Goal: Task Accomplishment & Management: Manage account settings

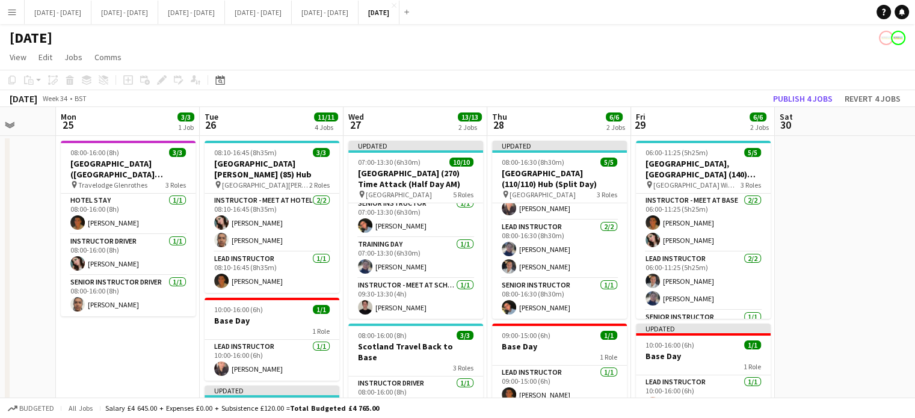
scroll to position [0, 376]
drag, startPoint x: 252, startPoint y: 119, endPoint x: 259, endPoint y: 126, distance: 10.6
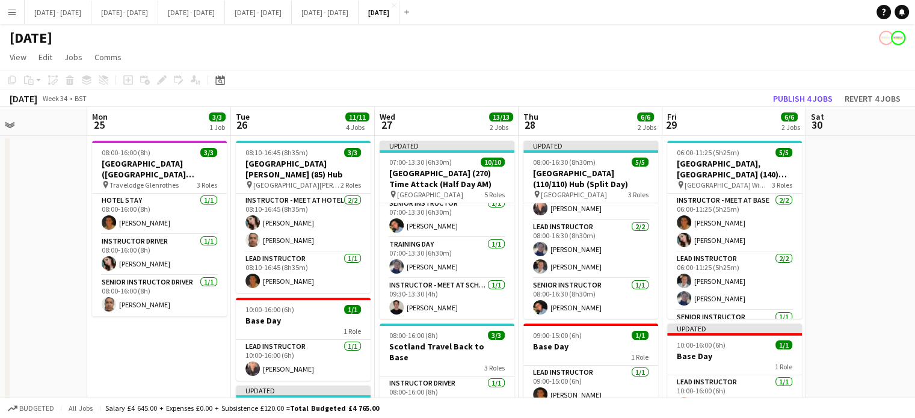
scroll to position [0, 347]
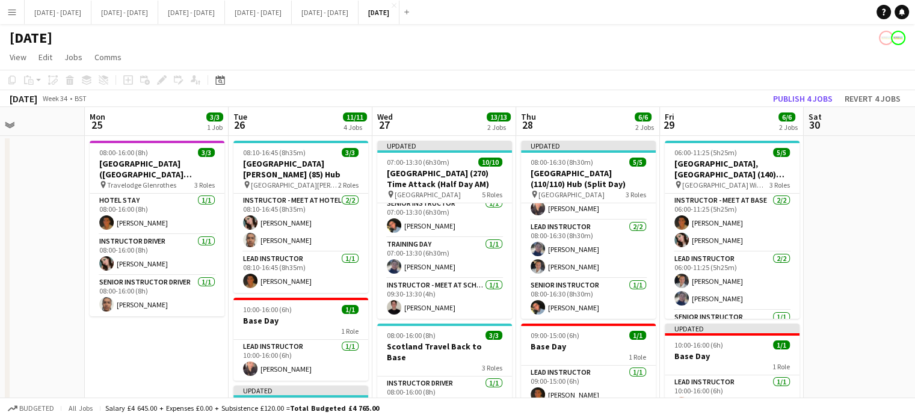
drag, startPoint x: 838, startPoint y: 261, endPoint x: 868, endPoint y: 264, distance: 30.2
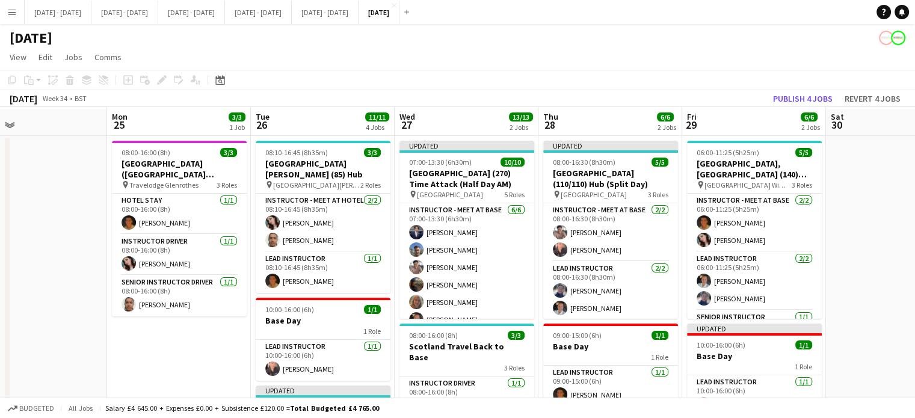
scroll to position [0, 332]
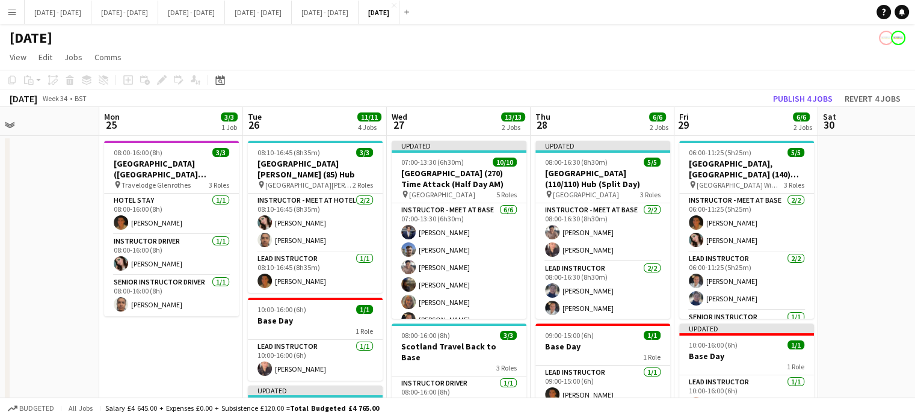
drag, startPoint x: 419, startPoint y: 115, endPoint x: 433, endPoint y: 116, distance: 14.5
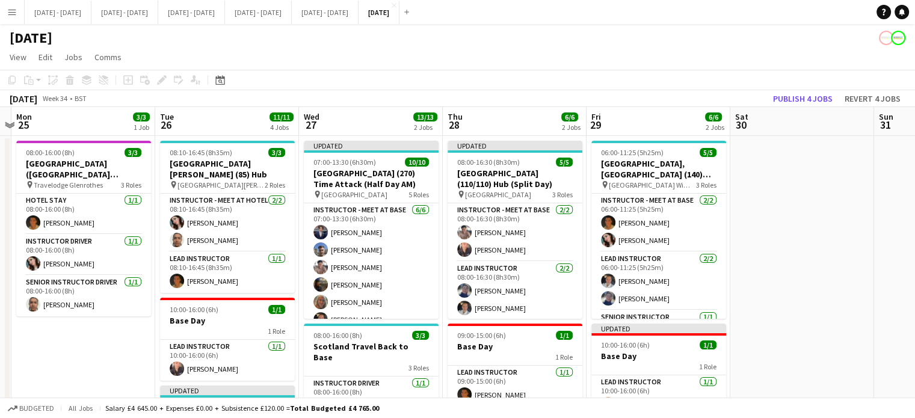
scroll to position [0, 422]
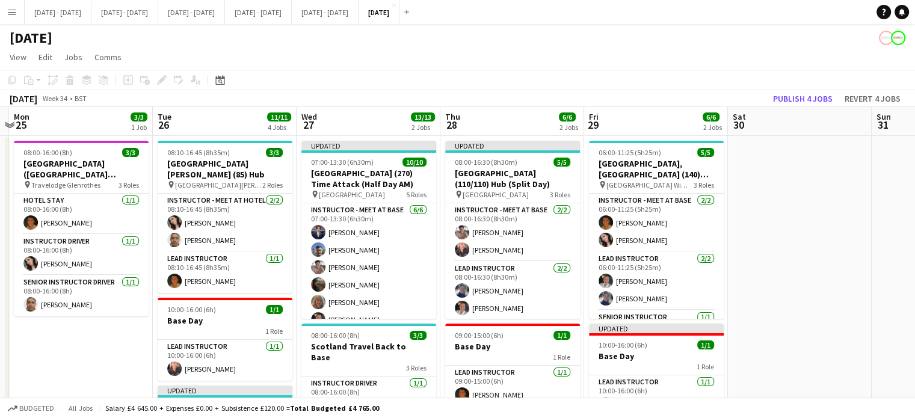
drag, startPoint x: 574, startPoint y: 264, endPoint x: 484, endPoint y: 271, distance: 90.6
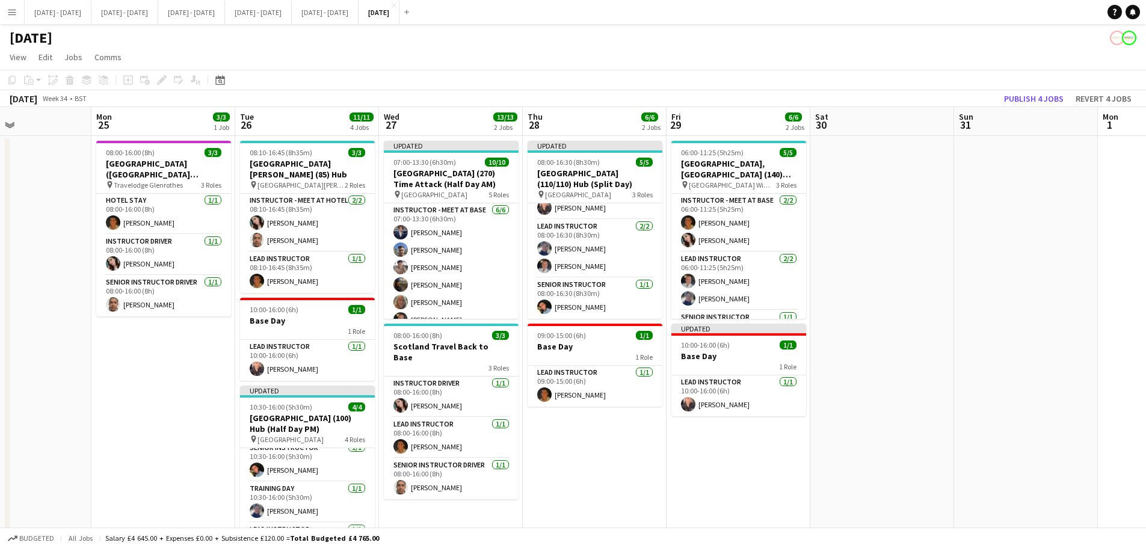
scroll to position [0, 341]
drag, startPoint x: 511, startPoint y: 492, endPoint x: 591, endPoint y: 489, distance: 80.7
click at [591, 418] on app-calendar-viewport "Fri 22 5/5 3 Jobs Sat 23 Sun 24 Mon 25 3/3 1 Job Tue 26 11/11 4 Jobs Wed 27 13/…" at bounding box center [573, 443] width 1146 height 673
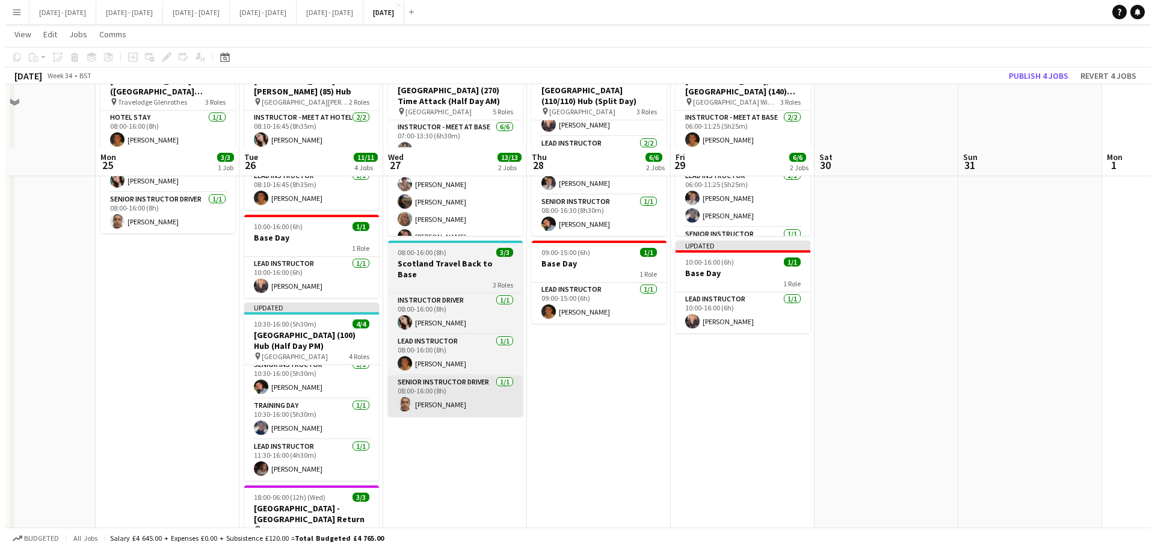
scroll to position [0, 0]
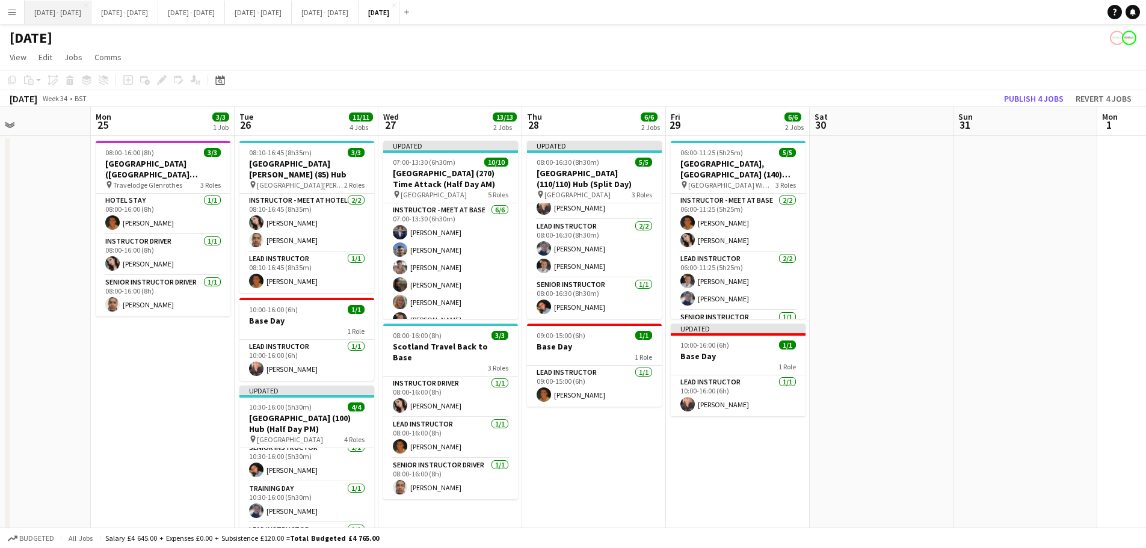
click at [56, 14] on button "Sept 1st - 5th 2025 Close" at bounding box center [58, 12] width 67 height 23
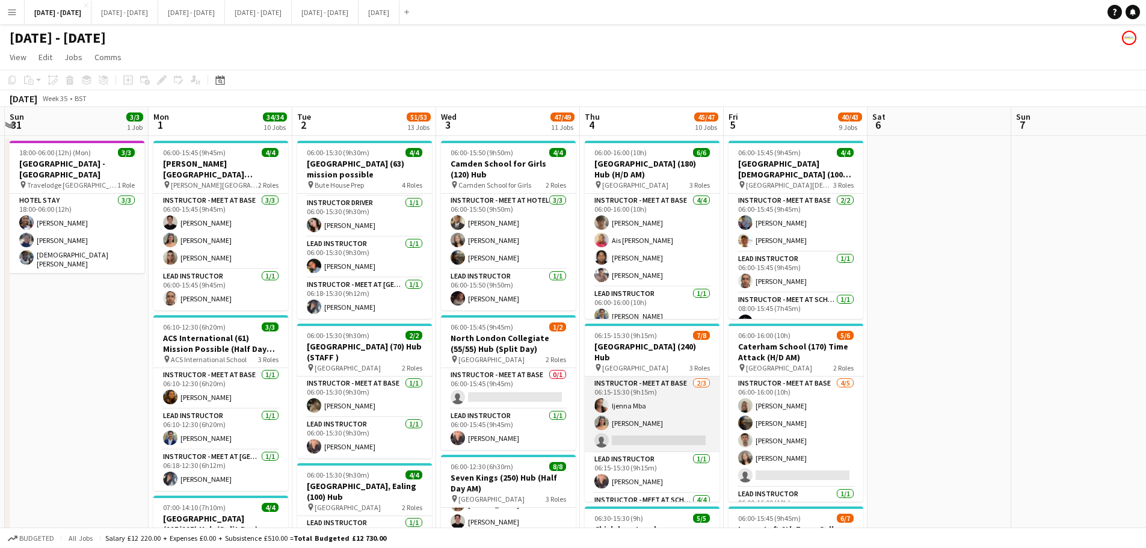
click at [658, 418] on app-card-role "Instructor - Meet at Base 2/3 06:15-15:30 (9h15m) Ijenna Mba Keira Horton singl…" at bounding box center [652, 415] width 135 height 76
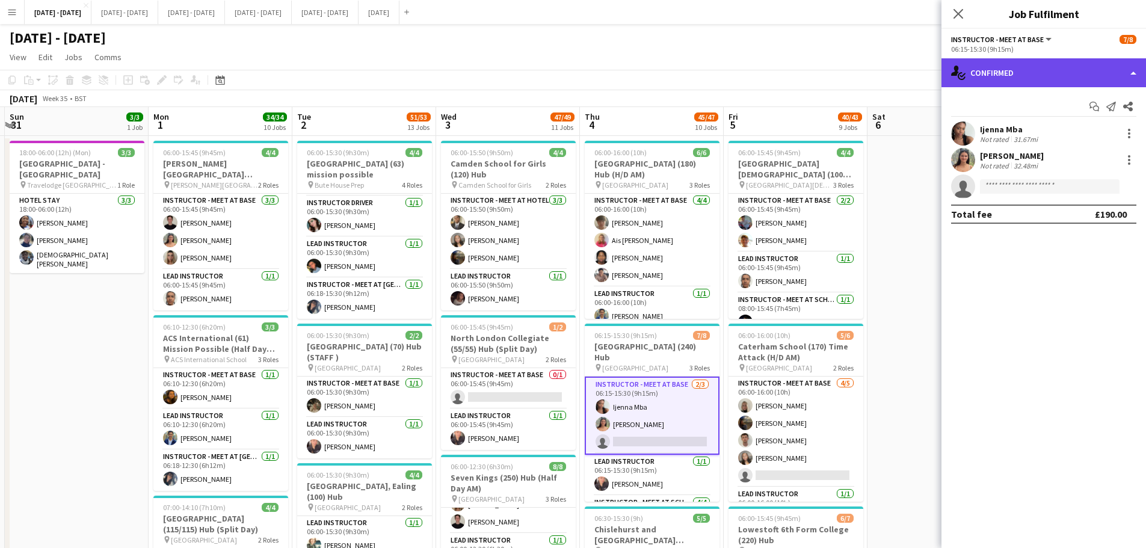
click at [915, 70] on div "single-neutral-actions-check-2 Confirmed" at bounding box center [1044, 72] width 205 height 29
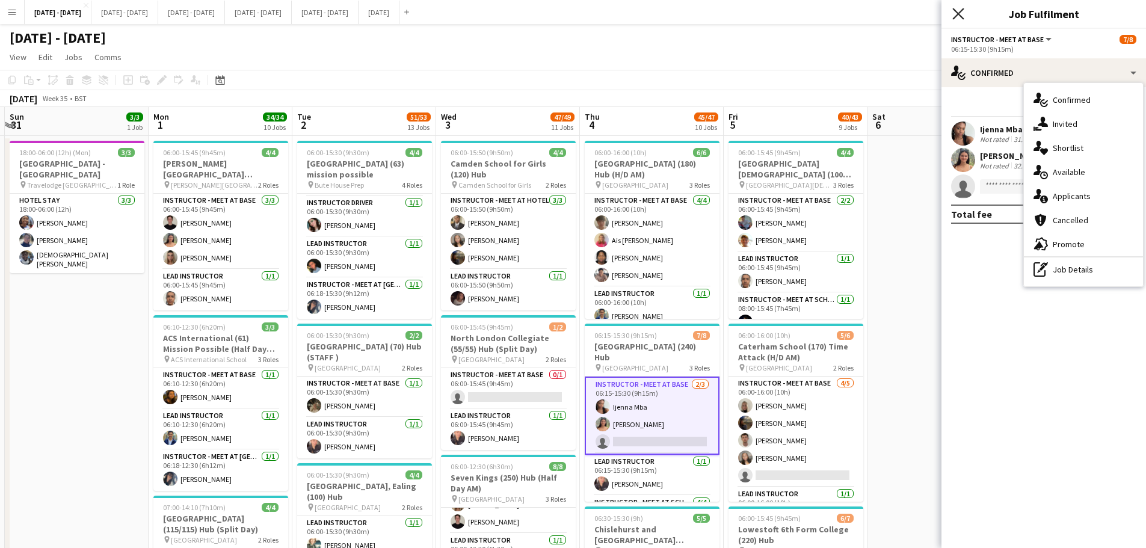
click at [915, 16] on icon "Close pop-in" at bounding box center [958, 13] width 11 height 11
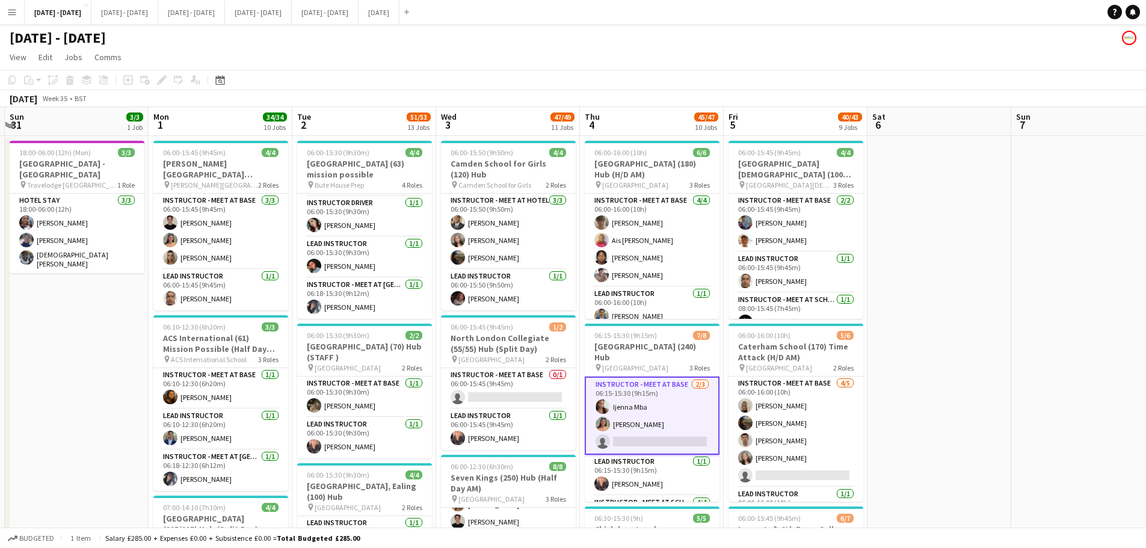
scroll to position [0, 379]
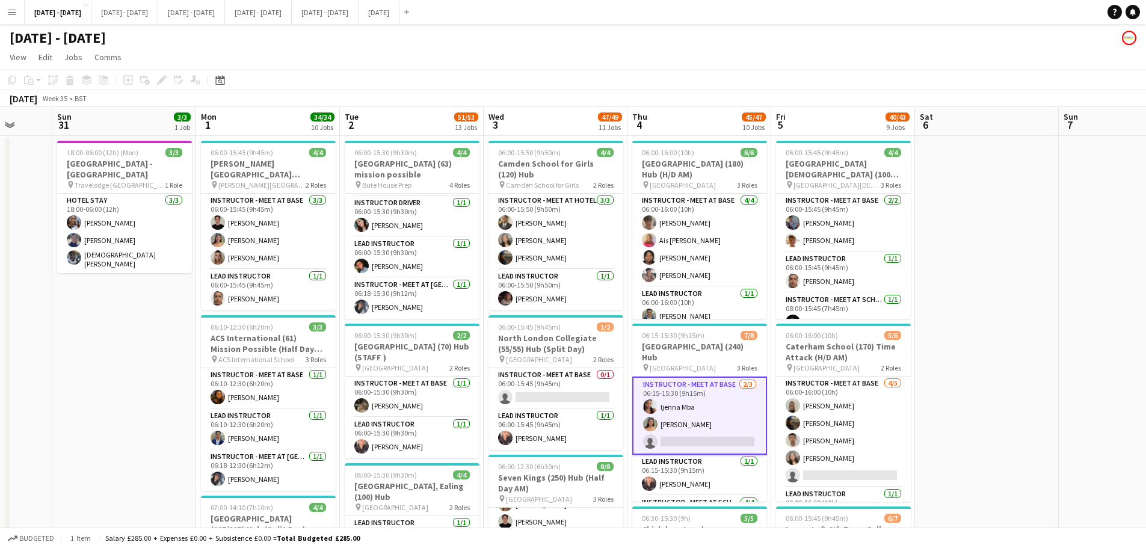
drag, startPoint x: 966, startPoint y: 411, endPoint x: 1014, endPoint y: 406, distance: 47.8
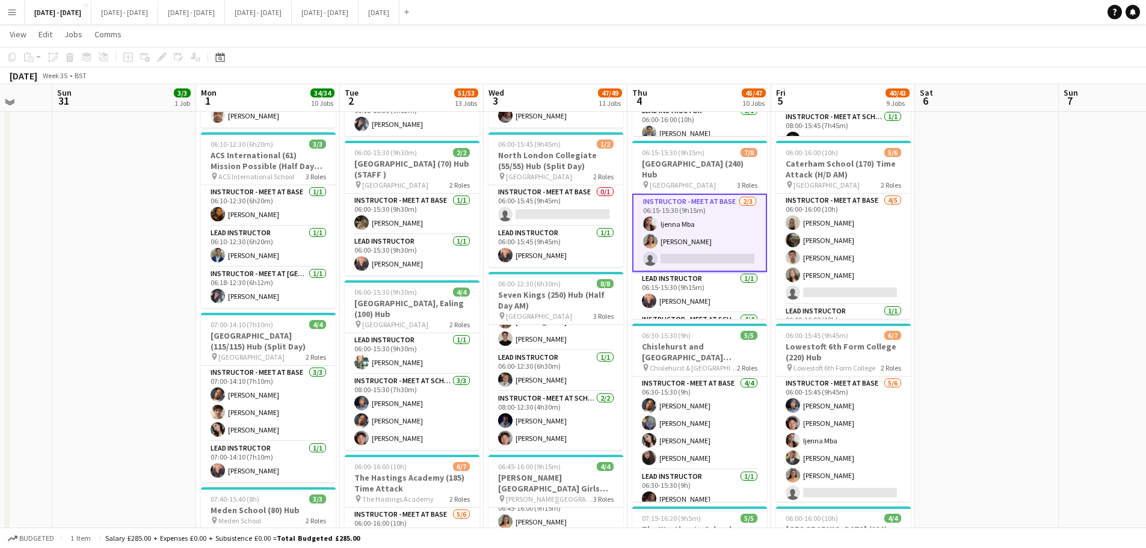
scroll to position [181, 0]
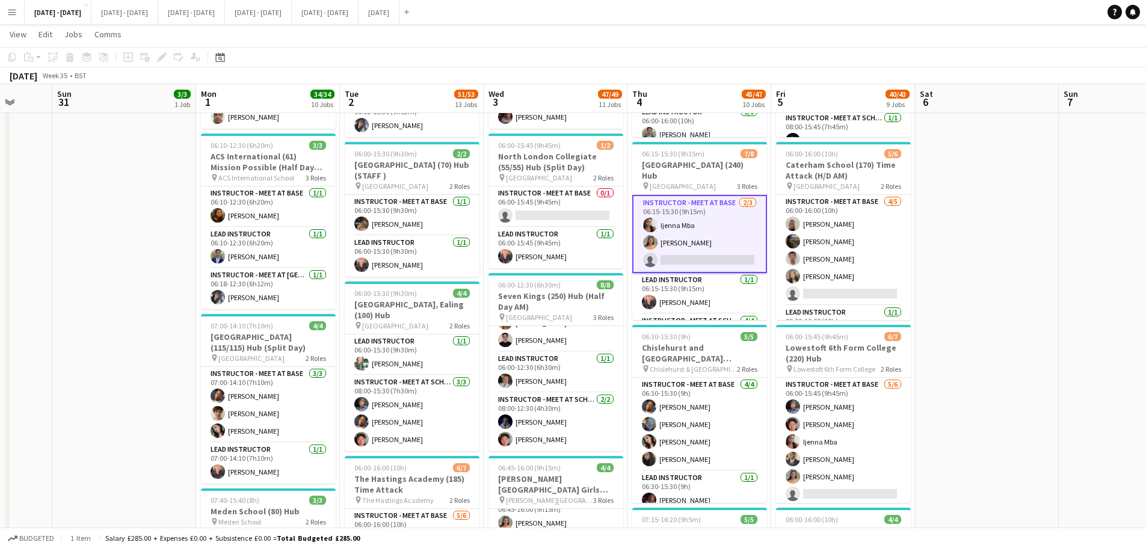
click at [683, 248] on app-card-role "Instructor - Meet at Base 2/3 06:15-15:30 (9h15m) Ijenna Mba Keira Horton singl…" at bounding box center [699, 234] width 135 height 78
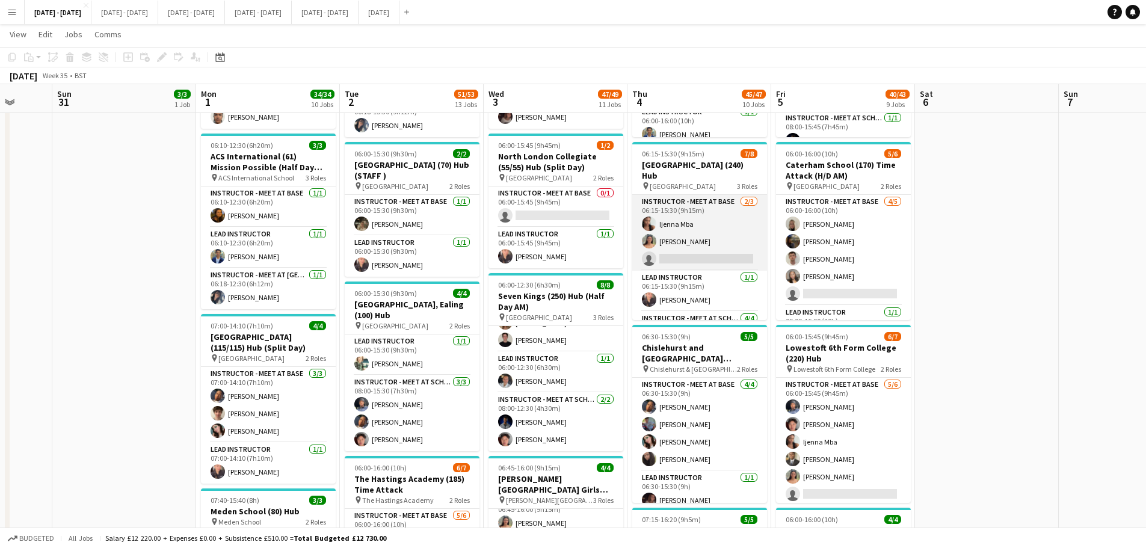
click at [715, 241] on app-card-role "Instructor - Meet at Base 2/3 06:15-15:30 (9h15m) Ijenna Mba Keira Horton singl…" at bounding box center [699, 233] width 135 height 76
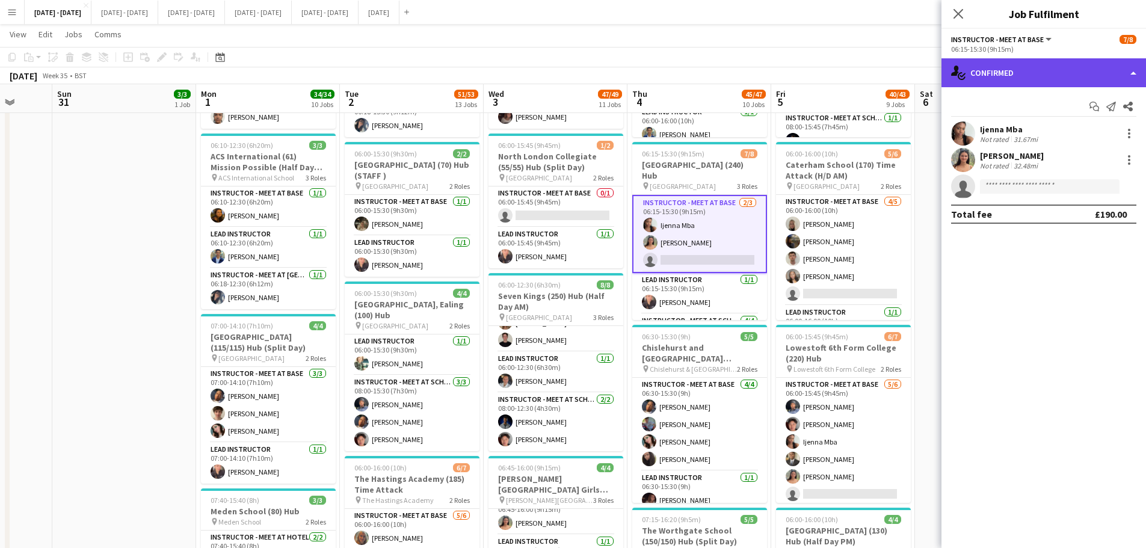
click at [915, 72] on div "single-neutral-actions-check-2 Confirmed" at bounding box center [1044, 72] width 205 height 29
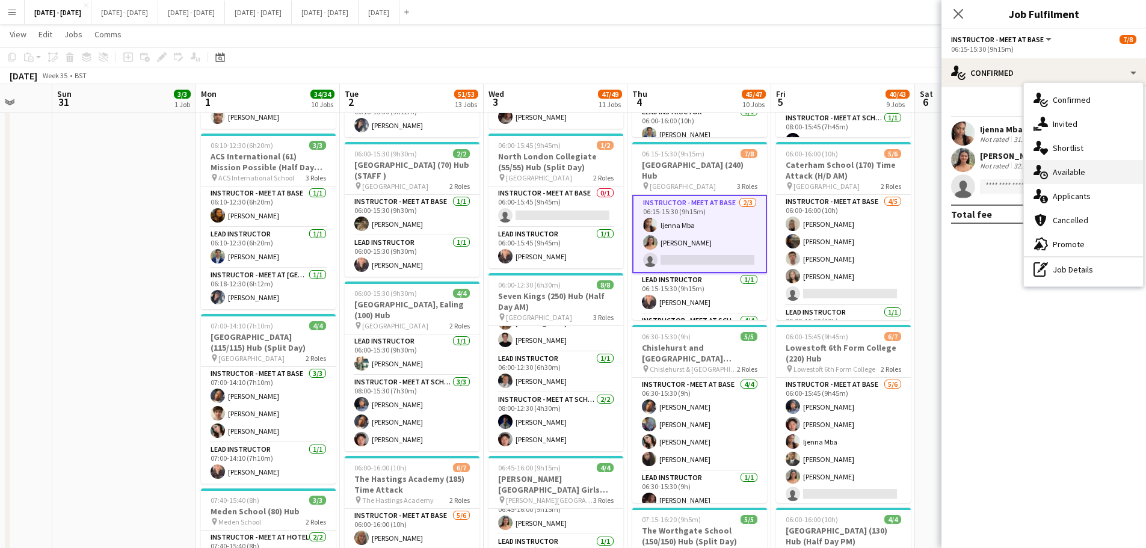
click at [915, 168] on div "single-neutral-actions-upload Available" at bounding box center [1083, 172] width 119 height 24
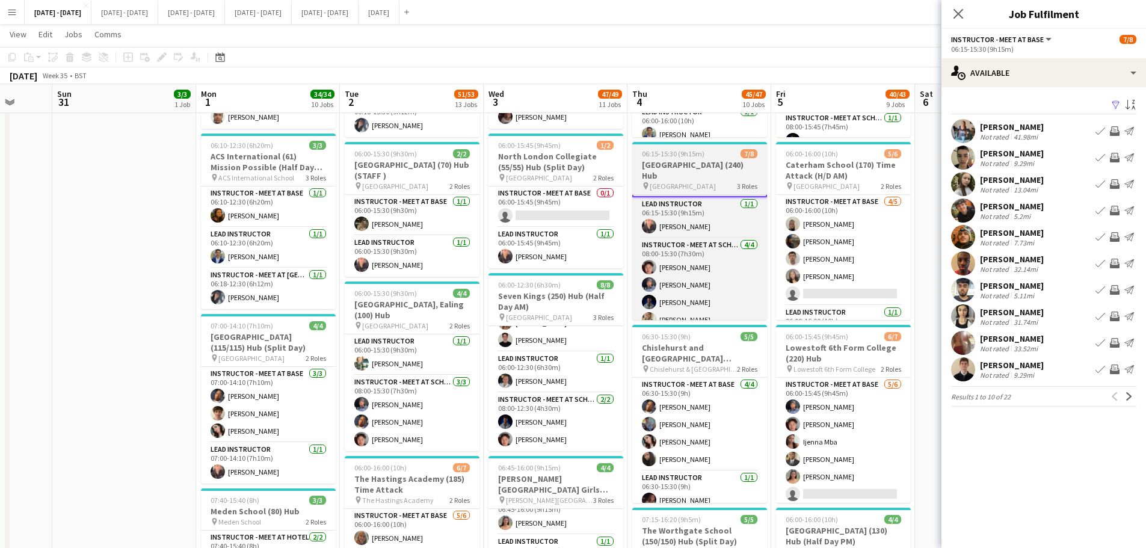
scroll to position [76, 0]
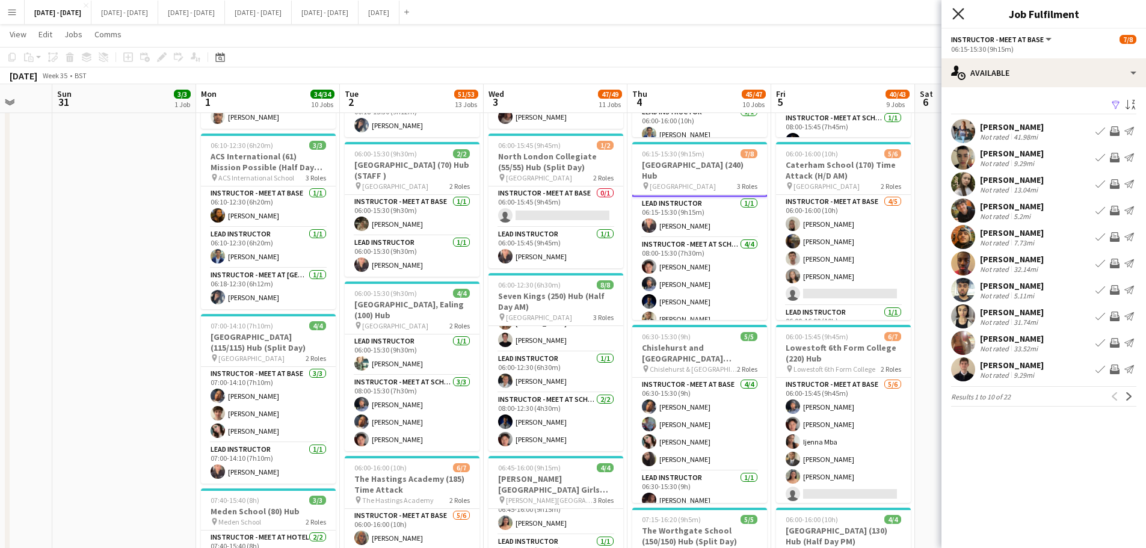
click at [915, 11] on icon at bounding box center [958, 13] width 11 height 11
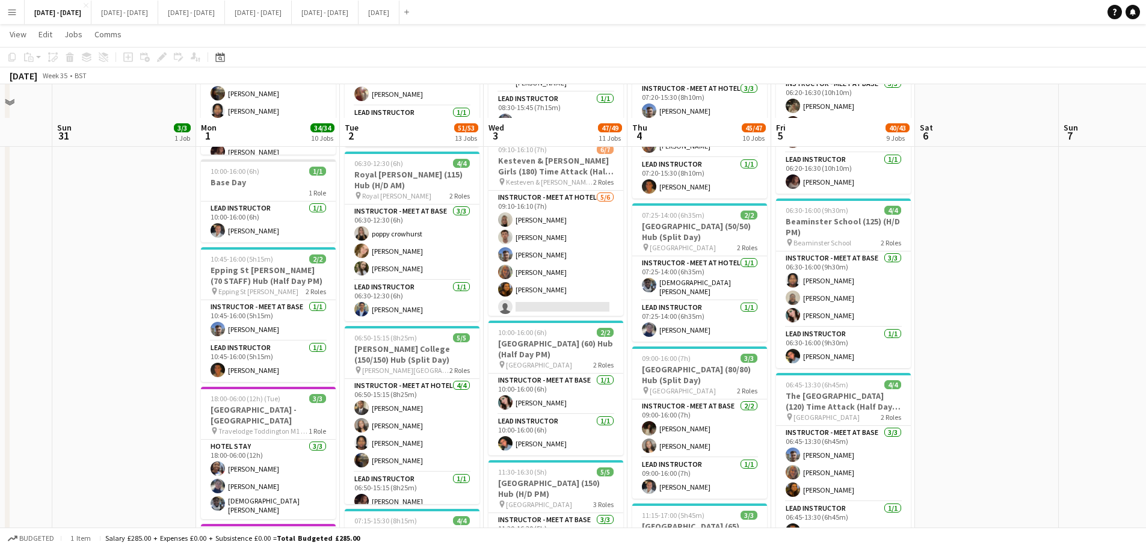
scroll to position [903, 0]
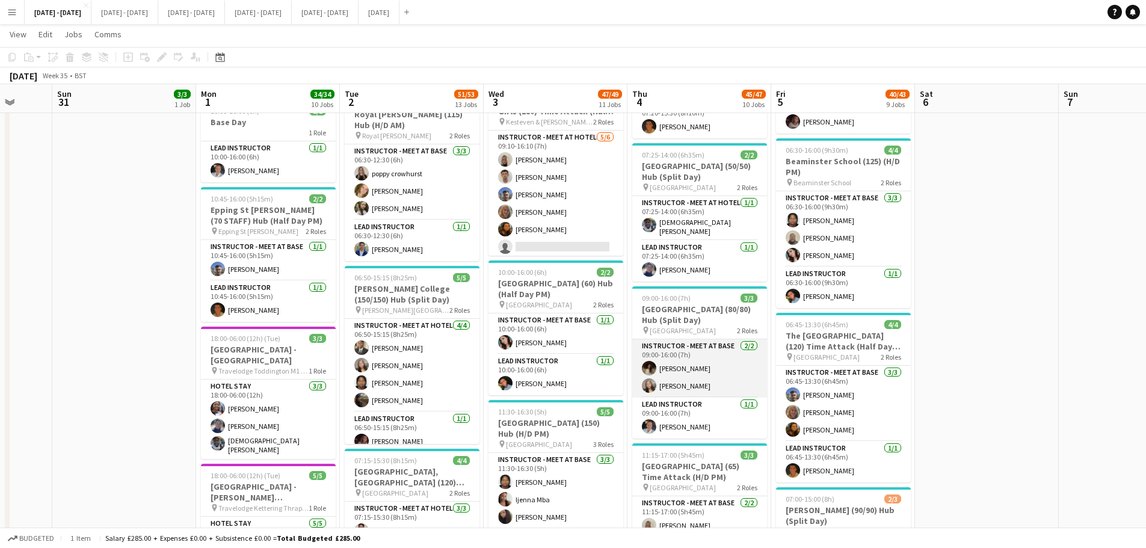
click at [686, 360] on app-card-role "Instructor - Meet at Base 2/2 09:00-16:00 (7h) Bella Watson Grace Anieke" at bounding box center [699, 368] width 135 height 58
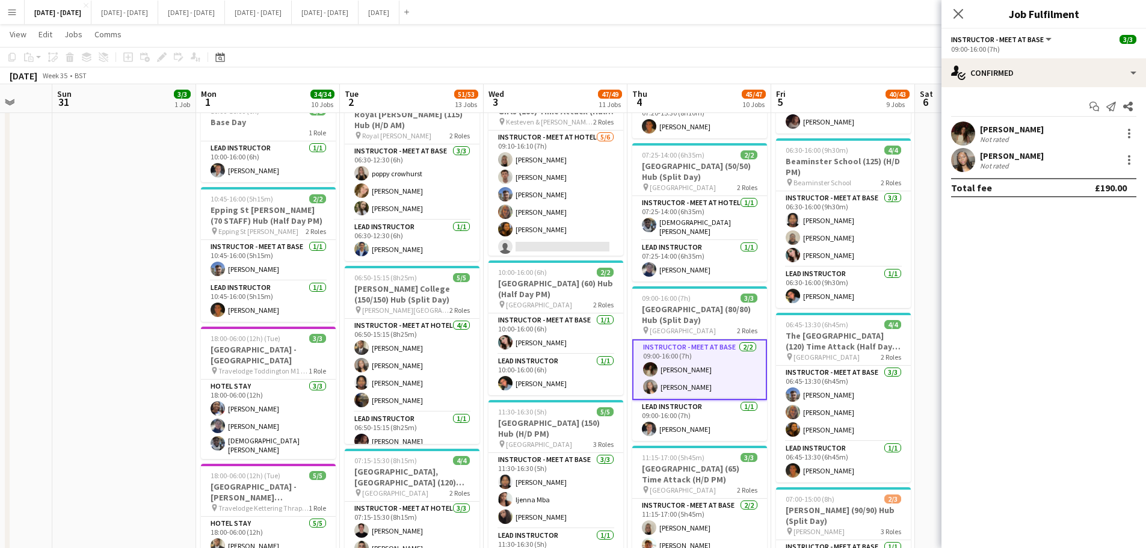
scroll to position [74, 0]
click at [915, 130] on div "Bella Watson Not rated 22.78mi" at bounding box center [1044, 134] width 205 height 24
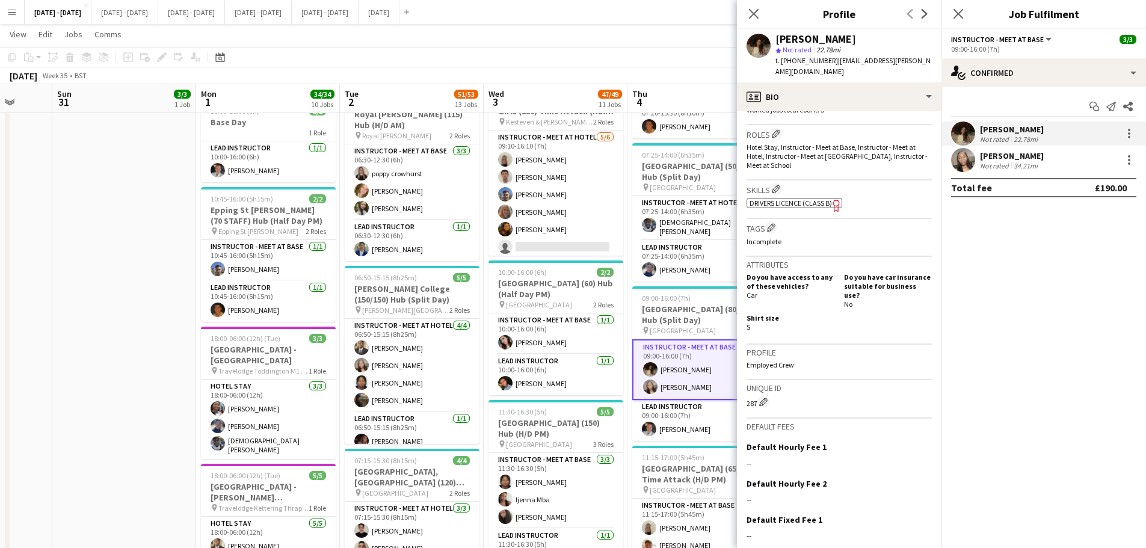
scroll to position [443, 0]
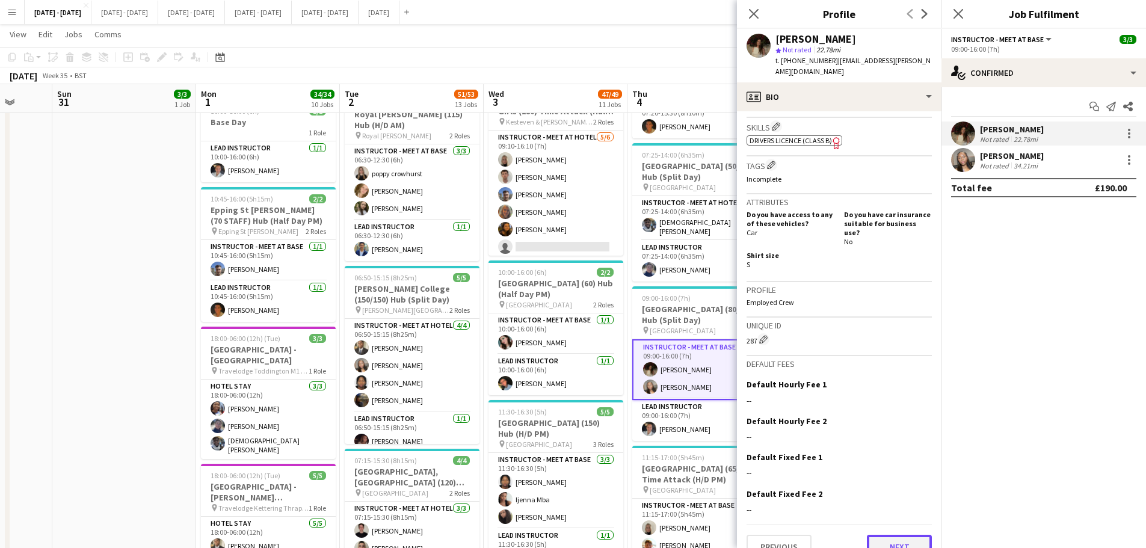
click at [885, 418] on button "Next" at bounding box center [899, 547] width 65 height 24
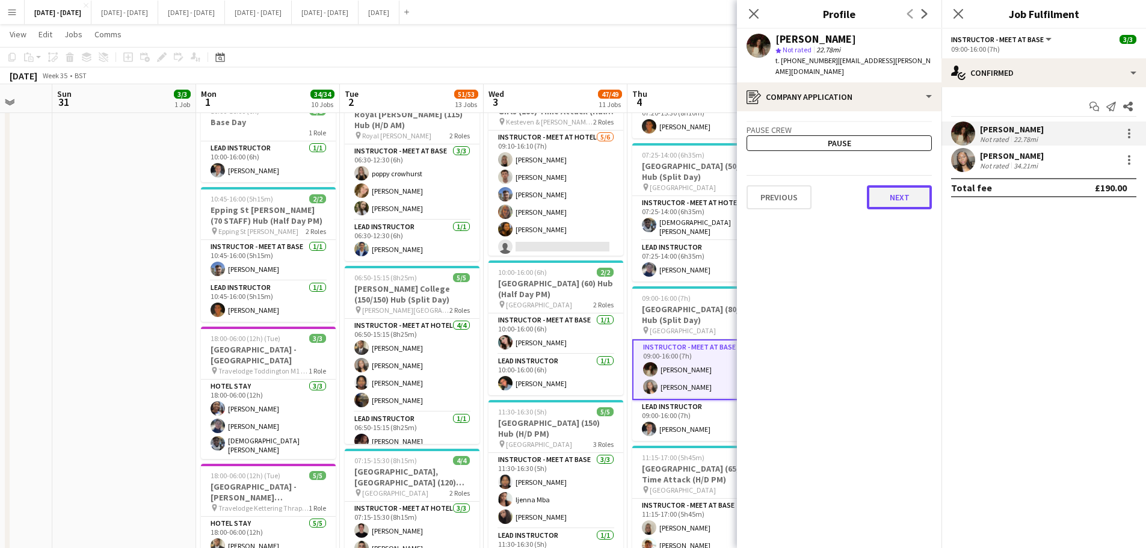
click at [915, 185] on button "Next" at bounding box center [899, 197] width 65 height 24
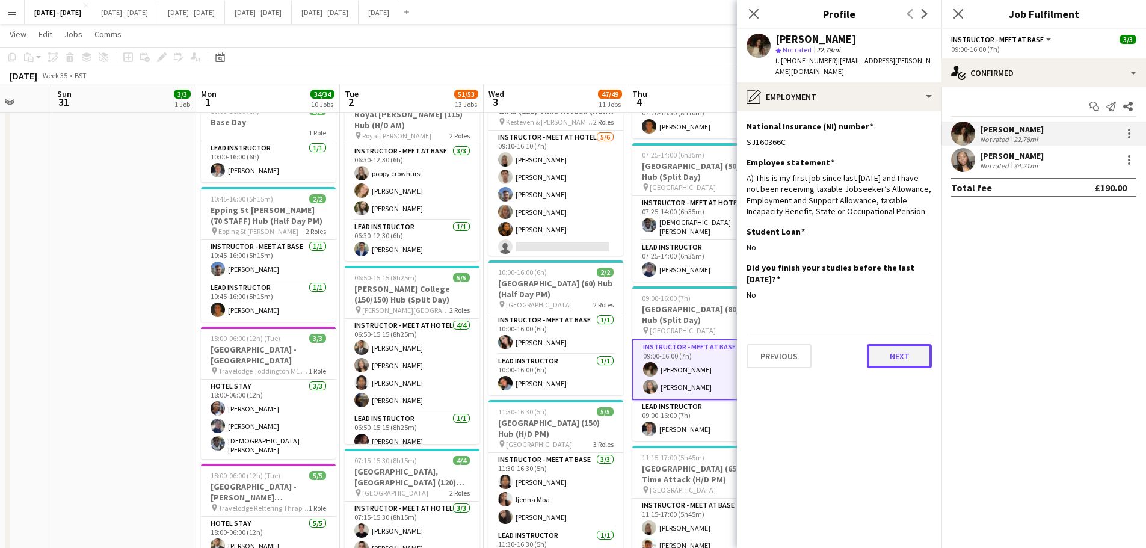
click at [899, 344] on button "Next" at bounding box center [899, 356] width 65 height 24
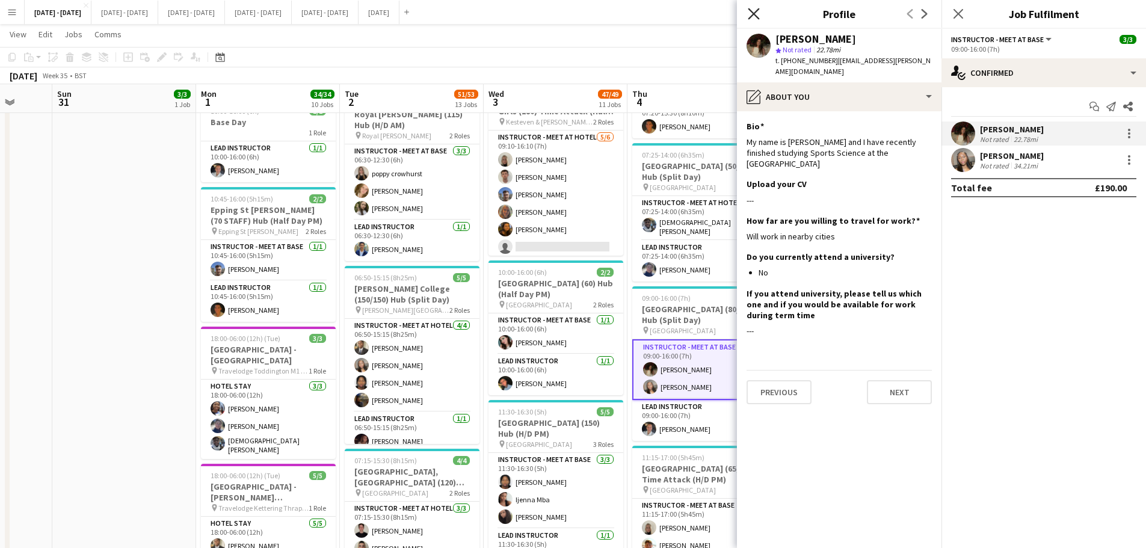
click at [753, 11] on icon "Close pop-in" at bounding box center [753, 13] width 11 height 11
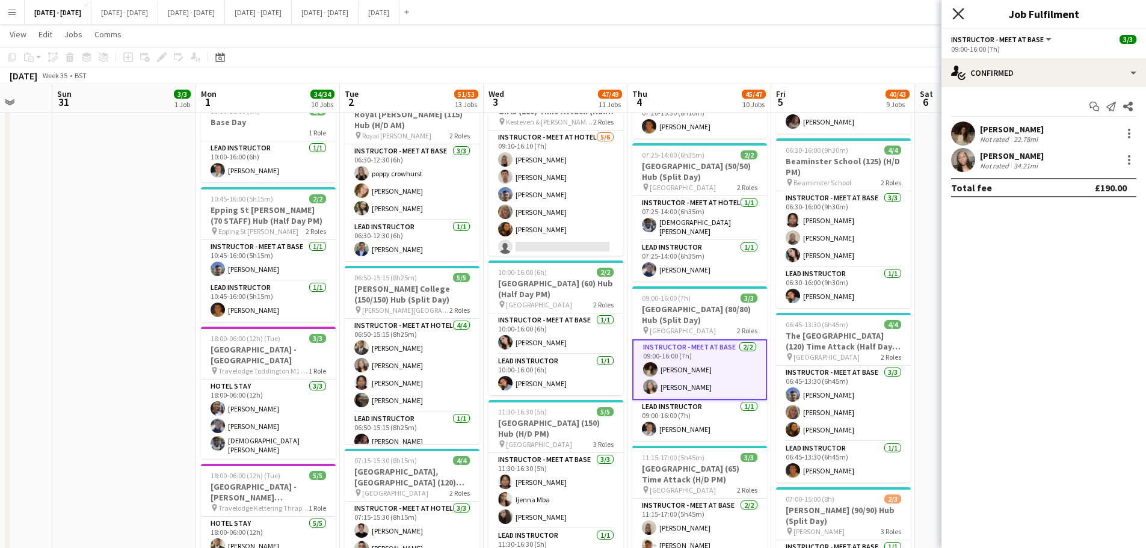
click at [915, 10] on icon "Close pop-in" at bounding box center [958, 13] width 11 height 11
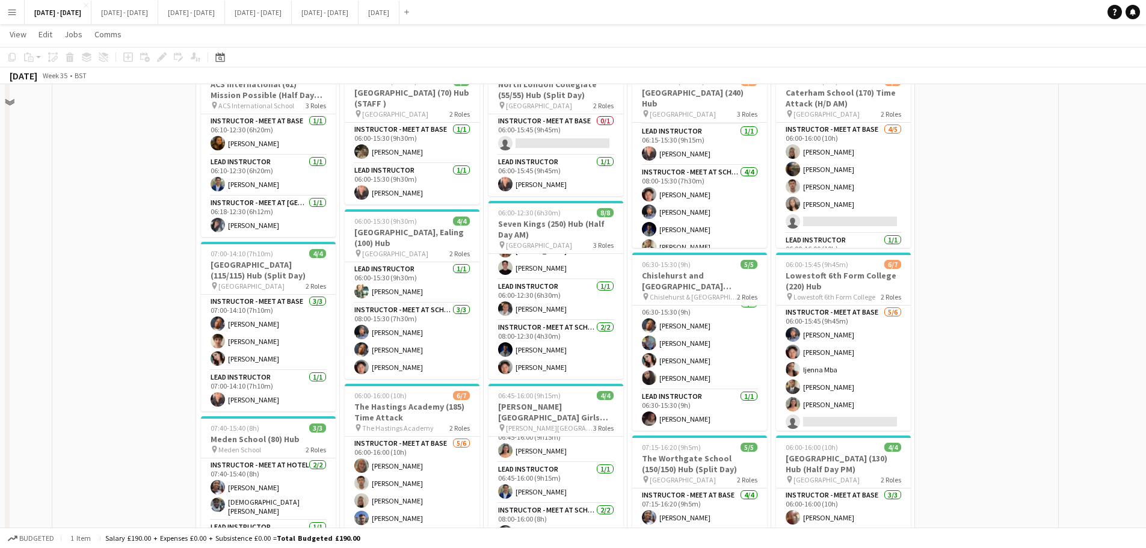
scroll to position [115, 0]
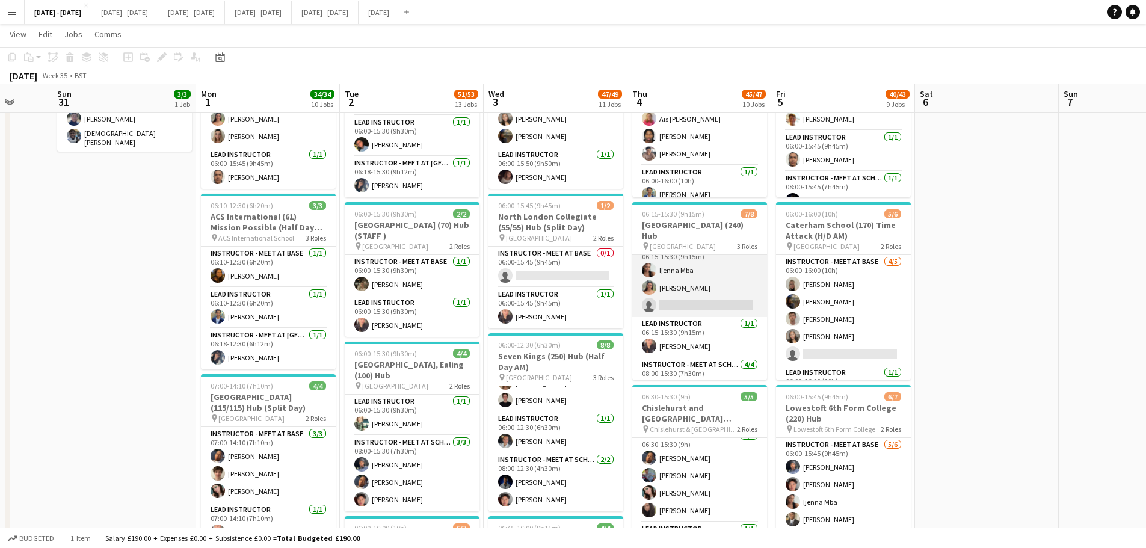
click at [688, 291] on app-card-role "Instructor - Meet at Base 2/3 06:15-15:30 (9h15m) Ijenna Mba Keira Horton singl…" at bounding box center [699, 279] width 135 height 76
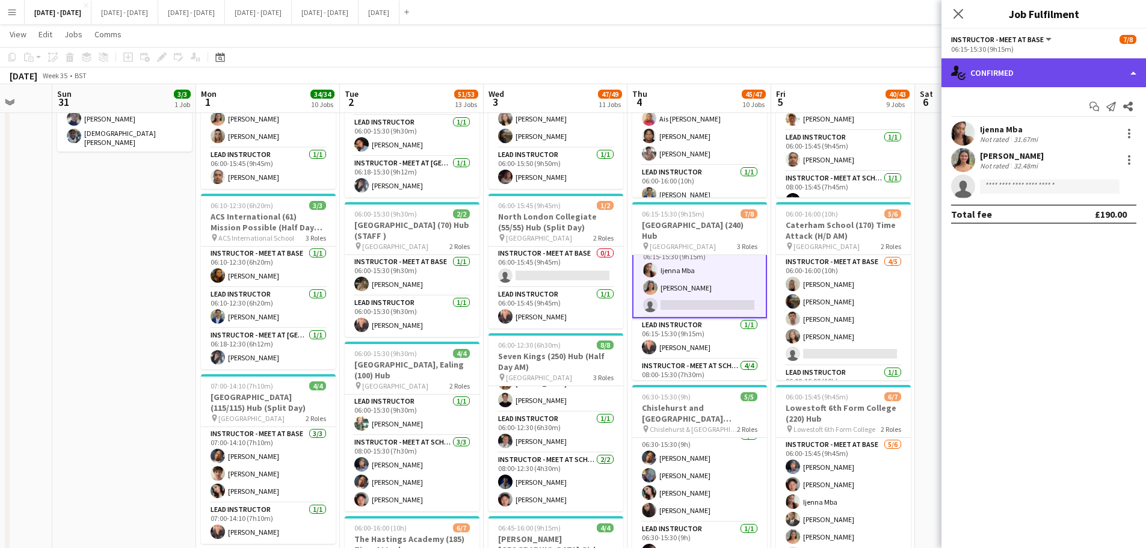
click at [915, 78] on div "single-neutral-actions-check-2 Confirmed" at bounding box center [1044, 72] width 205 height 29
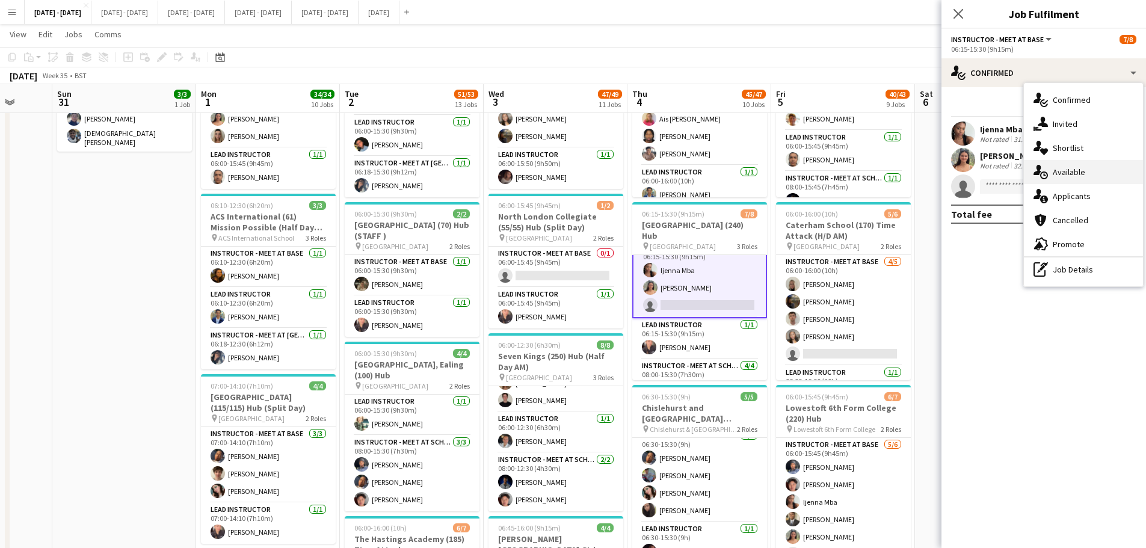
click at [915, 167] on div "single-neutral-actions-upload Available" at bounding box center [1083, 172] width 119 height 24
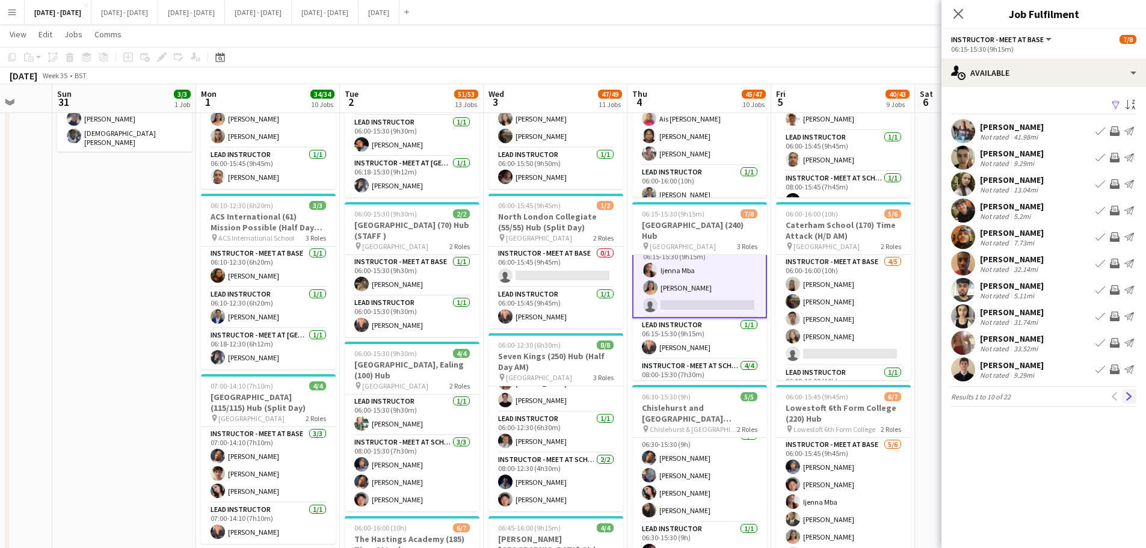
click at [915, 395] on button "Next" at bounding box center [1129, 396] width 14 height 14
click at [915, 396] on app-icon "Next" at bounding box center [1129, 396] width 8 height 8
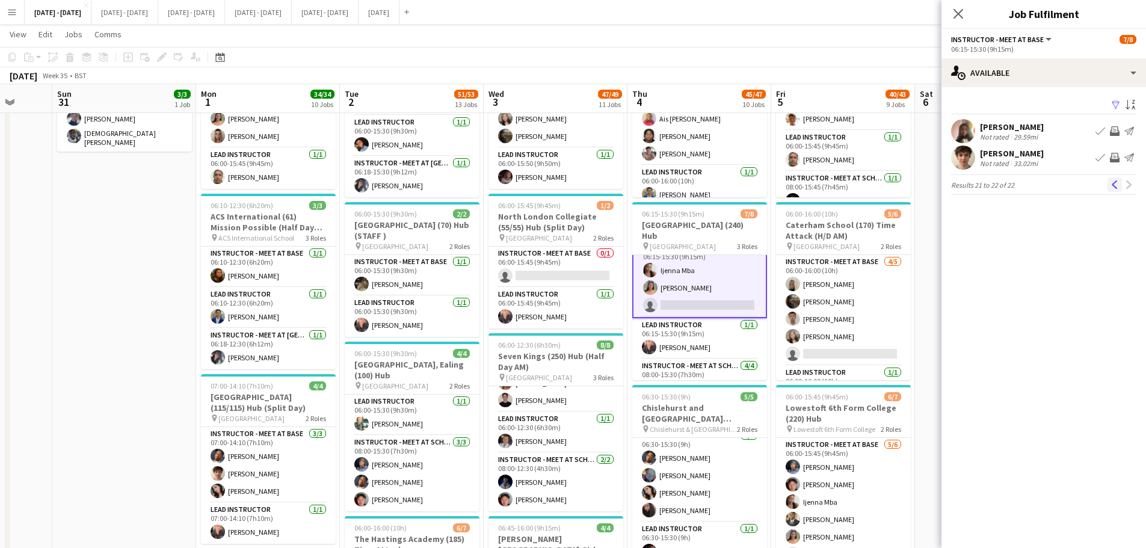
click at [915, 181] on app-icon "Previous" at bounding box center [1115, 185] width 8 height 8
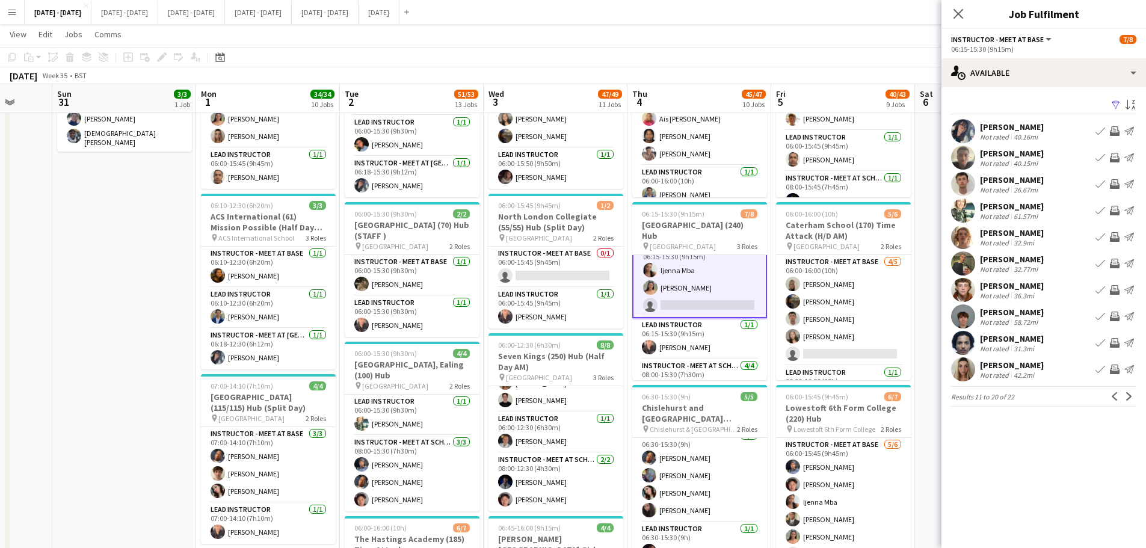
click at [915, 371] on app-icon "Book crew" at bounding box center [1101, 370] width 10 height 10
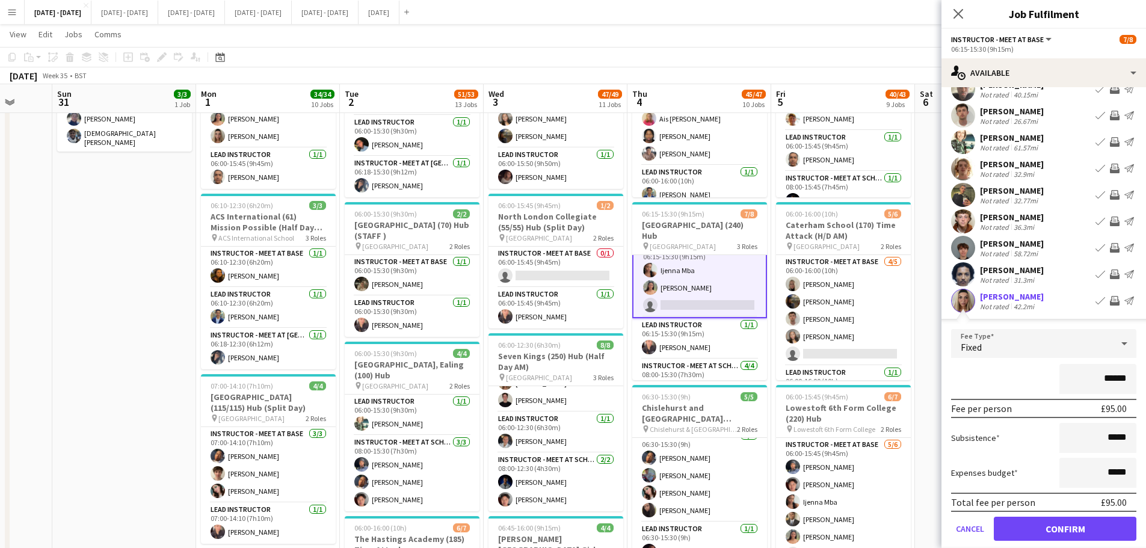
scroll to position [111, 0]
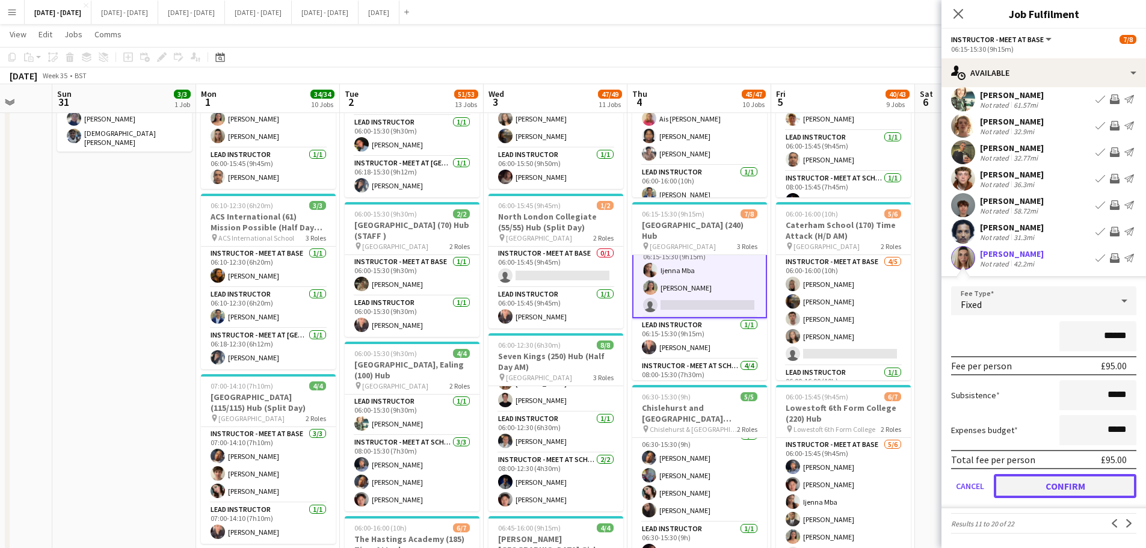
click at [915, 418] on button "Confirm" at bounding box center [1065, 486] width 143 height 24
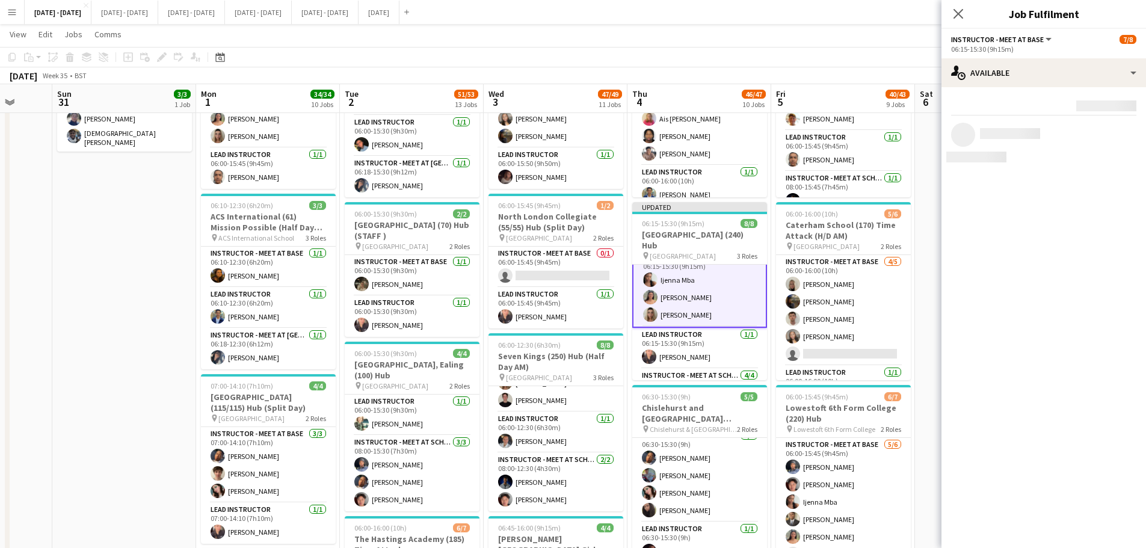
scroll to position [0, 0]
click at [915, 9] on icon "Close pop-in" at bounding box center [959, 14] width 10 height 10
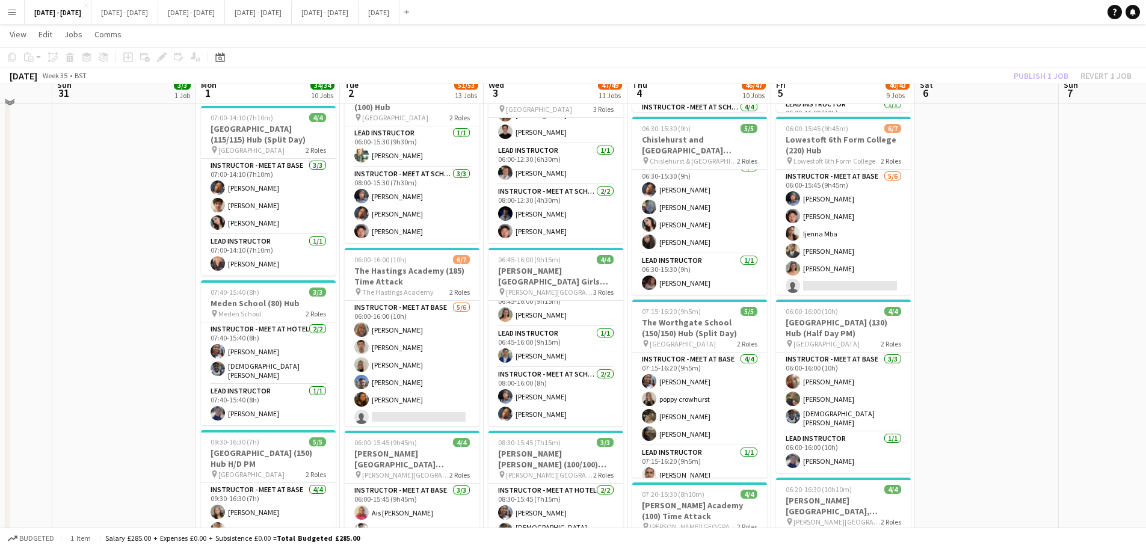
scroll to position [361, 0]
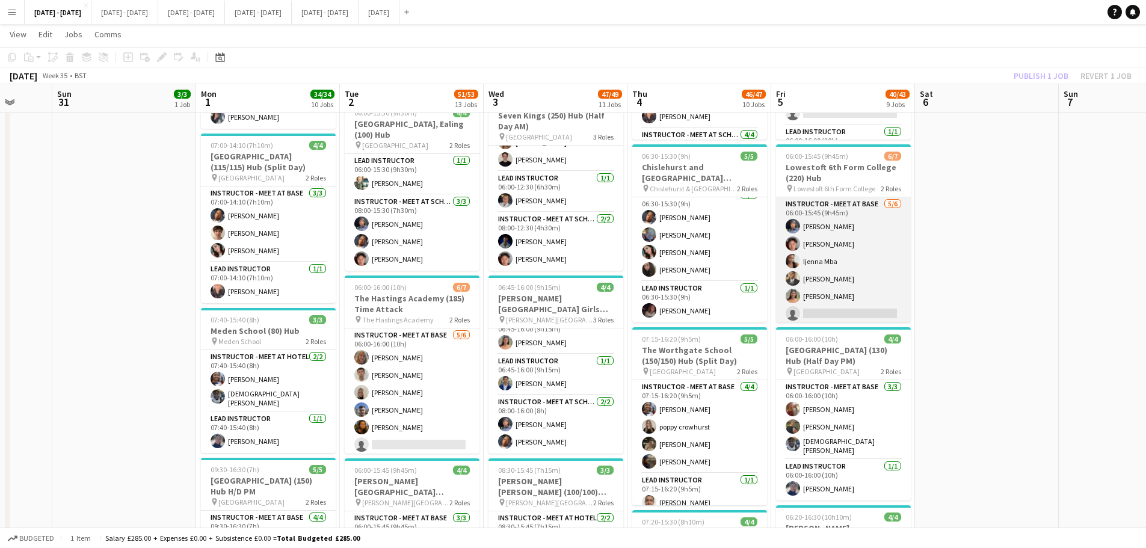
click at [851, 310] on app-card-role "Instructor - Meet at Base 5/6 06:00-15:45 (9h45m) Stephane Anenou Victor Wang I…" at bounding box center [843, 261] width 135 height 128
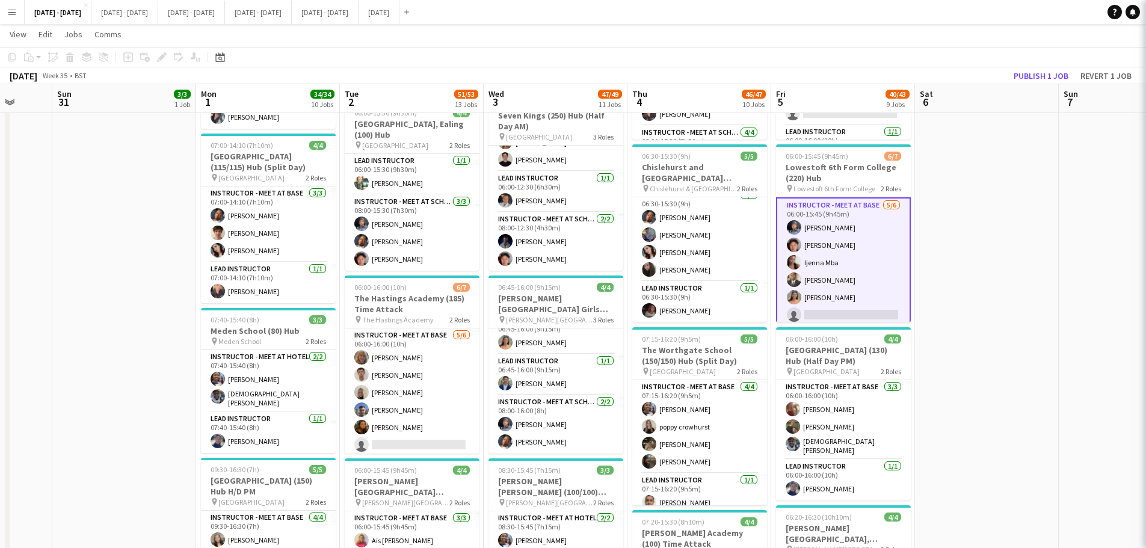
scroll to position [14, 0]
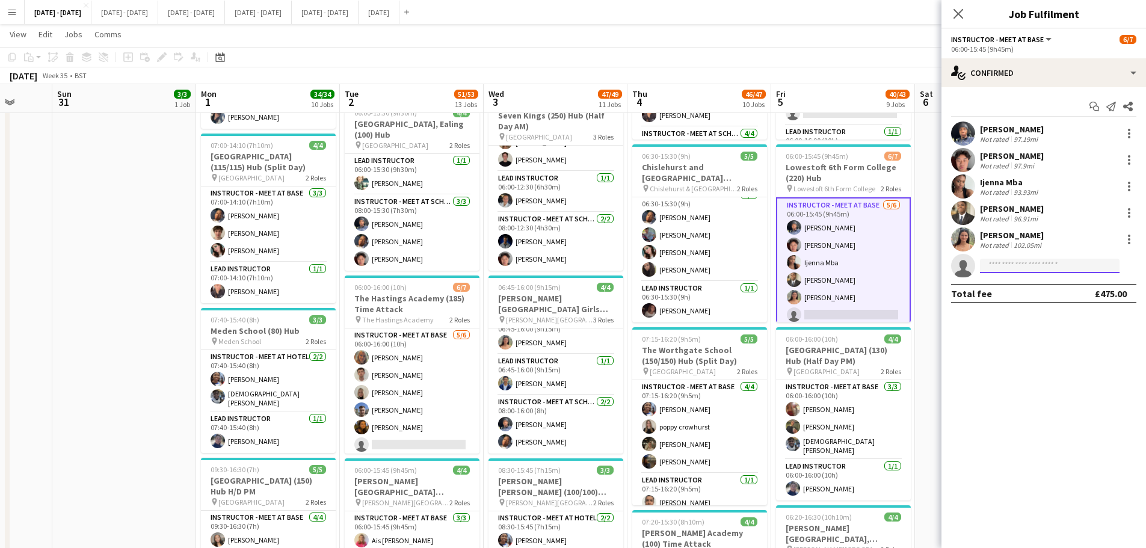
click at [915, 270] on input at bounding box center [1050, 266] width 140 height 14
type input "*****"
drag, startPoint x: 962, startPoint y: 15, endPoint x: 953, endPoint y: 23, distance: 12.8
click at [915, 14] on icon "Close pop-in" at bounding box center [959, 14] width 10 height 10
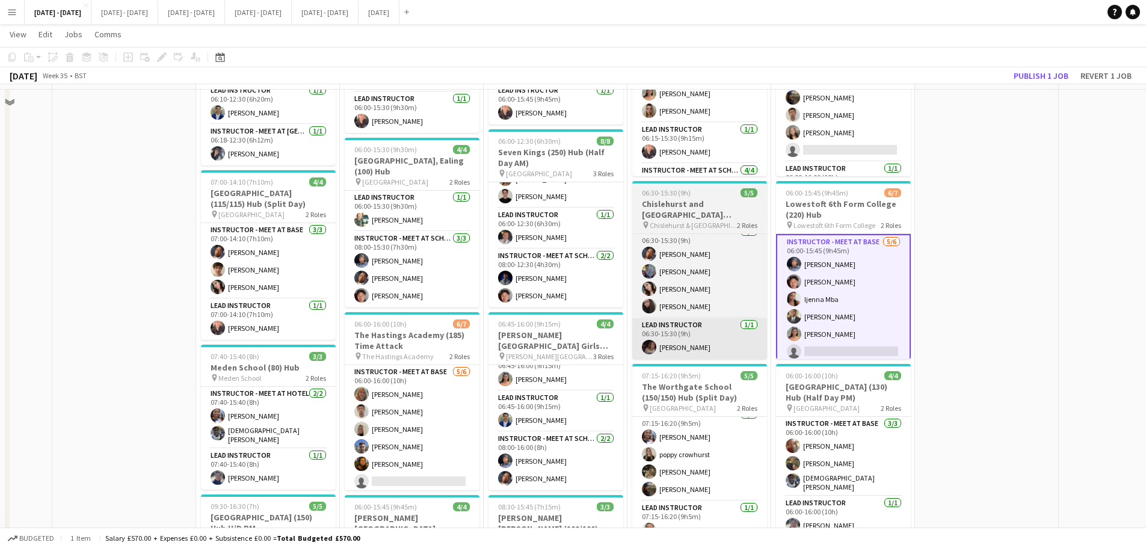
scroll to position [301, 0]
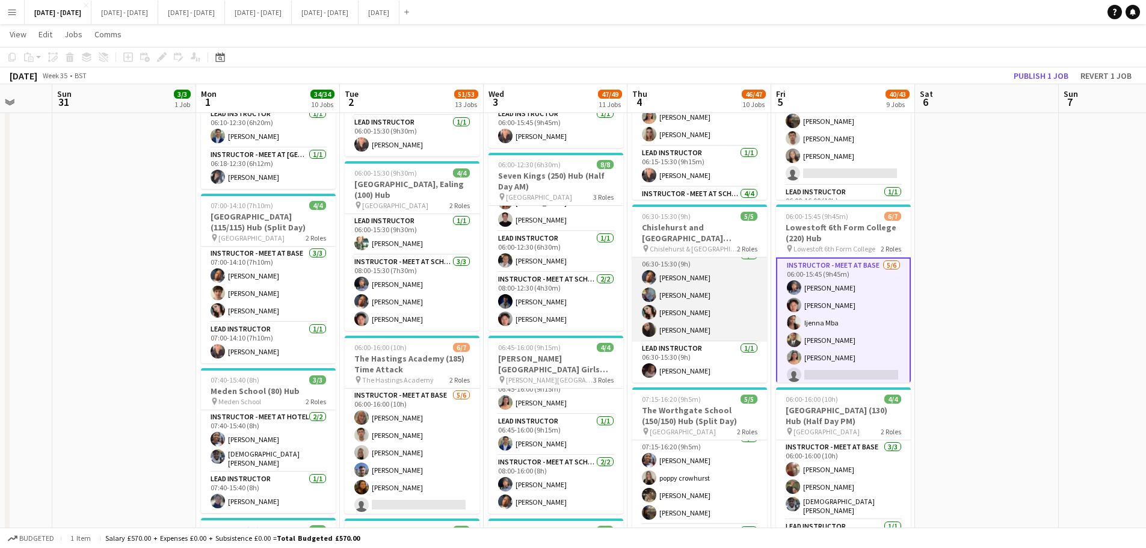
click at [674, 332] on app-card-role "Instructor - Meet at Base 4/4 06:30-15:30 (9h) Oluwapelumi Oguntunde Josh Fawel…" at bounding box center [699, 295] width 135 height 93
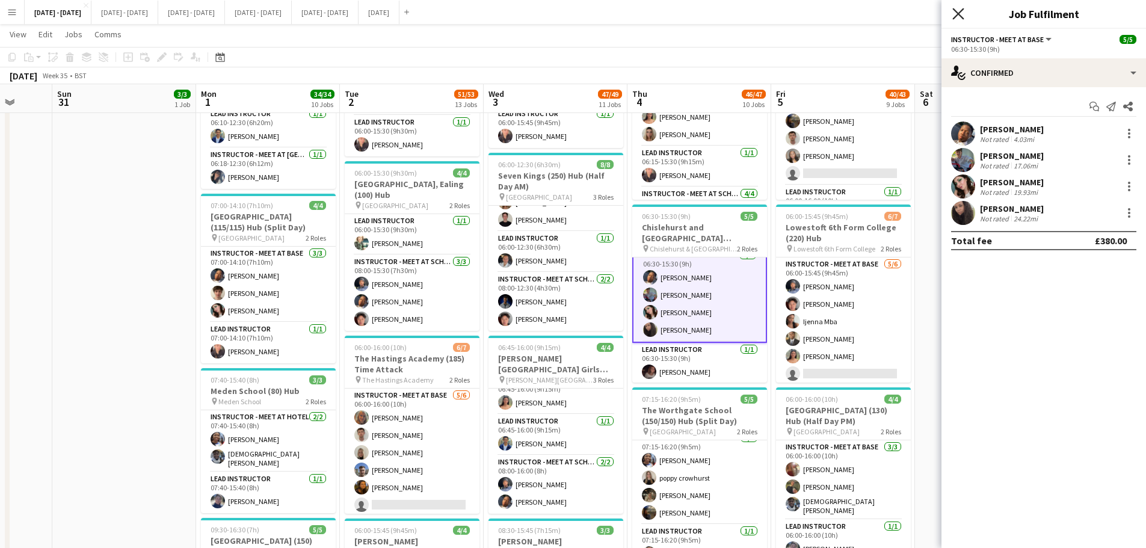
click at [915, 8] on icon "Close pop-in" at bounding box center [958, 13] width 11 height 11
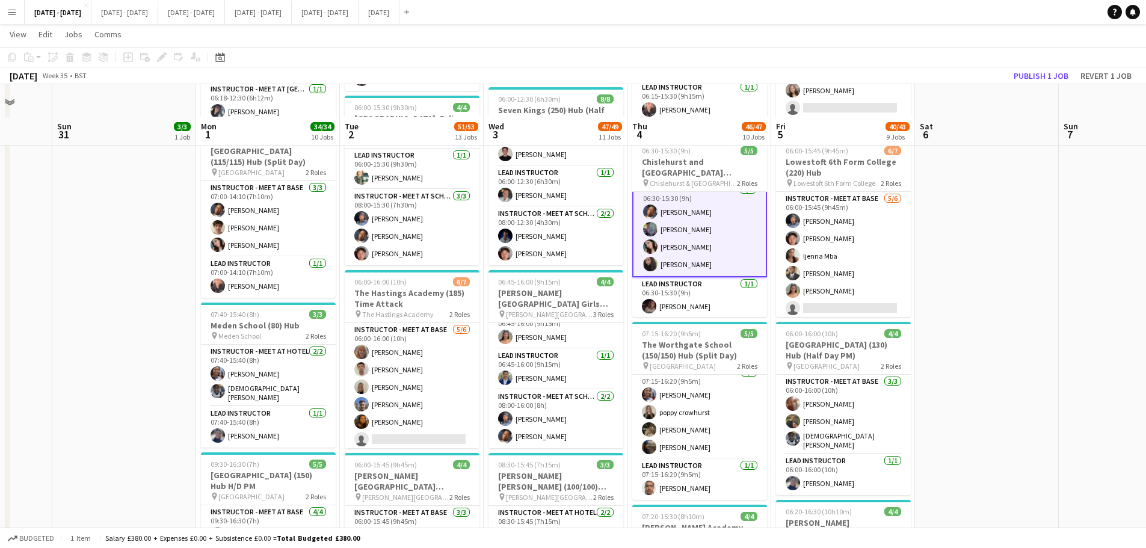
scroll to position [361, 0]
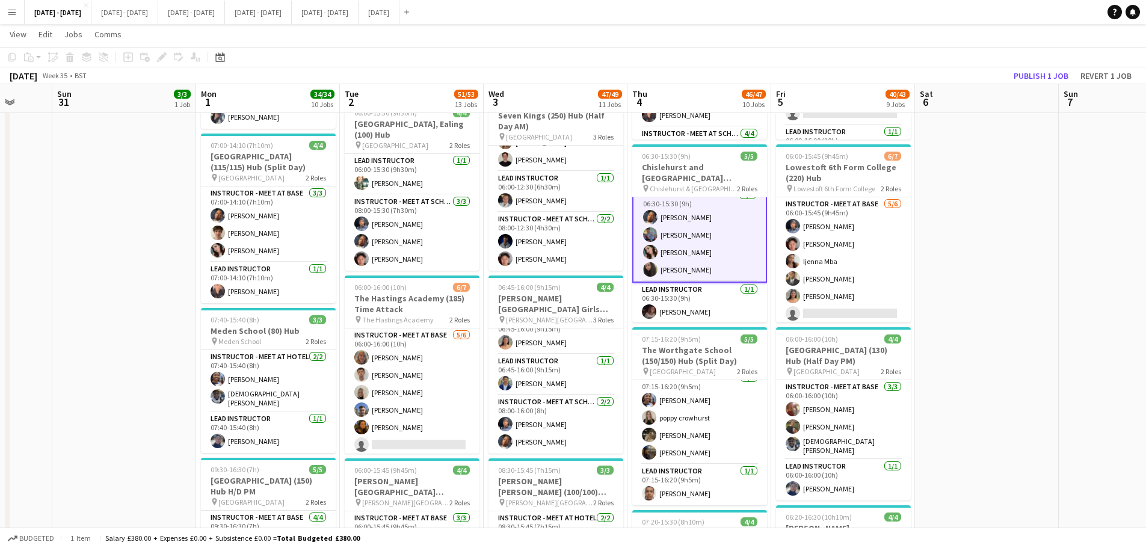
click at [699, 271] on app-card-role "Instructor - Meet at Base 4/4 06:30-15:30 (9h) Oluwapelumi Oguntunde Josh Fawel…" at bounding box center [699, 235] width 135 height 96
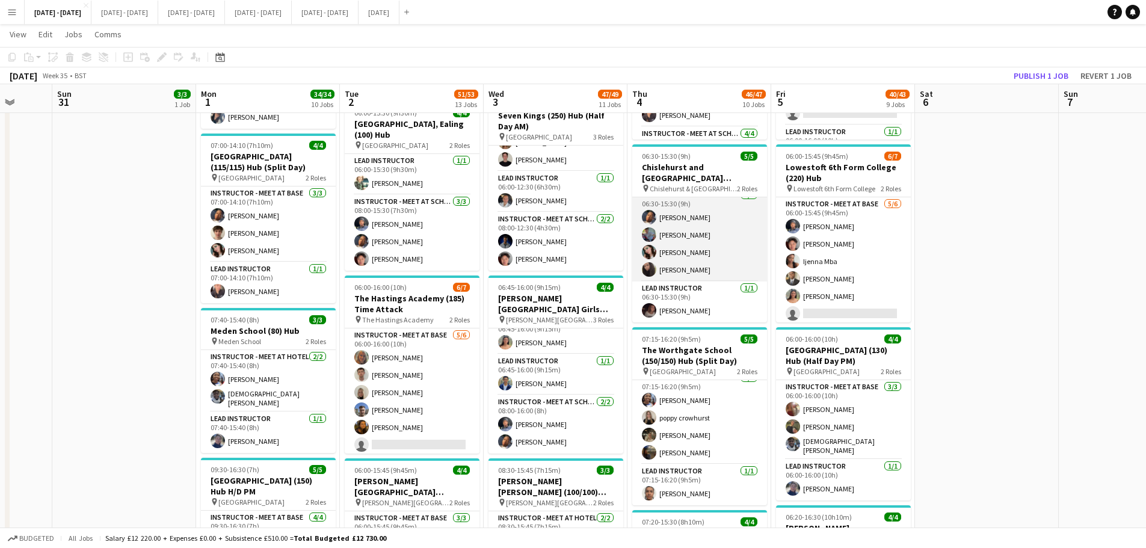
click at [699, 269] on app-card-role "Instructor - Meet at Base 4/4 06:30-15:30 (9h) Oluwapelumi Oguntunde Josh Fawel…" at bounding box center [699, 234] width 135 height 93
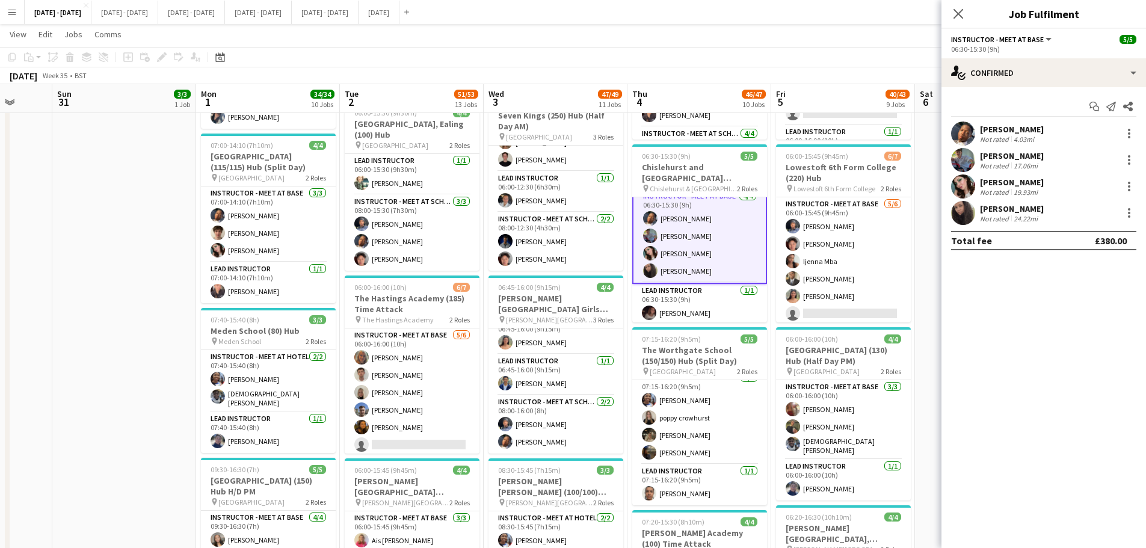
scroll to position [10, 0]
click at [915, 212] on div at bounding box center [1129, 213] width 14 height 14
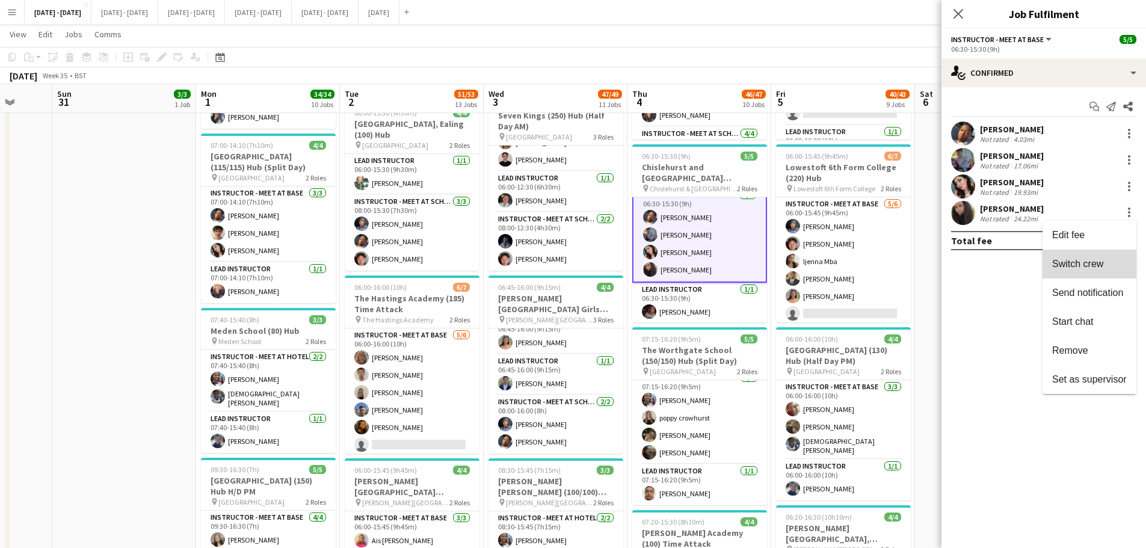
click at [915, 259] on span "Switch crew" at bounding box center [1077, 264] width 51 height 10
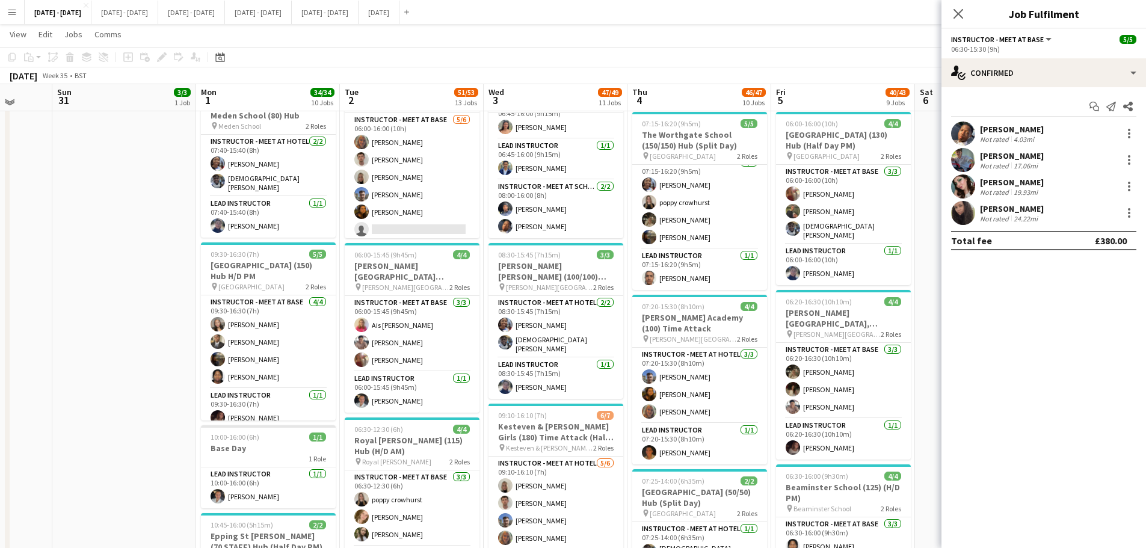
scroll to position [722, 0]
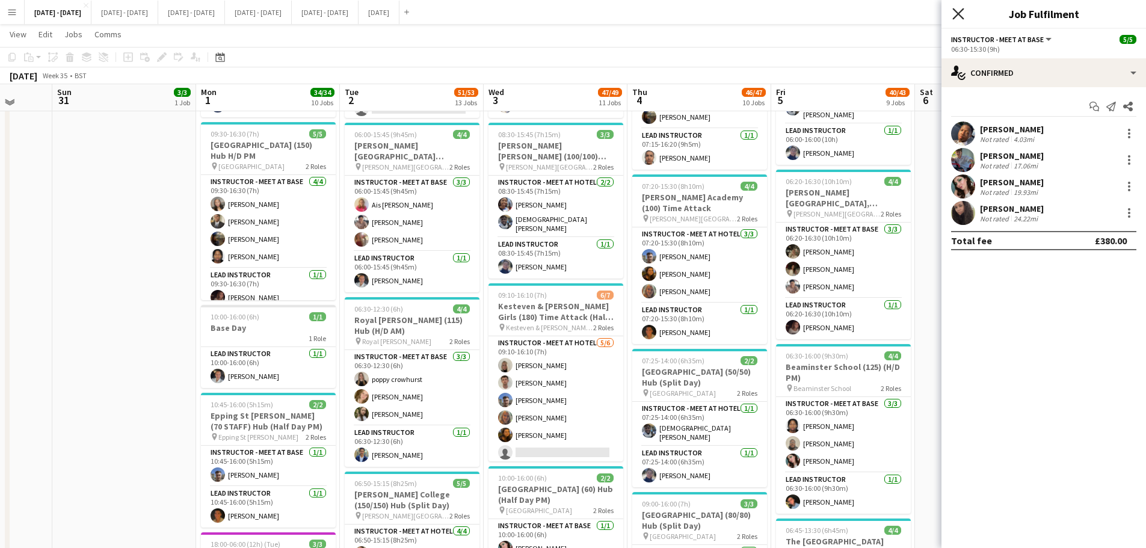
click at [915, 11] on icon at bounding box center [958, 13] width 11 height 11
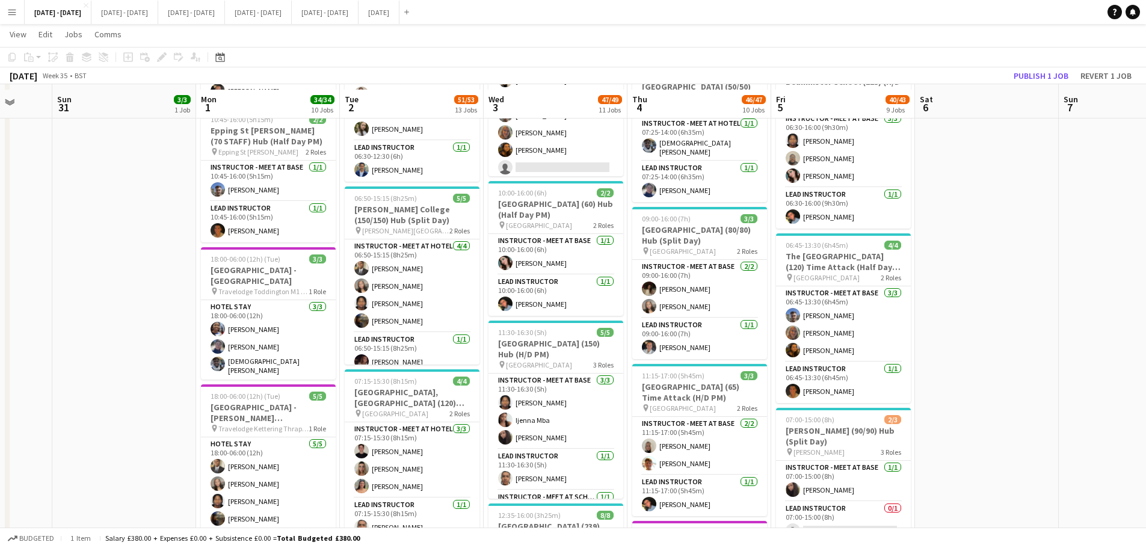
scroll to position [1023, 0]
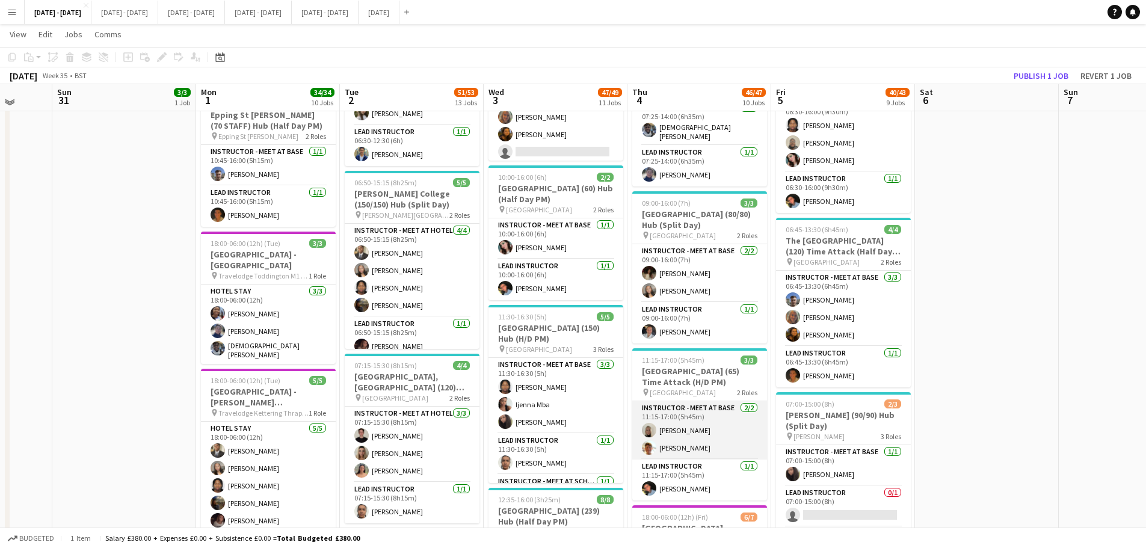
click at [679, 418] on app-card-role "Instructor - Meet at Base 2/2 11:15-17:00 (5h45m) Abi cheek Tom Allewell" at bounding box center [699, 430] width 135 height 58
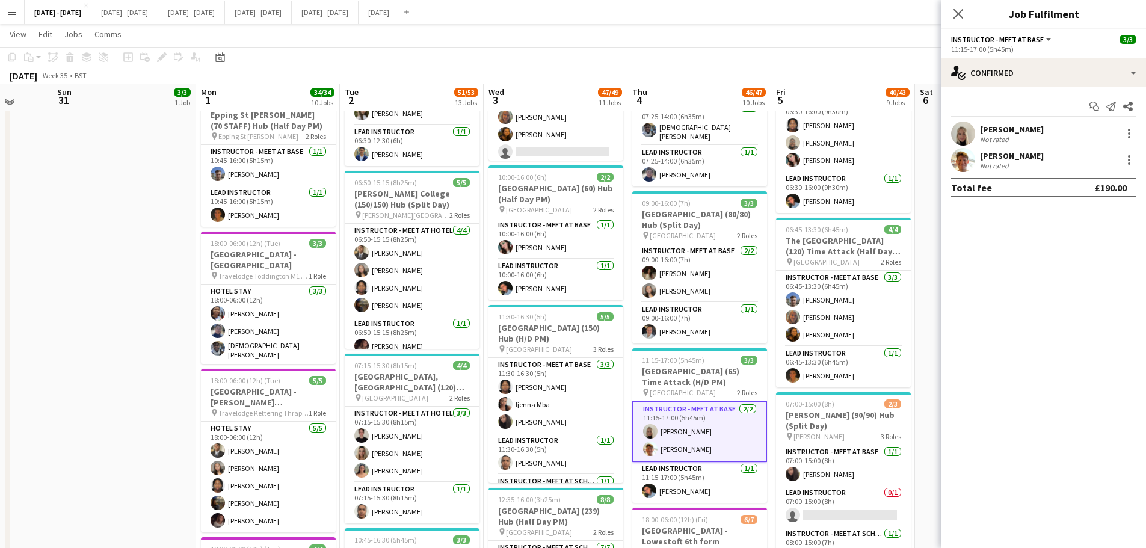
scroll to position [9, 0]
click at [915, 131] on div at bounding box center [1129, 130] width 2 height 2
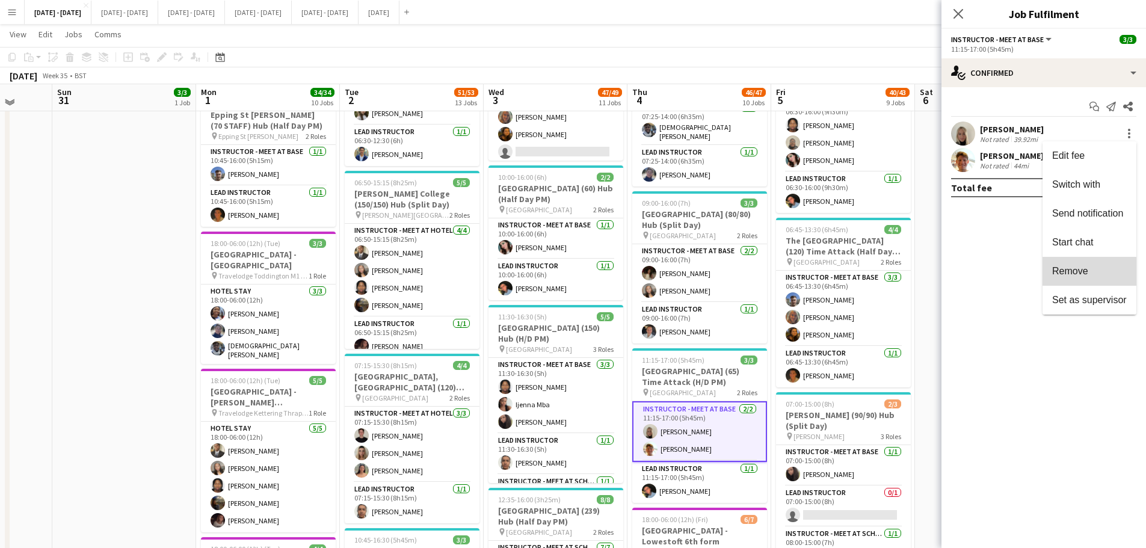
click at [915, 270] on span "Remove" at bounding box center [1089, 271] width 75 height 11
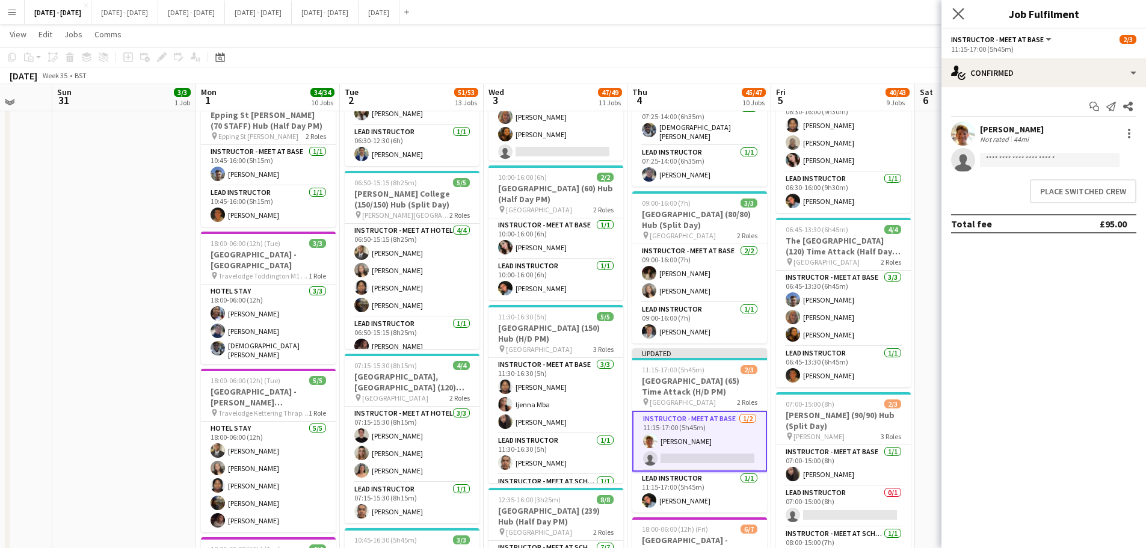
click at [915, 7] on app-icon "Close pop-in" at bounding box center [958, 13] width 17 height 17
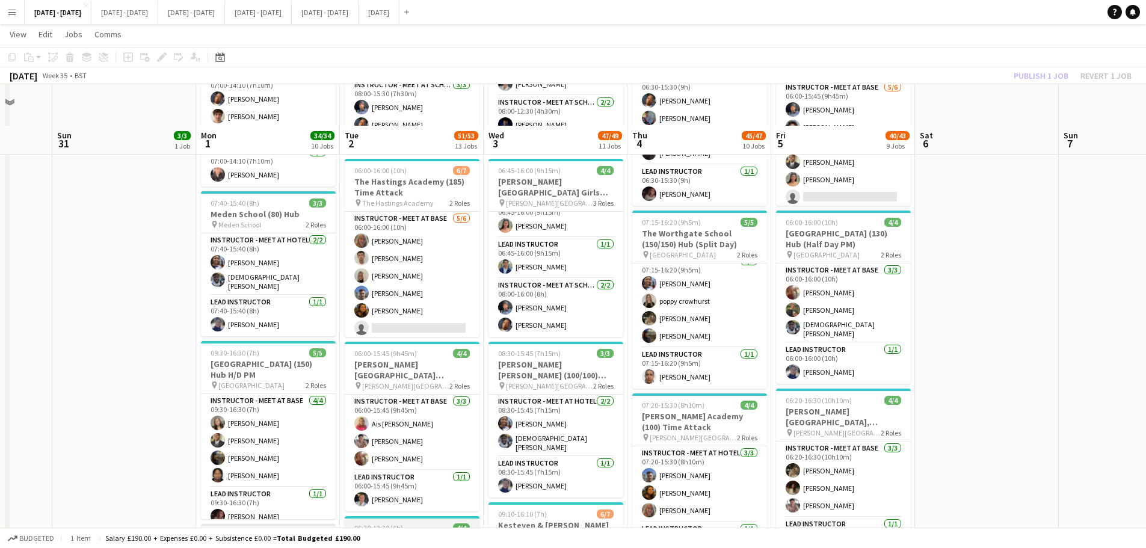
scroll to position [481, 0]
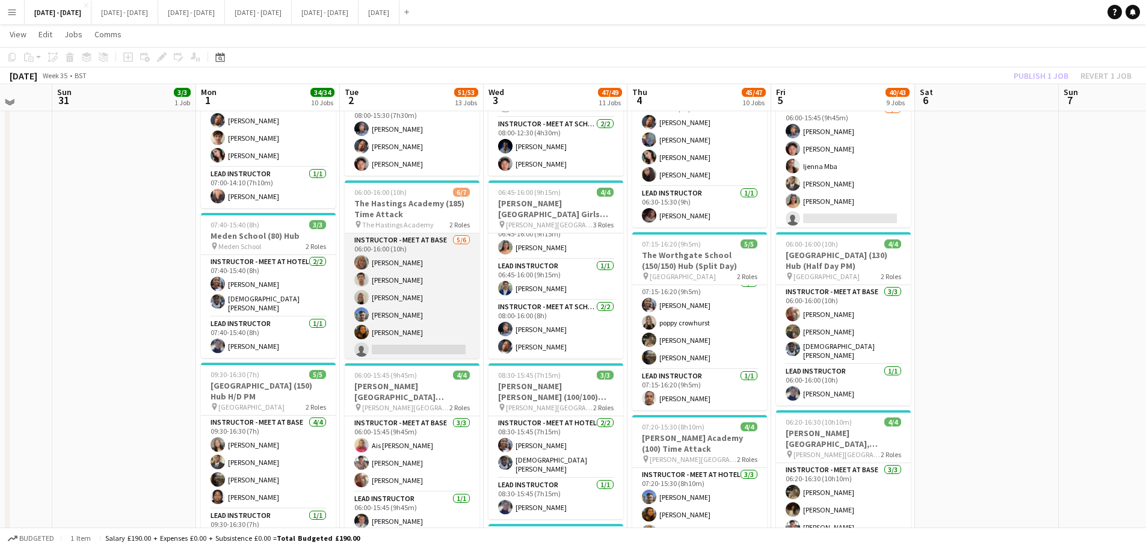
click at [388, 296] on app-card-role "Instructor - Meet at Base 5/6 06:00-16:00 (10h) Chloe Rice Liam O’Connor Abi ch…" at bounding box center [412, 297] width 135 height 128
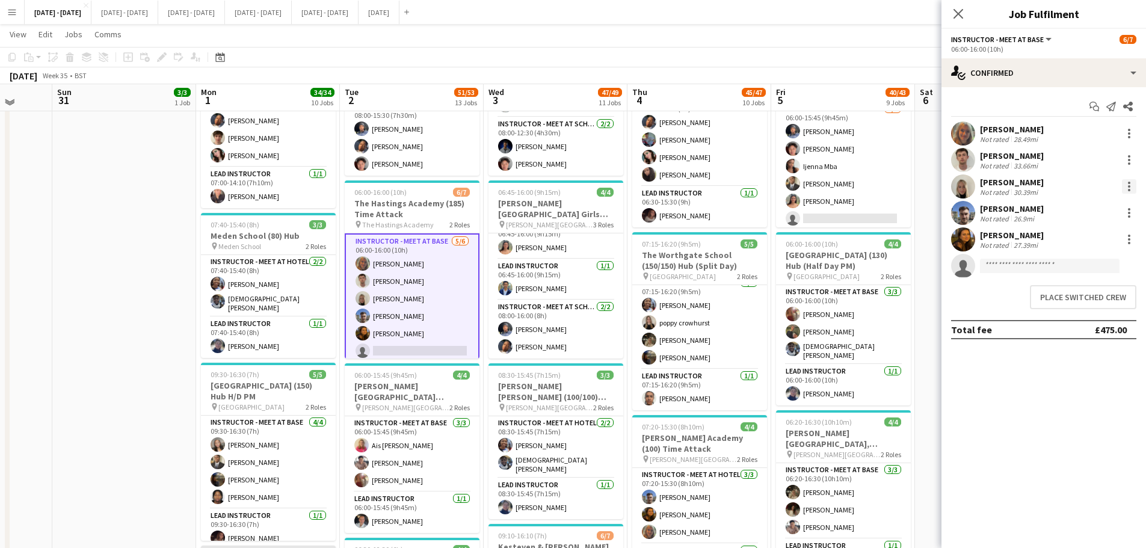
click at [915, 188] on div at bounding box center [1129, 186] width 14 height 14
click at [915, 328] on span "Remove" at bounding box center [1089, 324] width 75 height 11
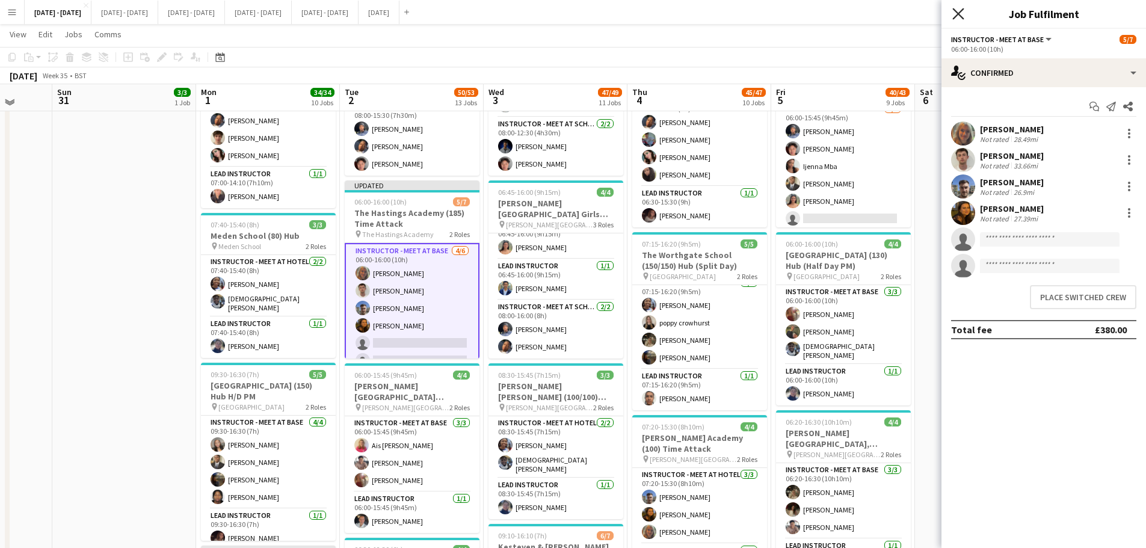
click at [915, 17] on icon at bounding box center [958, 13] width 11 height 11
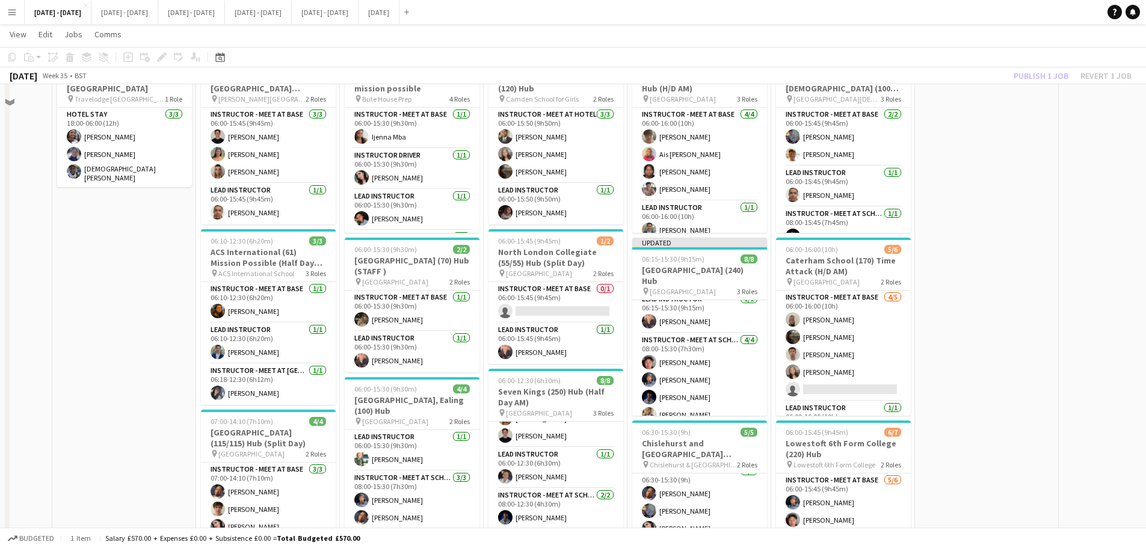
scroll to position [181, 0]
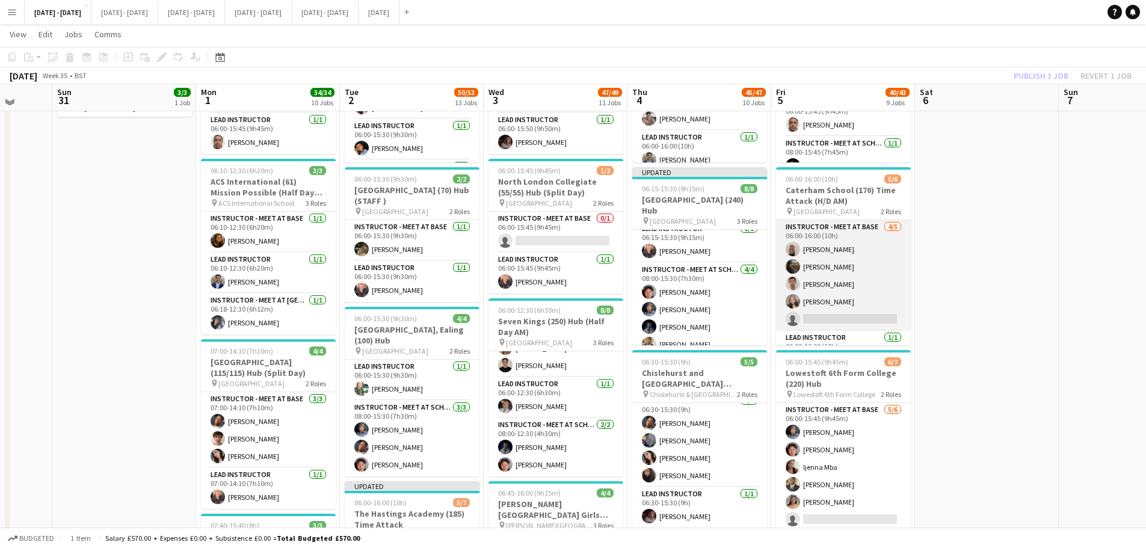
click at [814, 244] on app-card-role "Instructor - Meet at Base 4/5 06:00-16:00 (10h) Abi cheek Evie Pratt Liam O’Con…" at bounding box center [843, 275] width 135 height 111
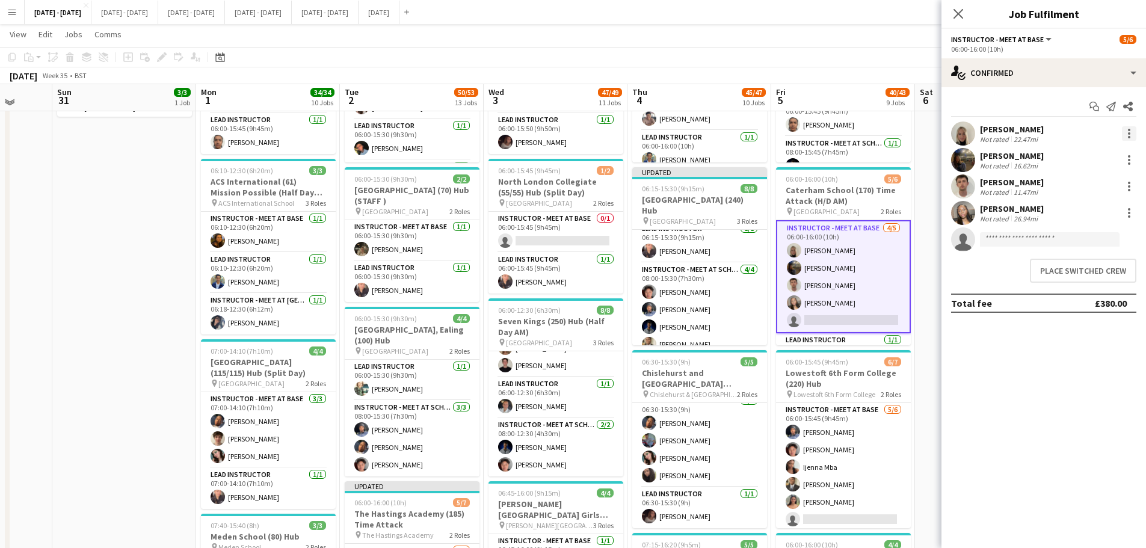
click at [915, 131] on div at bounding box center [1129, 133] width 14 height 14
click at [915, 269] on span "Remove" at bounding box center [1070, 271] width 36 height 10
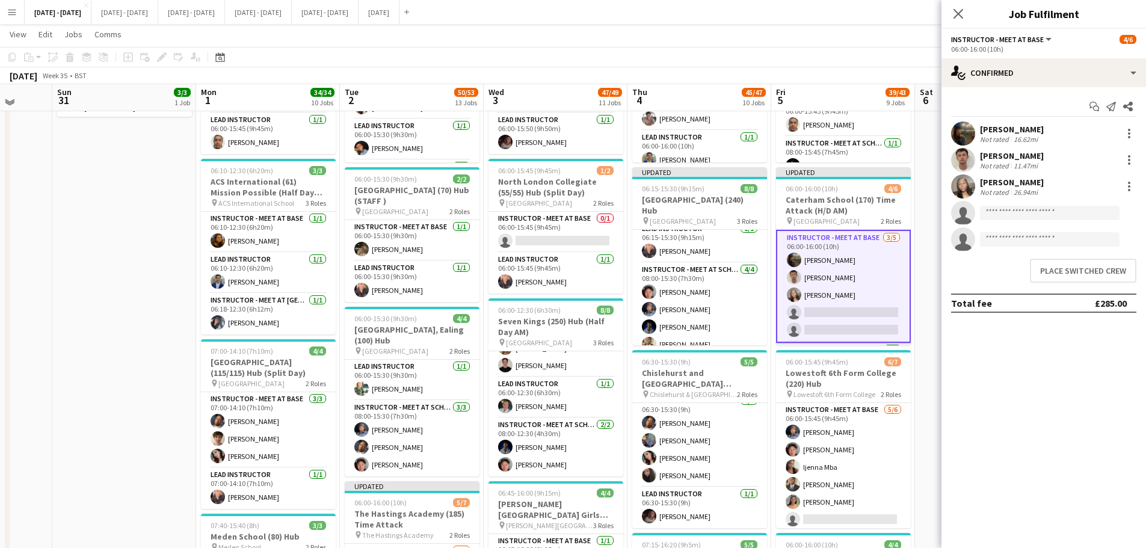
click at [915, 10] on icon "Close pop-in" at bounding box center [959, 14] width 10 height 10
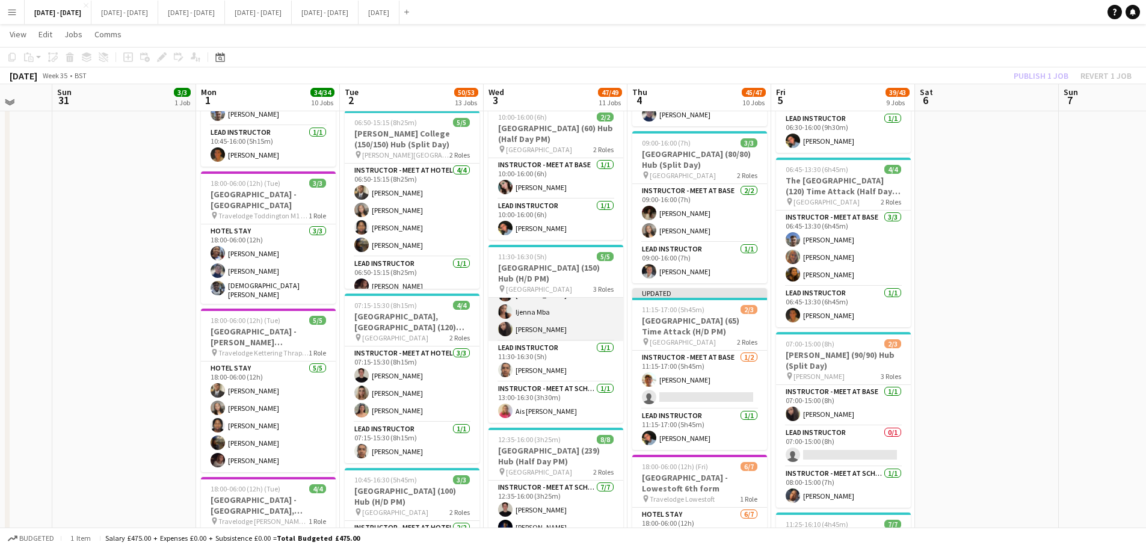
scroll to position [10, 0]
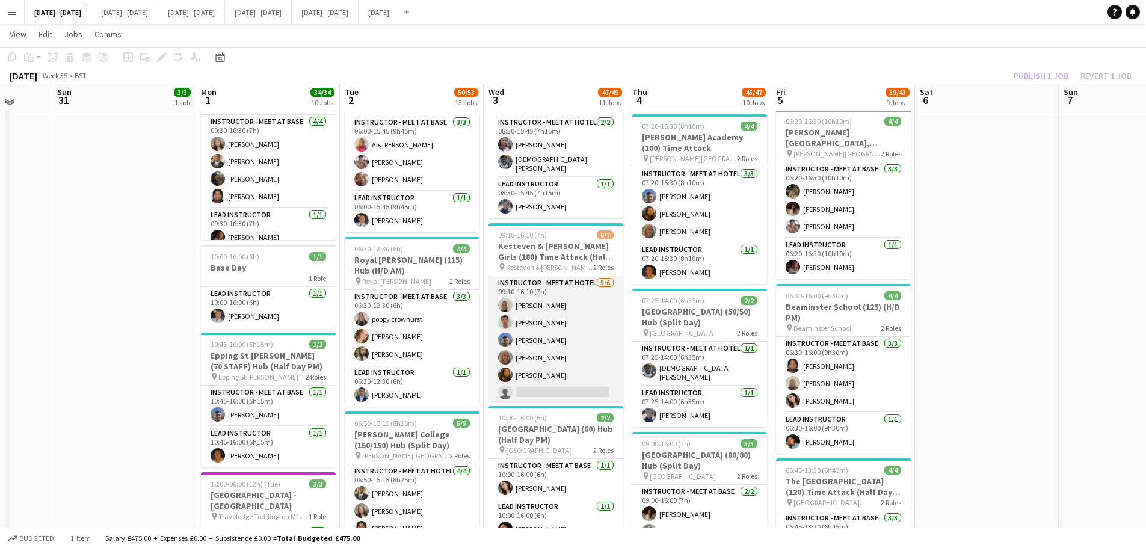
click at [541, 300] on app-card-role "Instructor - Meet at Hotel 5/6 09:10-16:10 (7h) Abi cheek Liam O’Connor Matt Da…" at bounding box center [556, 340] width 135 height 128
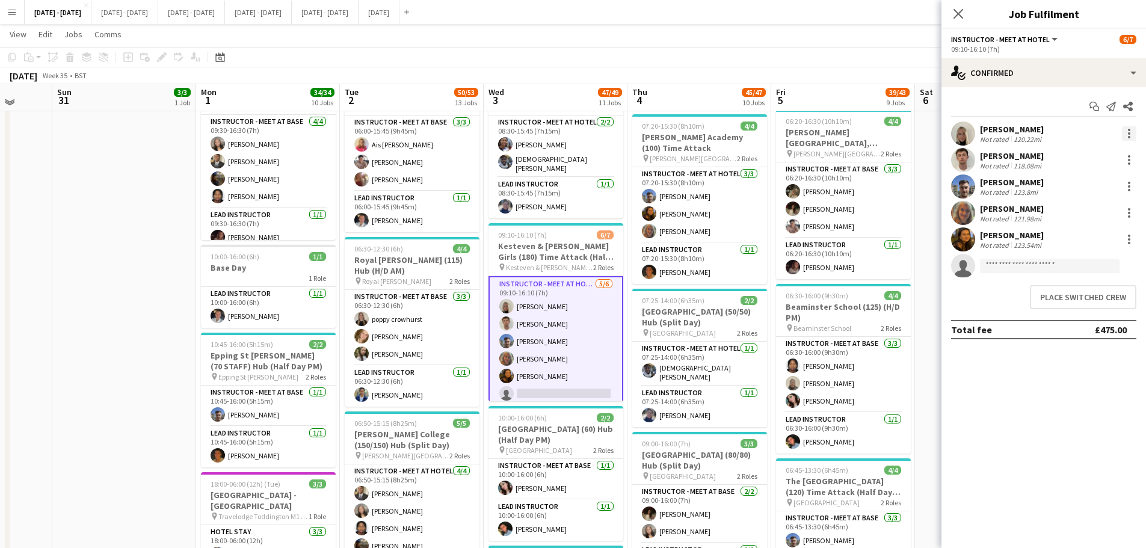
click at [915, 131] on div at bounding box center [1129, 133] width 14 height 14
click at [915, 272] on span "Remove" at bounding box center [1089, 271] width 75 height 11
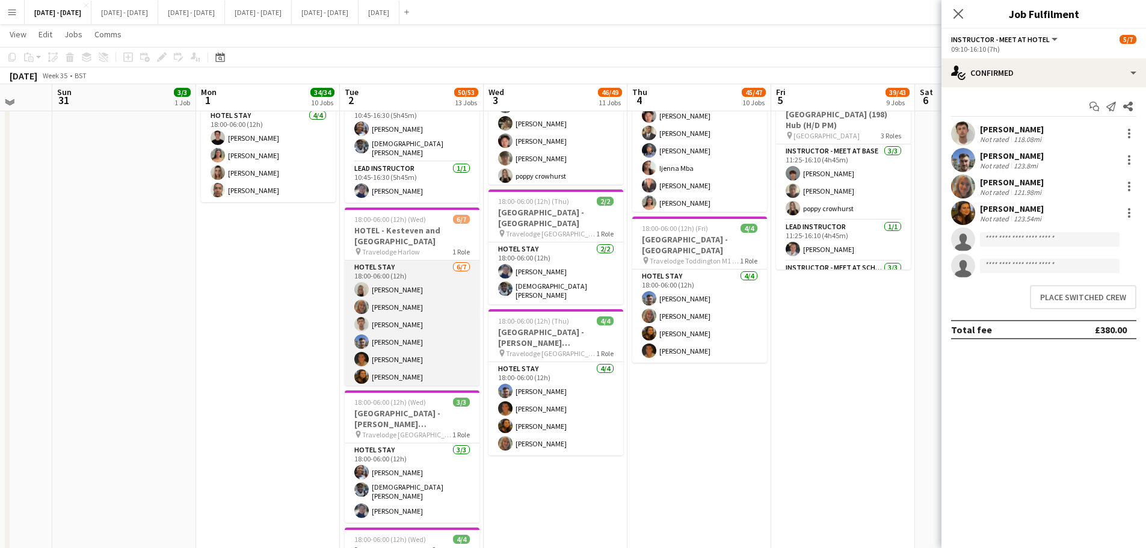
click at [383, 292] on app-card-role "Hotel Stay 6/7 18:00-06:00 (12h) Abi cheek Chloe Rice Liam O’Connor Matt Dailly…" at bounding box center [412, 334] width 135 height 146
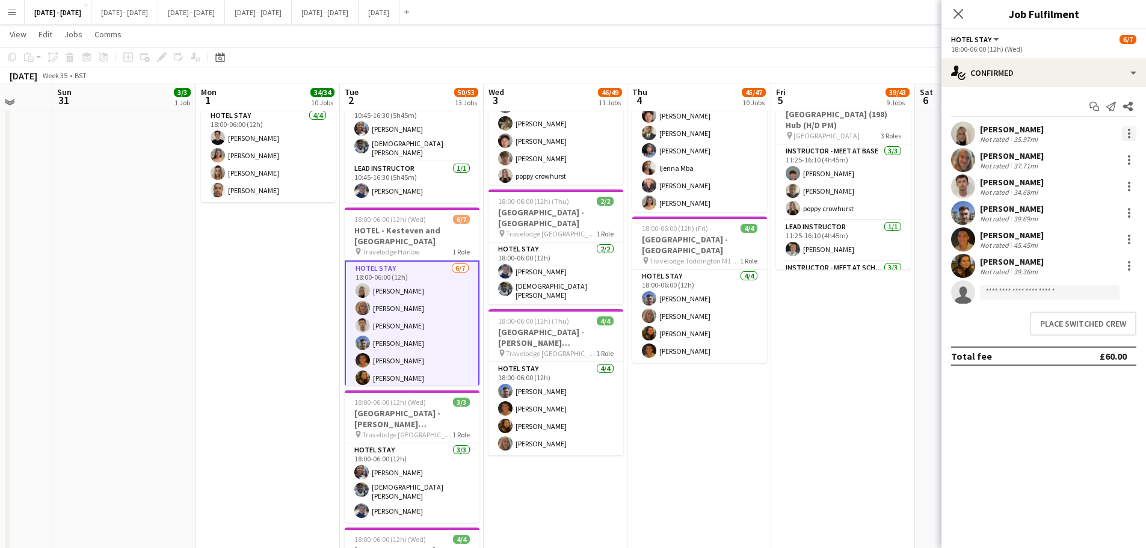
click at [915, 134] on div at bounding box center [1129, 133] width 14 height 14
click at [915, 264] on button "Remove" at bounding box center [1090, 271] width 94 height 29
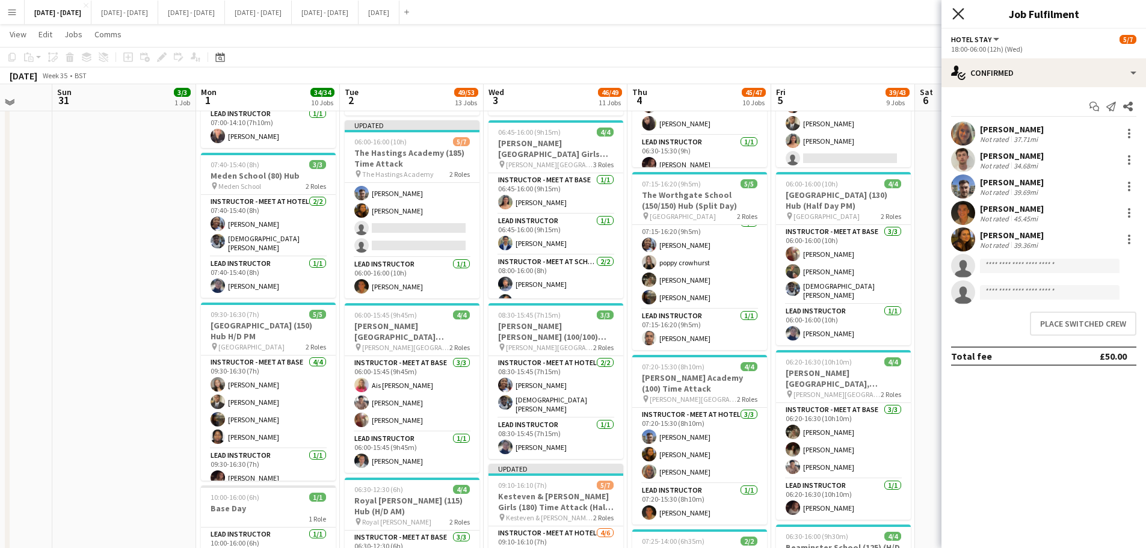
click at [915, 13] on icon at bounding box center [958, 13] width 11 height 11
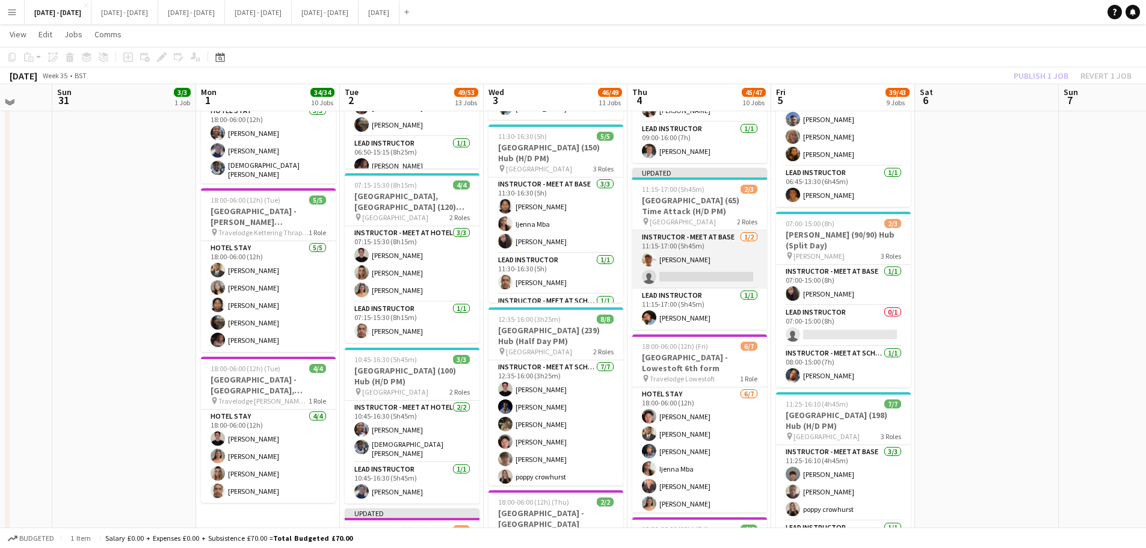
click at [702, 272] on app-card-role "Instructor - Meet at Base [DATE] 11:15-17:00 (5h45m) [PERSON_NAME] single-neutr…" at bounding box center [699, 259] width 135 height 58
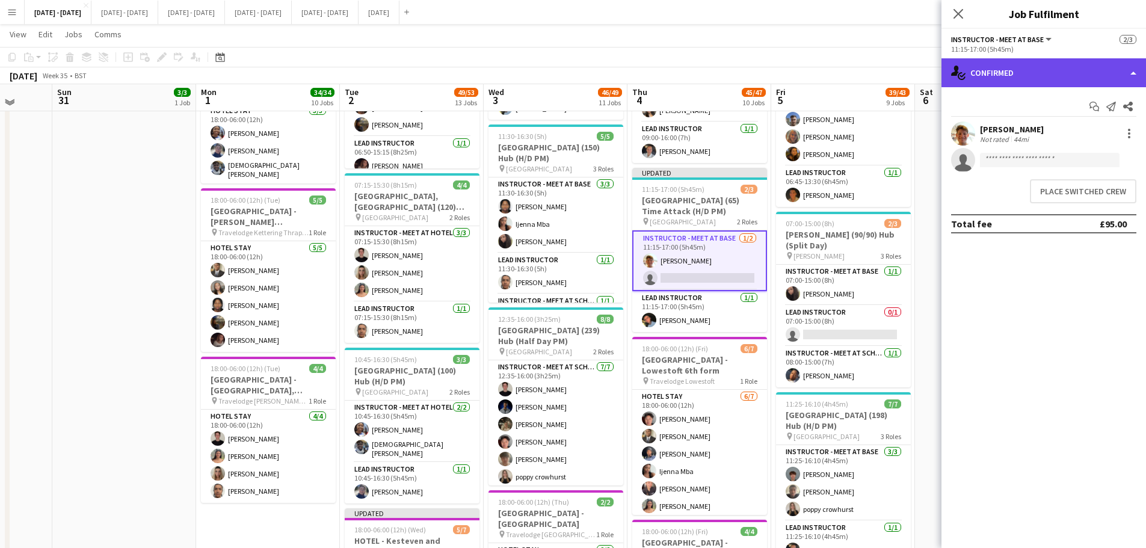
click at [915, 70] on div "single-neutral-actions-check-2 Confirmed" at bounding box center [1044, 72] width 205 height 29
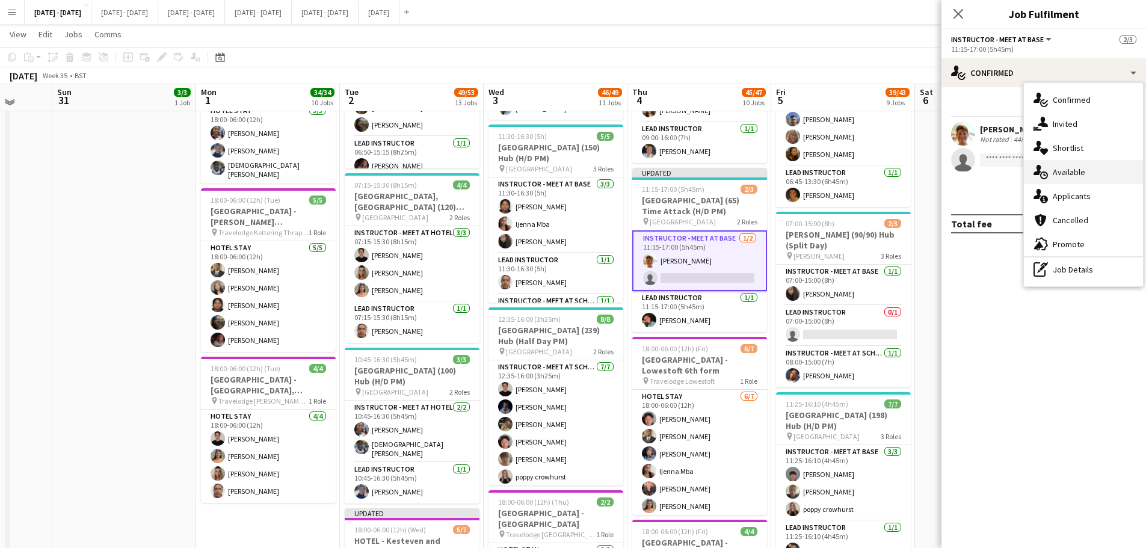
click at [915, 178] on div "single-neutral-actions-upload Available" at bounding box center [1083, 172] width 119 height 24
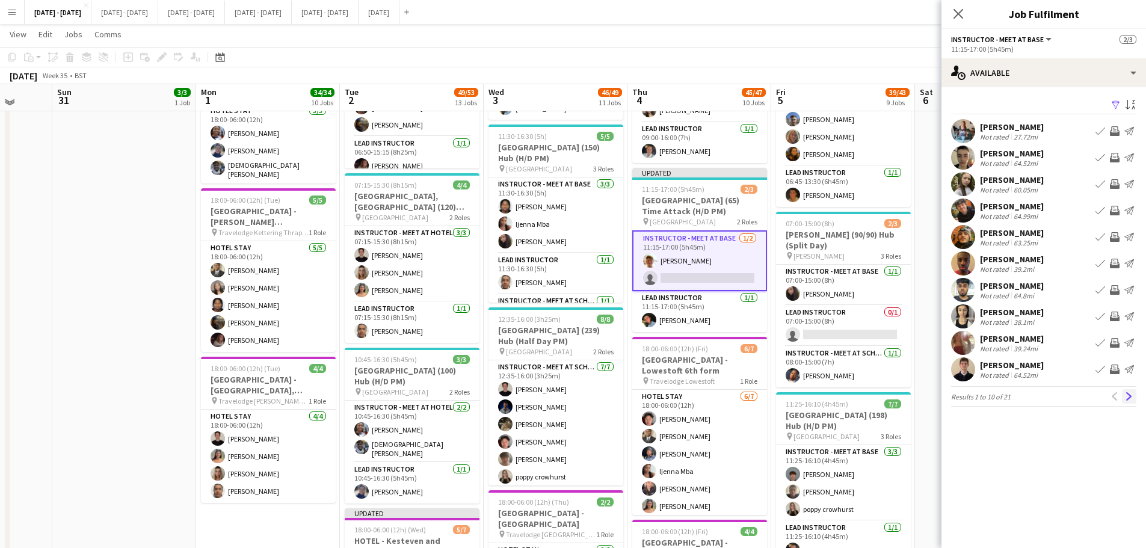
click at [915, 397] on button "Next" at bounding box center [1129, 396] width 14 height 14
click at [915, 395] on app-icon "Next" at bounding box center [1129, 396] width 8 height 8
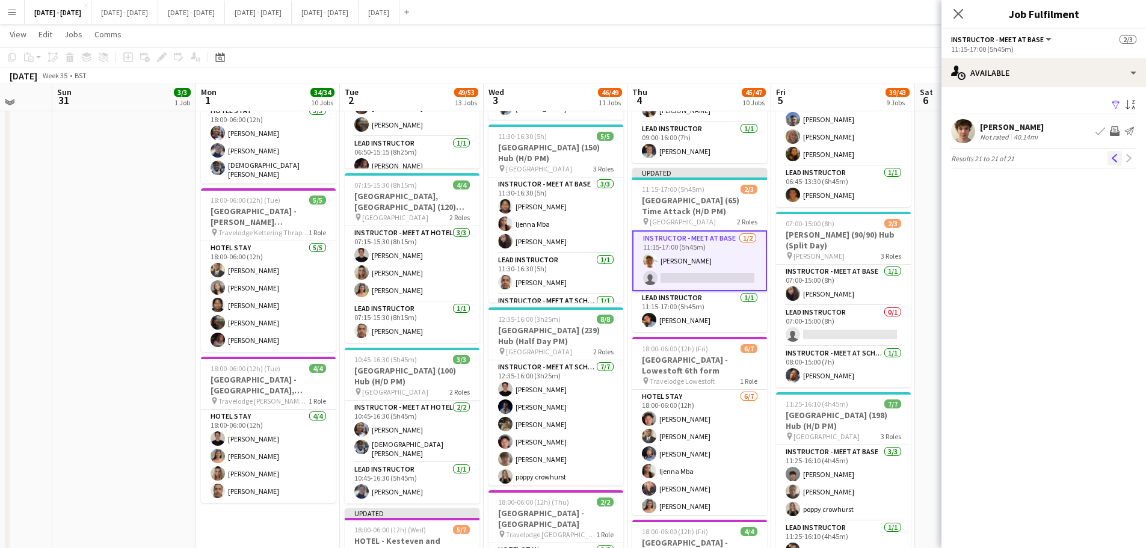
click at [915, 160] on app-icon "Previous" at bounding box center [1115, 158] width 8 height 8
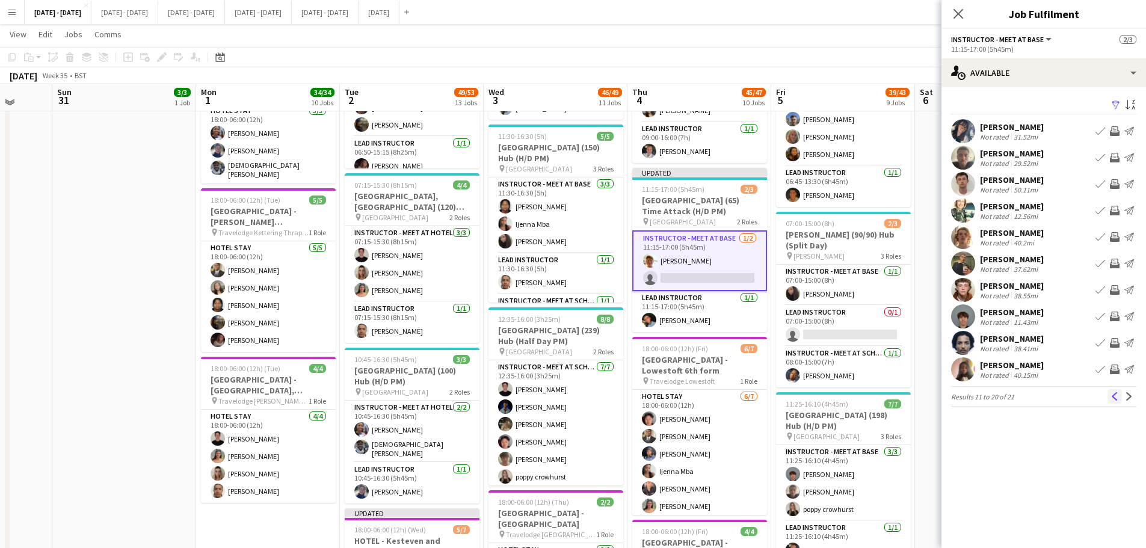
click at [915, 397] on button "Previous" at bounding box center [1115, 396] width 14 height 14
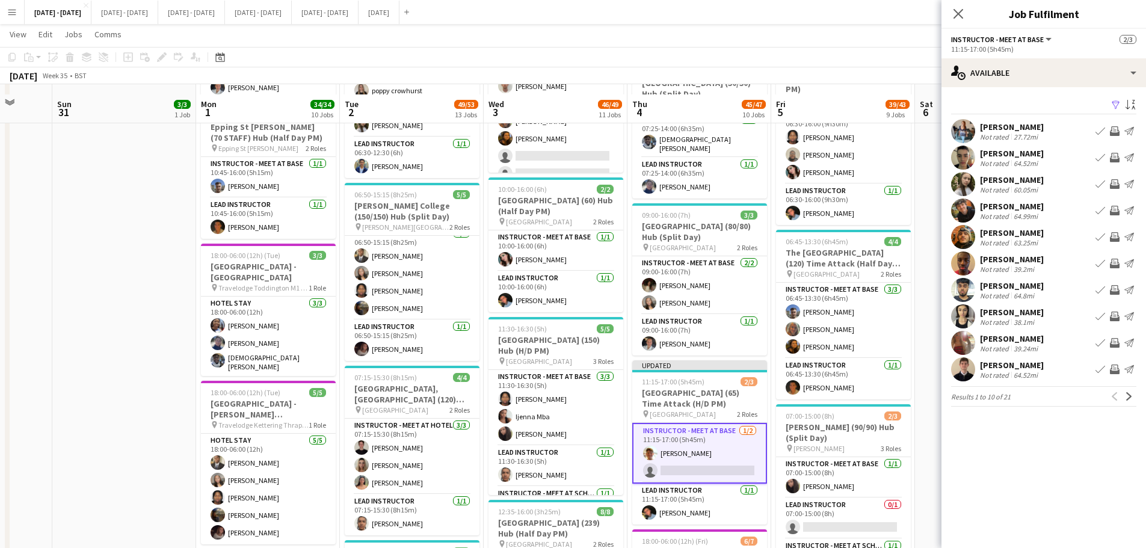
scroll to position [1023, 0]
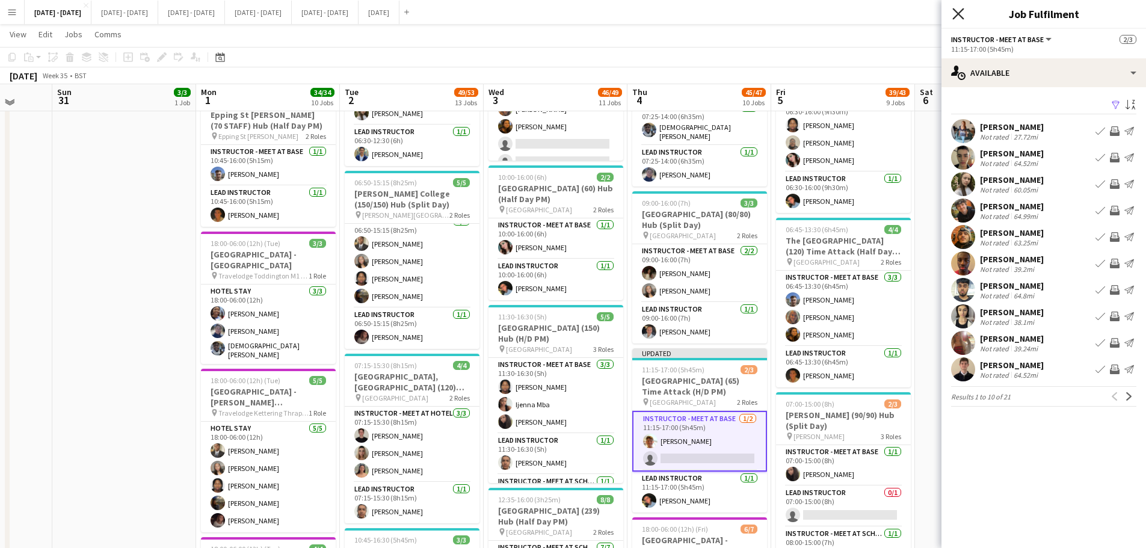
click at [915, 8] on icon "Close pop-in" at bounding box center [958, 13] width 11 height 11
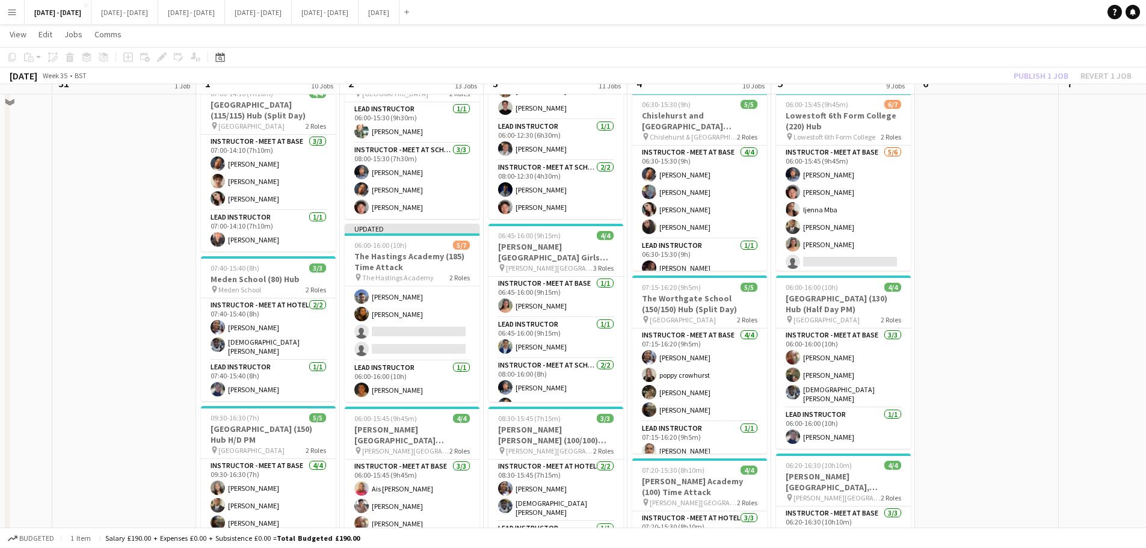
scroll to position [421, 0]
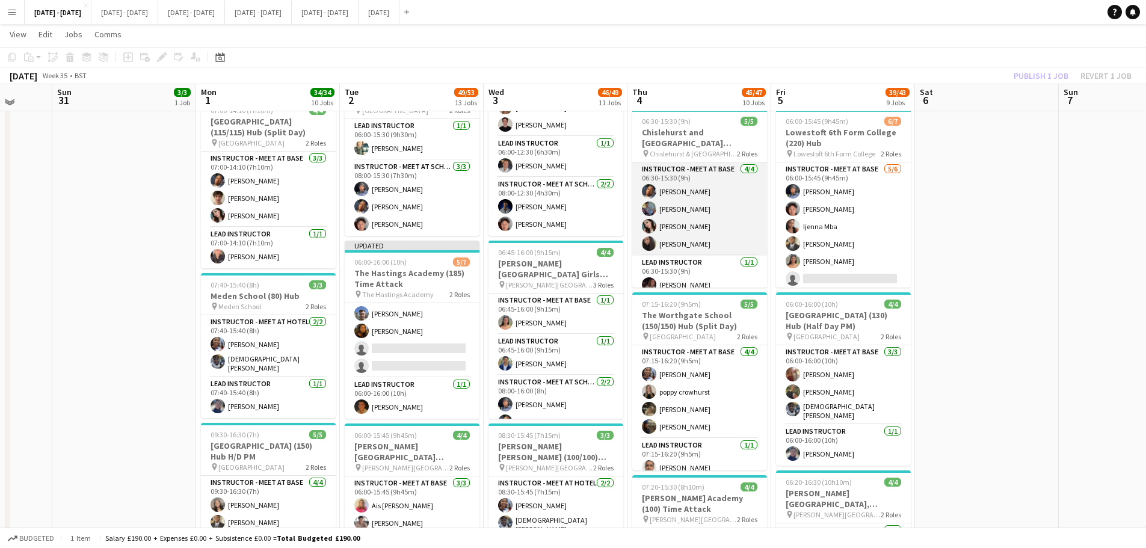
click at [670, 241] on app-card-role "Instructor - Meet at Base 4/4 06:30-15:30 (9h) Oluwapelumi Oguntunde Josh Fawel…" at bounding box center [699, 208] width 135 height 93
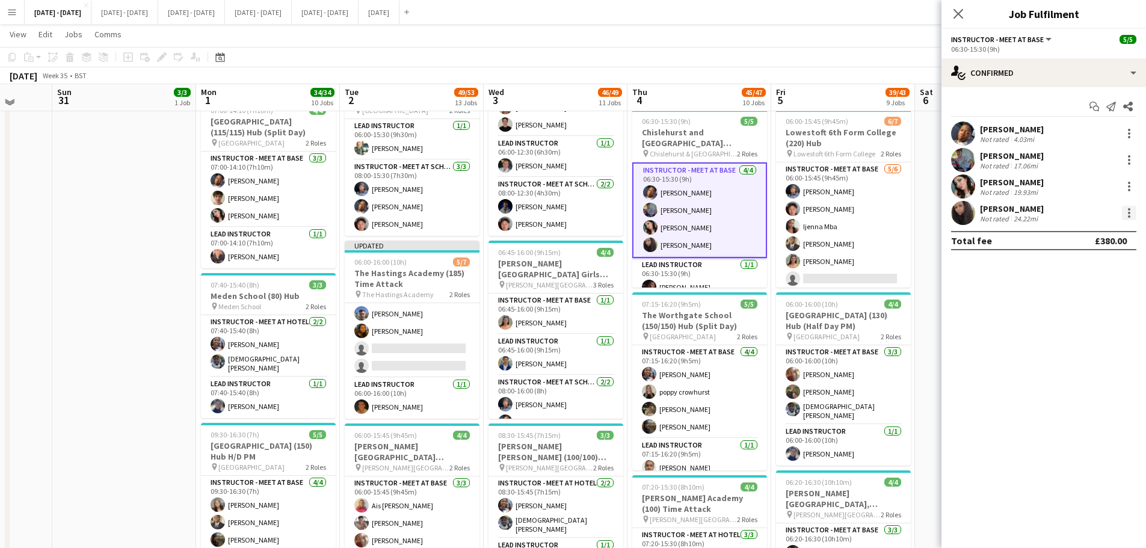
click at [915, 214] on div at bounding box center [1129, 213] width 14 height 14
click at [915, 18] on div at bounding box center [573, 274] width 1146 height 548
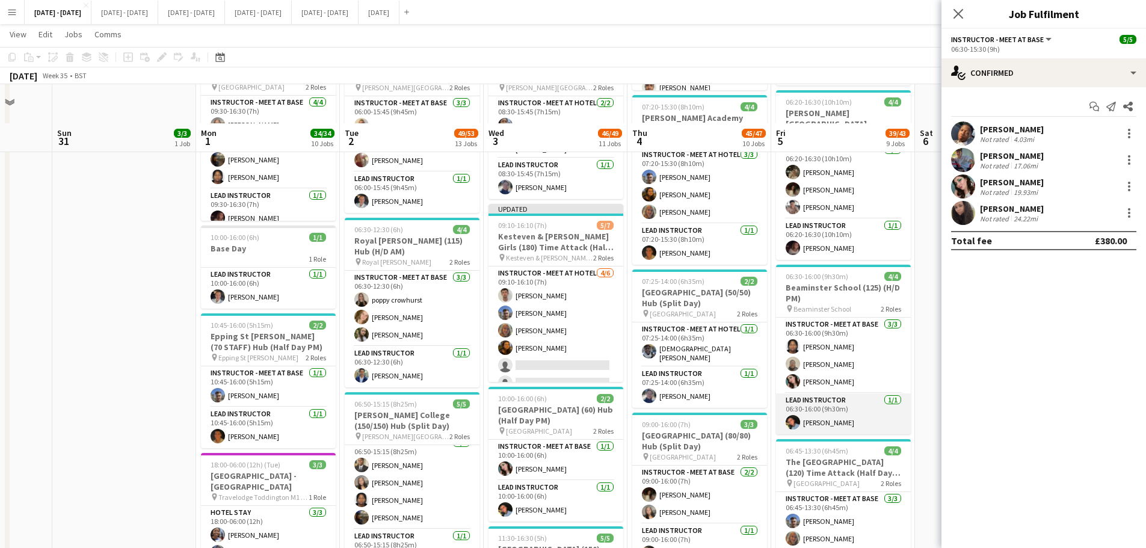
scroll to position [842, 0]
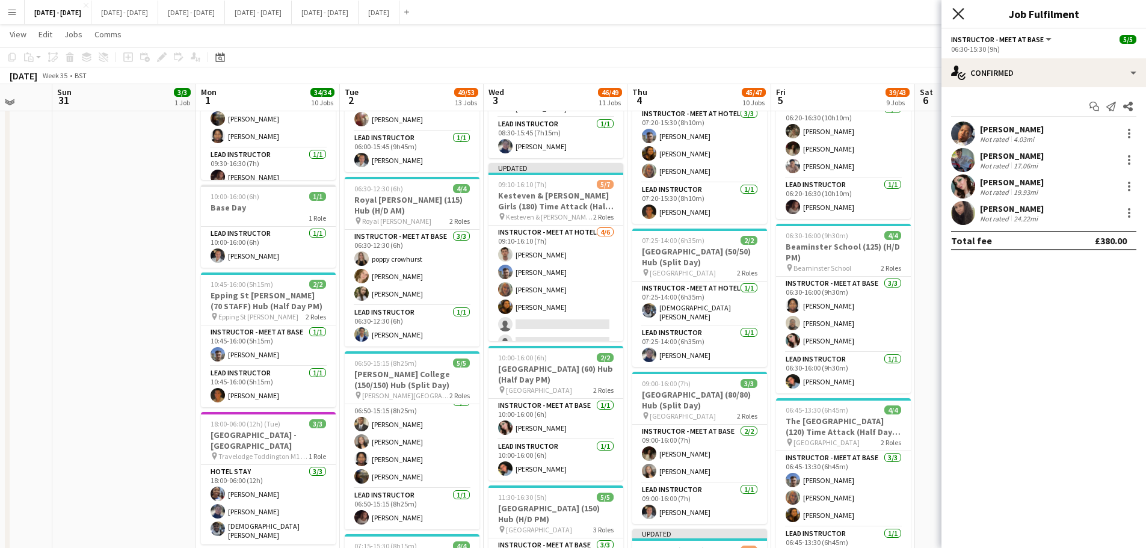
click at [915, 14] on icon "Close pop-in" at bounding box center [958, 13] width 11 height 11
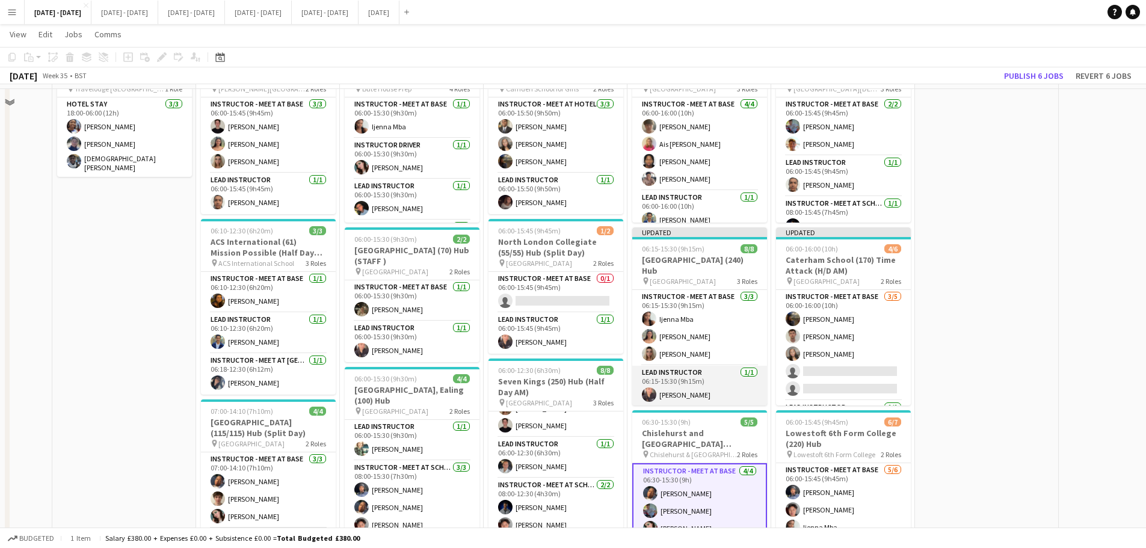
scroll to position [60, 0]
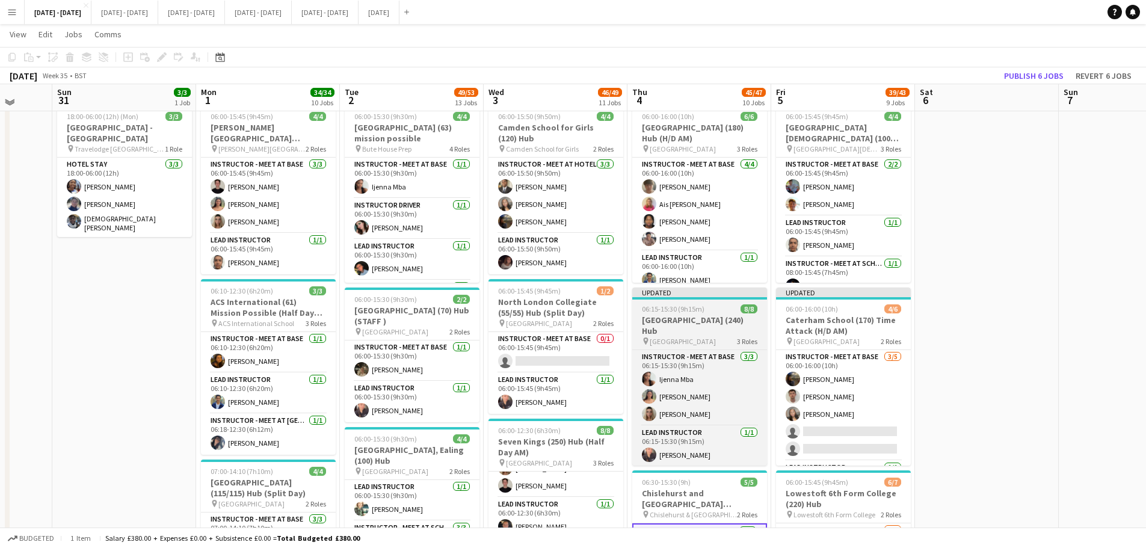
click at [670, 314] on app-job-card "Updated 06:15-15:30 (9h15m) 8/8 Winchmore School (240) Hub pin Winchmore School…" at bounding box center [699, 377] width 135 height 178
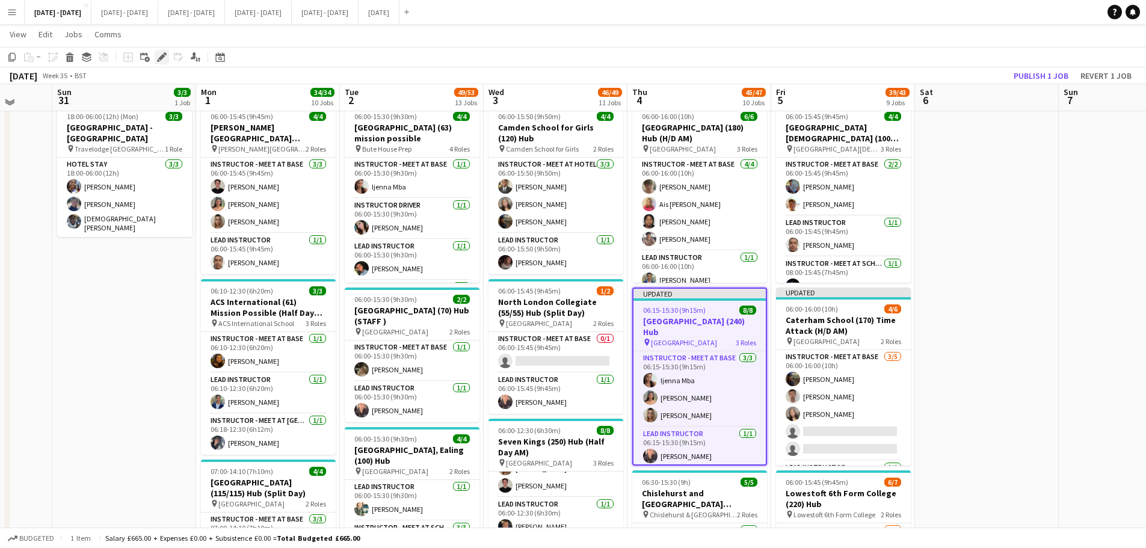
click at [156, 59] on div "Edit" at bounding box center [162, 57] width 14 height 14
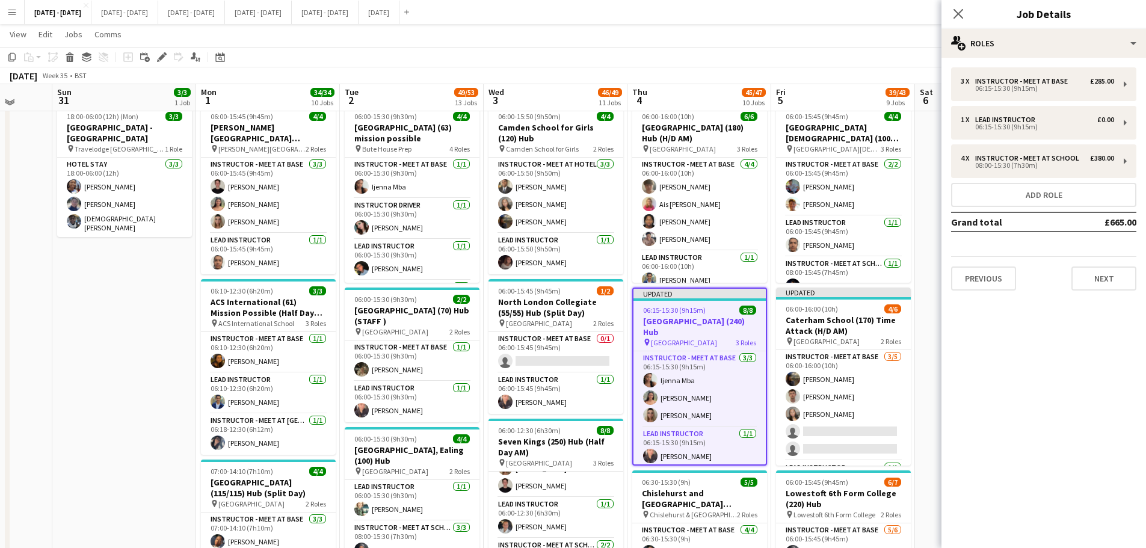
click at [915, 61] on div "3 x Instructor - Meet at Base £285.00 06:15-15:30 (9h15m) 1 x Lead Instructor £…" at bounding box center [1044, 179] width 205 height 242
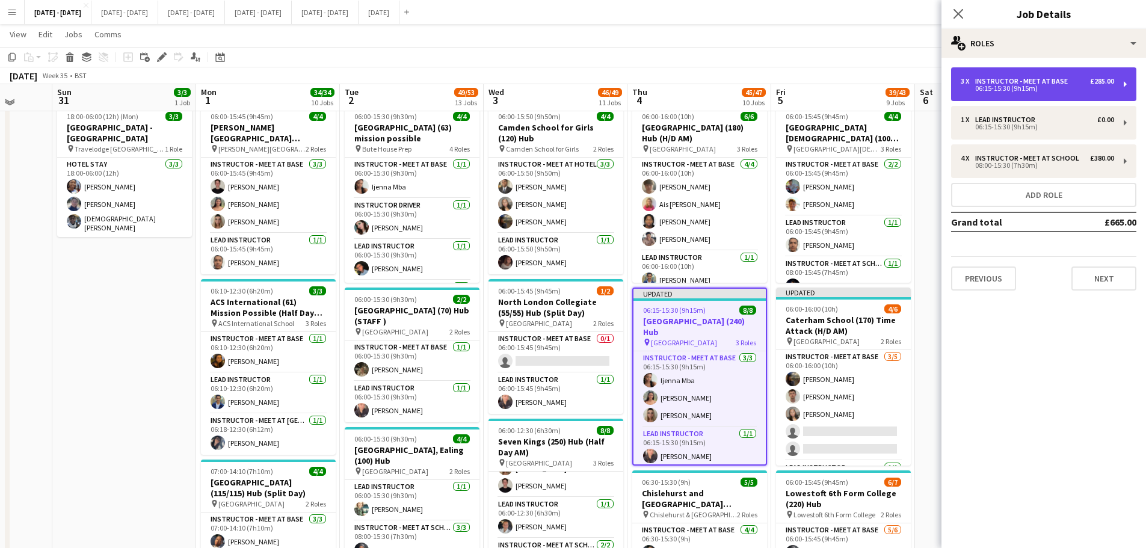
click at [915, 76] on div "3 x Instructor - Meet at Base £285.00 06:15-15:30 (9h15m)" at bounding box center [1043, 84] width 185 height 34
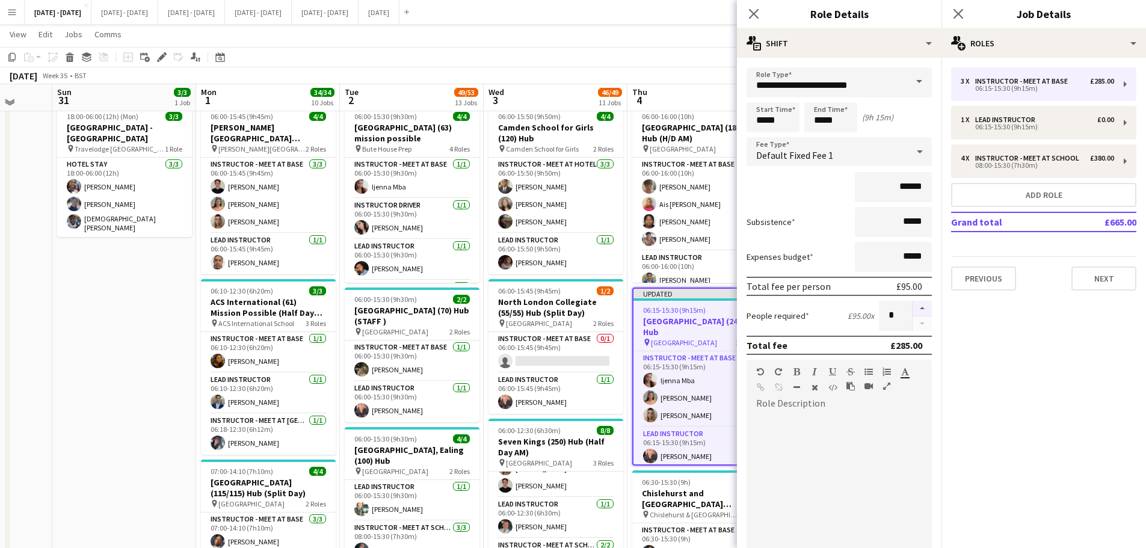
click at [915, 308] on button "button" at bounding box center [922, 309] width 19 height 16
type input "*"
click at [753, 10] on icon "Close pop-in" at bounding box center [753, 13] width 11 height 11
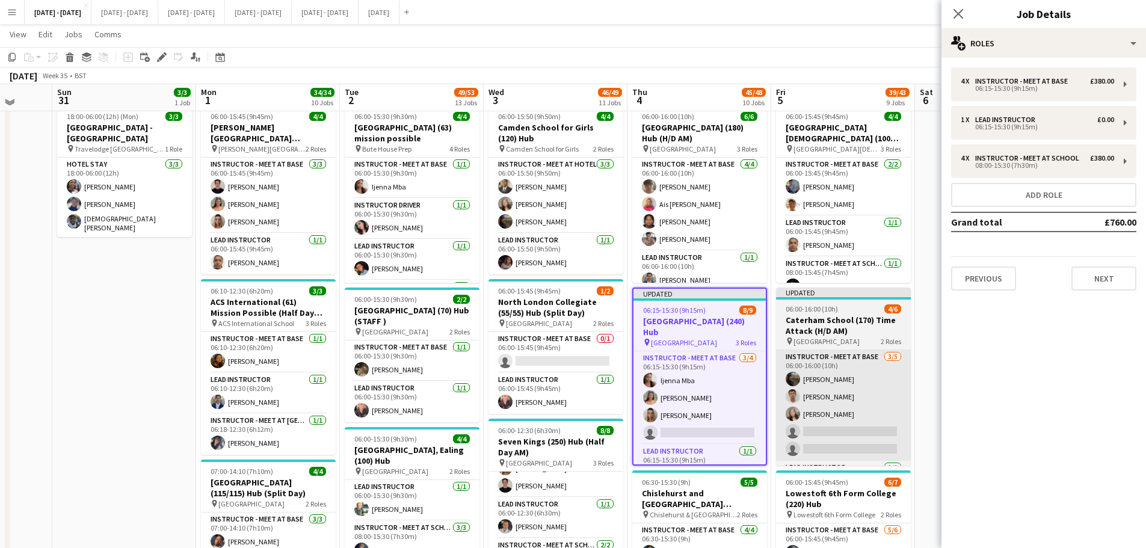
click at [682, 418] on app-card-role "Instructor - Meet at Base 3/4 06:15-15:30 (9h15m) Ijenna Mba Keira Horton Holly…" at bounding box center [700, 397] width 132 height 93
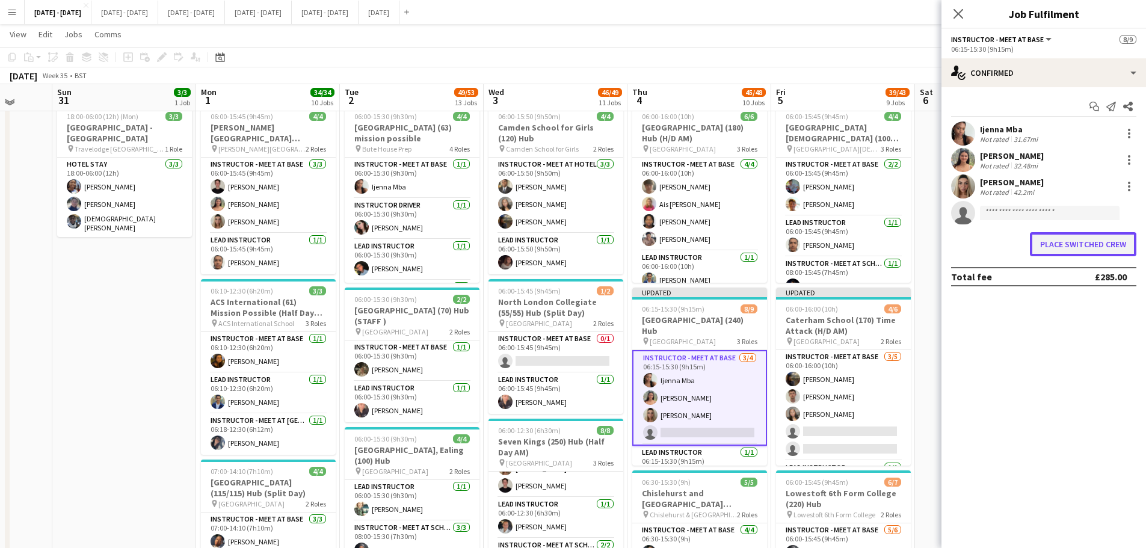
click at [915, 244] on button "Place switched crew" at bounding box center [1083, 244] width 107 height 24
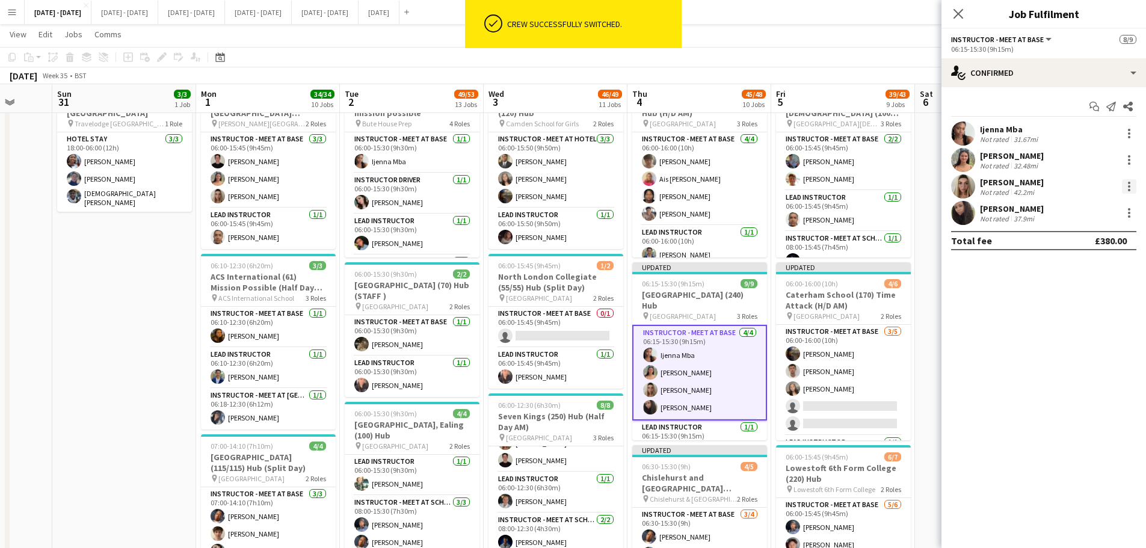
click at [915, 185] on div at bounding box center [1129, 186] width 14 height 14
drag, startPoint x: 1114, startPoint y: 321, endPoint x: 1095, endPoint y: 297, distance: 31.2
click at [915, 322] on span "Remove" at bounding box center [1089, 324] width 75 height 11
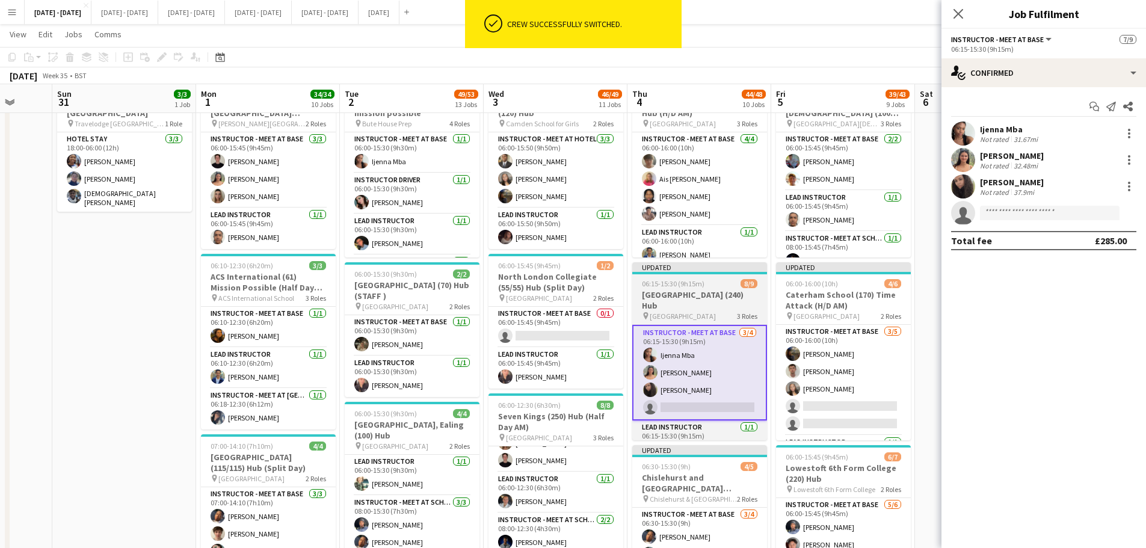
click at [681, 291] on h3 "[GEOGRAPHIC_DATA] (240) Hub" at bounding box center [699, 300] width 135 height 22
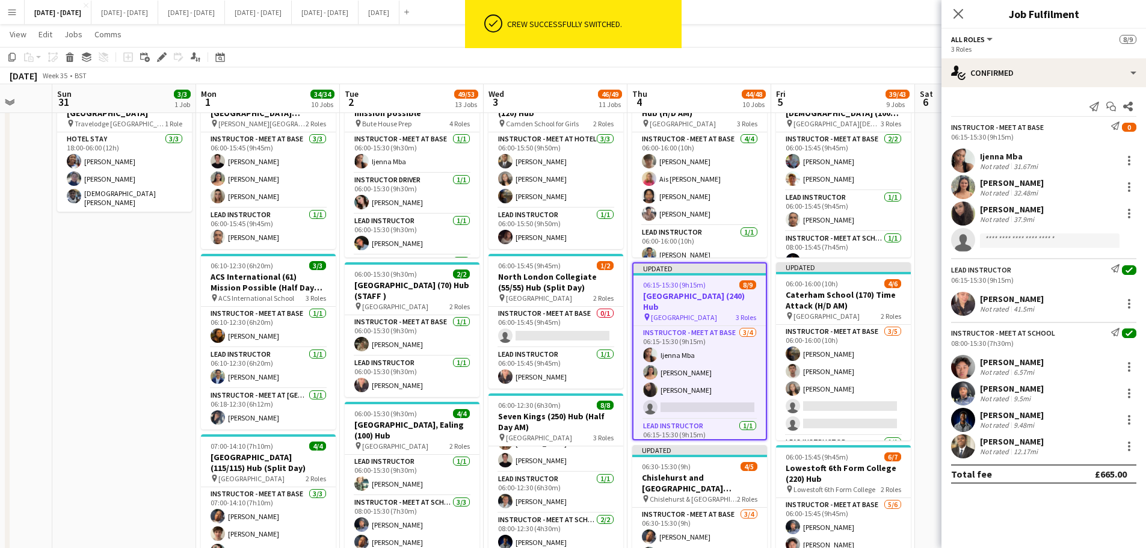
click at [162, 61] on icon "Edit" at bounding box center [162, 57] width 10 height 10
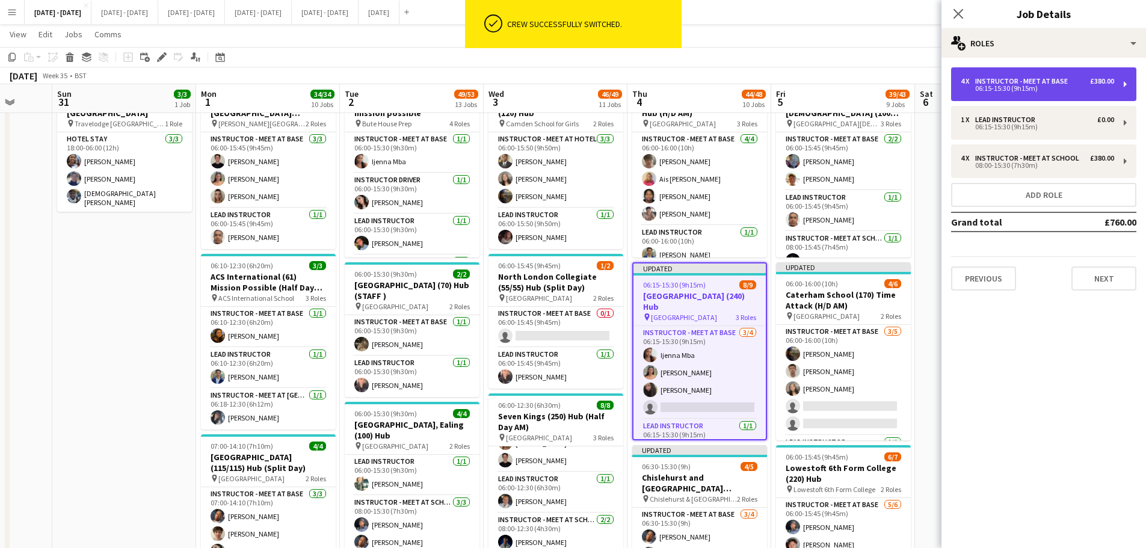
click at [915, 84] on div "4 x Instructor - Meet at Base £380.00" at bounding box center [1037, 81] width 153 height 8
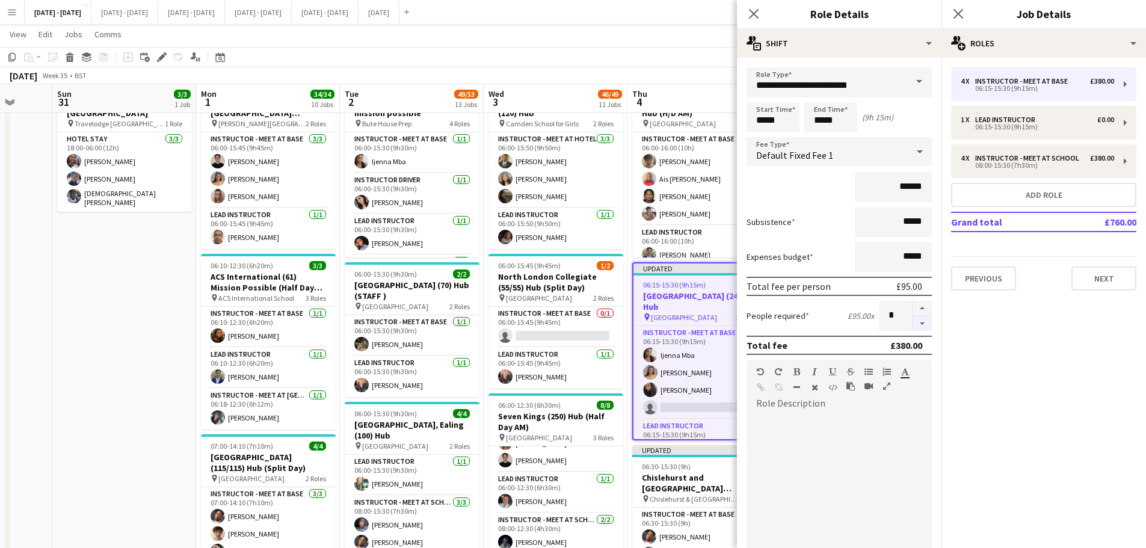
click at [913, 327] on button "button" at bounding box center [922, 324] width 19 height 15
type input "*"
click at [750, 11] on icon "Close pop-in" at bounding box center [753, 13] width 11 height 11
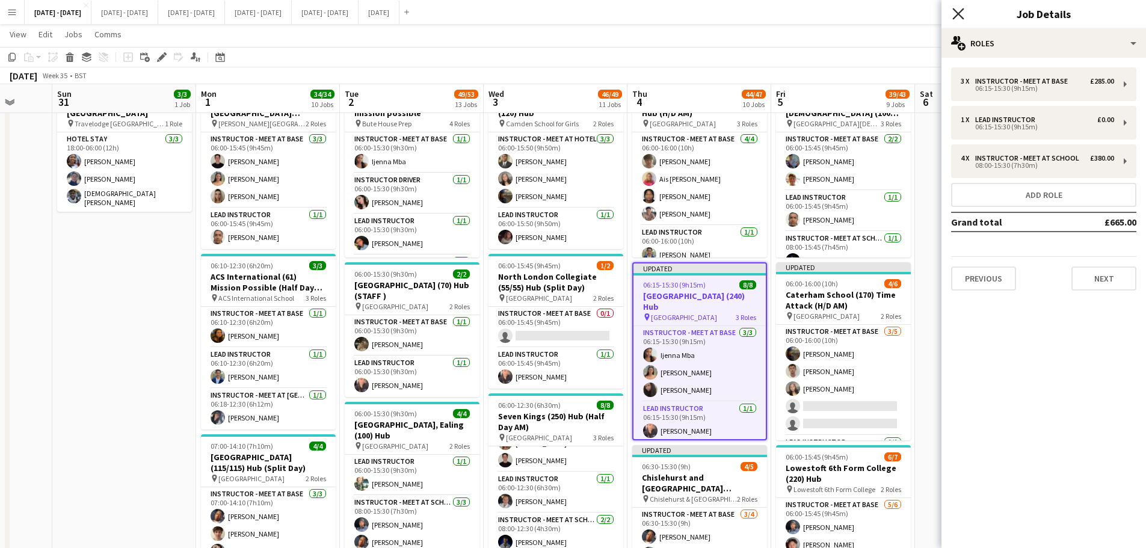
click at [915, 10] on icon "Close pop-in" at bounding box center [958, 13] width 11 height 11
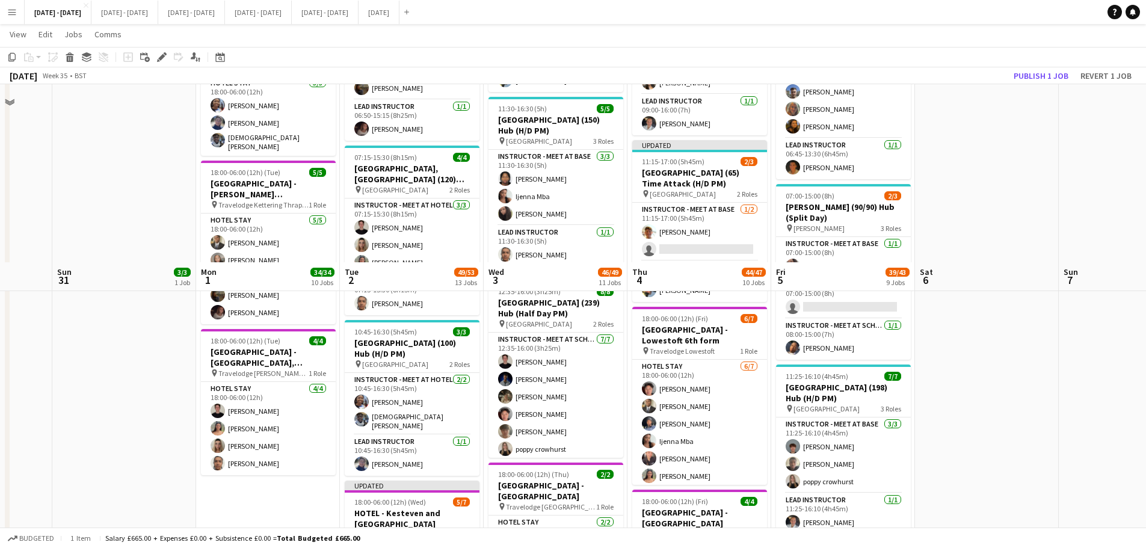
scroll to position [1384, 0]
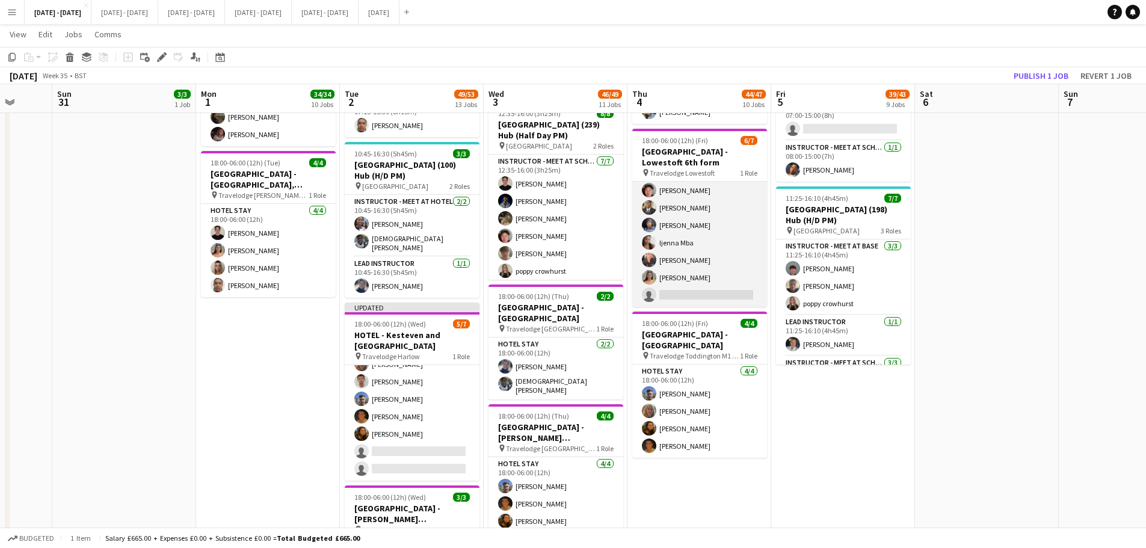
click at [706, 286] on app-card-role "Hotel Stay 6/7 18:00-06:00 (12h) Victor Wang Omar Adio Stephane Anenou Ijenna M…" at bounding box center [699, 234] width 135 height 146
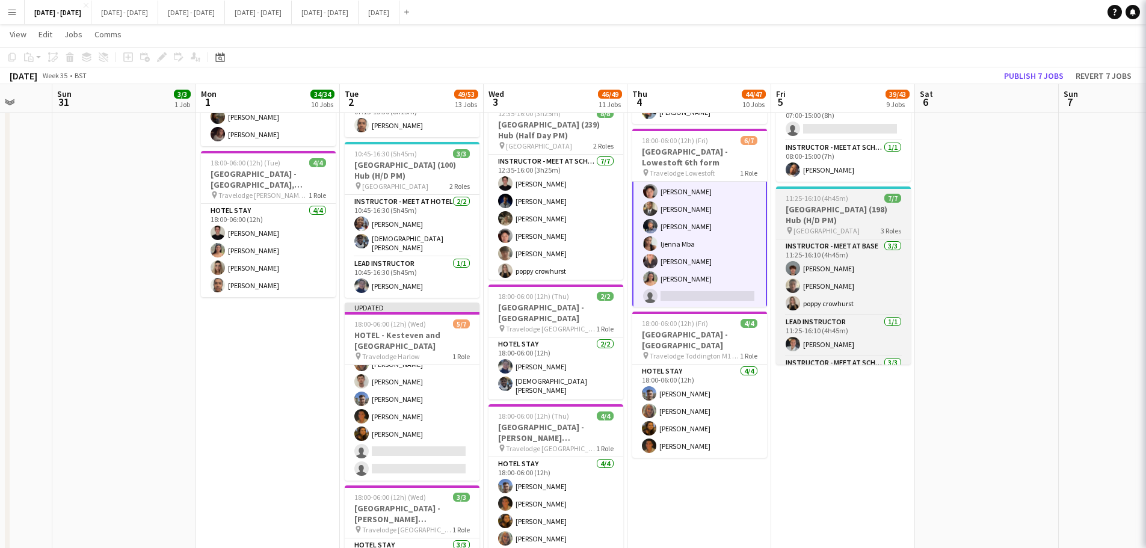
scroll to position [22, 0]
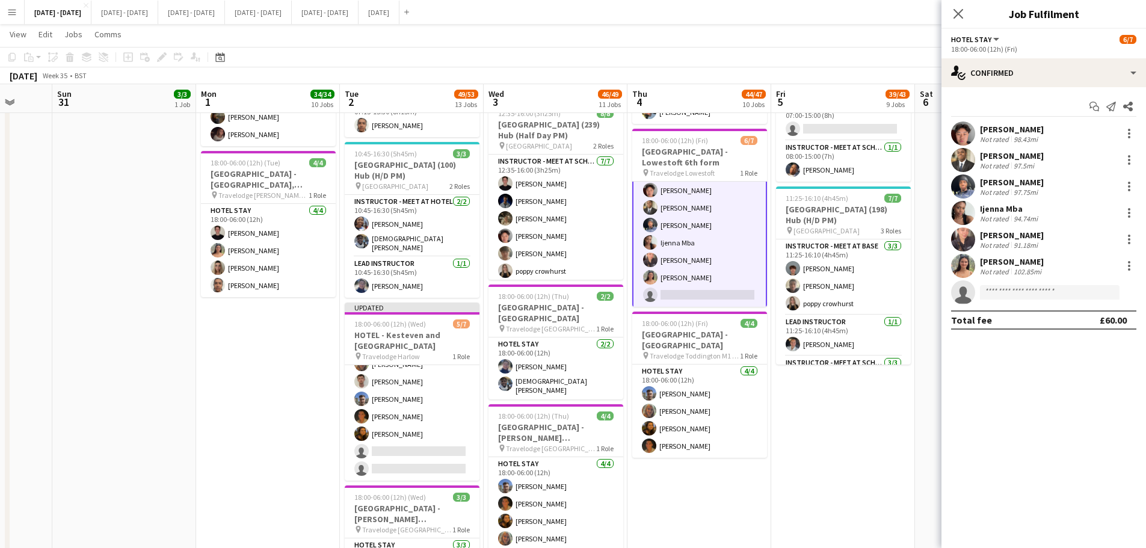
click at [915, 301] on app-invite-slot "single-neutral-actions" at bounding box center [1044, 292] width 205 height 24
click at [915, 295] on input at bounding box center [1050, 292] width 140 height 14
type input "***"
click at [915, 312] on span "[PERSON_NAME]" at bounding box center [1024, 309] width 69 height 10
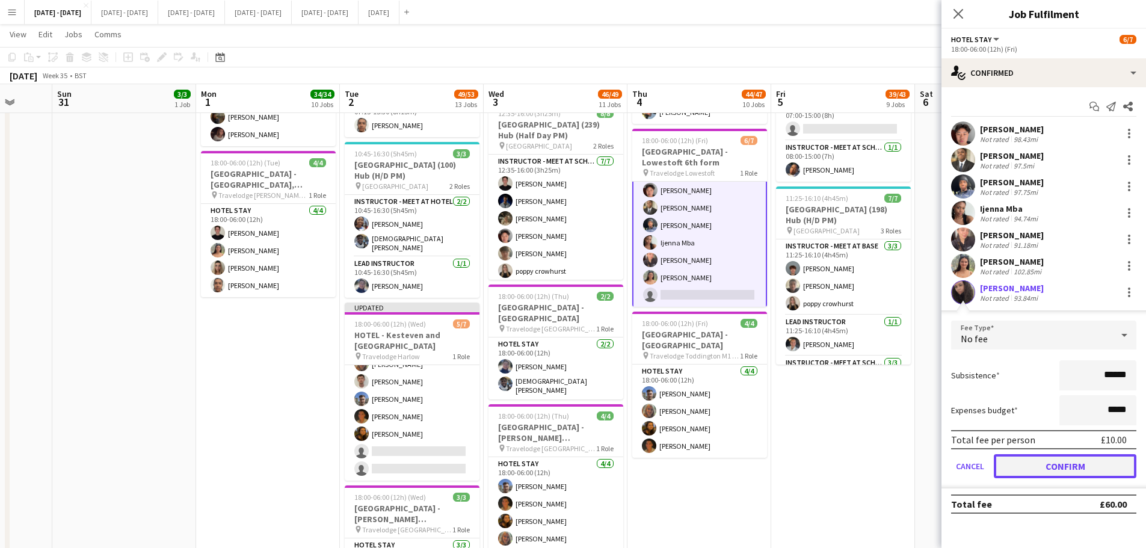
click at [915, 418] on button "Confirm" at bounding box center [1065, 466] width 143 height 24
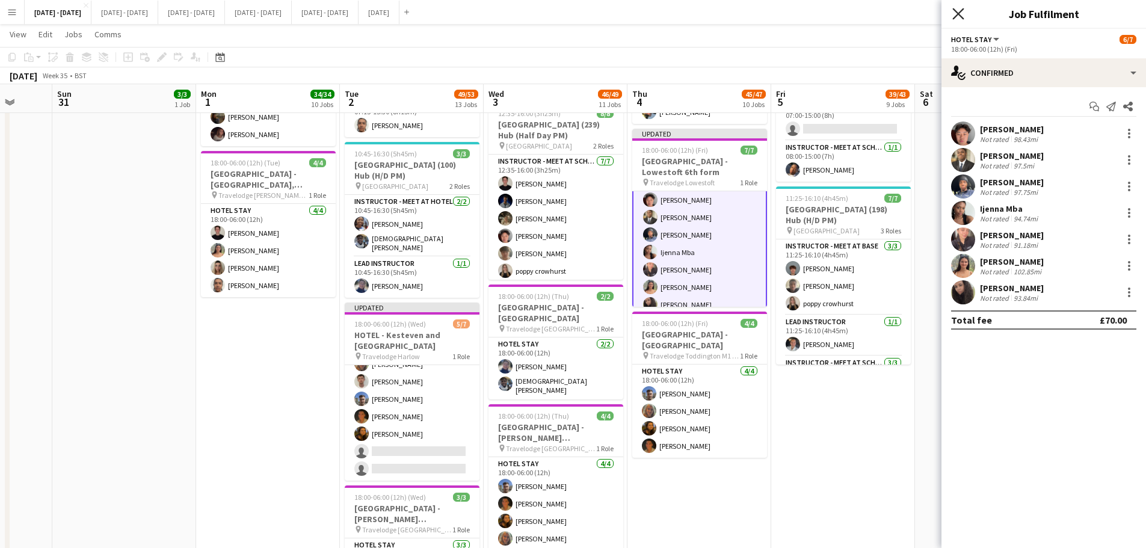
click at [915, 12] on icon at bounding box center [958, 13] width 11 height 11
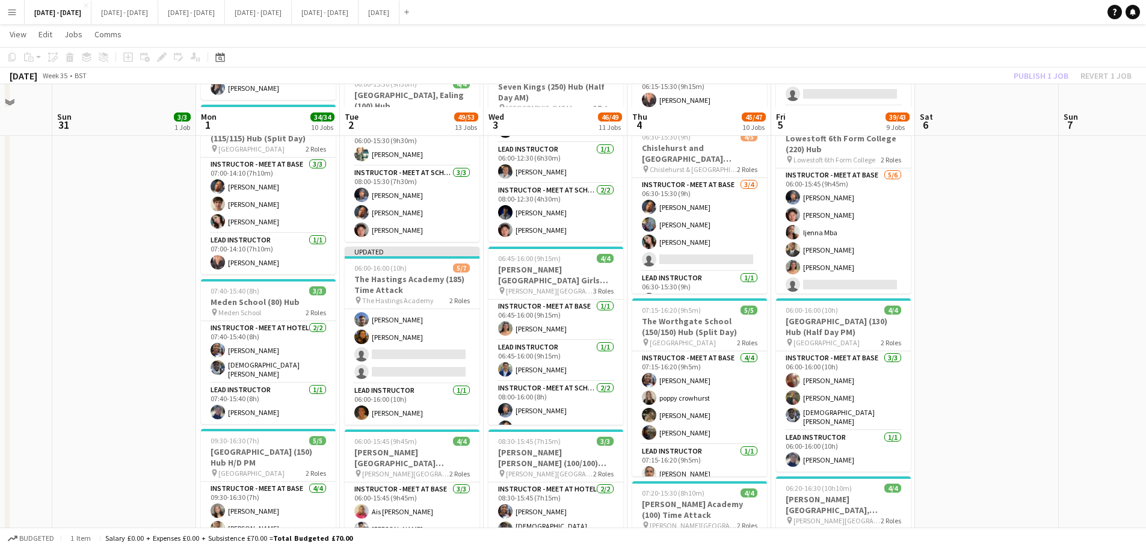
scroll to position [361, 0]
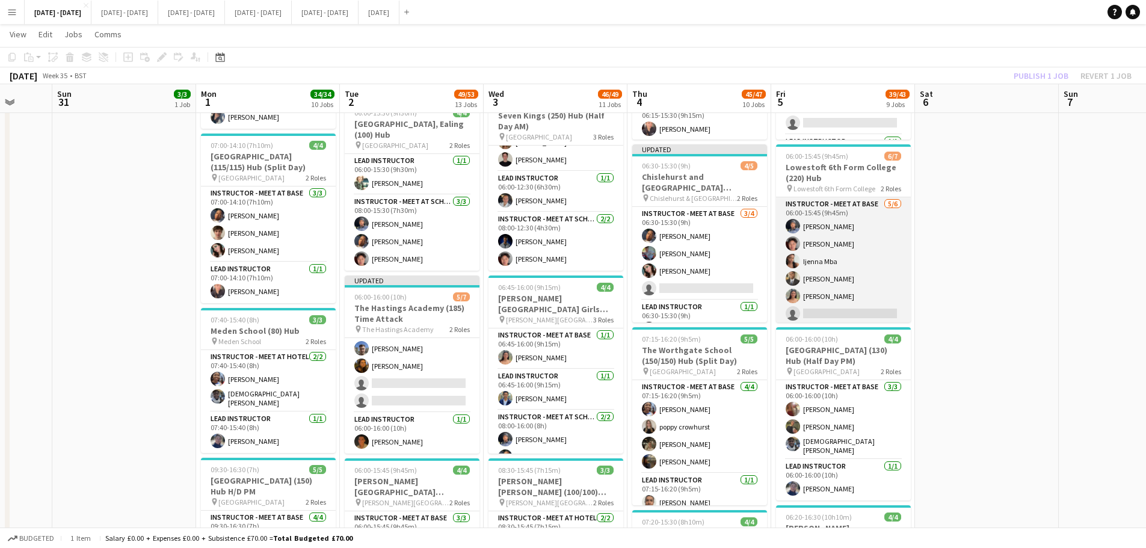
click at [856, 298] on app-card-role "Instructor - Meet at Base 5/6 06:00-15:45 (9h45m) Stephane Anenou Victor Wang I…" at bounding box center [843, 261] width 135 height 128
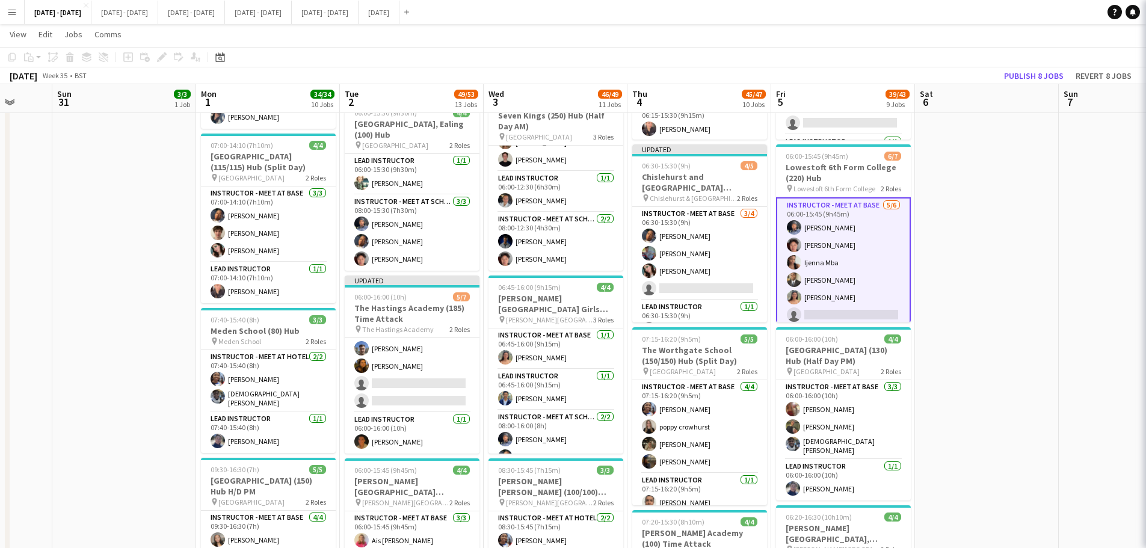
scroll to position [20, 0]
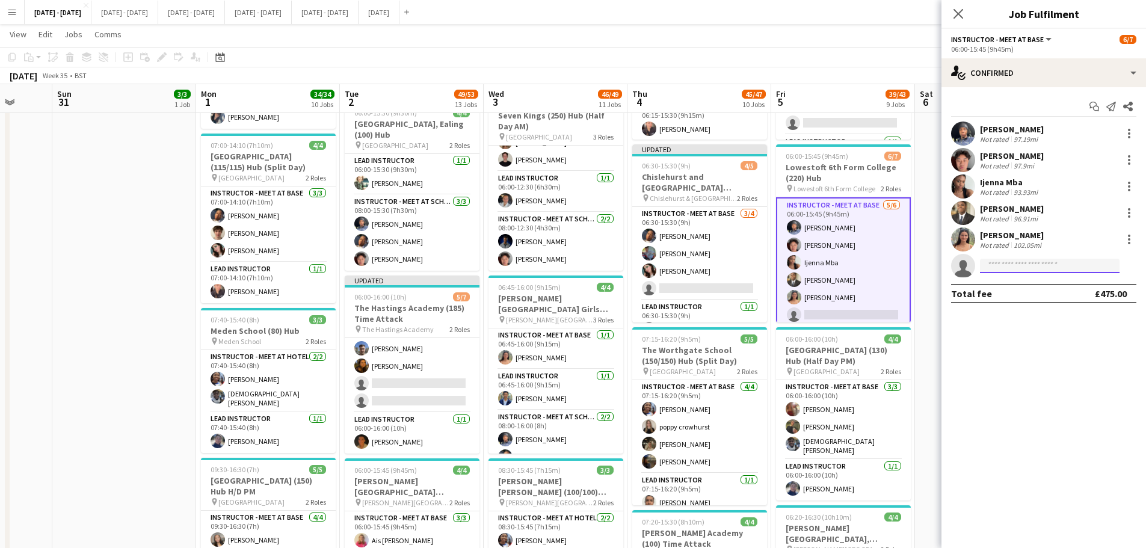
click at [915, 266] on input at bounding box center [1050, 266] width 140 height 14
type input "***"
drag, startPoint x: 960, startPoint y: 9, endPoint x: 953, endPoint y: 37, distance: 29.2
click at [915, 10] on icon "Close pop-in" at bounding box center [959, 14] width 10 height 10
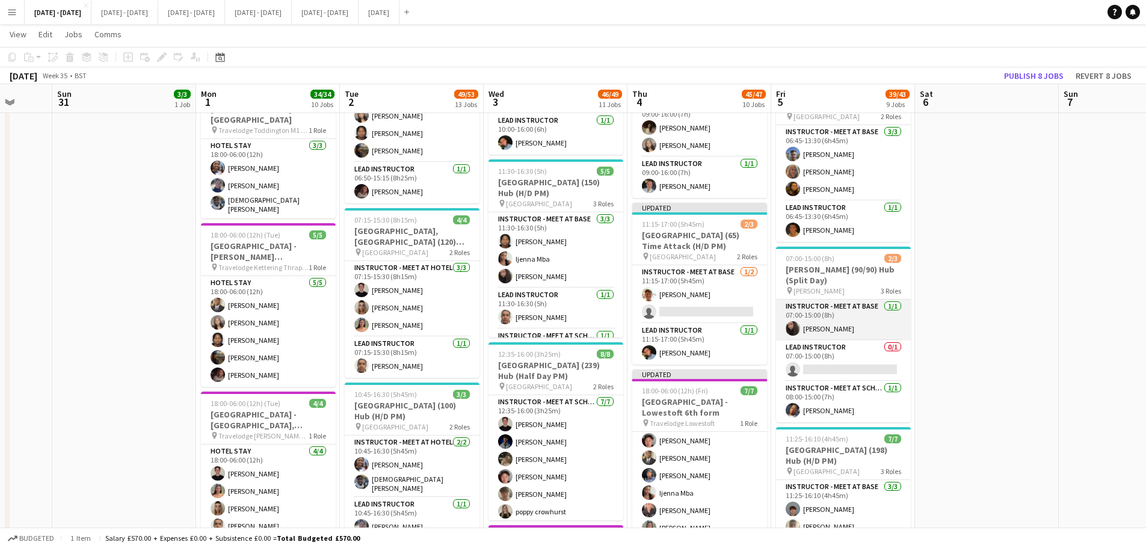
scroll to position [0, 380]
click at [857, 325] on app-card-role "Instructor - Meet at Base 1/1 07:00-15:00 (8h) Deanna Masters" at bounding box center [843, 320] width 135 height 41
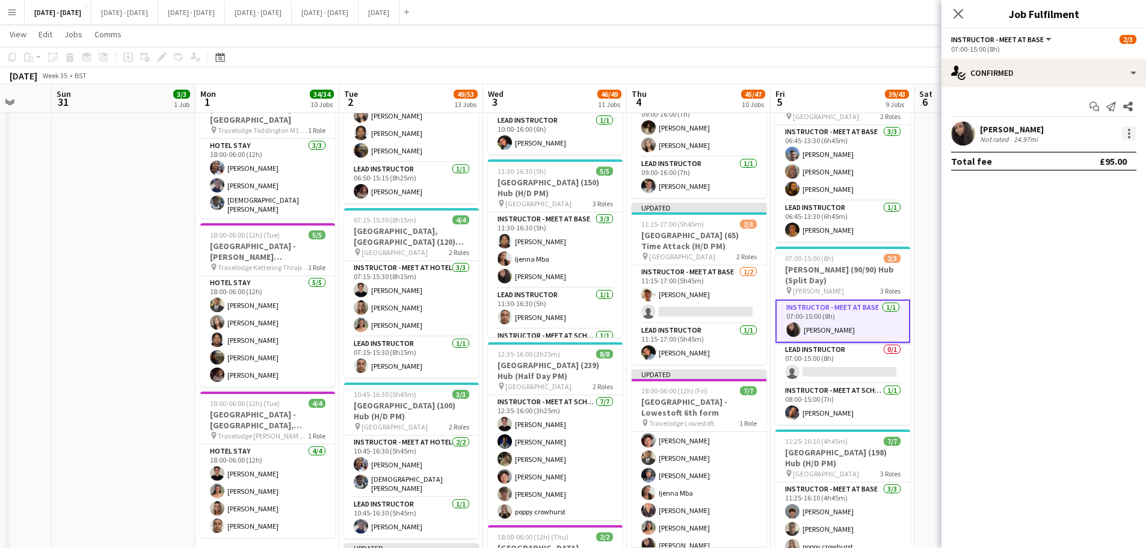
click at [915, 130] on div at bounding box center [1129, 133] width 14 height 14
click at [915, 179] on button "Switch crew" at bounding box center [1090, 184] width 94 height 29
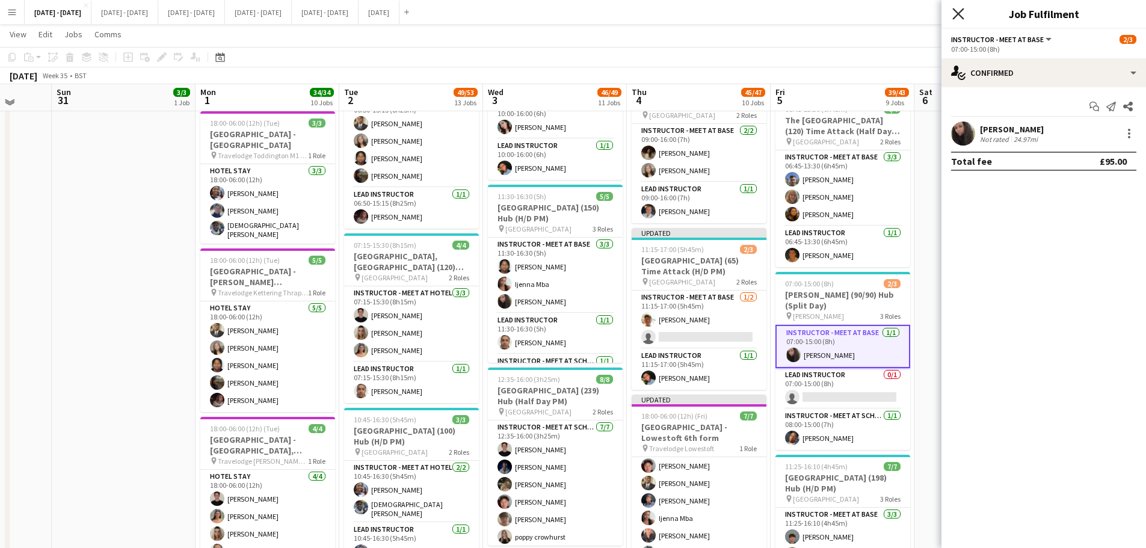
click at [915, 11] on icon at bounding box center [958, 13] width 11 height 11
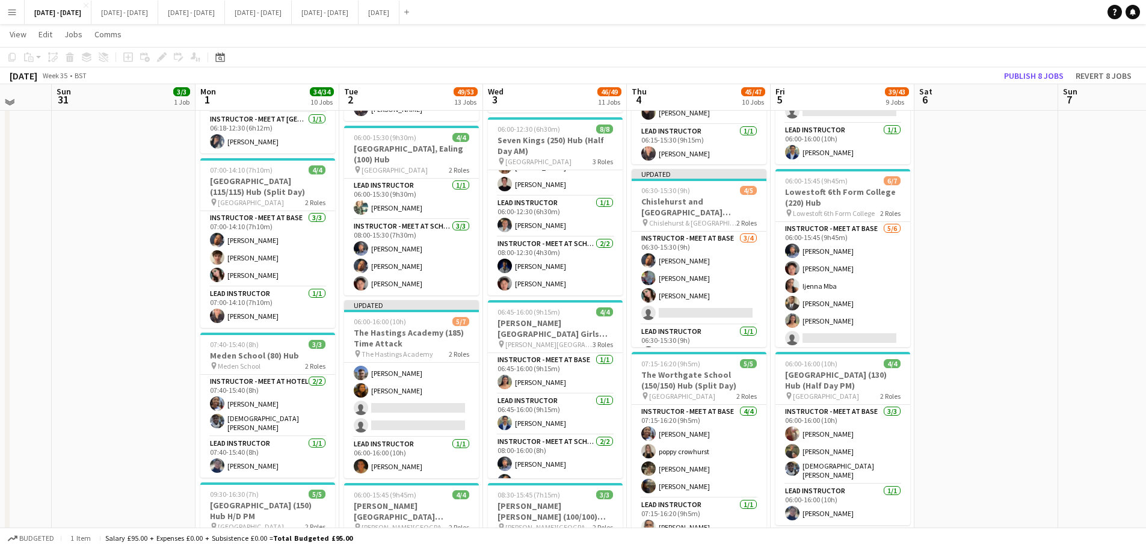
scroll to position [361, 0]
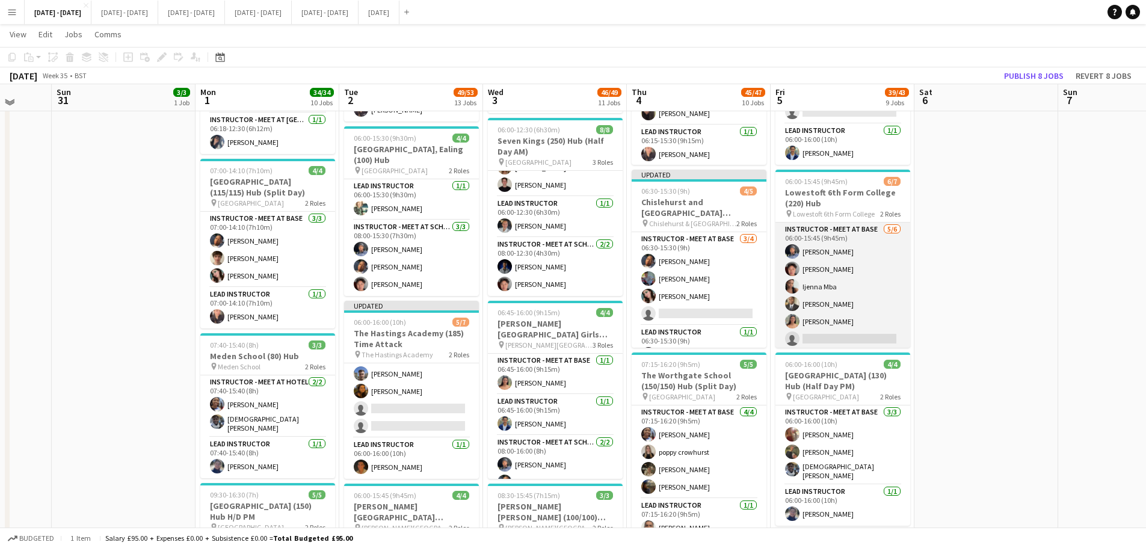
click at [867, 320] on app-card-role "Instructor - Meet at Base 5/6 06:00-15:45 (9h45m) Stephane Anenou Victor Wang I…" at bounding box center [843, 287] width 135 height 128
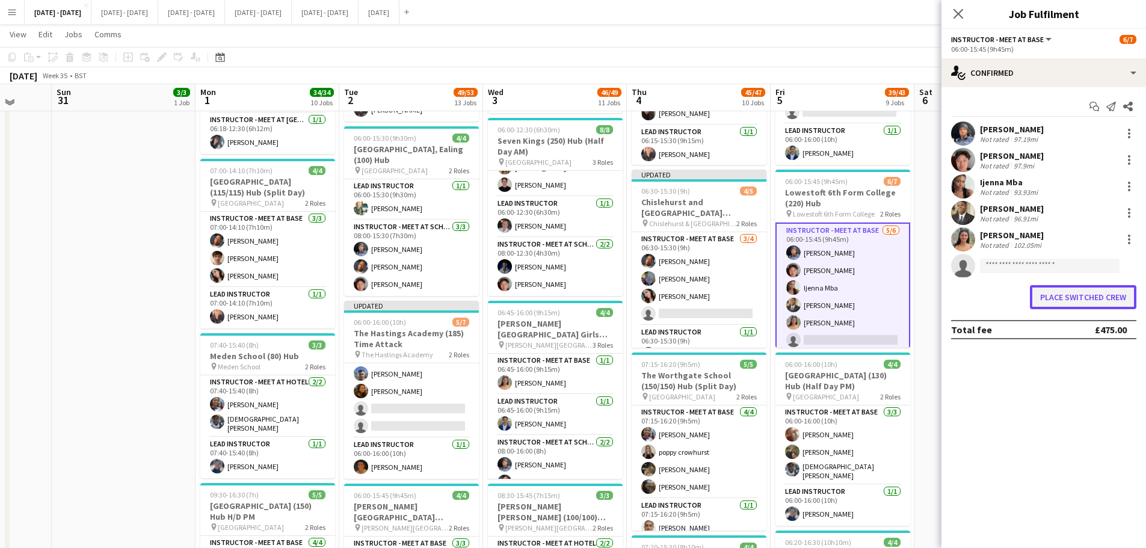
click at [915, 298] on button "Place switched crew" at bounding box center [1083, 297] width 107 height 24
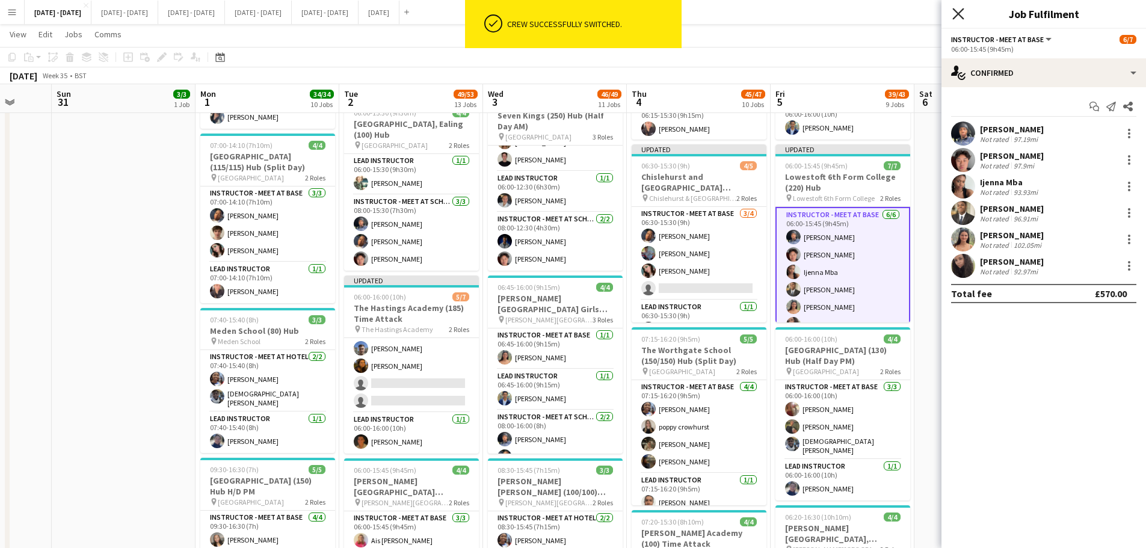
click at [915, 10] on icon "Close pop-in" at bounding box center [958, 13] width 11 height 11
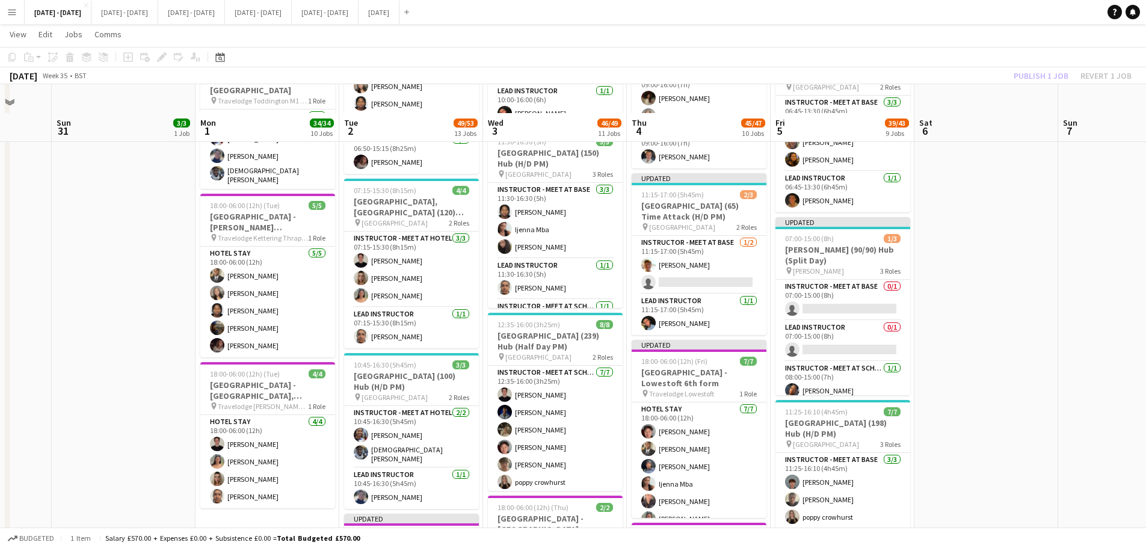
scroll to position [1203, 0]
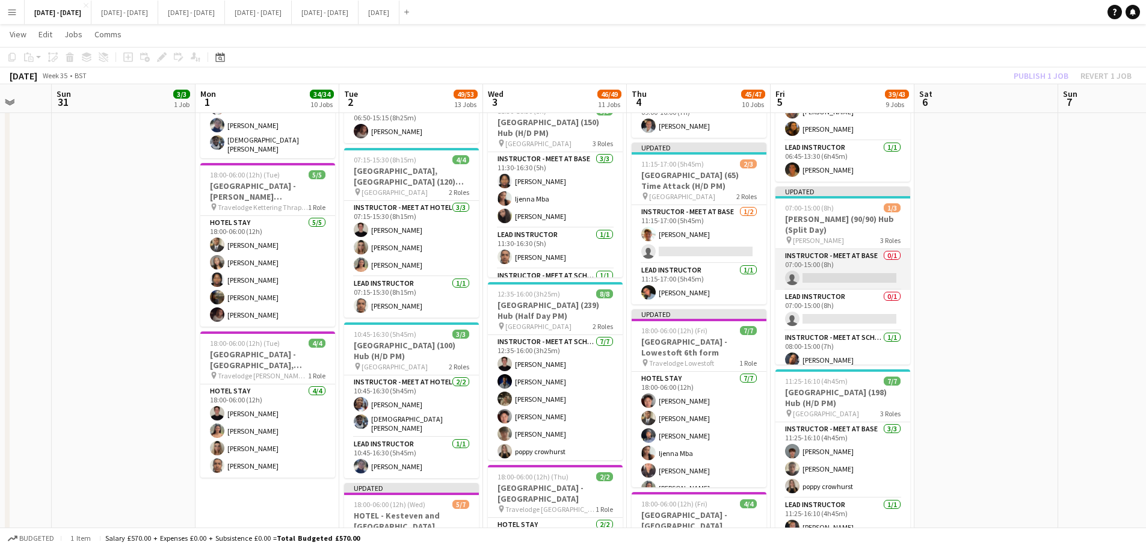
click at [849, 272] on app-card-role "Instructor - Meet at Base 0/1 07:00-15:00 (8h) single-neutral-actions" at bounding box center [843, 269] width 135 height 41
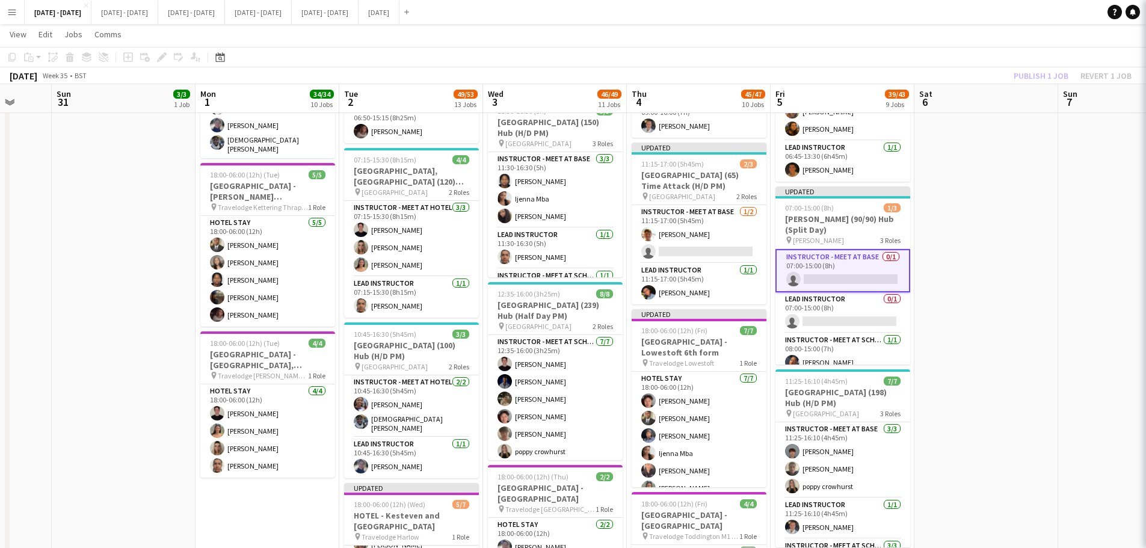
scroll to position [54, 0]
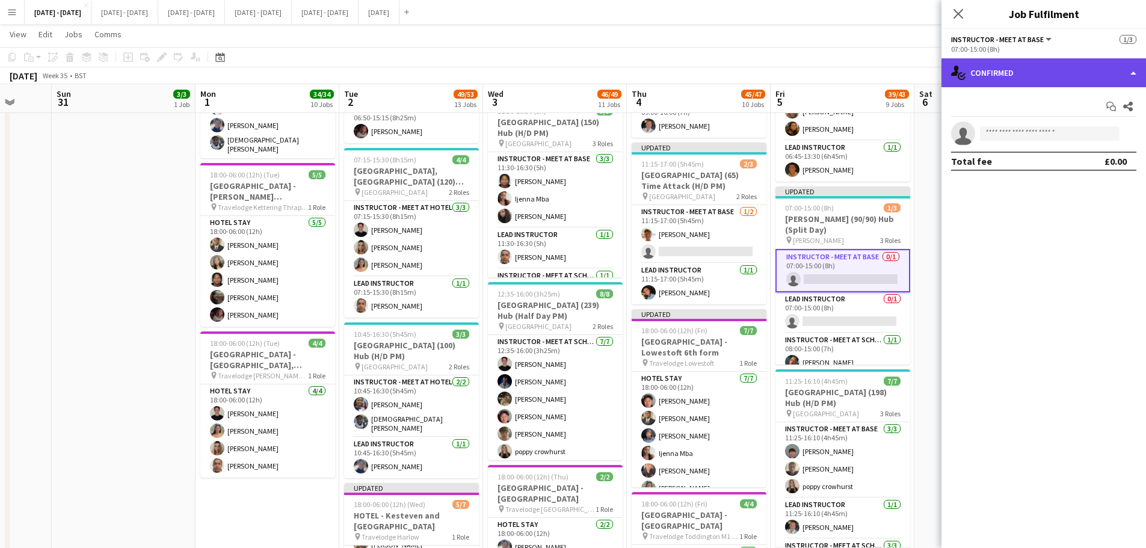
click at [915, 81] on div "single-neutral-actions-check-2 Confirmed" at bounding box center [1044, 72] width 205 height 29
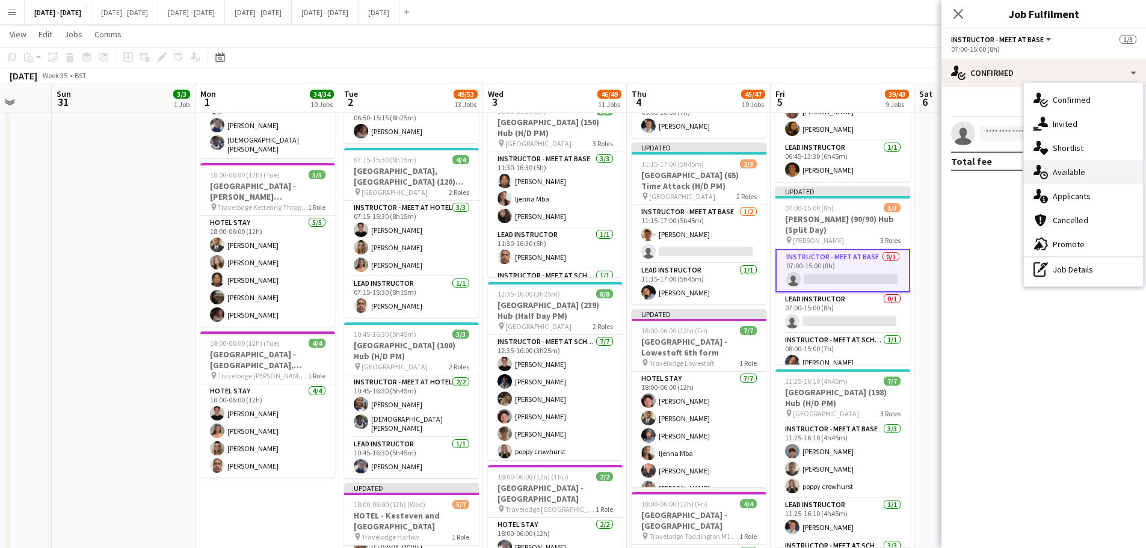
click at [915, 175] on div "single-neutral-actions-upload Available" at bounding box center [1083, 172] width 119 height 24
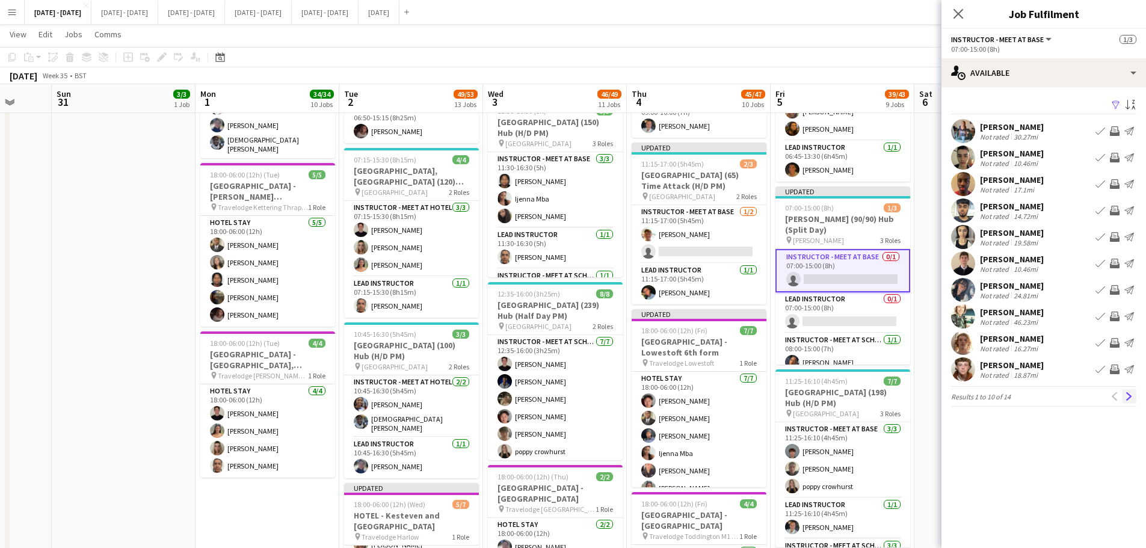
click at [915, 397] on app-icon "Next" at bounding box center [1129, 396] width 8 height 8
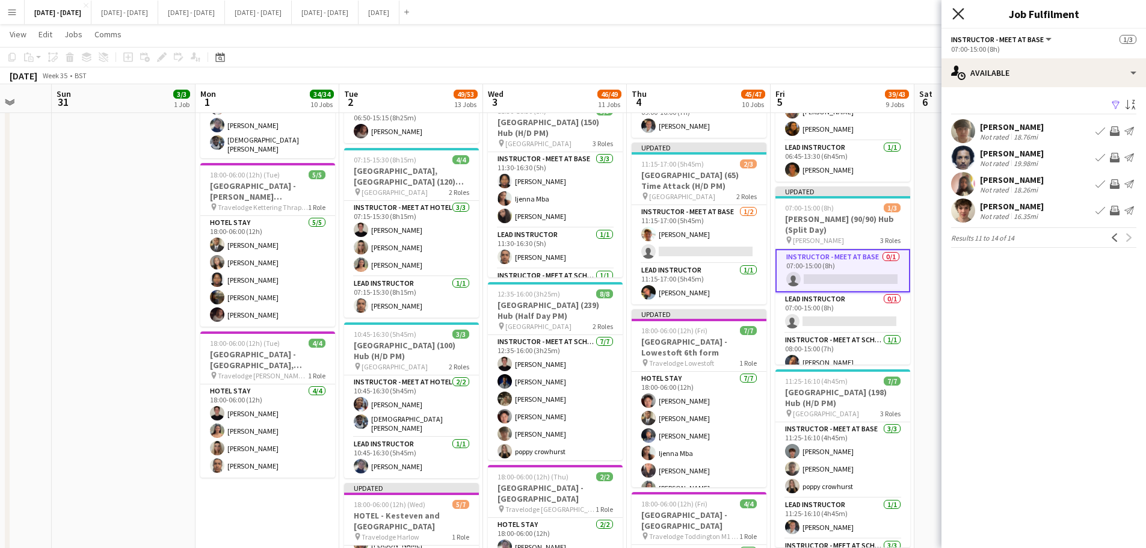
click at [915, 14] on icon "Close pop-in" at bounding box center [958, 13] width 11 height 11
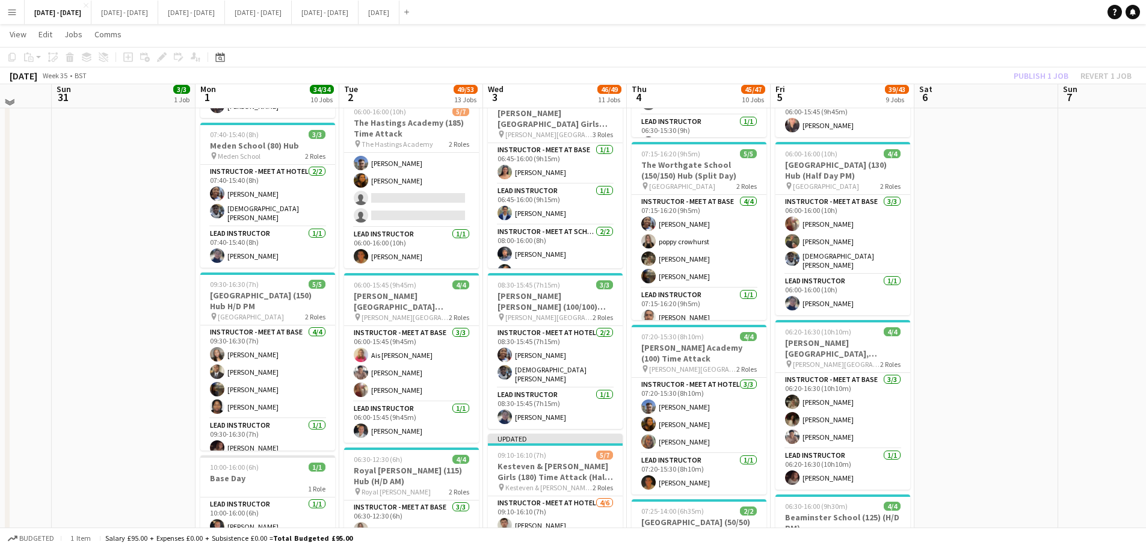
scroll to position [542, 0]
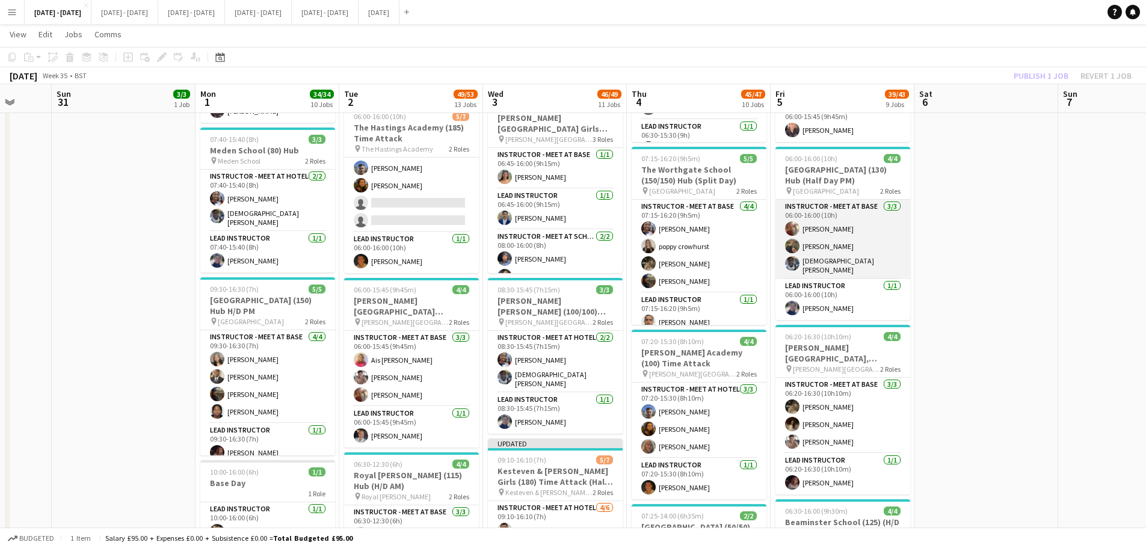
click at [839, 230] on app-card-role "Instructor - Meet at Base 3/3 06:00-16:00 (10h) Olivia Etherington Adam Masaryk…" at bounding box center [843, 239] width 135 height 79
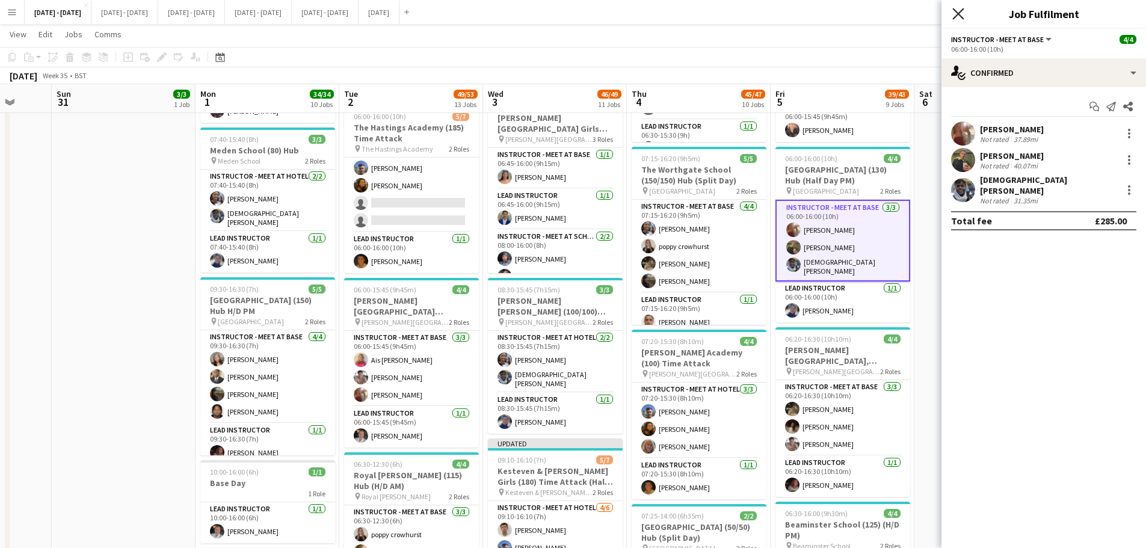
click at [915, 14] on icon "Close pop-in" at bounding box center [958, 13] width 11 height 11
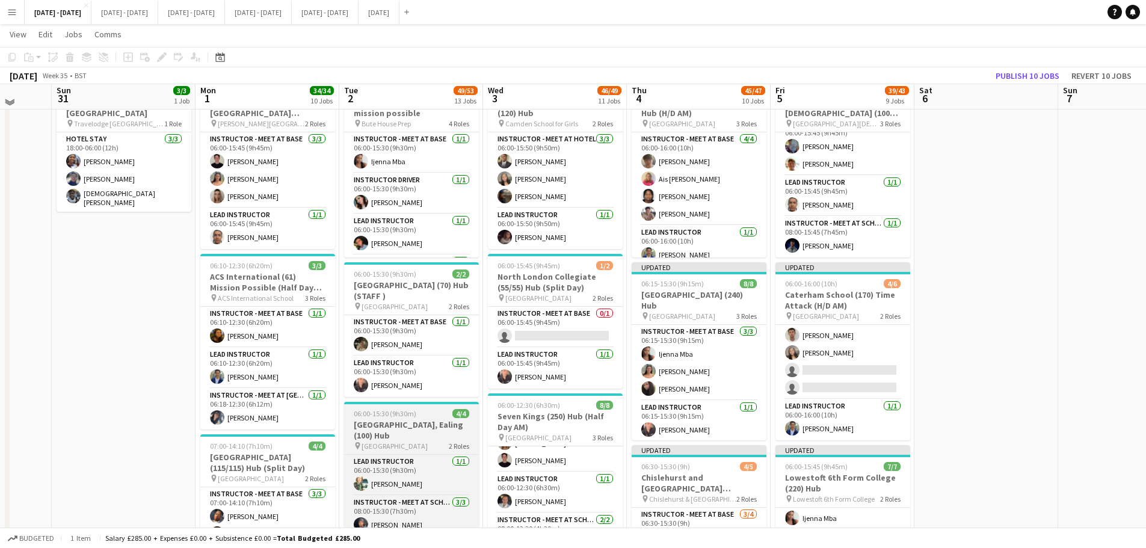
scroll to position [0, 0]
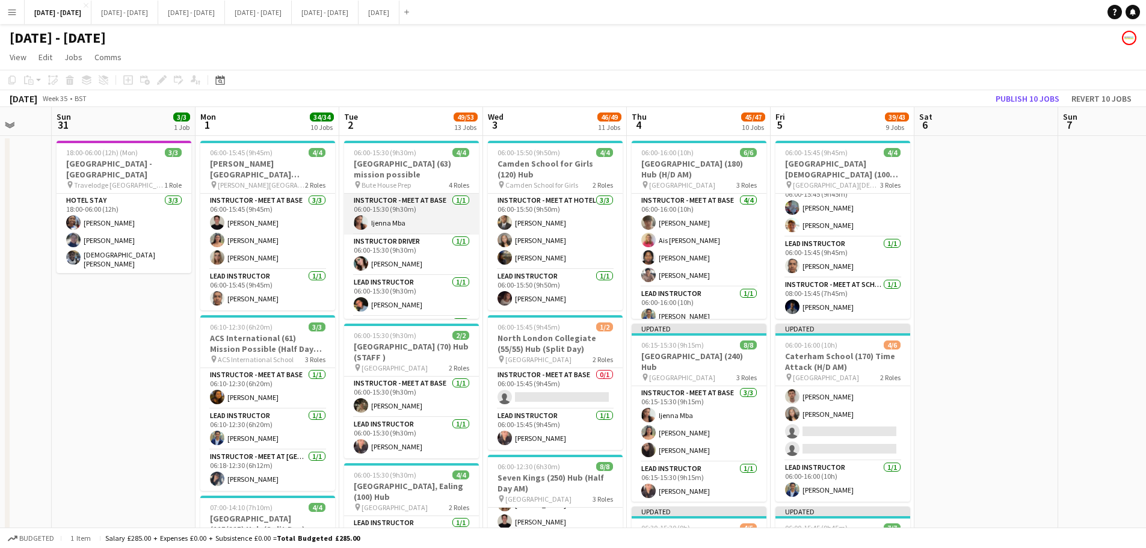
click at [383, 215] on app-card-role "Instructor - Meet at Base 1/1 06:00-15:30 (9h30m) Ijenna Mba" at bounding box center [411, 214] width 135 height 41
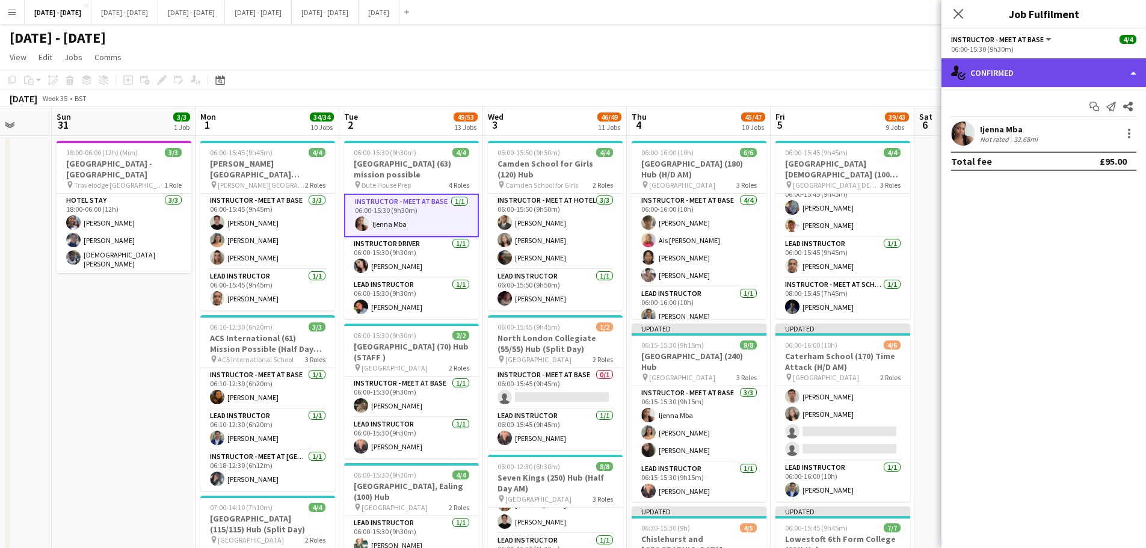
click at [915, 72] on div "single-neutral-actions-check-2 Confirmed" at bounding box center [1044, 72] width 205 height 29
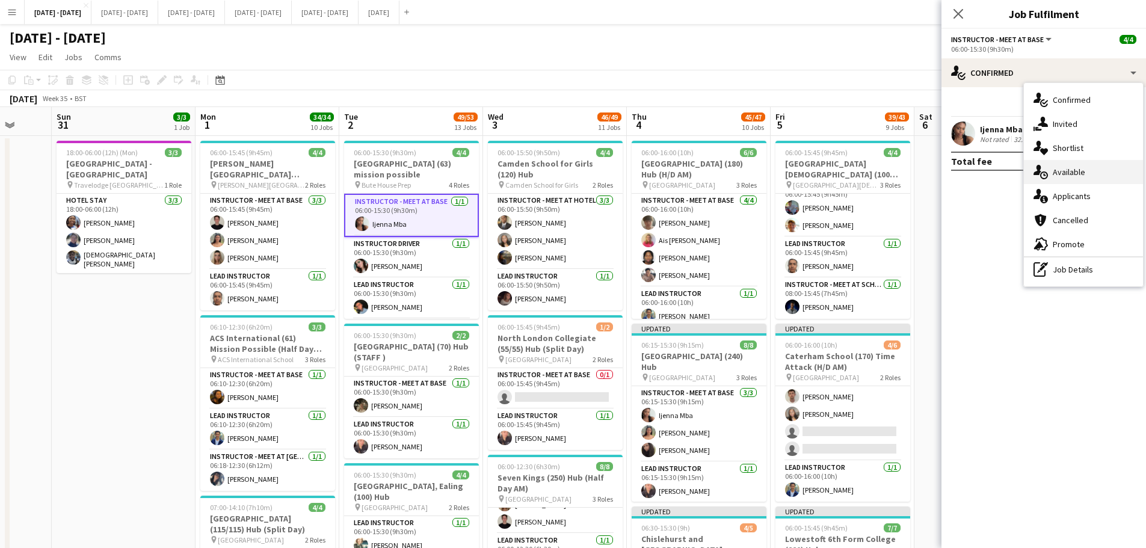
click at [915, 171] on div "single-neutral-actions-upload Available" at bounding box center [1083, 172] width 119 height 24
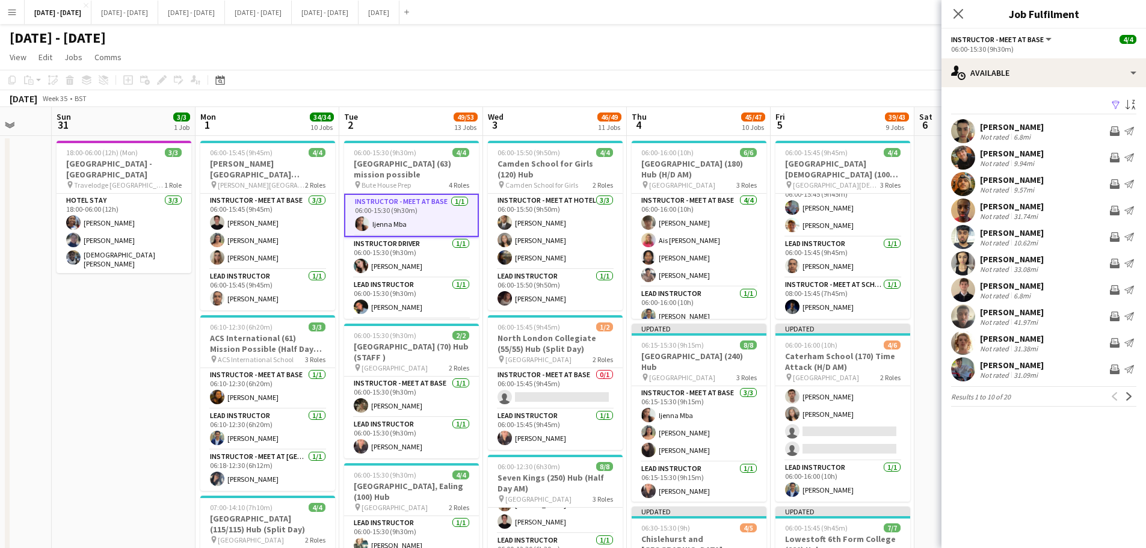
click at [394, 224] on app-card-role "Instructor - Meet at Base 1/1 06:00-15:30 (9h30m) Ijenna Mba" at bounding box center [411, 215] width 135 height 43
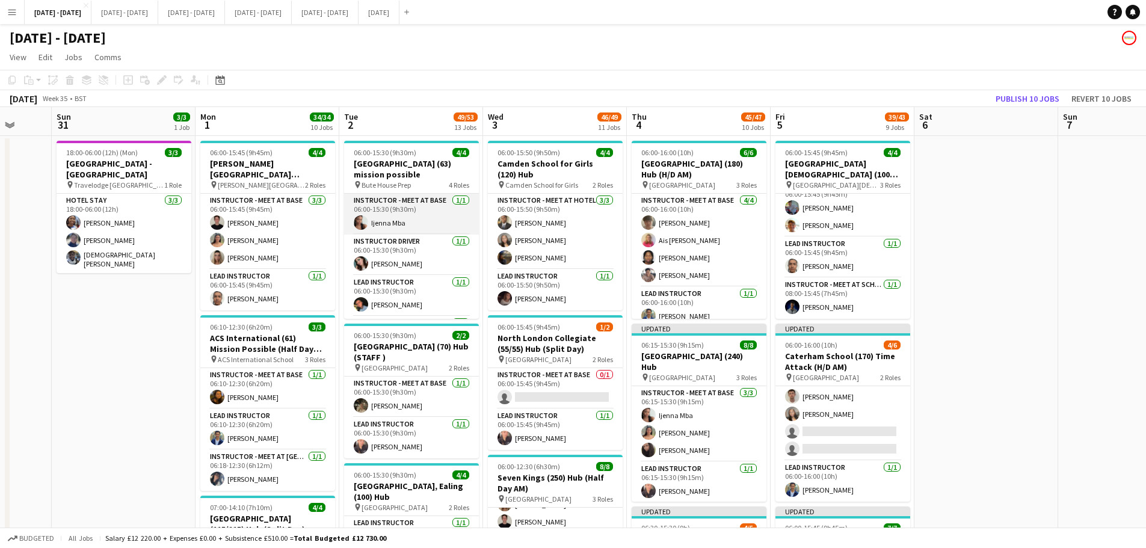
click at [394, 224] on app-card-role "Instructor - Meet at Base 1/1 06:00-15:30 (9h30m) Ijenna Mba" at bounding box center [411, 214] width 135 height 41
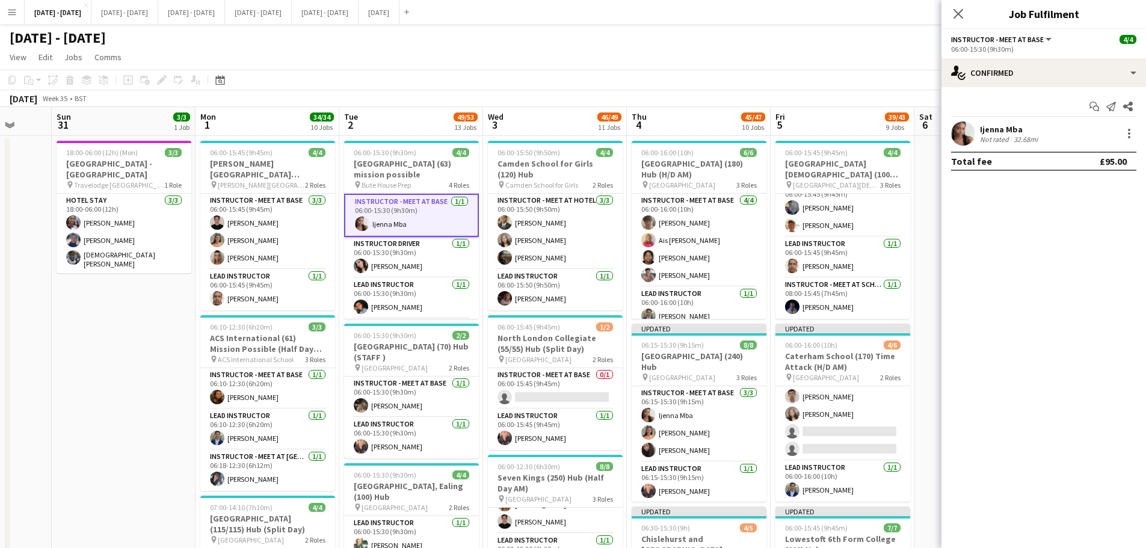
click at [915, 132] on div "Ijenna Mba" at bounding box center [1010, 129] width 60 height 11
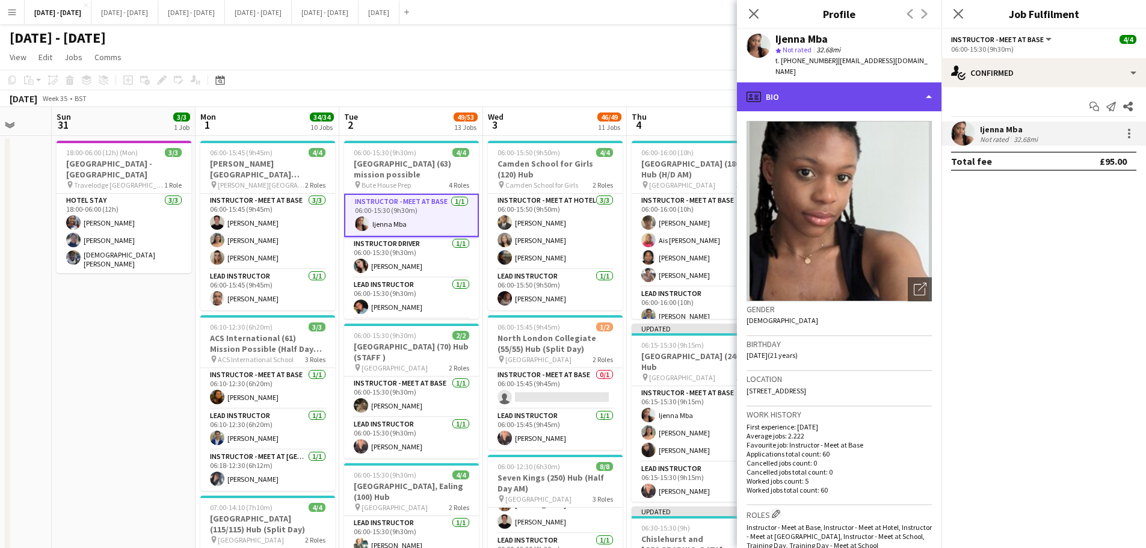
click at [915, 86] on div "profile Bio" at bounding box center [839, 96] width 205 height 29
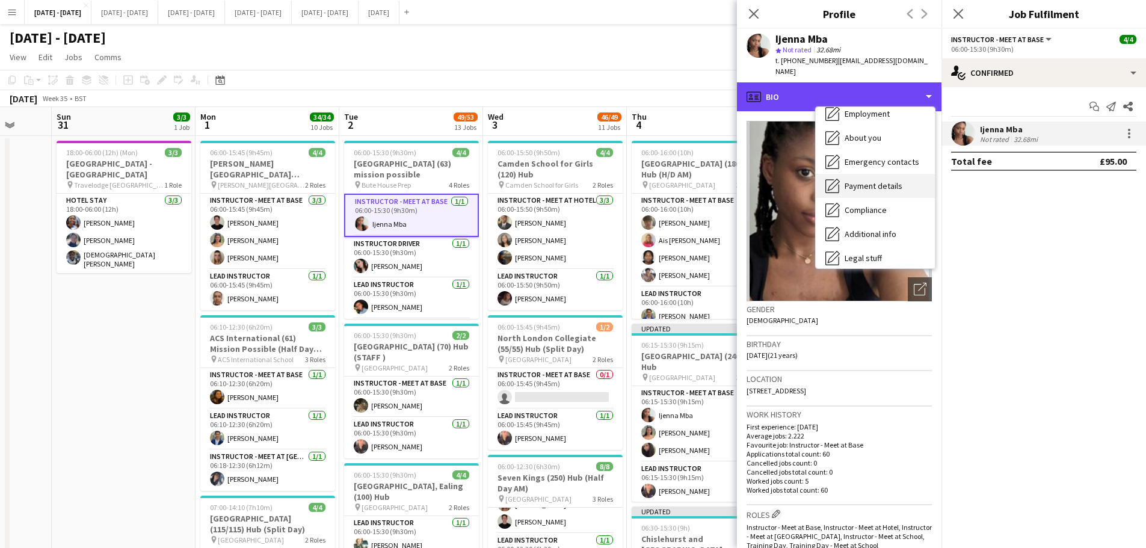
scroll to position [113, 0]
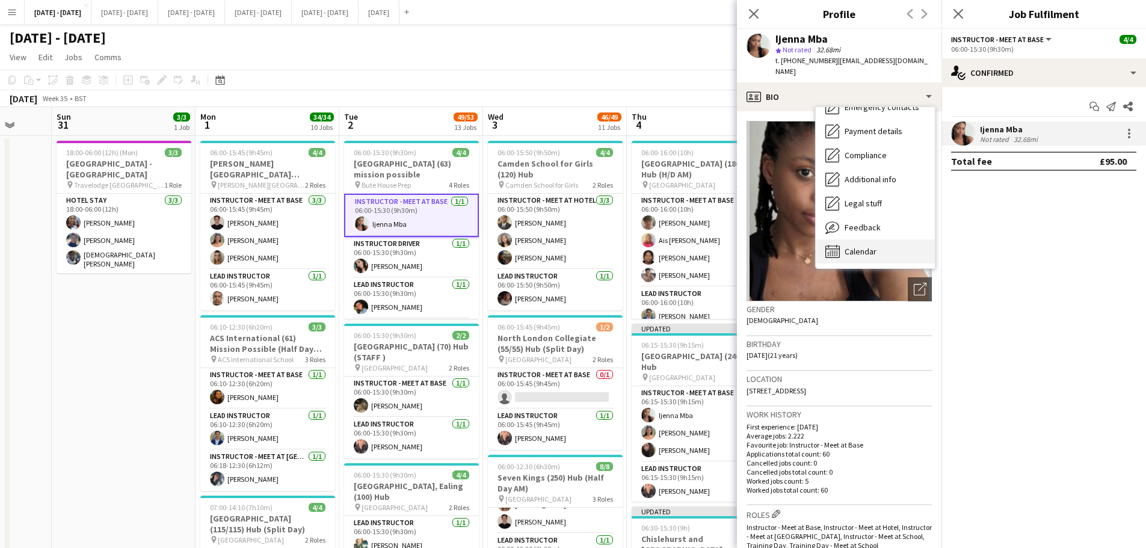
click at [850, 246] on span "Calendar" at bounding box center [861, 251] width 32 height 11
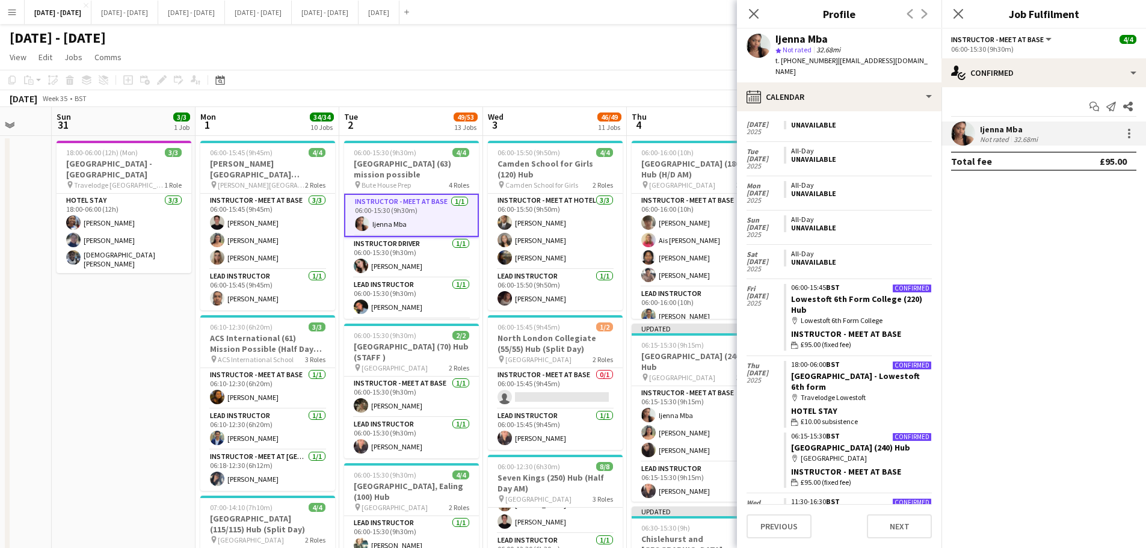
scroll to position [2839, 0]
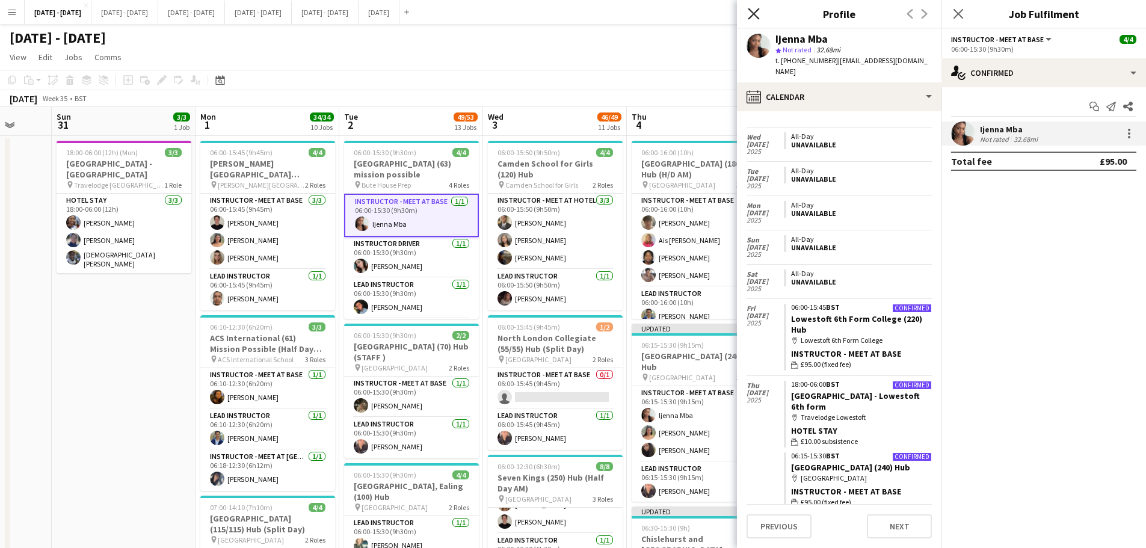
click at [758, 10] on icon at bounding box center [753, 13] width 11 height 11
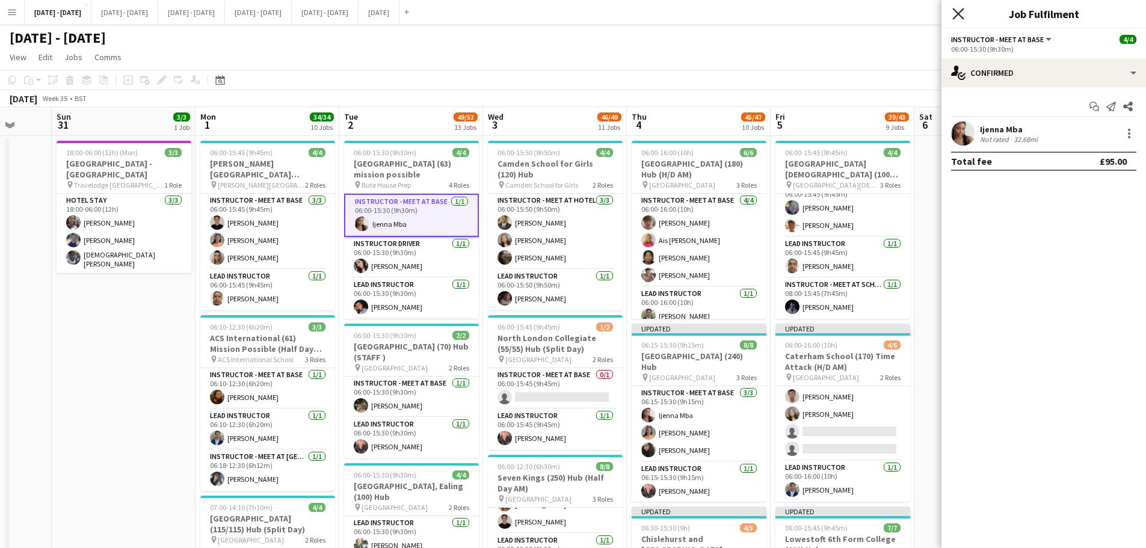
click at [915, 16] on icon "Close pop-in" at bounding box center [958, 13] width 11 height 11
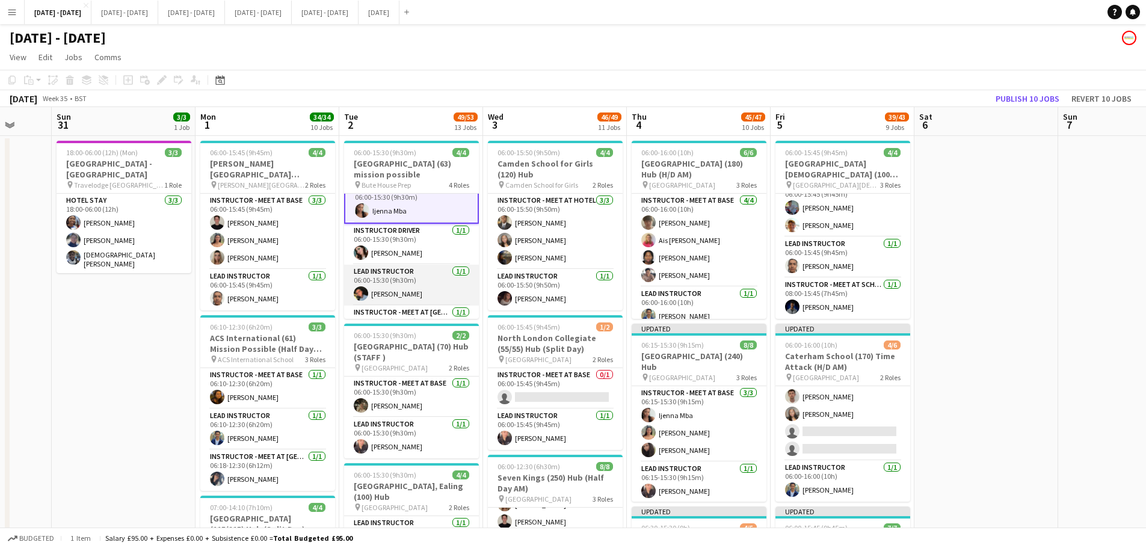
scroll to position [0, 0]
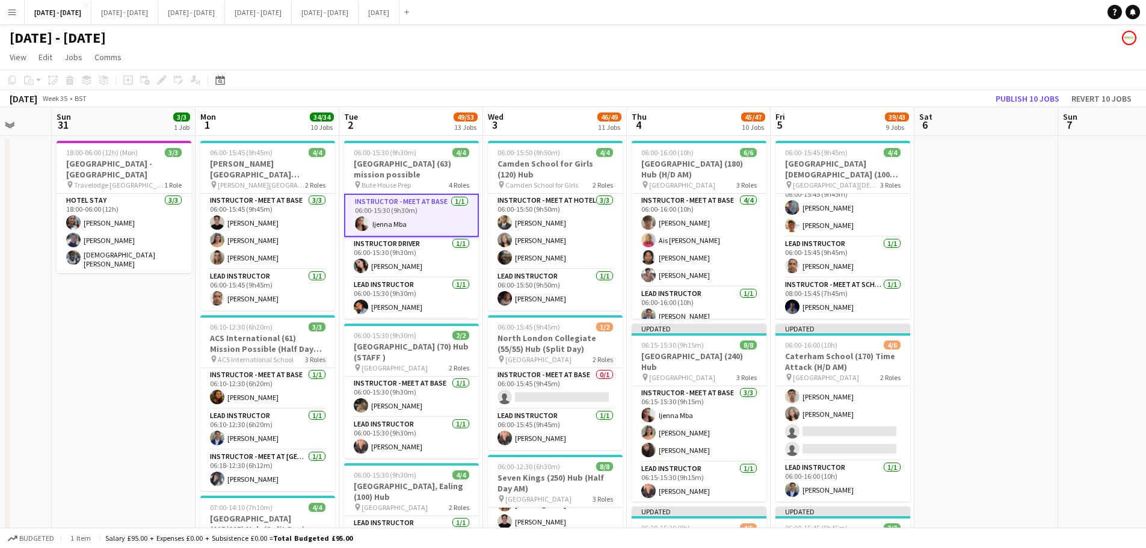
click at [384, 224] on app-card-role "Instructor - Meet at Base 1/1 06:00-15:30 (9h30m) Ijenna Mba" at bounding box center [411, 215] width 135 height 43
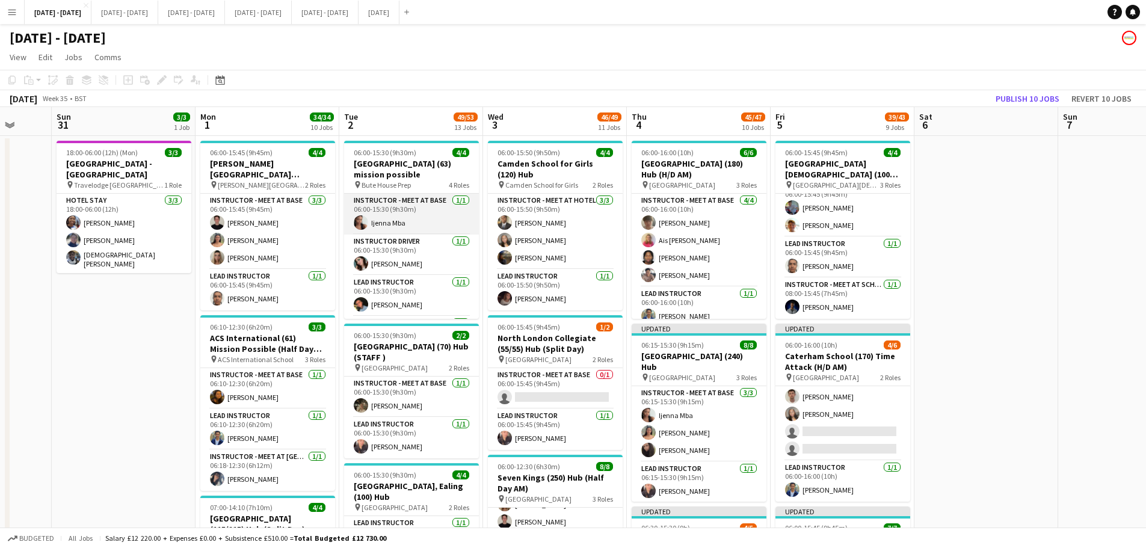
click at [384, 224] on app-card-role "Instructor - Meet at Base 1/1 06:00-15:30 (9h30m) Ijenna Mba" at bounding box center [411, 214] width 135 height 41
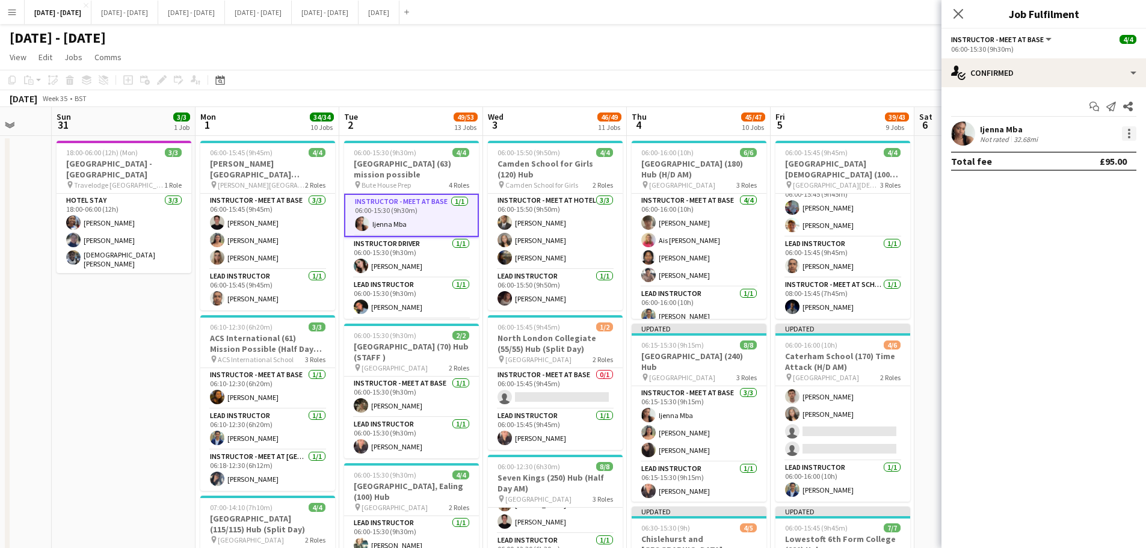
click at [915, 134] on div at bounding box center [1129, 133] width 14 height 14
click at [915, 179] on span "Switch crew" at bounding box center [1089, 184] width 75 height 11
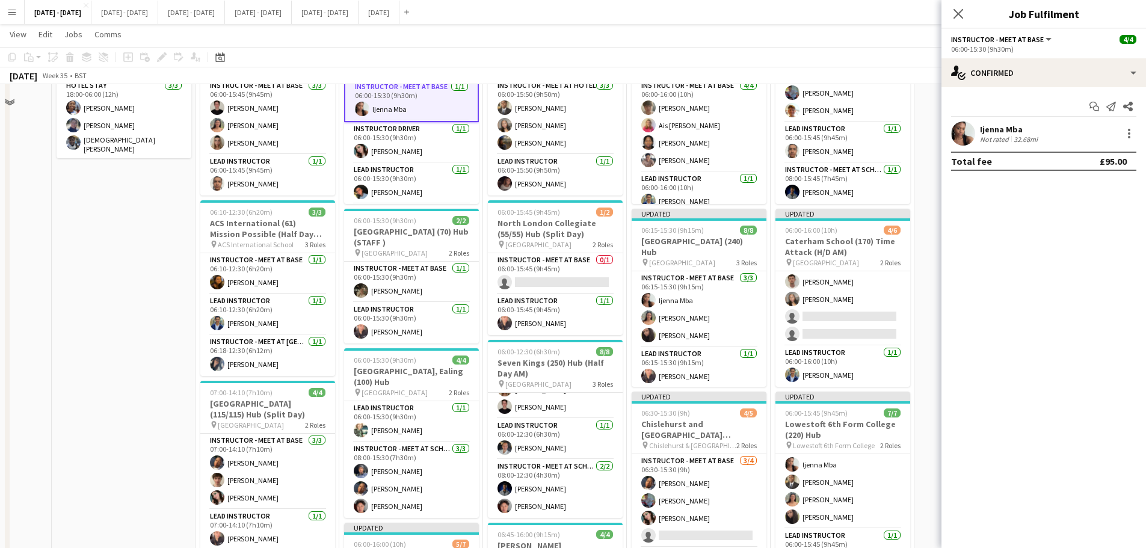
scroll to position [361, 0]
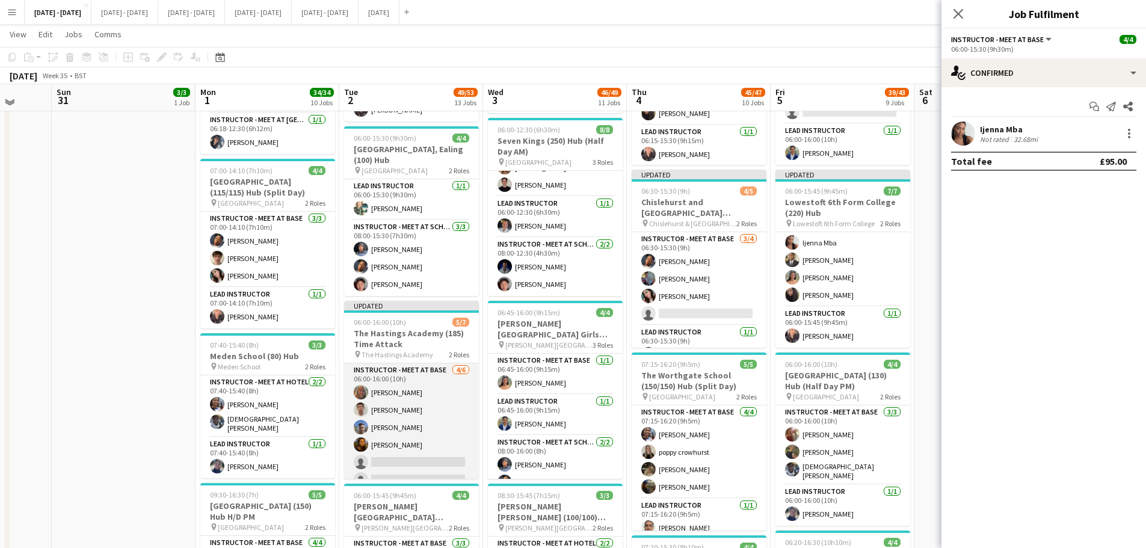
click at [446, 418] on app-card-role "Instructor - Meet at Base 4/6 06:00-16:00 (10h) Chloe Rice Liam O’Connor Matt D…" at bounding box center [411, 427] width 135 height 128
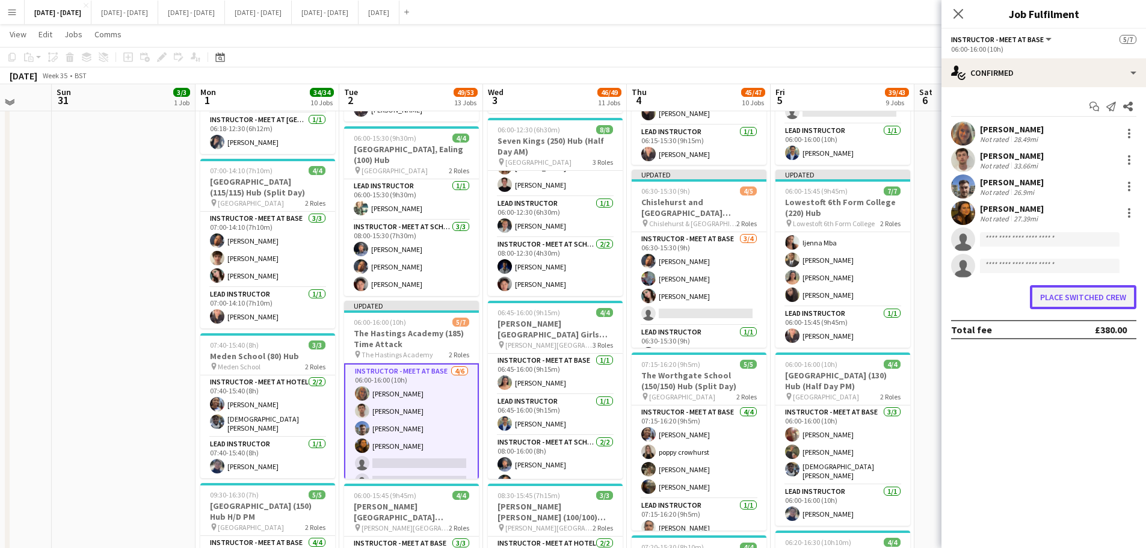
drag, startPoint x: 1136, startPoint y: 294, endPoint x: 1129, endPoint y: 294, distance: 6.6
click at [915, 294] on button "Place switched crew" at bounding box center [1083, 297] width 107 height 24
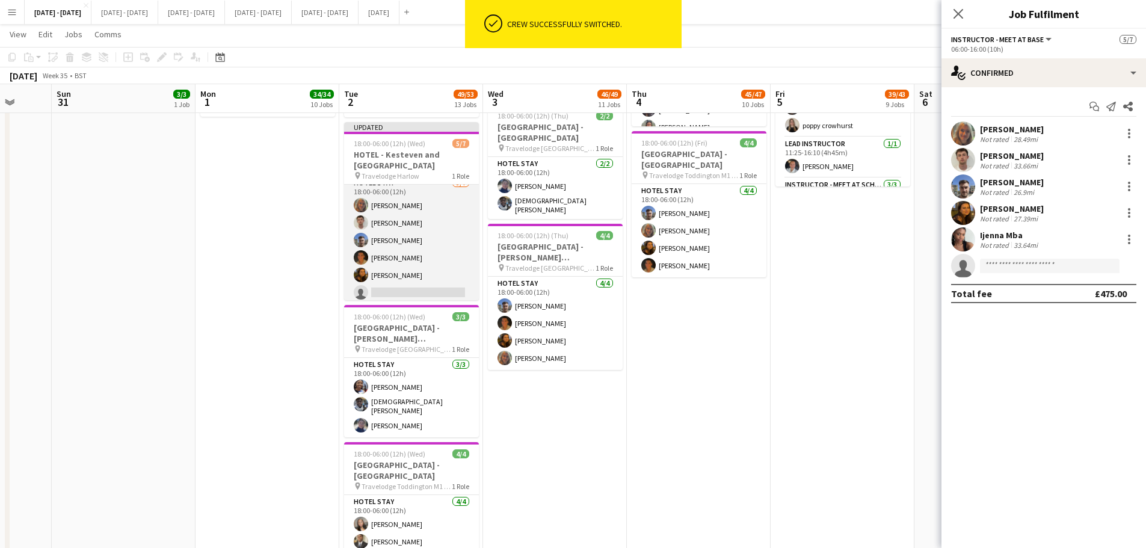
scroll to position [0, 0]
click at [409, 267] on app-card-role "Hotel Stay 5/7 18:00-06:00 (12h) Chloe Rice Liam O’Connor Matt Dailly Matthew P…" at bounding box center [411, 228] width 135 height 146
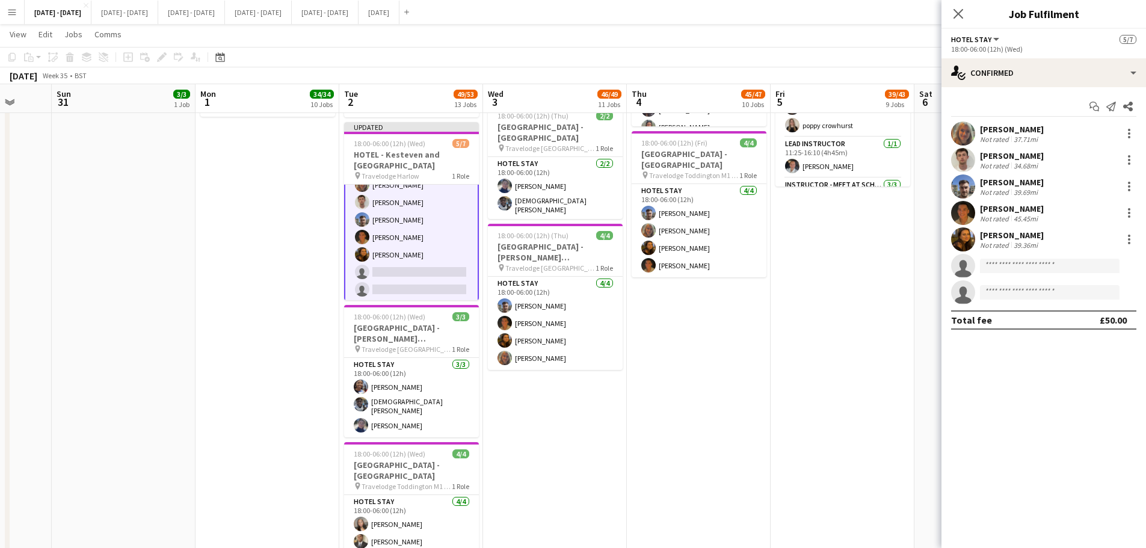
scroll to position [31, 0]
click at [915, 261] on input at bounding box center [1050, 266] width 140 height 14
type input "***"
click at [915, 289] on span "99imba@gmail.com" at bounding box center [1050, 293] width 120 height 10
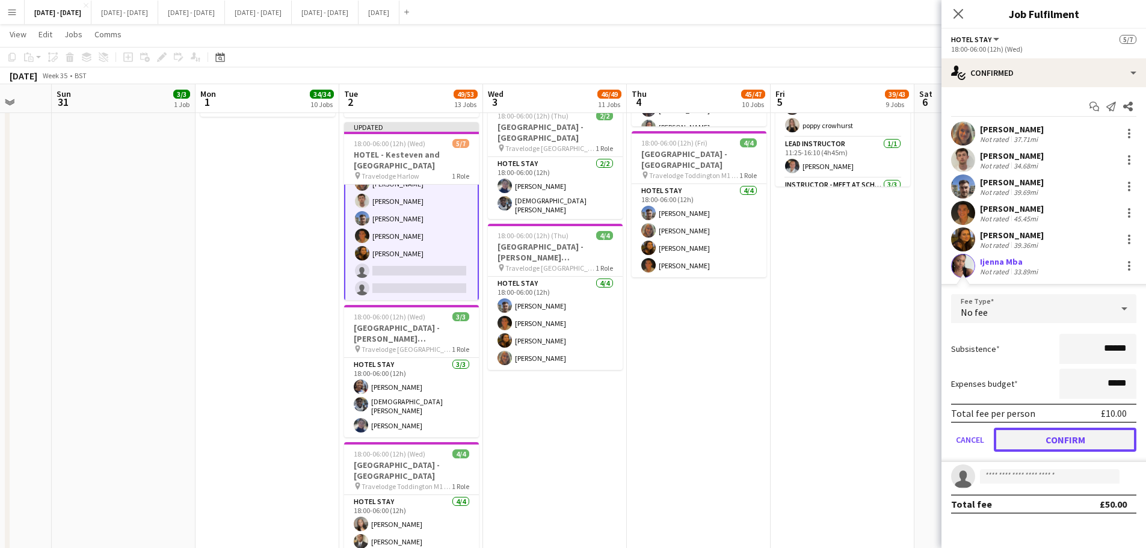
click at [915, 418] on button "Confirm" at bounding box center [1065, 440] width 143 height 24
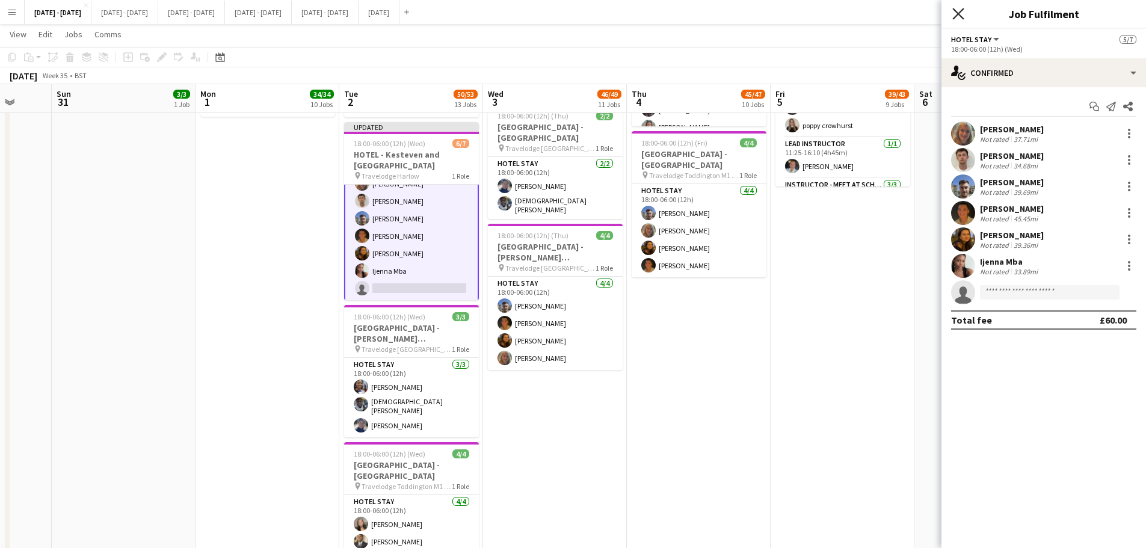
click at [915, 16] on icon at bounding box center [958, 13] width 11 height 11
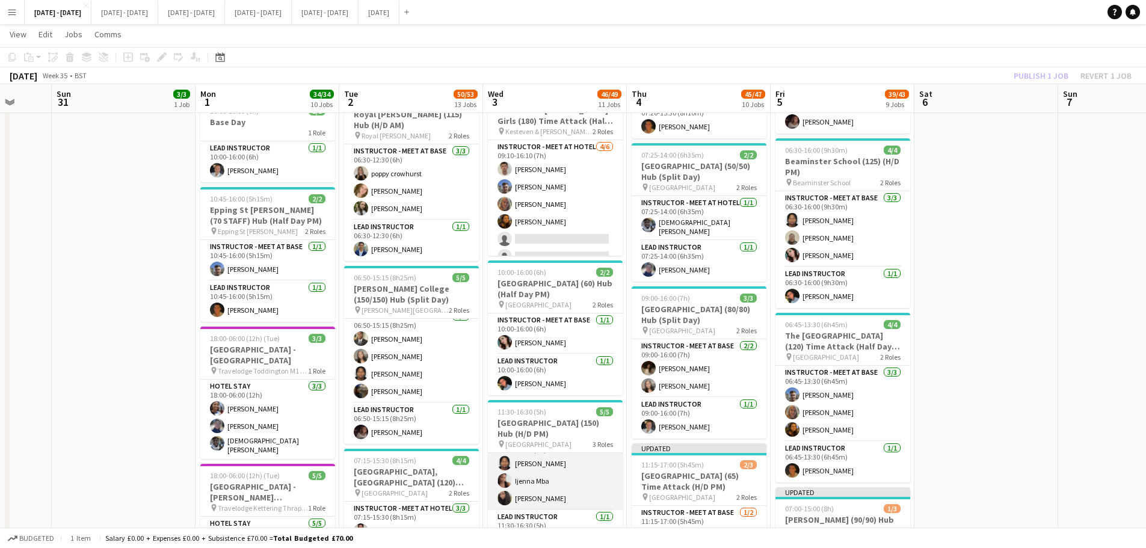
scroll to position [32, 0]
click at [542, 418] on app-card-role "Instructor - Meet at Base 3/3 11:30-16:30 (5h) Gabriel Akinfaderin Ijenna Mba D…" at bounding box center [555, 459] width 135 height 76
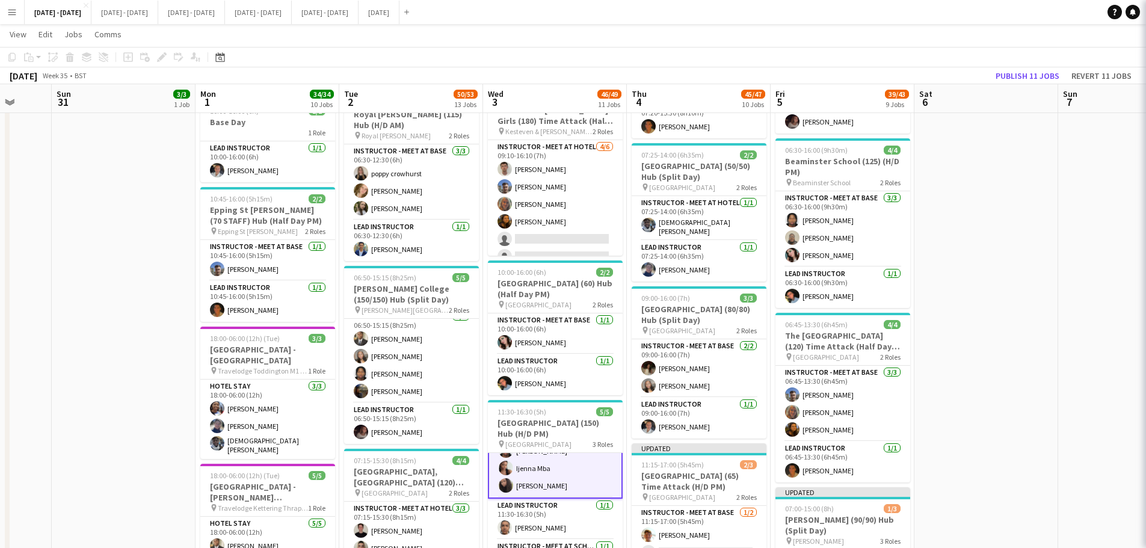
scroll to position [34, 0]
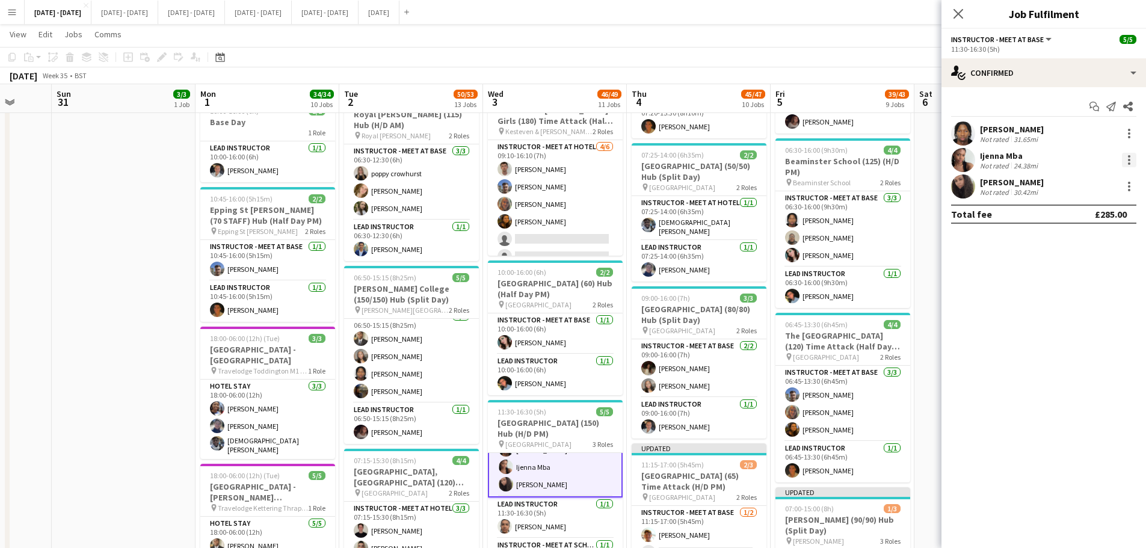
click at [915, 164] on div at bounding box center [1129, 160] width 14 height 14
click at [915, 211] on span "Switch crew" at bounding box center [1089, 211] width 75 height 11
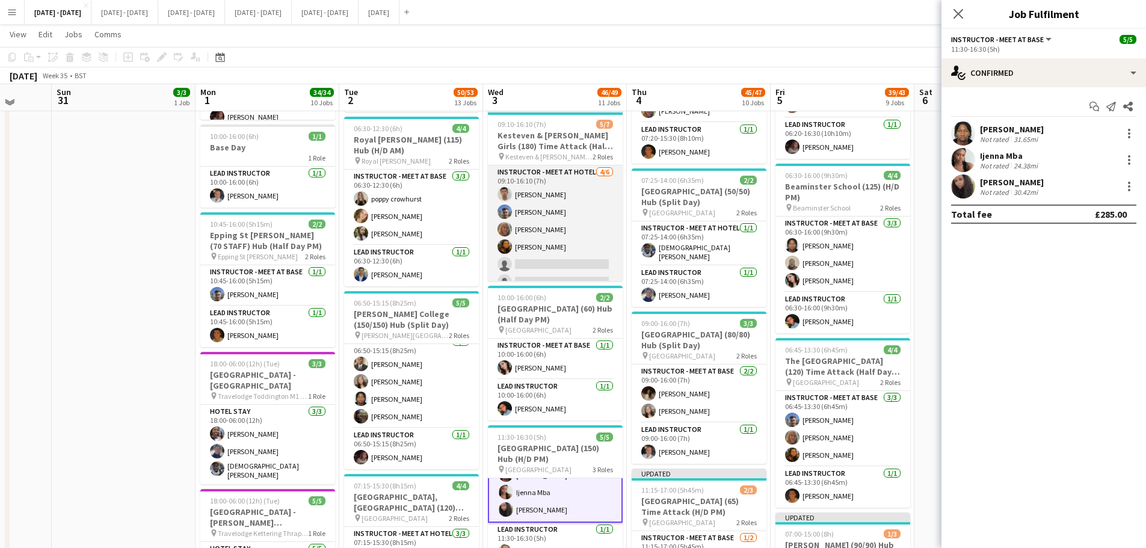
click at [543, 262] on app-card-role "Instructor - Meet at Hotel 4/6 09:10-16:10 (7h) Liam O’Connor Matt Dailly Chloe…" at bounding box center [555, 229] width 135 height 128
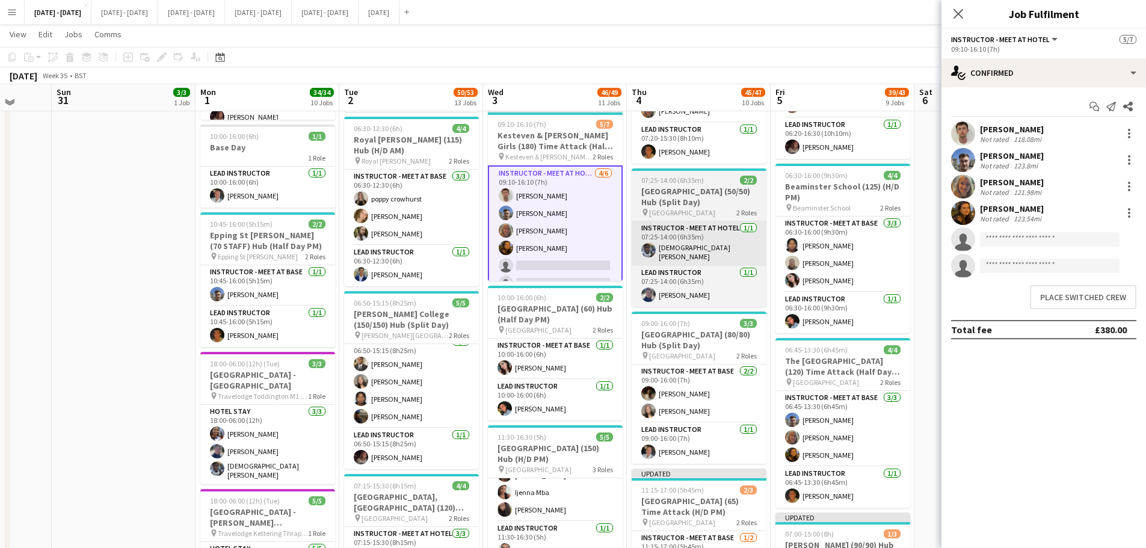
scroll to position [32, 0]
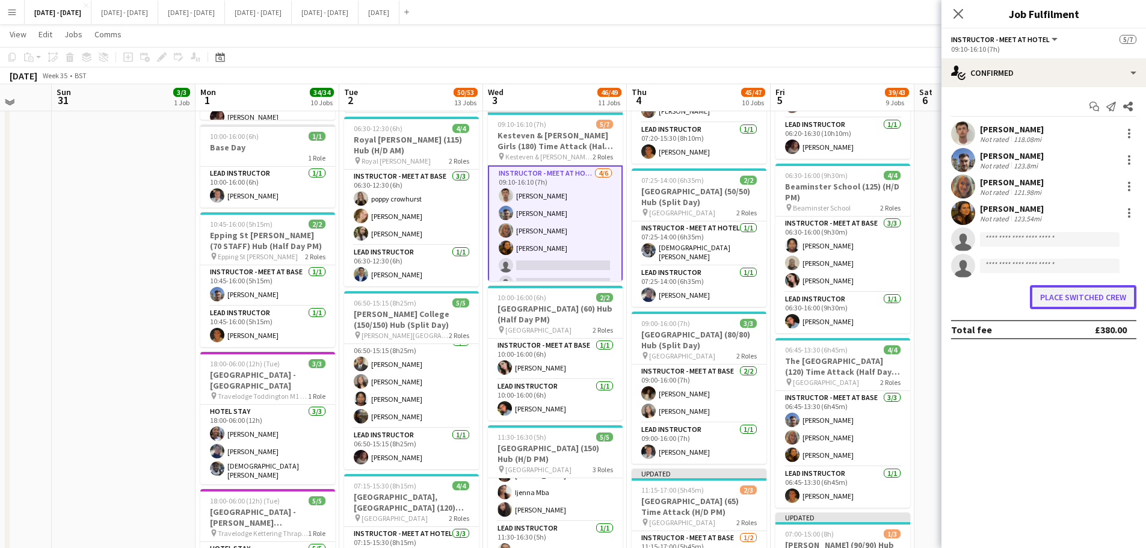
click at [915, 294] on button "Place switched crew" at bounding box center [1083, 297] width 107 height 24
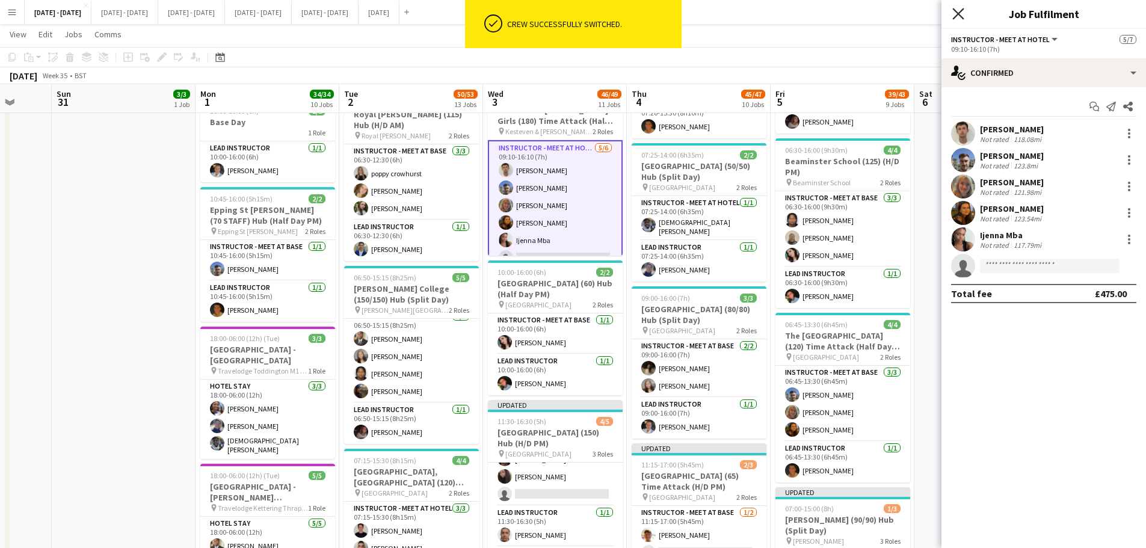
click at [915, 9] on icon at bounding box center [958, 13] width 11 height 11
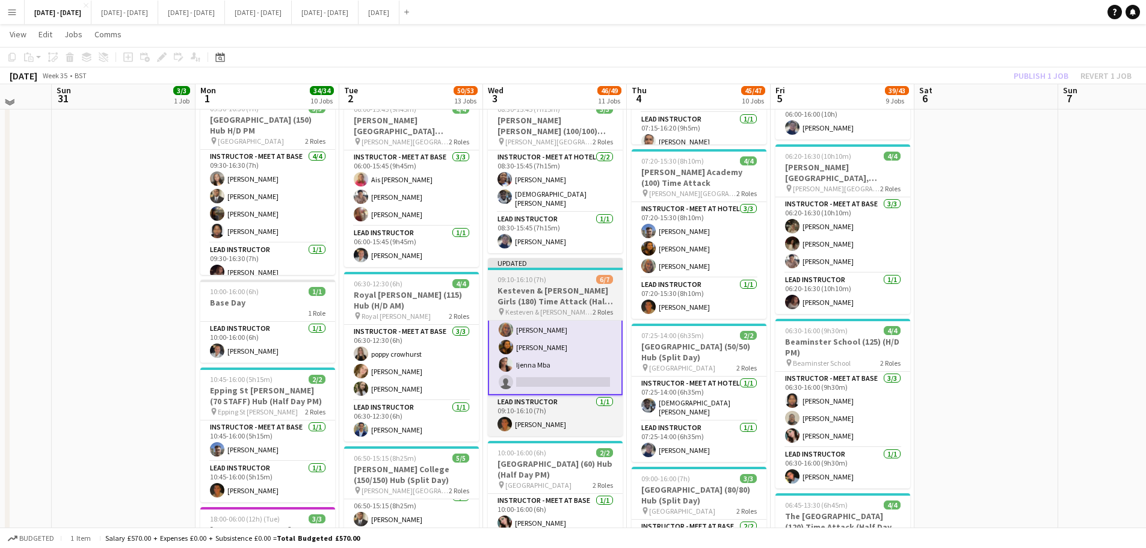
scroll to position [602, 0]
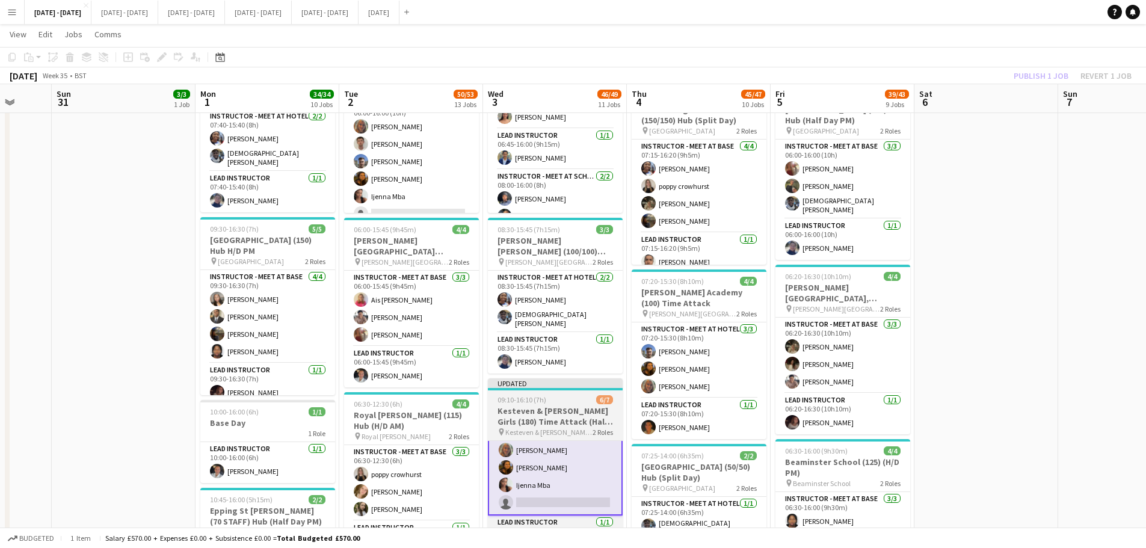
click at [532, 411] on h3 "Kesteven & Grantham Girls (180) Time Attack (Half Day PM)" at bounding box center [555, 417] width 135 height 22
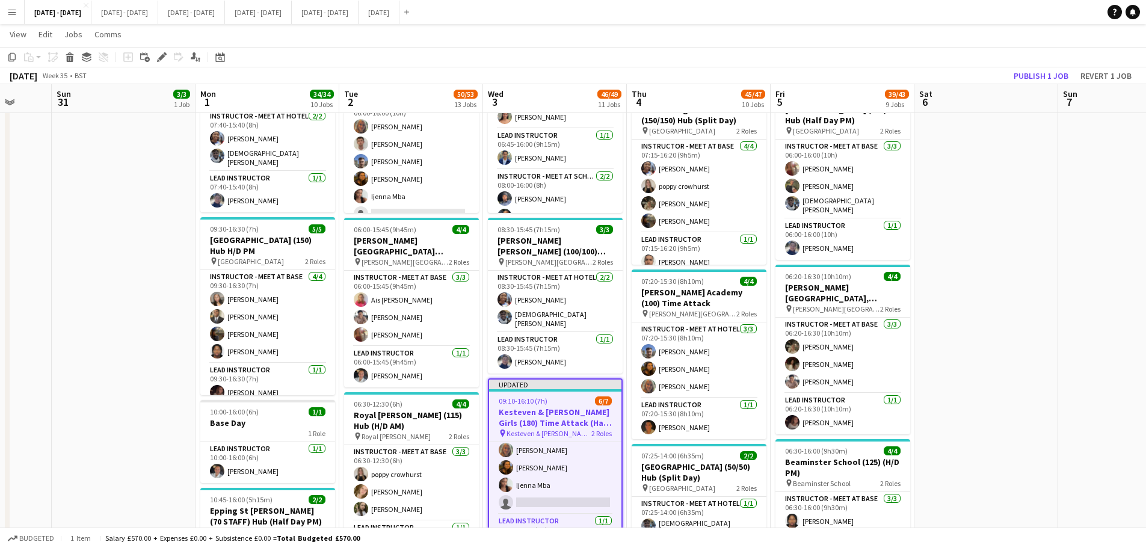
scroll to position [55, 0]
click at [158, 55] on icon "Edit" at bounding box center [162, 57] width 10 height 10
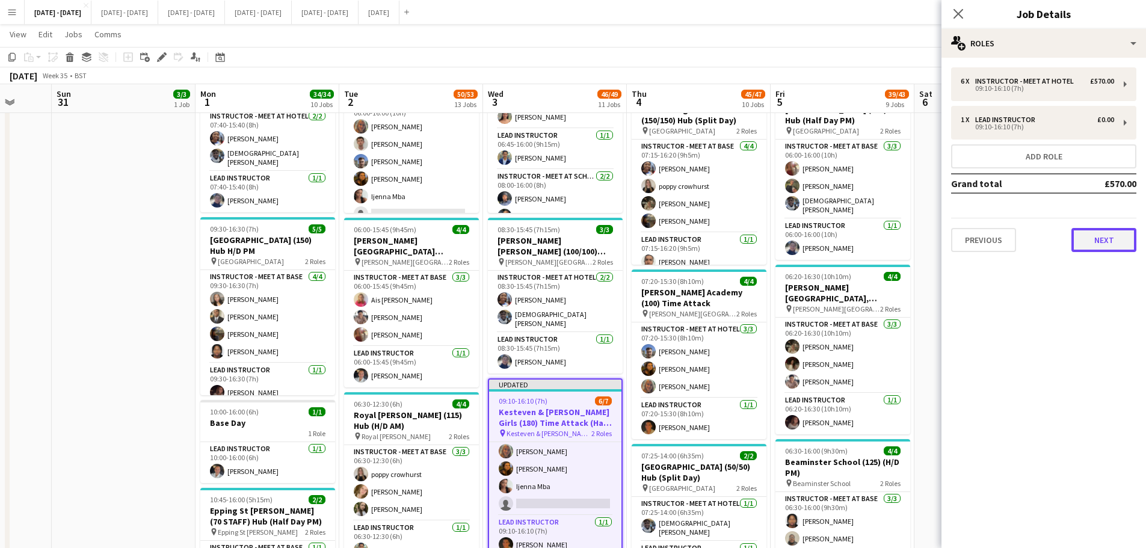
click at [915, 248] on button "Next" at bounding box center [1104, 240] width 65 height 24
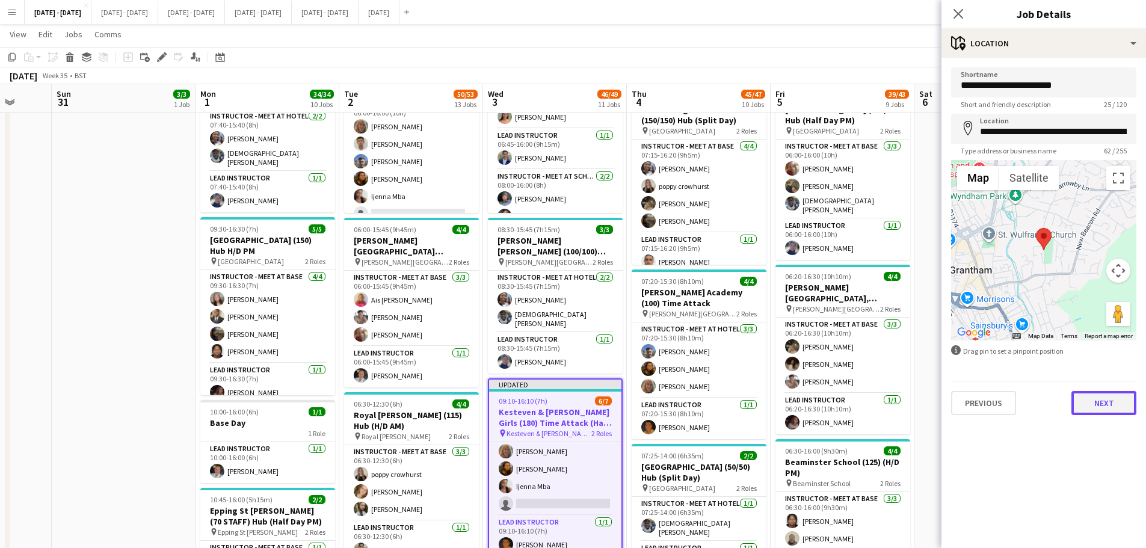
click at [915, 407] on button "Next" at bounding box center [1104, 403] width 65 height 24
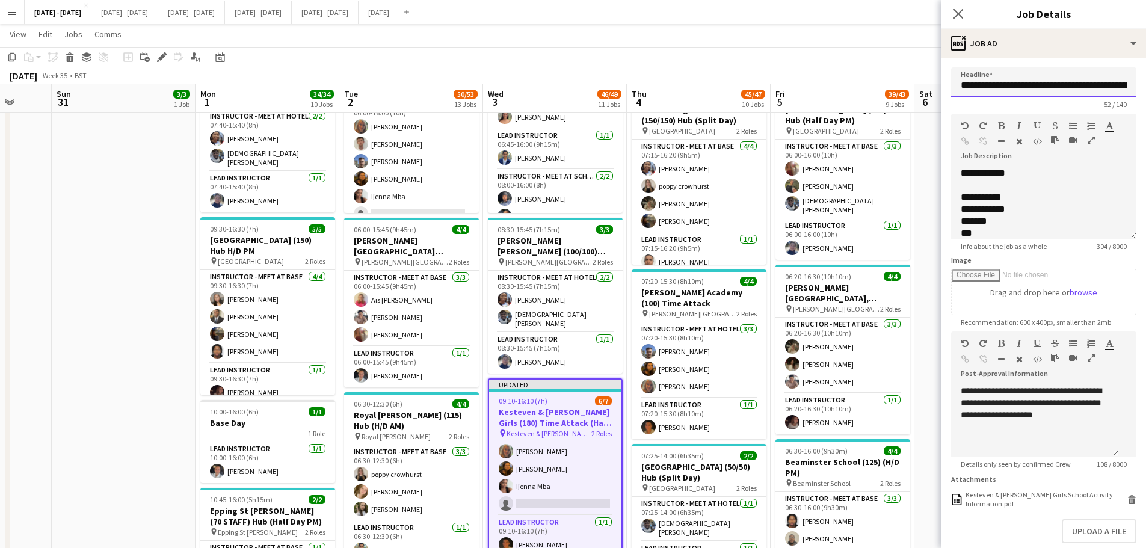
click at [915, 87] on input "**********" at bounding box center [1043, 82] width 185 height 30
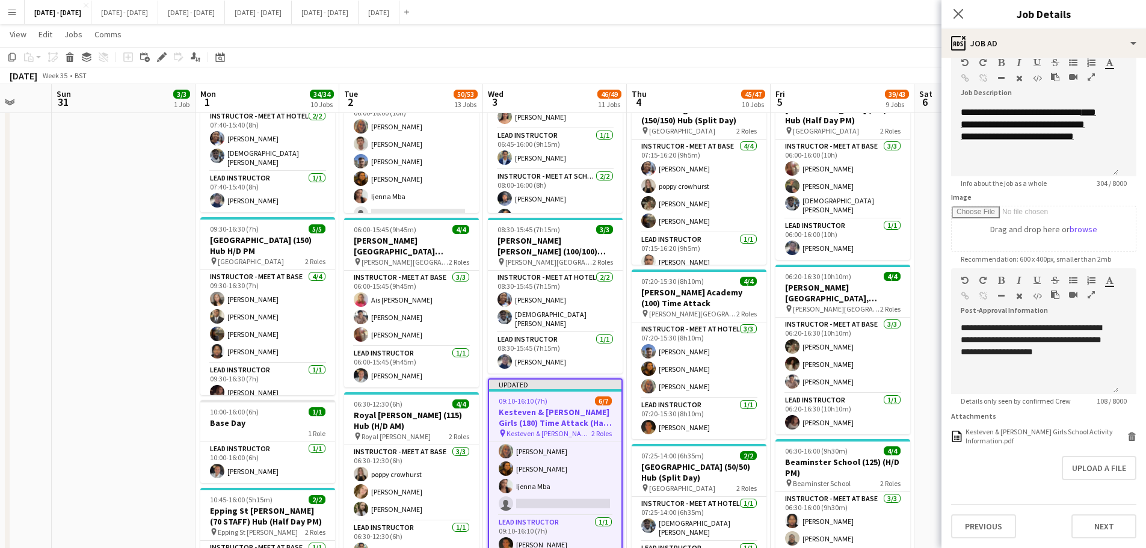
scroll to position [72, 0]
click at [915, 418] on button "Previous" at bounding box center [983, 526] width 65 height 24
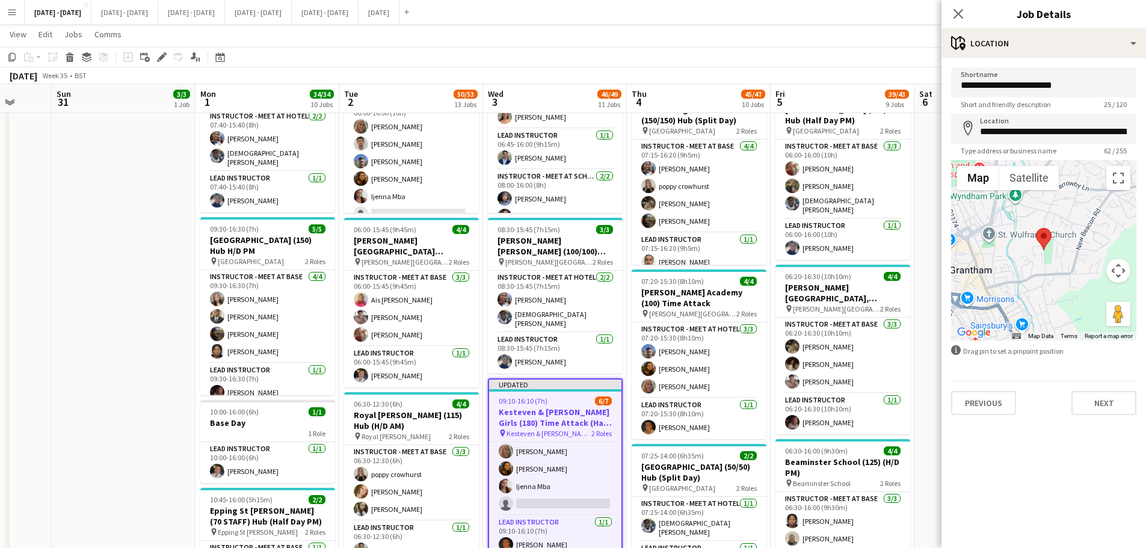
scroll to position [0, 0]
click at [915, 394] on button "Previous" at bounding box center [983, 403] width 65 height 24
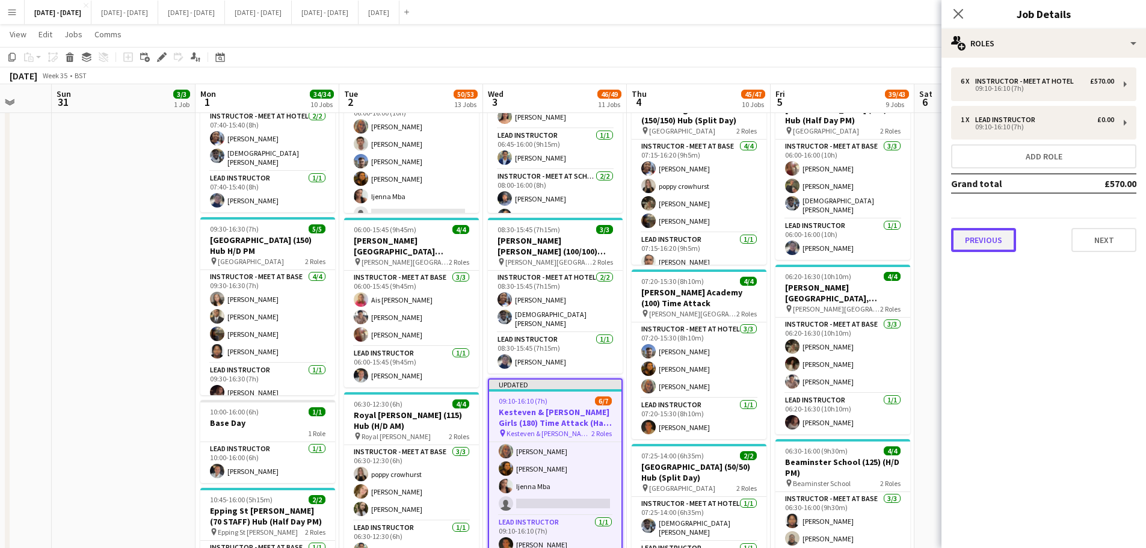
click at [915, 234] on button "Previous" at bounding box center [983, 240] width 65 height 24
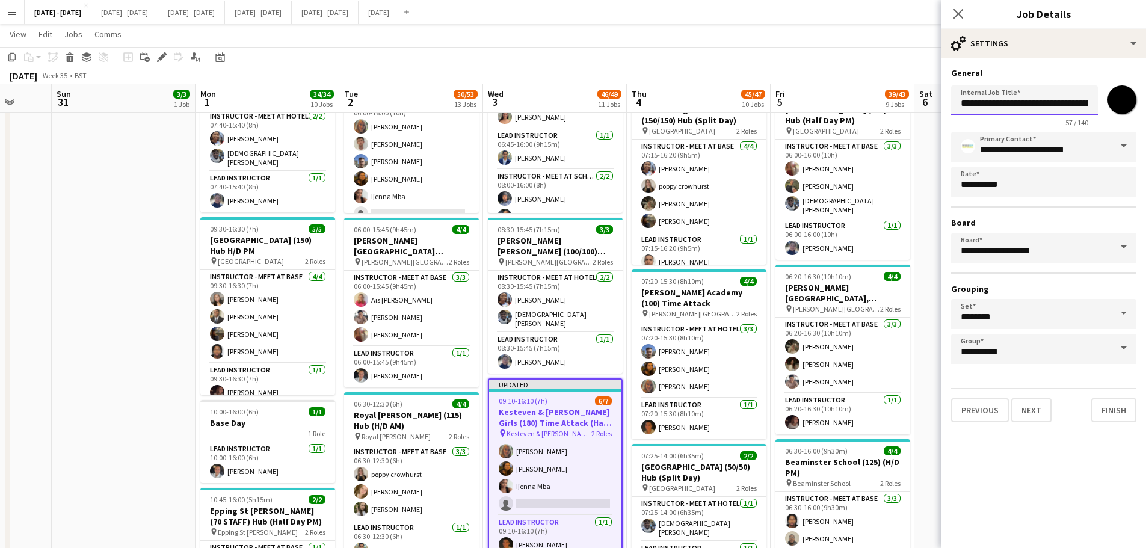
click at [915, 104] on input "**********" at bounding box center [1024, 100] width 147 height 30
type input "**********"
click at [915, 416] on button "Finish" at bounding box center [1114, 410] width 45 height 24
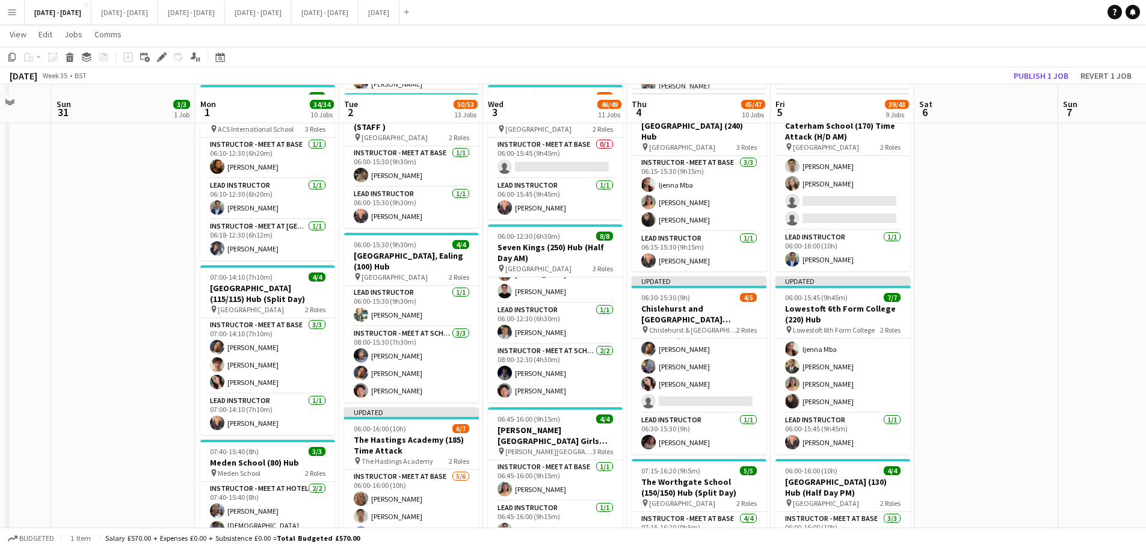
scroll to position [241, 0]
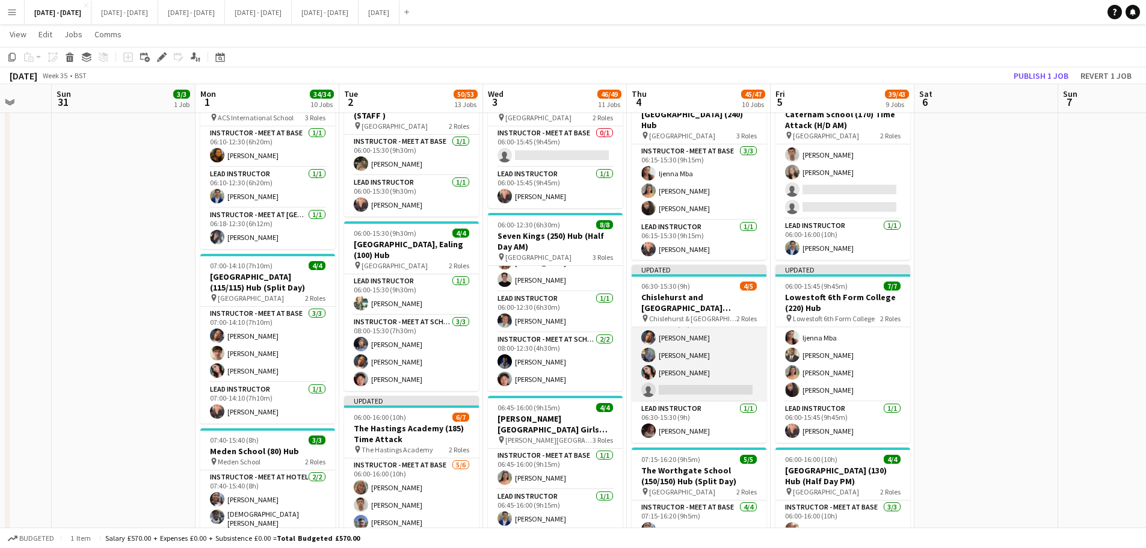
click at [723, 383] on app-card-role "Instructor - Meet at Base [DATE] 06:30-15:30 (9h) [PERSON_NAME] [PERSON_NAME] s…" at bounding box center [699, 355] width 135 height 93
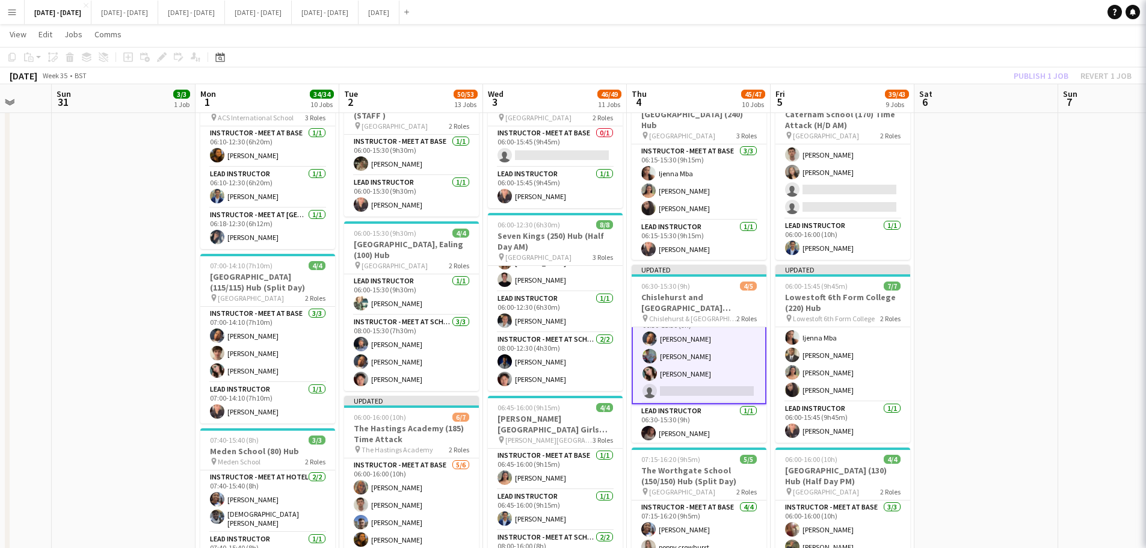
scroll to position [20, 0]
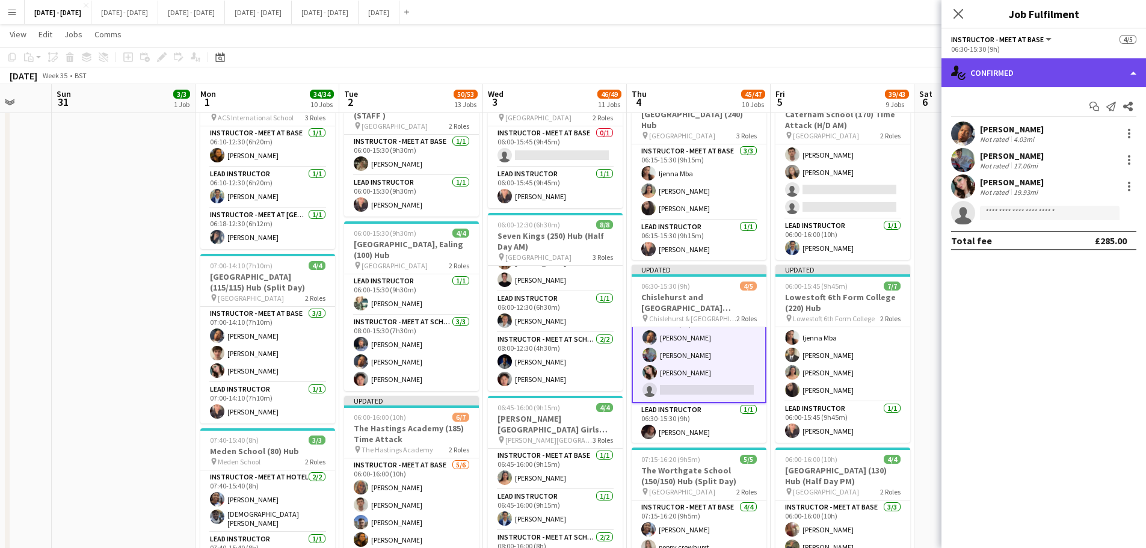
click at [915, 75] on div "single-neutral-actions-check-2 Confirmed" at bounding box center [1044, 72] width 205 height 29
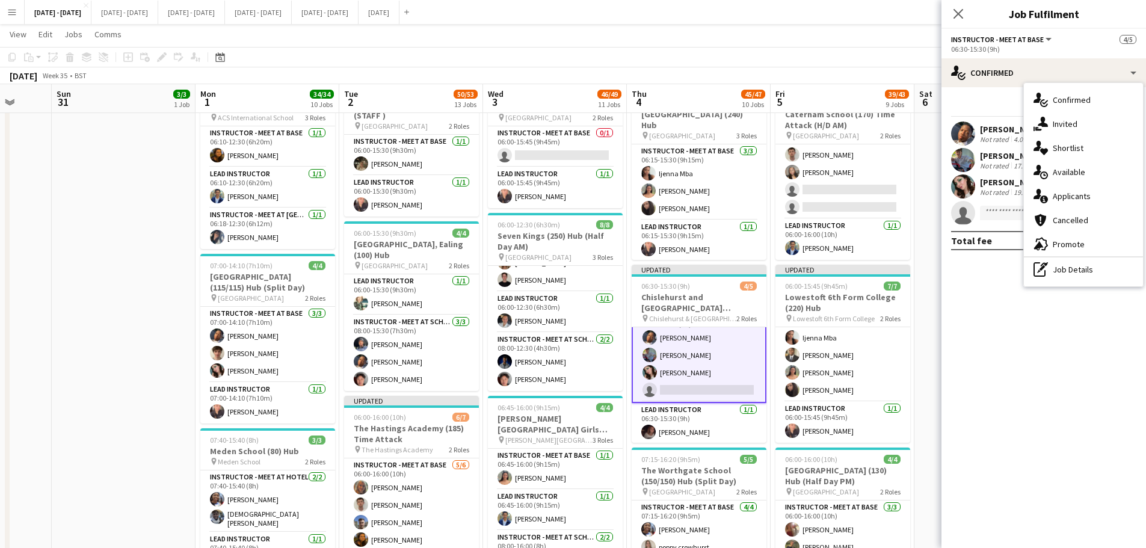
drag, startPoint x: 953, startPoint y: 15, endPoint x: 958, endPoint y: 19, distance: 6.4
click at [915, 15] on icon "Close pop-in" at bounding box center [959, 14] width 10 height 10
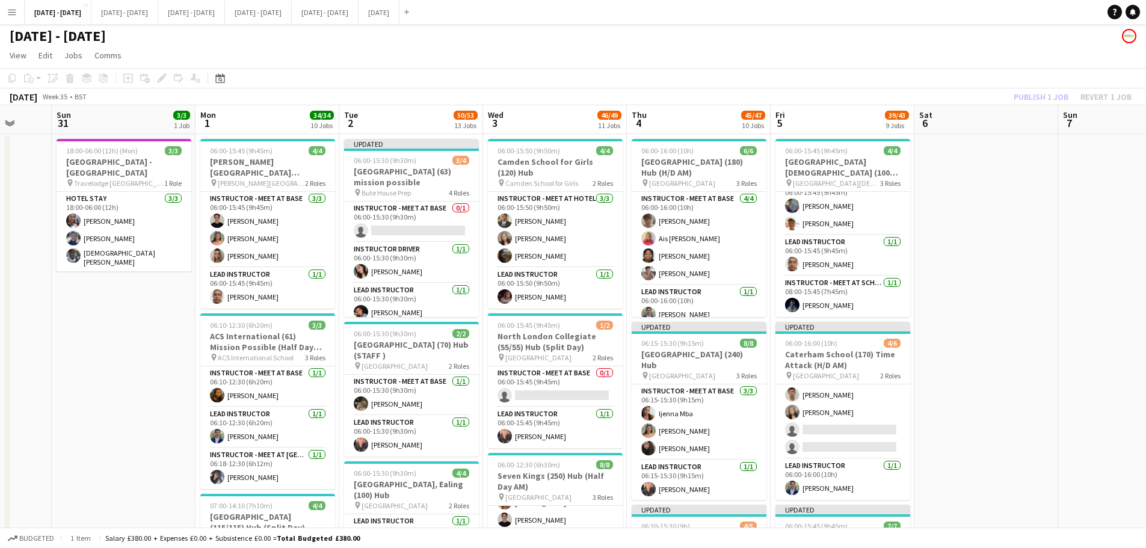
scroll to position [0, 0]
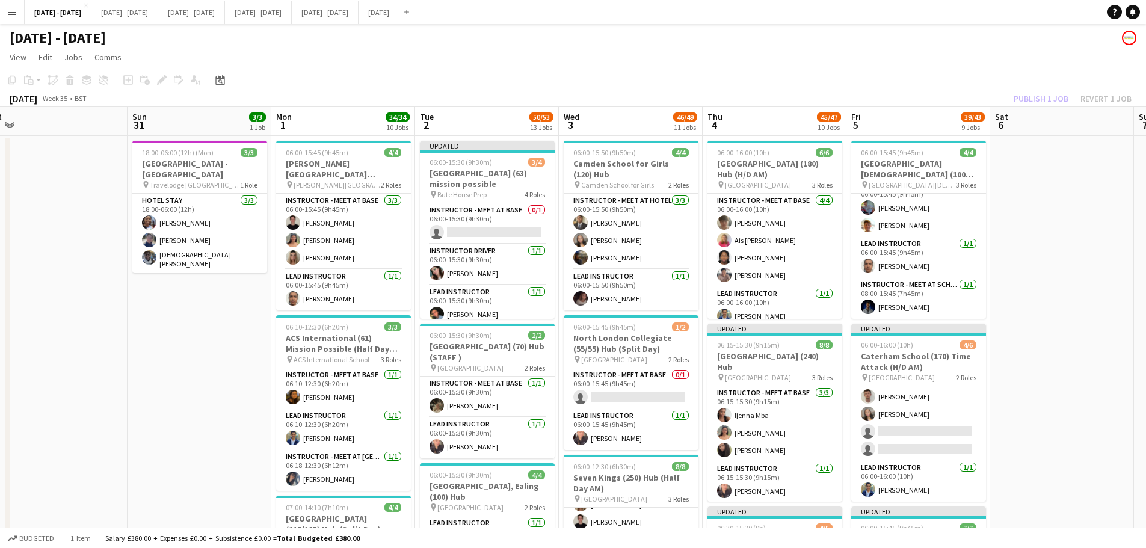
drag, startPoint x: 944, startPoint y: 397, endPoint x: 1020, endPoint y: 392, distance: 76.5
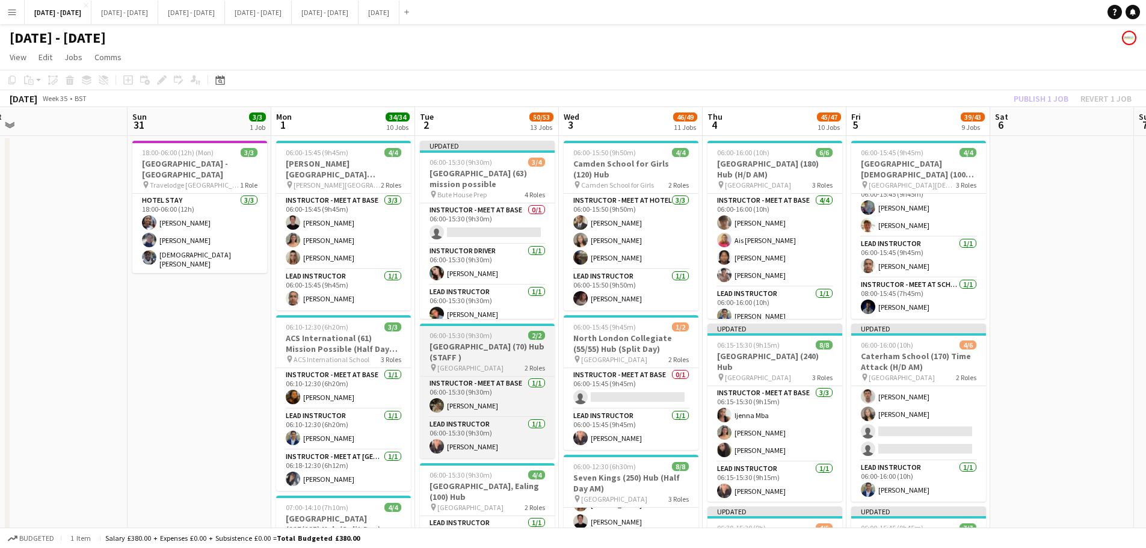
scroll to position [0, 303]
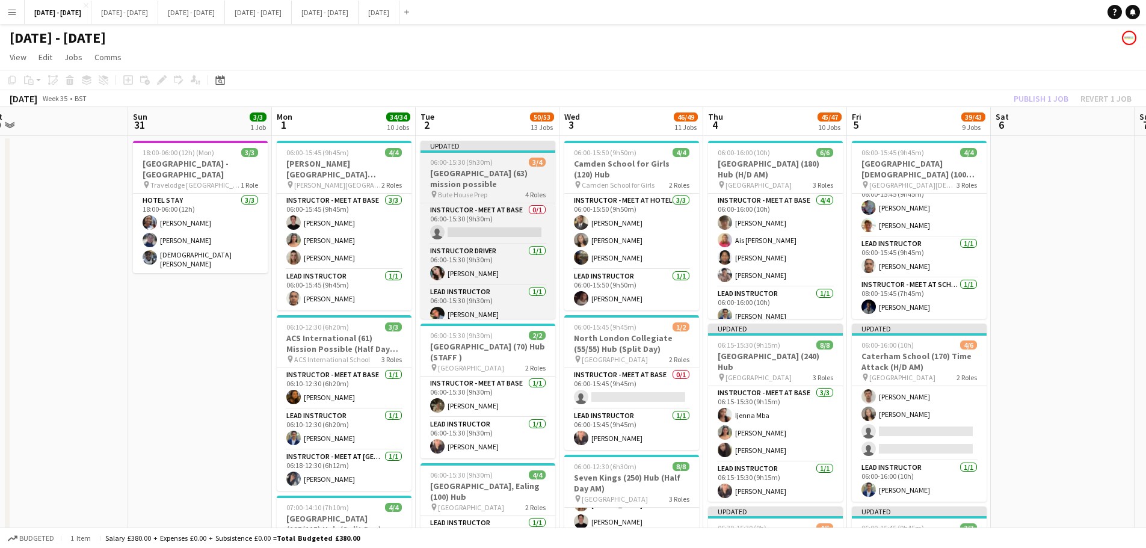
click at [483, 168] on h3 "[GEOGRAPHIC_DATA] (63) mission possible" at bounding box center [488, 179] width 135 height 22
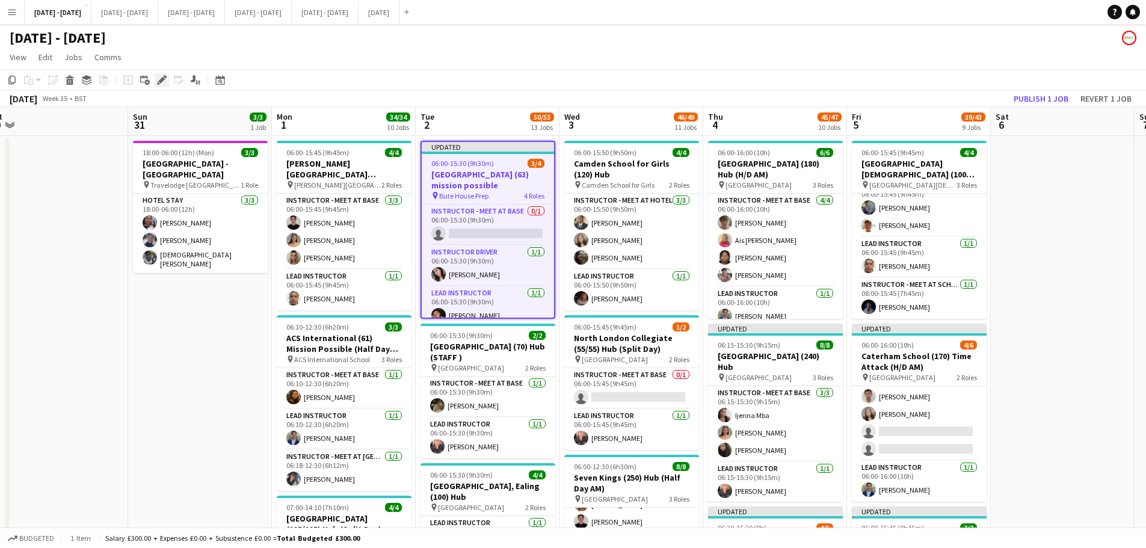
click at [159, 80] on icon "Edit" at bounding box center [162, 80] width 10 height 10
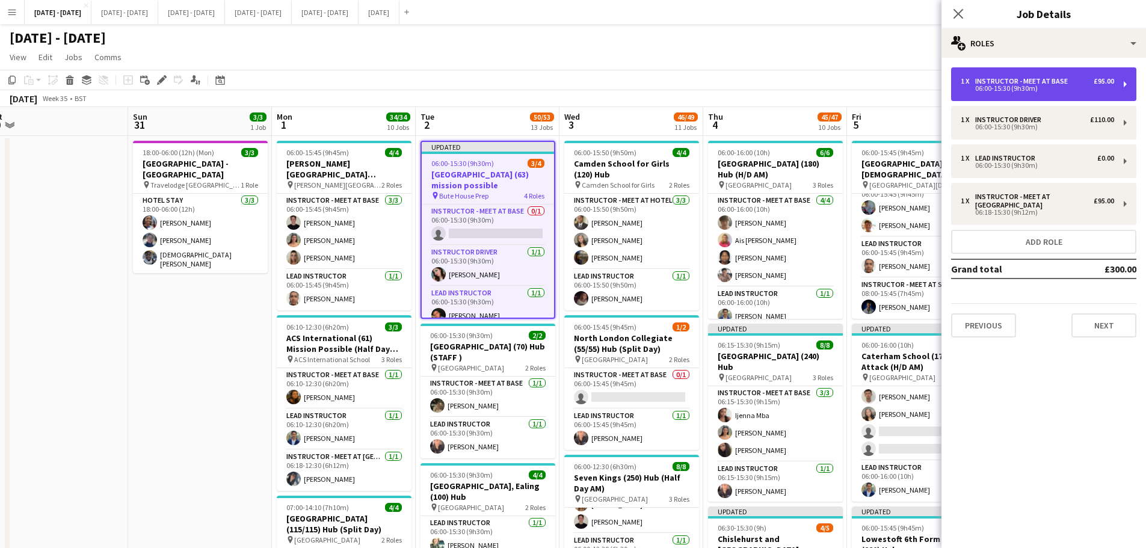
click at [915, 79] on div "Instructor - Meet at Base" at bounding box center [1023, 81] width 97 height 8
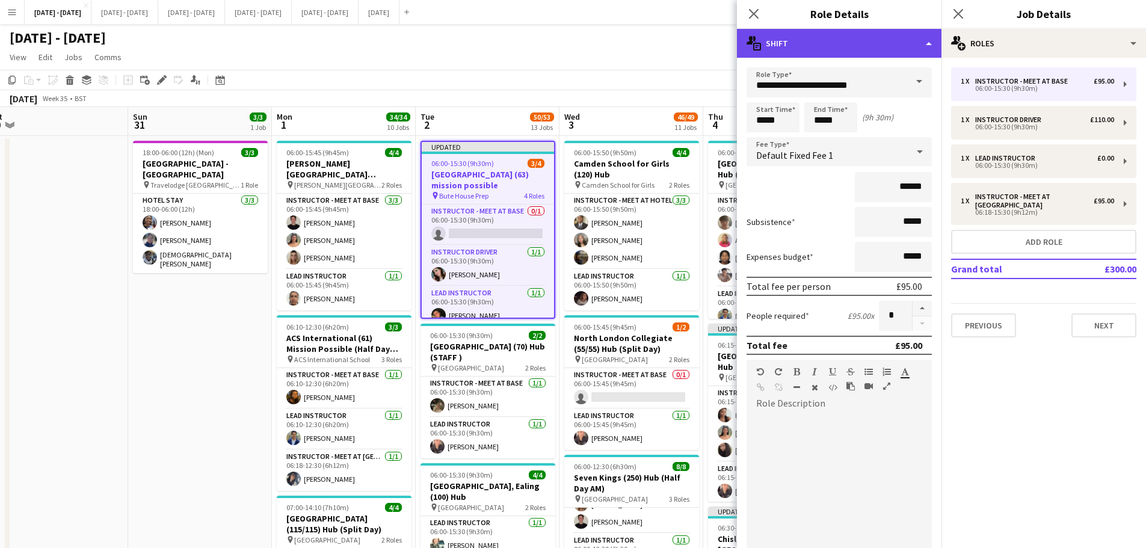
click at [908, 37] on div "multiple-actions-text Shift" at bounding box center [839, 43] width 205 height 29
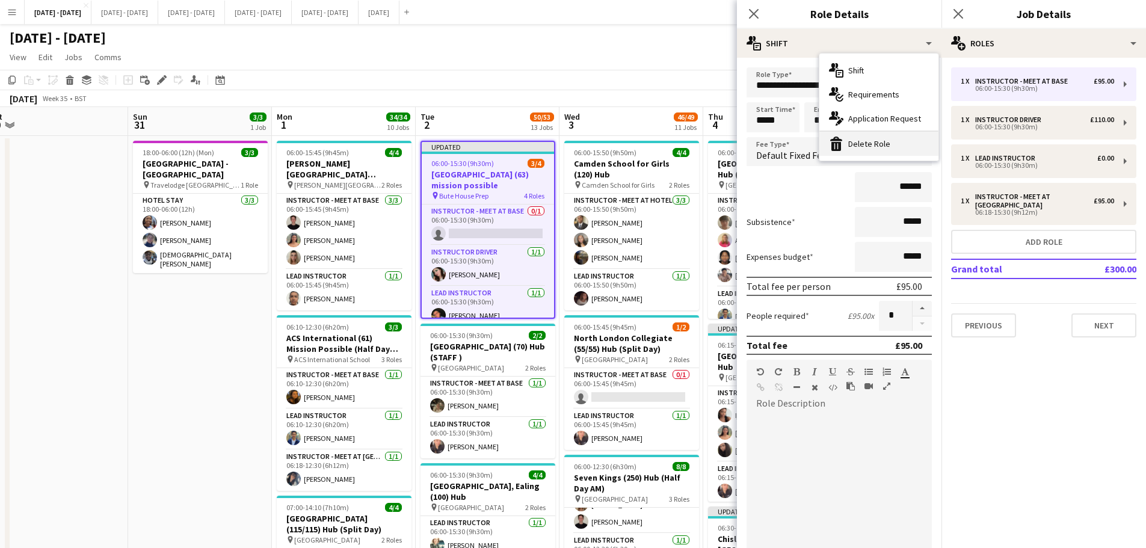
click at [897, 152] on div "bin-2 Delete Role" at bounding box center [879, 144] width 119 height 24
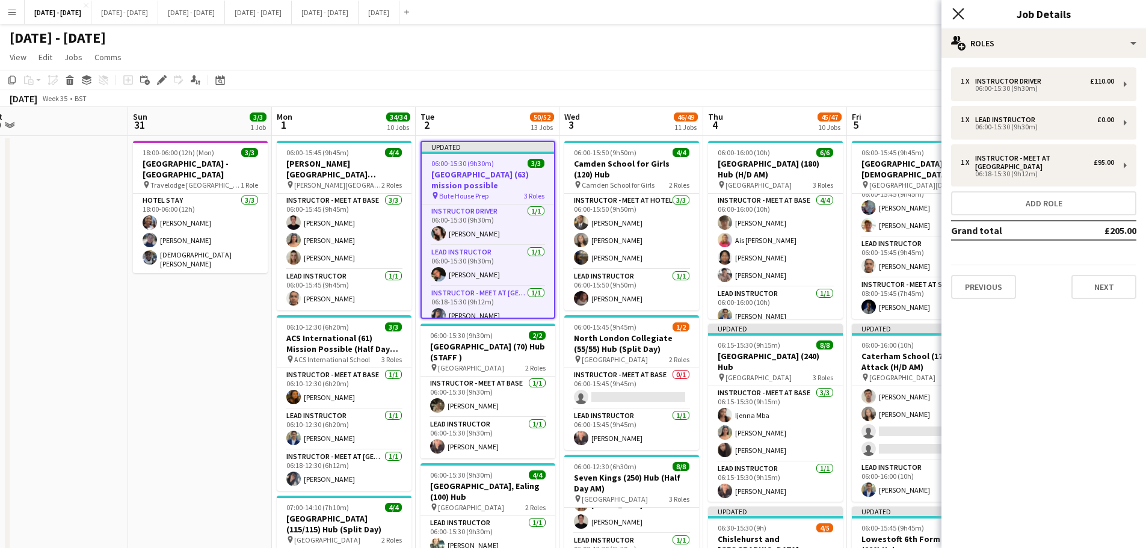
click at [915, 12] on icon at bounding box center [958, 13] width 11 height 11
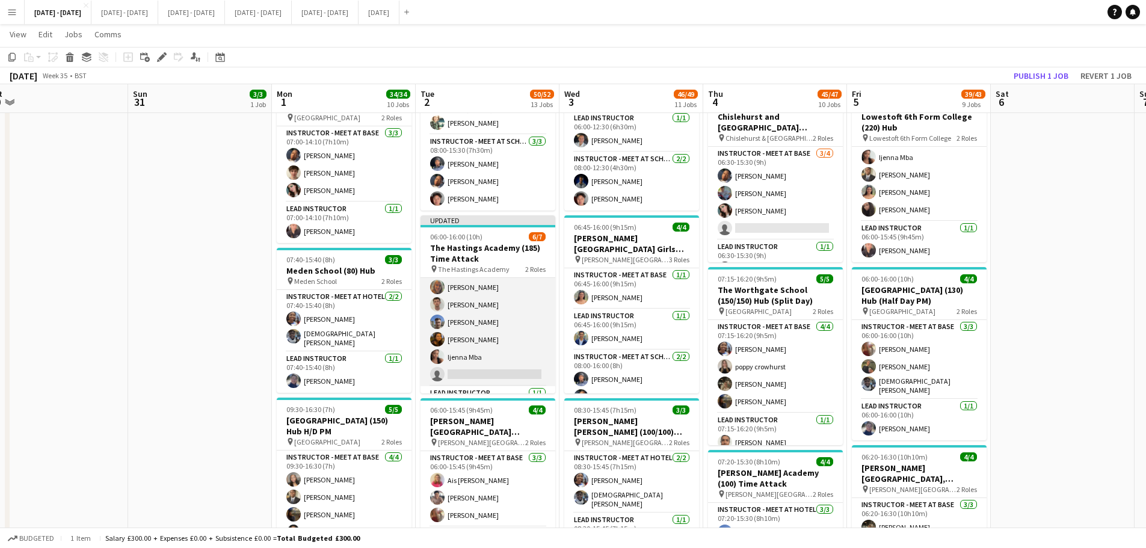
scroll to position [54, 0]
click at [473, 341] on app-card-role "Instructor - Meet at Base [DATE] 06:00-16:00 (10h) [PERSON_NAME] [PERSON_NAME] …" at bounding box center [488, 288] width 135 height 128
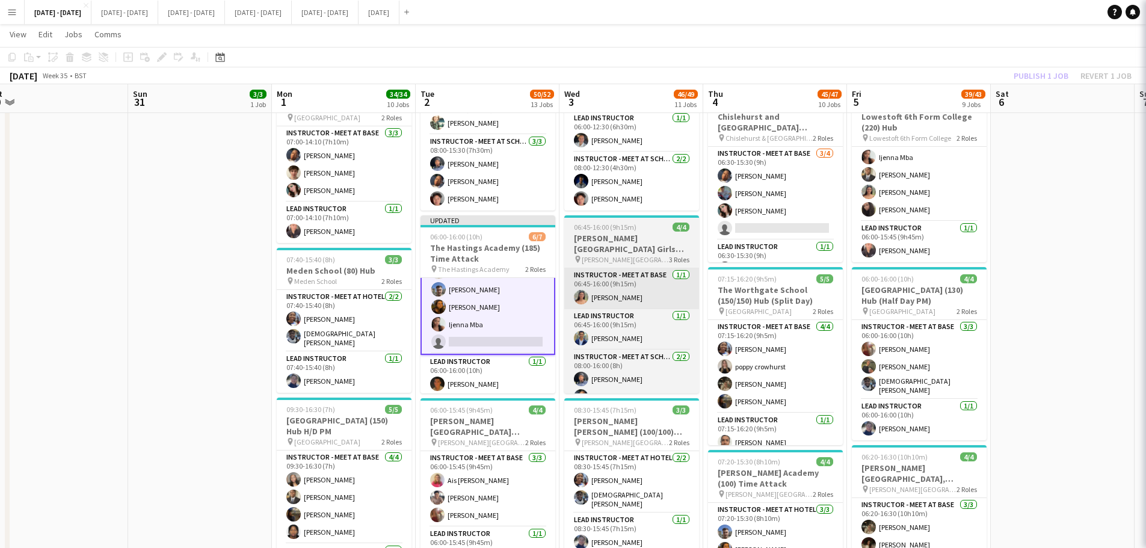
scroll to position [55, 0]
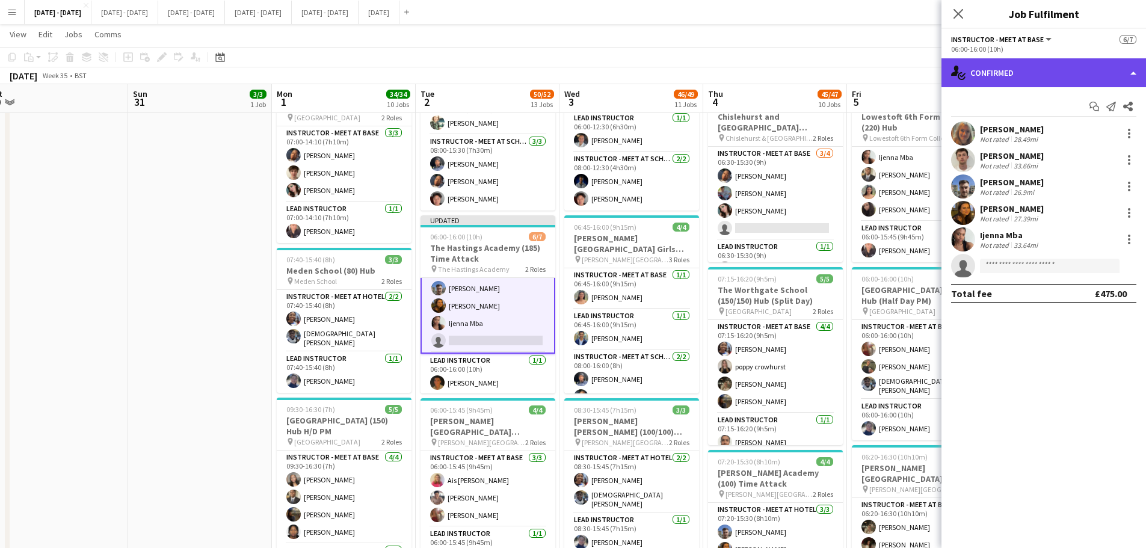
drag, startPoint x: 986, startPoint y: 70, endPoint x: 1001, endPoint y: 73, distance: 15.9
click at [915, 70] on div "single-neutral-actions-check-2 Confirmed" at bounding box center [1044, 72] width 205 height 29
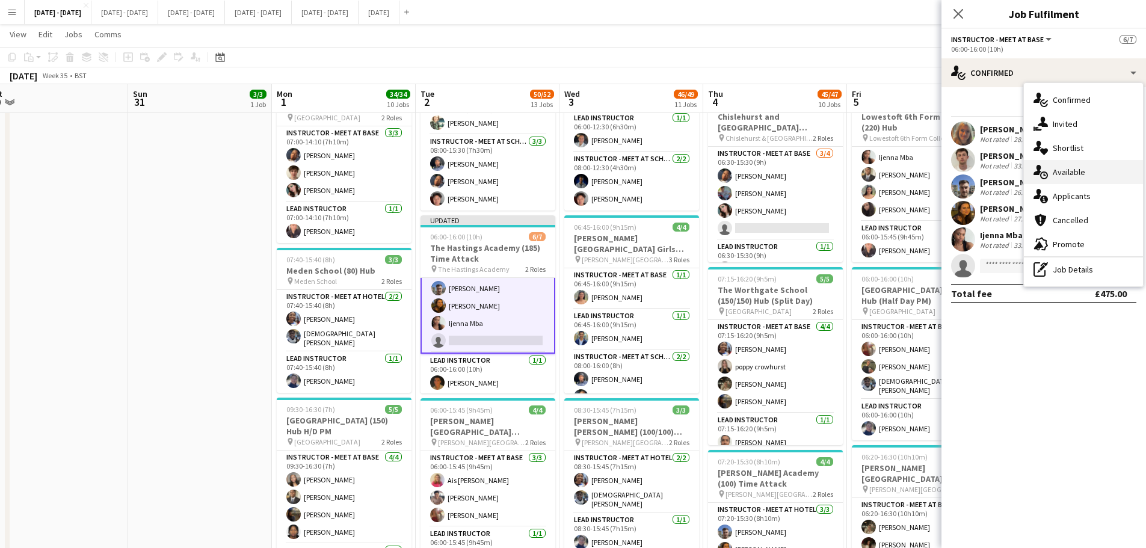
click at [915, 172] on div "single-neutral-actions-upload Available" at bounding box center [1083, 172] width 119 height 24
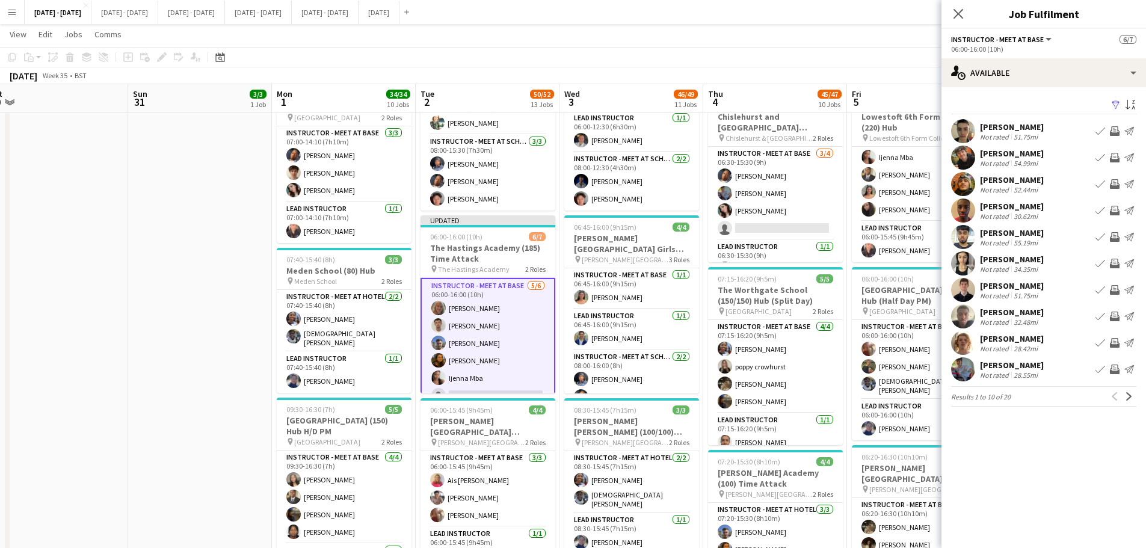
scroll to position [56, 0]
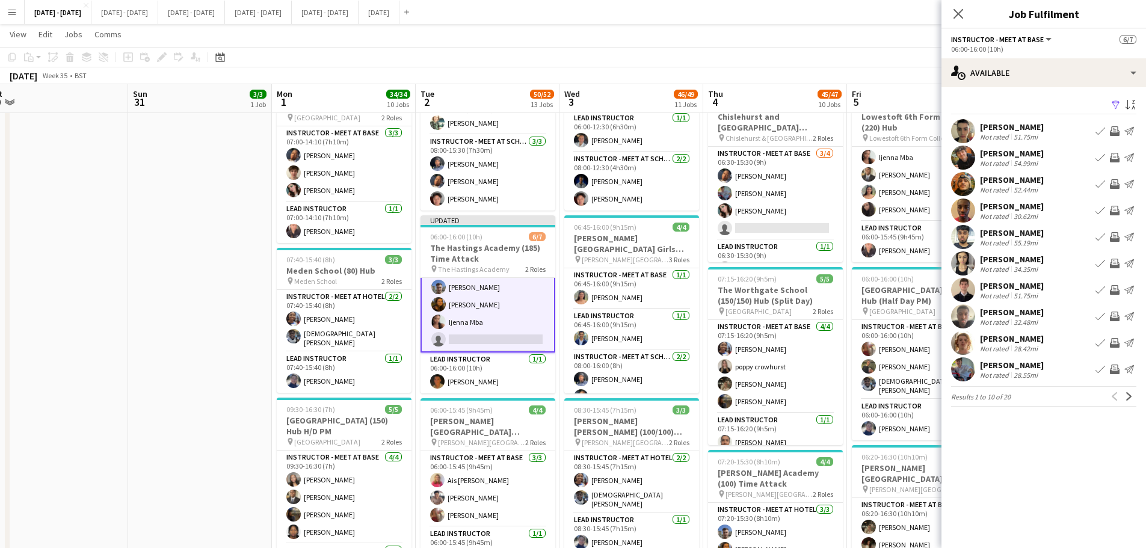
click at [915, 366] on div "[PERSON_NAME]" at bounding box center [1012, 365] width 64 height 11
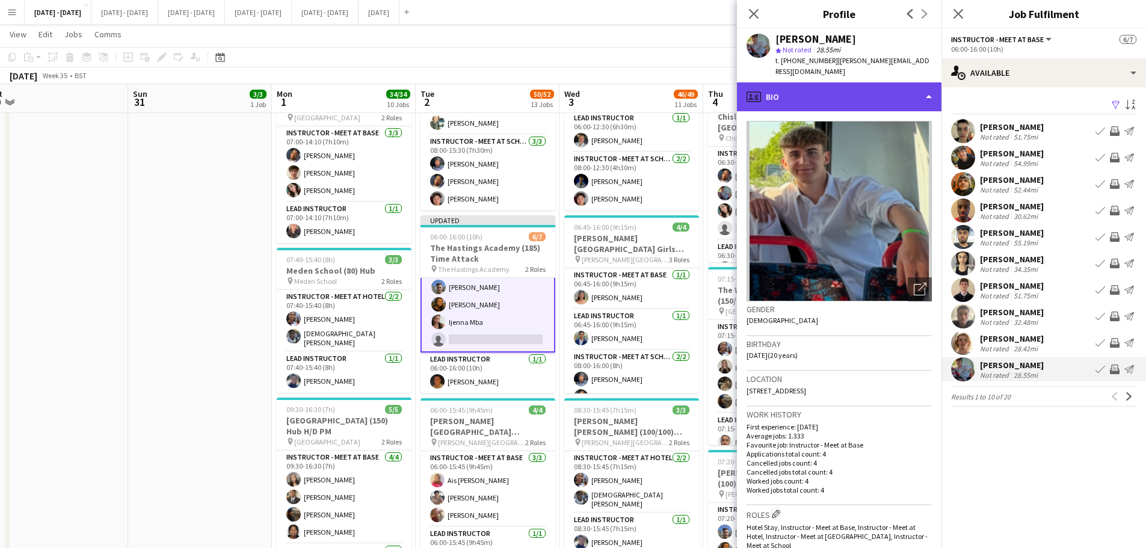
click at [823, 90] on div "profile Bio" at bounding box center [839, 96] width 205 height 29
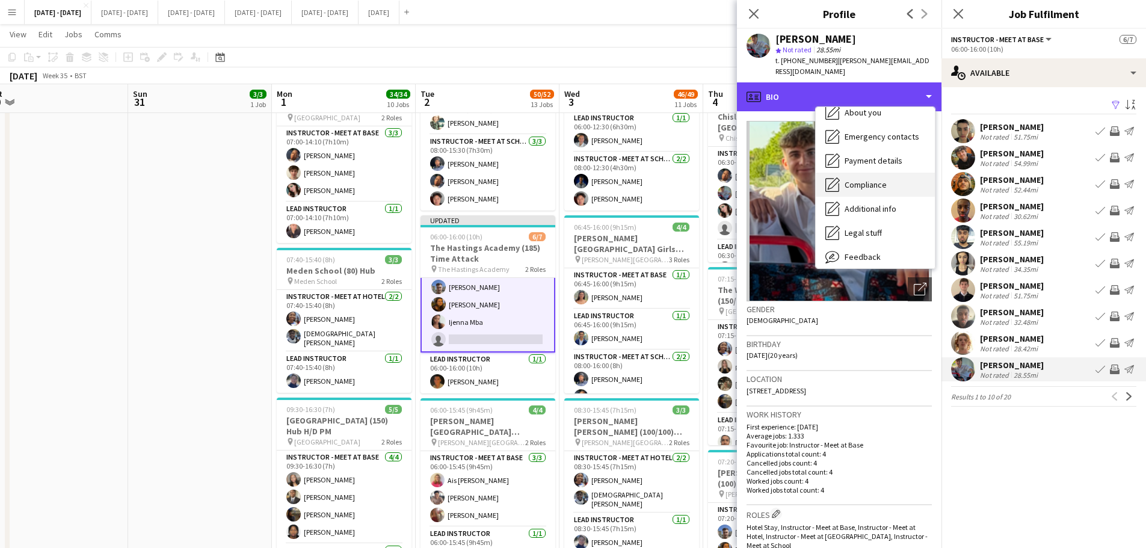
scroll to position [113, 0]
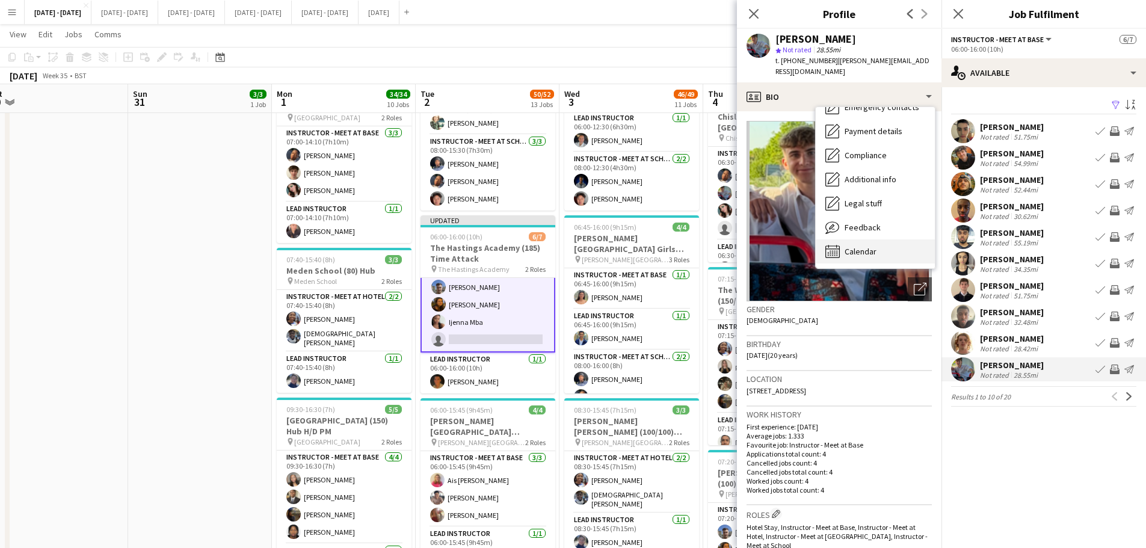
click at [867, 246] on span "Calendar" at bounding box center [861, 251] width 32 height 11
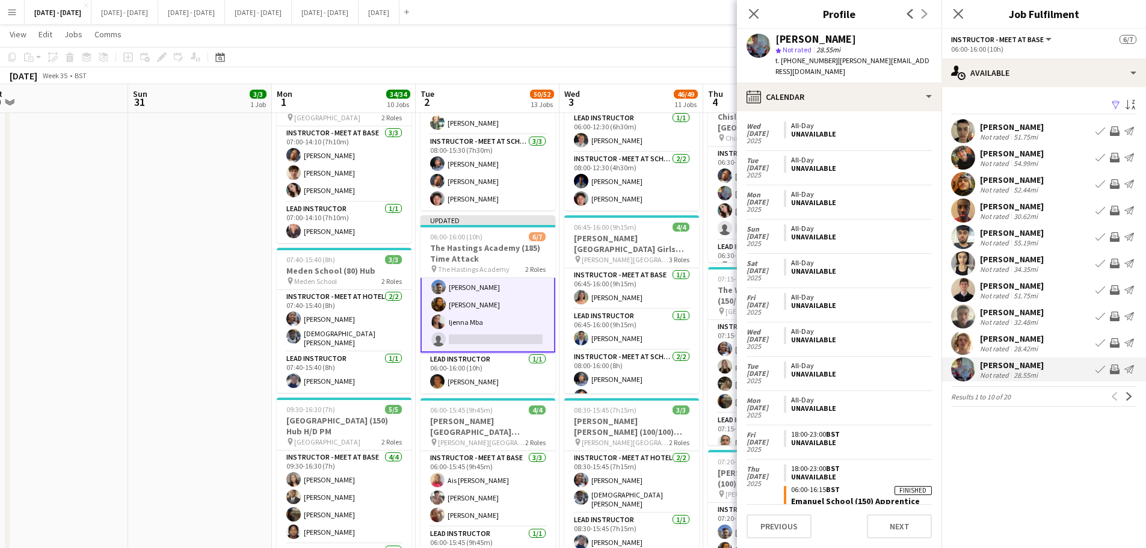
scroll to position [666, 0]
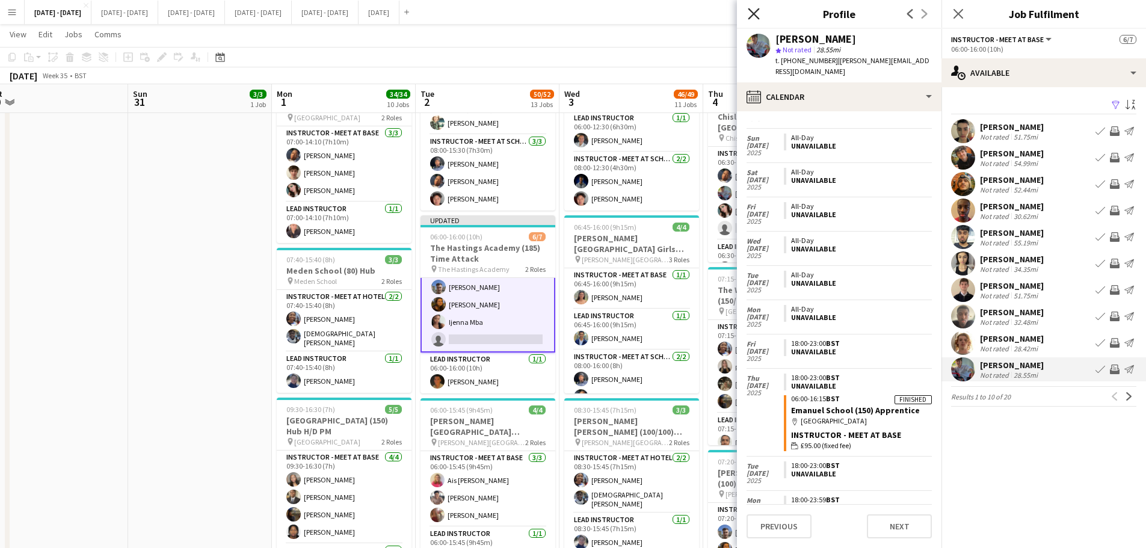
click at [757, 14] on icon "Close pop-in" at bounding box center [753, 13] width 11 height 11
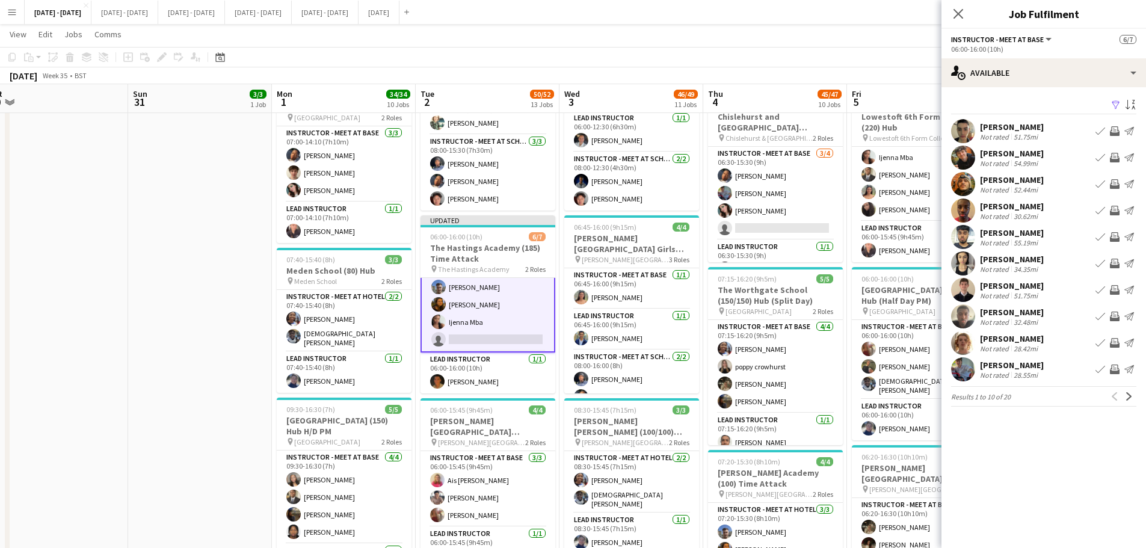
click at [915, 258] on div "[PERSON_NAME]" at bounding box center [1012, 259] width 64 height 11
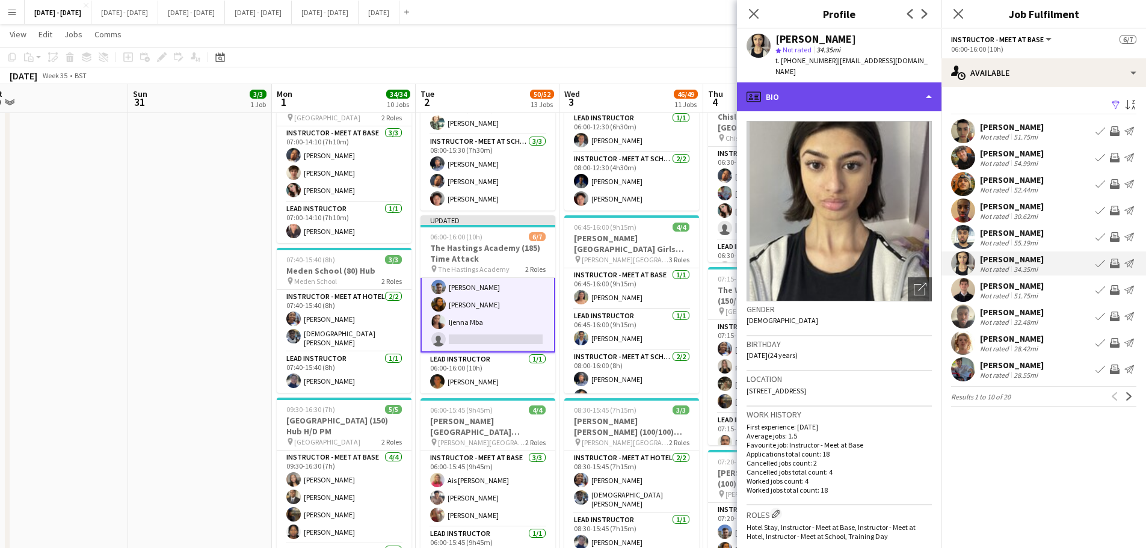
click at [873, 91] on div "profile Bio" at bounding box center [839, 96] width 205 height 29
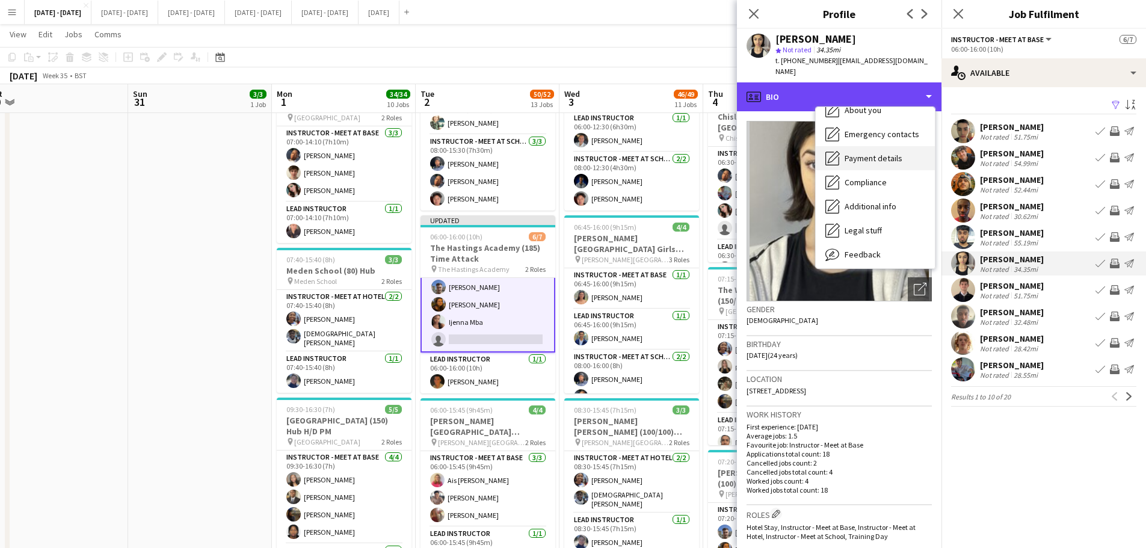
scroll to position [113, 0]
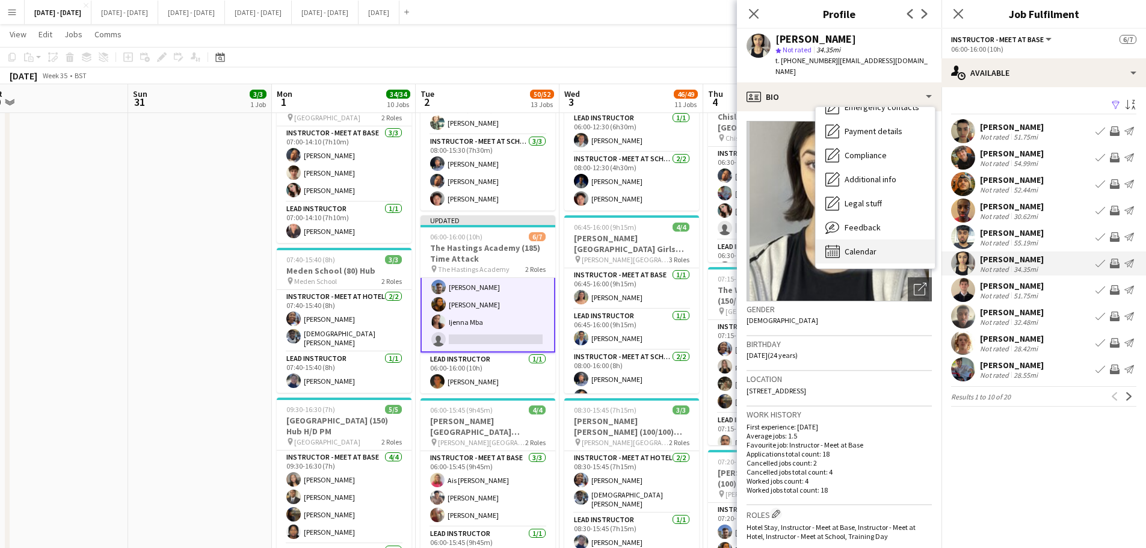
click at [866, 246] on span "Calendar" at bounding box center [861, 251] width 32 height 11
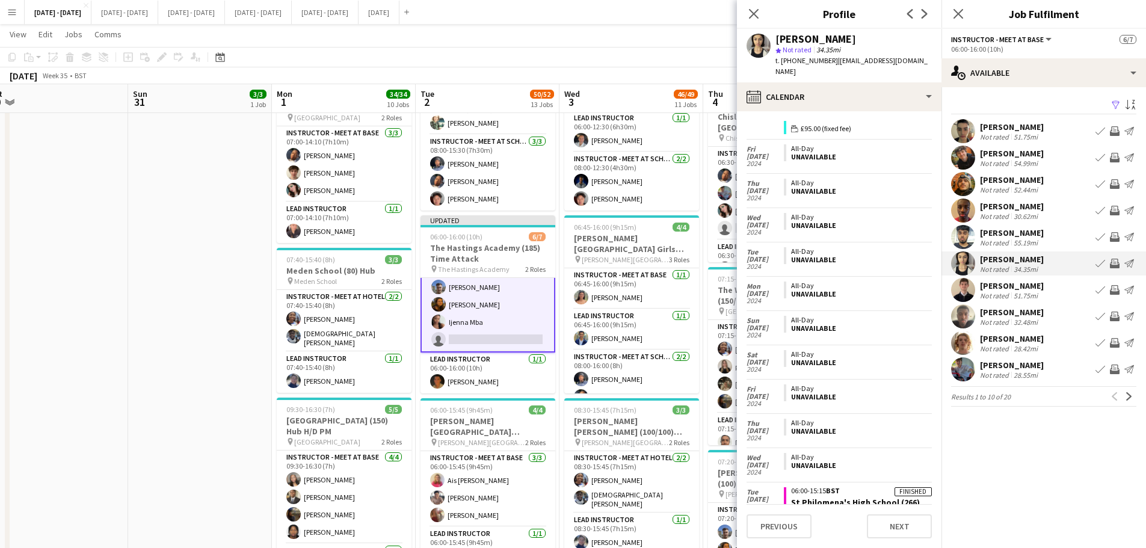
scroll to position [5594, 0]
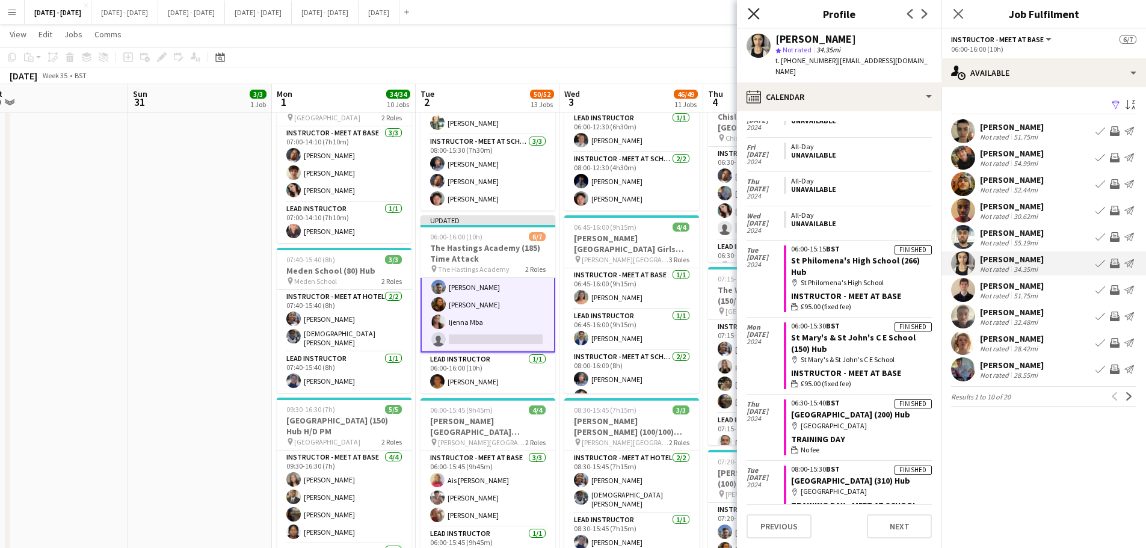
click at [753, 13] on icon at bounding box center [753, 13] width 11 height 11
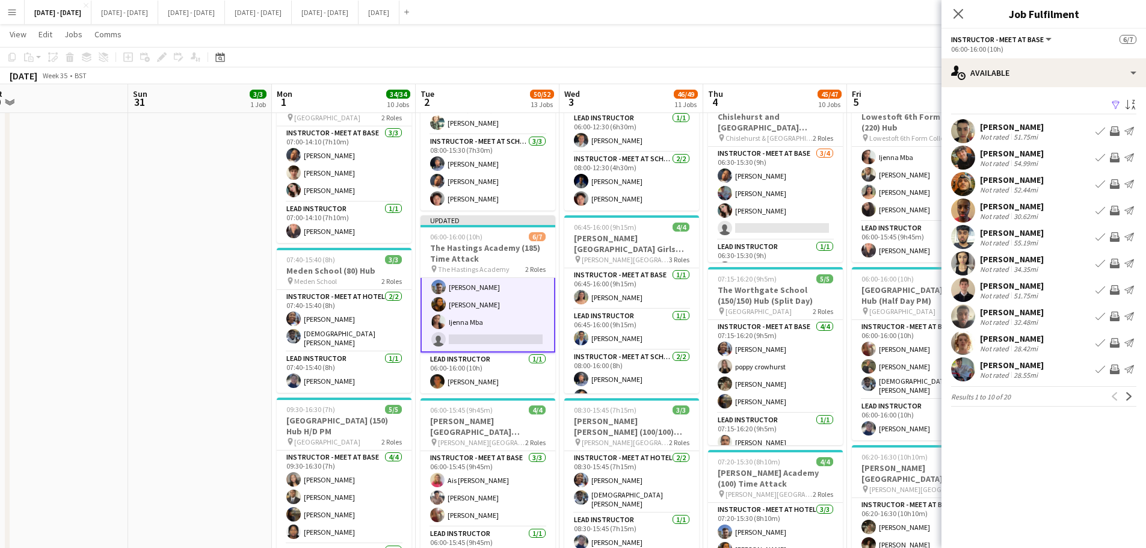
drag, startPoint x: 963, startPoint y: 9, endPoint x: 847, endPoint y: 89, distance: 141.0
click at [915, 9] on icon at bounding box center [959, 14] width 10 height 10
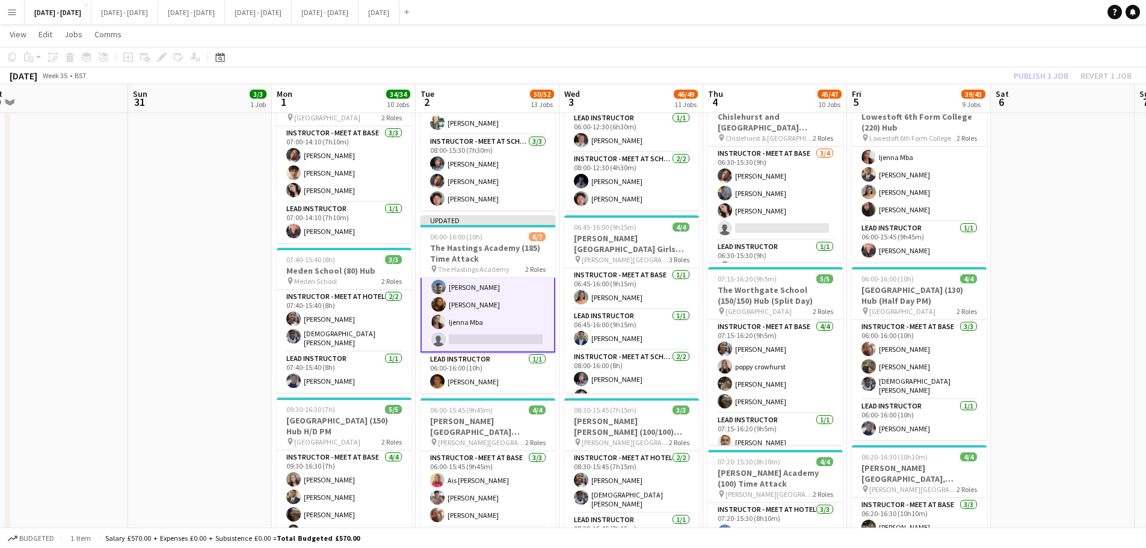
click at [14, 9] on app-icon "Menu" at bounding box center [12, 12] width 10 height 10
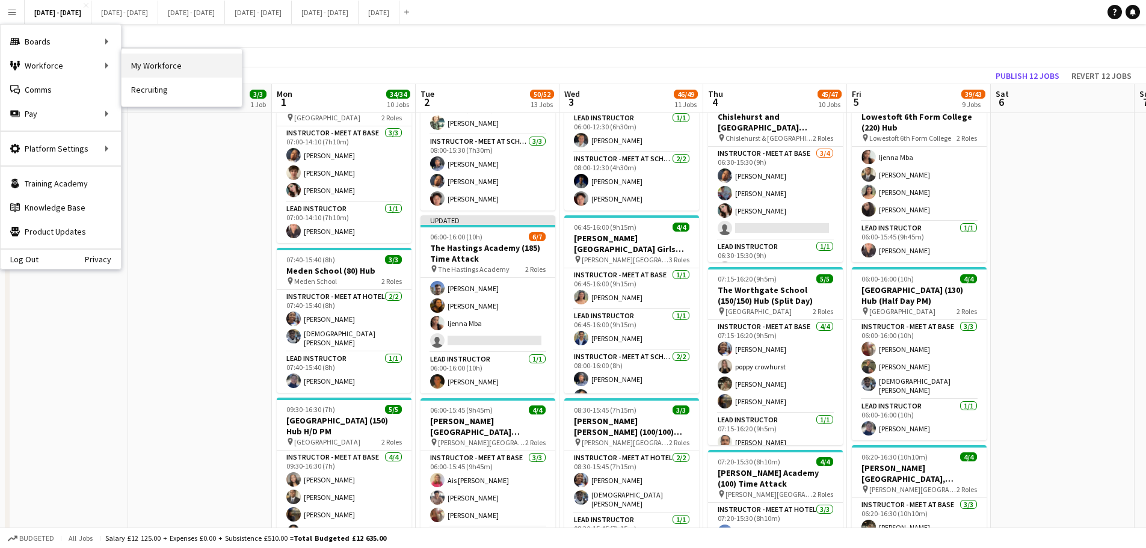
click at [138, 66] on link "My Workforce" at bounding box center [182, 66] width 120 height 24
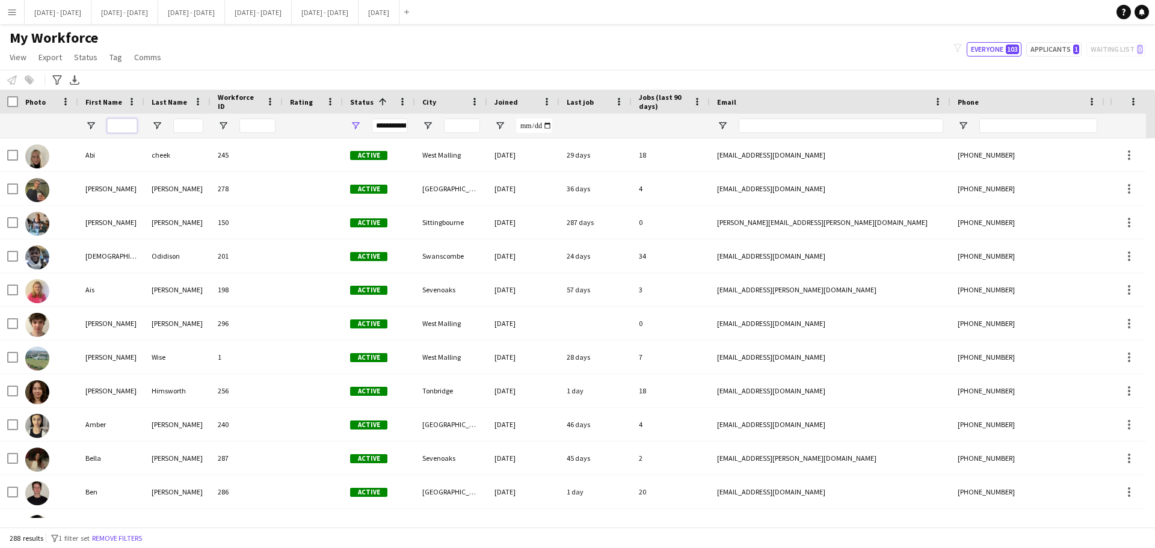
click at [125, 126] on input "First Name Filter Input" at bounding box center [122, 126] width 30 height 14
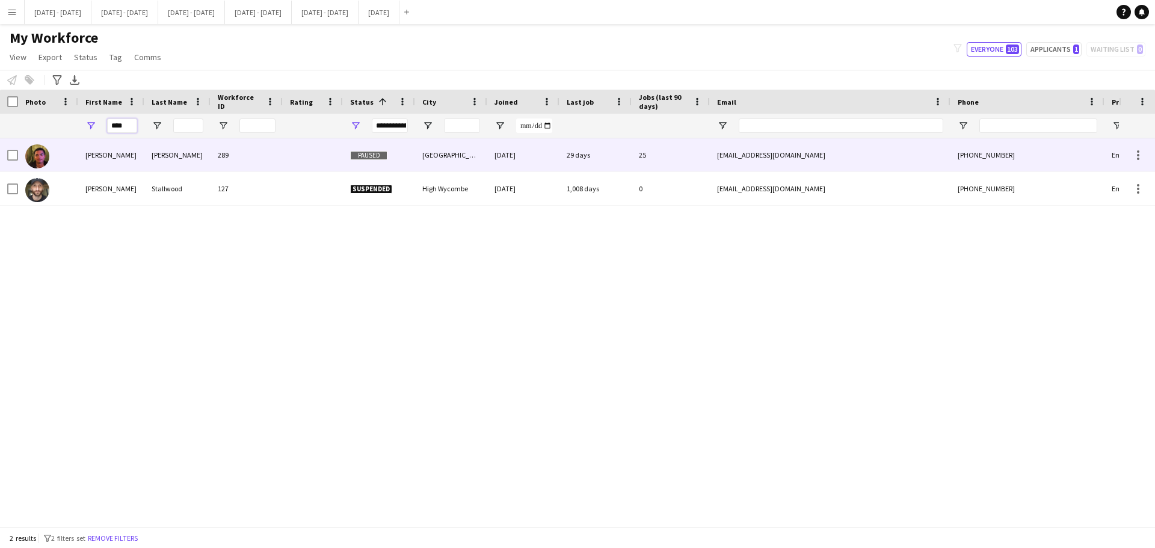
type input "****"
click at [215, 160] on div "289" at bounding box center [247, 154] width 72 height 33
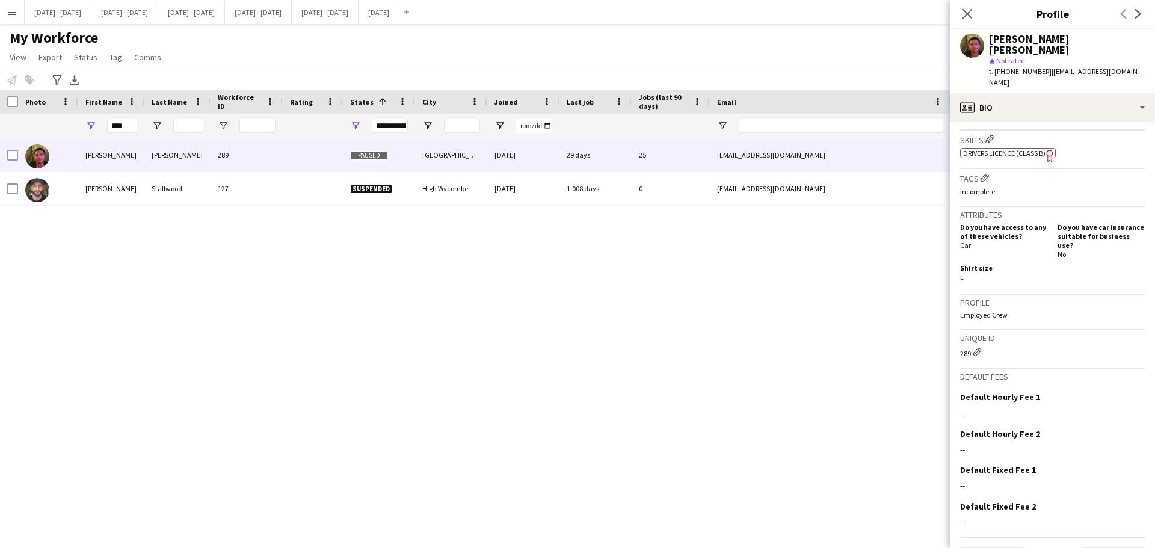
scroll to position [452, 0]
click at [915, 418] on button "Next" at bounding box center [1113, 558] width 65 height 24
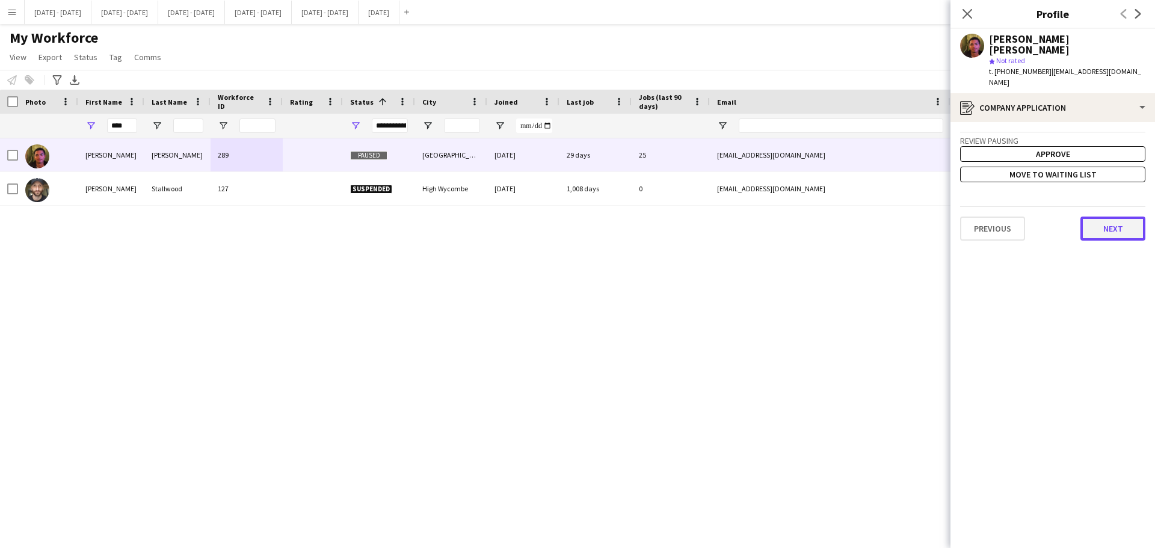
click at [915, 217] on button "Next" at bounding box center [1113, 229] width 65 height 24
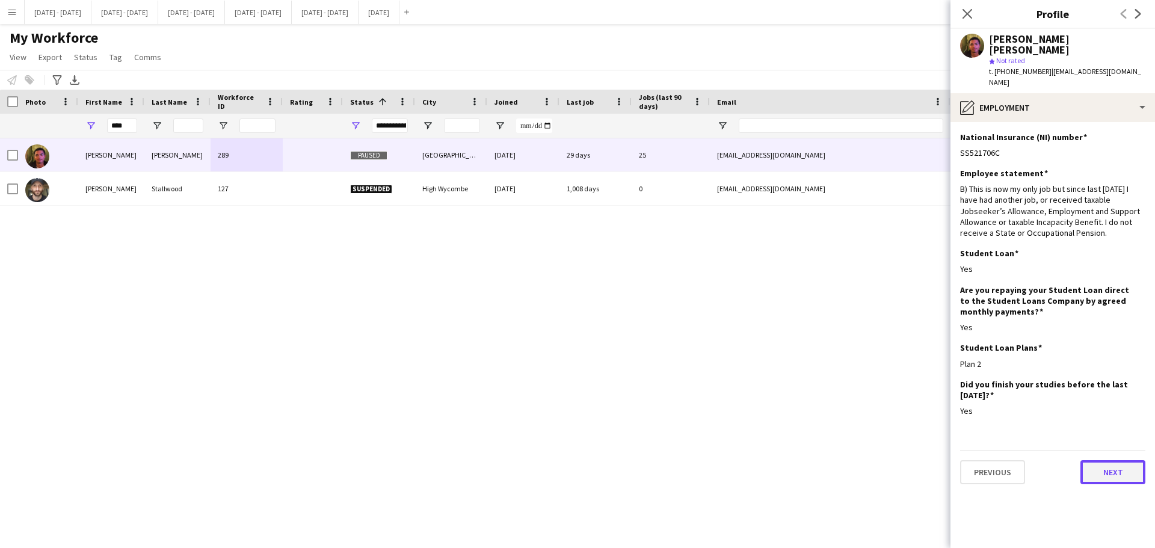
click at [915, 418] on button "Next" at bounding box center [1113, 472] width 65 height 24
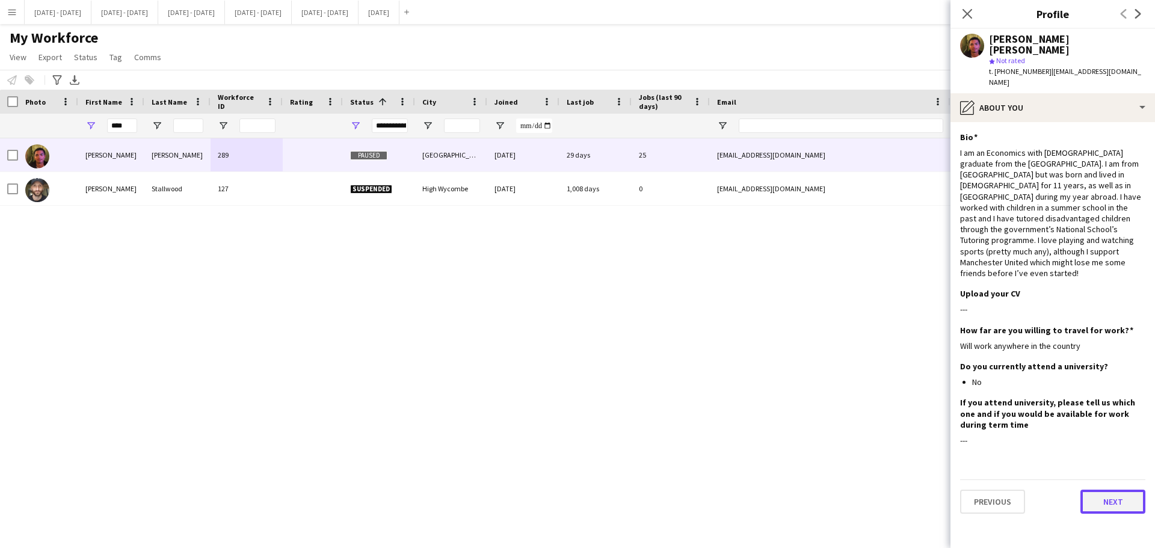
click at [915, 418] on button "Next" at bounding box center [1113, 502] width 65 height 24
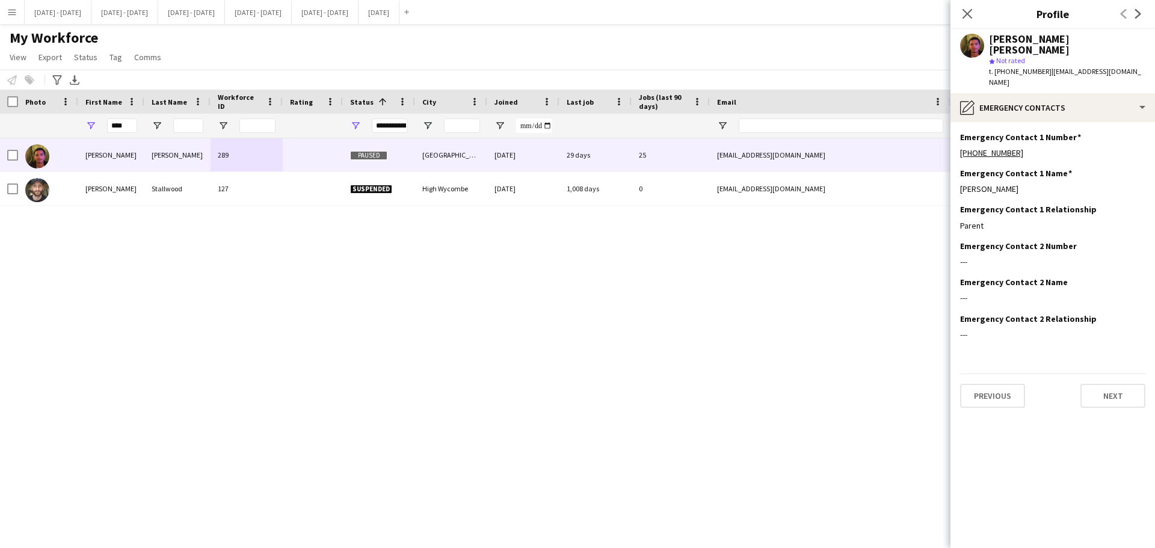
click at [915, 386] on app-section-data-types "Emergency Contact 1 Number Edit this field +447583453099 Emergency Contact 1 Na…" at bounding box center [1053, 335] width 205 height 426
click at [915, 384] on button "Previous" at bounding box center [992, 396] width 65 height 24
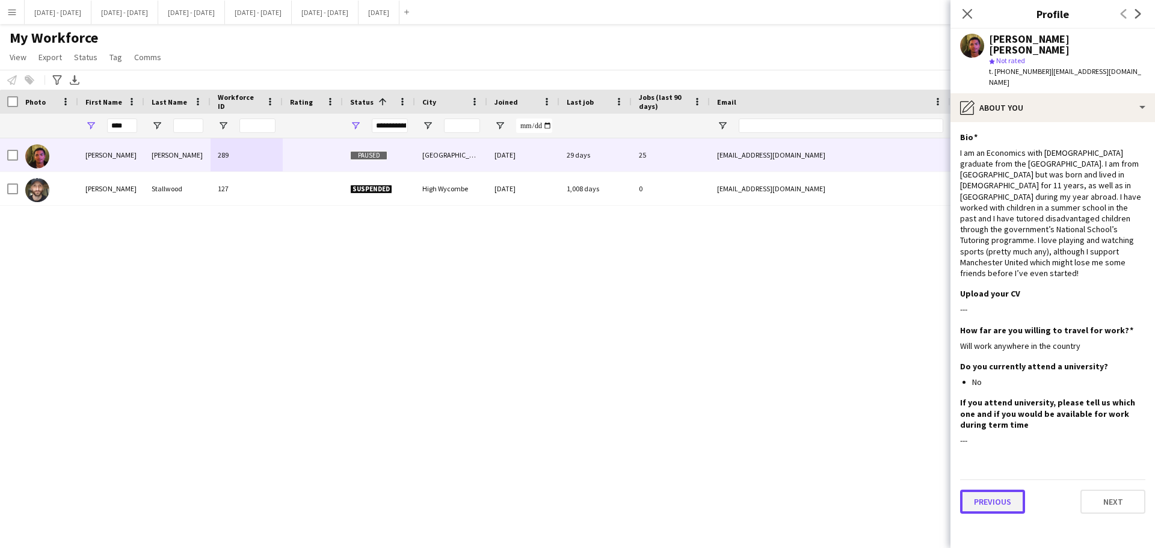
click at [915, 418] on button "Previous" at bounding box center [992, 502] width 65 height 24
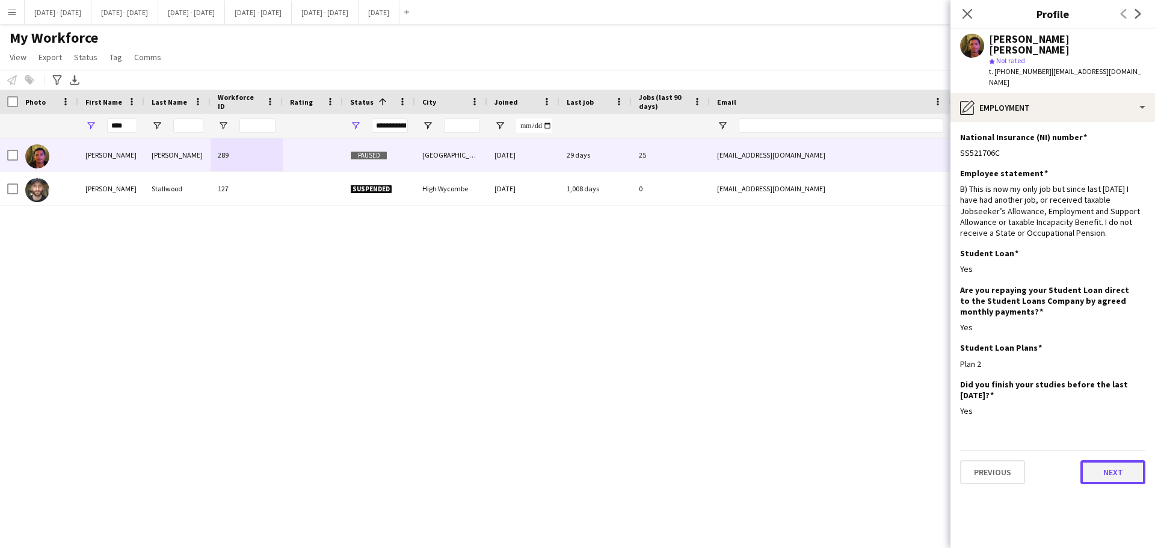
click at [915, 418] on button "Next" at bounding box center [1113, 472] width 65 height 24
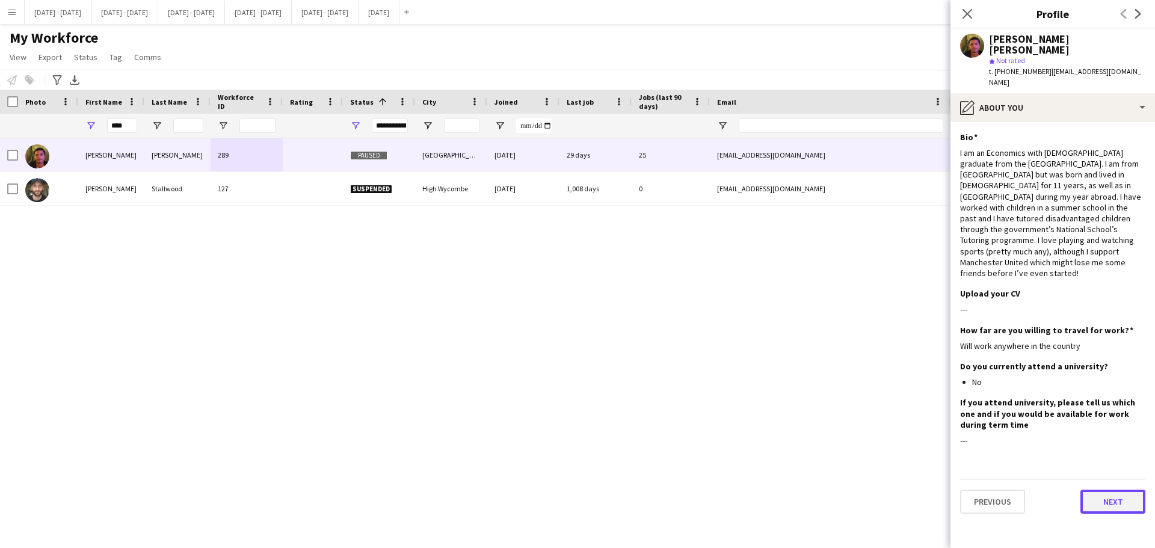
click at [915, 418] on button "Next" at bounding box center [1113, 502] width 65 height 24
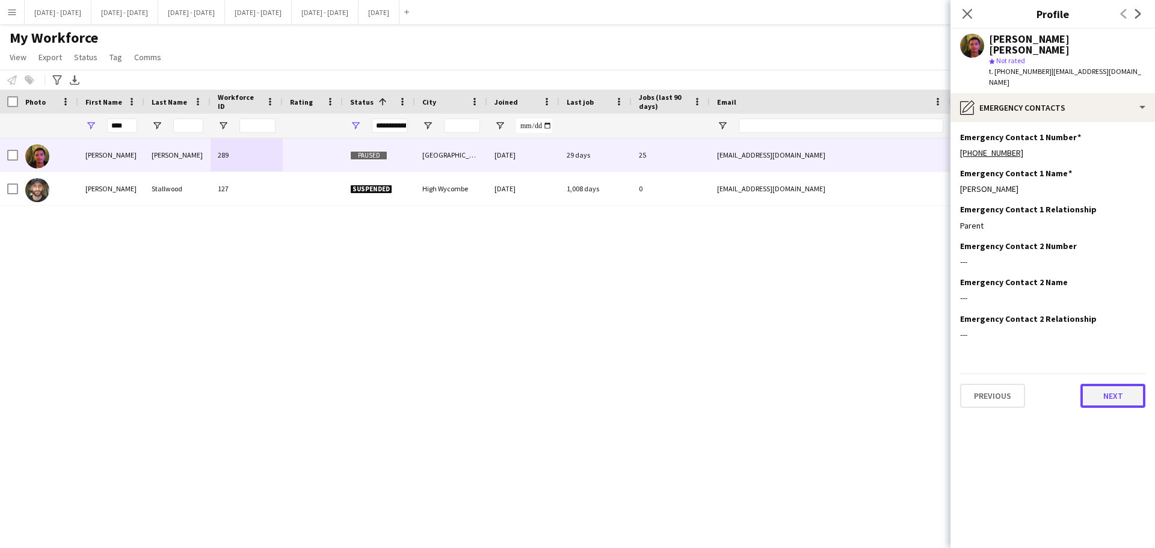
click at [915, 384] on button "Next" at bounding box center [1113, 396] width 65 height 24
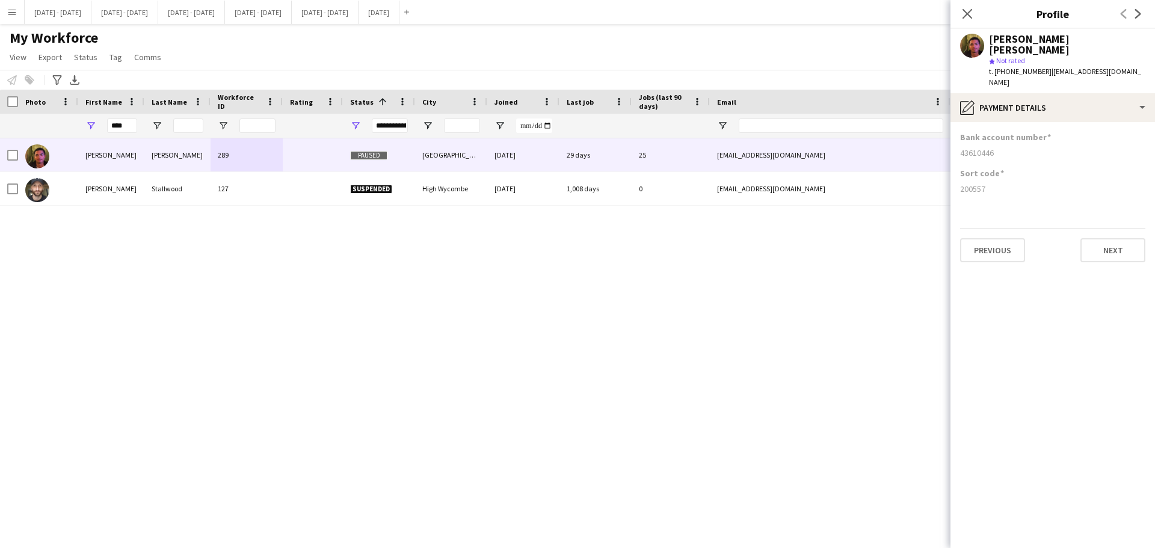
click at [915, 242] on app-section-data-types "Bank account number 43610446 Sort code 200557 Previous Next" at bounding box center [1053, 335] width 205 height 426
click at [915, 238] on button "Next" at bounding box center [1113, 250] width 65 height 24
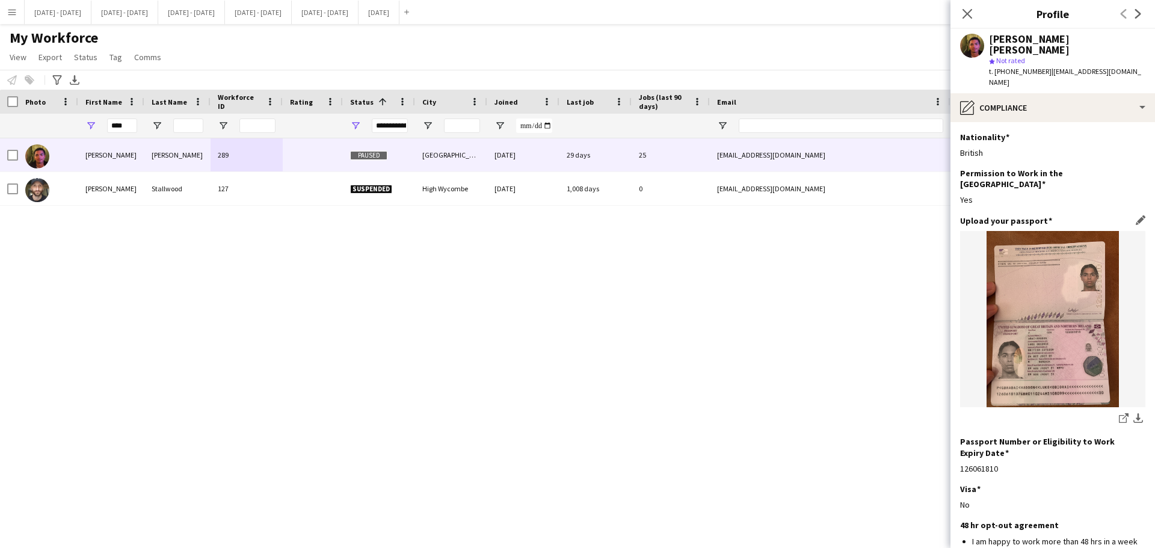
click at [915, 250] on img at bounding box center [1052, 319] width 185 height 176
click at [915, 286] on img at bounding box center [1052, 319] width 185 height 176
click at [915, 258] on img at bounding box center [1052, 319] width 185 height 176
click at [915, 413] on app-icon "download-bottom" at bounding box center [1139, 418] width 10 height 11
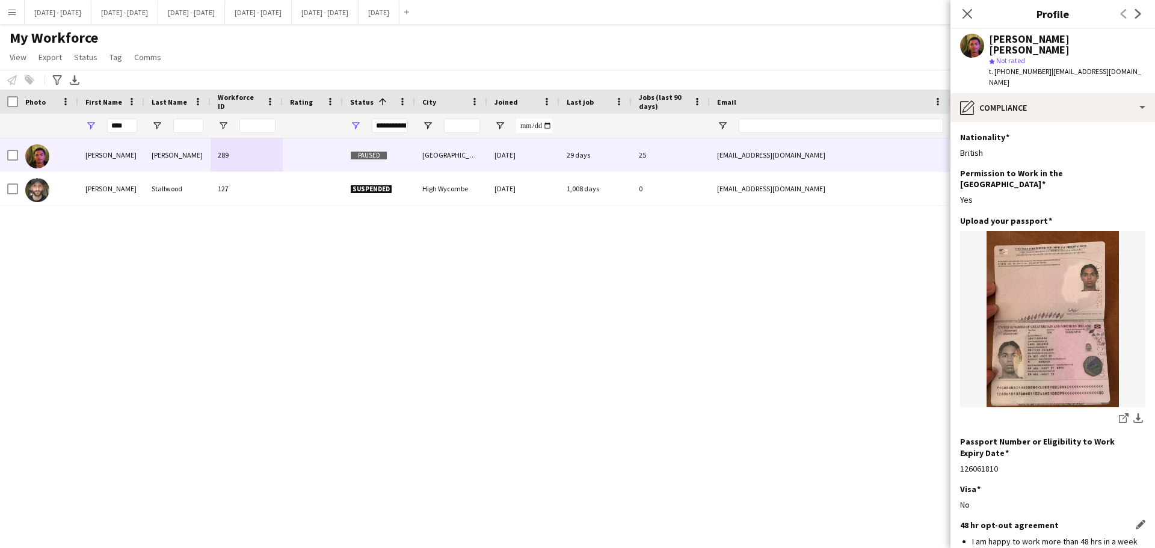
scroll to position [79, 0]
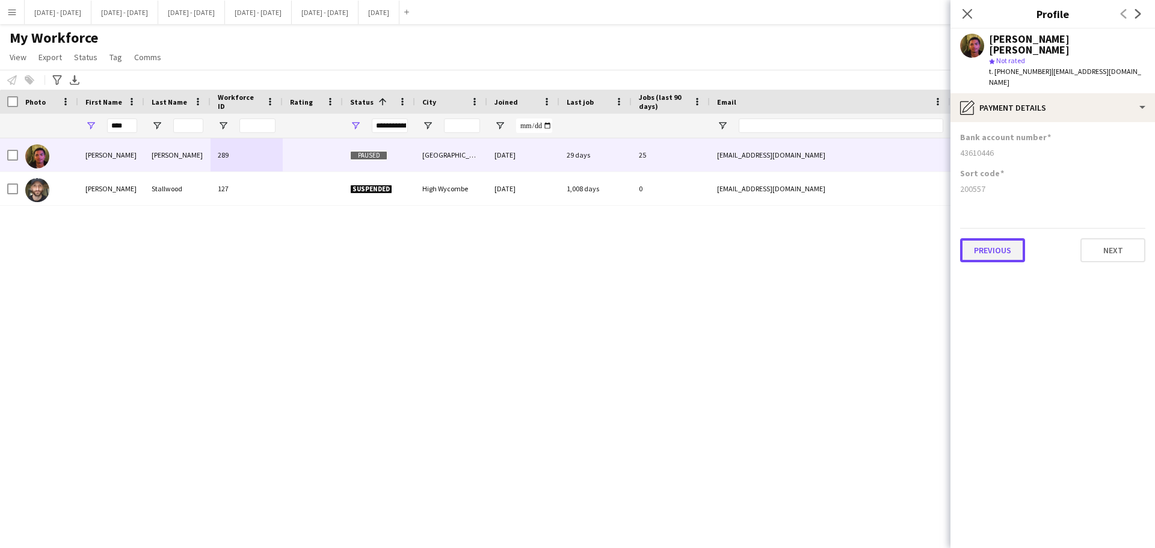
click at [915, 238] on button "Previous" at bounding box center [992, 250] width 65 height 24
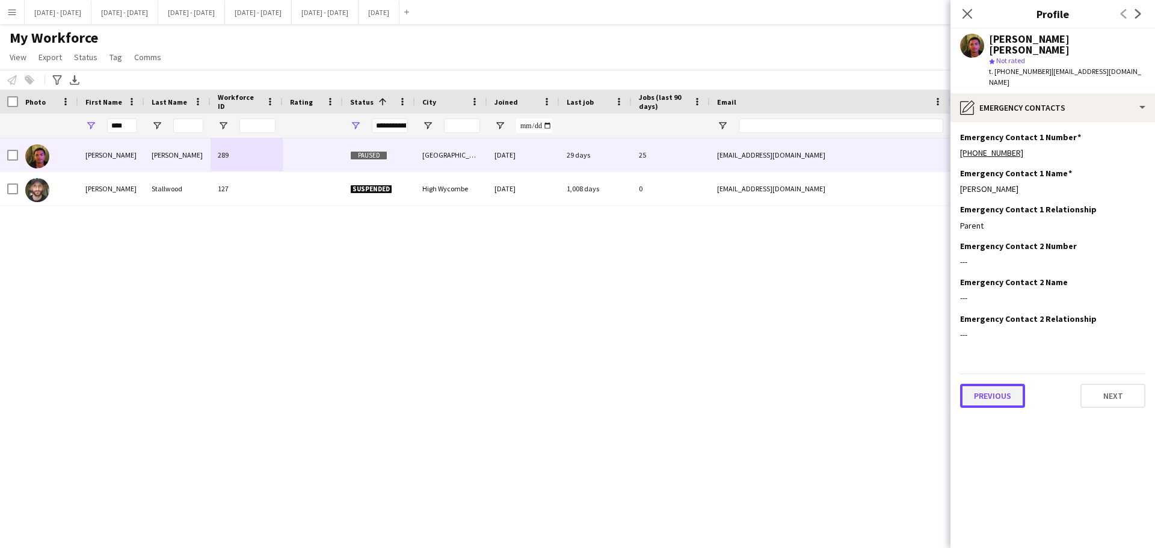
click at [915, 384] on button "Previous" at bounding box center [992, 396] width 65 height 24
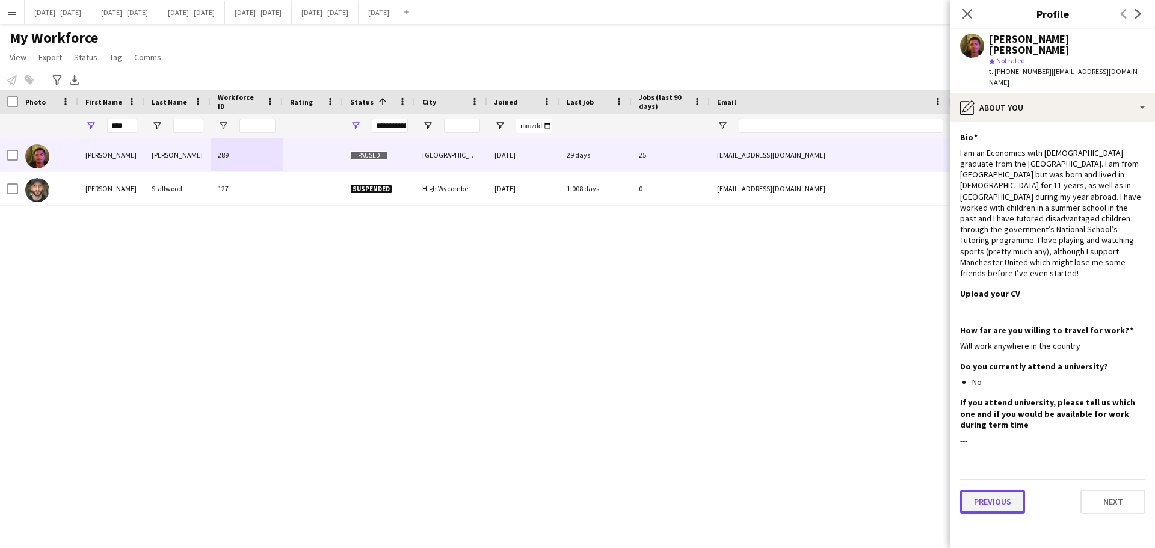
click at [915, 418] on button "Previous" at bounding box center [992, 502] width 65 height 24
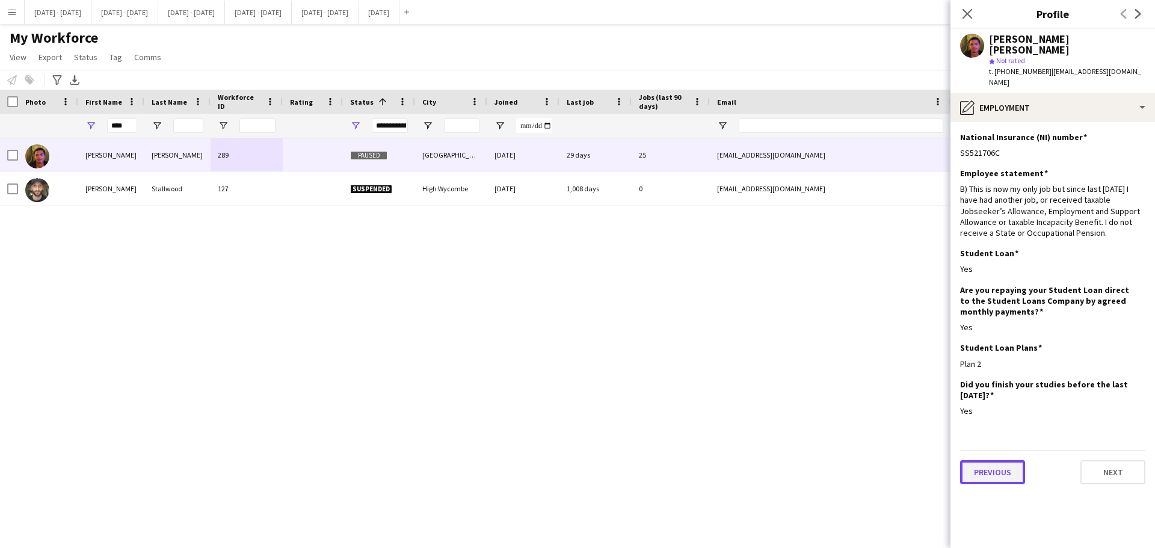
click at [915, 418] on button "Previous" at bounding box center [992, 472] width 65 height 24
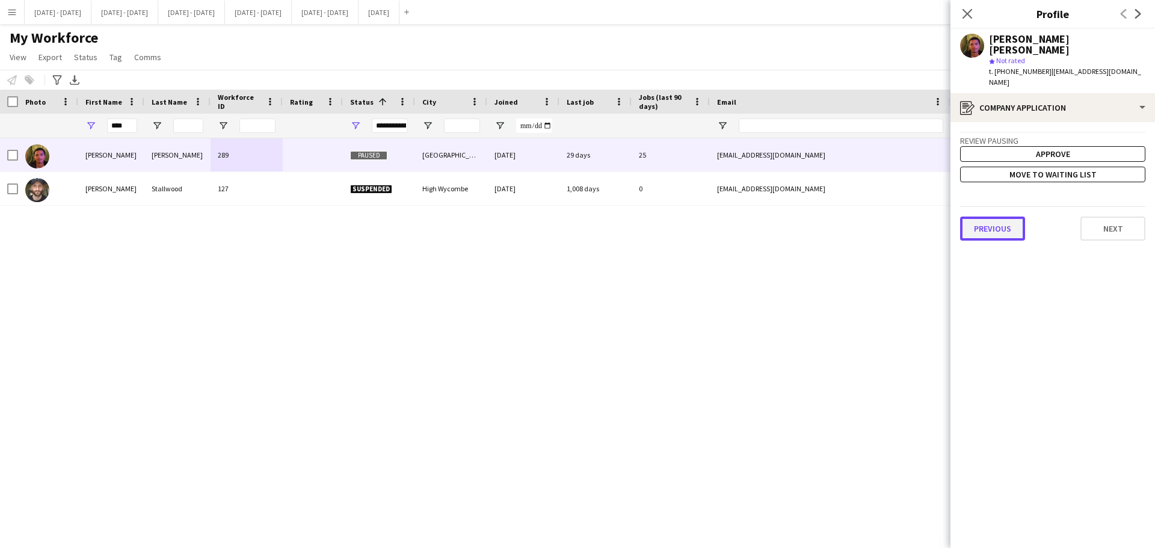
click at [915, 217] on button "Previous" at bounding box center [992, 229] width 65 height 24
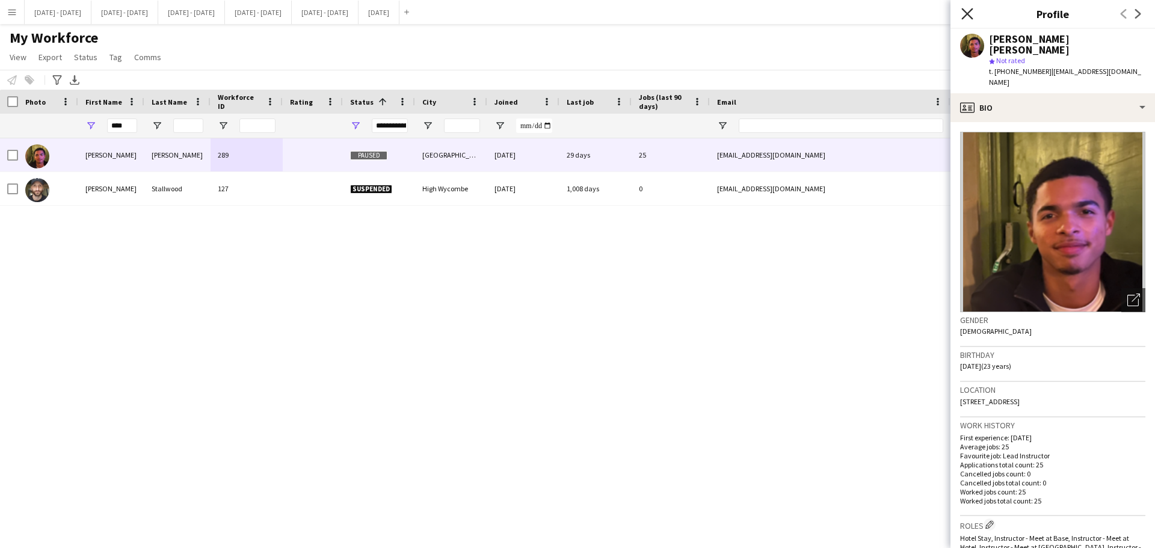
click at [915, 12] on icon "Close pop-in" at bounding box center [967, 13] width 11 height 11
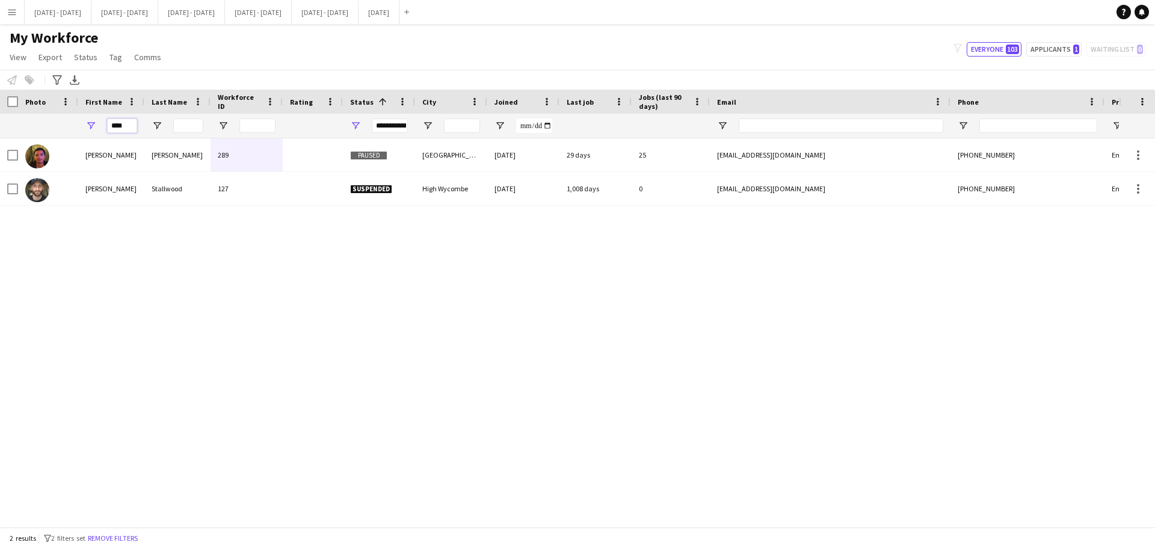
drag, startPoint x: 134, startPoint y: 122, endPoint x: 42, endPoint y: 116, distance: 92.3
click at [51, 122] on div "****" at bounding box center [652, 126] width 1305 height 24
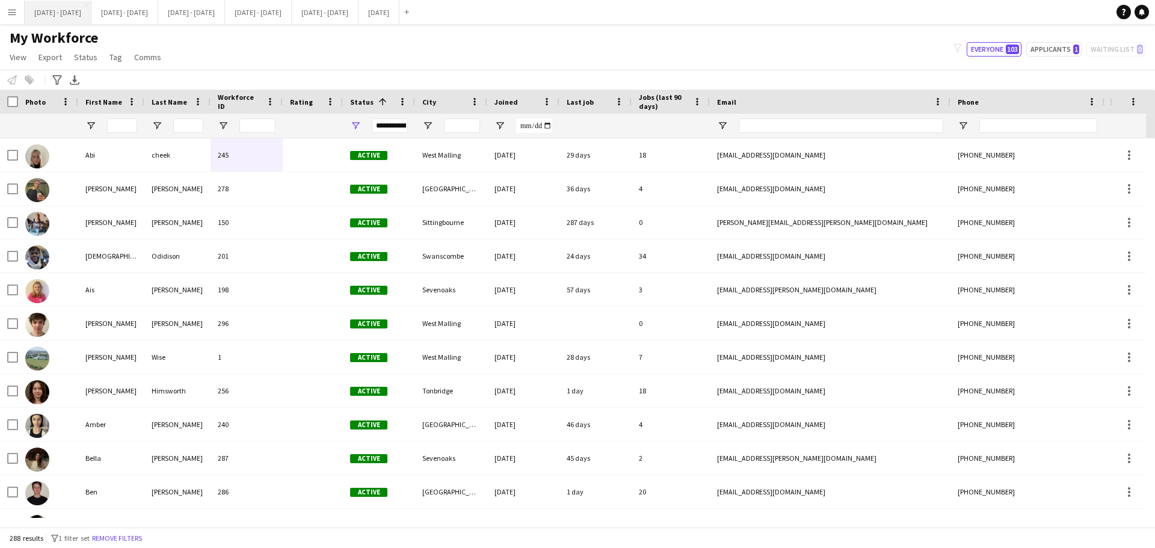
click at [59, 11] on button "Sept 1st - 5th 2025 Close" at bounding box center [58, 12] width 67 height 23
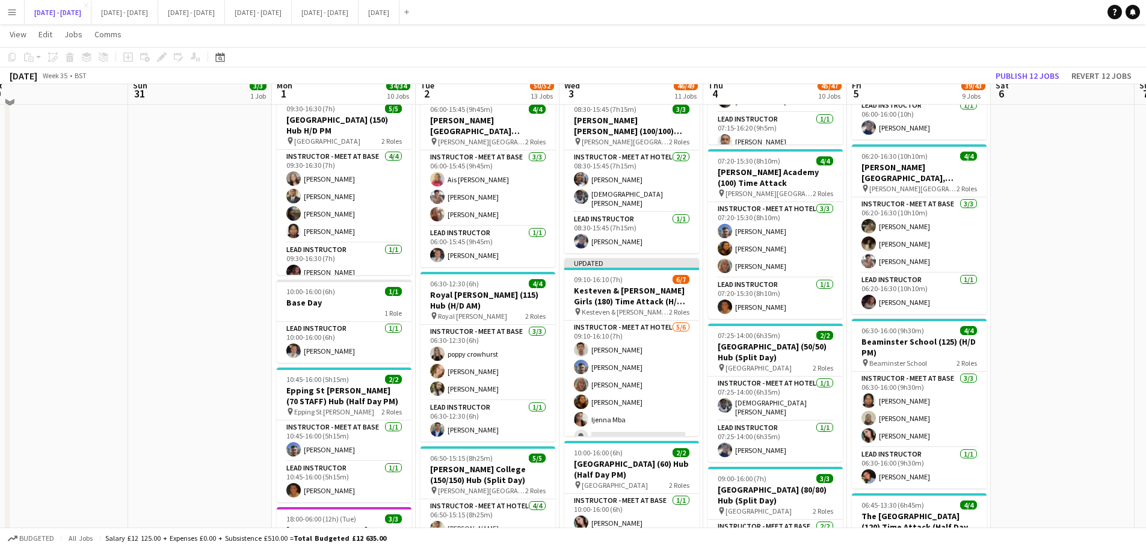
scroll to position [662, 0]
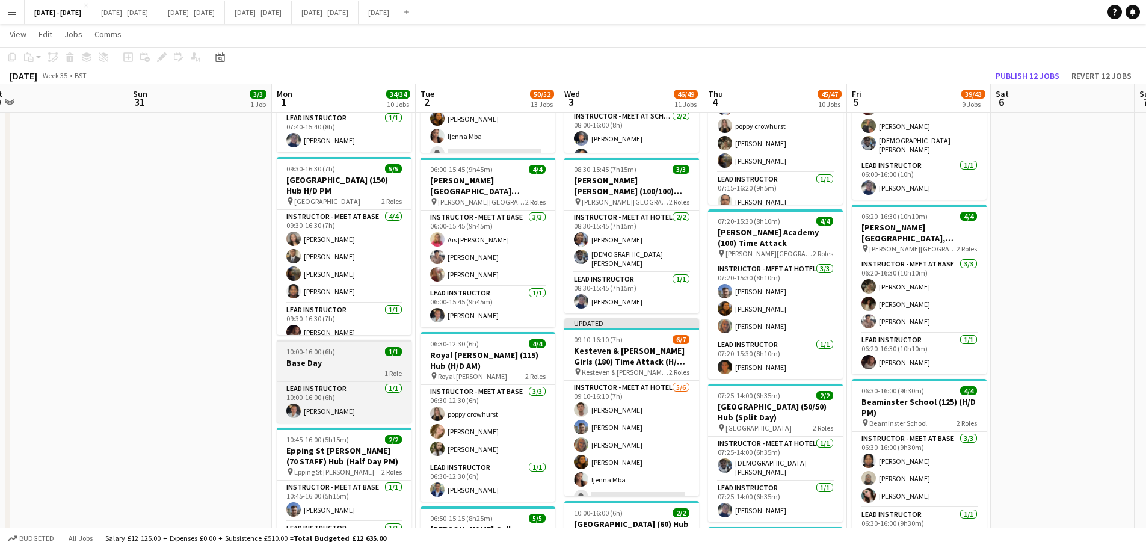
click at [350, 347] on div "10:00-16:00 (6h) 1/1" at bounding box center [344, 351] width 135 height 9
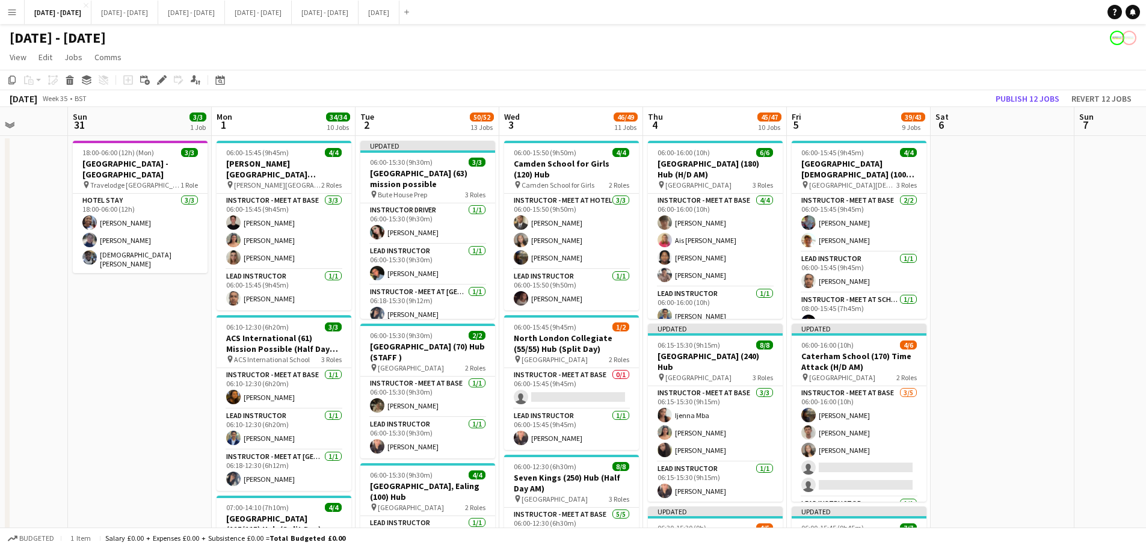
scroll to position [0, 297]
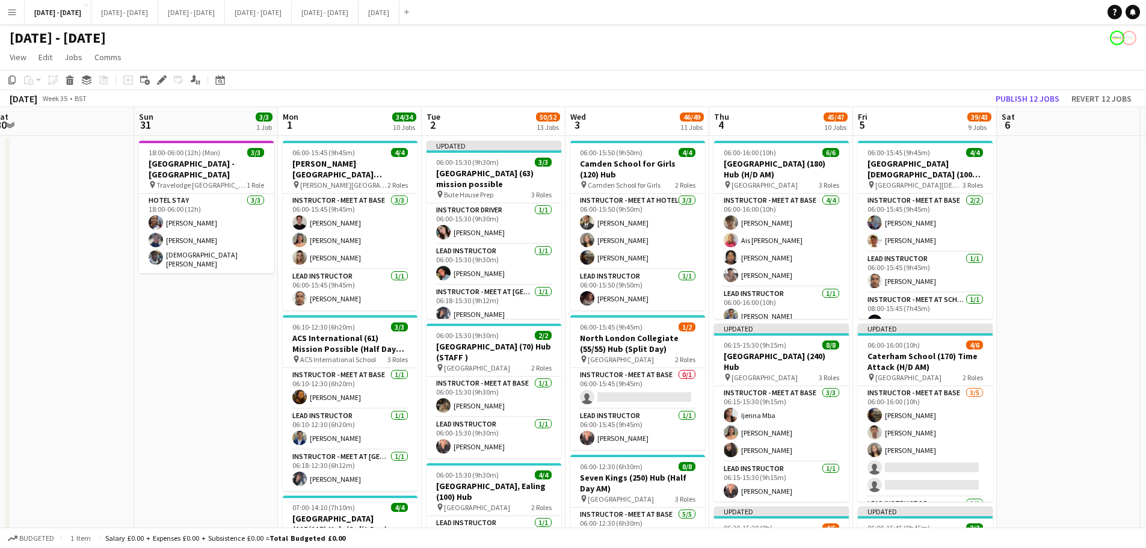
drag, startPoint x: 244, startPoint y: 387, endPoint x: 250, endPoint y: 413, distance: 26.6
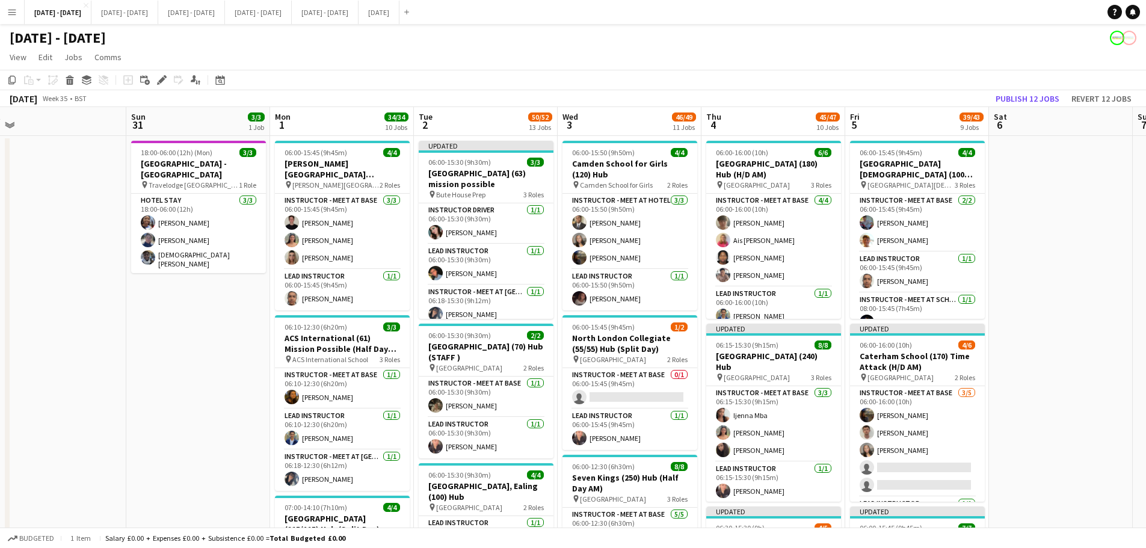
scroll to position [0, 308]
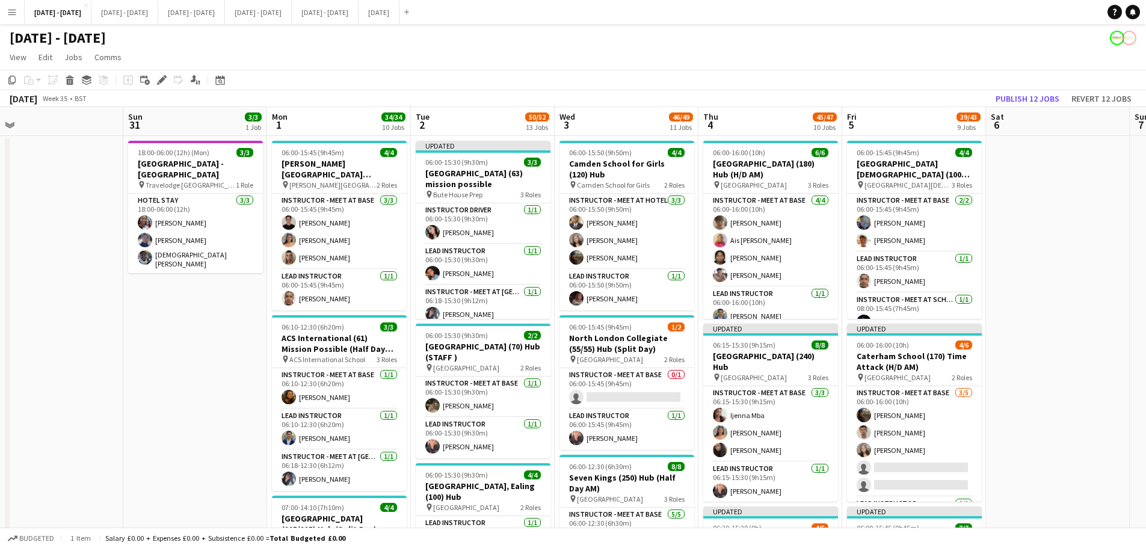
drag, startPoint x: 206, startPoint y: 454, endPoint x: 195, endPoint y: 469, distance: 19.0
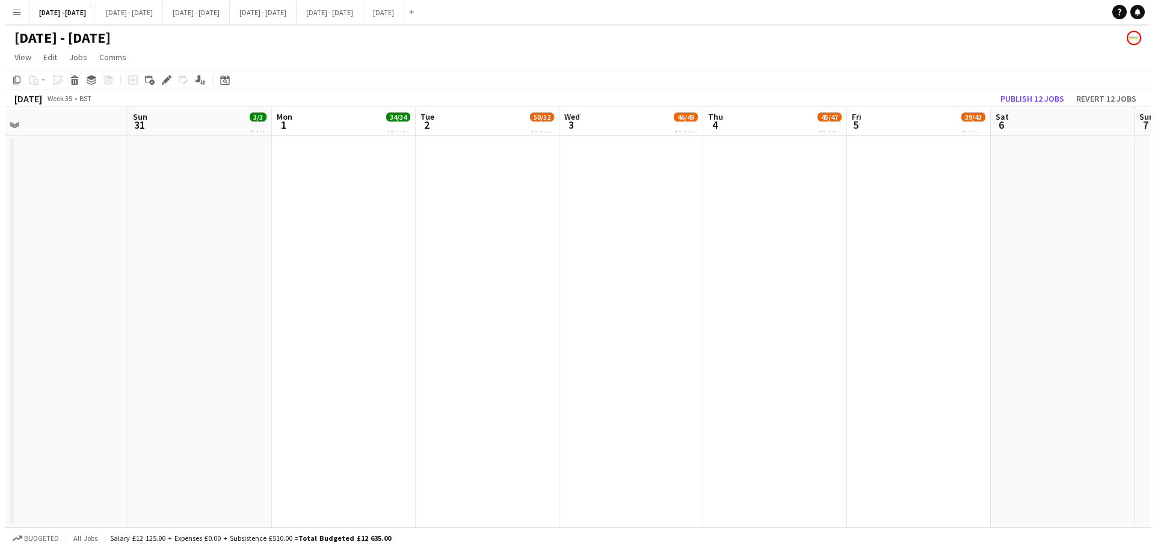
scroll to position [0, 0]
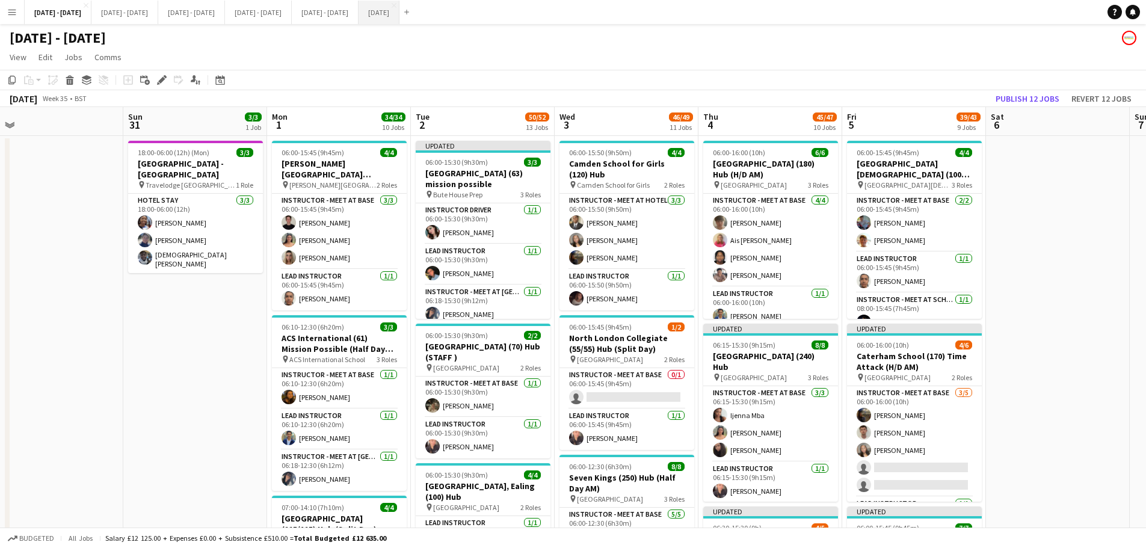
click at [400, 17] on button "August 2025 Close" at bounding box center [379, 12] width 41 height 23
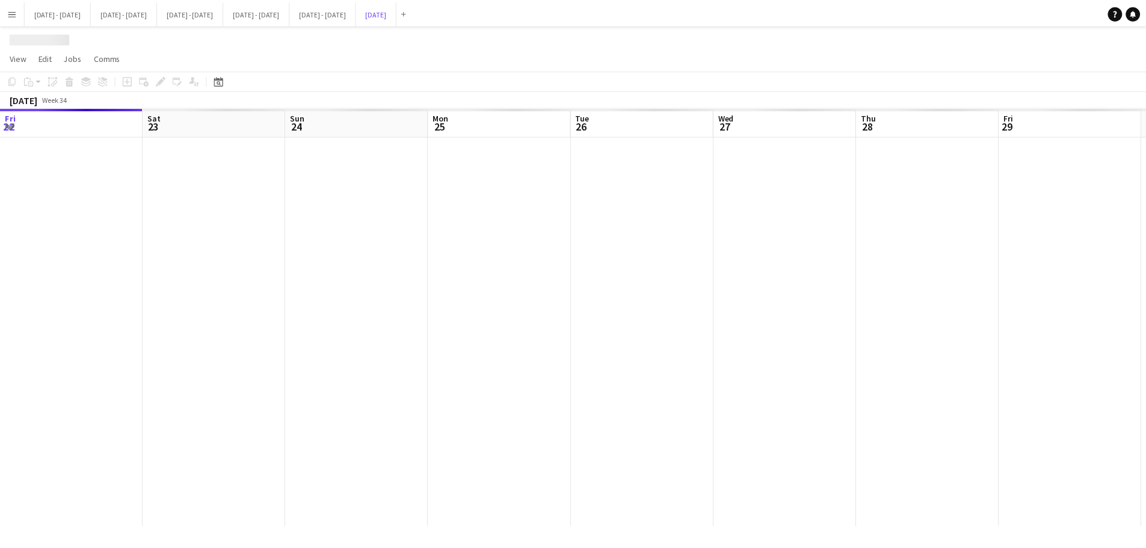
scroll to position [0, 341]
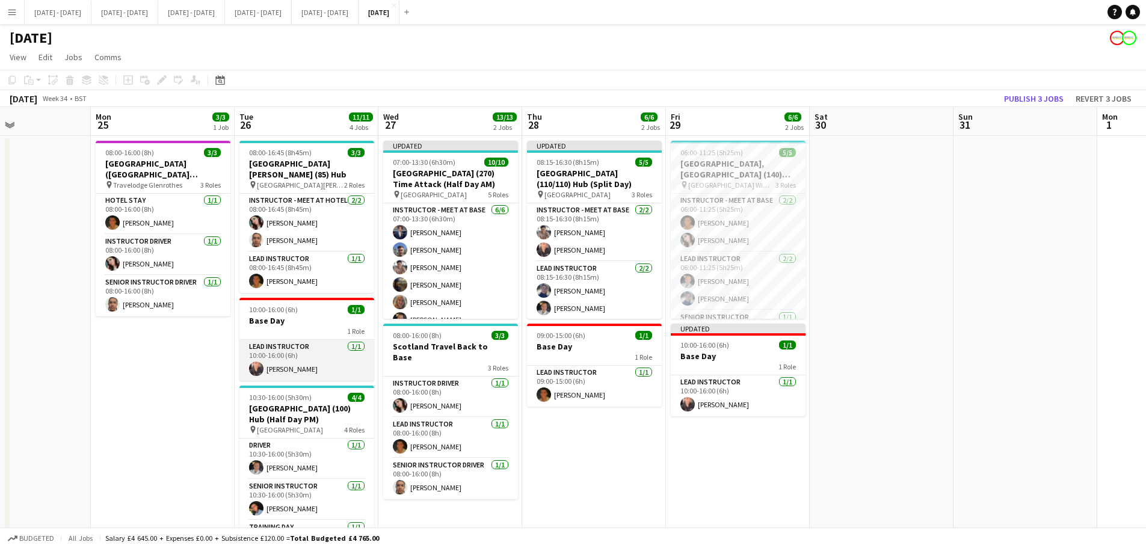
click at [277, 351] on app-card-role "Lead Instructor 1/1 10:00-16:00 (6h) Ellie-Marie Mankelow" at bounding box center [306, 360] width 135 height 41
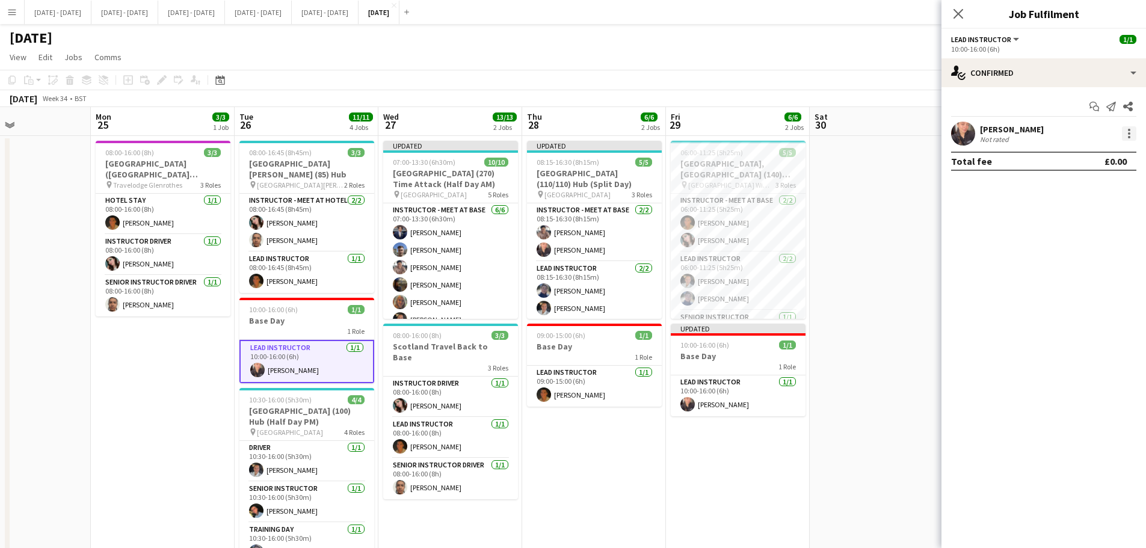
click at [915, 136] on div at bounding box center [1129, 133] width 14 height 14
drag, startPoint x: 1084, startPoint y: 267, endPoint x: 1059, endPoint y: 217, distance: 55.4
click at [915, 267] on span "Remove" at bounding box center [1070, 271] width 36 height 10
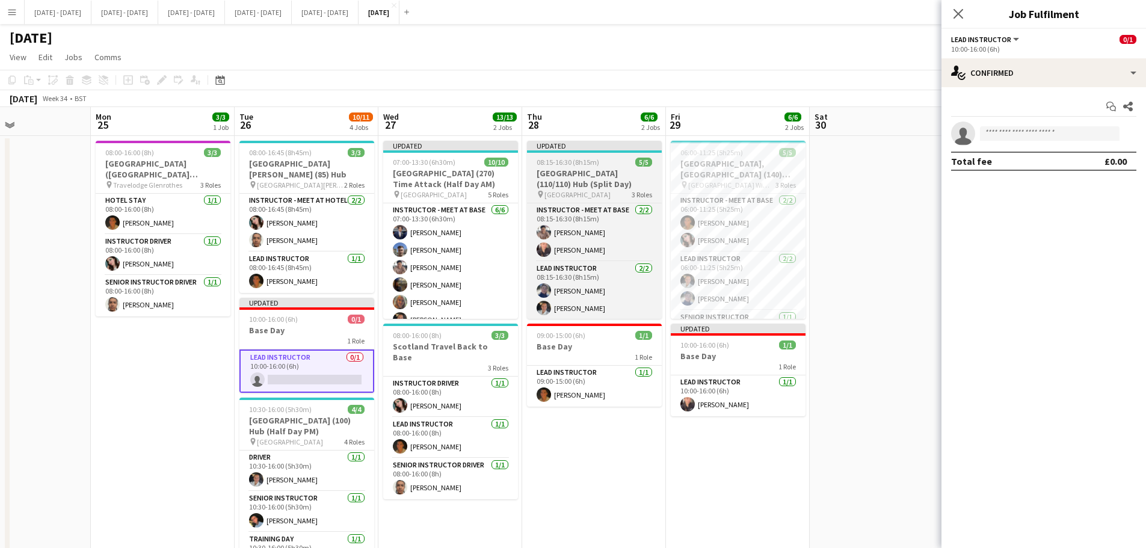
drag, startPoint x: 959, startPoint y: 15, endPoint x: 579, endPoint y: 153, distance: 403.4
click at [915, 14] on icon "Close pop-in" at bounding box center [959, 14] width 10 height 10
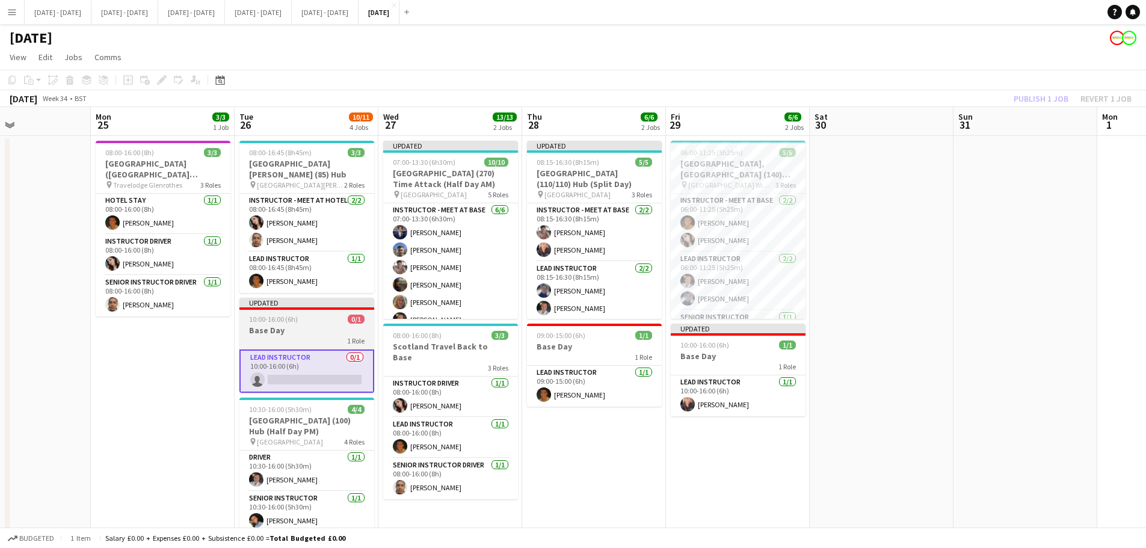
click at [274, 325] on h3 "Base Day" at bounding box center [306, 330] width 135 height 11
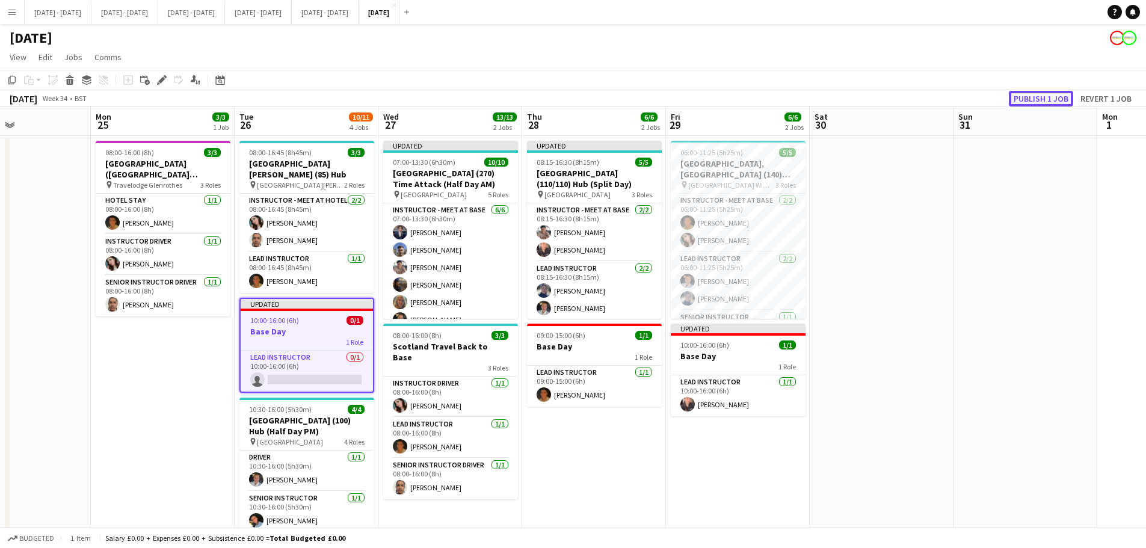
click at [915, 100] on button "Publish 1 job" at bounding box center [1041, 99] width 64 height 16
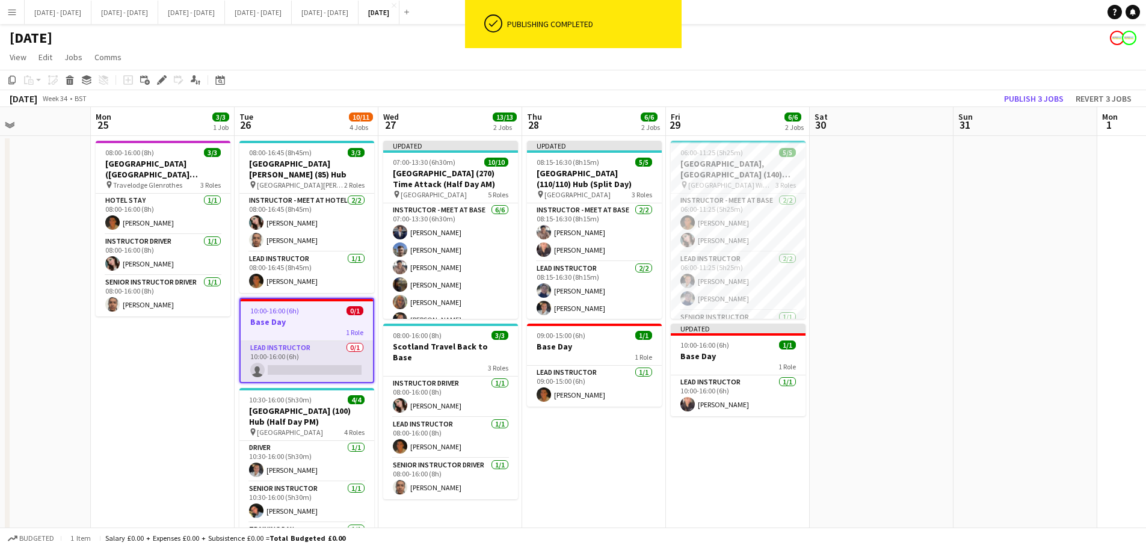
click at [286, 357] on app-card-role "Lead Instructor 0/1 10:00-16:00 (6h) single-neutral-actions" at bounding box center [307, 361] width 132 height 41
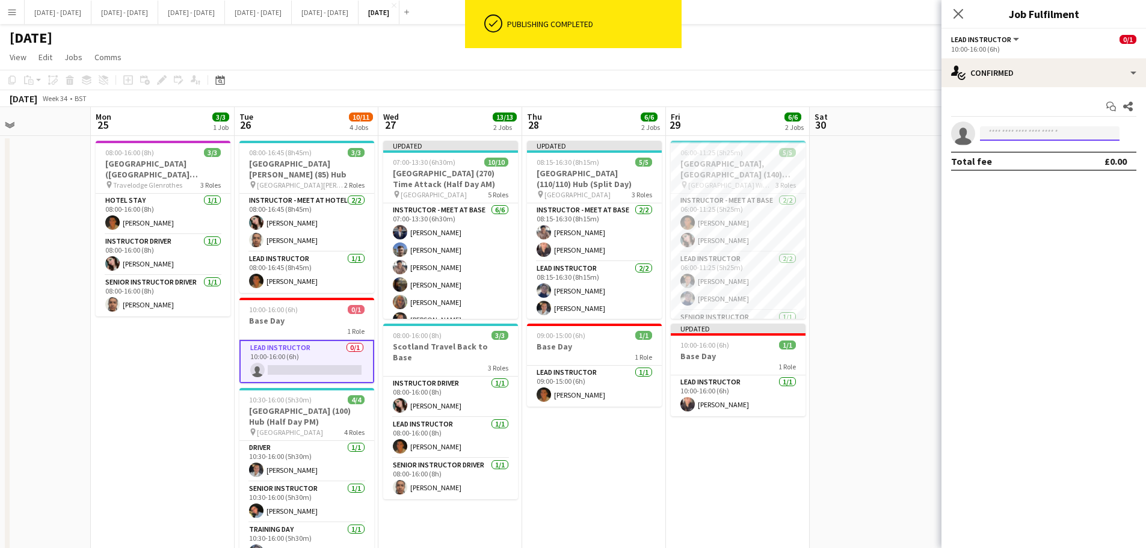
click at [915, 132] on input at bounding box center [1050, 133] width 140 height 14
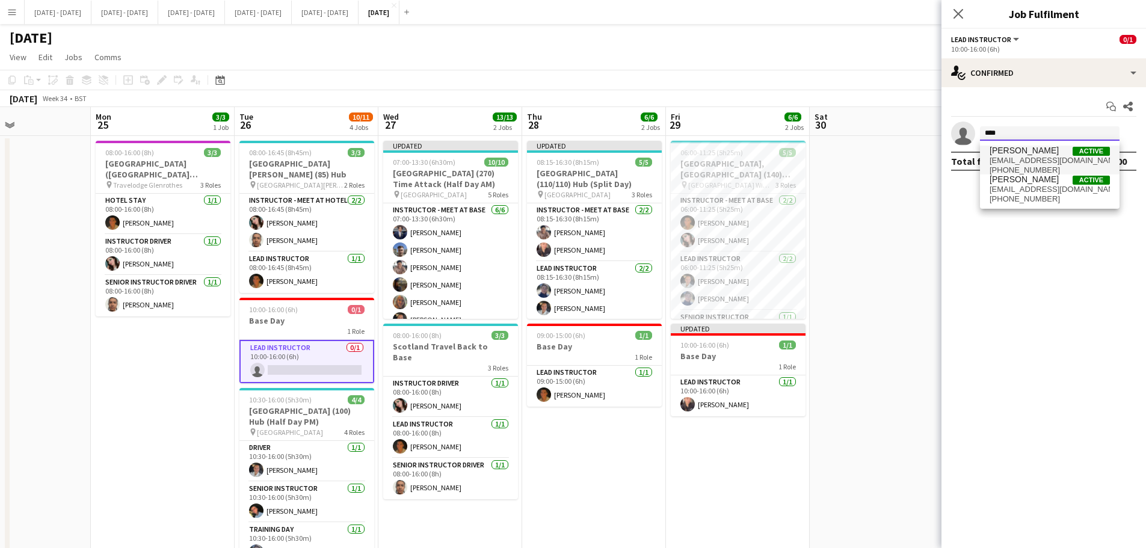
type input "****"
click at [915, 150] on span "[PERSON_NAME]" at bounding box center [1024, 151] width 69 height 10
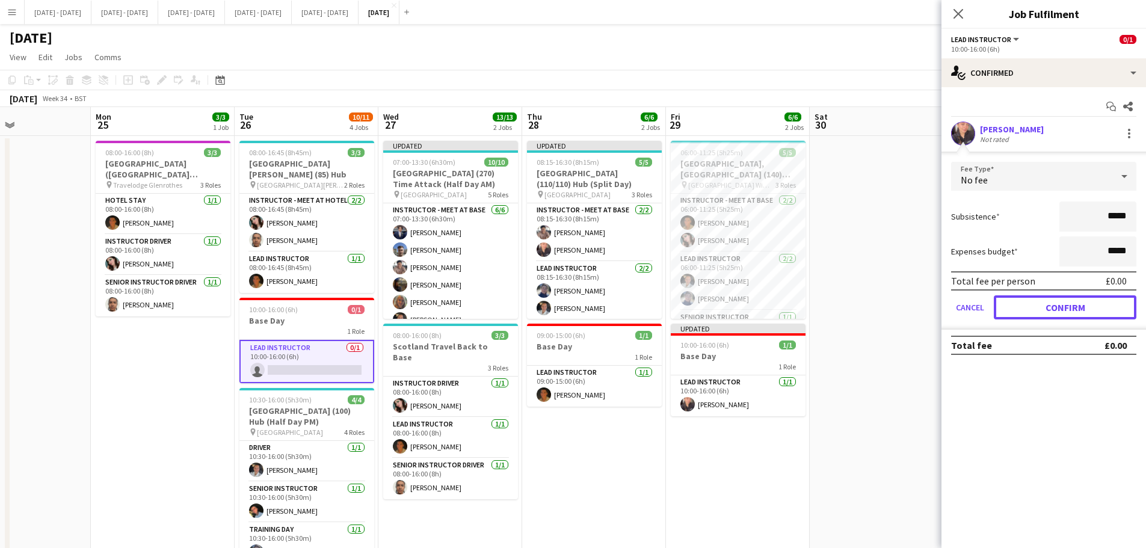
click at [915, 312] on button "Confirm" at bounding box center [1065, 307] width 143 height 24
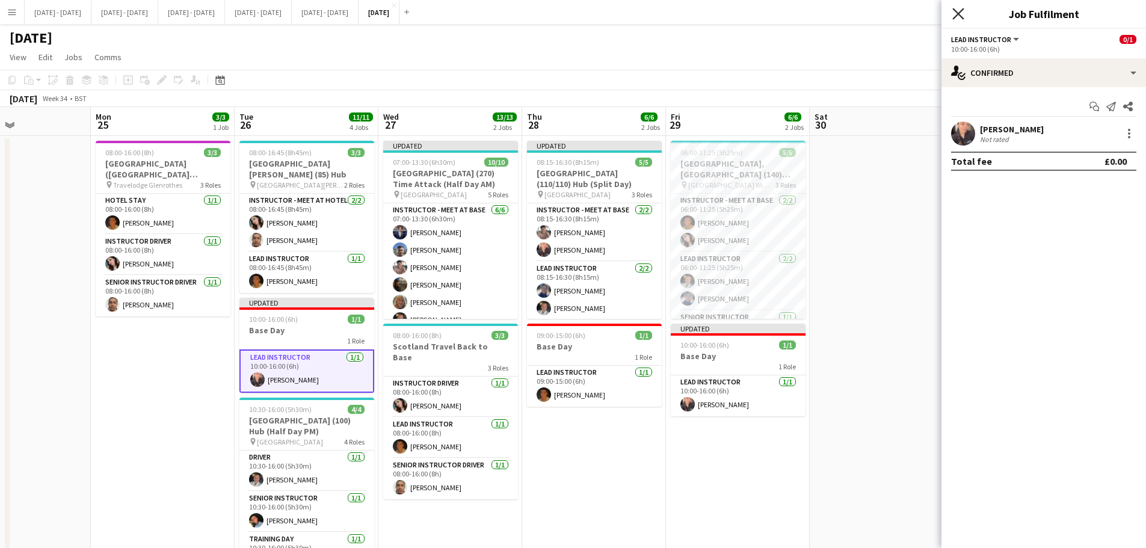
click at [915, 16] on icon at bounding box center [958, 13] width 11 height 11
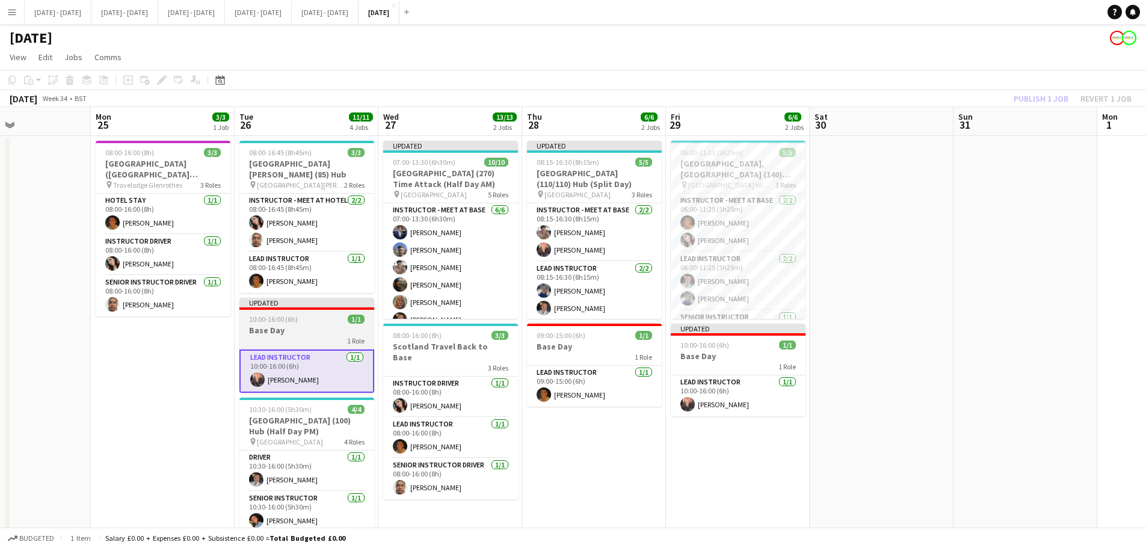
click at [309, 336] on div "1 Role" at bounding box center [306, 341] width 135 height 10
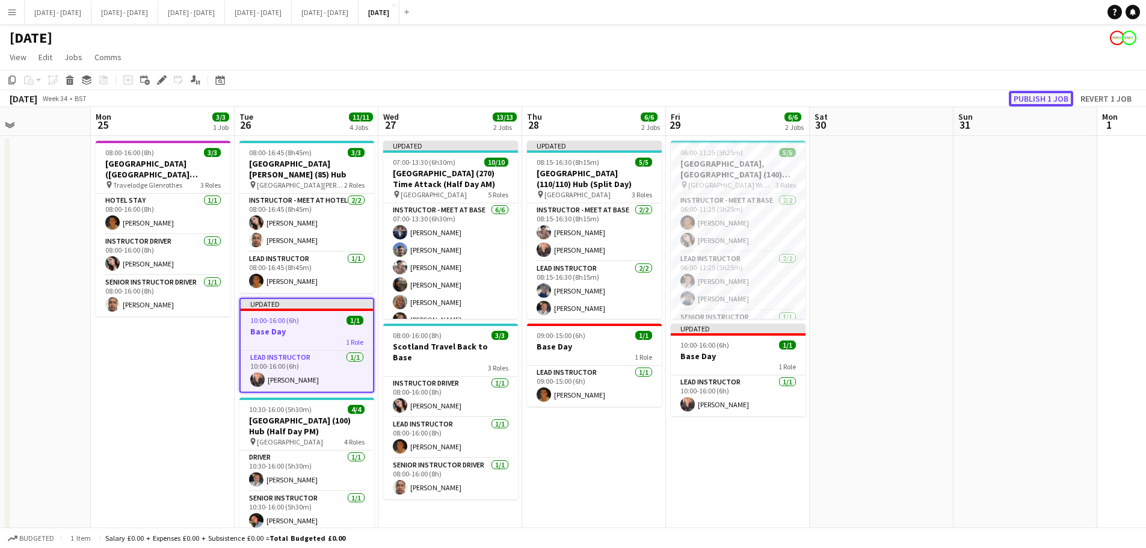
click at [915, 99] on button "Publish 1 job" at bounding box center [1041, 99] width 64 height 16
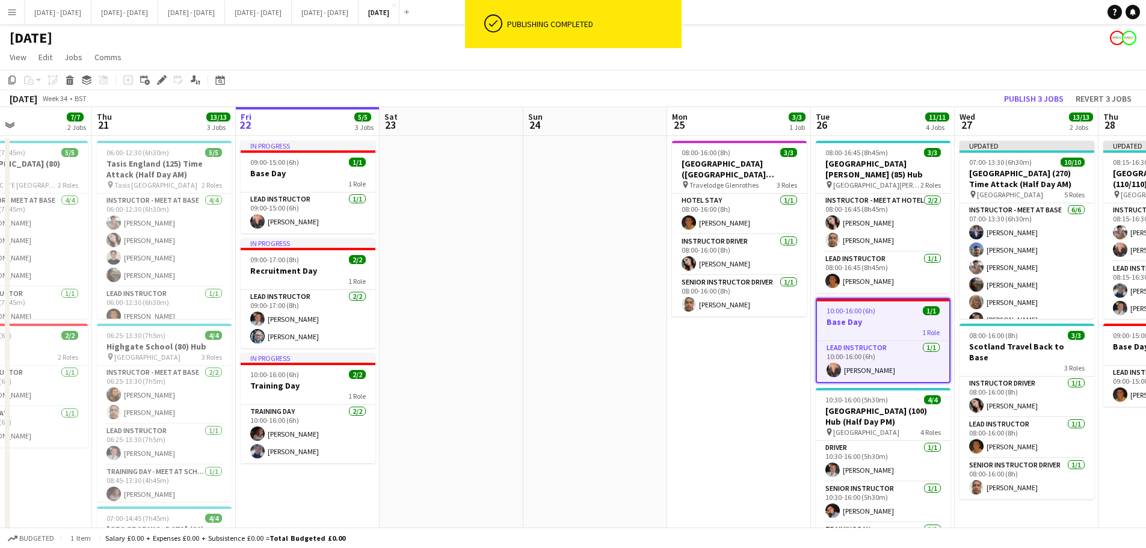
drag, startPoint x: 145, startPoint y: 394, endPoint x: 721, endPoint y: 345, distance: 578.5
click at [721, 345] on app-calendar-viewport "Mon 18 6/6 2 Jobs Tue 19 7/7 2 Jobs Wed 20 7/7 2 Jobs Thu 21 13/13 3 Jobs Fri 2…" at bounding box center [573, 443] width 1146 height 673
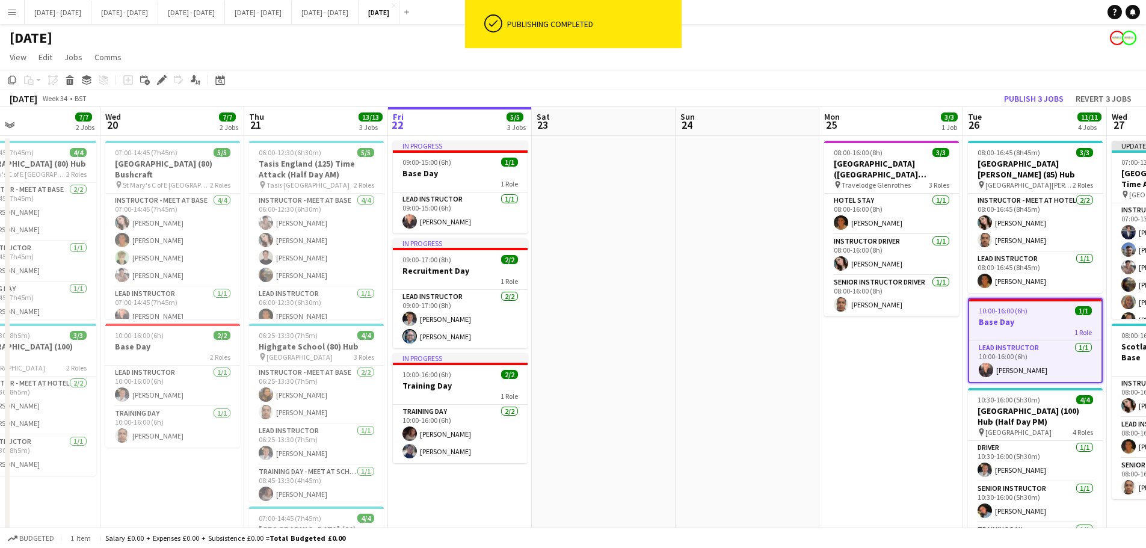
scroll to position [0, 321]
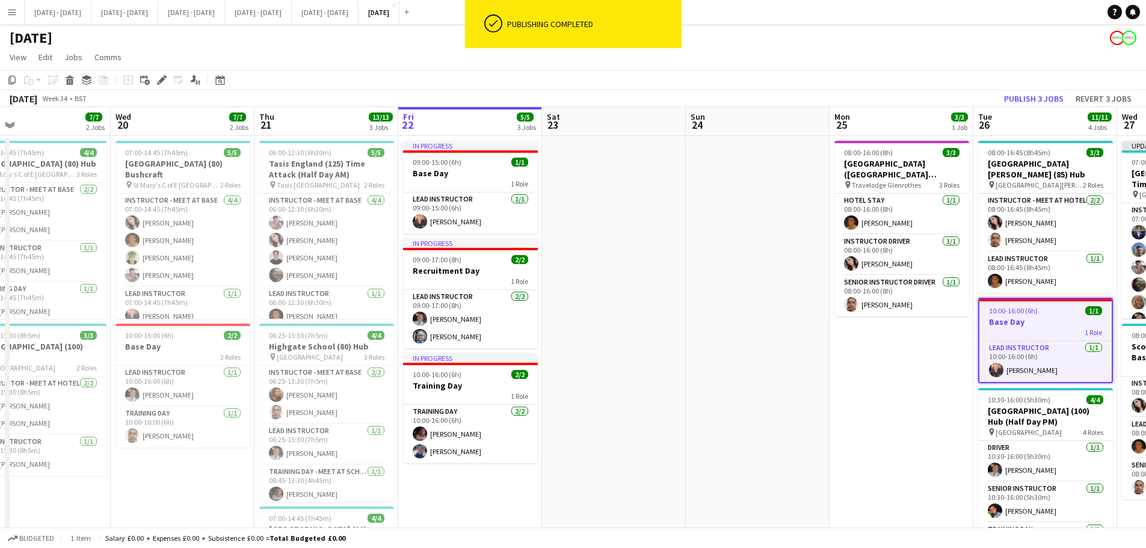
drag, startPoint x: 488, startPoint y: 384, endPoint x: 650, endPoint y: 370, distance: 163.1
click at [650, 370] on app-calendar-viewport "Sun 17 Mon 18 6/6 2 Jobs Tue 19 7/7 2 Jobs Wed 20 7/7 2 Jobs Thu 21 13/13 3 Job…" at bounding box center [573, 443] width 1146 height 673
click at [492, 227] on app-card-role "Lead Instructor 1/1 09:00-15:00 (6h) Ellie-Marie Mankelow" at bounding box center [470, 213] width 135 height 41
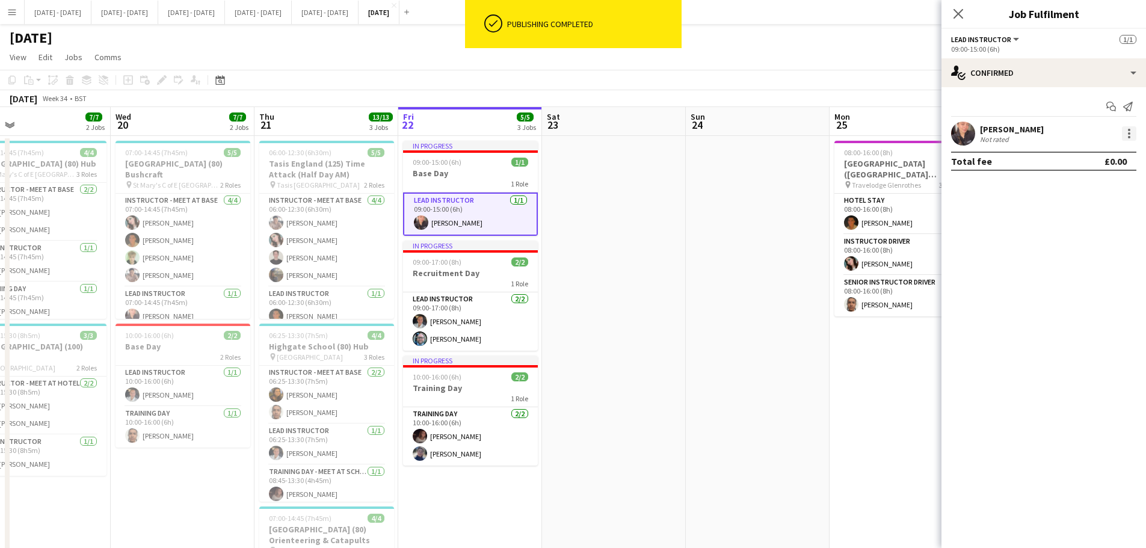
click at [915, 132] on div at bounding box center [1129, 133] width 14 height 14
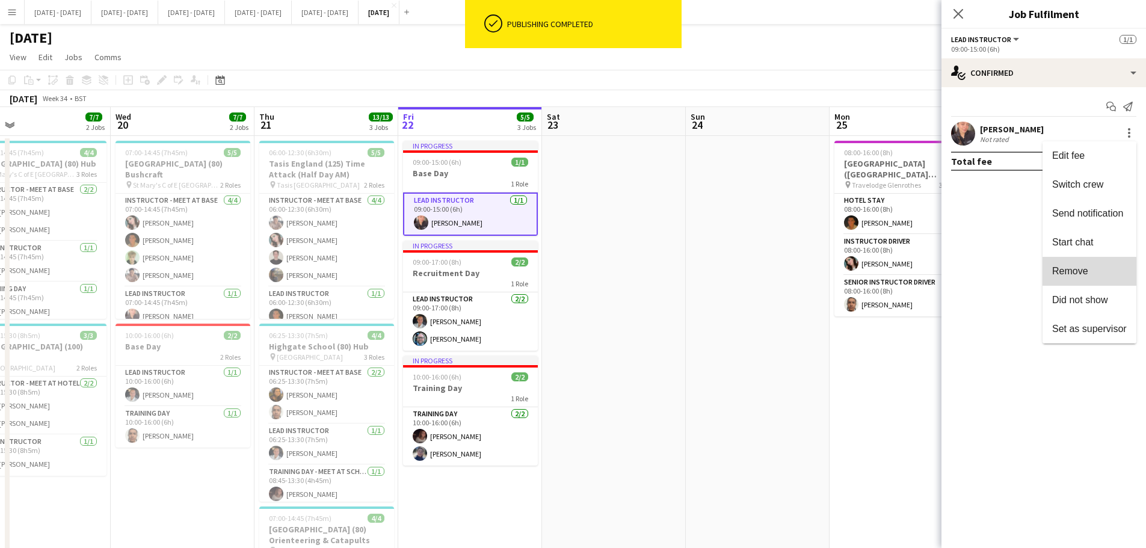
click at [915, 277] on span "Remove" at bounding box center [1089, 271] width 75 height 11
click at [915, 277] on mat-expansion-panel "check Confirmed Start chat Send notification Ellie-Marie Mankelow Not rated Tot…" at bounding box center [1044, 317] width 205 height 461
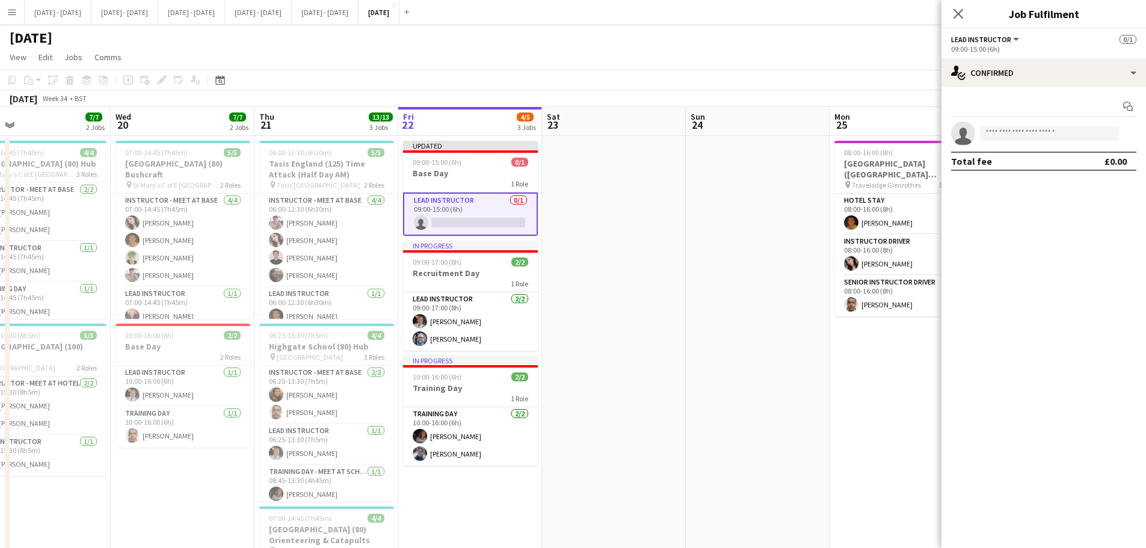
drag, startPoint x: 962, startPoint y: 20, endPoint x: 690, endPoint y: 111, distance: 286.8
click at [915, 20] on app-icon "Close pop-in" at bounding box center [958, 14] width 14 height 14
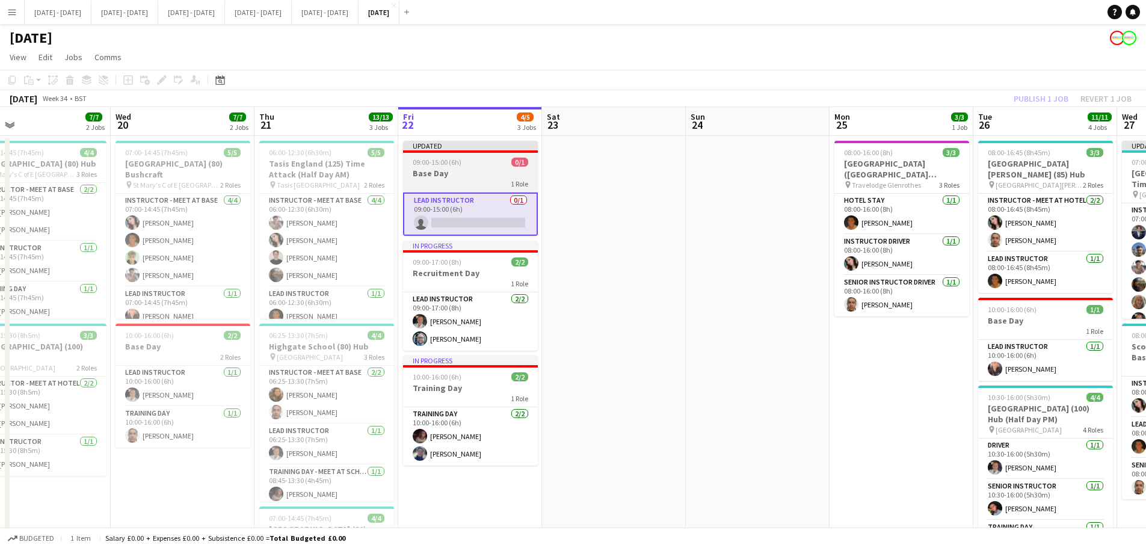
click at [459, 169] on h3 "Base Day" at bounding box center [470, 173] width 135 height 11
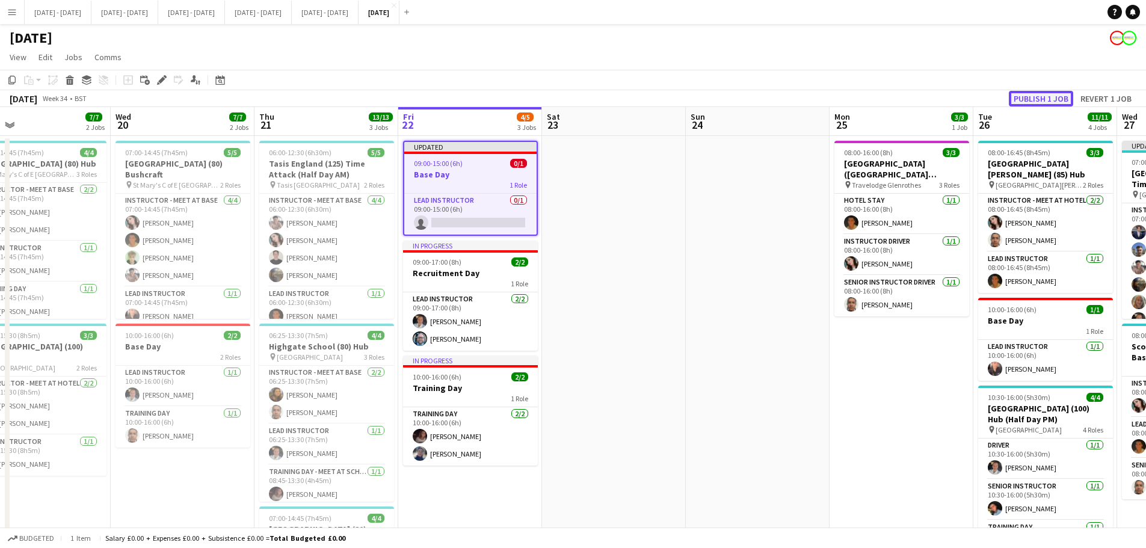
click at [915, 99] on button "Publish 1 job" at bounding box center [1041, 99] width 64 height 16
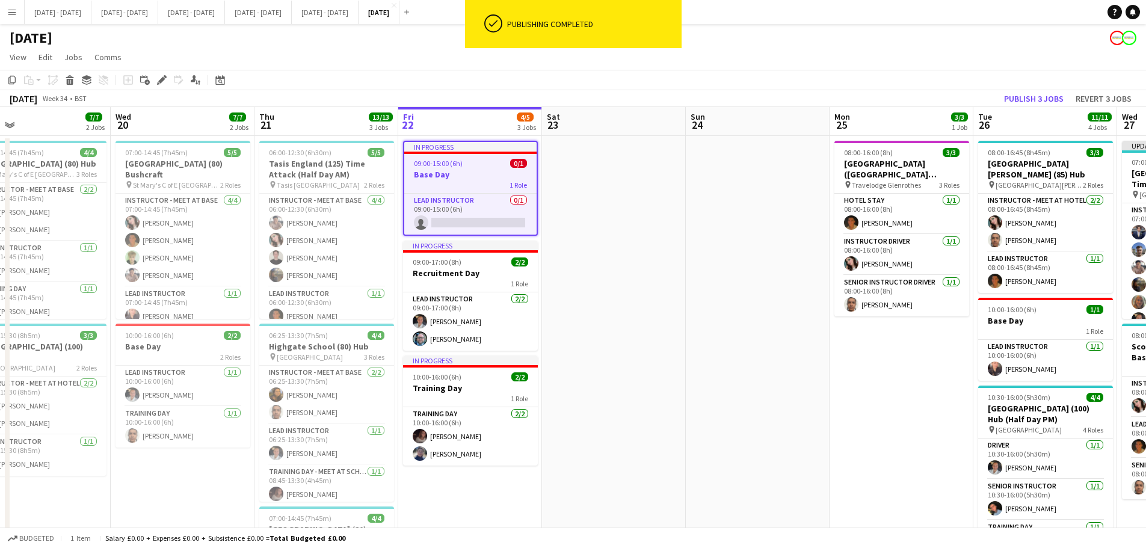
click at [462, 169] on h3 "Base Day" at bounding box center [470, 174] width 132 height 11
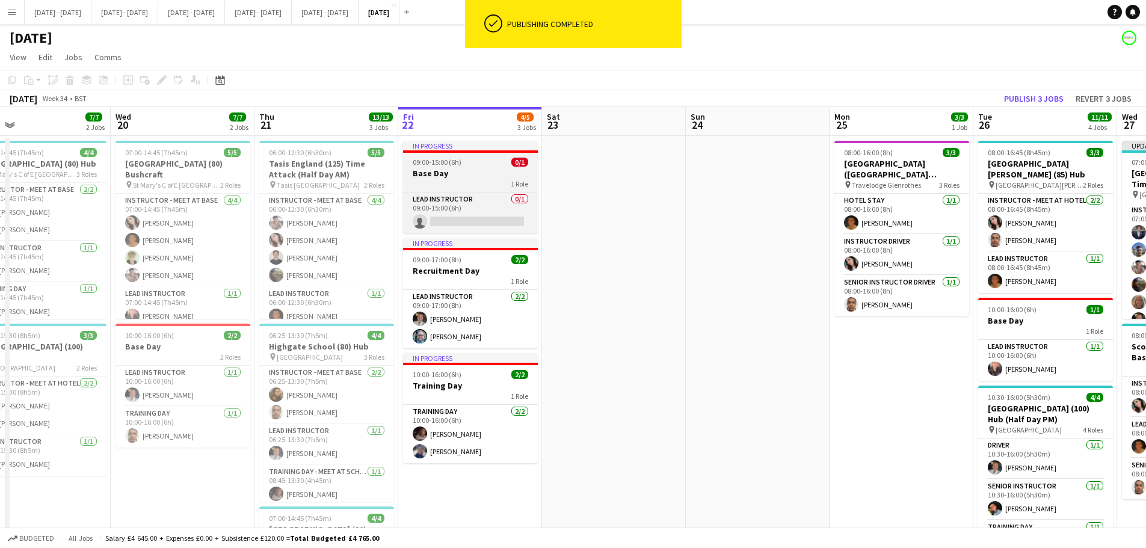
click at [478, 167] on app-job-card "In progress 09:00-15:00 (6h) 0/1 Base Day 1 Role Lead Instructor 0/1 09:00-15:0…" at bounding box center [470, 187] width 135 height 93
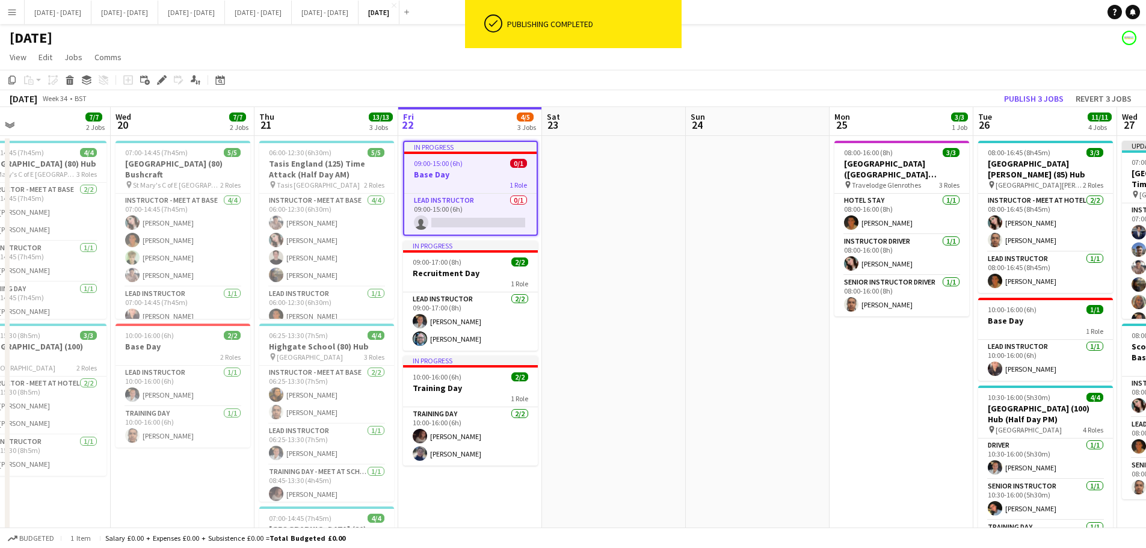
click at [676, 265] on app-date-cell at bounding box center [614, 430] width 144 height 588
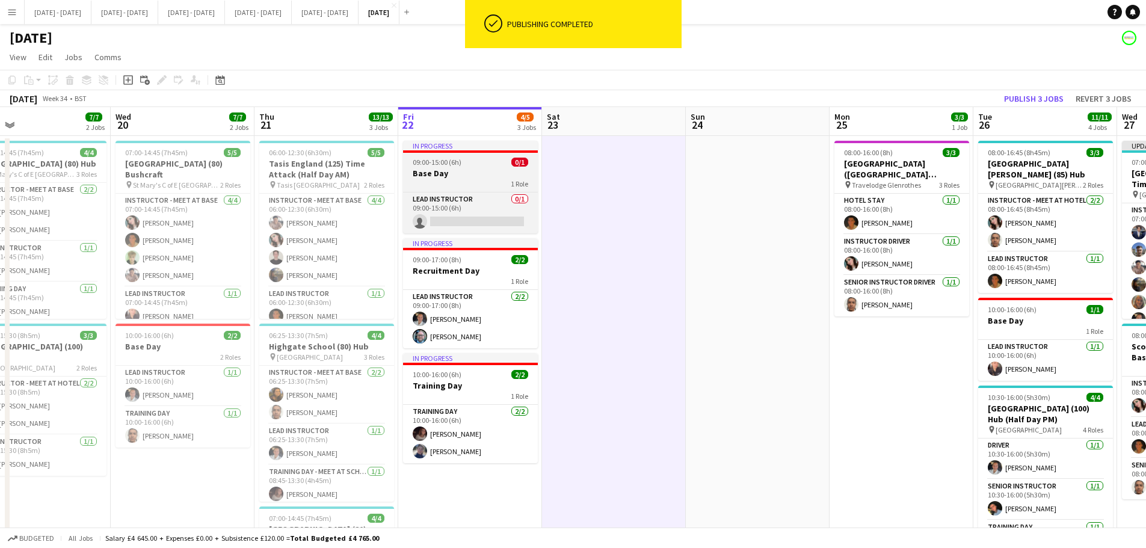
click at [463, 185] on div "1 Role" at bounding box center [470, 184] width 135 height 10
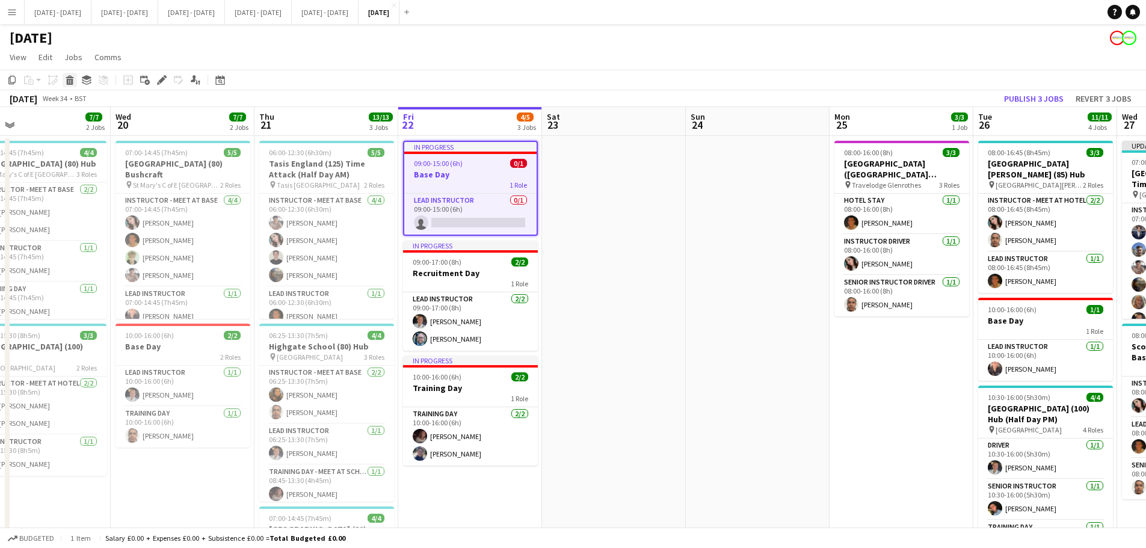
click at [69, 83] on icon "Delete" at bounding box center [70, 80] width 10 height 10
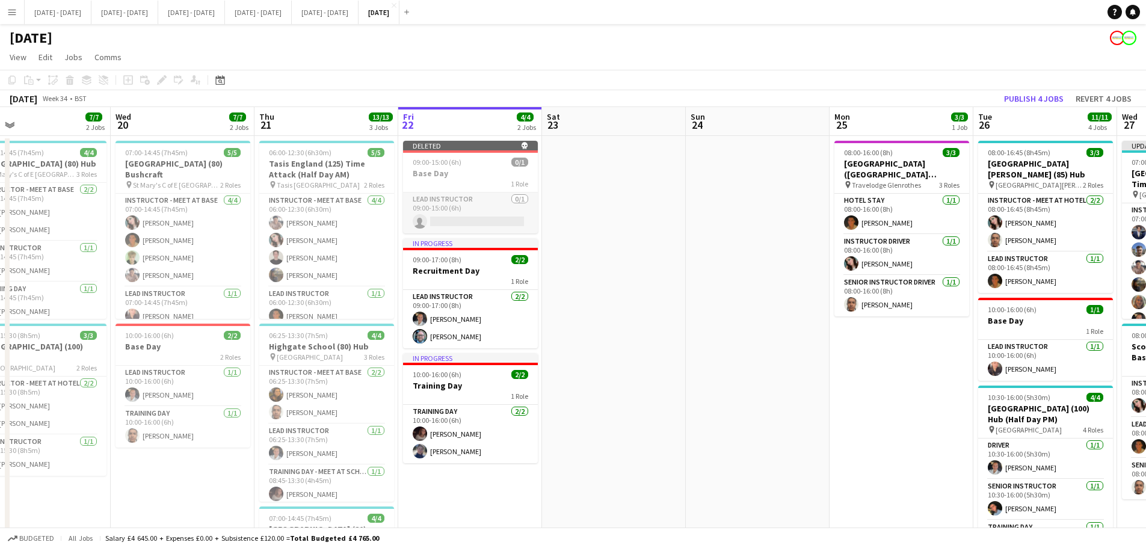
click at [486, 203] on app-card-role "Lead Instructor 0/1 09:00-15:00 (6h) single-neutral-actions" at bounding box center [470, 213] width 135 height 41
click at [648, 232] on app-date-cell at bounding box center [614, 430] width 144 height 588
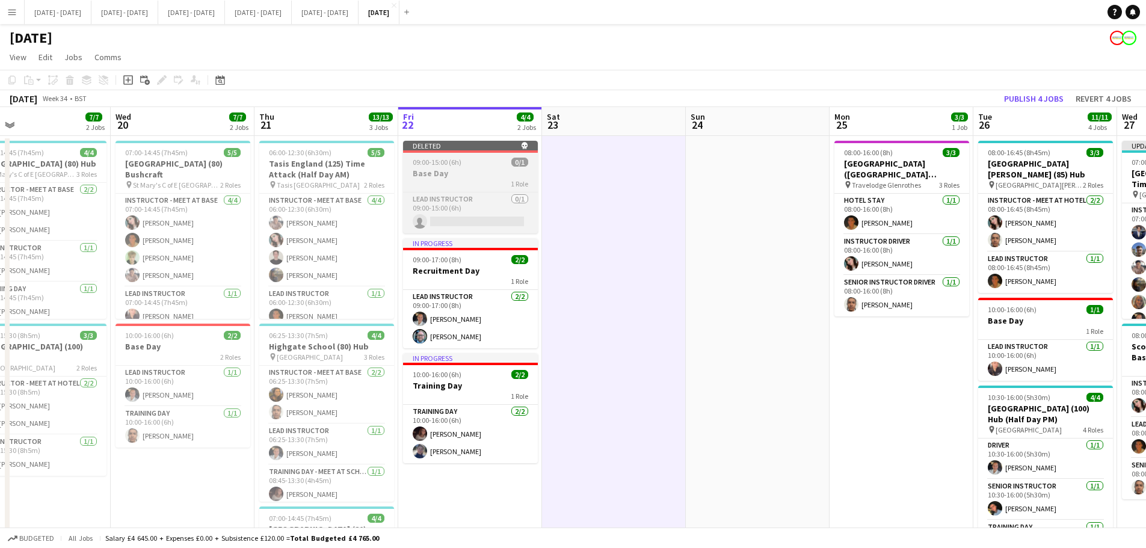
click at [439, 169] on h3 "Base Day" at bounding box center [470, 173] width 135 height 11
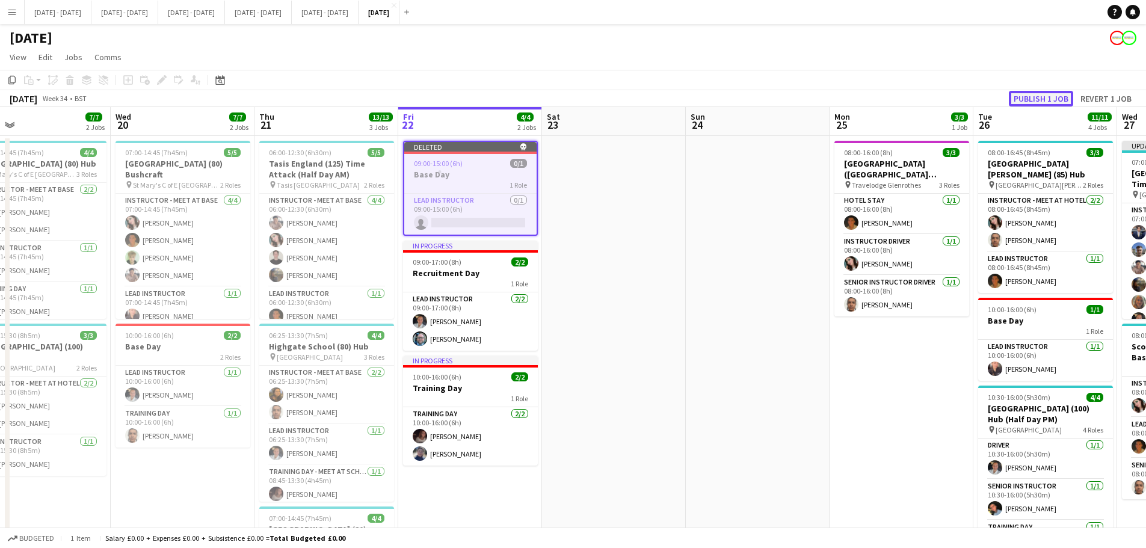
click at [915, 102] on button "Publish 1 job" at bounding box center [1041, 99] width 64 height 16
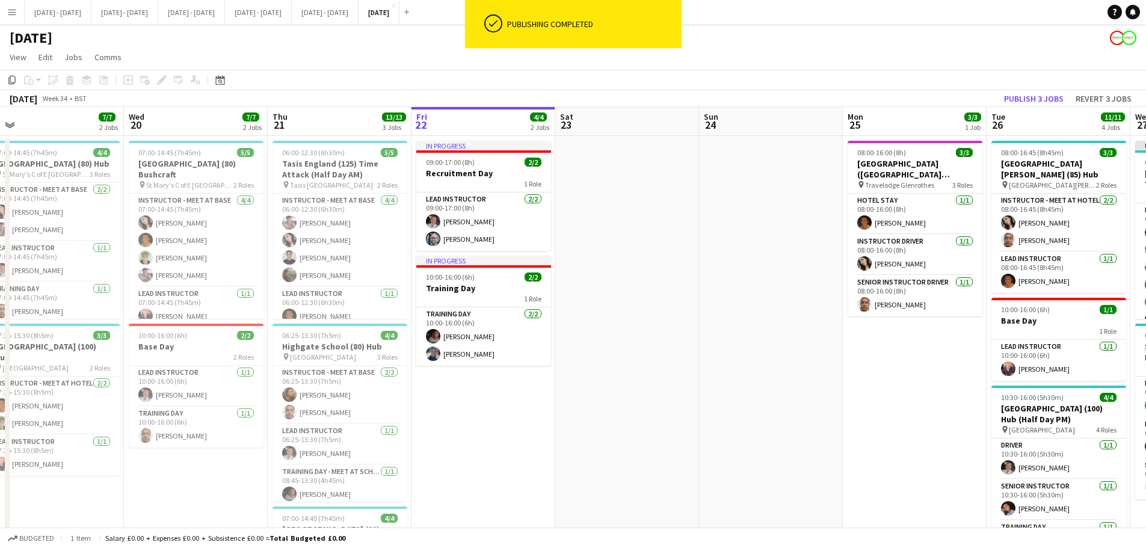
scroll to position [0, 301]
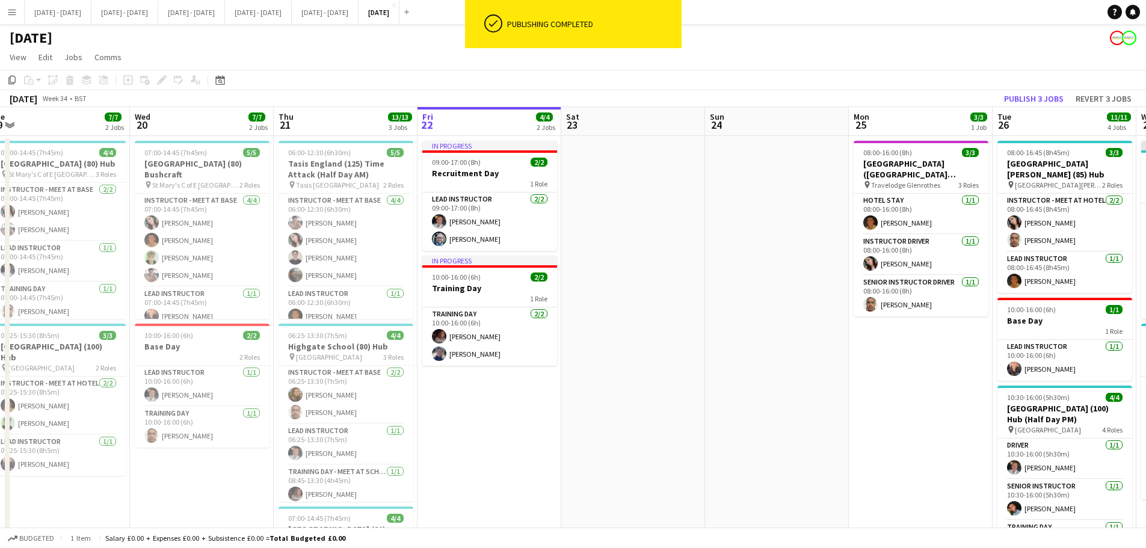
drag, startPoint x: 517, startPoint y: 421, endPoint x: 537, endPoint y: 421, distance: 19.3
click at [537, 418] on app-calendar-viewport "Sun 17 Mon 18 6/6 2 Jobs Tue 19 7/7 2 Jobs Wed 20 7/7 2 Jobs Thu 21 13/13 3 Job…" at bounding box center [573, 443] width 1146 height 673
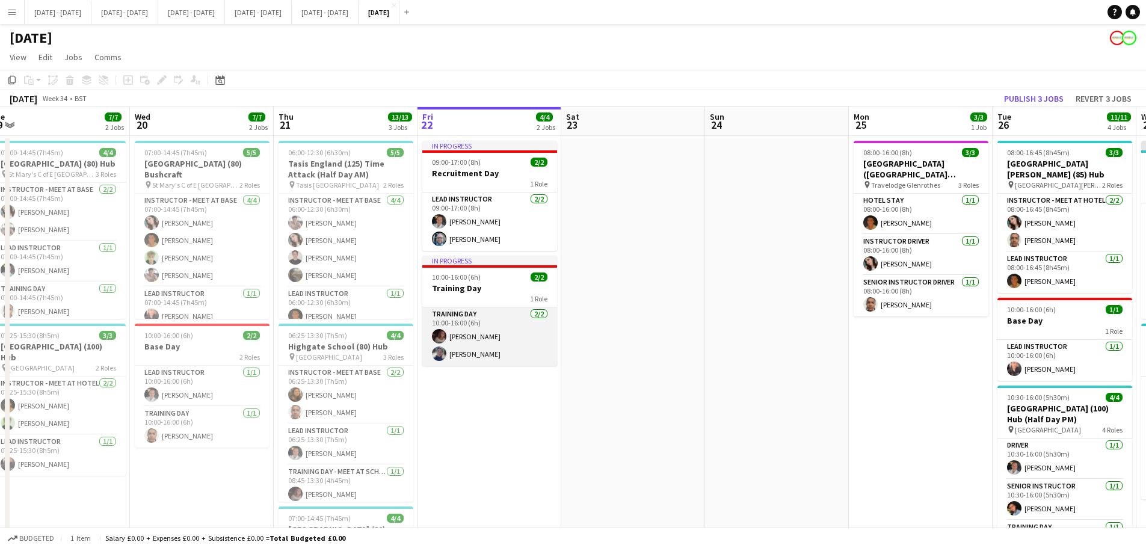
click at [496, 330] on app-card-role "Training Day 2/2 10:00-16:00 (6h) Emily Rowe Smythe Hannah Taylor" at bounding box center [489, 336] width 135 height 58
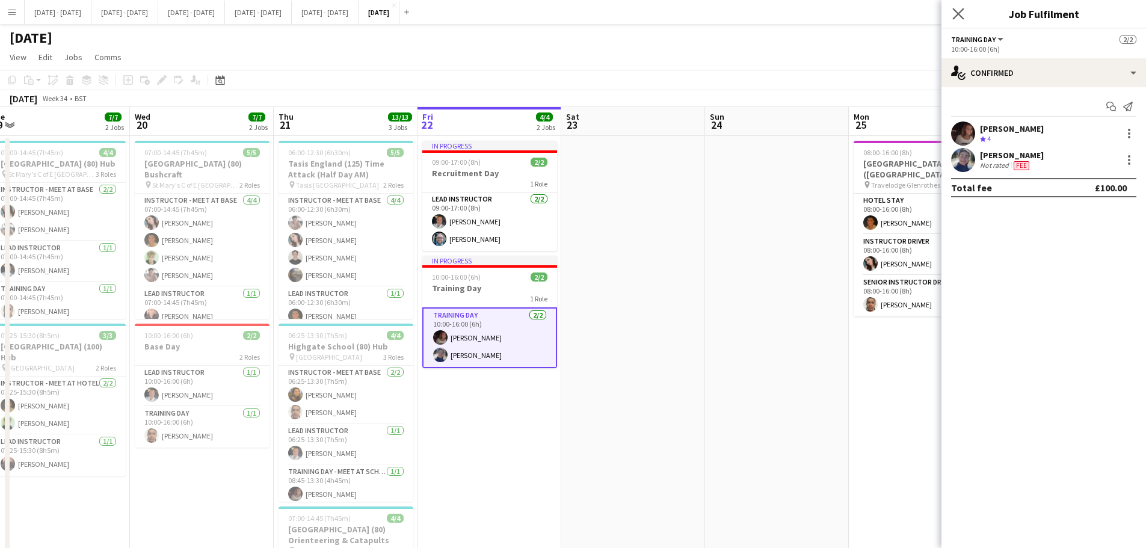
click at [915, 6] on app-icon "Close pop-in" at bounding box center [958, 13] width 17 height 17
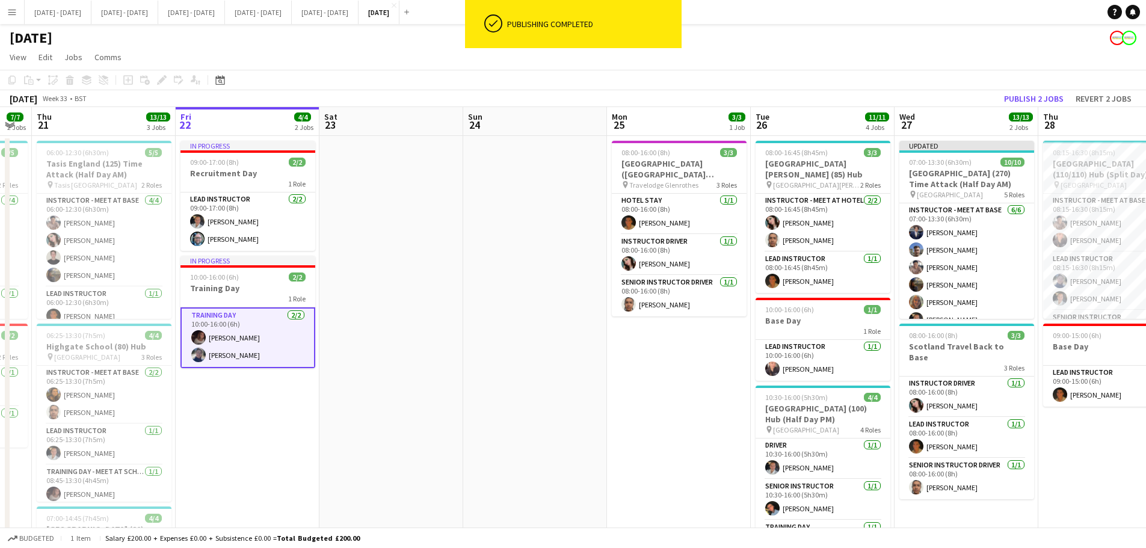
drag, startPoint x: 555, startPoint y: 442, endPoint x: 314, endPoint y: 477, distance: 244.4
click at [314, 418] on app-calendar-viewport "Mon 18 6/6 2 Jobs Tue 19 7/7 2 Jobs Wed 20 7/7 2 Jobs Thu 21 13/13 3 Jobs Fri 2…" at bounding box center [573, 443] width 1146 height 673
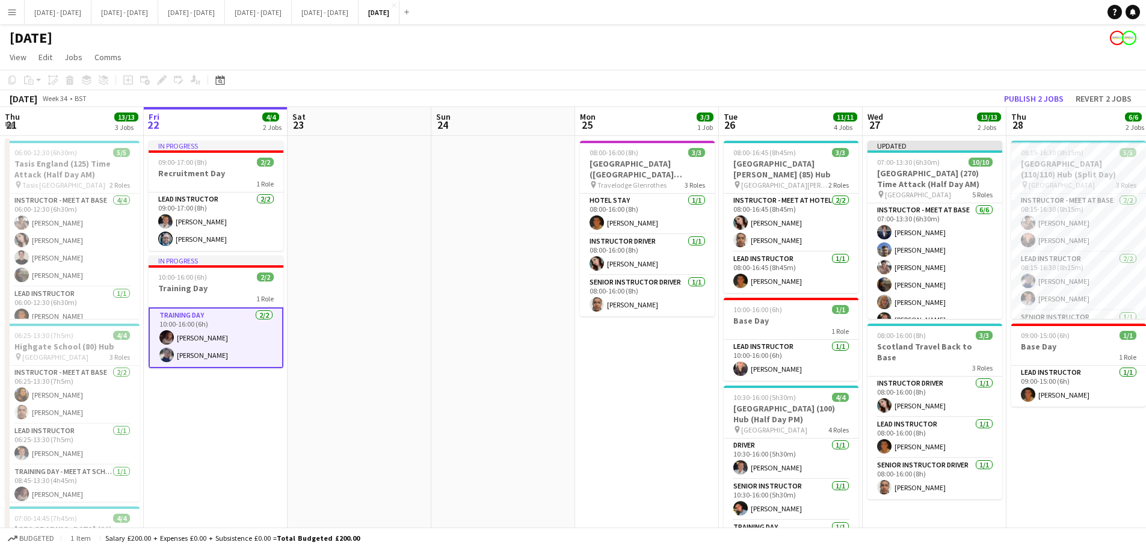
scroll to position [0, 288]
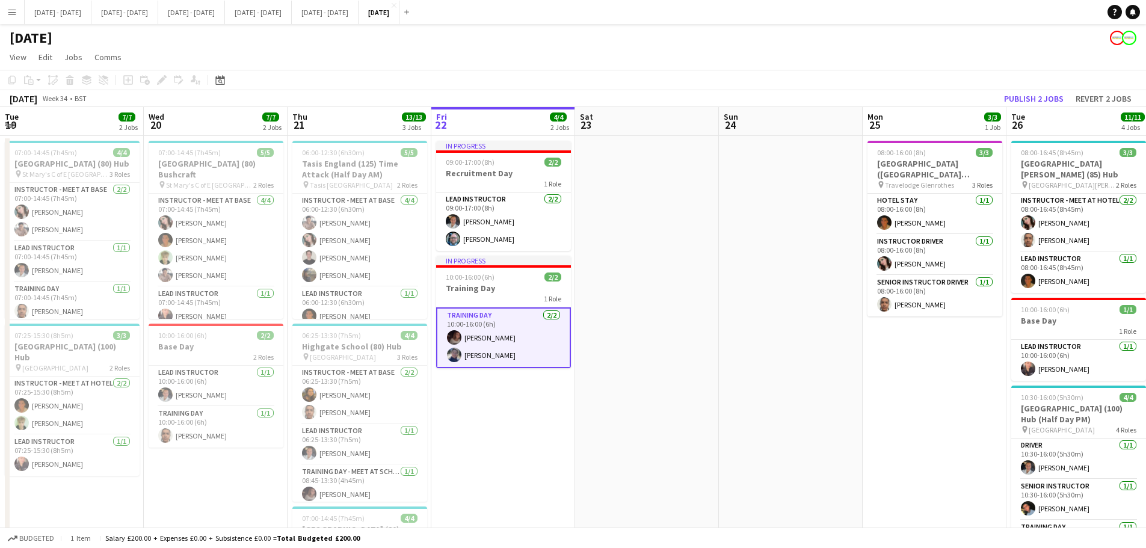
drag, startPoint x: 672, startPoint y: 407, endPoint x: 1108, endPoint y: 380, distance: 437.1
click at [915, 380] on app-calendar-viewport "Sun 17 Mon 18 6/6 2 Jobs Tue 19 7/7 2 Jobs Wed 20 7/7 2 Jobs Thu 21 13/13 3 Job…" at bounding box center [573, 443] width 1146 height 673
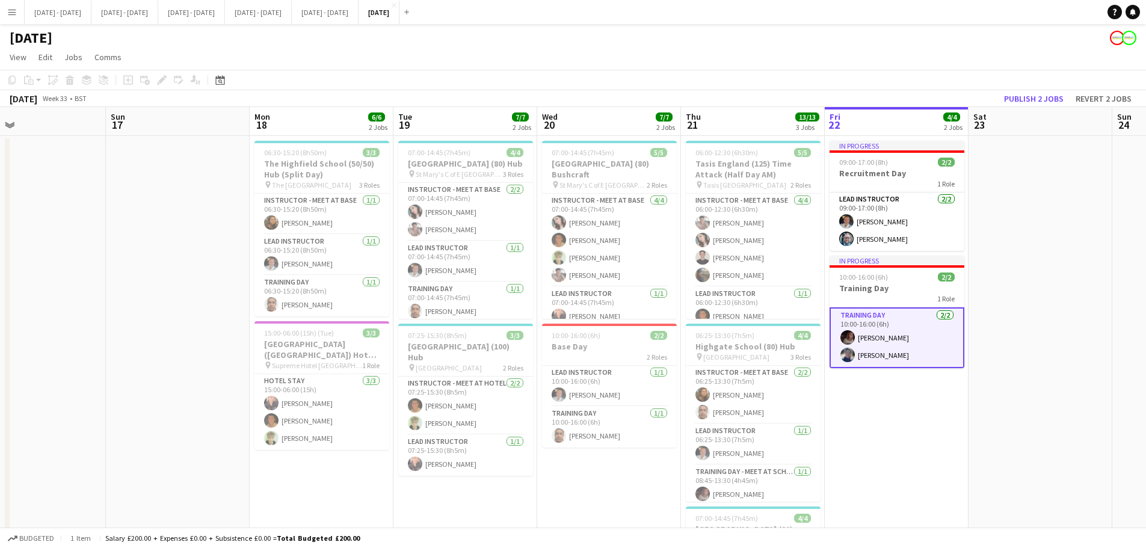
drag, startPoint x: 562, startPoint y: 438, endPoint x: 956, endPoint y: 459, distance: 394.1
click at [915, 418] on app-calendar-viewport "Thu 14 3/3 2 Jobs Fri 15 2/2 1 Job Sat 16 Sun 17 Mon 18 6/6 2 Jobs Tue 19 7/7 2…" at bounding box center [573, 443] width 1146 height 673
click at [915, 418] on app-date-cell "In progress 09:00-17:00 (8h) 2/2 Recruitment Day 1 Role Lead Instructor 2/2 09:…" at bounding box center [897, 430] width 144 height 588
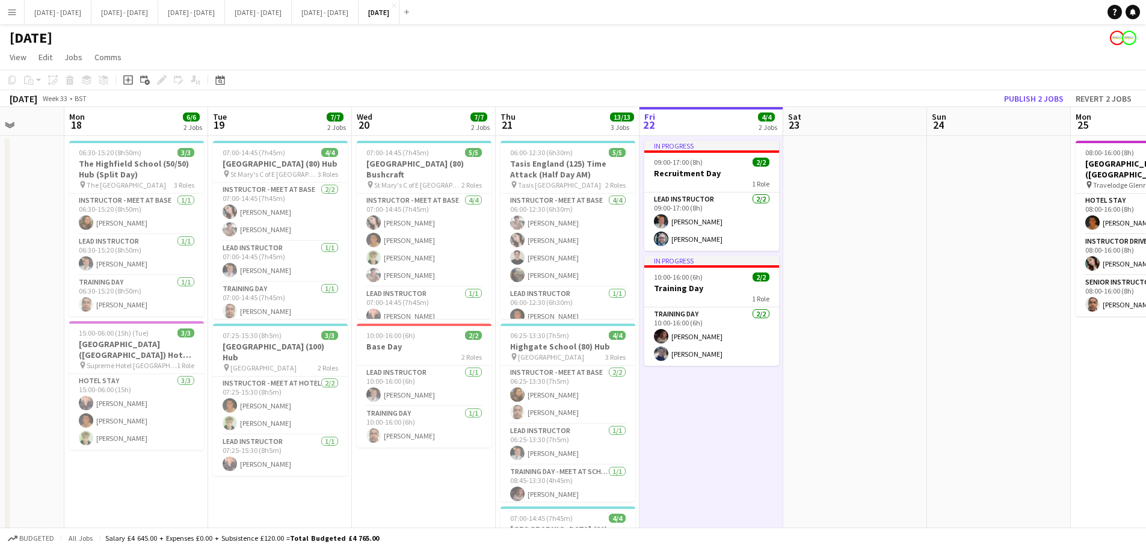
scroll to position [0, 369]
drag, startPoint x: 1034, startPoint y: 426, endPoint x: 847, endPoint y: 459, distance: 190.0
click at [847, 418] on app-calendar-viewport "Fri 15 2/2 1 Job Sat 16 Sun 17 Mon 18 6/6 2 Jobs Tue 19 7/7 2 Jobs Wed 20 7/7 2…" at bounding box center [573, 443] width 1146 height 673
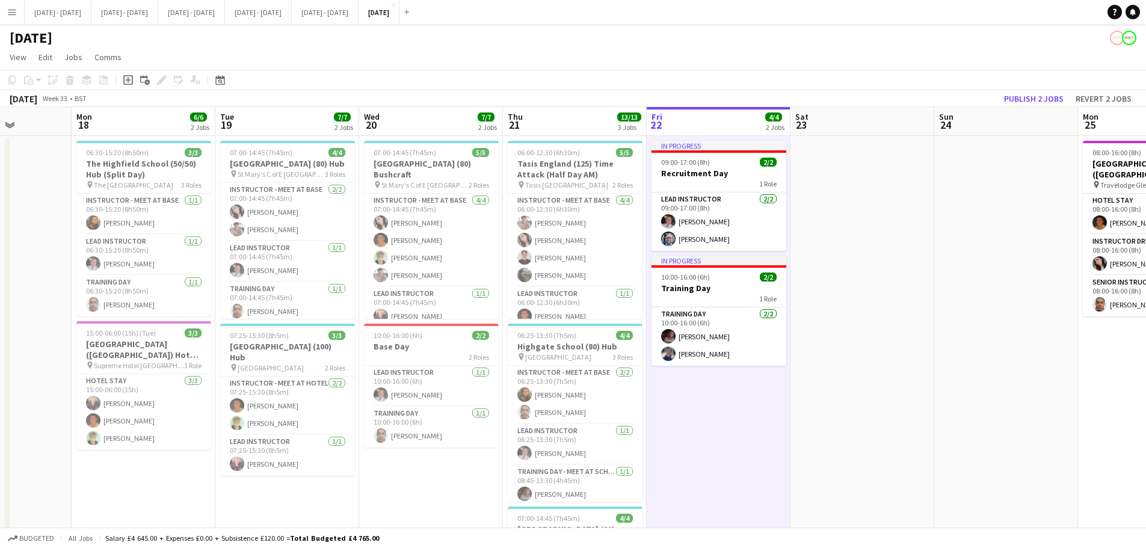
drag, startPoint x: 901, startPoint y: 449, endPoint x: 921, endPoint y: 442, distance: 21.7
click at [915, 418] on app-calendar-viewport "Fri 15 2/2 1 Job Sat 16 Sun 17 Mon 18 6/6 2 Jobs Tue 19 7/7 2 Jobs Wed 20 7/7 2…" at bounding box center [573, 443] width 1146 height 673
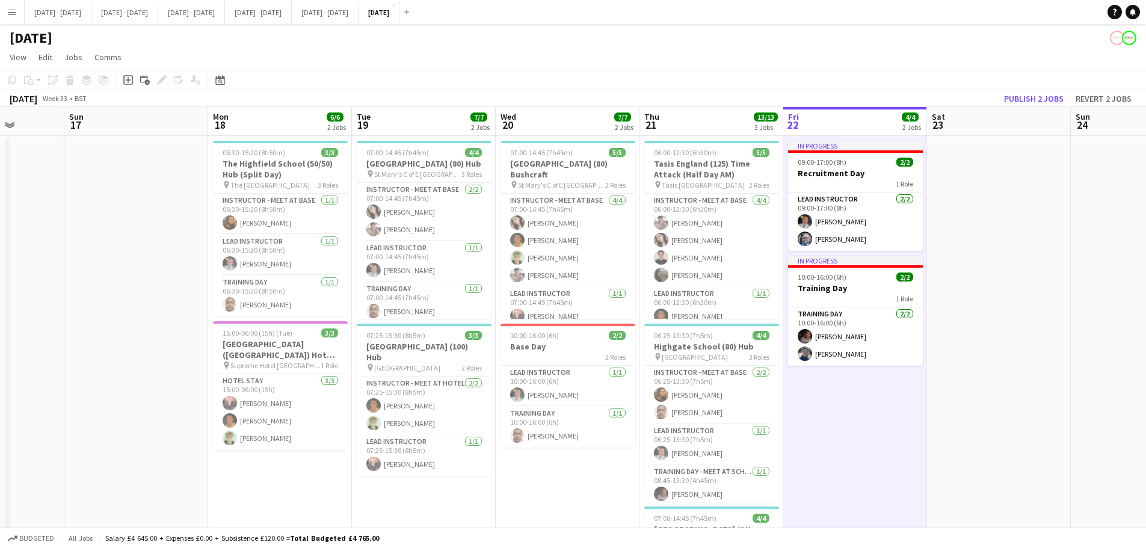
scroll to position [0, 482]
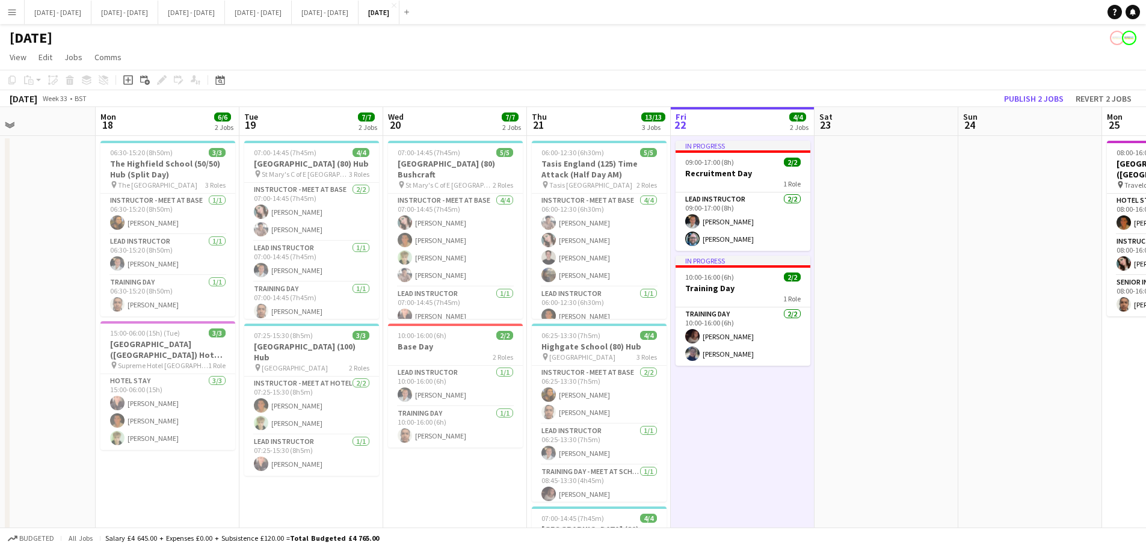
drag, startPoint x: 933, startPoint y: 440, endPoint x: 916, endPoint y: 445, distance: 18.3
click at [915, 418] on app-calendar-viewport "Thu 14 3/3 2 Jobs Fri 15 2/2 1 Job Sat 16 Sun 17 Mon 18 6/6 2 Jobs Tue 19 7/7 2…" at bounding box center [573, 443] width 1146 height 673
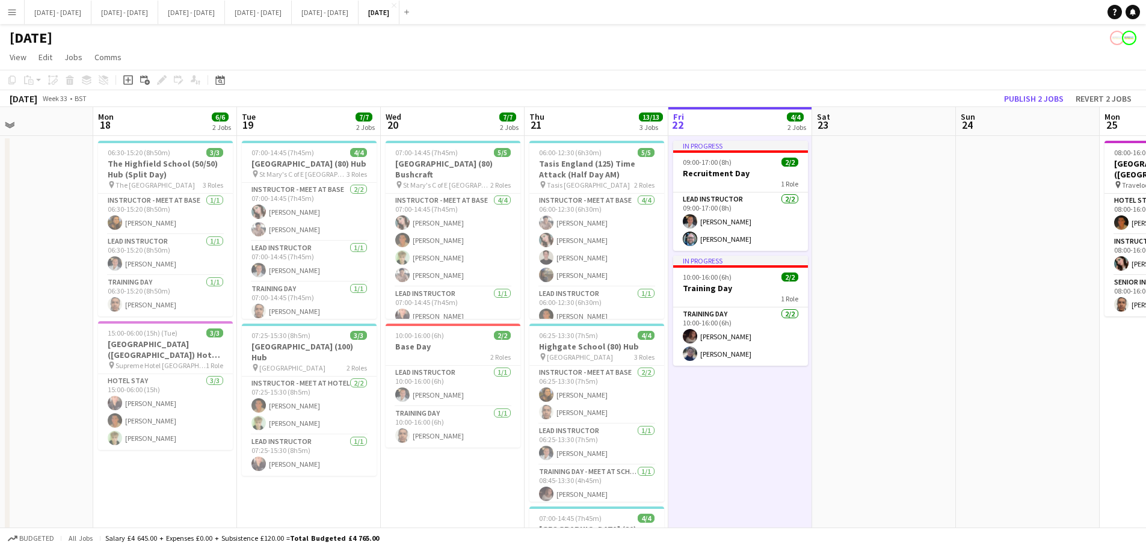
click at [915, 418] on app-date-cell at bounding box center [884, 430] width 144 height 588
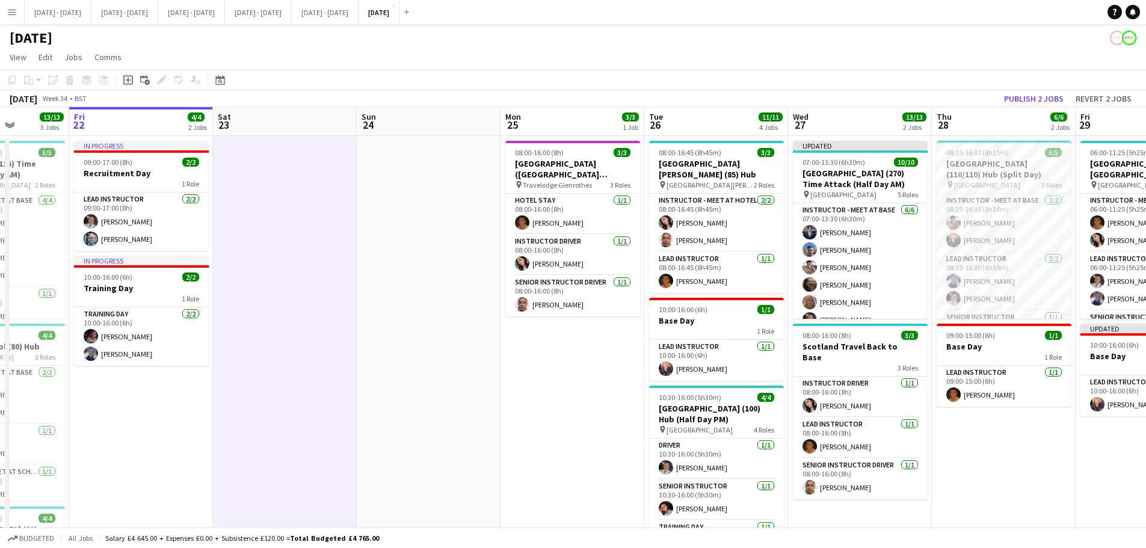
scroll to position [0, 369]
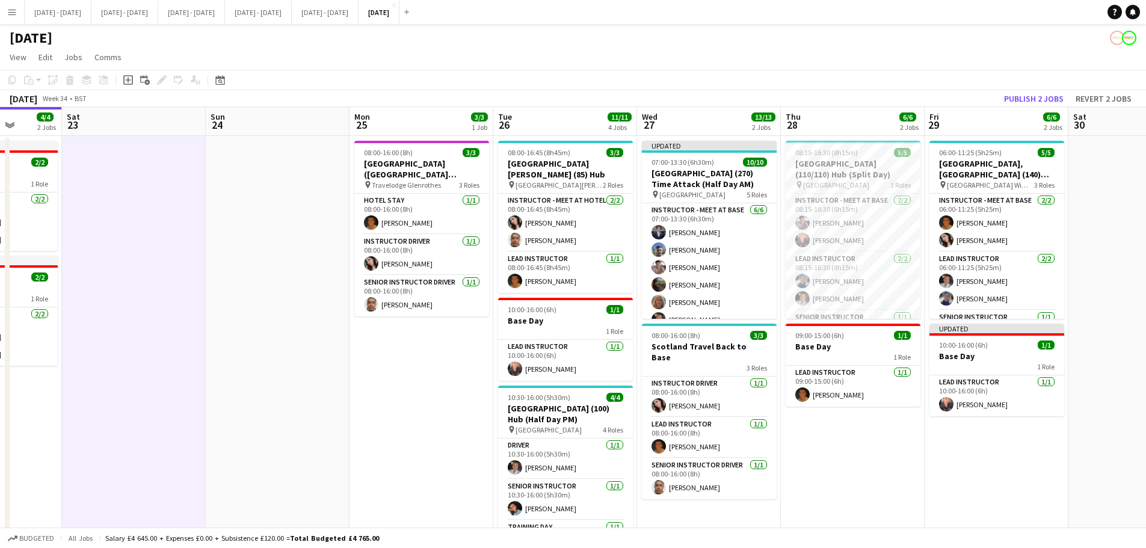
drag, startPoint x: 996, startPoint y: 406, endPoint x: 246, endPoint y: 471, distance: 753.2
click at [246, 418] on app-calendar-viewport "Wed 20 7/7 2 Jobs Thu 21 13/13 3 Jobs Fri 22 4/4 2 Jobs Sat 23 Sun 24 Mon 25 3/…" at bounding box center [573, 443] width 1146 height 673
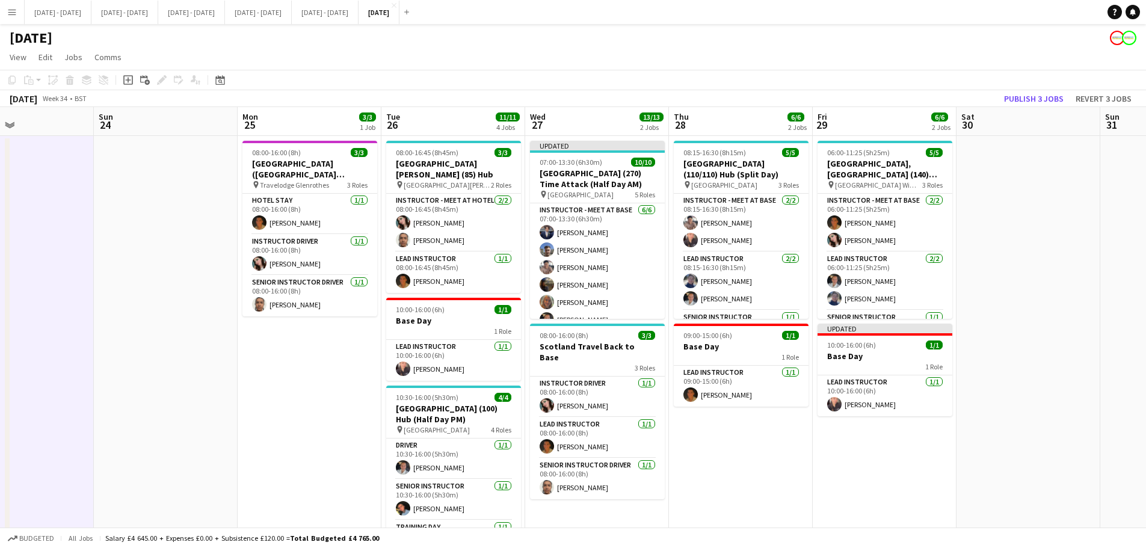
scroll to position [0, 361]
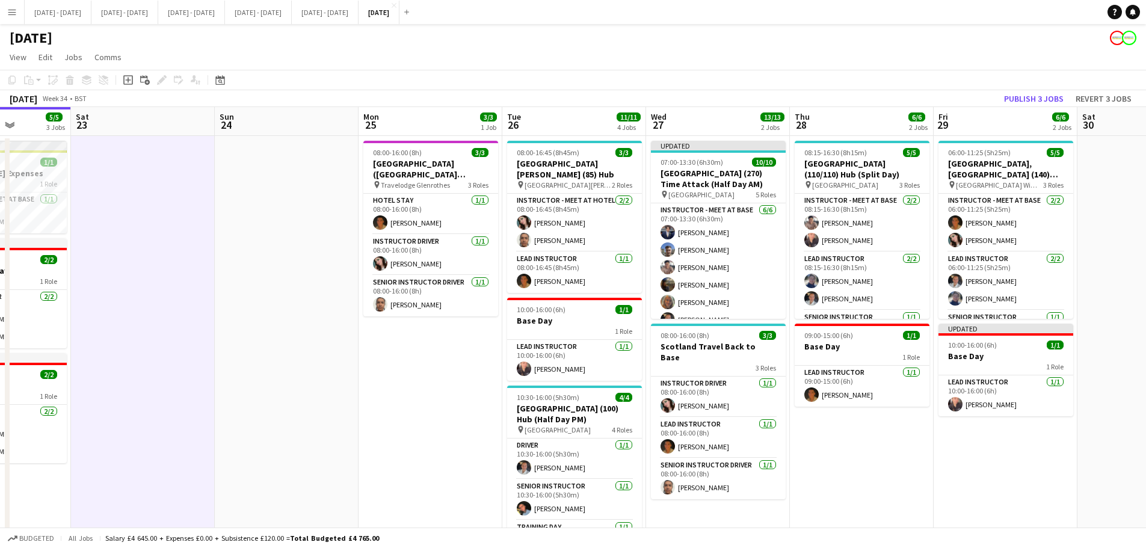
drag, startPoint x: 125, startPoint y: 360, endPoint x: 129, endPoint y: 374, distance: 14.3
click at [134, 374] on app-calendar-viewport "Wed 20 7/7 2 Jobs Thu 21 13/13 3 Jobs Fri 22 5/5 3 Jobs Sat 23 Sun 24 Mon 25 3/…" at bounding box center [573, 443] width 1146 height 673
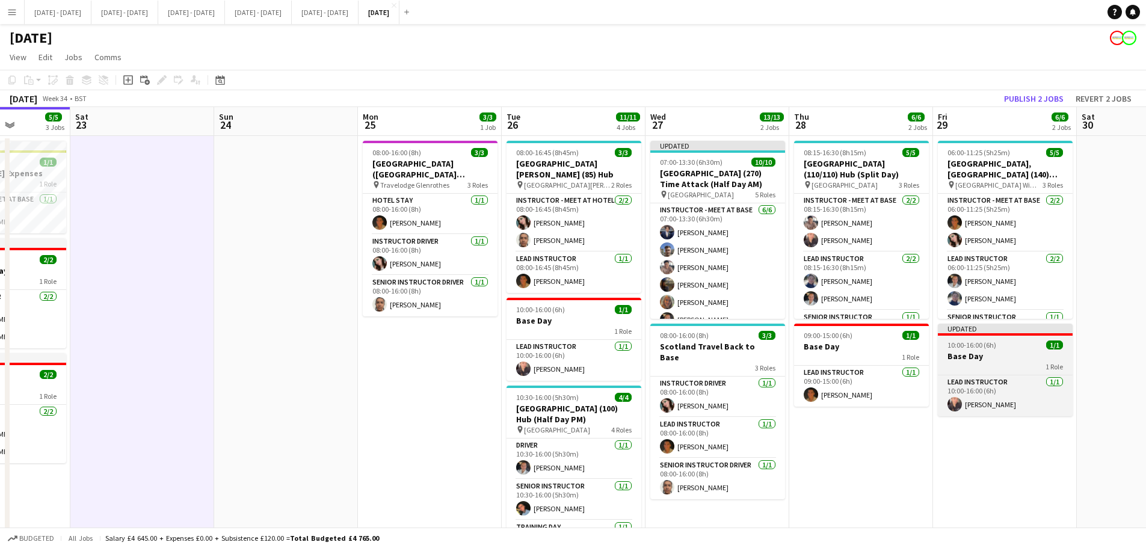
click at [915, 357] on h3 "Base Day" at bounding box center [1005, 356] width 135 height 11
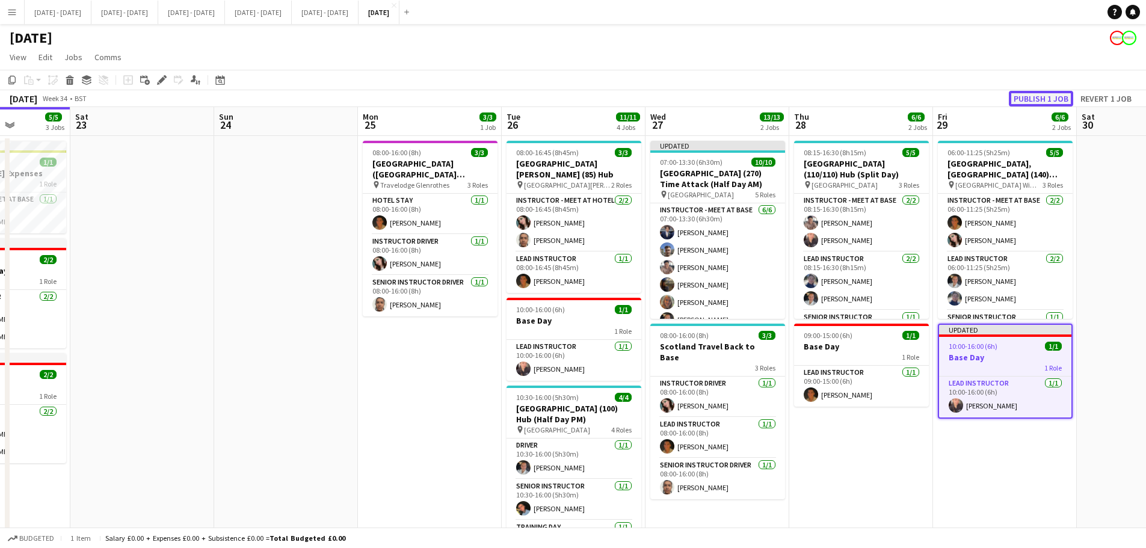
click at [915, 96] on button "Publish 1 job" at bounding box center [1041, 99] width 64 height 16
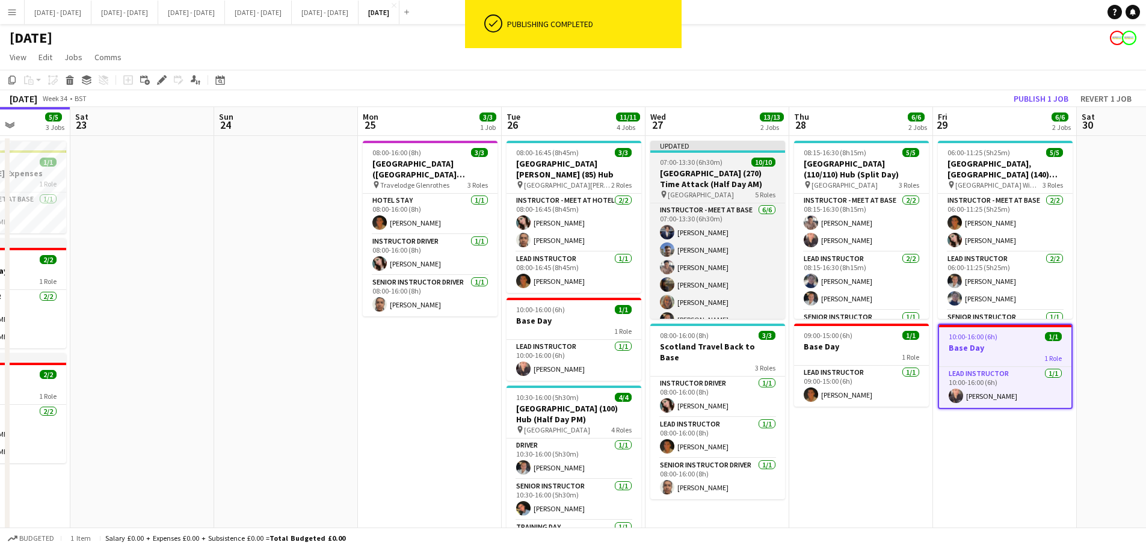
click at [704, 184] on h3 "[GEOGRAPHIC_DATA] (270) Time Attack (Half Day AM)" at bounding box center [717, 179] width 135 height 22
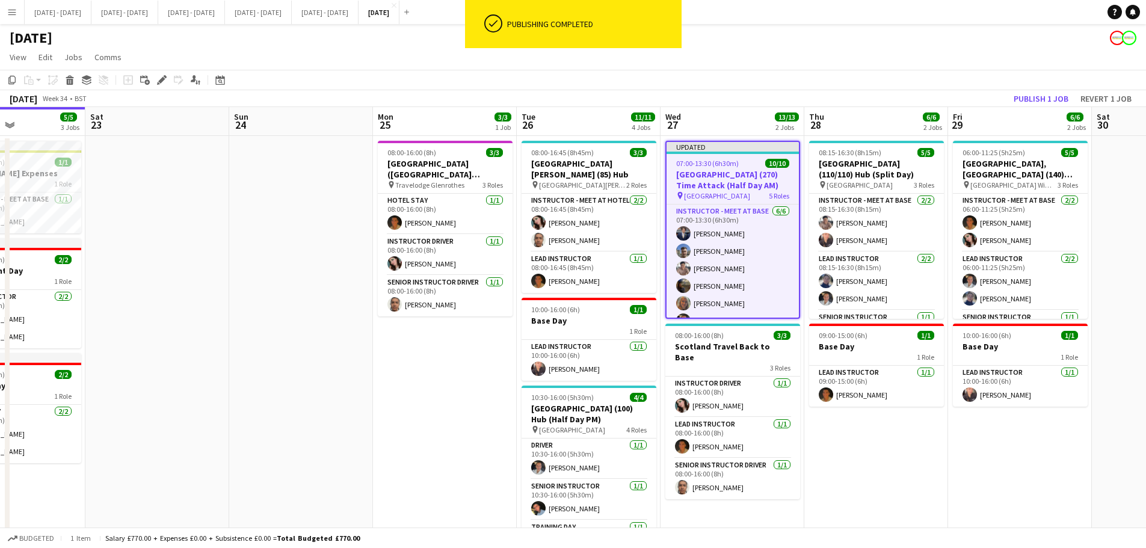
scroll to position [0, 345]
drag, startPoint x: 835, startPoint y: 473, endPoint x: 850, endPoint y: 470, distance: 15.9
click at [850, 418] on app-calendar-viewport "Wed 20 7/7 2 Jobs Thu 21 13/13 3 Jobs Fri 22 5/5 3 Jobs Sat 23 Sun 24 Mon 25 3/…" at bounding box center [573, 443] width 1146 height 673
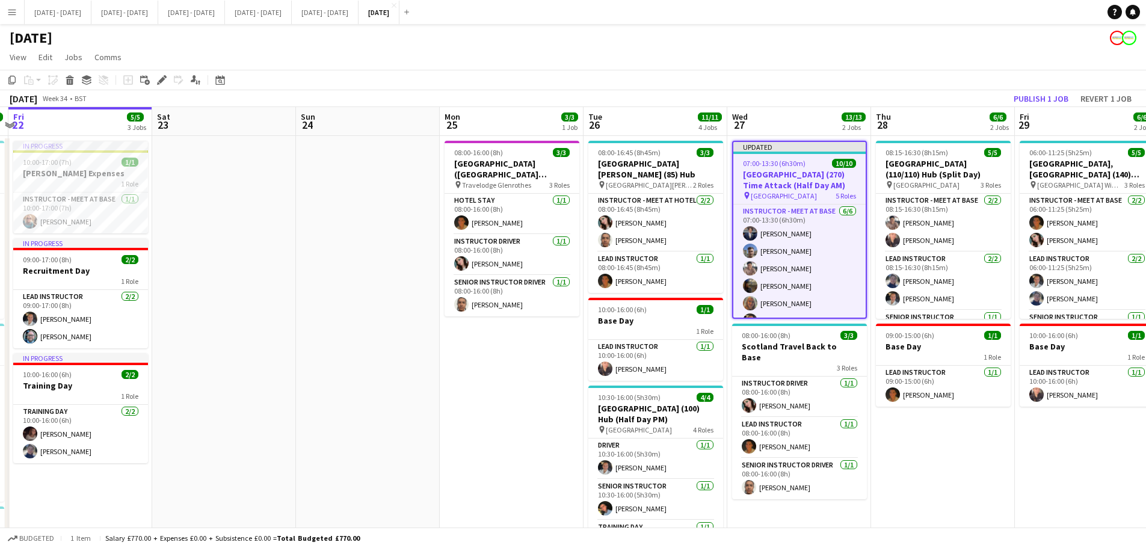
scroll to position [0, 424]
drag, startPoint x: 428, startPoint y: 436, endPoint x: 494, endPoint y: 463, distance: 70.7
click at [494, 418] on app-calendar-viewport "Tue 19 7/7 2 Jobs Wed 20 7/7 2 Jobs Thu 21 13/13 3 Jobs Fri 22 5/5 3 Jobs Sat 2…" at bounding box center [573, 443] width 1146 height 673
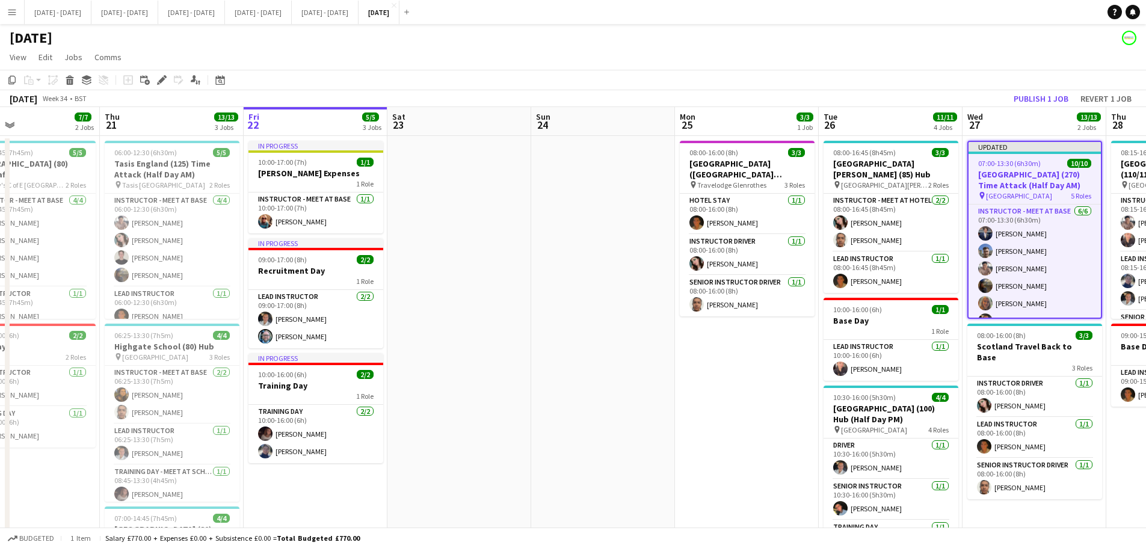
scroll to position [0, 304]
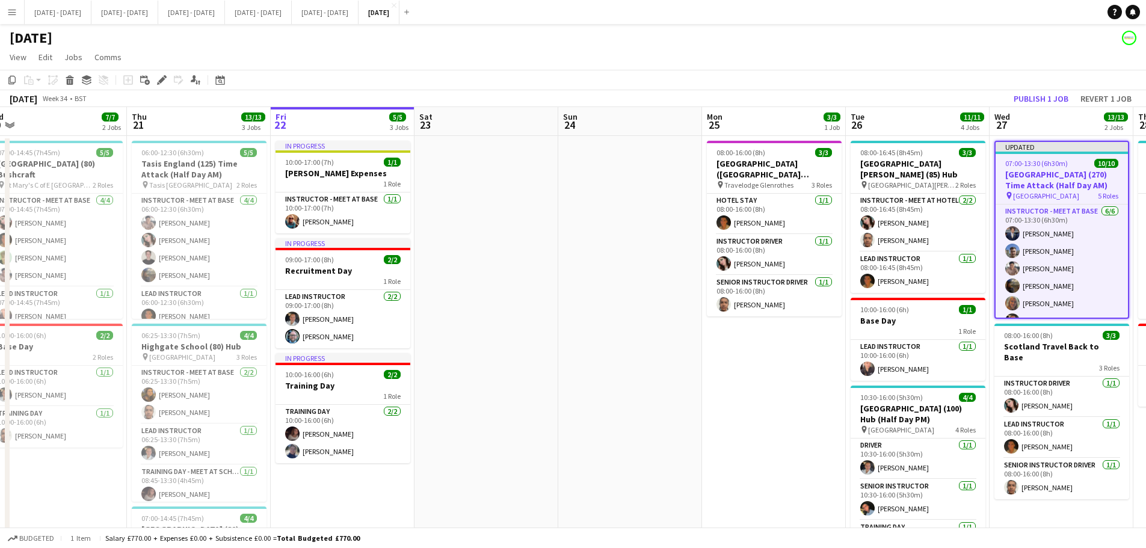
drag, startPoint x: 471, startPoint y: 404, endPoint x: 734, endPoint y: 440, distance: 265.3
click at [734, 418] on app-calendar-viewport "Mon 18 6/6 2 Jobs Tue 19 7/7 2 Jobs Wed 20 7/7 2 Jobs Thu 21 13/13 3 Jobs Fri 2…" at bounding box center [573, 443] width 1146 height 673
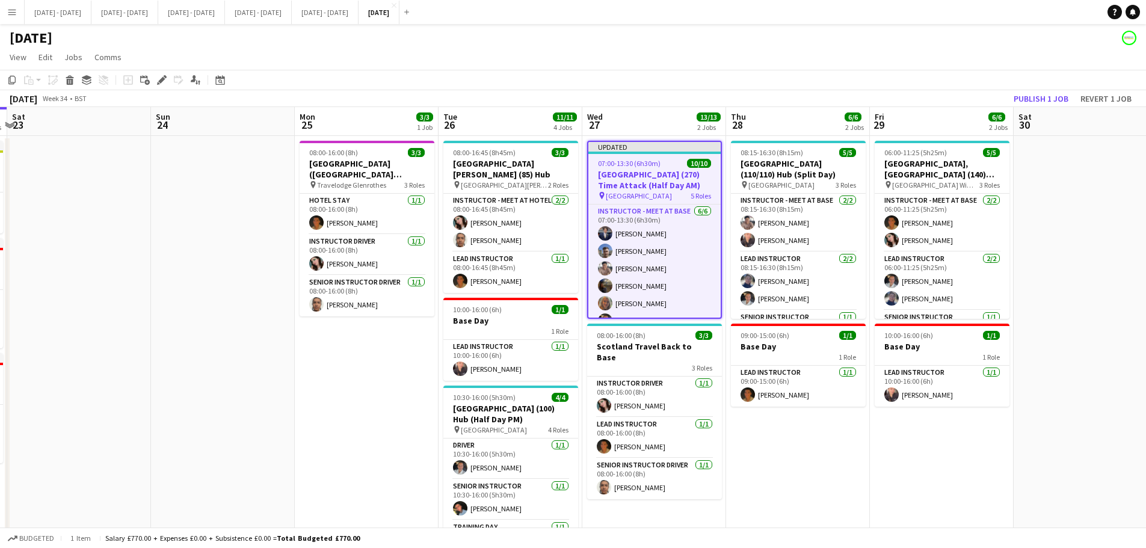
scroll to position [0, 478]
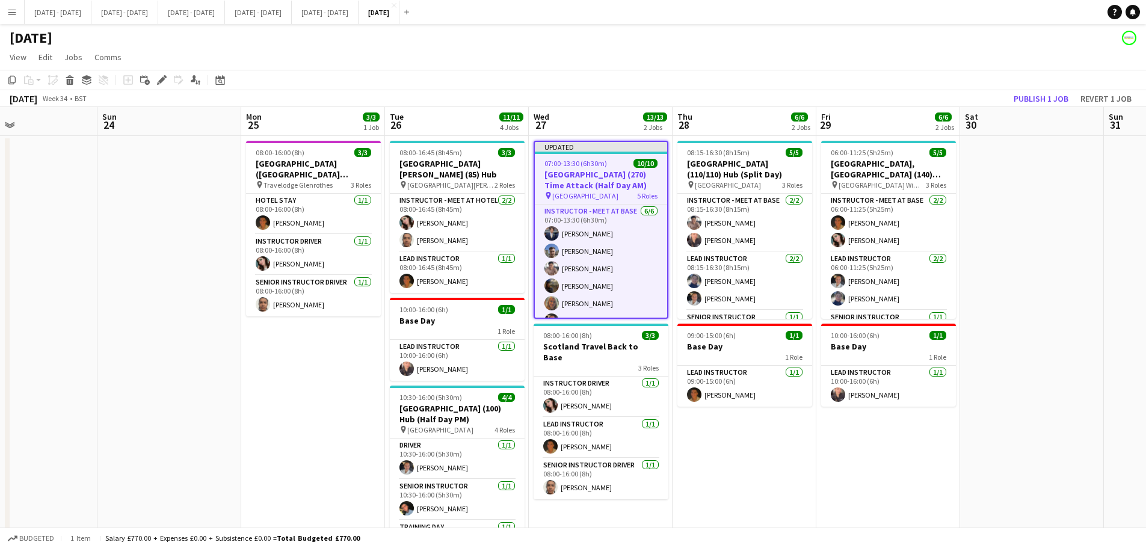
drag, startPoint x: 734, startPoint y: 440, endPoint x: 273, endPoint y: 482, distance: 462.8
click at [273, 418] on app-calendar-viewport "Wed 20 7/7 2 Jobs Thu 21 13/13 3 Jobs Fri 22 5/5 3 Jobs Sat 23 Sun 24 Mon 25 3/…" at bounding box center [573, 443] width 1146 height 673
click at [749, 418] on app-date-cell "08:15-16:30 (8h15m) 5/5 Brighton College (110/110) Hub (Split Day) pin Brighton…" at bounding box center [745, 430] width 144 height 588
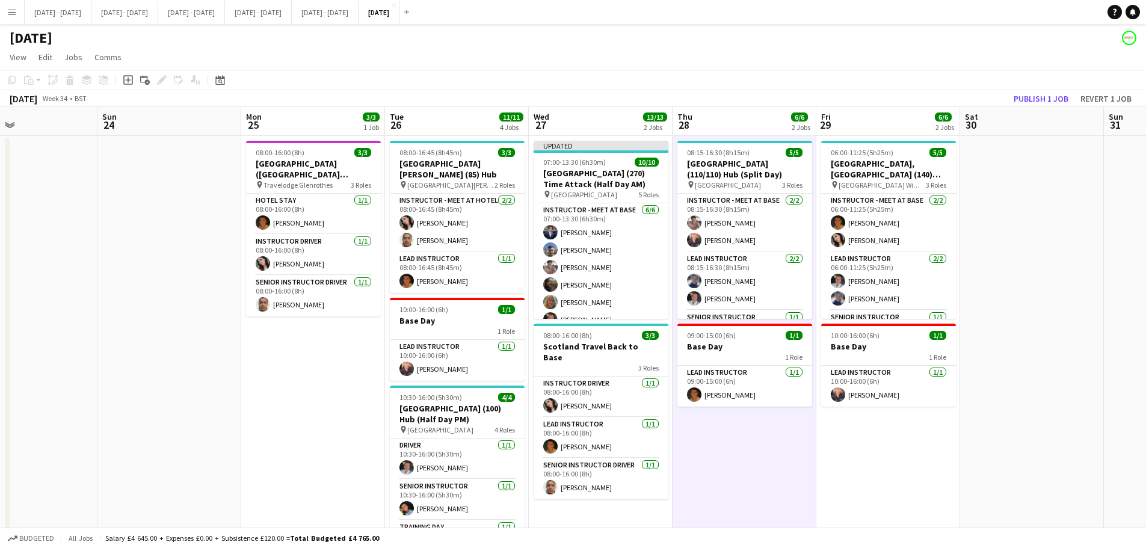
click at [382, 418] on app-date-cell "08:00-16:00 (8h) 3/3 Scotland Hotel (St Andrews) - St Leonard's School pin Trav…" at bounding box center [313, 430] width 144 height 588
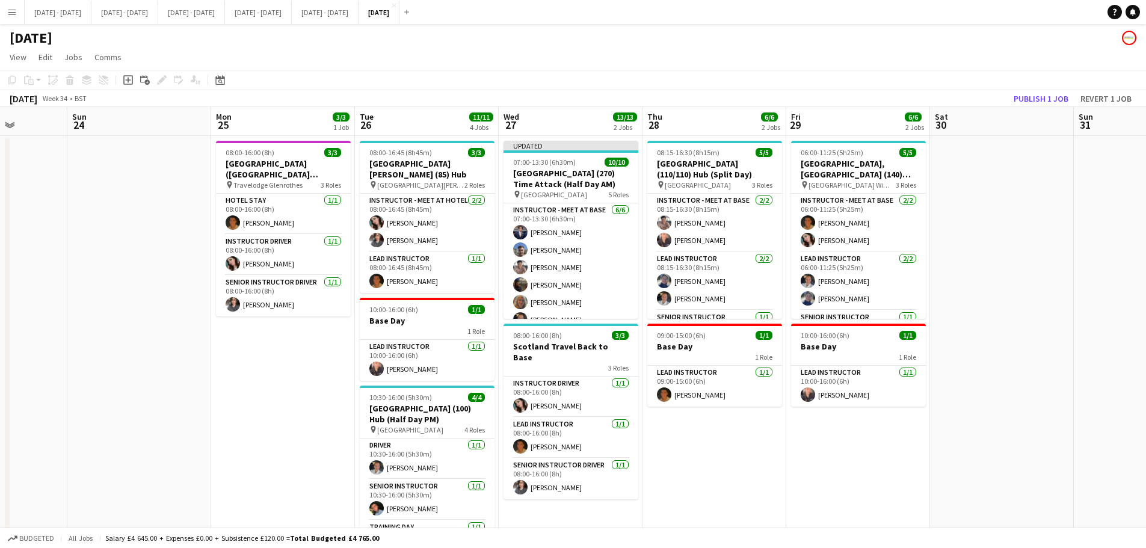
scroll to position [0, 365]
drag, startPoint x: 340, startPoint y: 454, endPoint x: 309, endPoint y: 495, distance: 51.6
click at [309, 418] on app-calendar-viewport "Thu 21 13/13 3 Jobs Fri 22 5/5 3 Jobs Sat 23 Sun 24 Mon 25 3/3 1 Job Tue 26 11/…" at bounding box center [573, 443] width 1146 height 673
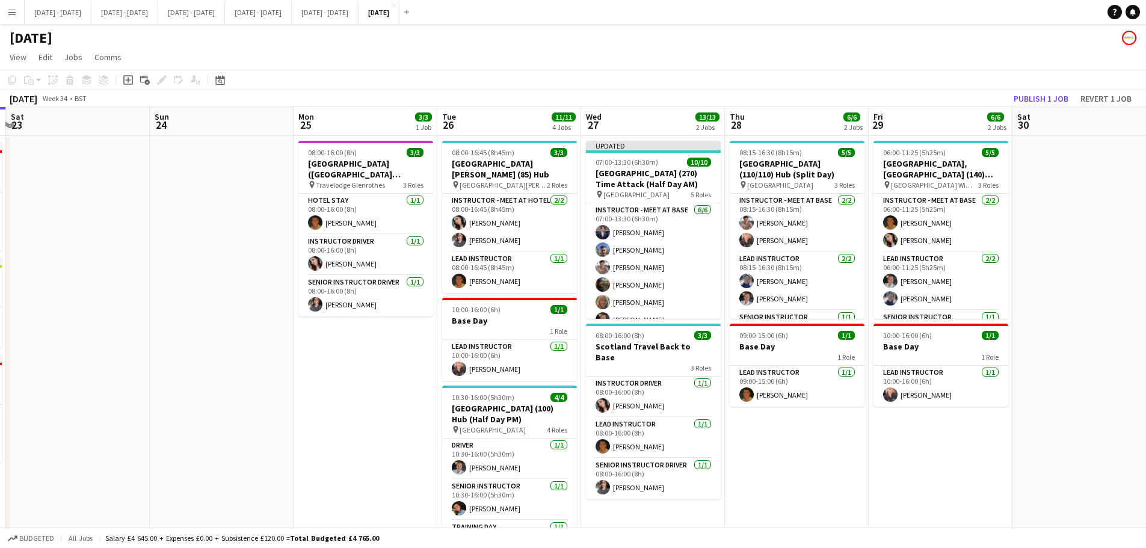
scroll to position [0, 280]
drag, startPoint x: 276, startPoint y: 451, endPoint x: 360, endPoint y: 464, distance: 84.7
click at [360, 418] on app-calendar-viewport "Thu 21 13/13 3 Jobs Fri 22 5/5 3 Jobs Sat 23 Sun 24 Mon 25 3/3 1 Job Tue 26 11/…" at bounding box center [573, 443] width 1146 height 673
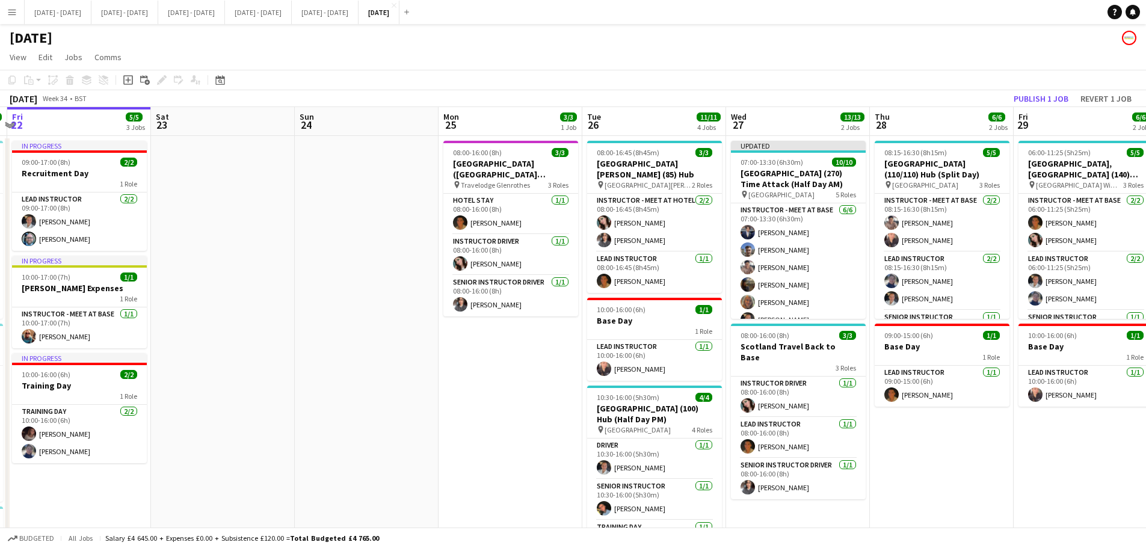
scroll to position [0, 395]
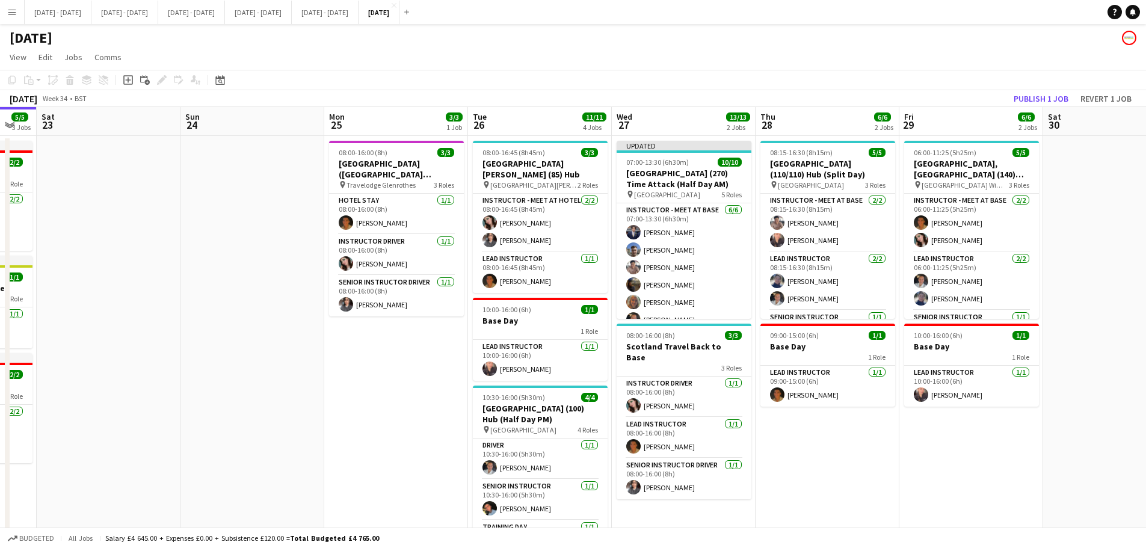
drag, startPoint x: 501, startPoint y: 452, endPoint x: 386, endPoint y: 461, distance: 114.7
click at [386, 418] on app-calendar-viewport "Wed 20 7/7 2 Jobs Thu 21 13/13 3 Jobs Fri 22 5/5 3 Jobs Sat 23 Sun 24 Mon 25 3/…" at bounding box center [573, 443] width 1146 height 673
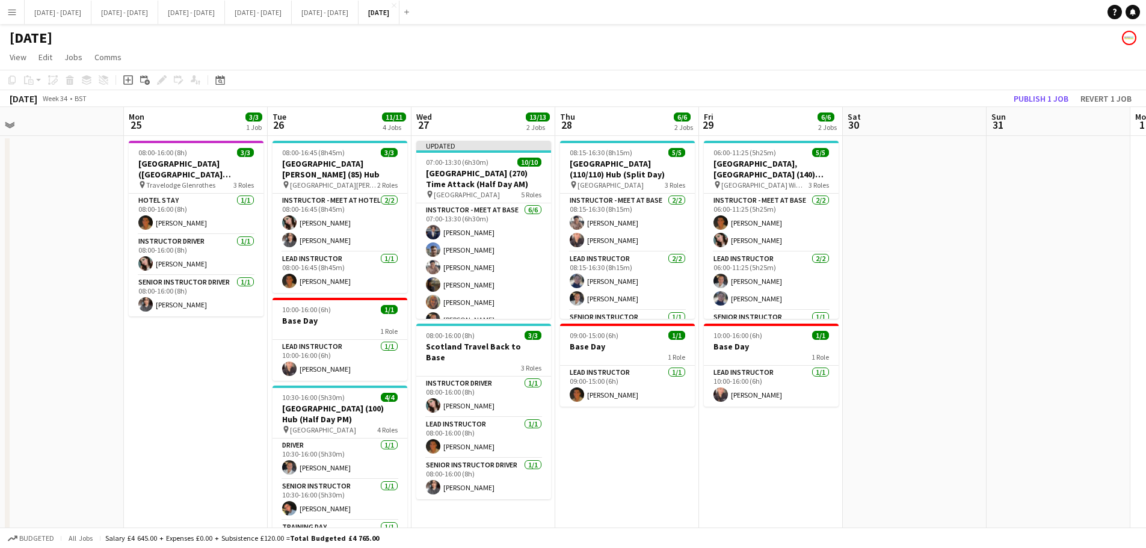
scroll to position [0, 457]
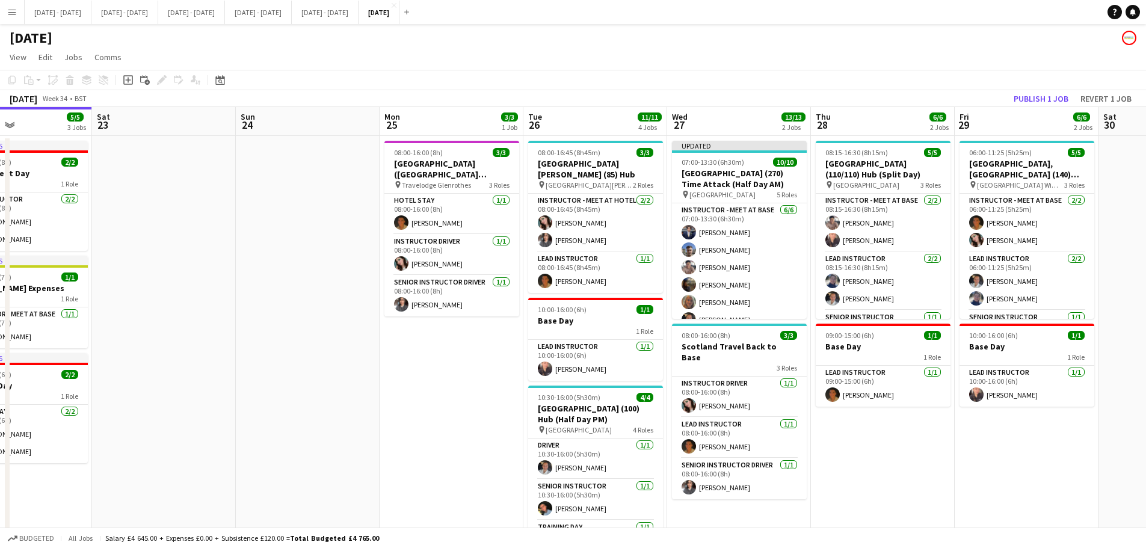
drag, startPoint x: 776, startPoint y: 439, endPoint x: 862, endPoint y: 437, distance: 86.7
click at [862, 418] on app-calendar-viewport "Wed 20 7/7 2 Jobs Thu 21 13/13 3 Jobs Fri 22 5/5 3 Jobs Sat 23 Sun 24 Mon 25 3/…" at bounding box center [573, 443] width 1146 height 673
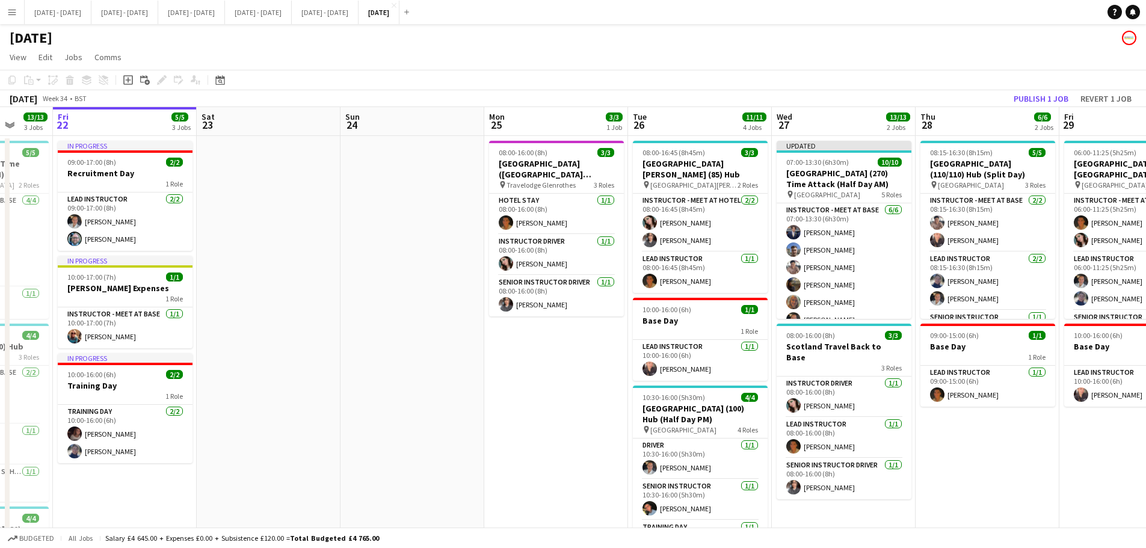
scroll to position [0, 289]
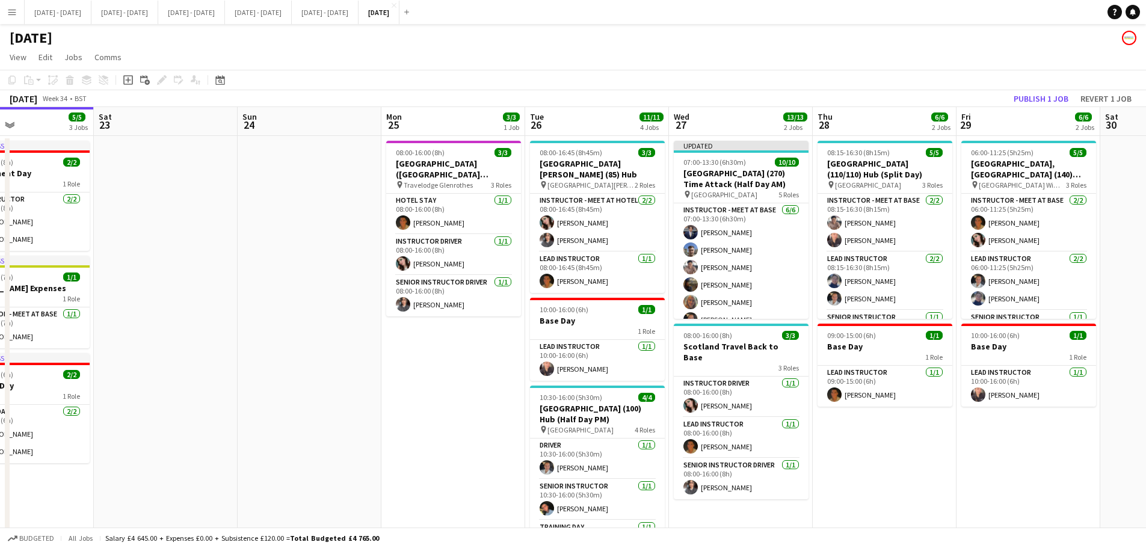
drag, startPoint x: 374, startPoint y: 412, endPoint x: 412, endPoint y: 468, distance: 66.8
click at [412, 418] on app-calendar-viewport "Tue 19 7/7 2 Jobs Wed 20 7/7 2 Jobs Thu 21 13/13 3 Jobs Fri 22 5/5 3 Jobs Sat 2…" at bounding box center [573, 443] width 1146 height 673
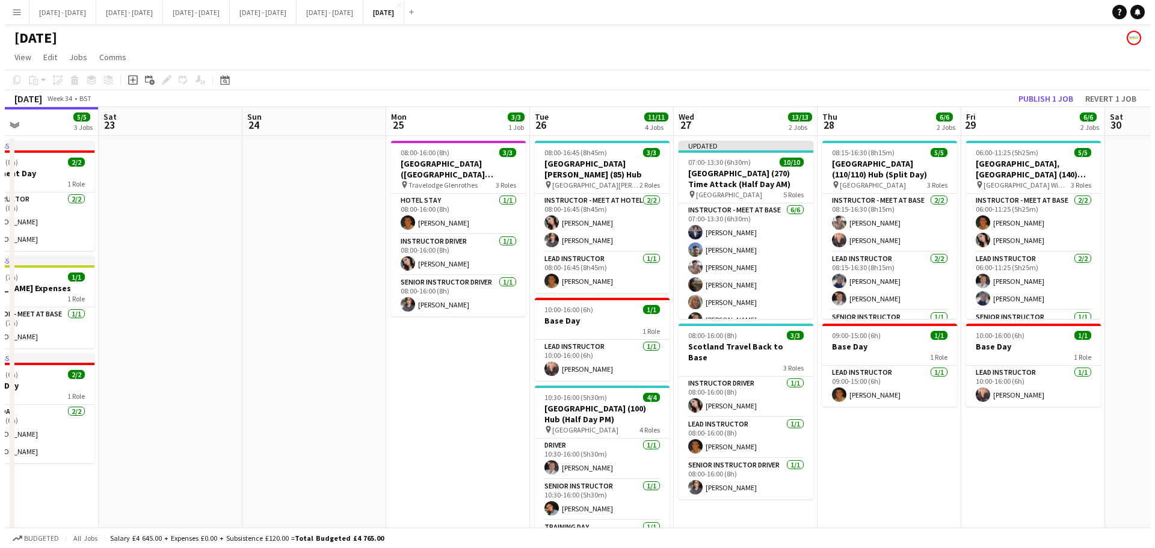
scroll to position [0, 352]
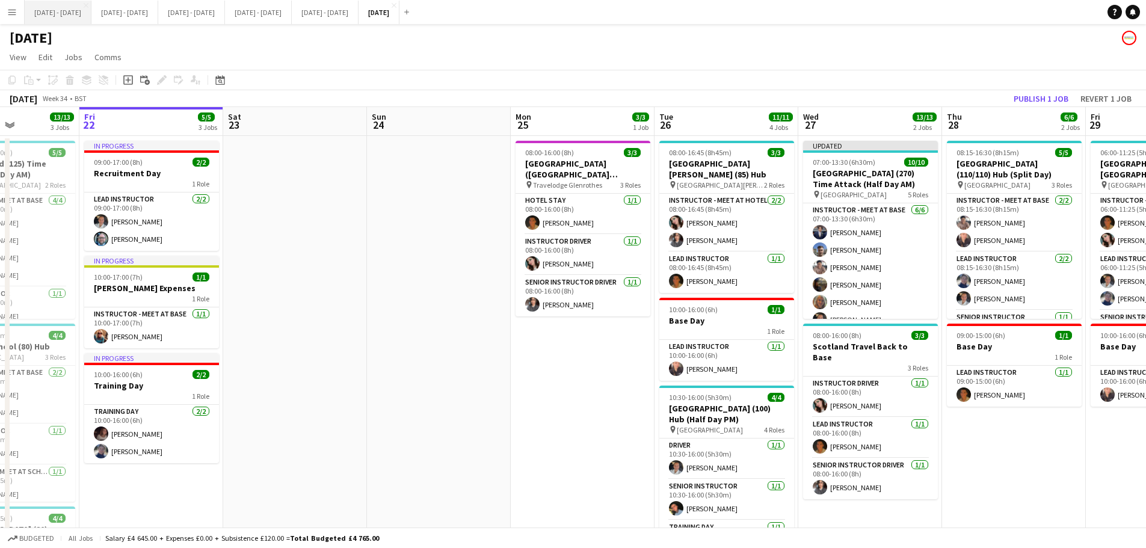
click at [81, 21] on button "Sept 1st - 5th 2025 Close" at bounding box center [58, 12] width 67 height 23
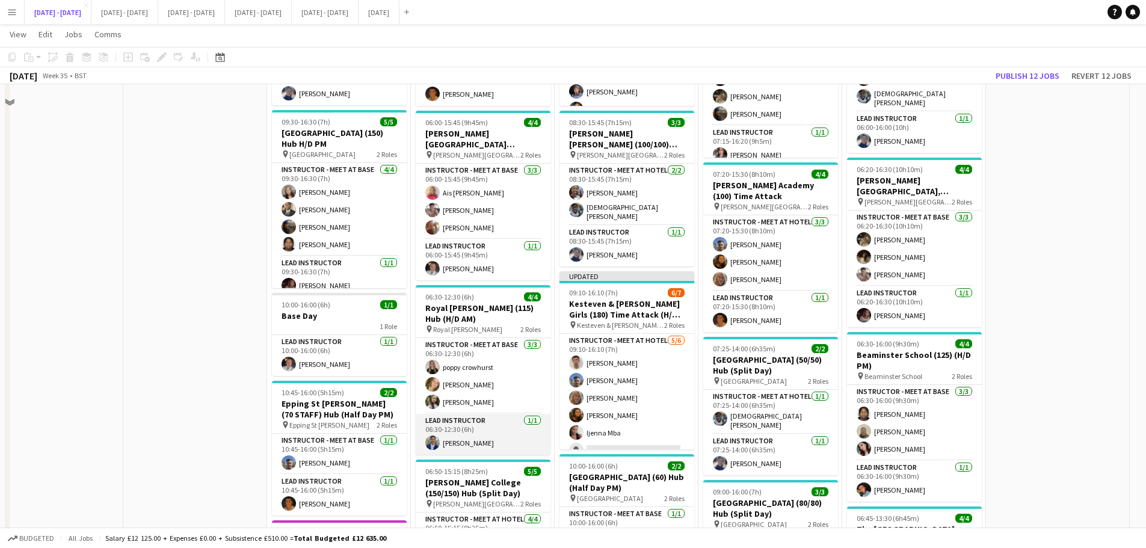
scroll to position [722, 0]
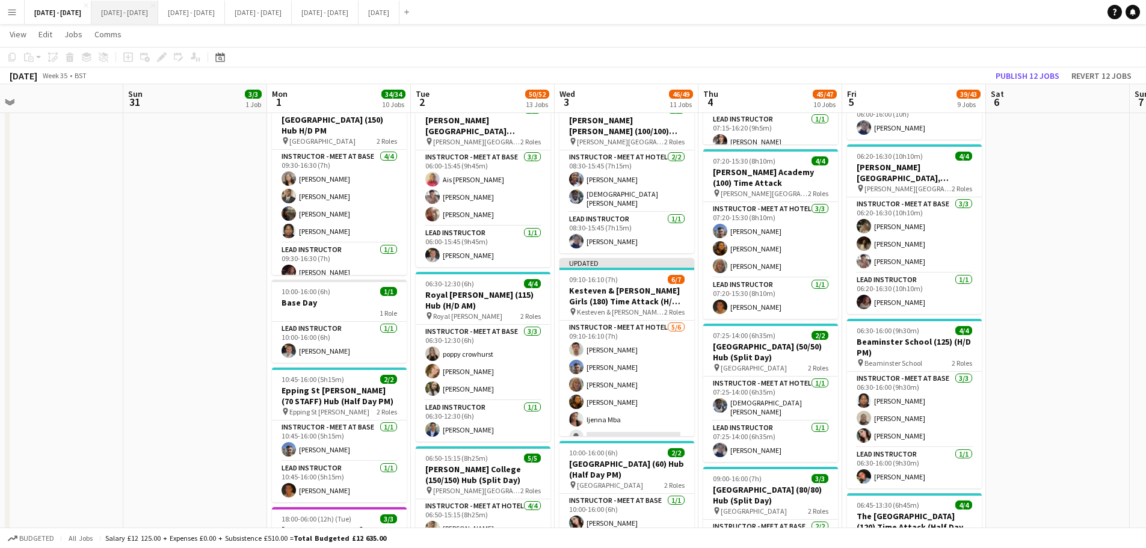
click at [132, 16] on button "[DATE] - [DATE] Close" at bounding box center [124, 12] width 67 height 23
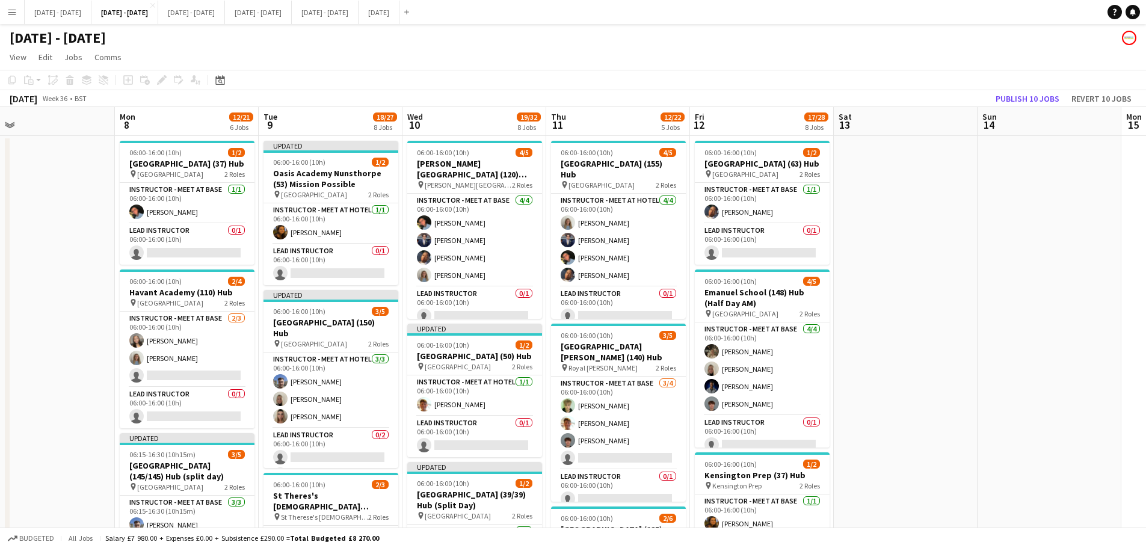
scroll to position [0, 312]
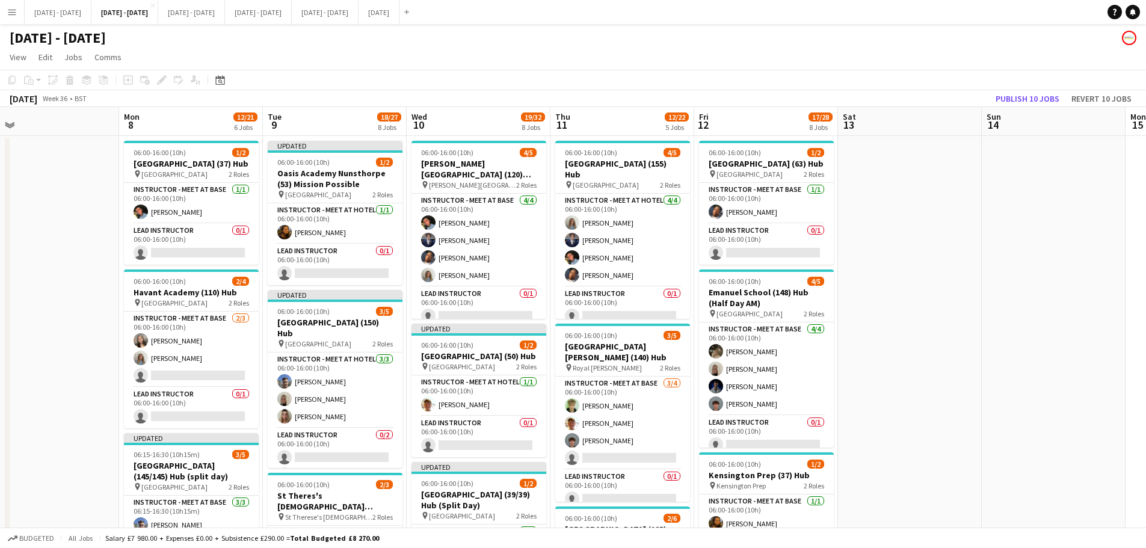
drag, startPoint x: 28, startPoint y: 335, endPoint x: 51, endPoint y: 333, distance: 22.3
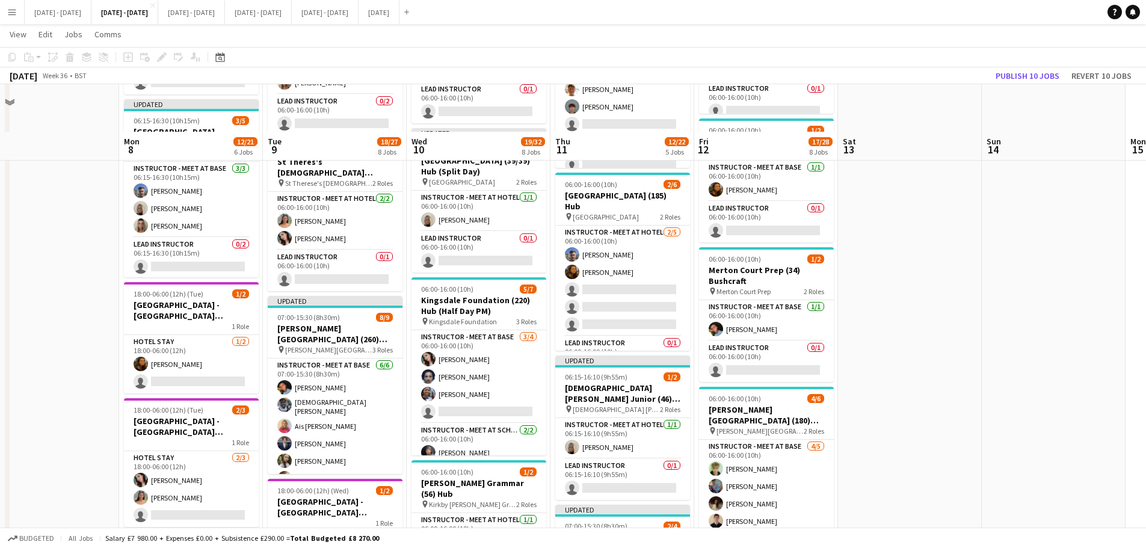
scroll to position [301, 0]
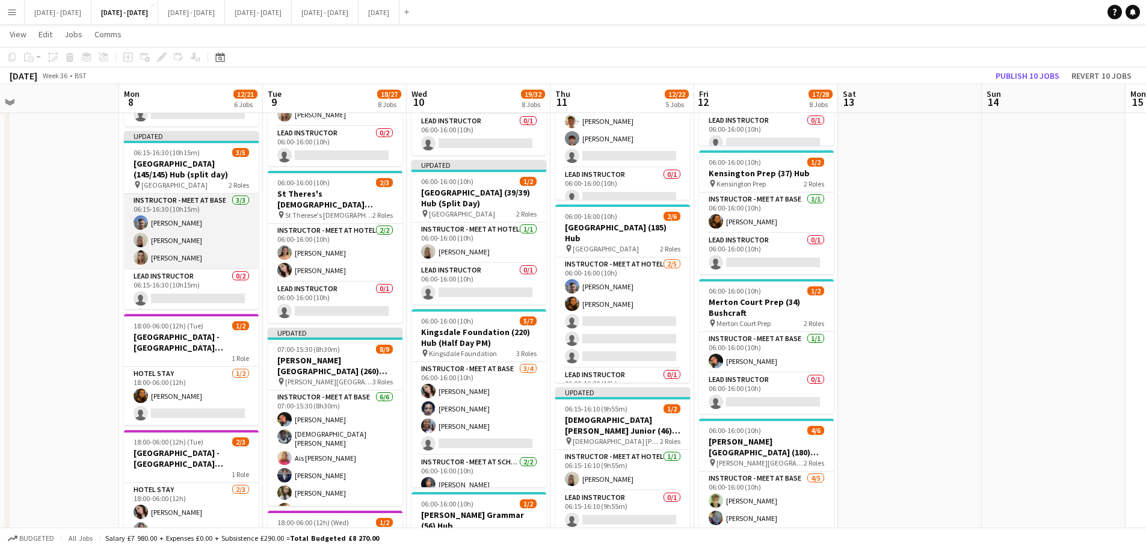
click at [158, 240] on app-card-role "Instructor - Meet at Base 3/3 06:15-16:30 (10h15m) Matt Dailly Abi cheek Holly …" at bounding box center [191, 232] width 135 height 76
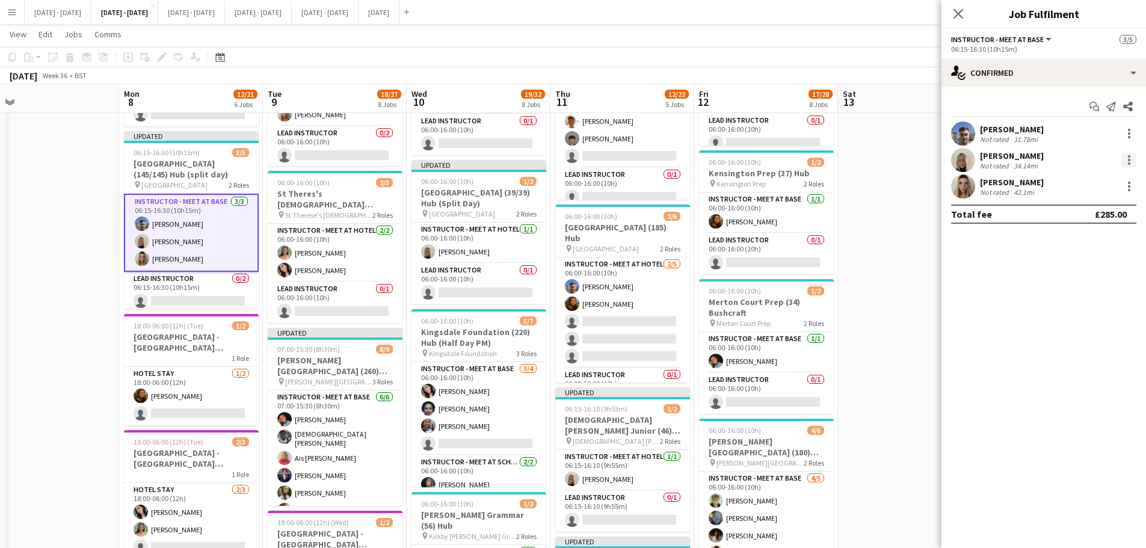
click at [915, 164] on div at bounding box center [1129, 160] width 14 height 14
drag, startPoint x: 1102, startPoint y: 291, endPoint x: 1069, endPoint y: 291, distance: 33.7
click at [915, 292] on button "Remove" at bounding box center [1090, 297] width 94 height 29
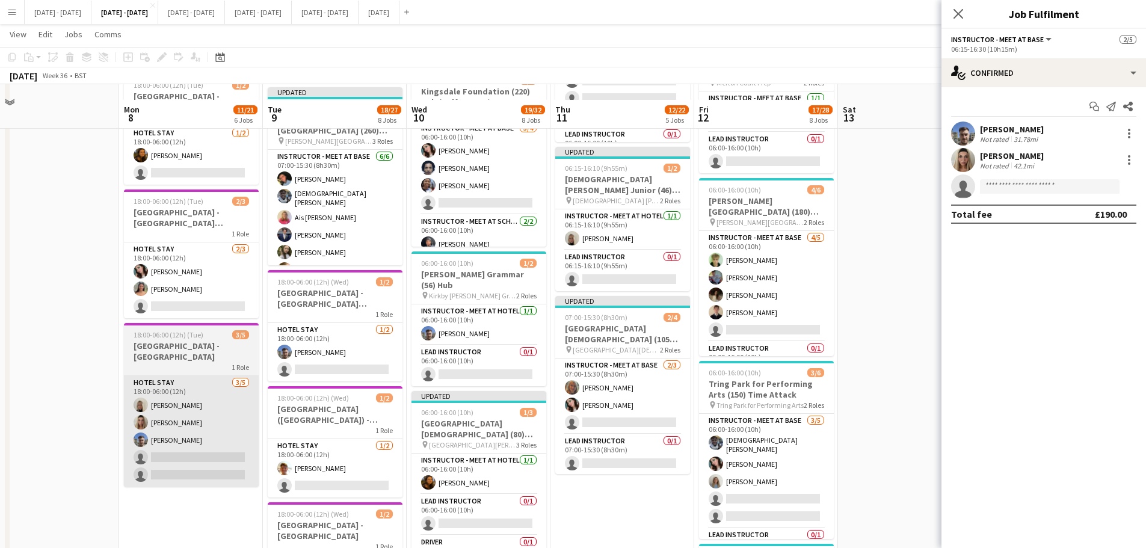
scroll to position [602, 0]
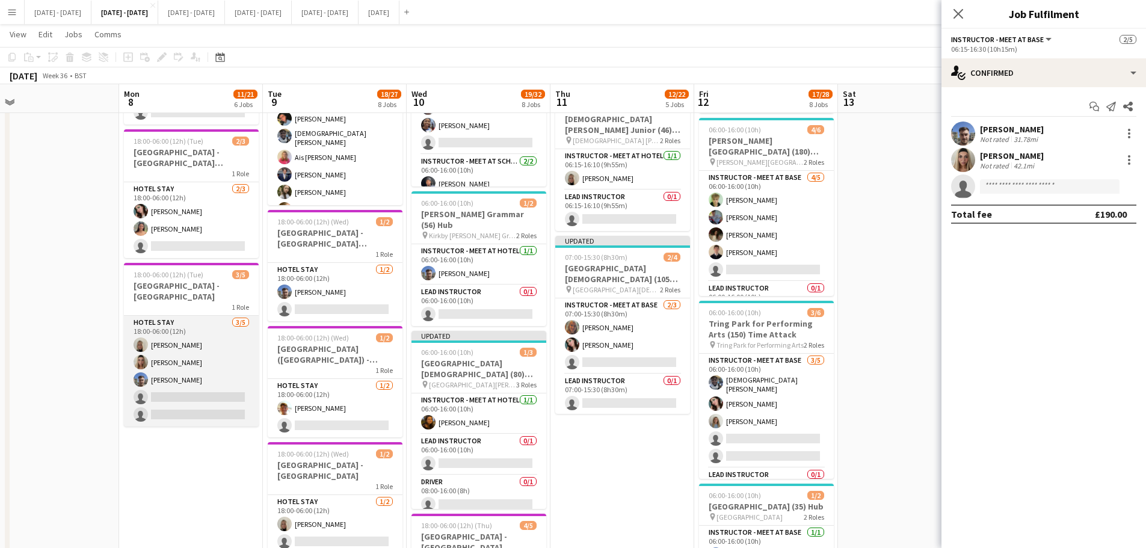
click at [162, 330] on app-card-role "Hotel Stay 3/5 18:00-06:00 (12h) Abi cheek Holly Wright Matt Dailly single-neut…" at bounding box center [191, 371] width 135 height 111
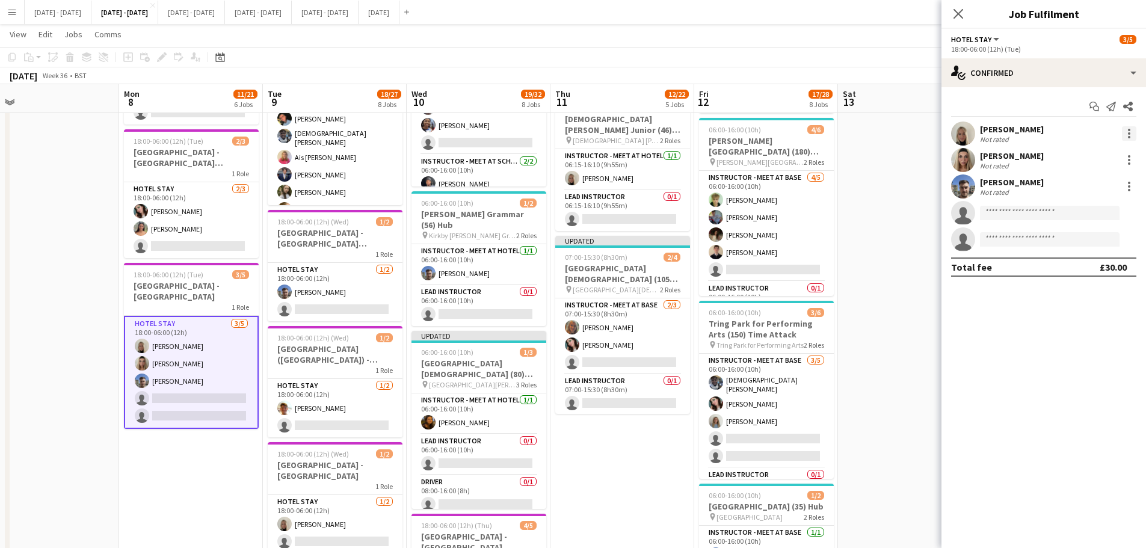
click at [915, 130] on div at bounding box center [1129, 133] width 14 height 14
click at [915, 264] on button "Remove" at bounding box center [1090, 271] width 94 height 29
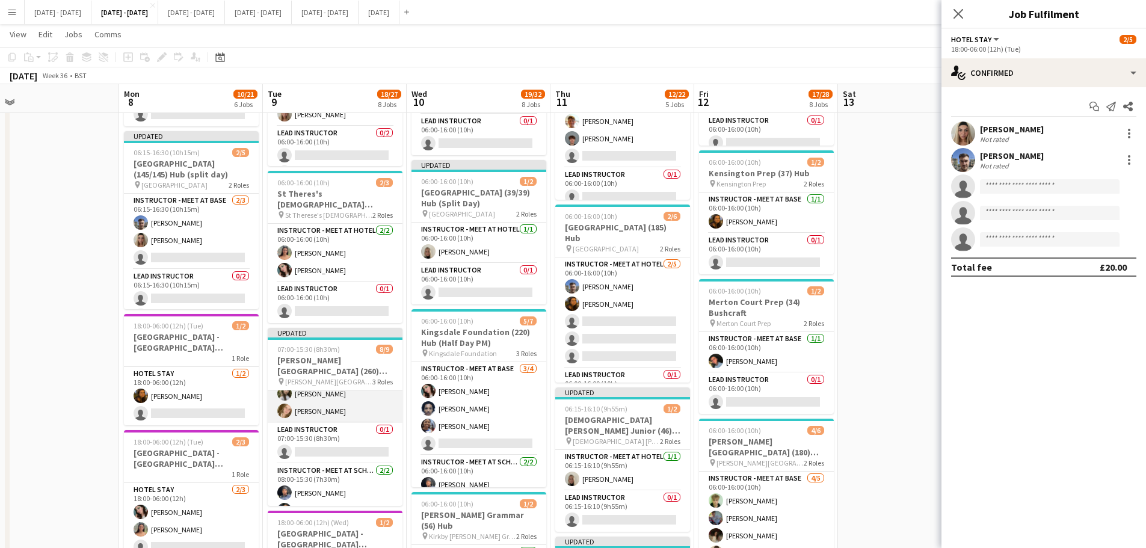
scroll to position [101, 0]
click at [915, 15] on icon "Close pop-in" at bounding box center [958, 13] width 11 height 11
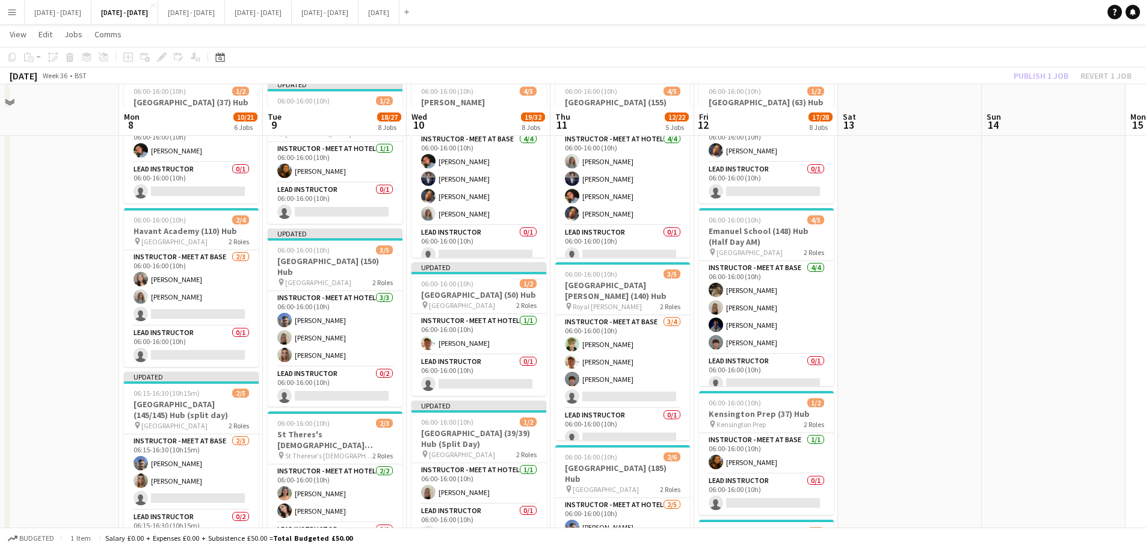
scroll to position [120, 0]
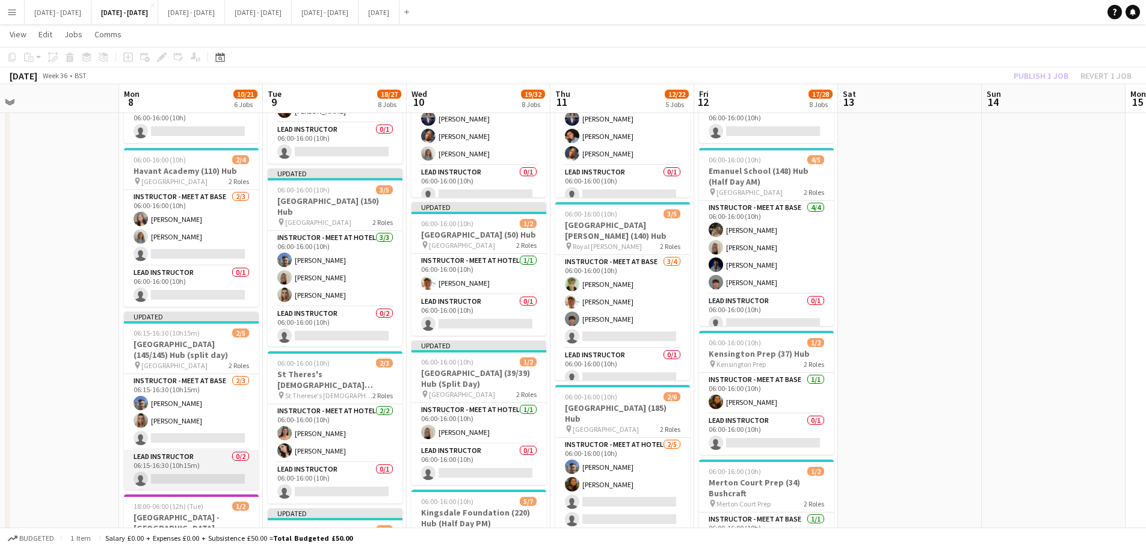
click at [177, 418] on app-card-role "Lead Instructor 0/2 06:15-16:30 (10h15m) single-neutral-actions single-neutral-…" at bounding box center [191, 479] width 135 height 58
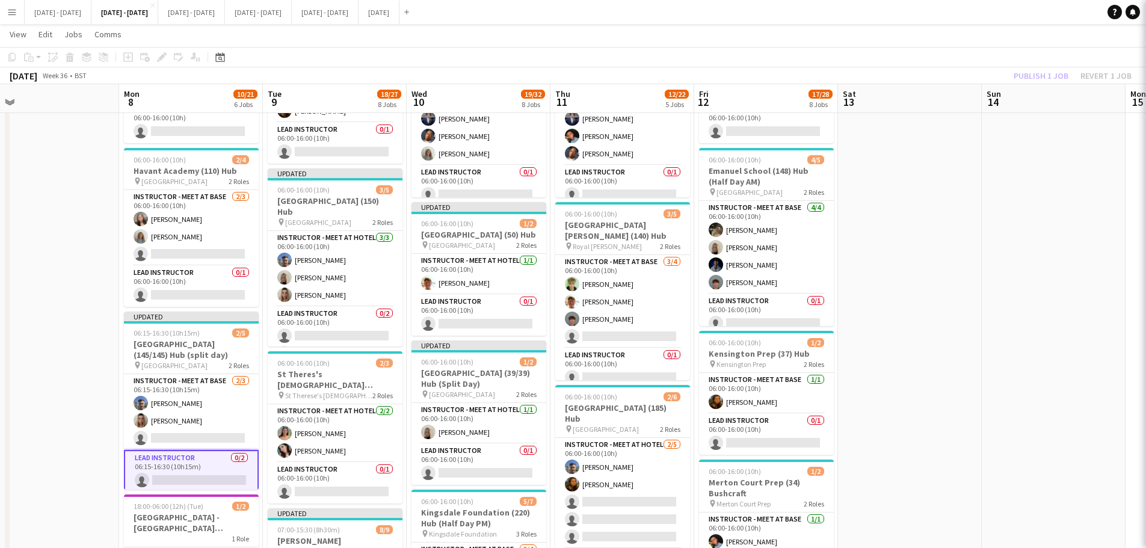
click at [182, 418] on app-card-role "Lead Instructor 0/2 06:15-16:30 (10h15m) single-neutral-actions single-neutral-…" at bounding box center [191, 480] width 135 height 61
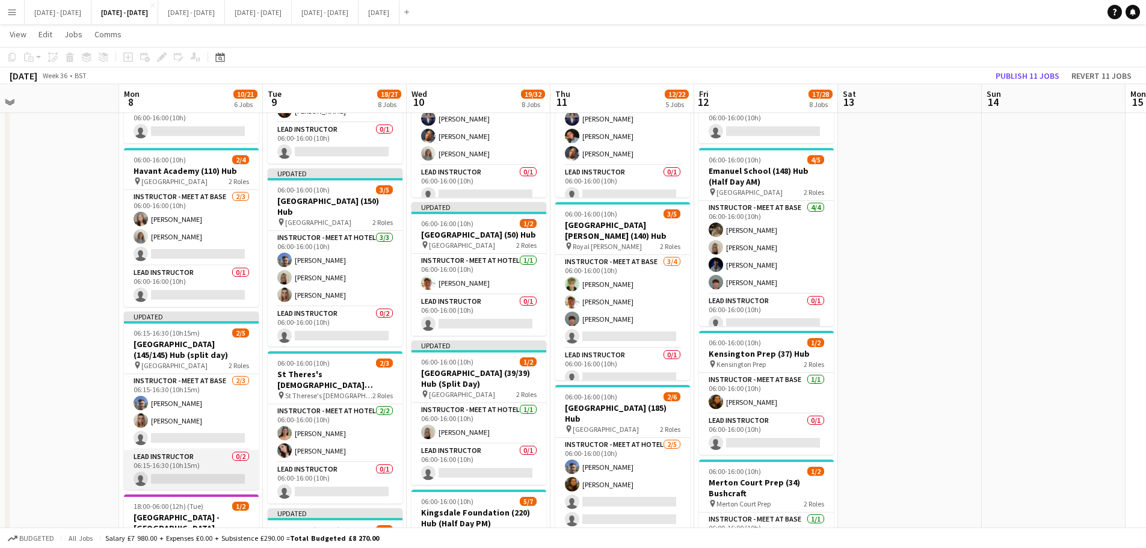
click at [182, 418] on app-card-role "Lead Instructor 0/2 06:15-16:30 (10h15m) single-neutral-actions single-neutral-…" at bounding box center [191, 479] width 135 height 58
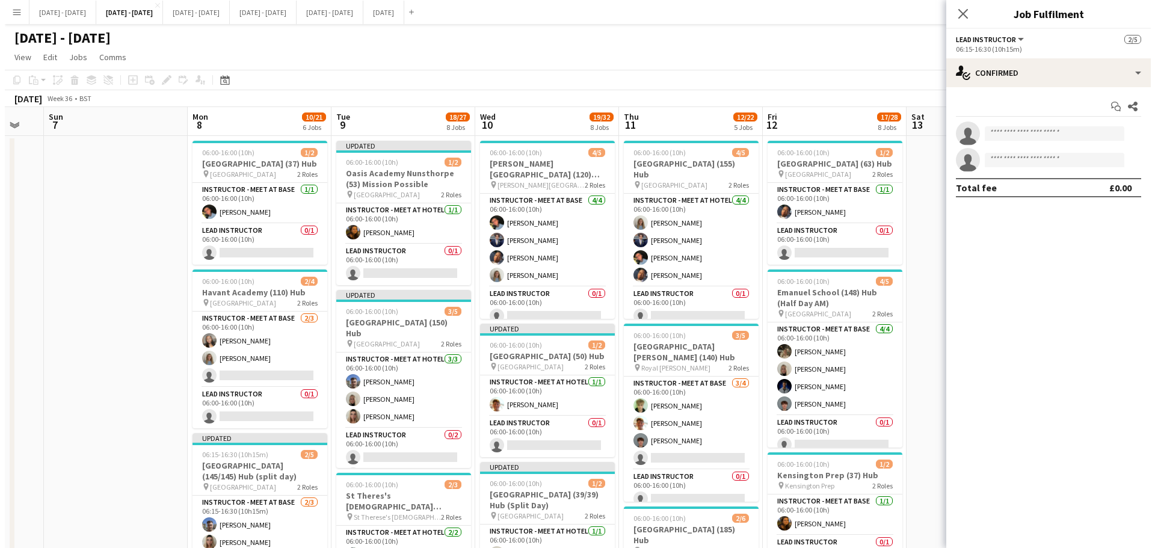
scroll to position [0, 242]
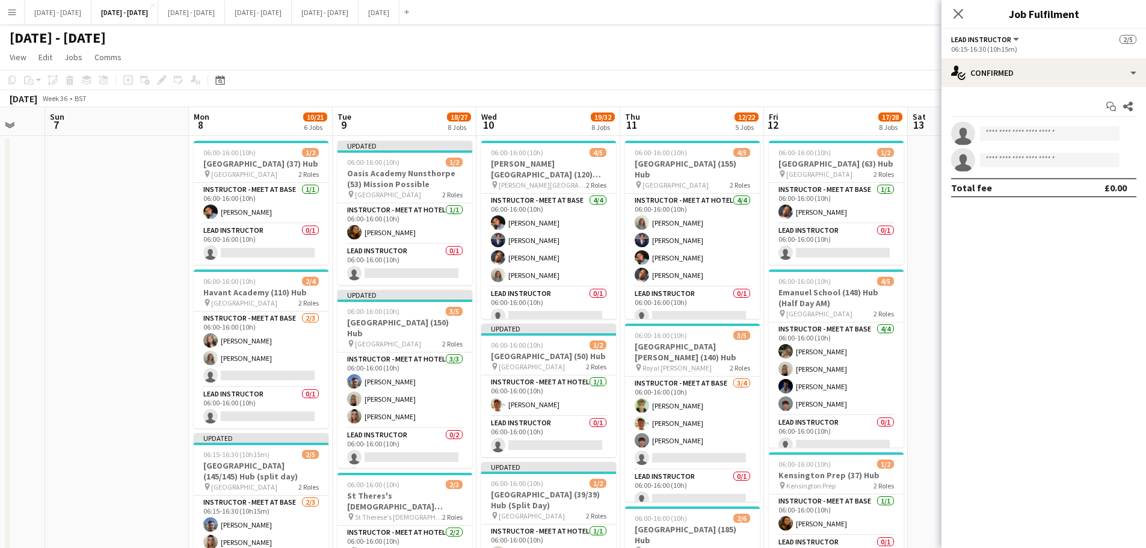
drag, startPoint x: 41, startPoint y: 332, endPoint x: 112, endPoint y: 327, distance: 71.1
click at [63, 13] on button "Sept 1st - 5th 2025 Close" at bounding box center [58, 12] width 67 height 23
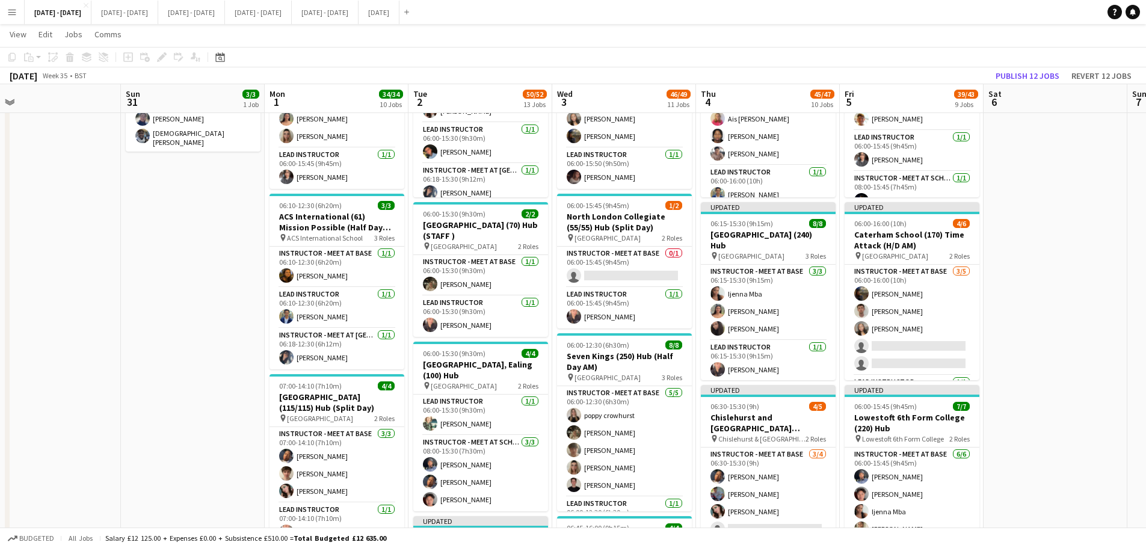
scroll to position [0, 311]
drag, startPoint x: 1057, startPoint y: 478, endPoint x: 1054, endPoint y: 486, distance: 8.4
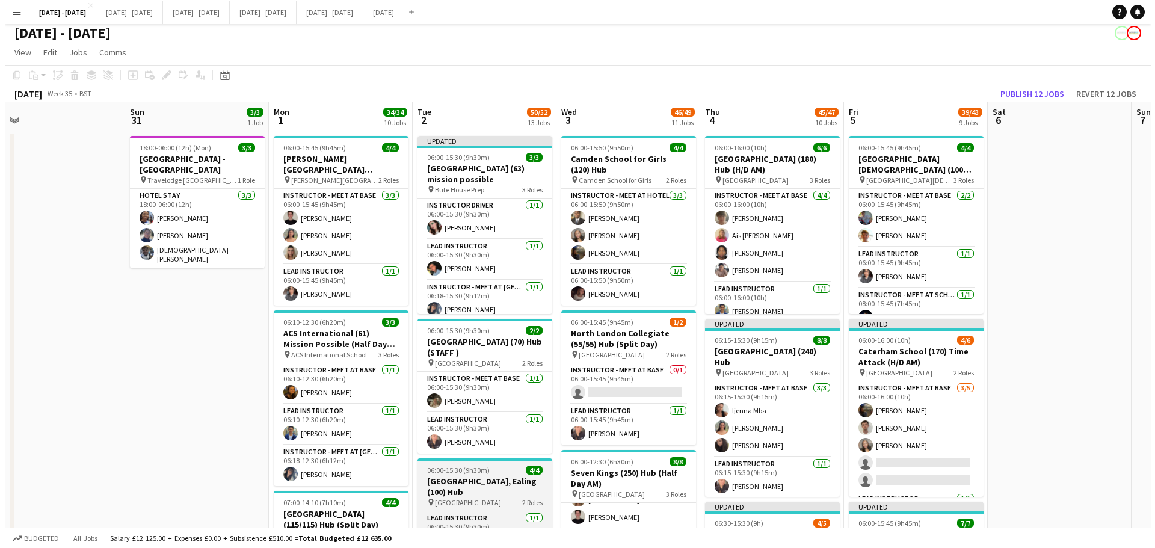
scroll to position [0, 0]
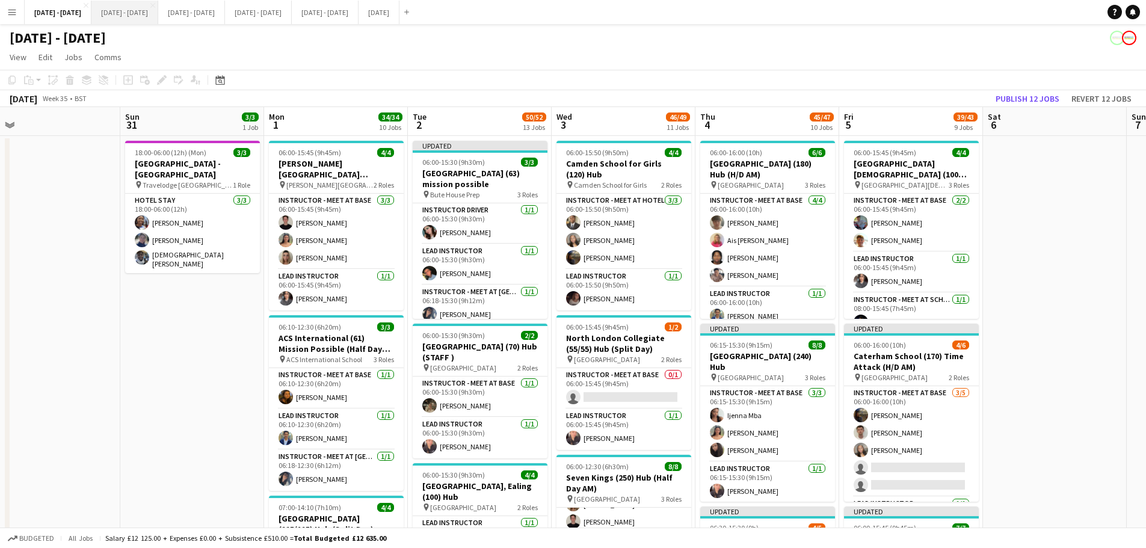
click at [117, 16] on button "[DATE] - [DATE] Close" at bounding box center [124, 12] width 67 height 23
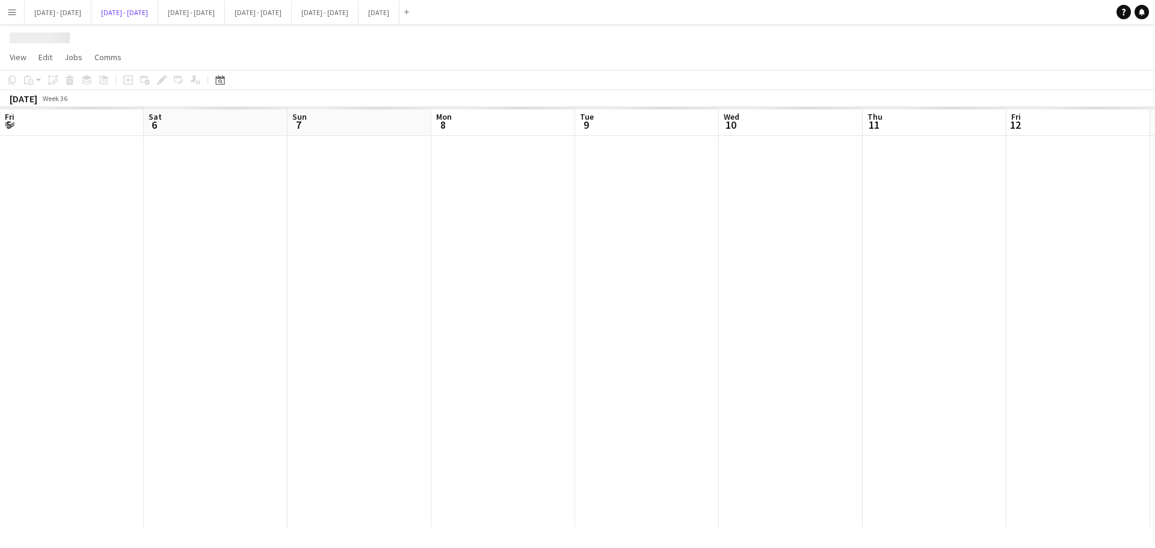
scroll to position [0, 242]
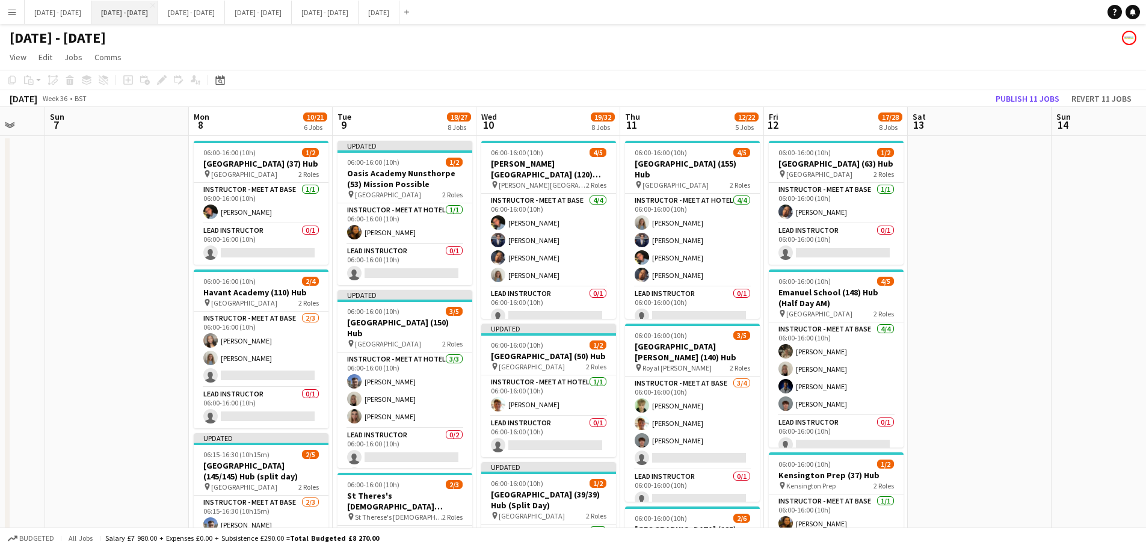
click at [129, 8] on button "[DATE] - [DATE] Close" at bounding box center [124, 12] width 67 height 23
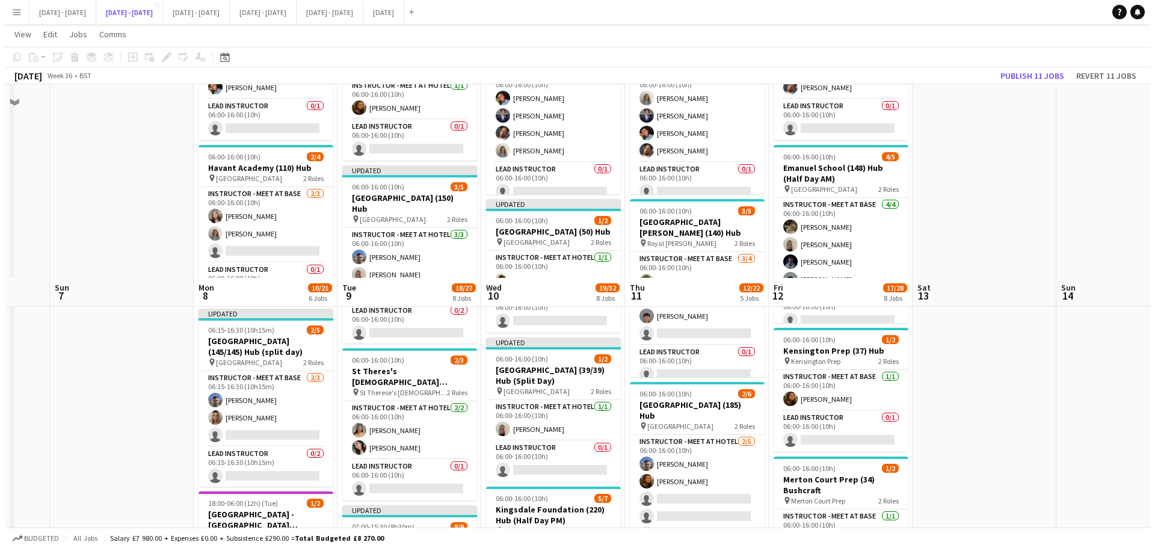
scroll to position [0, 0]
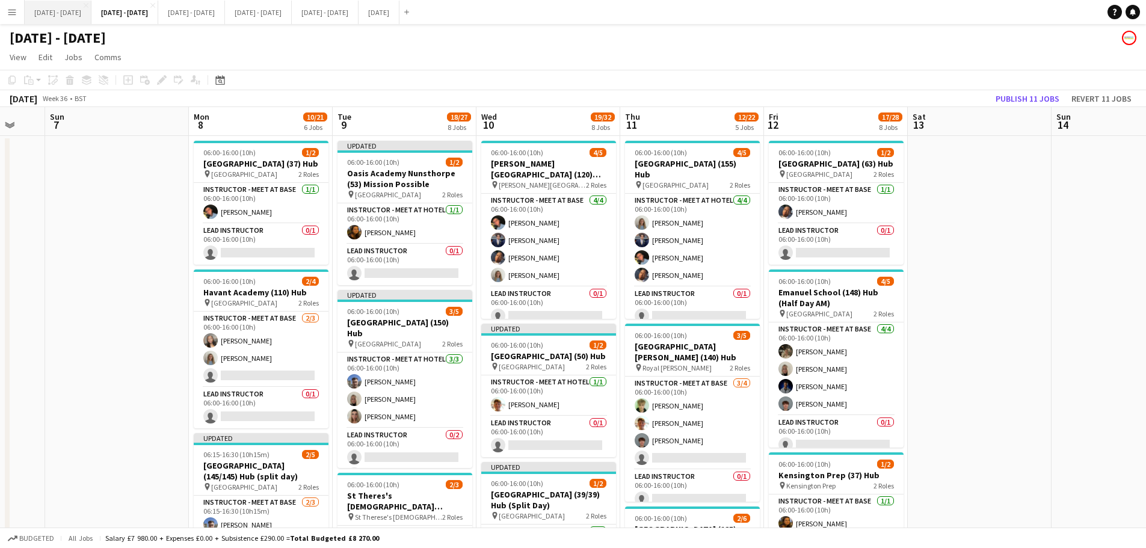
click at [38, 16] on button "Sept 1st - 5th 2025 Close" at bounding box center [58, 12] width 67 height 23
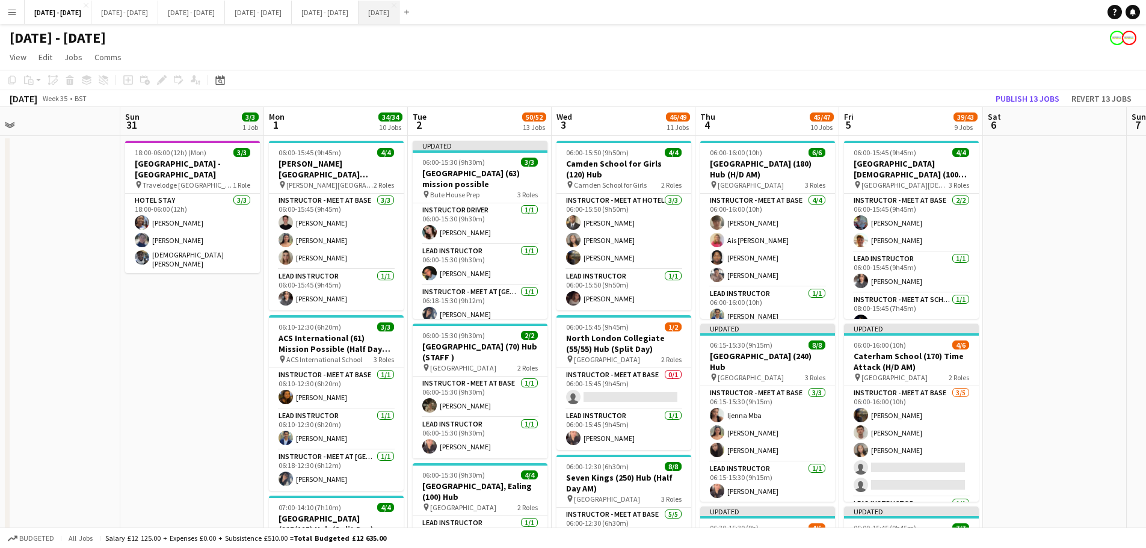
click at [400, 16] on button "August 2025 Close" at bounding box center [379, 12] width 41 height 23
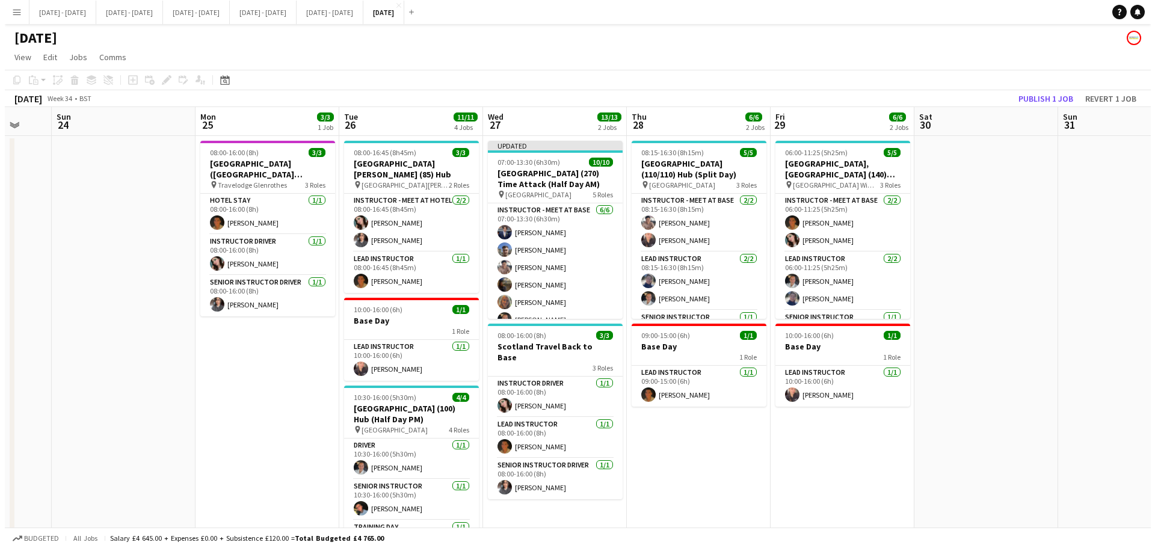
scroll to position [0, 389]
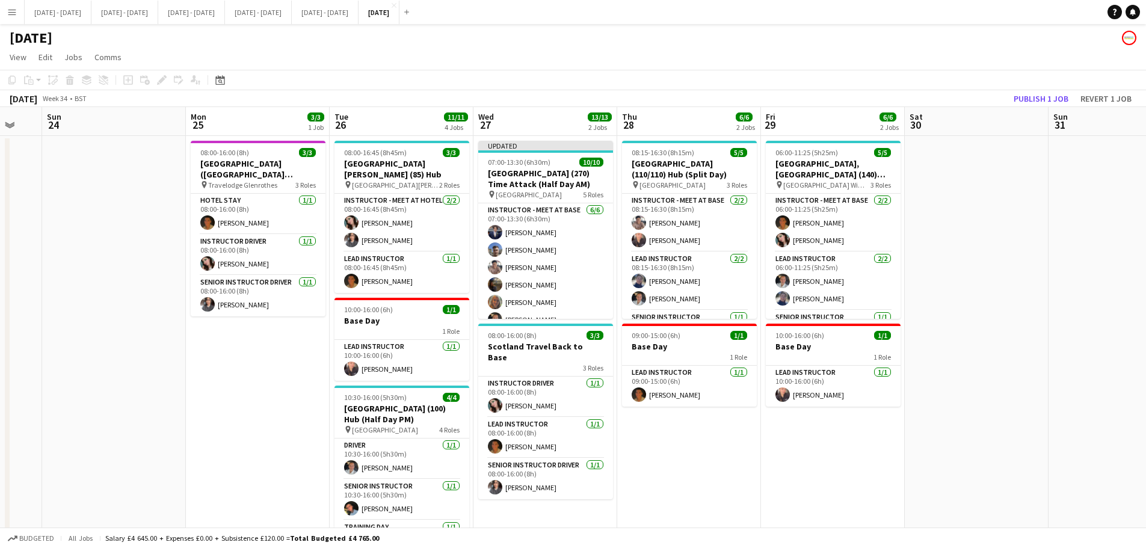
drag, startPoint x: 1005, startPoint y: 455, endPoint x: 681, endPoint y: 461, distance: 325.0
click at [681, 418] on app-calendar-viewport "Thu 21 13/13 3 Jobs Fri 22 5/5 3 Jobs Sat 23 Sun 24 Mon 25 3/3 1 Job Tue 26 11/…" at bounding box center [573, 443] width 1146 height 673
click at [46, 15] on button "Sept 1st - 5th 2025 Close" at bounding box center [58, 12] width 67 height 23
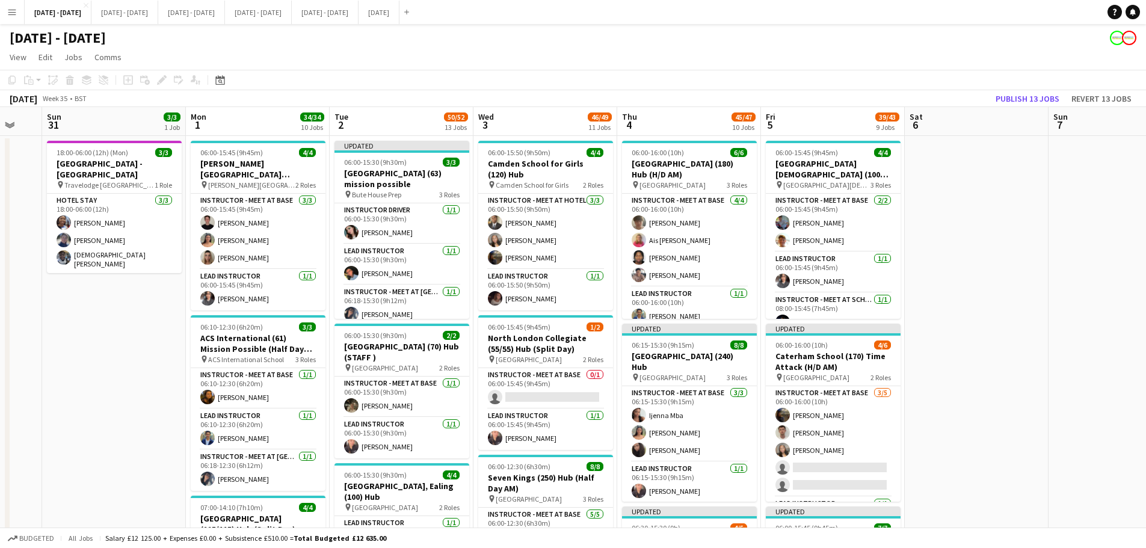
scroll to position [0, 394]
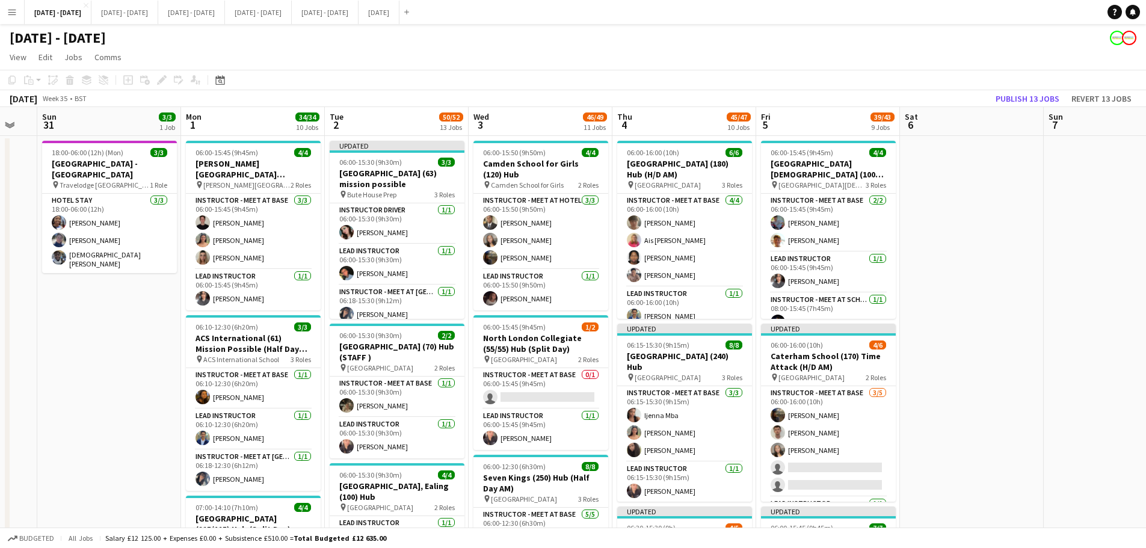
drag, startPoint x: 216, startPoint y: 341, endPoint x: 133, endPoint y: 351, distance: 83.7
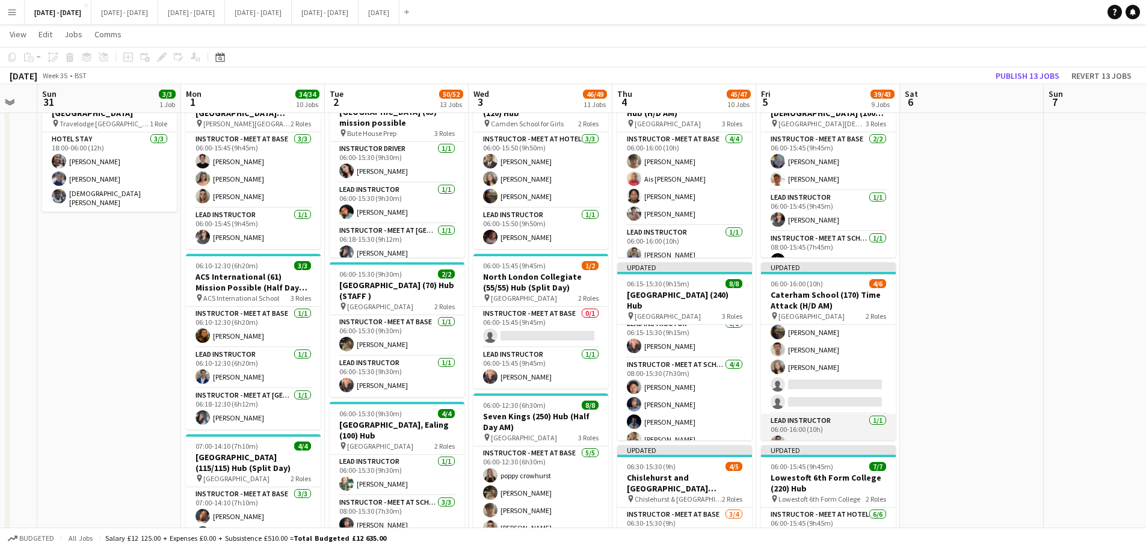
scroll to position [36, 0]
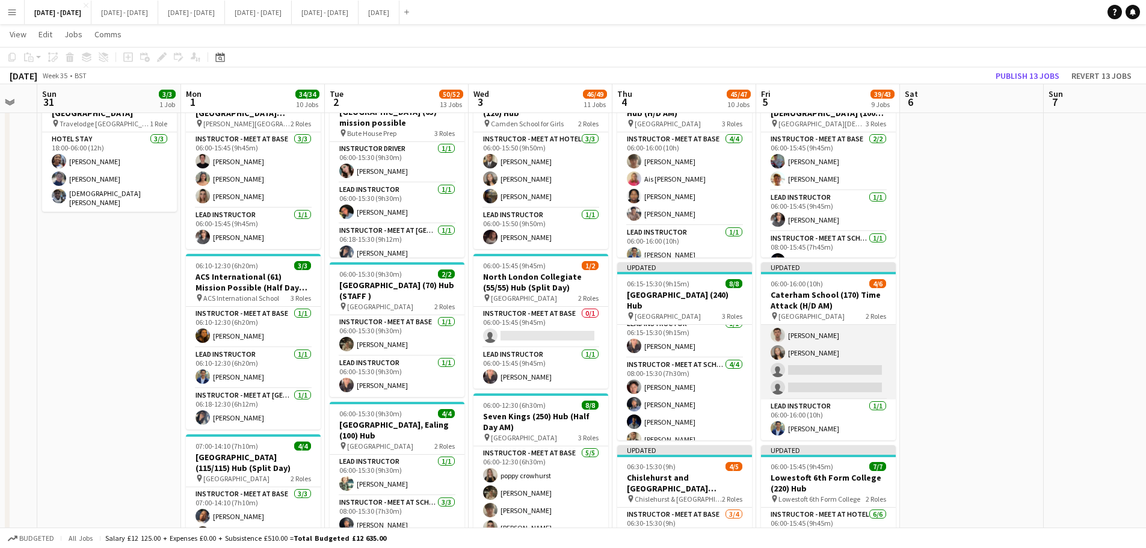
click at [833, 380] on app-card-role "Instructor - Meet at Base 3/5 06:00-16:00 (10h) Evie Pratt Liam O’Connor Grace …" at bounding box center [828, 344] width 135 height 111
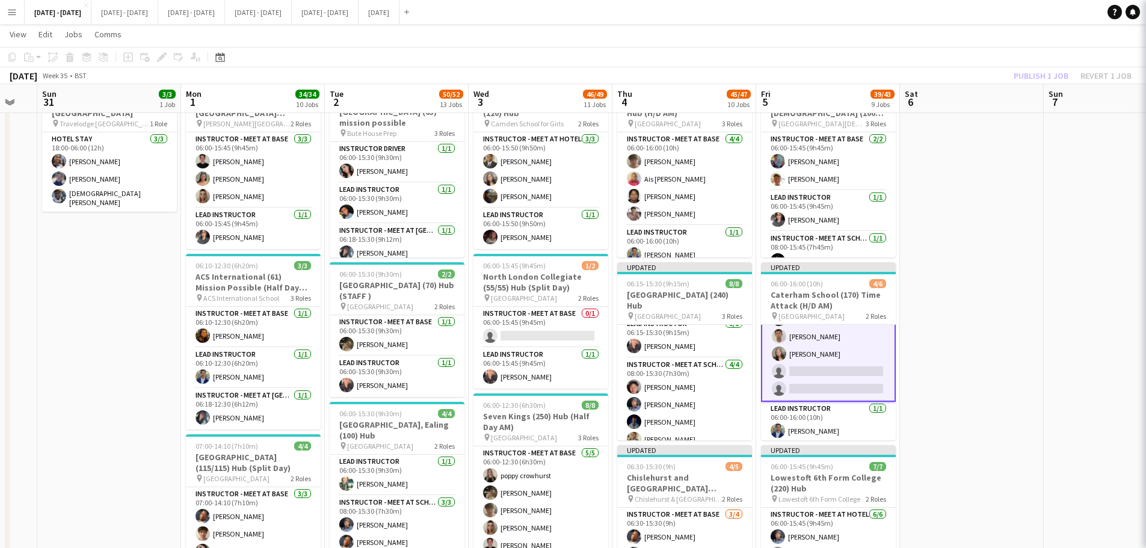
scroll to position [37, 0]
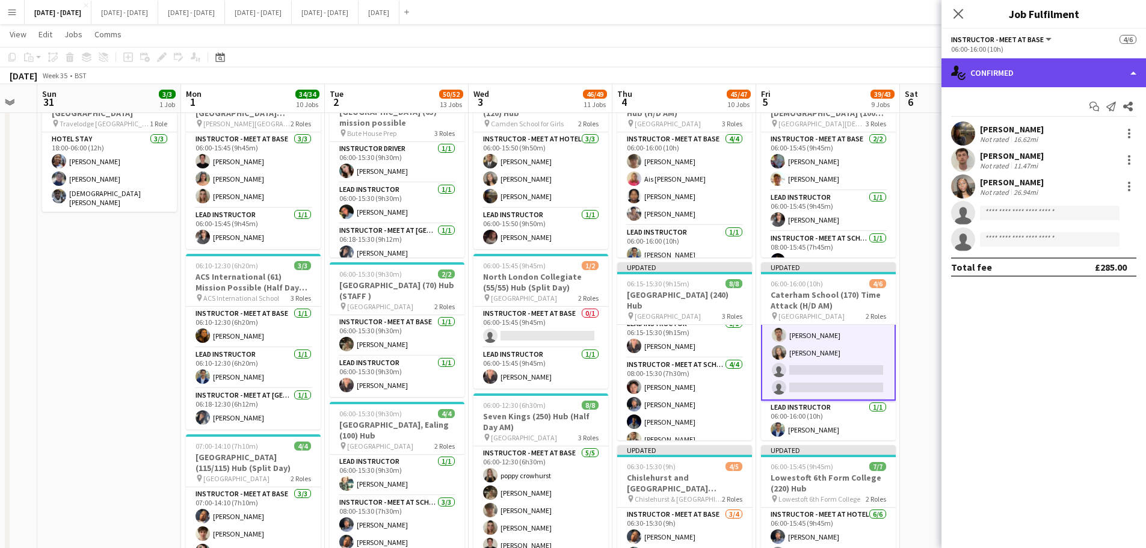
click at [915, 76] on div "single-neutral-actions-check-2 Confirmed" at bounding box center [1044, 72] width 205 height 29
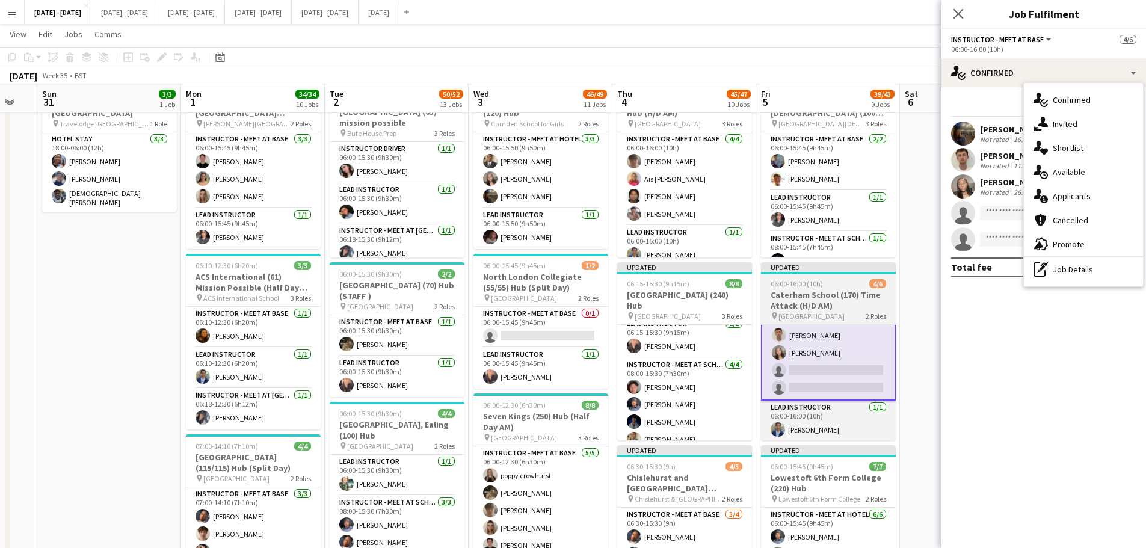
click at [836, 281] on div "06:00-16:00 (10h) 4/6" at bounding box center [828, 283] width 135 height 9
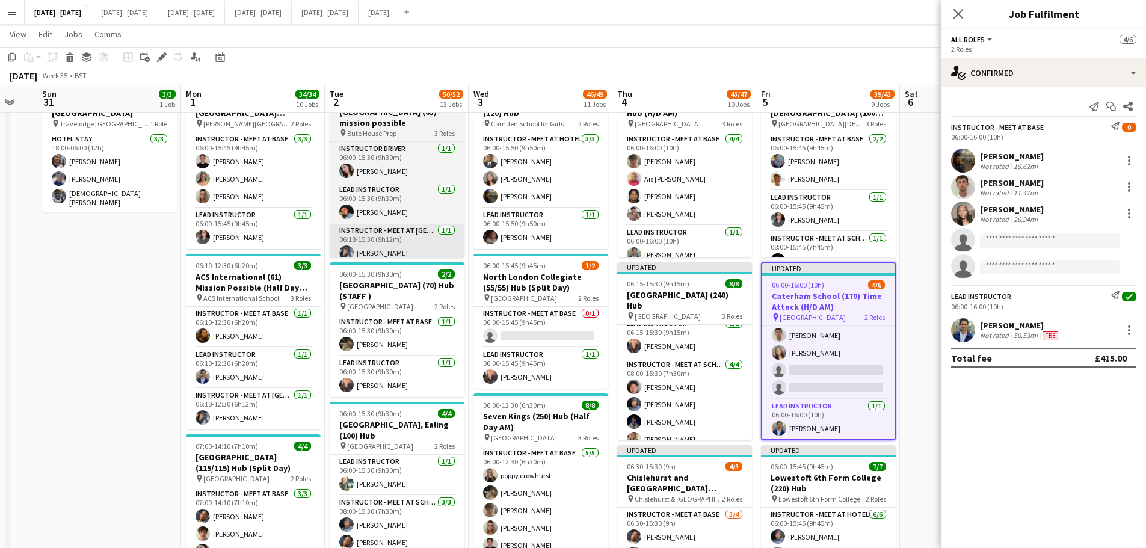
scroll to position [36, 0]
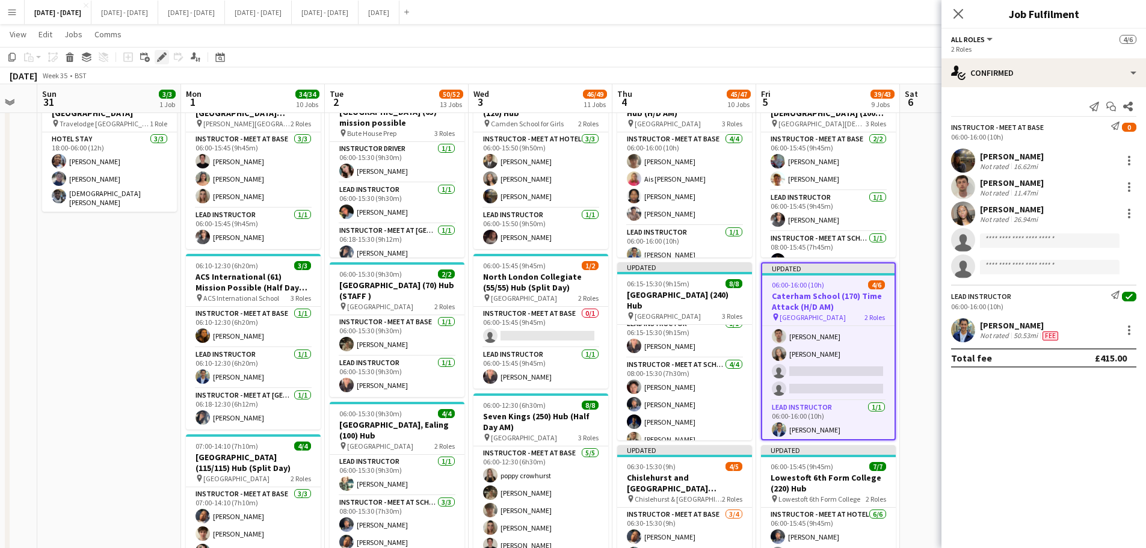
click at [158, 58] on icon "Edit" at bounding box center [162, 57] width 10 height 10
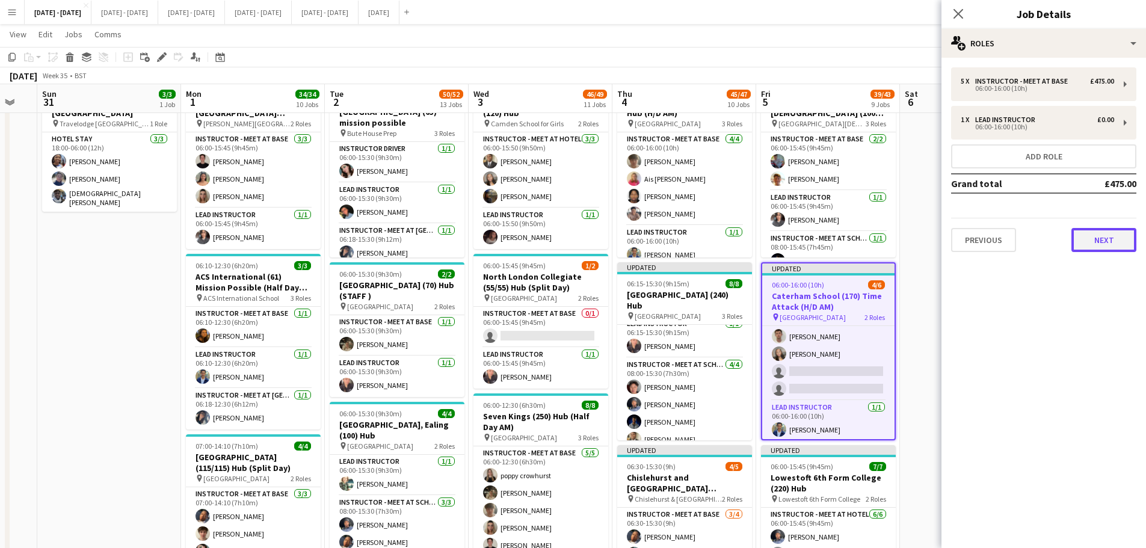
click at [915, 249] on button "Next" at bounding box center [1104, 240] width 65 height 24
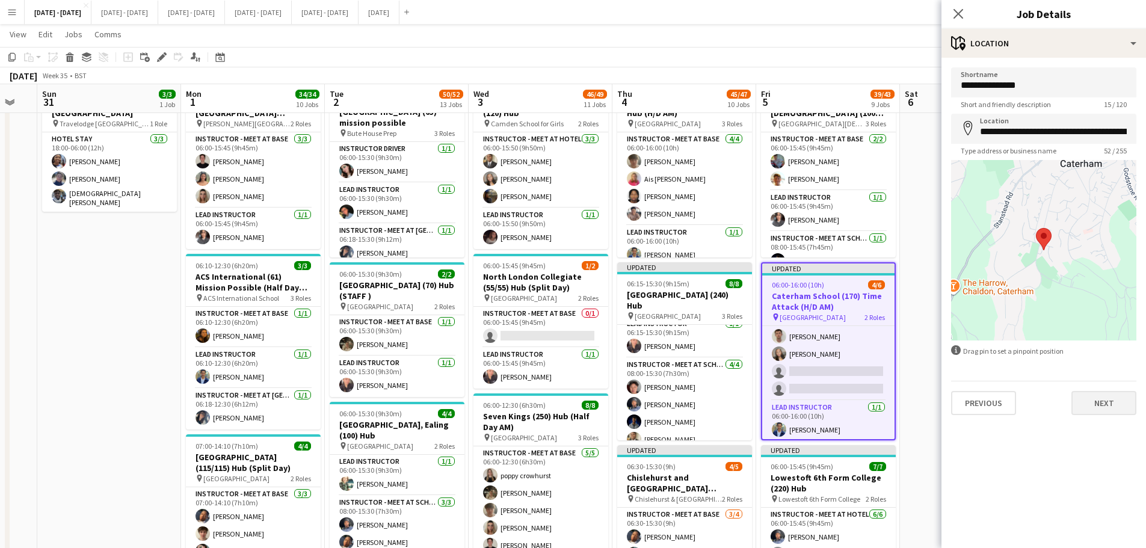
click at [915, 415] on div "**********" at bounding box center [1044, 241] width 205 height 367
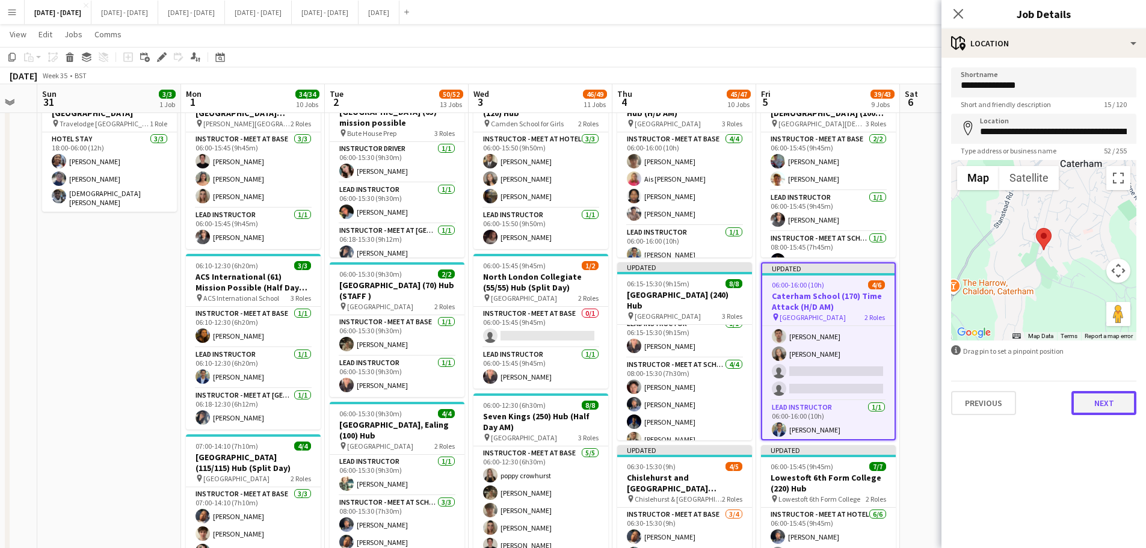
click at [915, 409] on button "Next" at bounding box center [1104, 403] width 65 height 24
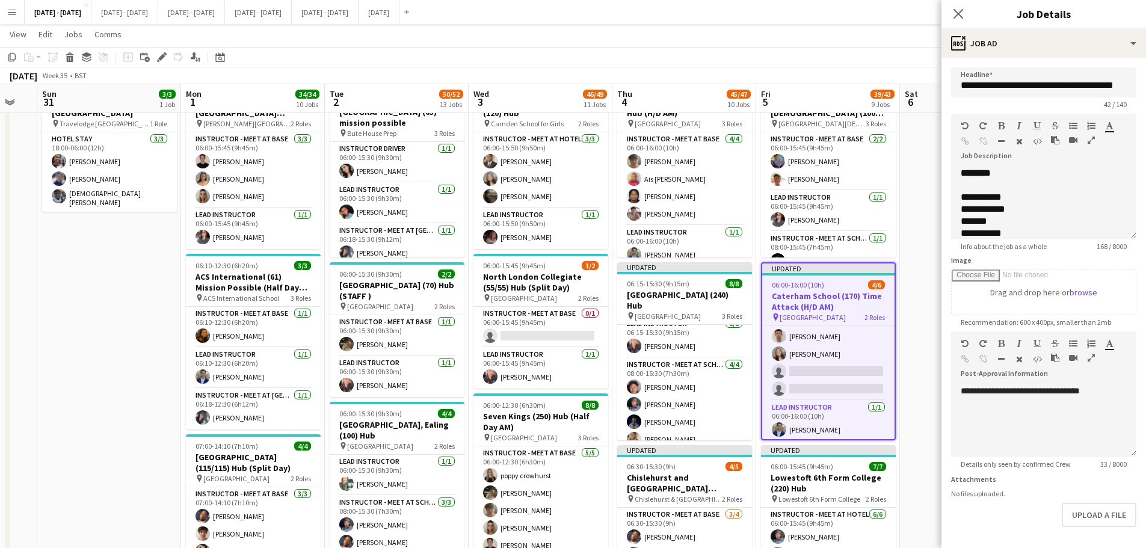
scroll to position [38, 0]
click at [915, 13] on icon "Close pop-in" at bounding box center [958, 13] width 11 height 11
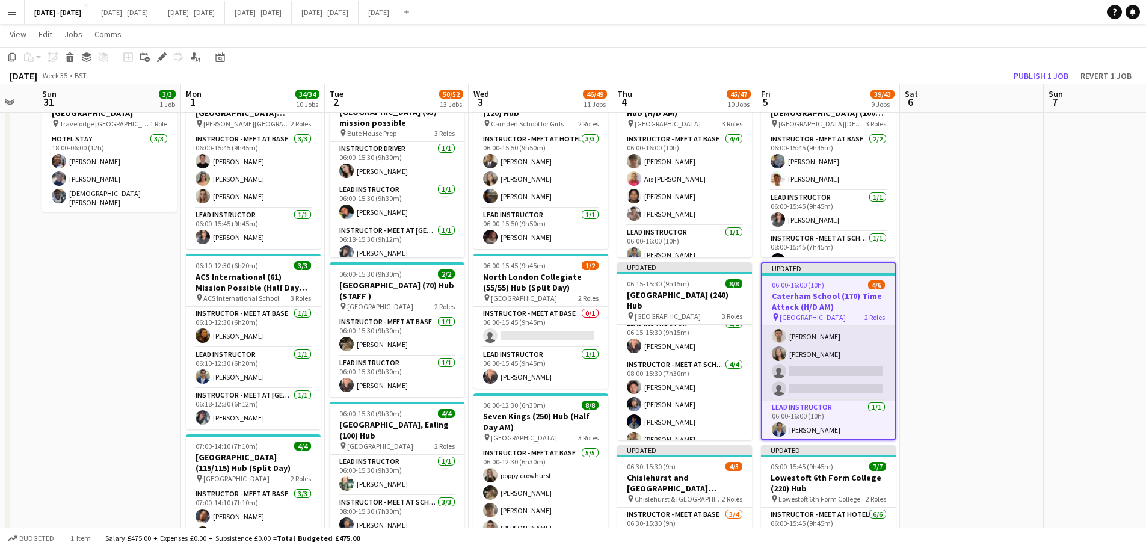
click at [843, 374] on app-card-role "Instructor - Meet at Base 3/5 06:00-16:00 (10h) Evie Pratt Liam O’Connor Grace …" at bounding box center [828, 345] width 132 height 111
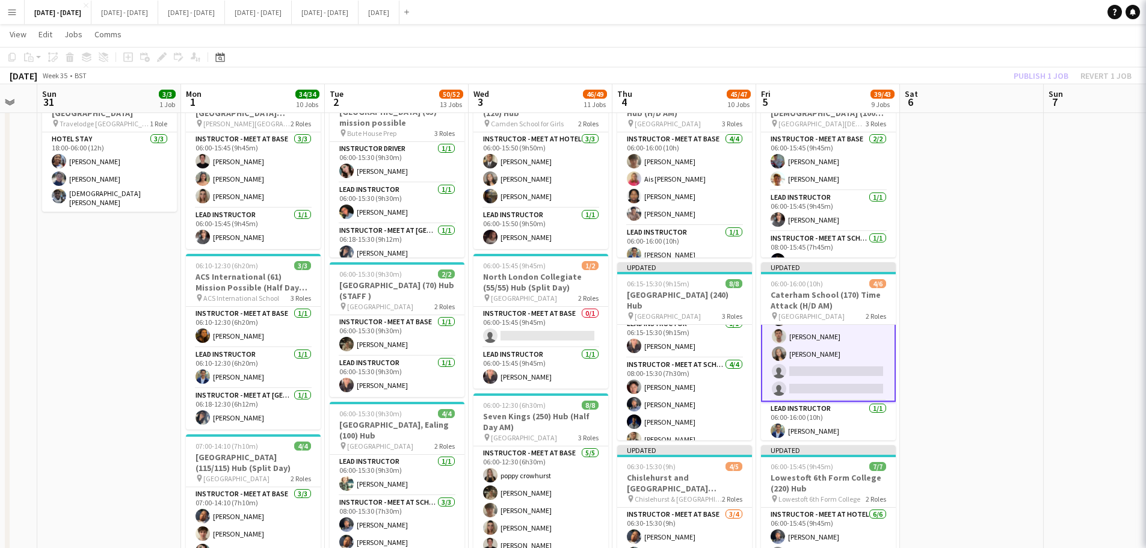
scroll to position [37, 0]
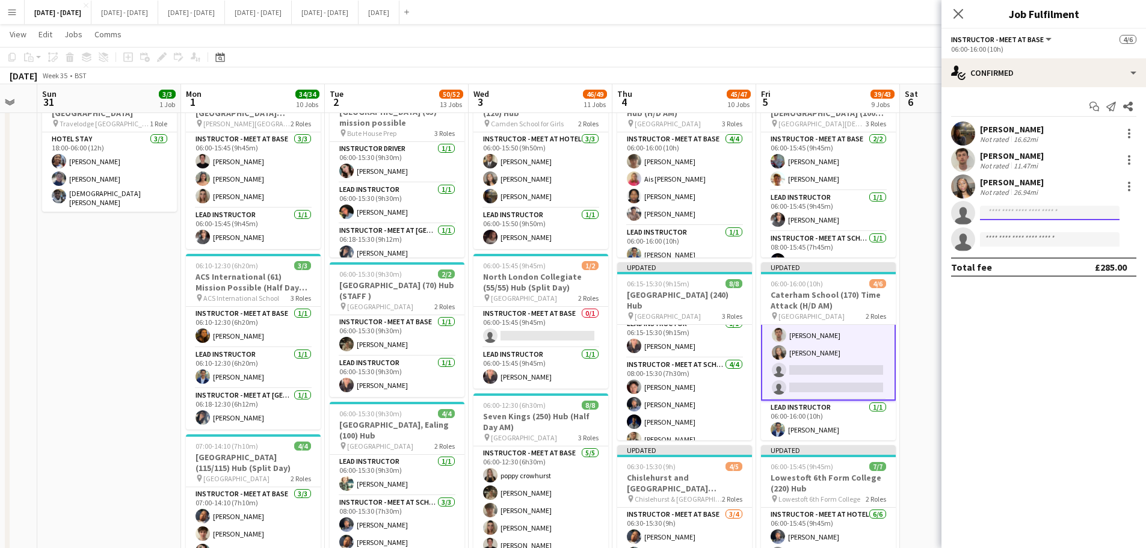
click at [915, 215] on input at bounding box center [1050, 213] width 140 height 14
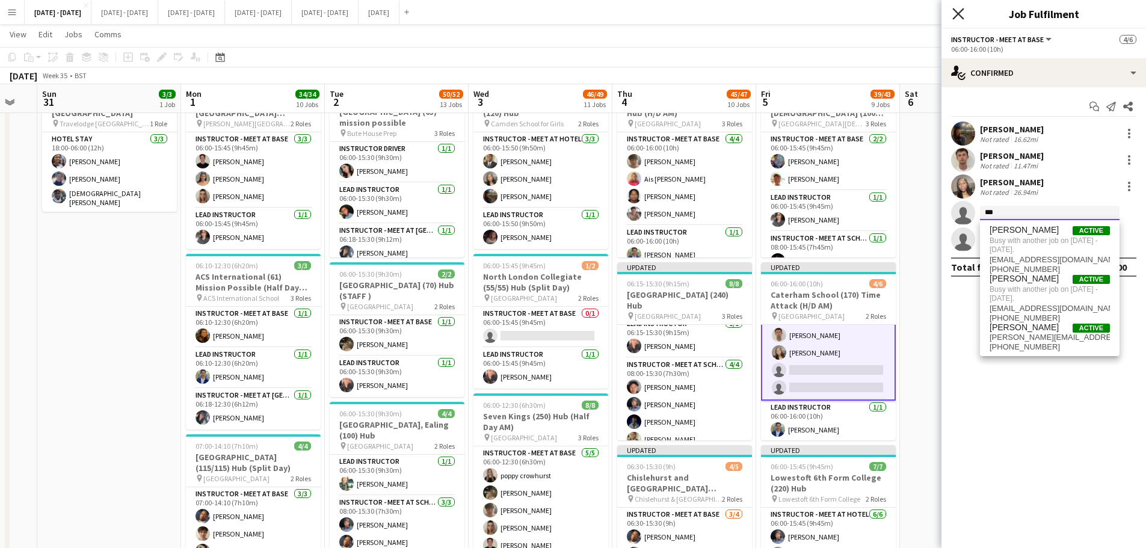
type input "***"
click at [915, 12] on icon at bounding box center [958, 13] width 11 height 11
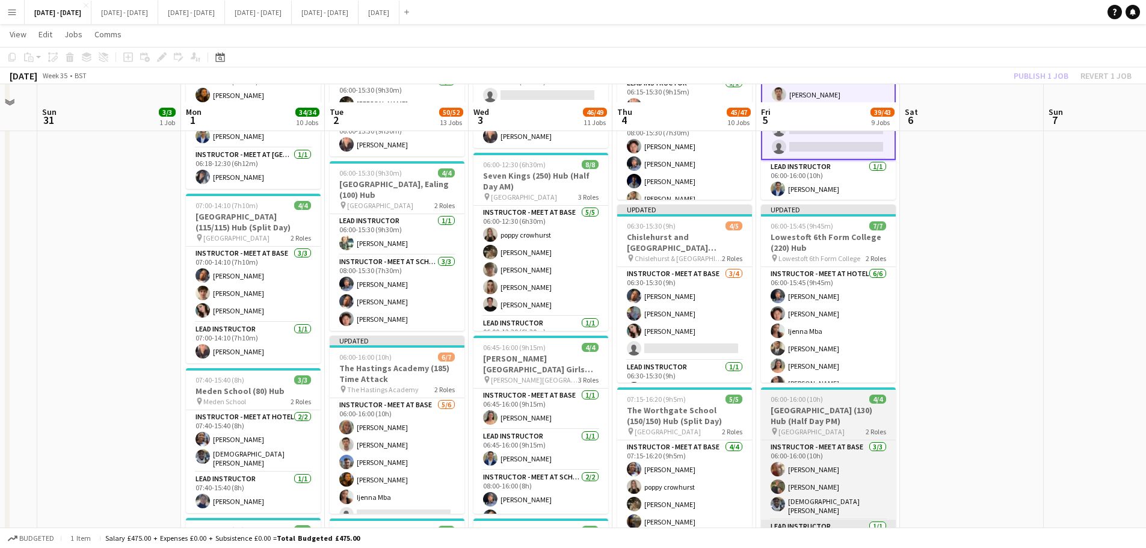
scroll to position [421, 0]
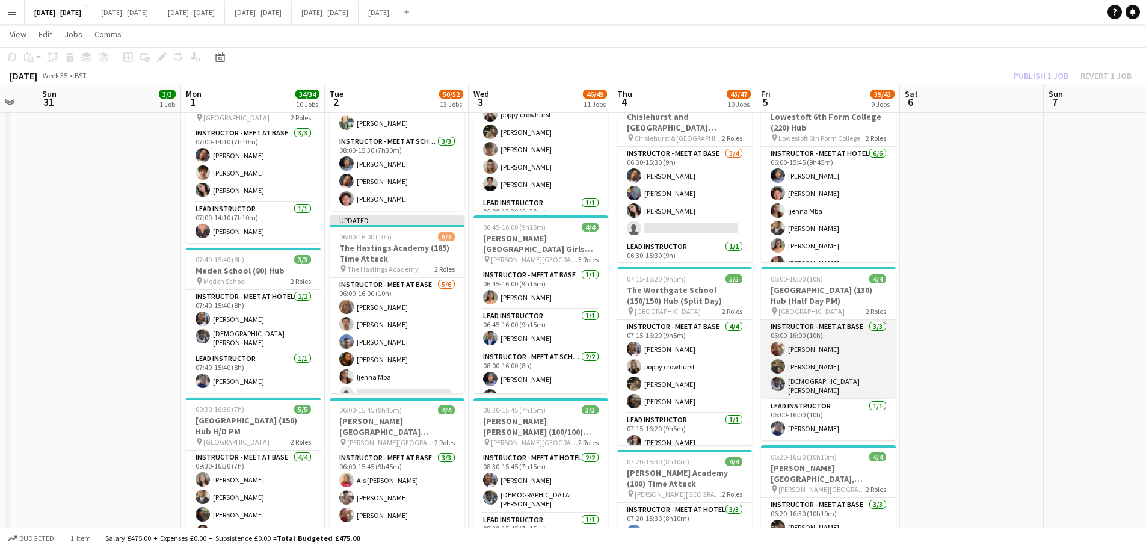
click at [839, 348] on app-card-role "Instructor - Meet at Base 3/3 06:00-16:00 (10h) Olivia Etherington Adam Masaryk…" at bounding box center [828, 359] width 135 height 79
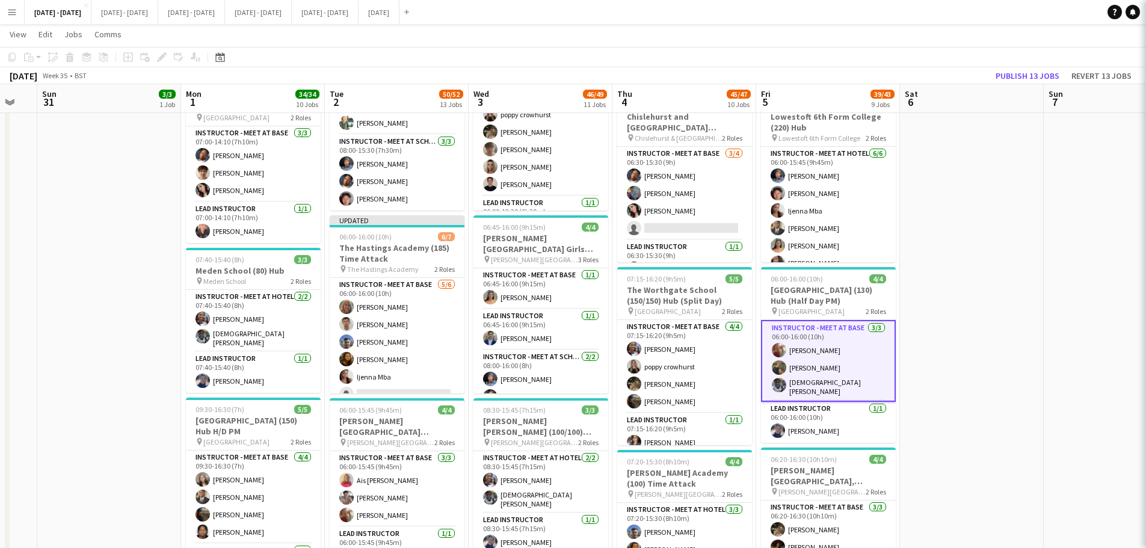
scroll to position [36, 0]
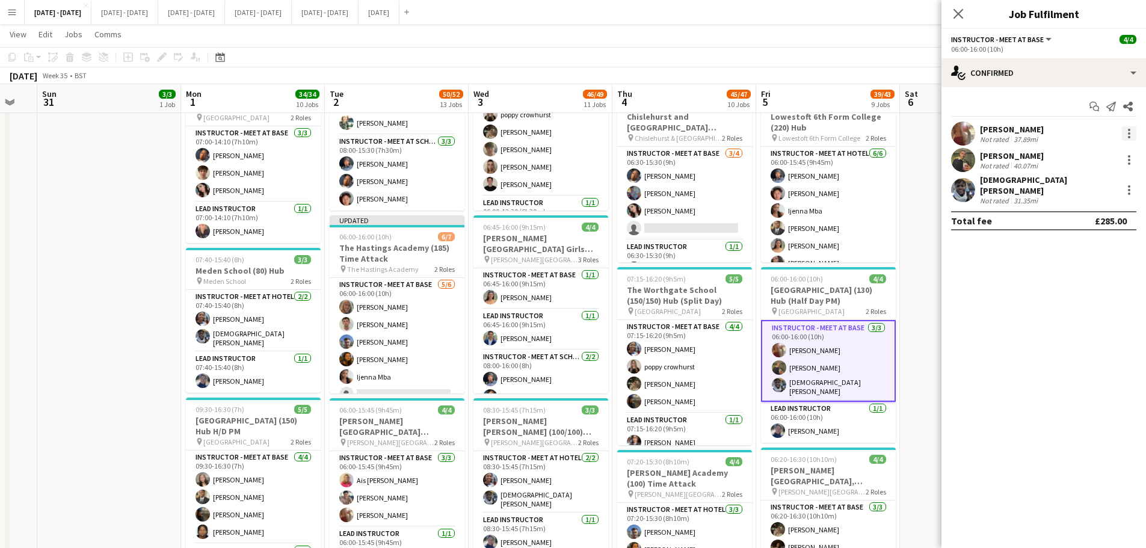
click at [915, 128] on div at bounding box center [1129, 133] width 14 height 14
click at [915, 185] on span "Switch crew" at bounding box center [1089, 184] width 75 height 11
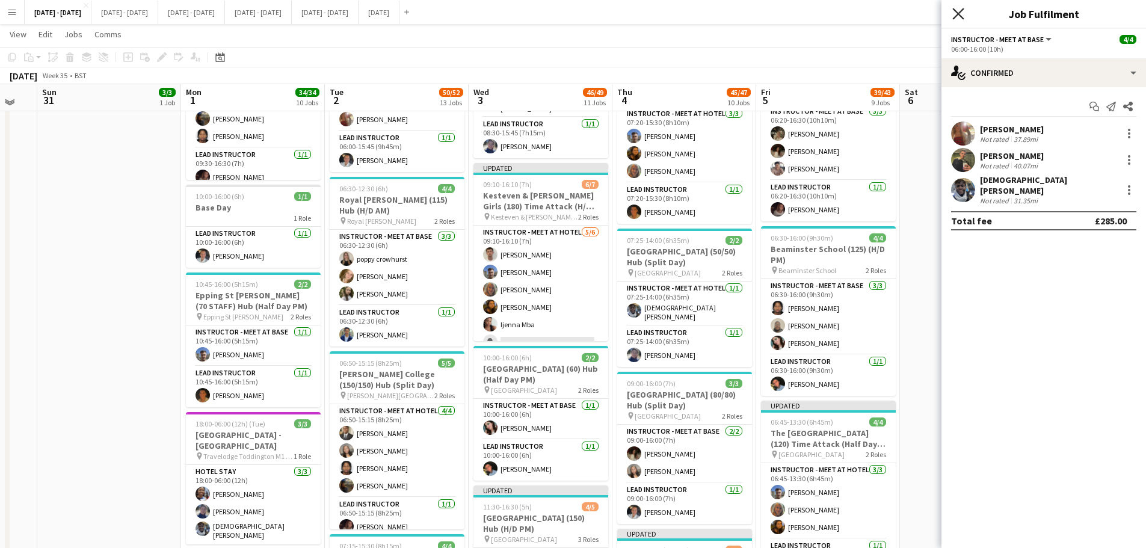
click at [915, 11] on icon "Close pop-in" at bounding box center [958, 13] width 11 height 11
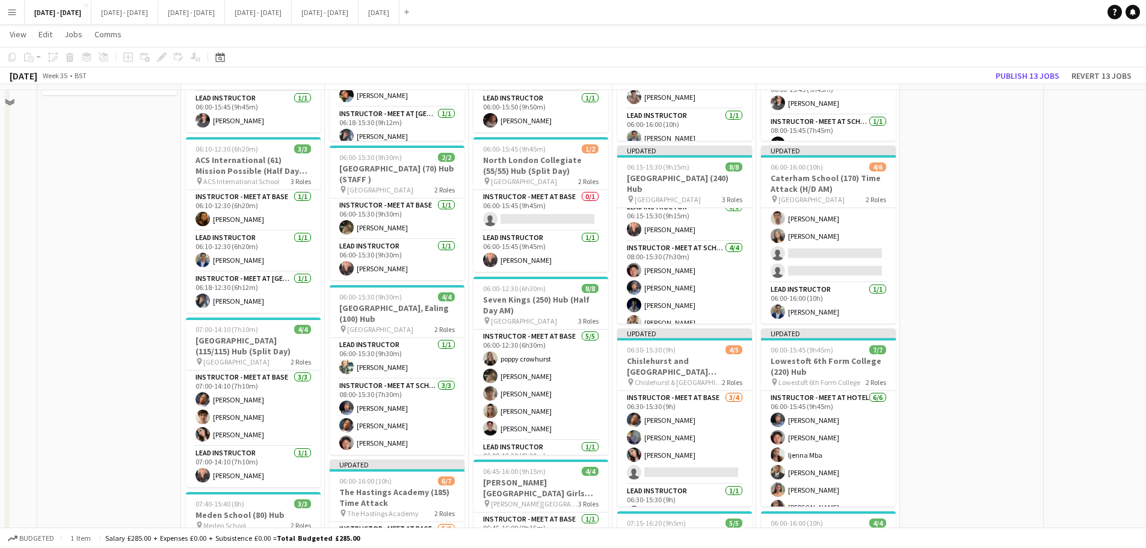
scroll to position [181, 0]
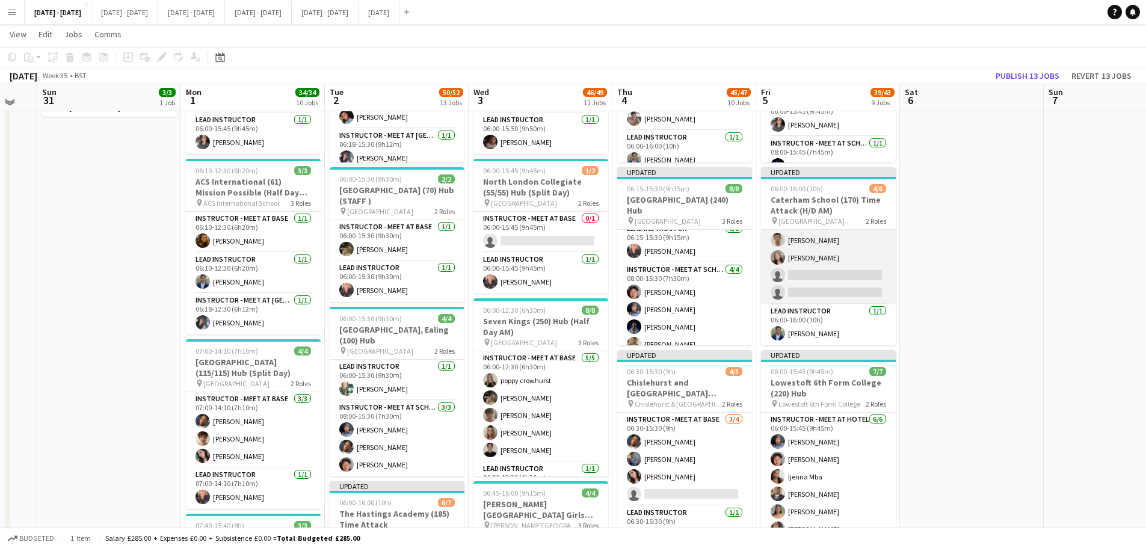
click at [845, 274] on app-card-role "Instructor - Meet at Base 3/5 06:00-16:00 (10h) Evie Pratt Liam O’Connor Grace …" at bounding box center [828, 249] width 135 height 111
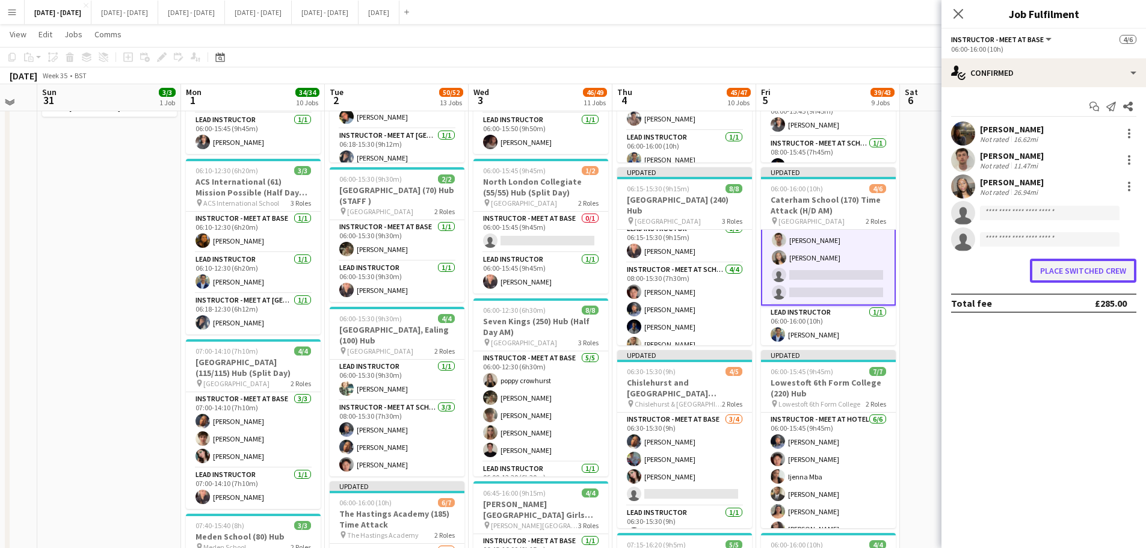
click at [915, 272] on button "Place switched crew" at bounding box center [1083, 271] width 107 height 24
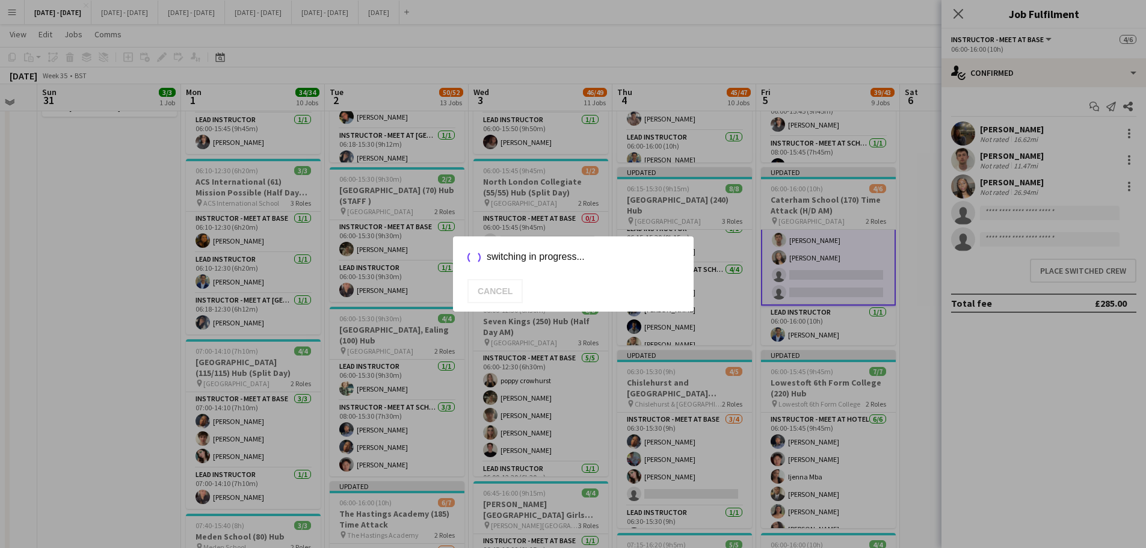
scroll to position [181, 0]
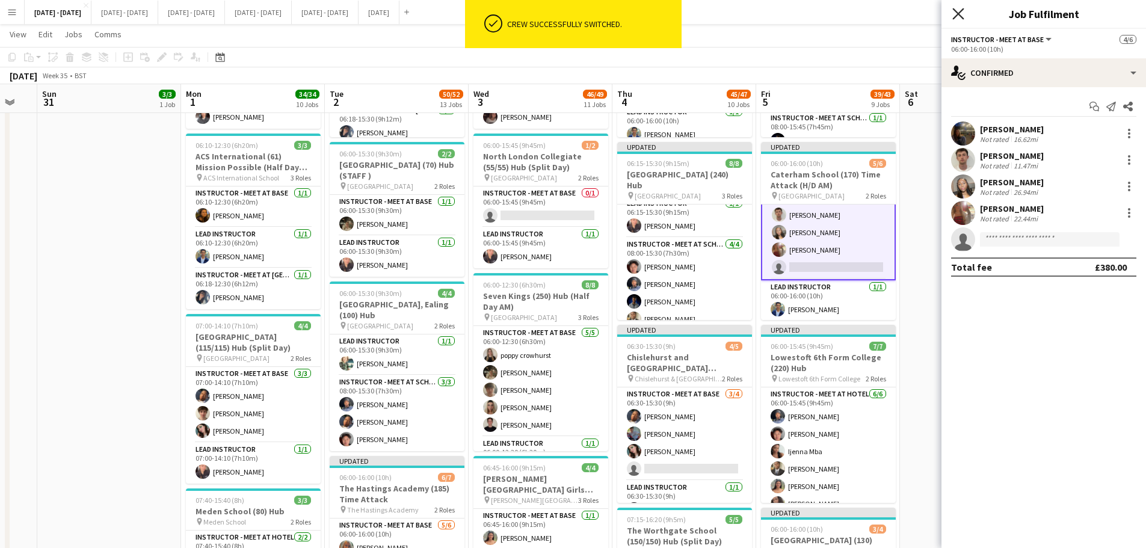
click at [915, 13] on icon at bounding box center [958, 13] width 11 height 11
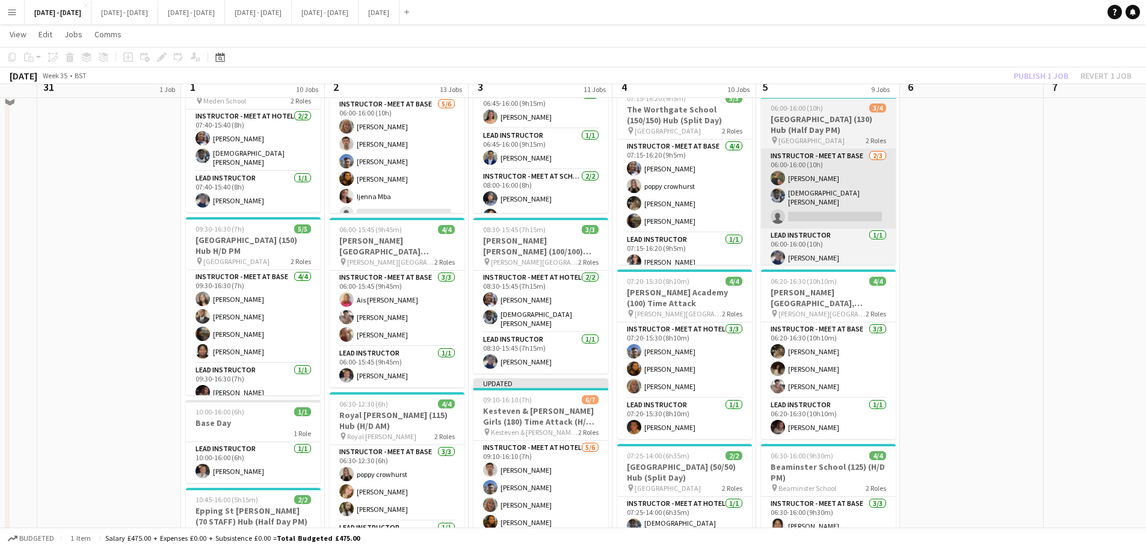
scroll to position [481, 0]
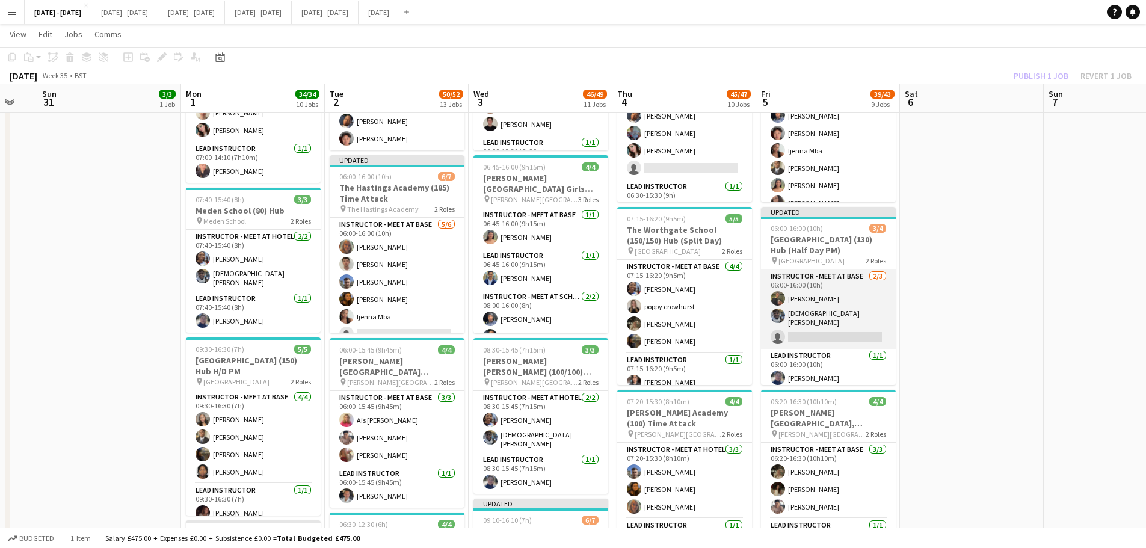
click at [811, 334] on app-card-role "Instructor - Meet at Base 2/3 06:00-16:00 (10h) Adam Masaryk Adesua Odidison si…" at bounding box center [828, 309] width 135 height 79
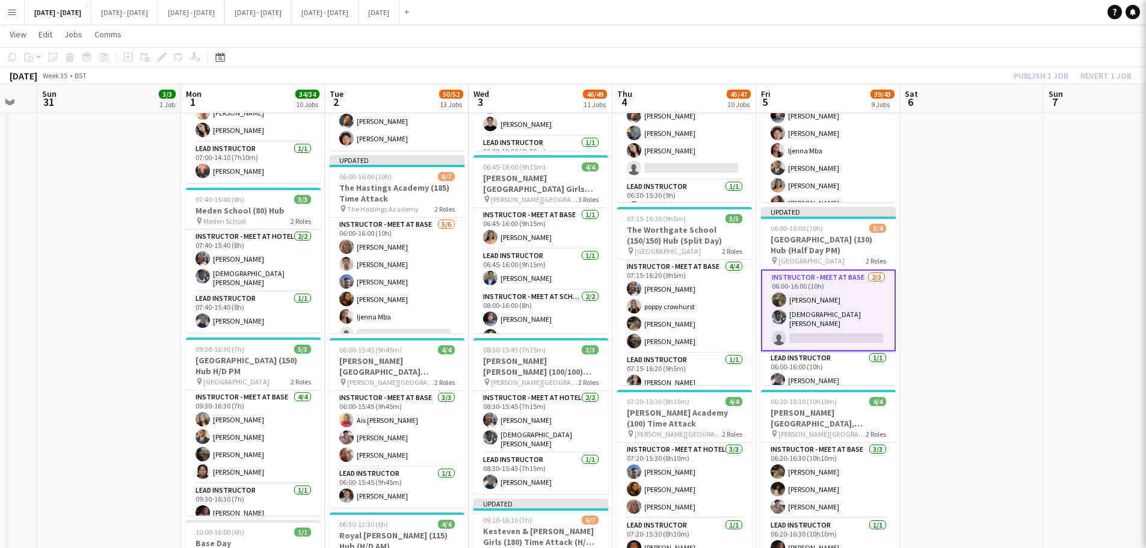
scroll to position [36, 0]
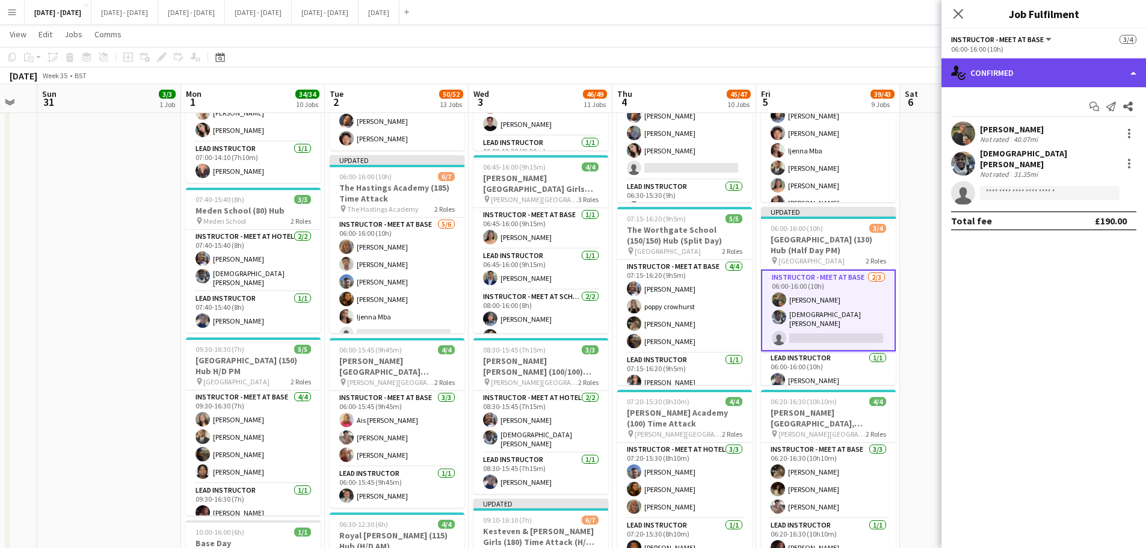
click at [915, 80] on div "single-neutral-actions-check-2 Confirmed" at bounding box center [1044, 72] width 205 height 29
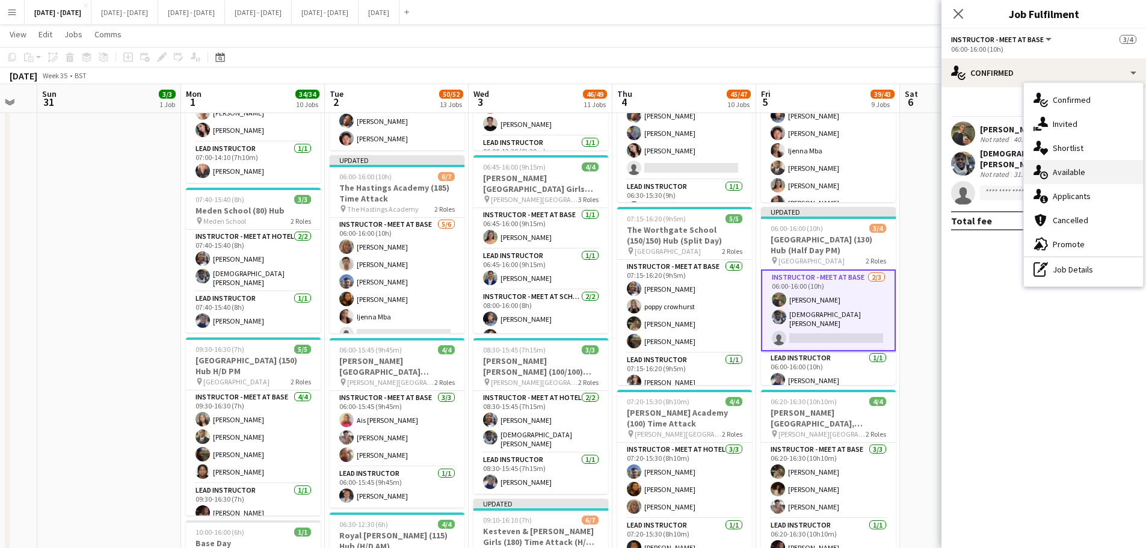
click at [915, 165] on div "single-neutral-actions-upload Available" at bounding box center [1083, 172] width 119 height 24
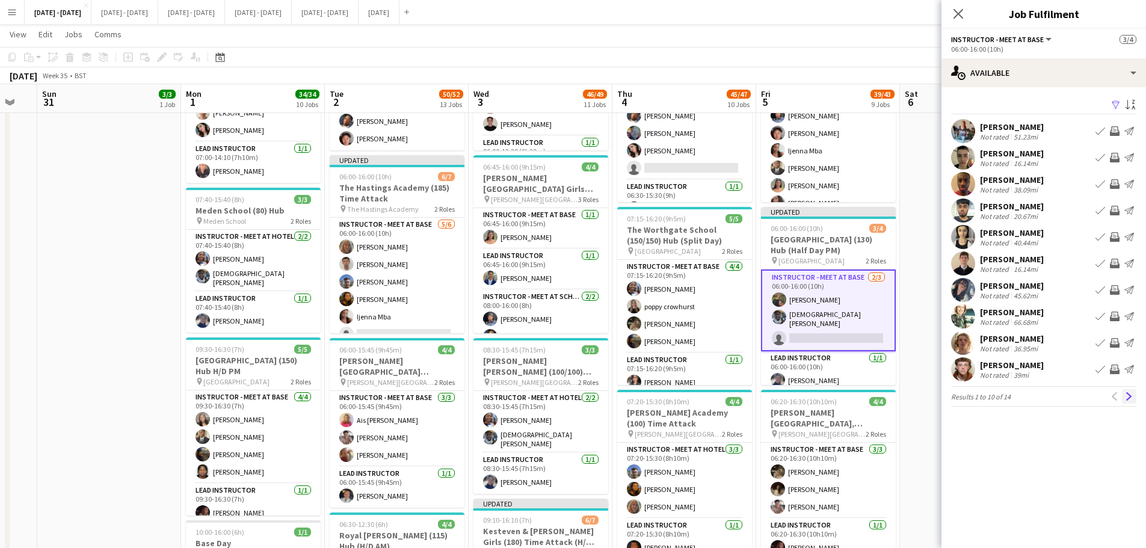
click at [915, 401] on app-icon "Next" at bounding box center [1129, 396] width 8 height 8
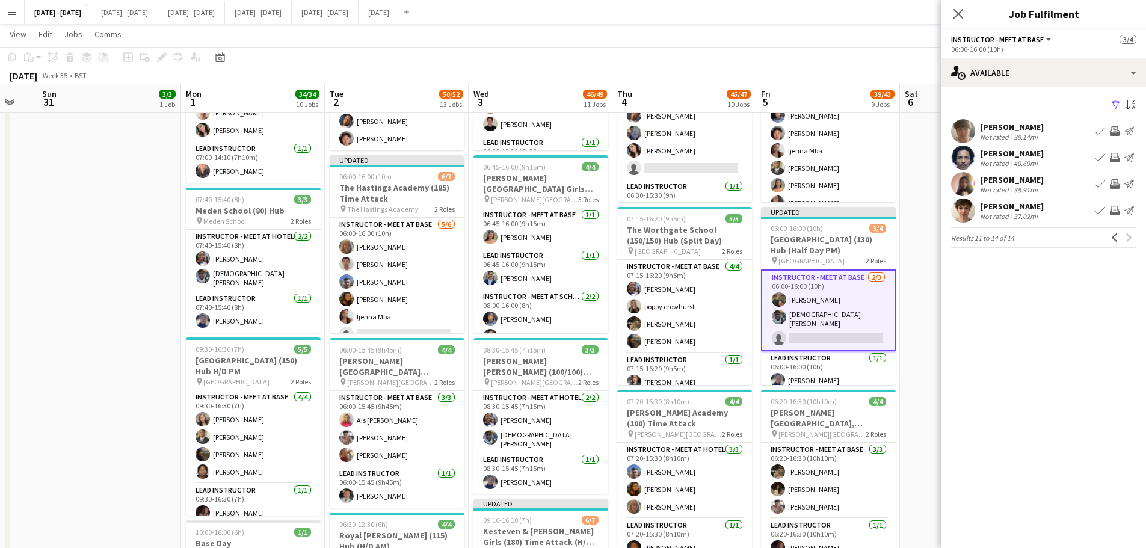
click at [915, 126] on app-icon "Book crew" at bounding box center [1101, 131] width 10 height 10
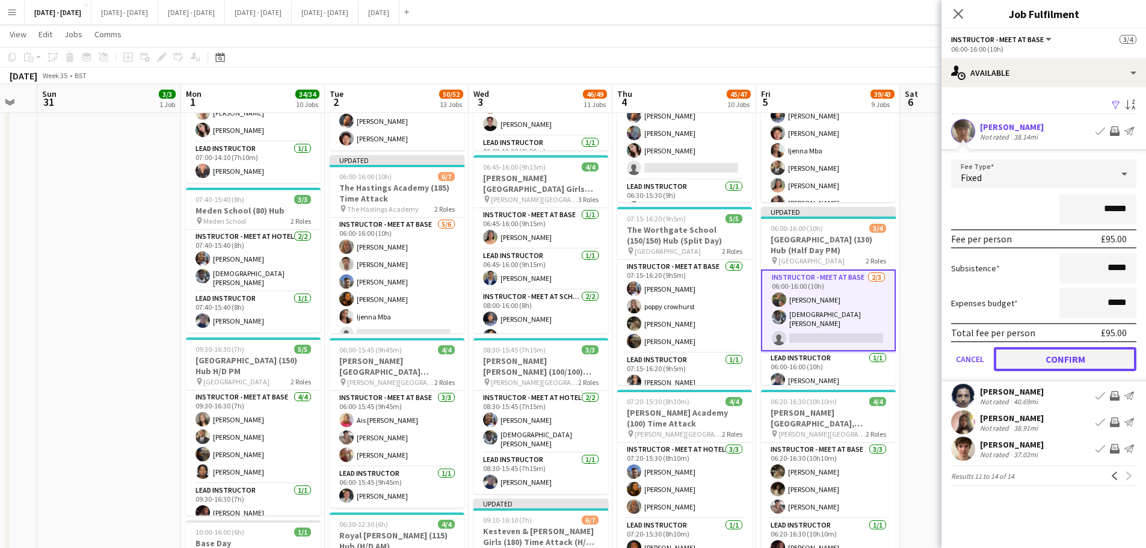
click at [915, 365] on button "Confirm" at bounding box center [1065, 359] width 143 height 24
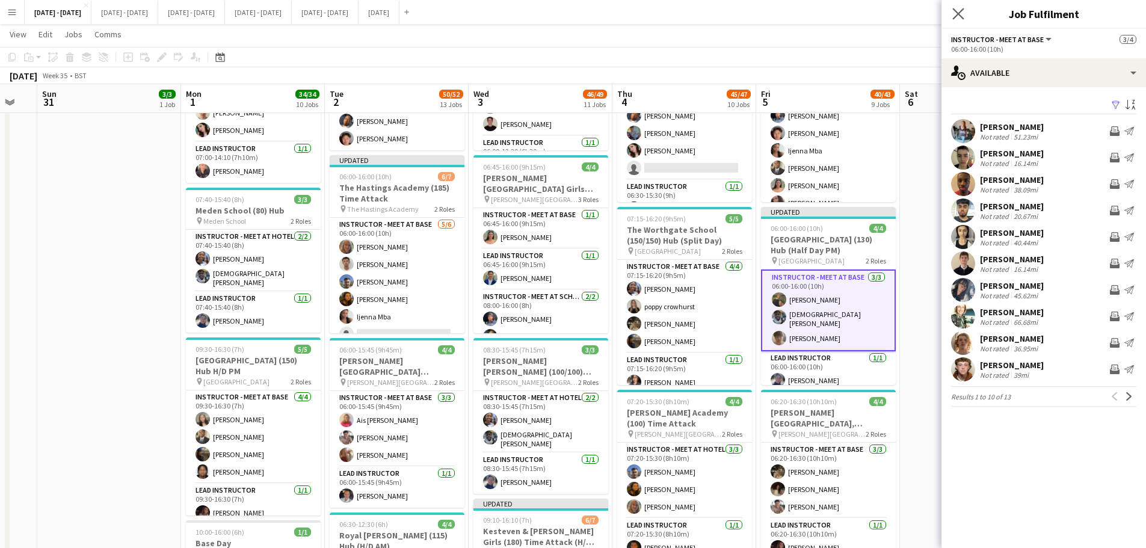
click at [915, 15] on app-icon "Close pop-in" at bounding box center [958, 13] width 17 height 17
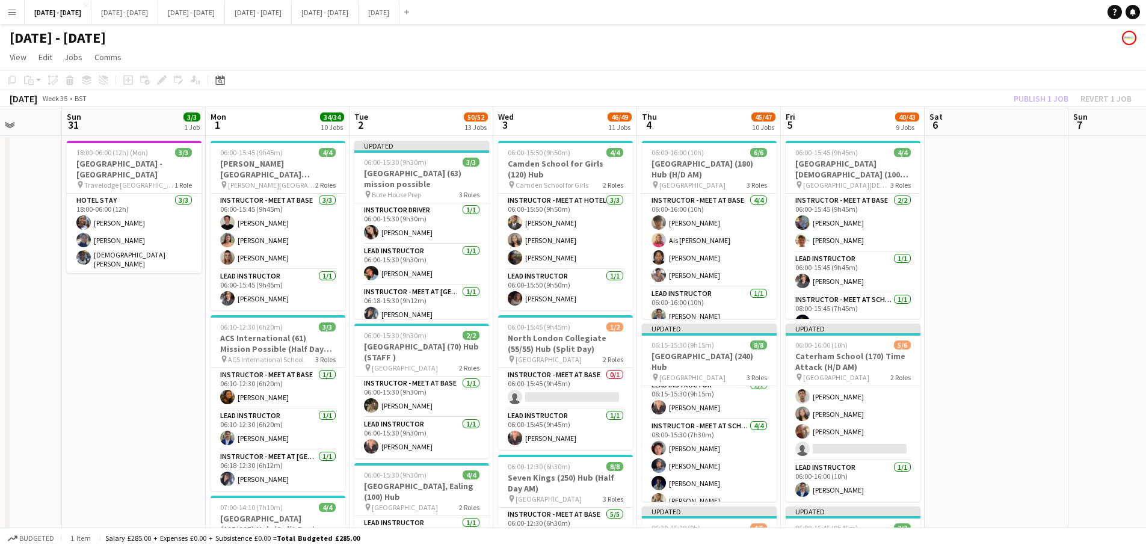
scroll to position [0, 364]
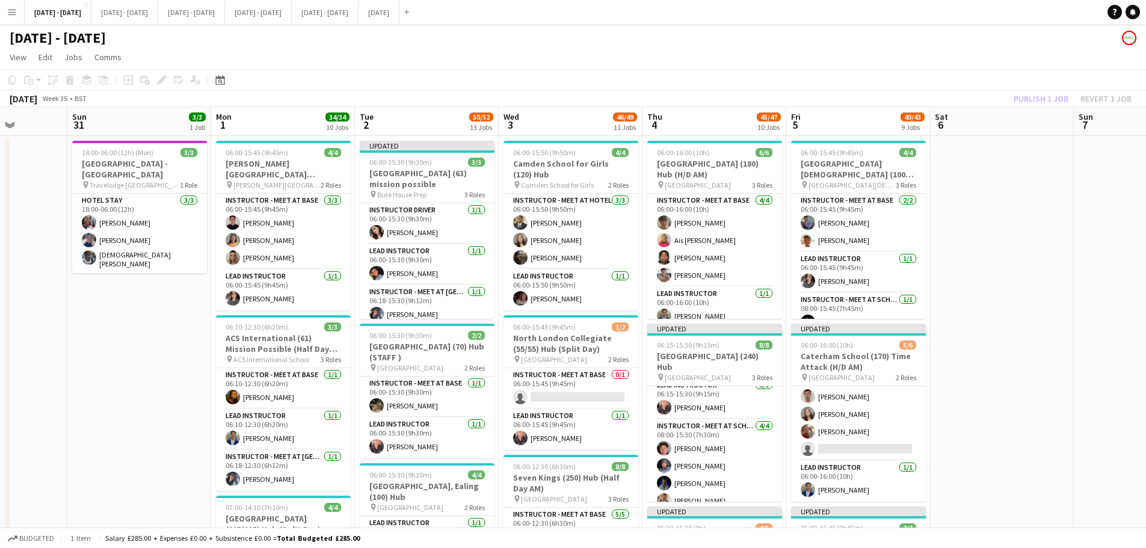
drag, startPoint x: 941, startPoint y: 400, endPoint x: 971, endPoint y: 393, distance: 30.9
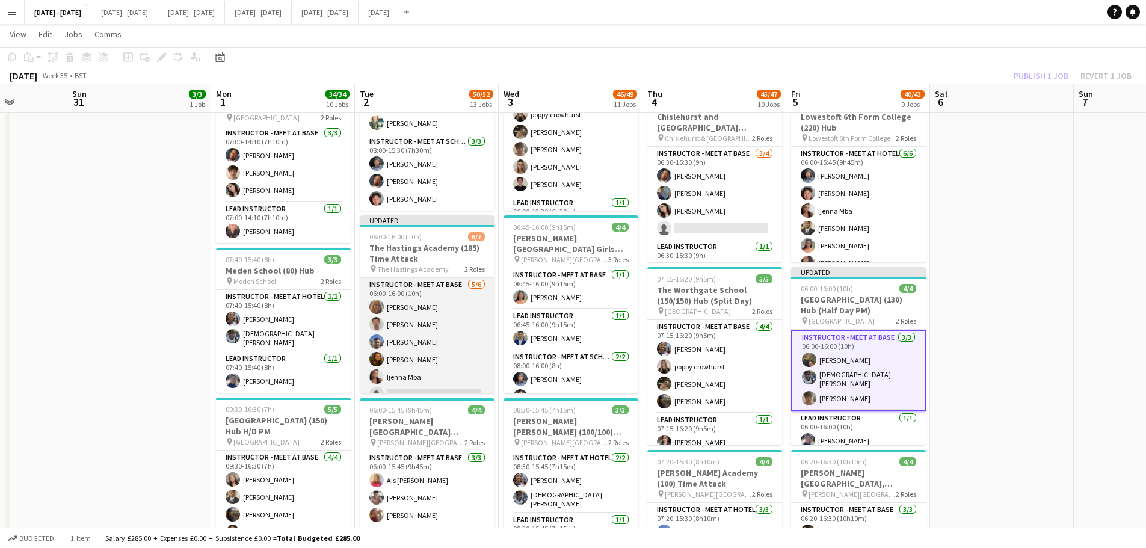
scroll to position [54, 0]
click at [427, 340] on app-card-role "Instructor - Meet at Base [DATE] 06:00-16:00 (10h) [PERSON_NAME] [PERSON_NAME] …" at bounding box center [427, 288] width 135 height 128
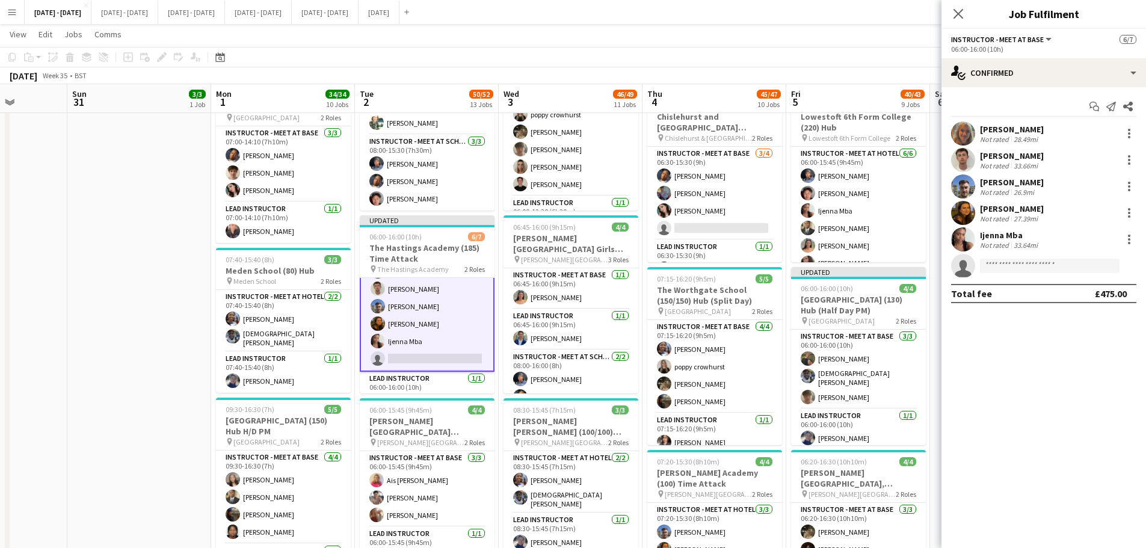
scroll to position [56, 0]
click at [915, 264] on input at bounding box center [1050, 266] width 140 height 14
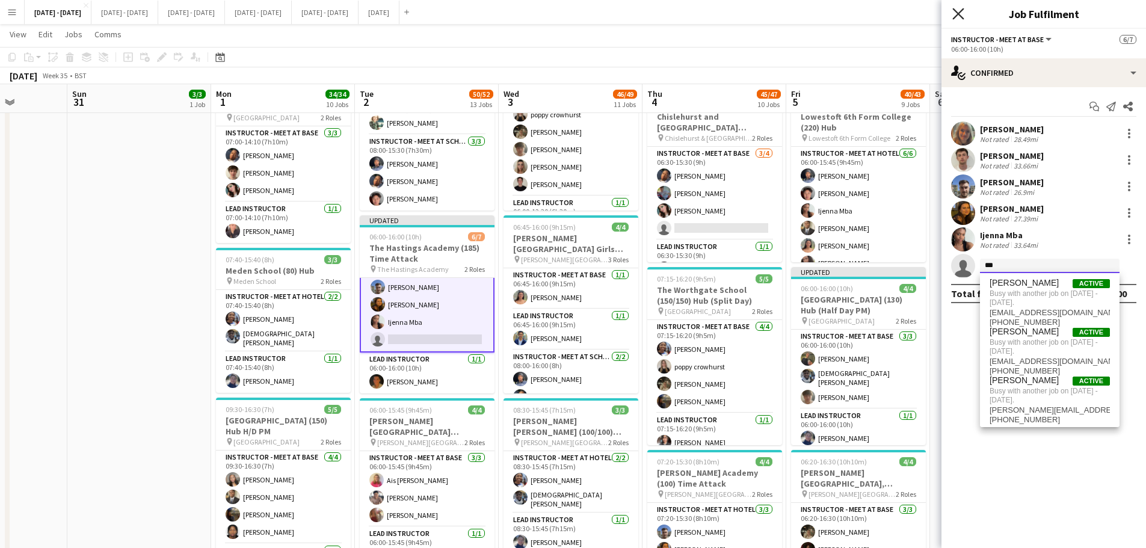
type input "***"
click at [915, 13] on icon at bounding box center [958, 13] width 11 height 11
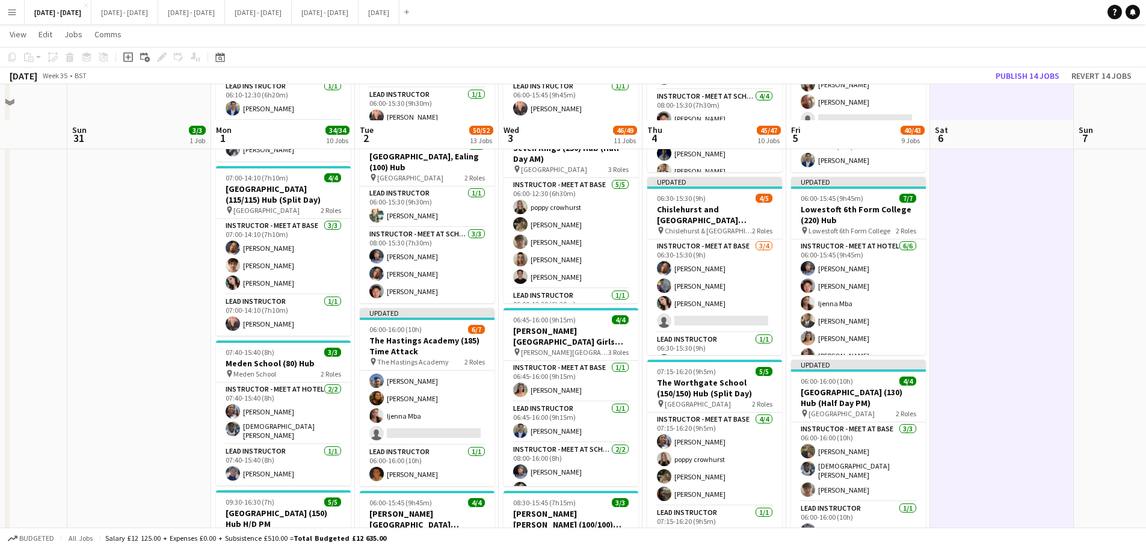
scroll to position [301, 0]
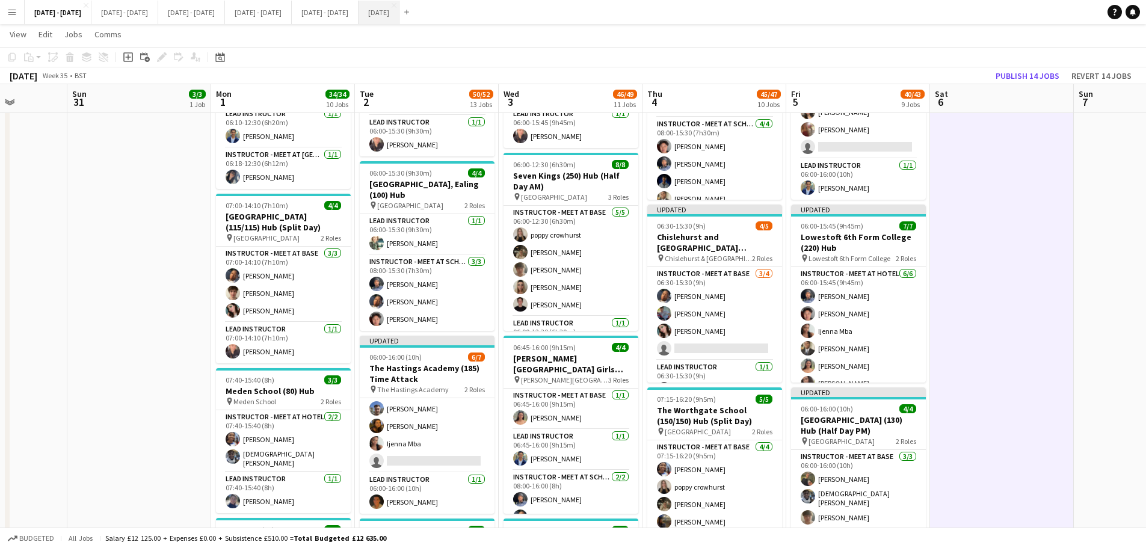
click at [400, 8] on button "August 2025 Close" at bounding box center [379, 12] width 41 height 23
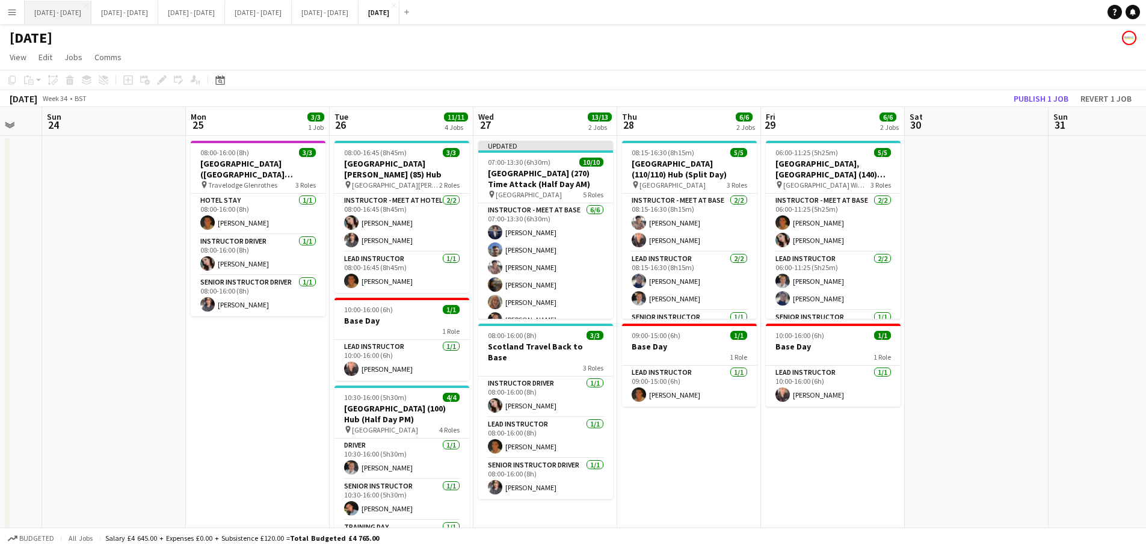
click at [42, 16] on button "Sept 1st - 5th 2025 Close" at bounding box center [58, 12] width 67 height 23
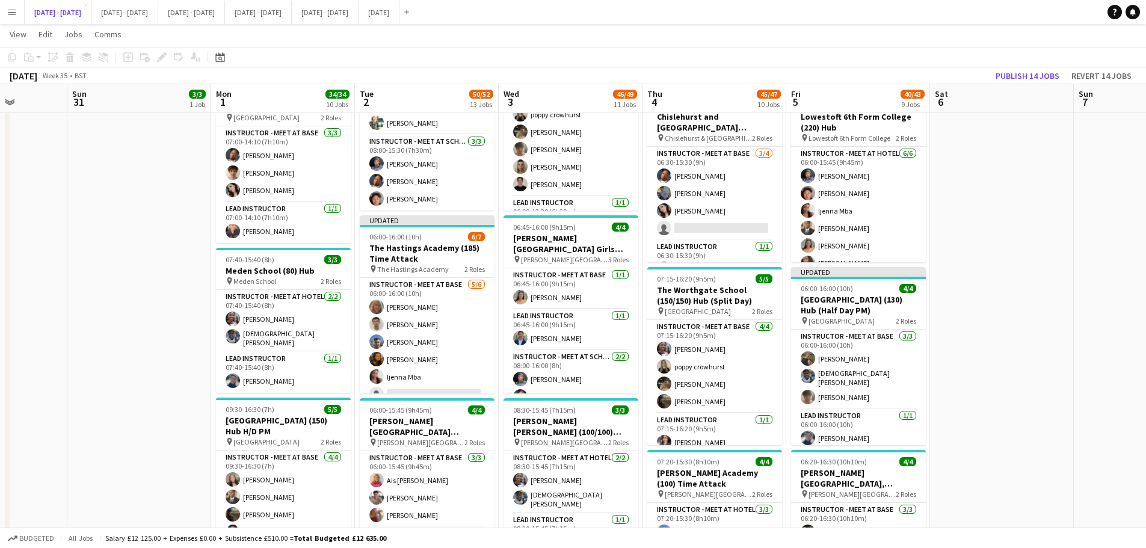
scroll to position [54, 0]
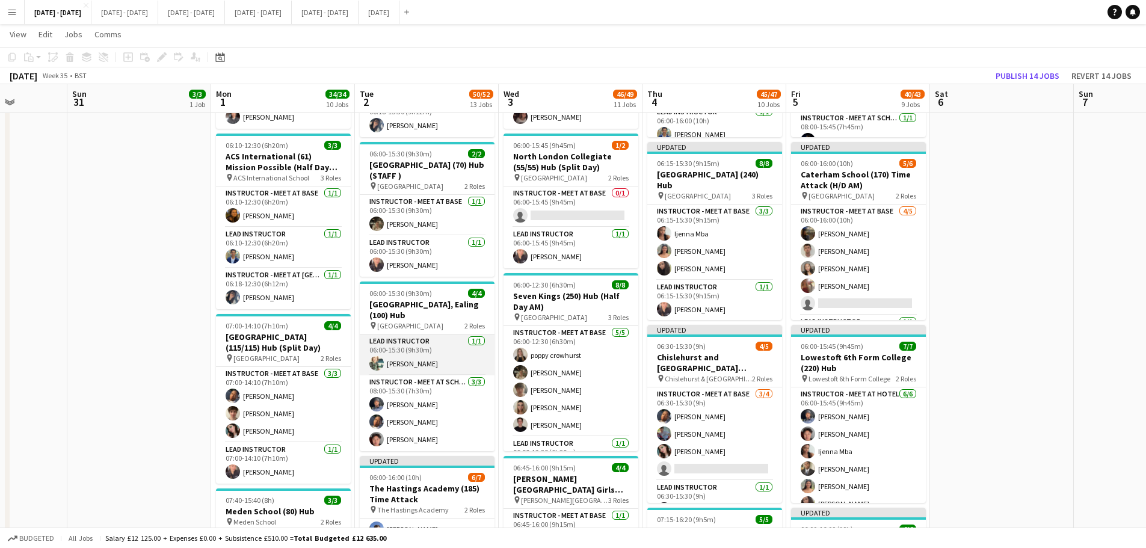
click at [437, 362] on app-card-role "Lead Instructor 1/1 06:00-15:30 (9h30m) Olivia Roe" at bounding box center [427, 355] width 135 height 41
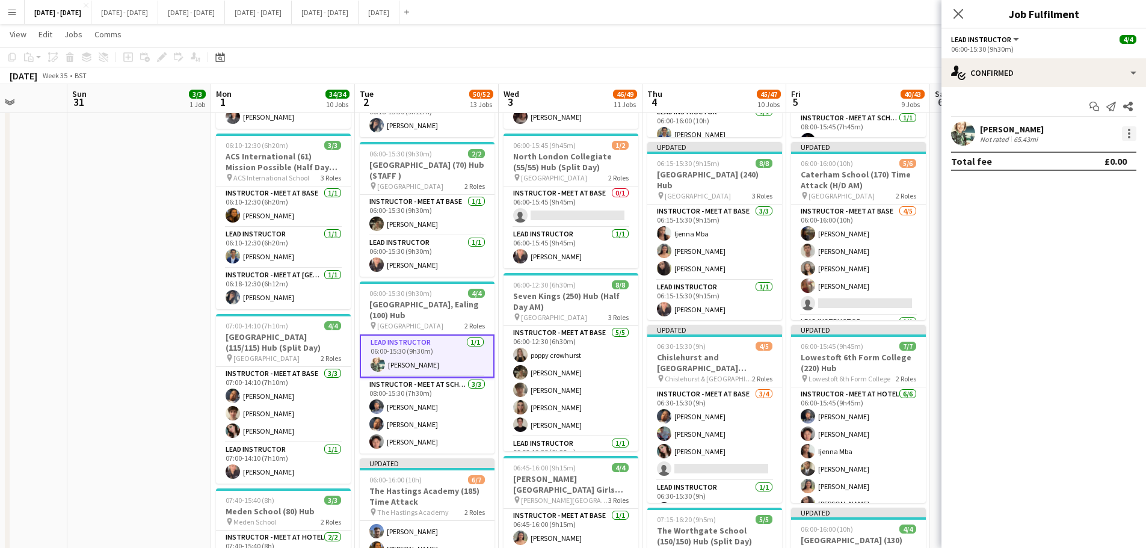
click at [915, 133] on div at bounding box center [1129, 133] width 14 height 14
click at [915, 266] on span "Remove" at bounding box center [1089, 271] width 75 height 11
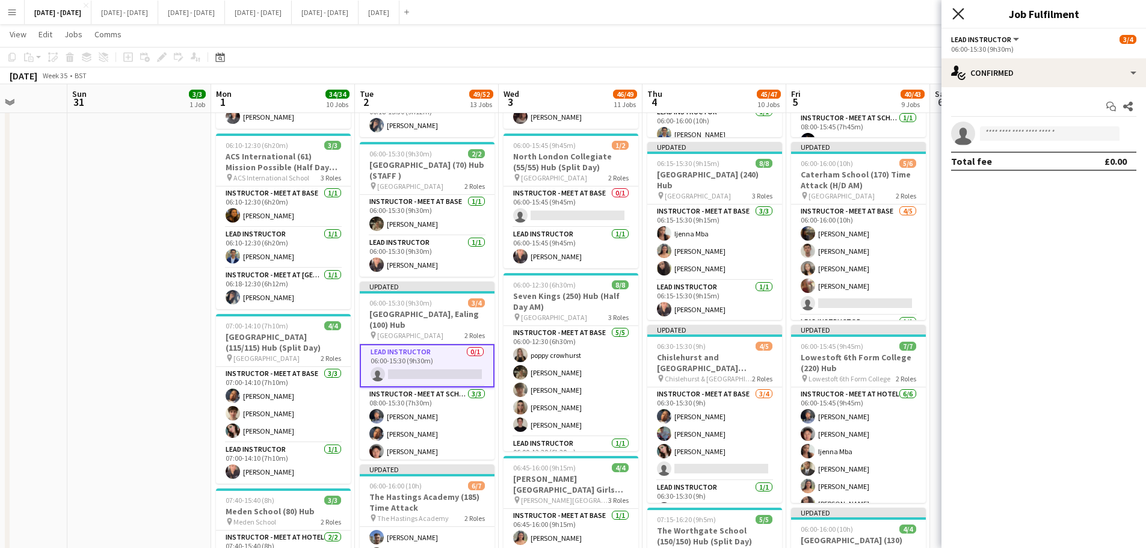
click at [915, 11] on icon "Close pop-in" at bounding box center [958, 13] width 11 height 11
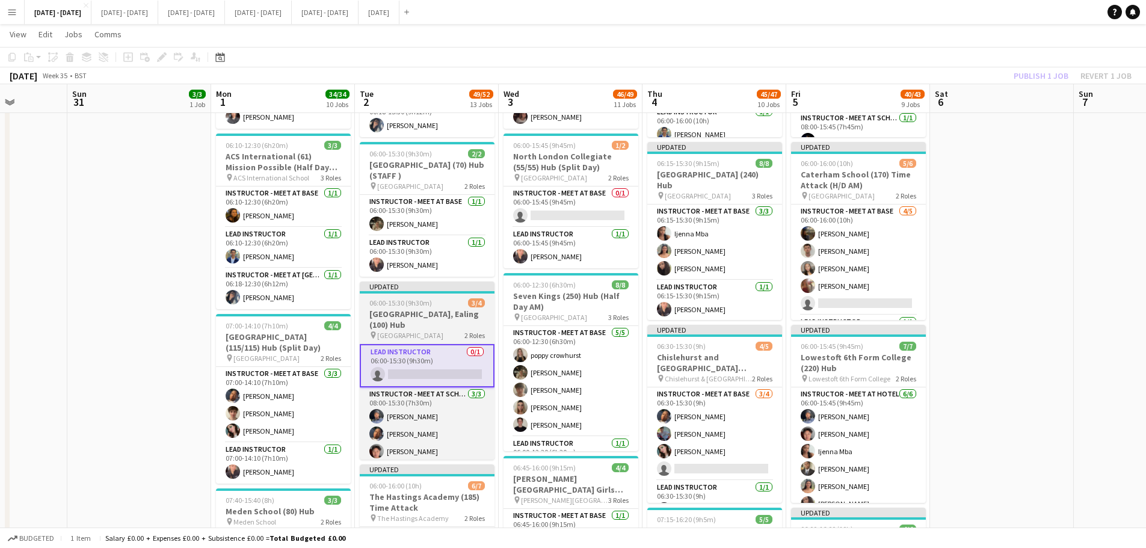
click at [447, 307] on div "06:00-15:30 (9h30m) 3/4" at bounding box center [427, 302] width 135 height 9
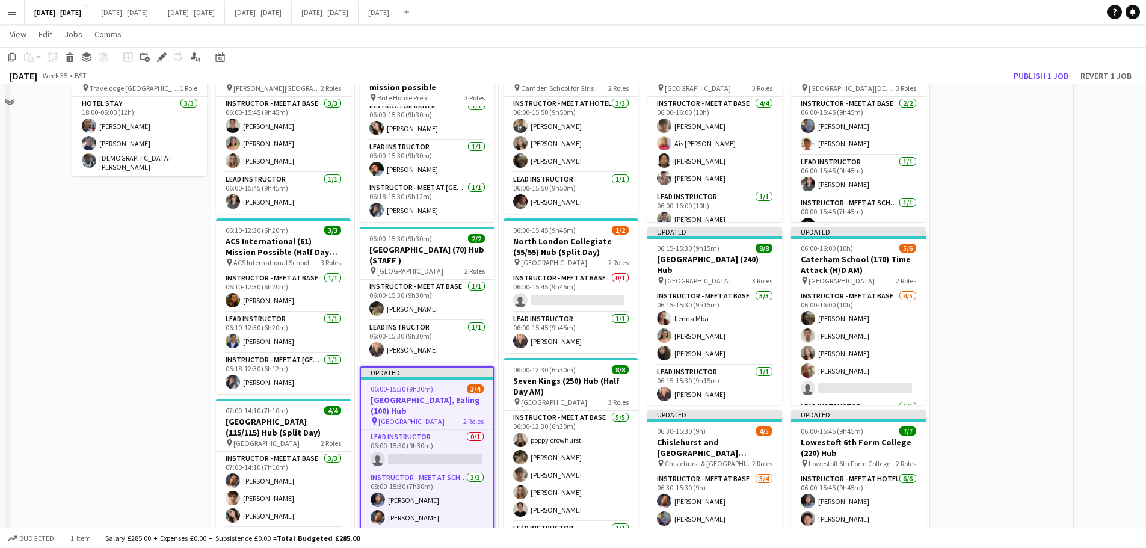
scroll to position [0, 0]
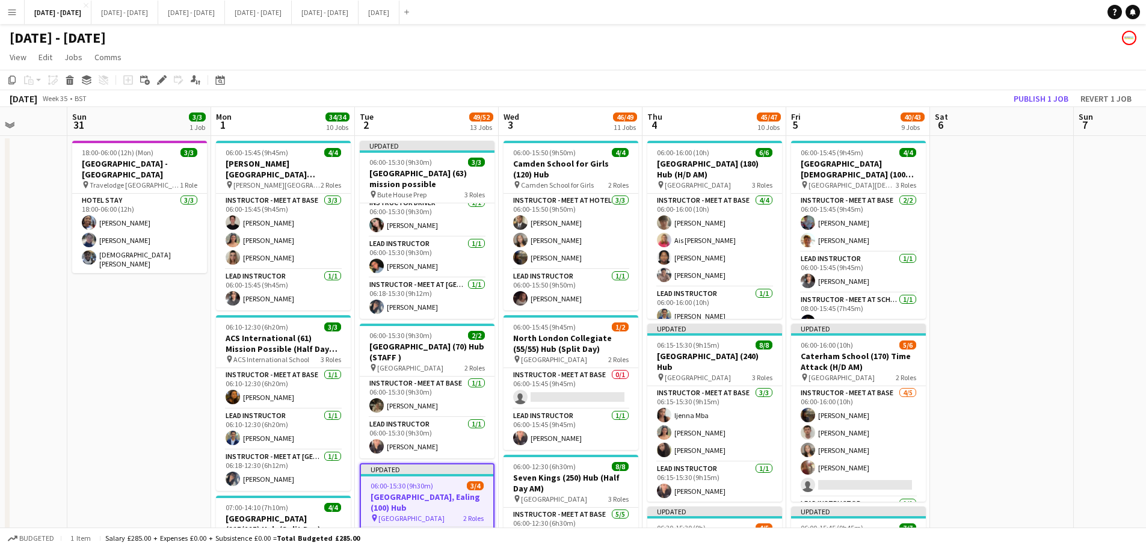
click at [419, 120] on app-board-header-date "Tue 2 49/52 13 Jobs" at bounding box center [427, 121] width 144 height 29
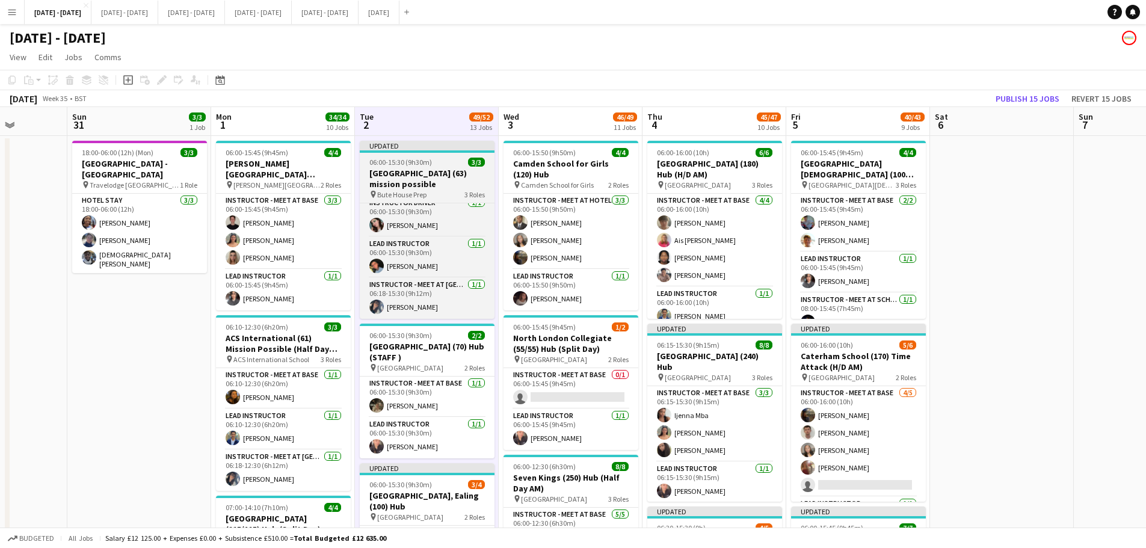
click at [443, 176] on h3 "[GEOGRAPHIC_DATA] (63) mission possible" at bounding box center [427, 179] width 135 height 22
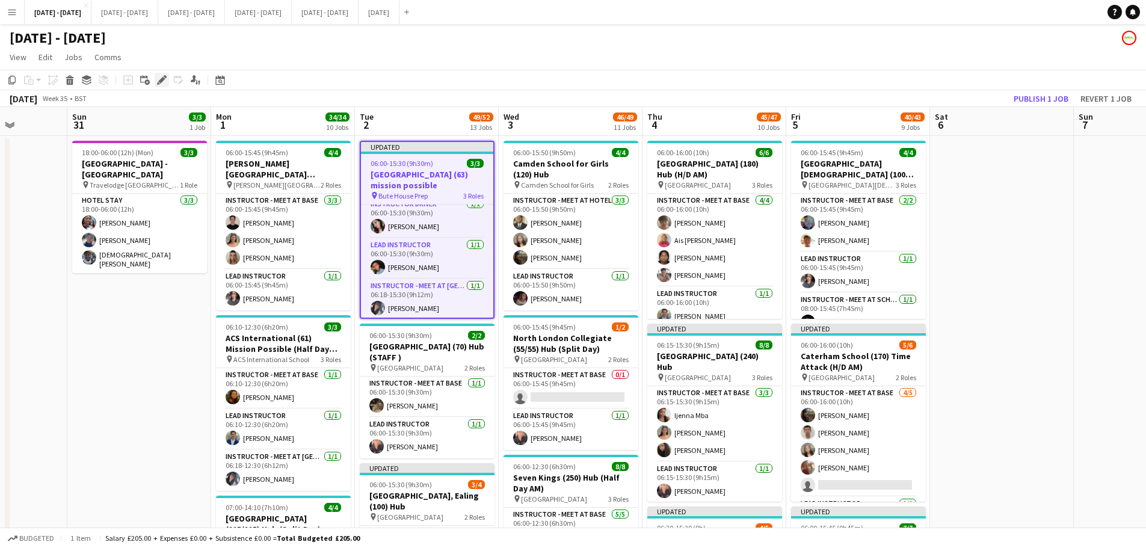
click at [161, 82] on icon at bounding box center [161, 80] width 7 height 7
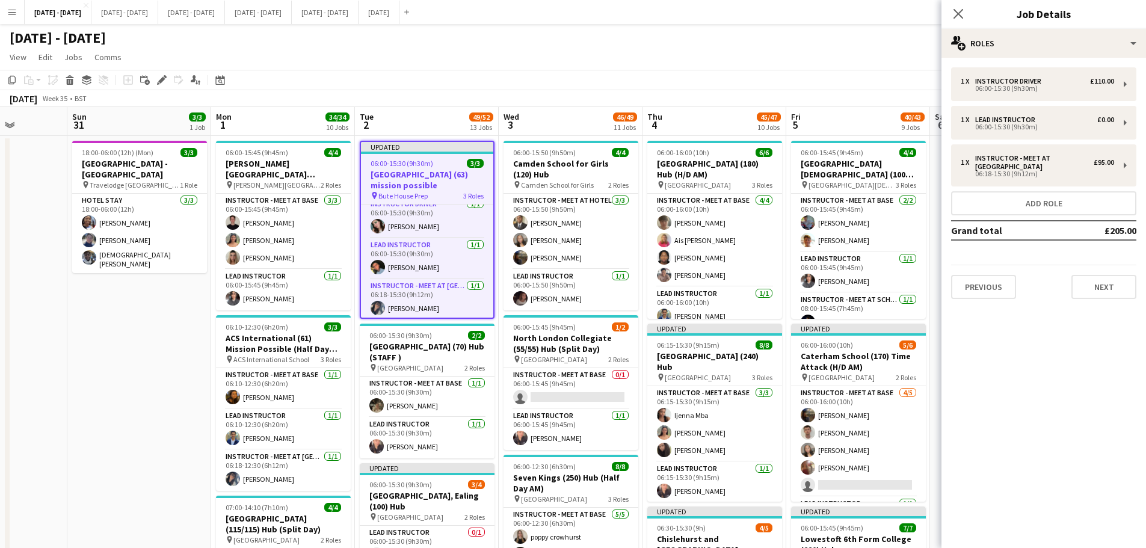
click at [915, 274] on div "Previous Next" at bounding box center [1043, 282] width 185 height 34
click at [915, 292] on button "Previous" at bounding box center [983, 287] width 65 height 24
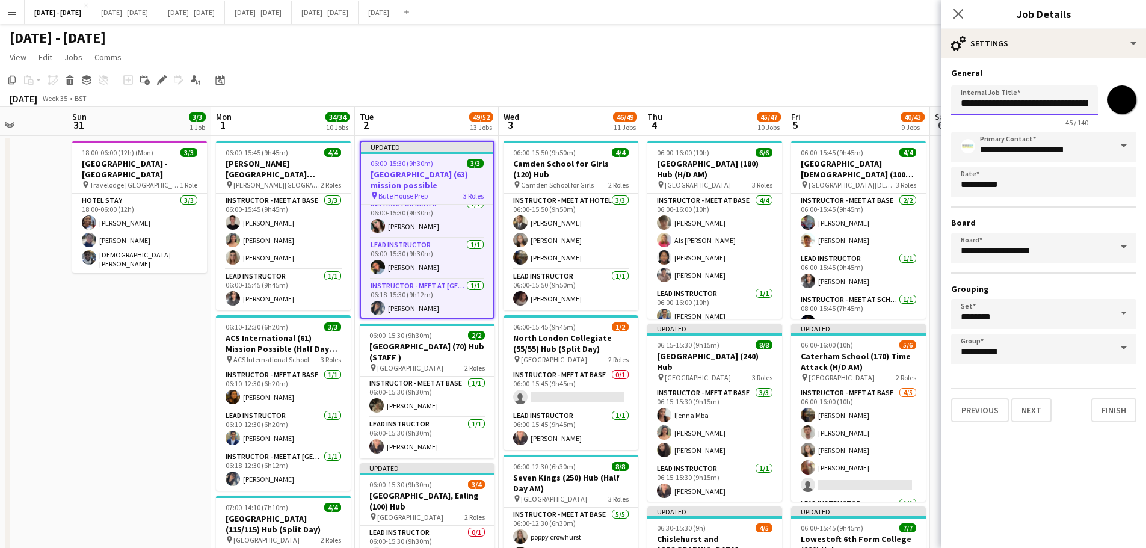
click at [915, 103] on input "**********" at bounding box center [1024, 100] width 147 height 30
click at [1057, 104] on input "**********" at bounding box center [1024, 100] width 147 height 30
type input "**********"
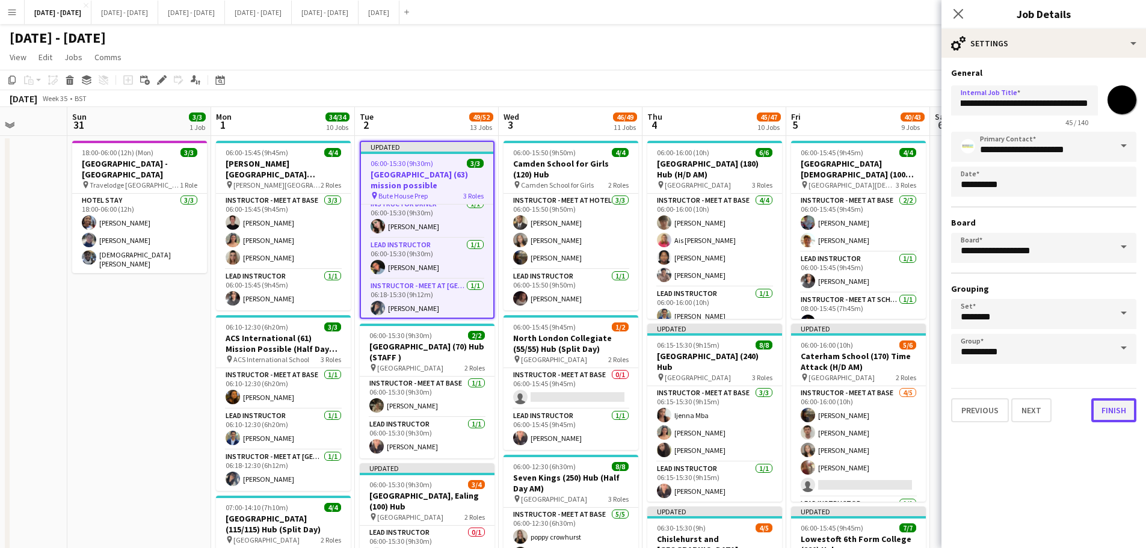
click at [1103, 408] on button "Finish" at bounding box center [1114, 410] width 45 height 24
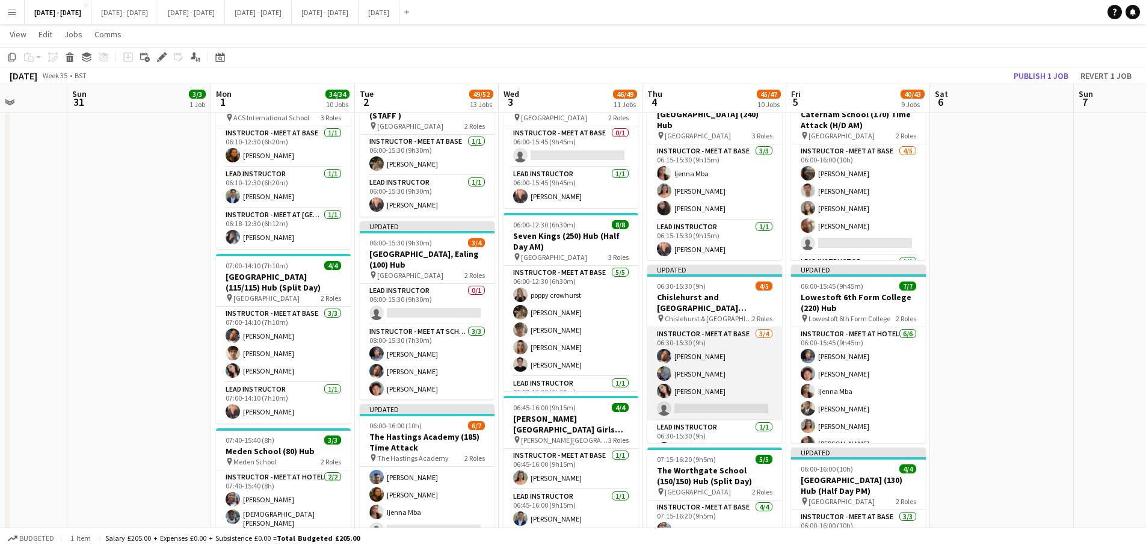
scroll to position [19, 0]
click at [718, 382] on app-card-role "Instructor - Meet at Base [DATE] 06:30-15:30 (9h) [PERSON_NAME] [PERSON_NAME] s…" at bounding box center [714, 355] width 135 height 93
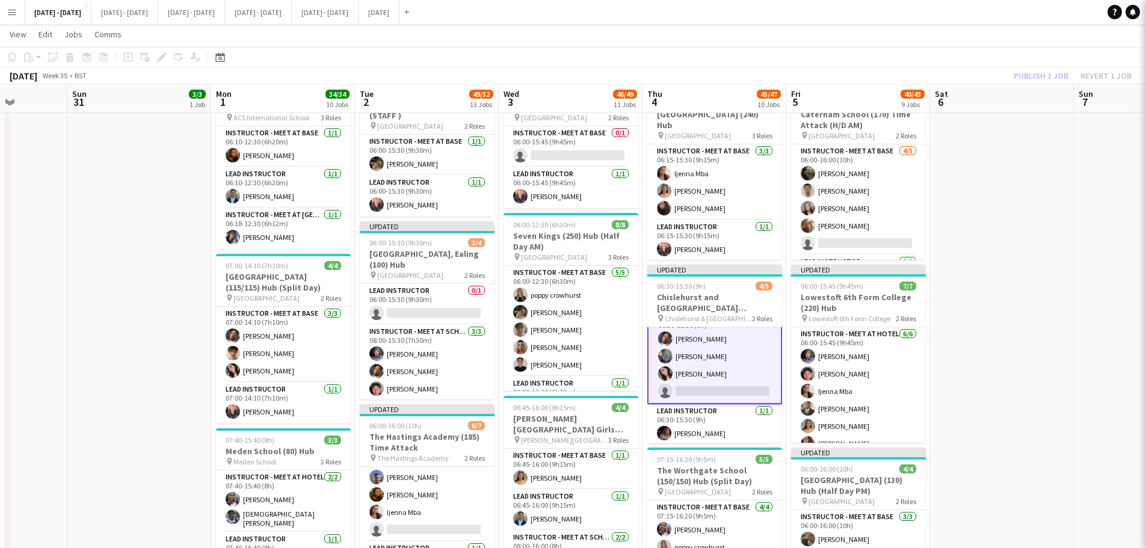
scroll to position [20, 0]
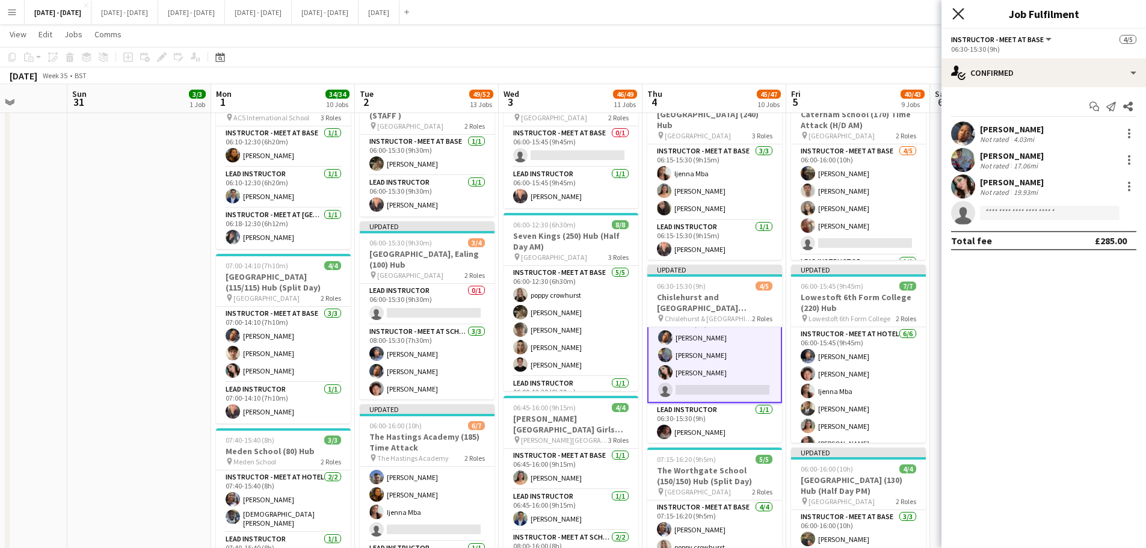
click at [964, 11] on icon "Close pop-in" at bounding box center [958, 13] width 11 height 11
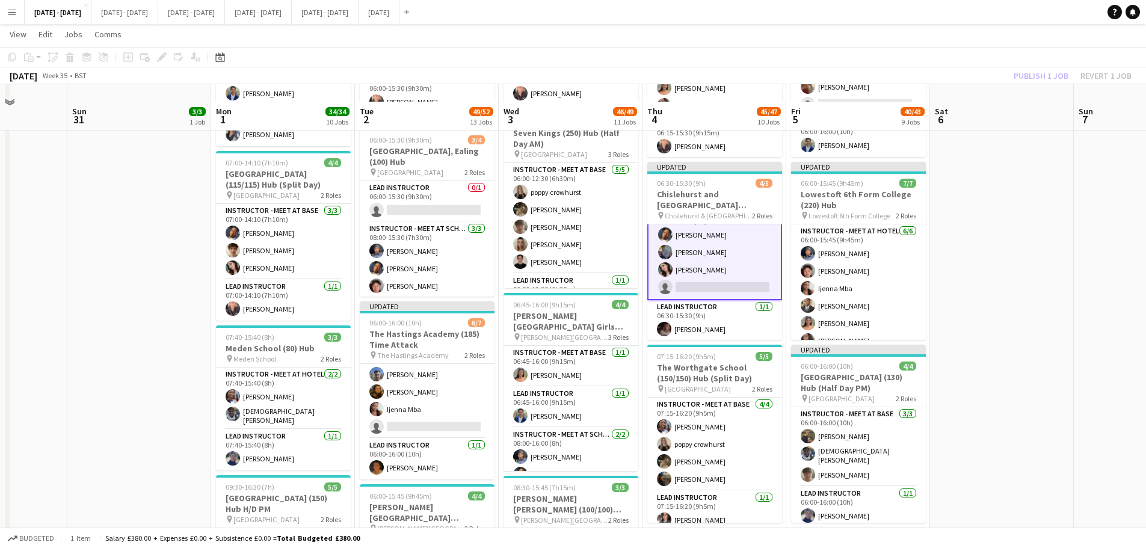
scroll to position [361, 0]
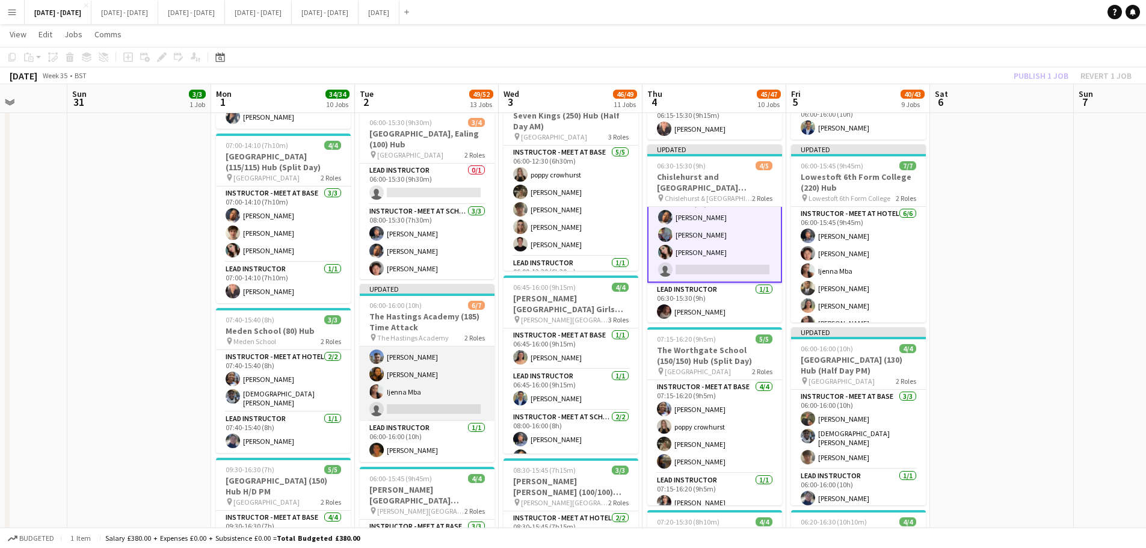
click at [456, 409] on app-card-role "Instructor - Meet at Base [DATE] 06:00-16:00 (10h) [PERSON_NAME] [PERSON_NAME] …" at bounding box center [427, 357] width 135 height 128
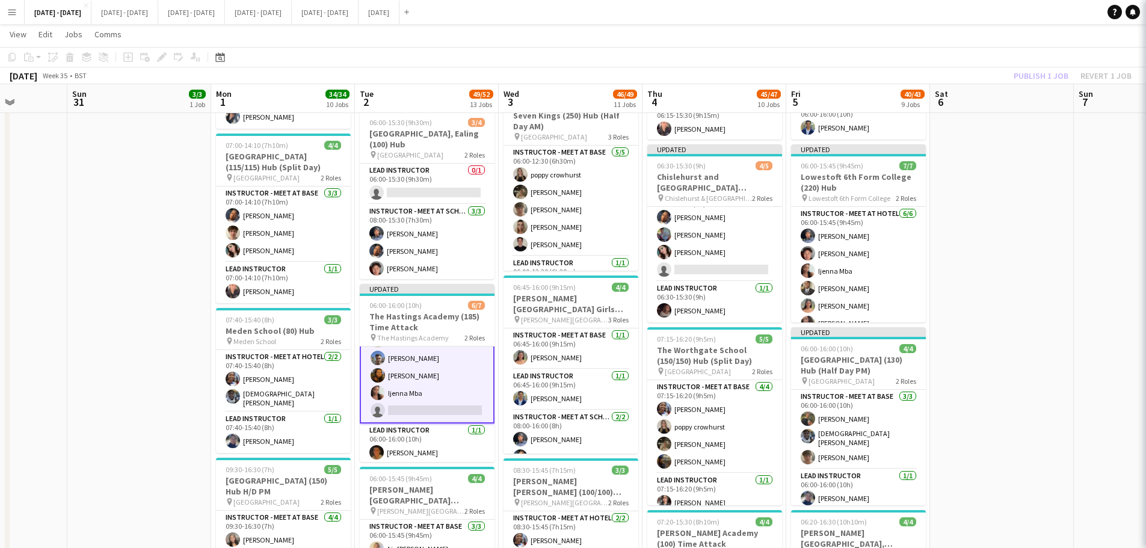
scroll to position [55, 0]
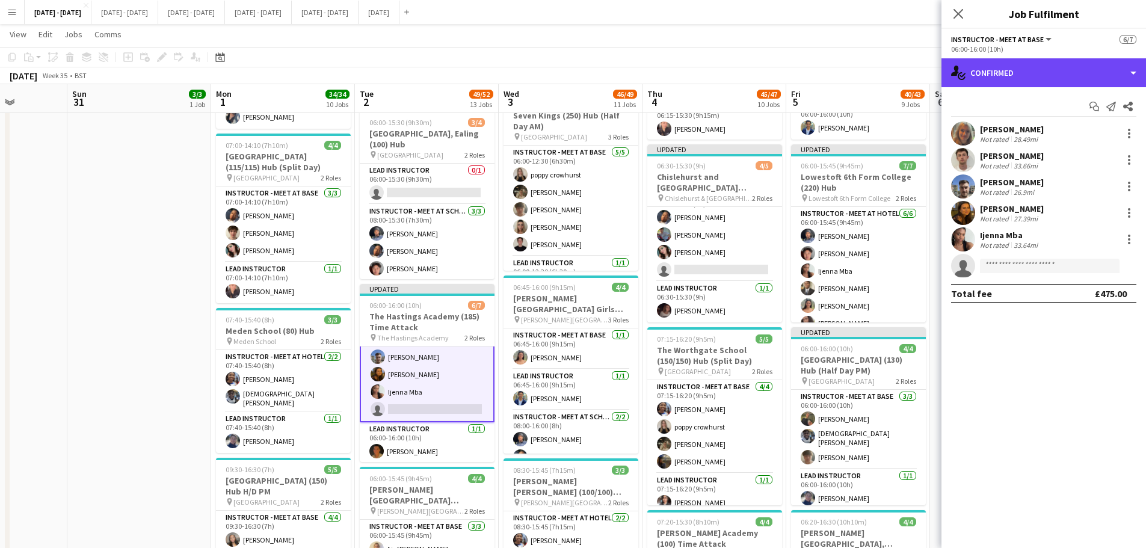
click at [1052, 84] on div "single-neutral-actions-check-2 Confirmed" at bounding box center [1044, 72] width 205 height 29
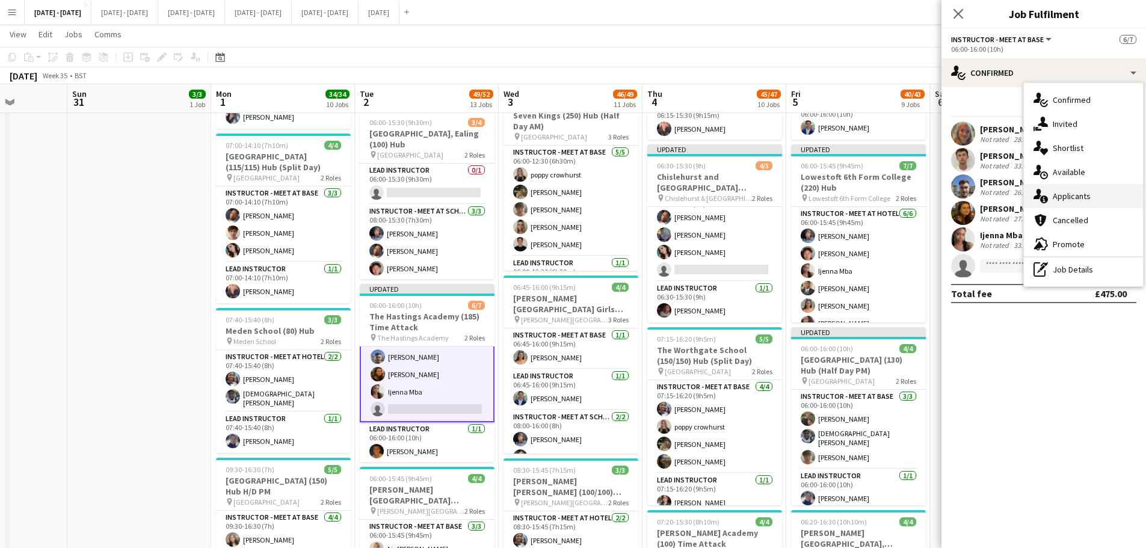
click at [1092, 195] on div "single-neutral-actions-information Applicants" at bounding box center [1083, 196] width 119 height 24
click at [1092, 548] on mat-expansion-panel "users2 Applicants Applicants Declined Unavailable No pending applicants" at bounding box center [1044, 548] width 205 height 0
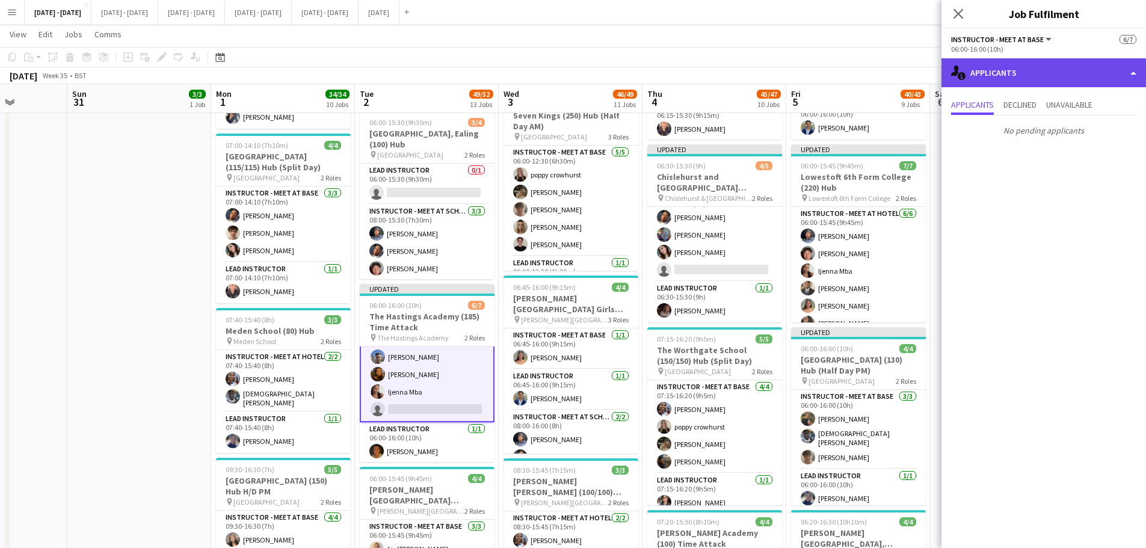
click at [1110, 82] on div "single-neutral-actions-information Applicants" at bounding box center [1044, 72] width 205 height 29
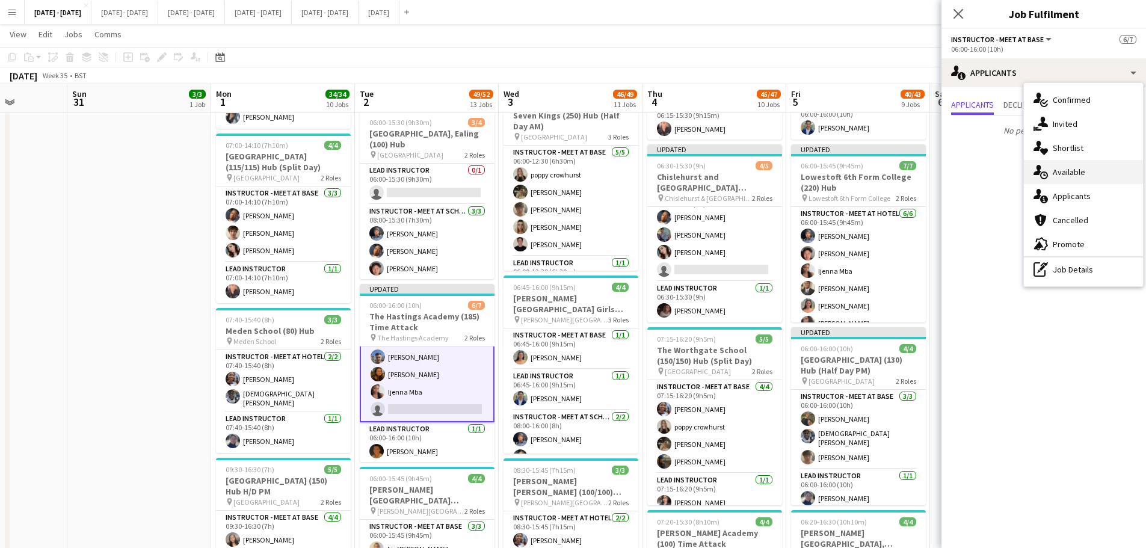
click at [1084, 174] on div "single-neutral-actions-upload Available" at bounding box center [1083, 172] width 119 height 24
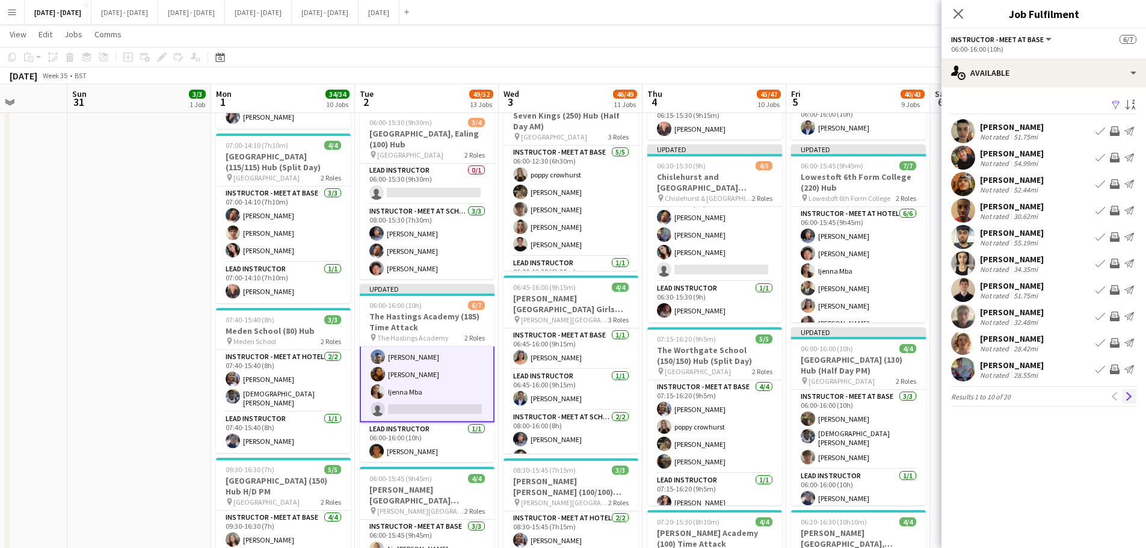
click at [1128, 391] on button "Next" at bounding box center [1129, 396] width 14 height 14
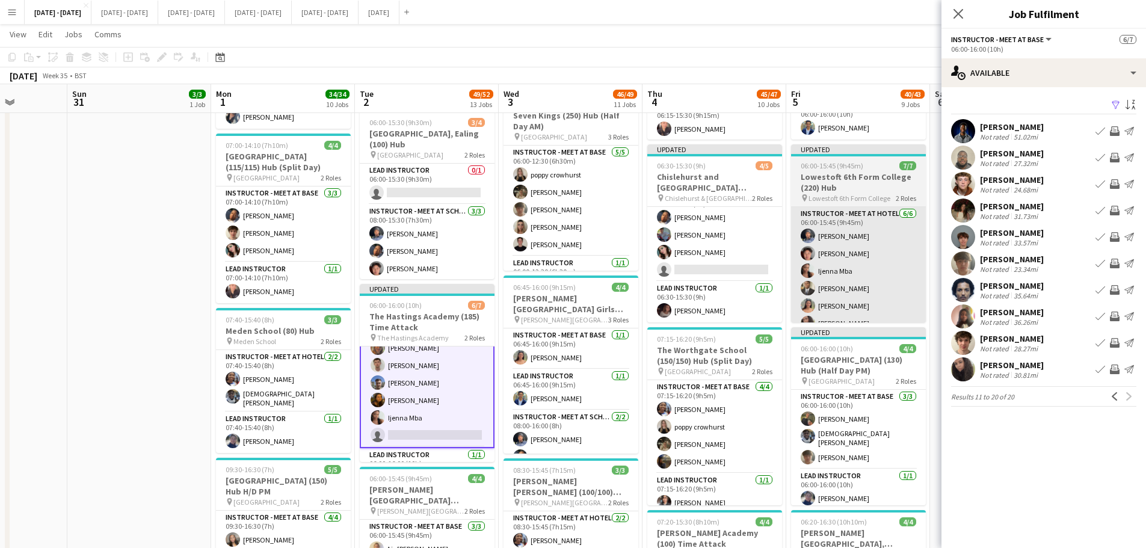
scroll to position [56, 0]
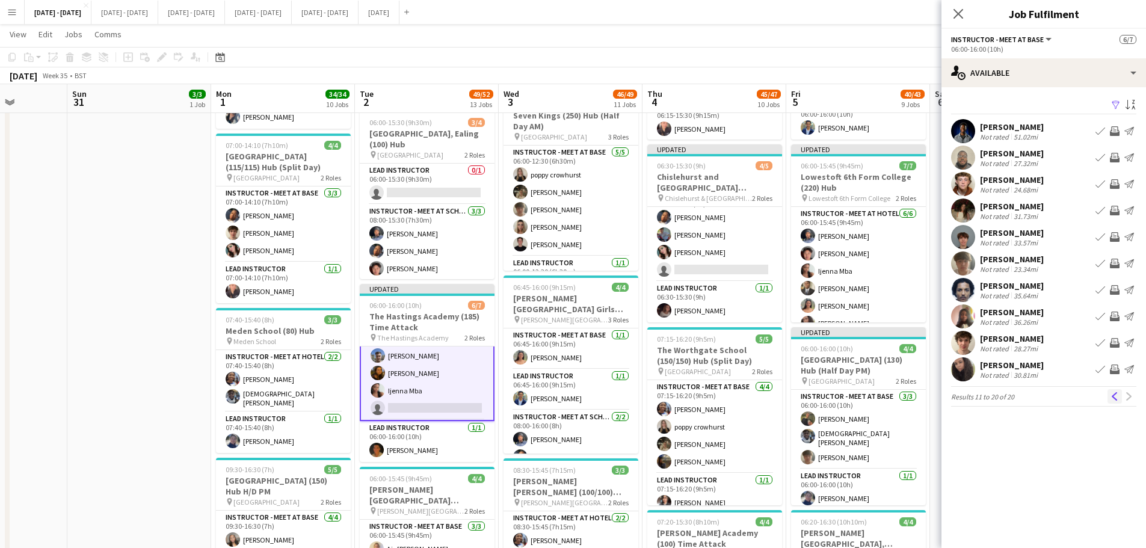
click at [1117, 399] on app-icon "Previous" at bounding box center [1115, 396] width 8 height 8
click at [1015, 369] on div "[PERSON_NAME]" at bounding box center [1012, 365] width 64 height 11
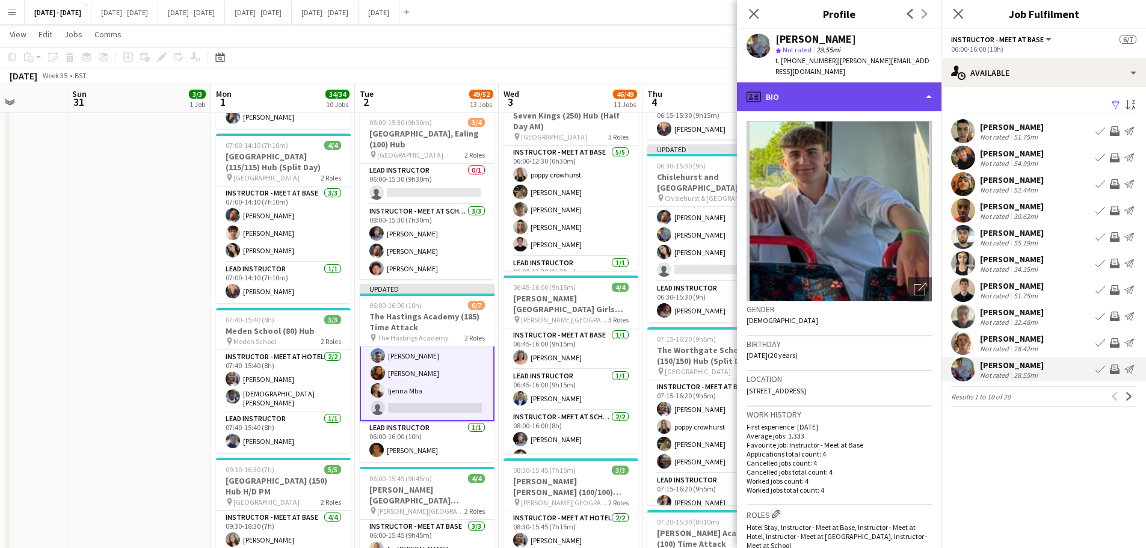
click at [844, 82] on div "profile Bio" at bounding box center [839, 96] width 205 height 29
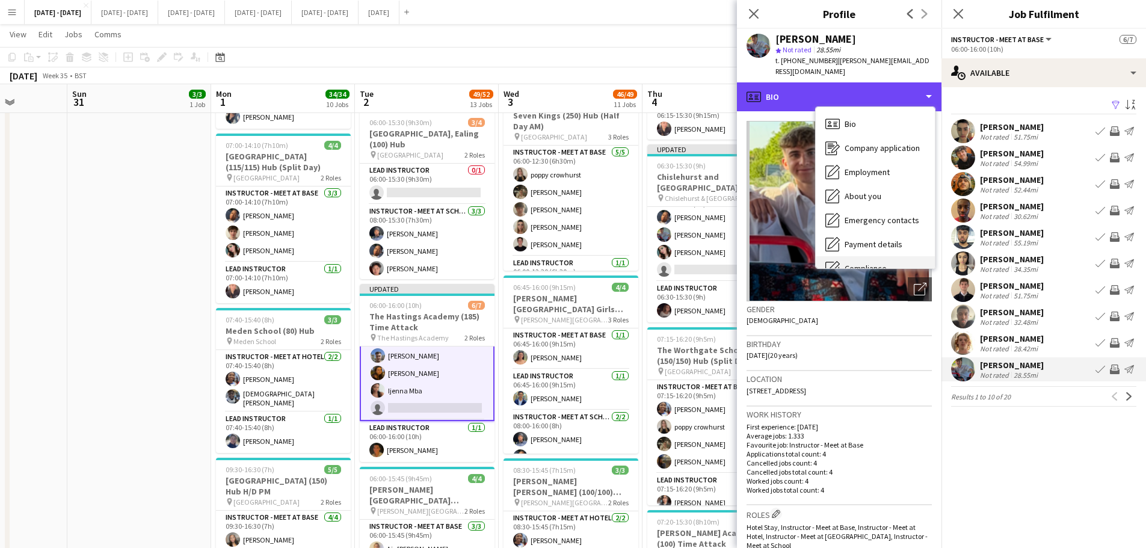
scroll to position [113, 0]
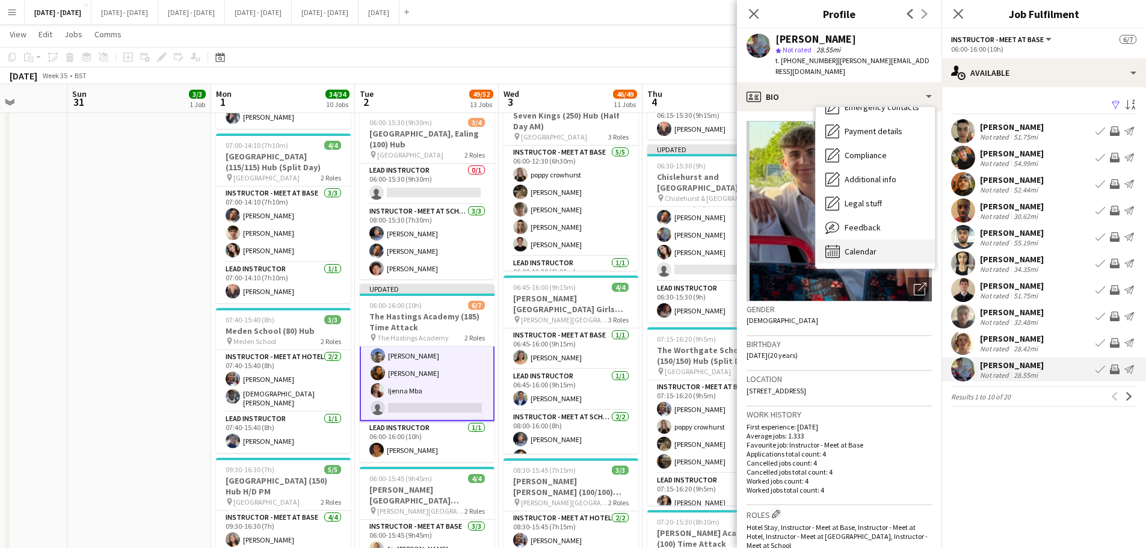
click at [873, 246] on span "Calendar" at bounding box center [861, 251] width 32 height 11
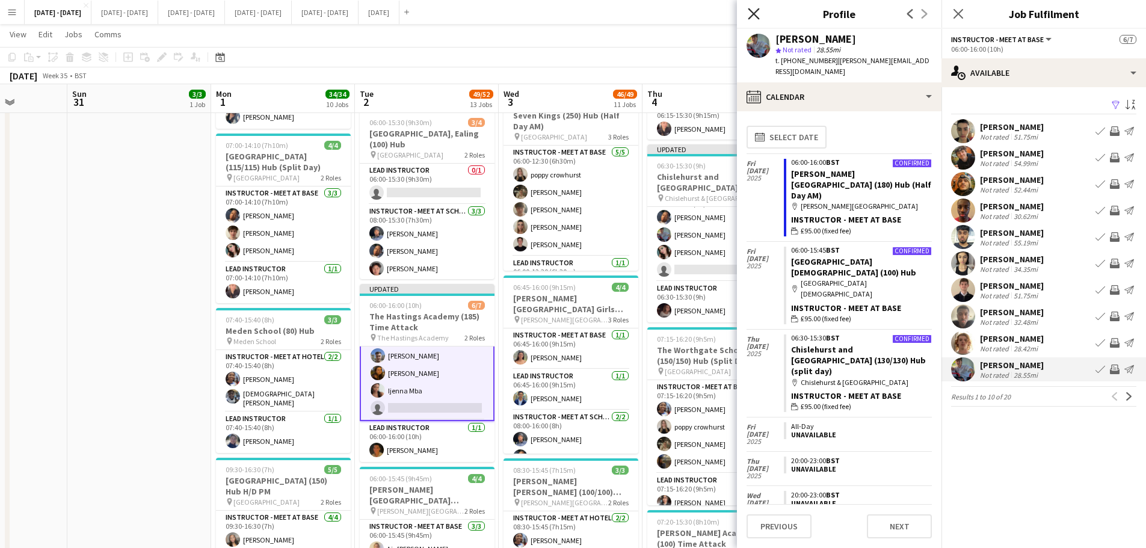
click at [752, 13] on icon "Close pop-in" at bounding box center [753, 13] width 11 height 11
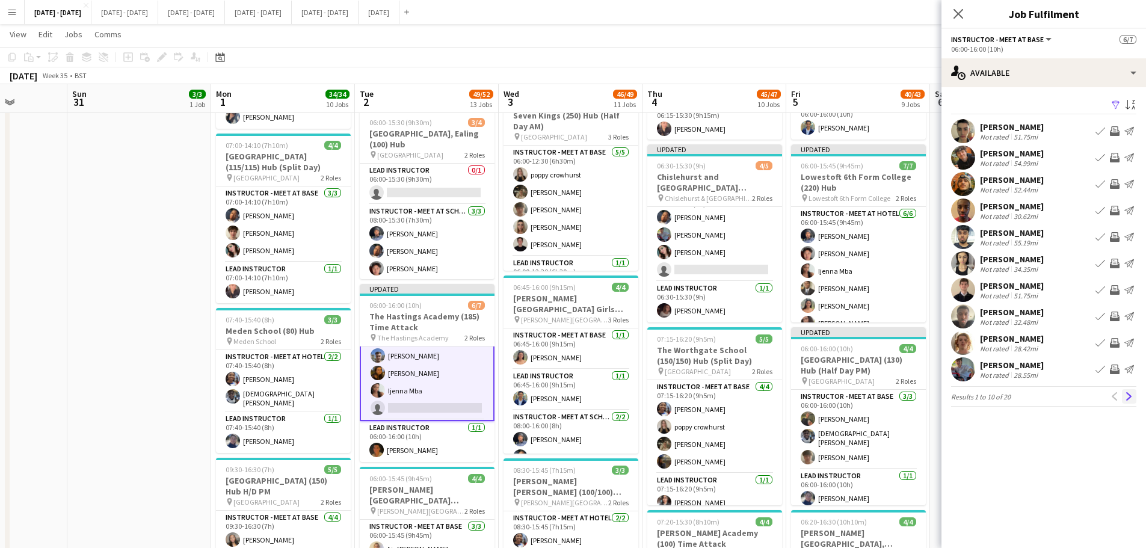
click at [1126, 395] on app-icon "Next" at bounding box center [1129, 396] width 8 height 8
click at [1126, 395] on div "Previous Next" at bounding box center [1122, 396] width 29 height 14
click at [1112, 400] on app-icon "Previous" at bounding box center [1115, 396] width 8 height 8
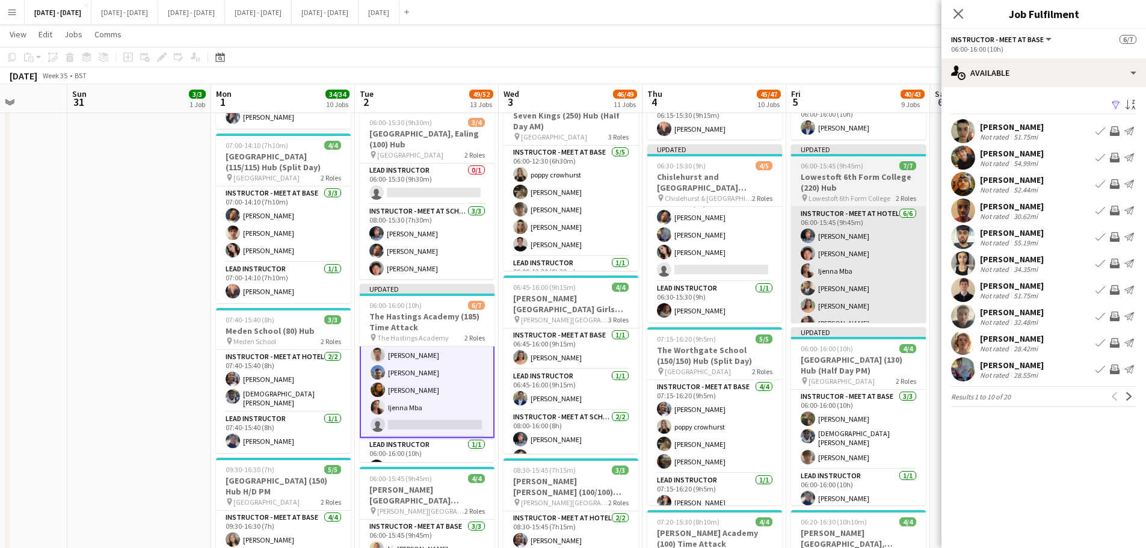
scroll to position [56, 0]
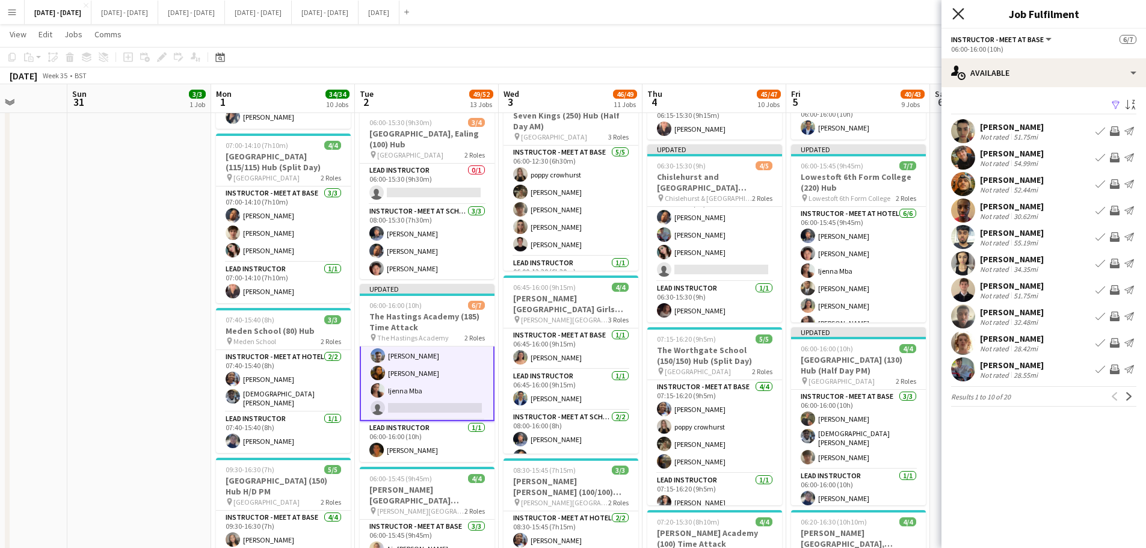
click at [957, 13] on icon at bounding box center [958, 13] width 11 height 11
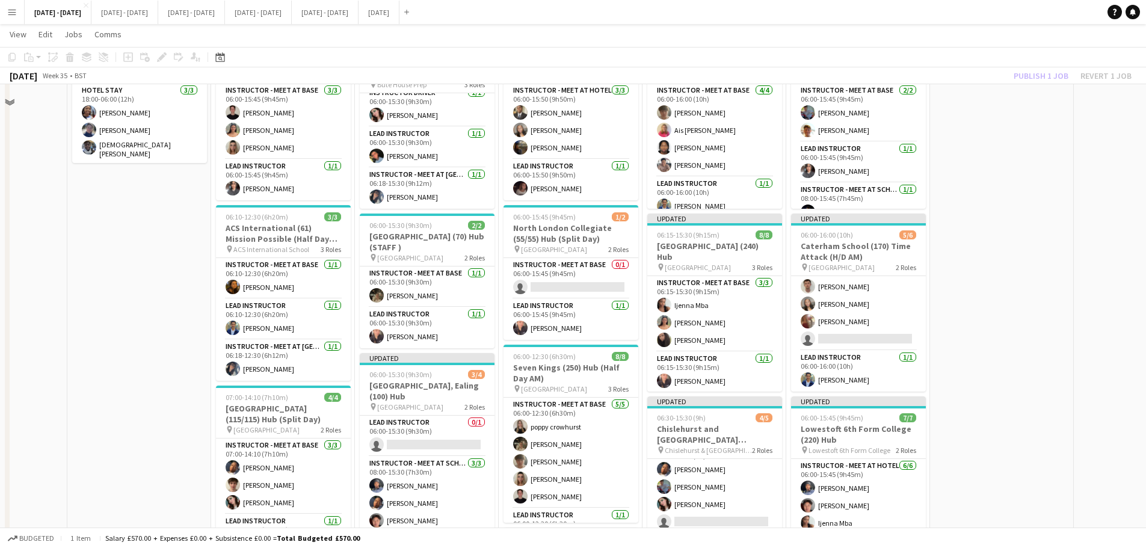
scroll to position [181, 0]
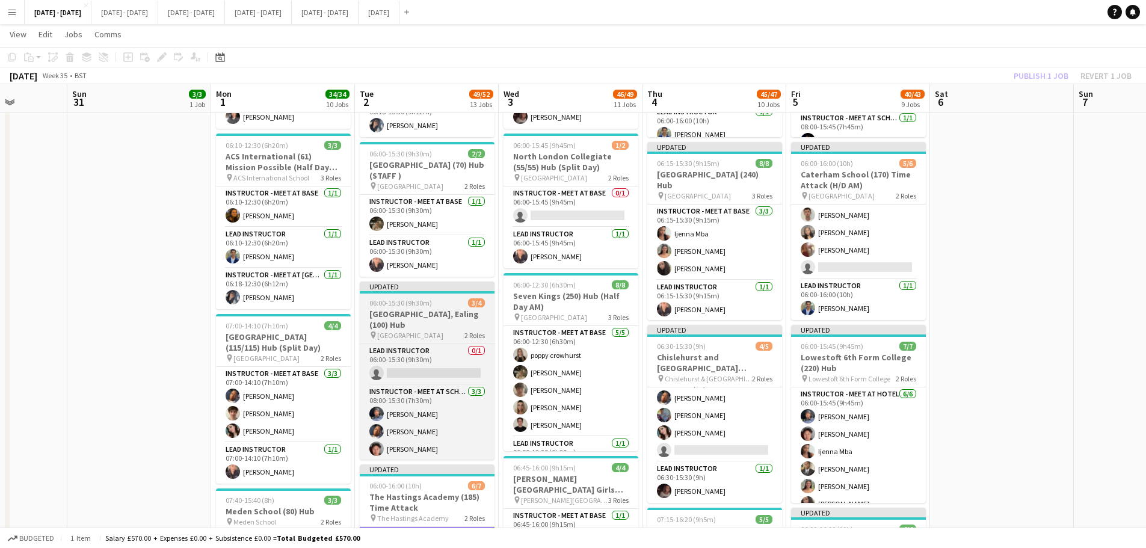
click at [411, 320] on h3 "[GEOGRAPHIC_DATA], Ealing (100) Hub" at bounding box center [427, 320] width 135 height 22
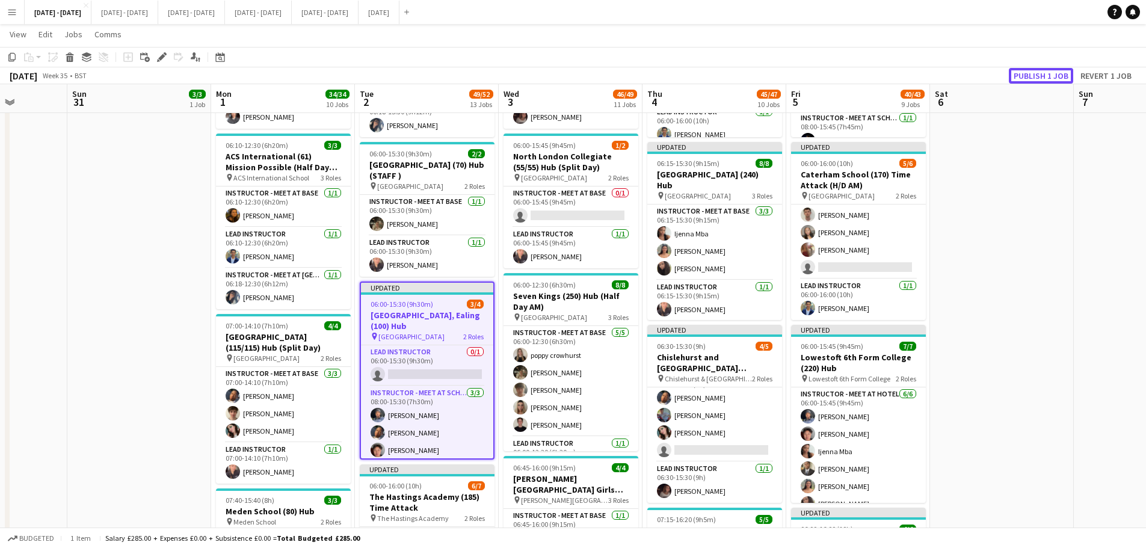
click at [1056, 69] on button "Publish 1 job" at bounding box center [1041, 76] width 64 height 16
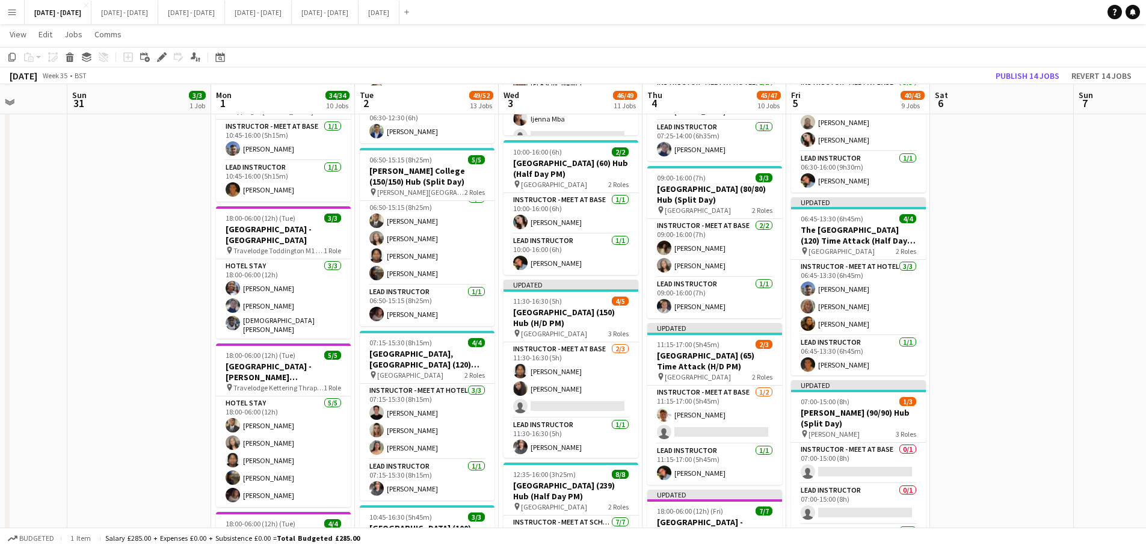
scroll to position [1083, 0]
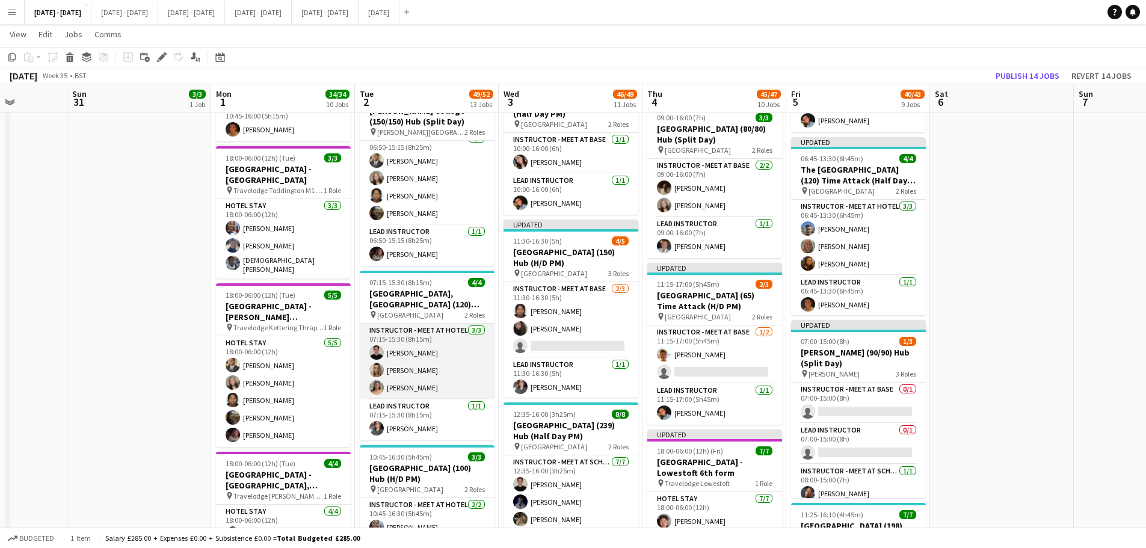
click at [417, 353] on app-card-role "Instructor - Meet at Hotel [DATE] 07:15-15:30 (8h15m) [PERSON_NAME] [PERSON_NAM…" at bounding box center [427, 362] width 135 height 76
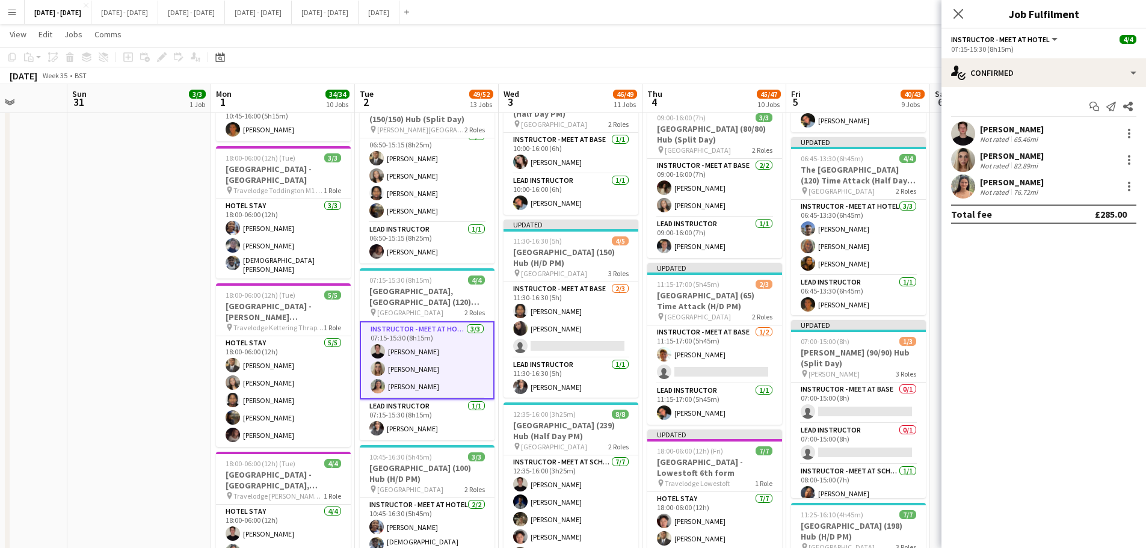
click at [1017, 135] on div "65.46mi" at bounding box center [1026, 139] width 29 height 9
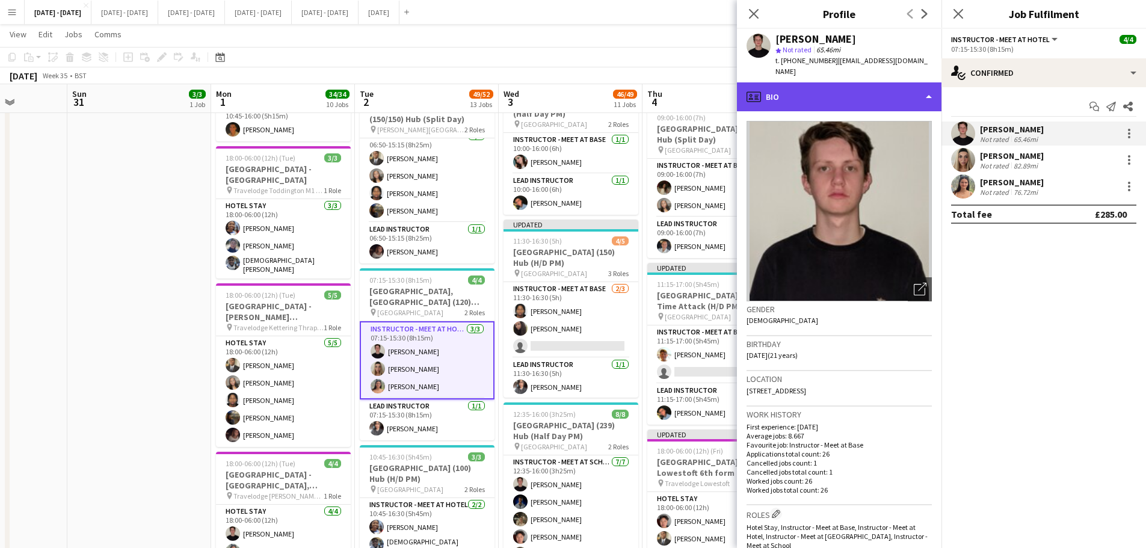
click at [844, 90] on div "profile Bio" at bounding box center [839, 96] width 205 height 29
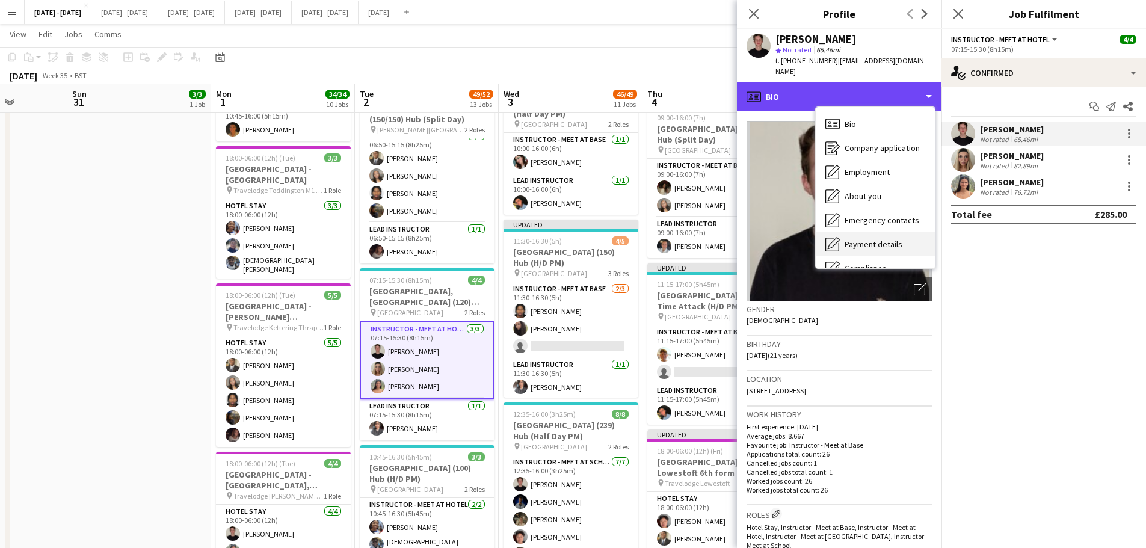
scroll to position [113, 0]
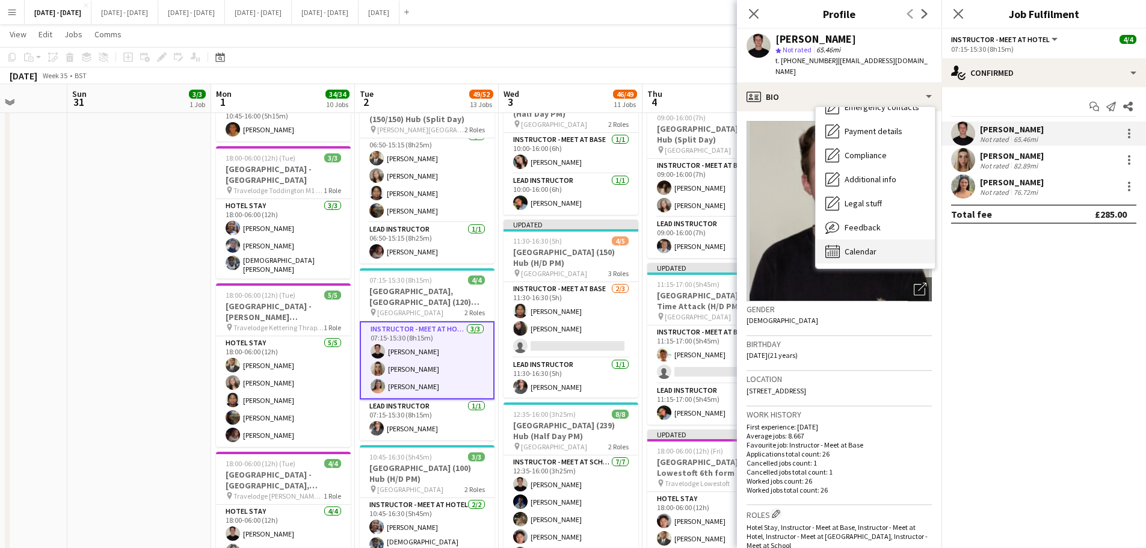
click at [848, 246] on span "Calendar" at bounding box center [861, 251] width 32 height 11
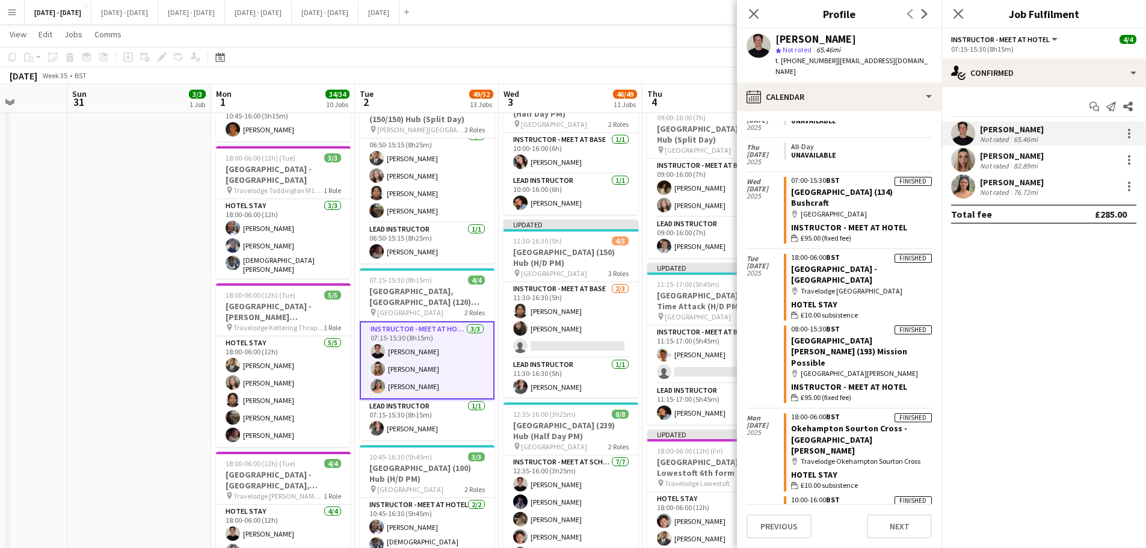
scroll to position [4647, 0]
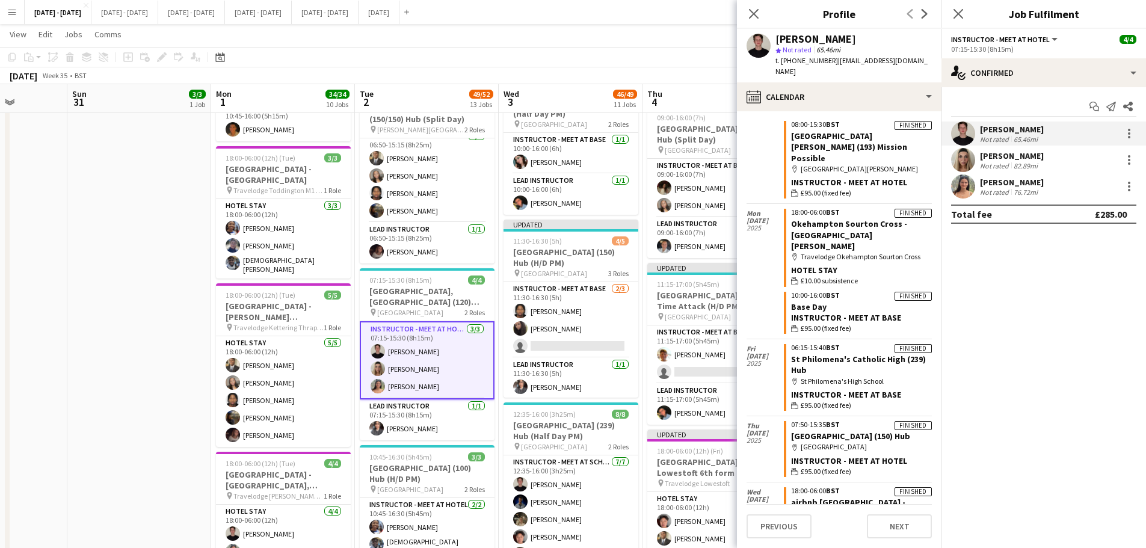
drag, startPoint x: 756, startPoint y: 11, endPoint x: 797, endPoint y: 19, distance: 42.4
click at [756, 11] on icon "Close pop-in" at bounding box center [754, 14] width 10 height 10
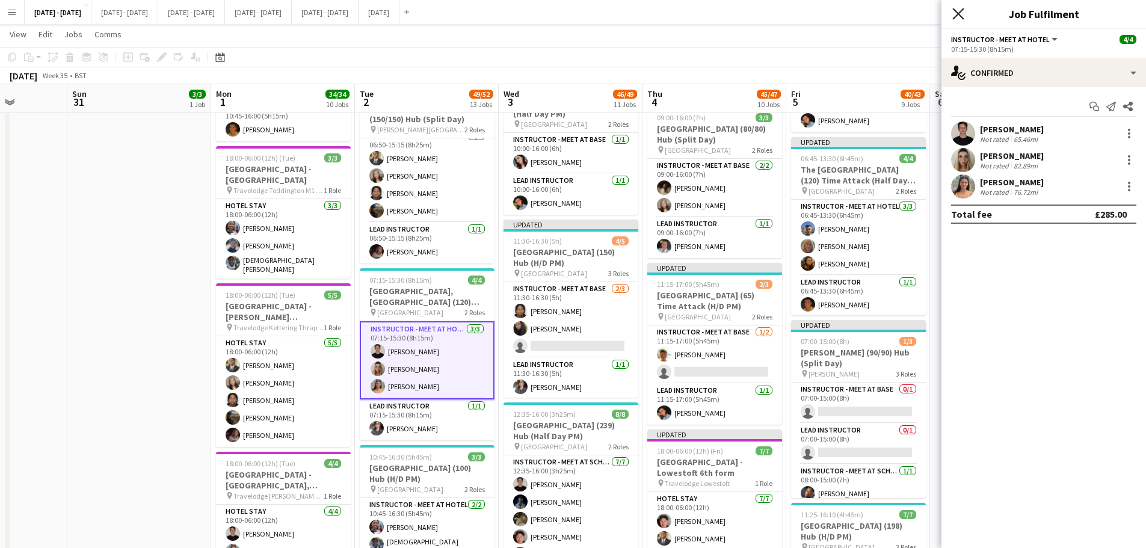
click at [957, 14] on icon "Close pop-in" at bounding box center [958, 13] width 11 height 11
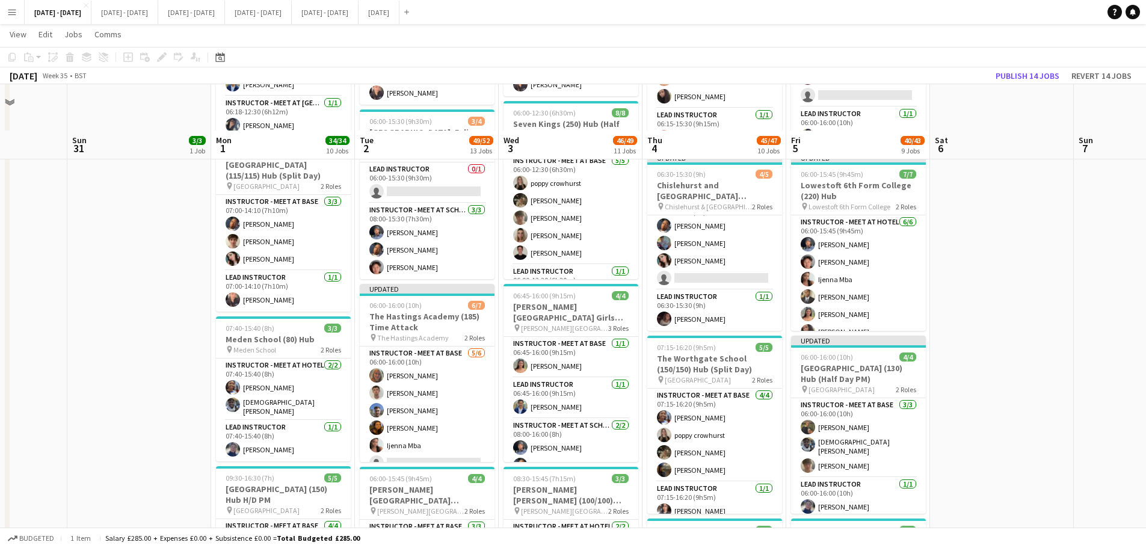
scroll to position [421, 0]
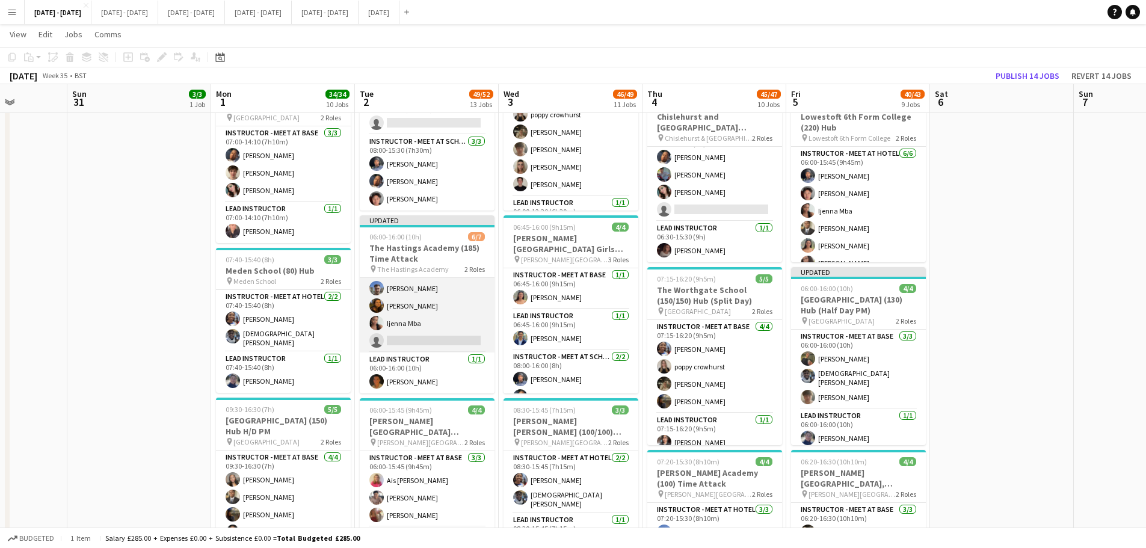
click at [400, 345] on app-card-role "Instructor - Meet at Base [DATE] 06:00-16:00 (10h) [PERSON_NAME] [PERSON_NAME] …" at bounding box center [427, 288] width 135 height 128
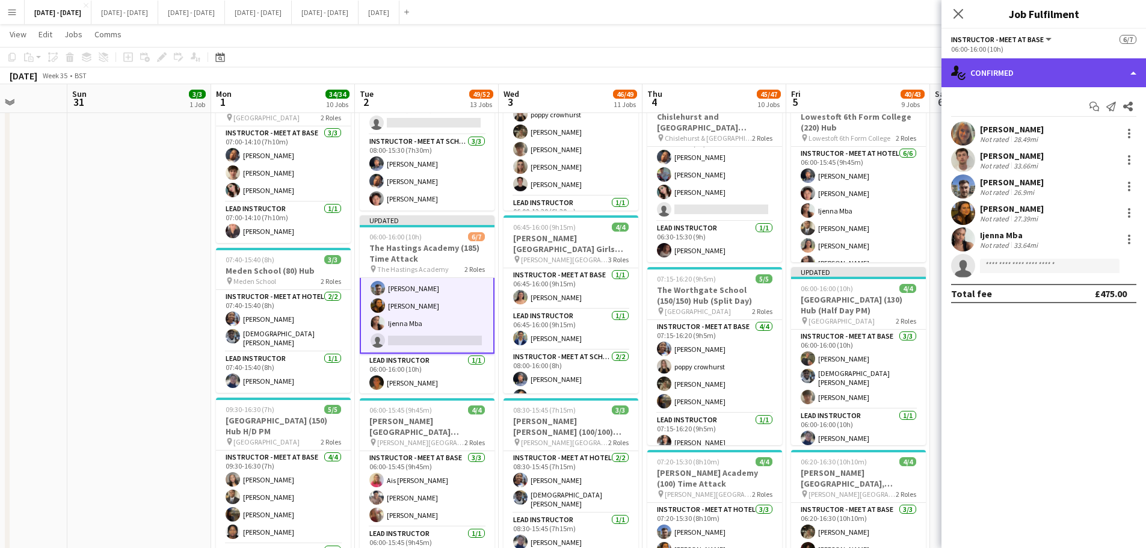
click at [1087, 73] on div "single-neutral-actions-check-2 Confirmed" at bounding box center [1044, 72] width 205 height 29
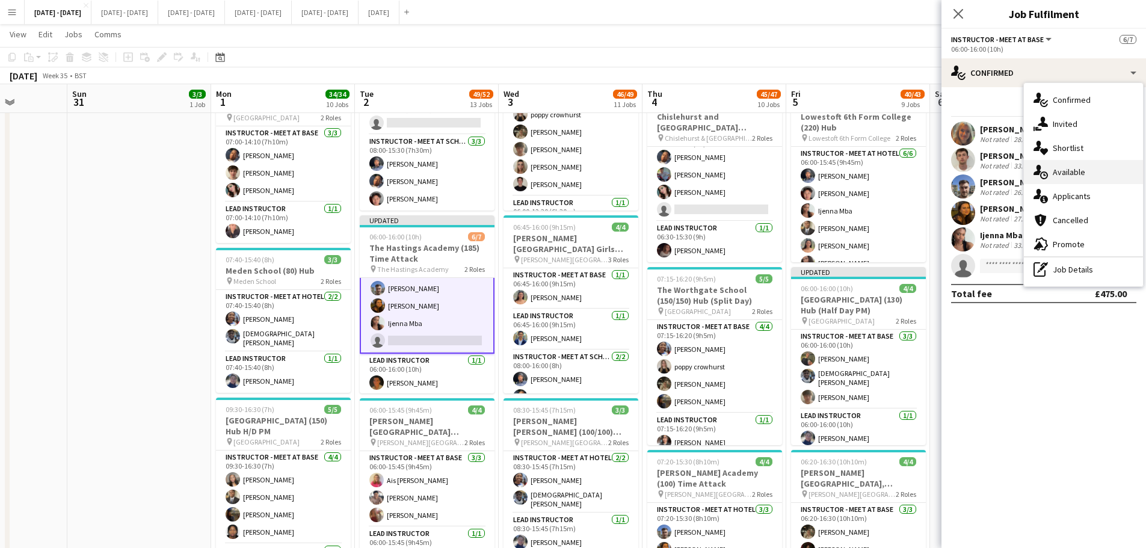
click at [1099, 170] on div "single-neutral-actions-upload Available" at bounding box center [1083, 172] width 119 height 24
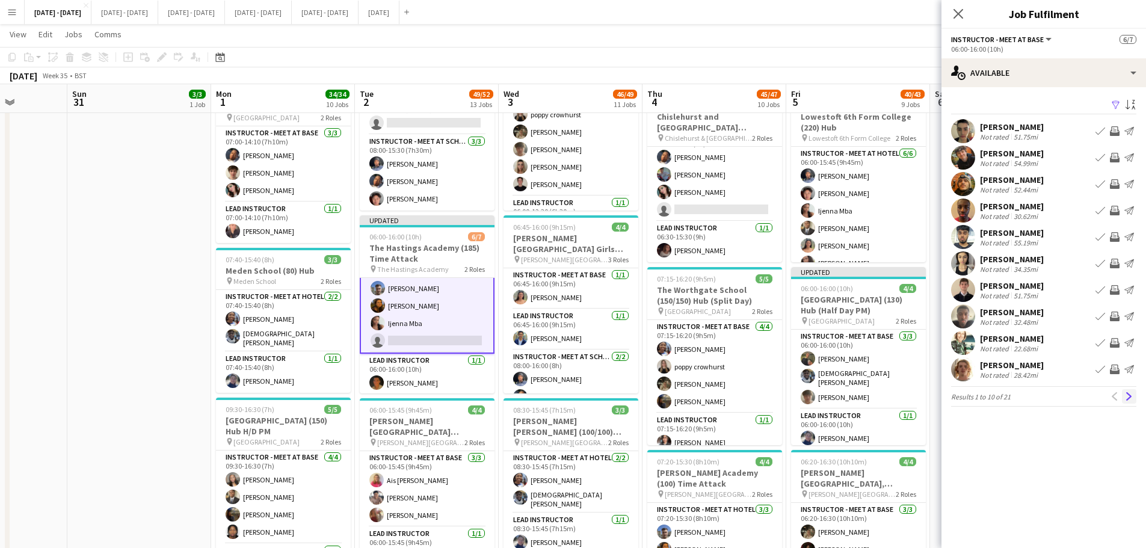
click at [1129, 396] on app-icon "Next" at bounding box center [1129, 396] width 8 height 8
click at [1117, 396] on app-icon "Previous" at bounding box center [1115, 396] width 8 height 8
click at [1002, 314] on div "[PERSON_NAME]" at bounding box center [1012, 312] width 64 height 11
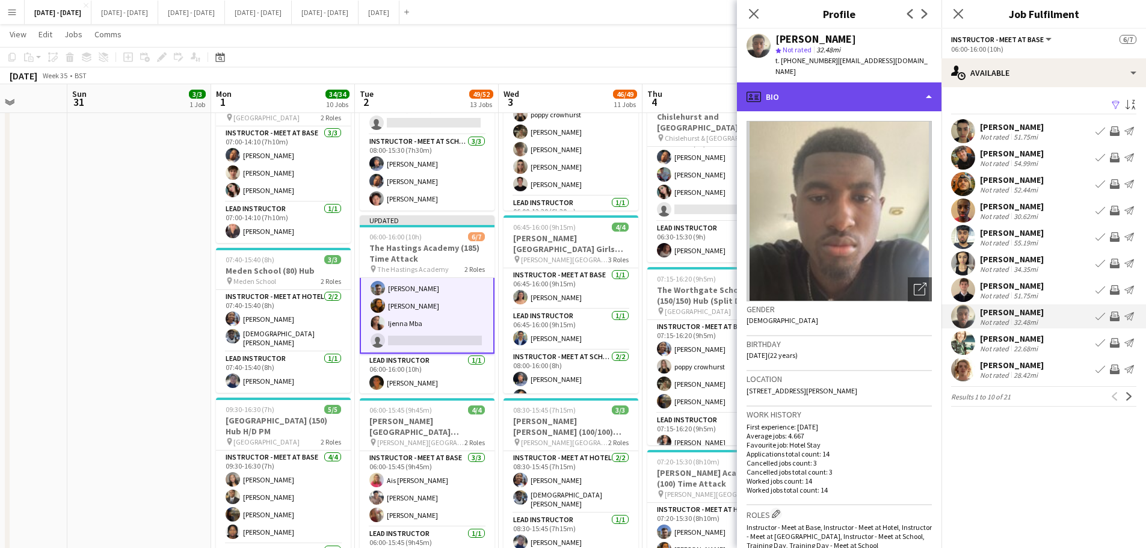
click at [867, 82] on div "profile Bio" at bounding box center [839, 96] width 205 height 29
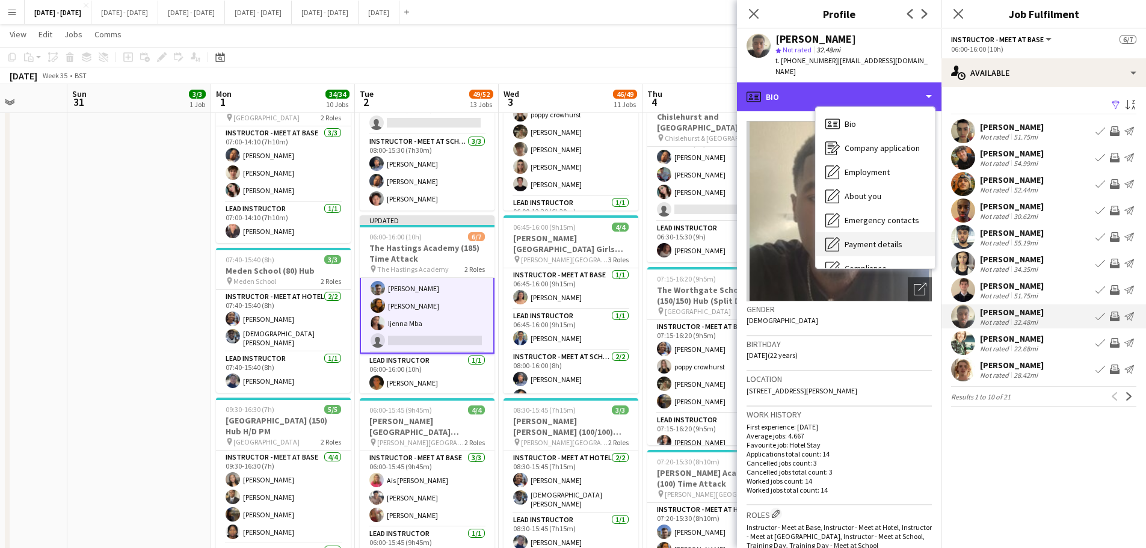
scroll to position [113, 0]
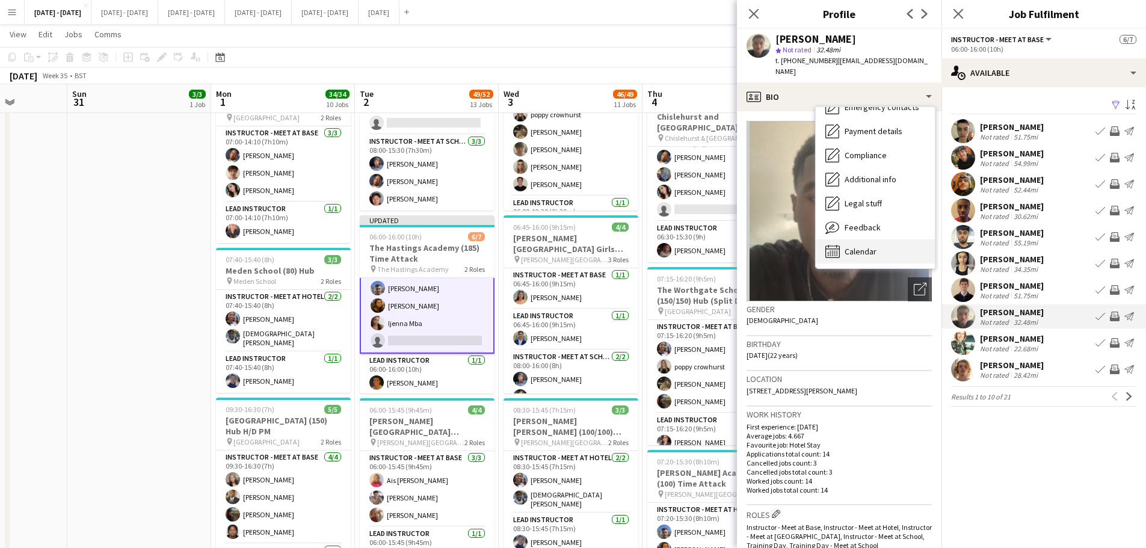
click at [847, 246] on span "Calendar" at bounding box center [861, 251] width 32 height 11
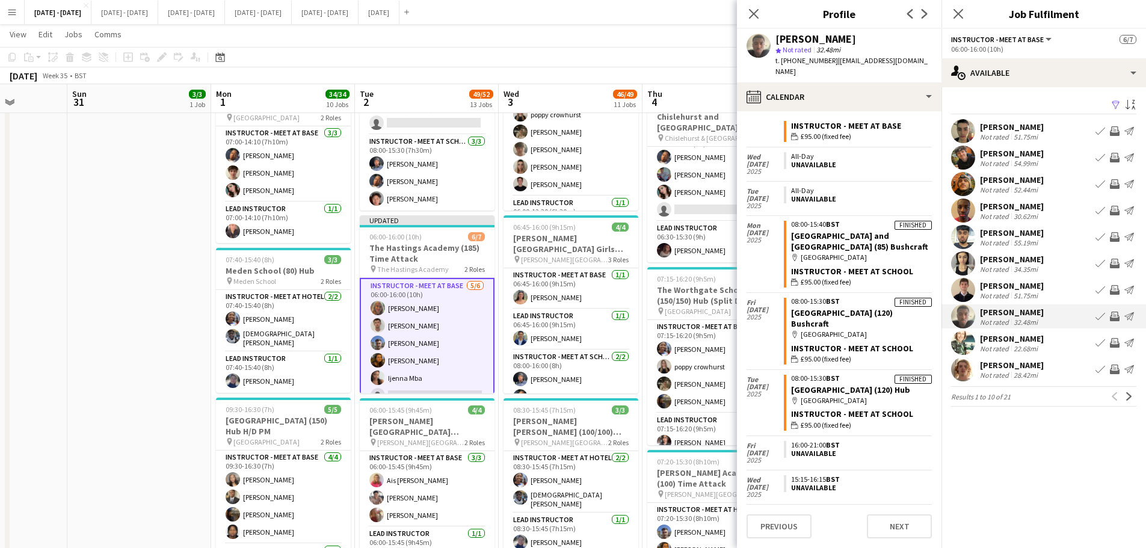
scroll to position [1153, 0]
click at [750, 4] on div "Close pop-in" at bounding box center [754, 14] width 34 height 28
click at [755, 11] on icon "Close pop-in" at bounding box center [753, 13] width 11 height 11
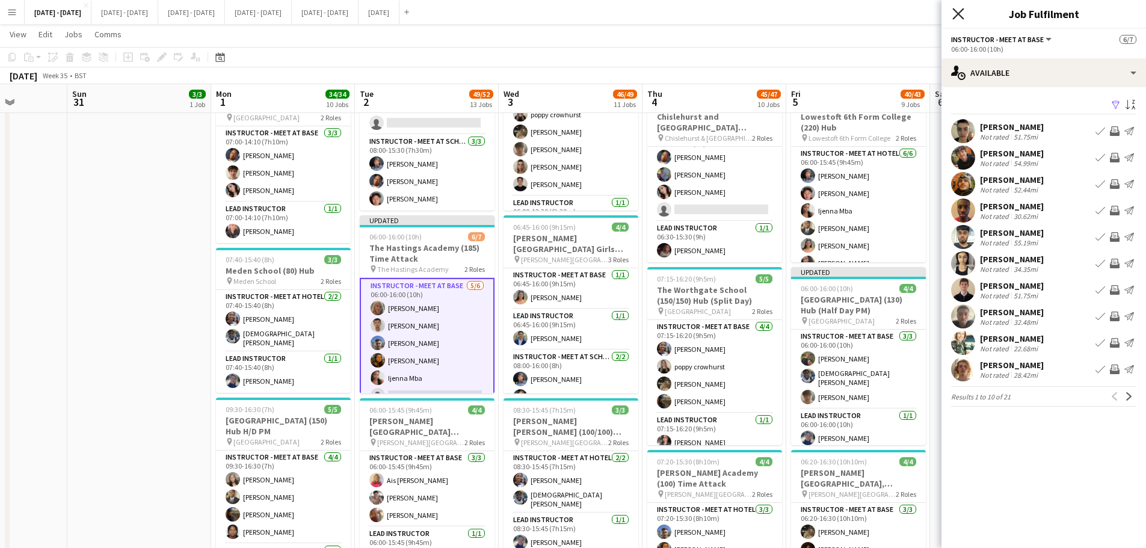
click at [960, 16] on icon "Close pop-in" at bounding box center [958, 13] width 11 height 11
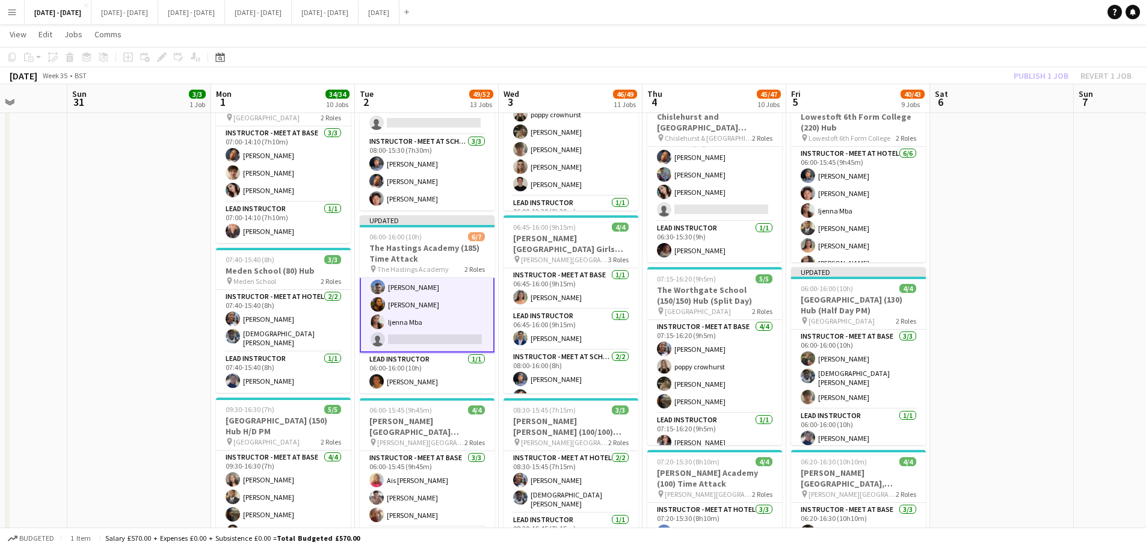
click at [446, 335] on app-card-role "Instructor - Meet at Base [DATE] 06:00-16:00 (10h) [PERSON_NAME] [PERSON_NAME] …" at bounding box center [427, 287] width 135 height 131
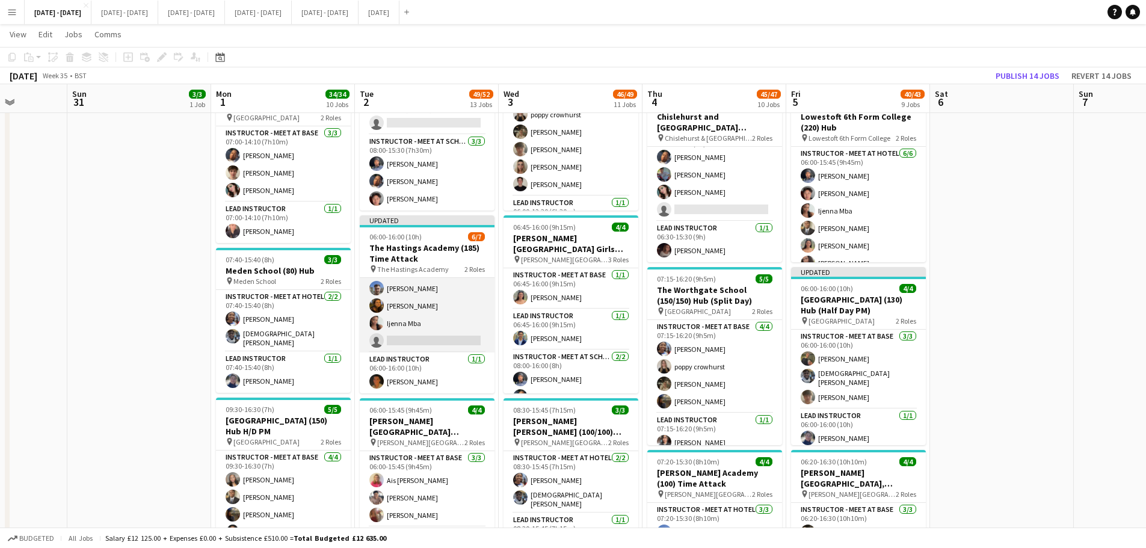
click at [444, 335] on app-card-role "Instructor - Meet at Base [DATE] 06:00-16:00 (10h) [PERSON_NAME] [PERSON_NAME] …" at bounding box center [427, 288] width 135 height 128
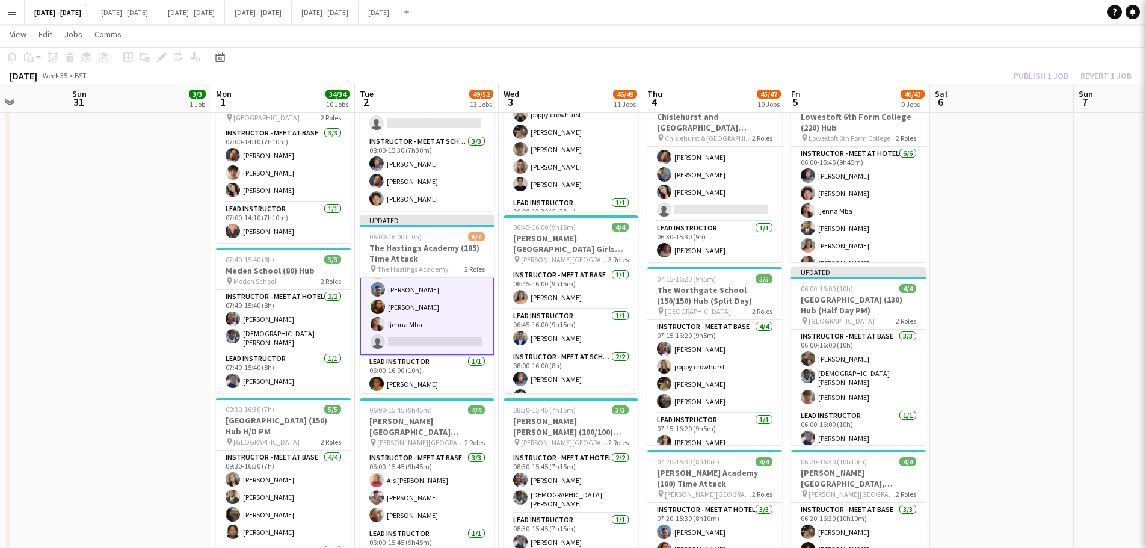
scroll to position [56, 0]
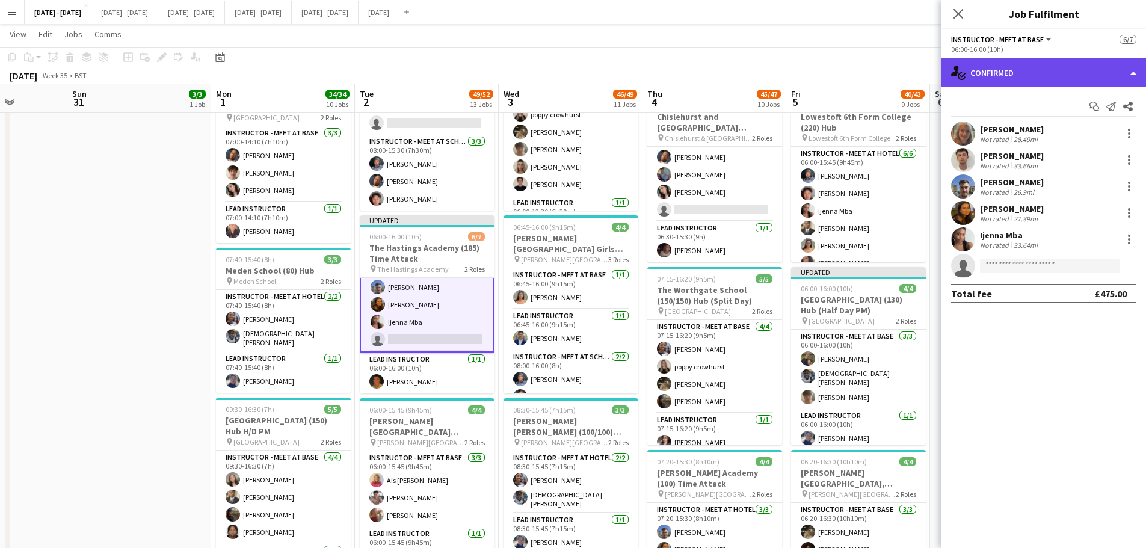
click at [1060, 73] on div "single-neutral-actions-check-2 Confirmed" at bounding box center [1044, 72] width 205 height 29
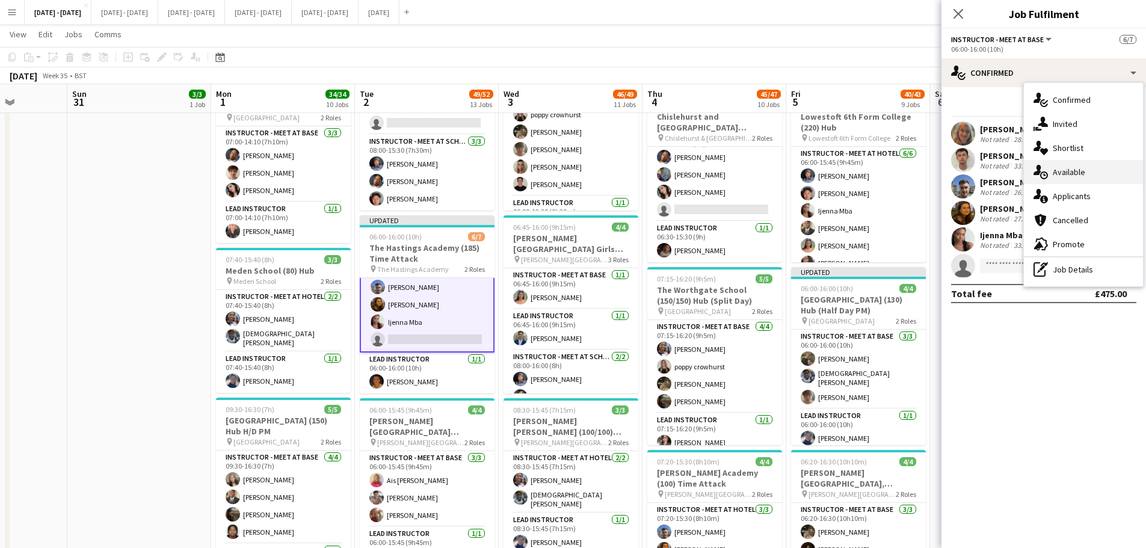
click at [1093, 167] on div "single-neutral-actions-upload Available" at bounding box center [1083, 172] width 119 height 24
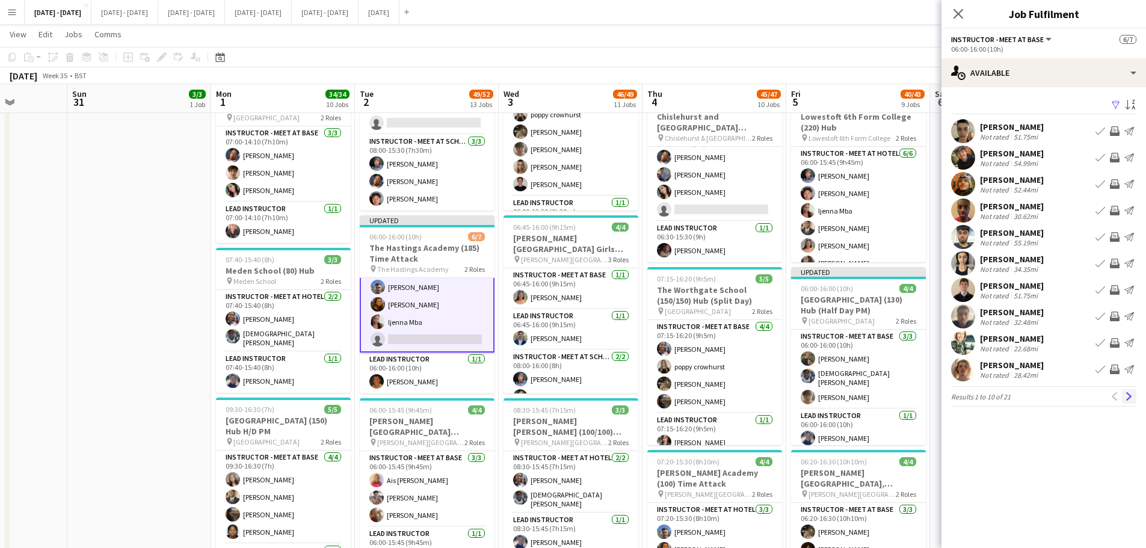
click at [1131, 397] on app-icon "Next" at bounding box center [1129, 396] width 8 height 8
click at [1126, 395] on button "Next" at bounding box center [1129, 396] width 14 height 14
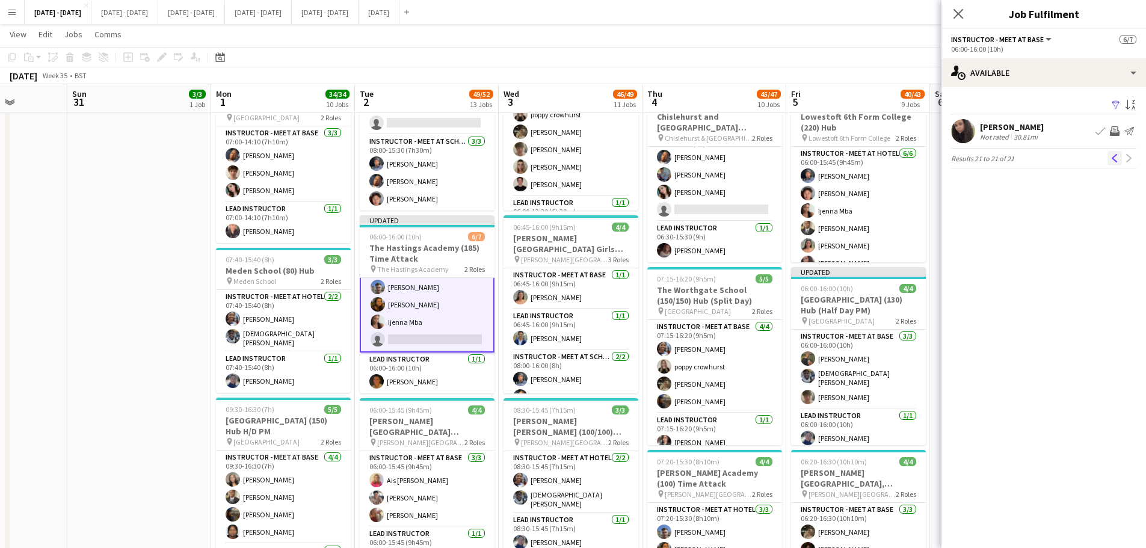
click at [1113, 164] on button "Previous" at bounding box center [1115, 158] width 14 height 14
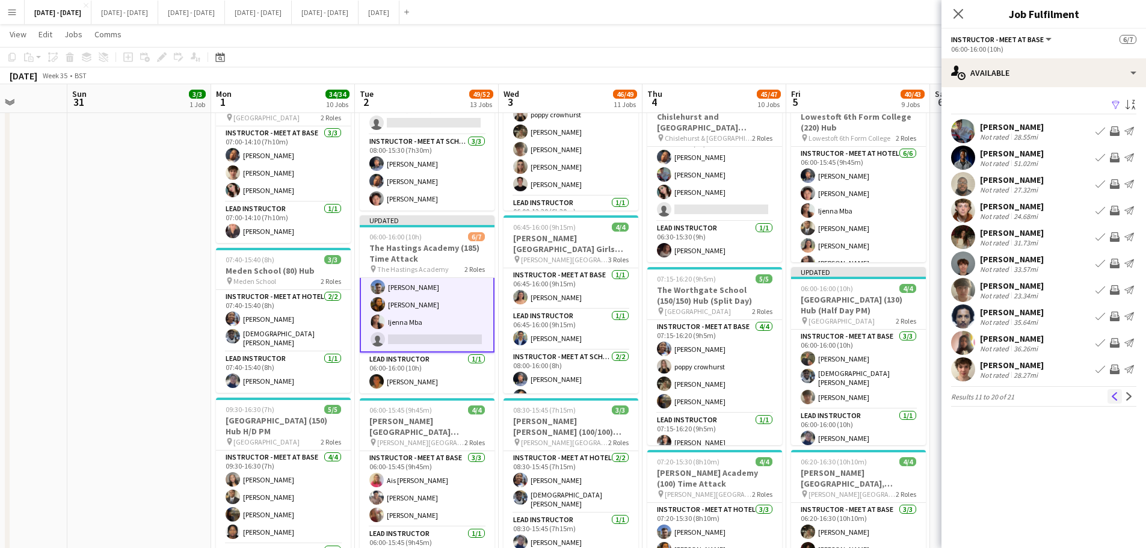
click at [1117, 396] on app-icon "Previous" at bounding box center [1115, 396] width 8 height 8
click at [1019, 312] on div "[PERSON_NAME]" at bounding box center [1012, 312] width 64 height 11
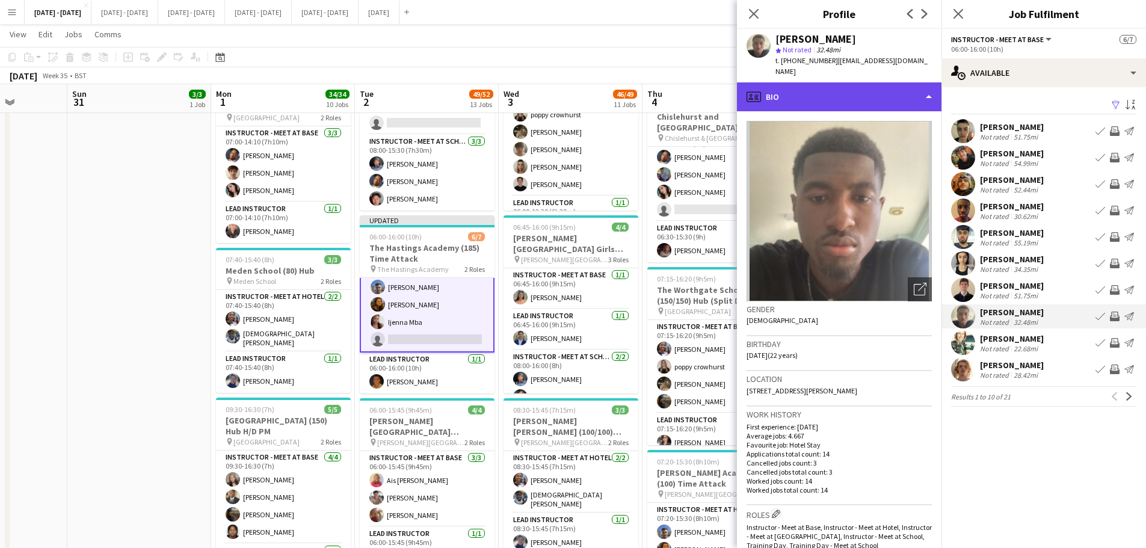
click at [885, 82] on div "profile Bio" at bounding box center [839, 96] width 205 height 29
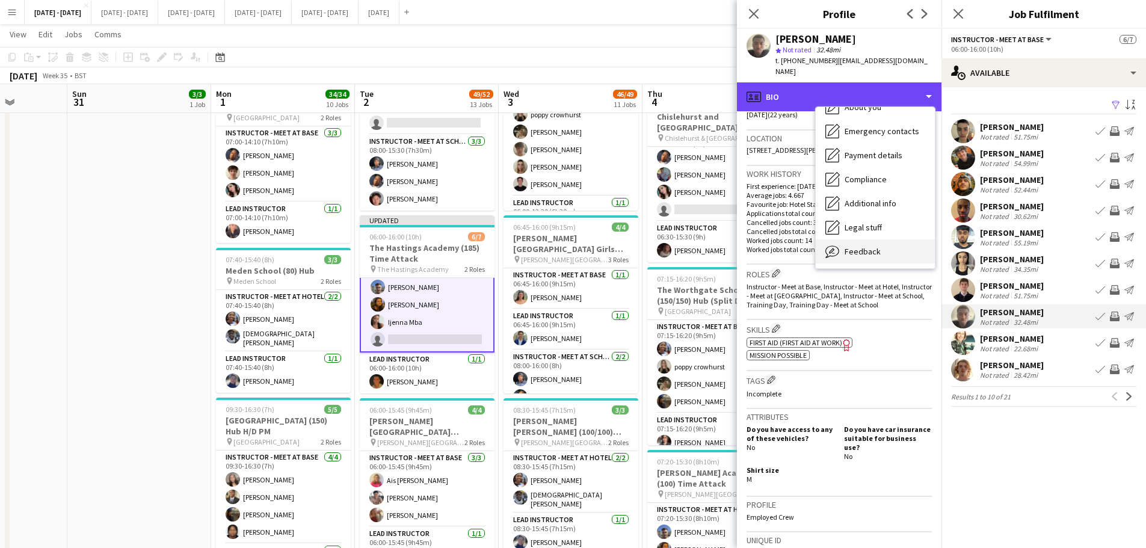
scroll to position [113, 0]
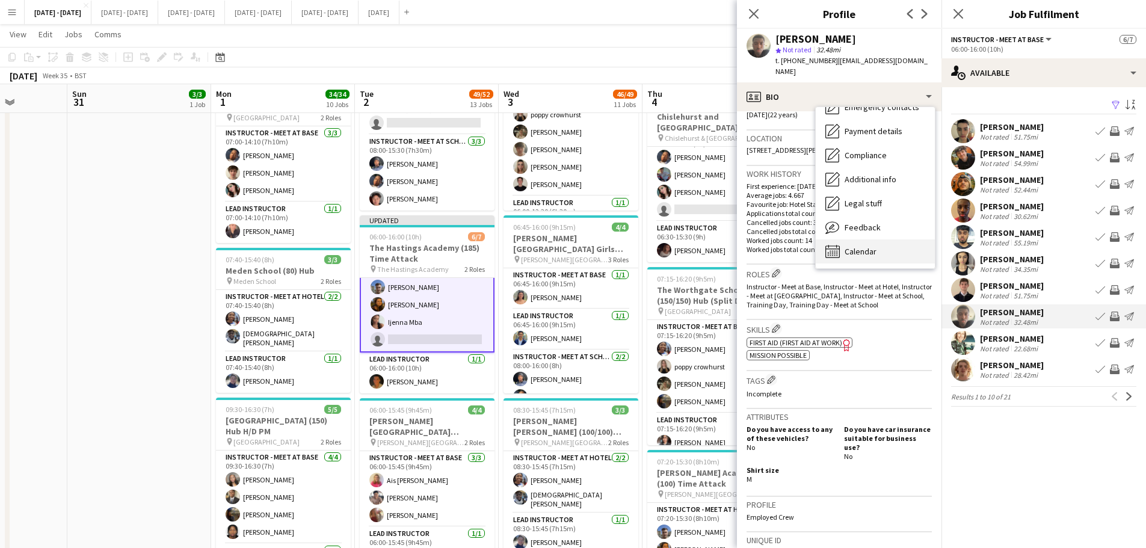
click at [874, 246] on span "Calendar" at bounding box center [861, 251] width 32 height 11
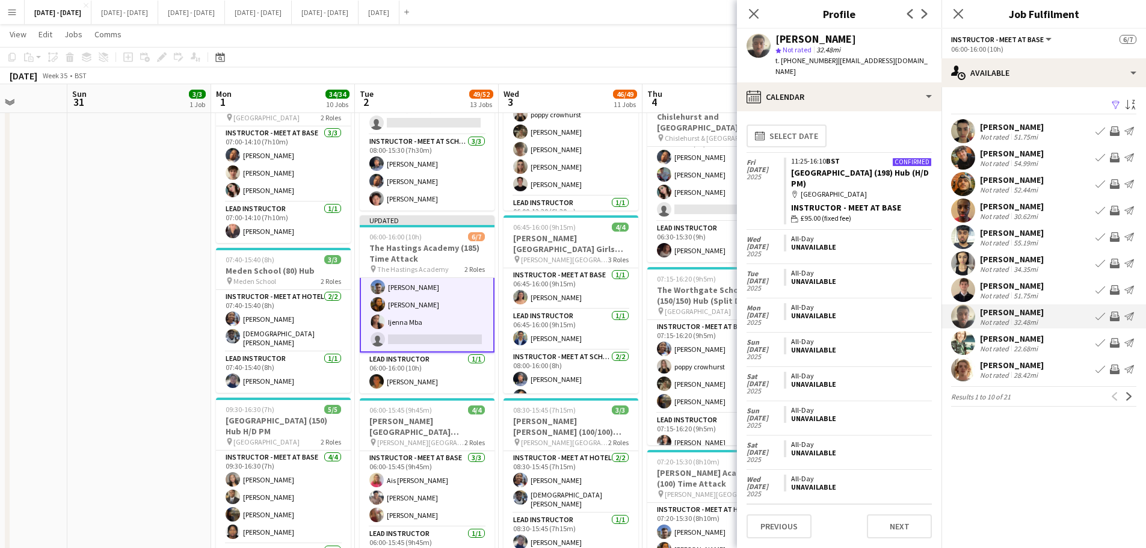
scroll to position [0, 0]
click at [755, 11] on icon "Close pop-in" at bounding box center [753, 13] width 11 height 11
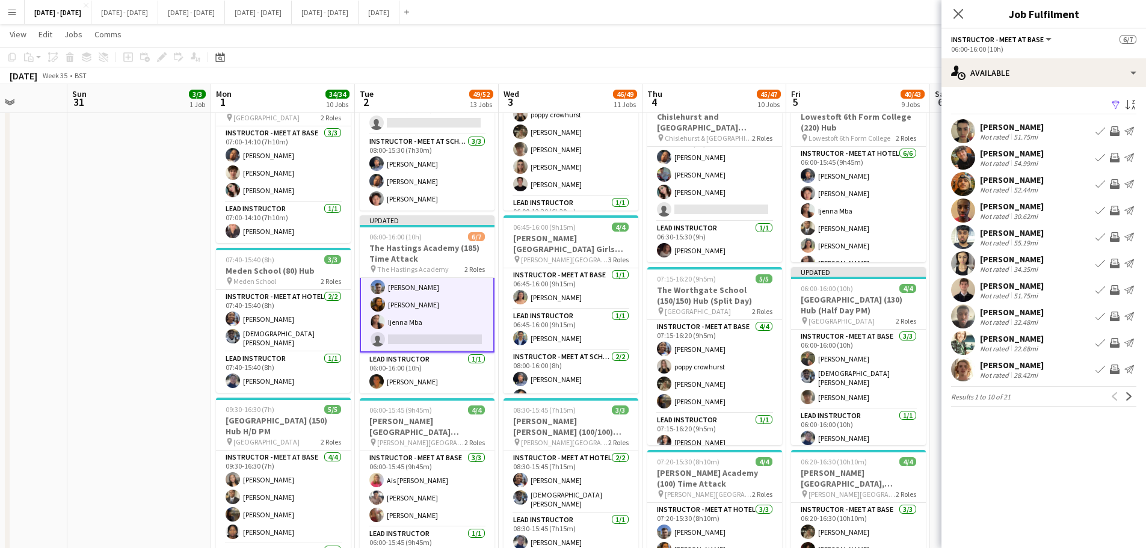
click at [1096, 314] on button "Book crew" at bounding box center [1100, 316] width 14 height 14
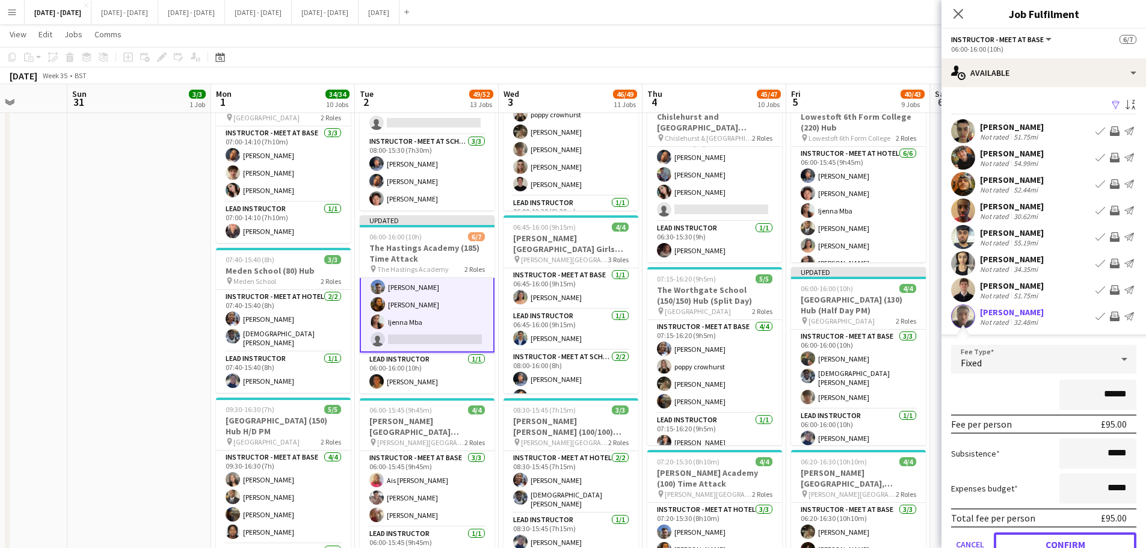
drag, startPoint x: 1045, startPoint y: 534, endPoint x: 1005, endPoint y: 528, distance: 40.9
click at [1045, 536] on button "Confirm" at bounding box center [1065, 545] width 143 height 24
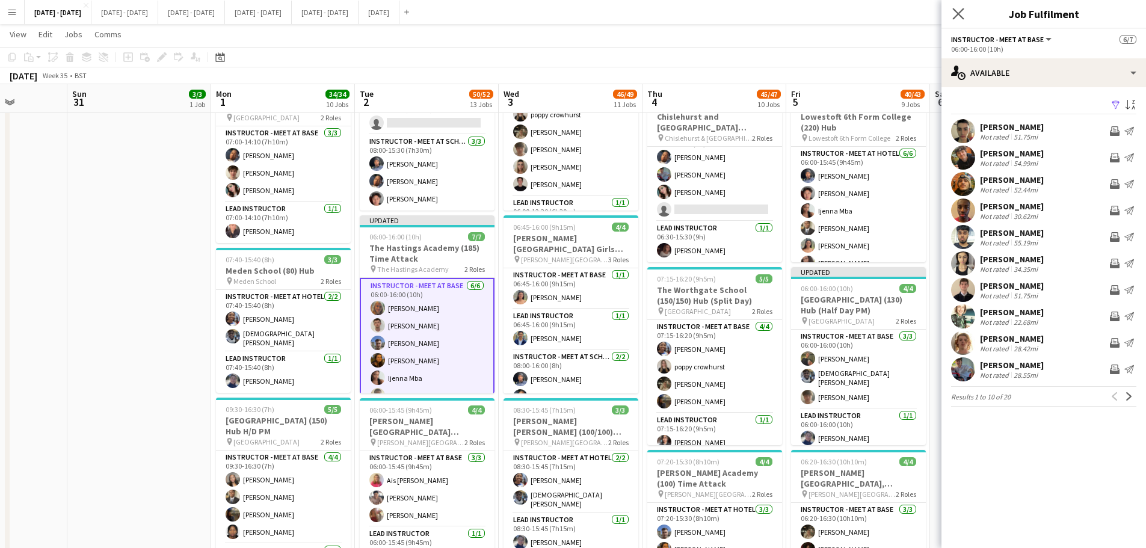
click at [965, 9] on app-icon "Close pop-in" at bounding box center [958, 13] width 17 height 17
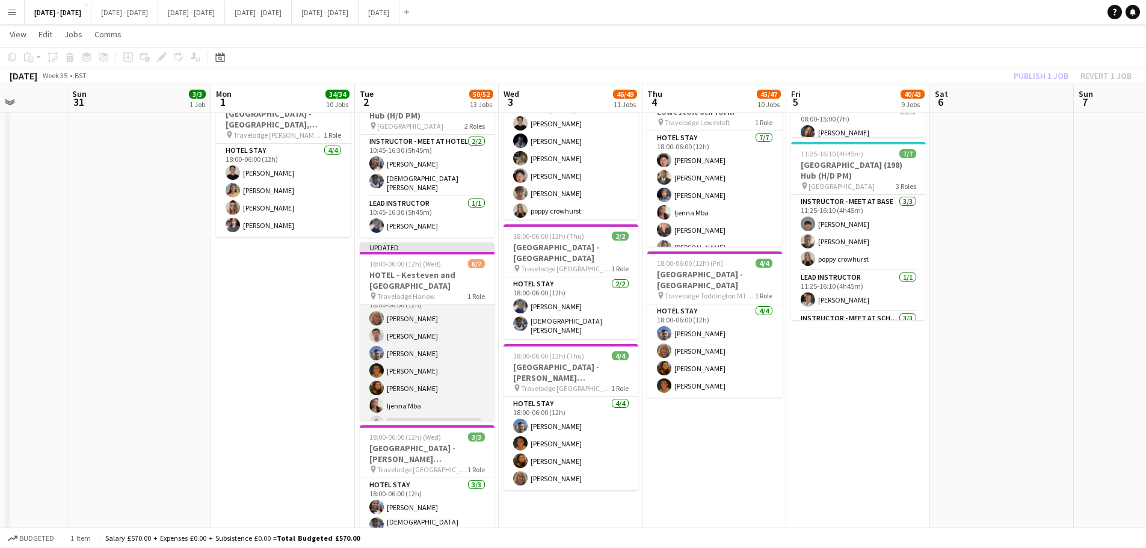
scroll to position [30, 0]
click at [406, 406] on app-card-role "Hotel Stay [DATE] 18:00-06:00 (12h) [PERSON_NAME] [PERSON_NAME] [PERSON_NAME] […" at bounding box center [427, 348] width 135 height 146
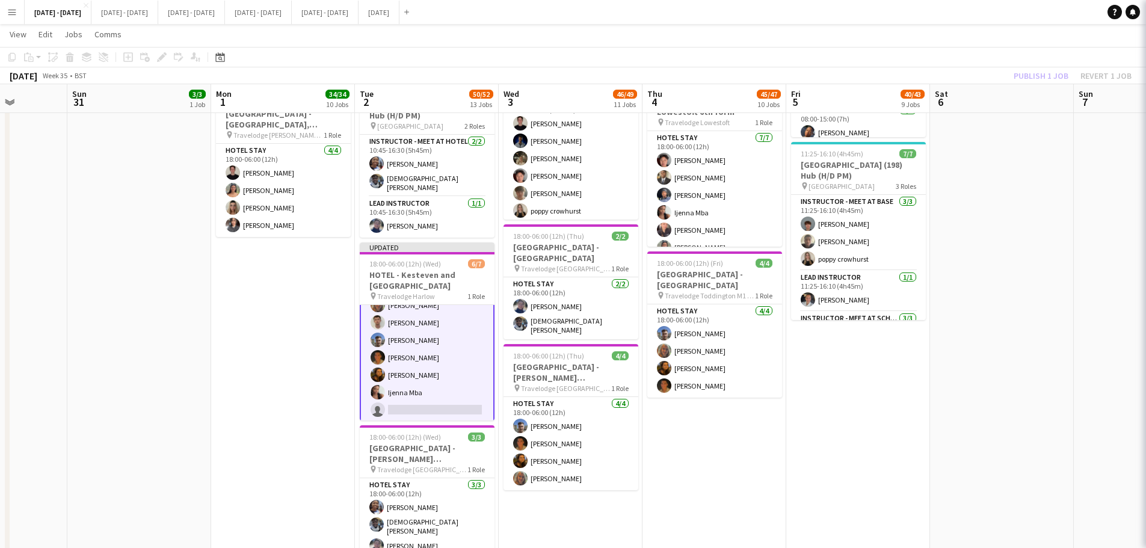
scroll to position [31, 0]
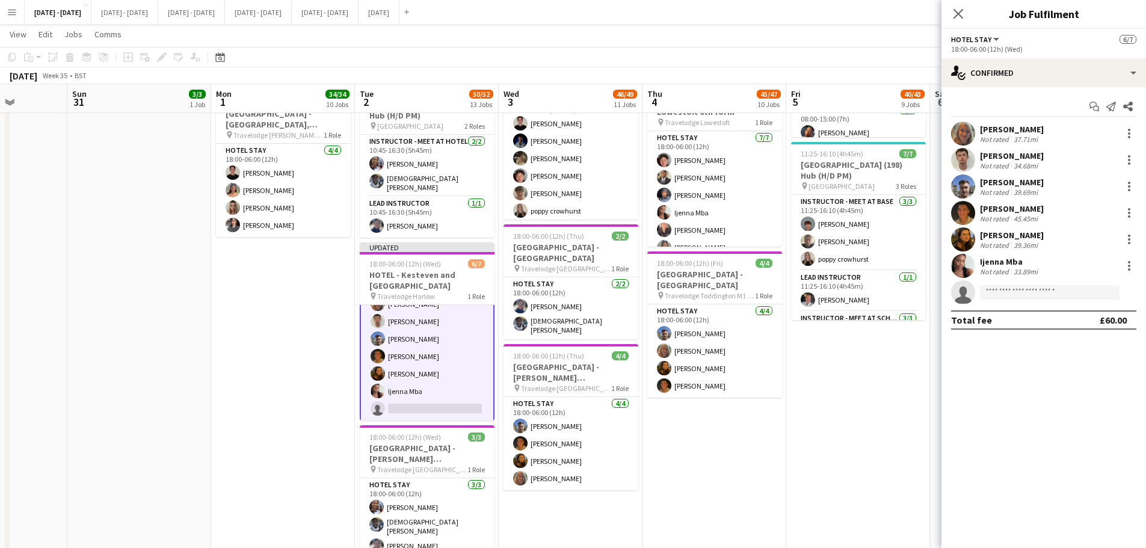
click at [1018, 301] on app-invite-slot "single-neutral-actions" at bounding box center [1044, 292] width 205 height 24
click at [1020, 295] on input at bounding box center [1050, 292] width 140 height 14
type input "*"
type input "***"
click at [1011, 318] on span "[EMAIL_ADDRESS][DOMAIN_NAME]" at bounding box center [1050, 320] width 120 height 10
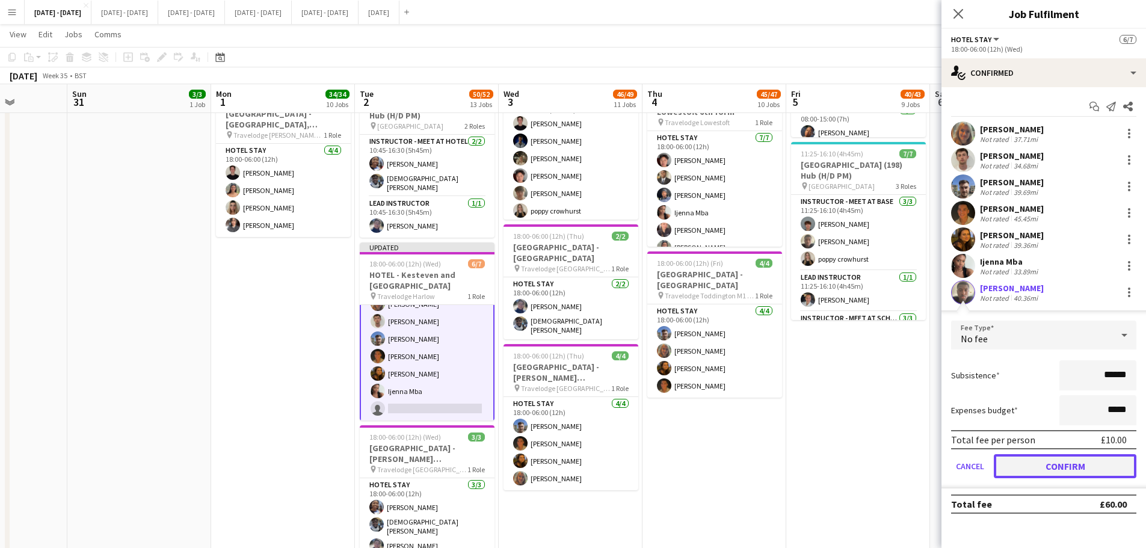
click at [1085, 474] on button "Confirm" at bounding box center [1065, 466] width 143 height 24
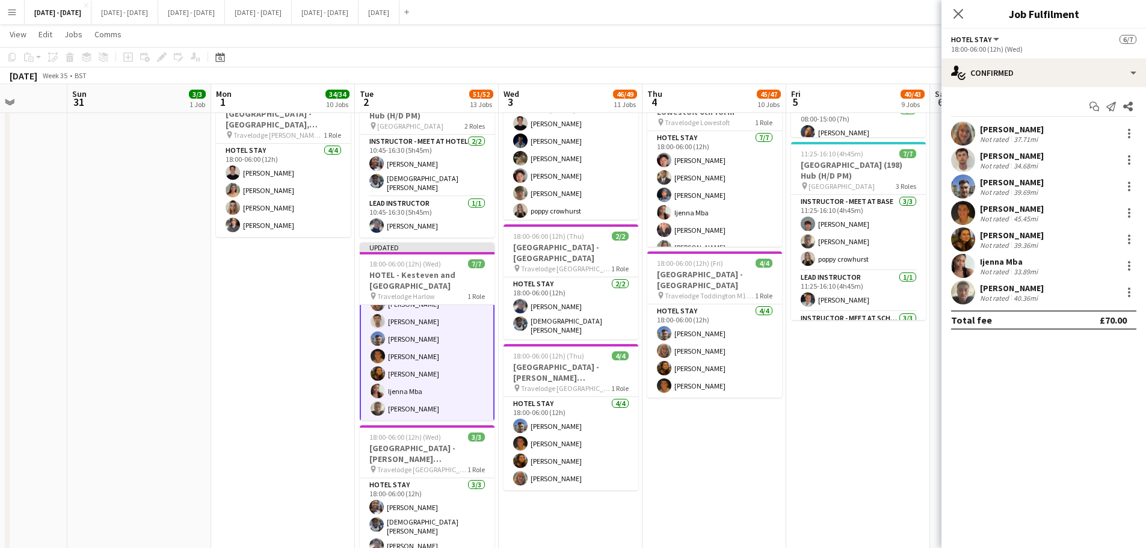
click at [960, 14] on icon "Close pop-in" at bounding box center [959, 14] width 10 height 10
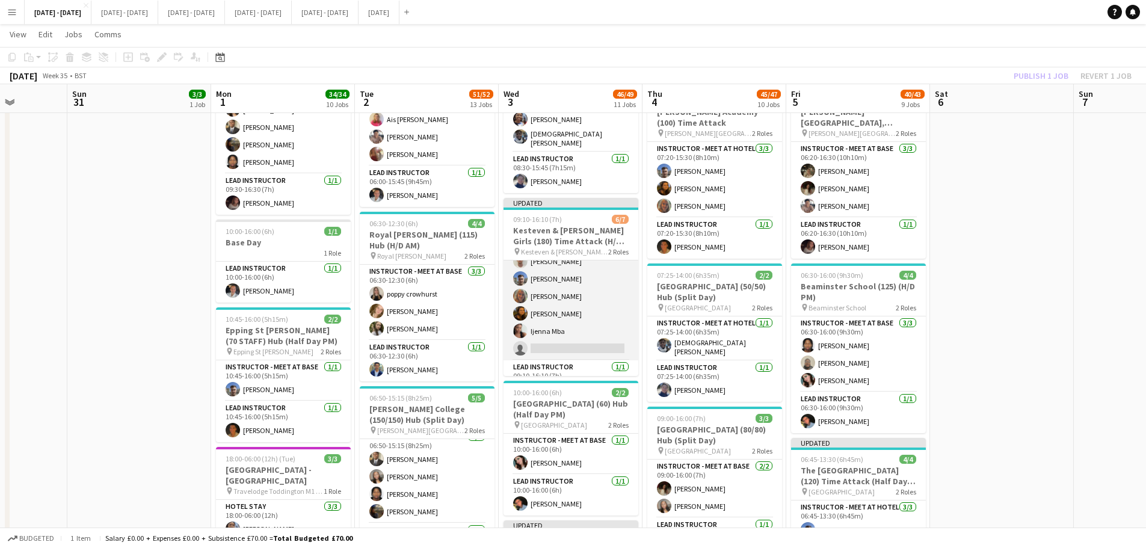
scroll to position [54, 0]
click at [567, 313] on app-card-role "Instructor - Meet at Hotel [DATE] 09:10-16:10 (7h) [PERSON_NAME] [PERSON_NAME] …" at bounding box center [571, 271] width 135 height 128
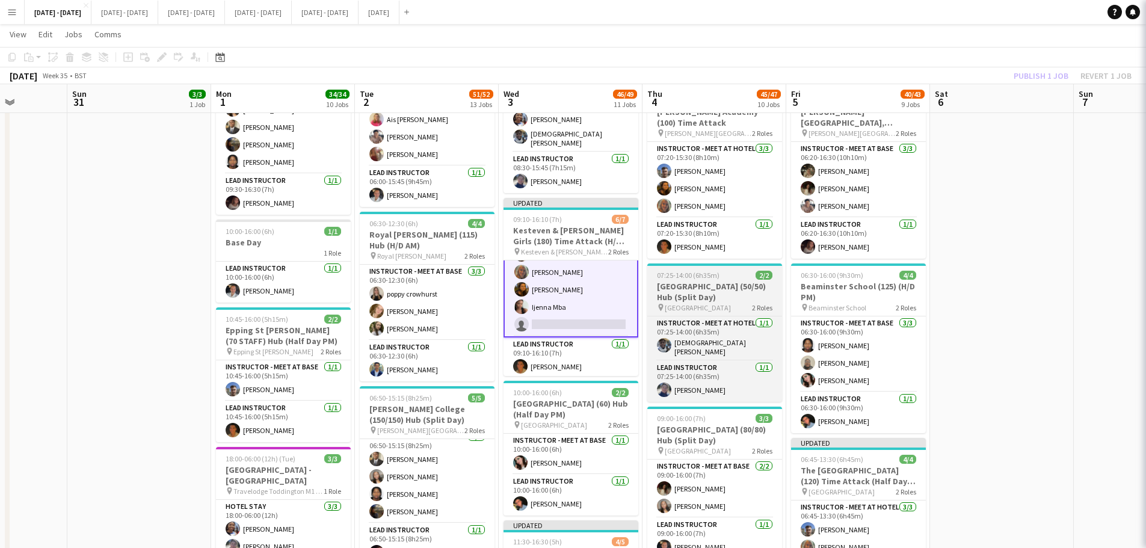
scroll to position [55, 0]
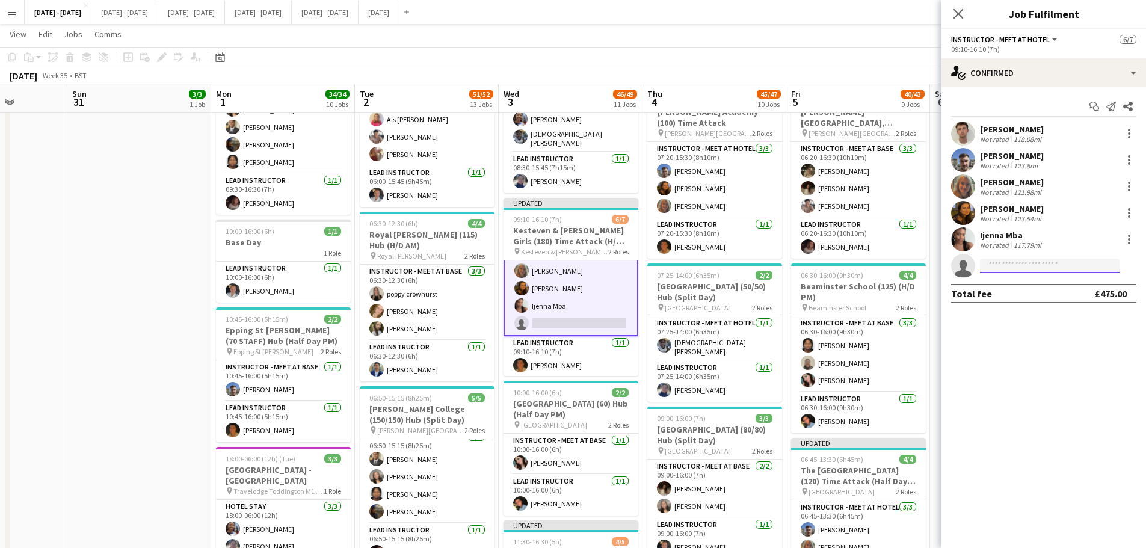
click at [1030, 270] on input at bounding box center [1050, 266] width 140 height 14
type input "***"
click at [1038, 289] on span "[EMAIL_ADDRESS][DOMAIN_NAME]" at bounding box center [1050, 293] width 120 height 10
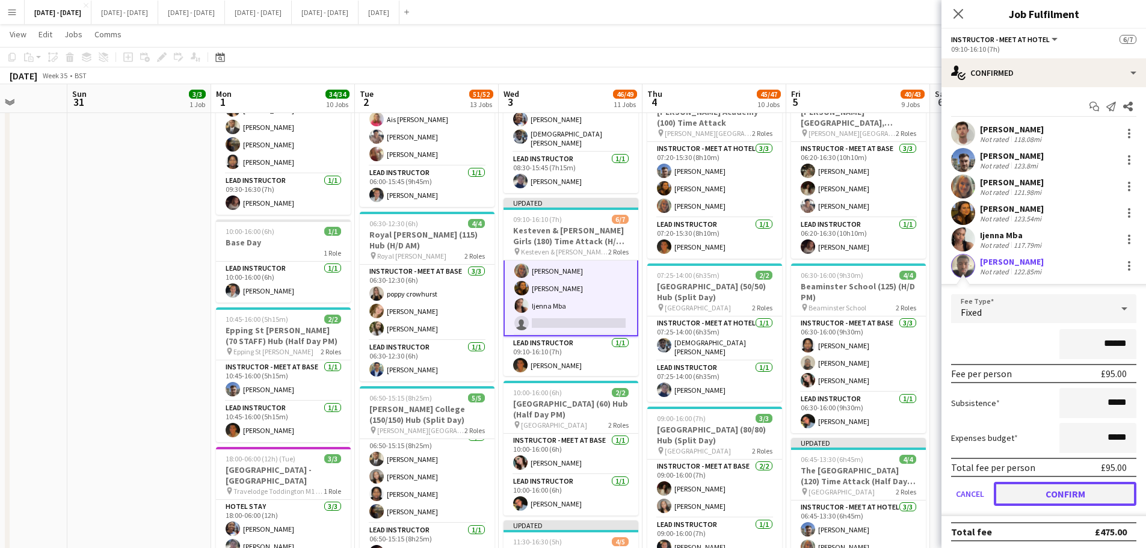
click at [1075, 498] on button "Confirm" at bounding box center [1065, 494] width 143 height 24
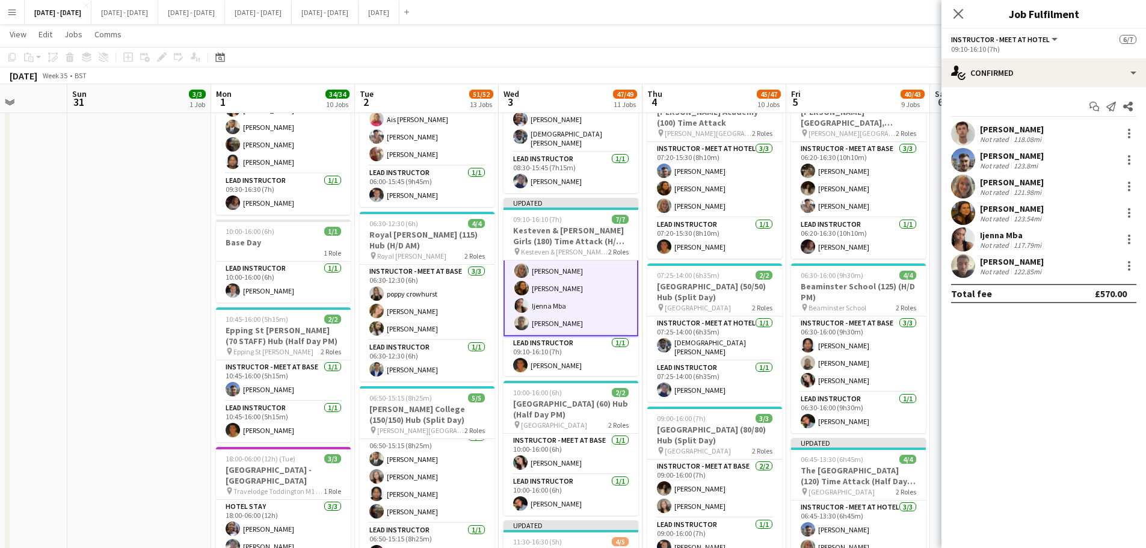
drag, startPoint x: 957, startPoint y: 7, endPoint x: 973, endPoint y: 62, distance: 56.9
click at [957, 8] on app-icon "Close pop-in" at bounding box center [958, 14] width 14 height 14
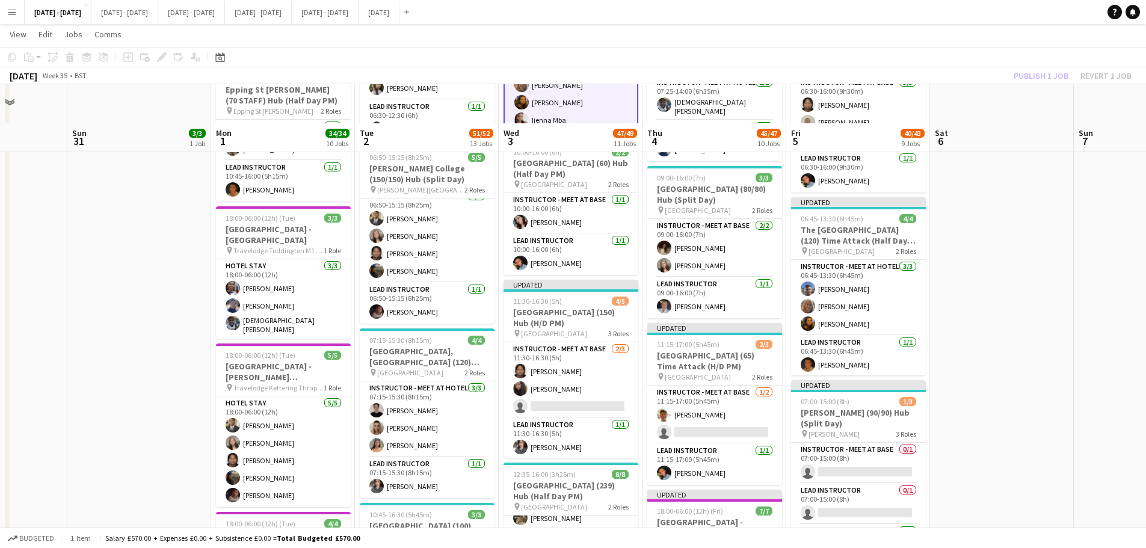
scroll to position [1203, 0]
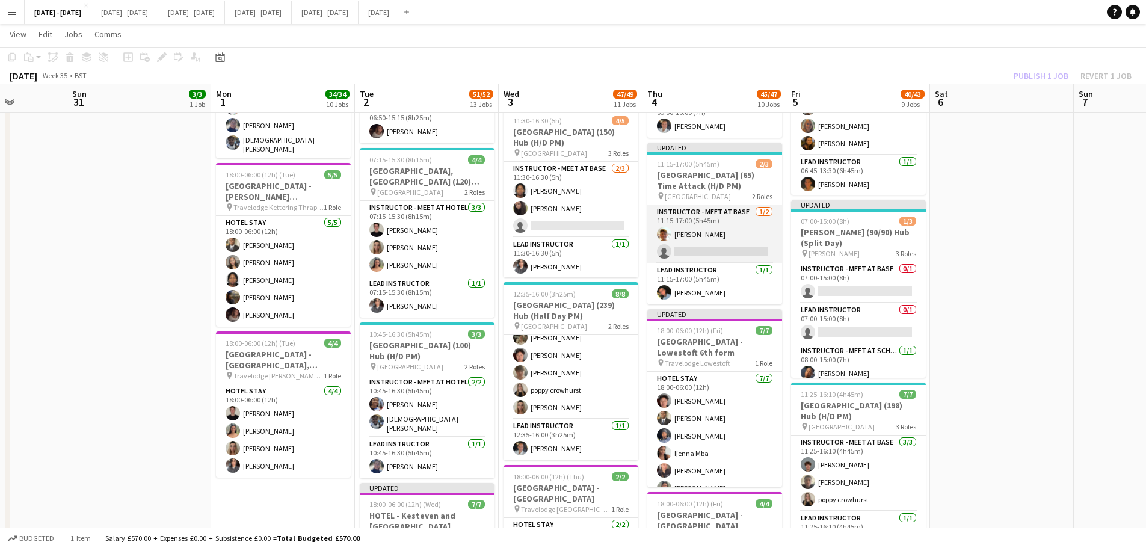
click at [721, 252] on app-card-role "Instructor - Meet at Base [DATE] 11:15-17:00 (5h45m) [PERSON_NAME] single-neutr…" at bounding box center [714, 234] width 135 height 58
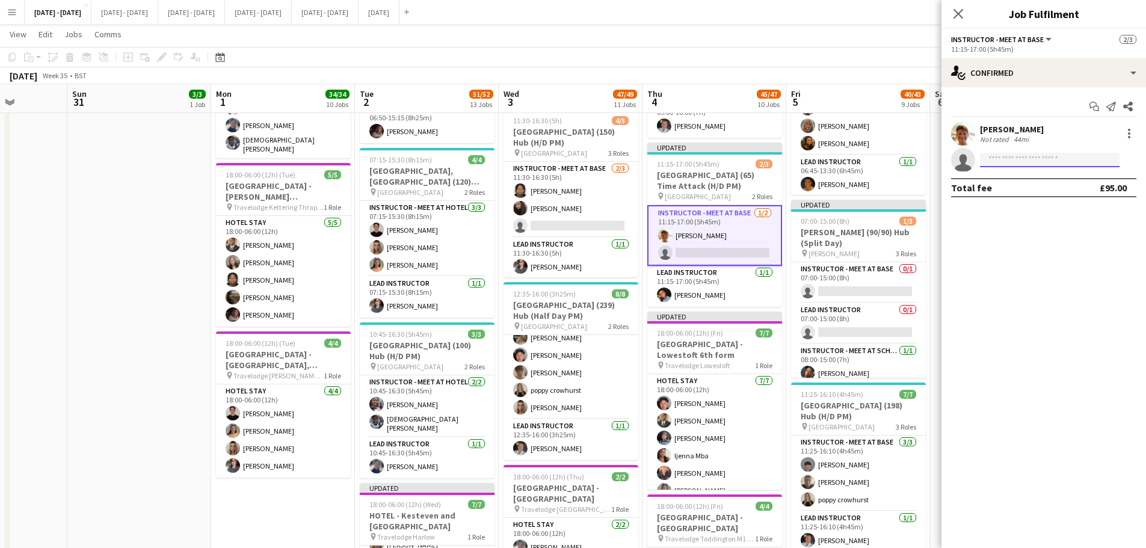
click at [1016, 161] on input at bounding box center [1050, 160] width 140 height 14
type input "***"
click at [998, 187] on span "[EMAIL_ADDRESS][DOMAIN_NAME]" at bounding box center [1050, 187] width 120 height 10
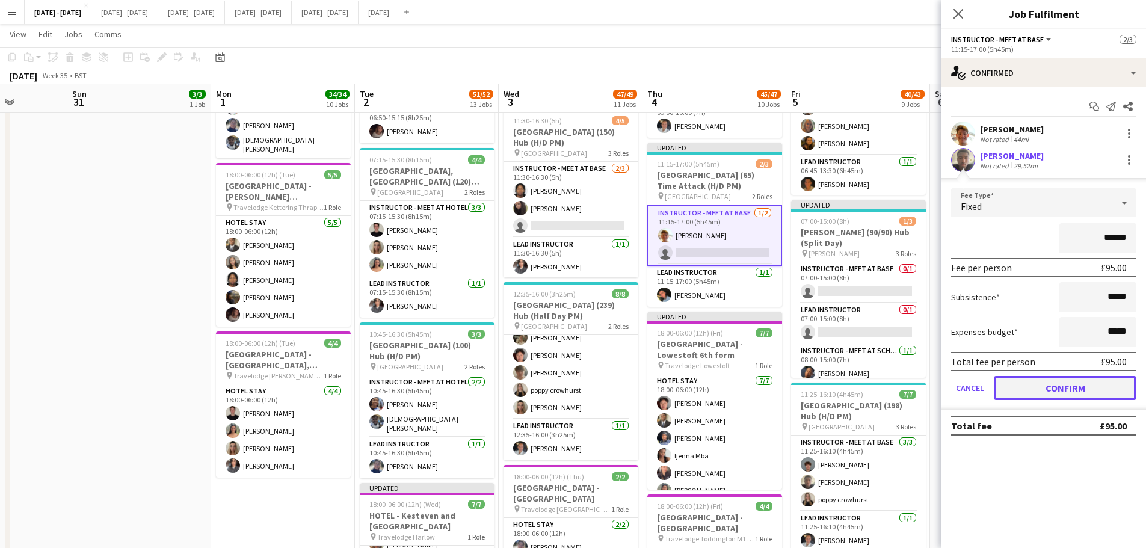
click at [1078, 382] on button "Confirm" at bounding box center [1065, 388] width 143 height 24
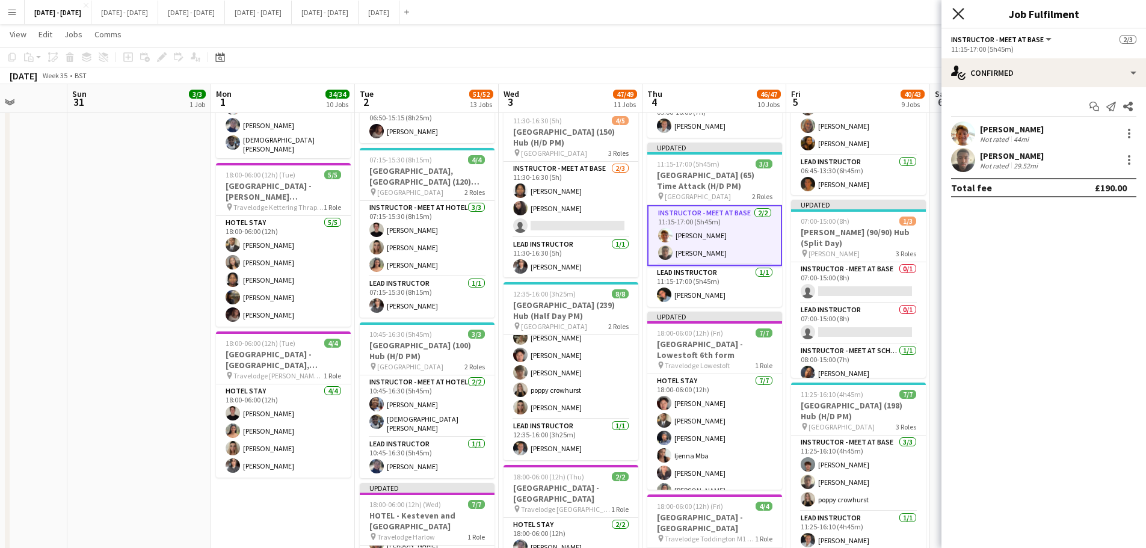
click at [957, 16] on icon "Close pop-in" at bounding box center [958, 13] width 11 height 11
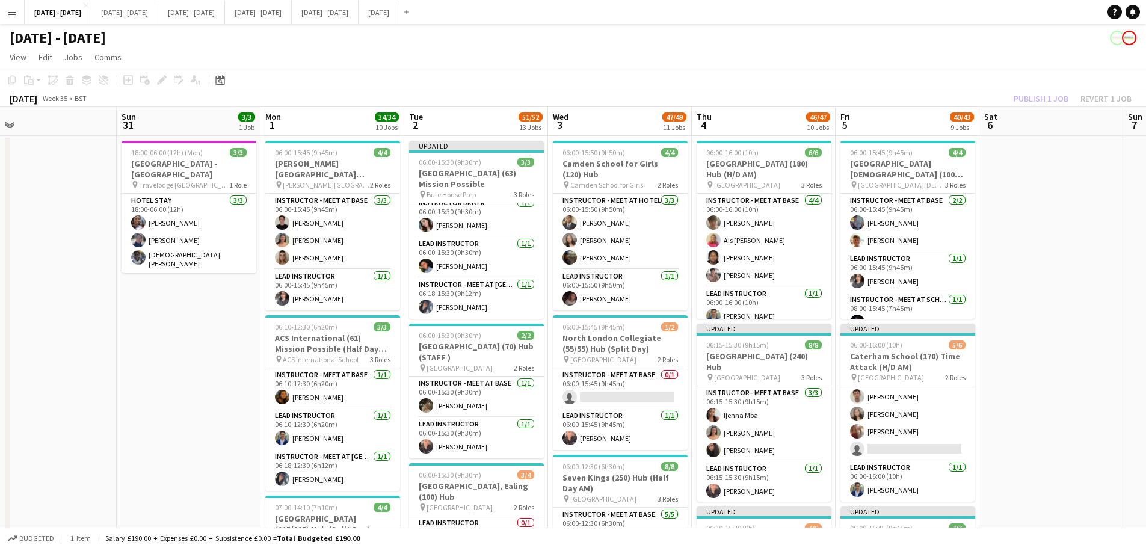
scroll to position [0, 317]
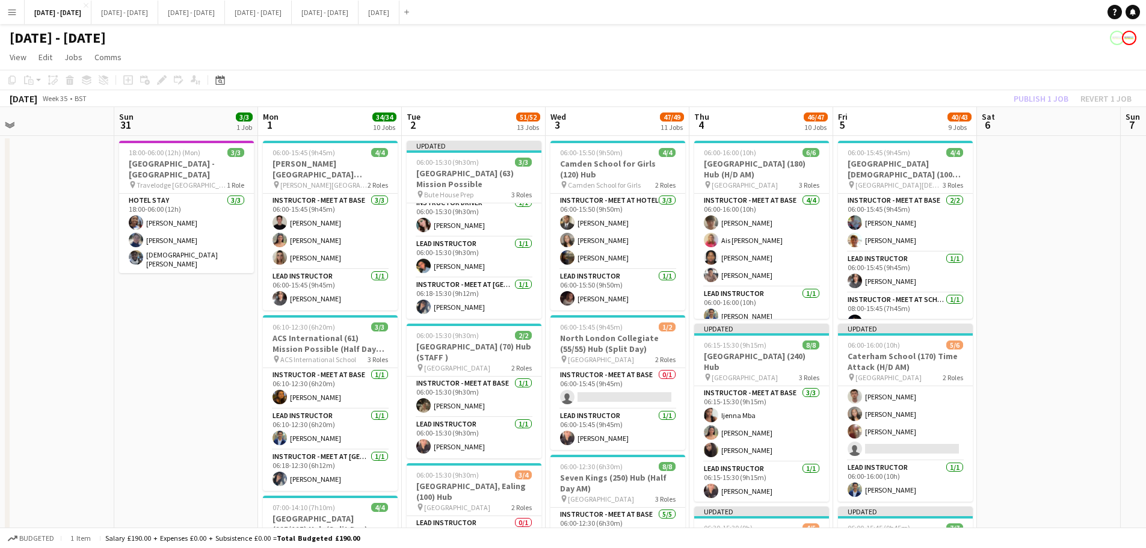
drag, startPoint x: 542, startPoint y: 115, endPoint x: 588, endPoint y: 121, distance: 47.3
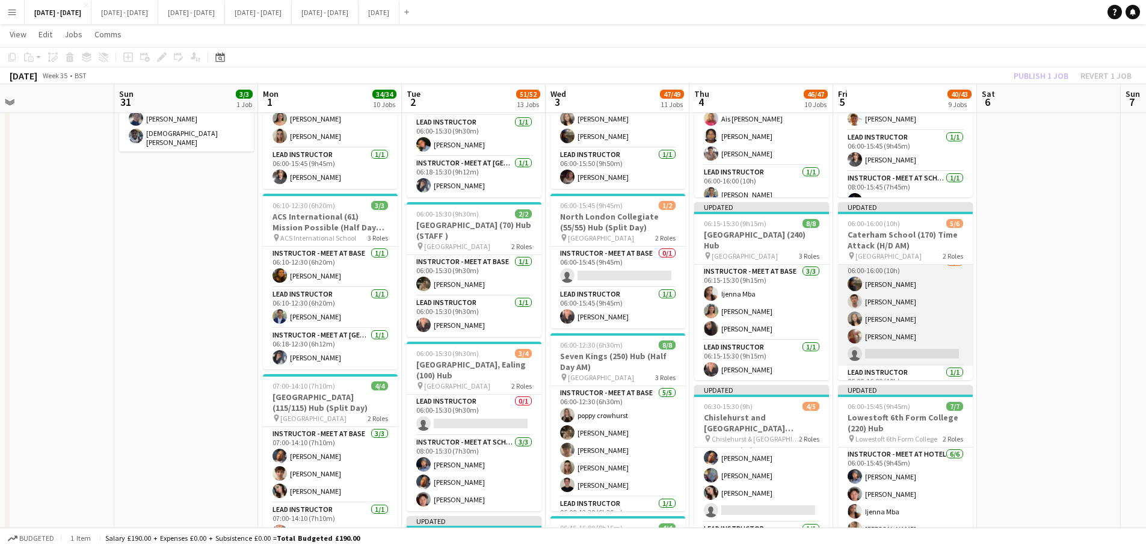
scroll to position [0, 0]
click at [919, 326] on app-card-role "Instructor - Meet at Base [DATE] 06:00-16:00 (10h) [PERSON_NAME] [PERSON_NAME] …" at bounding box center [905, 284] width 135 height 111
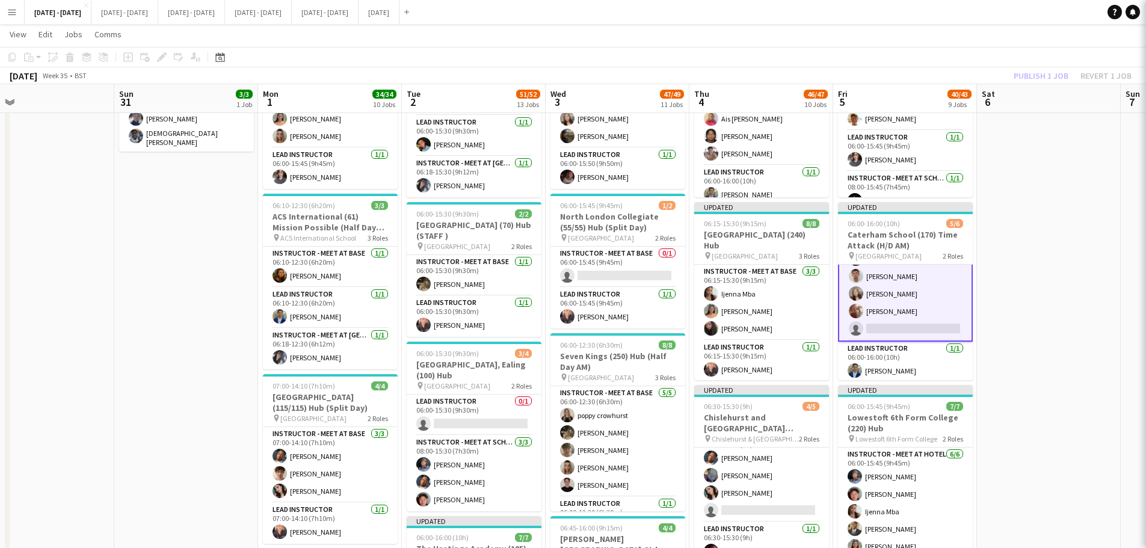
scroll to position [37, 0]
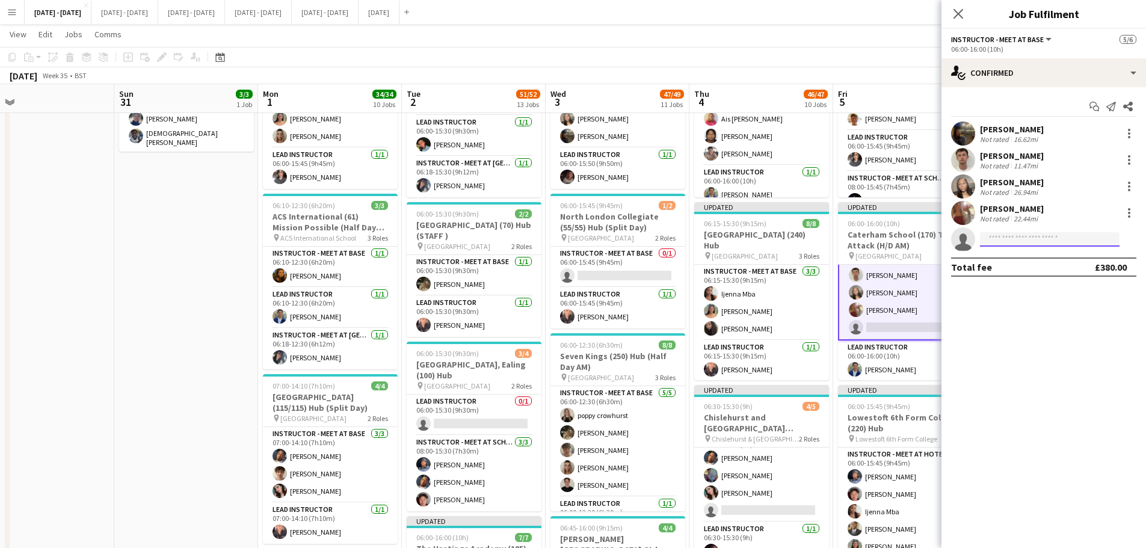
click at [1019, 237] on input at bounding box center [1050, 239] width 140 height 14
type input "*"
type input "***"
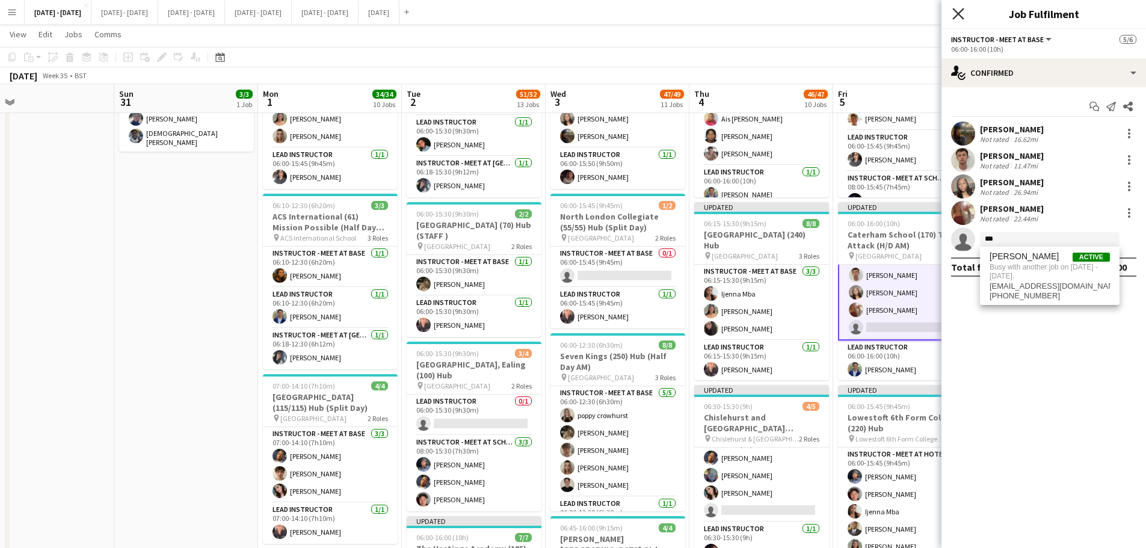
click at [962, 12] on icon "Close pop-in" at bounding box center [958, 13] width 11 height 11
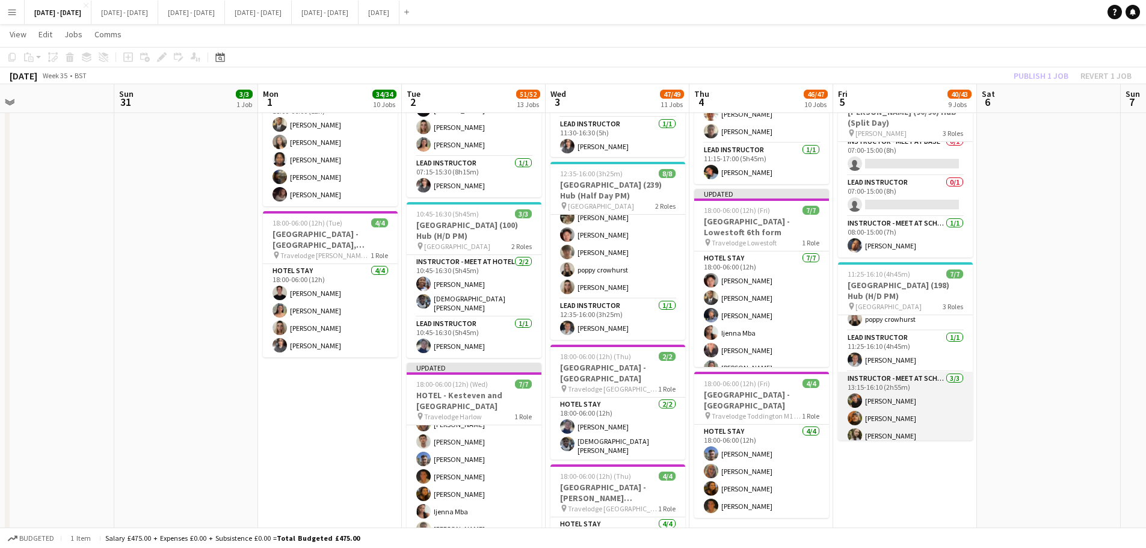
scroll to position [0, 0]
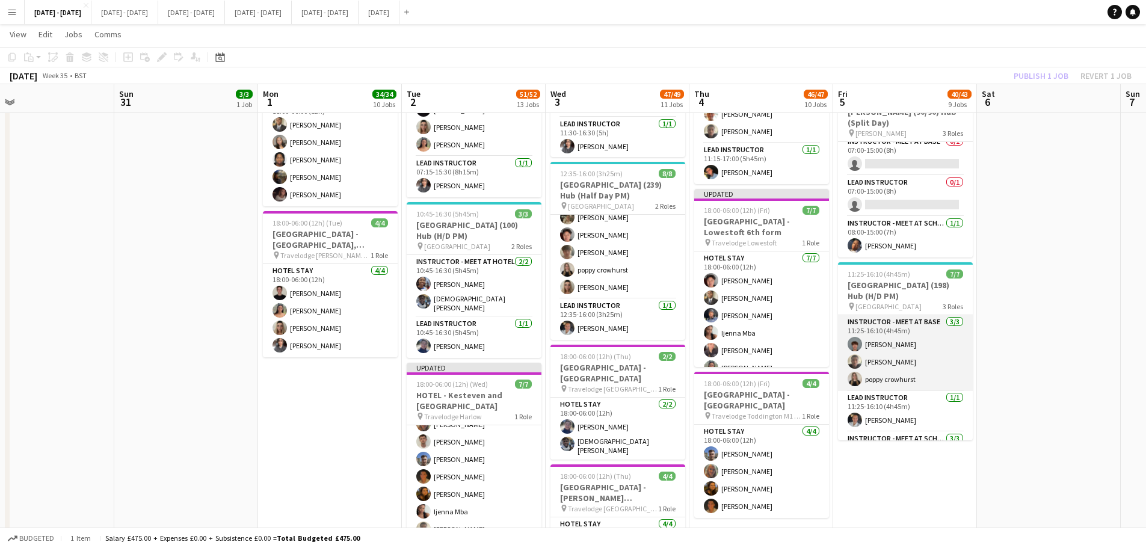
click at [907, 360] on app-card-role "Instructor - Meet at Base [DATE] 11:25-16:10 (4h45m) [PERSON_NAME] [PERSON_NAME…" at bounding box center [905, 353] width 135 height 76
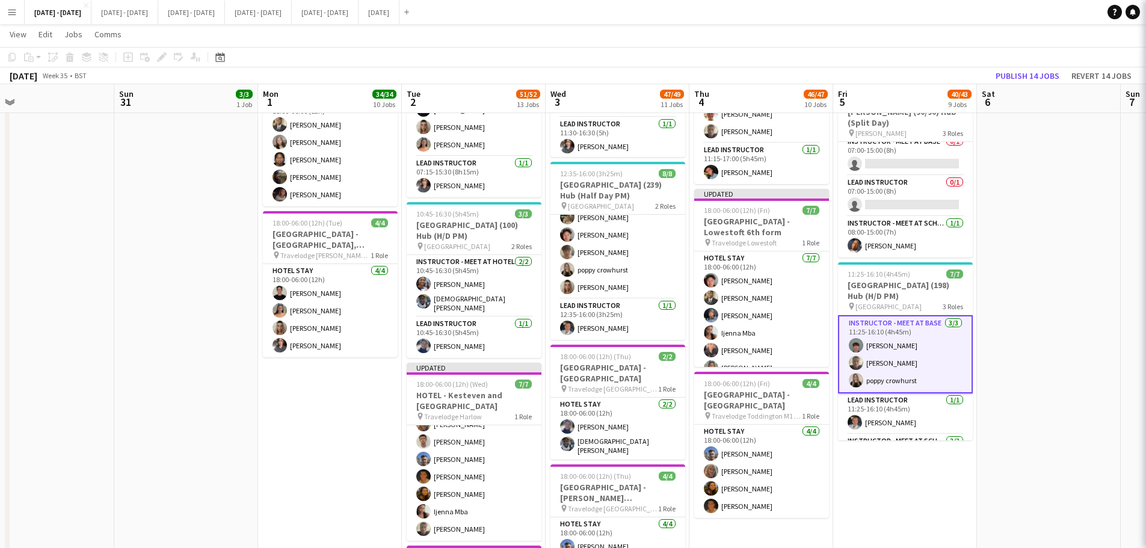
scroll to position [36, 0]
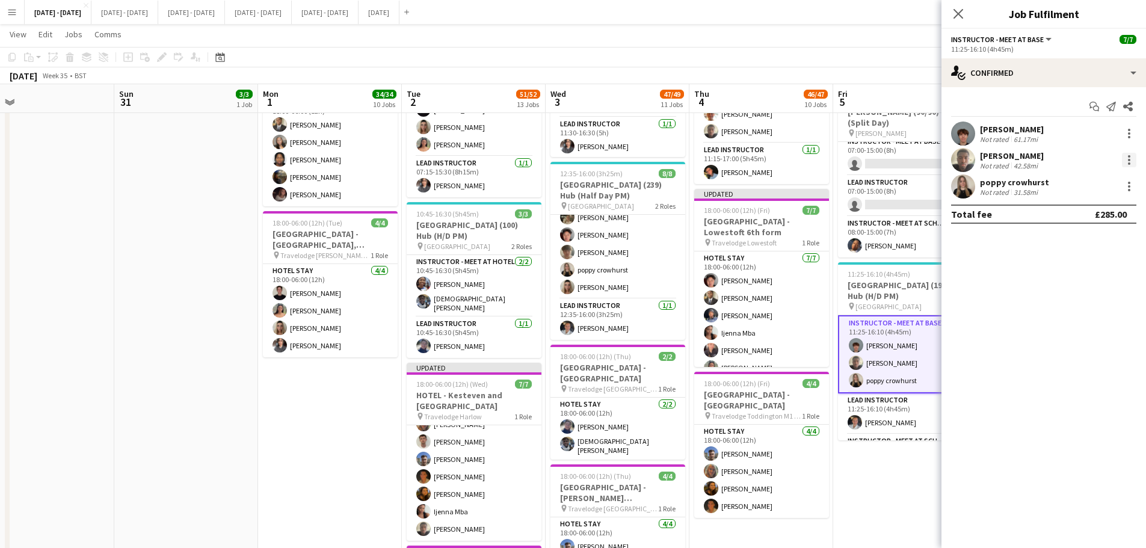
click at [1131, 162] on div at bounding box center [1129, 160] width 14 height 14
drag, startPoint x: 1107, startPoint y: 208, endPoint x: 966, endPoint y: 38, distance: 221.0
click at [1106, 209] on span "Switch crew" at bounding box center [1089, 211] width 75 height 11
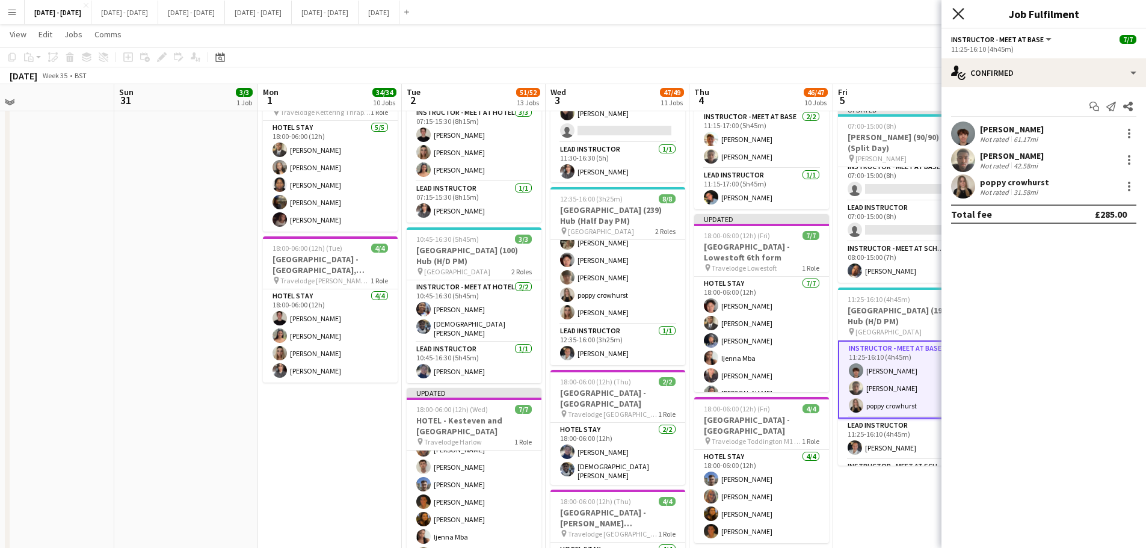
click at [962, 17] on icon at bounding box center [958, 13] width 11 height 11
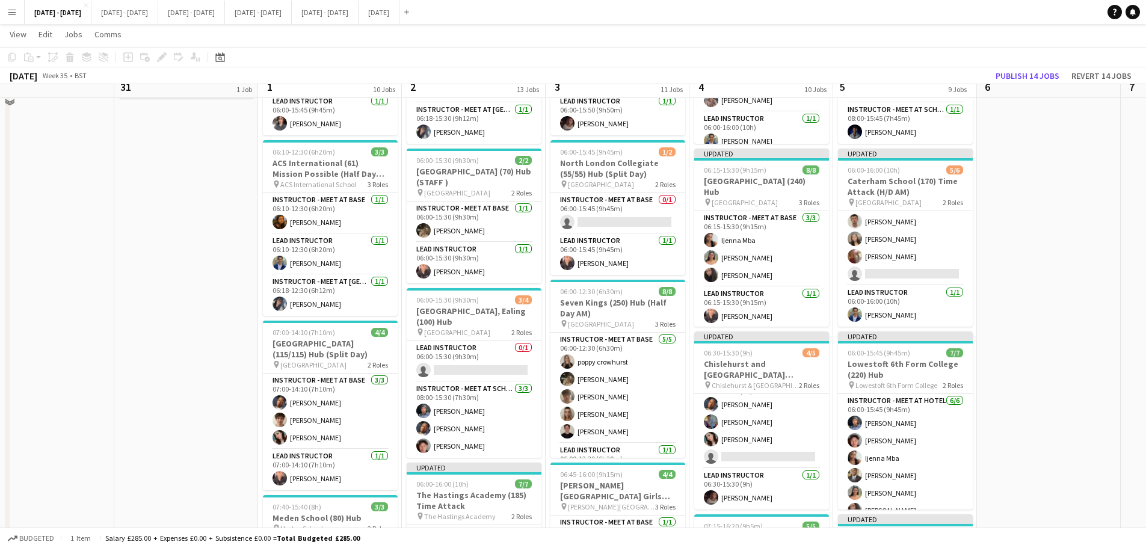
scroll to position [181, 0]
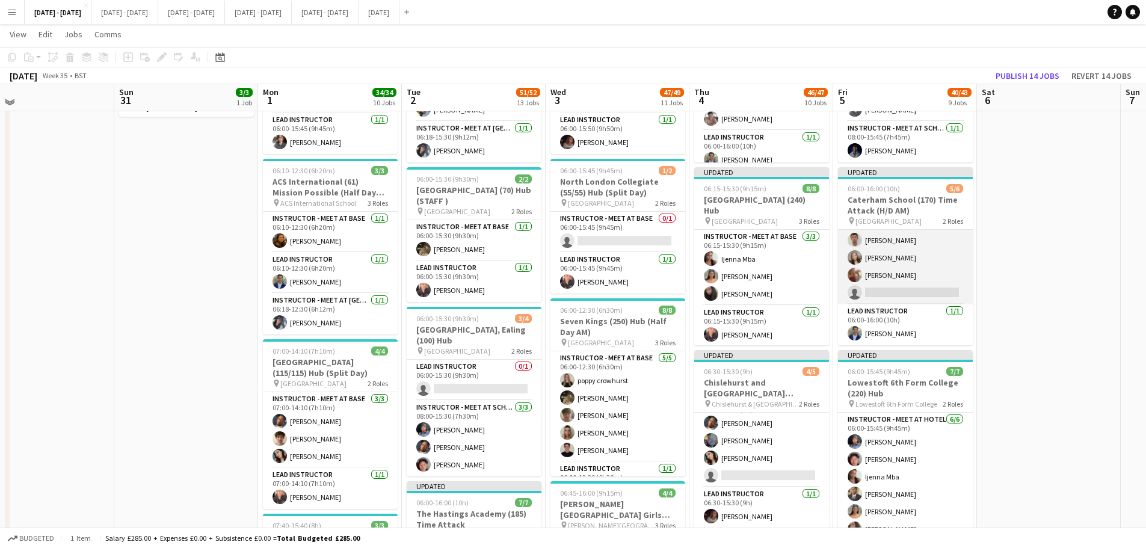
click at [911, 291] on app-card-role "Instructor - Meet at Base [DATE] 06:00-16:00 (10h) [PERSON_NAME] [PERSON_NAME] …" at bounding box center [905, 249] width 135 height 111
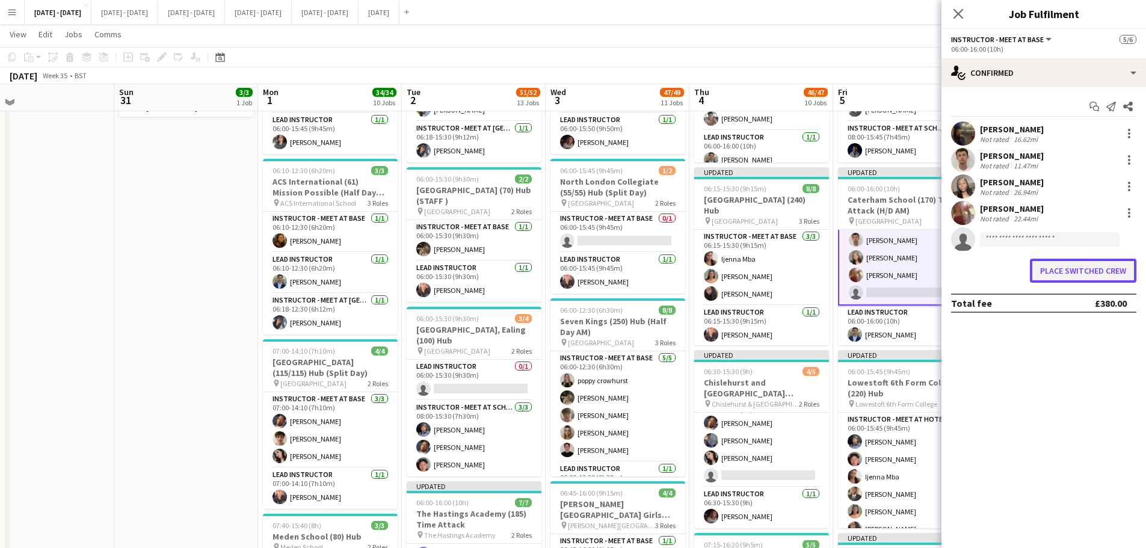
click at [1081, 276] on button "Place switched crew" at bounding box center [1083, 271] width 107 height 24
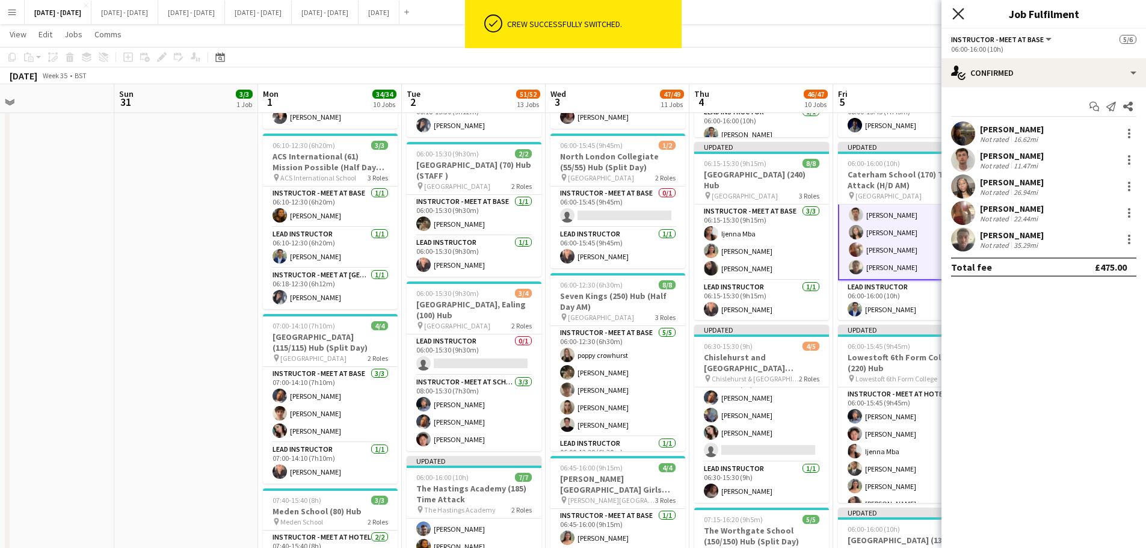
drag, startPoint x: 962, startPoint y: 11, endPoint x: 963, endPoint y: 24, distance: 13.3
click at [962, 11] on icon at bounding box center [959, 14] width 10 height 10
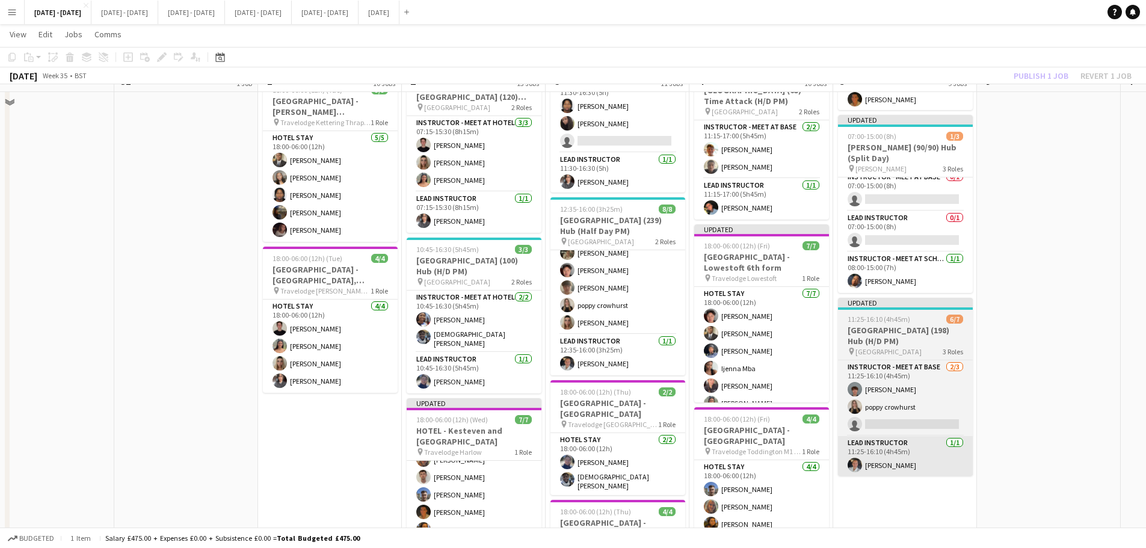
scroll to position [1324, 0]
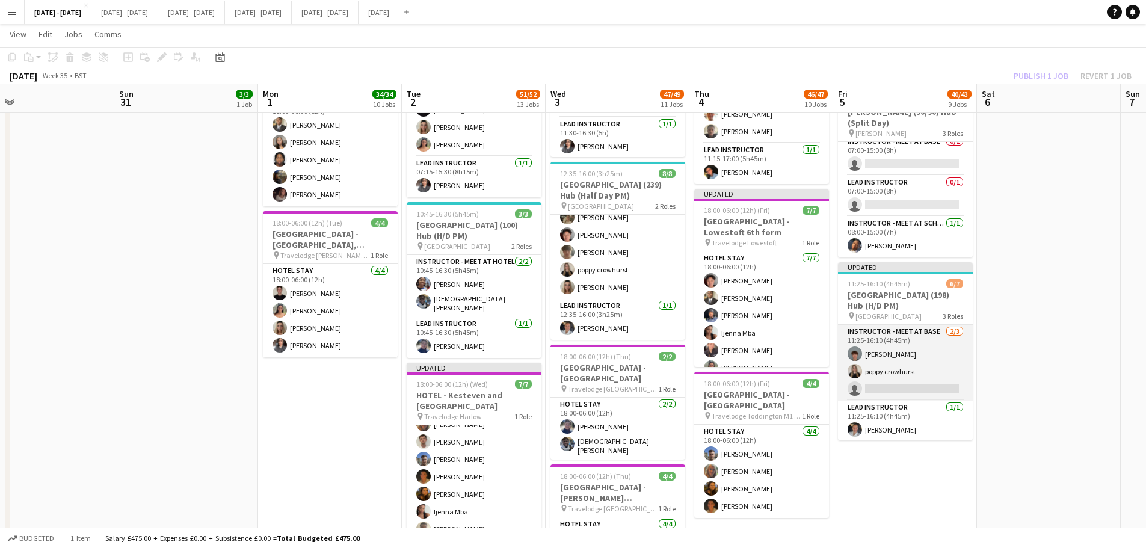
click at [918, 385] on app-card-role "Instructor - Meet at Base [DATE] 11:25-16:10 (4h45m) [PERSON_NAME] [PERSON_NAME…" at bounding box center [905, 363] width 135 height 76
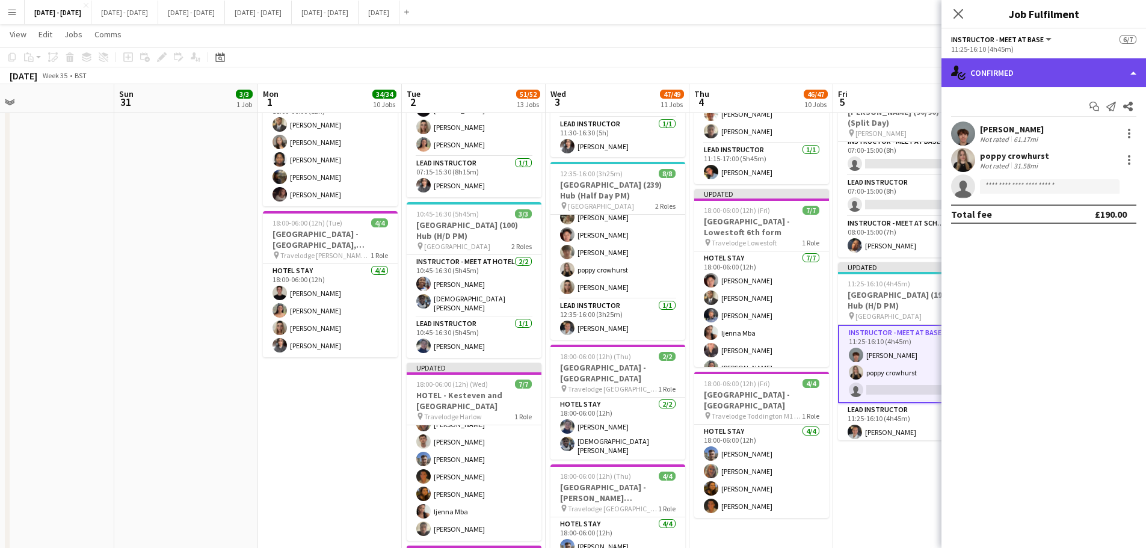
click at [1094, 85] on div "single-neutral-actions-check-2 Confirmed" at bounding box center [1044, 72] width 205 height 29
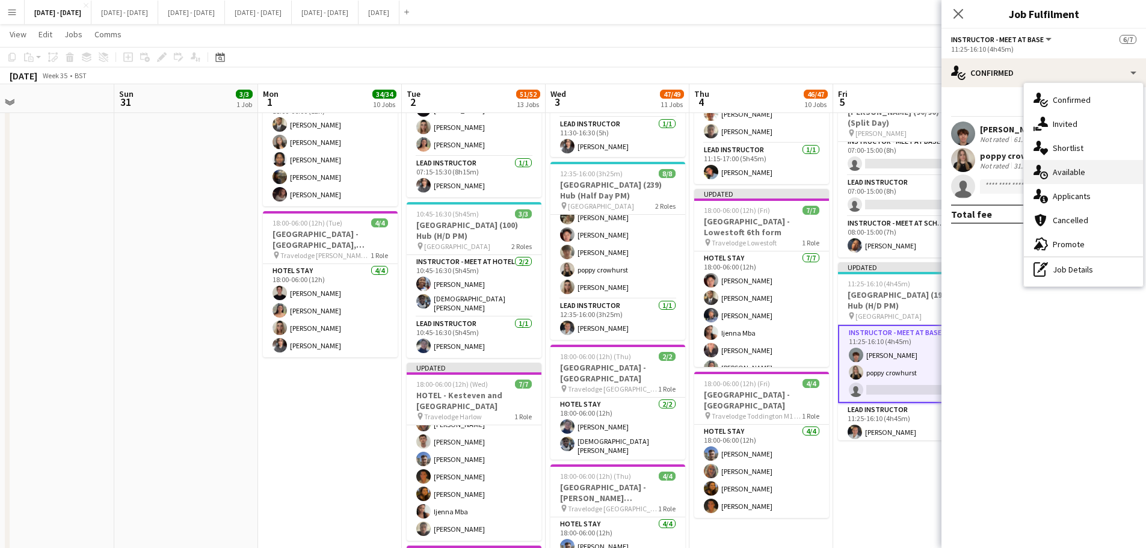
click at [1093, 163] on div "single-neutral-actions-upload Available" at bounding box center [1083, 172] width 119 height 24
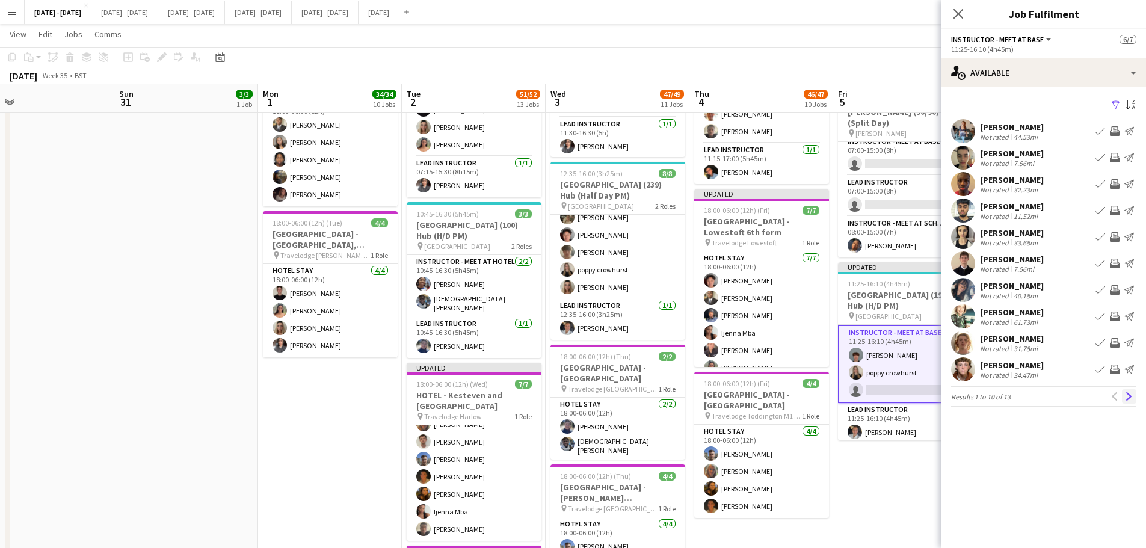
click at [1134, 397] on button "Next" at bounding box center [1129, 396] width 14 height 14
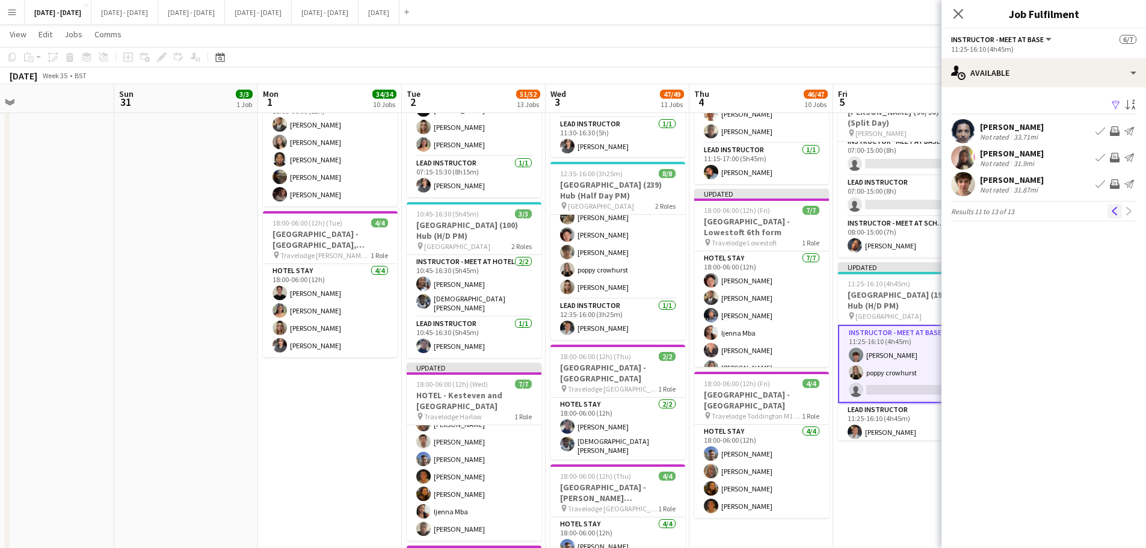
click at [1113, 214] on app-icon "Previous" at bounding box center [1115, 211] width 8 height 8
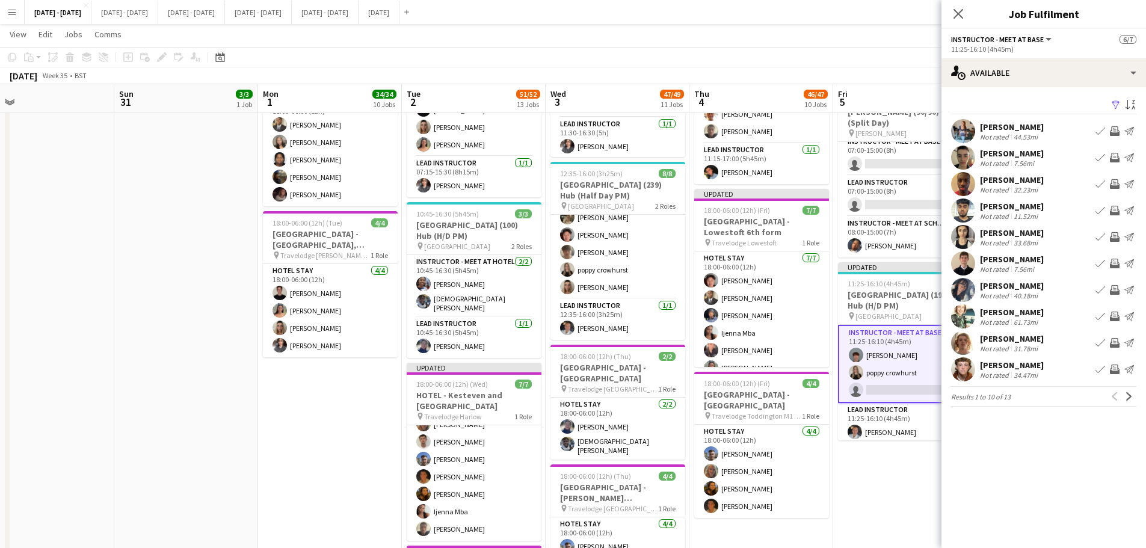
click at [1101, 263] on app-icon "Book crew" at bounding box center [1101, 264] width 10 height 10
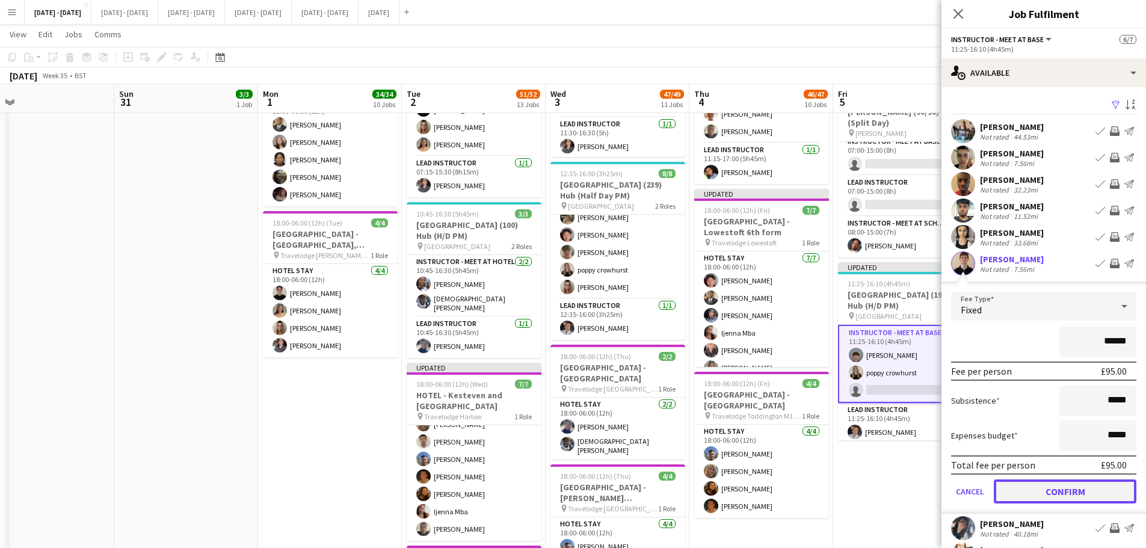
click at [1045, 496] on button "Confirm" at bounding box center [1065, 492] width 143 height 24
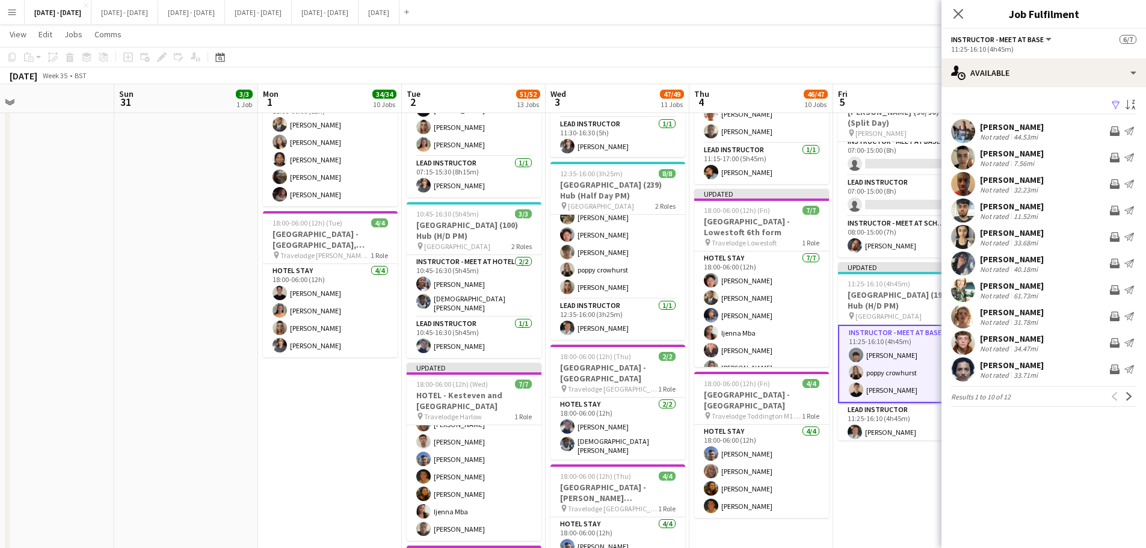
drag, startPoint x: 960, startPoint y: 12, endPoint x: 1017, endPoint y: 268, distance: 262.0
click at [959, 12] on icon "Close pop-in" at bounding box center [959, 14] width 10 height 10
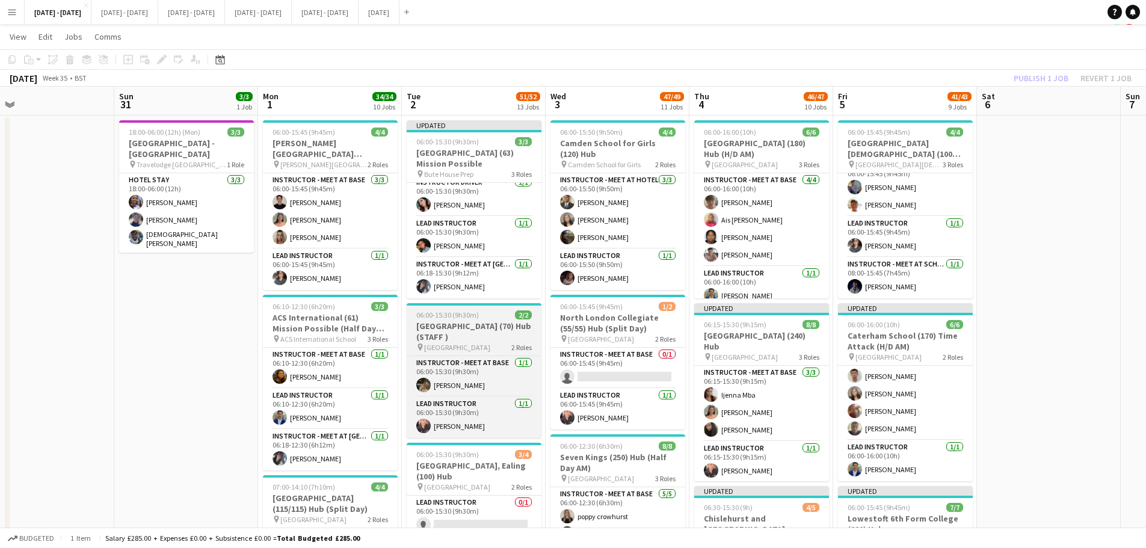
scroll to position [0, 0]
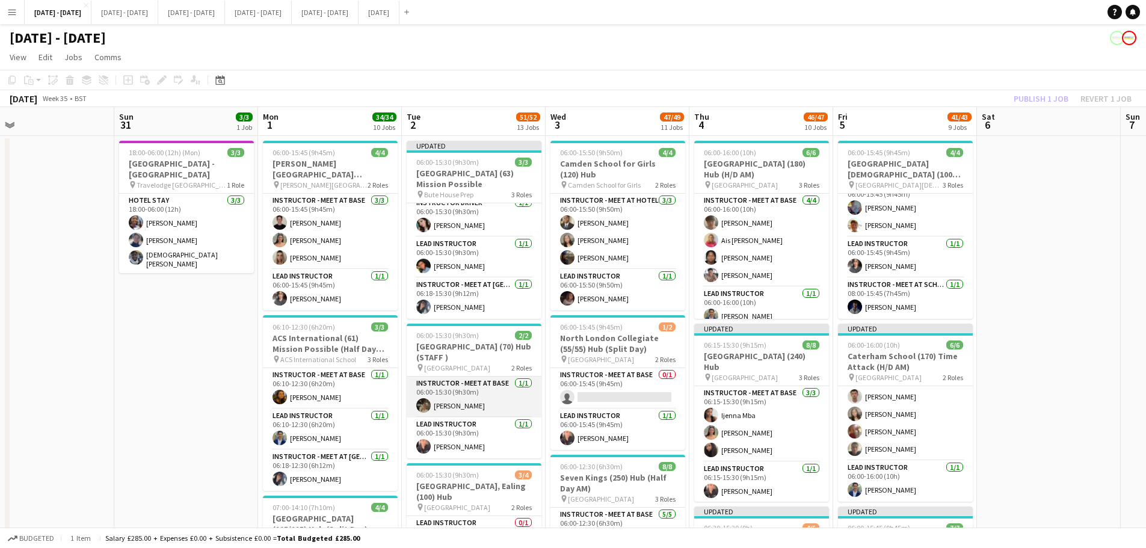
click at [440, 392] on app-card-role "Instructor - Meet at Base [DATE] 06:00-15:30 (9h30m) [PERSON_NAME]" at bounding box center [474, 397] width 135 height 41
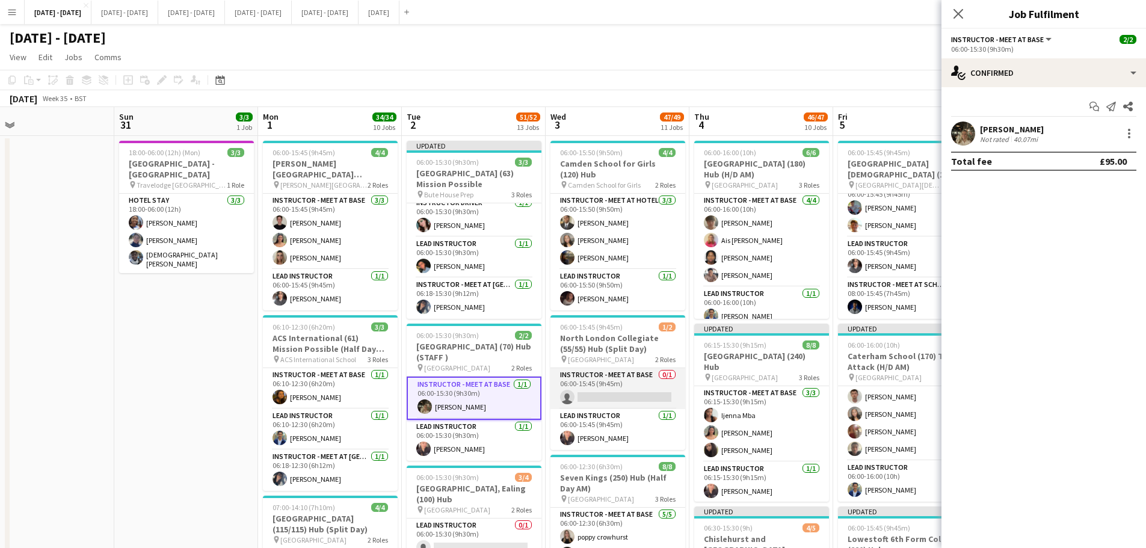
click at [623, 392] on app-card-role "Instructor - Meet at Base 0/1 06:00-15:45 (9h45m) single-neutral-actions" at bounding box center [618, 388] width 135 height 41
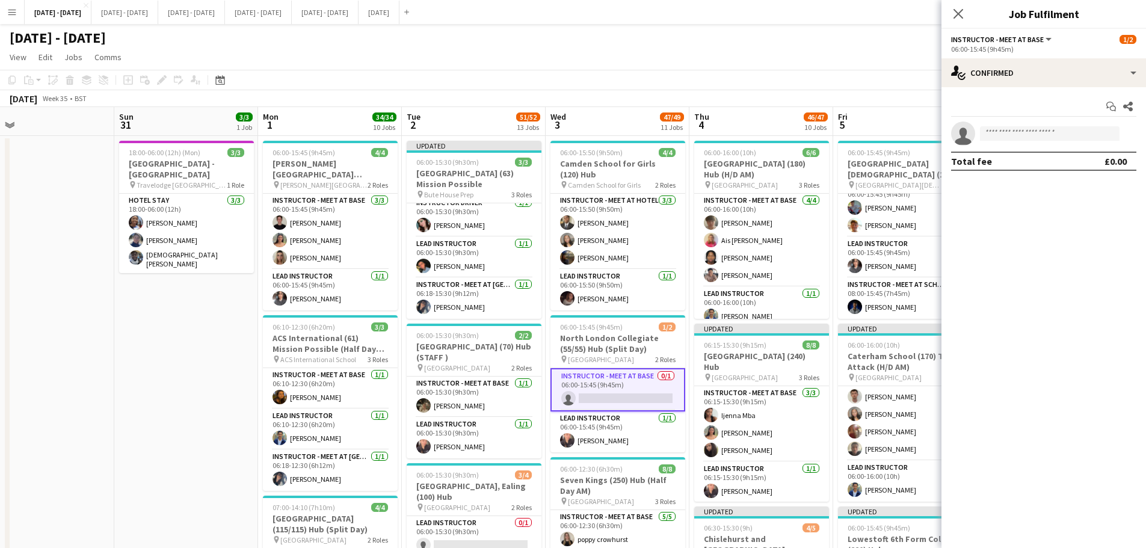
drag, startPoint x: 1043, startPoint y: 117, endPoint x: 1042, endPoint y: 133, distance: 16.3
click at [1043, 120] on div "Start chat Share single-neutral-actions Total fee £0.00" at bounding box center [1044, 133] width 205 height 93
click at [1036, 143] on app-invite-slot "single-neutral-actions" at bounding box center [1044, 134] width 205 height 24
click at [1039, 129] on input at bounding box center [1050, 133] width 140 height 14
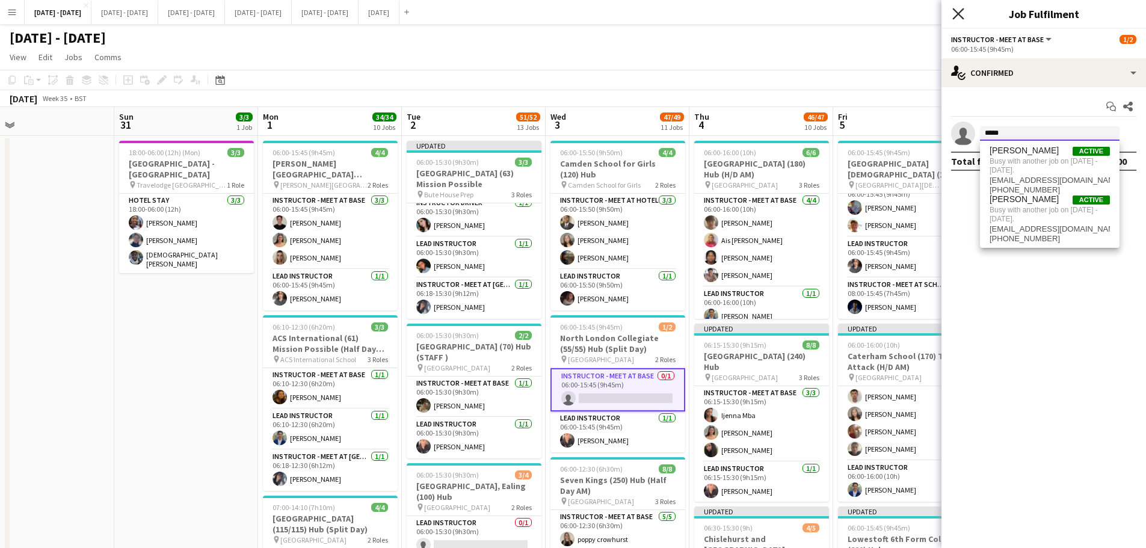
type input "*****"
click at [960, 10] on icon "Close pop-in" at bounding box center [958, 13] width 11 height 11
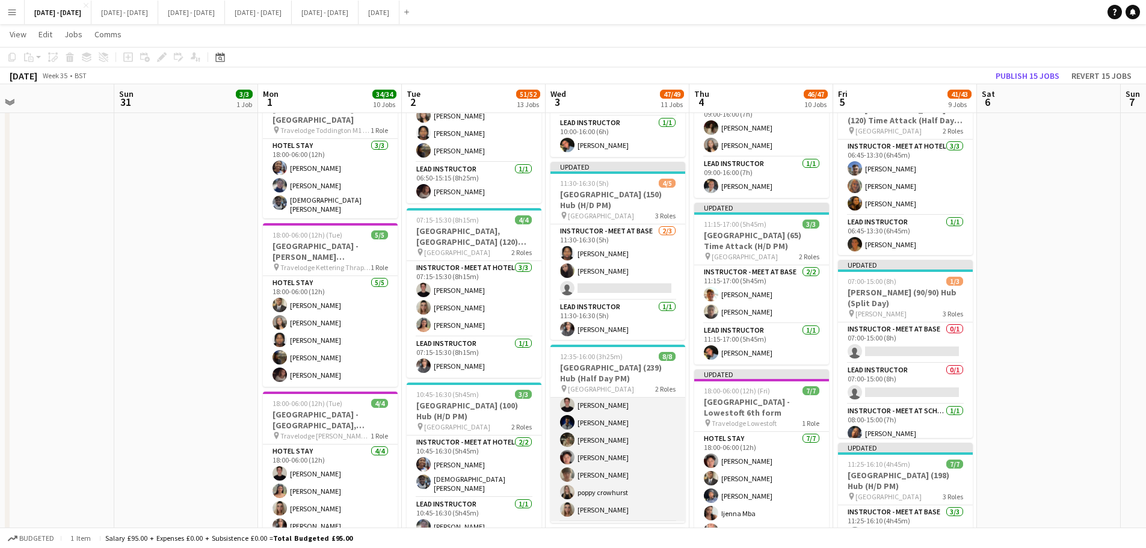
scroll to position [1, 0]
click at [598, 457] on app-card-role "Instructor - Meet at School [DATE] 12:35-16:00 (3h25m) [PERSON_NAME] [PERSON_NA…" at bounding box center [618, 470] width 135 height 146
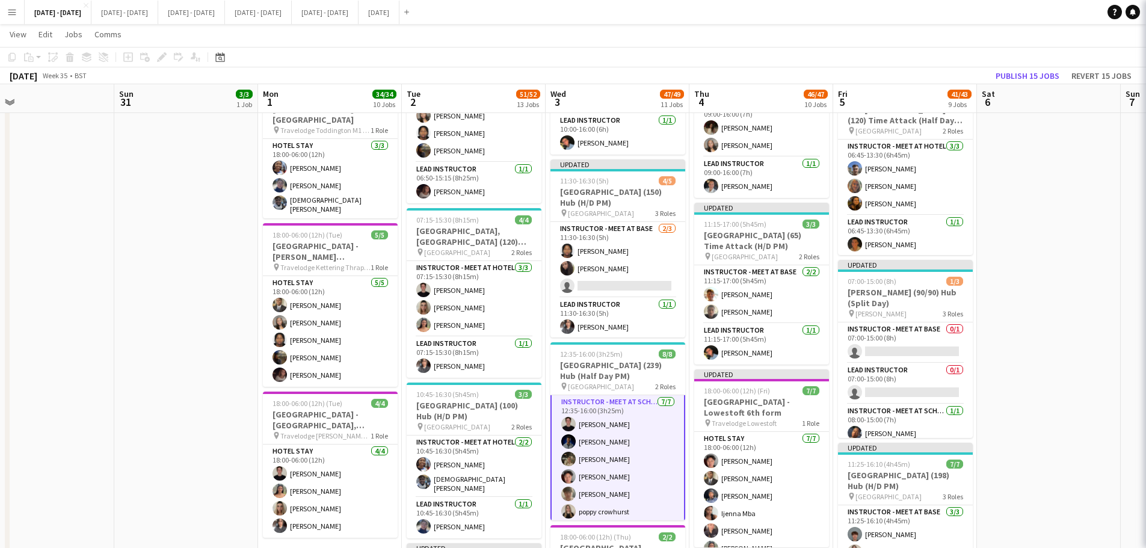
scroll to position [2, 0]
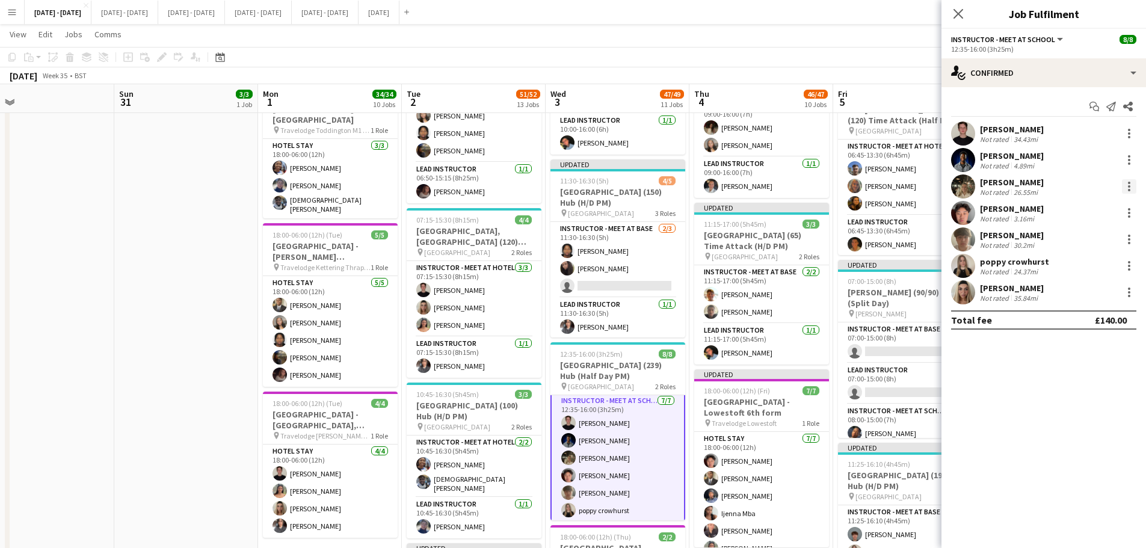
click at [1128, 187] on div at bounding box center [1129, 186] width 14 height 14
click at [1107, 320] on span "Remove" at bounding box center [1089, 324] width 75 height 11
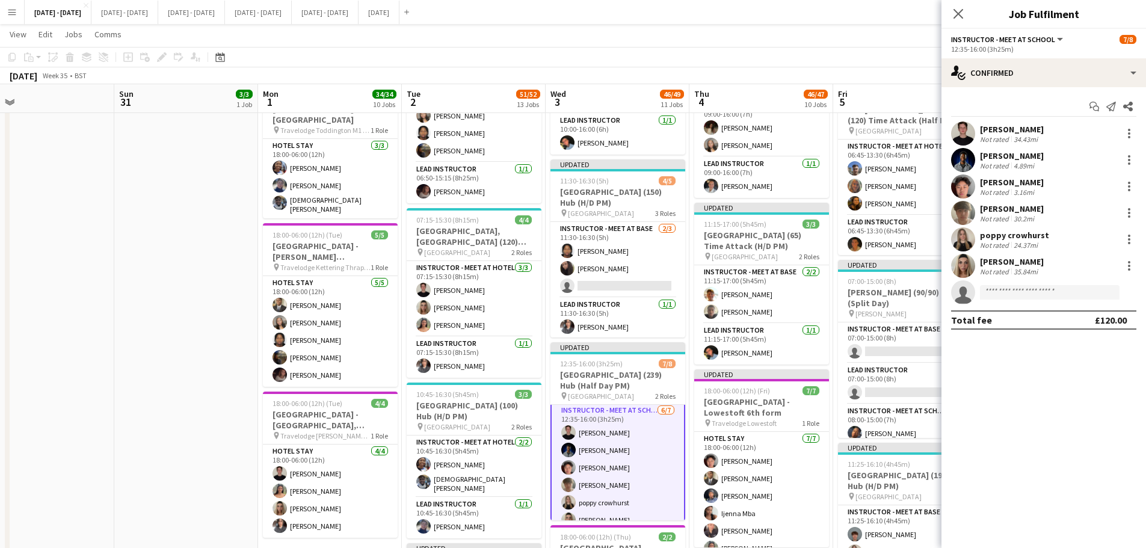
click at [957, 13] on icon at bounding box center [959, 14] width 10 height 10
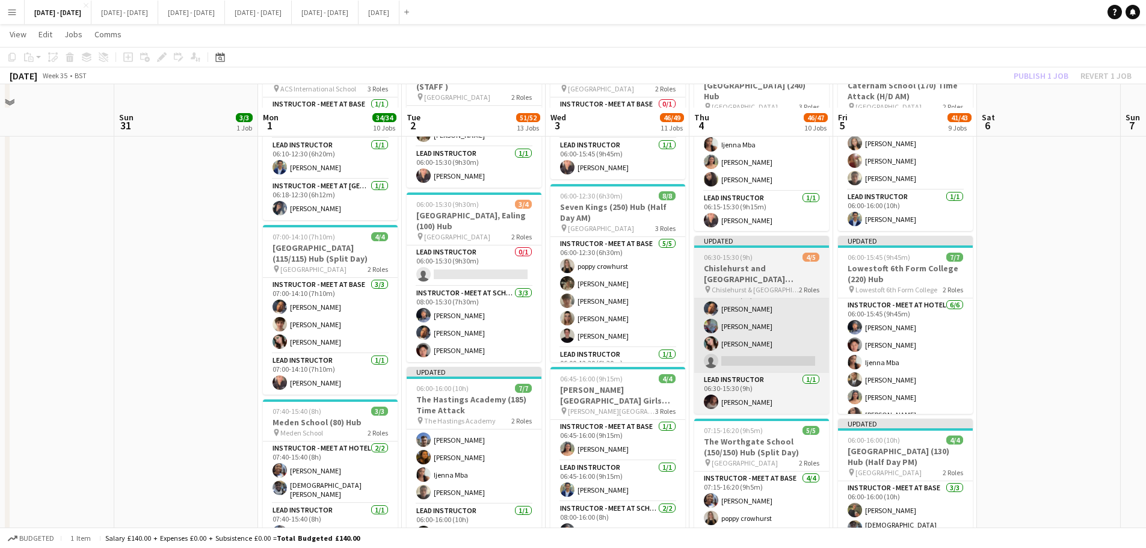
scroll to position [241, 0]
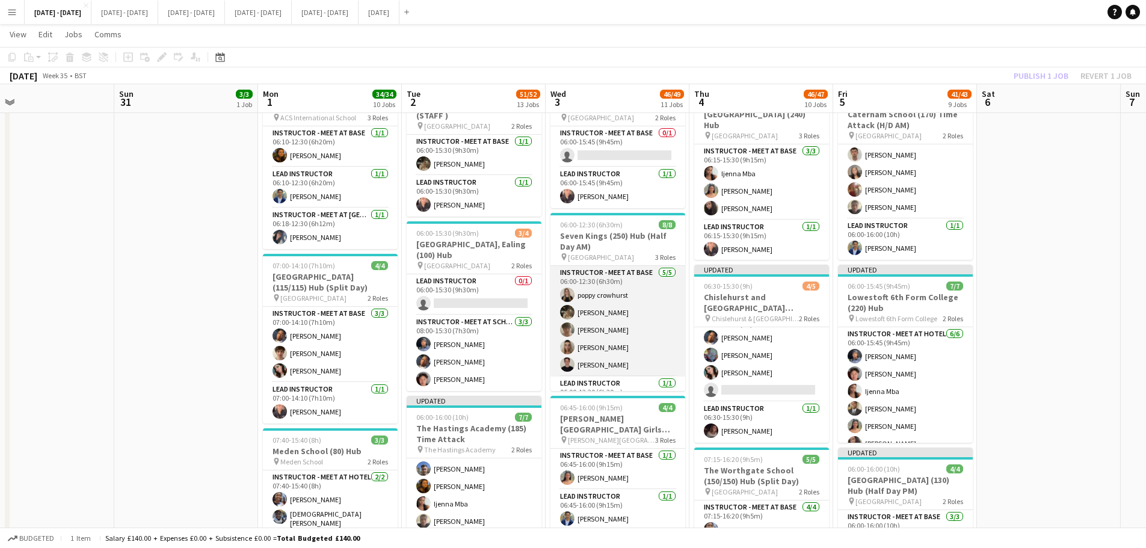
click at [593, 315] on app-card-role "Instructor - Meet at Base [DATE] 06:00-12:30 (6h30m) [PERSON_NAME] [PERSON_NAME…" at bounding box center [618, 321] width 135 height 111
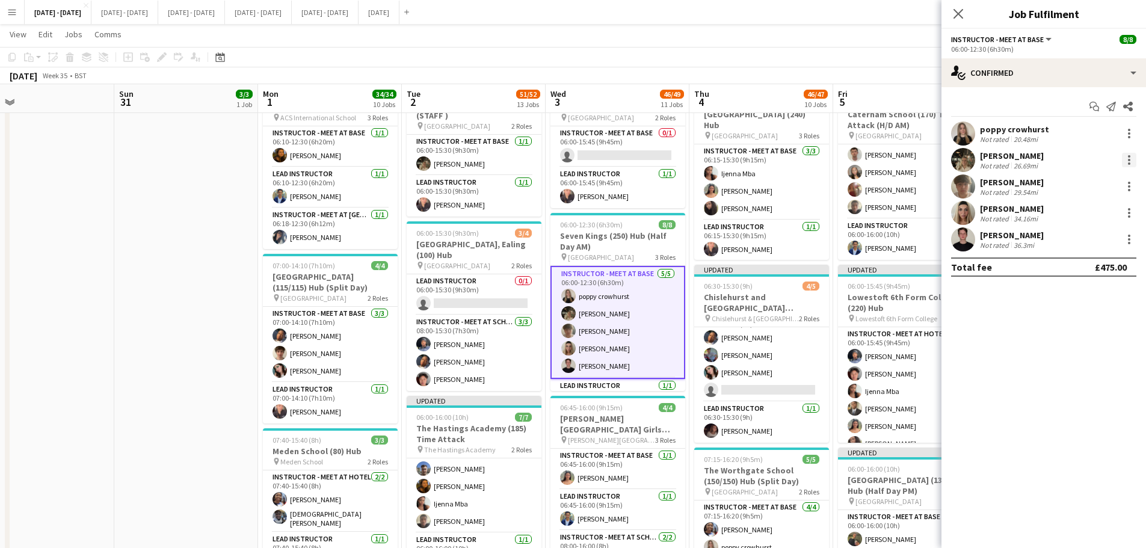
click at [1132, 159] on div at bounding box center [1129, 160] width 14 height 14
click at [1081, 298] on span "Remove" at bounding box center [1070, 297] width 36 height 10
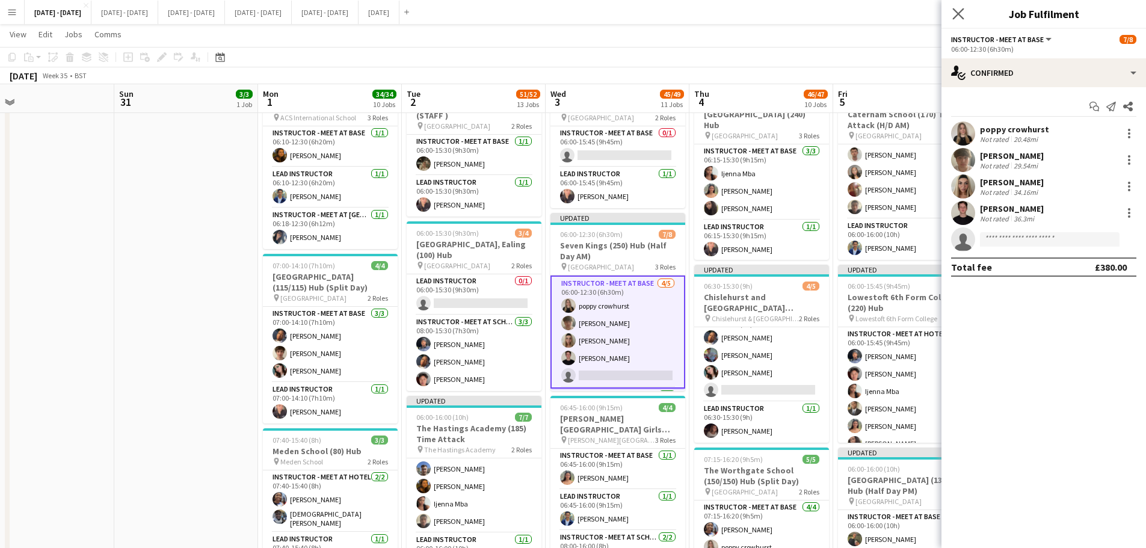
click at [953, 10] on icon "Close pop-in" at bounding box center [958, 13] width 11 height 11
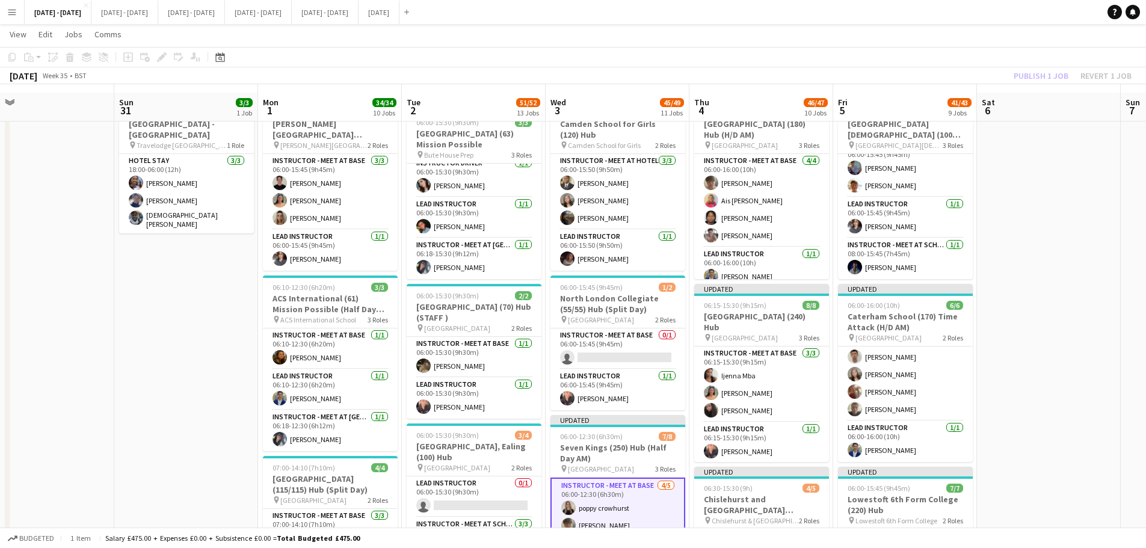
scroll to position [0, 0]
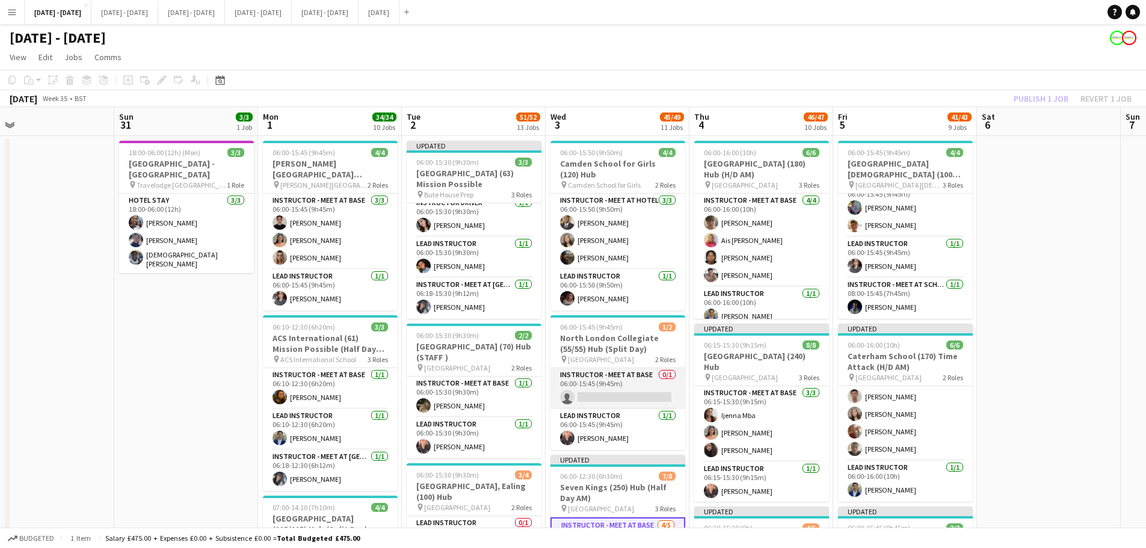
click at [623, 398] on app-card-role "Instructor - Meet at Base 0/1 06:00-15:45 (9h45m) single-neutral-actions" at bounding box center [618, 388] width 135 height 41
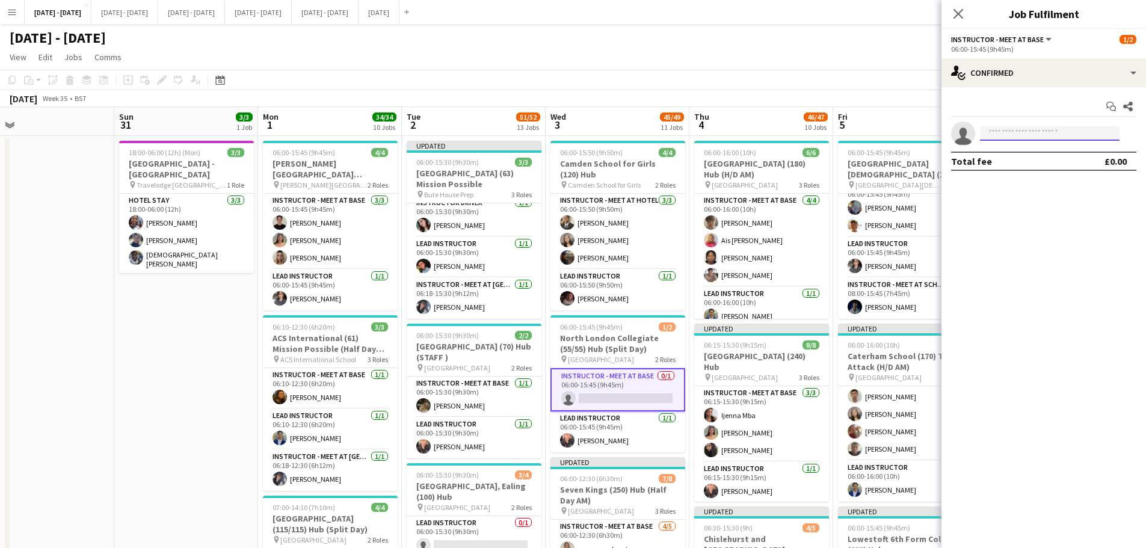
click at [1058, 129] on input at bounding box center [1050, 133] width 140 height 14
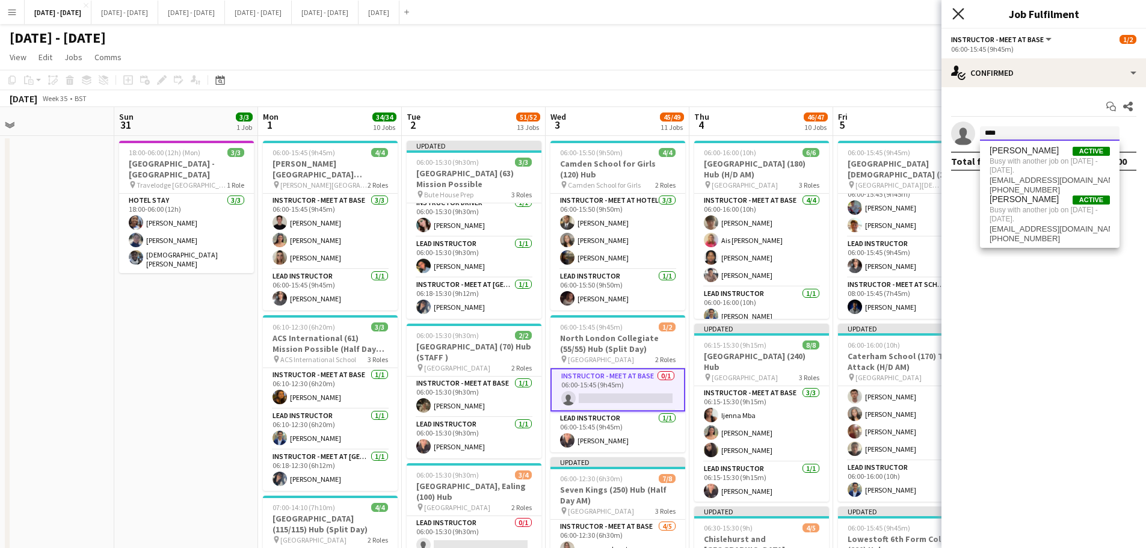
type input "****"
click at [956, 8] on icon "Close pop-in" at bounding box center [958, 13] width 11 height 11
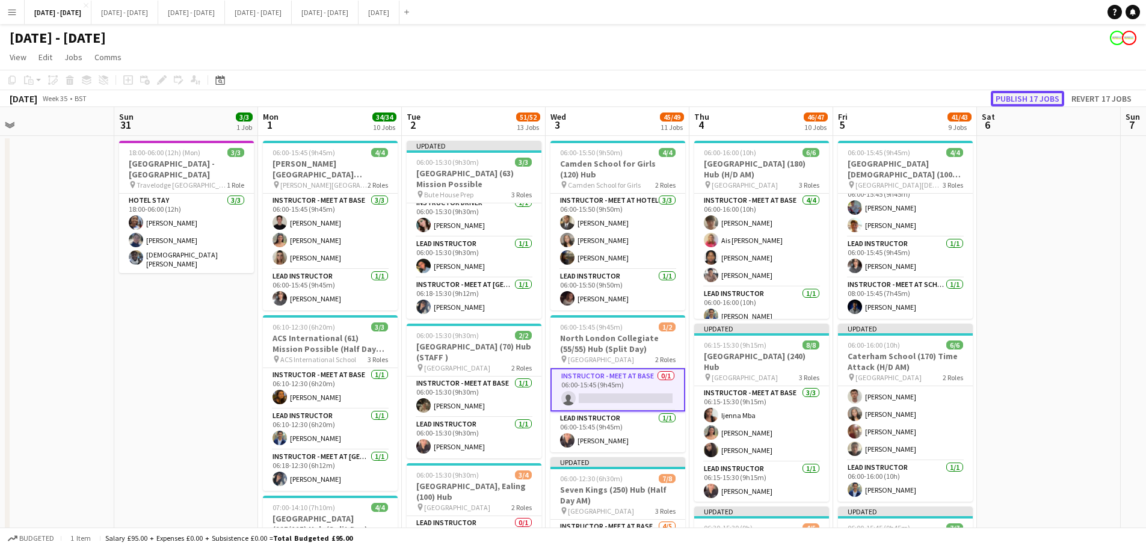
click at [1037, 93] on button "Publish 17 jobs" at bounding box center [1027, 99] width 73 height 16
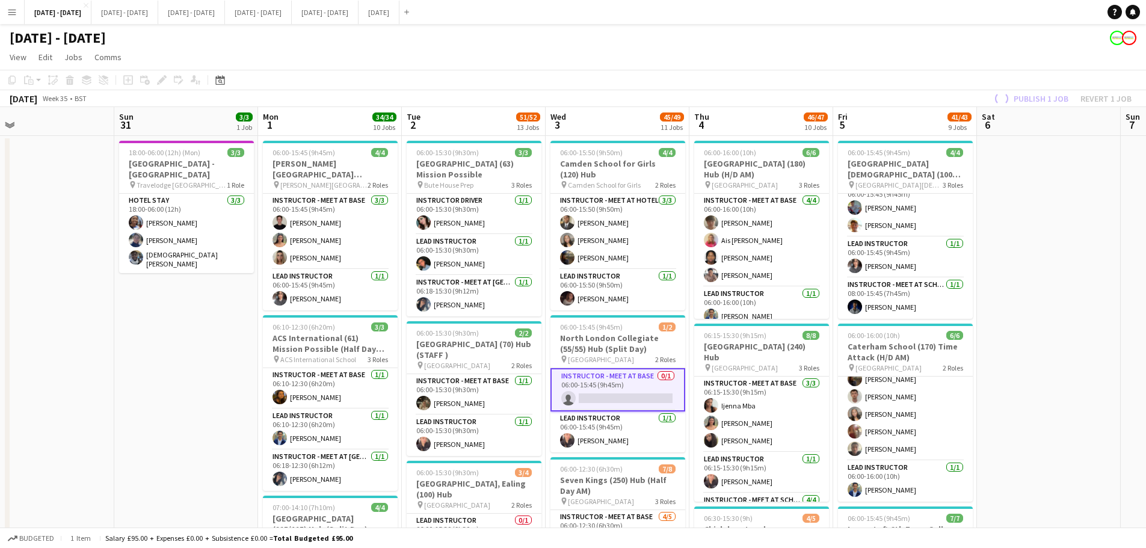
scroll to position [26, 0]
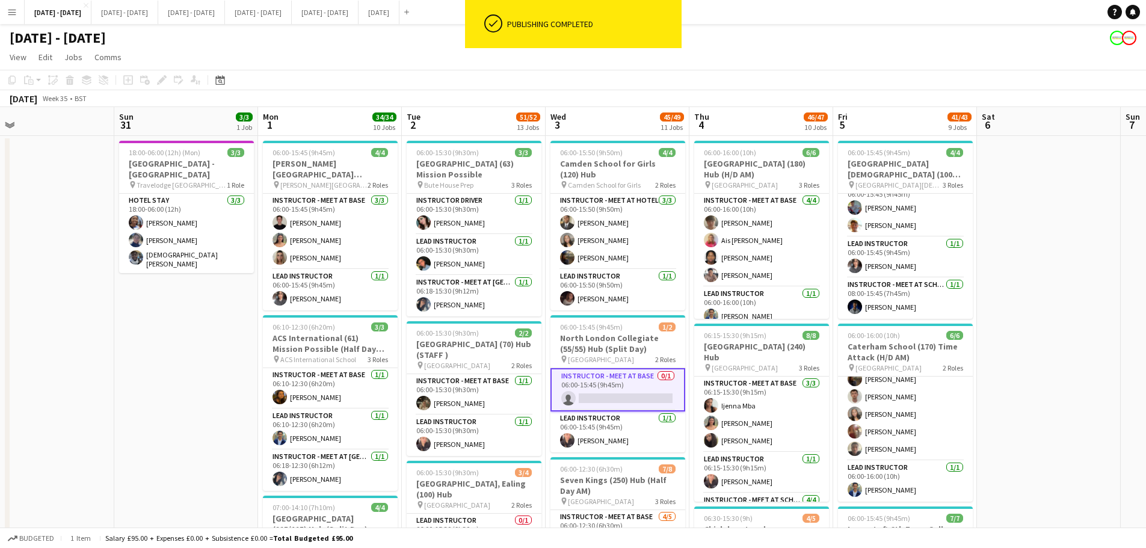
click at [607, 394] on app-card-role "Instructor - Meet at Base 0/1 06:00-15:45 (9h45m) single-neutral-actions" at bounding box center [618, 389] width 135 height 43
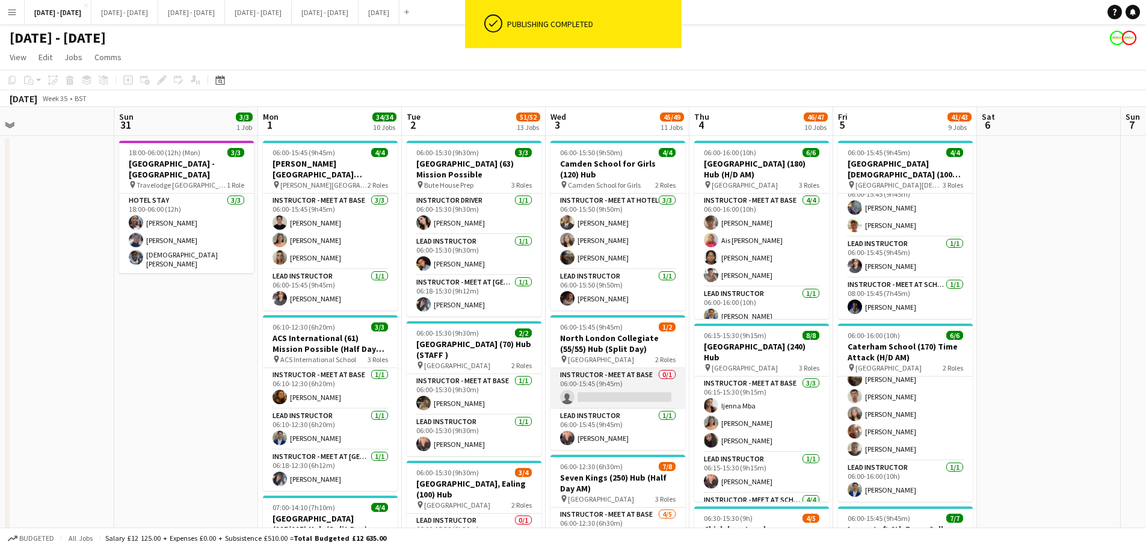
click at [607, 394] on app-card-role "Instructor - Meet at Base 0/1 06:00-15:45 (9h45m) single-neutral-actions" at bounding box center [618, 388] width 135 height 41
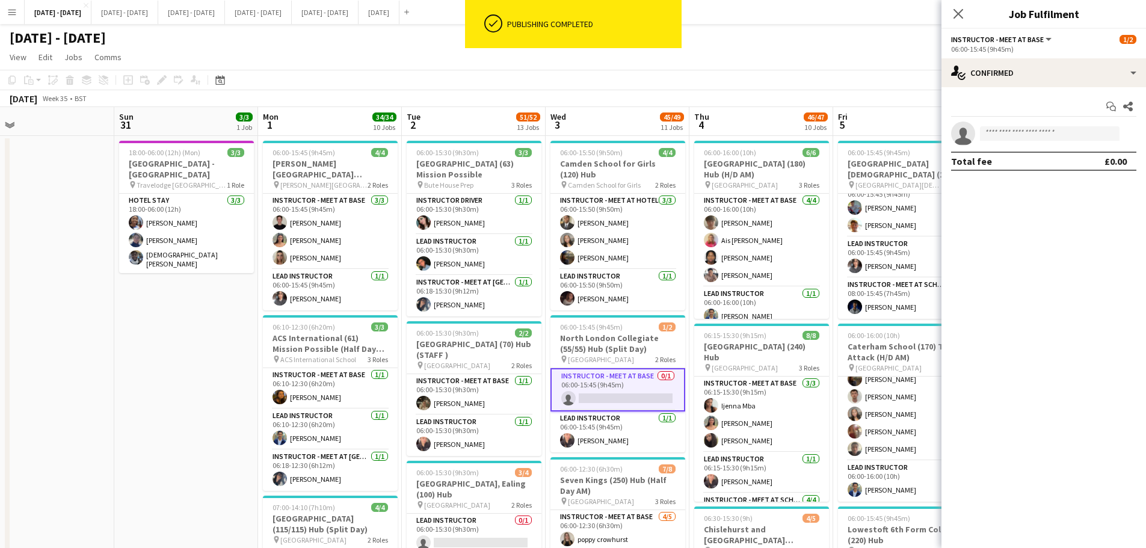
click at [1013, 123] on app-invite-slot "single-neutral-actions" at bounding box center [1044, 134] width 205 height 24
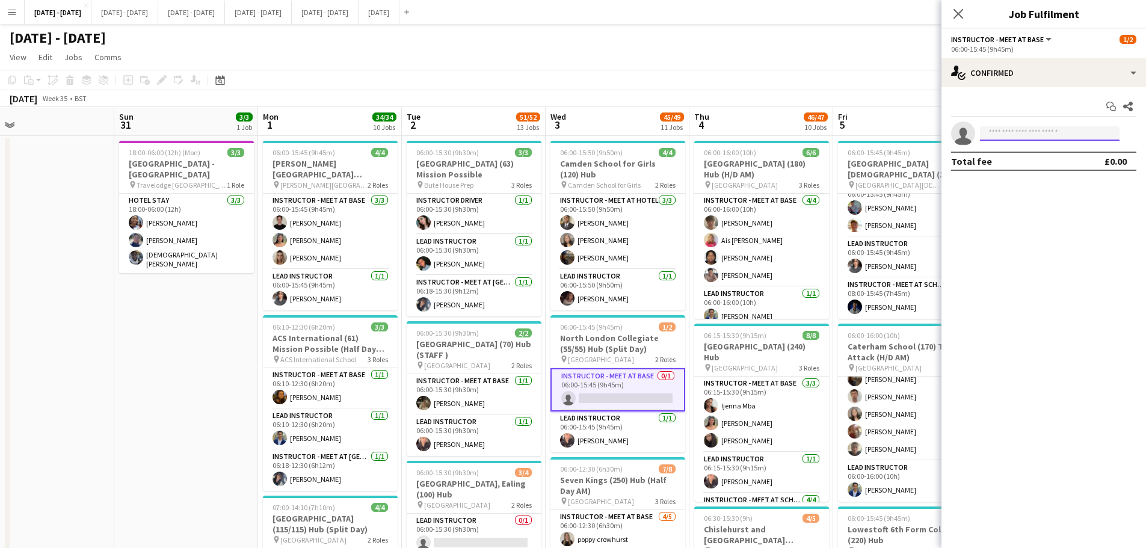
click at [1013, 126] on input at bounding box center [1050, 133] width 140 height 14
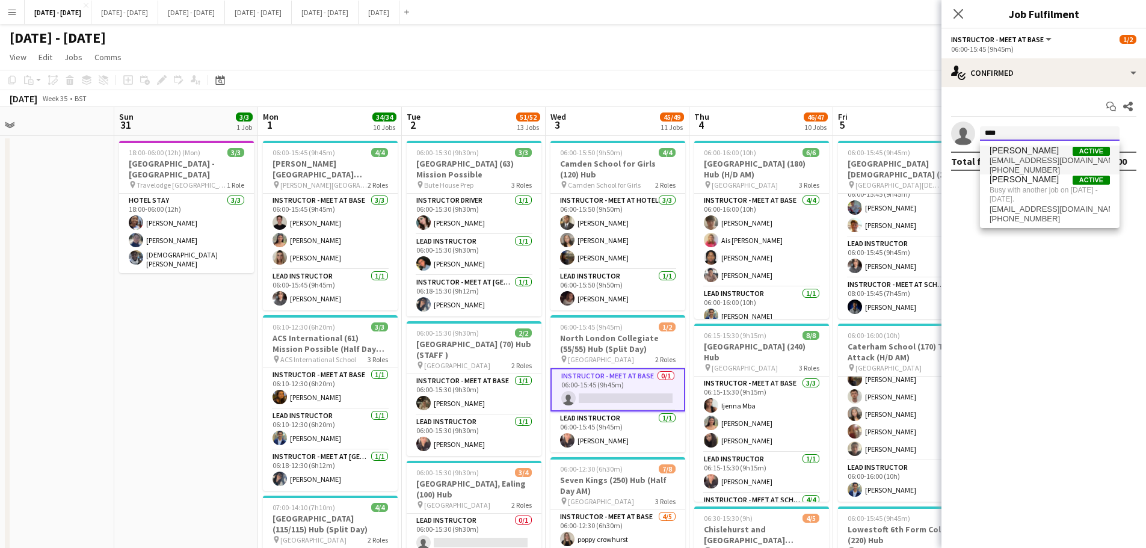
type input "****"
click at [1004, 158] on span "[EMAIL_ADDRESS][DOMAIN_NAME]" at bounding box center [1050, 161] width 120 height 10
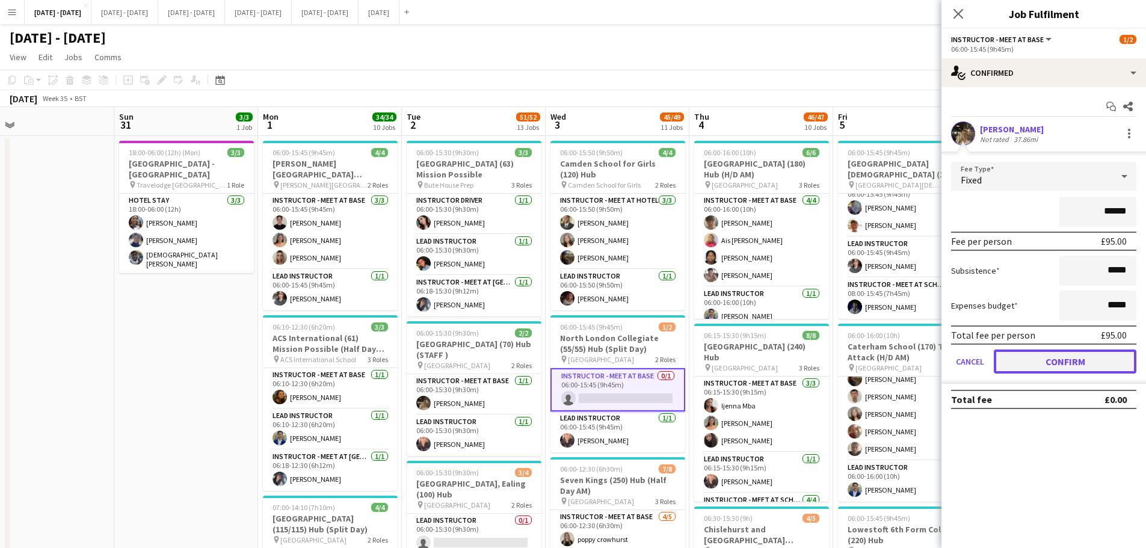
click at [1041, 366] on button "Confirm" at bounding box center [1065, 362] width 143 height 24
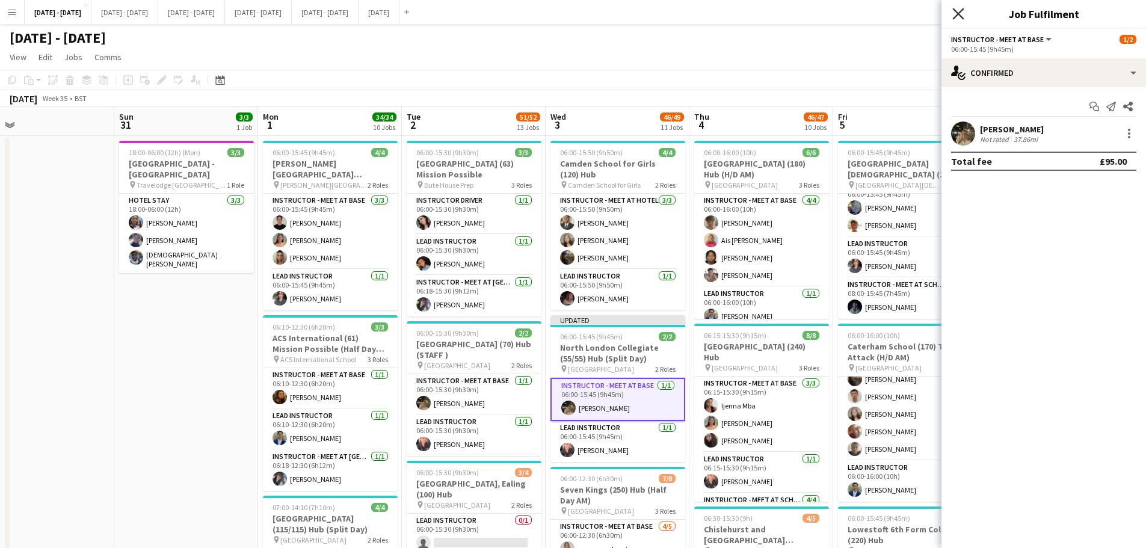
click at [960, 14] on icon "Close pop-in" at bounding box center [958, 13] width 11 height 11
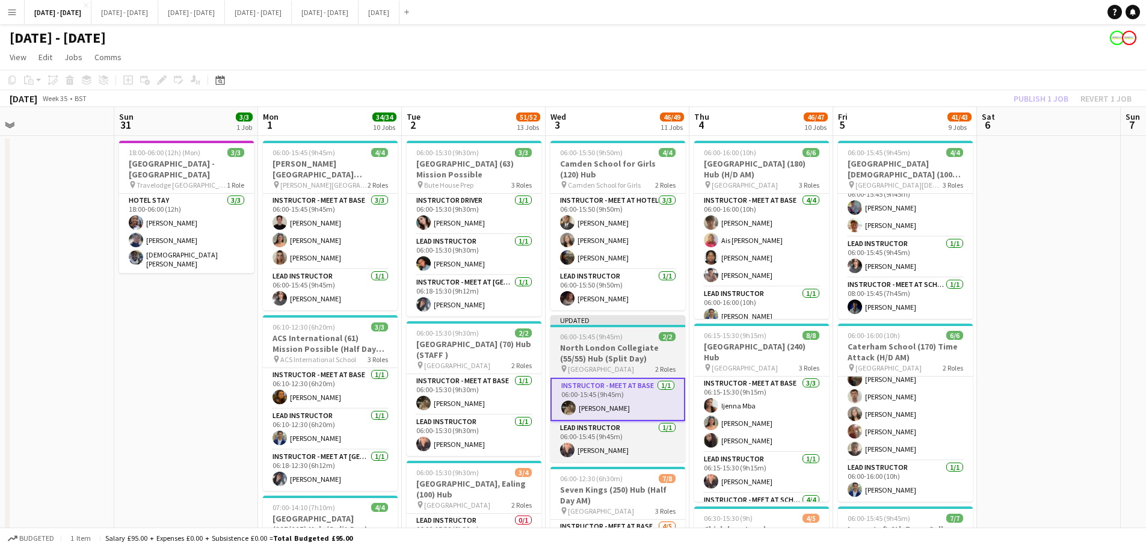
click at [632, 365] on span "[GEOGRAPHIC_DATA]" at bounding box center [601, 369] width 66 height 9
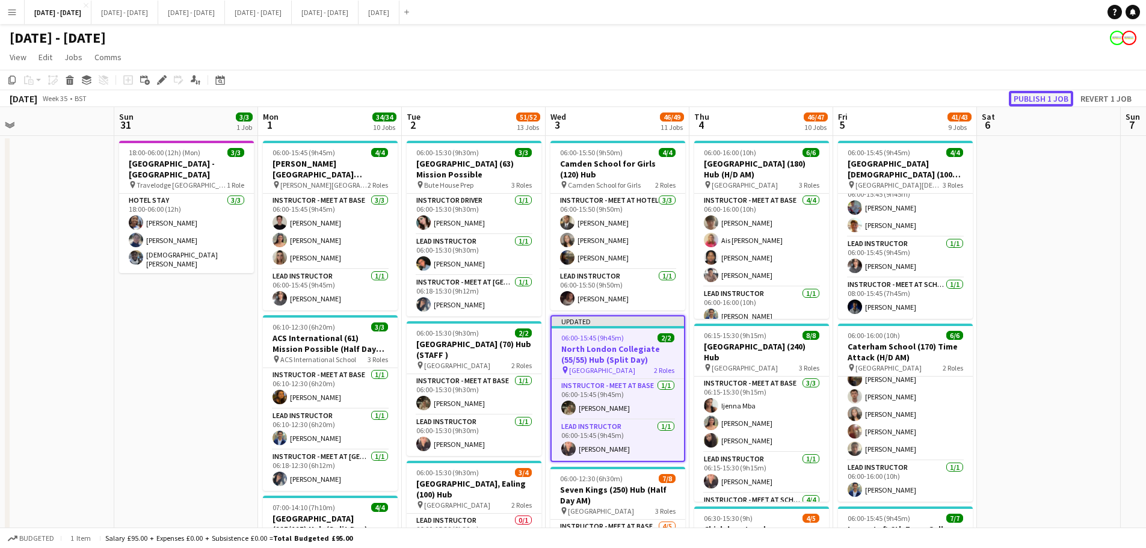
click at [1035, 91] on button "Publish 1 job" at bounding box center [1041, 99] width 64 height 16
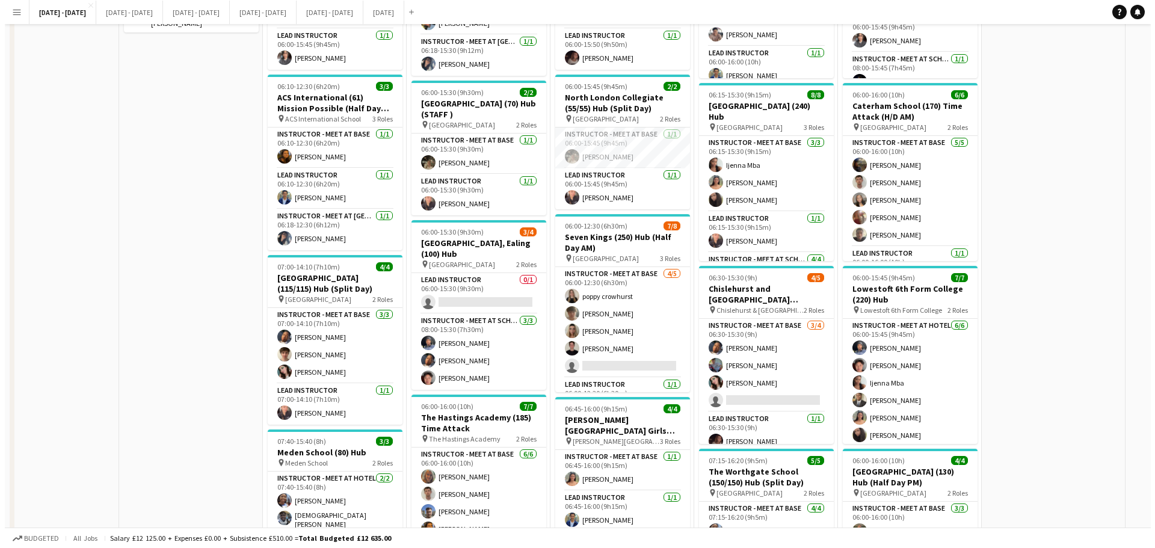
scroll to position [0, 0]
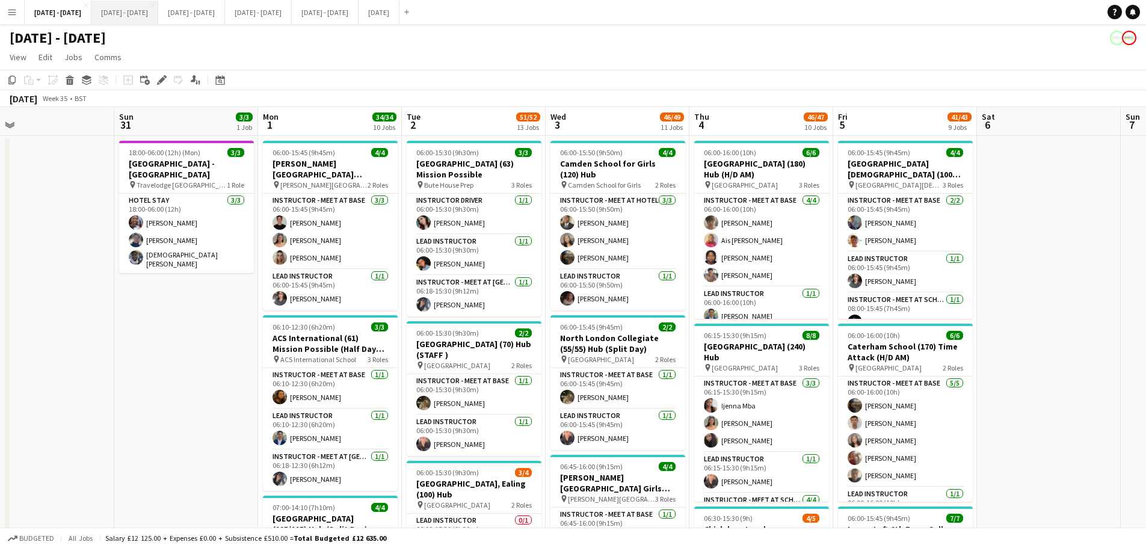
click at [140, 19] on button "[DATE] - [DATE] Close" at bounding box center [124, 12] width 67 height 23
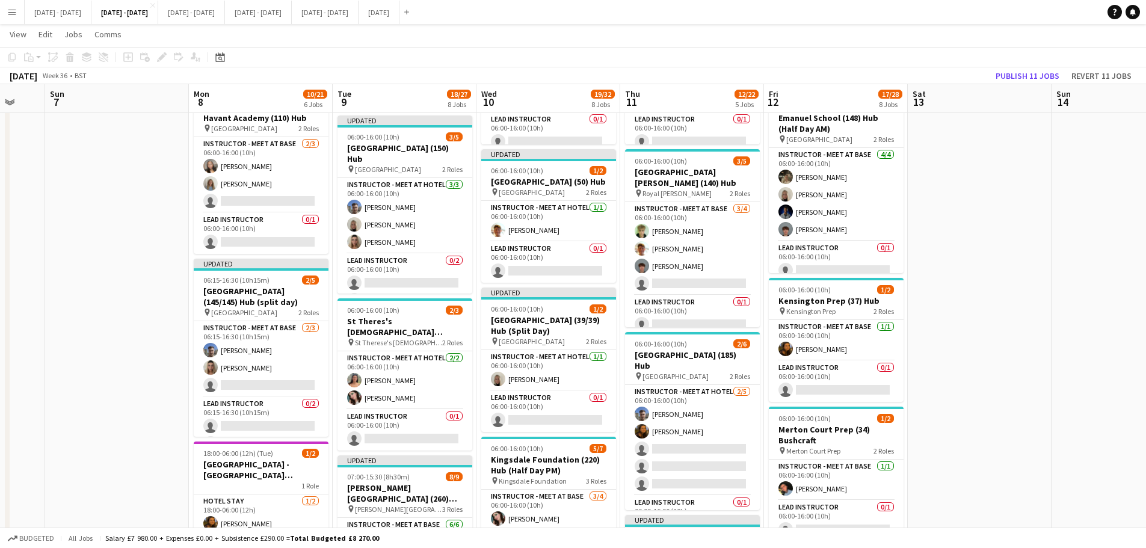
scroll to position [241, 0]
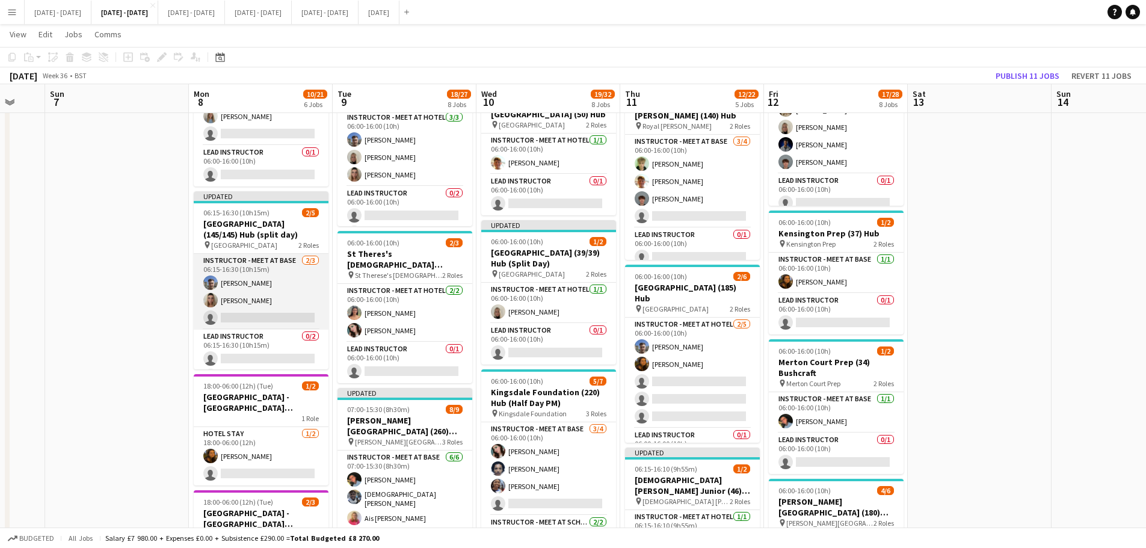
click at [239, 357] on app-card-role "Lead Instructor 0/2 06:15-16:30 (10h15m) single-neutral-actions single-neutral-…" at bounding box center [261, 359] width 135 height 58
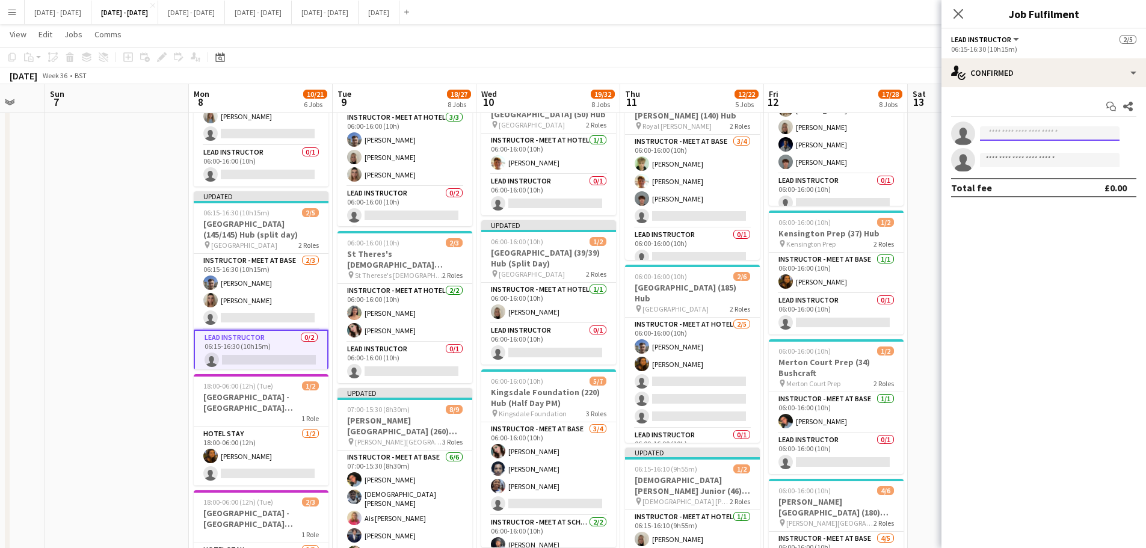
click at [1015, 135] on input at bounding box center [1050, 133] width 140 height 14
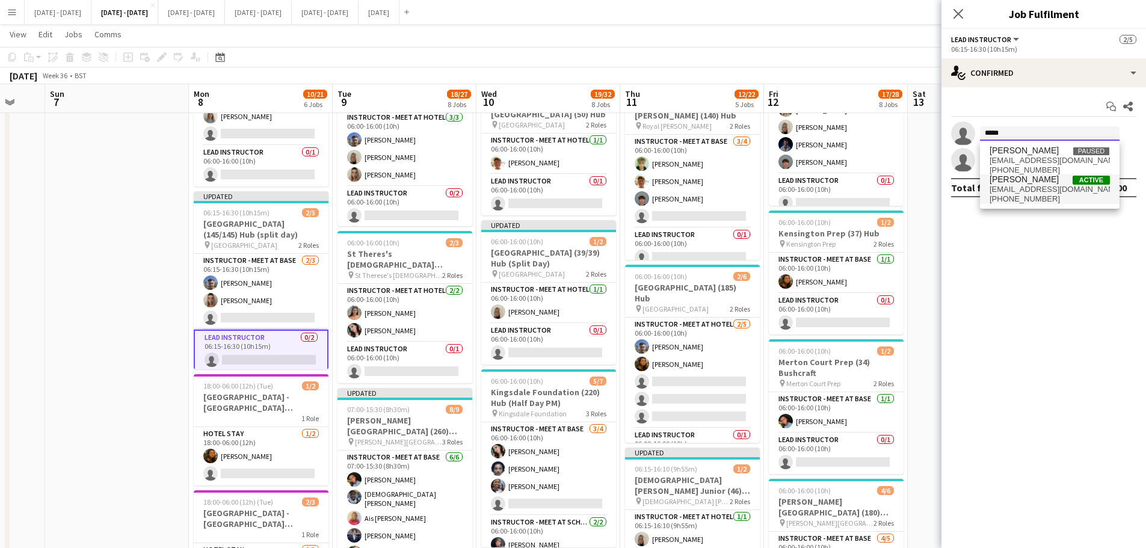
type input "*****"
click at [1031, 193] on span "[EMAIL_ADDRESS][DOMAIN_NAME]" at bounding box center [1050, 190] width 120 height 10
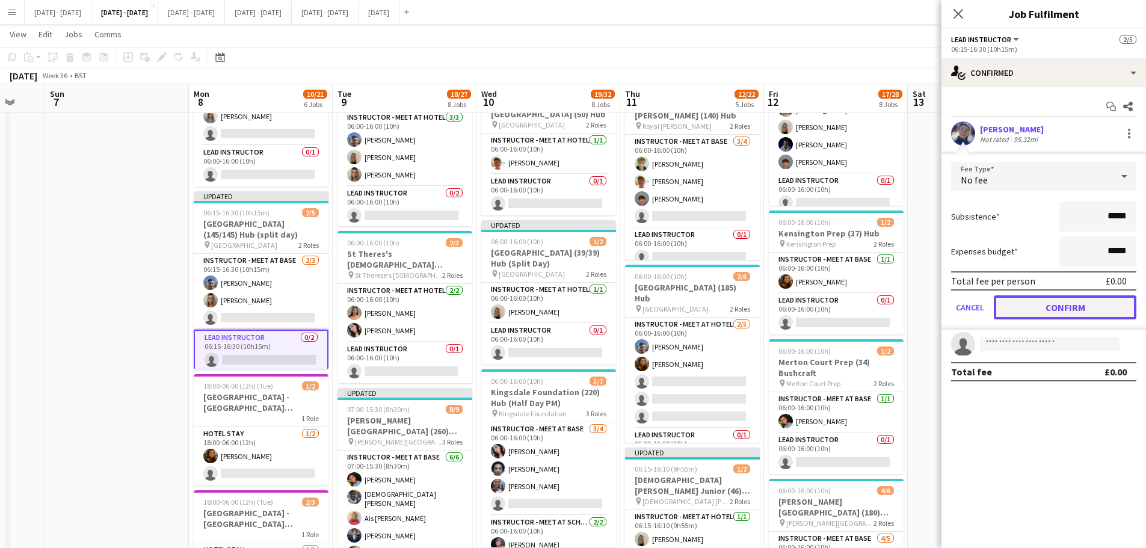
click at [1031, 300] on button "Confirm" at bounding box center [1065, 307] width 143 height 24
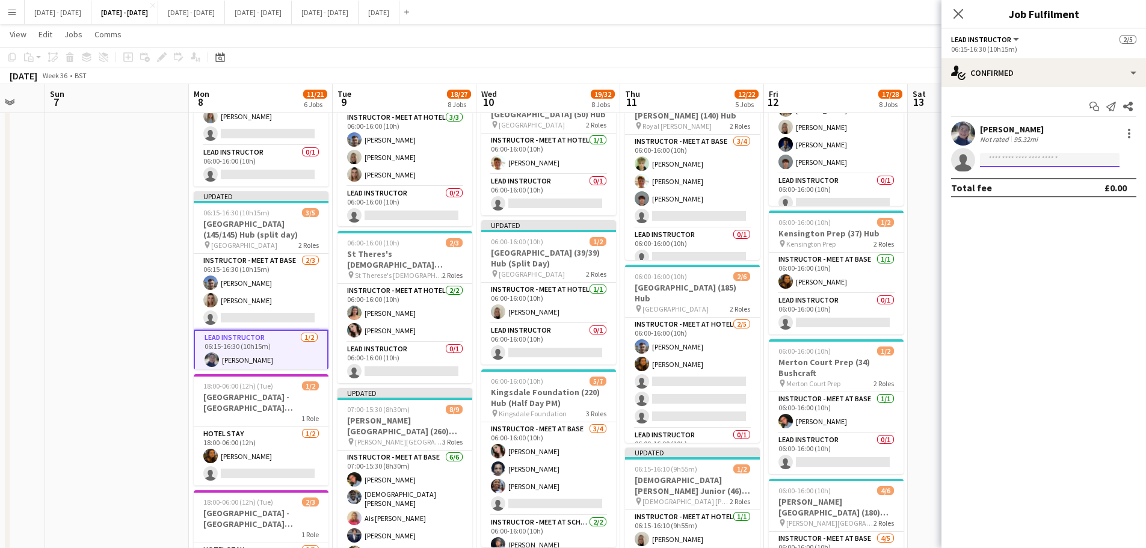
click at [1004, 155] on input at bounding box center [1050, 160] width 140 height 14
type input "*****"
click at [1011, 181] on span "[PERSON_NAME]" at bounding box center [1024, 177] width 69 height 10
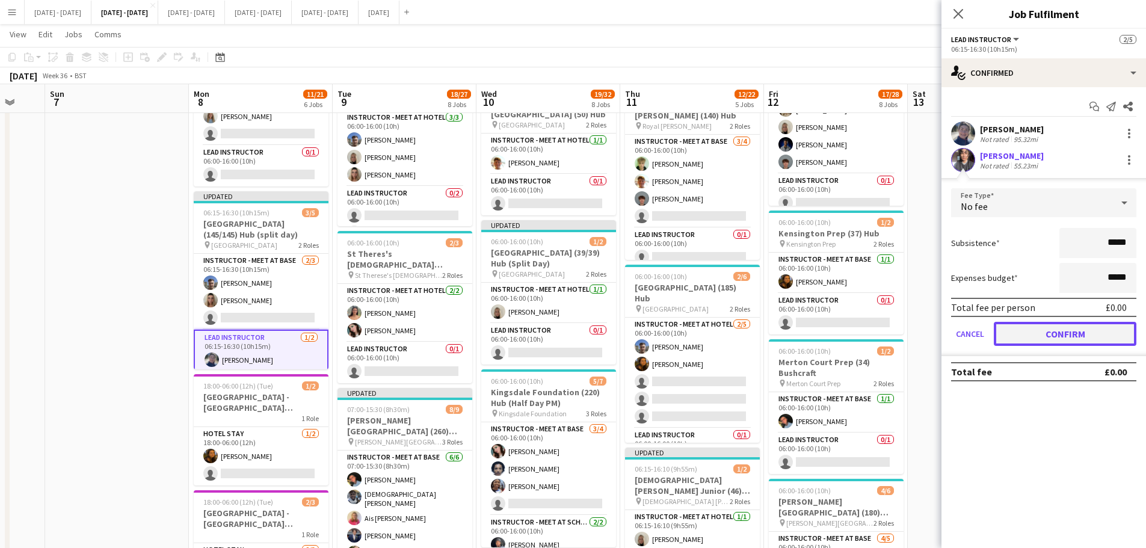
click at [1012, 334] on button "Confirm" at bounding box center [1065, 334] width 143 height 24
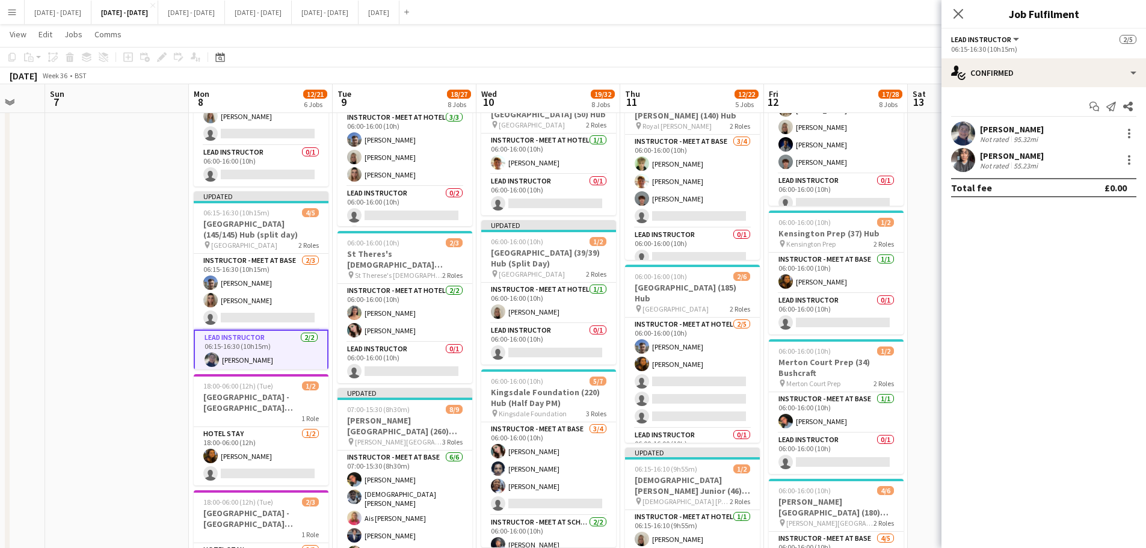
click at [1009, 159] on div "[PERSON_NAME]" at bounding box center [1012, 155] width 64 height 11
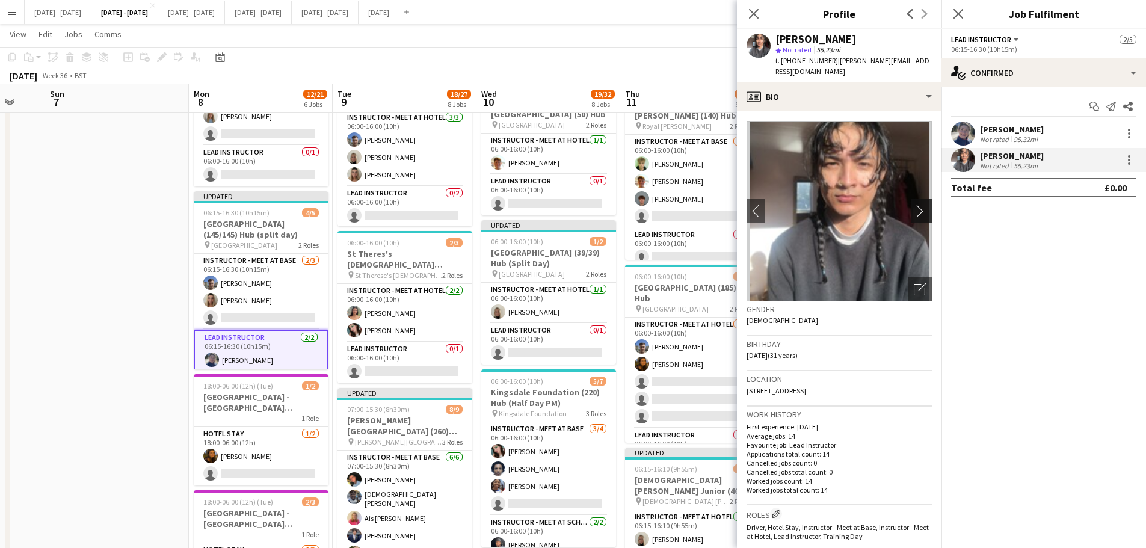
click at [914, 205] on app-icon "chevron-right" at bounding box center [923, 211] width 19 height 13
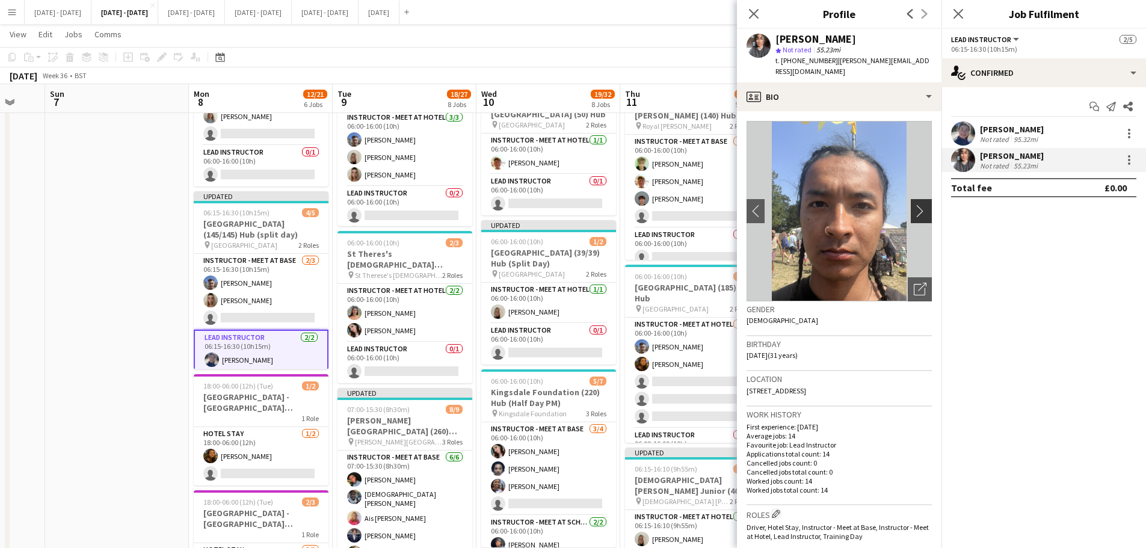
click at [914, 205] on app-icon "chevron-right" at bounding box center [923, 211] width 19 height 13
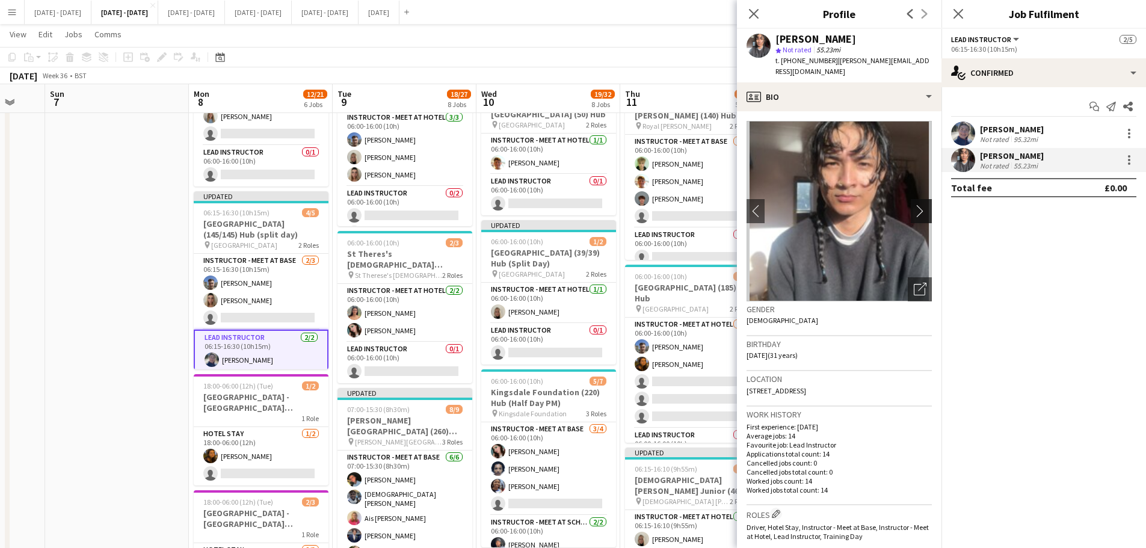
click at [915, 205] on app-icon "chevron-right" at bounding box center [923, 211] width 19 height 13
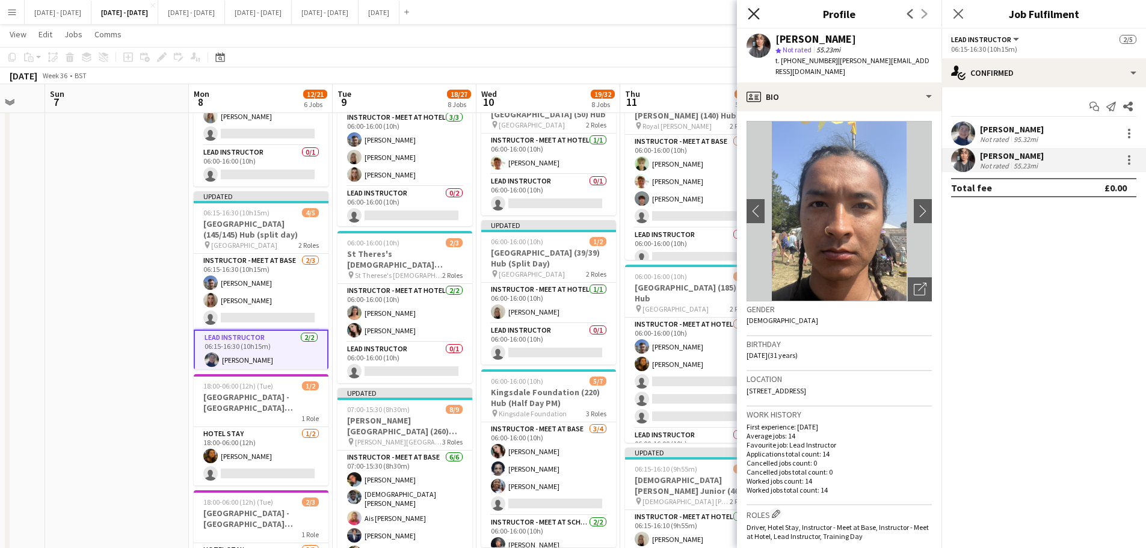
click at [750, 12] on icon "Close pop-in" at bounding box center [753, 13] width 11 height 11
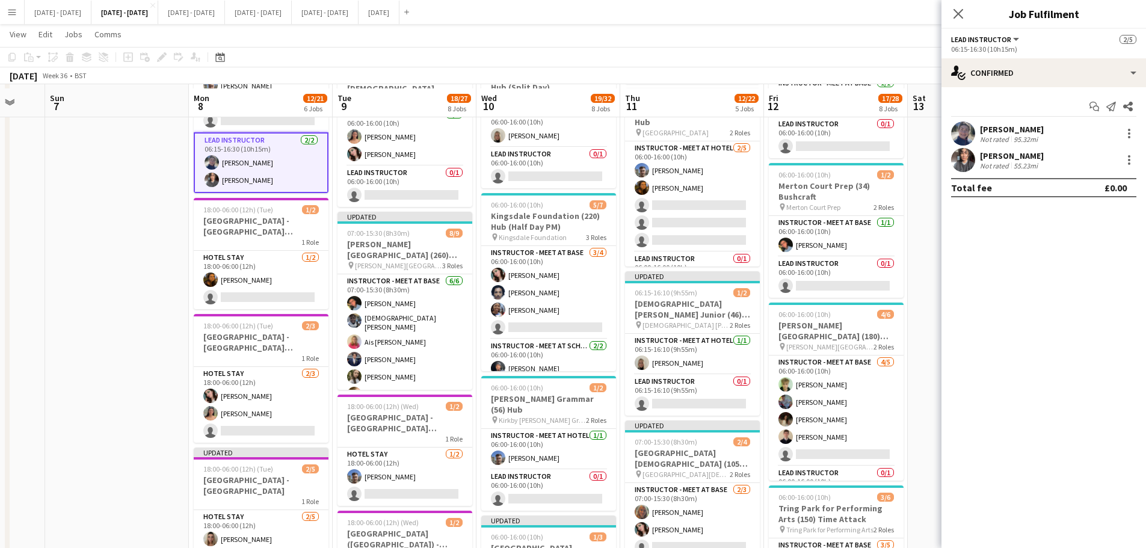
scroll to position [421, 0]
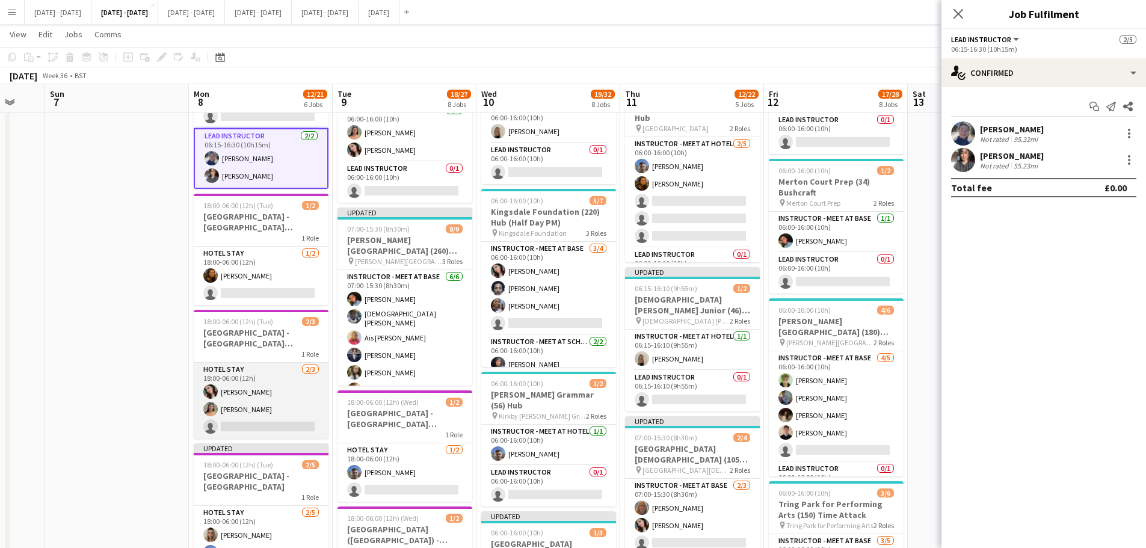
click at [236, 428] on app-card-role "Hotel Stay [DATE] 18:00-06:00 (12h) [PERSON_NAME] Cork [PERSON_NAME] single-neu…" at bounding box center [261, 401] width 135 height 76
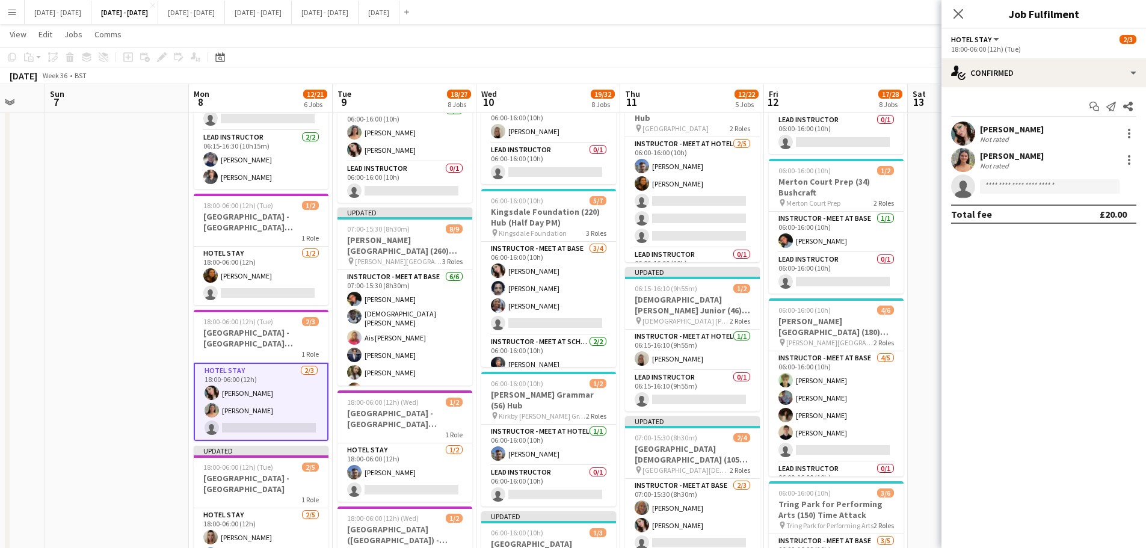
scroll to position [19, 0]
click at [1023, 187] on input at bounding box center [1050, 186] width 140 height 14
type input "*****"
click at [1015, 207] on span "[PERSON_NAME]" at bounding box center [1024, 204] width 69 height 10
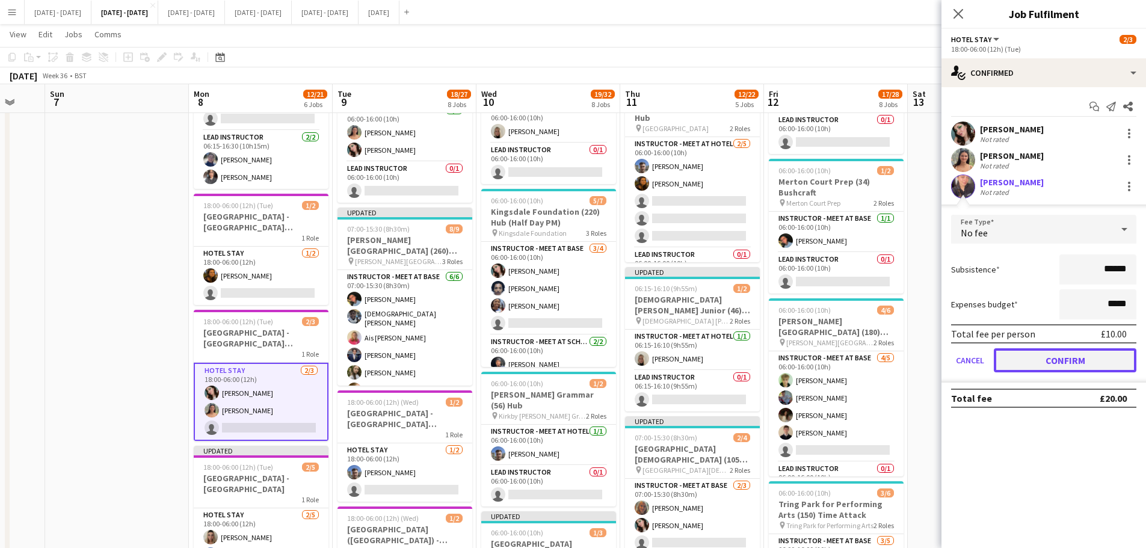
click at [1029, 356] on button "Confirm" at bounding box center [1065, 360] width 143 height 24
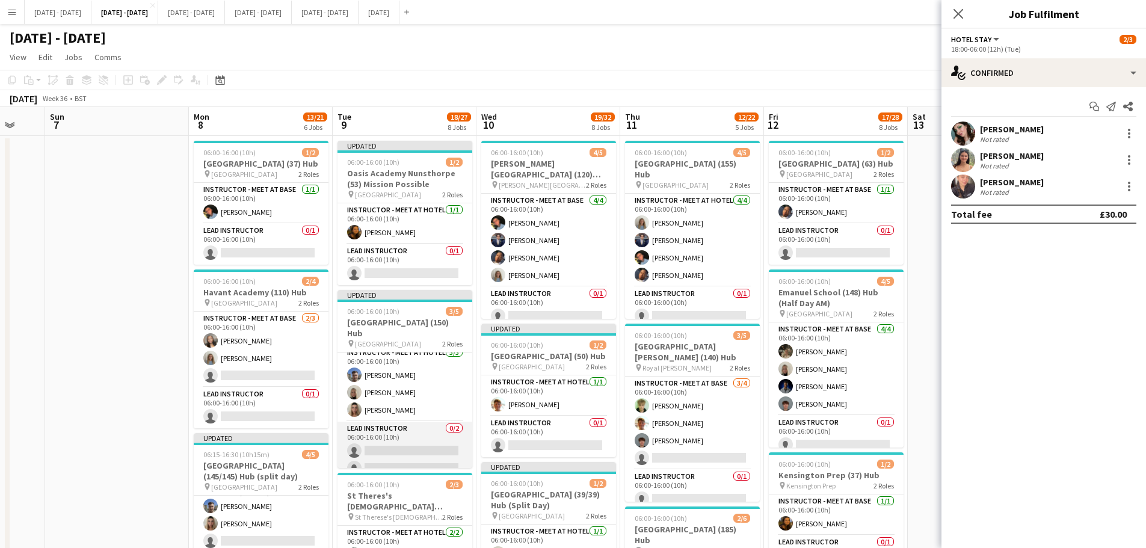
scroll to position [8, 0]
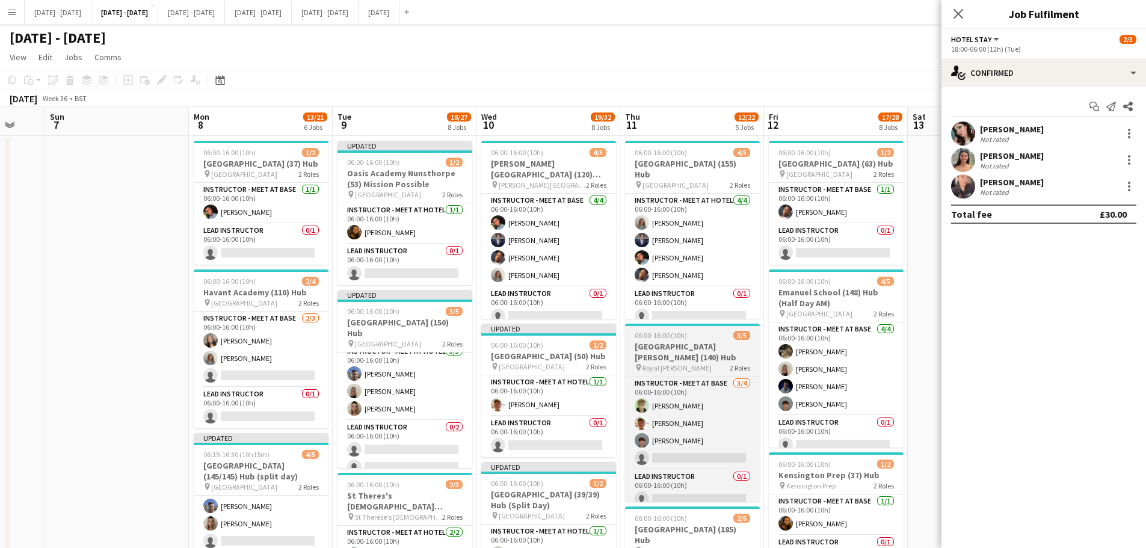
click at [396, 442] on app-card-role "Lead Instructor 0/2 06:00-16:00 (10h) single-neutral-actions single-neutral-act…" at bounding box center [405, 450] width 135 height 58
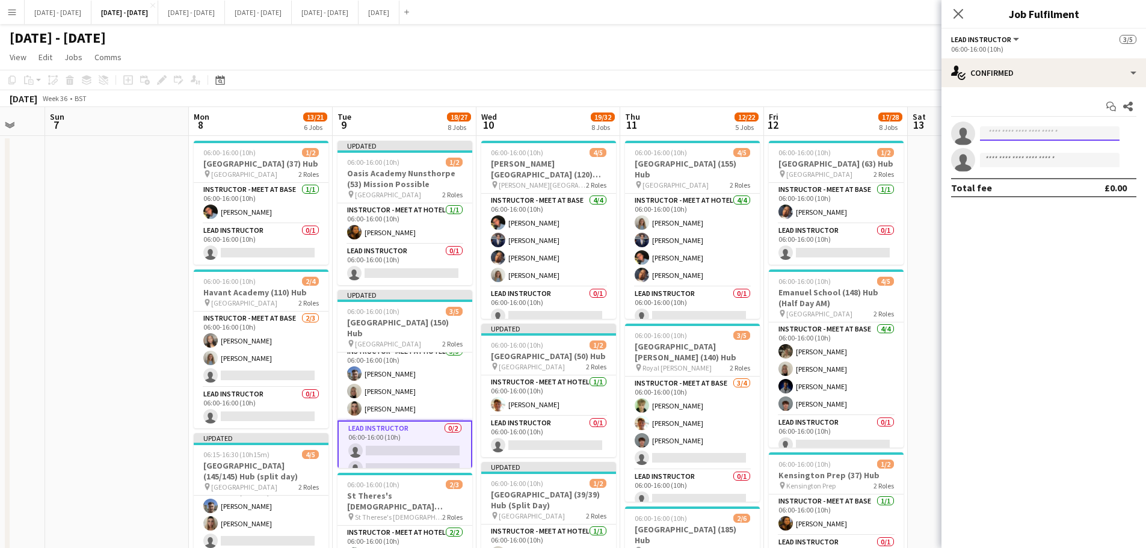
click at [1018, 138] on input at bounding box center [1050, 133] width 140 height 14
type input "****"
click at [1020, 157] on span "[PERSON_NAME][EMAIL_ADDRESS][DOMAIN_NAME]" at bounding box center [1050, 161] width 120 height 10
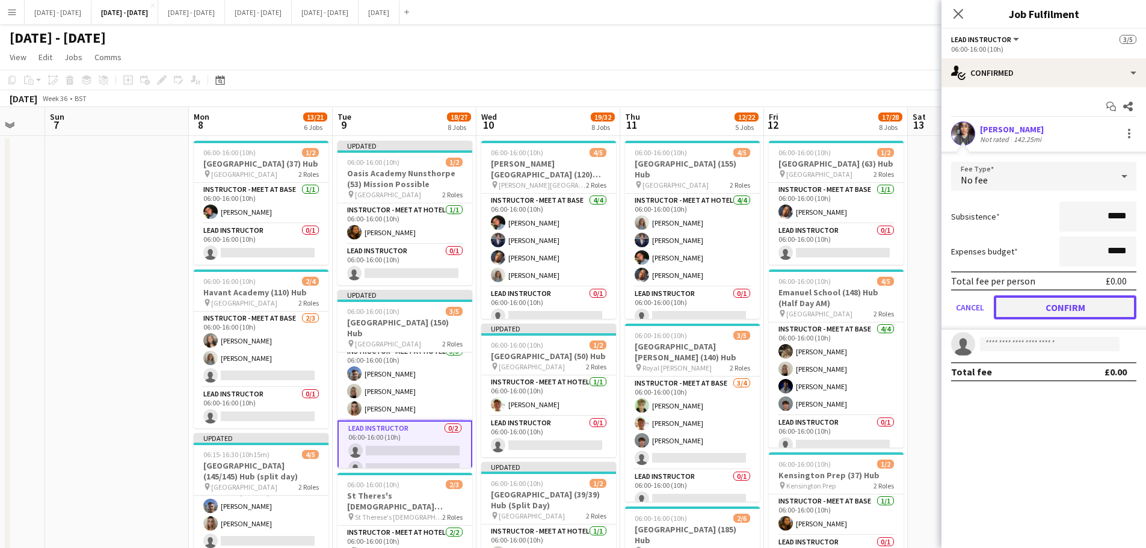
click at [1039, 306] on button "Confirm" at bounding box center [1065, 307] width 143 height 24
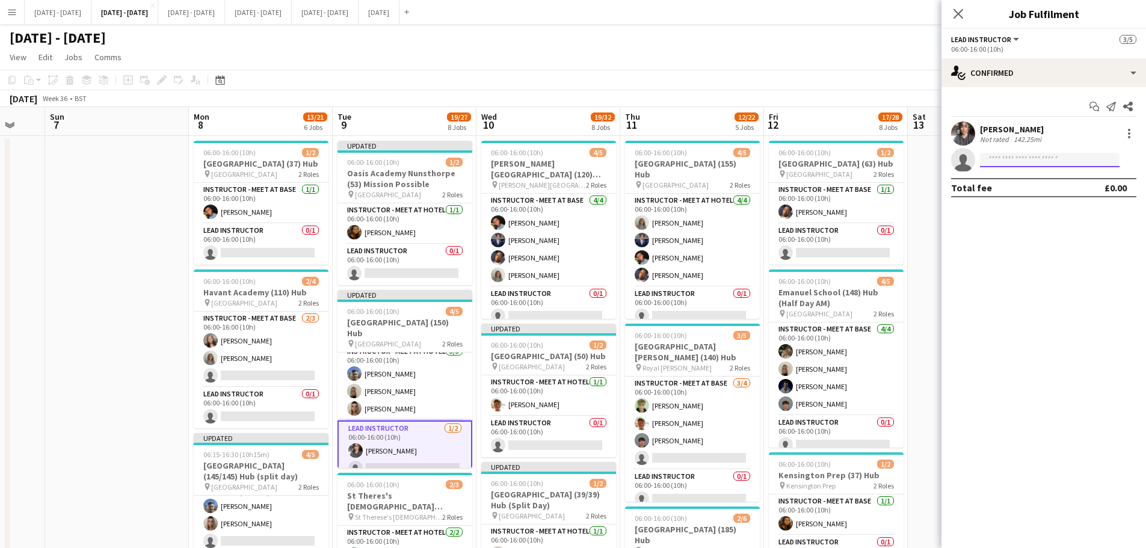
click at [1014, 160] on input at bounding box center [1050, 160] width 140 height 14
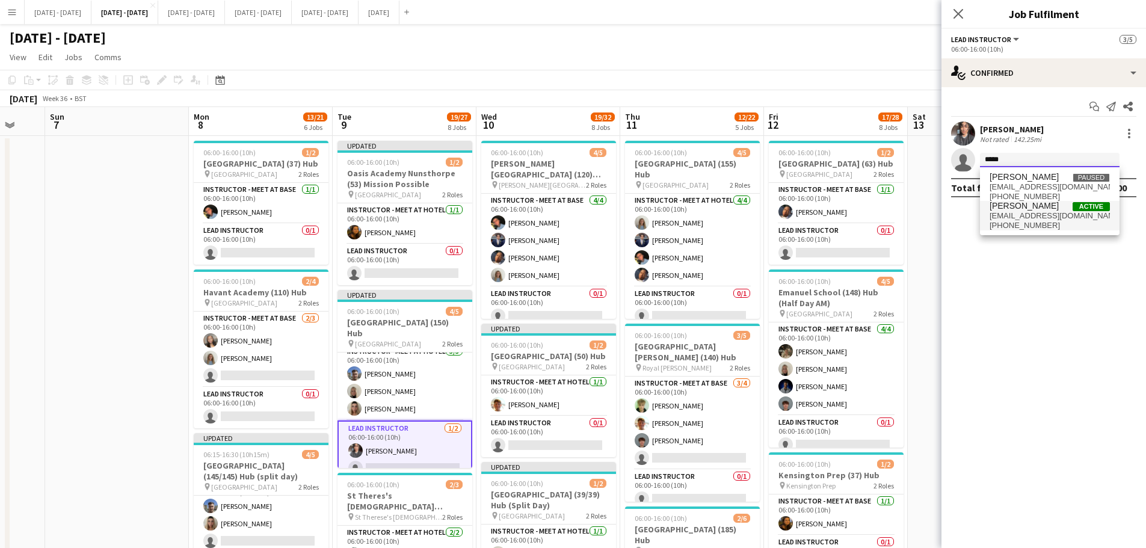
type input "*****"
click at [1021, 227] on span "[PHONE_NUMBER]" at bounding box center [1050, 226] width 120 height 10
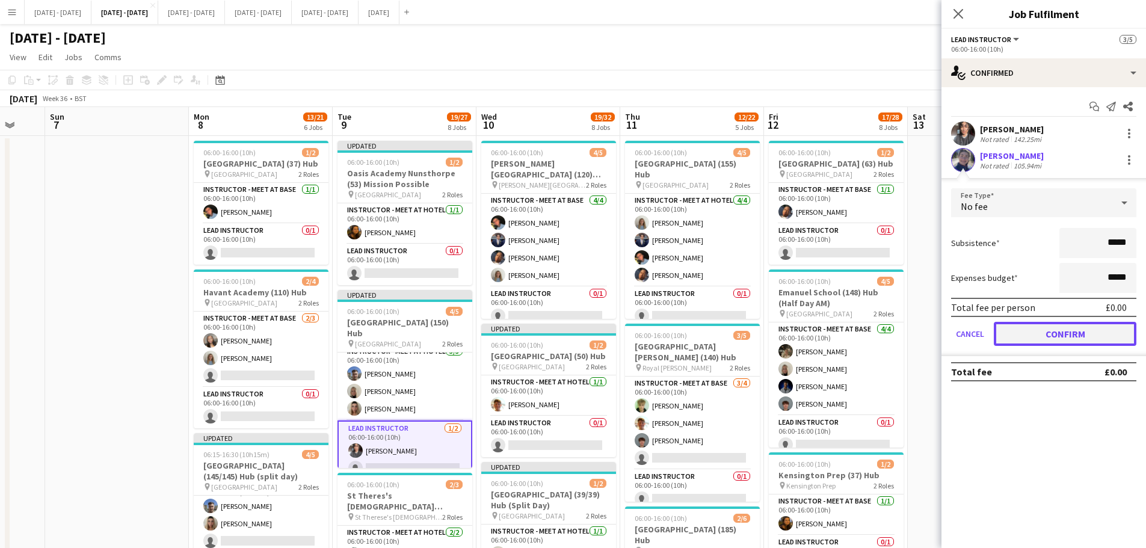
click at [1041, 336] on button "Confirm" at bounding box center [1065, 334] width 143 height 24
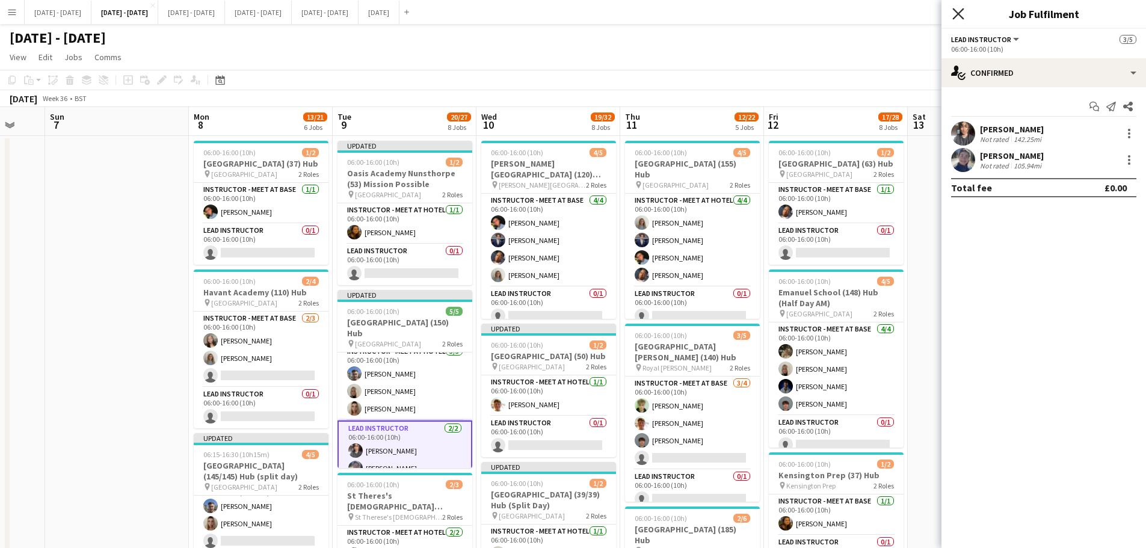
click at [960, 19] on icon "Close pop-in" at bounding box center [958, 13] width 11 height 11
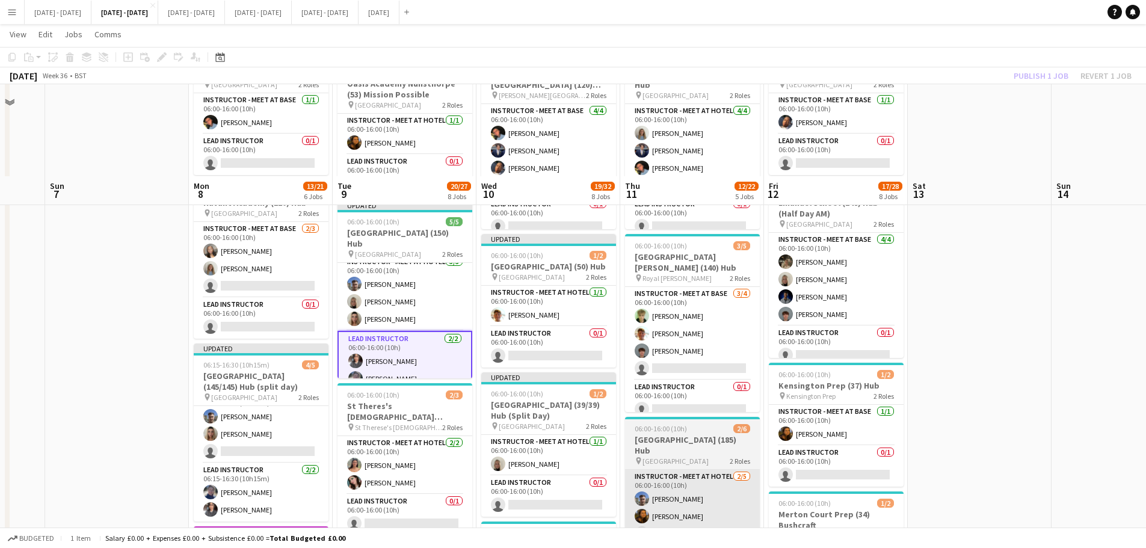
scroll to position [181, 0]
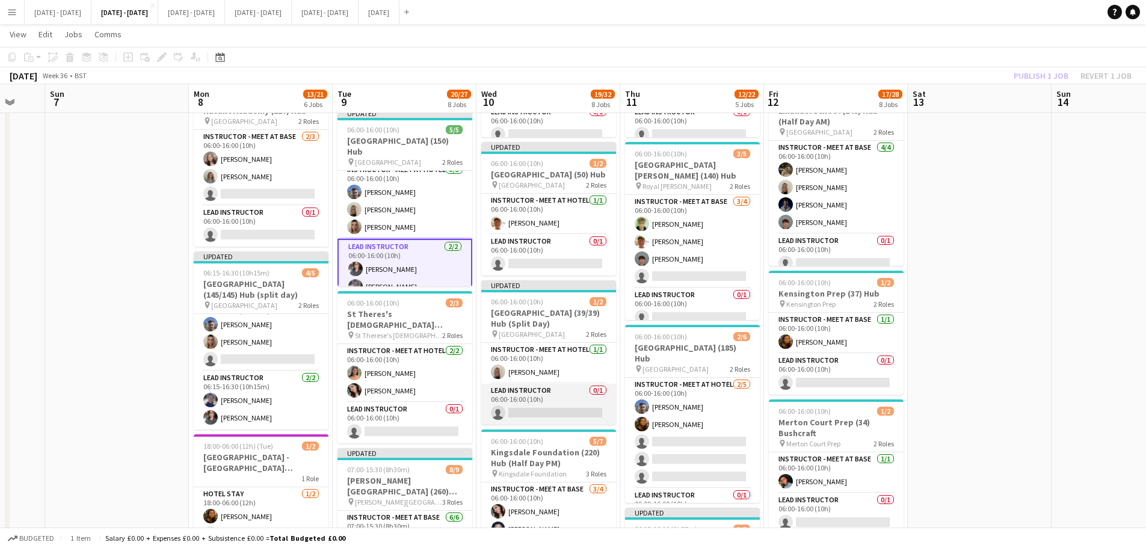
click at [530, 413] on app-card-role "Lead Instructor 0/1 06:00-16:00 (10h) single-neutral-actions" at bounding box center [548, 404] width 135 height 41
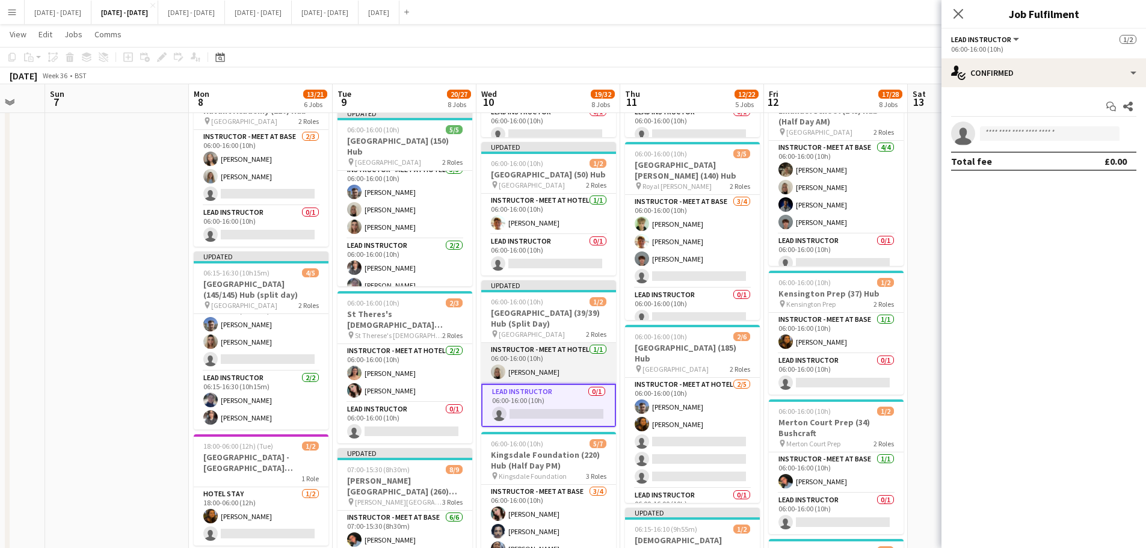
click at [538, 373] on app-card-role "Instructor - Meet at Hotel [DATE] 06:00-16:00 (10h) [PERSON_NAME]" at bounding box center [548, 363] width 135 height 41
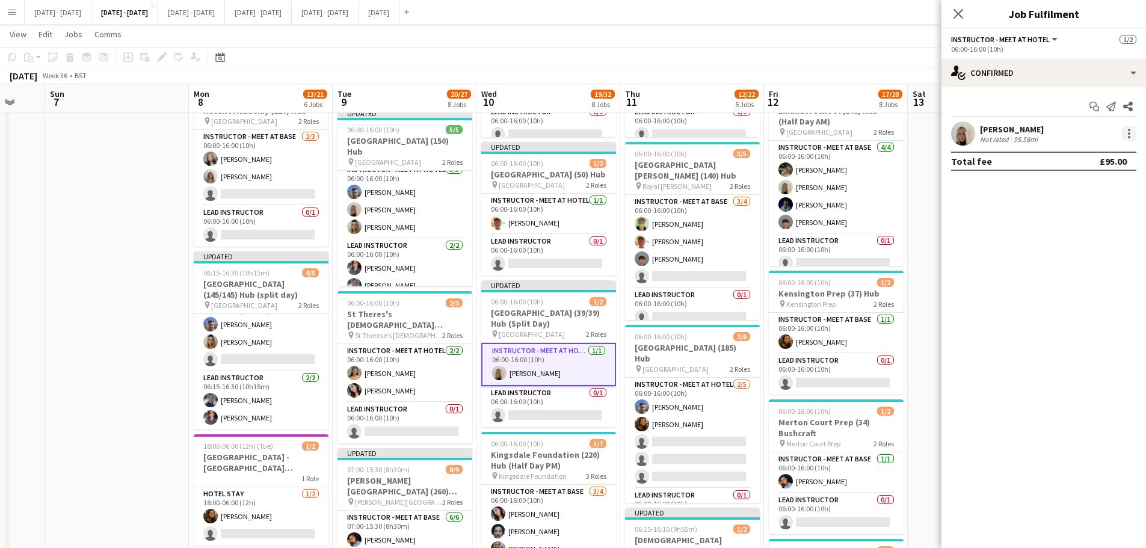
click at [1125, 132] on div at bounding box center [1129, 133] width 14 height 14
click at [1081, 270] on span "Remove" at bounding box center [1070, 271] width 36 height 10
click at [565, 409] on app-card-role "Lead Instructor 0/1 06:00-16:00 (10h) single-neutral-actions" at bounding box center [548, 406] width 135 height 41
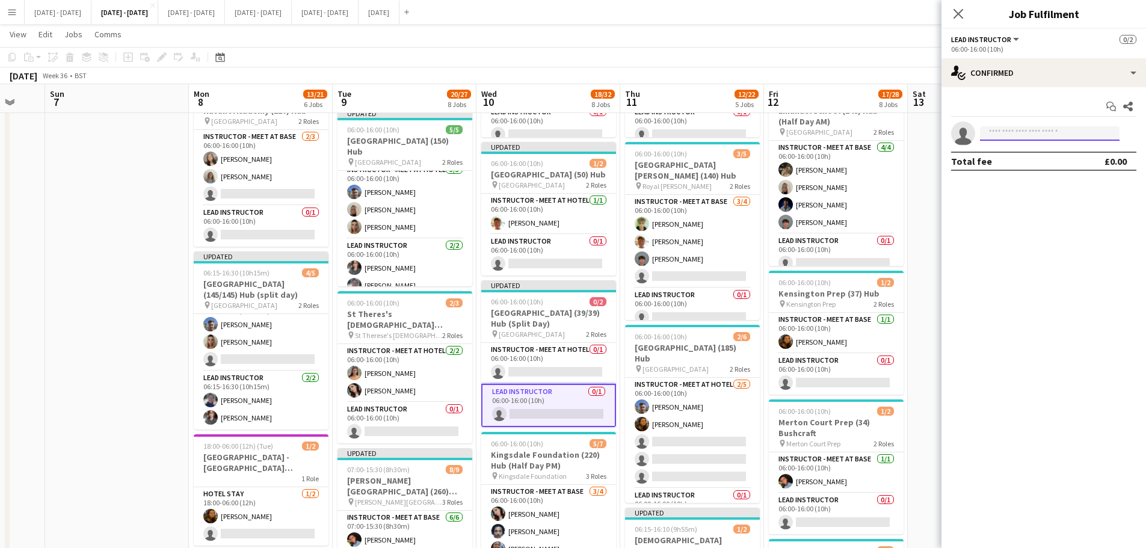
click at [1032, 134] on input at bounding box center [1050, 133] width 140 height 14
type input "*****"
click at [1028, 155] on span "[PERSON_NAME]" at bounding box center [1024, 151] width 69 height 10
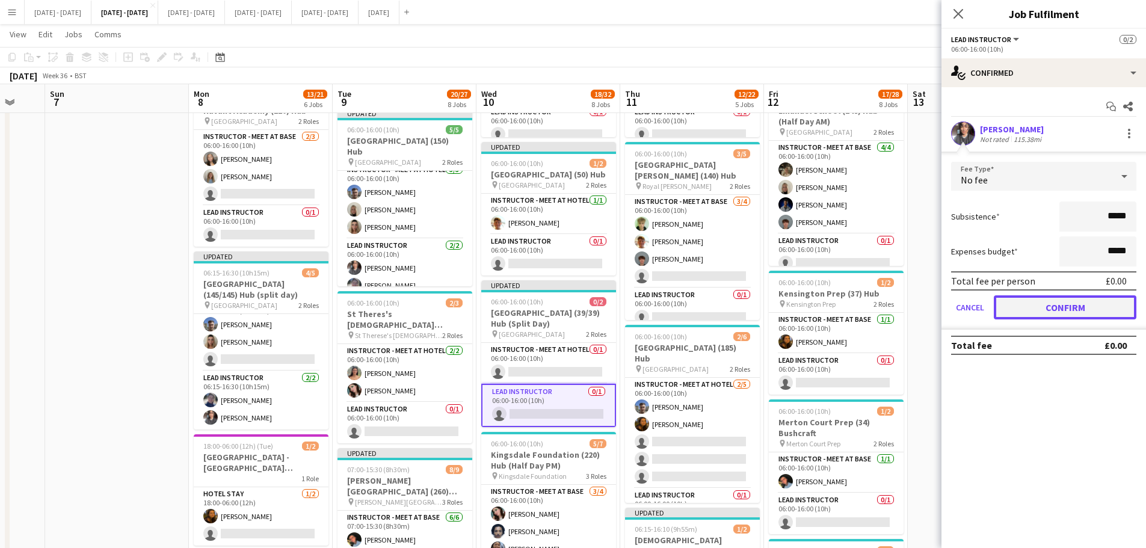
click at [1031, 301] on button "Confirm" at bounding box center [1065, 307] width 143 height 24
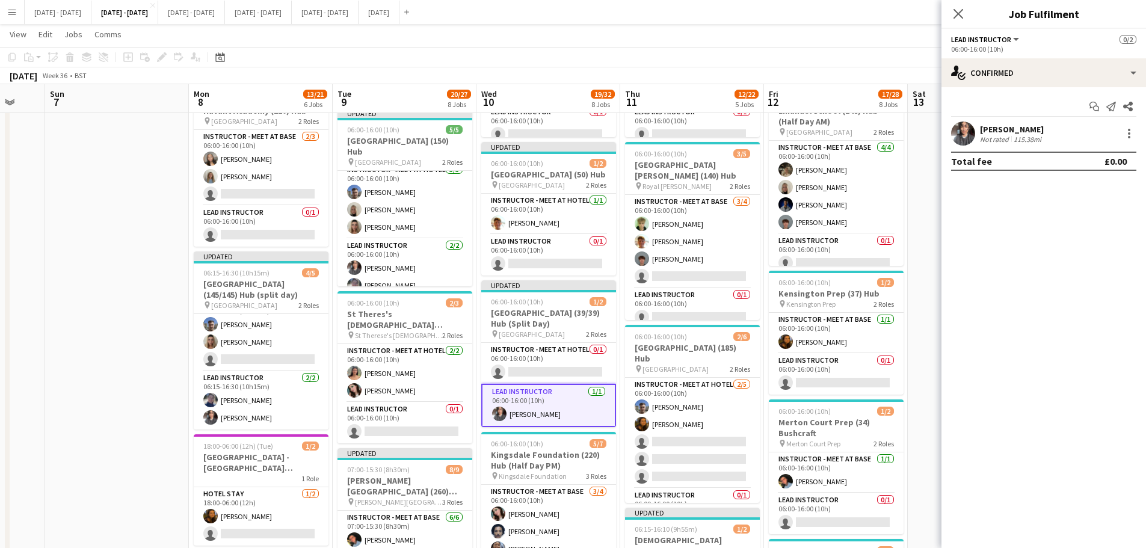
click at [11, 14] on app-icon "Menu" at bounding box center [12, 12] width 10 height 10
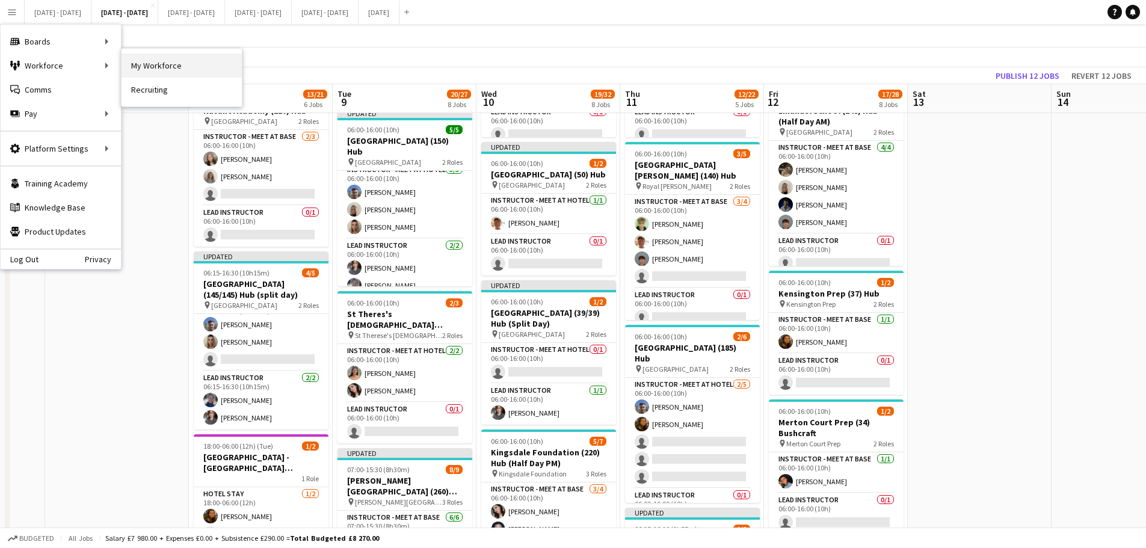
click at [143, 59] on link "My Workforce" at bounding box center [182, 66] width 120 height 24
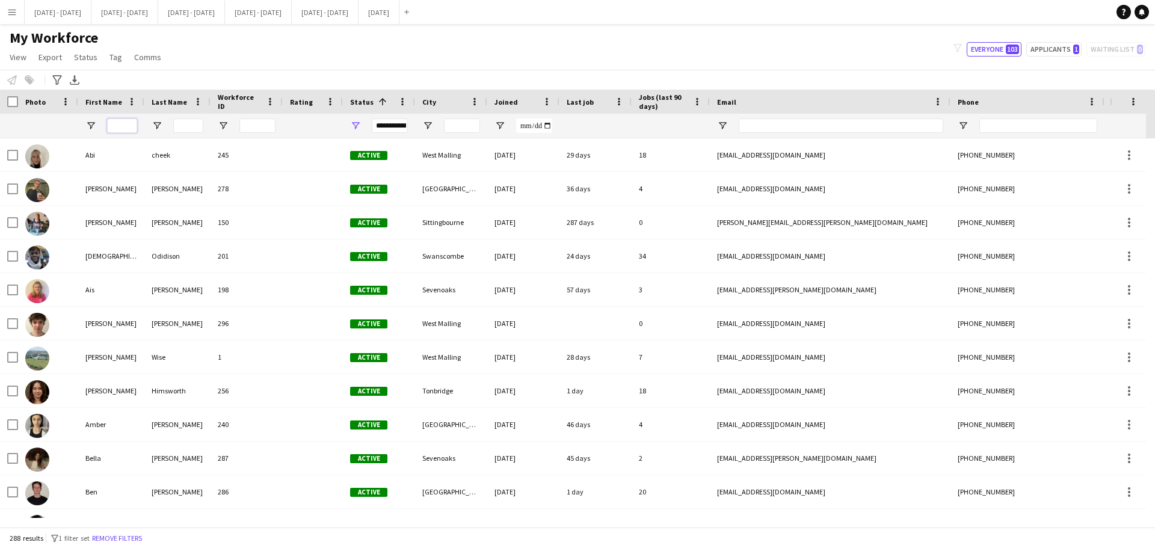
click at [129, 126] on input "First Name Filter Input" at bounding box center [122, 126] width 30 height 14
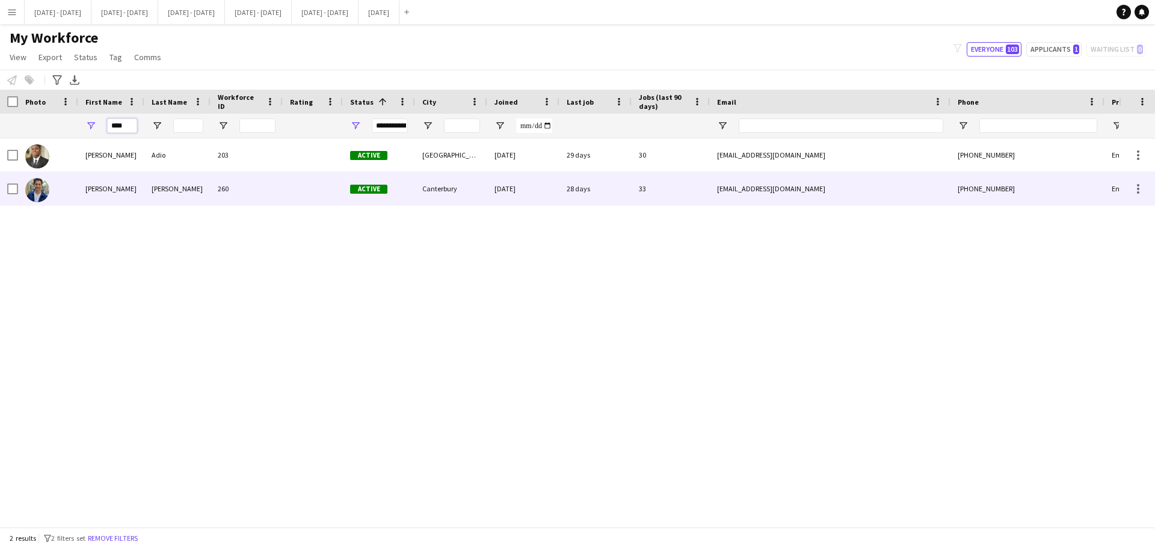
type input "****"
click at [135, 197] on div "[PERSON_NAME]" at bounding box center [111, 188] width 66 height 33
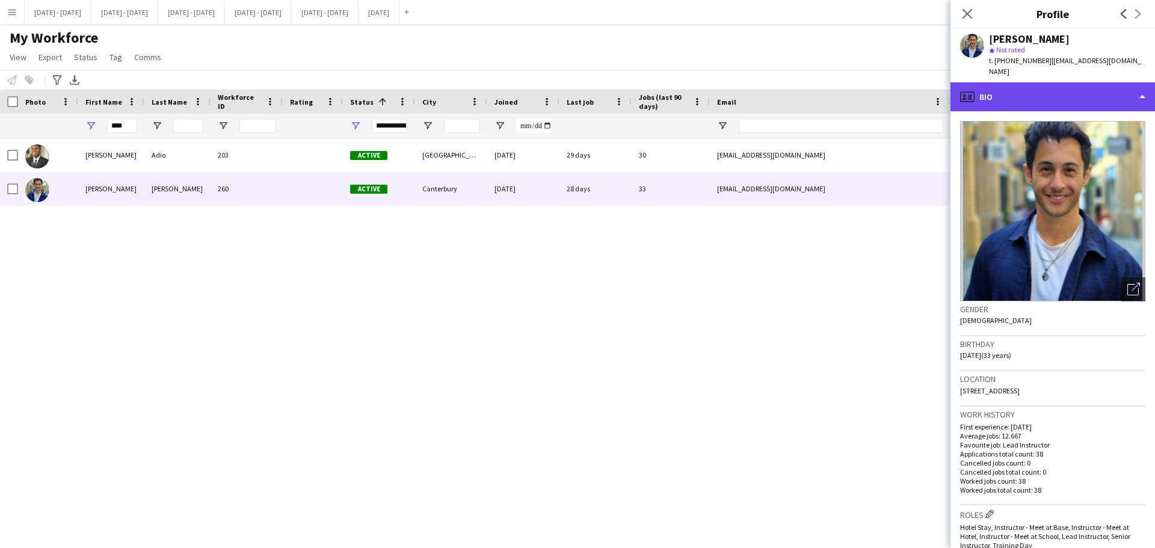
click at [1071, 82] on div "profile Bio" at bounding box center [1053, 96] width 205 height 29
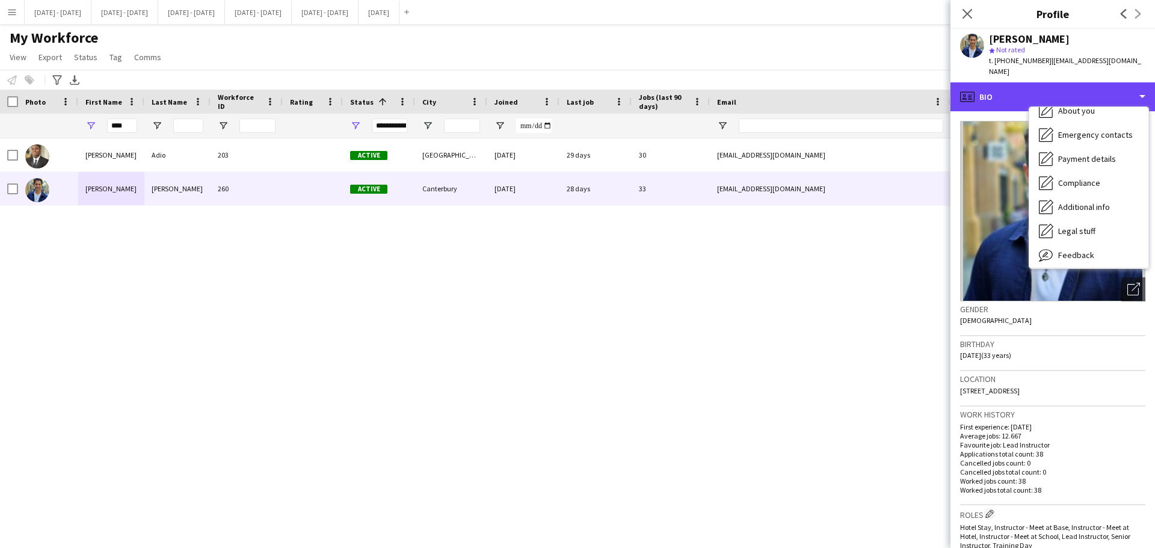
scroll to position [113, 0]
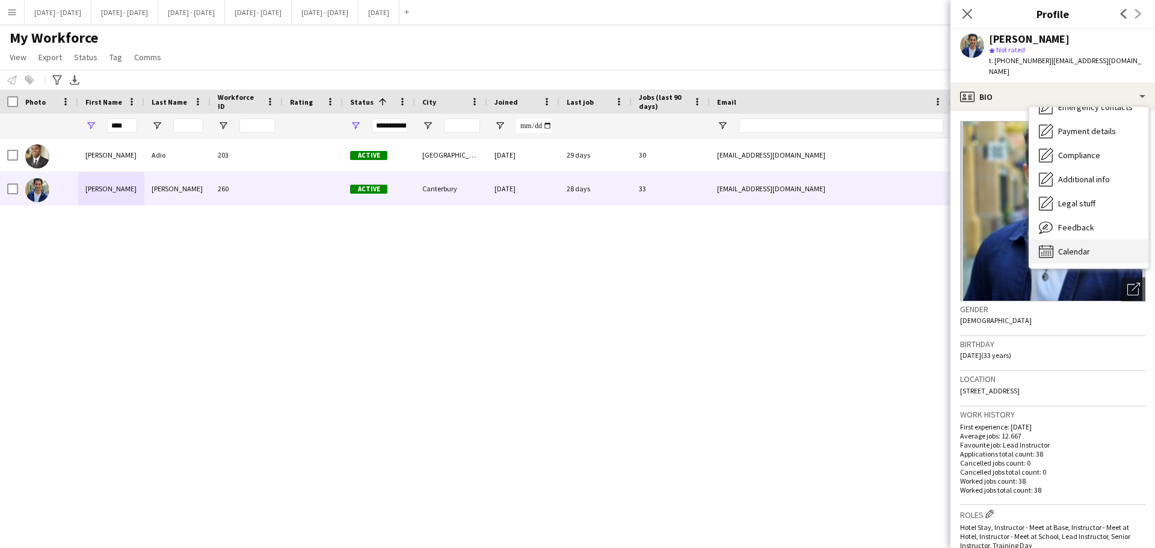
click at [1069, 246] on span "Calendar" at bounding box center [1074, 251] width 32 height 11
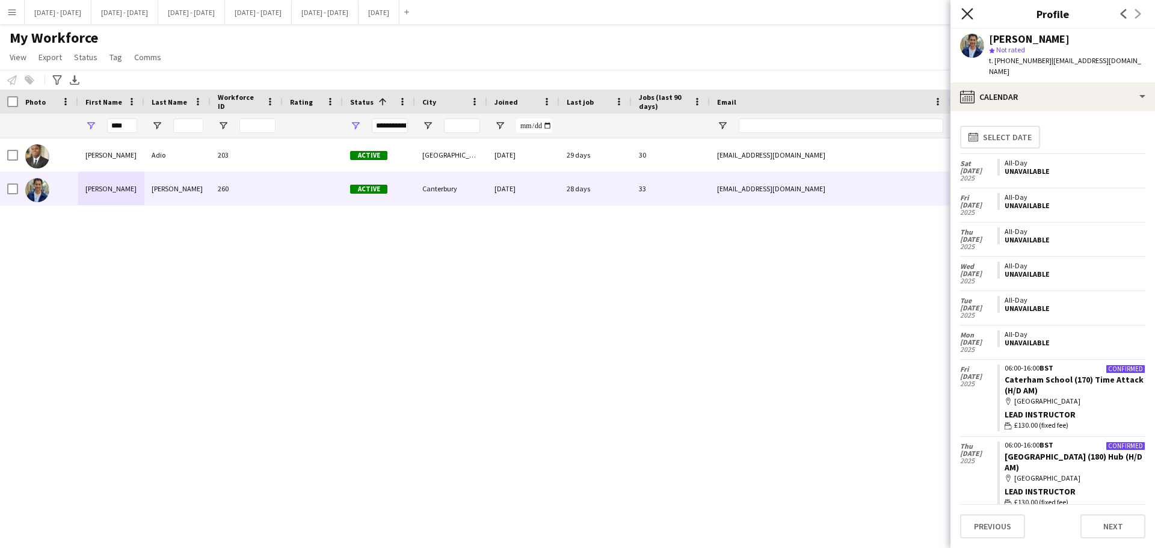
click at [972, 15] on icon "Close pop-in" at bounding box center [967, 13] width 11 height 11
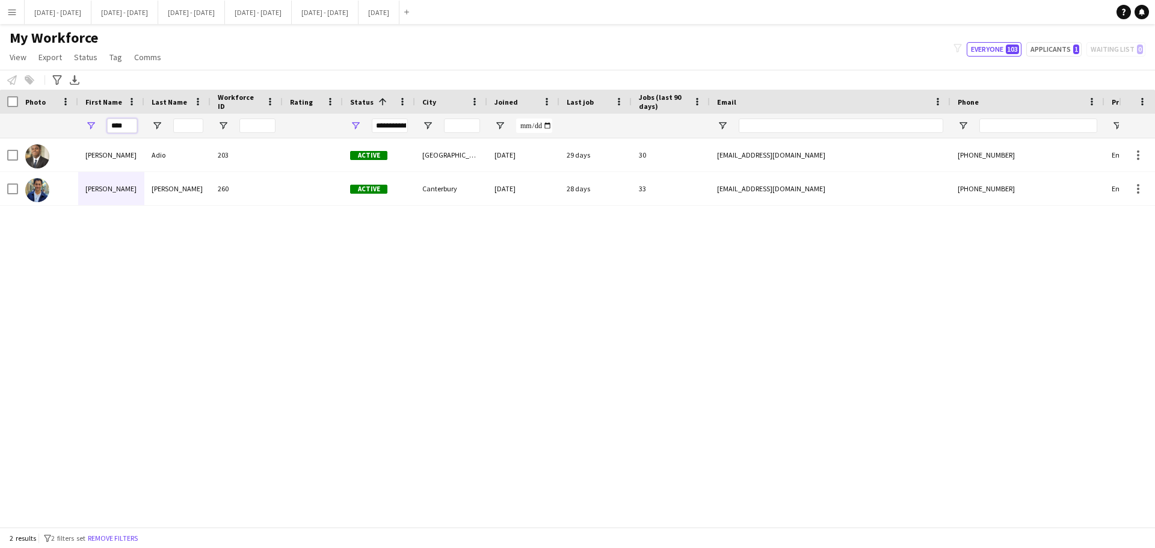
drag, startPoint x: 122, startPoint y: 127, endPoint x: 88, endPoint y: 120, distance: 33.8
click at [94, 124] on div "****" at bounding box center [111, 126] width 66 height 24
click at [92, 123] on span "Open Filter Menu" at bounding box center [90, 125] width 11 height 11
type input "***"
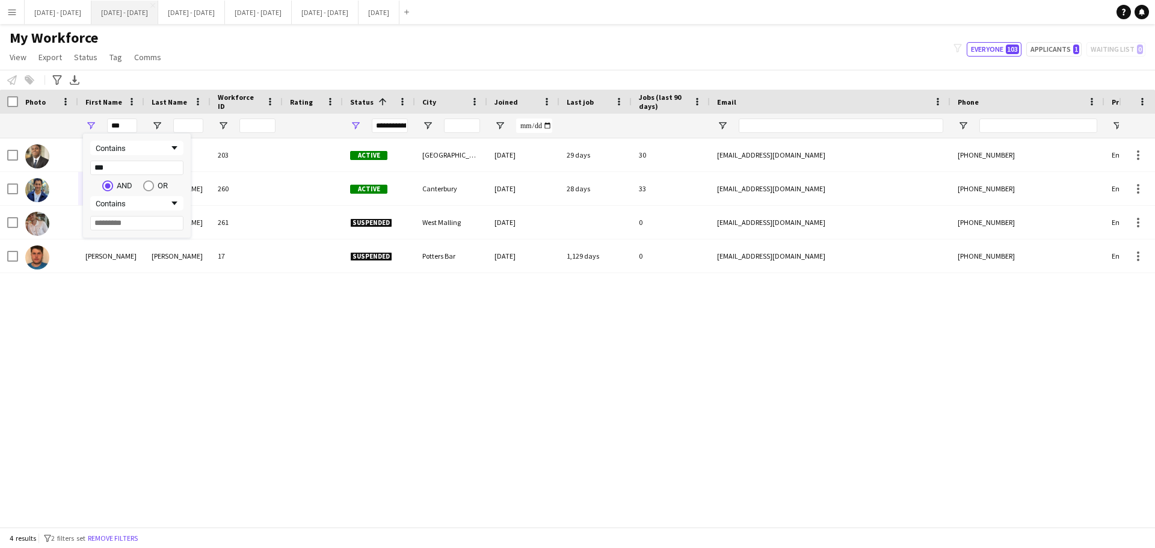
click at [125, 16] on button "[DATE] - [DATE] Close" at bounding box center [124, 12] width 67 height 23
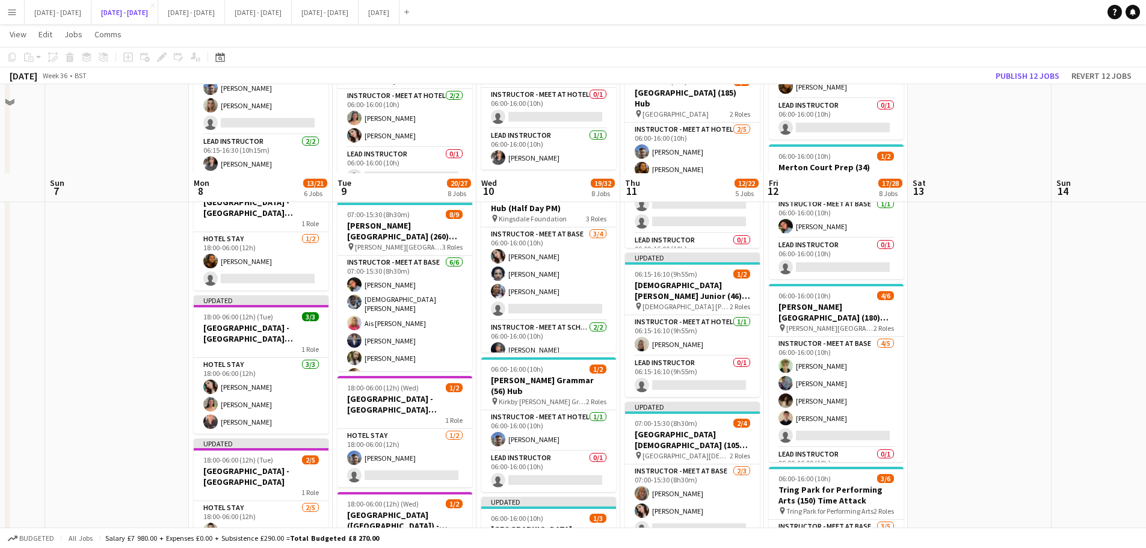
scroll to position [542, 0]
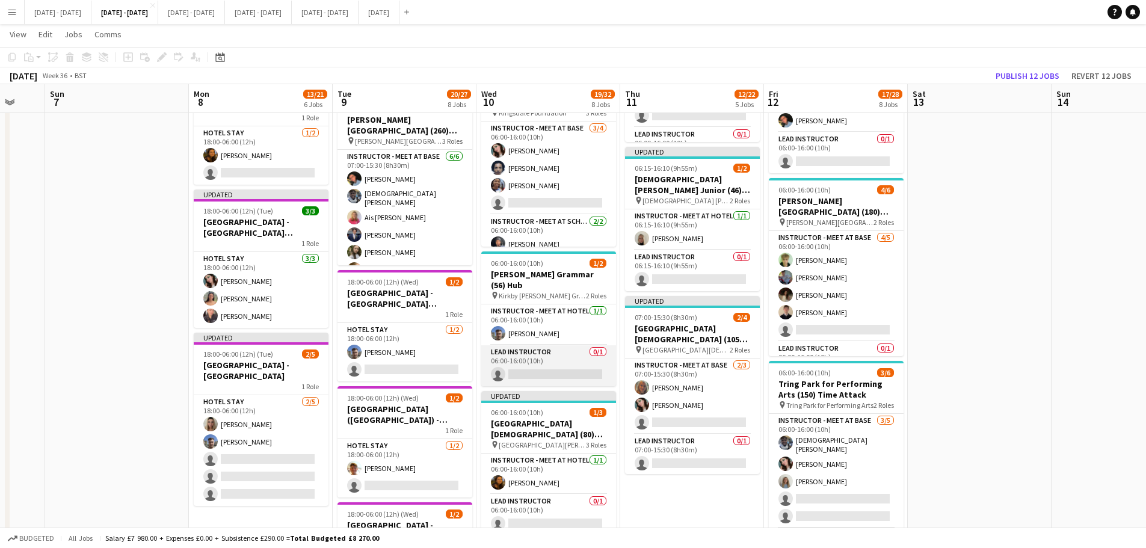
click at [544, 369] on app-card-role "Lead Instructor 0/1 06:00-16:00 (10h) single-neutral-actions" at bounding box center [548, 365] width 135 height 41
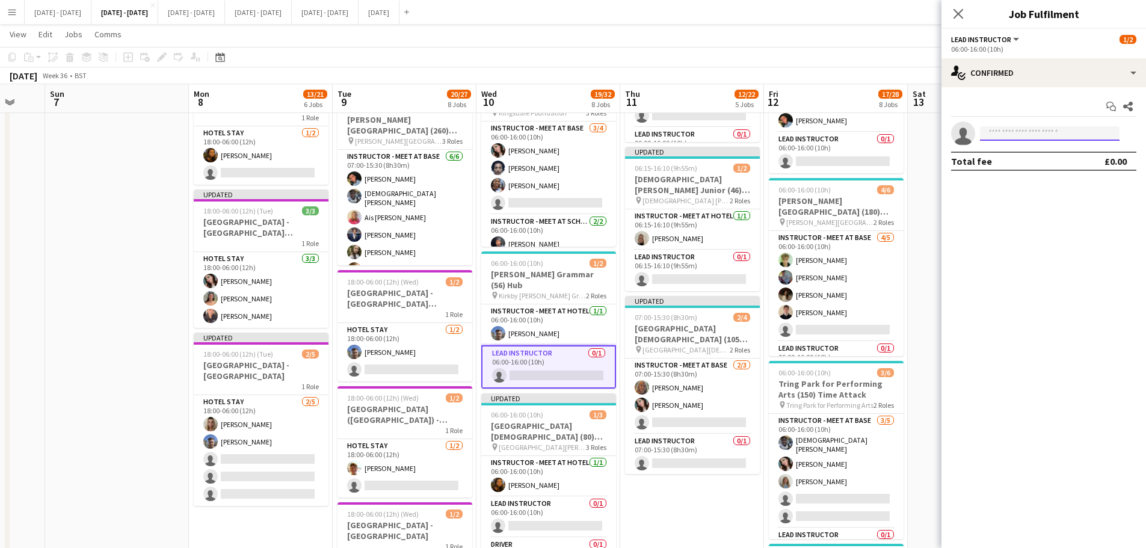
click at [1037, 129] on input at bounding box center [1050, 133] width 140 height 14
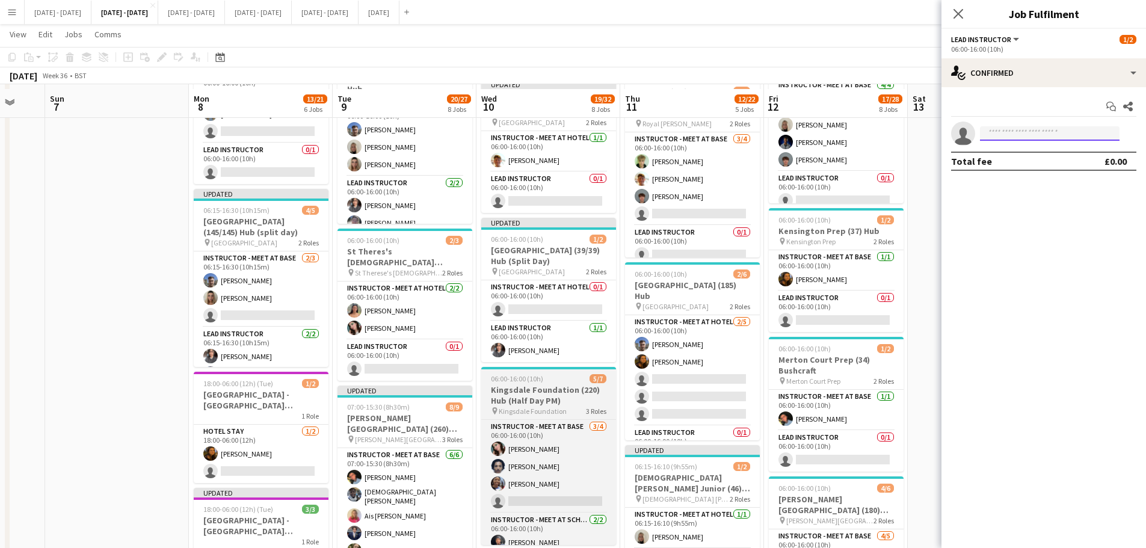
scroll to position [241, 0]
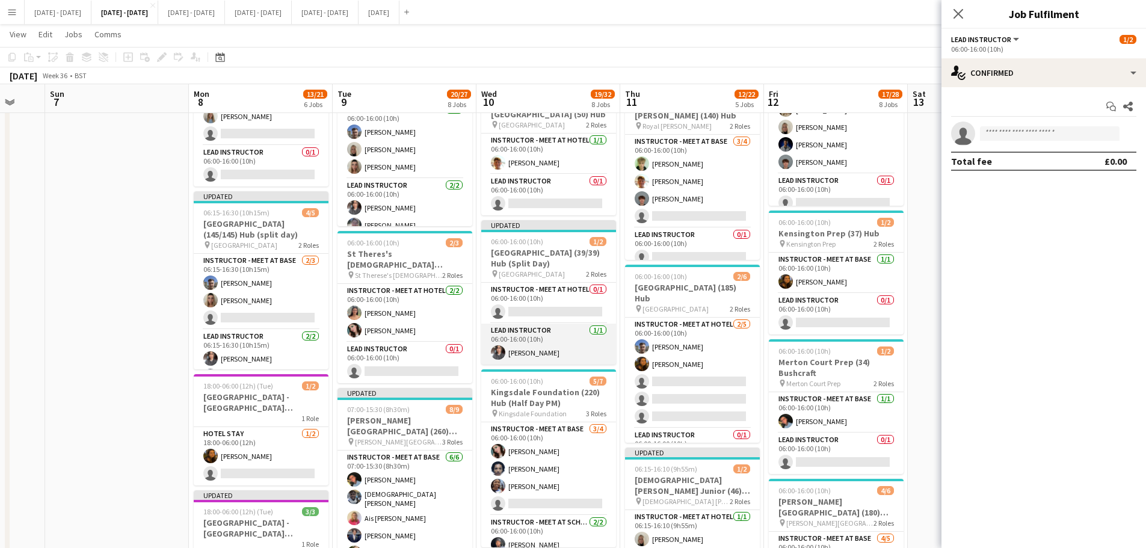
click at [533, 353] on app-card-role "Lead Instructor [DATE] 06:00-16:00 (10h) [PERSON_NAME]" at bounding box center [548, 344] width 135 height 41
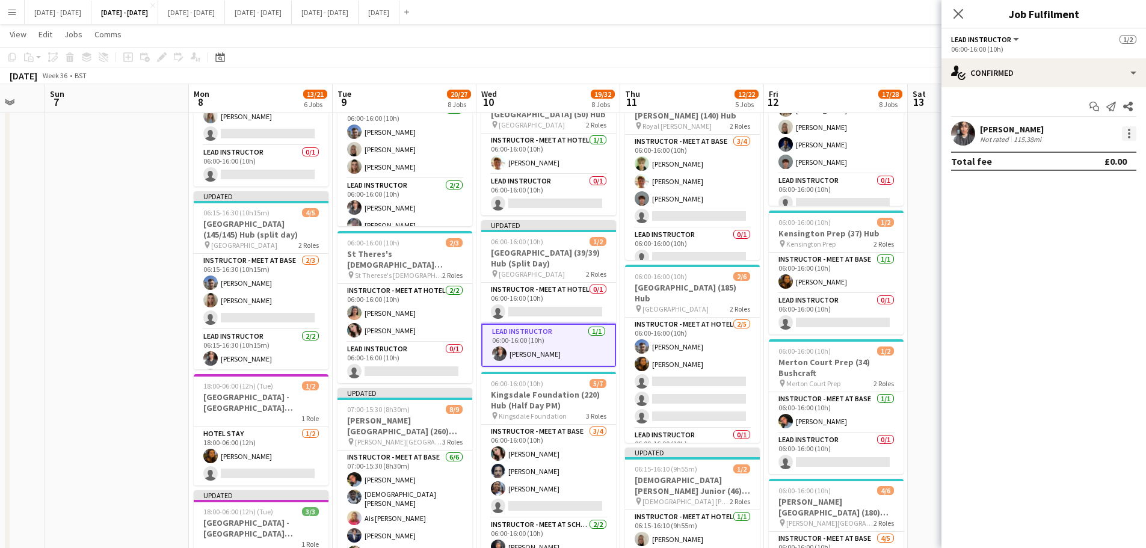
click at [1131, 131] on div at bounding box center [1129, 133] width 14 height 14
click at [1091, 181] on span "Switch crew" at bounding box center [1077, 184] width 51 height 10
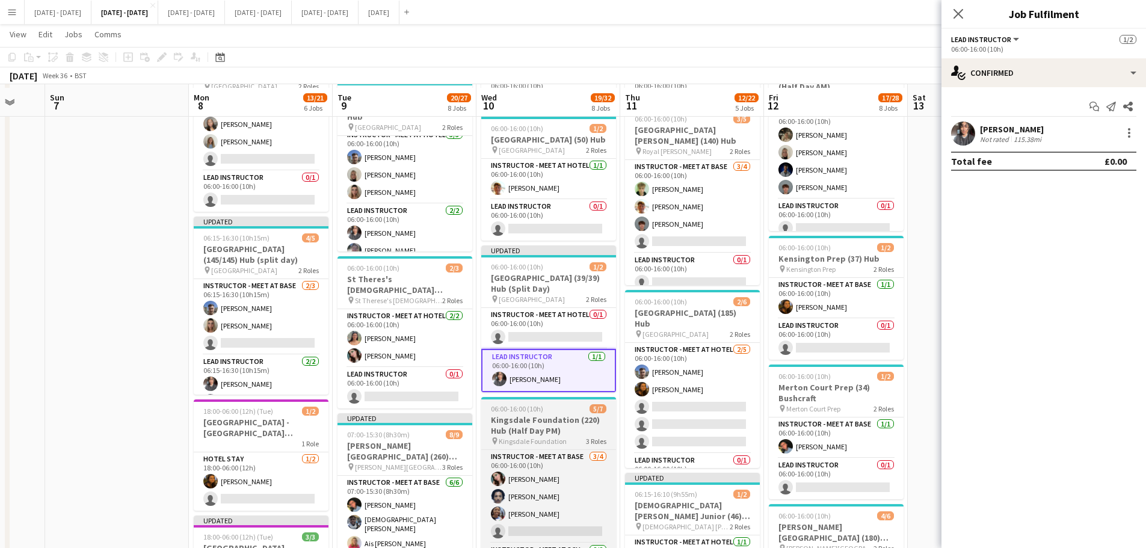
scroll to position [542, 0]
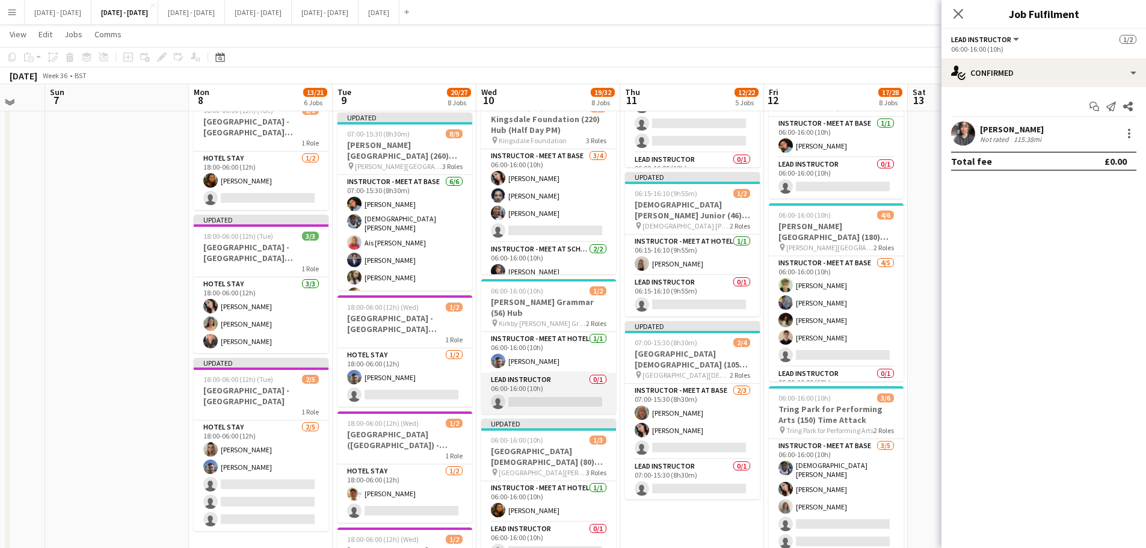
click at [536, 397] on app-card-role "Lead Instructor 0/1 06:00-16:00 (10h) single-neutral-actions" at bounding box center [548, 393] width 135 height 41
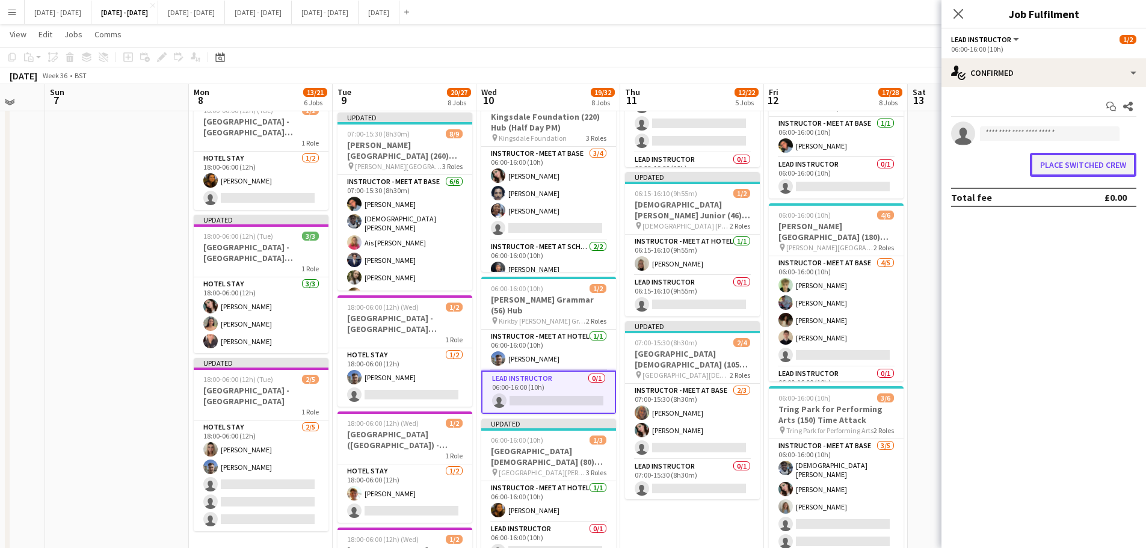
click at [1056, 169] on button "Place switched crew" at bounding box center [1083, 165] width 107 height 24
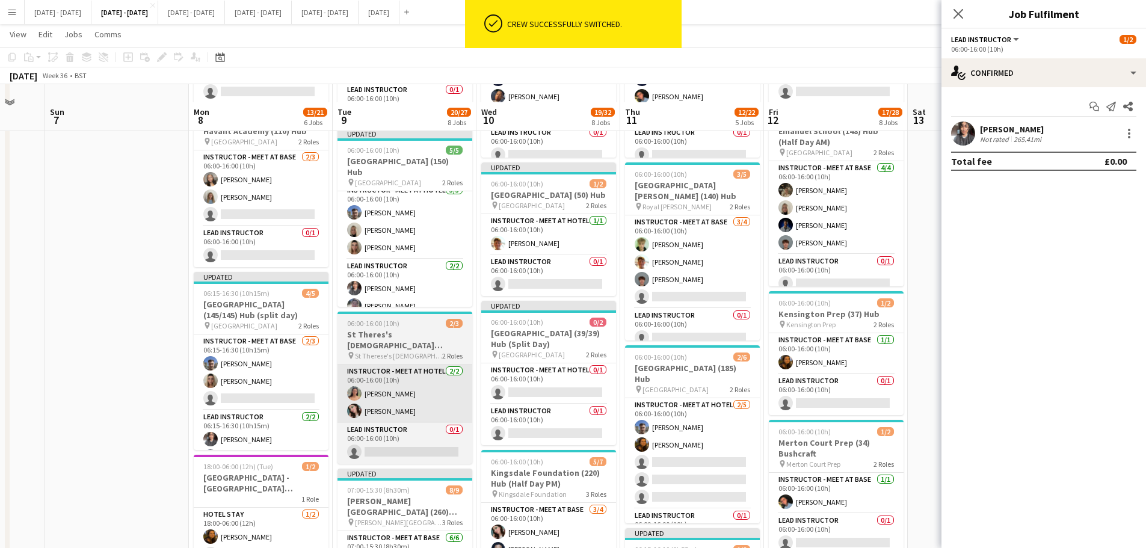
scroll to position [181, 0]
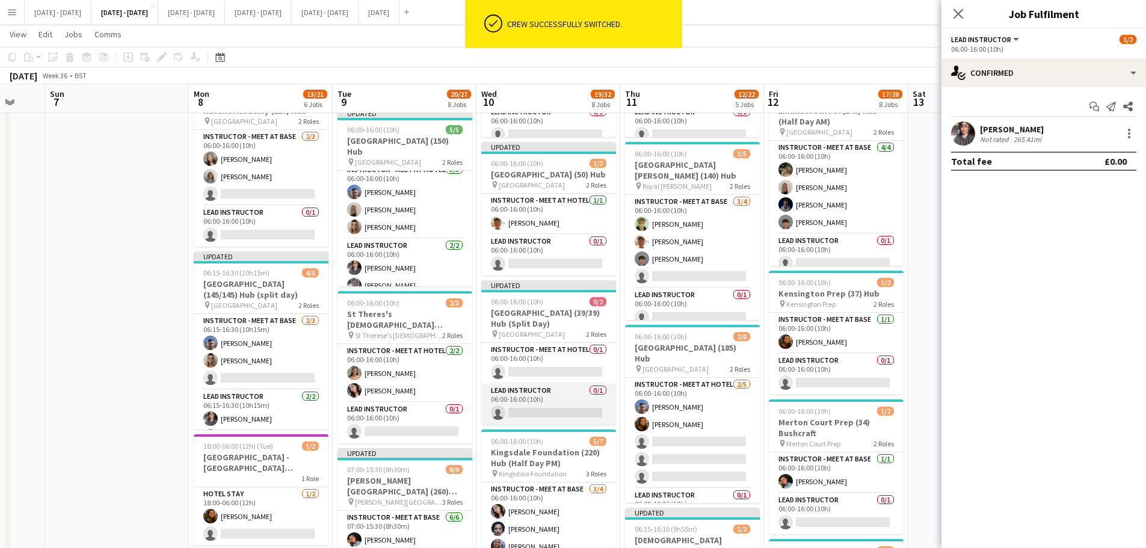
click at [538, 410] on app-card-role "Lead Instructor 0/1 06:00-16:00 (10h) single-neutral-actions" at bounding box center [548, 404] width 135 height 41
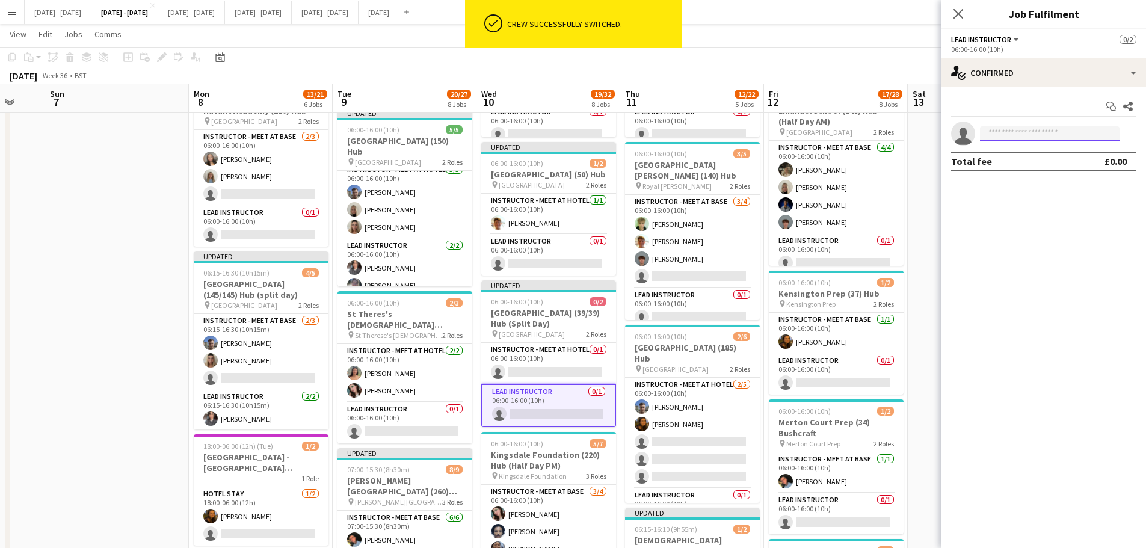
click at [1016, 129] on input at bounding box center [1050, 133] width 140 height 14
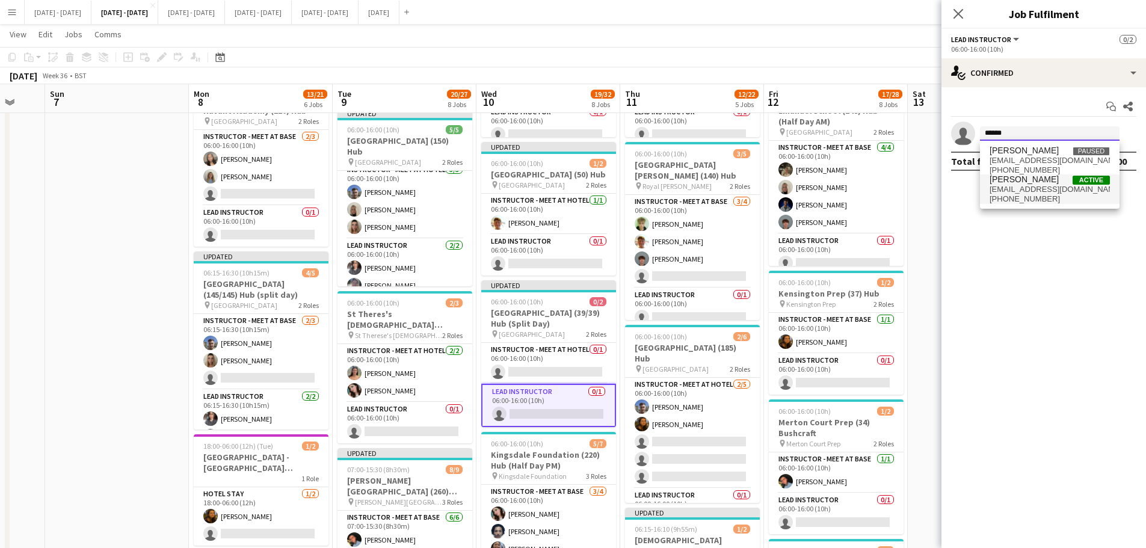
type input "******"
click at [1000, 194] on span "[PHONE_NUMBER]" at bounding box center [1050, 199] width 120 height 10
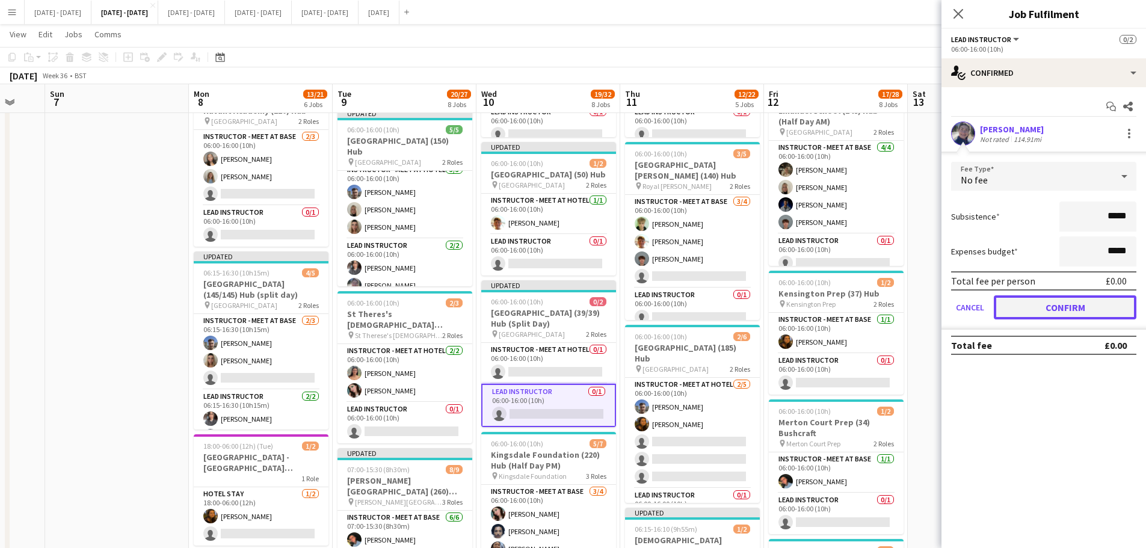
click at [1025, 319] on button "Confirm" at bounding box center [1065, 307] width 143 height 24
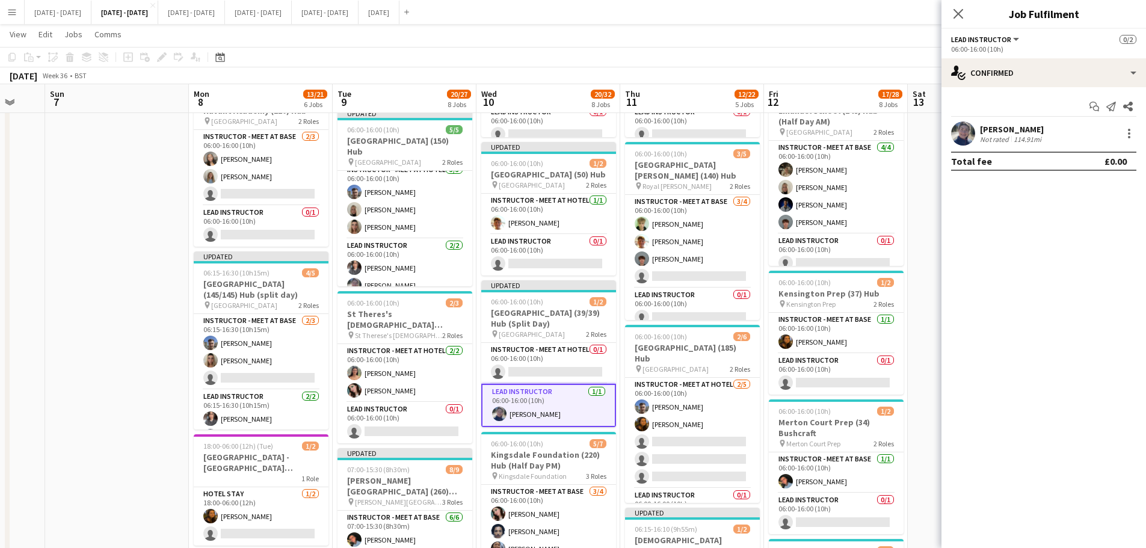
click at [939, 9] on app-navbar "Menu Boards Boards Boards All jobs Status Workforce Workforce My Workforce Recr…" at bounding box center [573, 12] width 1146 height 24
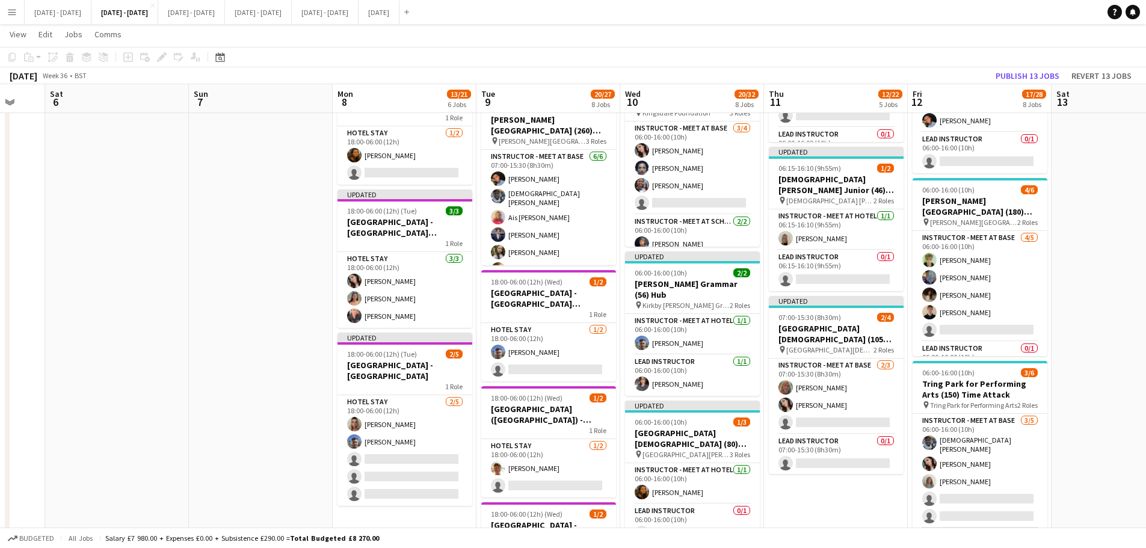
scroll to position [0, 348]
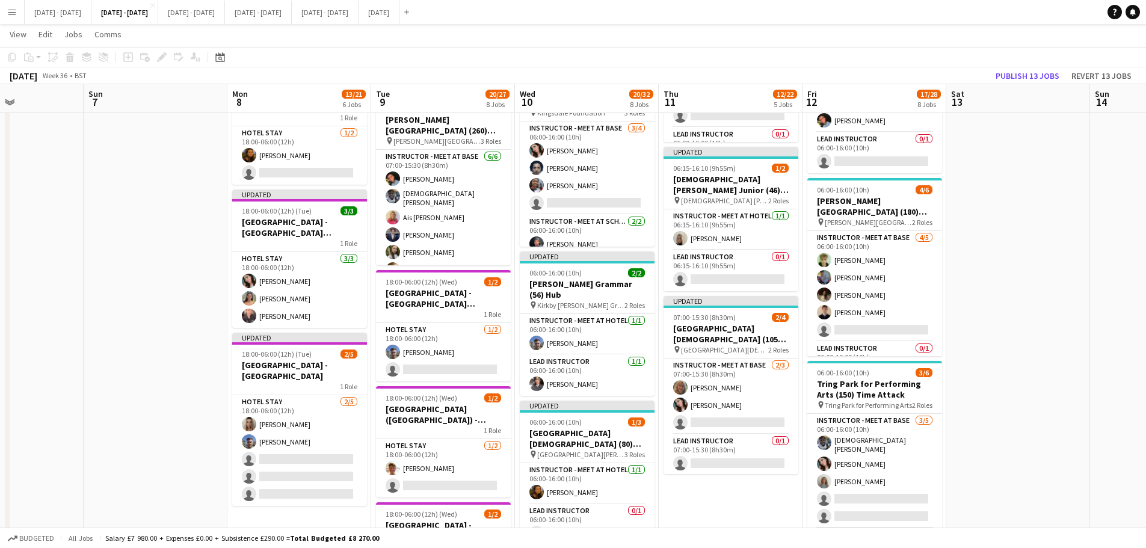
drag, startPoint x: 667, startPoint y: 513, endPoint x: 706, endPoint y: 504, distance: 39.4
click at [706, 504] on app-calendar-viewport "Thu 4 Fri 5 Sat 6 Sun 7 Mon 8 13/21 6 Jobs Tue 9 20/27 8 Jobs Wed 10 20/32 8 Jo…" at bounding box center [573, 232] width 1146 height 1454
drag, startPoint x: 705, startPoint y: 502, endPoint x: 130, endPoint y: 392, distance: 585.6
click at [128, 395] on app-date-cell at bounding box center [156, 276] width 144 height 1366
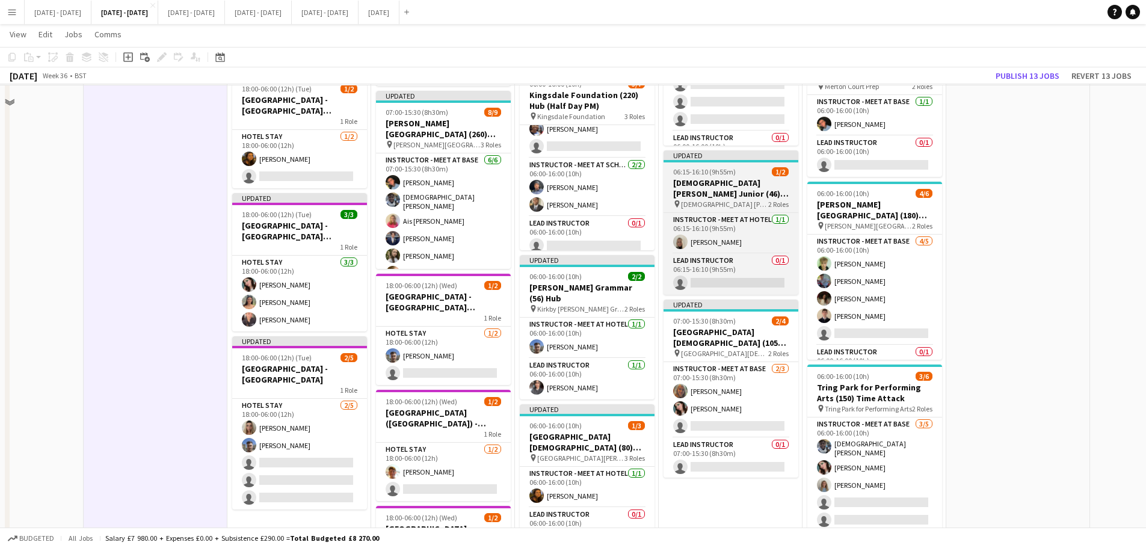
scroll to position [542, 0]
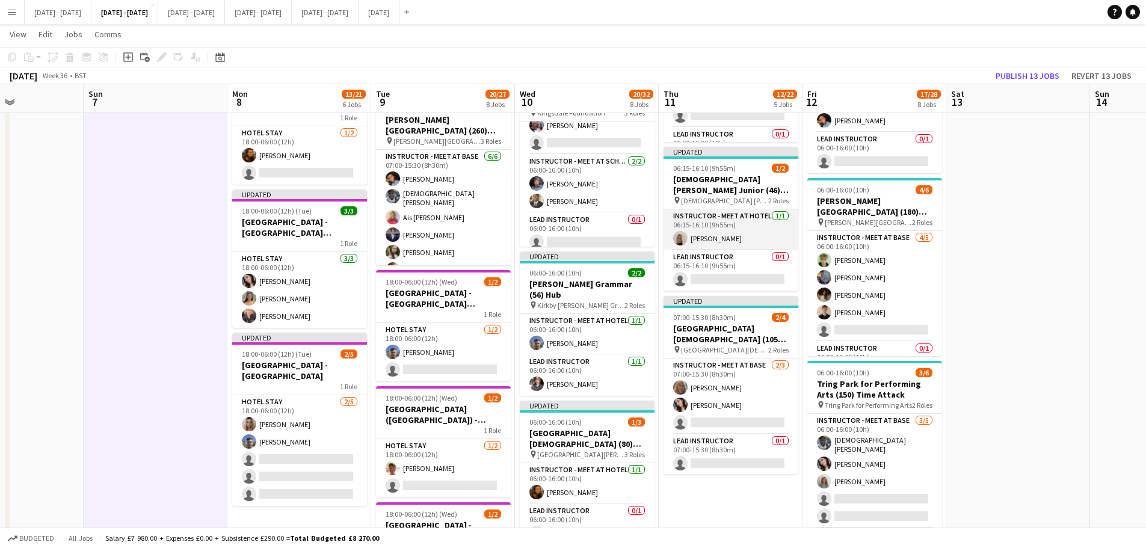
click at [709, 236] on app-card-role "Instructor - Meet at Hotel [DATE] 06:15-16:10 (9h55m) [PERSON_NAME]" at bounding box center [731, 229] width 135 height 41
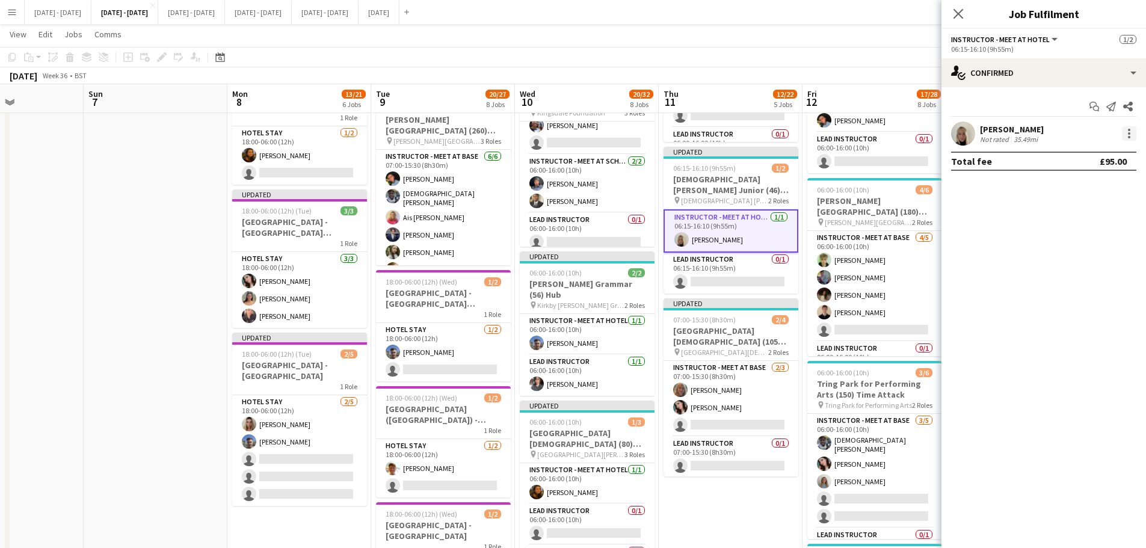
click at [1126, 132] on div at bounding box center [1129, 133] width 14 height 14
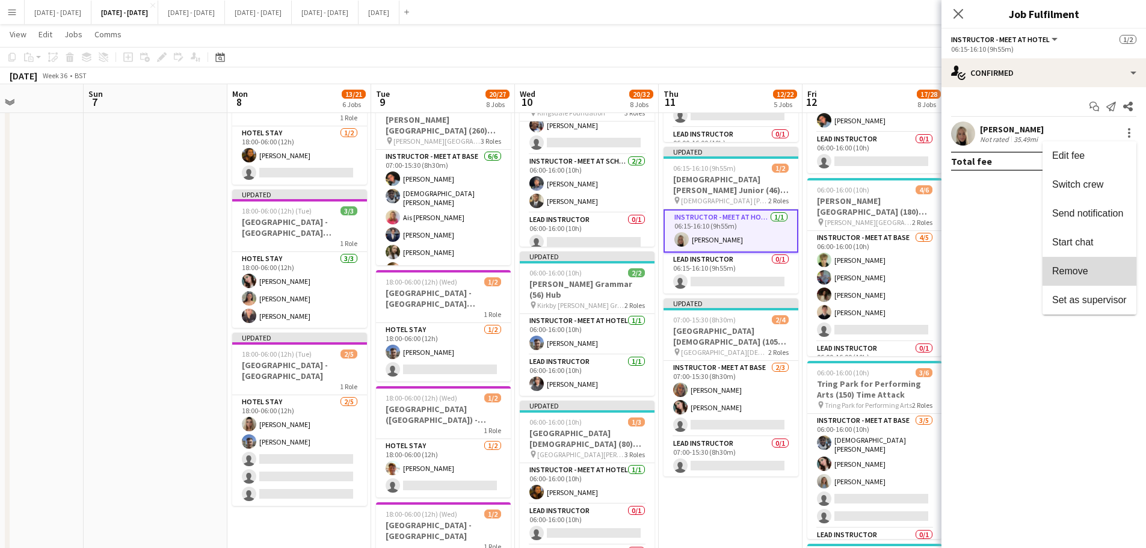
click at [1084, 275] on span "Remove" at bounding box center [1070, 271] width 36 height 10
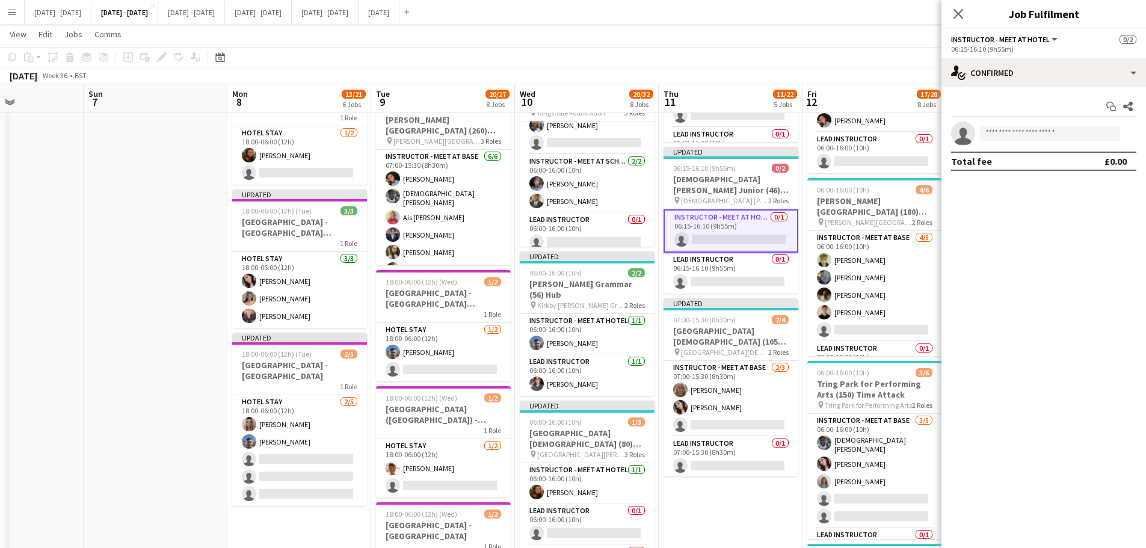
click at [957, 14] on icon "Close pop-in" at bounding box center [959, 14] width 10 height 10
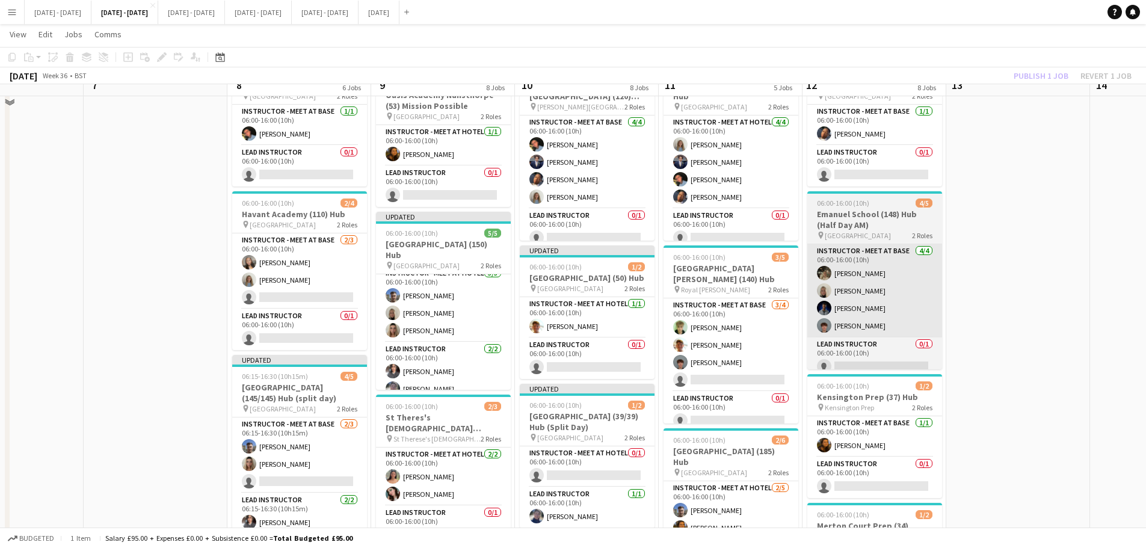
scroll to position [60, 0]
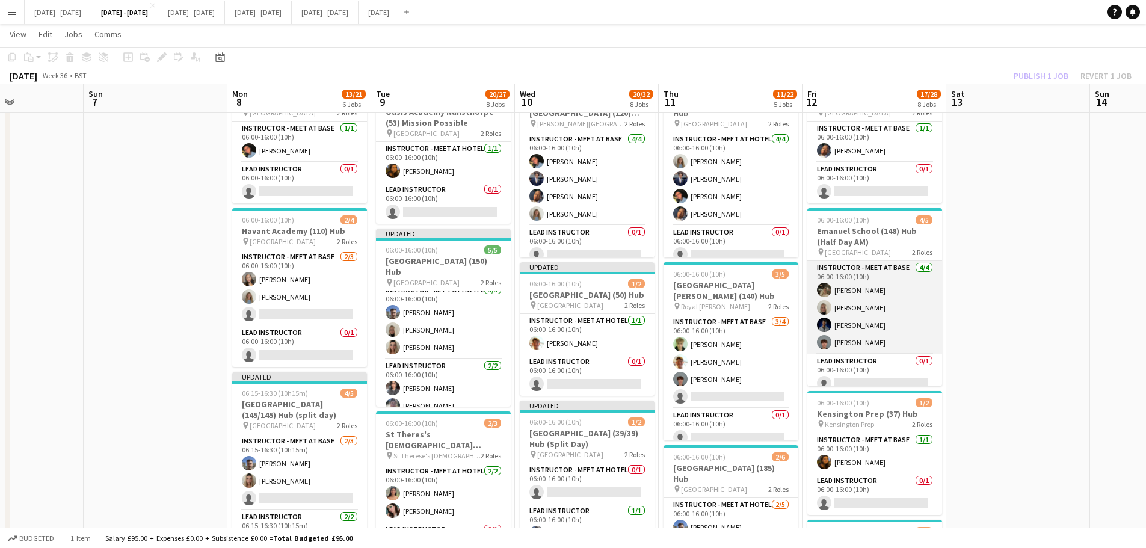
click at [858, 320] on app-card-role "Instructor - Meet at Base [DATE] 06:00-16:00 (10h) [PERSON_NAME] [PERSON_NAME] …" at bounding box center [875, 307] width 135 height 93
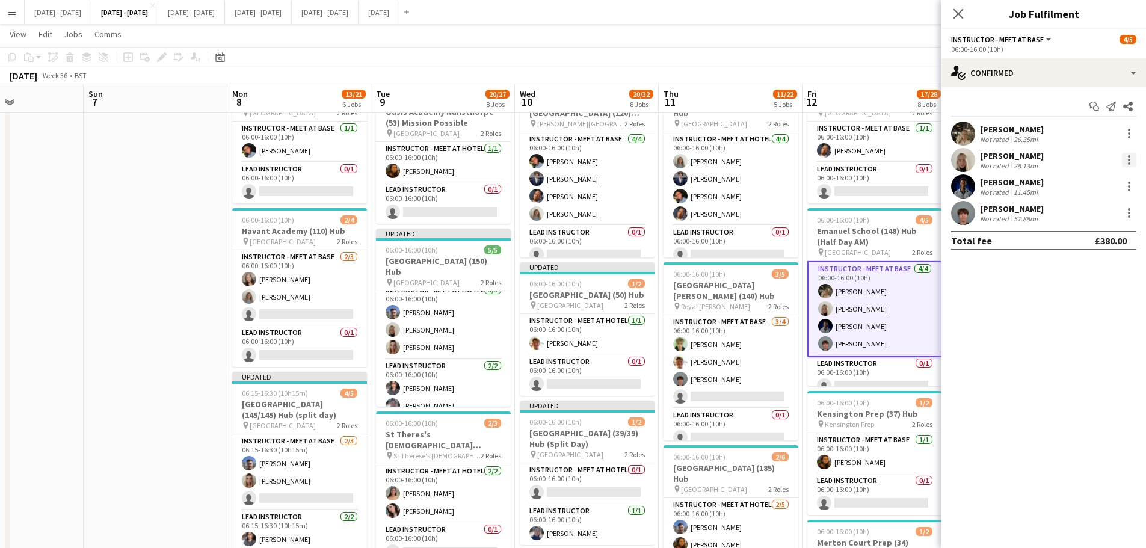
click at [1128, 157] on div at bounding box center [1129, 160] width 14 height 14
click at [1095, 298] on span "Remove" at bounding box center [1089, 297] width 75 height 11
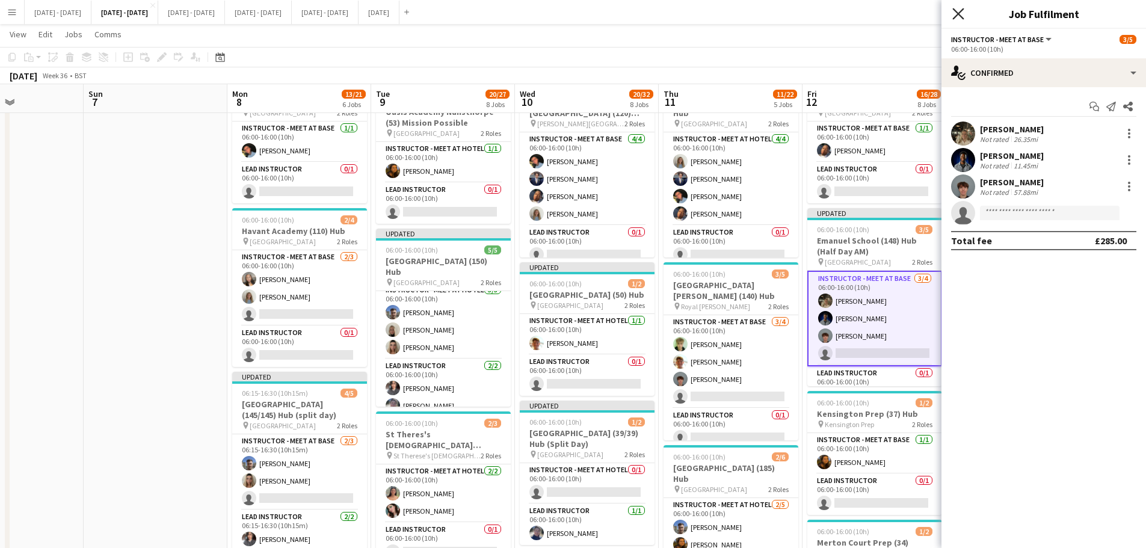
click at [954, 16] on icon "Close pop-in" at bounding box center [958, 13] width 11 height 11
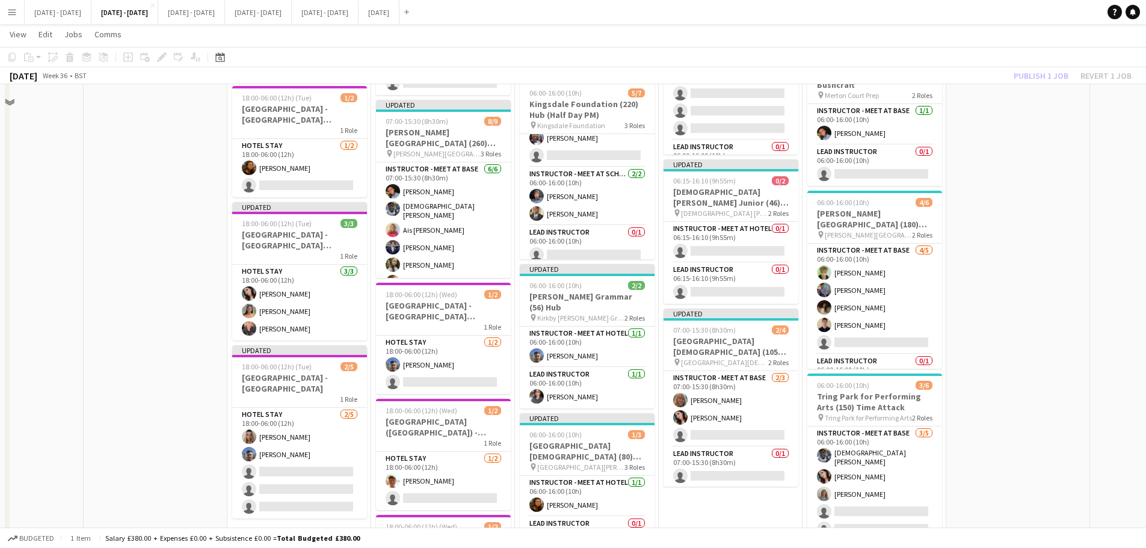
scroll to position [602, 0]
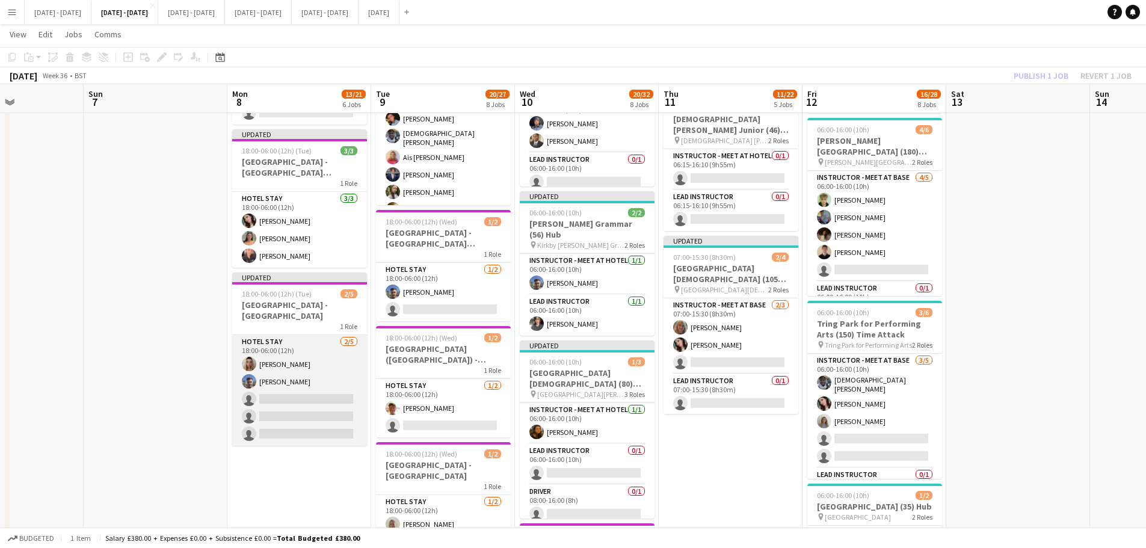
click at [332, 386] on app-card-role "Hotel Stay [DATE] 18:00-06:00 (12h) [PERSON_NAME] [PERSON_NAME] single-neutral-…" at bounding box center [299, 390] width 135 height 111
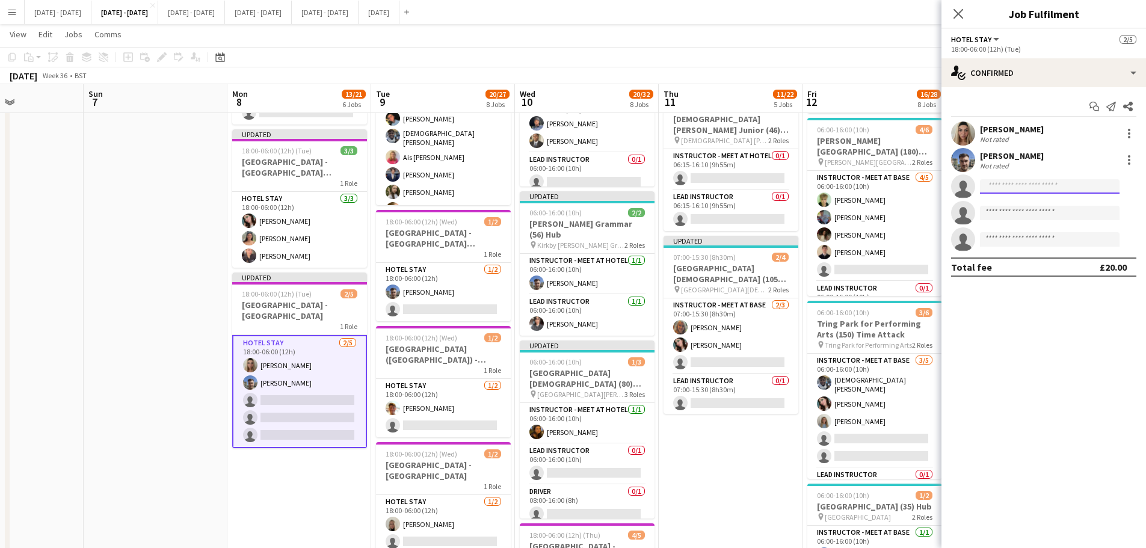
click at [1030, 181] on input at bounding box center [1050, 186] width 140 height 14
type input "******"
click at [1022, 212] on span "[PERSON_NAME][EMAIL_ADDRESS][DOMAIN_NAME]" at bounding box center [1050, 214] width 120 height 10
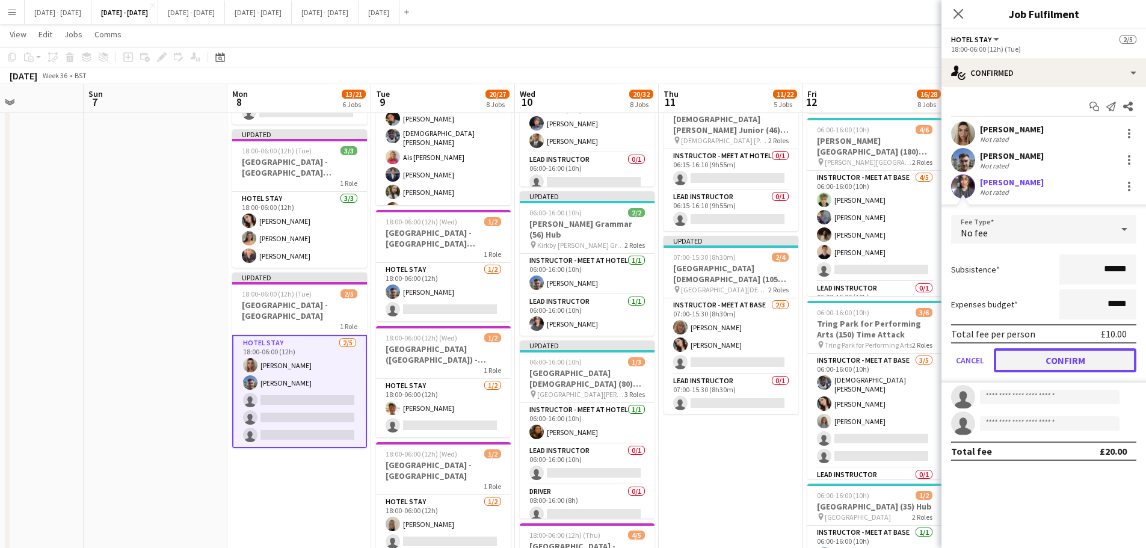
click at [1058, 367] on button "Confirm" at bounding box center [1065, 360] width 143 height 24
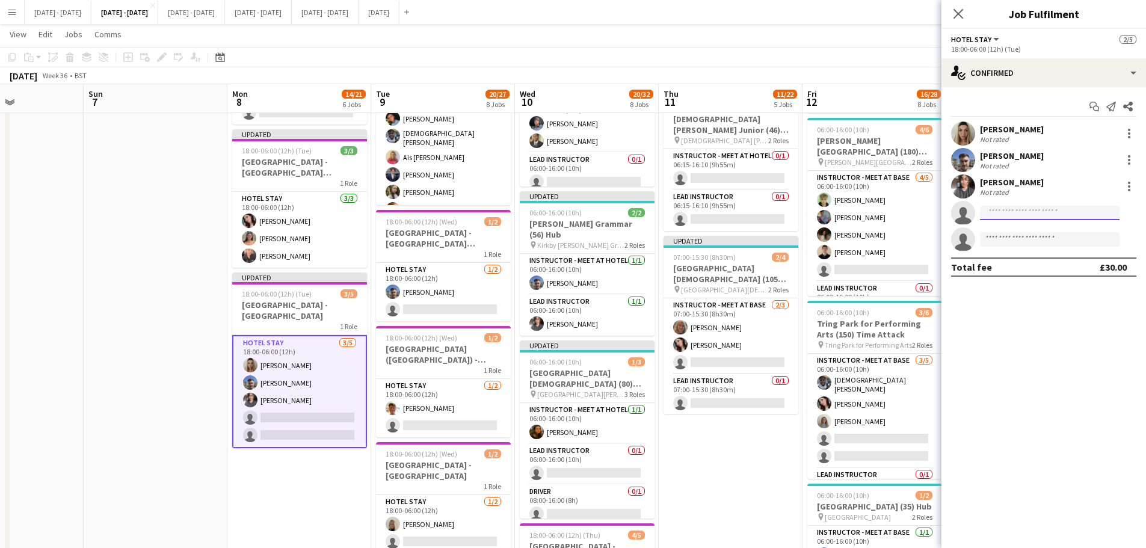
click at [1012, 209] on input at bounding box center [1050, 213] width 140 height 14
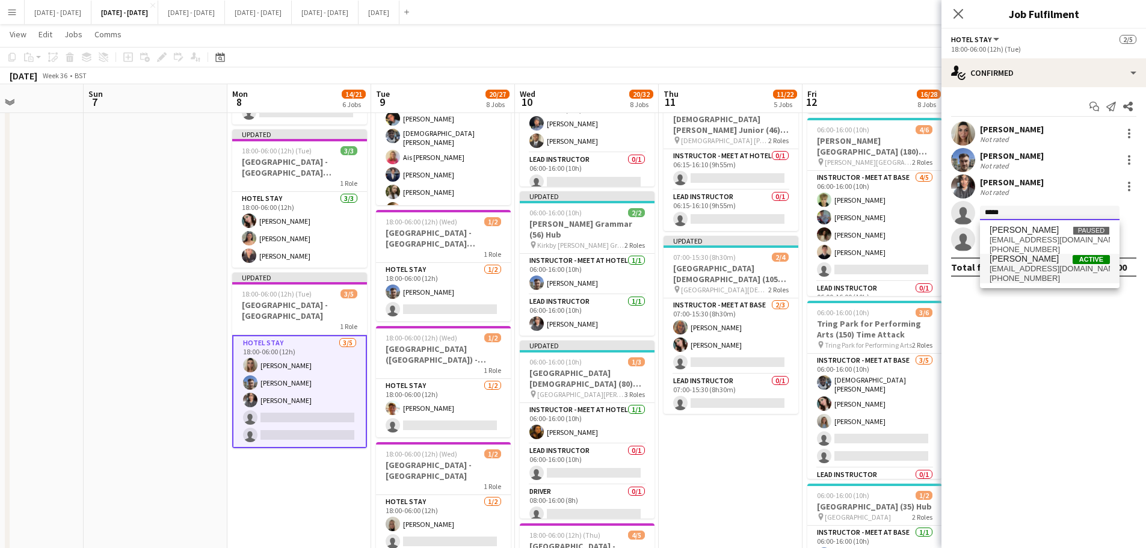
type input "*****"
click at [1010, 272] on span "[EMAIL_ADDRESS][DOMAIN_NAME]" at bounding box center [1050, 269] width 120 height 10
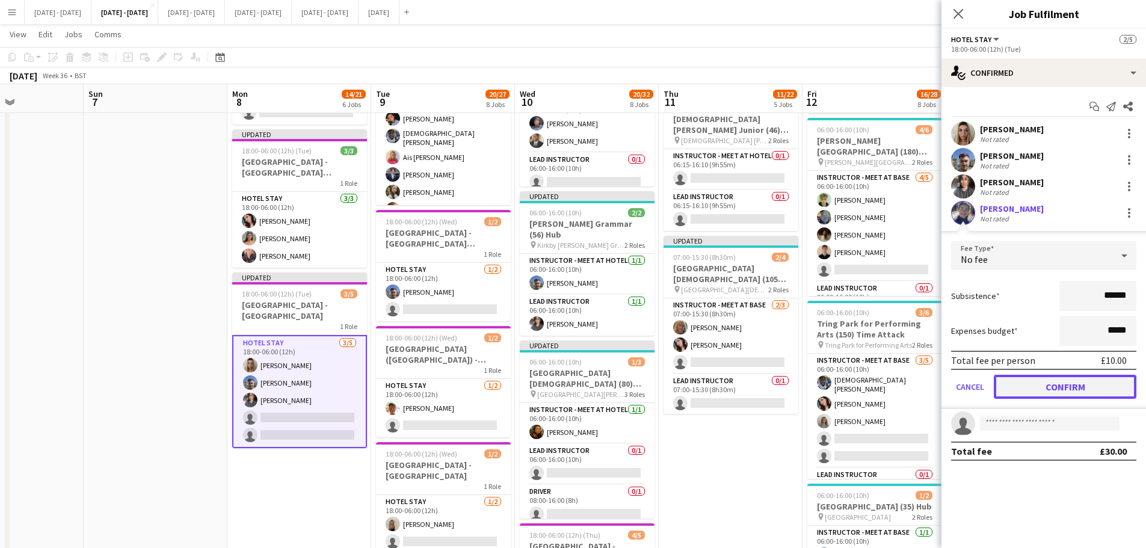
click at [1064, 381] on button "Confirm" at bounding box center [1065, 387] width 143 height 24
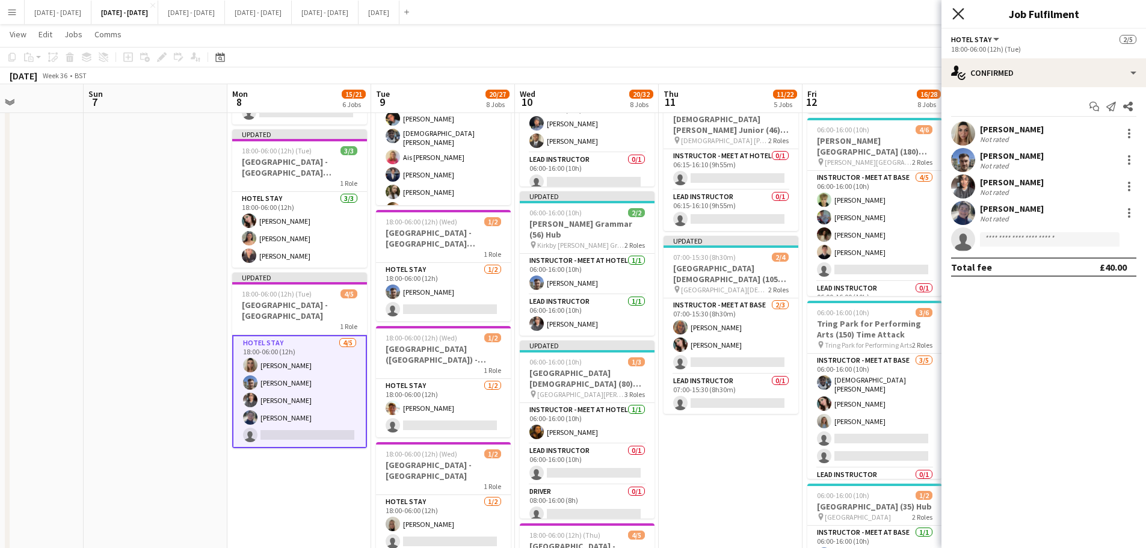
click at [961, 12] on icon at bounding box center [958, 13] width 11 height 11
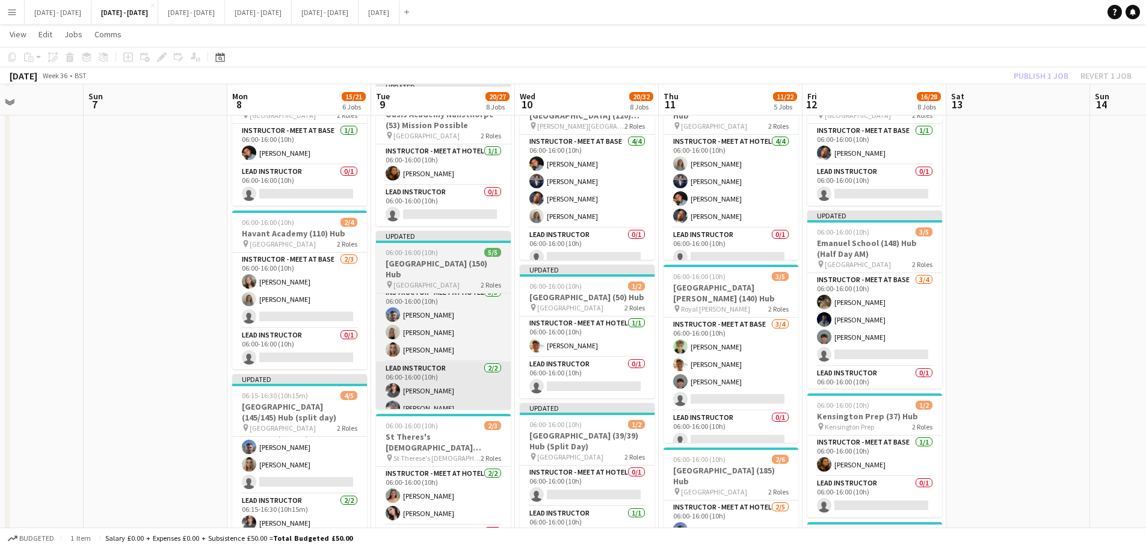
scroll to position [60, 0]
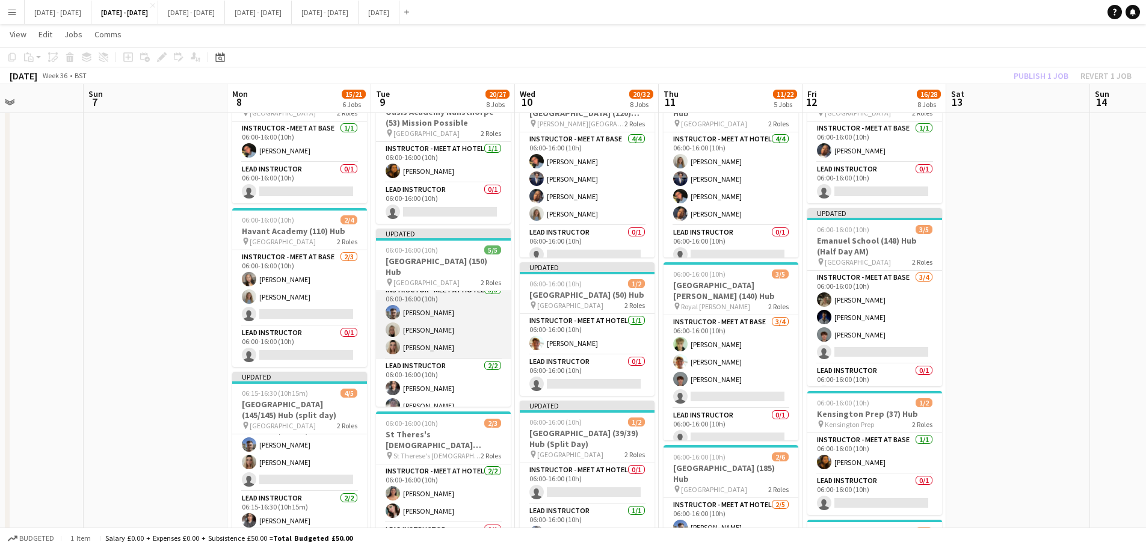
click at [421, 317] on app-card-role "Instructor - Meet at Hotel [DATE] 06:00-16:00 (10h) [PERSON_NAME] [PERSON_NAME]…" at bounding box center [443, 321] width 135 height 76
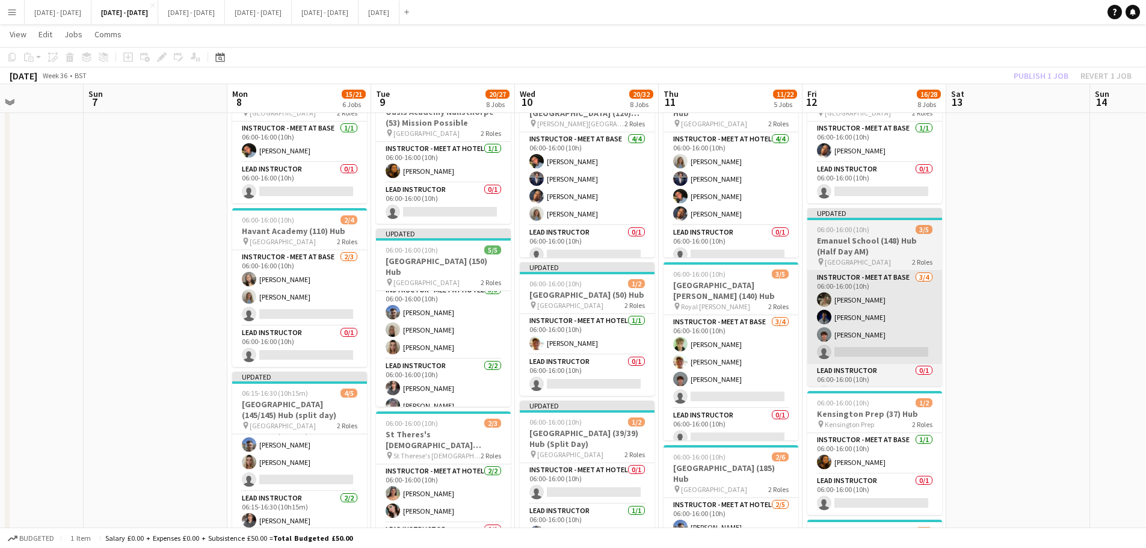
scroll to position [9, 0]
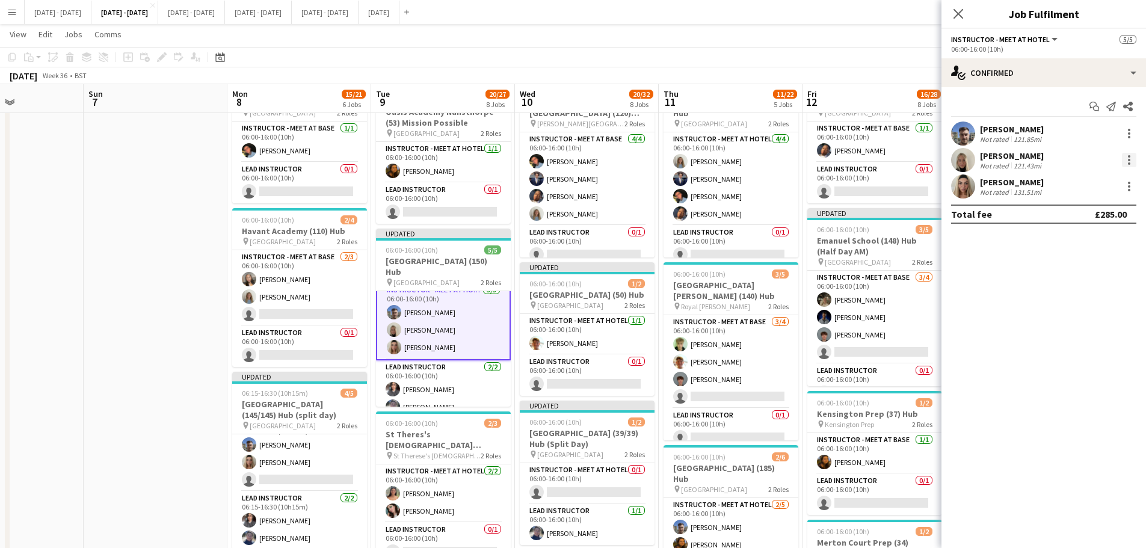
click at [1131, 158] on div at bounding box center [1129, 160] width 14 height 14
click at [1102, 292] on span "Remove" at bounding box center [1089, 297] width 75 height 11
drag, startPoint x: 963, startPoint y: 12, endPoint x: 889, endPoint y: 55, distance: 86.3
click at [963, 12] on icon "Close pop-in" at bounding box center [959, 14] width 10 height 10
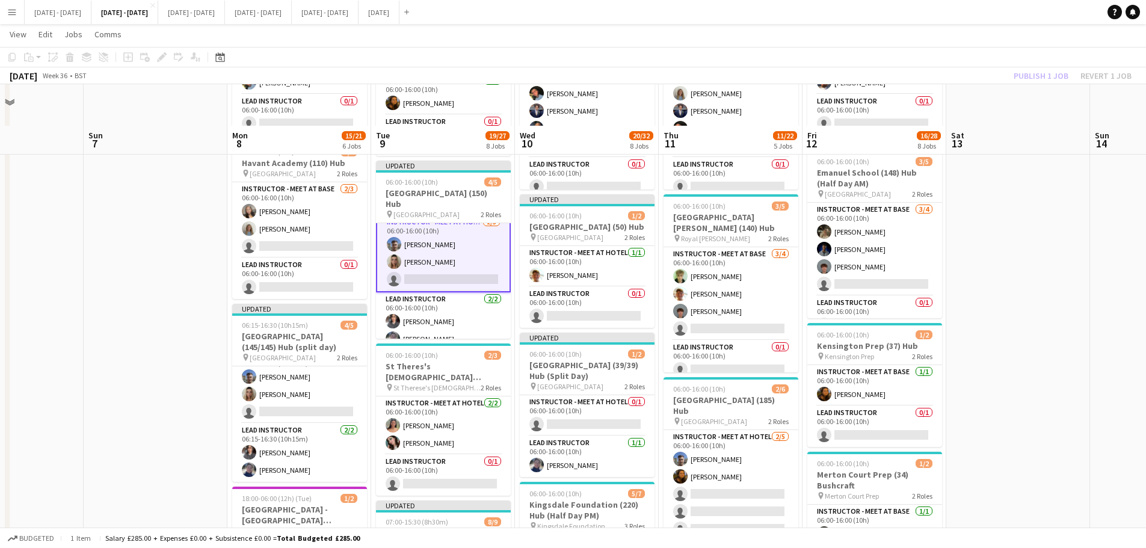
scroll to position [181, 0]
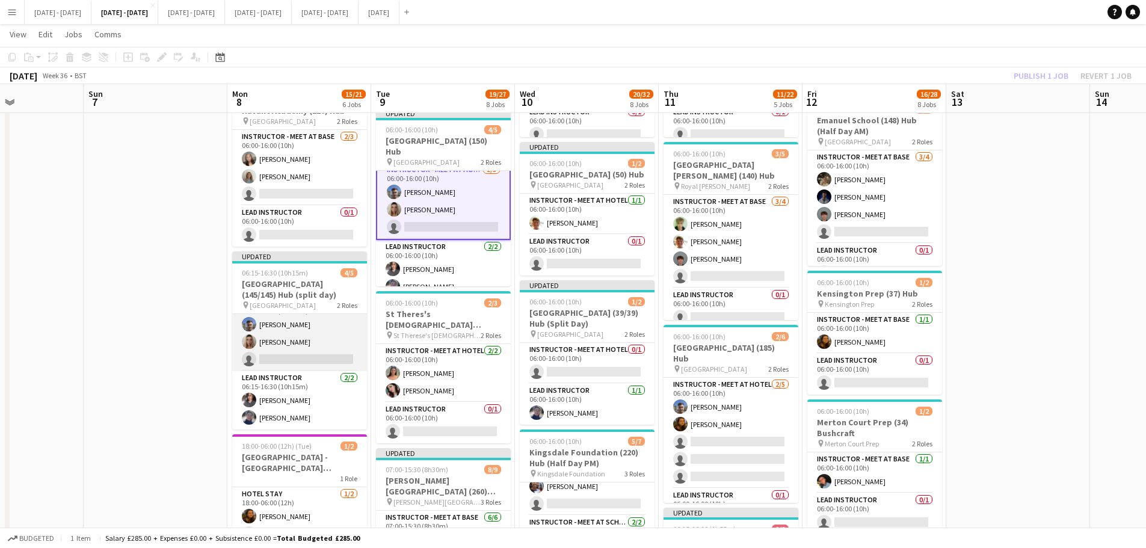
click at [269, 354] on app-card-role "Instructor - Meet at Base [DATE] 06:15-16:30 (10h15m) [PERSON_NAME] [PERSON_NAM…" at bounding box center [299, 333] width 135 height 76
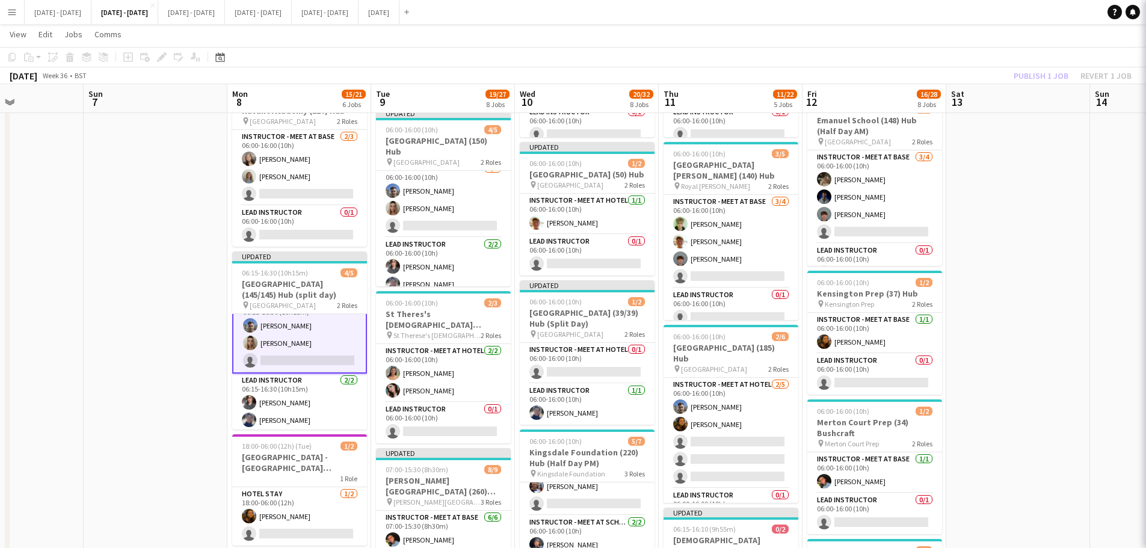
scroll to position [20, 0]
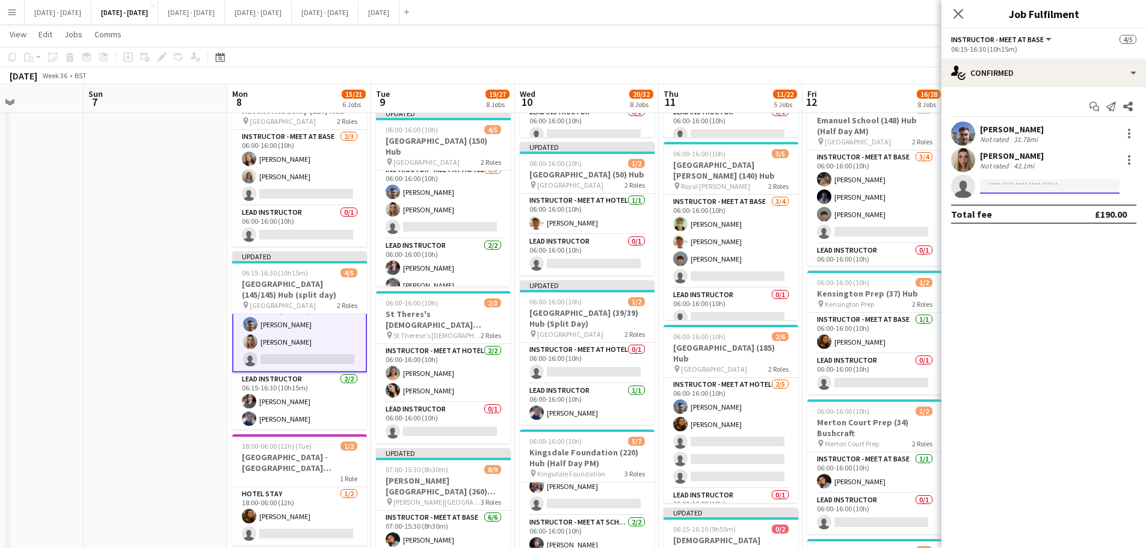
click at [1021, 192] on input at bounding box center [1050, 186] width 140 height 14
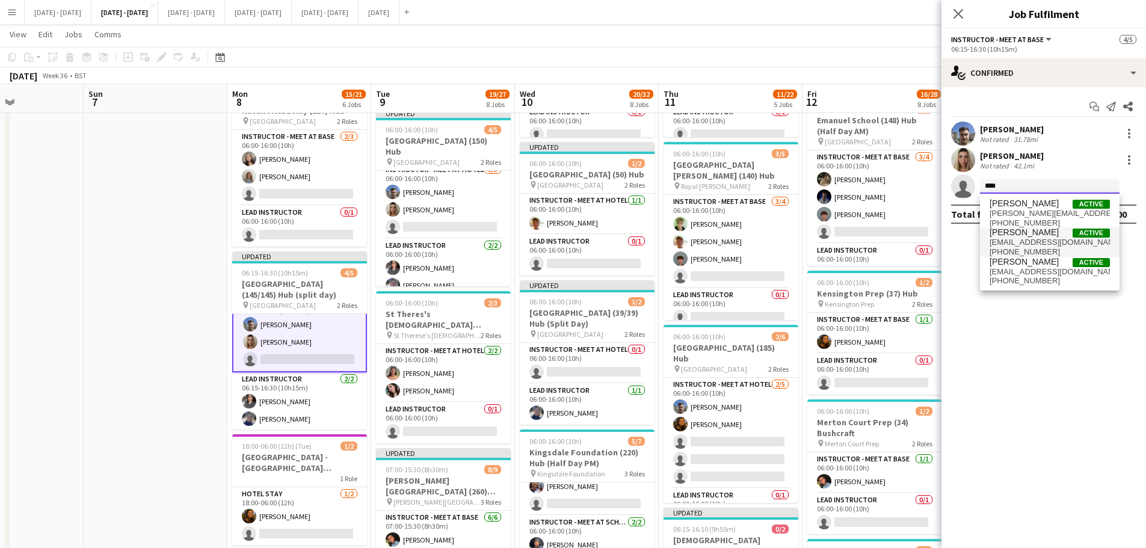
type input "****"
click at [1013, 232] on span "[PERSON_NAME]" at bounding box center [1024, 232] width 69 height 10
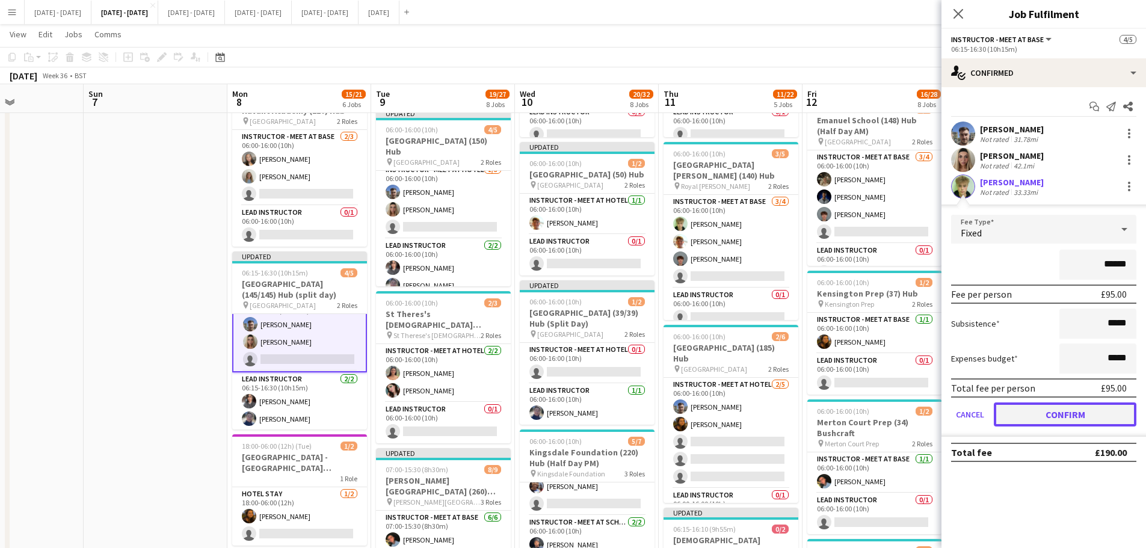
click at [1066, 415] on button "Confirm" at bounding box center [1065, 415] width 143 height 24
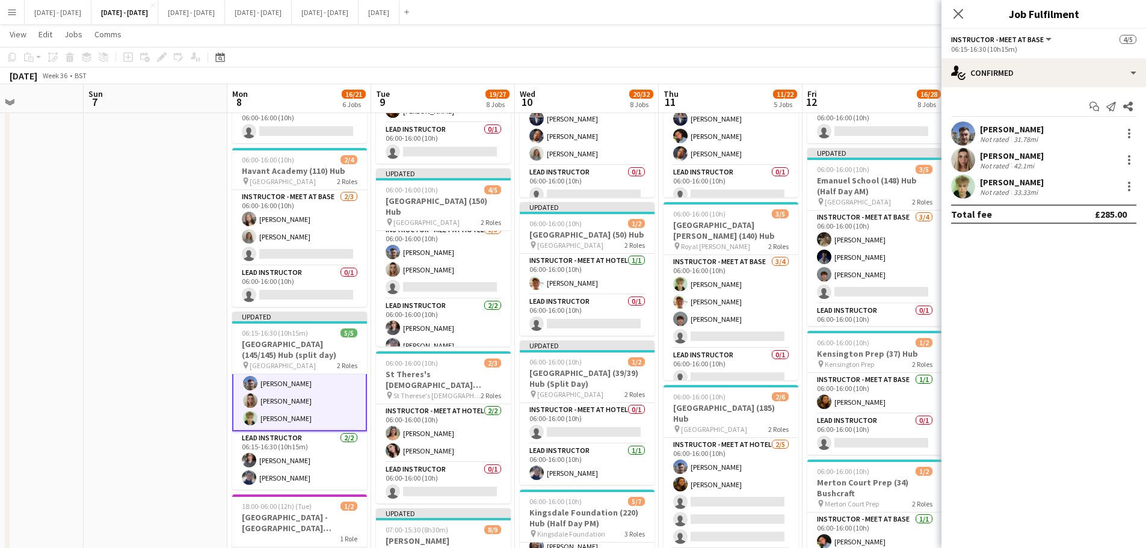
scroll to position [0, 0]
click at [956, 19] on icon "Close pop-in" at bounding box center [958, 13] width 11 height 11
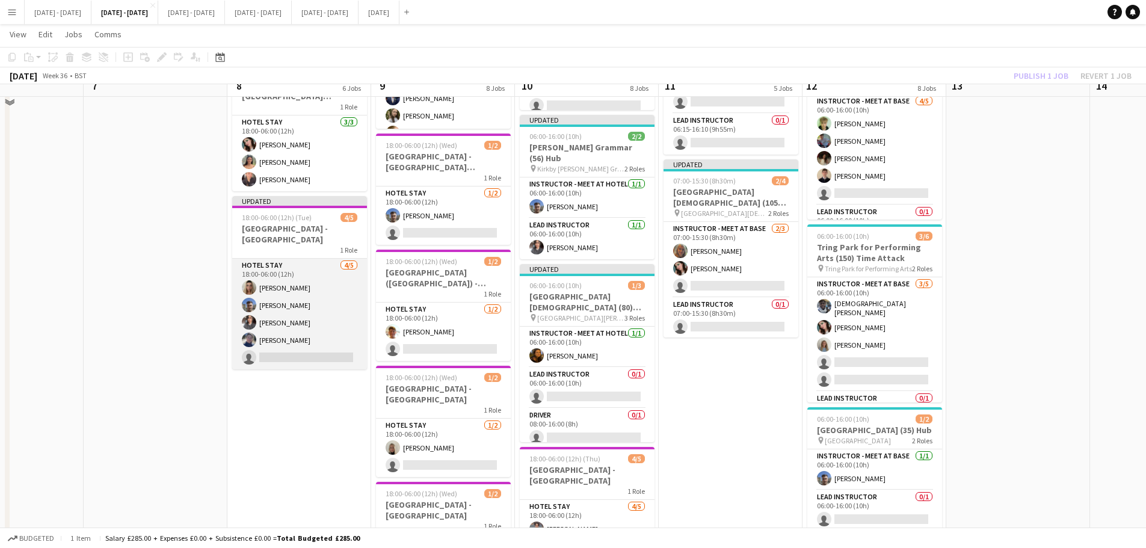
scroll to position [662, 0]
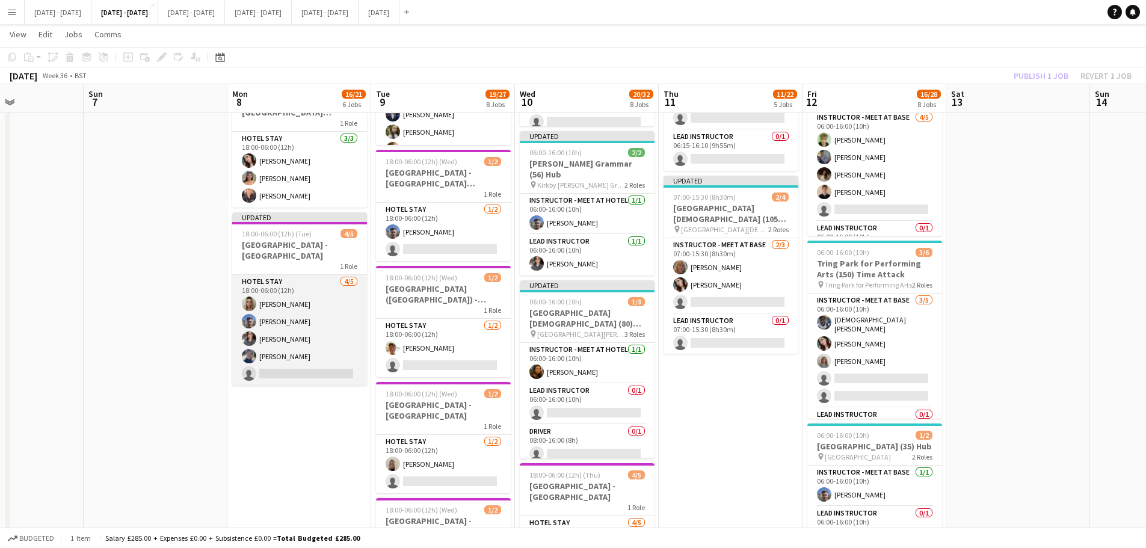
click at [271, 362] on app-card-role "Hotel Stay [DATE] 18:00-06:00 (12h) [PERSON_NAME] [PERSON_NAME] [PERSON_NAME] […" at bounding box center [299, 330] width 135 height 111
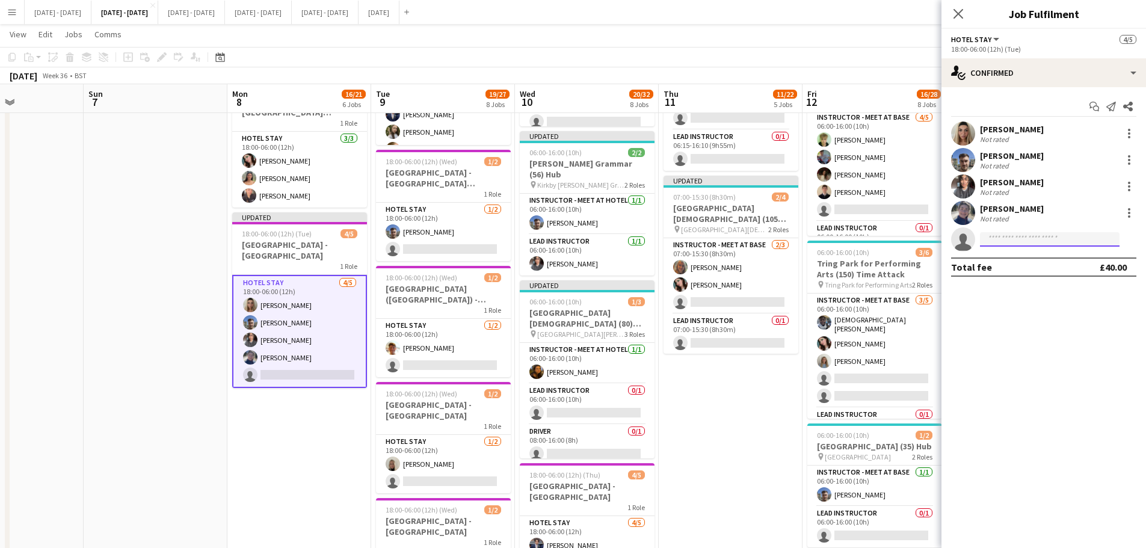
click at [1012, 239] on input at bounding box center [1050, 239] width 140 height 14
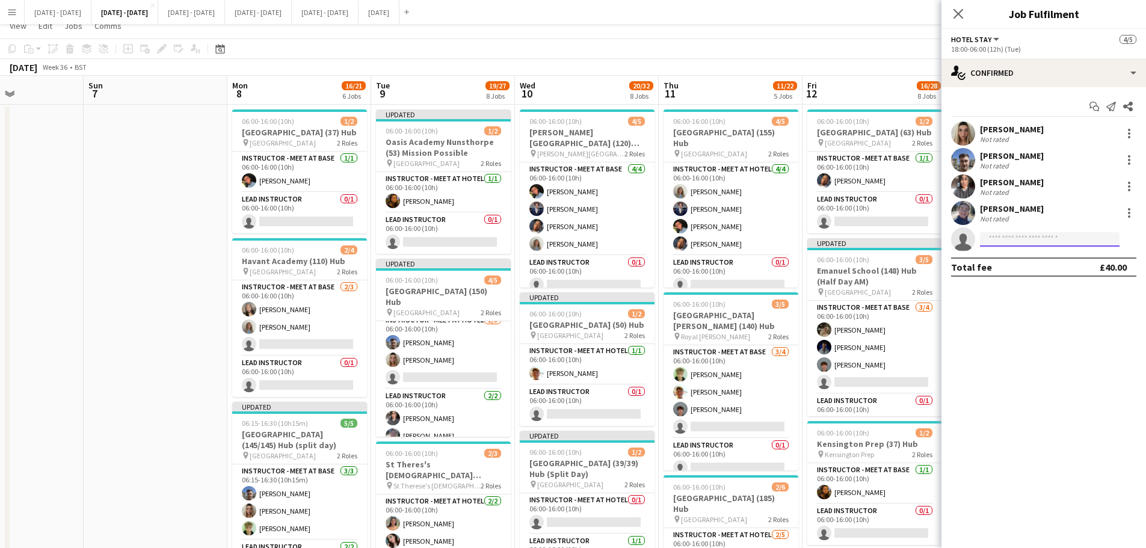
scroll to position [0, 0]
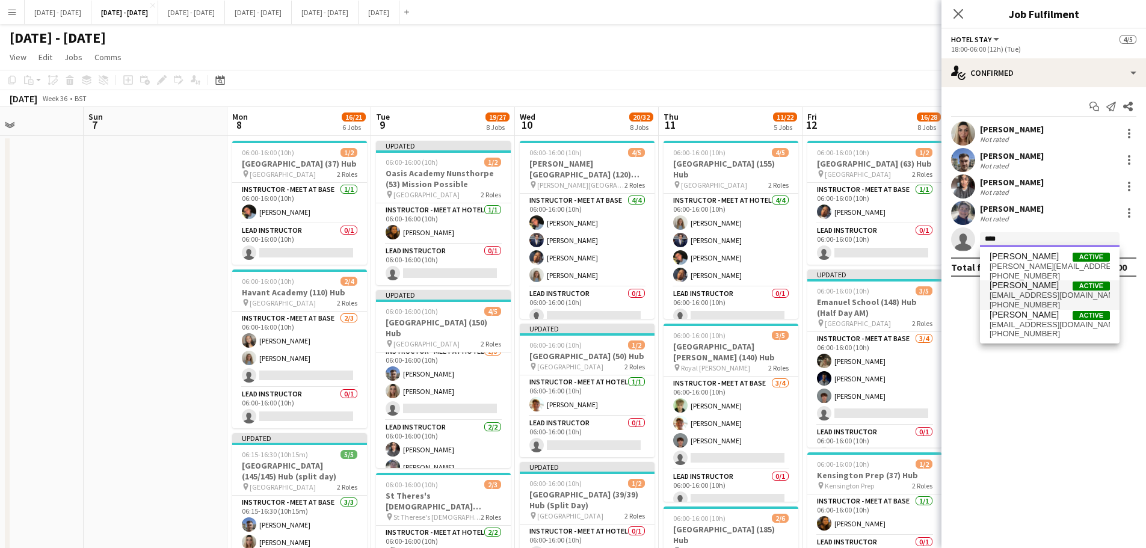
type input "****"
click at [1016, 297] on span "[EMAIL_ADDRESS][DOMAIN_NAME]" at bounding box center [1050, 296] width 120 height 10
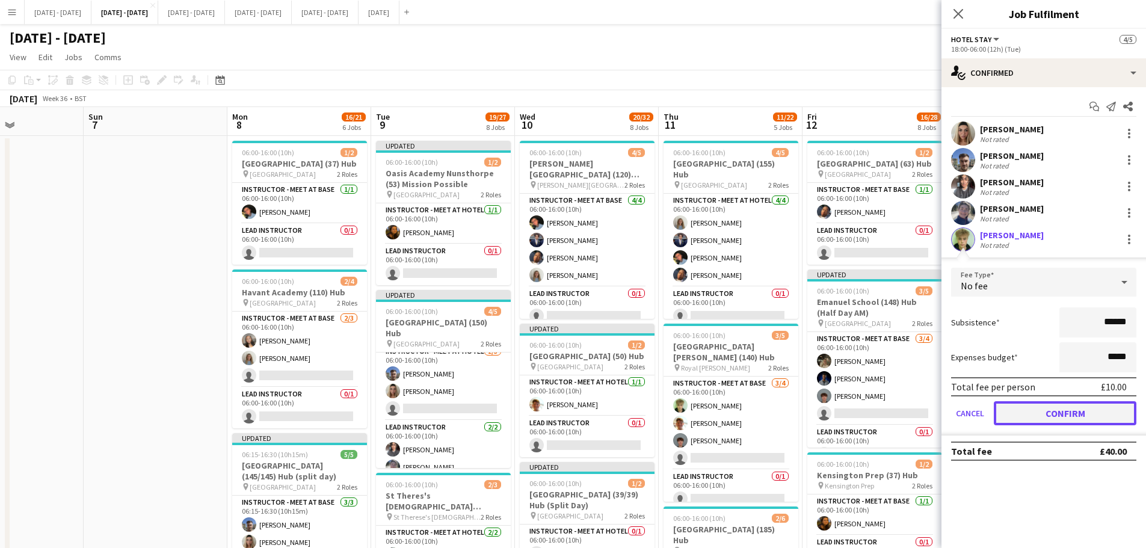
click at [1063, 417] on button "Confirm" at bounding box center [1065, 413] width 143 height 24
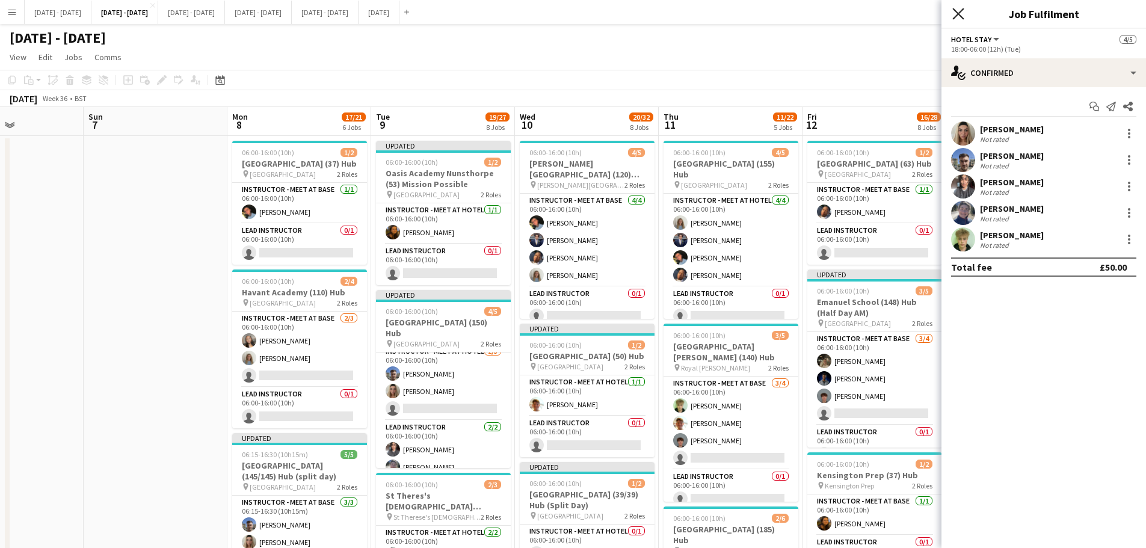
click at [964, 11] on icon "Close pop-in" at bounding box center [958, 13] width 11 height 11
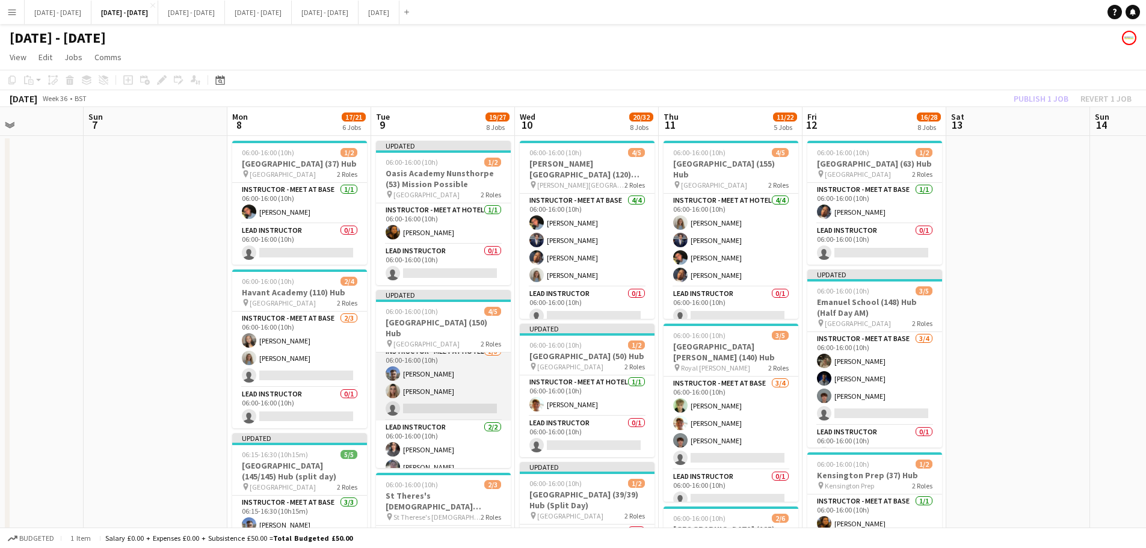
click at [421, 392] on app-card-role "Instructor - Meet at Hotel [DATE] 06:00-16:00 (10h) [PERSON_NAME] [PERSON_NAME]…" at bounding box center [443, 383] width 135 height 76
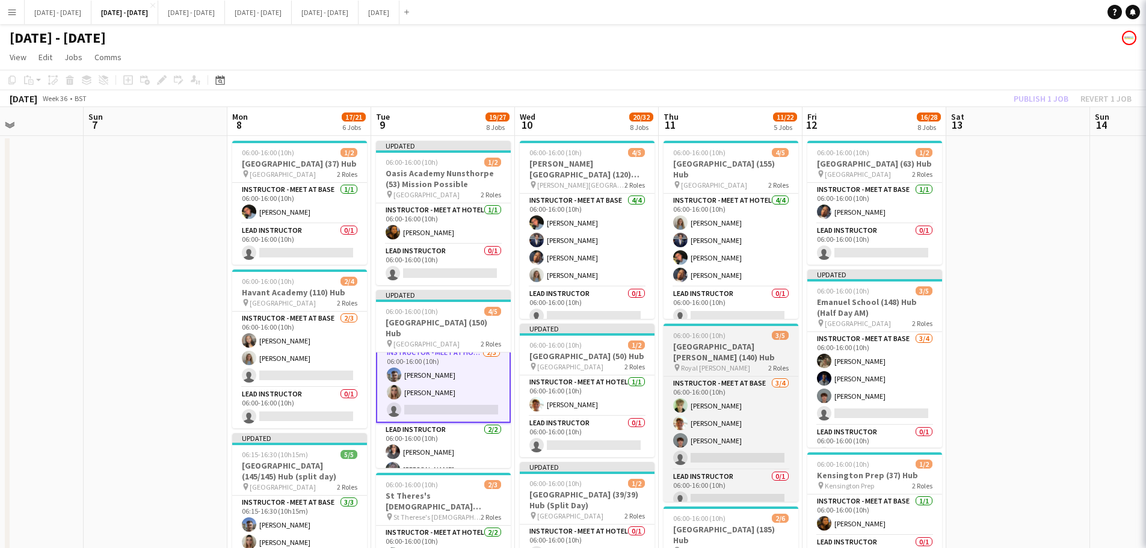
scroll to position [9, 0]
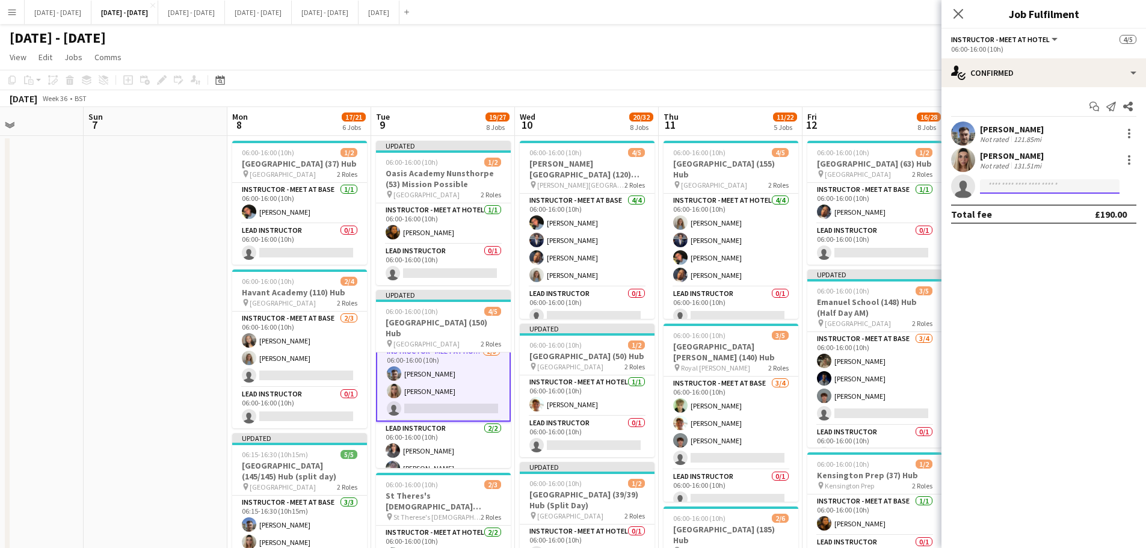
click at [1010, 191] on input at bounding box center [1050, 186] width 140 height 14
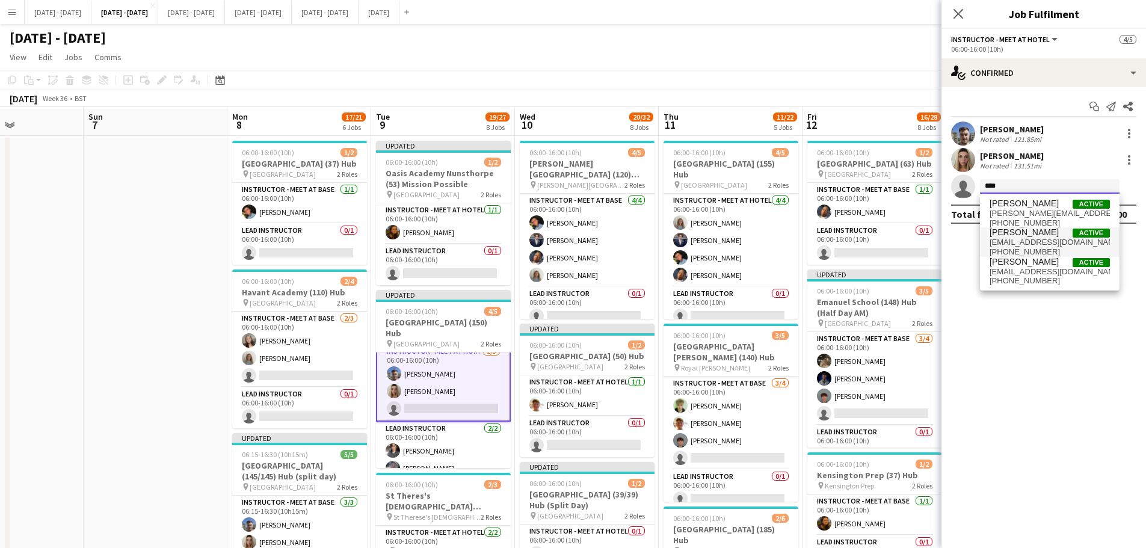
type input "****"
click at [1028, 241] on span "[EMAIL_ADDRESS][DOMAIN_NAME]" at bounding box center [1050, 243] width 120 height 10
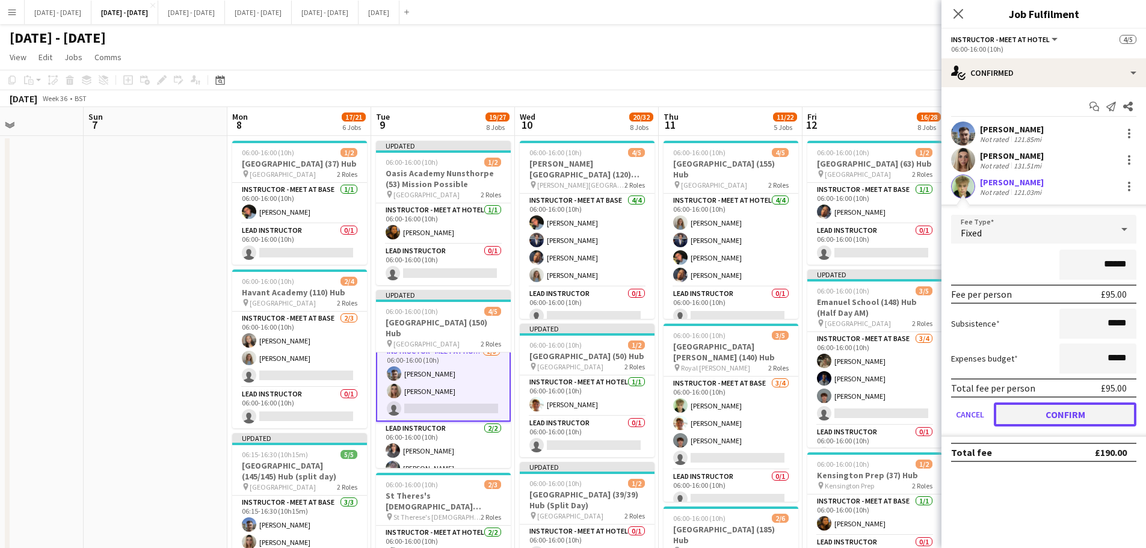
click at [1085, 416] on button "Confirm" at bounding box center [1065, 415] width 143 height 24
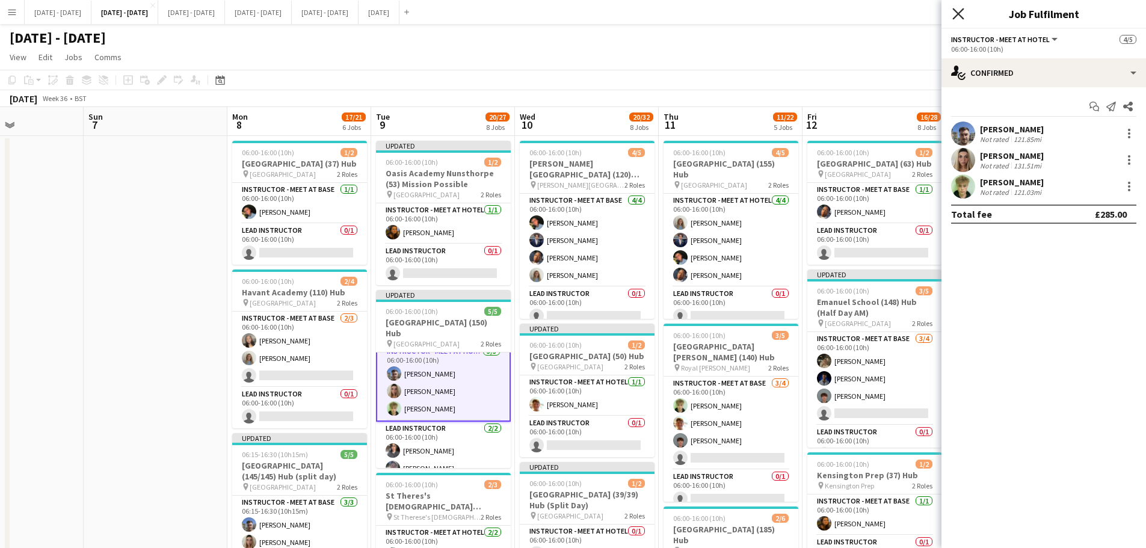
click at [962, 15] on icon "Close pop-in" at bounding box center [958, 13] width 11 height 11
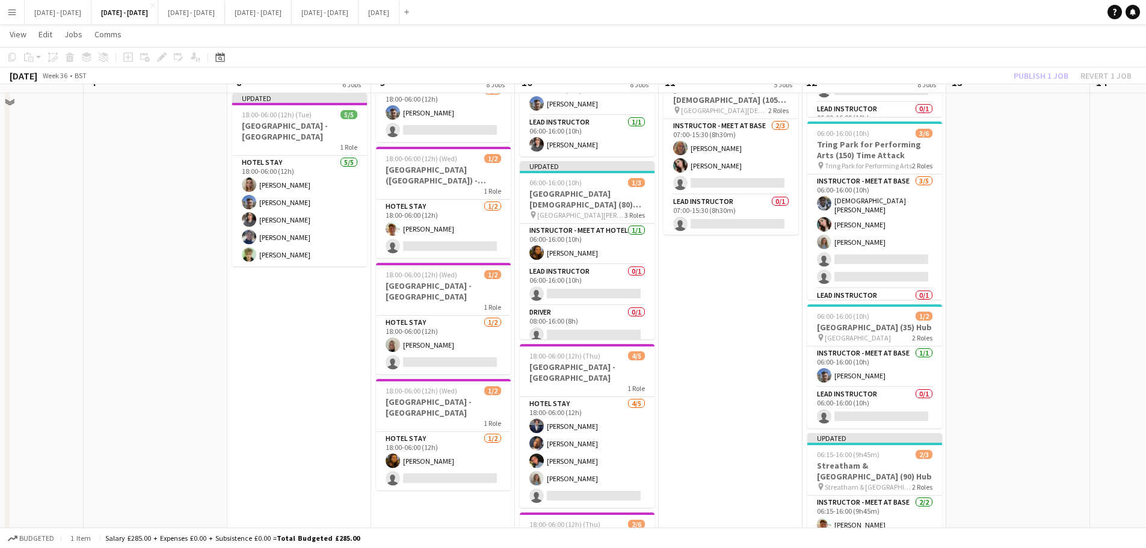
scroll to position [782, 0]
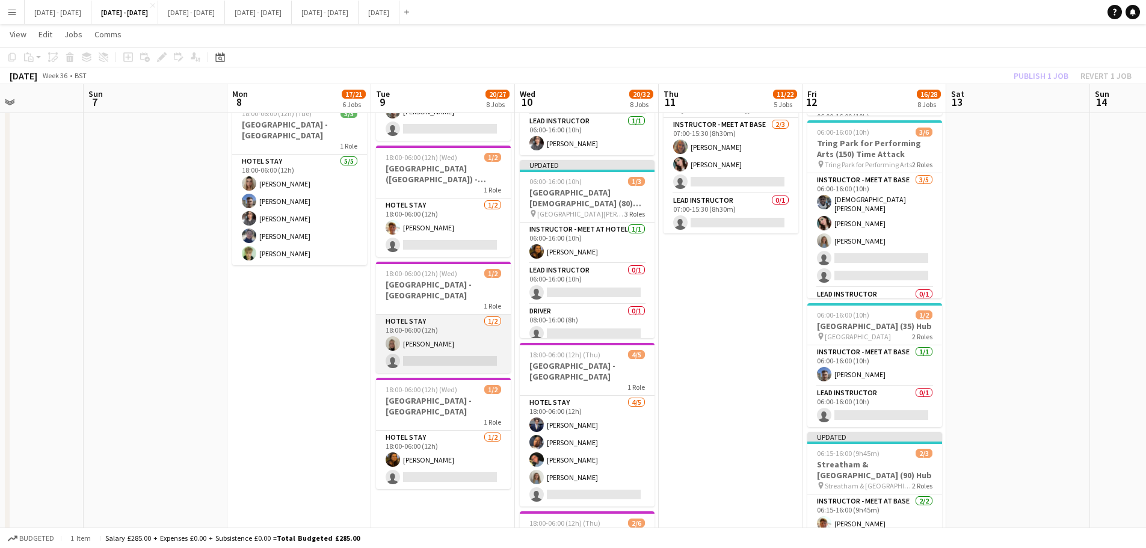
click at [424, 345] on app-card-role "Hotel Stay [DATE] 18:00-06:00 (12h) [PERSON_NAME] single-neutral-actions" at bounding box center [443, 344] width 135 height 58
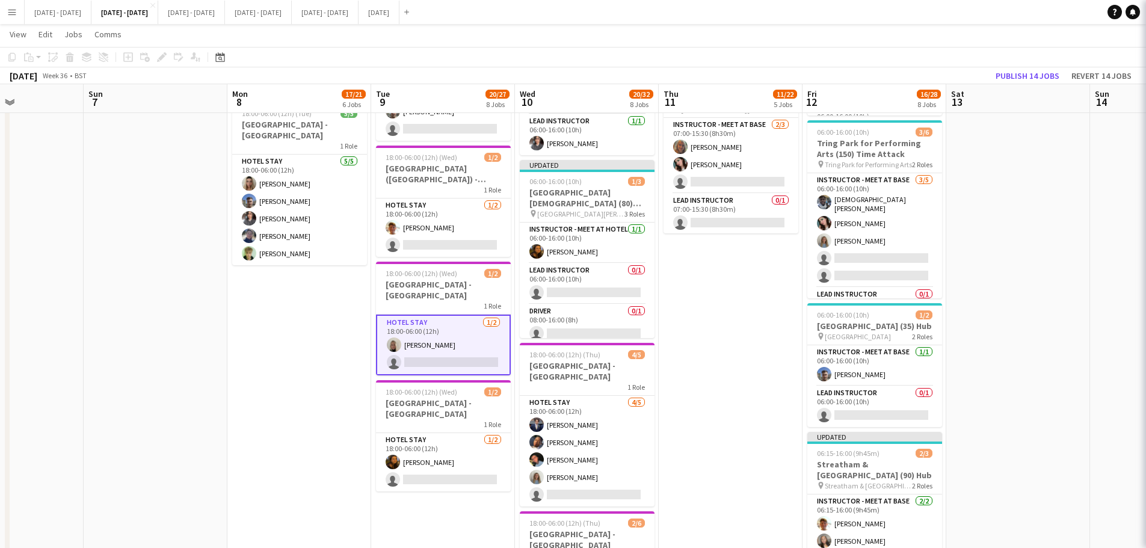
scroll to position [8, 0]
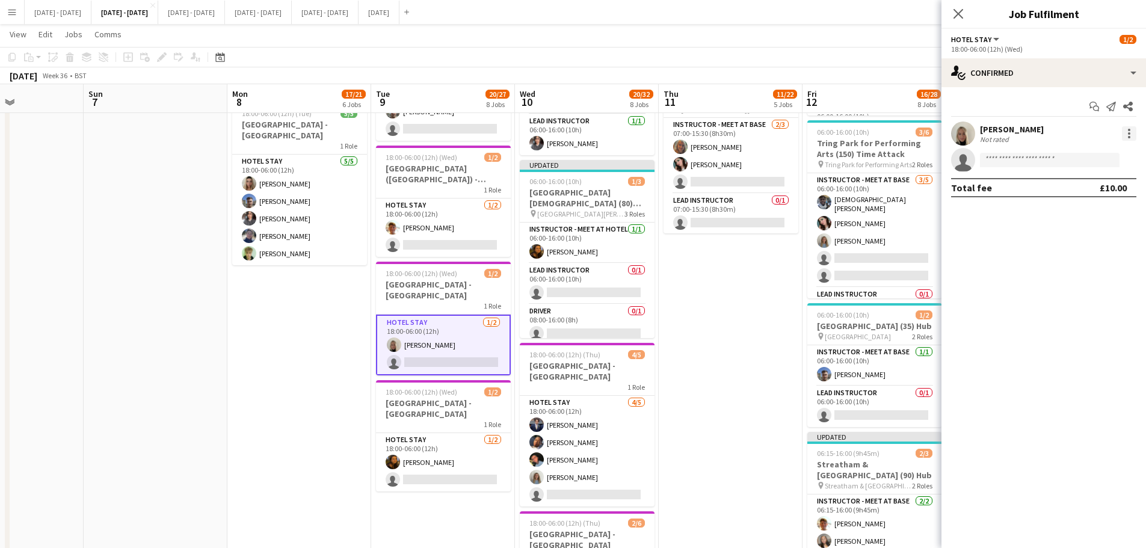
click at [1129, 134] on div at bounding box center [1129, 133] width 2 height 2
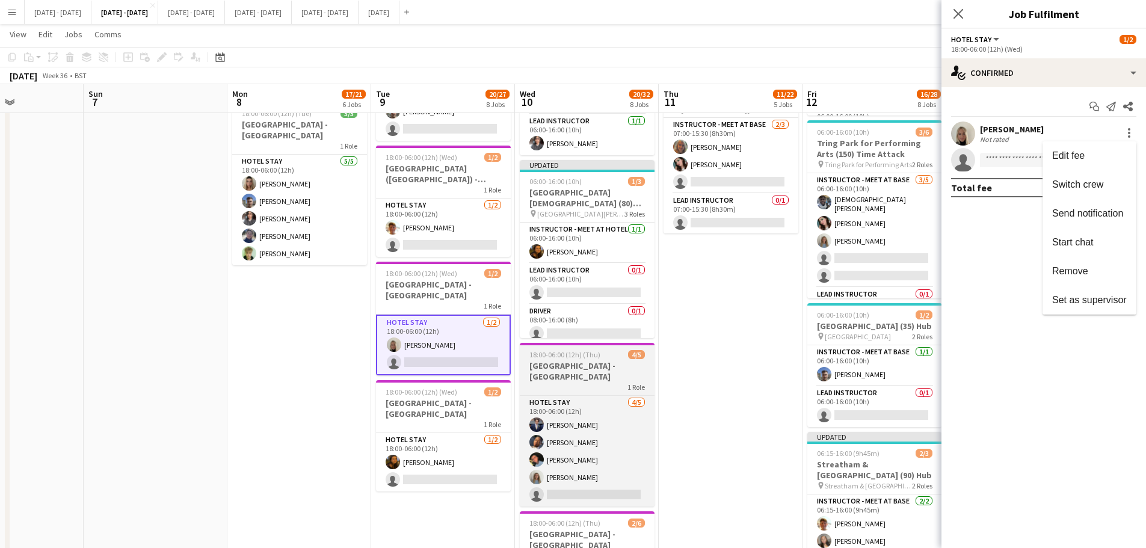
drag, startPoint x: 1102, startPoint y: 273, endPoint x: 649, endPoint y: 388, distance: 467.6
click at [1102, 273] on span "Remove" at bounding box center [1089, 271] width 75 height 11
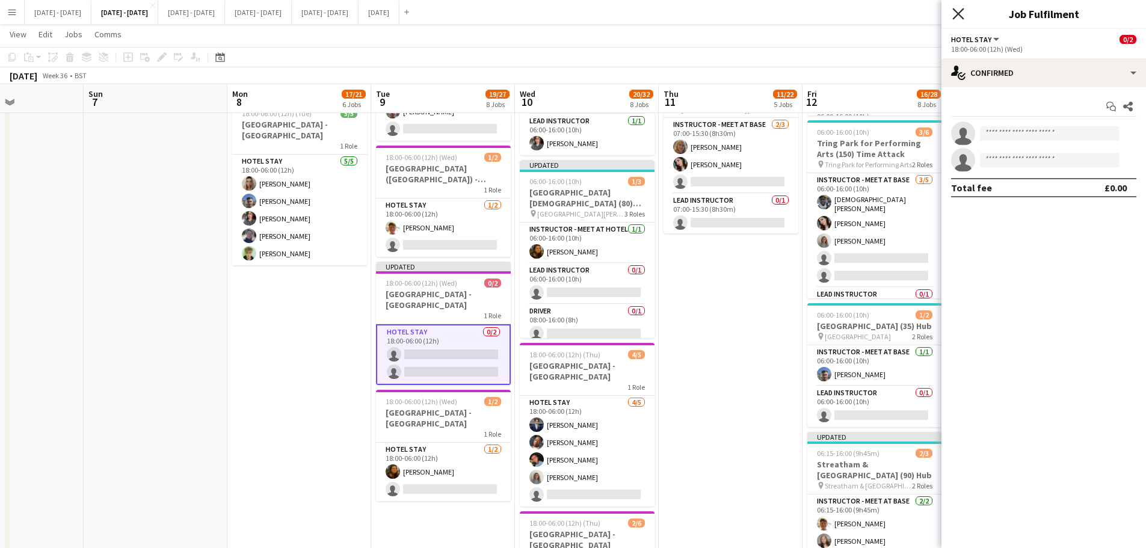
click at [961, 13] on icon "Close pop-in" at bounding box center [958, 13] width 11 height 11
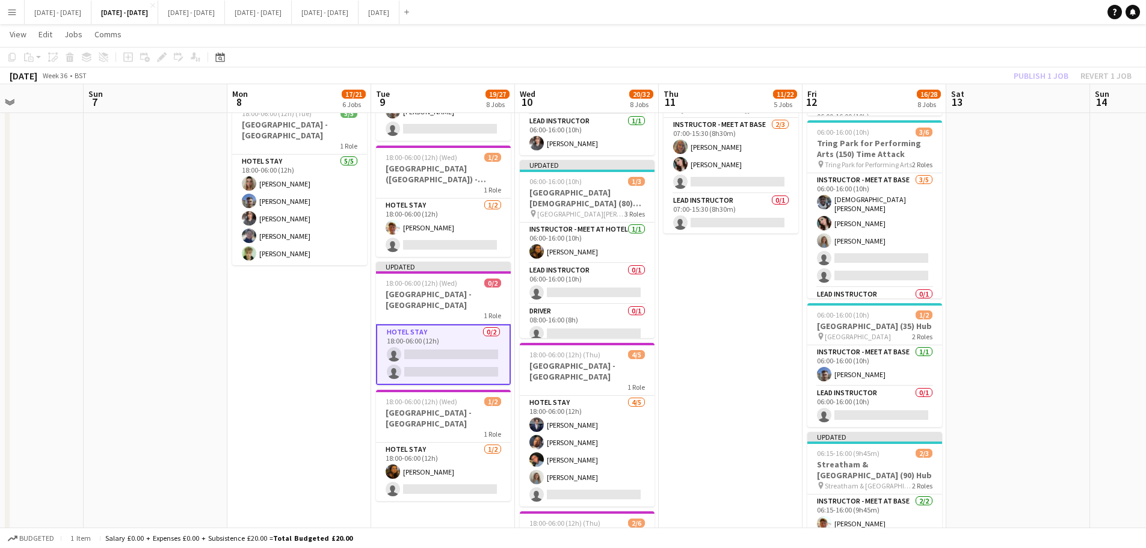
click at [449, 355] on app-card-role "Hotel Stay 0/2 18:00-06:00 (12h) single-neutral-actions single-neutral-actions" at bounding box center [443, 354] width 135 height 61
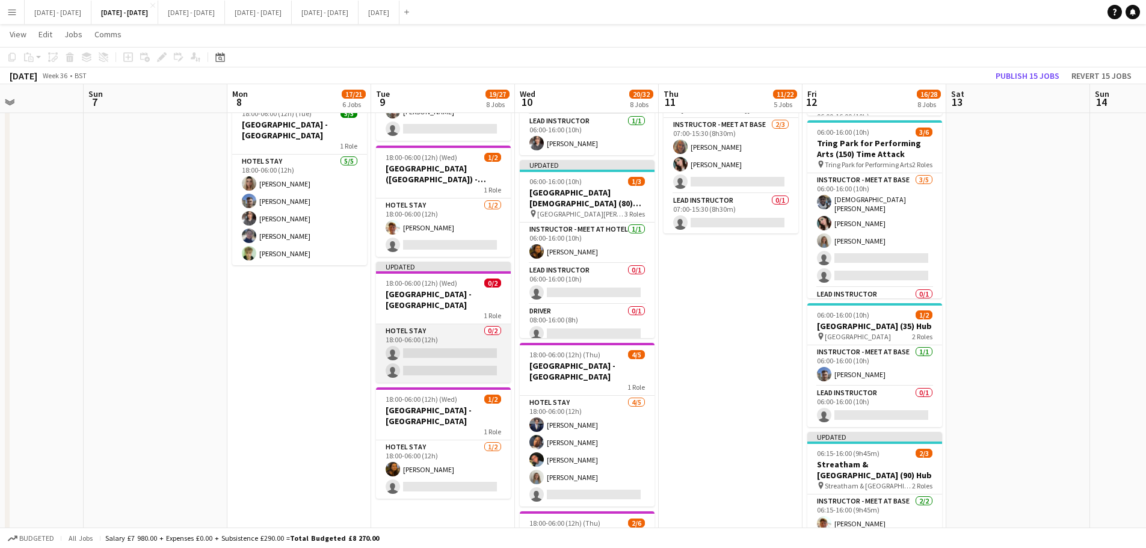
click at [459, 353] on app-card-role "Hotel Stay 0/2 18:00-06:00 (12h) single-neutral-actions single-neutral-actions" at bounding box center [443, 353] width 135 height 58
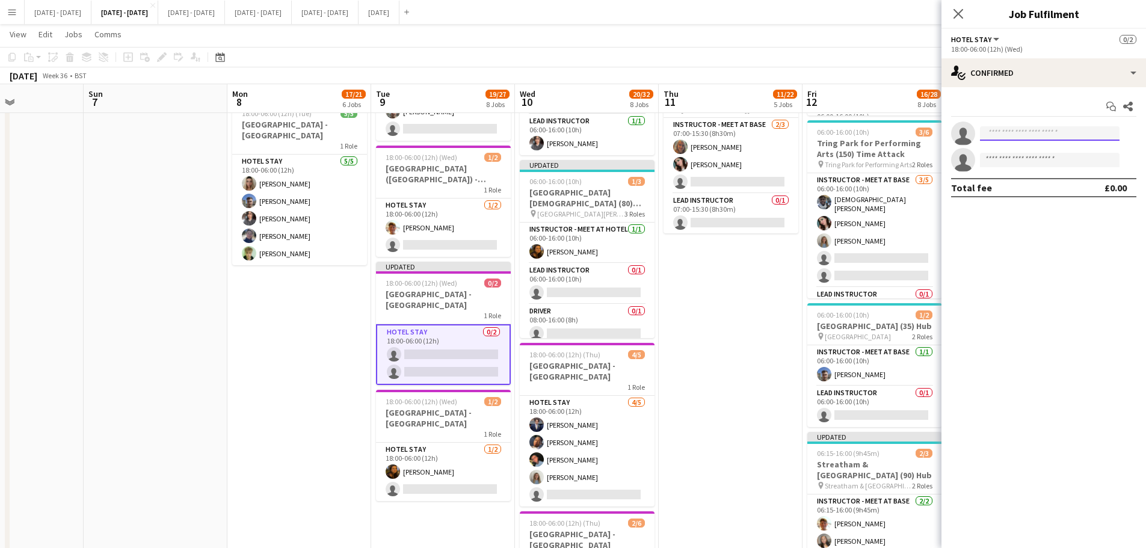
click at [1020, 129] on input at bounding box center [1050, 133] width 140 height 14
type input "***"
click at [1010, 163] on span "[PERSON_NAME][EMAIL_ADDRESS][DOMAIN_NAME]" at bounding box center [1050, 161] width 120 height 10
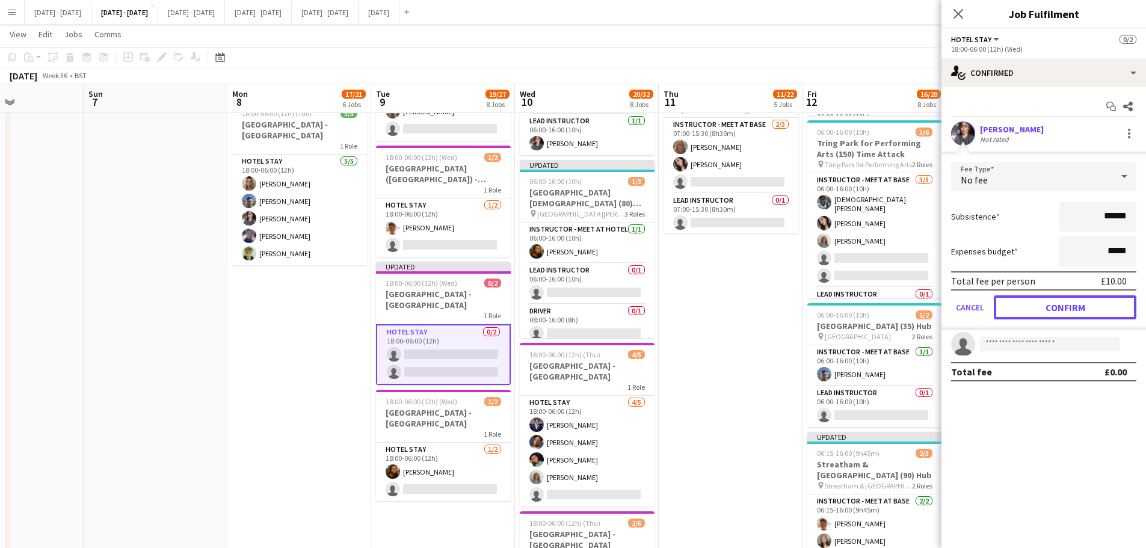
click at [1054, 305] on button "Confirm" at bounding box center [1065, 307] width 143 height 24
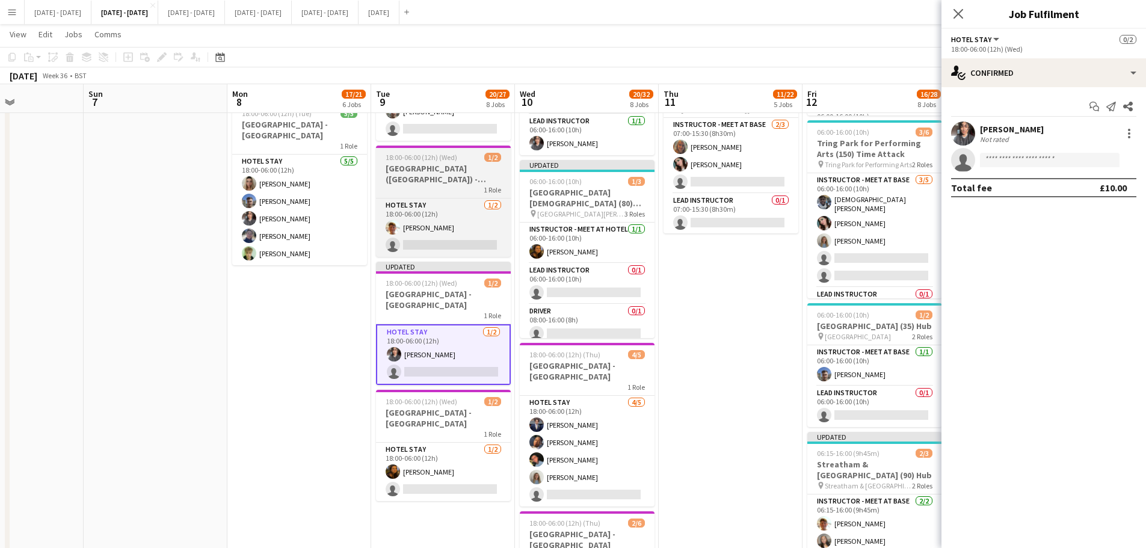
drag, startPoint x: 966, startPoint y: 14, endPoint x: 464, endPoint y: 191, distance: 532.1
click at [963, 14] on app-icon "Close pop-in" at bounding box center [958, 14] width 14 height 14
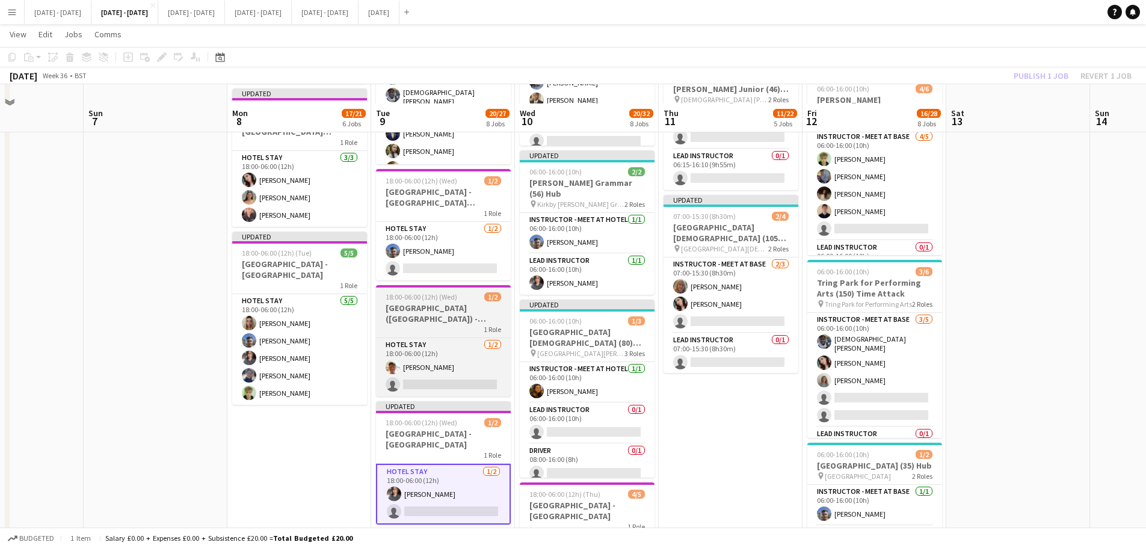
scroll to position [662, 0]
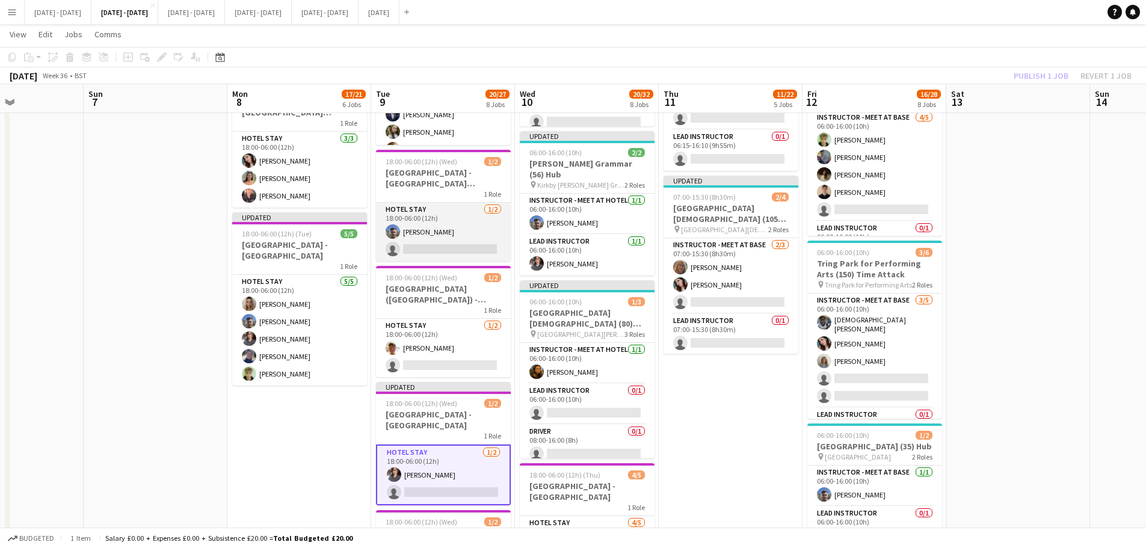
click at [417, 229] on app-card-role "Hotel Stay [DATE] 18:00-06:00 (12h) [PERSON_NAME] single-neutral-actions" at bounding box center [443, 232] width 135 height 58
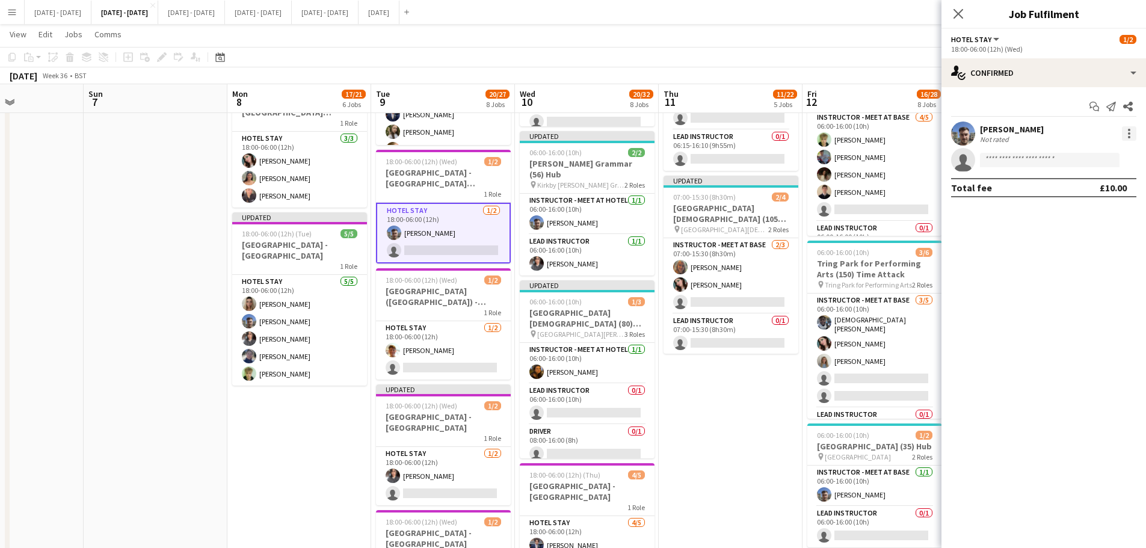
click at [1127, 134] on div at bounding box center [1129, 133] width 14 height 14
click at [1093, 176] on button "Switch crew" at bounding box center [1090, 184] width 94 height 29
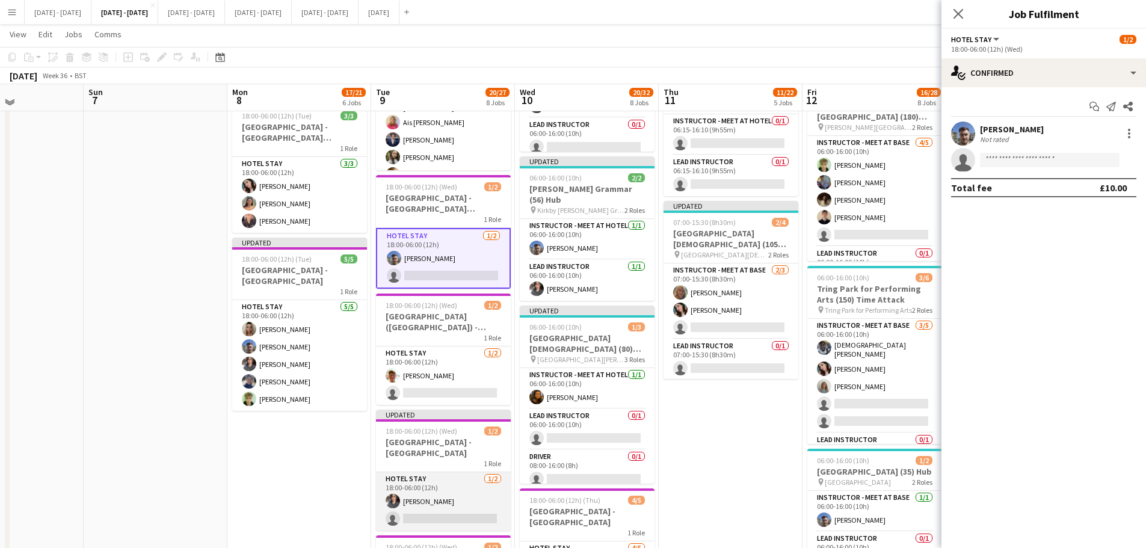
click at [477, 520] on app-card-role "Hotel Stay [DATE] 18:00-06:00 (12h) [PERSON_NAME] single-neutral-actions" at bounding box center [443, 501] width 135 height 58
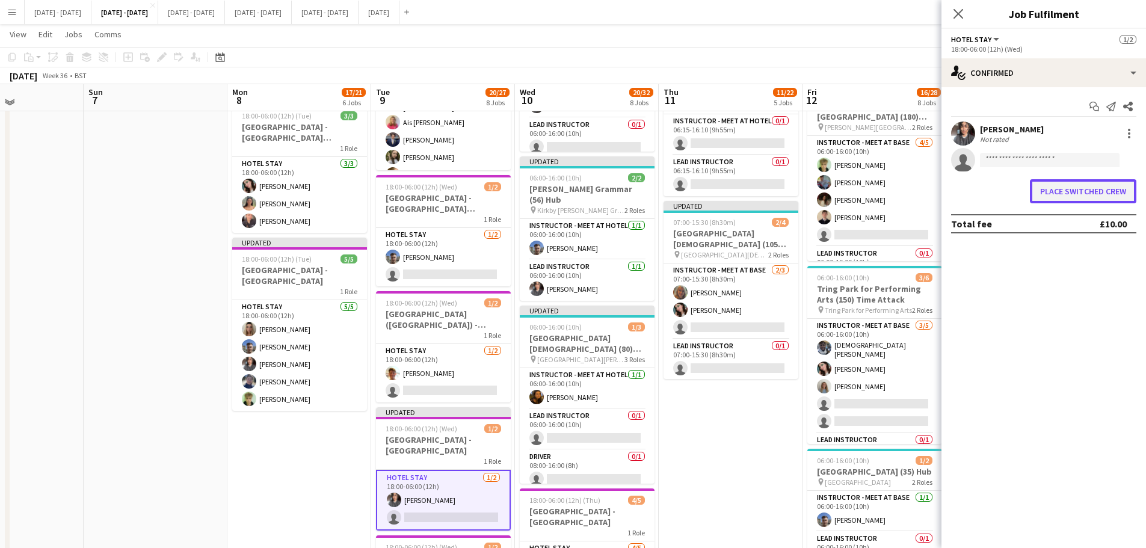
click at [1078, 195] on button "Place switched crew" at bounding box center [1083, 191] width 107 height 24
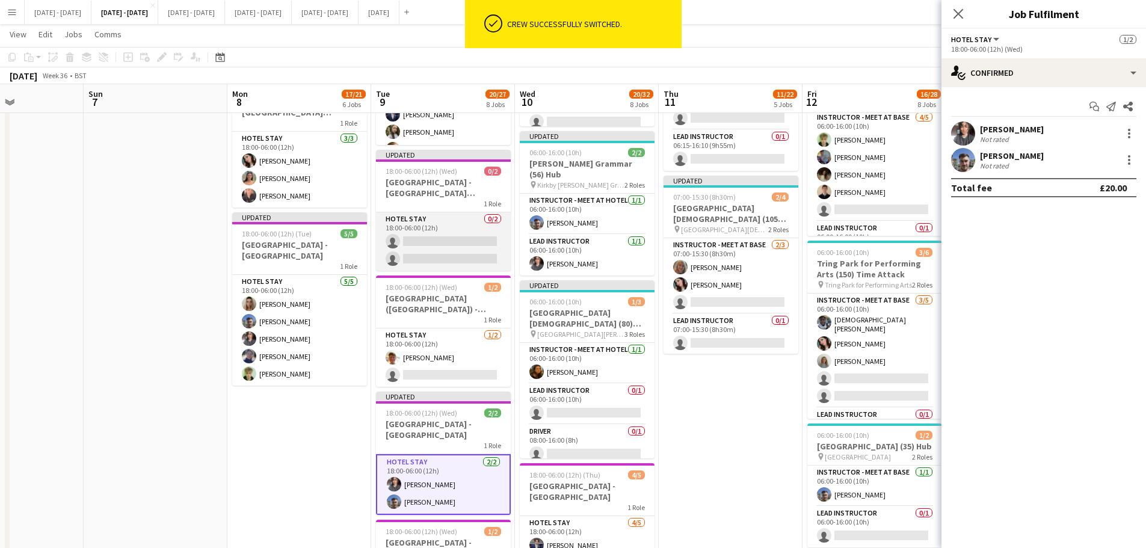
click at [462, 239] on app-card-role "Hotel Stay 0/2 18:00-06:00 (12h) single-neutral-actions single-neutral-actions" at bounding box center [443, 241] width 135 height 58
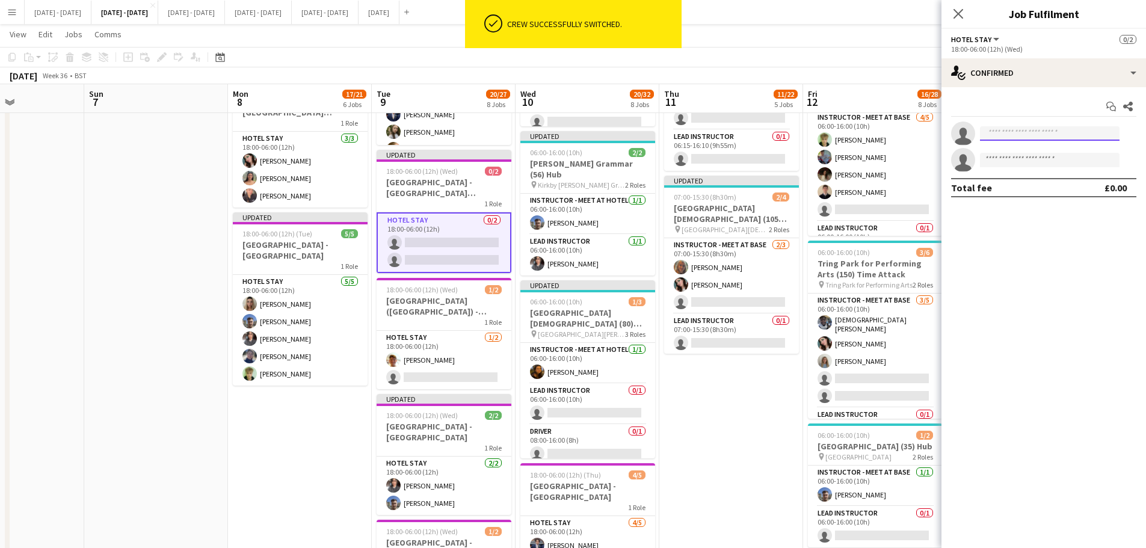
click at [1000, 136] on input at bounding box center [1050, 133] width 140 height 14
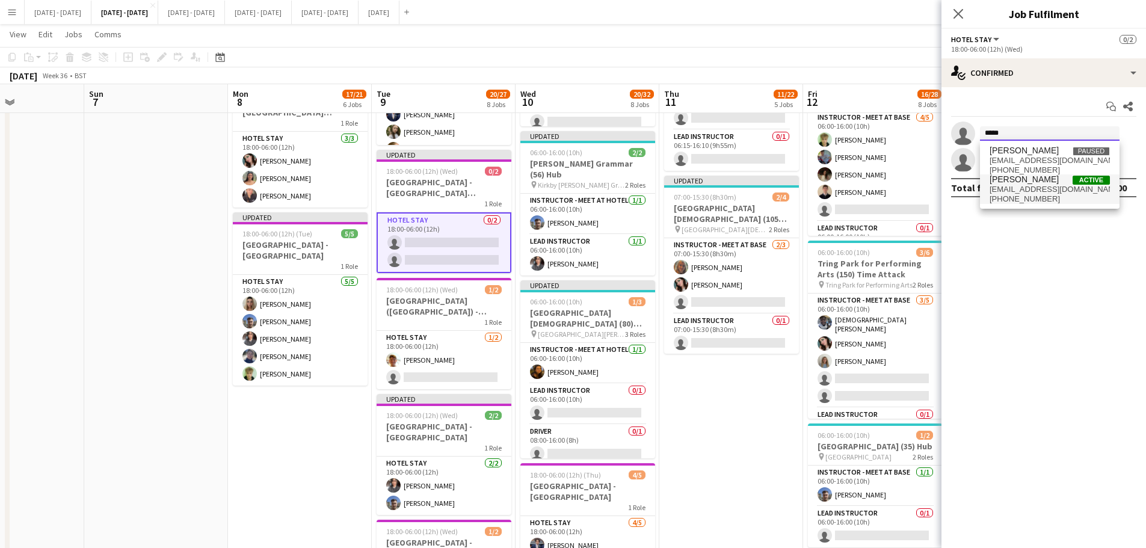
type input "*****"
click at [1048, 181] on span "[PERSON_NAME] Active" at bounding box center [1050, 180] width 120 height 10
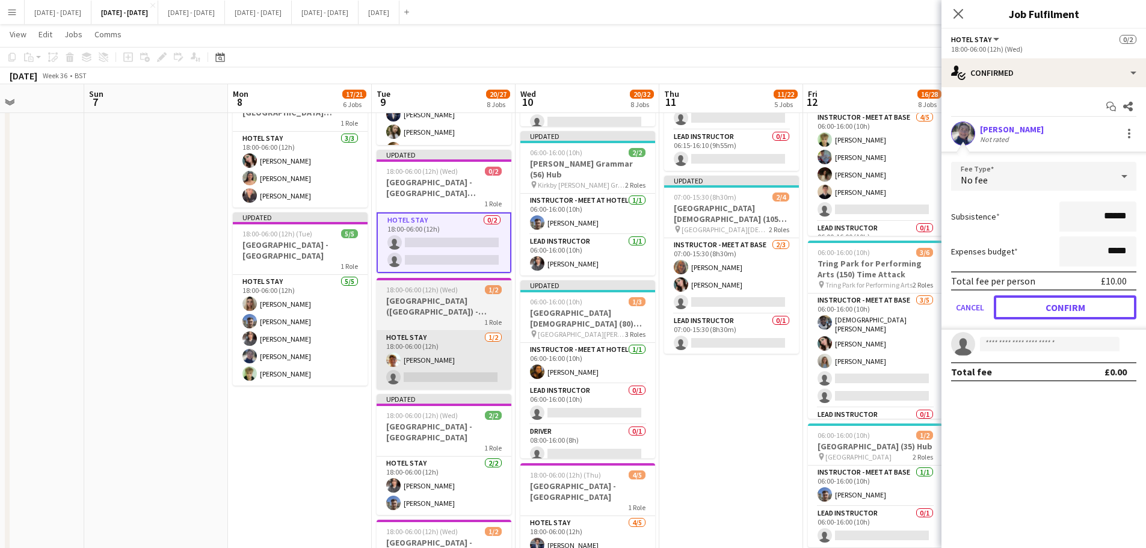
drag, startPoint x: 1030, startPoint y: 305, endPoint x: 444, endPoint y: 361, distance: 588.2
click at [1030, 306] on button "Confirm" at bounding box center [1065, 307] width 143 height 24
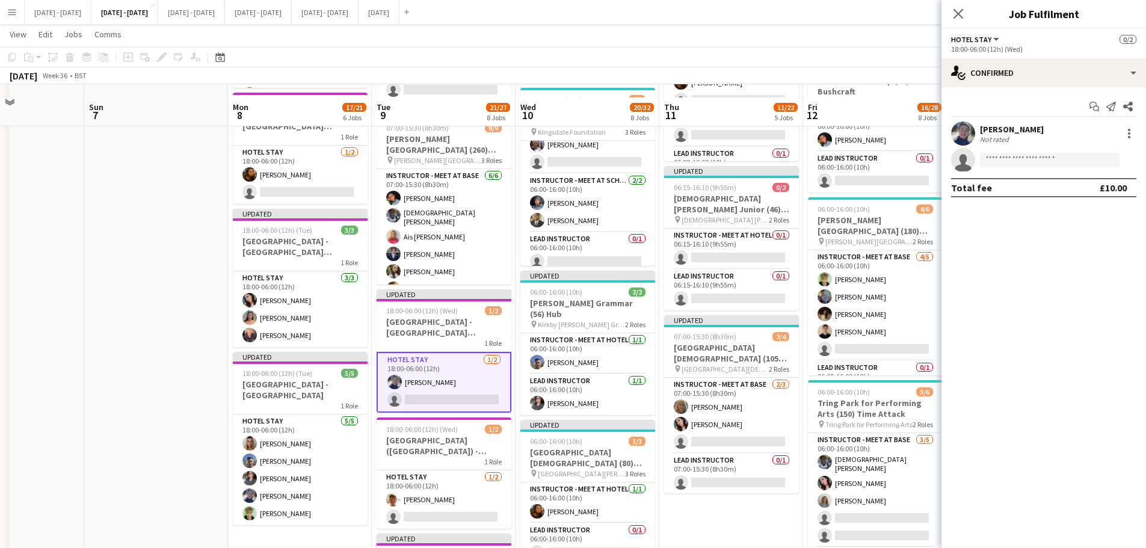
scroll to position [542, 0]
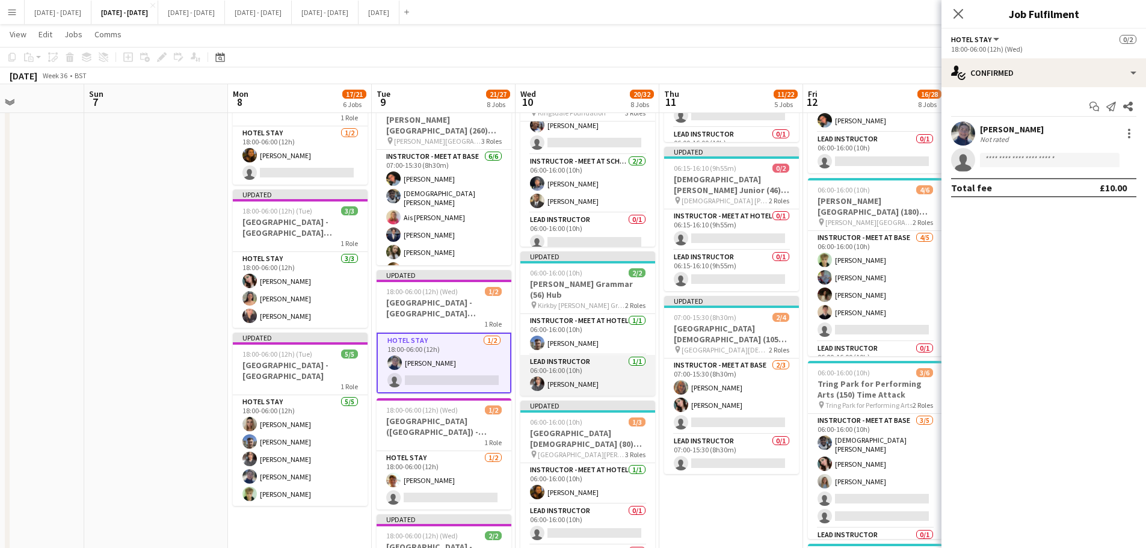
click at [587, 369] on app-card-role "Lead Instructor [DATE] 06:00-16:00 (10h) [PERSON_NAME]" at bounding box center [587, 375] width 135 height 41
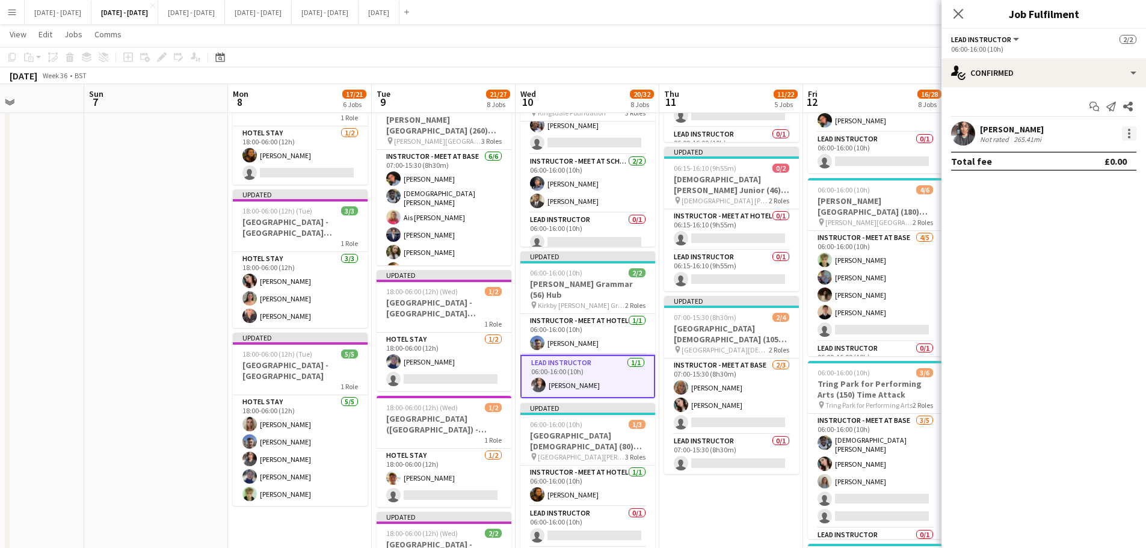
click at [1130, 129] on div at bounding box center [1129, 130] width 2 height 2
click at [1114, 181] on span "Switch crew" at bounding box center [1089, 184] width 75 height 11
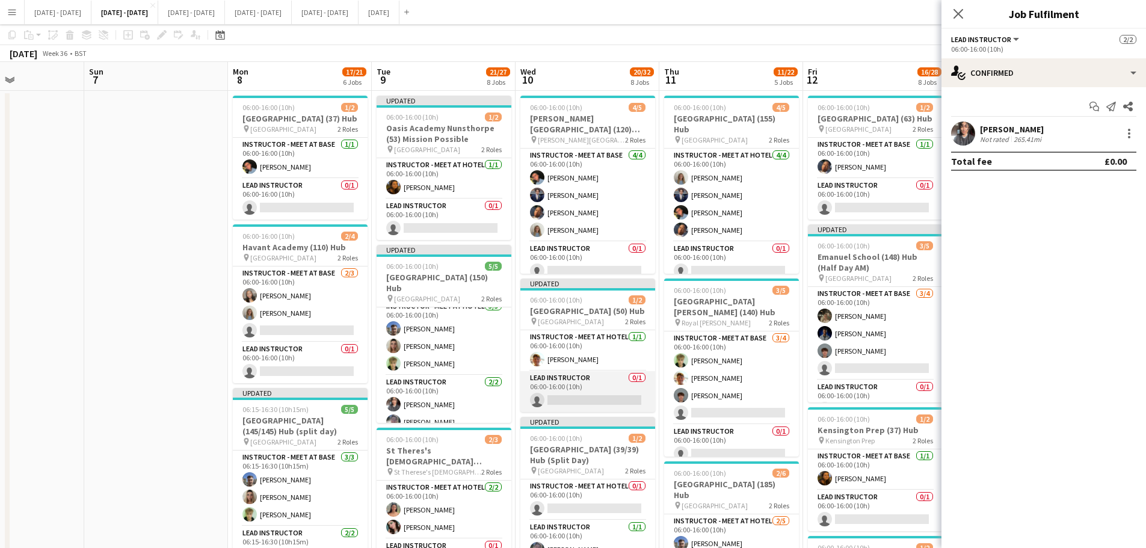
scroll to position [181, 0]
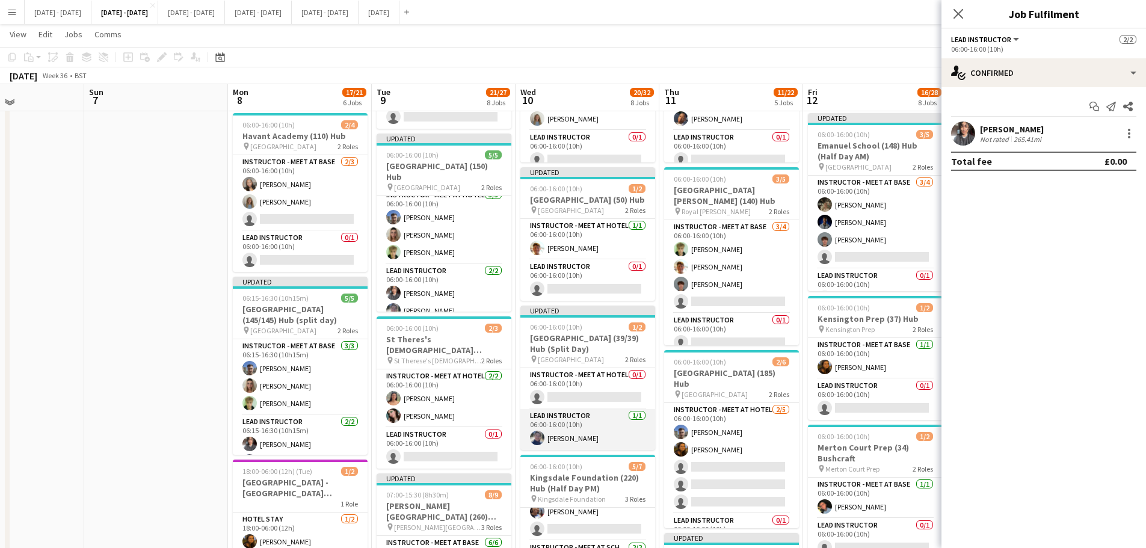
click at [561, 430] on app-card-role "Lead Instructor [DATE] 06:00-16:00 (10h) [PERSON_NAME]" at bounding box center [587, 429] width 135 height 41
click at [1130, 134] on div at bounding box center [1129, 133] width 2 height 2
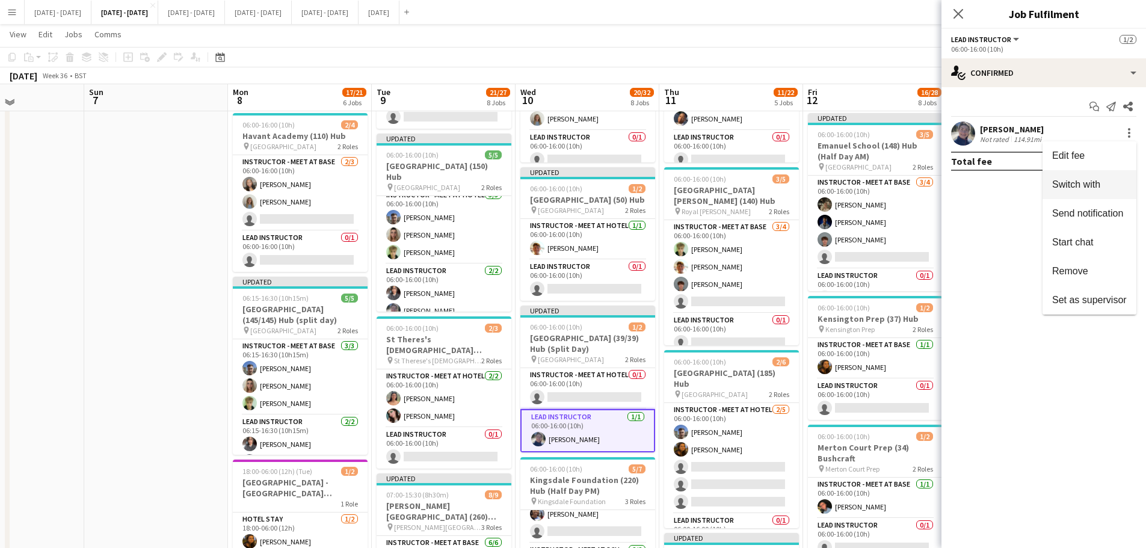
click at [1113, 182] on span "Switch with" at bounding box center [1089, 184] width 75 height 11
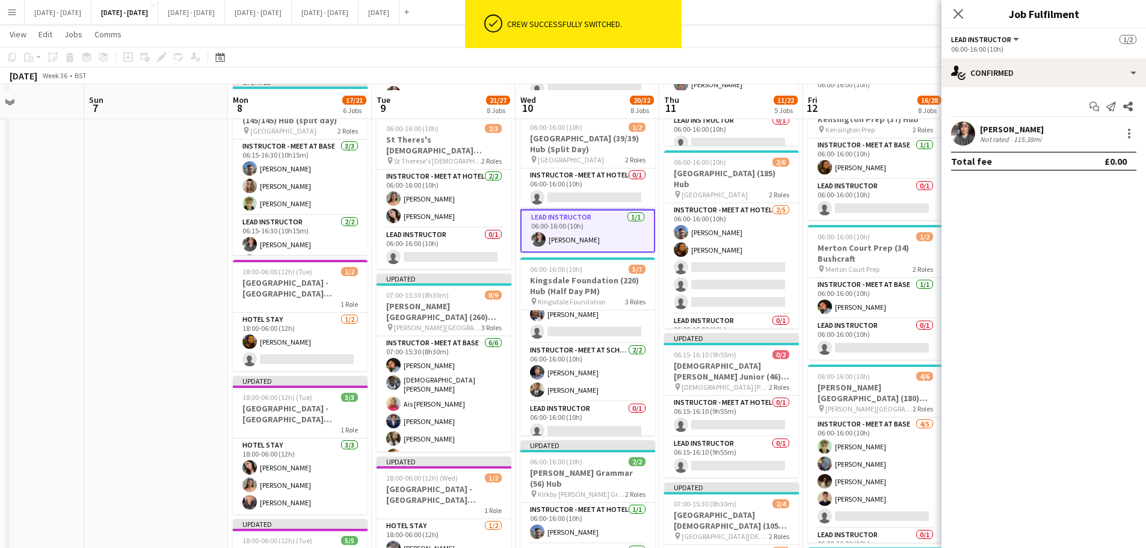
scroll to position [361, 0]
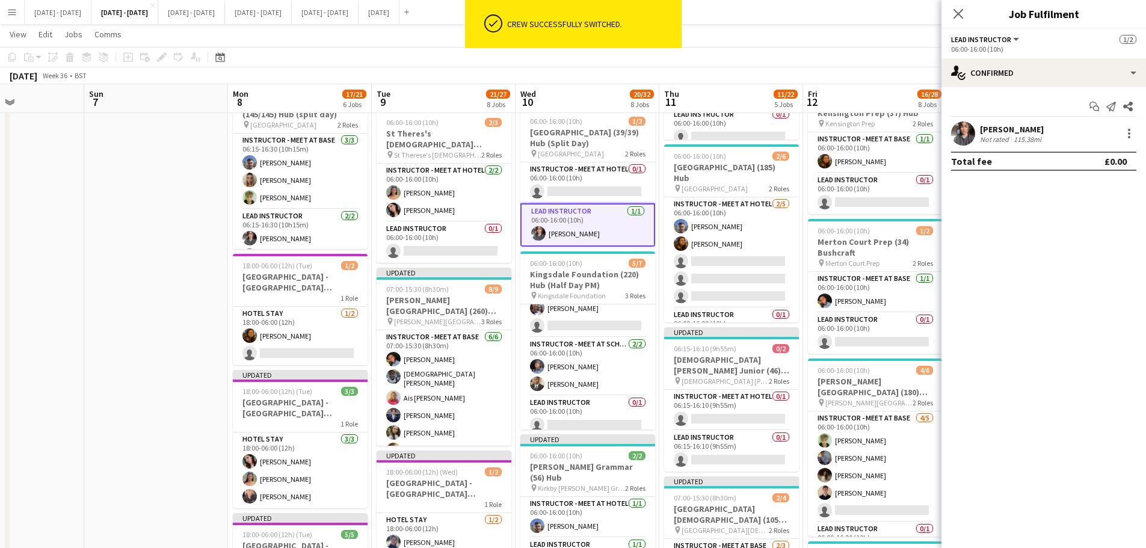
click at [969, 11] on div "Close pop-in" at bounding box center [959, 14] width 34 height 28
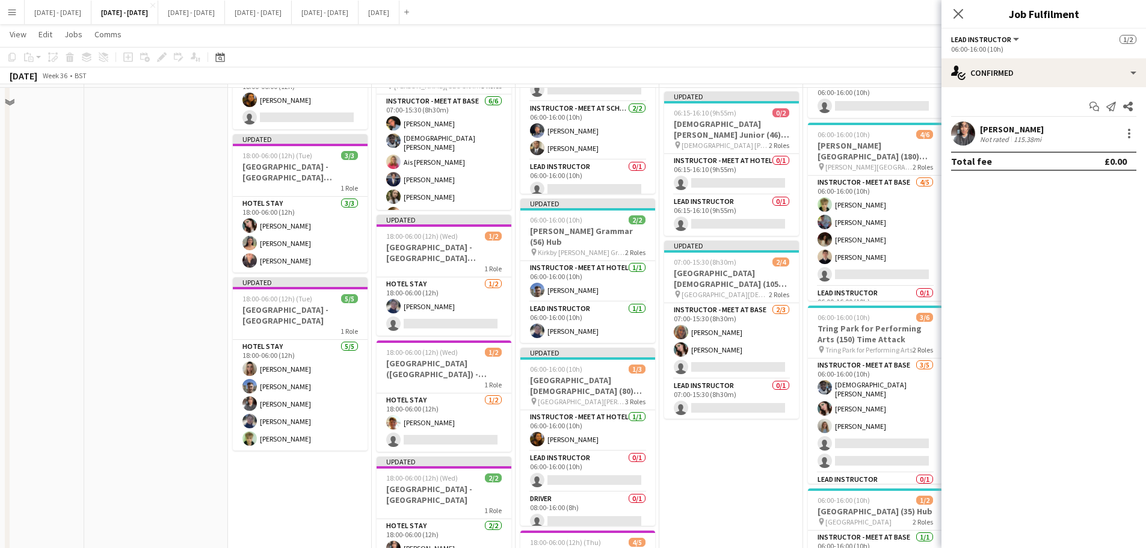
scroll to position [602, 0]
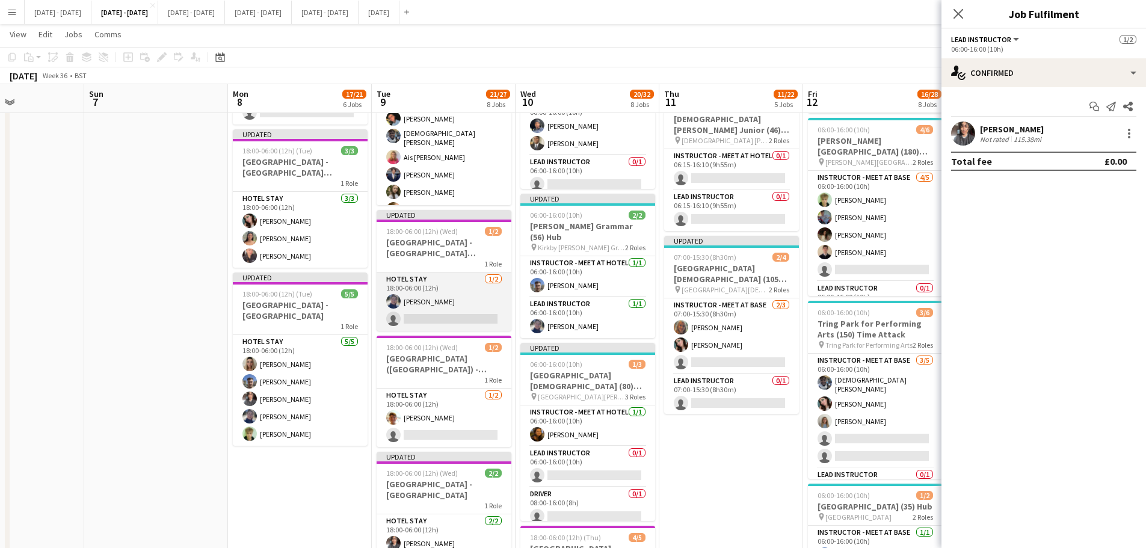
click at [410, 303] on app-card-role "Hotel Stay [DATE] 18:00-06:00 (12h) [PERSON_NAME] single-neutral-actions" at bounding box center [444, 302] width 135 height 58
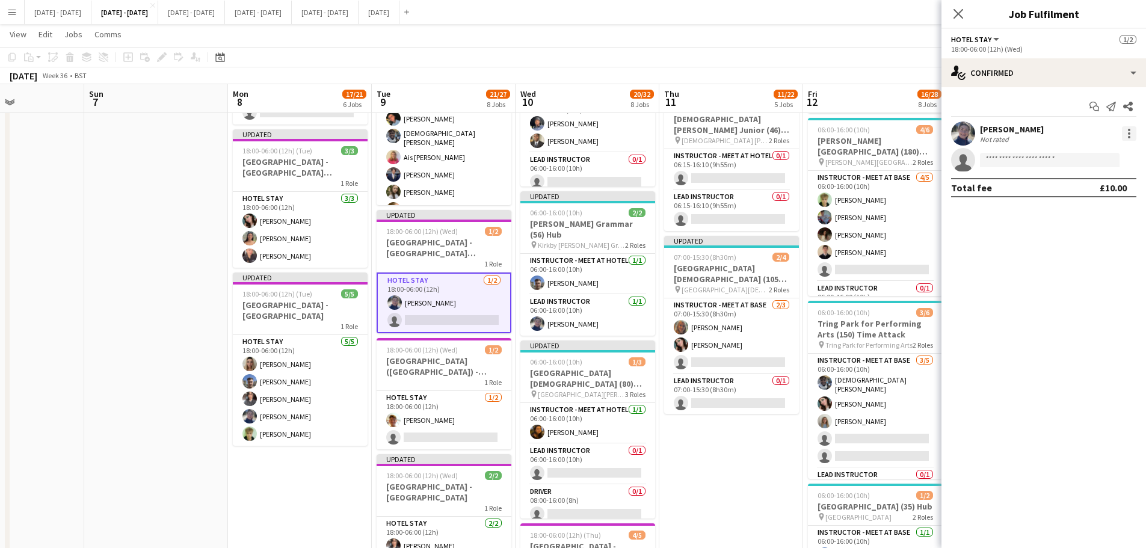
click at [1133, 138] on div at bounding box center [1129, 133] width 14 height 14
click at [1117, 187] on span "Switch crew" at bounding box center [1089, 184] width 75 height 11
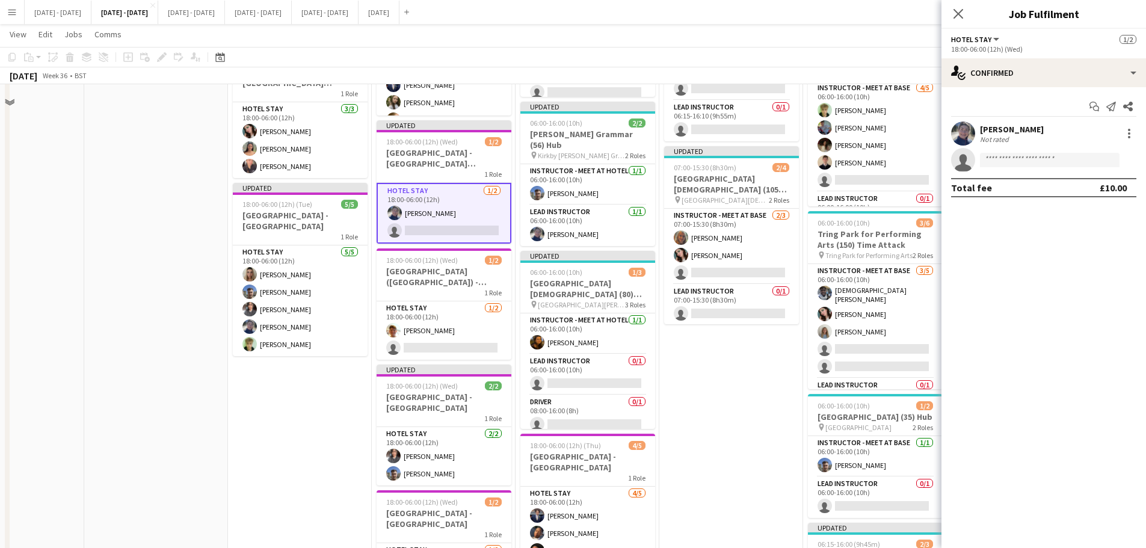
scroll to position [782, 0]
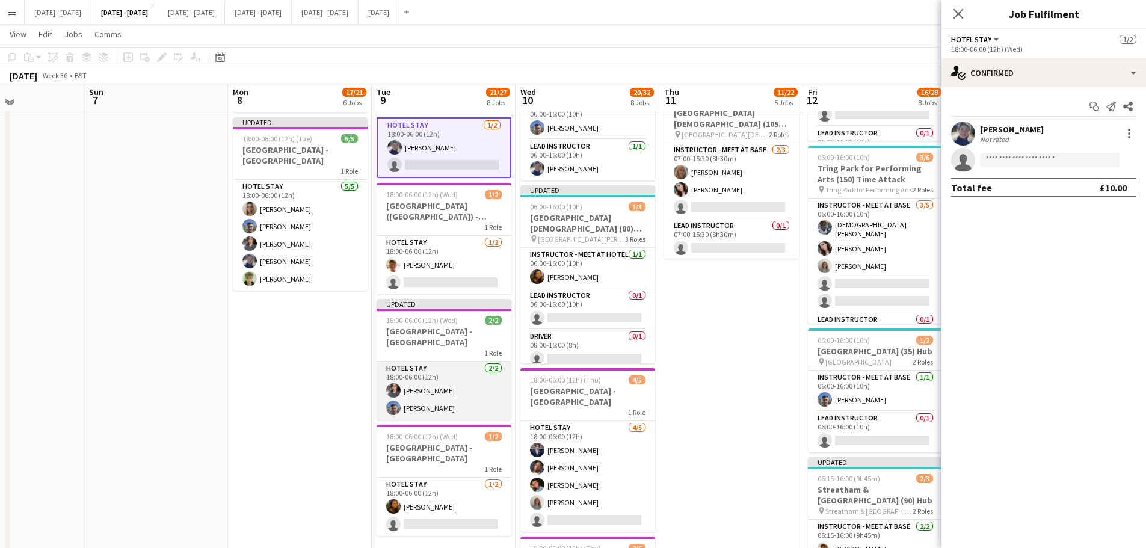
click at [426, 392] on app-card-role "Hotel Stay [DATE] 18:00-06:00 (12h) [PERSON_NAME] [PERSON_NAME]" at bounding box center [444, 391] width 135 height 58
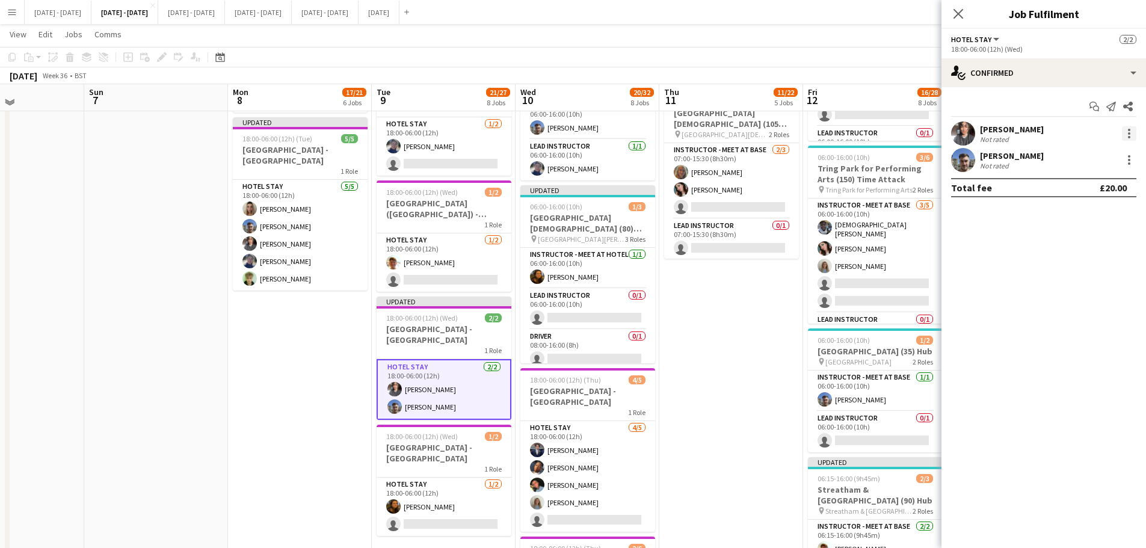
click at [1128, 132] on div at bounding box center [1129, 133] width 14 height 14
click at [1097, 188] on span "Switch with" at bounding box center [1076, 184] width 48 height 10
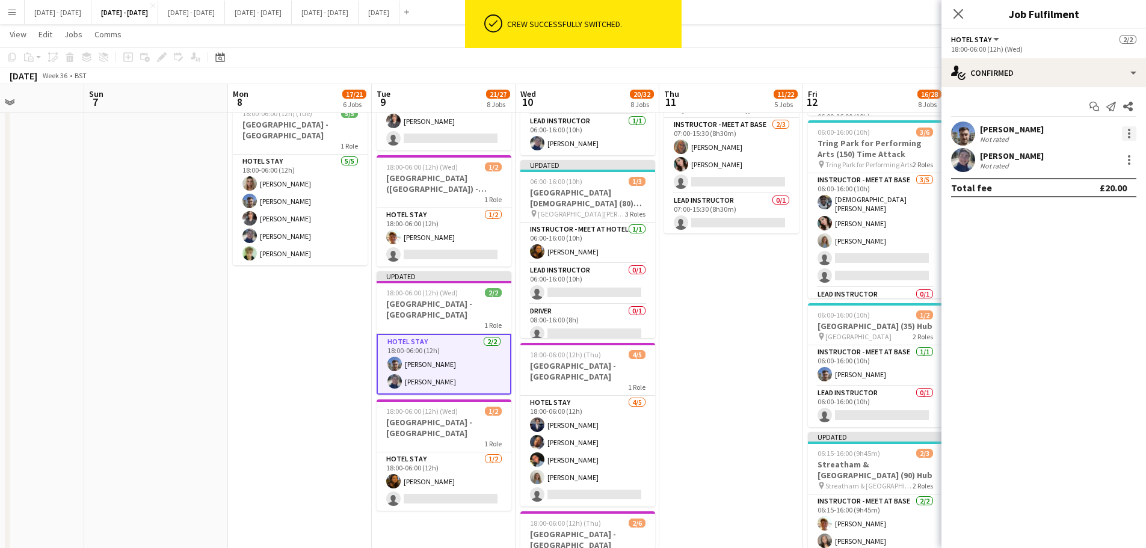
click at [1132, 130] on div at bounding box center [1129, 133] width 14 height 14
click at [1108, 184] on span "Switch crew" at bounding box center [1089, 184] width 75 height 11
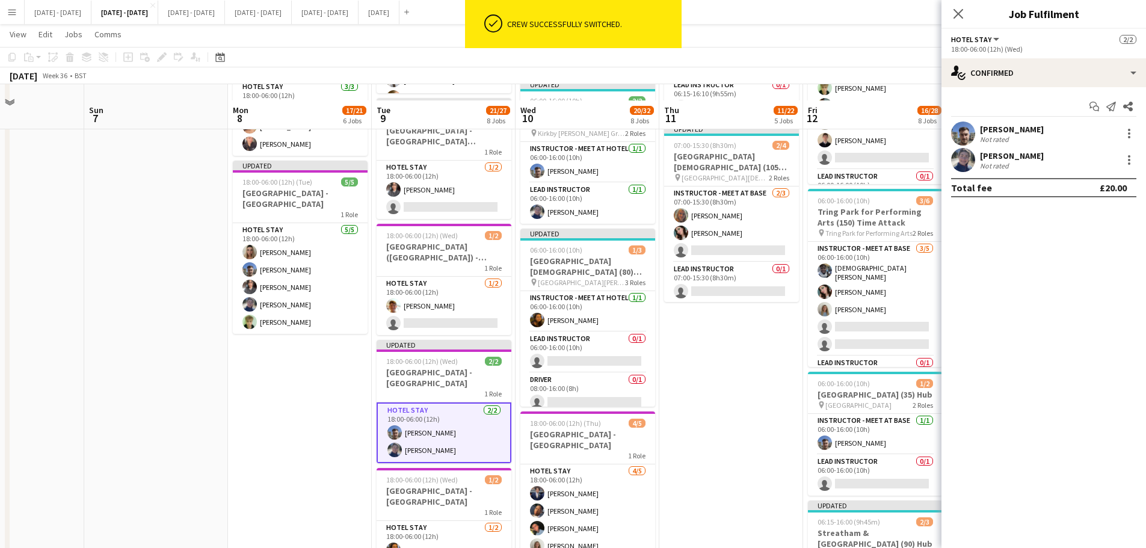
scroll to position [722, 0]
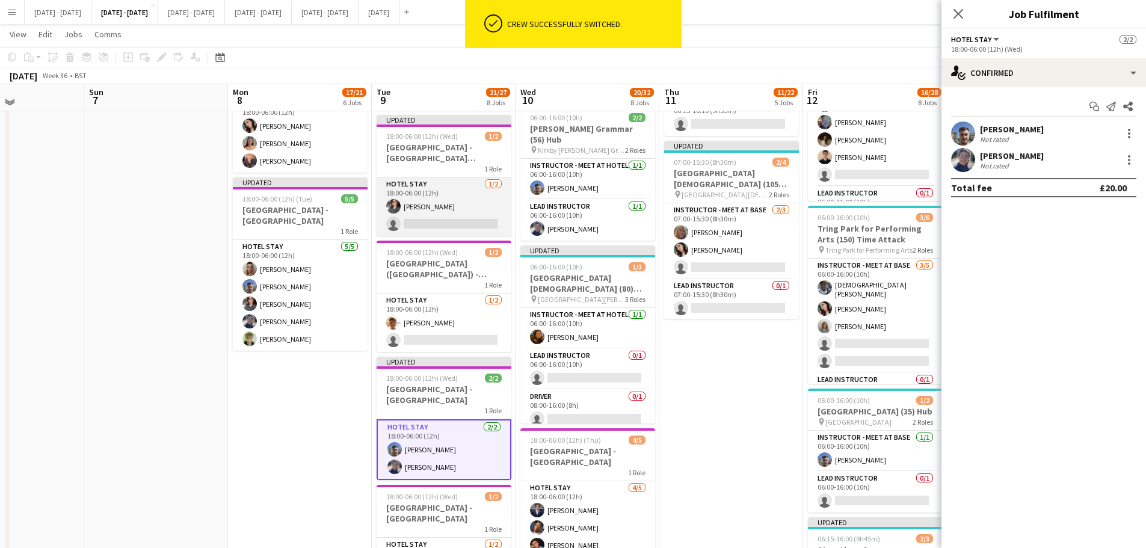
click at [445, 215] on app-card-role "Hotel Stay [DATE] 18:00-06:00 (12h) [PERSON_NAME] single-neutral-actions" at bounding box center [444, 207] width 135 height 58
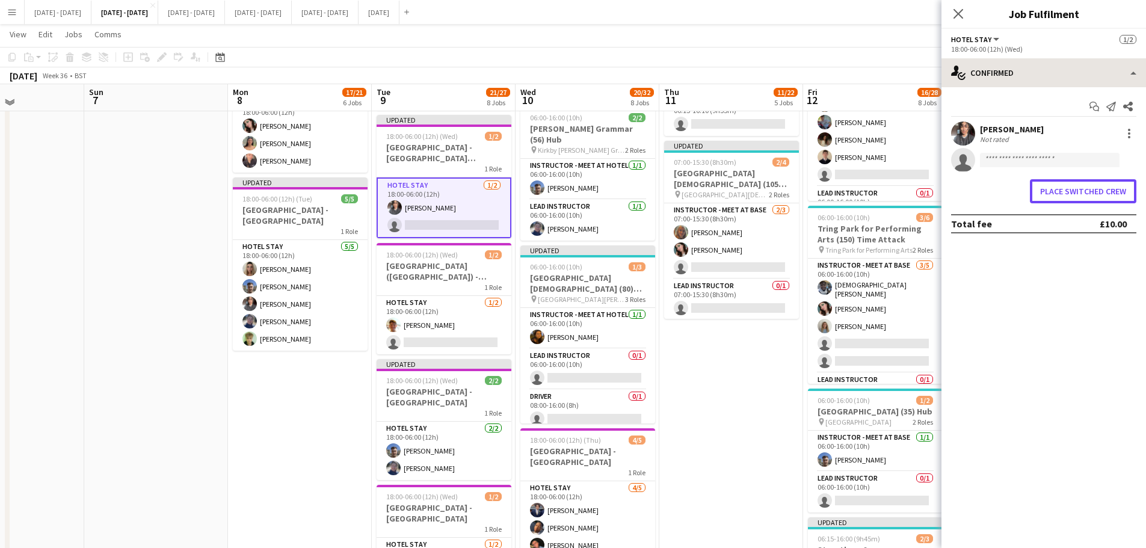
drag, startPoint x: 1105, startPoint y: 190, endPoint x: 1007, endPoint y: 86, distance: 142.6
click at [1104, 191] on button "Place switched crew" at bounding box center [1083, 191] width 107 height 24
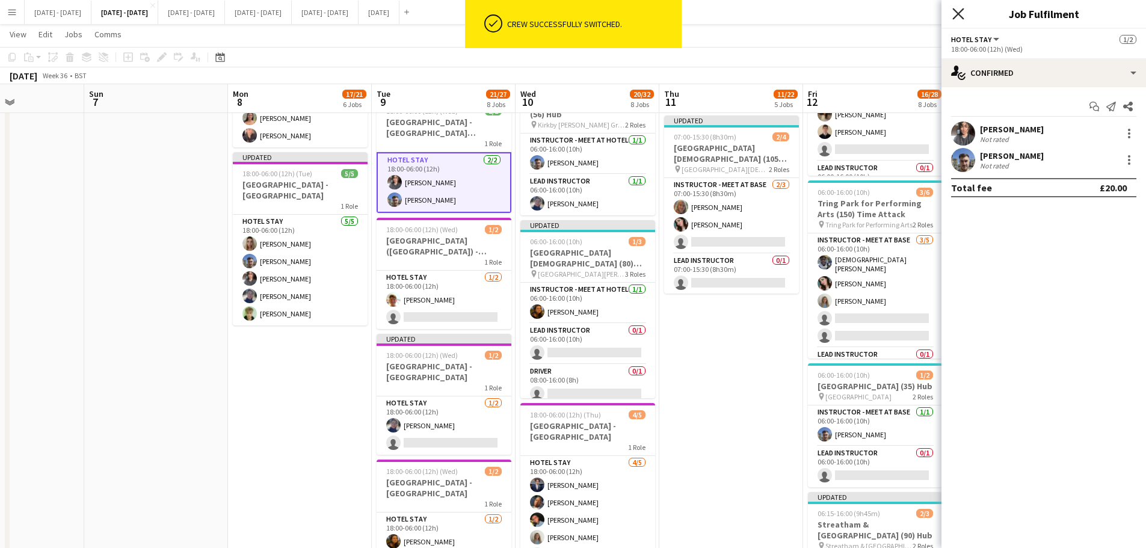
click at [956, 11] on icon at bounding box center [958, 13] width 11 height 11
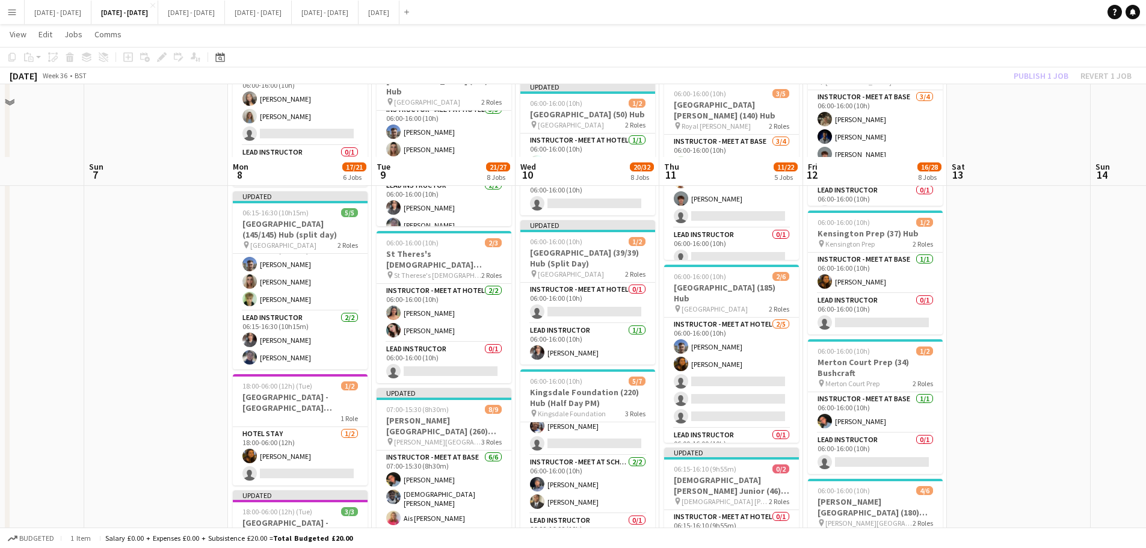
scroll to position [481, 0]
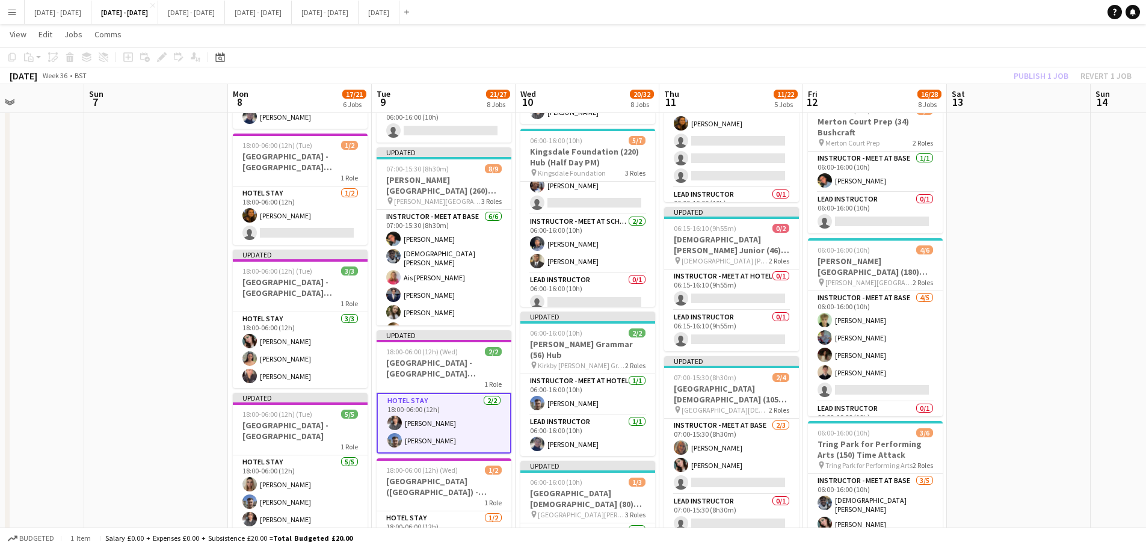
click at [437, 423] on app-card-role "Hotel Stay [DATE] 18:00-06:00 (12h) [PERSON_NAME] [PERSON_NAME]" at bounding box center [444, 423] width 135 height 61
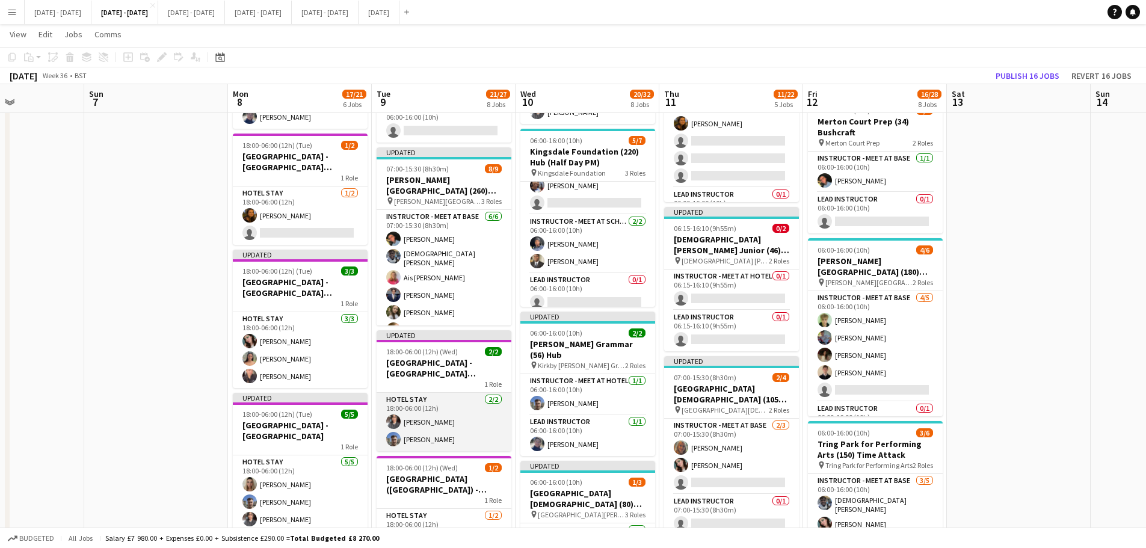
click at [433, 412] on app-card-role "Hotel Stay [DATE] 18:00-06:00 (12h) [PERSON_NAME] [PERSON_NAME]" at bounding box center [444, 422] width 135 height 58
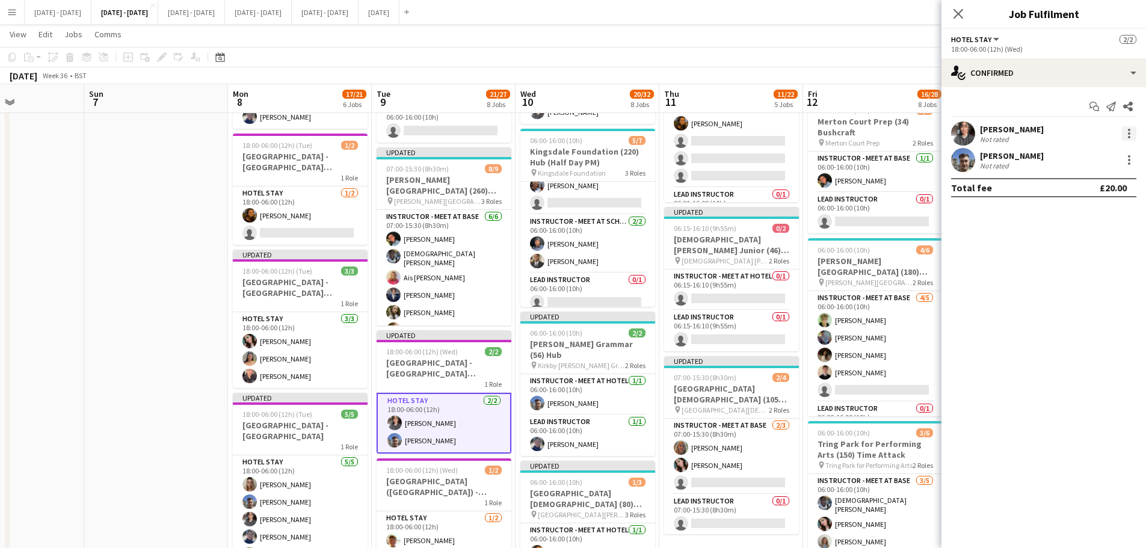
click at [1132, 129] on div at bounding box center [1129, 133] width 14 height 14
click at [1112, 177] on button "Switch crew" at bounding box center [1090, 184] width 94 height 29
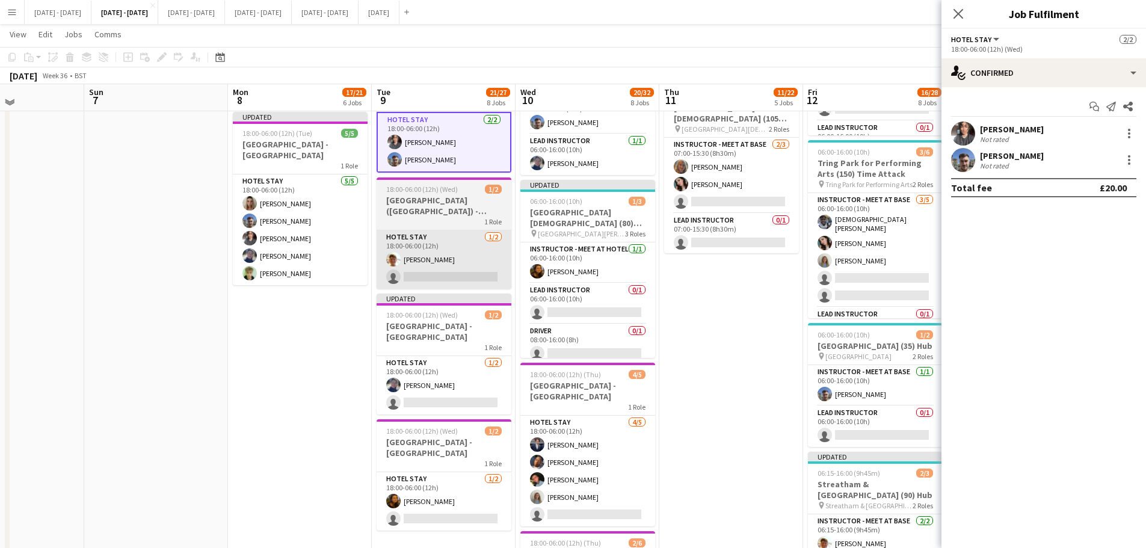
scroll to position [782, 0]
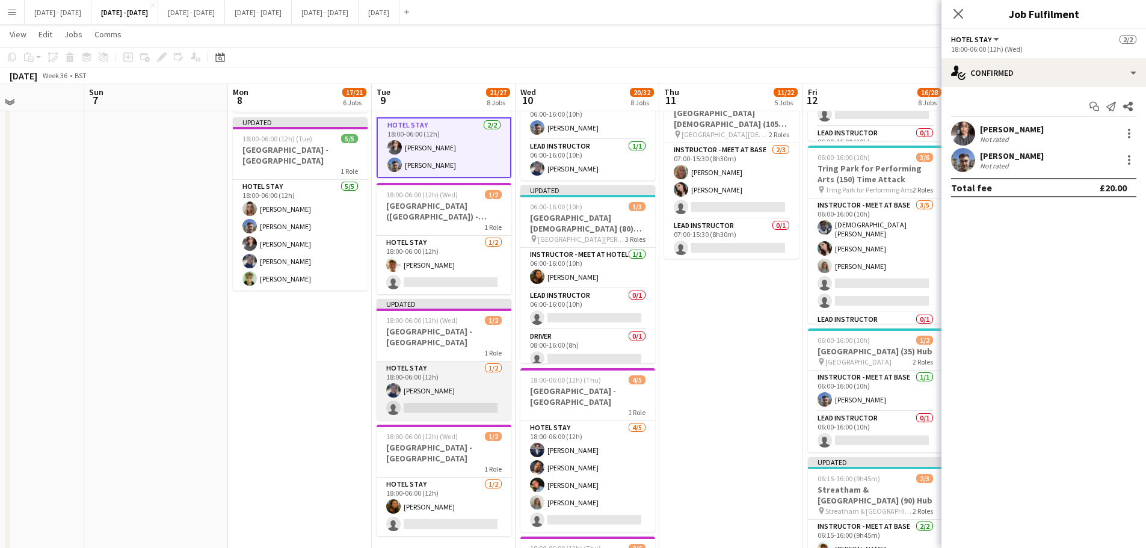
click at [425, 391] on app-card-role "Hotel Stay [DATE] 18:00-06:00 (12h) [PERSON_NAME] single-neutral-actions" at bounding box center [444, 391] width 135 height 58
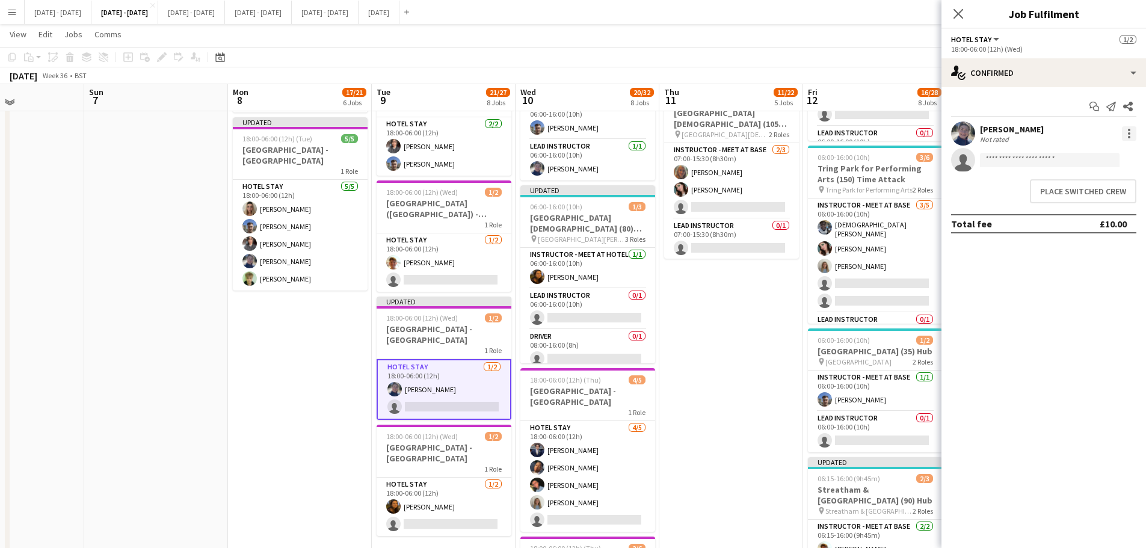
click at [1127, 134] on div at bounding box center [1129, 133] width 14 height 14
click at [1099, 180] on span "Switch with" at bounding box center [1076, 184] width 48 height 10
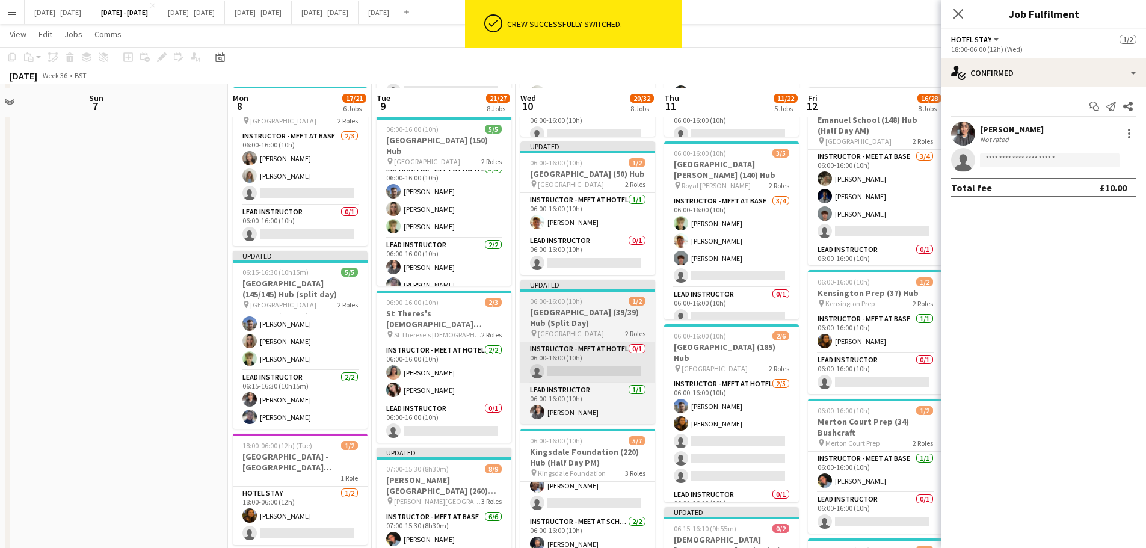
scroll to position [181, 0]
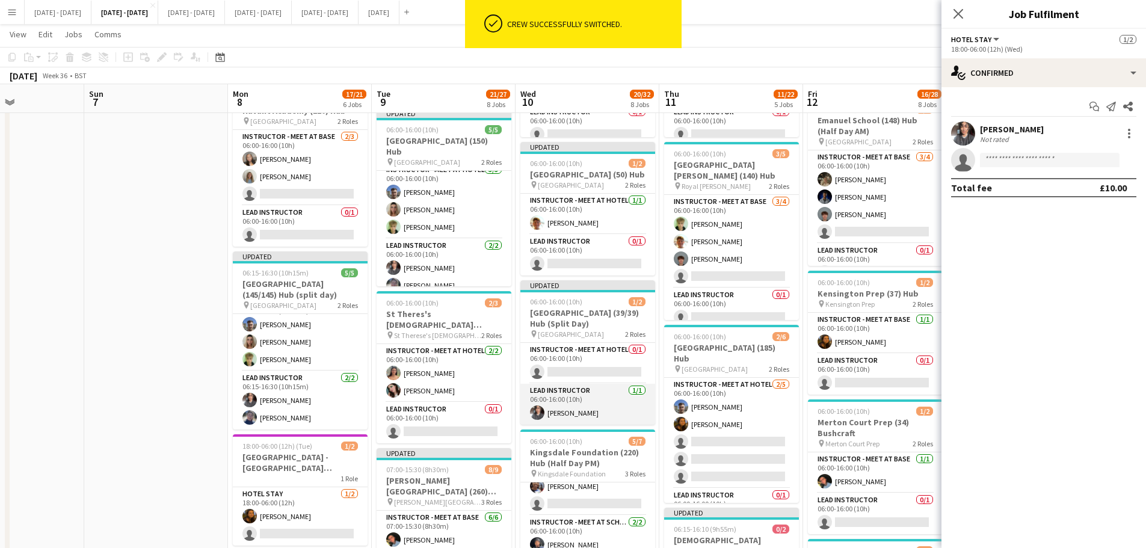
click at [563, 409] on app-card-role "Lead Instructor [DATE] 06:00-16:00 (10h) [PERSON_NAME]" at bounding box center [587, 404] width 135 height 41
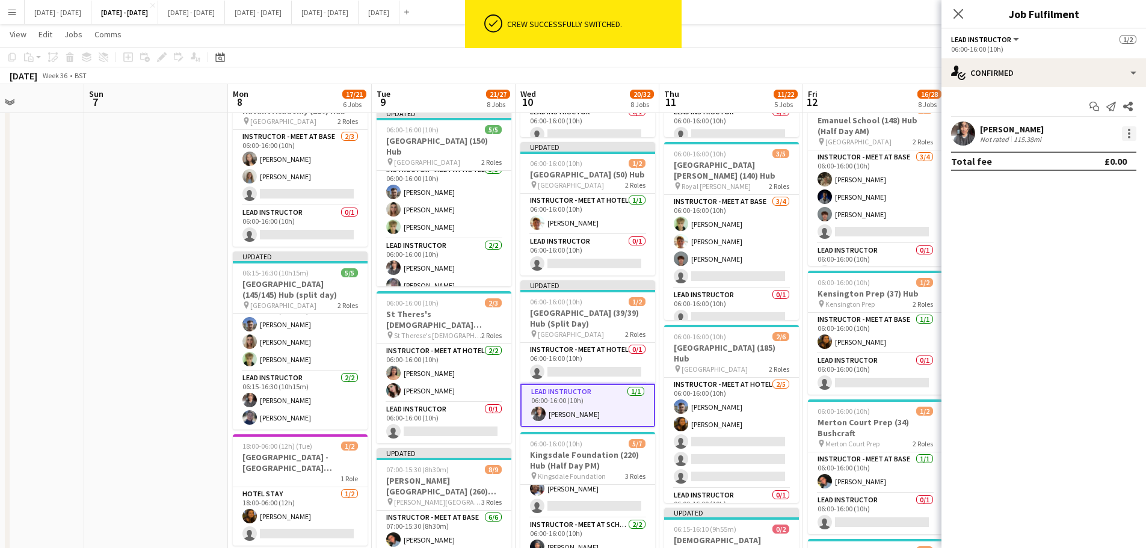
click at [1131, 135] on div at bounding box center [1129, 133] width 14 height 14
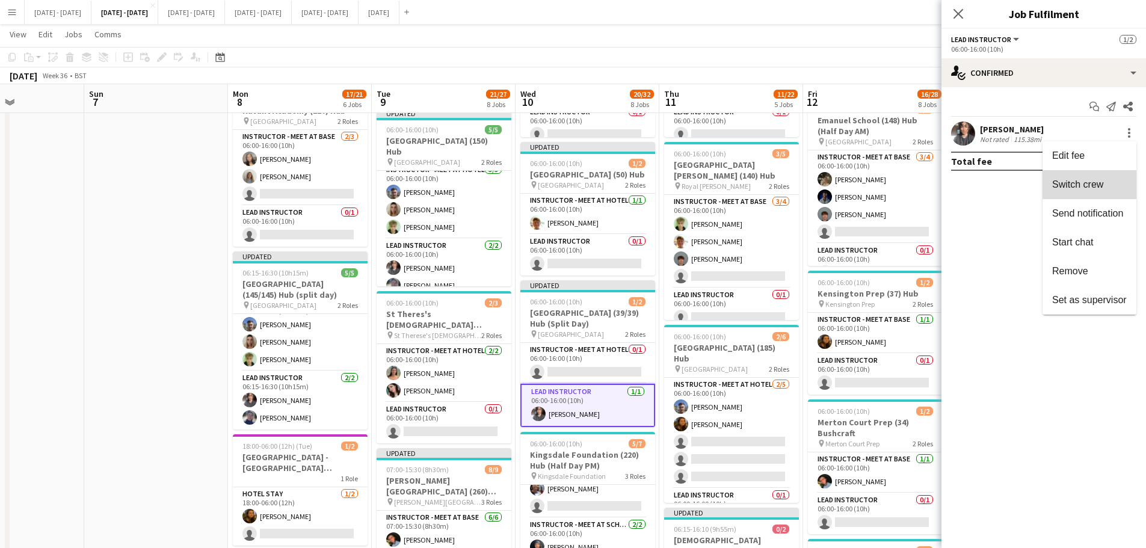
click at [1104, 181] on span "Switch crew" at bounding box center [1077, 184] width 51 height 10
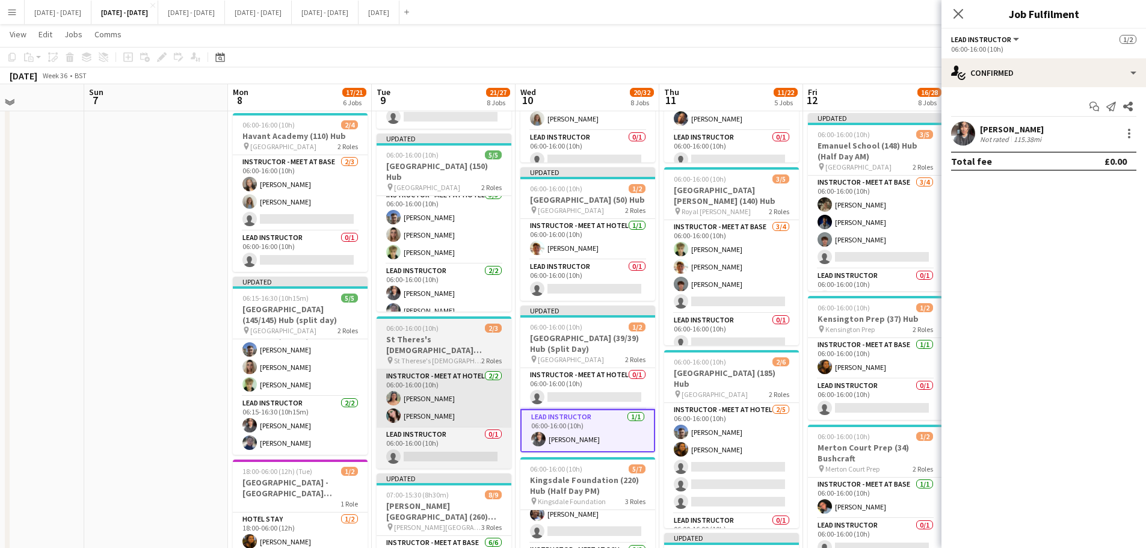
click at [960, 5] on div "Close pop-in" at bounding box center [959, 14] width 34 height 28
click at [959, 13] on icon at bounding box center [959, 14] width 10 height 10
click at [959, 14] on app-navbar "Menu Boards Boards Boards All jobs Status Workforce Workforce My Workforce Recr…" at bounding box center [573, 12] width 1146 height 24
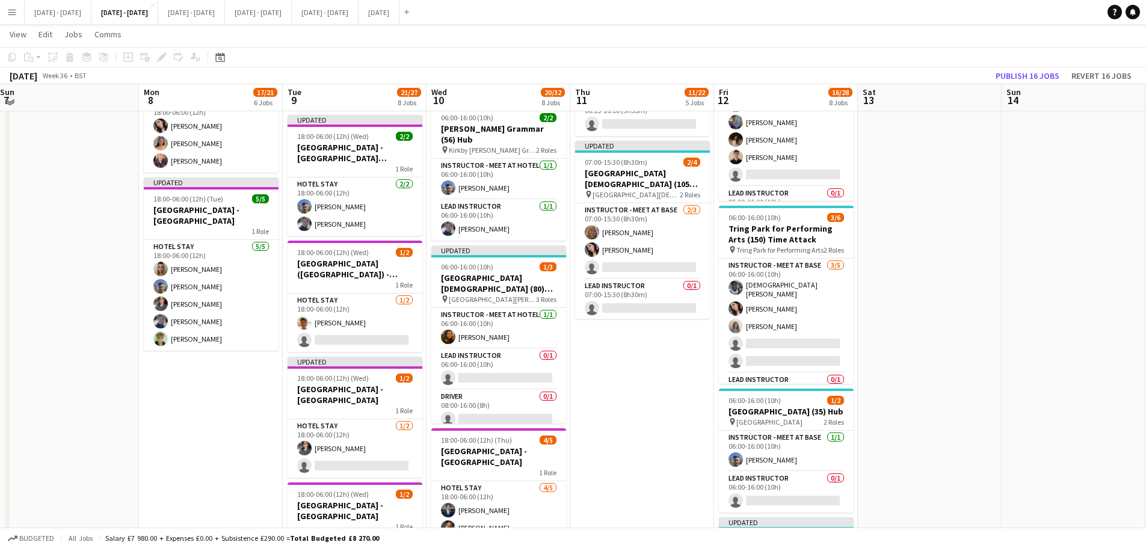
scroll to position [0, 255]
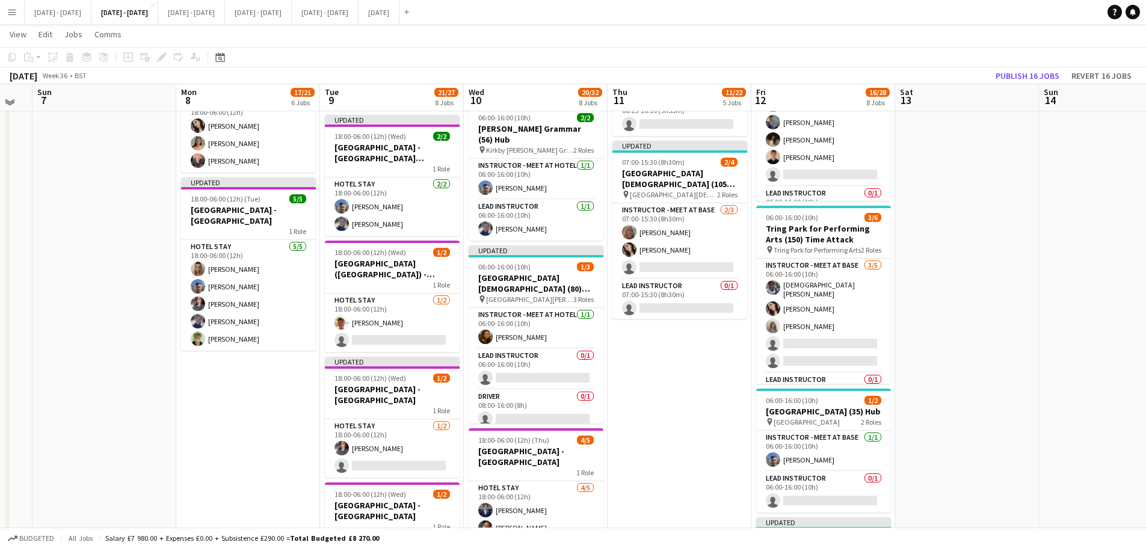
drag, startPoint x: 443, startPoint y: 466, endPoint x: 392, endPoint y: 438, distance: 58.7
click at [392, 438] on app-calendar-viewport "Fri 5 Sat 6 Sun 7 Mon 8 17/21 6 Jobs Tue 9 21/27 8 Jobs Wed 10 20/32 8 Jobs Thu…" at bounding box center [573, 77] width 1146 height 1454
click at [380, 208] on app-card-role "Hotel Stay [DATE] 18:00-06:00 (12h) [PERSON_NAME] [PERSON_NAME]" at bounding box center [392, 207] width 135 height 58
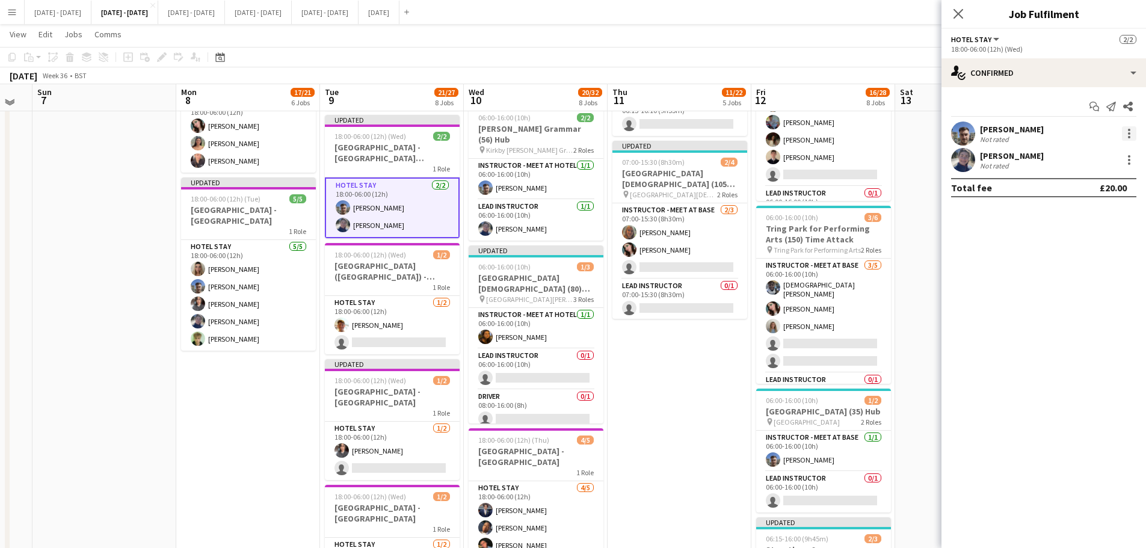
click at [1129, 131] on div at bounding box center [1129, 130] width 2 height 2
click at [924, 315] on div at bounding box center [573, 274] width 1146 height 548
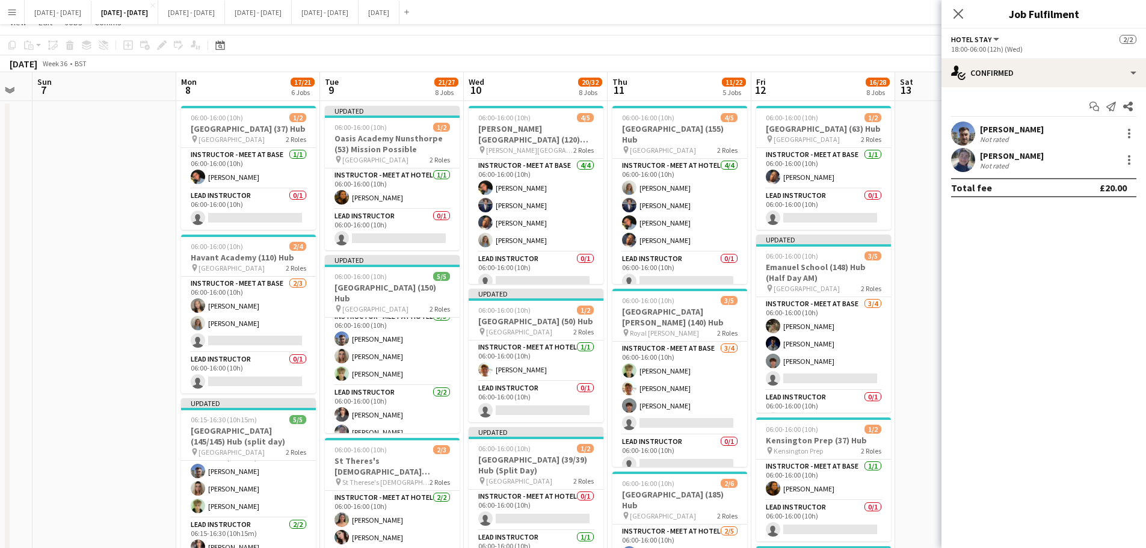
scroll to position [0, 0]
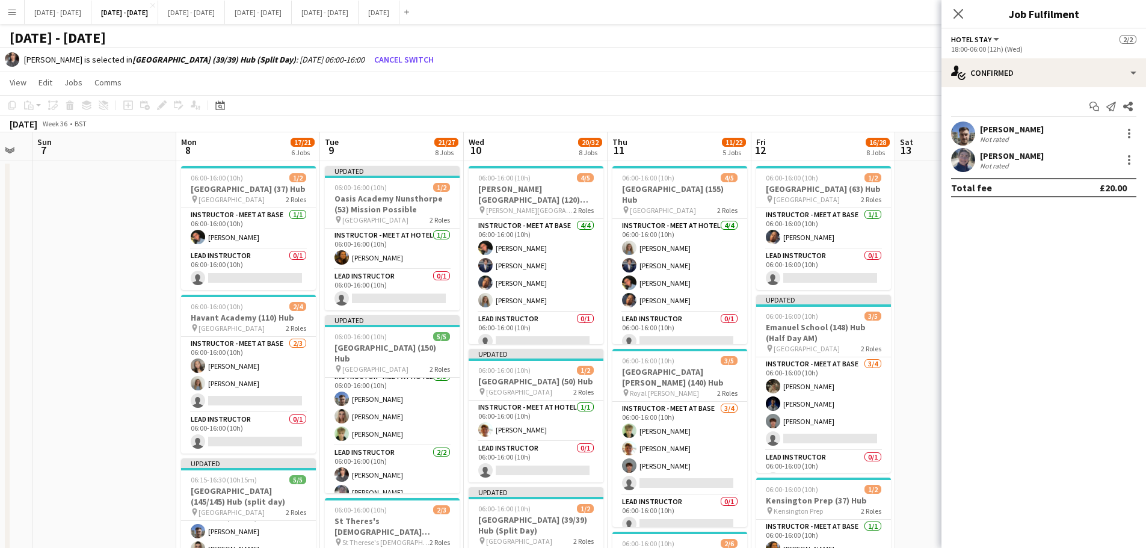
click at [456, 69] on div "[PERSON_NAME] is selected in [GEOGRAPHIC_DATA] (39/39) Hub (Split Day) : [DATE]…" at bounding box center [573, 59] width 1146 height 25
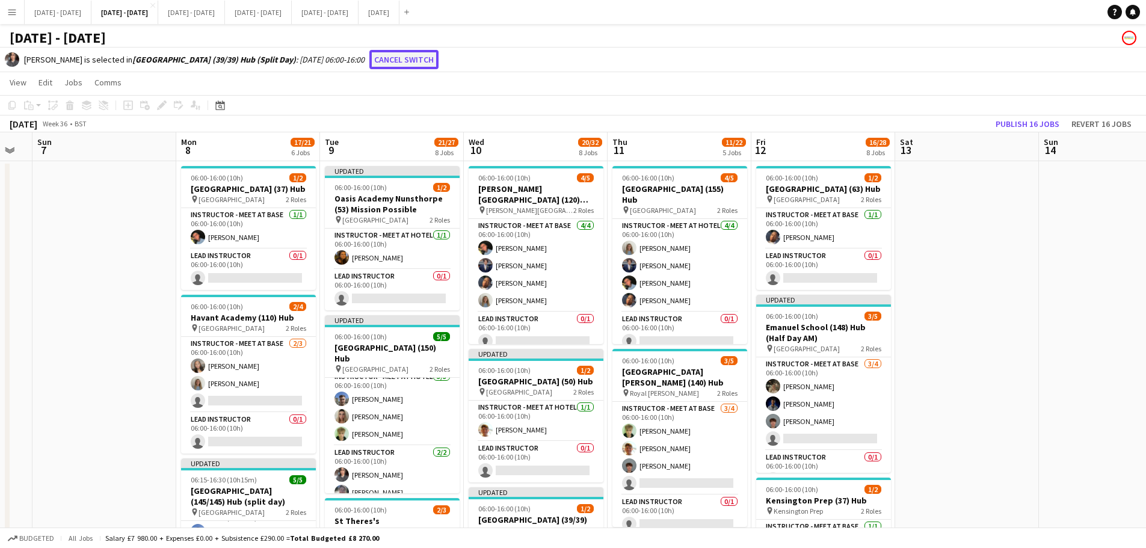
click at [428, 52] on button "Cancel switch" at bounding box center [403, 59] width 69 height 19
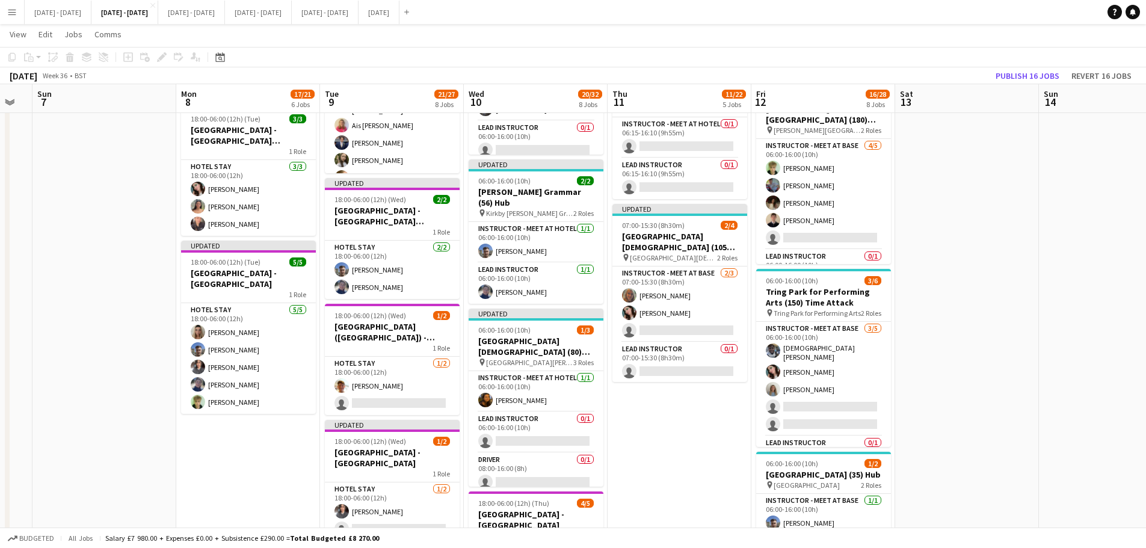
scroll to position [662, 0]
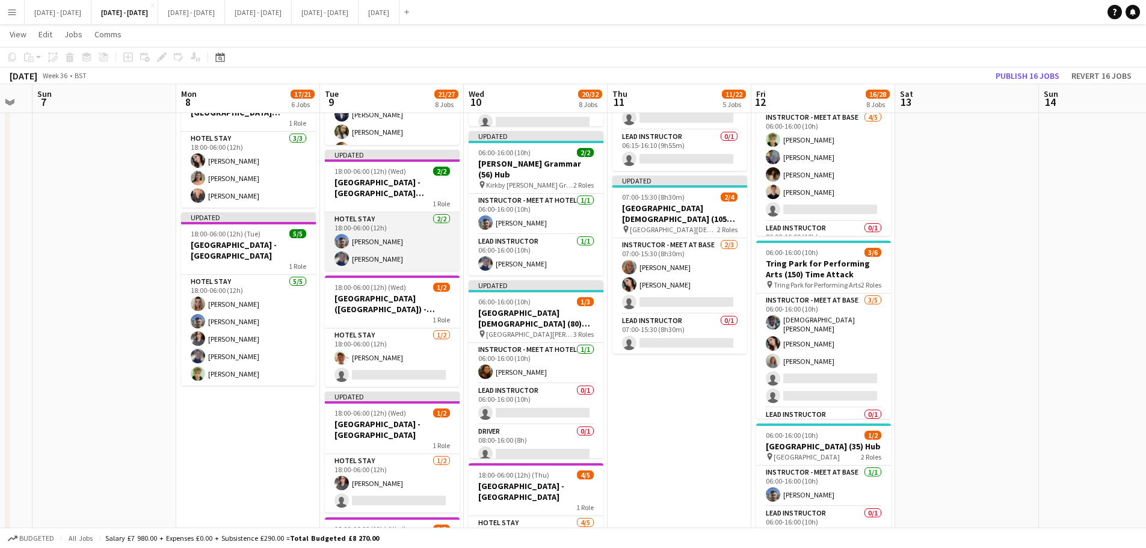
click at [359, 239] on app-card-role "Hotel Stay [DATE] 18:00-06:00 (12h) [PERSON_NAME] [PERSON_NAME]" at bounding box center [392, 241] width 135 height 58
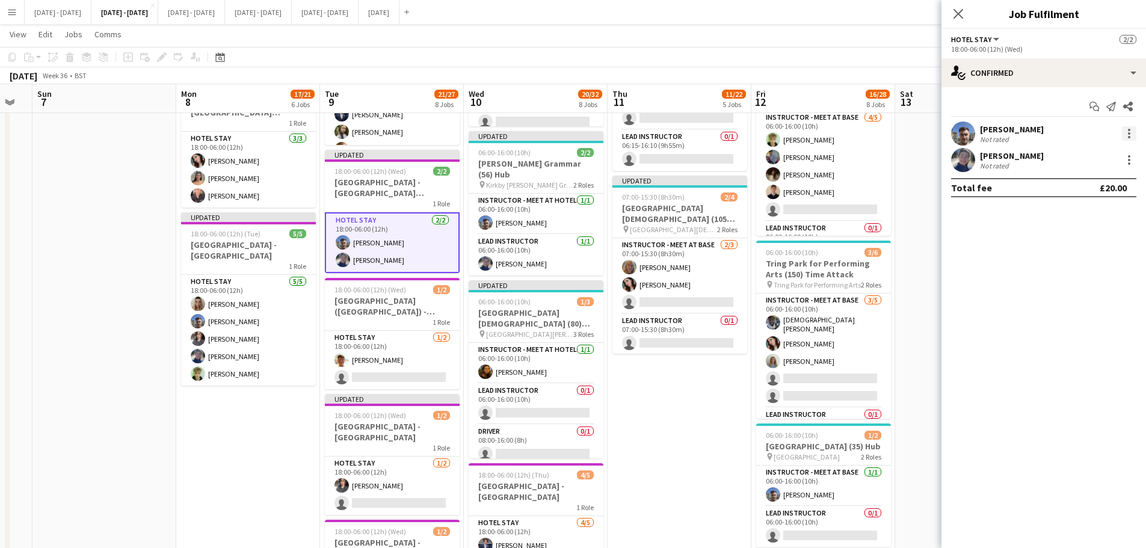
click at [1128, 135] on div at bounding box center [1129, 133] width 14 height 14
click at [1110, 178] on button "Switch crew" at bounding box center [1090, 184] width 94 height 29
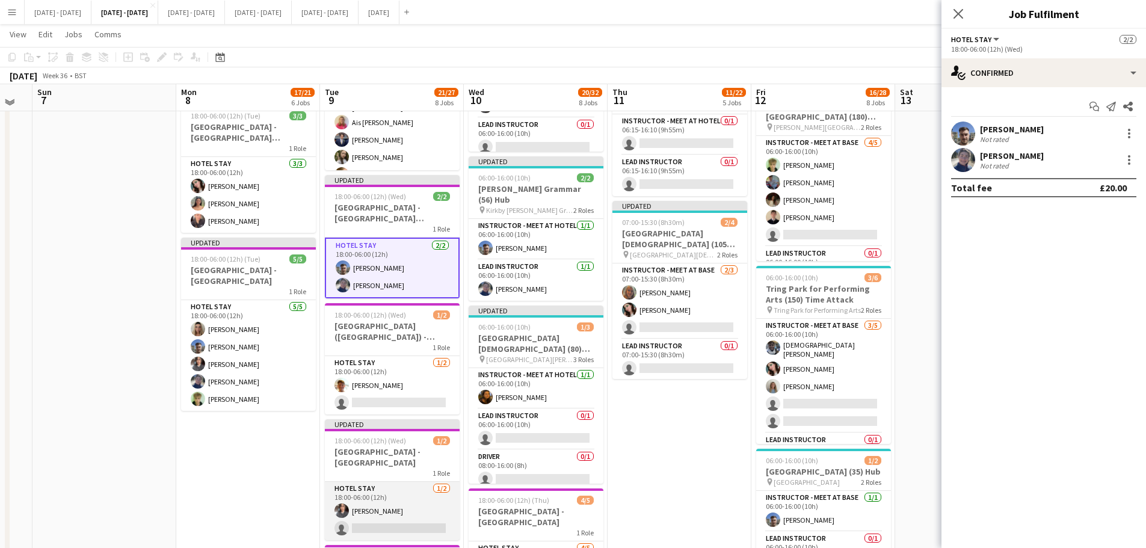
click at [424, 526] on app-card-role "Hotel Stay [DATE] 18:00-06:00 (12h) [PERSON_NAME] single-neutral-actions" at bounding box center [392, 511] width 135 height 58
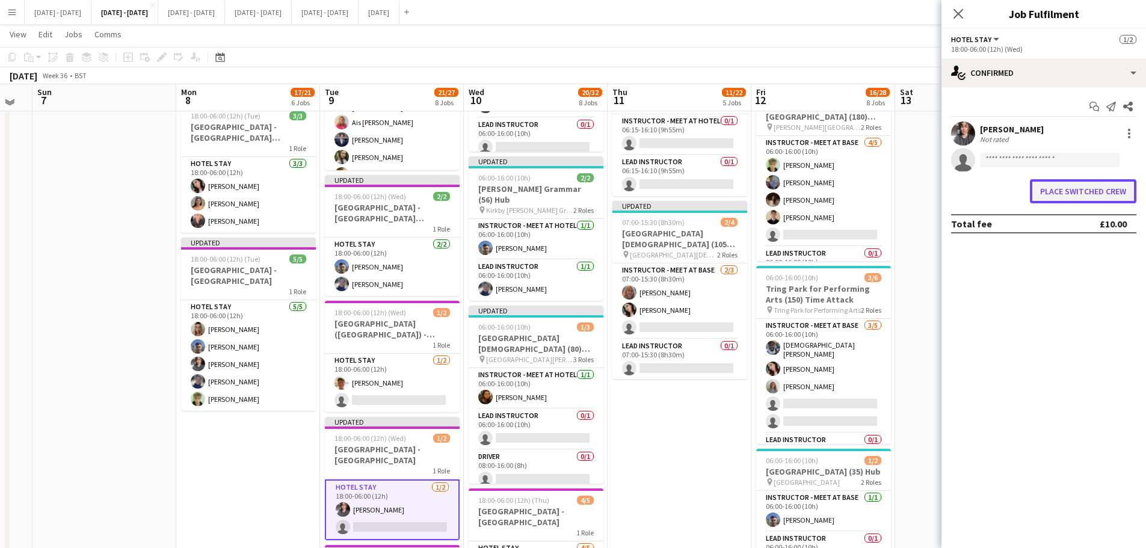
click at [1084, 194] on button "Place switched crew" at bounding box center [1083, 191] width 107 height 24
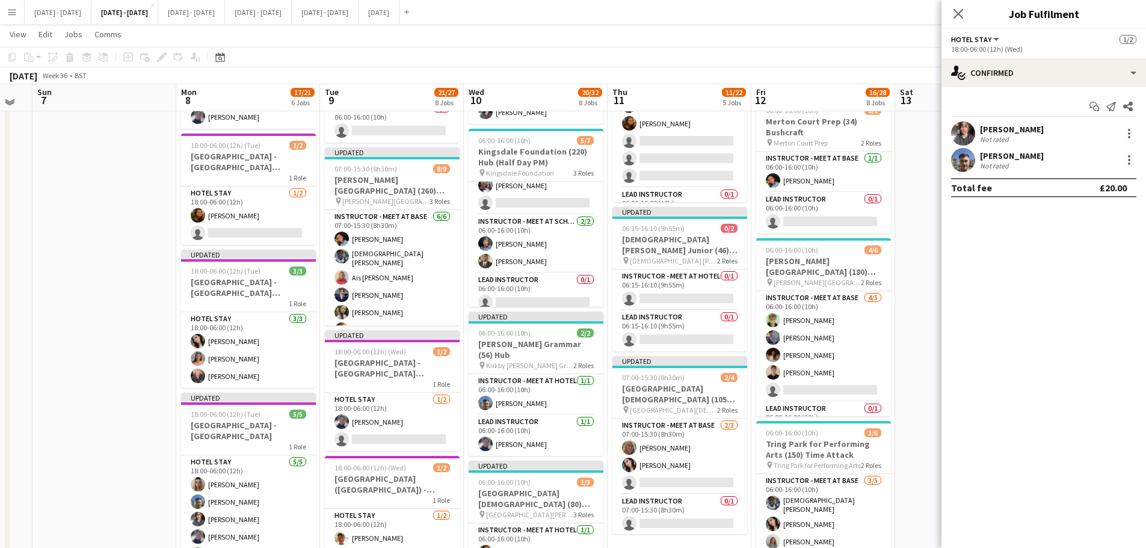
scroll to position [542, 0]
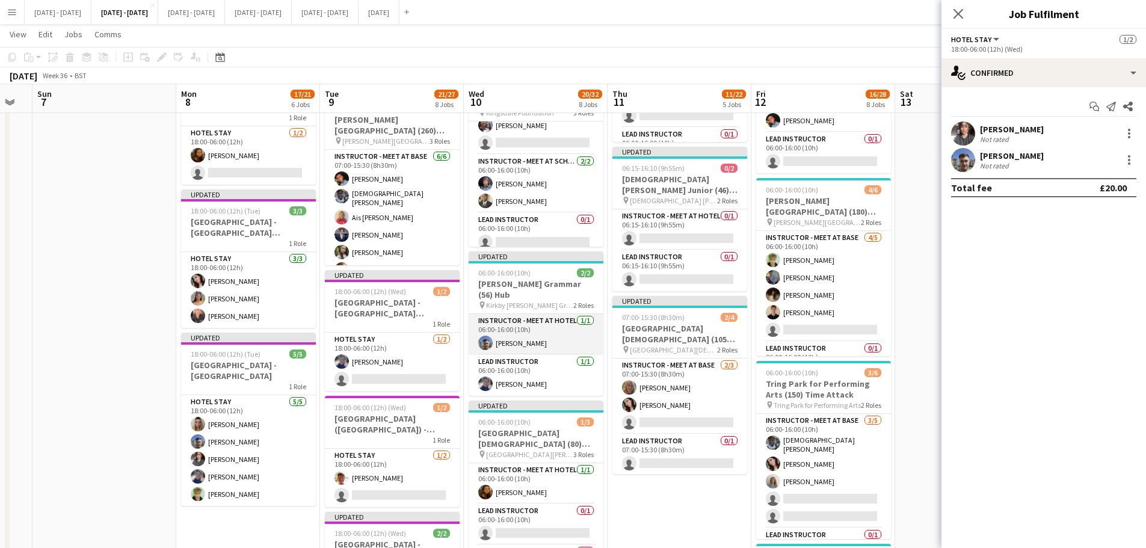
click at [536, 338] on app-card-role "Instructor - Meet at Hotel [DATE] 06:00-16:00 (10h) [PERSON_NAME]" at bounding box center [536, 334] width 135 height 41
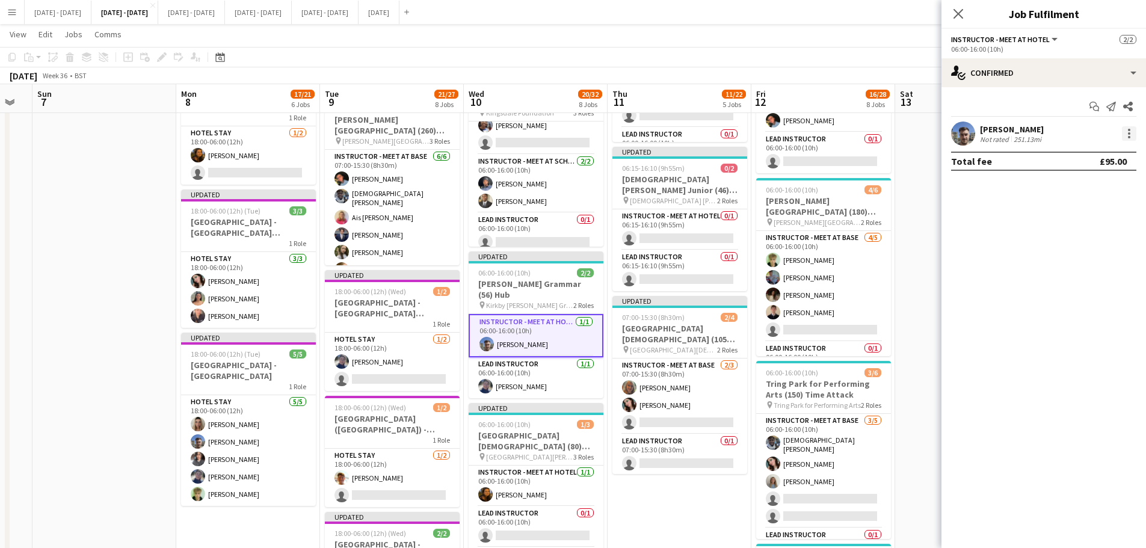
click at [1130, 137] on div at bounding box center [1129, 137] width 2 height 2
click at [1113, 183] on span "Switch crew" at bounding box center [1089, 184] width 75 height 11
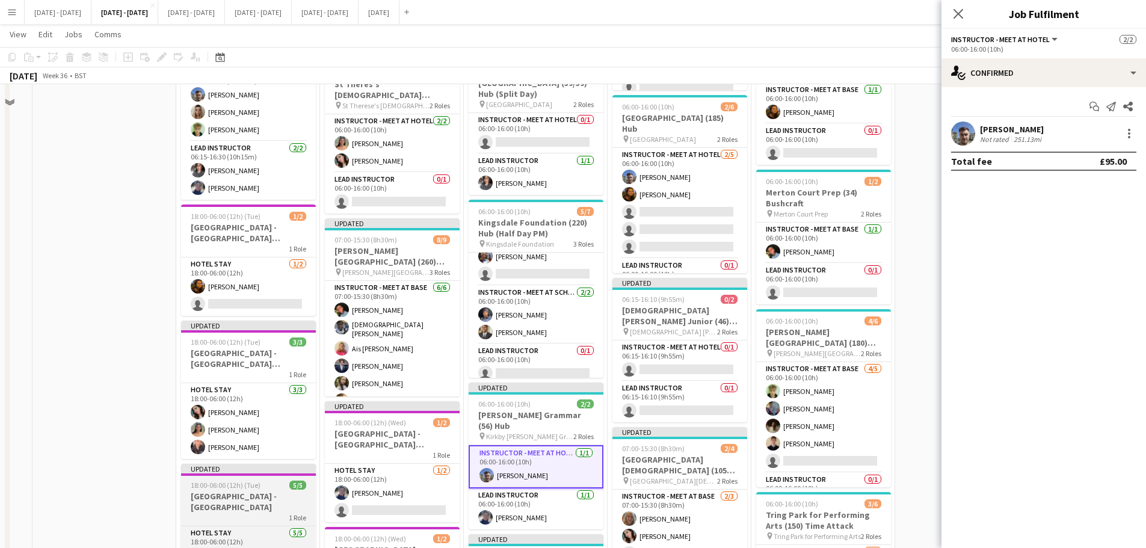
scroll to position [361, 0]
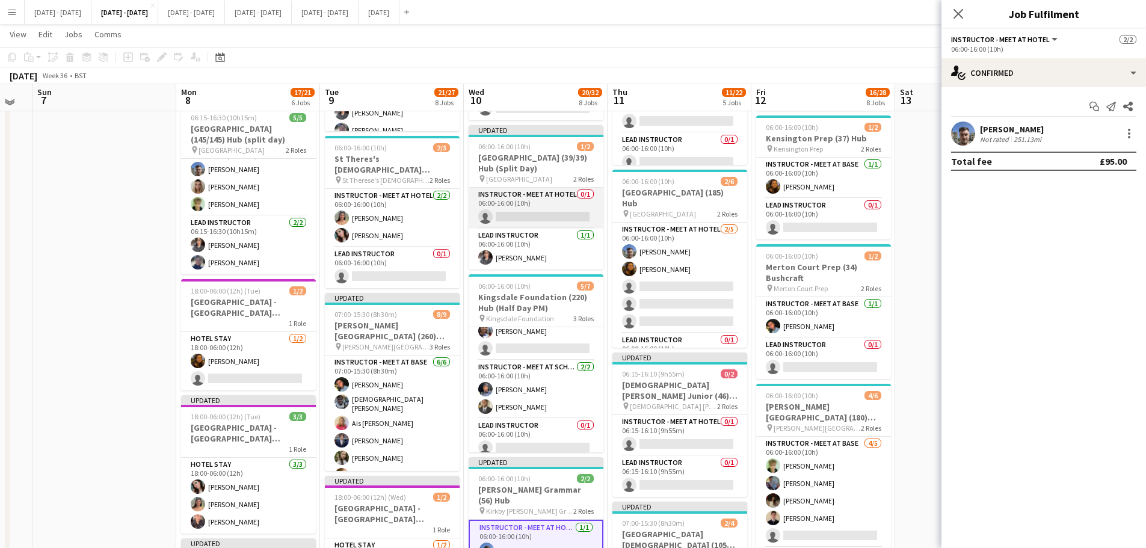
click at [539, 213] on app-card-role "Instructor - Meet at Hotel 0/1 06:00-16:00 (10h) single-neutral-actions" at bounding box center [536, 208] width 135 height 41
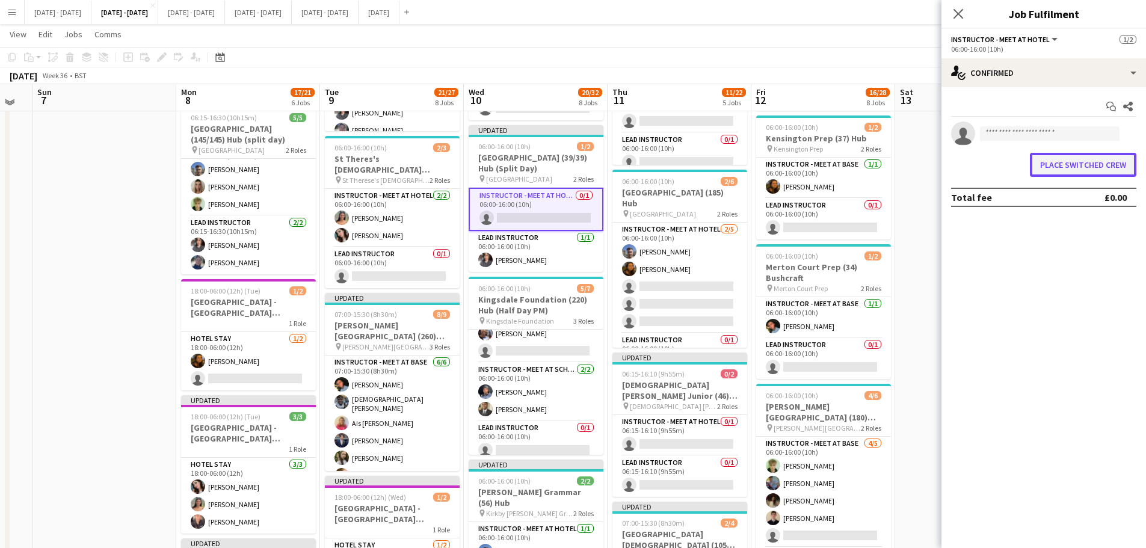
click at [1092, 168] on button "Place switched crew" at bounding box center [1083, 165] width 107 height 24
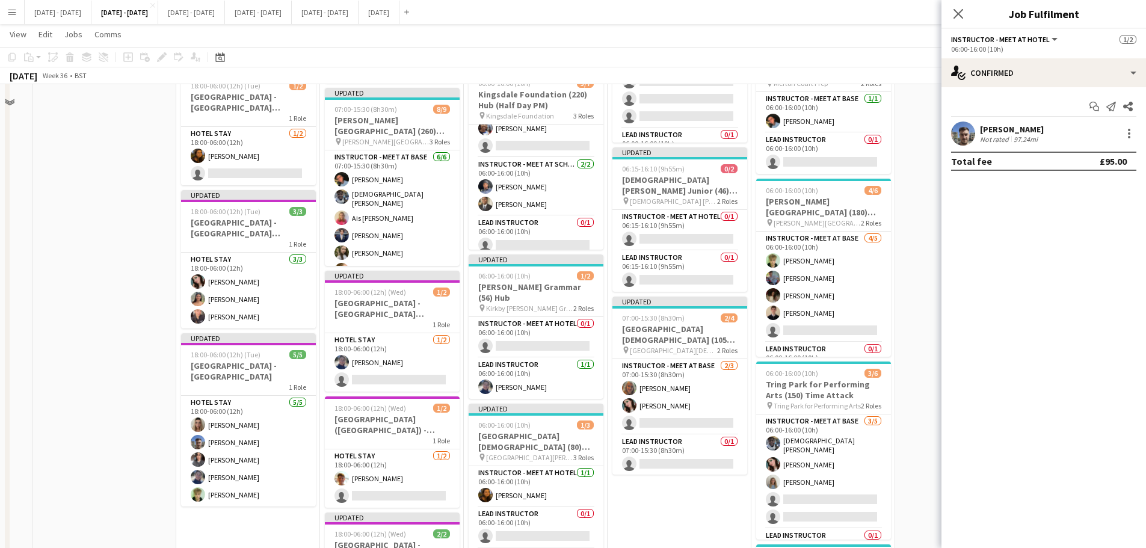
scroll to position [542, 0]
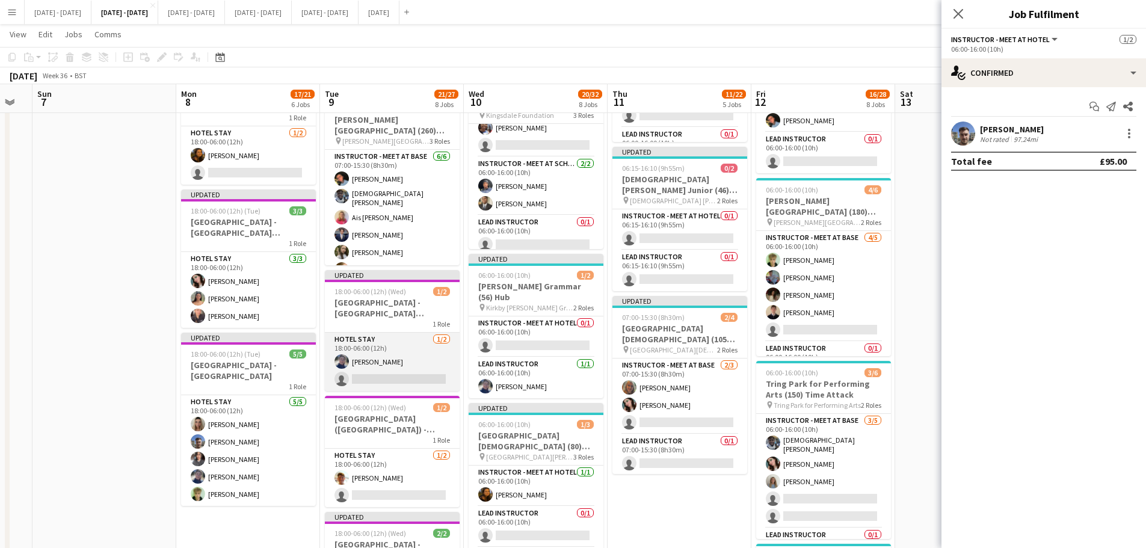
click at [395, 365] on app-card-role "Hotel Stay [DATE] 18:00-06:00 (12h) [PERSON_NAME] single-neutral-actions" at bounding box center [392, 362] width 135 height 58
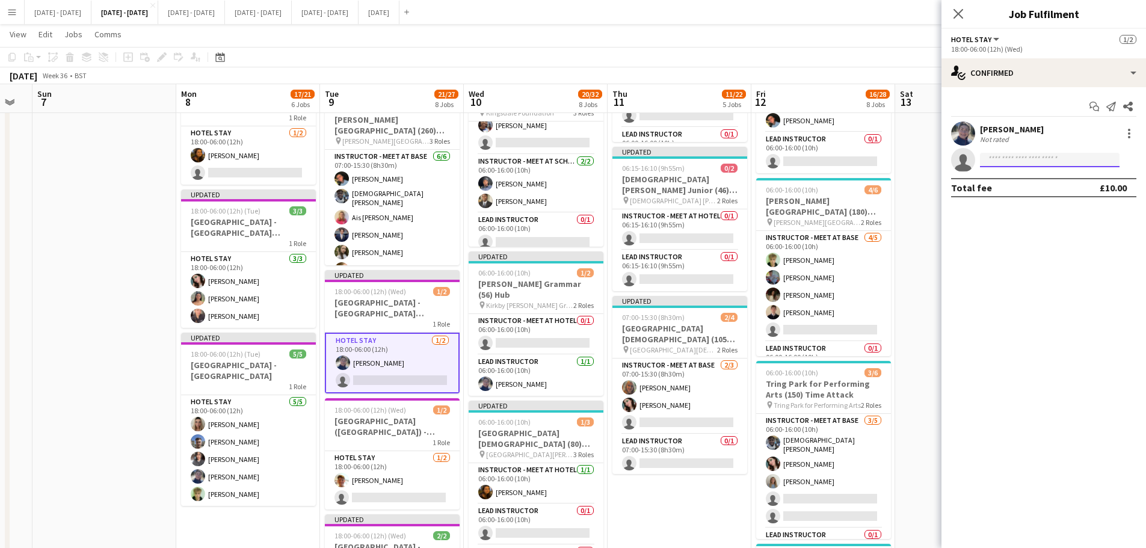
click at [1010, 155] on input at bounding box center [1050, 160] width 140 height 14
type input "****"
click at [1017, 189] on span "[EMAIL_ADDRESS][DOMAIN_NAME]" at bounding box center [1050, 187] width 120 height 10
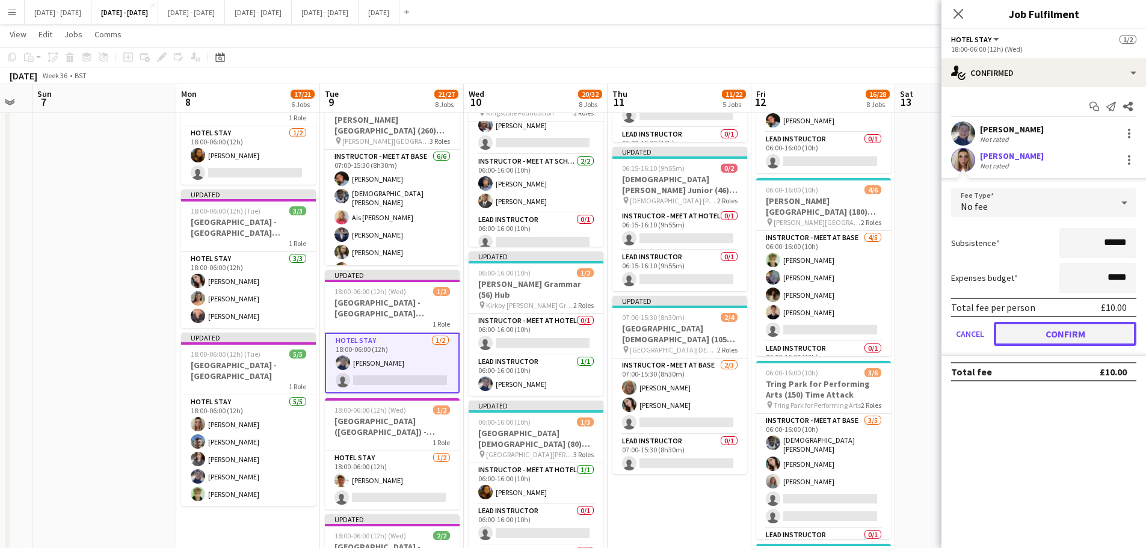
click at [1083, 337] on button "Confirm" at bounding box center [1065, 334] width 143 height 24
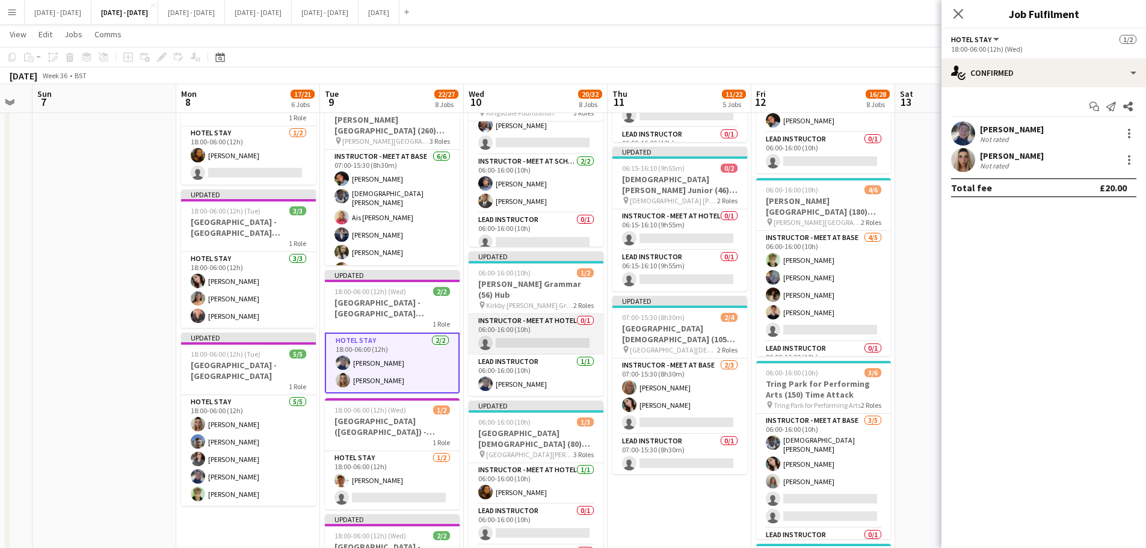
click at [541, 341] on app-card-role "Instructor - Meet at Hotel 0/1 06:00-16:00 (10h) single-neutral-actions" at bounding box center [536, 334] width 135 height 41
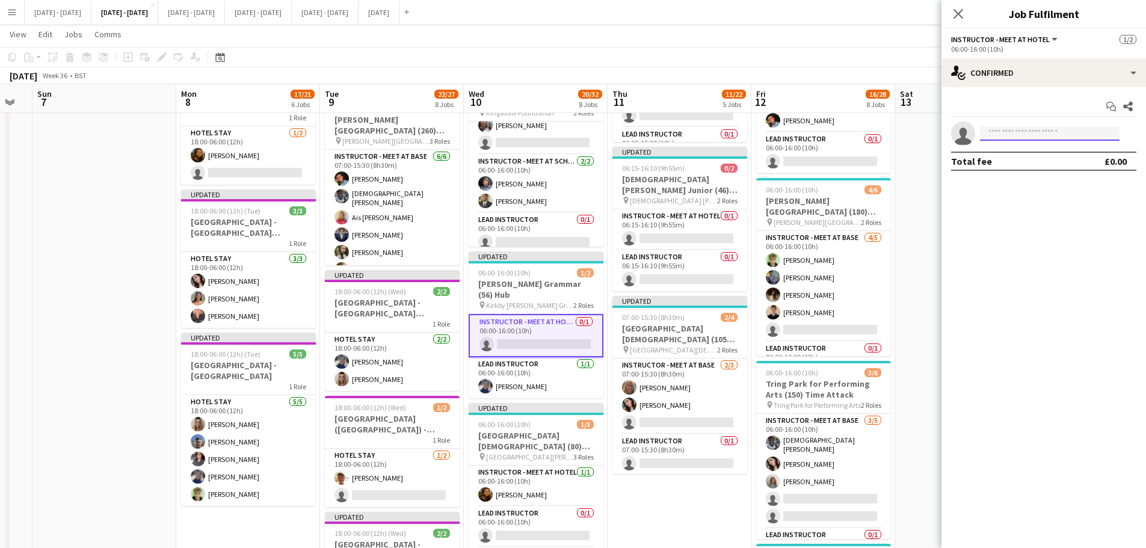
click at [1018, 134] on input at bounding box center [1050, 133] width 140 height 14
type input "*****"
click at [1042, 157] on span "[EMAIL_ADDRESS][DOMAIN_NAME]" at bounding box center [1050, 161] width 120 height 10
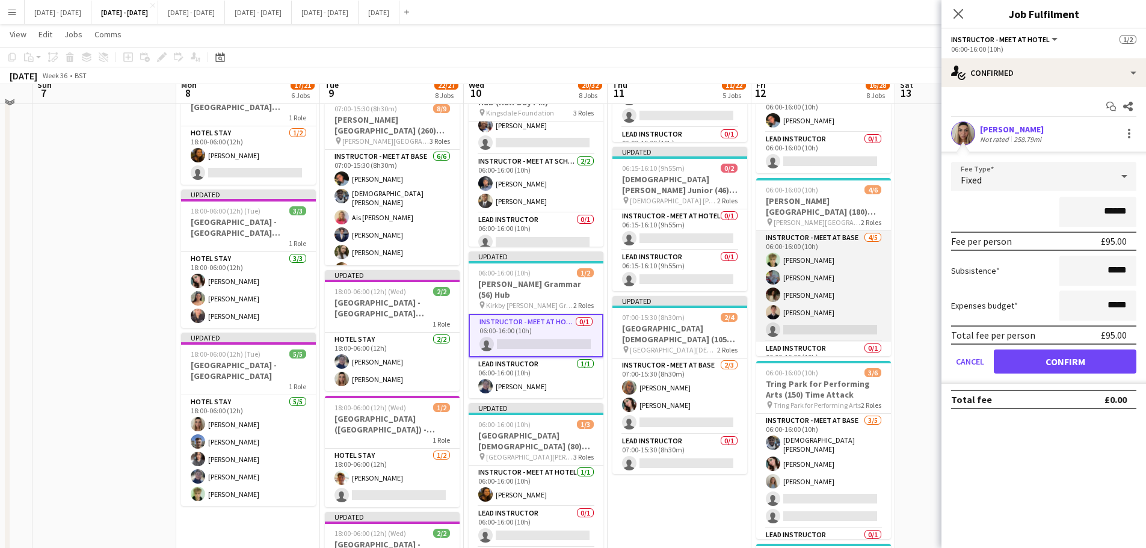
scroll to position [421, 0]
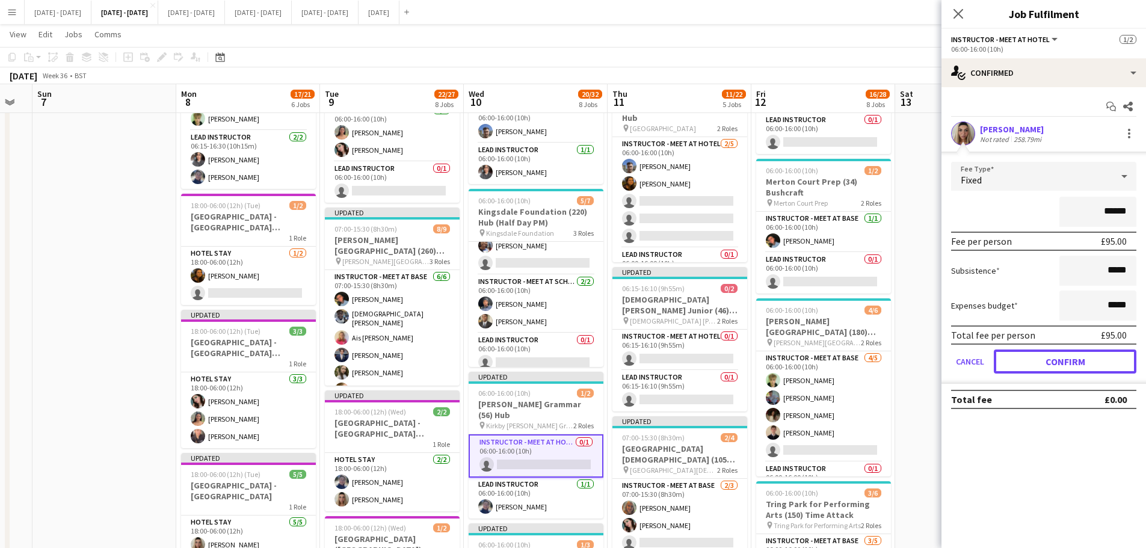
click at [1056, 368] on button "Confirm" at bounding box center [1065, 362] width 143 height 24
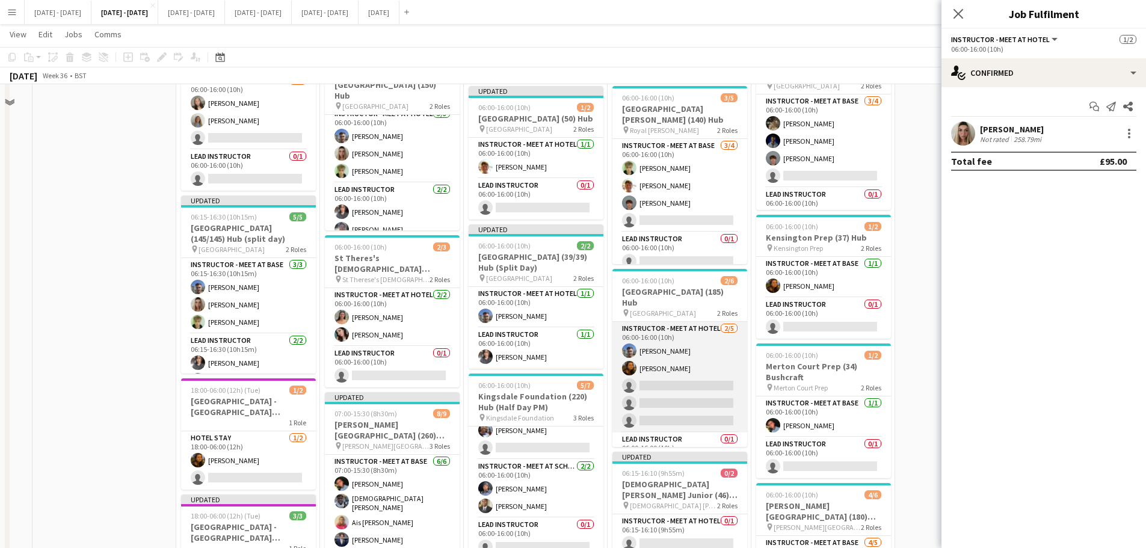
scroll to position [241, 0]
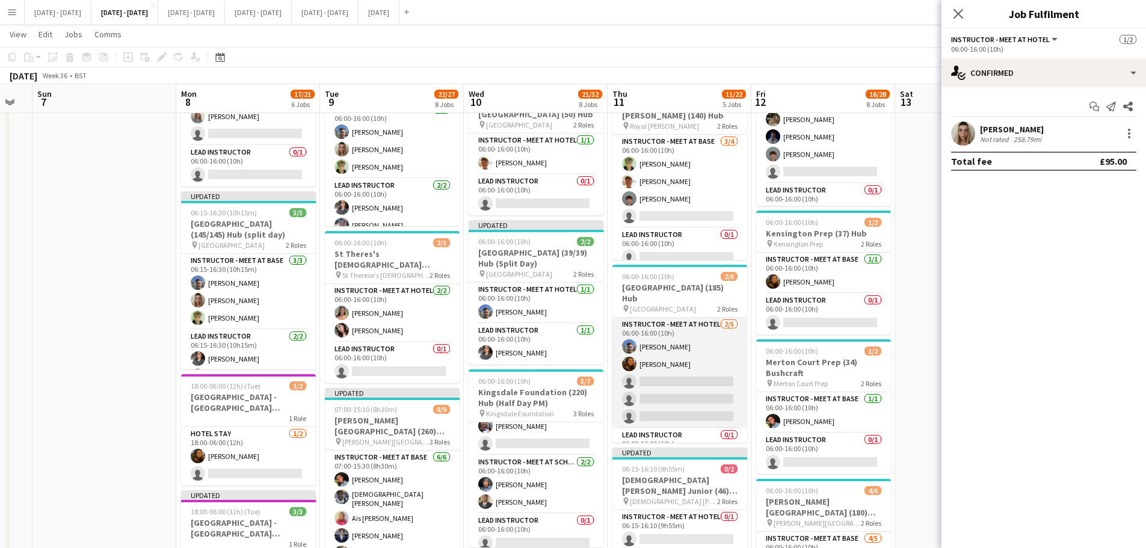
click at [652, 359] on app-card-role "Instructor - Meet at Hotel [DATE] 06:00-16:00 (10h) [PERSON_NAME] [PERSON_NAME]…" at bounding box center [680, 373] width 135 height 111
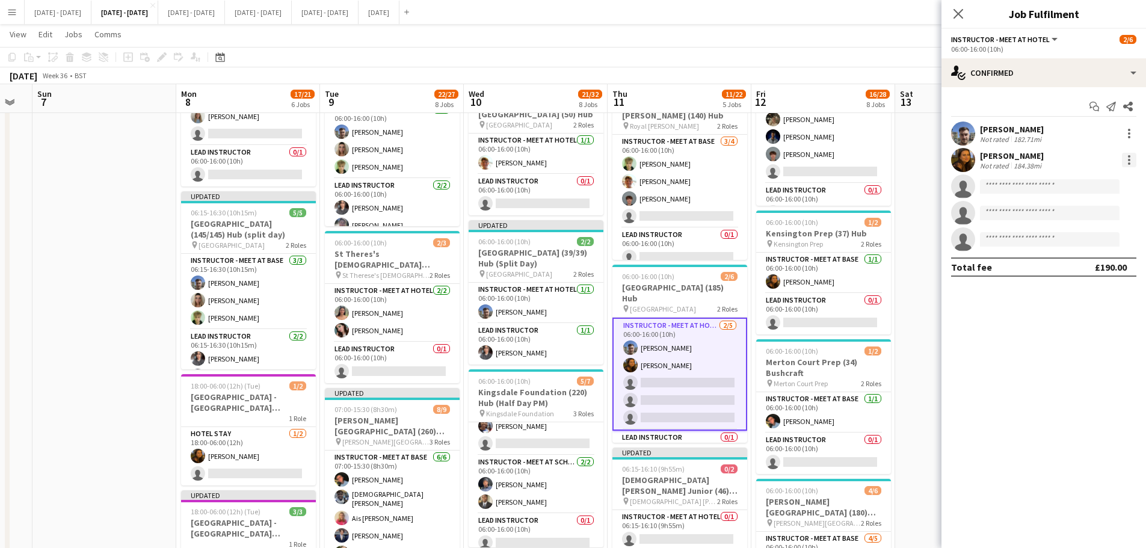
click at [1131, 159] on div at bounding box center [1129, 160] width 14 height 14
click at [1088, 208] on span "Switch crew" at bounding box center [1077, 211] width 51 height 10
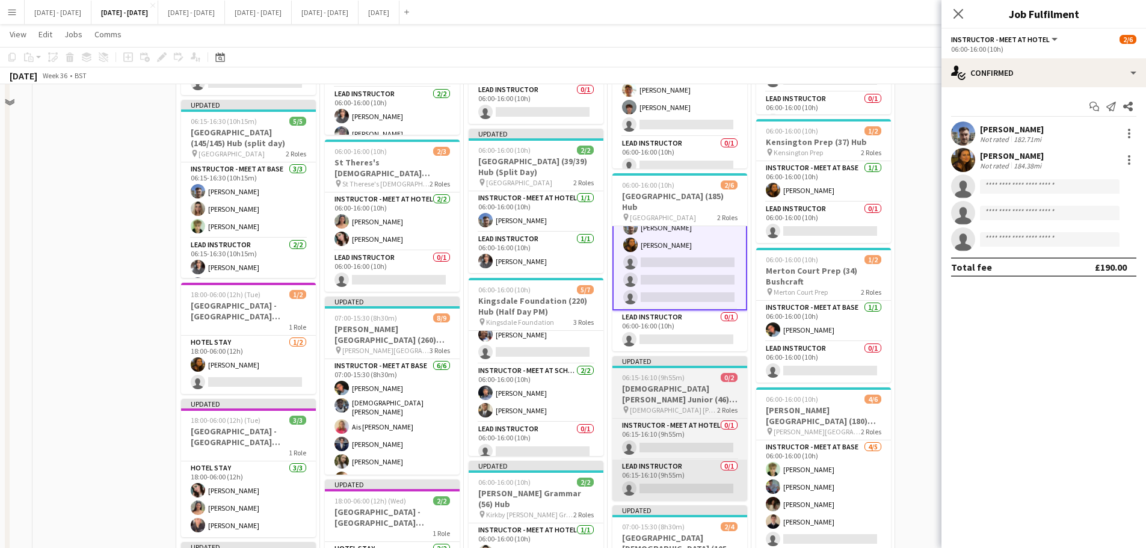
scroll to position [361, 0]
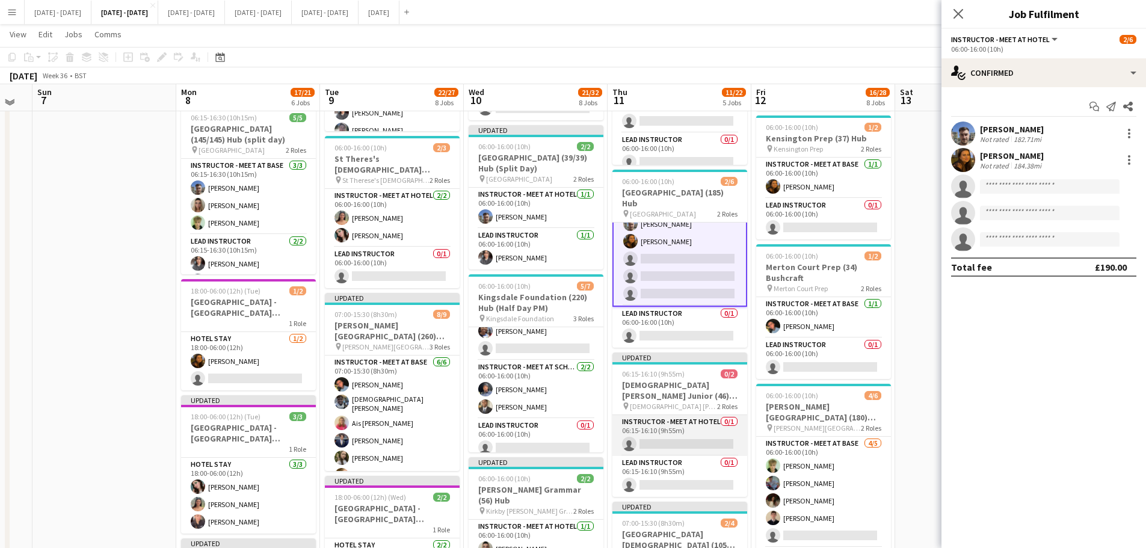
click at [691, 435] on app-card-role "Instructor - Meet at Hotel 0/1 06:15-16:10 (9h55m) single-neutral-actions" at bounding box center [680, 435] width 135 height 41
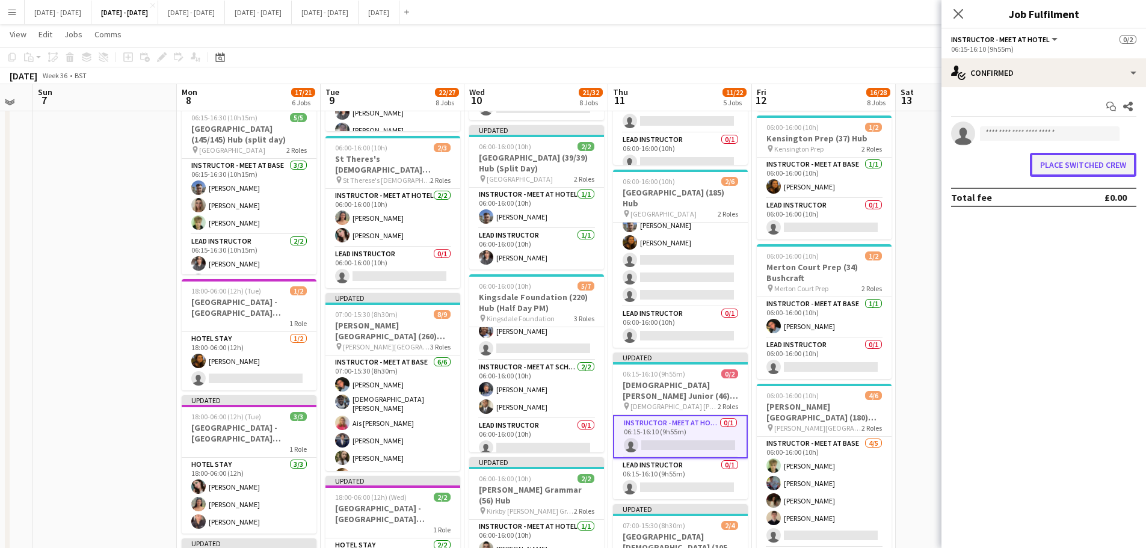
click at [1075, 153] on button "Place switched crew" at bounding box center [1083, 165] width 107 height 24
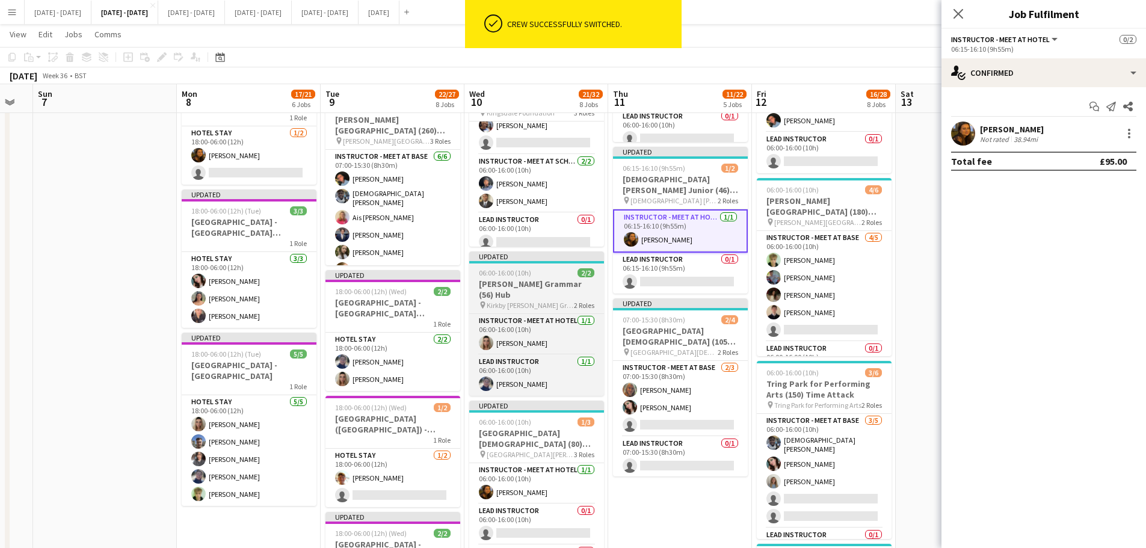
scroll to position [0, 254]
click at [569, 299] on h3 "[PERSON_NAME] Grammar (56) Hub" at bounding box center [537, 290] width 135 height 22
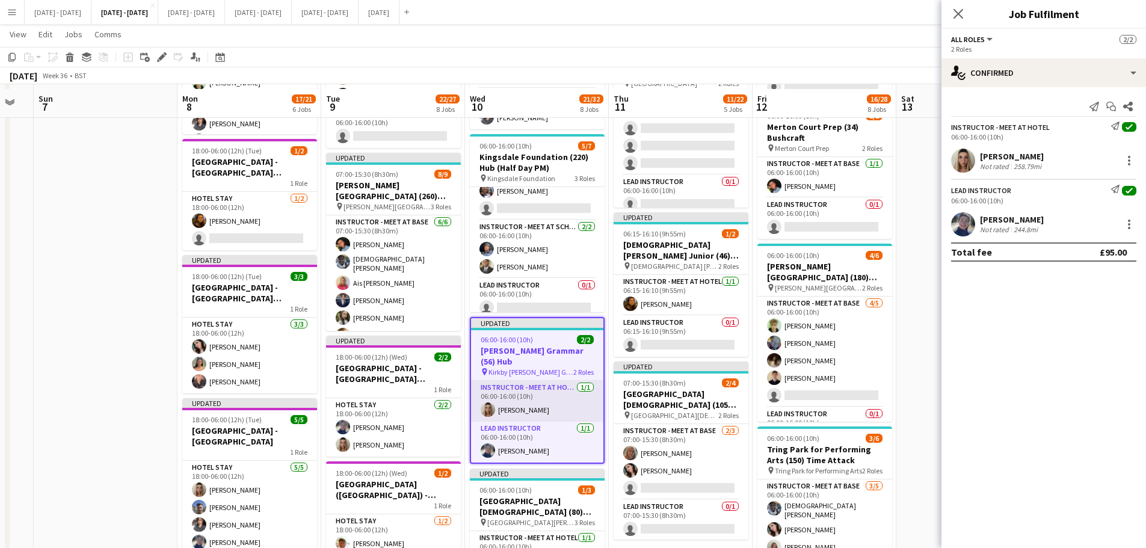
scroll to position [481, 0]
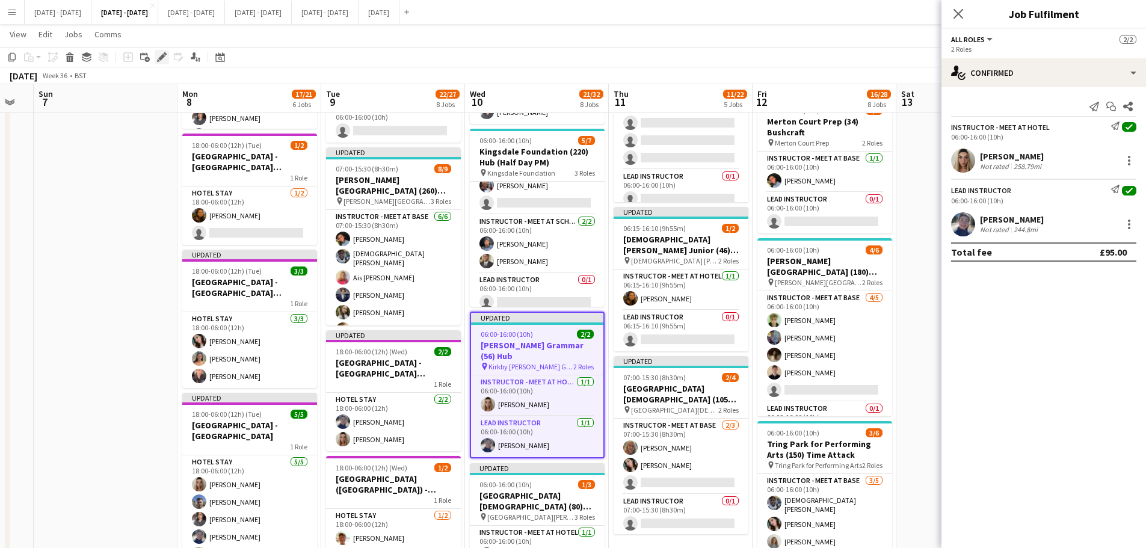
click at [164, 57] on icon at bounding box center [161, 57] width 7 height 7
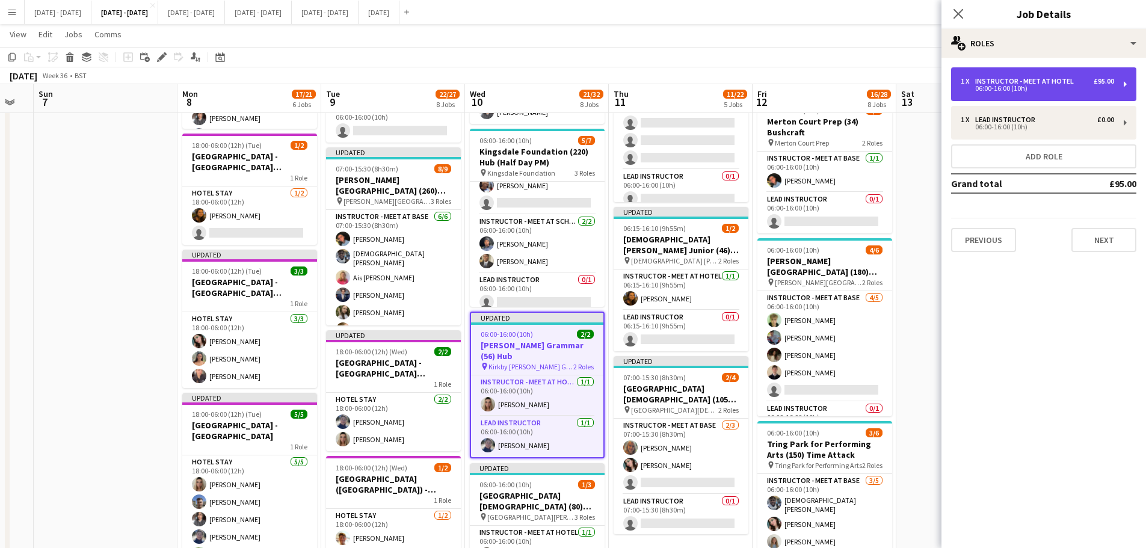
click at [1020, 88] on div "06:00-16:00 (10h)" at bounding box center [1037, 88] width 153 height 6
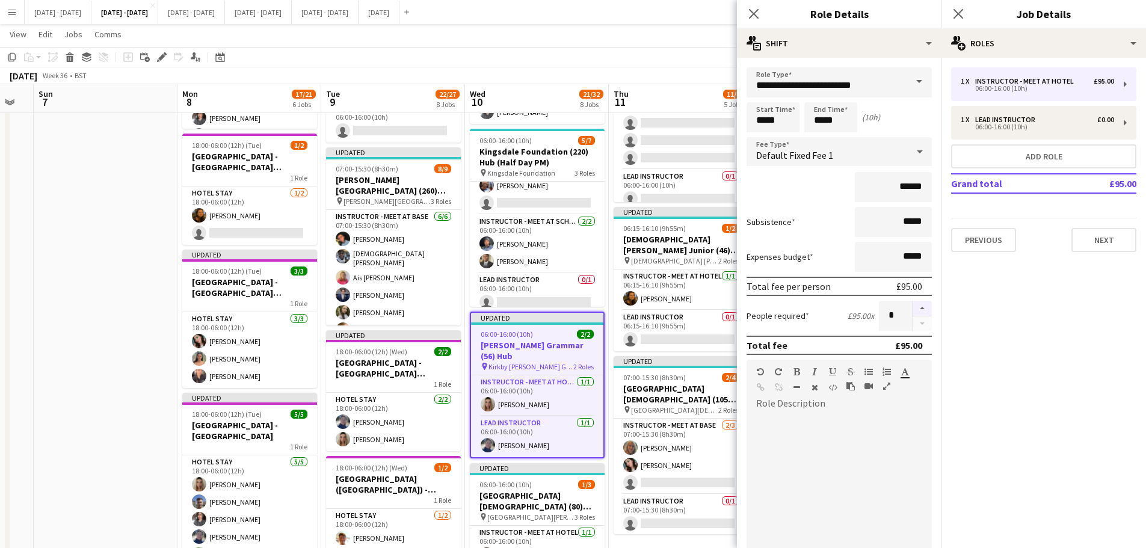
click at [916, 314] on button "button" at bounding box center [922, 309] width 19 height 16
type input "*"
click at [754, 16] on icon "Close pop-in" at bounding box center [753, 13] width 11 height 11
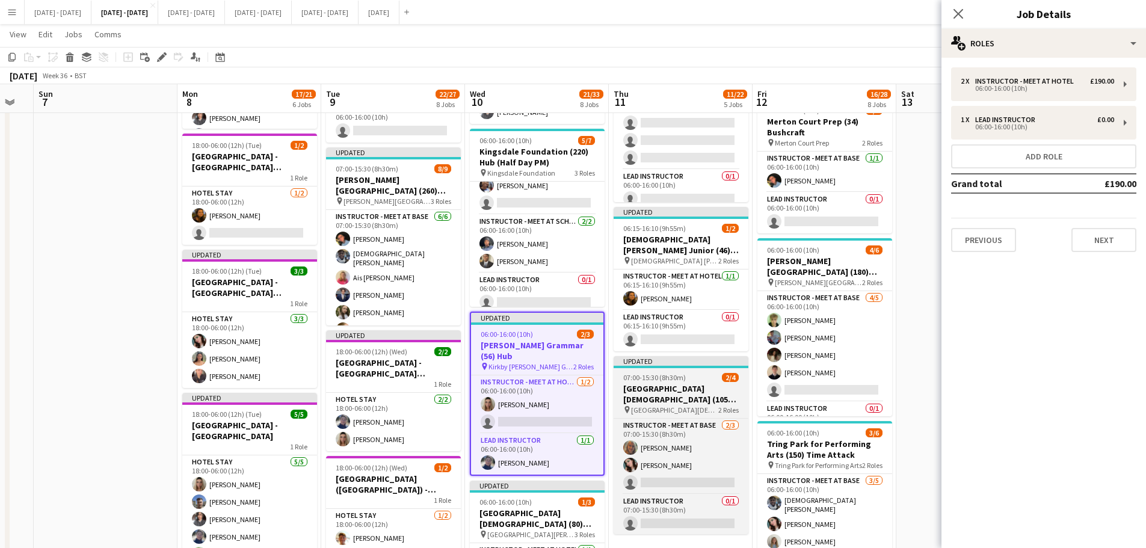
click at [529, 421] on app-card-role "Instructor - Meet at Hotel [DATE] 06:00-16:00 (10h) [PERSON_NAME] single-neutra…" at bounding box center [537, 404] width 132 height 58
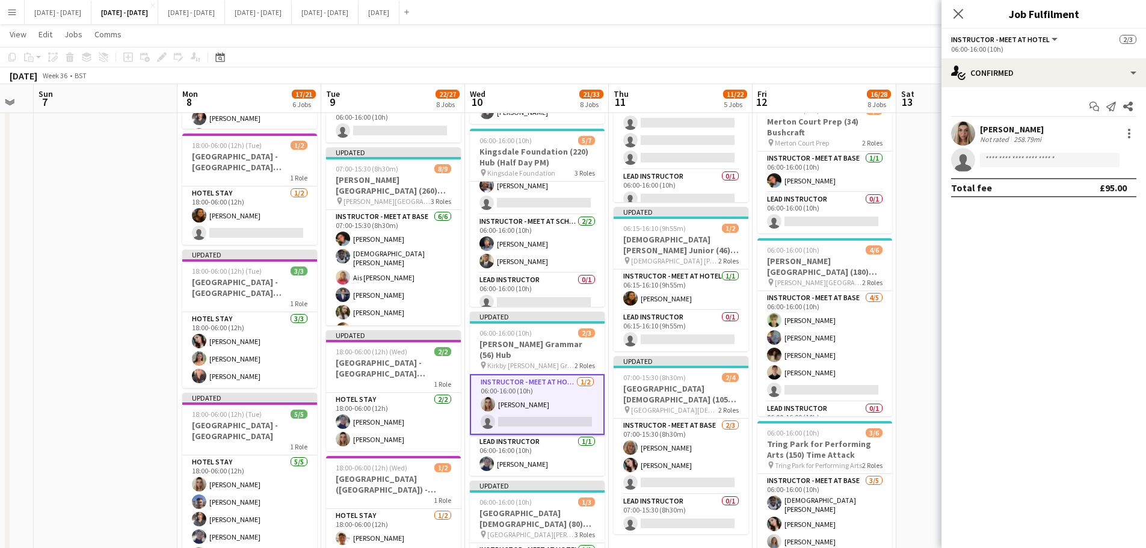
click at [1025, 148] on app-invite-slot "single-neutral-actions" at bounding box center [1044, 160] width 205 height 24
click at [1020, 155] on input at bounding box center [1050, 160] width 140 height 14
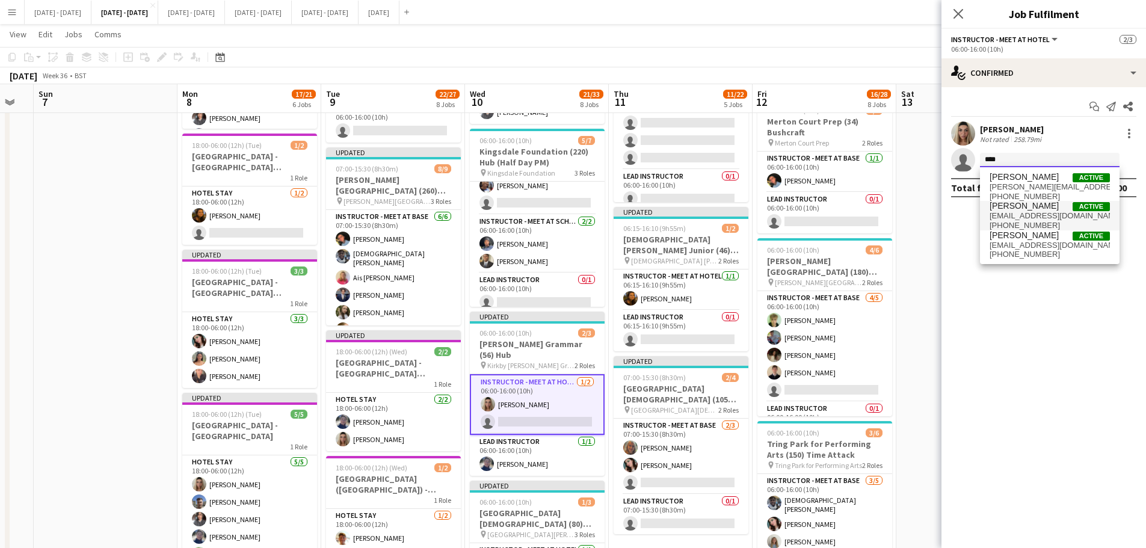
type input "****"
click at [1031, 208] on span "[PERSON_NAME]" at bounding box center [1024, 206] width 69 height 10
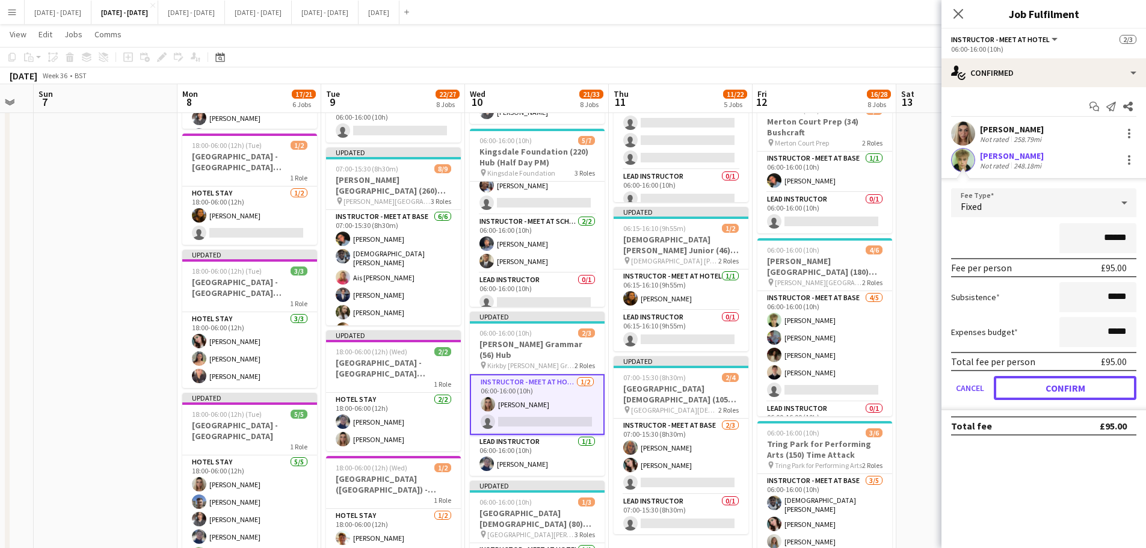
click at [1021, 389] on button "Confirm" at bounding box center [1065, 388] width 143 height 24
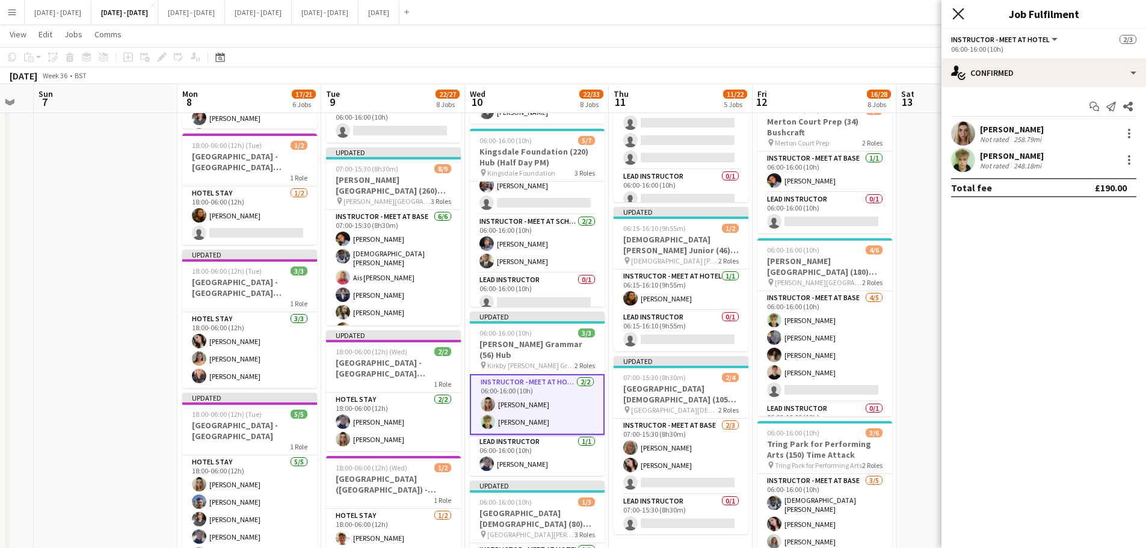
click at [956, 14] on icon "Close pop-in" at bounding box center [958, 13] width 11 height 11
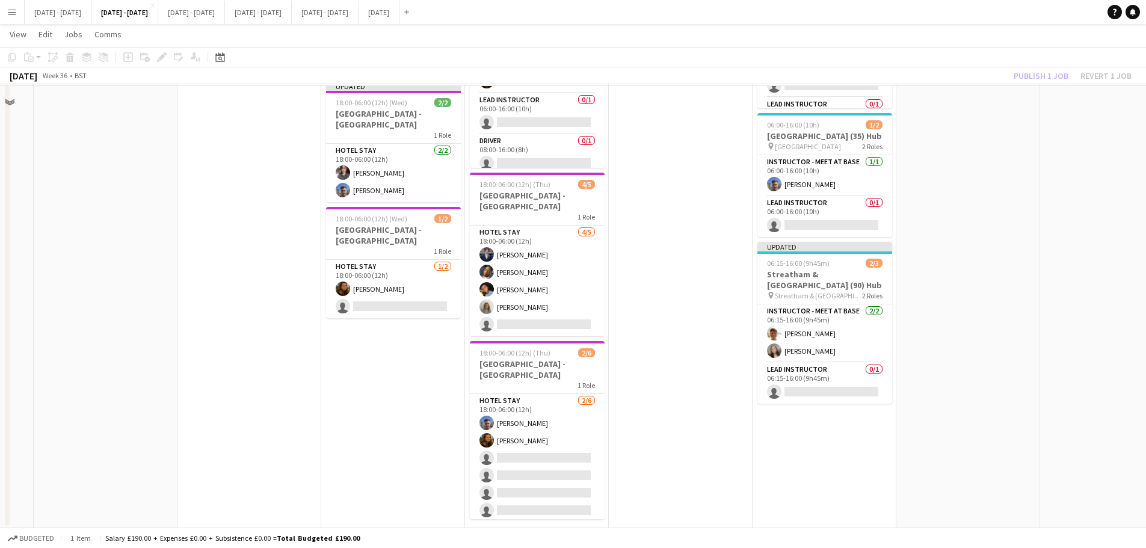
scroll to position [973, 0]
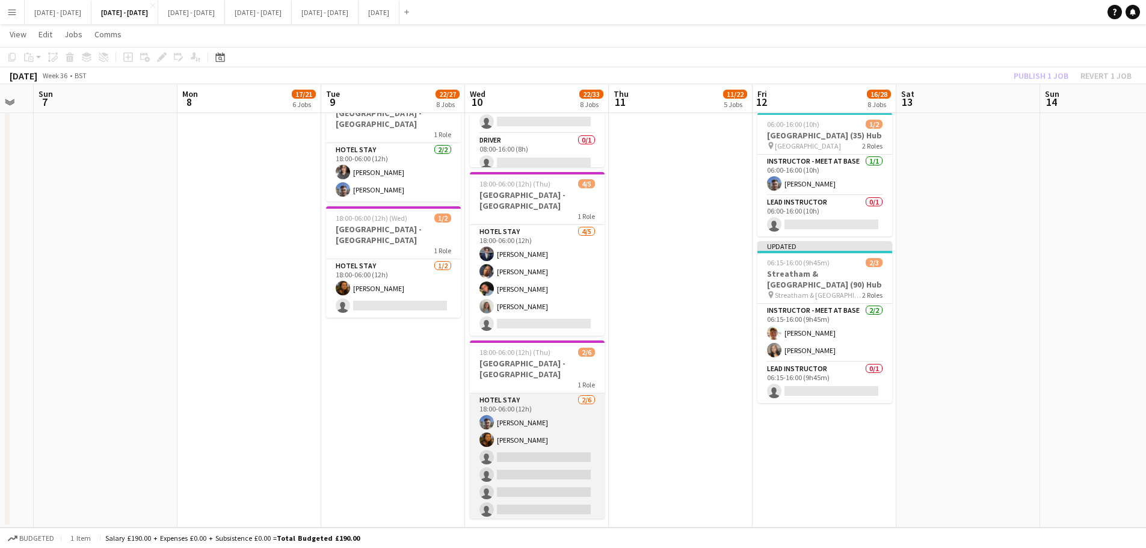
click at [510, 436] on app-card-role "Hotel Stay [DATE] 18:00-06:00 (12h) [PERSON_NAME] [PERSON_NAME] single-neutral-…" at bounding box center [537, 458] width 135 height 128
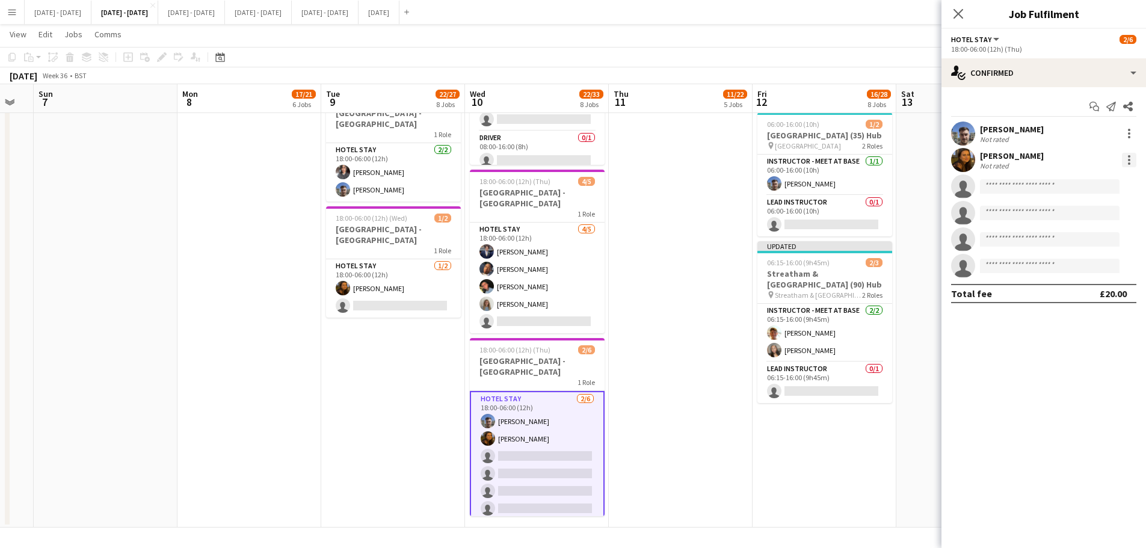
click at [1133, 164] on div at bounding box center [1129, 160] width 14 height 14
click at [1078, 297] on span "Remove" at bounding box center [1070, 297] width 36 height 10
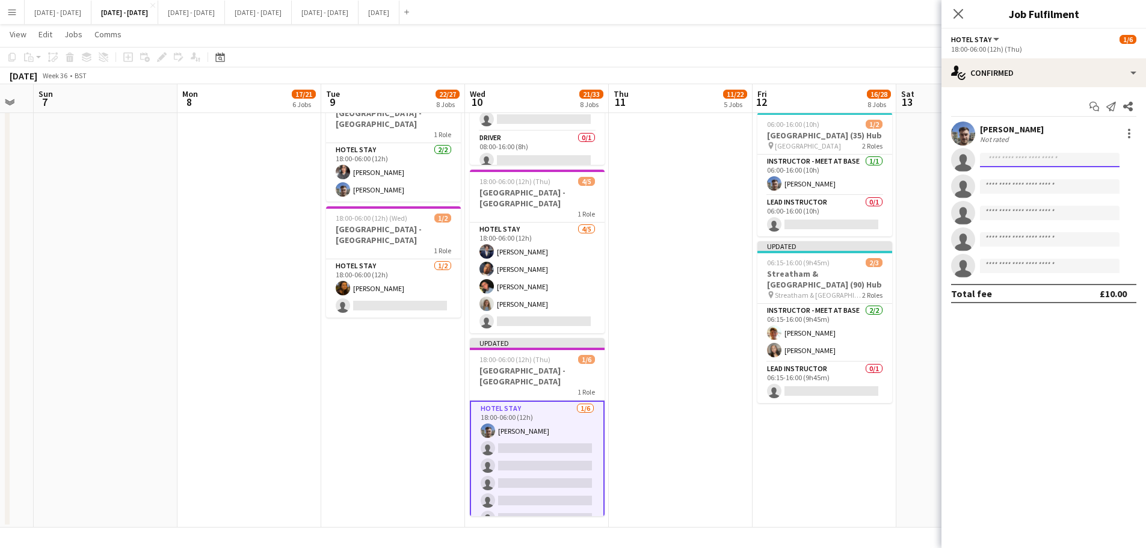
click at [1021, 158] on input at bounding box center [1050, 160] width 140 height 14
type input "***"
click at [1018, 181] on span "[PERSON_NAME]" at bounding box center [1024, 177] width 69 height 10
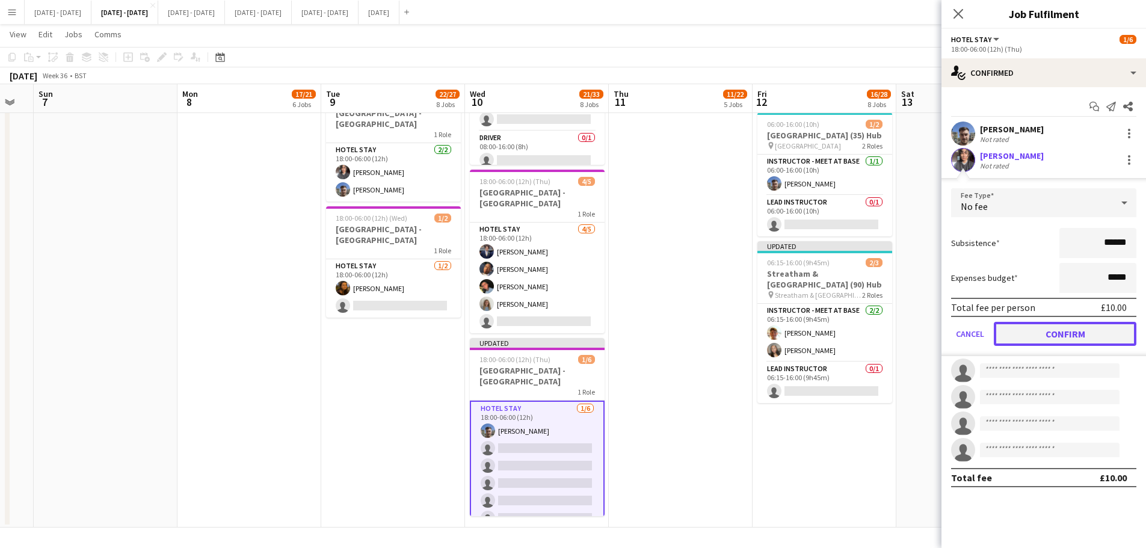
click at [1062, 342] on button "Confirm" at bounding box center [1065, 334] width 143 height 24
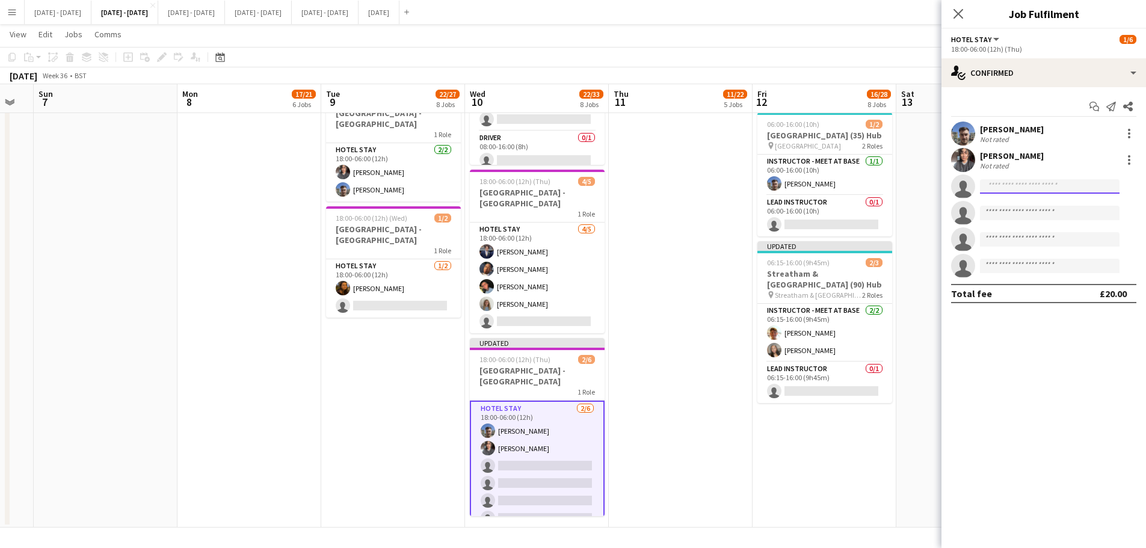
click at [1005, 189] on input at bounding box center [1050, 186] width 140 height 14
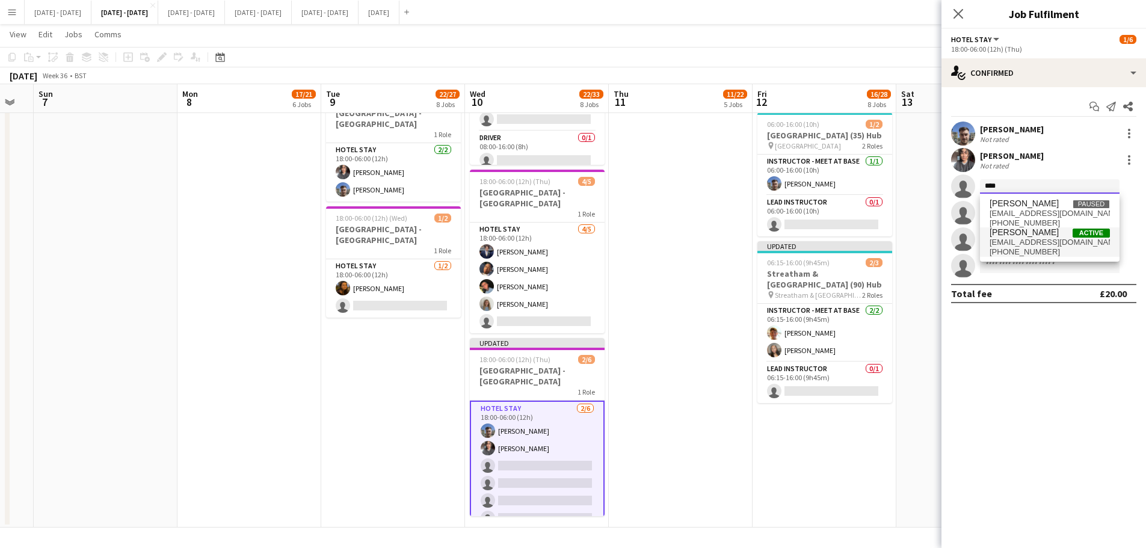
type input "****"
click at [1013, 238] on span "[EMAIL_ADDRESS][DOMAIN_NAME]" at bounding box center [1050, 243] width 120 height 10
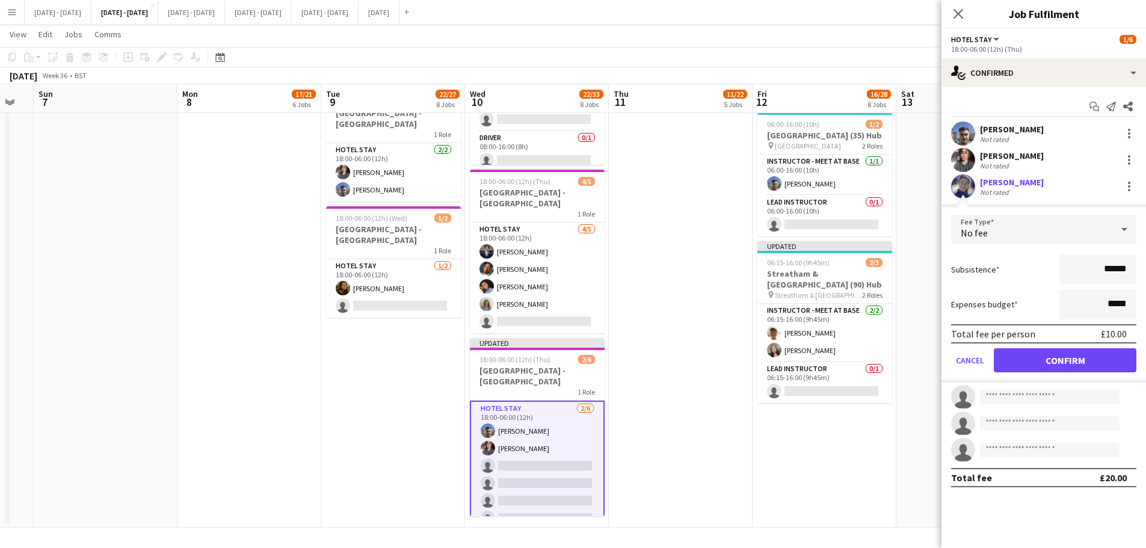
drag, startPoint x: 1049, startPoint y: 342, endPoint x: 1048, endPoint y: 351, distance: 9.0
click at [1049, 345] on form "Fee Type No fee Subsistence ****** Expenses budget ***** Total fee per person £…" at bounding box center [1044, 299] width 205 height 168
click at [1048, 359] on button "Confirm" at bounding box center [1065, 360] width 143 height 24
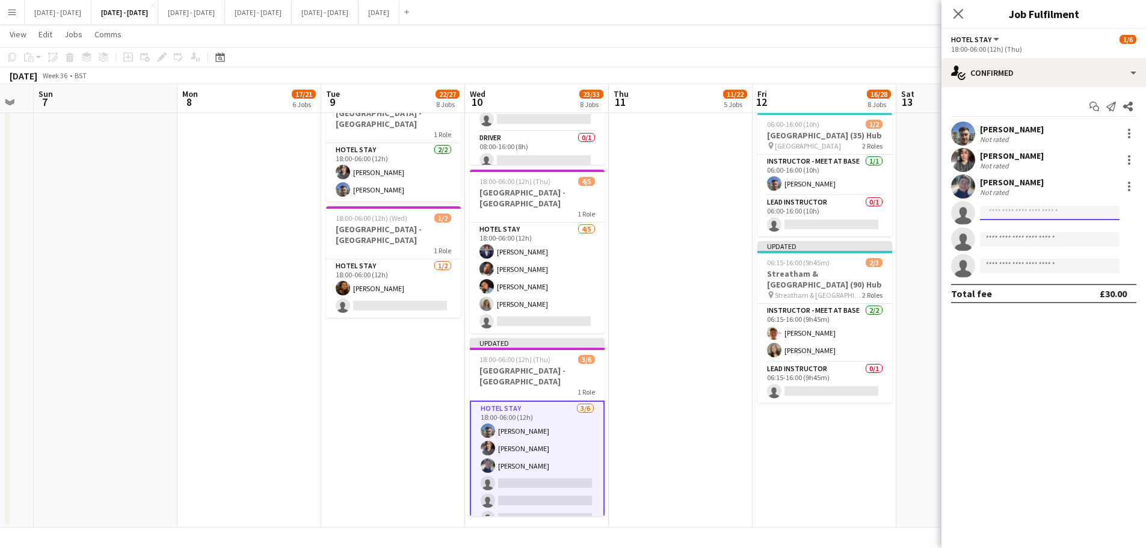
click at [1019, 212] on input at bounding box center [1050, 213] width 140 height 14
type input "*****"
click at [1019, 230] on span "[PERSON_NAME]" at bounding box center [1024, 230] width 69 height 10
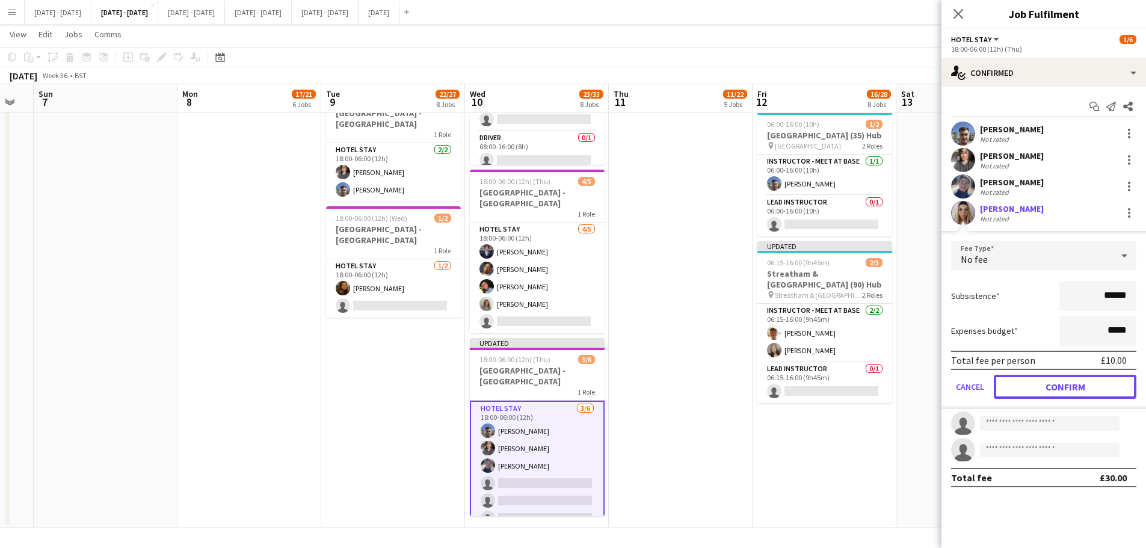
click at [1060, 391] on button "Confirm" at bounding box center [1065, 387] width 143 height 24
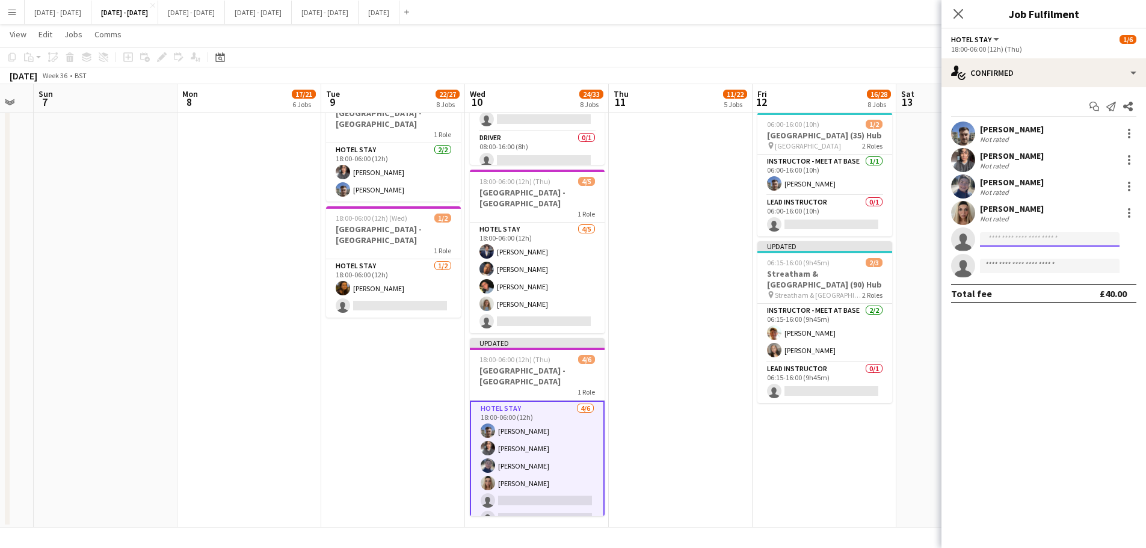
click at [1022, 236] on input at bounding box center [1050, 239] width 140 height 14
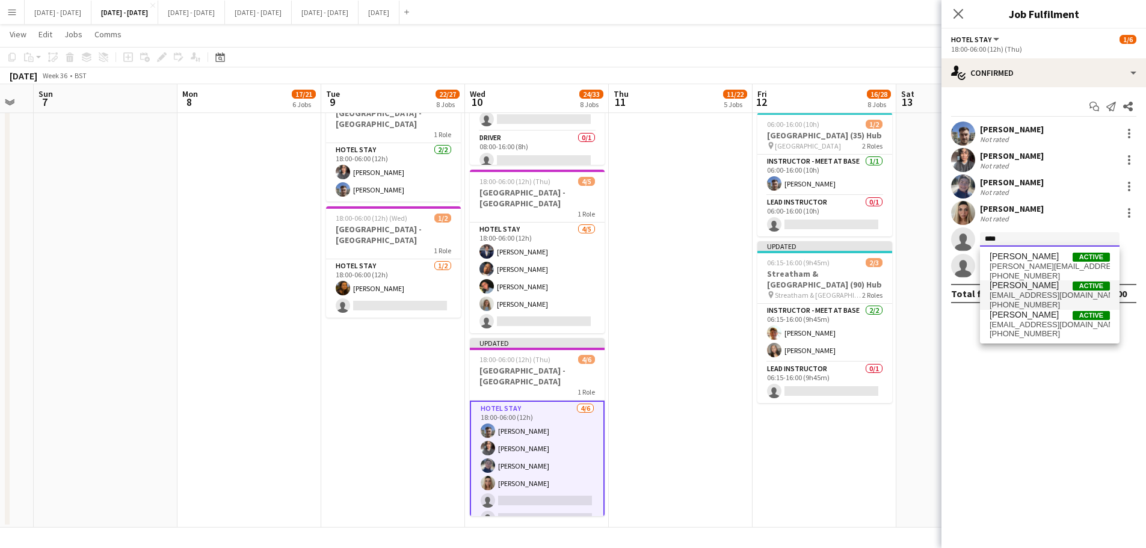
type input "****"
click at [1034, 293] on span "[EMAIL_ADDRESS][DOMAIN_NAME]" at bounding box center [1050, 296] width 120 height 10
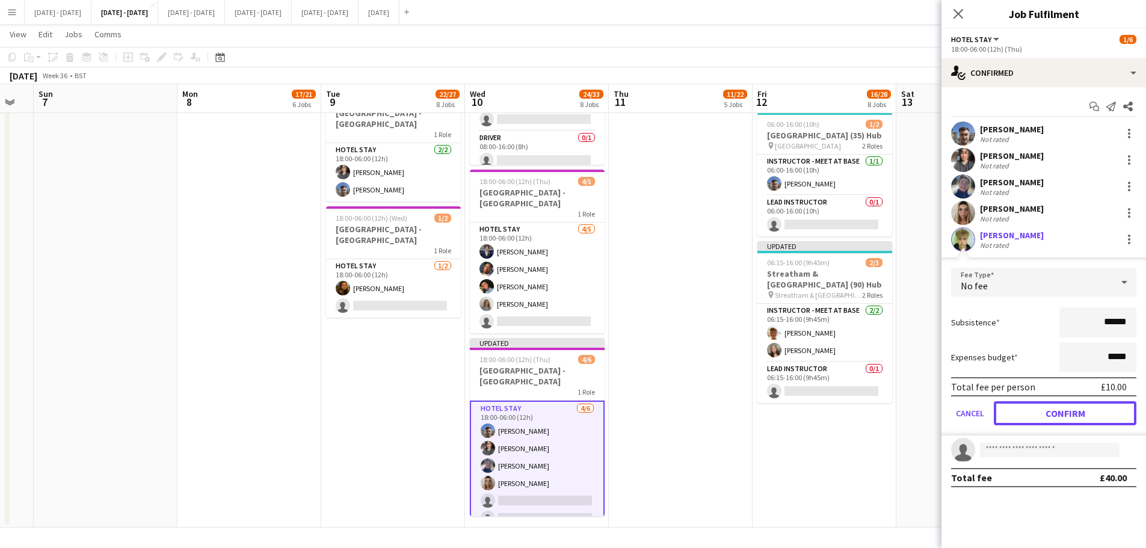
click at [1018, 412] on button "Confirm" at bounding box center [1065, 413] width 143 height 24
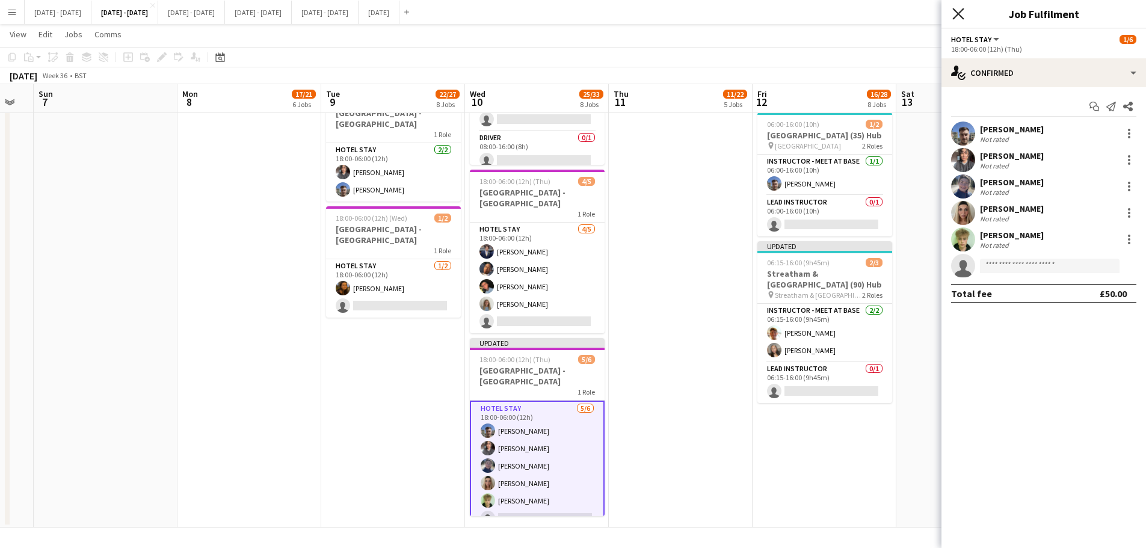
click at [962, 11] on icon at bounding box center [958, 13] width 11 height 11
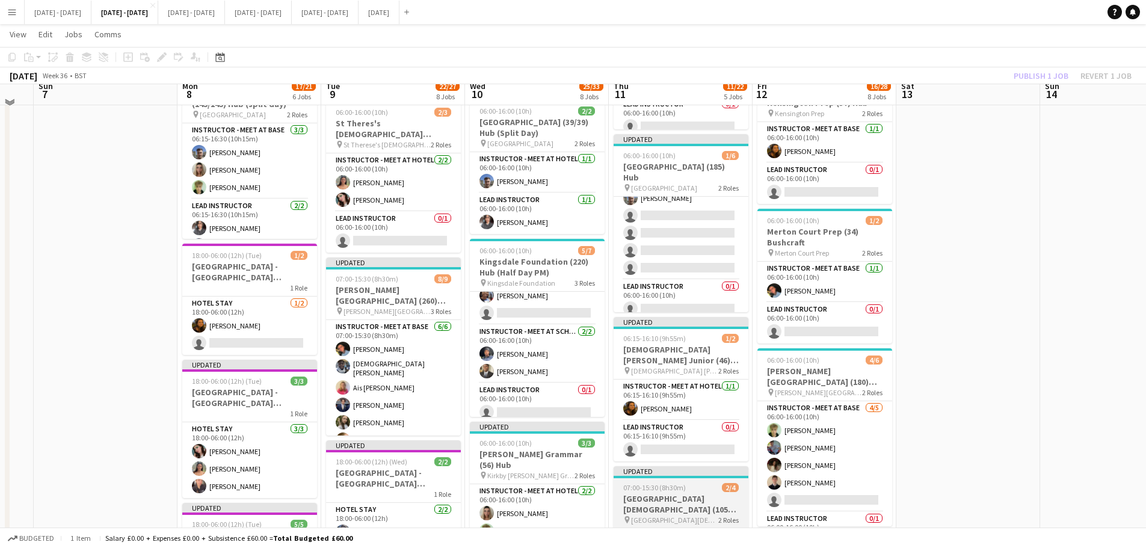
scroll to position [311, 0]
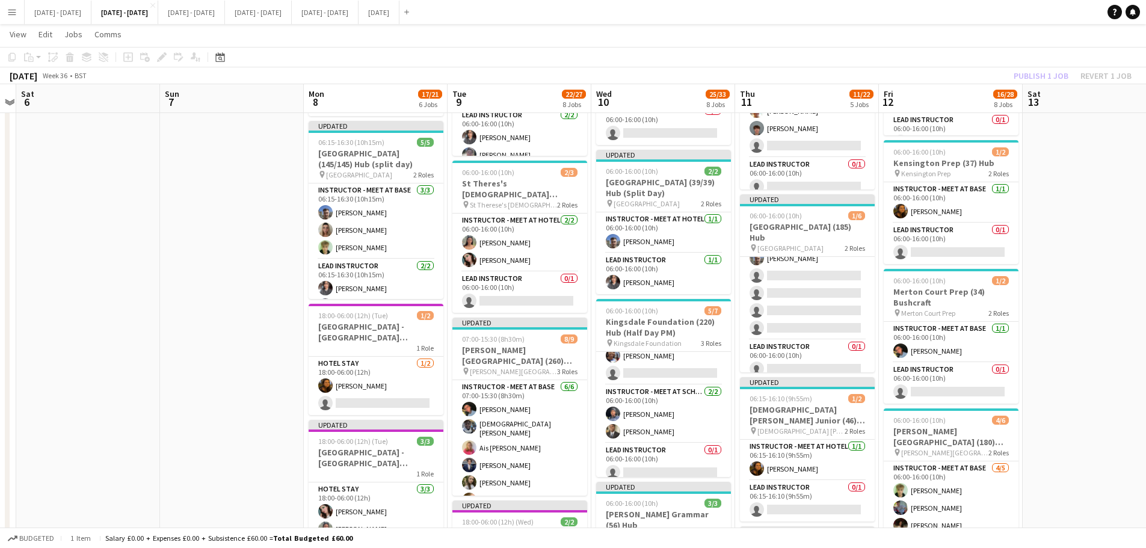
drag, startPoint x: 243, startPoint y: 391, endPoint x: 181, endPoint y: 372, distance: 65.1
click at [126, 392] on app-calendar-viewport "Thu 4 Fri 5 Sat 6 Sun 7 Mon 8 17/21 6 Jobs Tue 9 22/27 8 Jobs Wed 10 25/33 8 Jo…" at bounding box center [573, 463] width 1146 height 1454
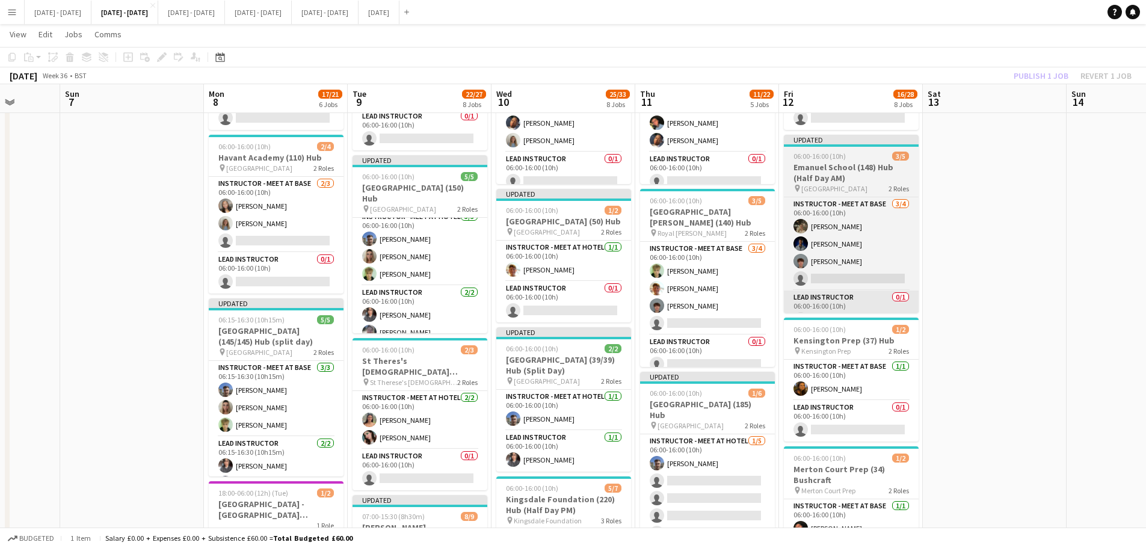
scroll to position [131, 0]
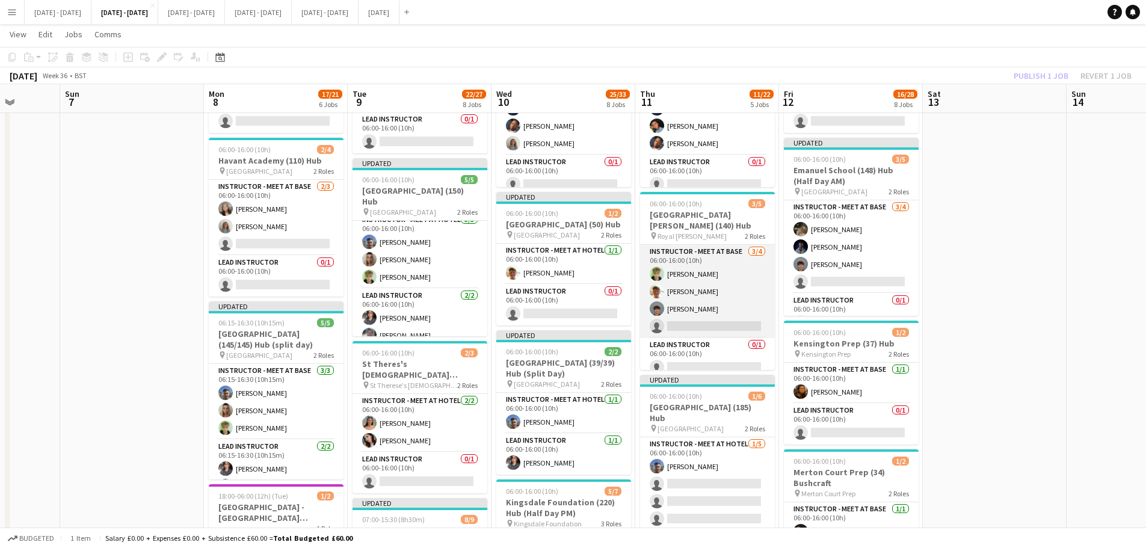
click at [705, 259] on app-card-role "Instructor - Meet at Base [DATE] 06:00-16:00 (10h) [PERSON_NAME] [PERSON_NAME] …" at bounding box center [707, 291] width 135 height 93
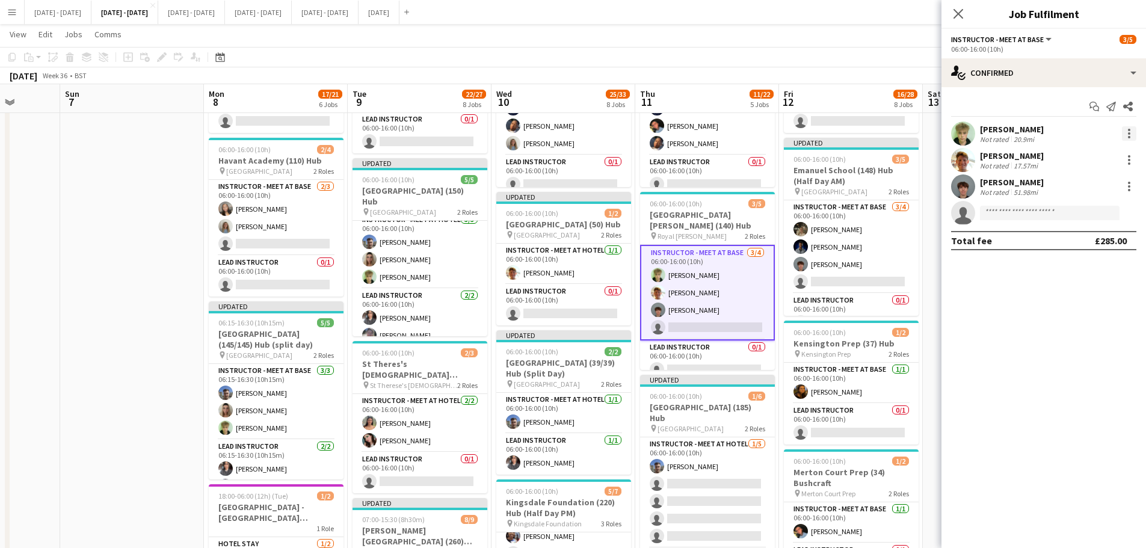
click at [1132, 132] on div at bounding box center [1129, 133] width 14 height 14
drag, startPoint x: 1108, startPoint y: 184, endPoint x: 955, endPoint y: 253, distance: 168.3
click at [1108, 185] on span "Switch crew" at bounding box center [1089, 184] width 75 height 11
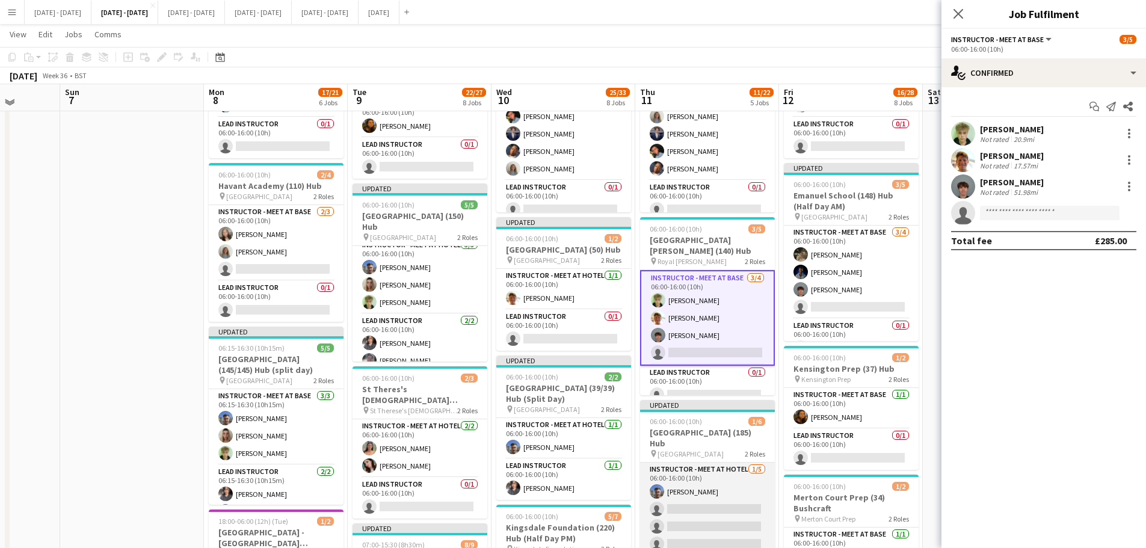
drag, startPoint x: 693, startPoint y: 507, endPoint x: 718, endPoint y: 480, distance: 37.5
click at [693, 508] on app-card-role "Instructor - Meet at Hotel [DATE] 06:00-16:00 (10h) [PERSON_NAME] single-neutra…" at bounding box center [707, 518] width 135 height 111
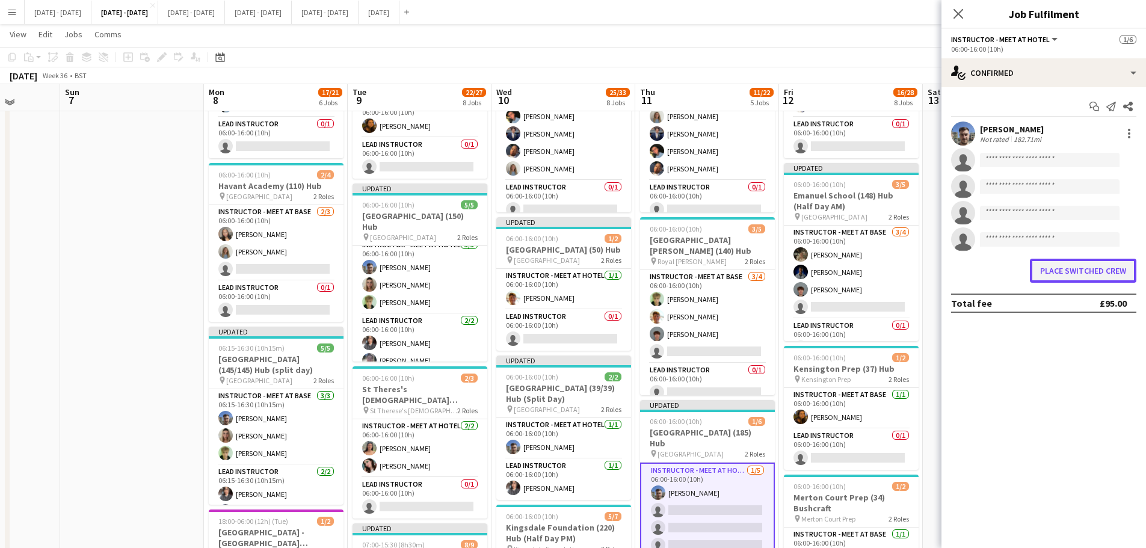
click at [1067, 271] on button "Place switched crew" at bounding box center [1083, 271] width 107 height 24
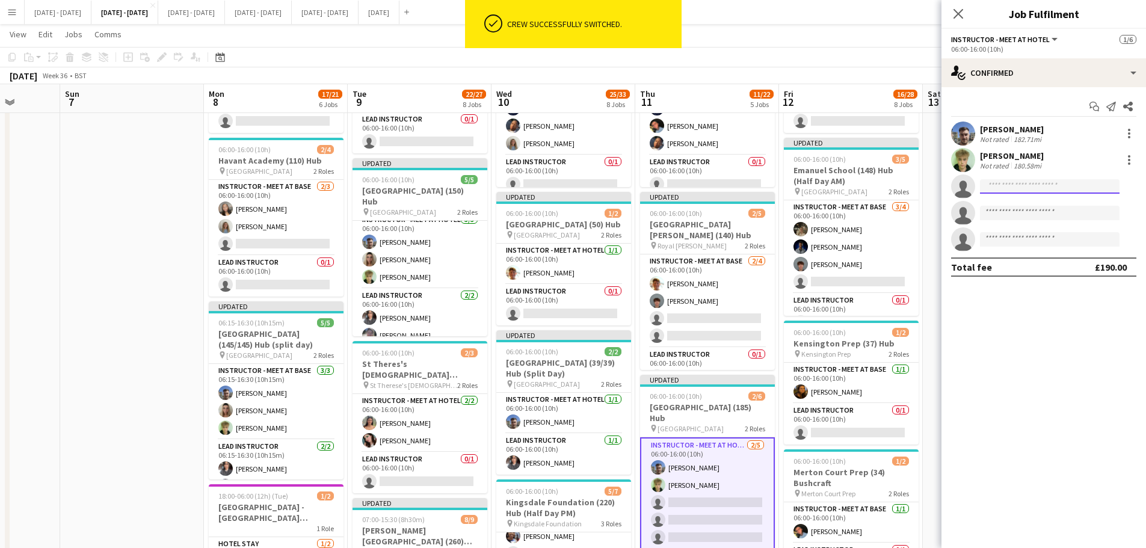
click at [995, 185] on input at bounding box center [1050, 186] width 140 height 14
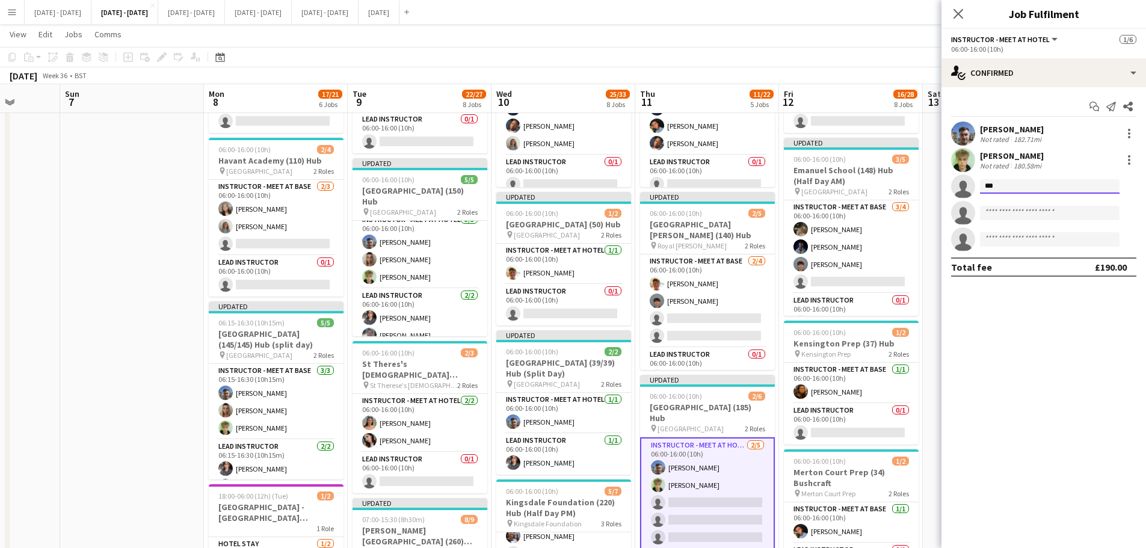
type input "****"
click at [1007, 208] on span "[PERSON_NAME]" at bounding box center [1024, 204] width 69 height 10
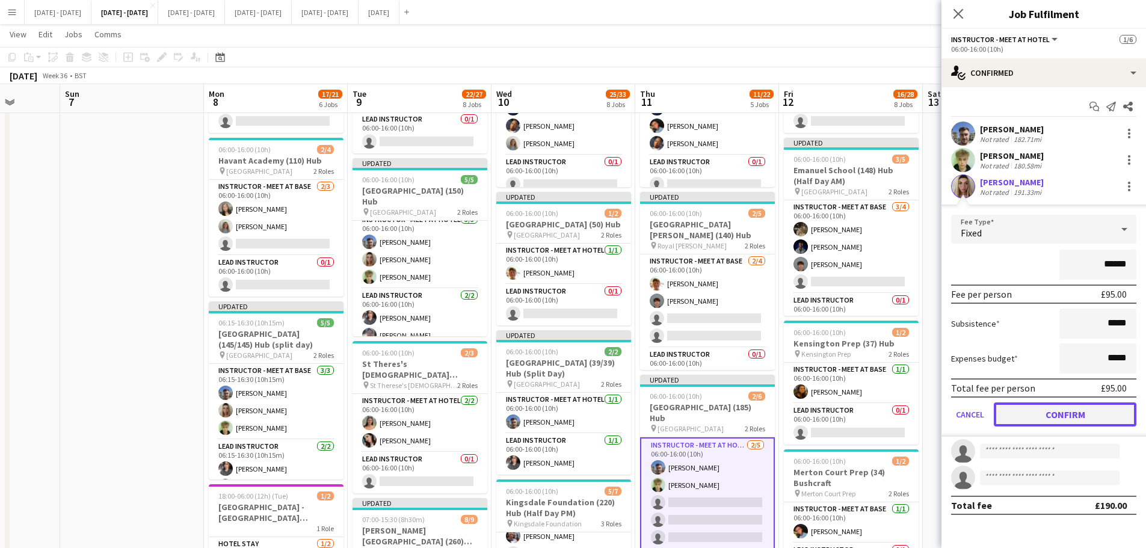
click at [1052, 419] on button "Confirm" at bounding box center [1065, 415] width 143 height 24
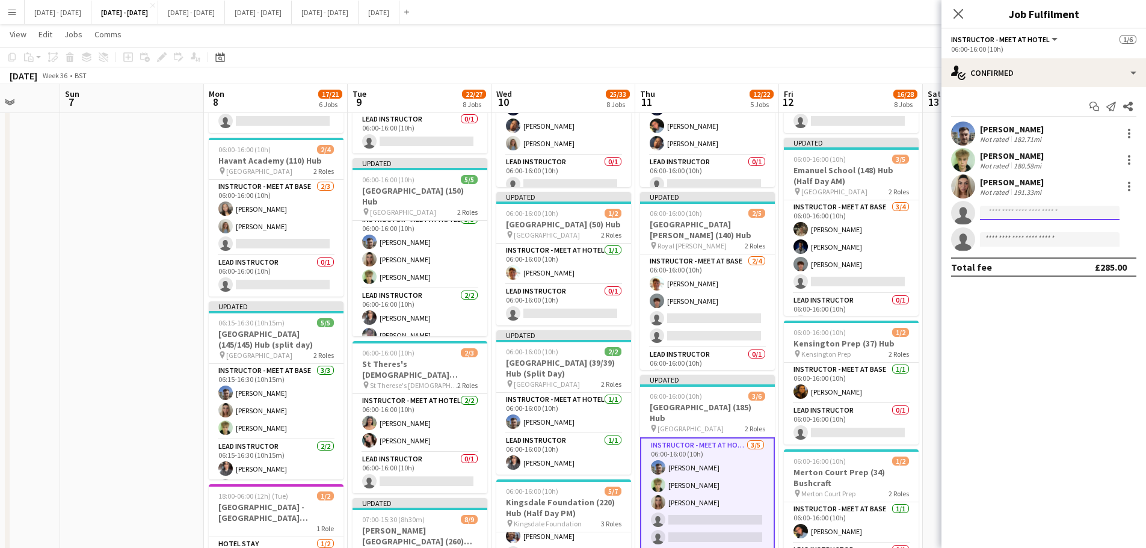
click at [996, 212] on input at bounding box center [1050, 213] width 140 height 14
click at [958, 11] on icon "Close pop-in" at bounding box center [958, 13] width 11 height 11
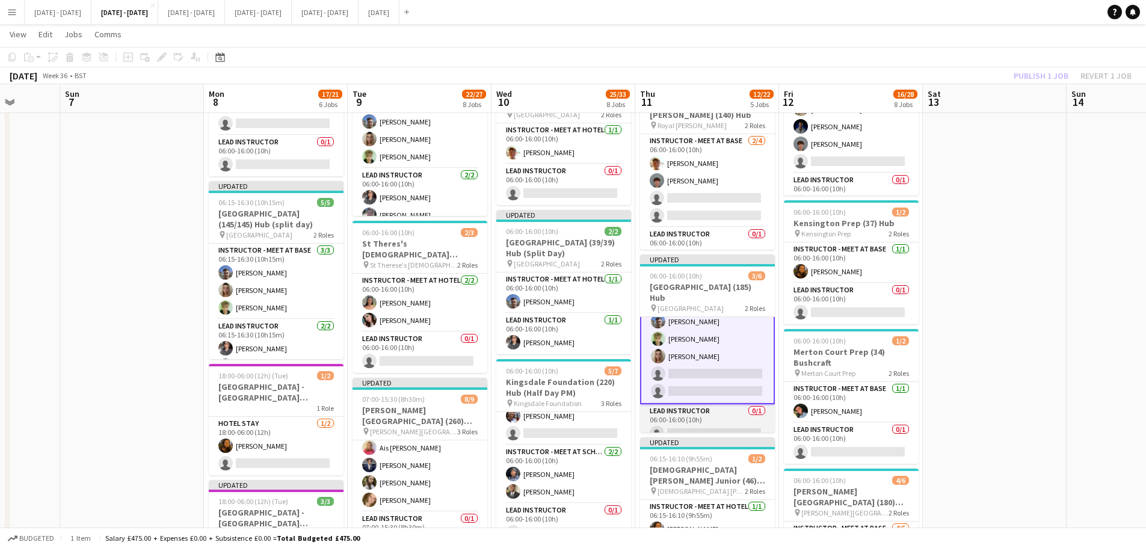
scroll to position [39, 0]
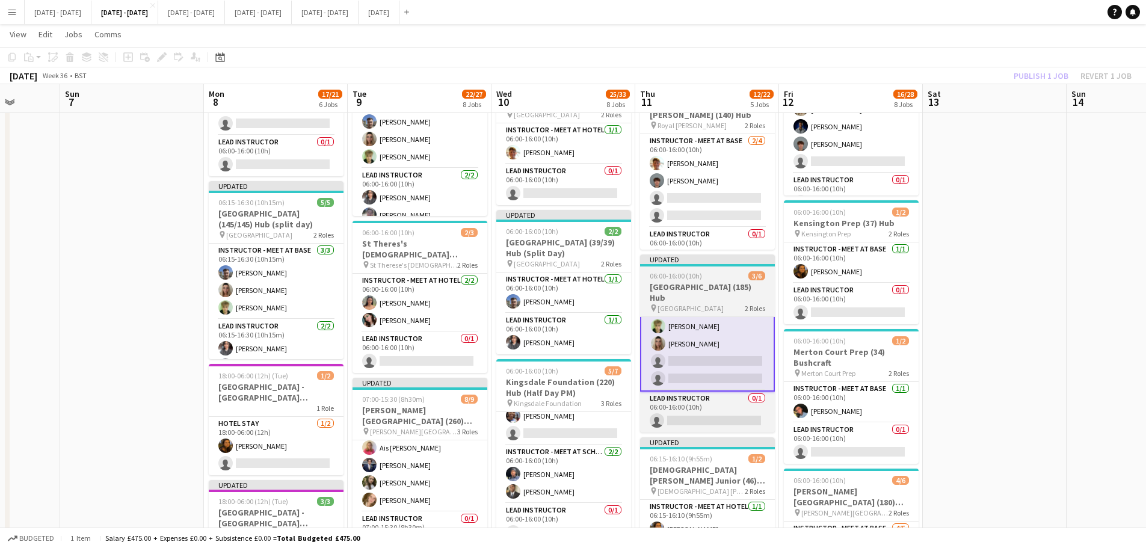
click at [706, 296] on h3 "[GEOGRAPHIC_DATA] (185) Hub" at bounding box center [707, 293] width 135 height 22
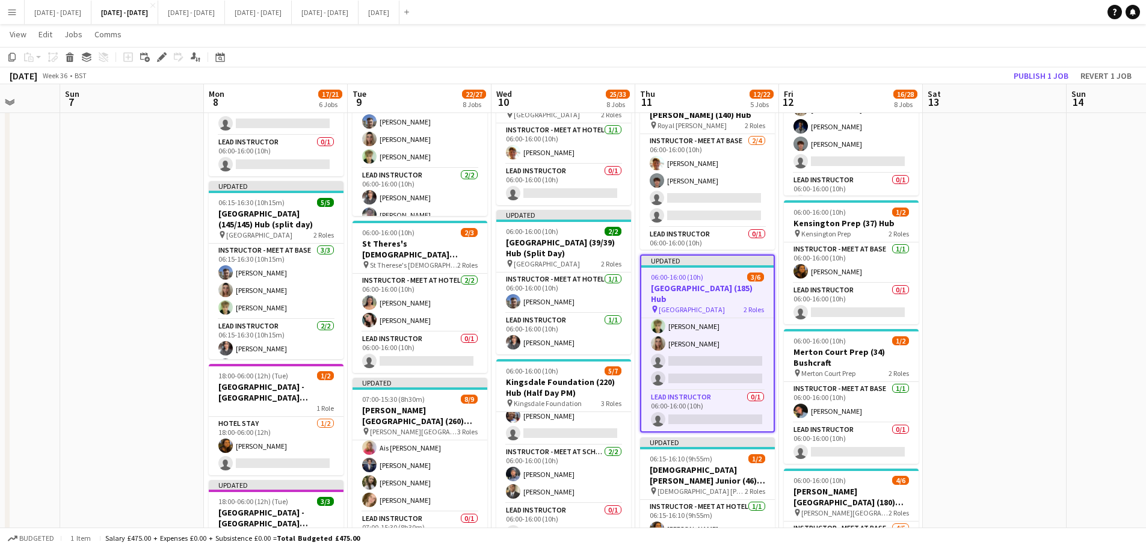
scroll to position [37, 0]
click at [162, 58] on icon at bounding box center [161, 57] width 7 height 7
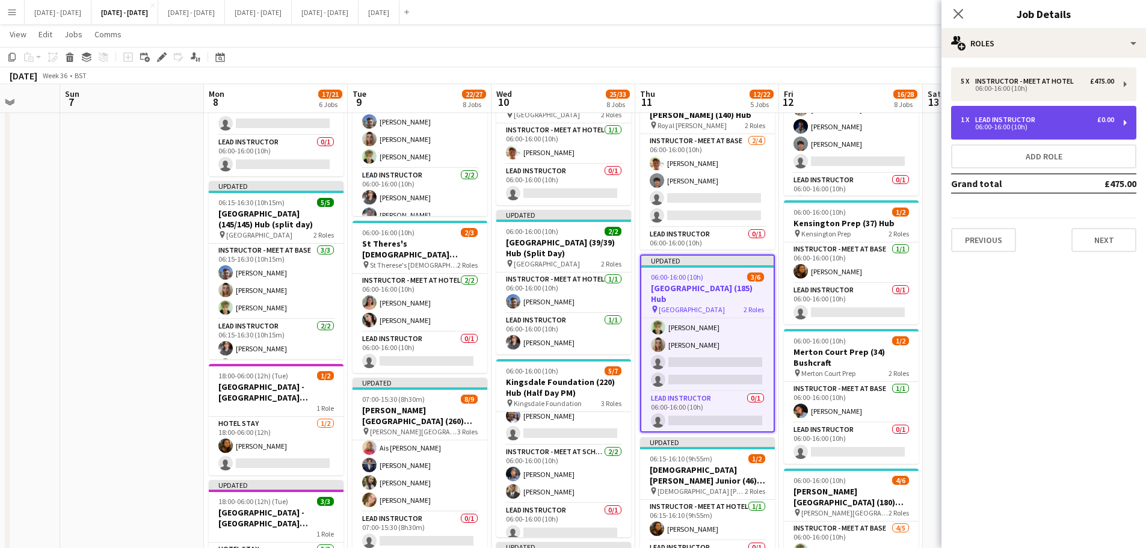
click at [1030, 119] on div "Lead Instructor" at bounding box center [1007, 120] width 65 height 8
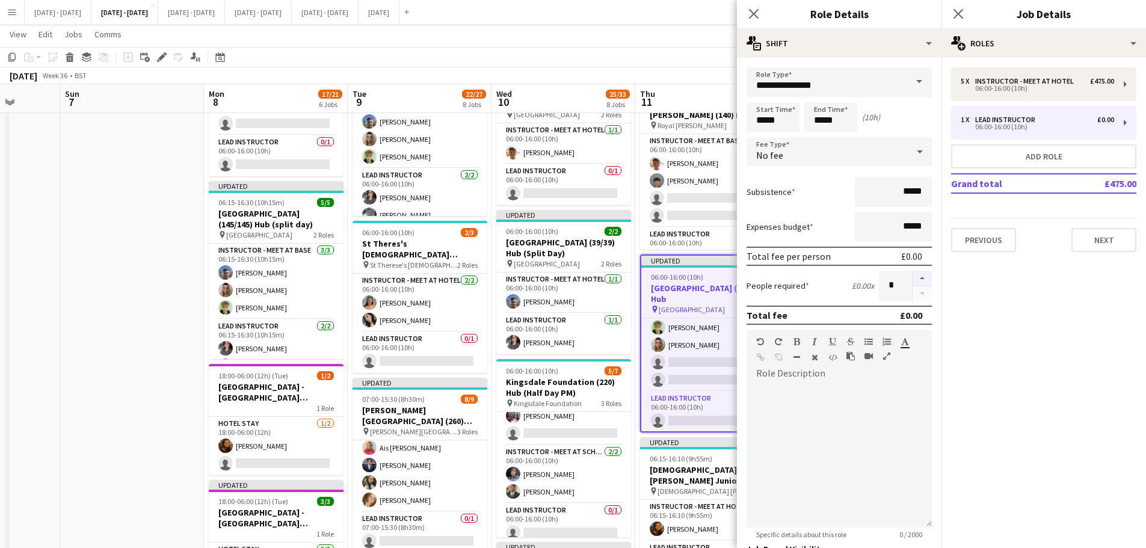
click at [913, 276] on button "button" at bounding box center [922, 279] width 19 height 16
type input "*"
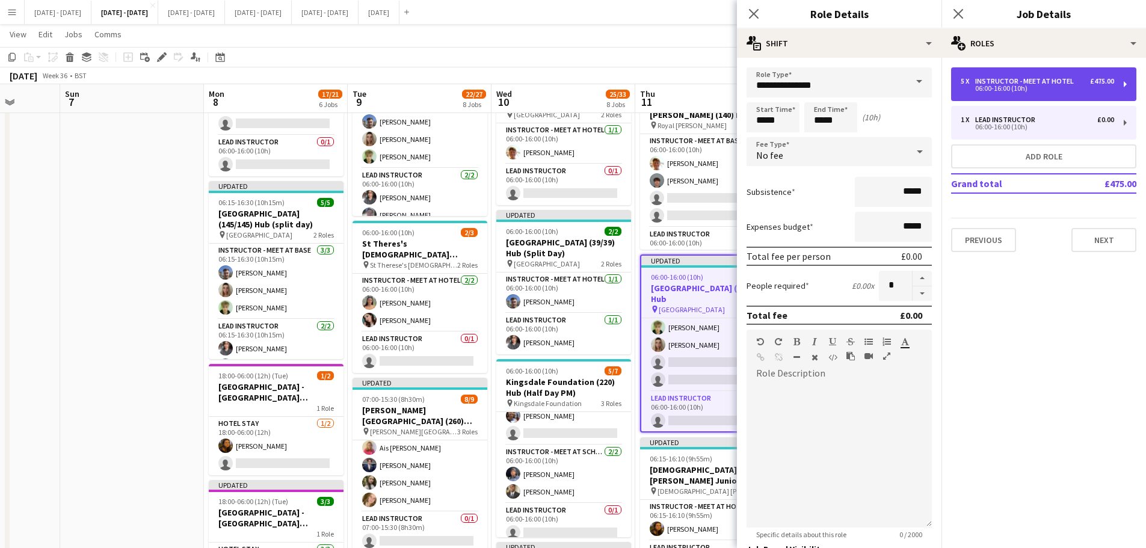
click at [1004, 87] on div "06:00-16:00 (10h)" at bounding box center [1037, 88] width 153 height 6
type input "**********"
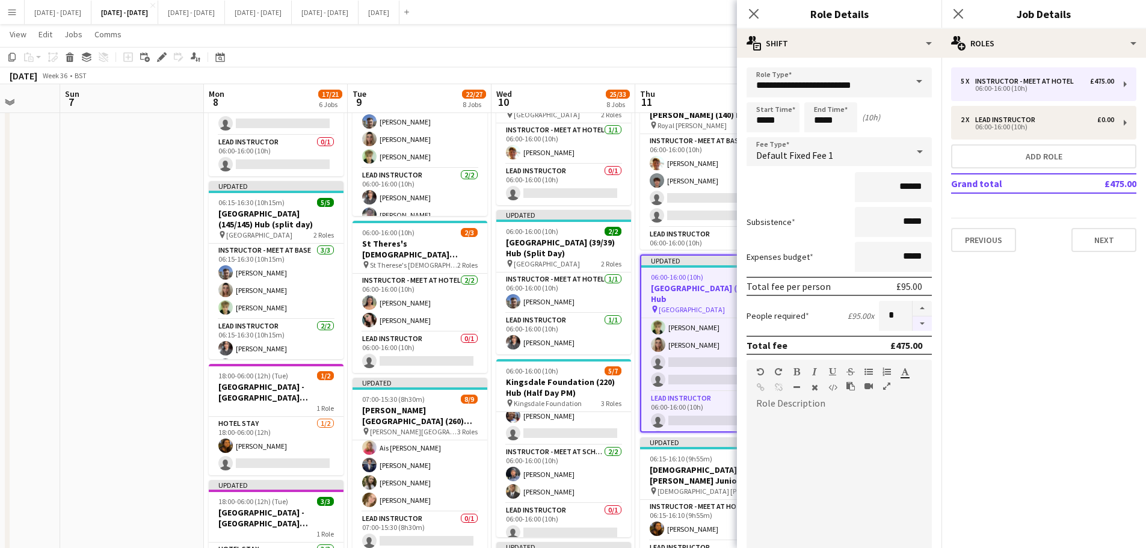
click at [913, 324] on button "button" at bounding box center [922, 324] width 19 height 15
type input "*"
click at [757, 12] on icon "Close pop-in" at bounding box center [753, 13] width 11 height 11
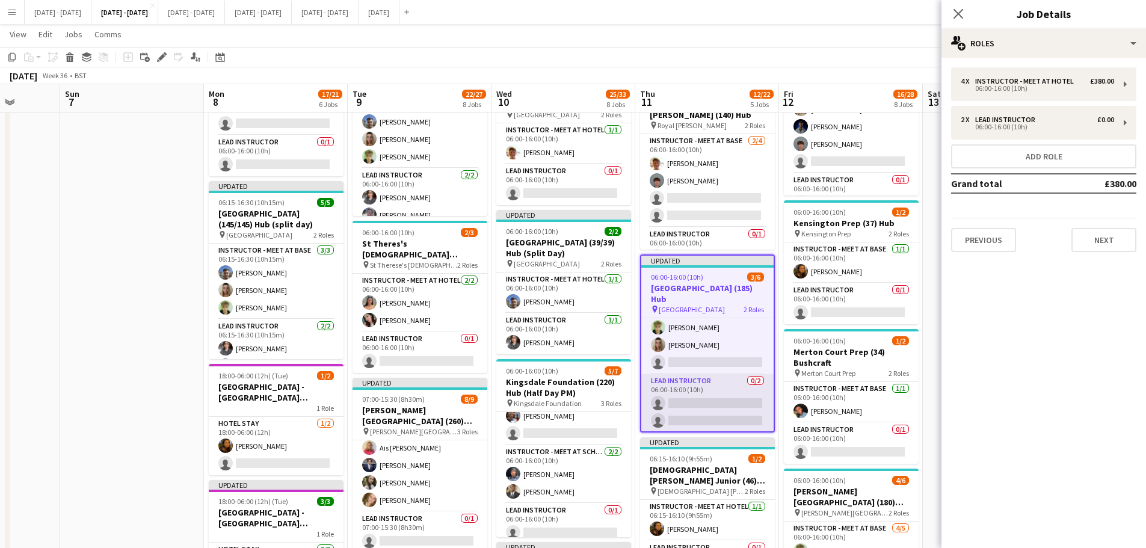
click at [710, 407] on app-card-role "Lead Instructor 0/2 06:00-16:00 (10h) single-neutral-actions single-neutral-act…" at bounding box center [707, 403] width 132 height 58
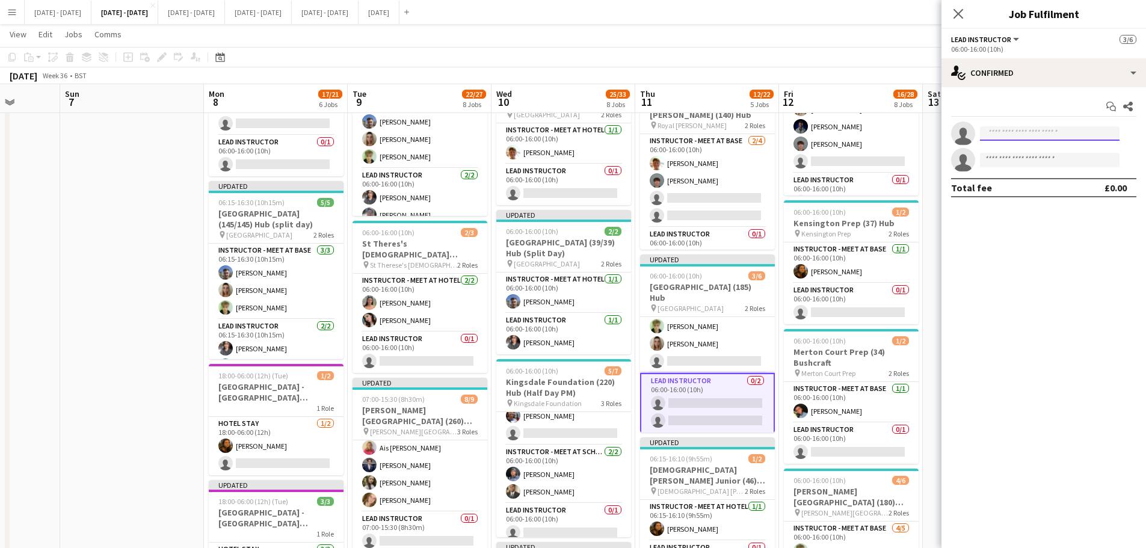
click at [1027, 134] on input at bounding box center [1050, 133] width 140 height 14
type input "***"
click at [1024, 159] on span "[PERSON_NAME][EMAIL_ADDRESS][DOMAIN_NAME]" at bounding box center [1050, 161] width 120 height 10
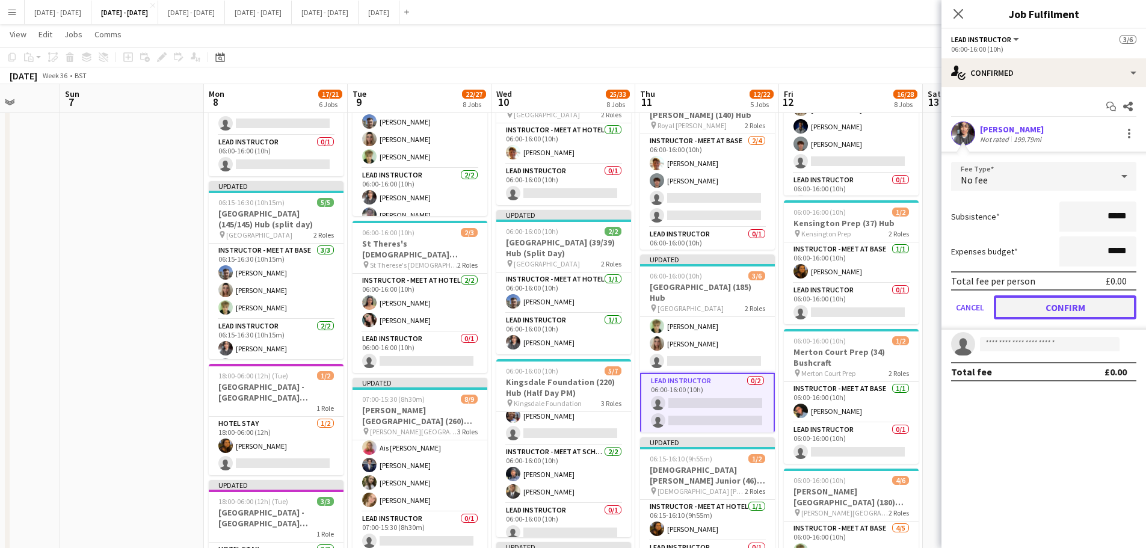
click at [1038, 310] on button "Confirm" at bounding box center [1065, 307] width 143 height 24
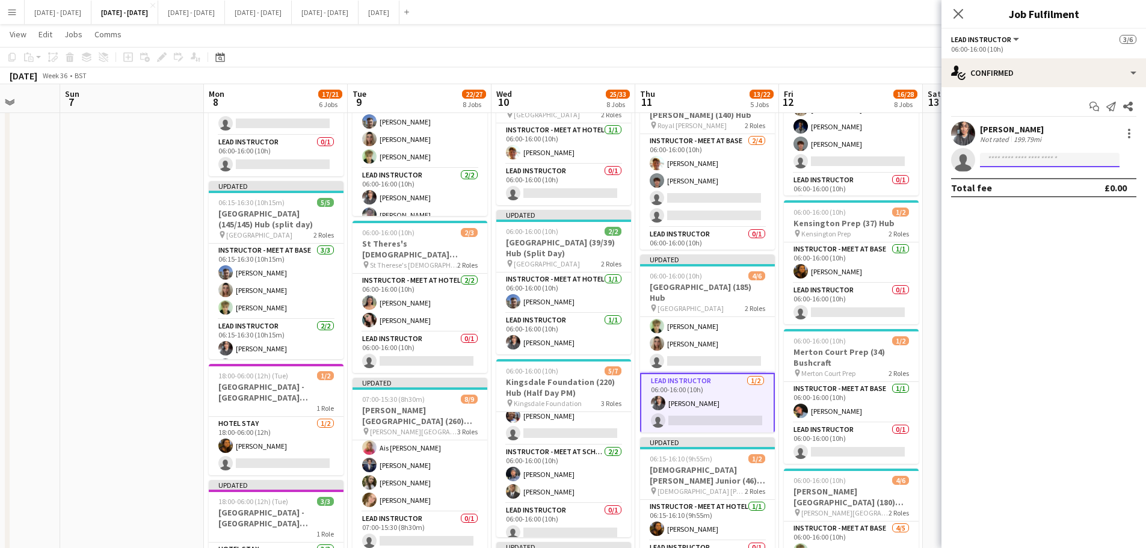
click at [1004, 164] on input at bounding box center [1050, 160] width 140 height 14
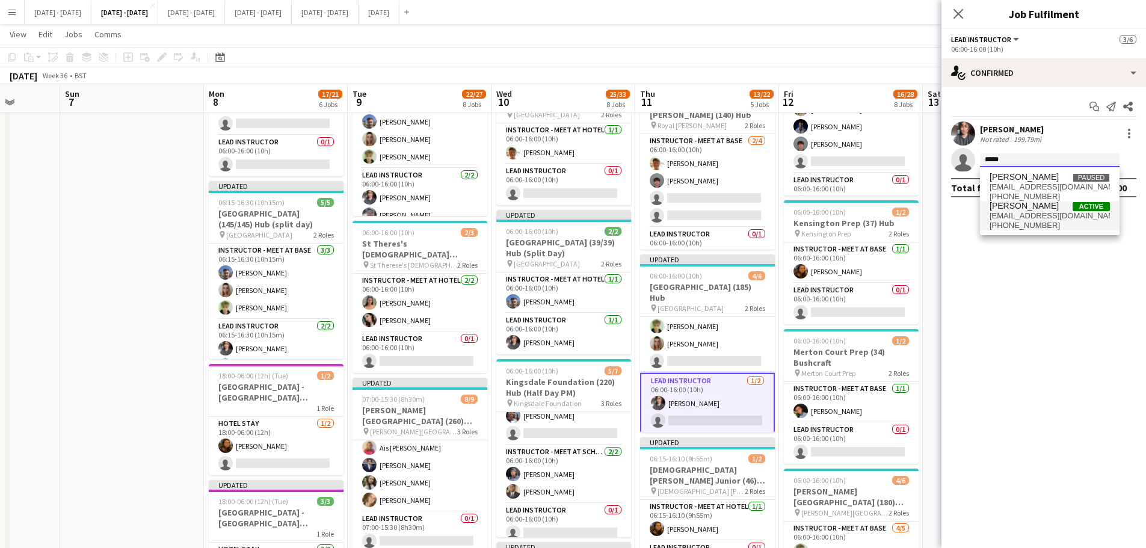
type input "*****"
click at [1005, 226] on span "[PHONE_NUMBER]" at bounding box center [1050, 226] width 120 height 10
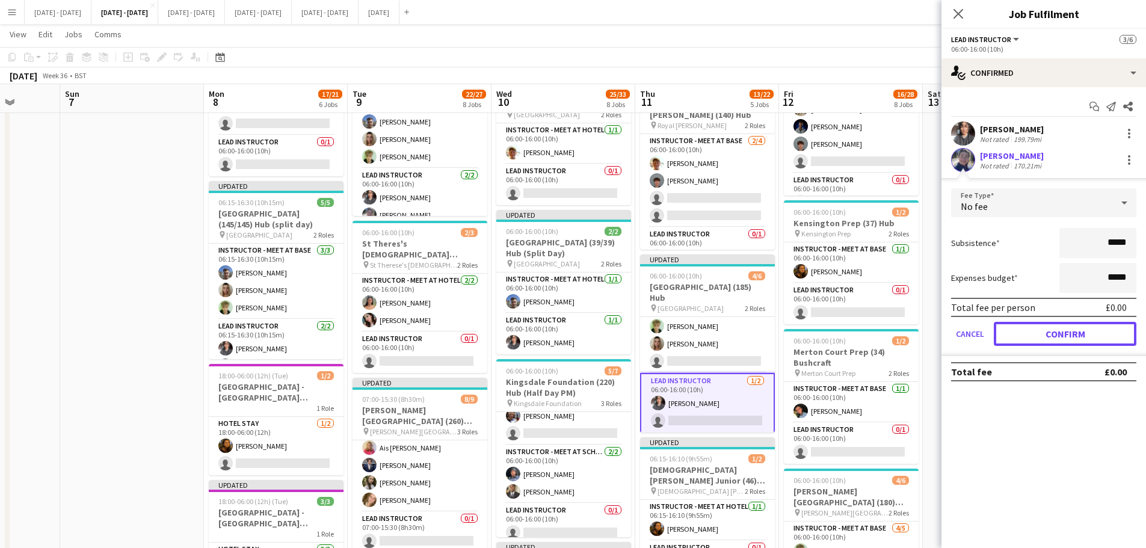
drag, startPoint x: 1057, startPoint y: 337, endPoint x: 1051, endPoint y: 306, distance: 31.4
click at [1057, 336] on button "Confirm" at bounding box center [1065, 334] width 143 height 24
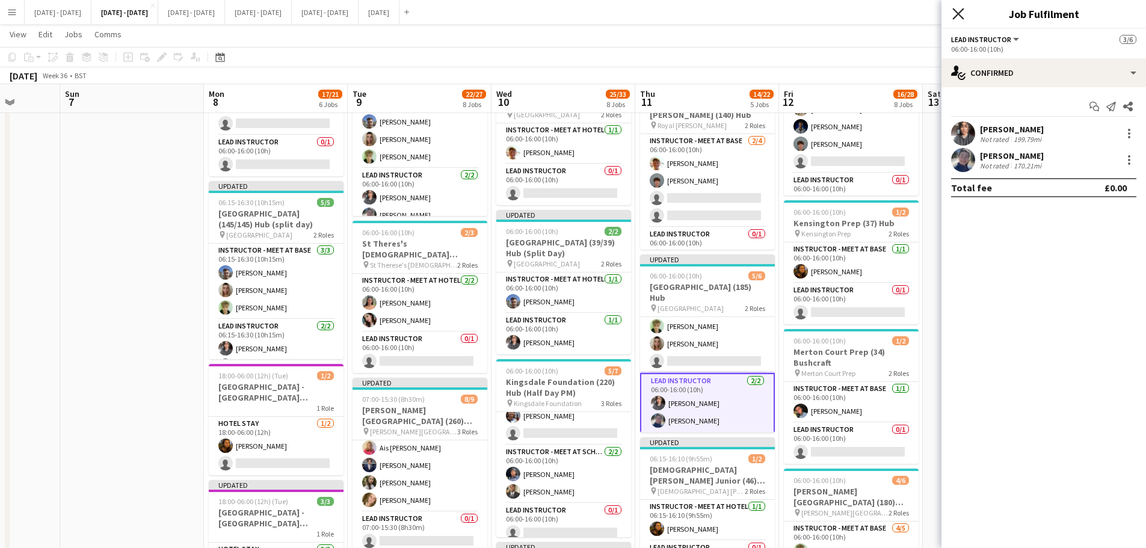
click at [958, 13] on icon at bounding box center [958, 13] width 11 height 11
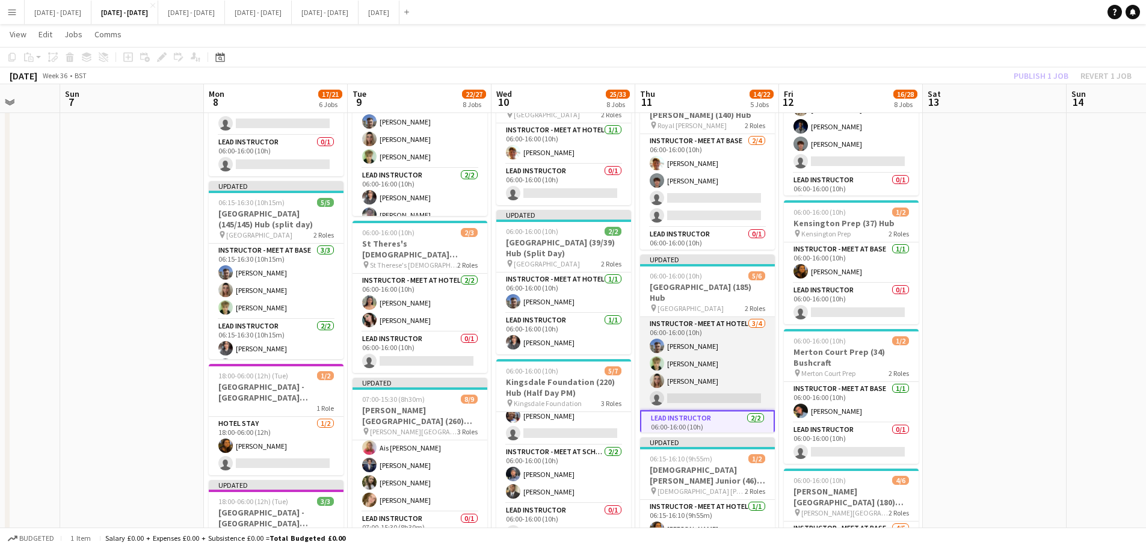
scroll to position [39, 0]
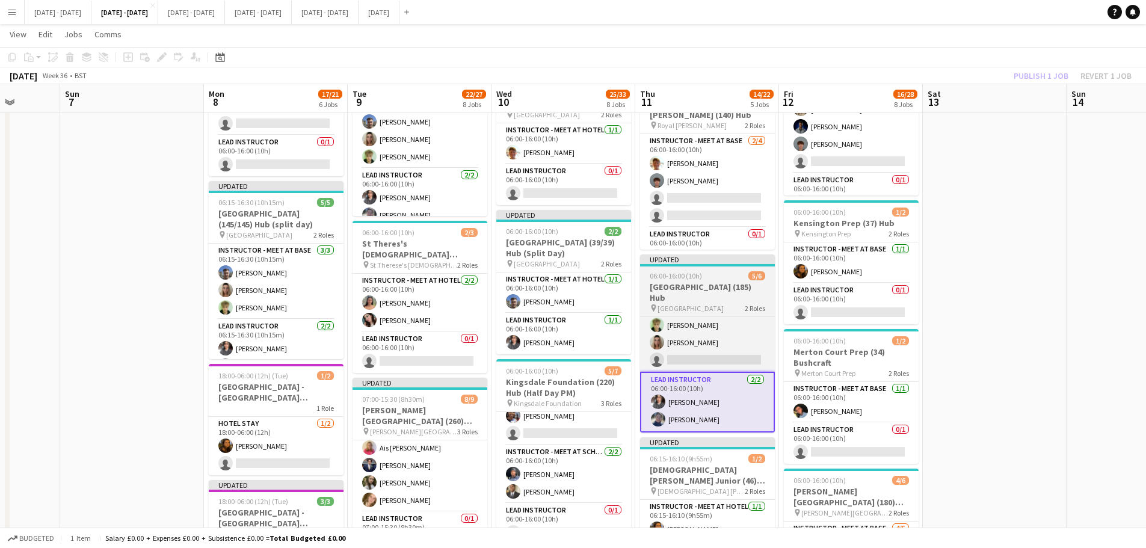
click at [700, 297] on h3 "[GEOGRAPHIC_DATA] (185) Hub" at bounding box center [707, 293] width 135 height 22
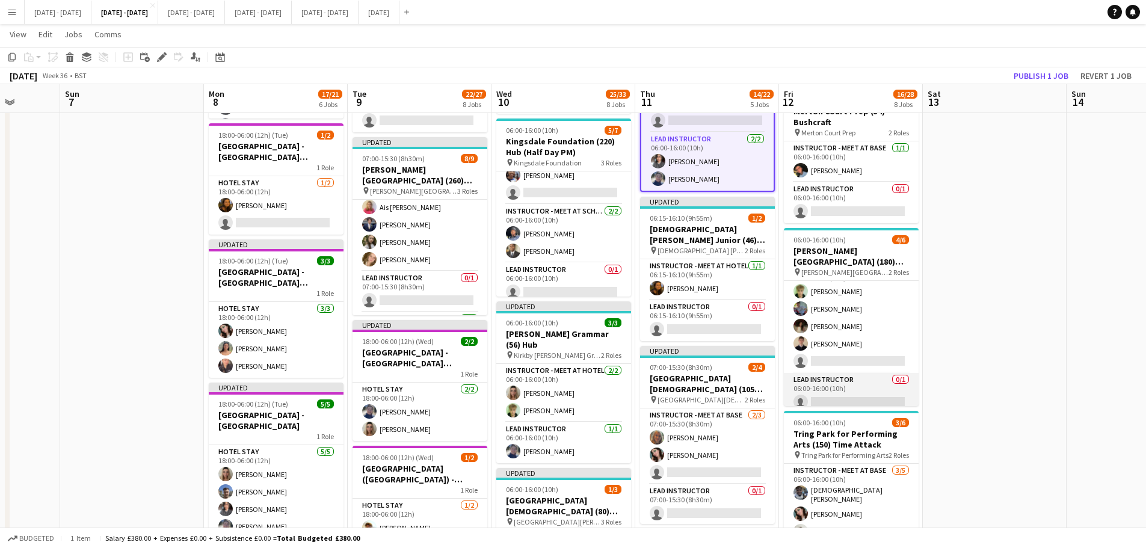
scroll to position [26, 0]
click at [837, 394] on app-card-role "Lead Instructor 0/1 06:00-16:00 (10h) single-neutral-actions" at bounding box center [851, 385] width 135 height 41
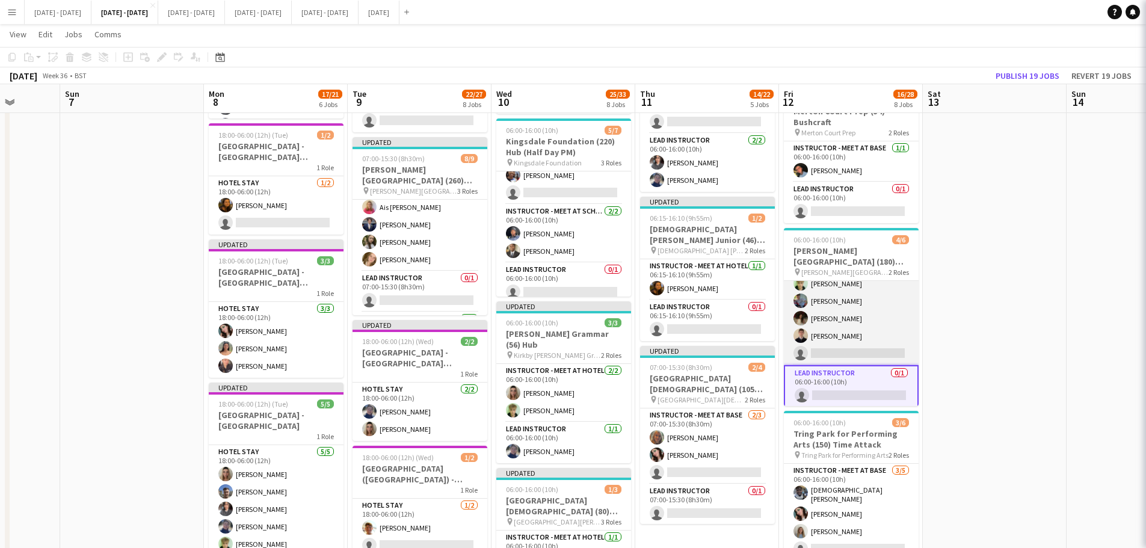
scroll to position [36, 0]
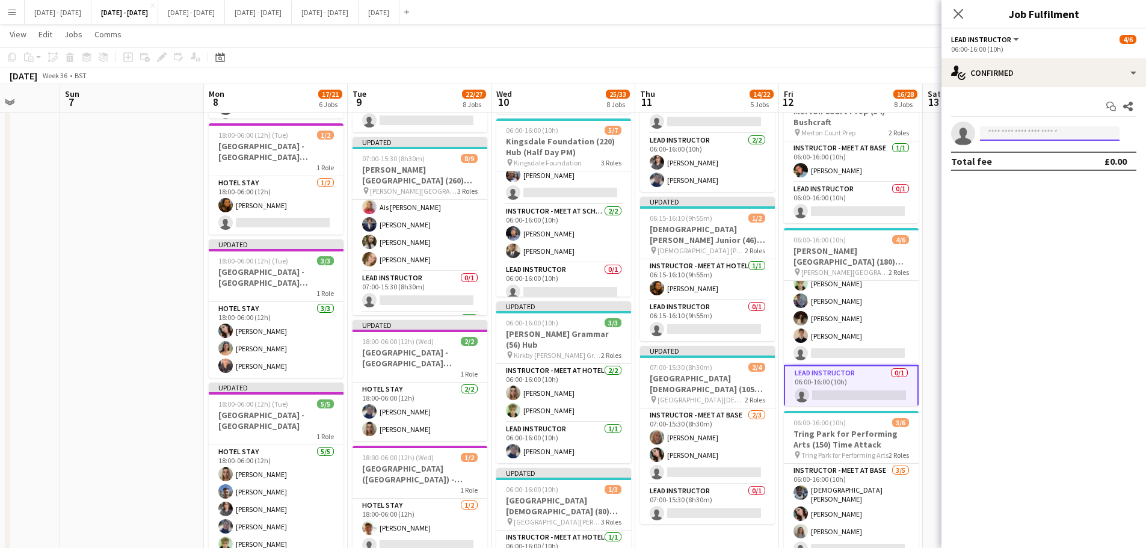
click at [1010, 132] on input at bounding box center [1050, 133] width 140 height 14
type input "***"
click at [1005, 156] on span "[PERSON_NAME][EMAIL_ADDRESS][DOMAIN_NAME]" at bounding box center [1050, 161] width 120 height 10
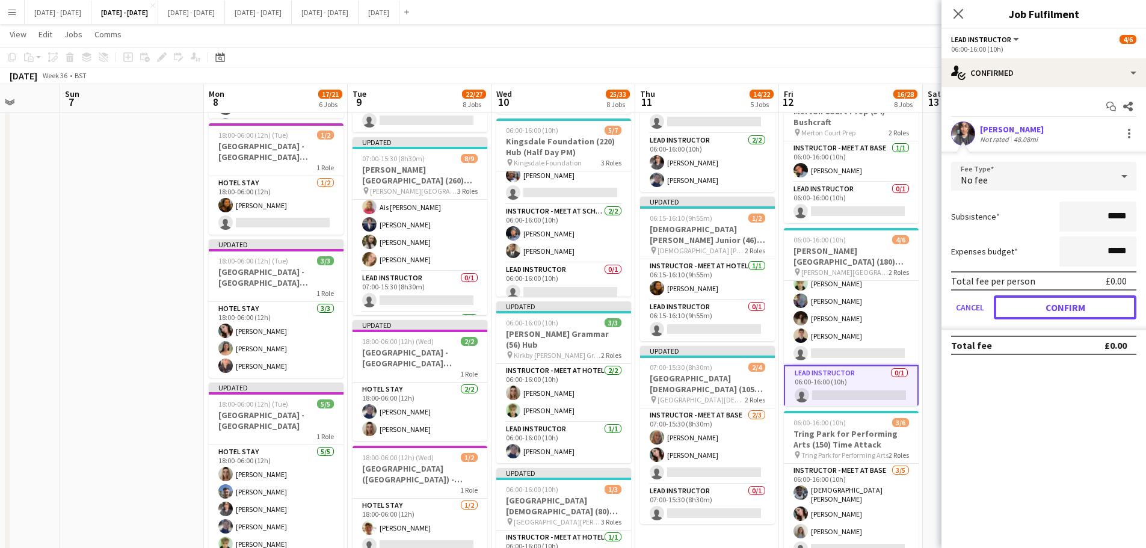
click at [1063, 305] on button "Confirm" at bounding box center [1065, 307] width 143 height 24
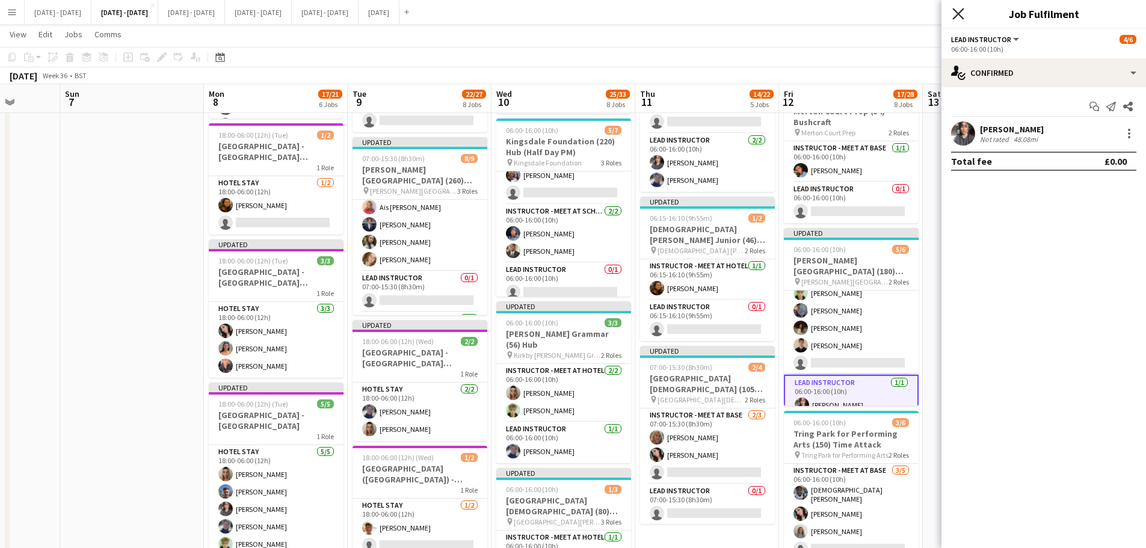
click at [955, 8] on icon "Close pop-in" at bounding box center [958, 13] width 11 height 11
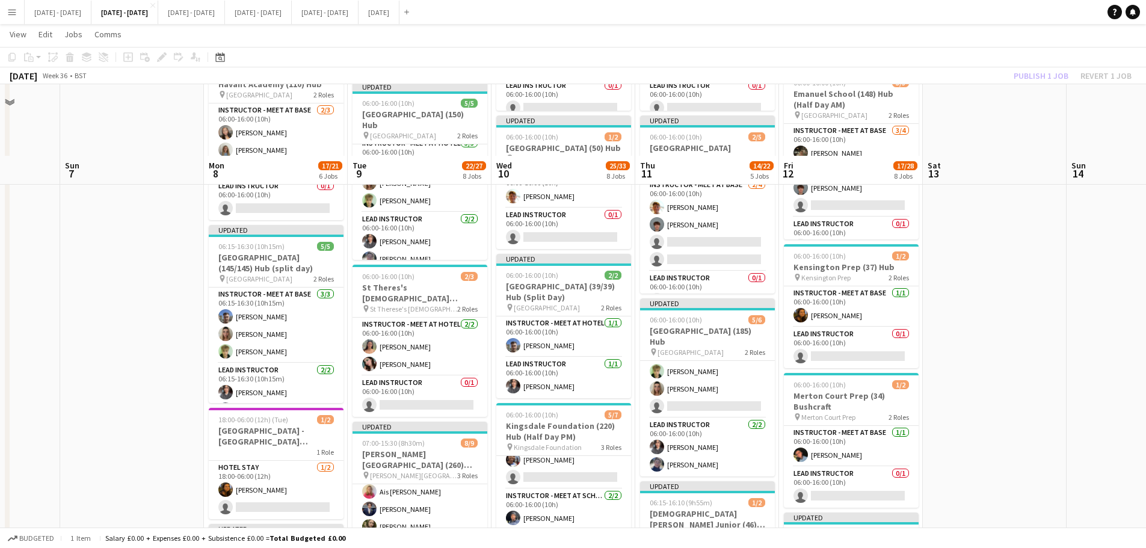
scroll to position [191, 0]
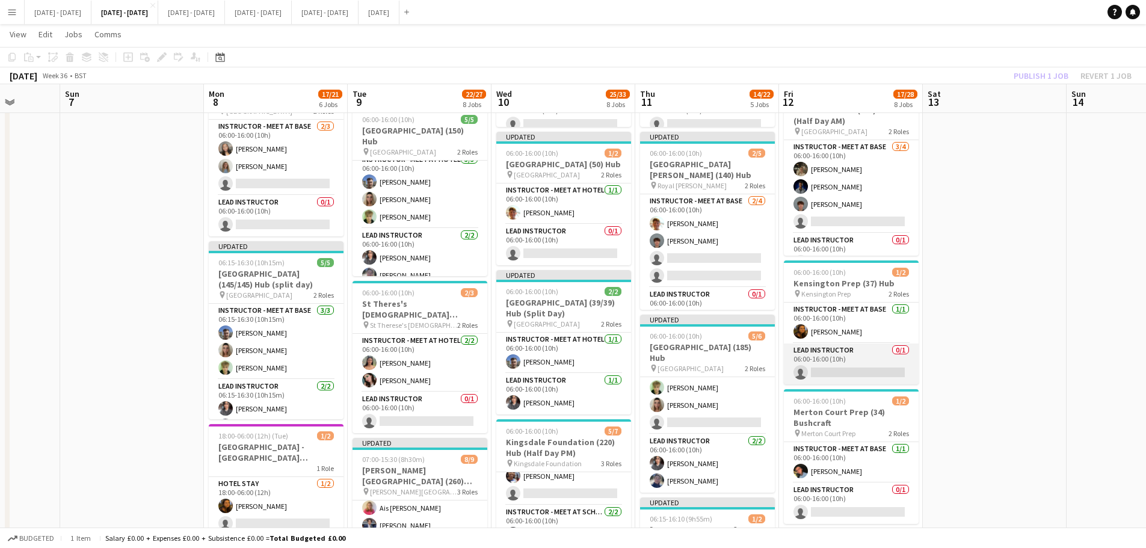
click at [821, 378] on app-card-role "Lead Instructor 0/1 06:00-16:00 (10h) single-neutral-actions" at bounding box center [851, 364] width 135 height 41
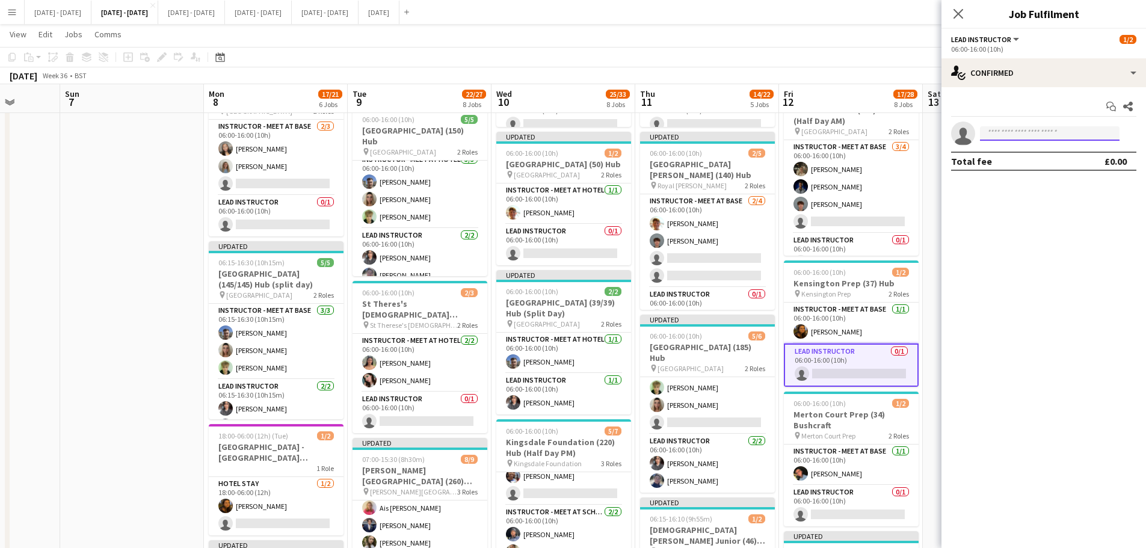
click at [1037, 131] on input at bounding box center [1050, 133] width 140 height 14
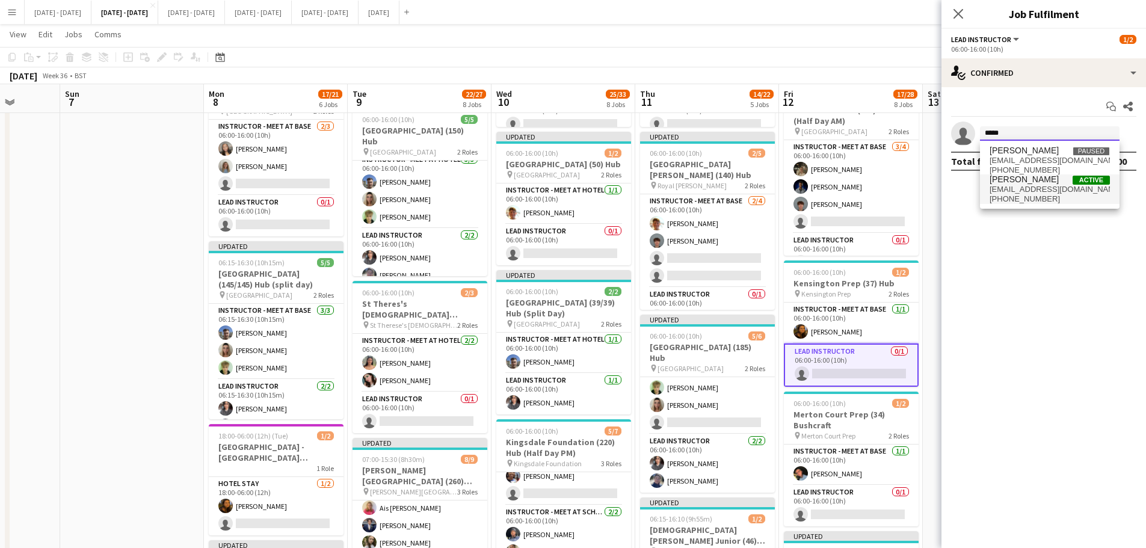
type input "*****"
click at [1019, 185] on span "[EMAIL_ADDRESS][DOMAIN_NAME]" at bounding box center [1050, 190] width 120 height 10
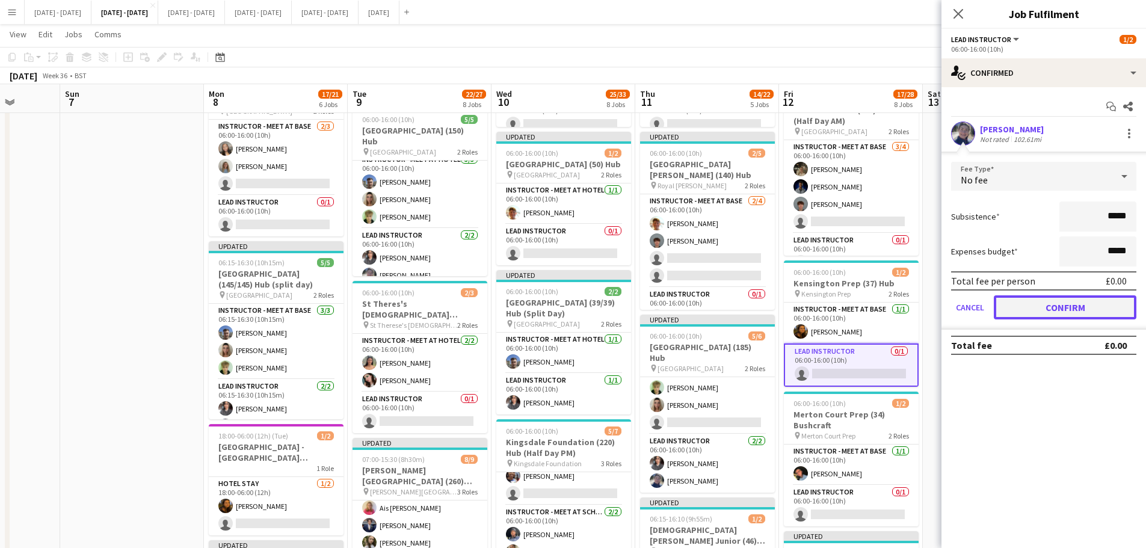
click at [1025, 298] on button "Confirm" at bounding box center [1065, 307] width 143 height 24
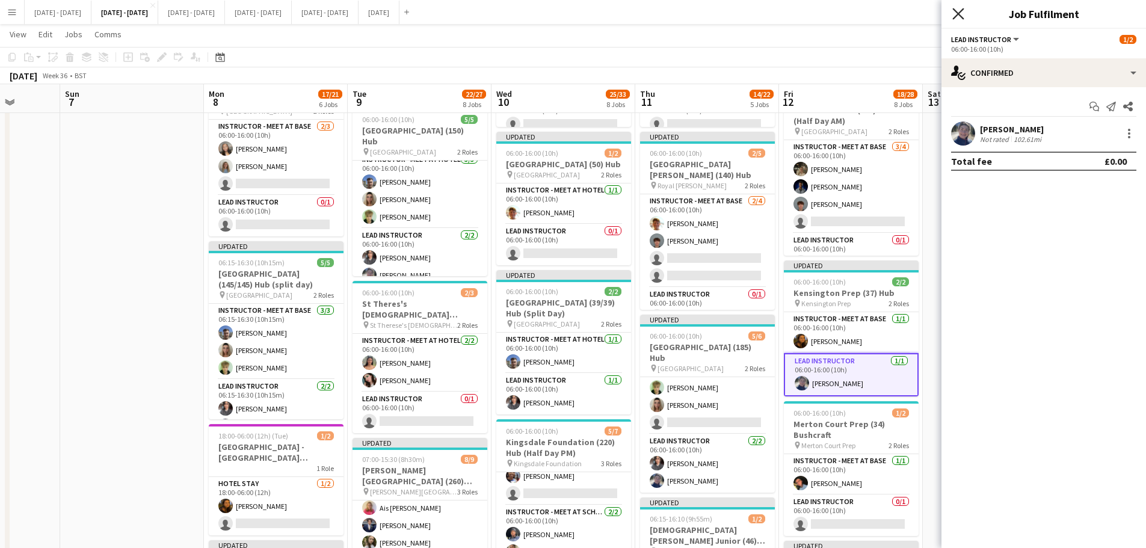
click at [956, 10] on icon at bounding box center [958, 13] width 11 height 11
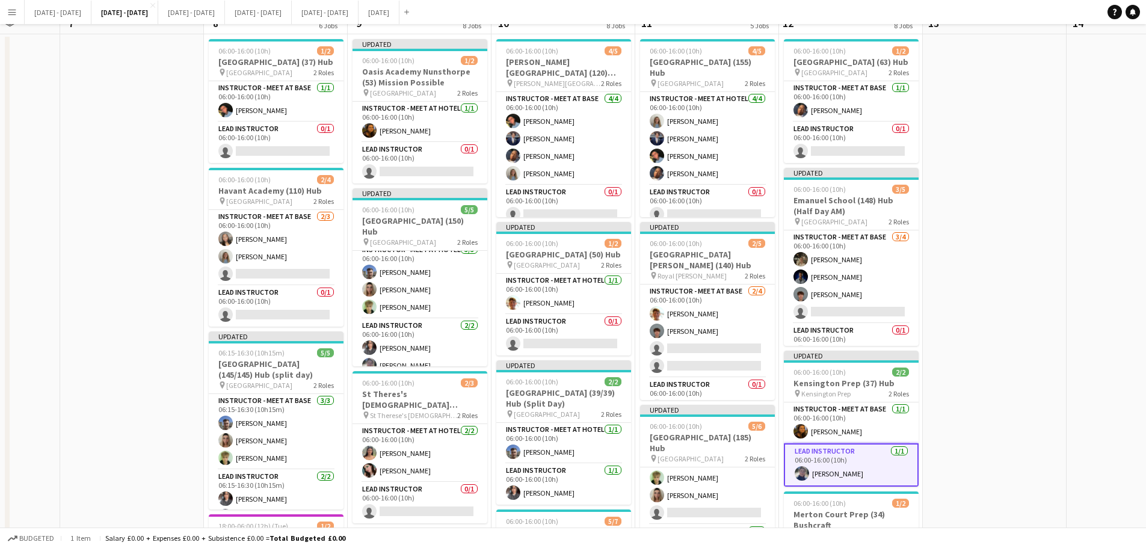
scroll to position [0, 0]
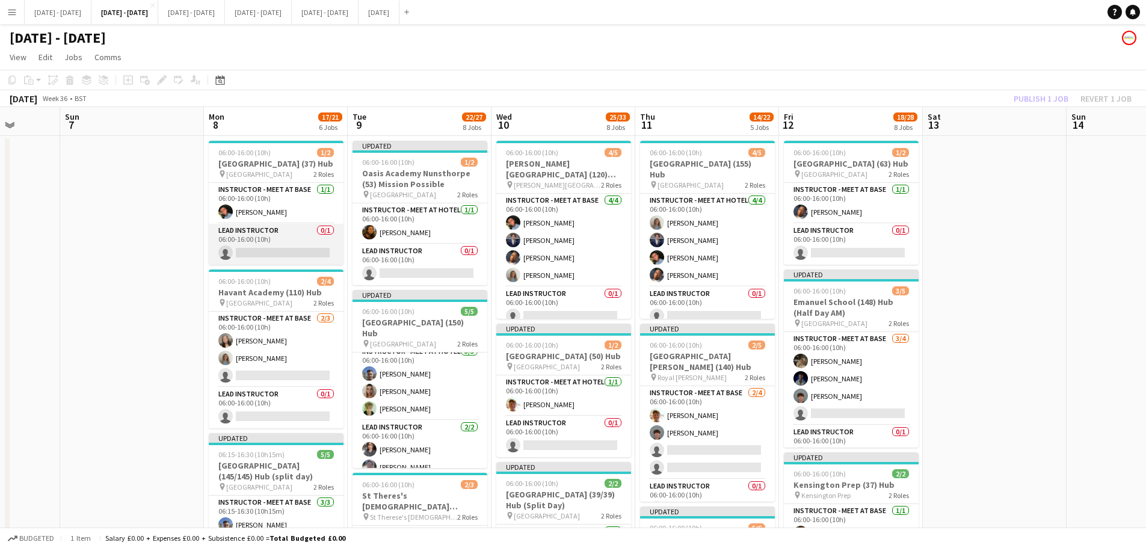
click at [267, 241] on app-card-role "Lead Instructor 0/1 06:00-16:00 (10h) single-neutral-actions" at bounding box center [276, 244] width 135 height 41
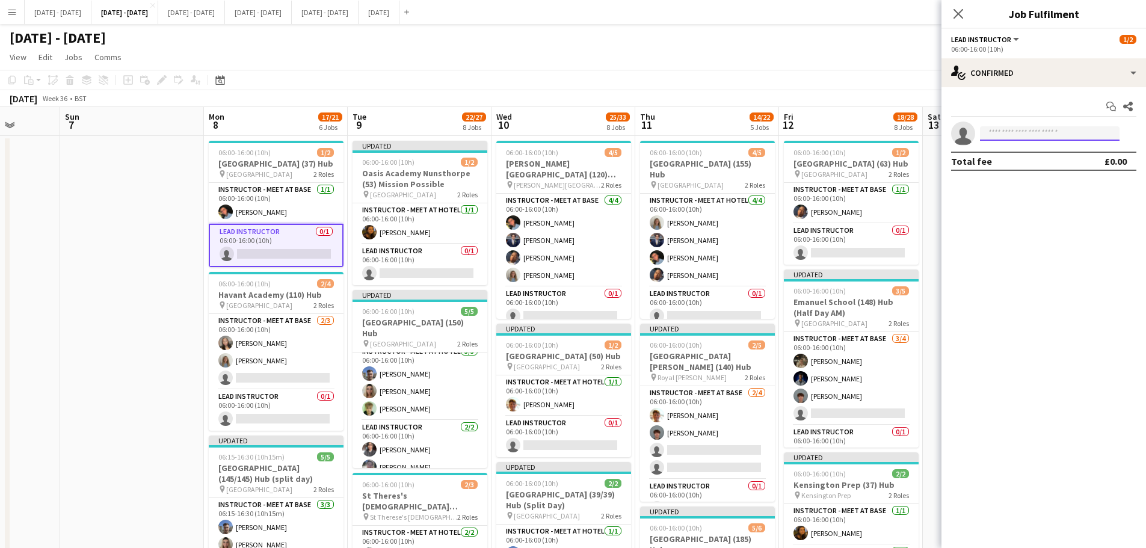
click at [1060, 130] on input at bounding box center [1050, 133] width 140 height 14
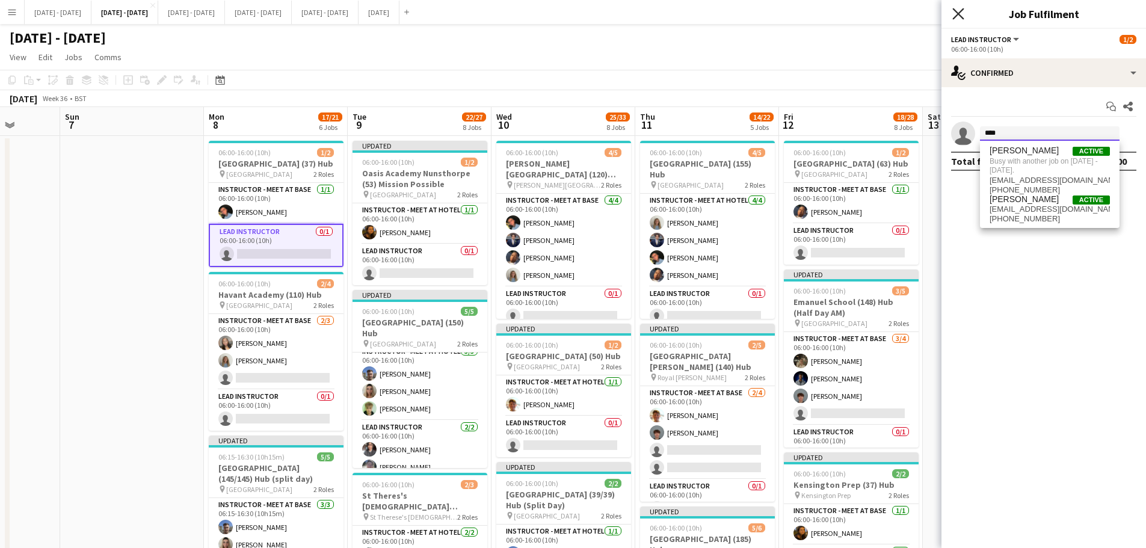
type input "****"
click at [959, 11] on icon "Close pop-in" at bounding box center [958, 13] width 11 height 11
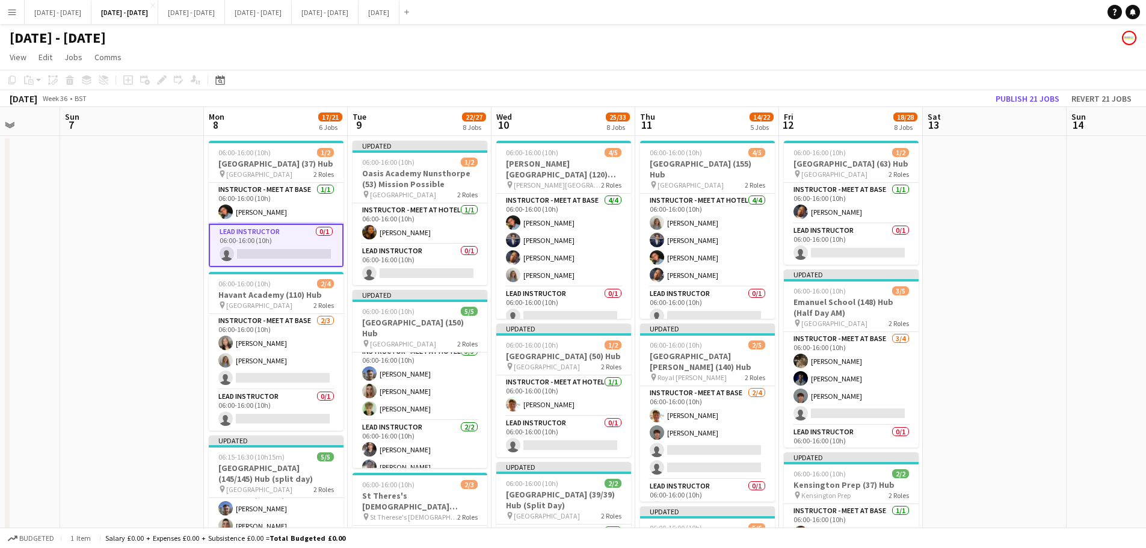
click at [273, 252] on app-card-role "Lead Instructor 0/1 06:00-16:00 (10h) single-neutral-actions" at bounding box center [276, 245] width 135 height 43
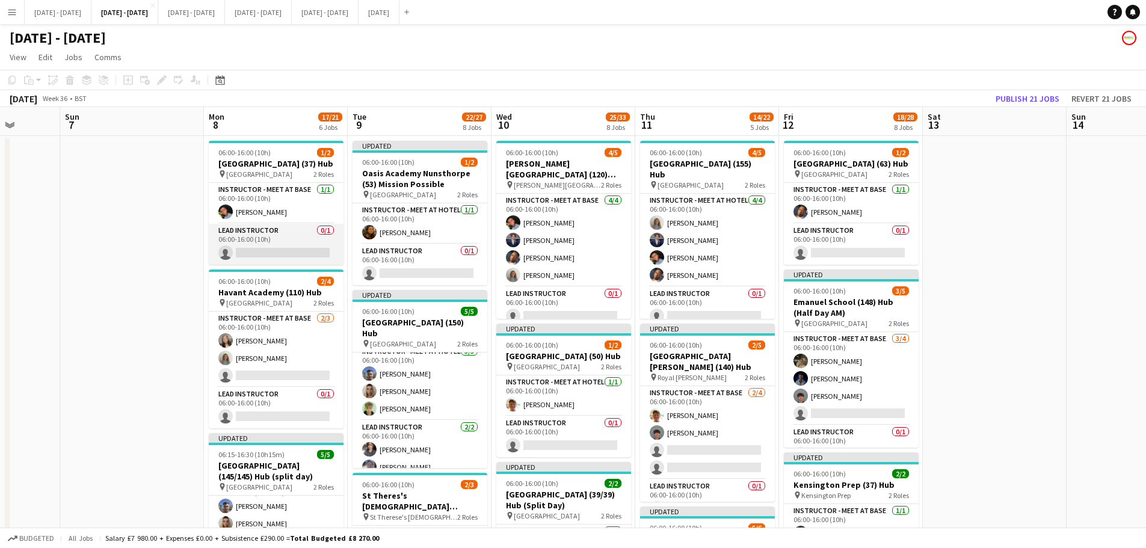
click at [270, 252] on app-card-role "Lead Instructor 0/1 06:00-16:00 (10h) single-neutral-actions" at bounding box center [276, 244] width 135 height 41
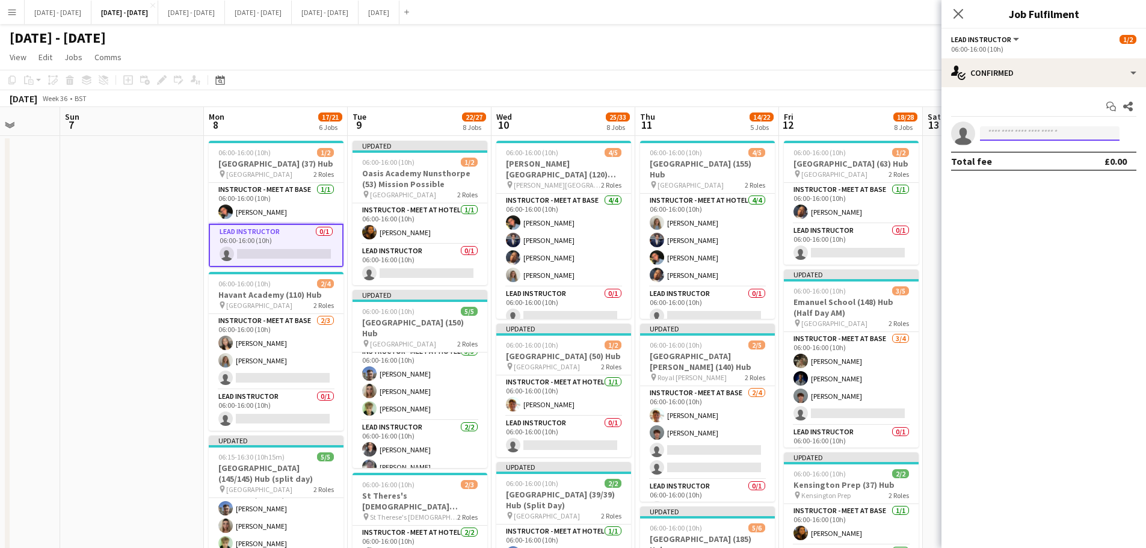
click at [997, 138] on input at bounding box center [1050, 133] width 140 height 14
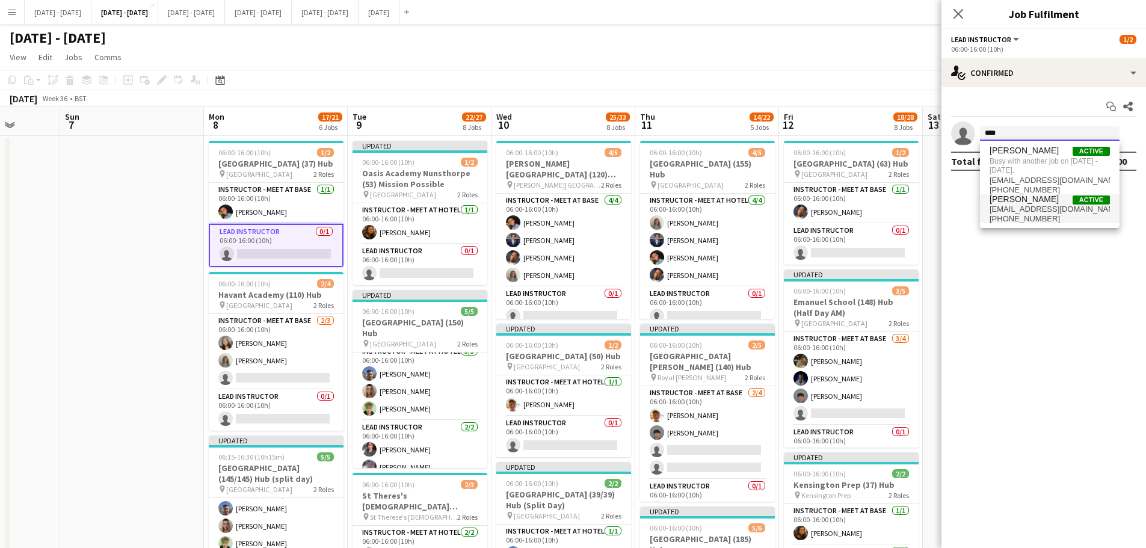
type input "****"
click at [1015, 209] on span "mattpenollar@gmail.com" at bounding box center [1050, 210] width 120 height 10
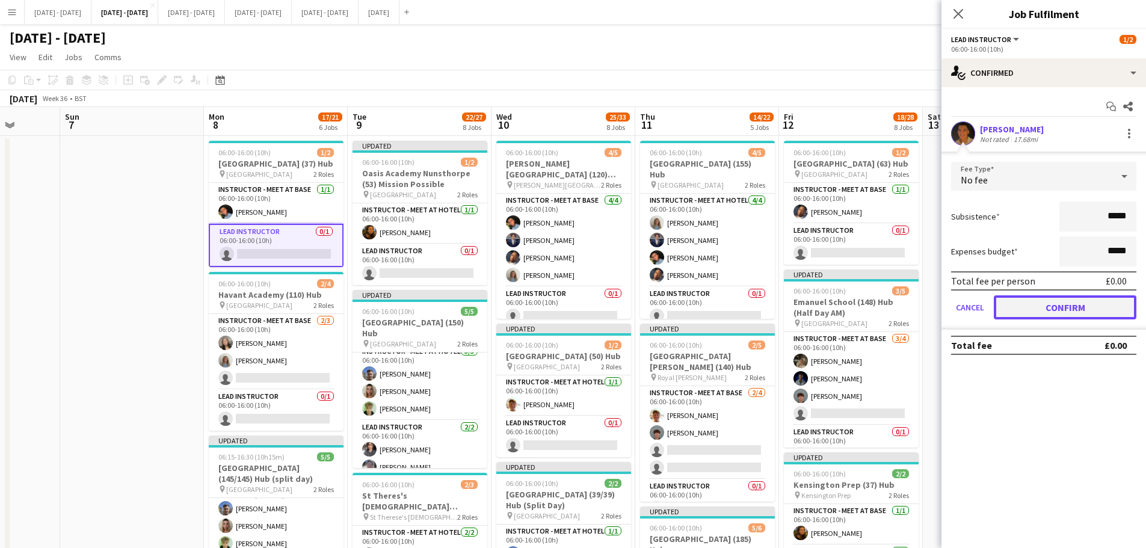
click at [1040, 300] on button "Confirm" at bounding box center [1065, 307] width 143 height 24
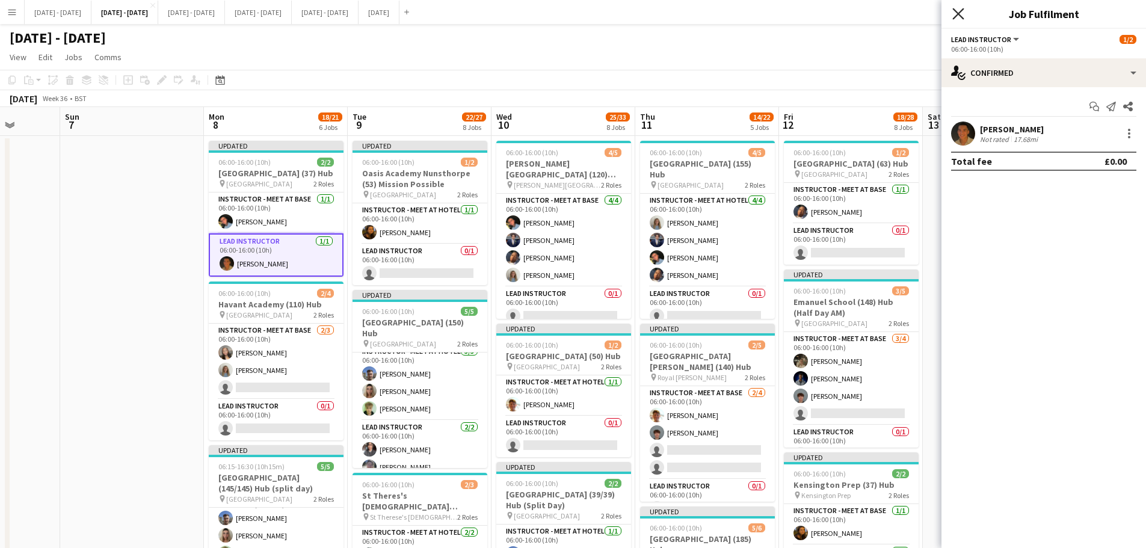
click at [956, 14] on icon "Close pop-in" at bounding box center [958, 13] width 11 height 11
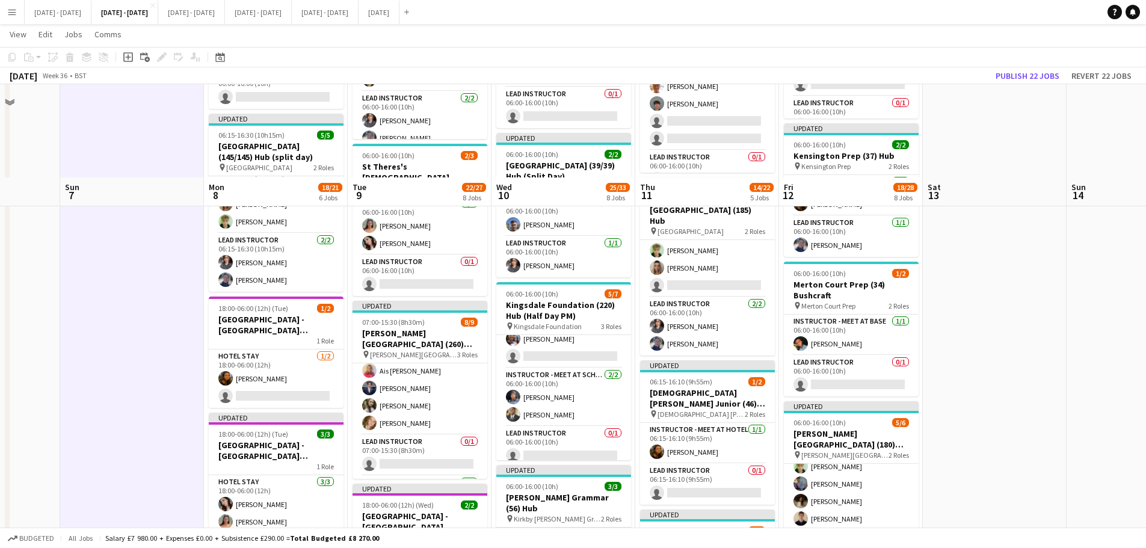
scroll to position [421, 0]
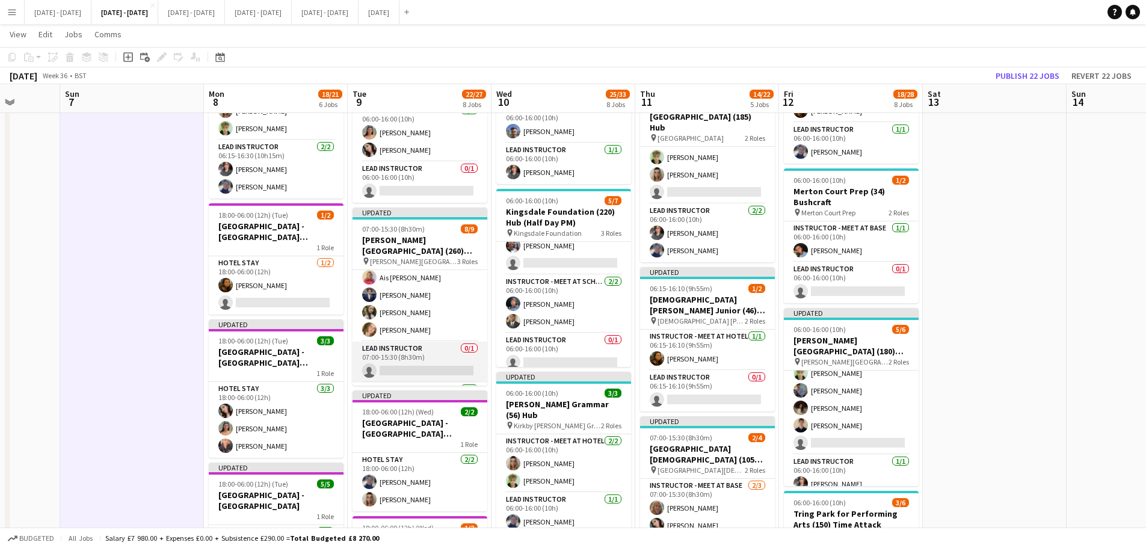
click at [400, 355] on app-card-role "Lead Instructor 0/1 07:00-15:30 (8h30m) single-neutral-actions" at bounding box center [420, 362] width 135 height 41
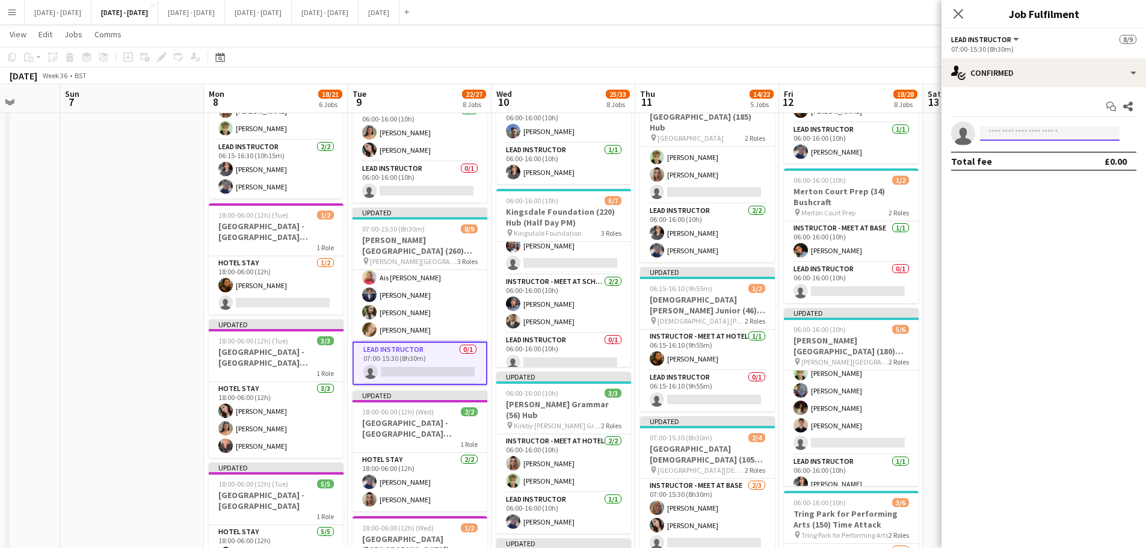
click at [1018, 133] on input at bounding box center [1050, 133] width 140 height 14
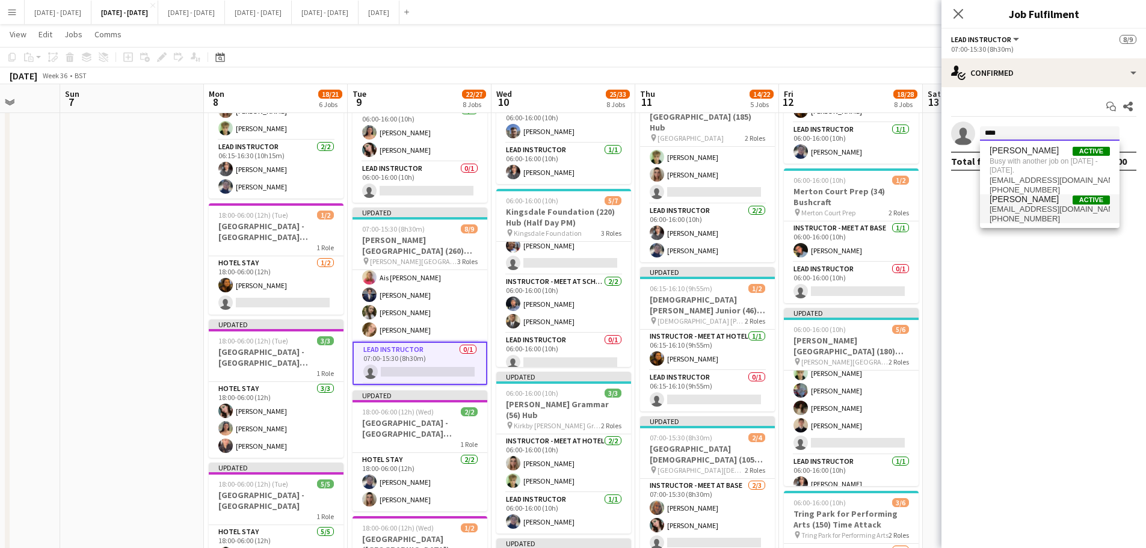
type input "****"
click at [1018, 205] on span "Matthew Penollar Active mattpenollar@gmail.com +447749735682" at bounding box center [1050, 208] width 120 height 29
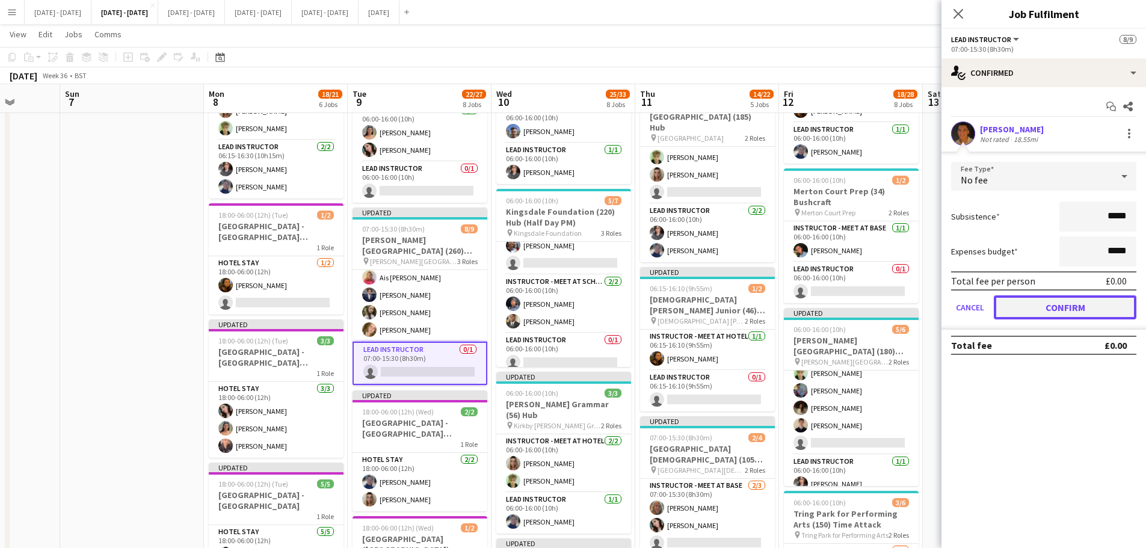
click at [1046, 313] on button "Confirm" at bounding box center [1065, 307] width 143 height 24
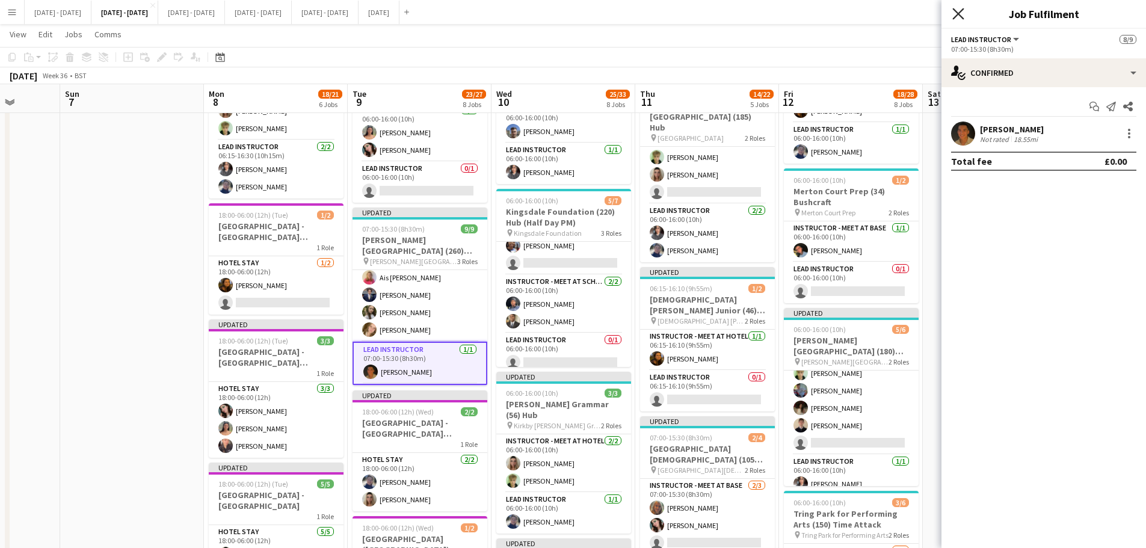
click at [958, 12] on icon "Close pop-in" at bounding box center [958, 13] width 11 height 11
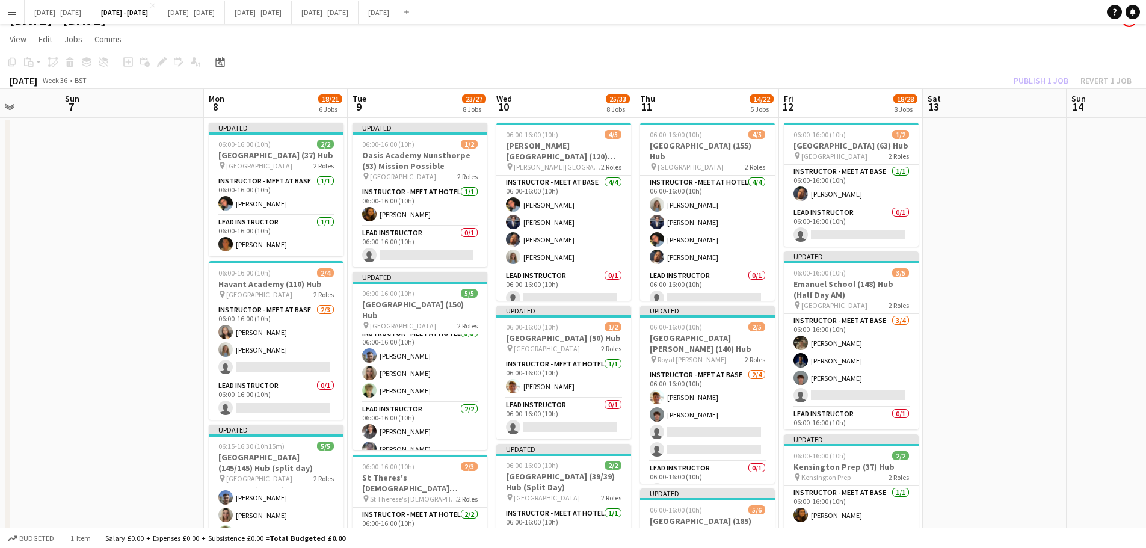
scroll to position [0, 0]
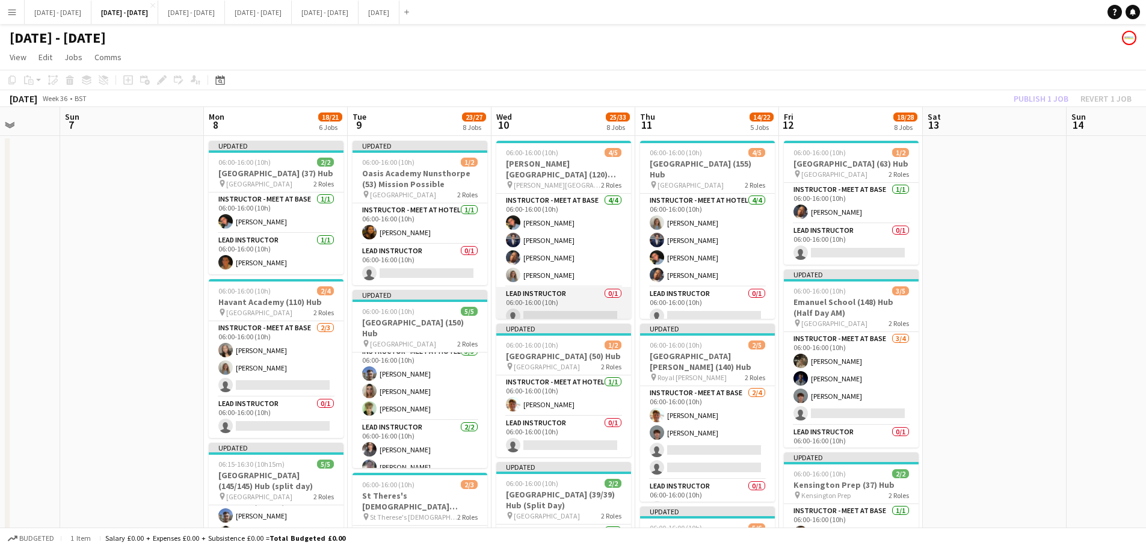
click at [553, 306] on app-card-role "Lead Instructor 0/1 06:00-16:00 (10h) single-neutral-actions" at bounding box center [563, 307] width 135 height 41
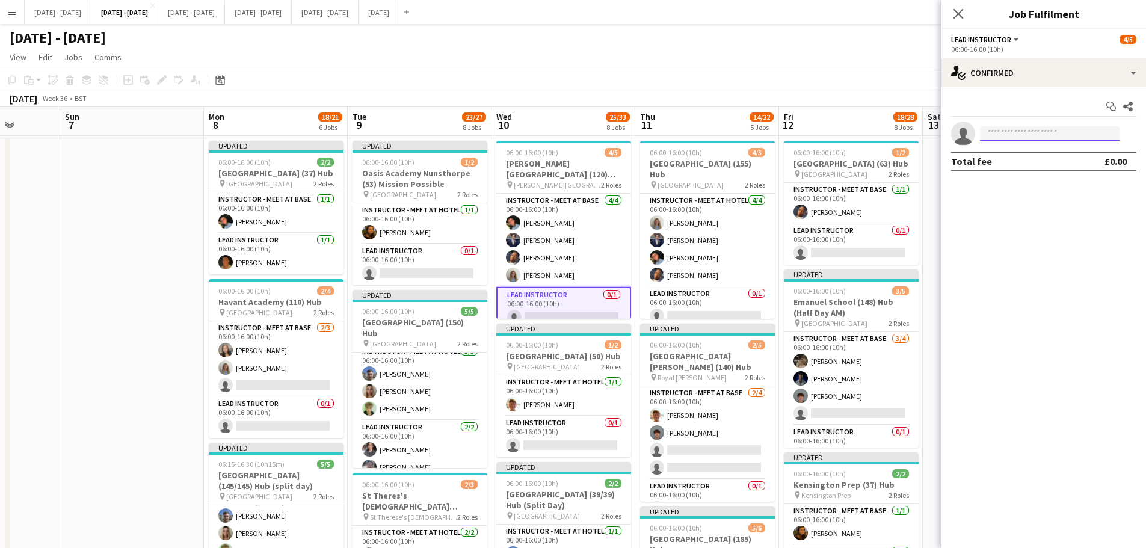
click at [1027, 130] on input at bounding box center [1050, 133] width 140 height 14
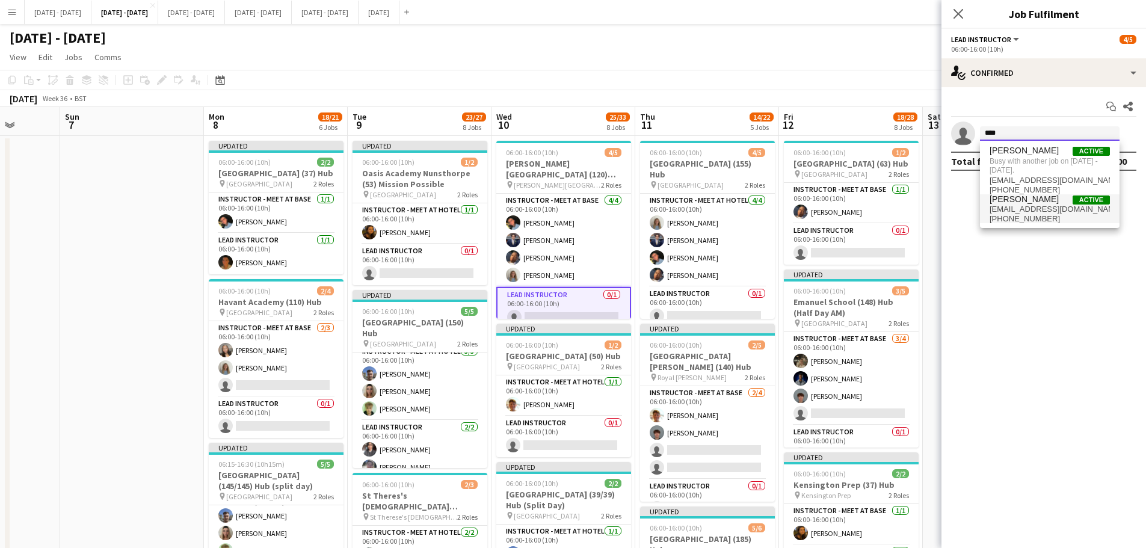
type input "****"
click at [1031, 218] on span "+447749735682" at bounding box center [1050, 219] width 120 height 10
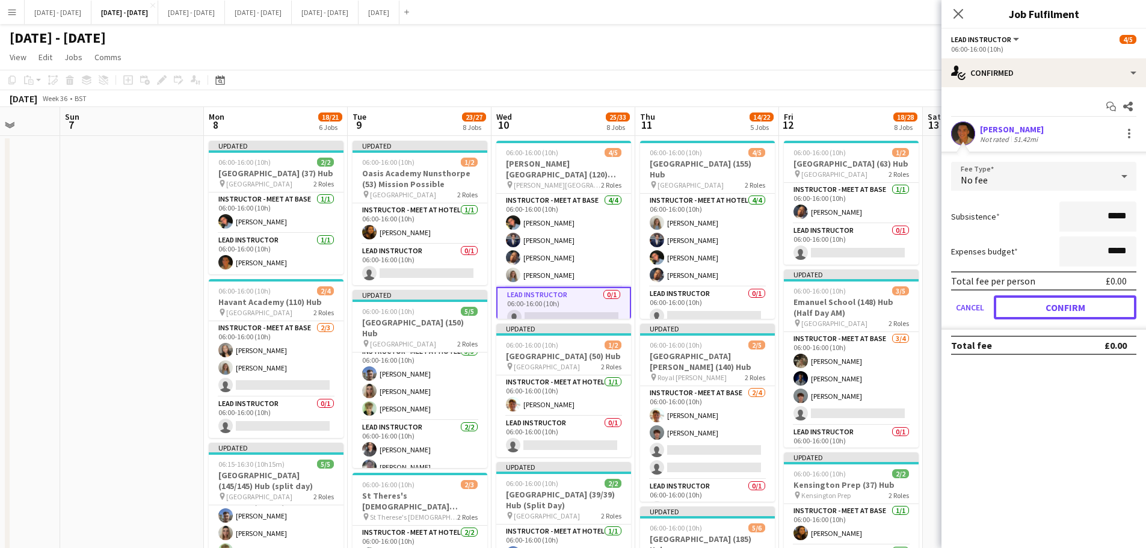
drag, startPoint x: 1048, startPoint y: 304, endPoint x: 1048, endPoint y: 270, distance: 34.3
click at [1048, 305] on button "Confirm" at bounding box center [1065, 307] width 143 height 24
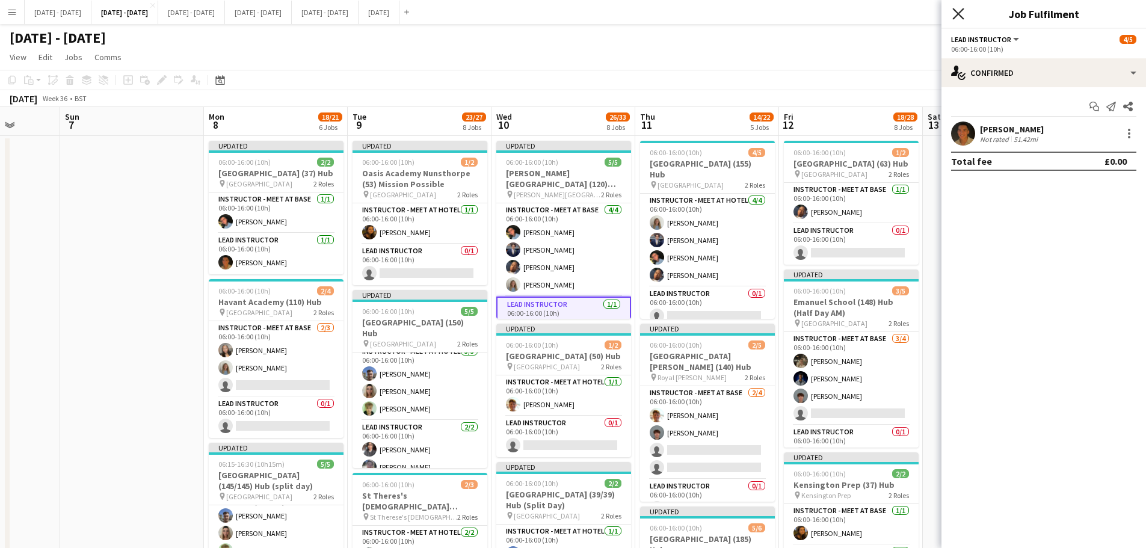
click at [959, 13] on icon "Close pop-in" at bounding box center [958, 13] width 11 height 11
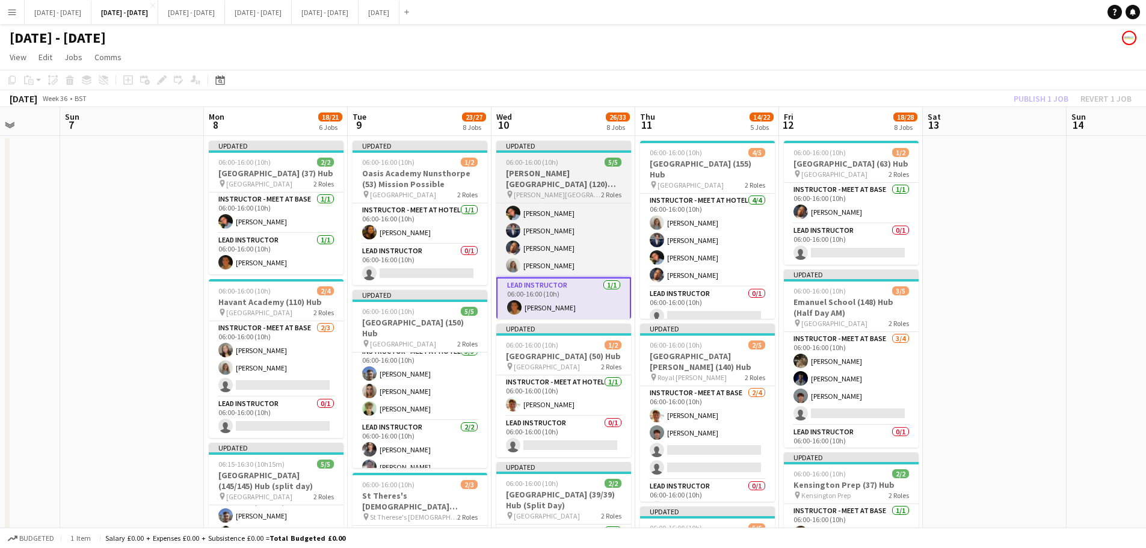
scroll to position [21, 0]
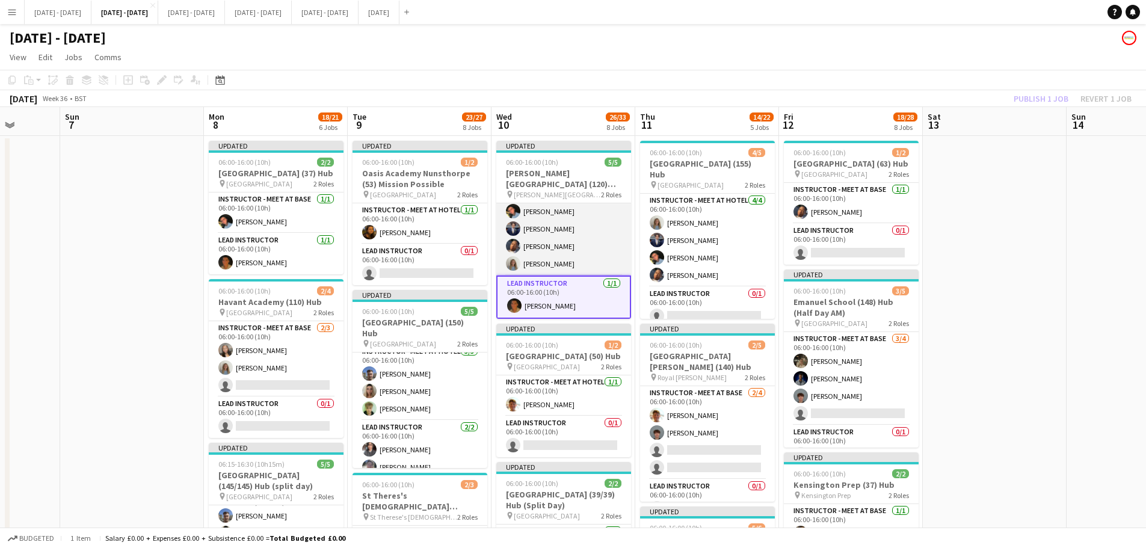
click at [560, 266] on app-card-role "Instructor - Meet at Base 4/4 06:00-16:00 (10h) Eloise Cook Drew Shelley-Winfie…" at bounding box center [563, 228] width 135 height 93
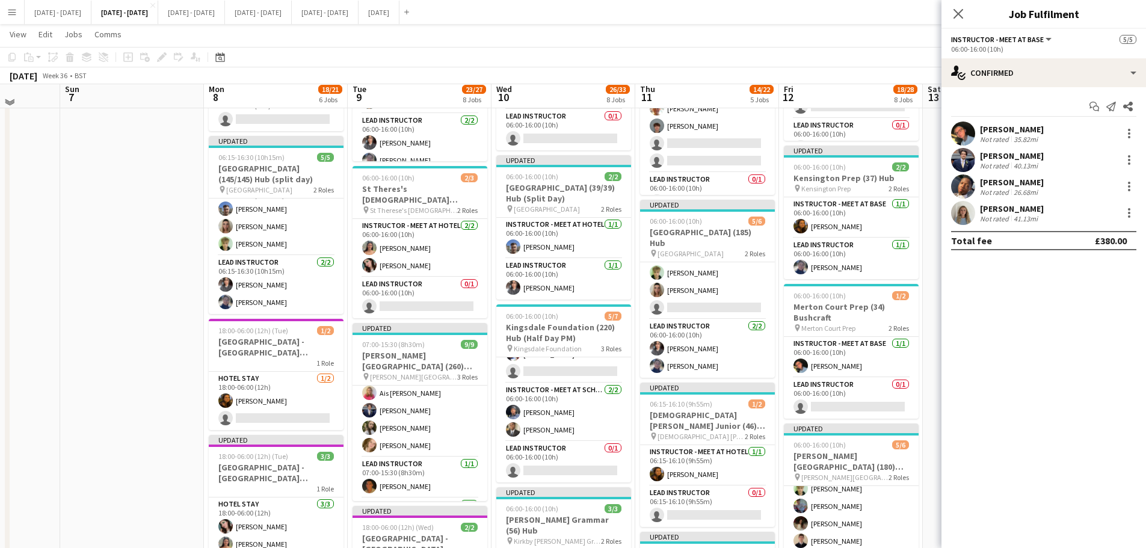
scroll to position [301, 0]
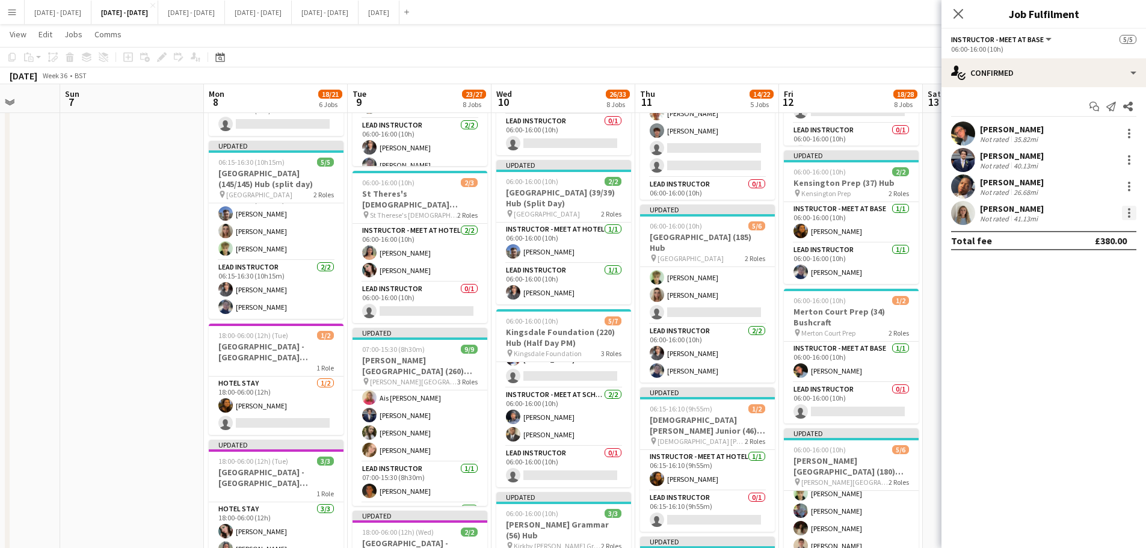
click at [1128, 212] on div at bounding box center [1129, 213] width 14 height 14
click at [1066, 265] on span "Switch crew" at bounding box center [1077, 264] width 51 height 10
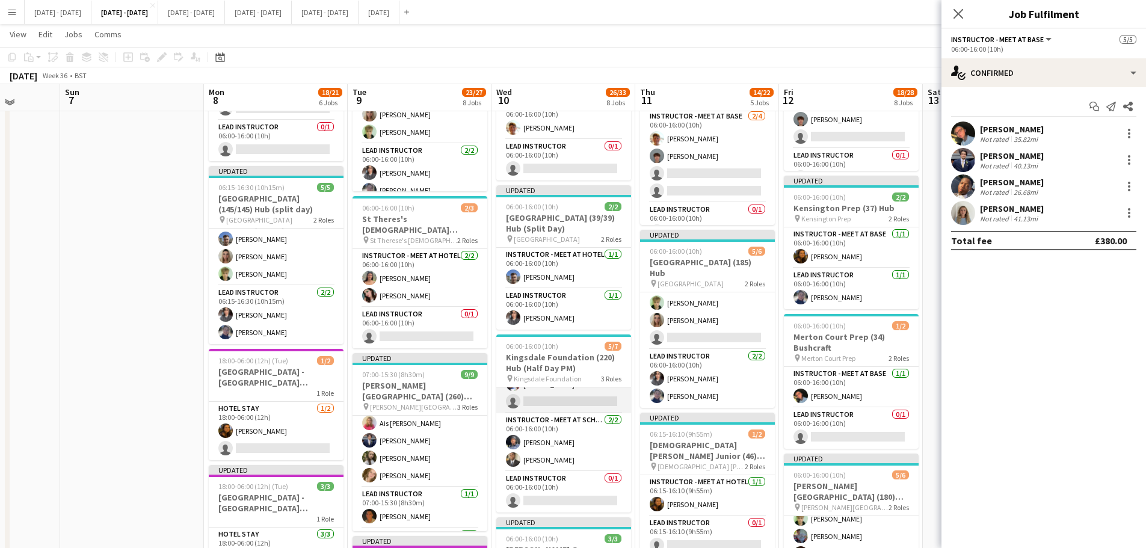
click at [558, 404] on app-card-role "Instructor - Meet at Base 3/4 06:00-16:00 (10h) Lucy Cork Levi Edwards Ogechukw…" at bounding box center [563, 366] width 135 height 93
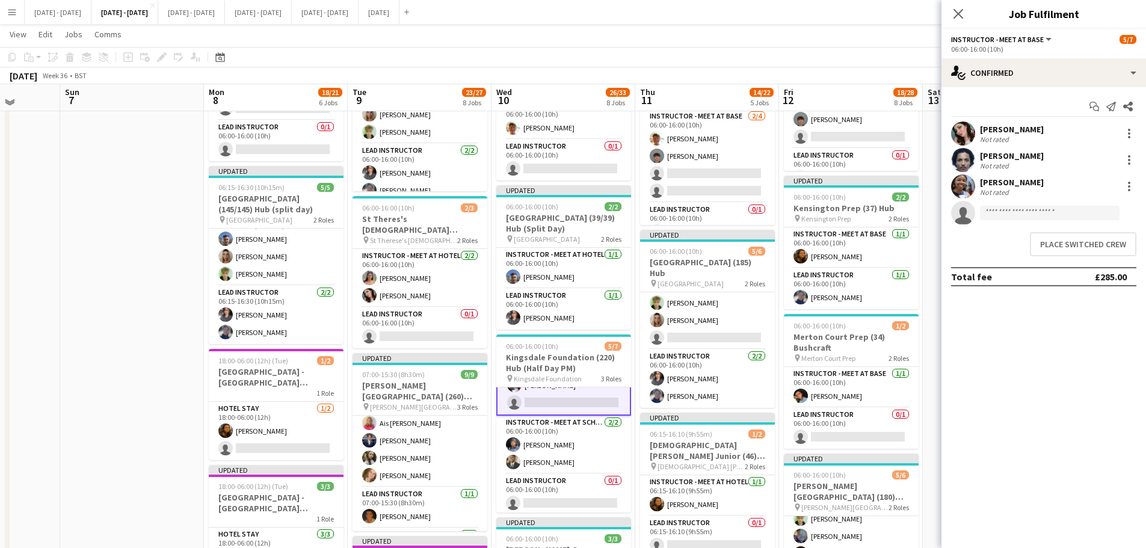
scroll to position [69, 0]
click at [1083, 246] on button "Place switched crew" at bounding box center [1083, 244] width 107 height 24
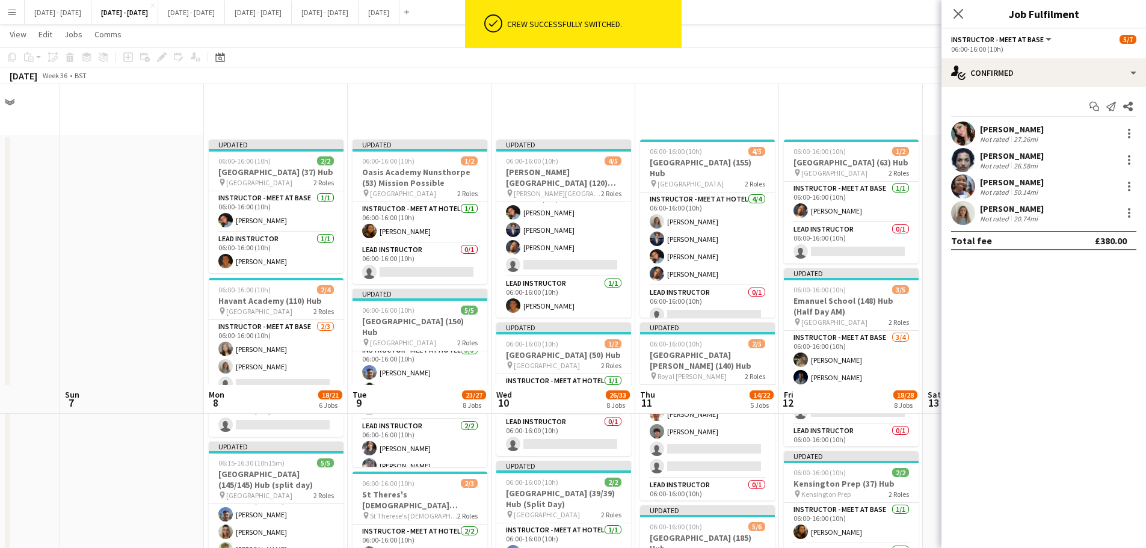
scroll to position [301, 0]
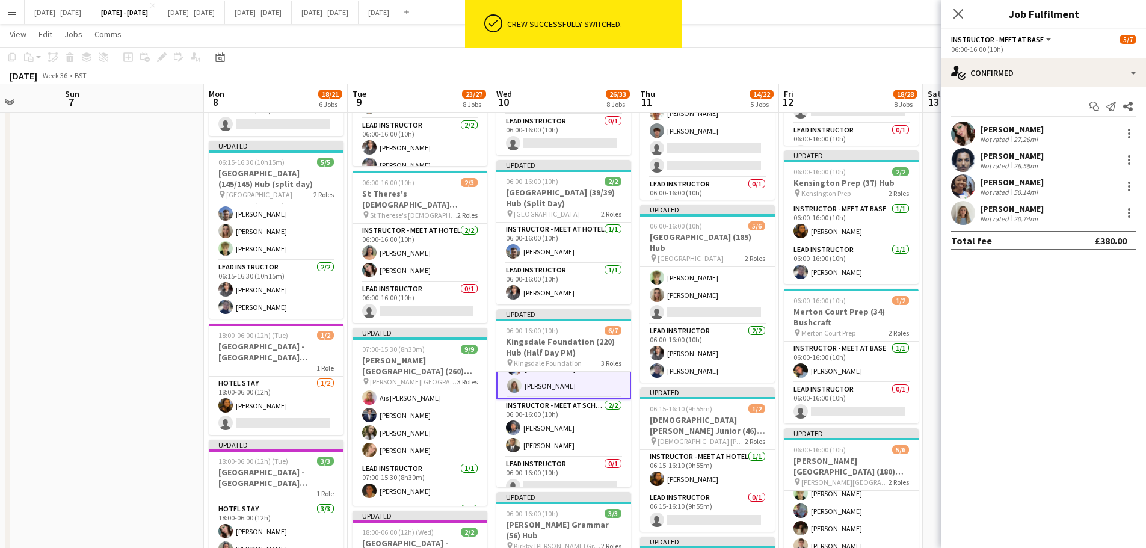
drag, startPoint x: 957, startPoint y: 14, endPoint x: 946, endPoint y: 27, distance: 16.6
click at [957, 14] on icon "Close pop-in" at bounding box center [959, 14] width 10 height 10
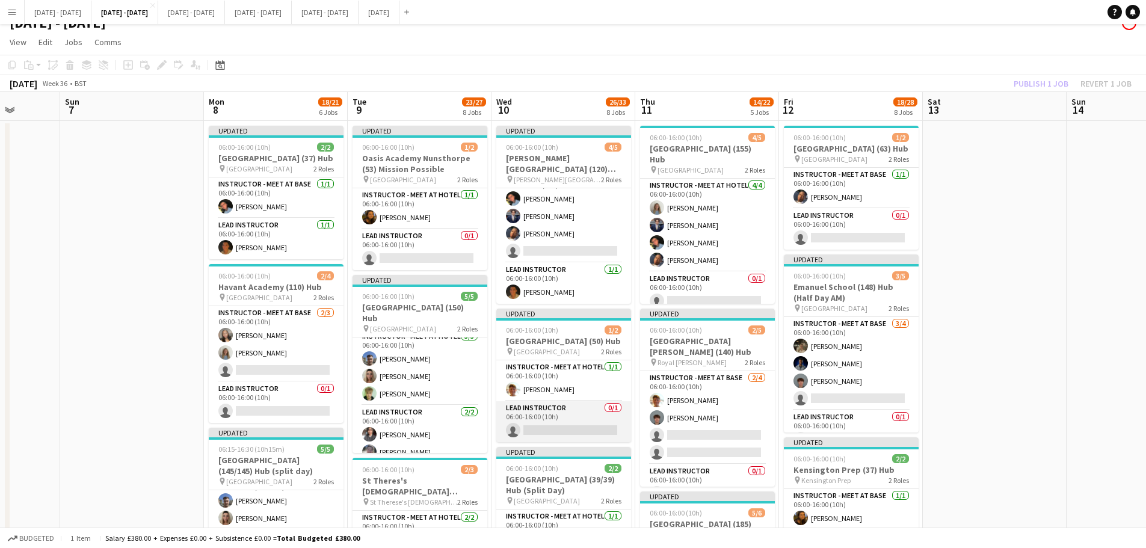
scroll to position [0, 0]
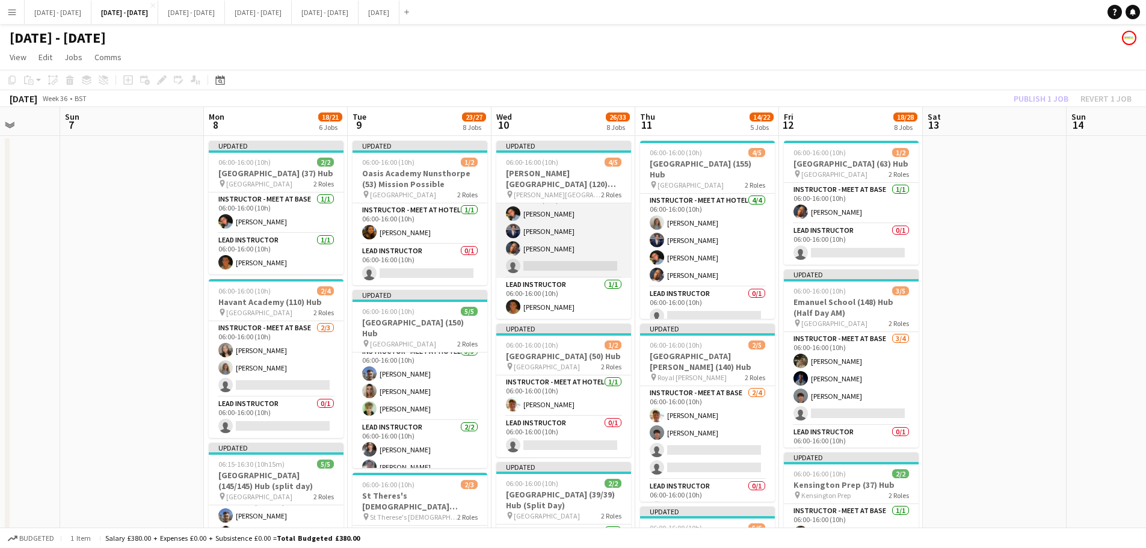
click at [567, 264] on app-card-role "Instructor - Meet at Base 3/4 06:00-16:00 (10h) Eloise Cook Drew Shelley-Winfie…" at bounding box center [563, 231] width 135 height 93
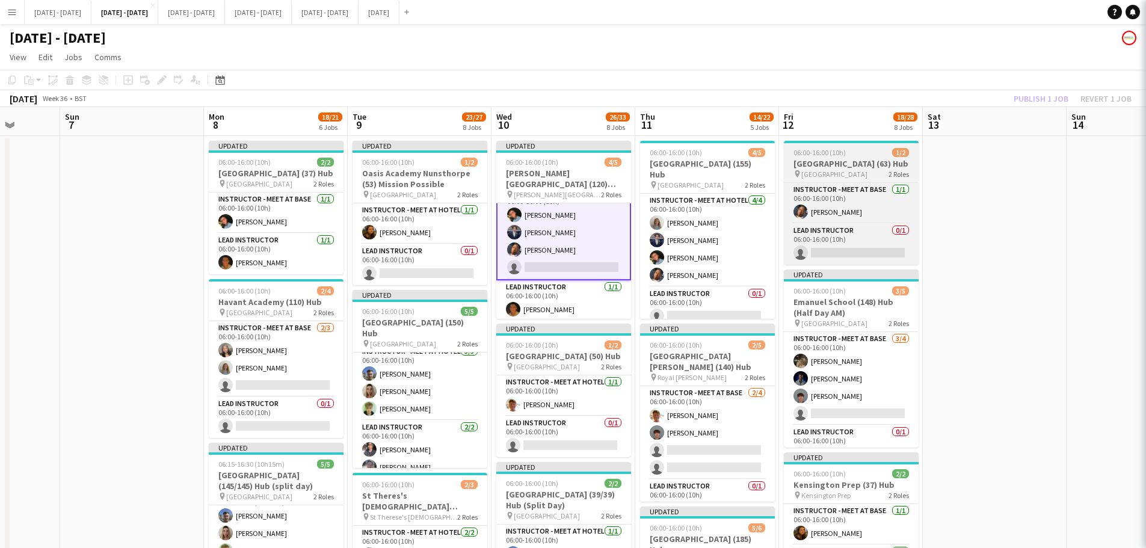
scroll to position [67, 0]
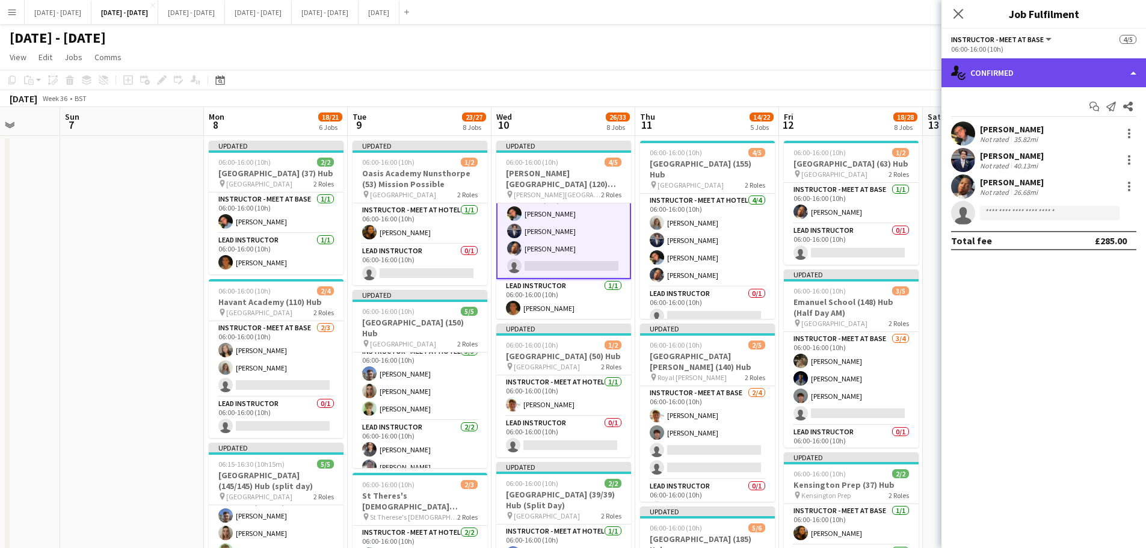
click at [1073, 72] on div "single-neutral-actions-check-2 Confirmed" at bounding box center [1044, 72] width 205 height 29
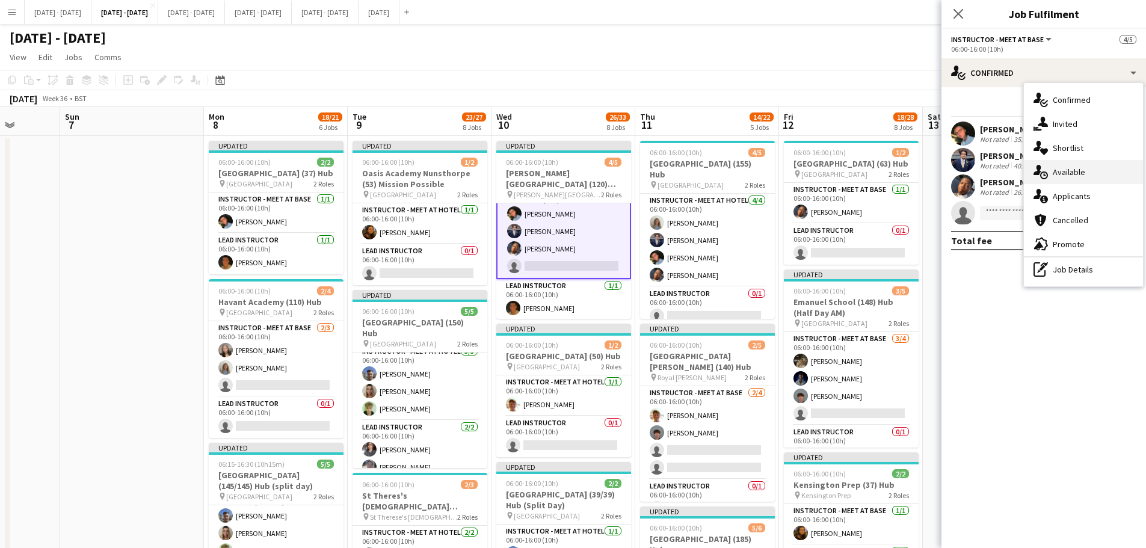
click at [1079, 168] on div "single-neutral-actions-upload Available" at bounding box center [1083, 172] width 119 height 24
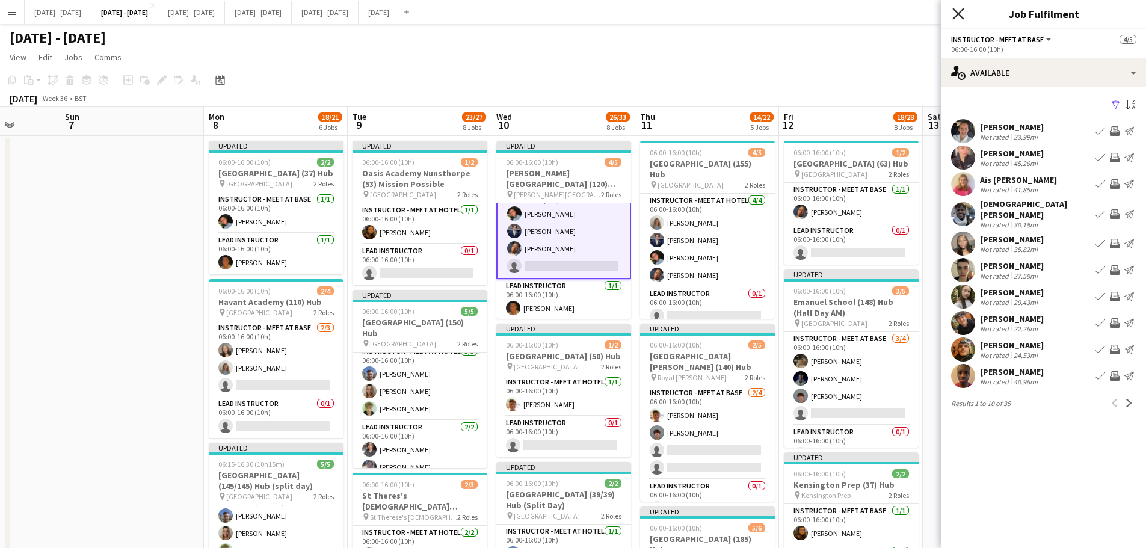
click at [960, 11] on icon "Close pop-in" at bounding box center [958, 13] width 11 height 11
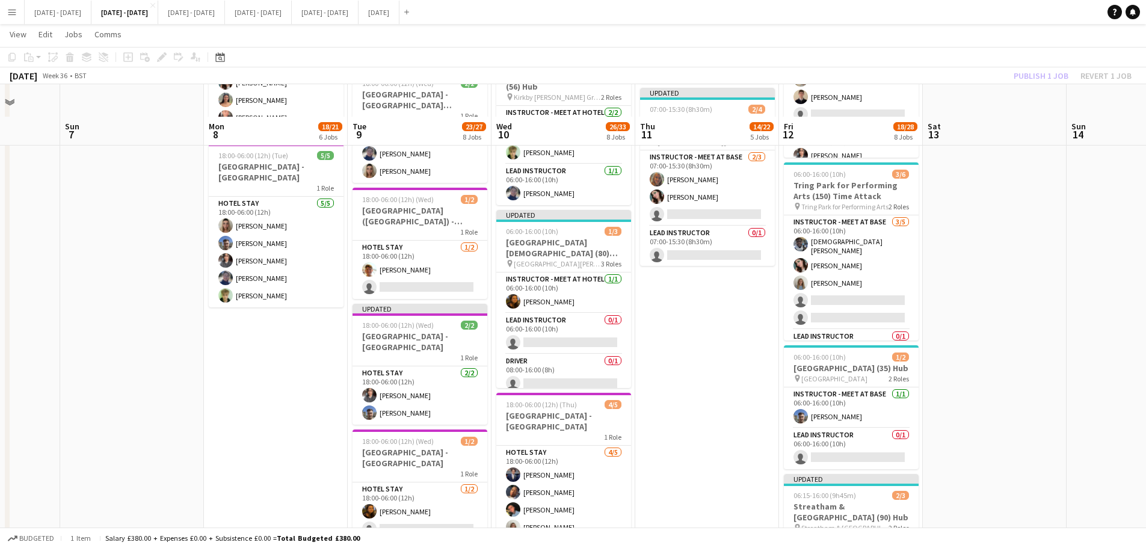
scroll to position [782, 0]
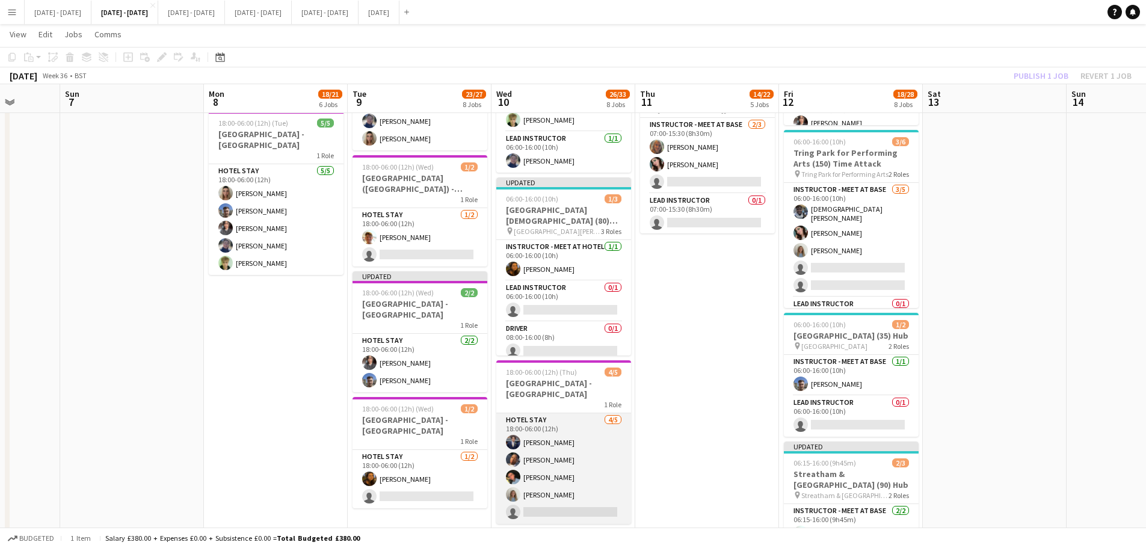
click at [541, 491] on app-card-role "Hotel Stay 4/5 18:00-06:00 (12h) Drew Shelley-Winfield Oluwapelumi Oguntunde El…" at bounding box center [563, 468] width 135 height 111
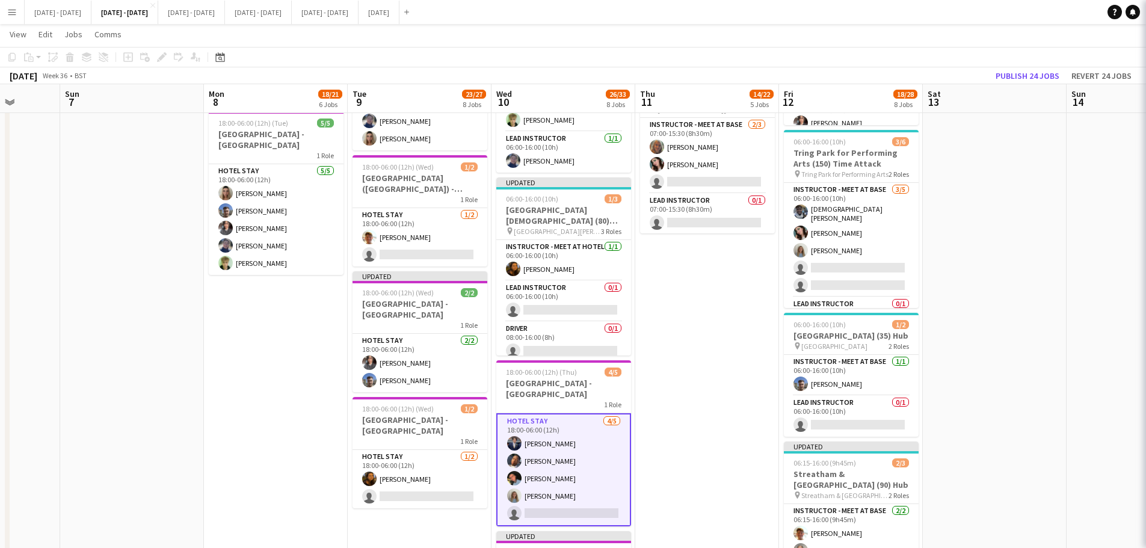
scroll to position [19, 0]
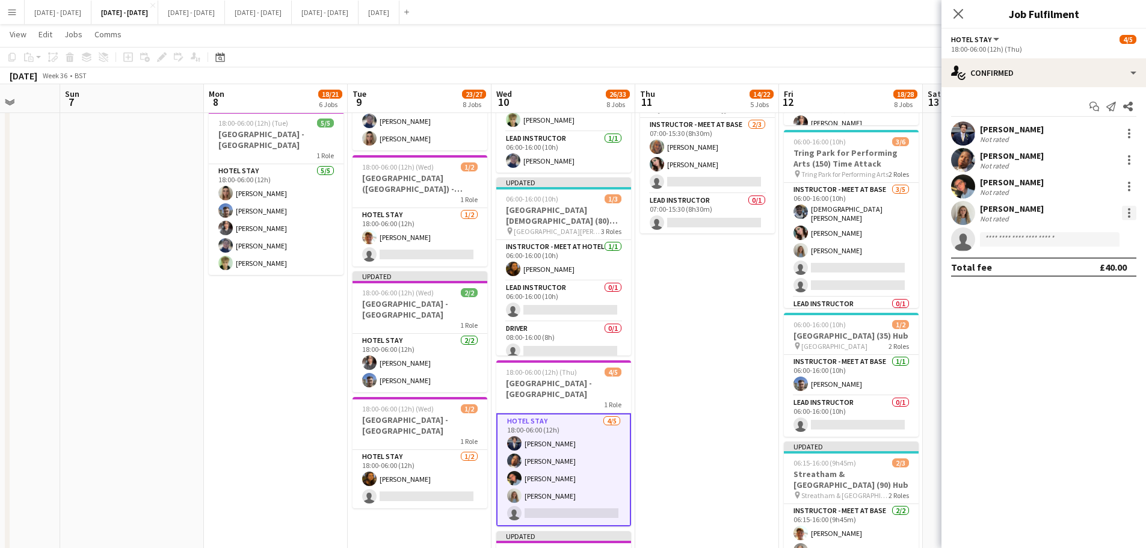
click at [1125, 211] on div at bounding box center [1129, 213] width 14 height 14
click at [1086, 346] on span "Remove" at bounding box center [1070, 350] width 36 height 10
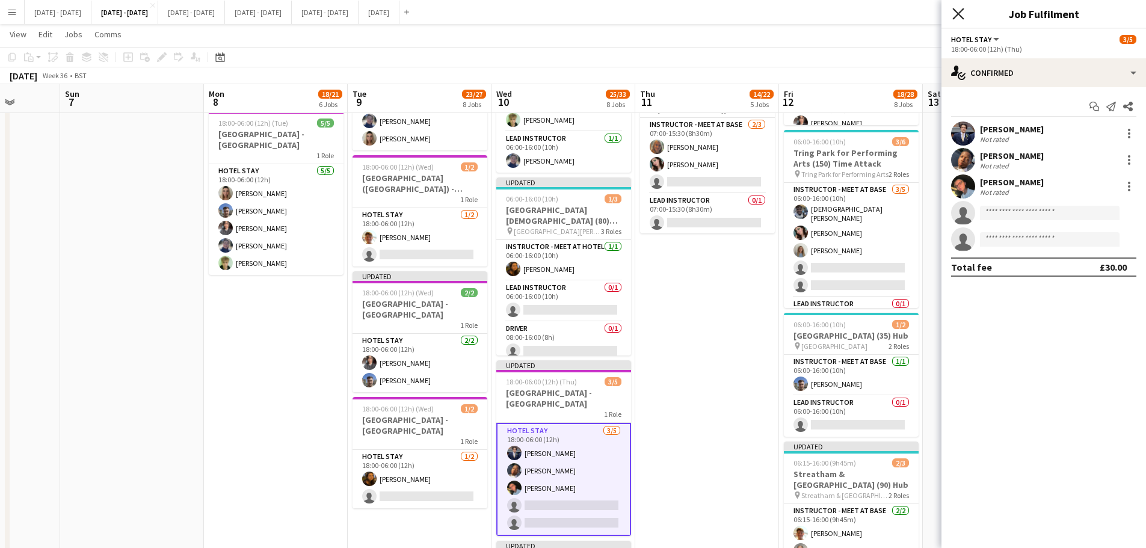
click at [962, 15] on icon "Close pop-in" at bounding box center [958, 13] width 11 height 11
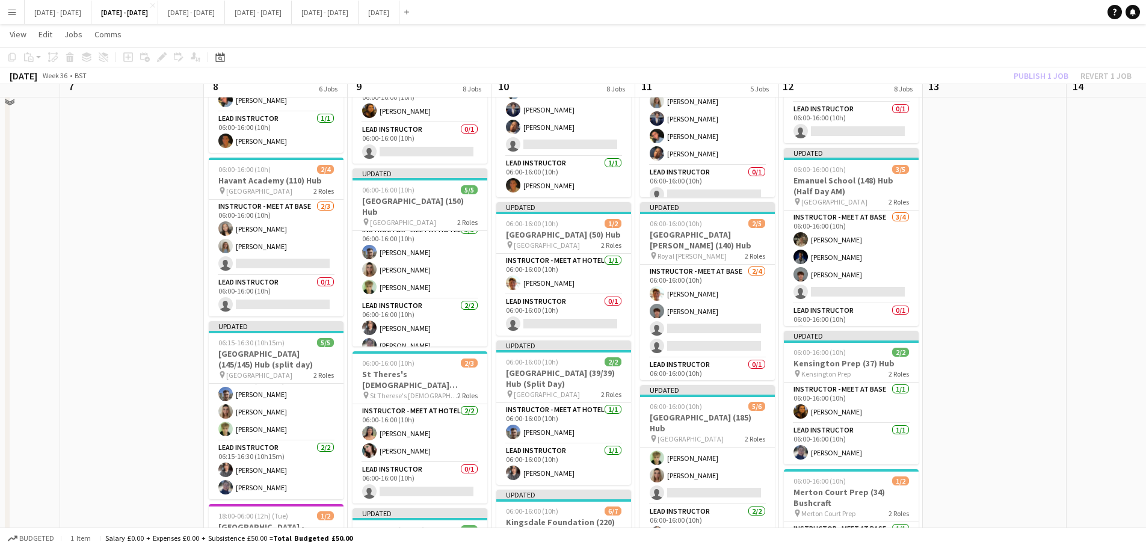
scroll to position [0, 0]
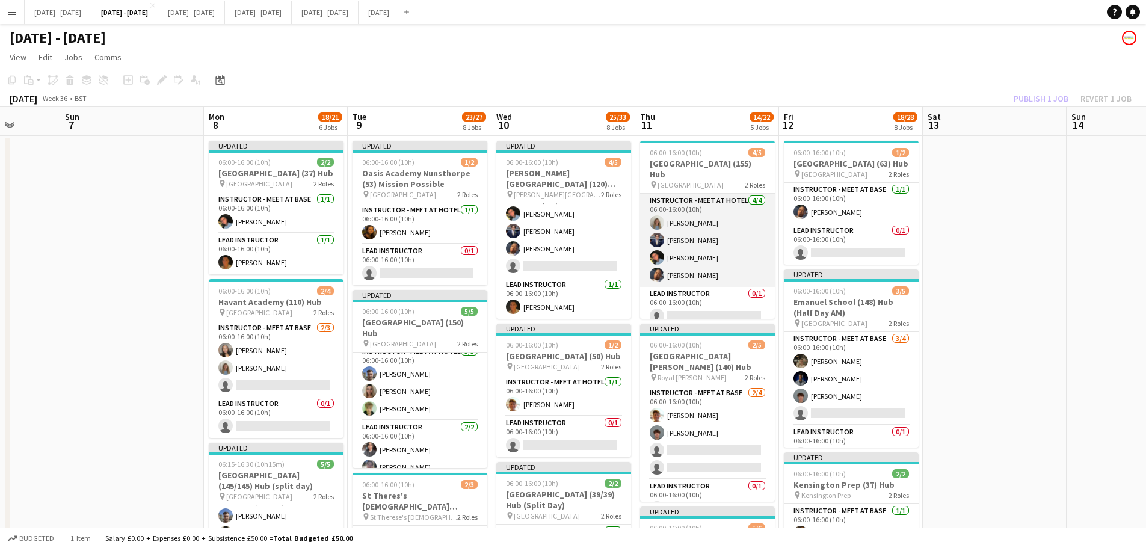
click at [690, 220] on app-card-role "Instructor - Meet at Hotel 4/4 06:00-16:00 (10h) Lauren Vallance Drew Shelley-W…" at bounding box center [707, 240] width 135 height 93
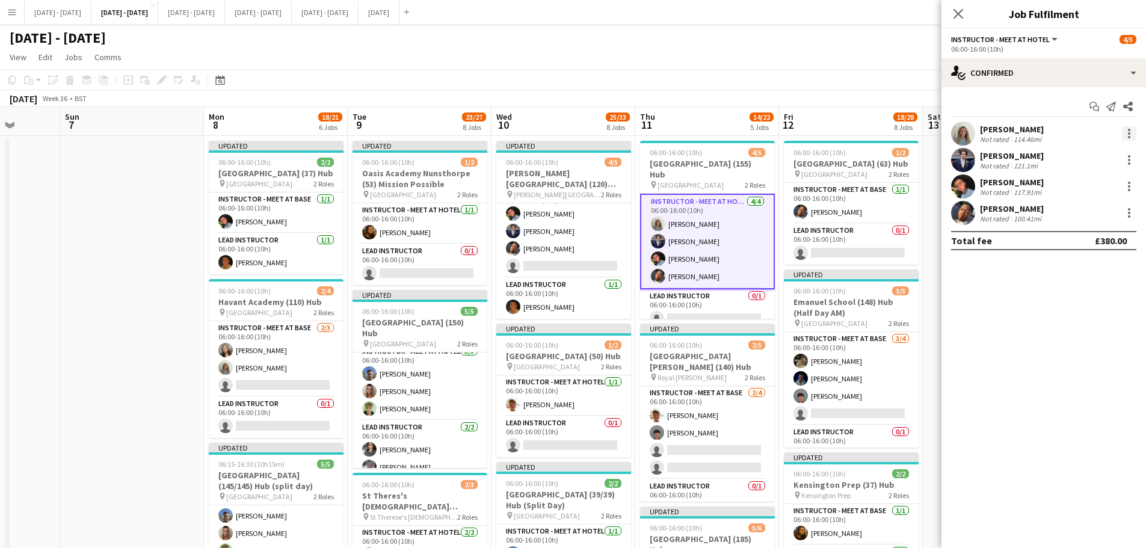
click at [1134, 134] on div at bounding box center [1129, 133] width 14 height 14
click at [1100, 184] on span "Switch crew" at bounding box center [1077, 184] width 51 height 10
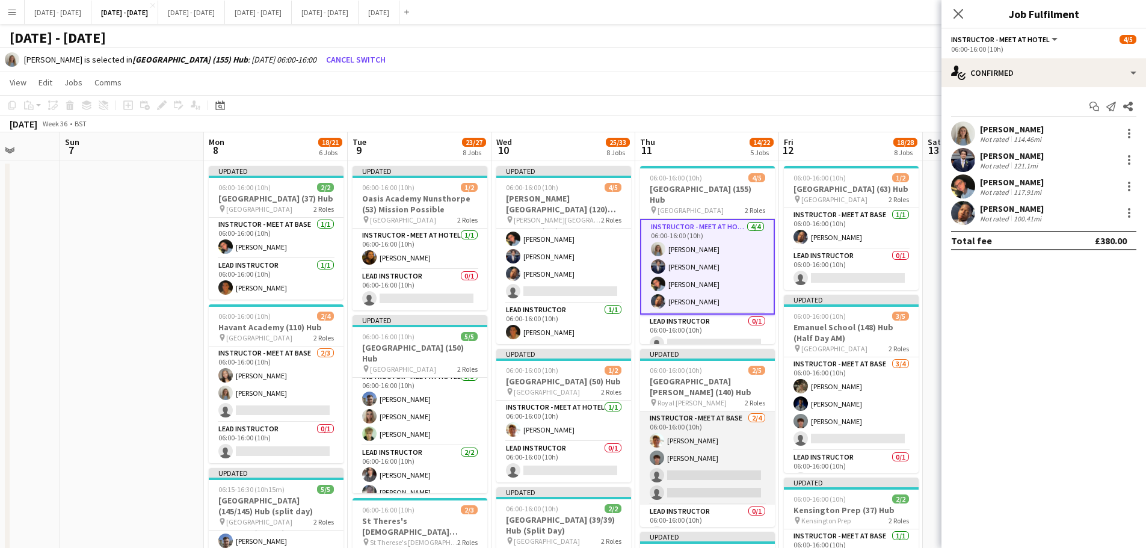
click at [704, 456] on app-card-role "Instructor - Meet at Base 2/4 06:00-16:00 (10h) Tom Allewell Finn Sennett singl…" at bounding box center [707, 458] width 135 height 93
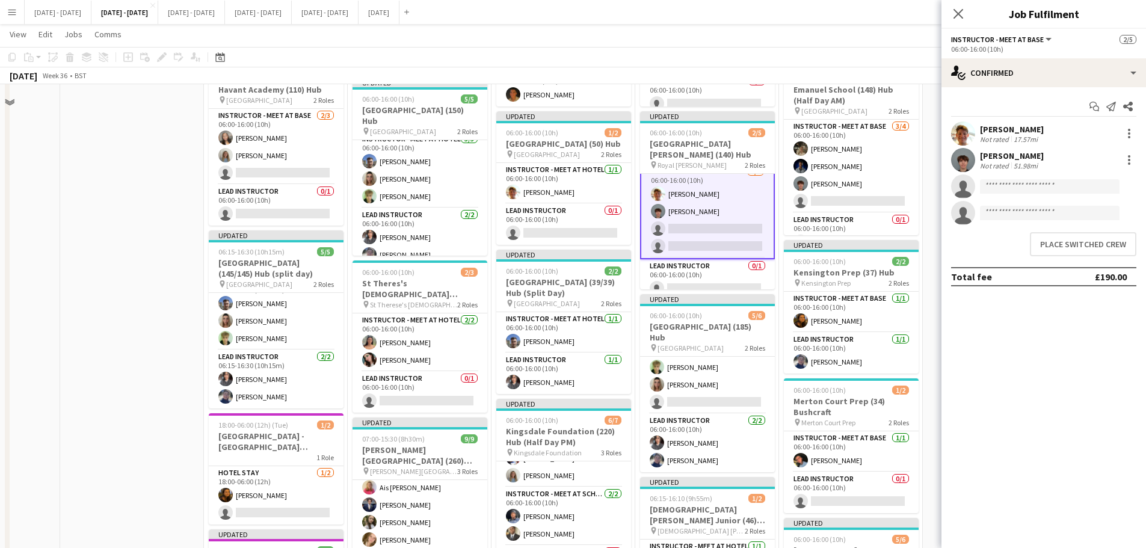
scroll to position [120, 0]
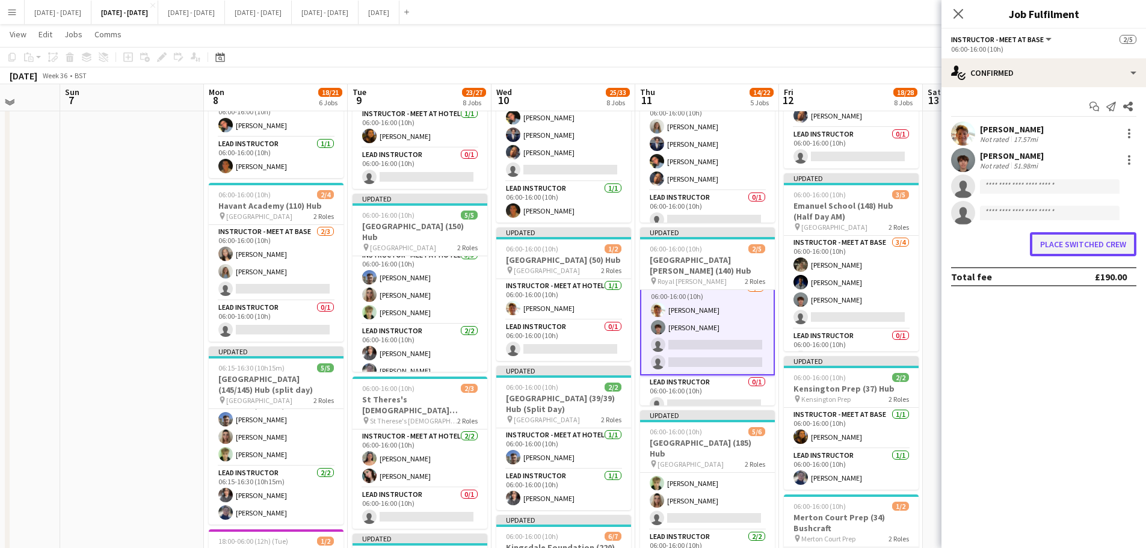
click at [1089, 249] on button "Place switched crew" at bounding box center [1083, 244] width 107 height 24
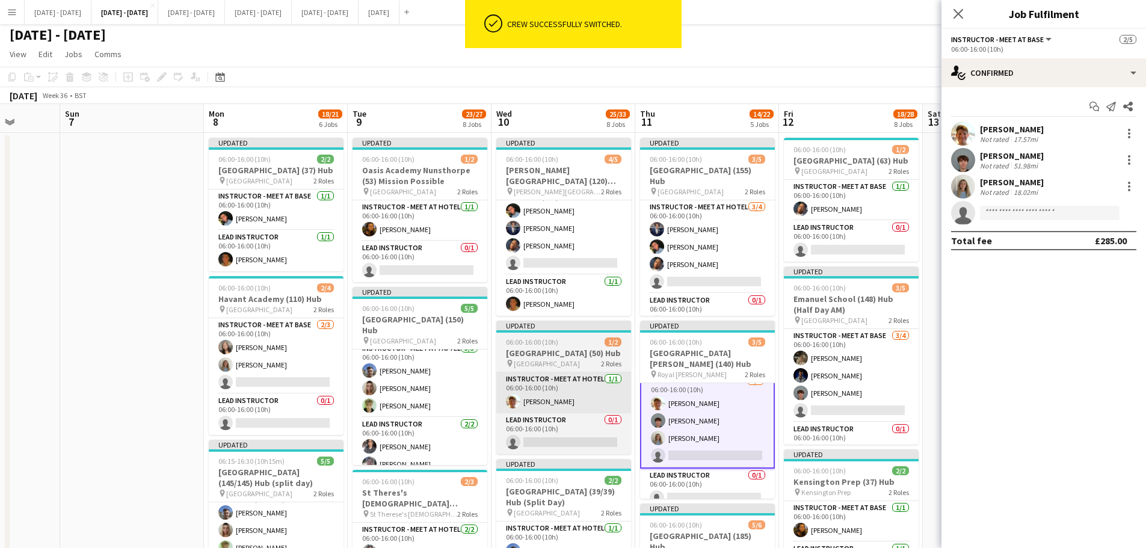
scroll to position [0, 0]
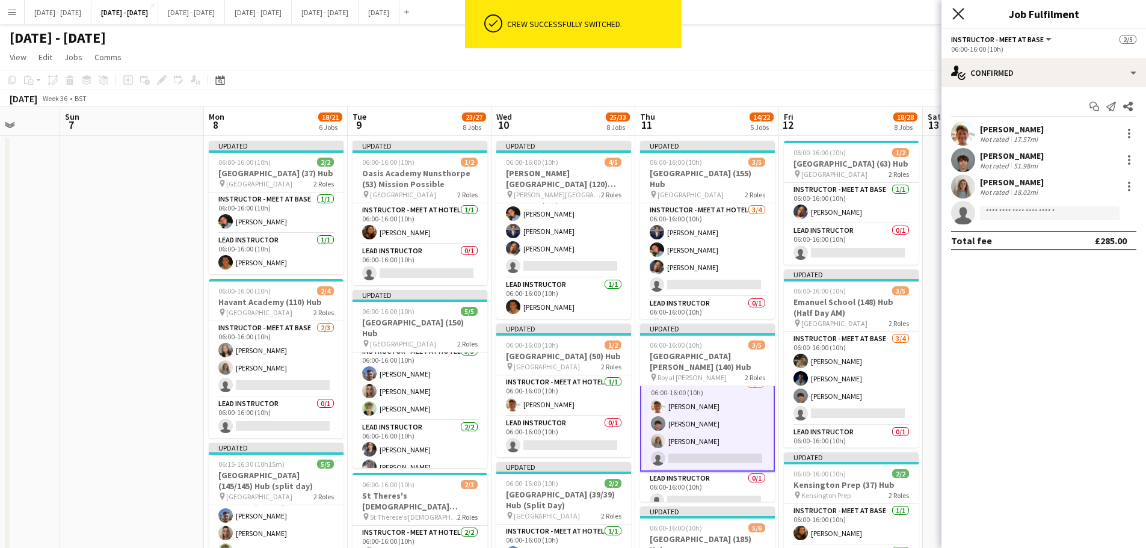
click at [962, 12] on icon "Close pop-in" at bounding box center [958, 13] width 11 height 11
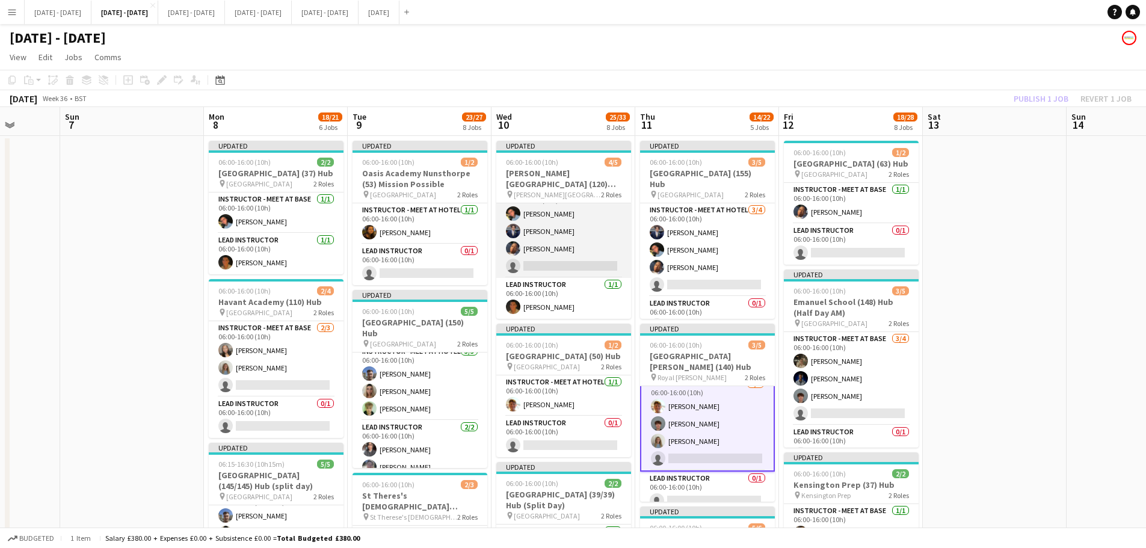
click at [582, 257] on app-card-role "Instructor - Meet at Base 3/4 06:00-16:00 (10h) Eloise Cook Drew Shelley-Winfie…" at bounding box center [563, 231] width 135 height 93
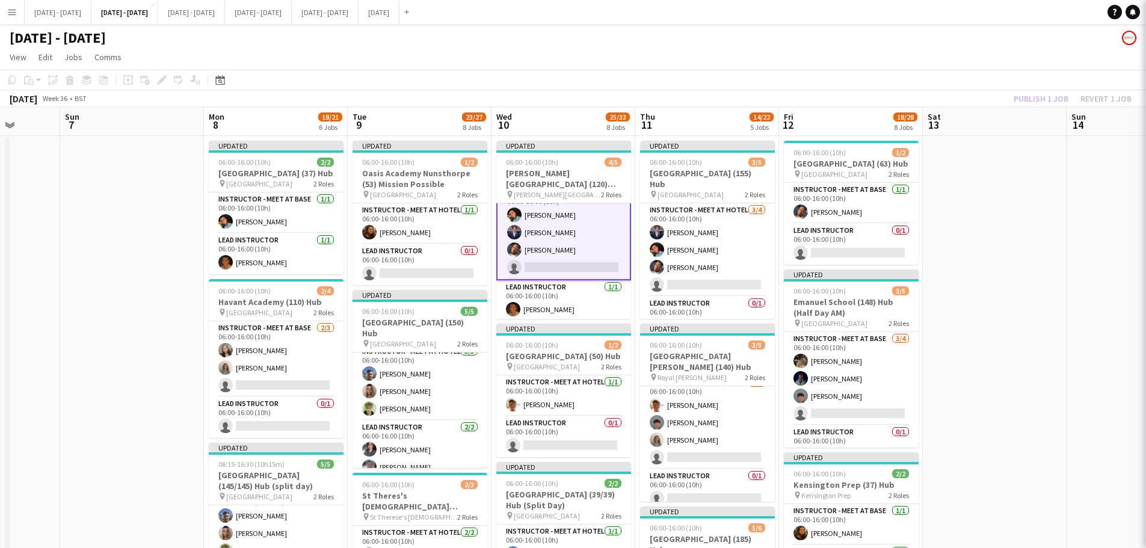
scroll to position [20, 0]
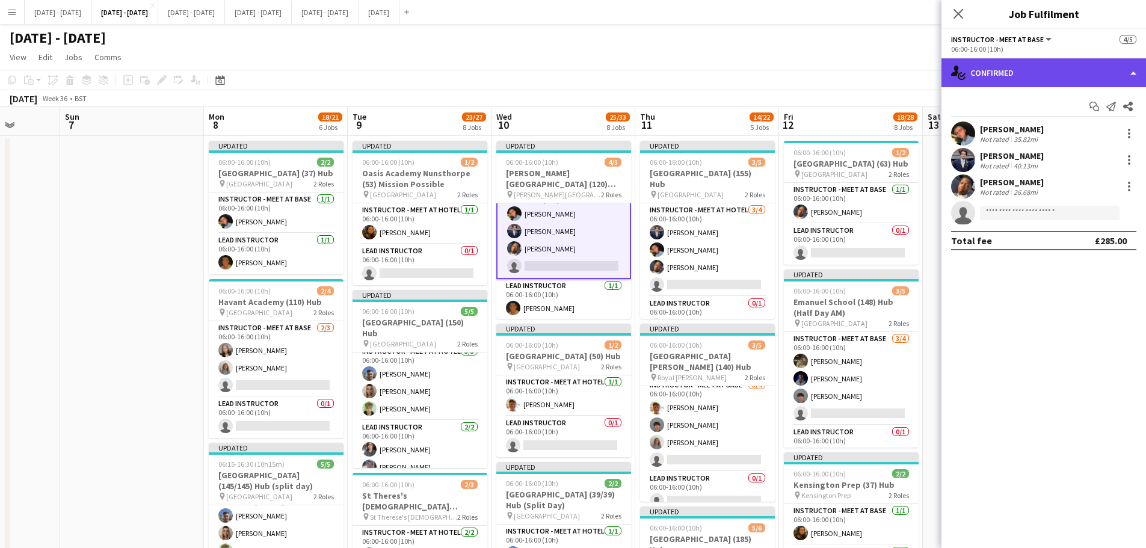
click at [1055, 85] on div "single-neutral-actions-check-2 Confirmed" at bounding box center [1044, 72] width 205 height 29
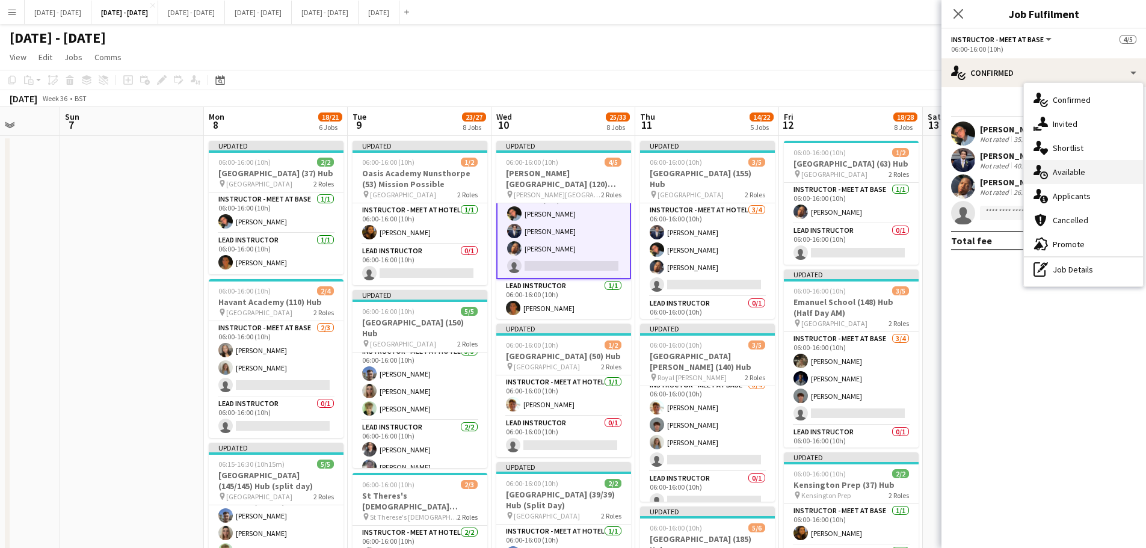
click at [1063, 169] on div "single-neutral-actions-upload Available" at bounding box center [1083, 172] width 119 height 24
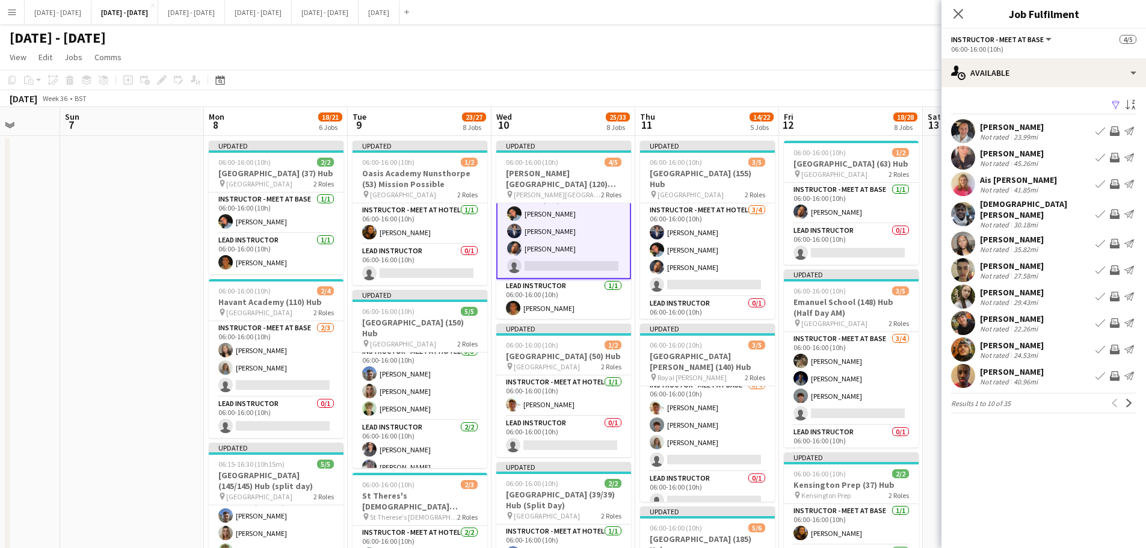
click at [1005, 234] on div "[PERSON_NAME]" at bounding box center [1012, 239] width 64 height 11
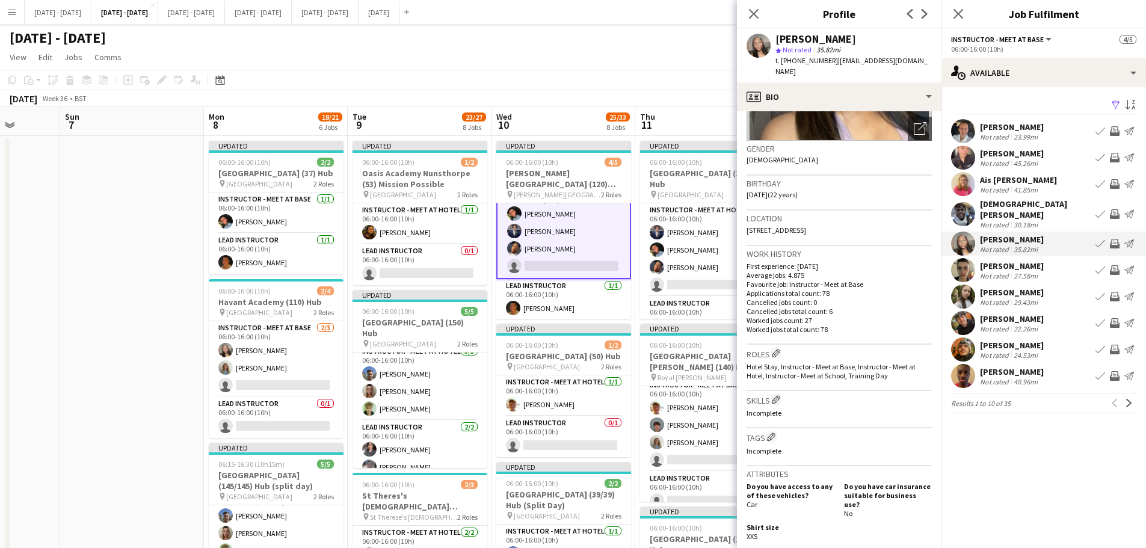
scroll to position [0, 0]
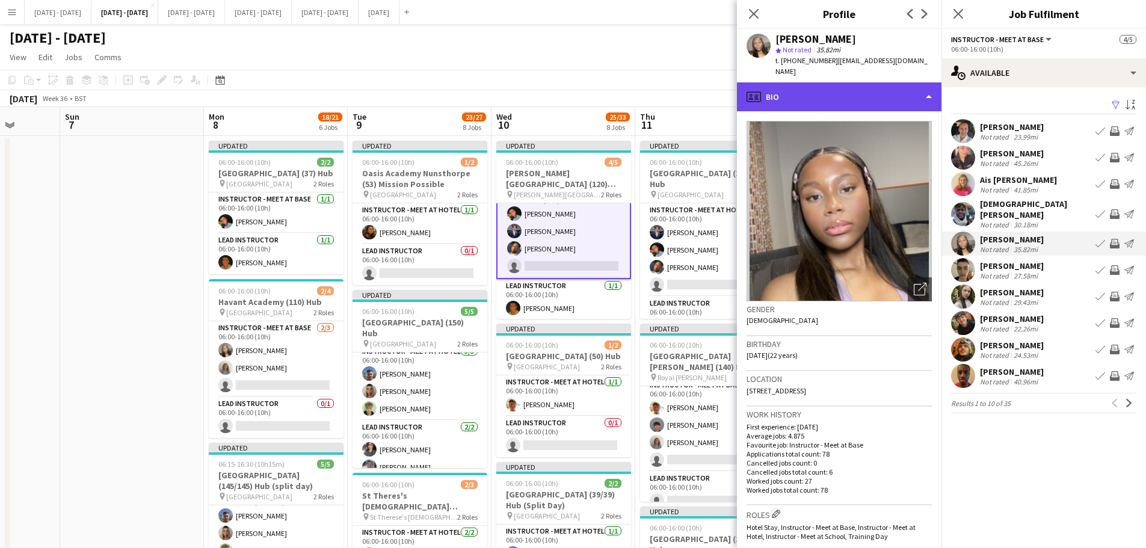
click at [910, 89] on div "profile Bio" at bounding box center [839, 96] width 205 height 29
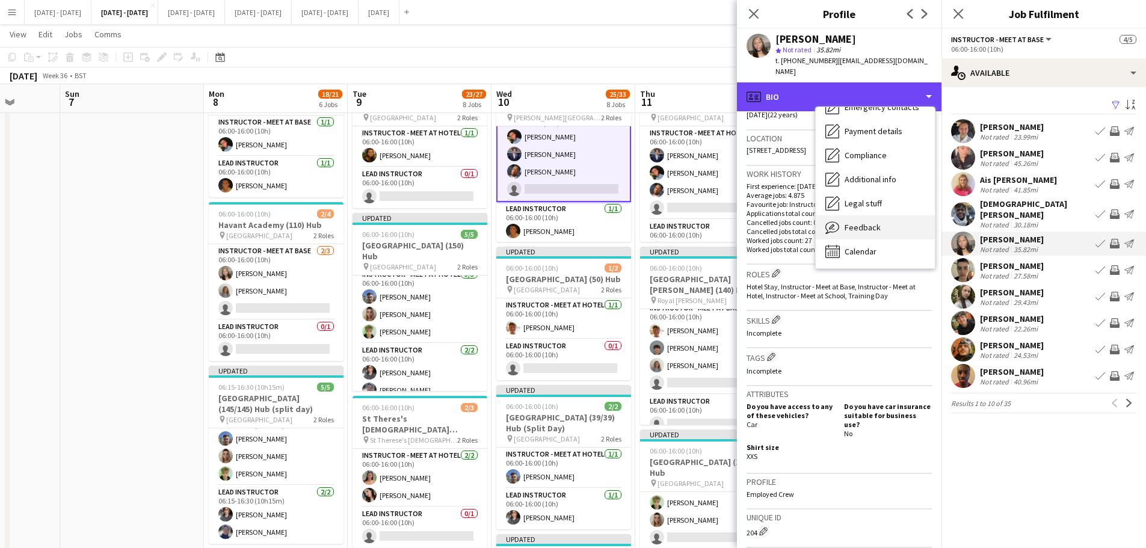
scroll to position [181, 0]
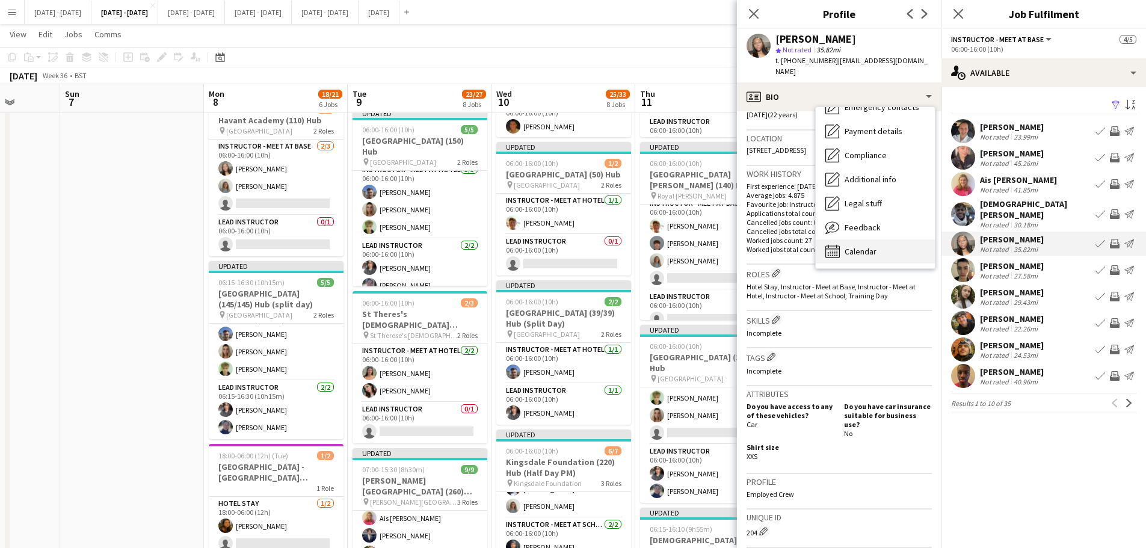
click at [865, 246] on span "Calendar" at bounding box center [861, 251] width 32 height 11
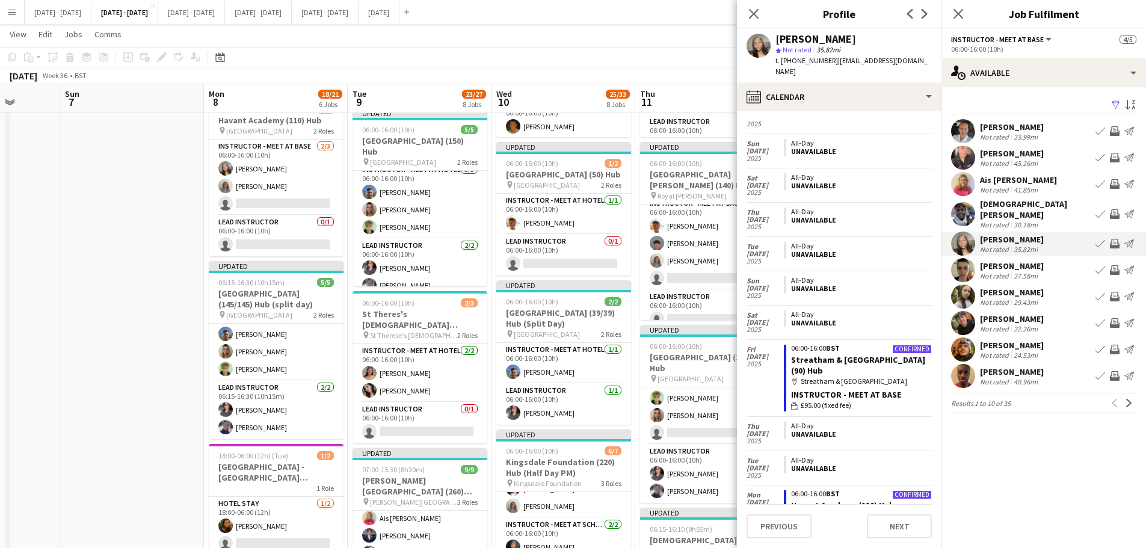
scroll to position [188, 0]
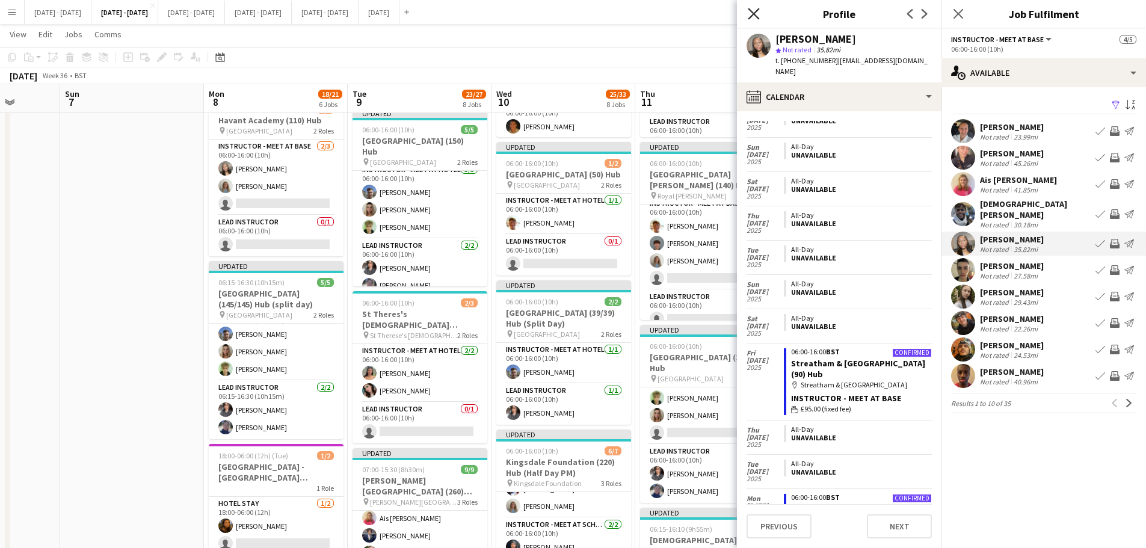
drag, startPoint x: 758, startPoint y: 10, endPoint x: 787, endPoint y: 46, distance: 46.2
click at [758, 10] on icon at bounding box center [754, 14] width 10 height 10
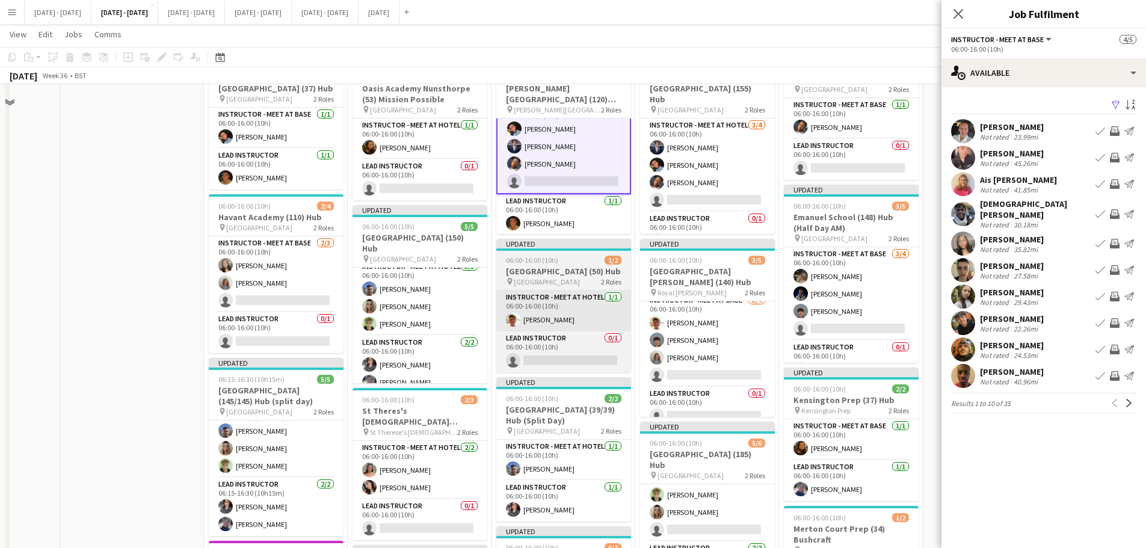
scroll to position [0, 0]
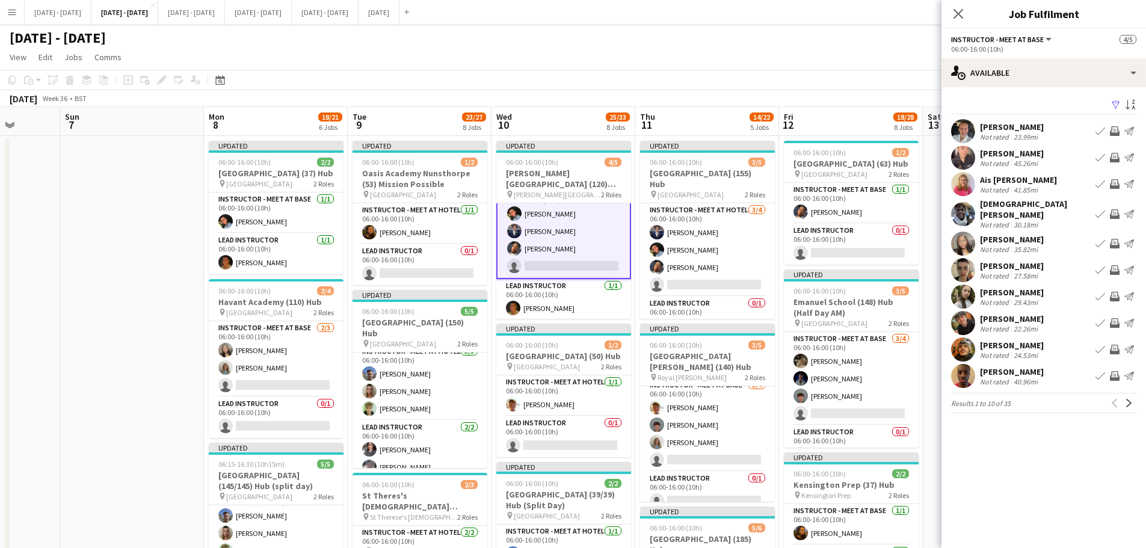
click at [1019, 210] on div "[DEMOGRAPHIC_DATA][PERSON_NAME]" at bounding box center [1035, 210] width 111 height 22
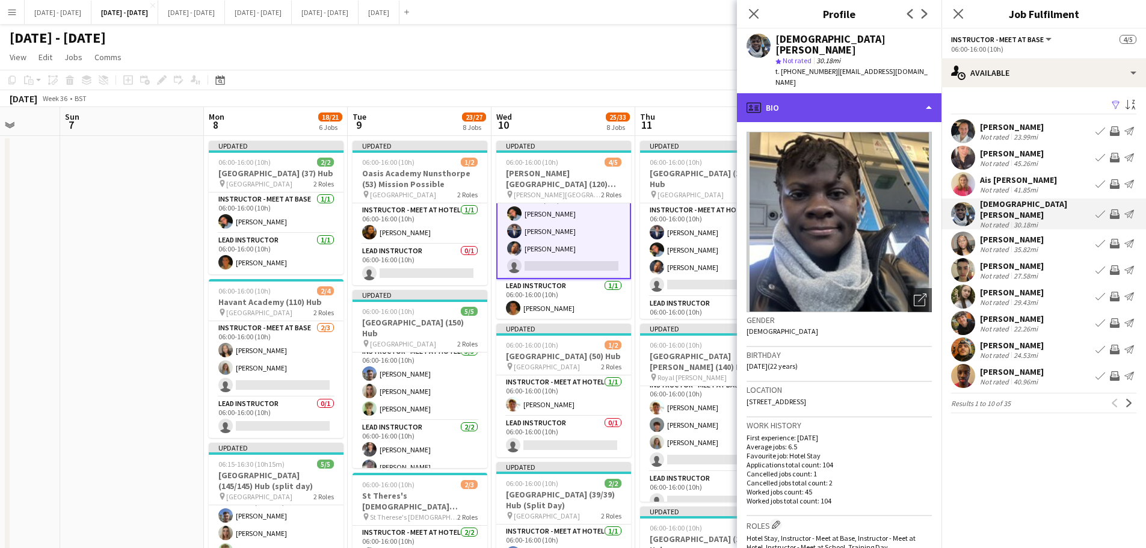
click at [859, 93] on div "profile Bio" at bounding box center [839, 107] width 205 height 29
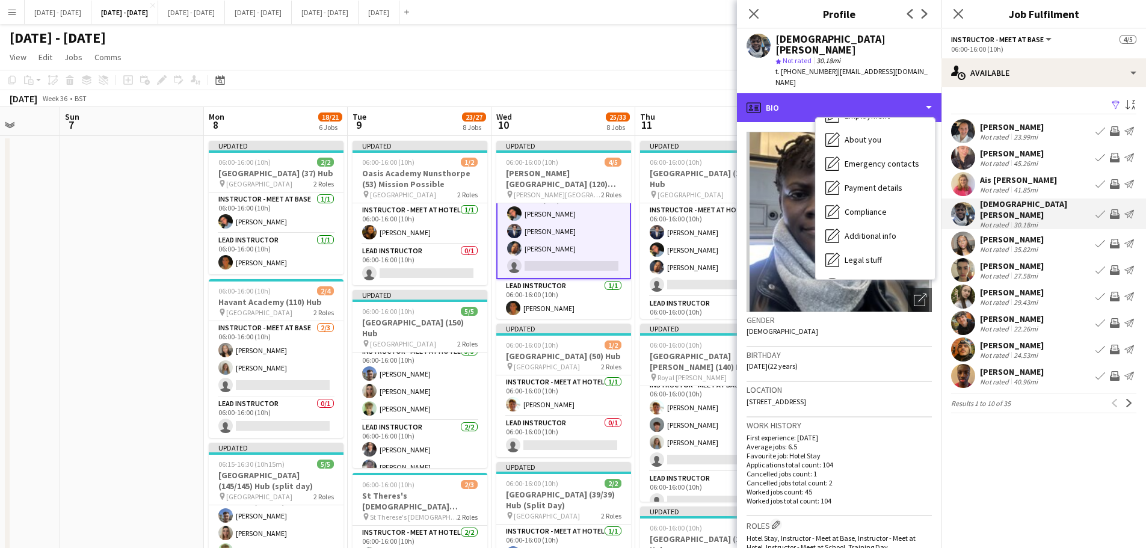
scroll to position [113, 0]
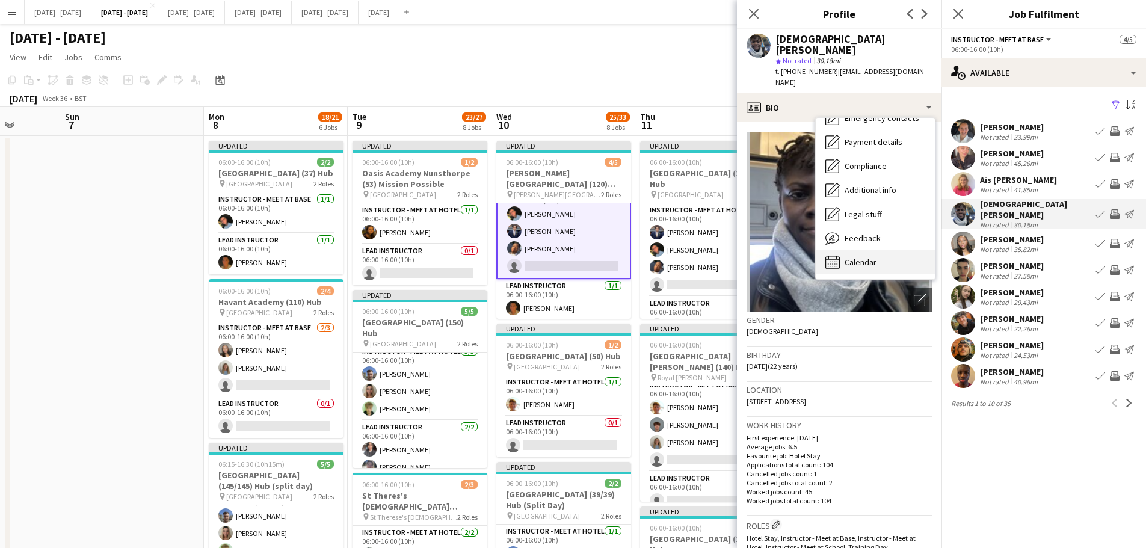
click at [869, 251] on div "Calendar Calendar" at bounding box center [875, 262] width 119 height 24
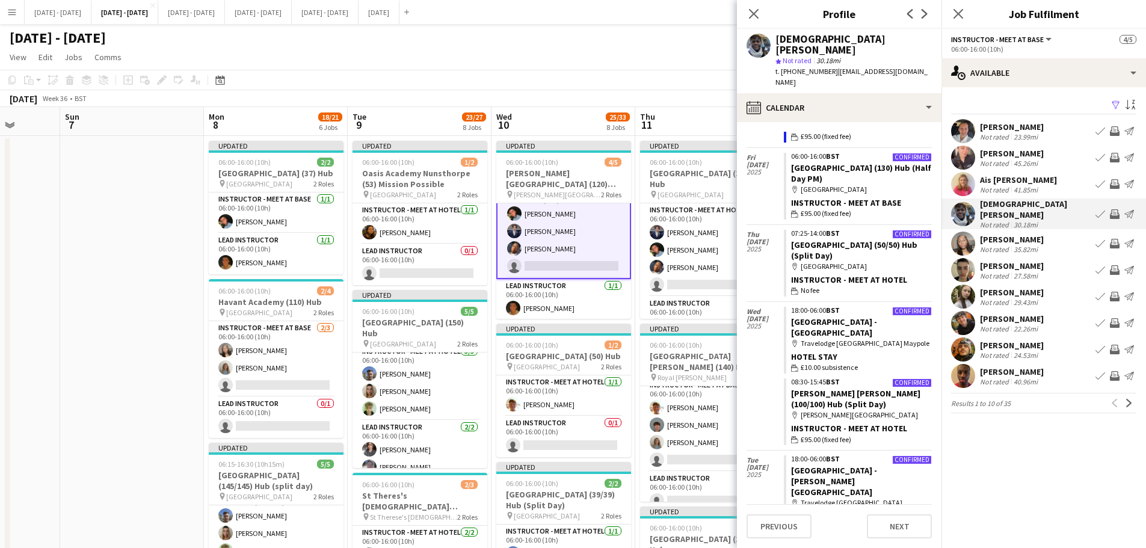
scroll to position [241, 0]
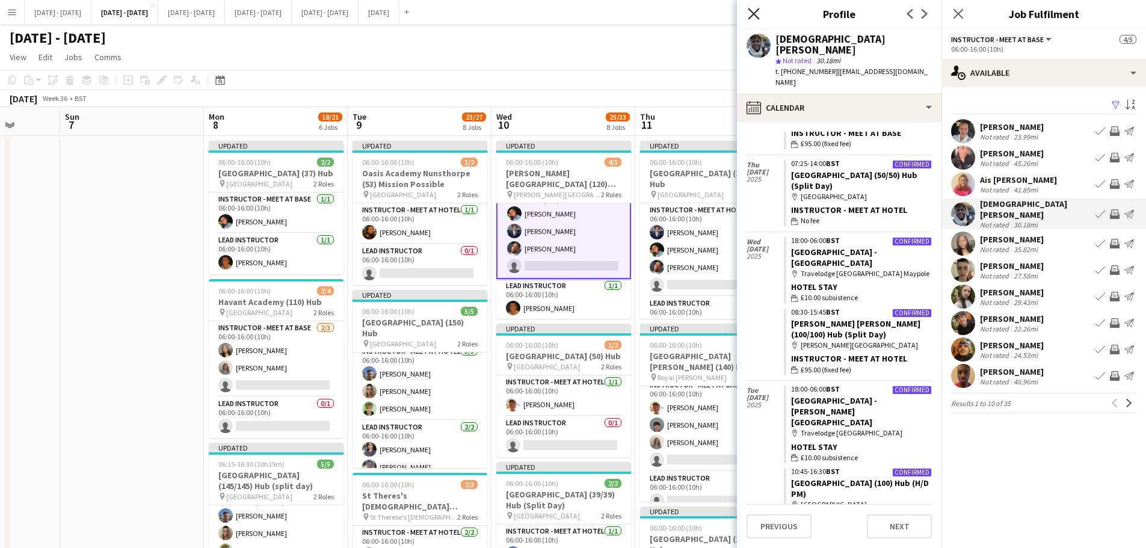
click at [756, 8] on icon "Close pop-in" at bounding box center [753, 13] width 11 height 11
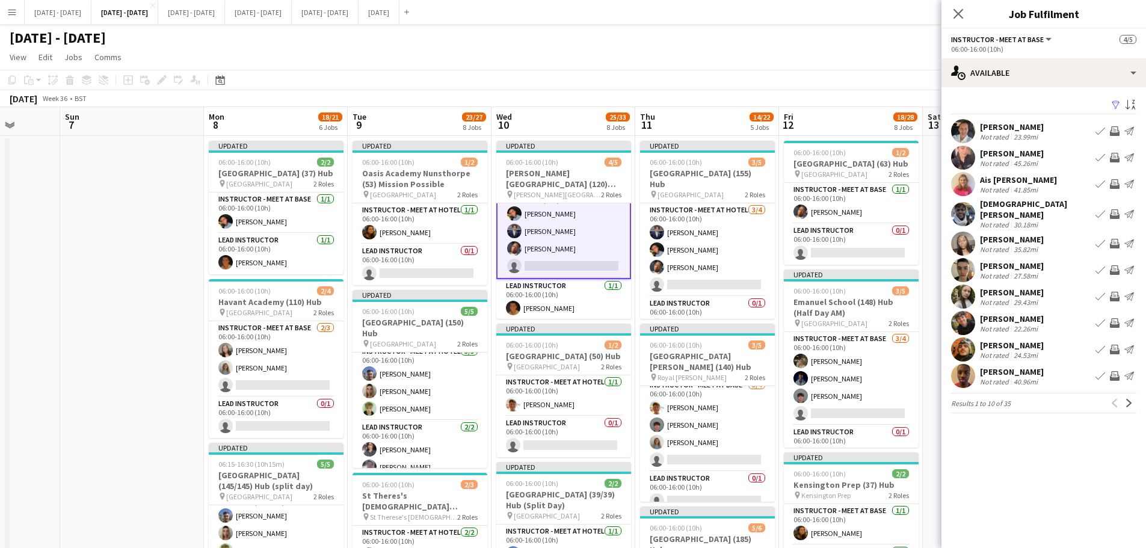
drag, startPoint x: 952, startPoint y: 10, endPoint x: 945, endPoint y: 19, distance: 11.2
click at [959, 10] on app-icon "Close pop-in" at bounding box center [958, 14] width 14 height 14
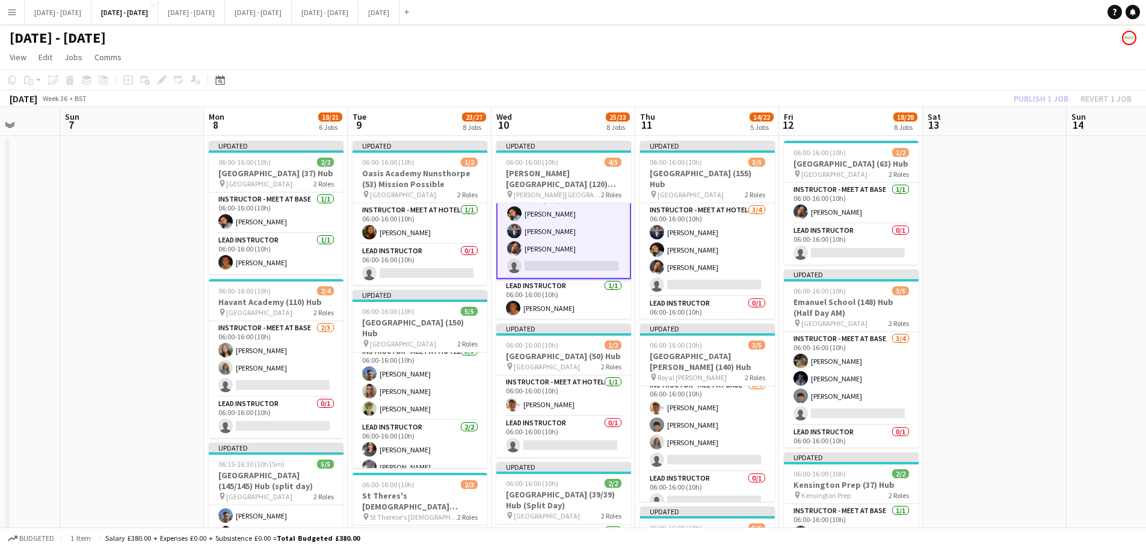
click at [578, 266] on app-card-role "Instructor - Meet at Base 3/4 06:00-16:00 (10h) Eloise Cook Drew Shelley-Winfie…" at bounding box center [563, 232] width 135 height 96
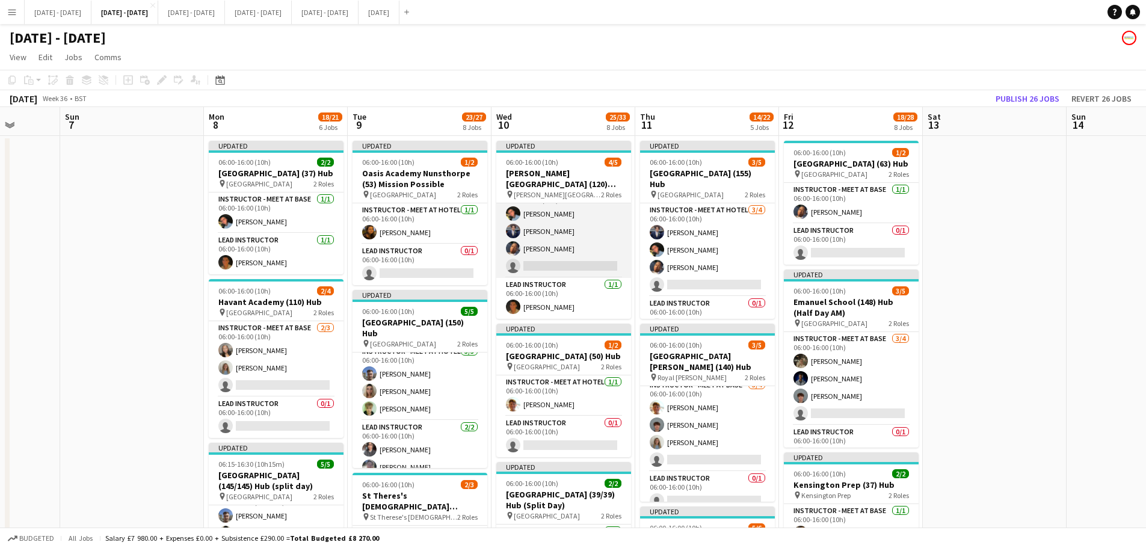
click at [578, 266] on app-card-role "Instructor - Meet at Base 3/4 06:00-16:00 (10h) Eloise Cook Drew Shelley-Winfie…" at bounding box center [563, 231] width 135 height 93
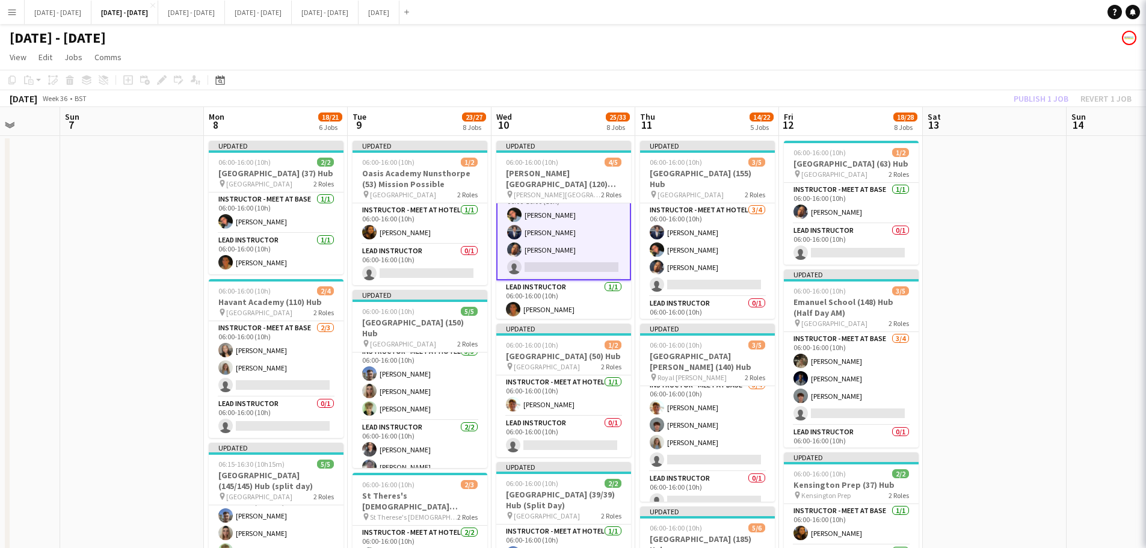
scroll to position [20, 0]
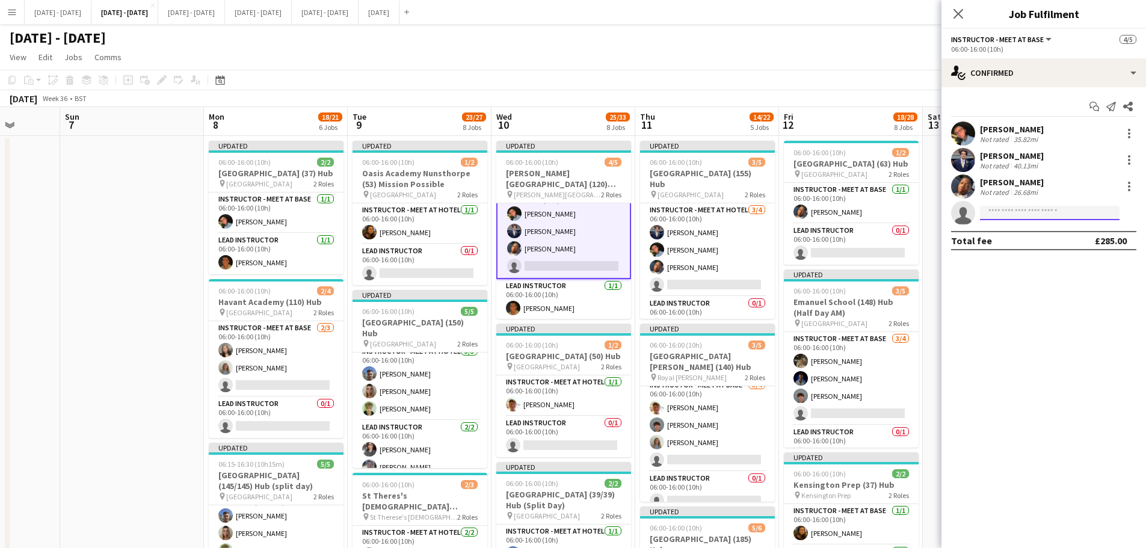
click at [1073, 211] on input at bounding box center [1050, 213] width 140 height 14
type input "****"
click at [1033, 245] on span "[PHONE_NUMBER]" at bounding box center [1050, 250] width 120 height 10
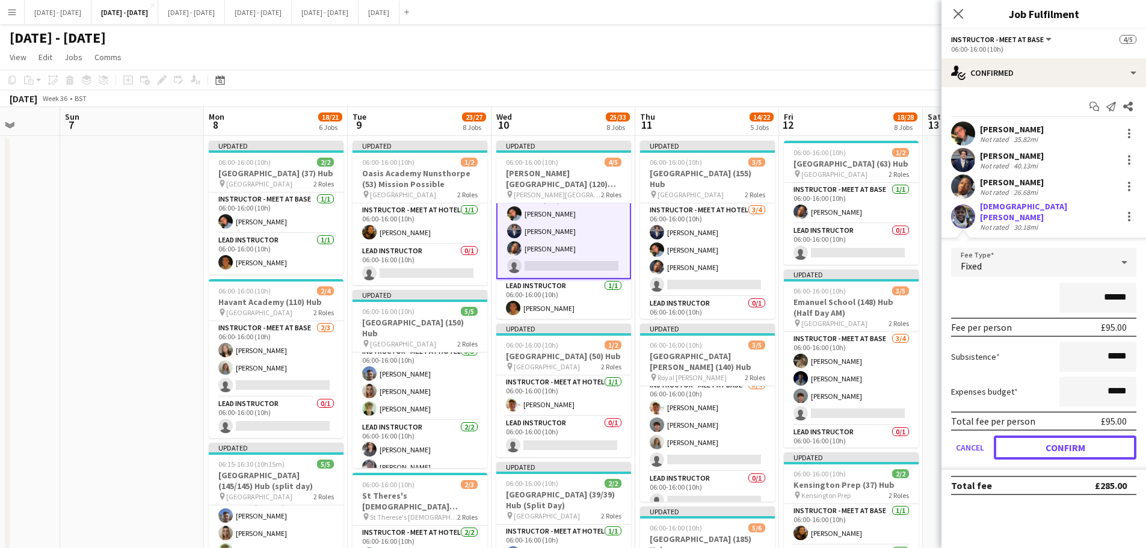
drag, startPoint x: 1068, startPoint y: 447, endPoint x: 929, endPoint y: 399, distance: 147.1
click at [1067, 447] on button "Confirm" at bounding box center [1065, 448] width 143 height 24
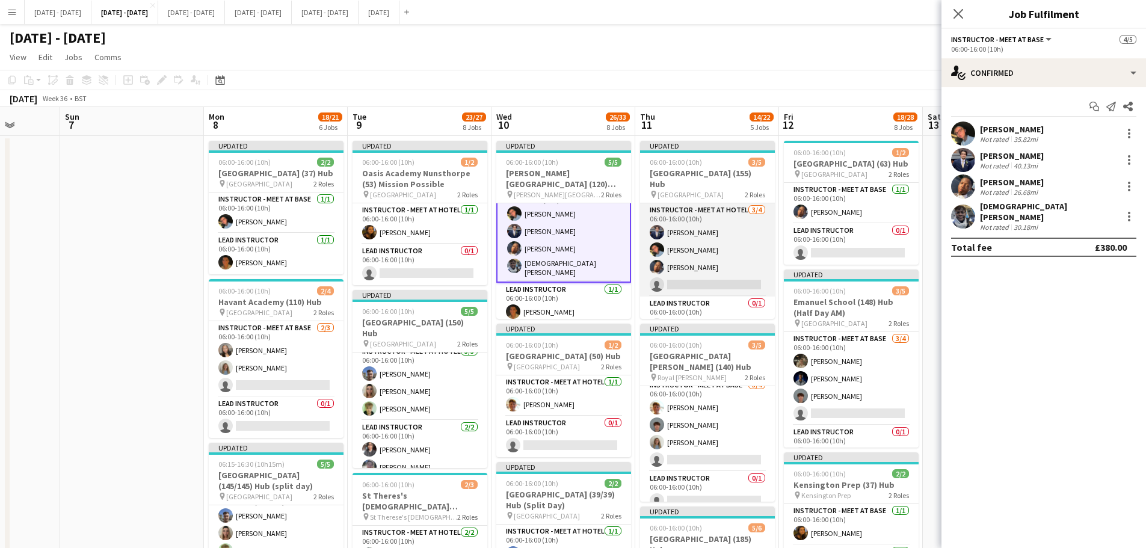
click at [696, 282] on app-card-role "Instructor - Meet at Hotel 3/4 06:00-16:00 (10h) Drew Shelley-Winfield Eloise C…" at bounding box center [707, 249] width 135 height 93
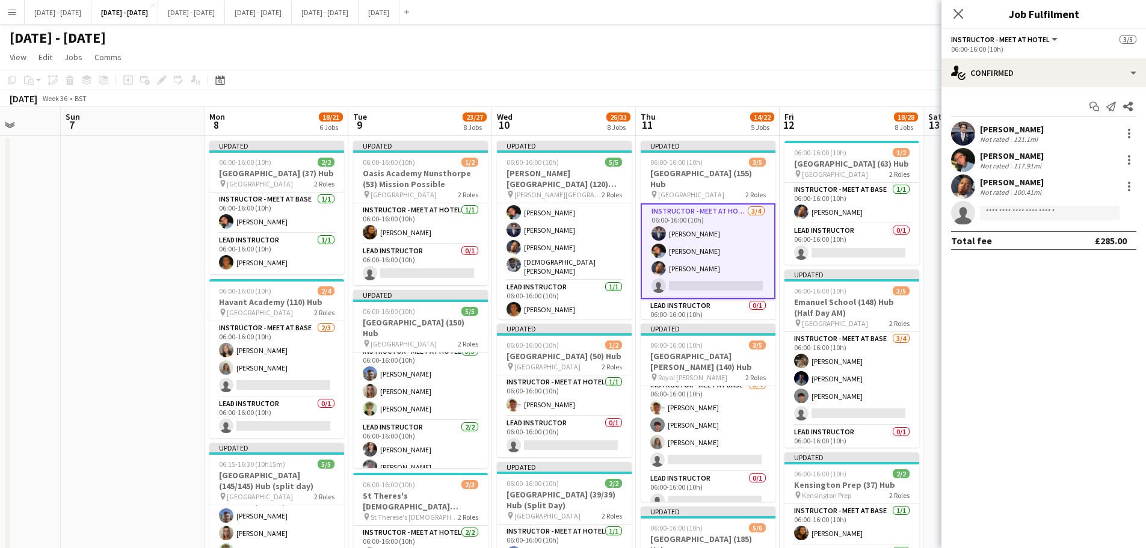
scroll to position [19, 0]
click at [1025, 216] on input at bounding box center [1050, 213] width 140 height 14
type input "****"
click at [1018, 246] on span "[PHONE_NUMBER]" at bounding box center [1050, 250] width 120 height 10
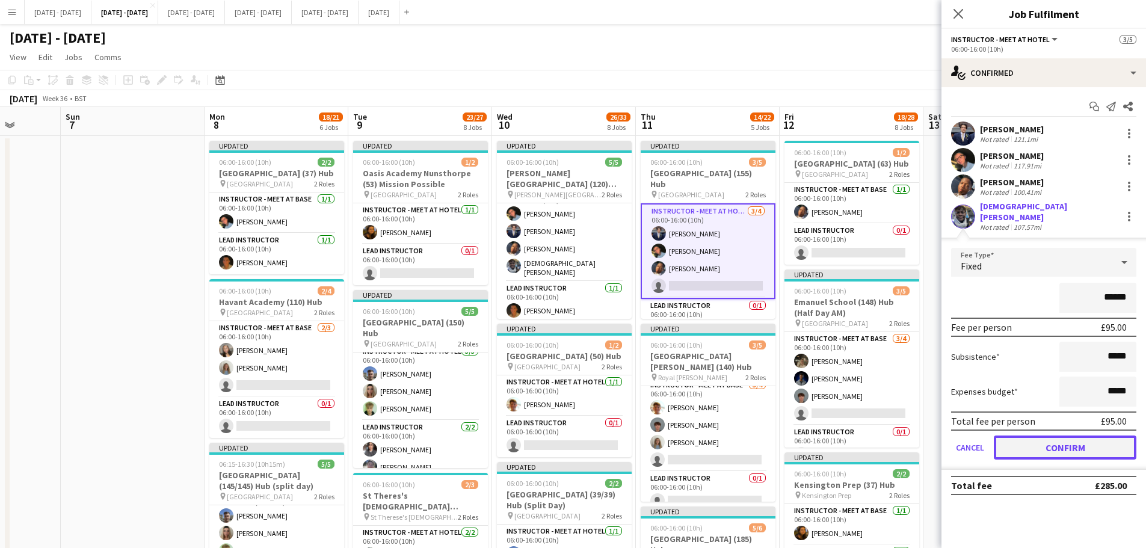
click at [1048, 447] on button "Confirm" at bounding box center [1065, 448] width 143 height 24
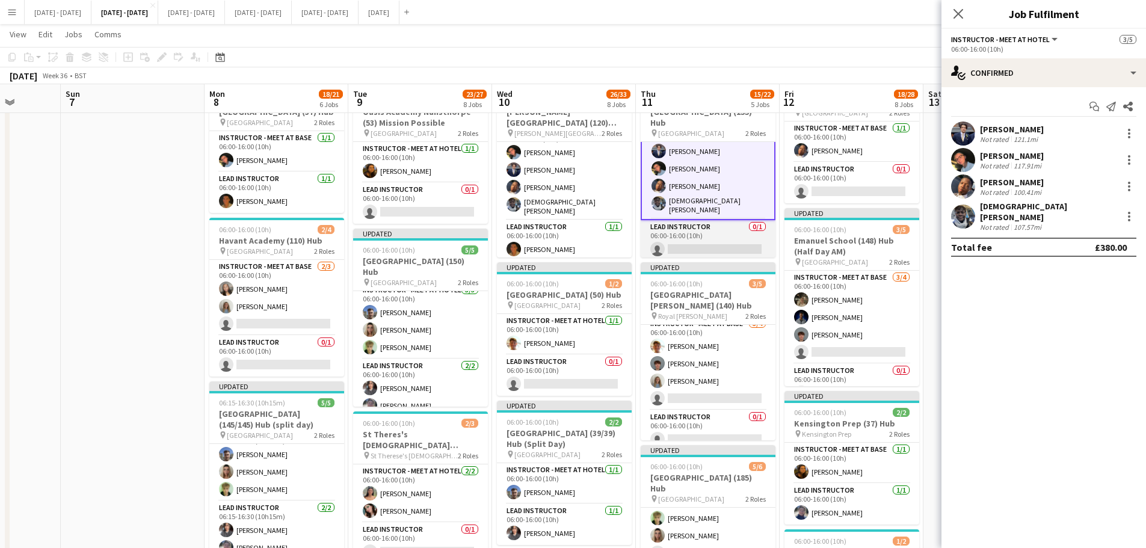
click at [709, 246] on app-card-role "Lead Instructor 0/1 06:00-16:00 (10h) single-neutral-actions" at bounding box center [708, 240] width 135 height 41
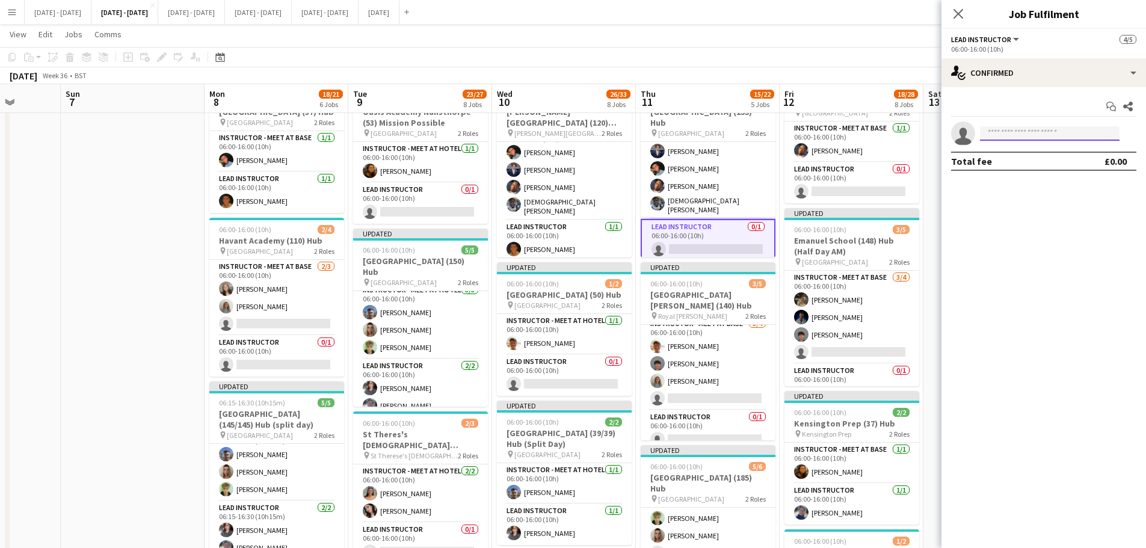
click at [1031, 131] on input at bounding box center [1050, 133] width 140 height 14
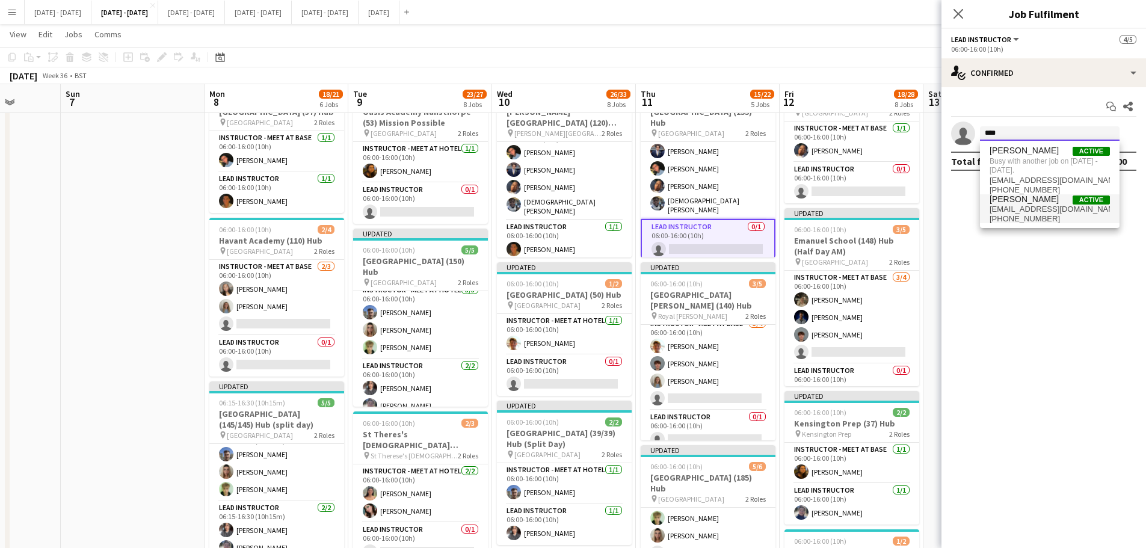
type input "****"
click at [1008, 205] on span "mattpenollar@gmail.com" at bounding box center [1050, 210] width 120 height 10
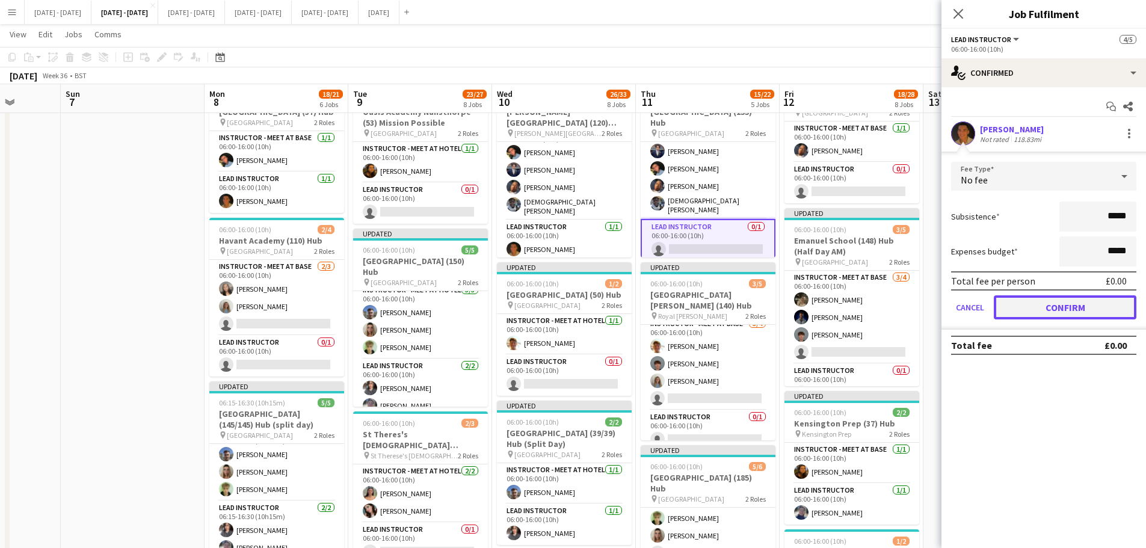
click at [1034, 304] on button "Confirm" at bounding box center [1065, 307] width 143 height 24
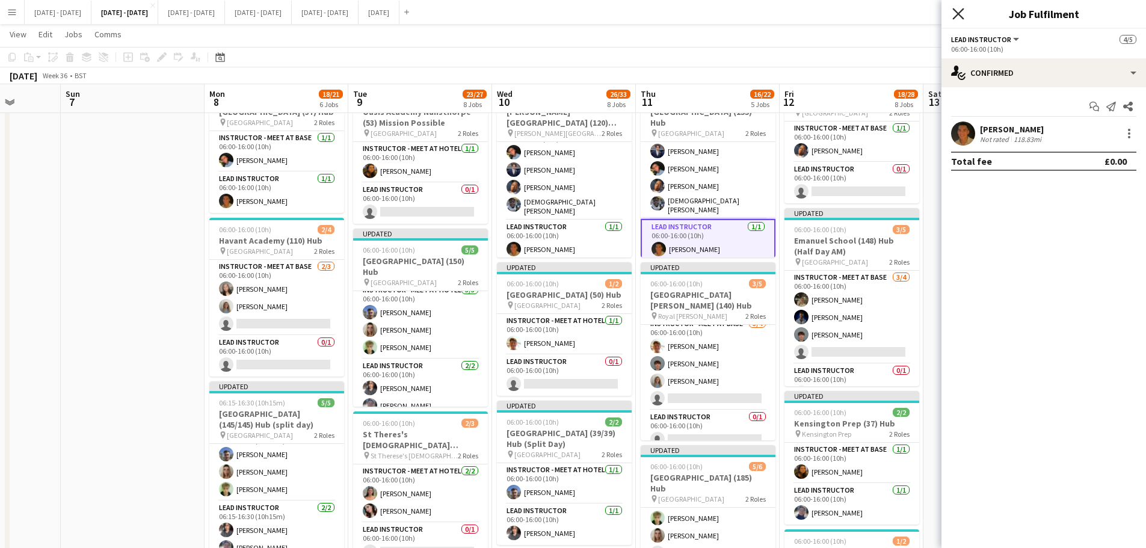
click at [960, 18] on icon "Close pop-in" at bounding box center [958, 13] width 11 height 11
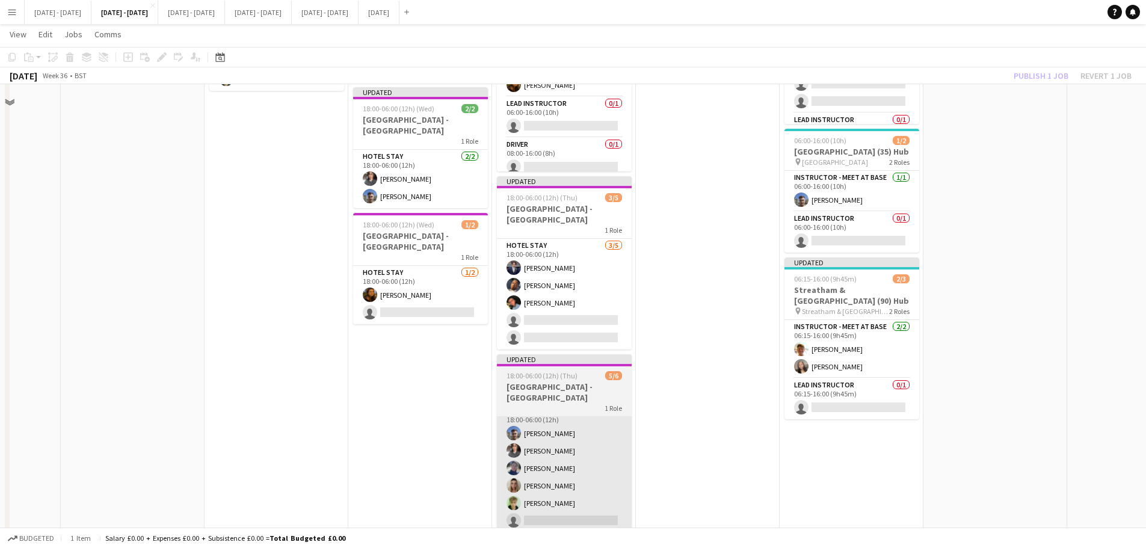
scroll to position [973, 0]
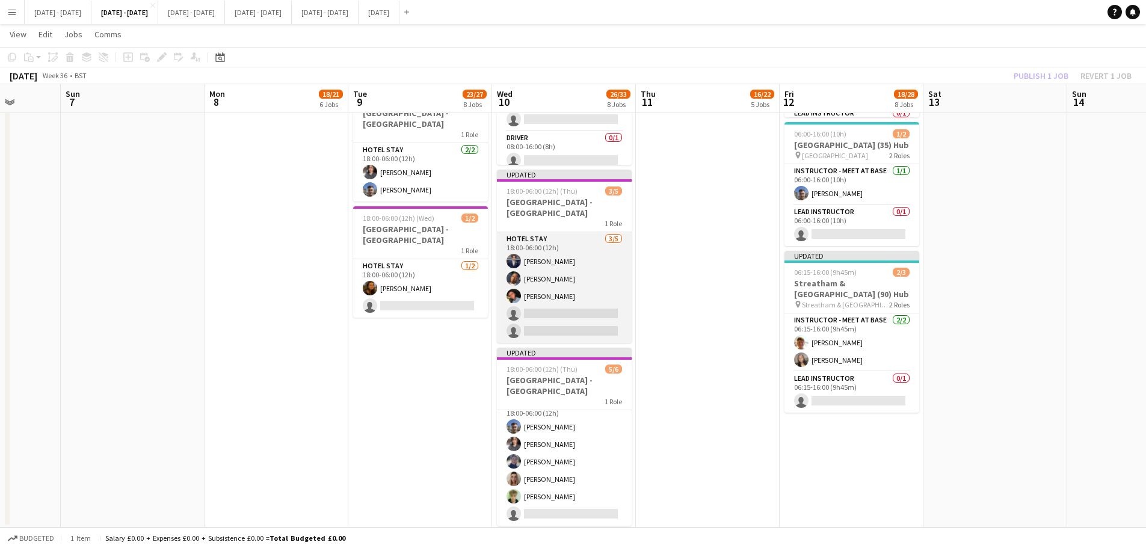
click at [540, 320] on app-card-role "Hotel Stay 3/5 18:00-06:00 (12h) Drew Shelley-Winfield Oluwapelumi Oguntunde El…" at bounding box center [564, 287] width 135 height 111
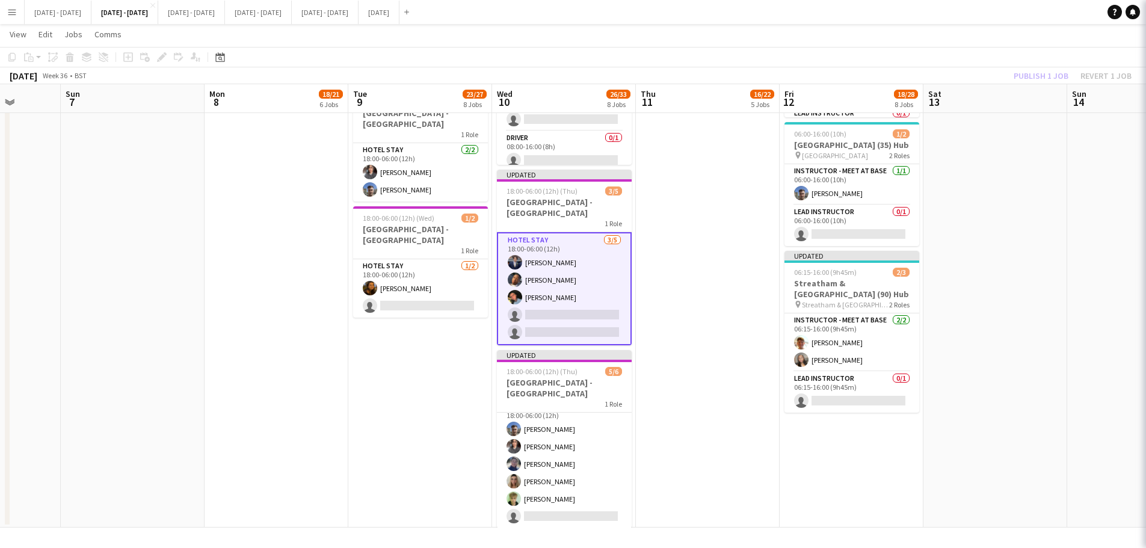
scroll to position [19, 0]
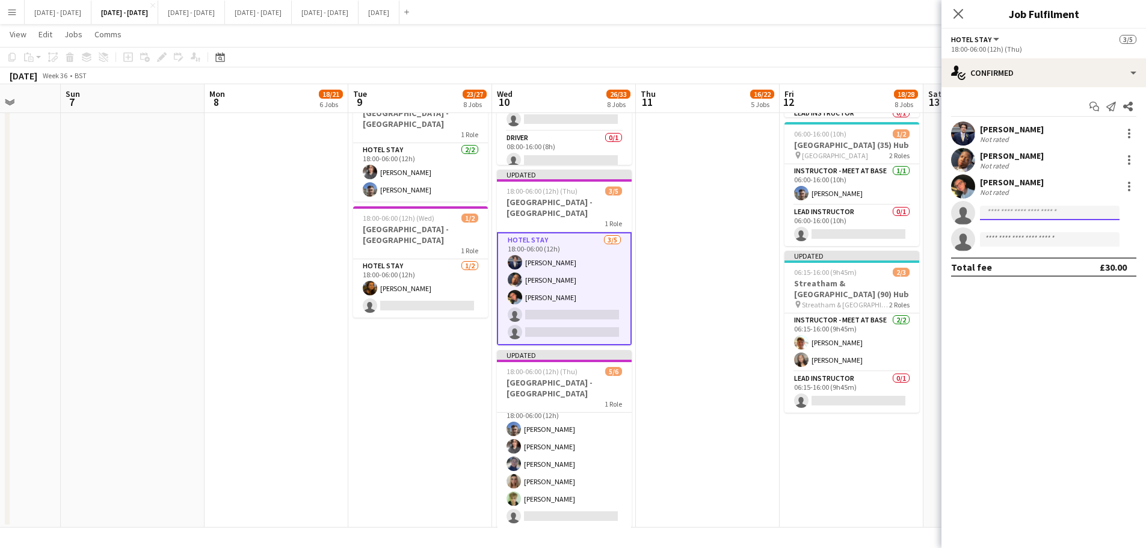
click at [1008, 209] on input at bounding box center [1050, 213] width 140 height 14
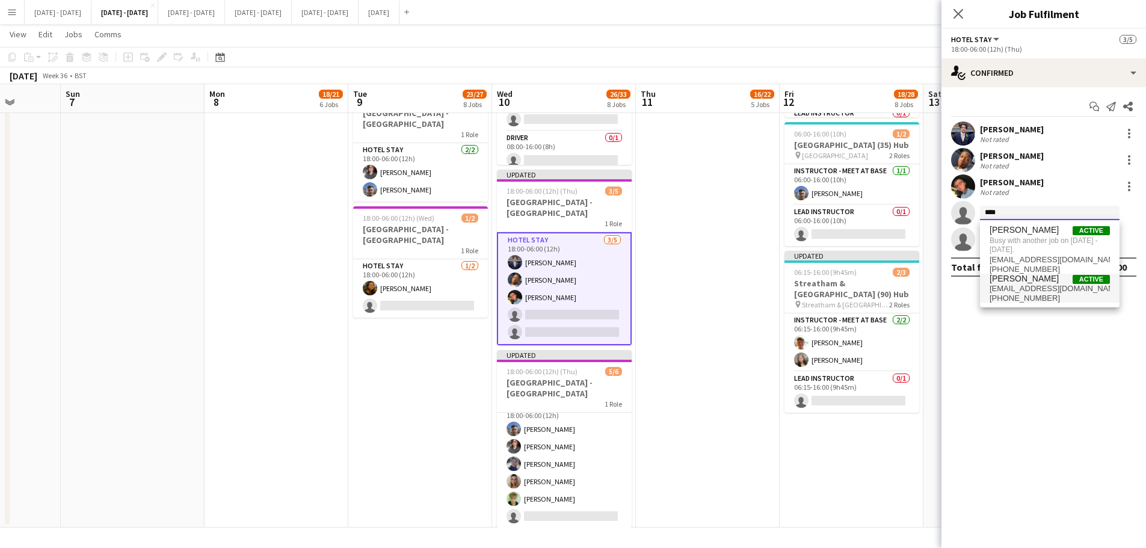
type input "****"
click at [1018, 291] on span "mattpenollar@gmail.com" at bounding box center [1050, 289] width 120 height 10
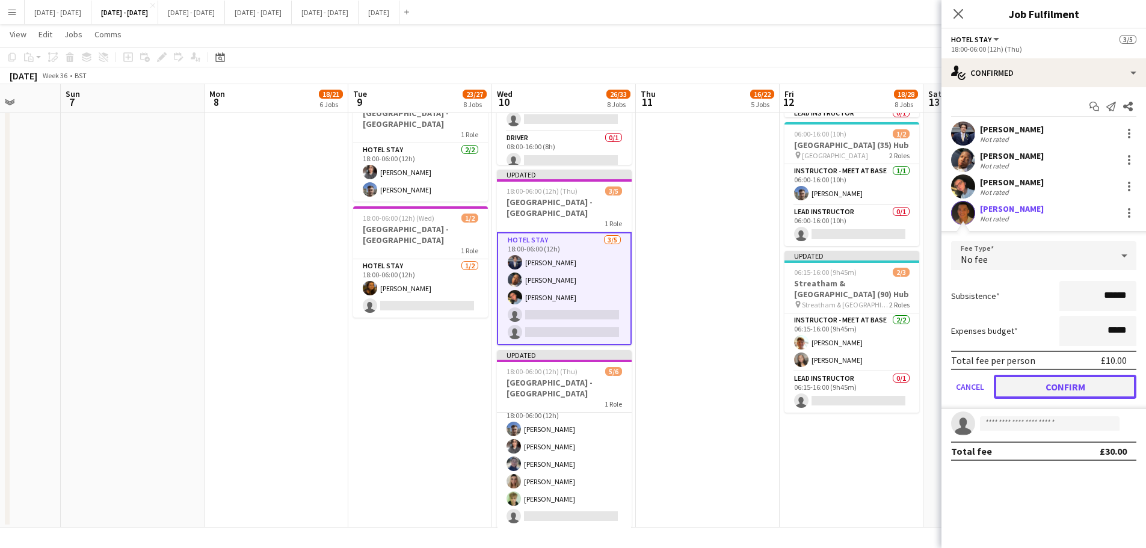
click at [1025, 388] on button "Confirm" at bounding box center [1065, 387] width 143 height 24
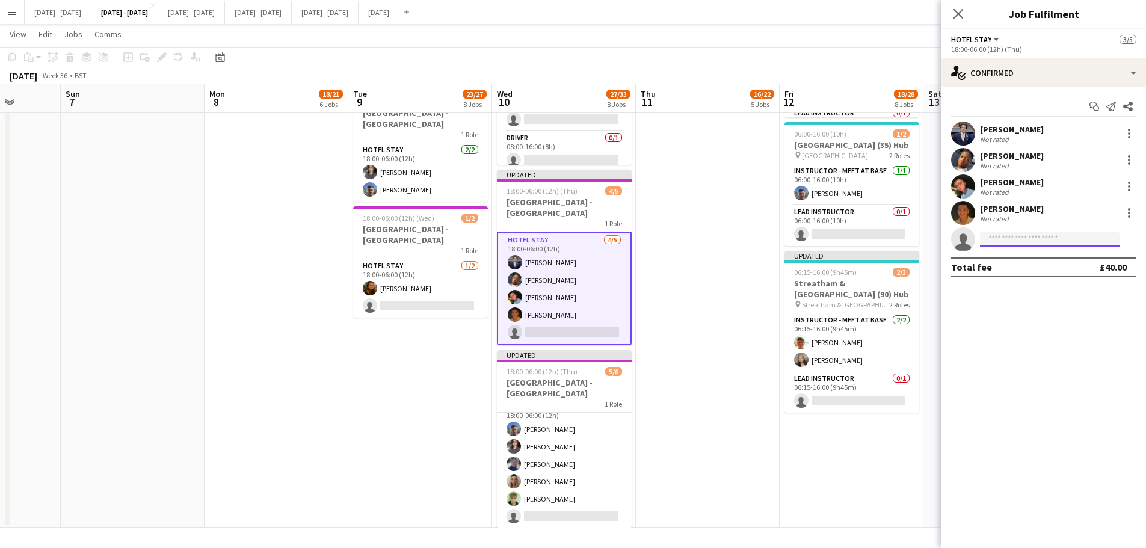
click at [1009, 240] on input at bounding box center [1050, 239] width 140 height 14
type input "****"
click at [1002, 267] on span "[EMAIL_ADDRESS][DOMAIN_NAME]" at bounding box center [1050, 267] width 120 height 10
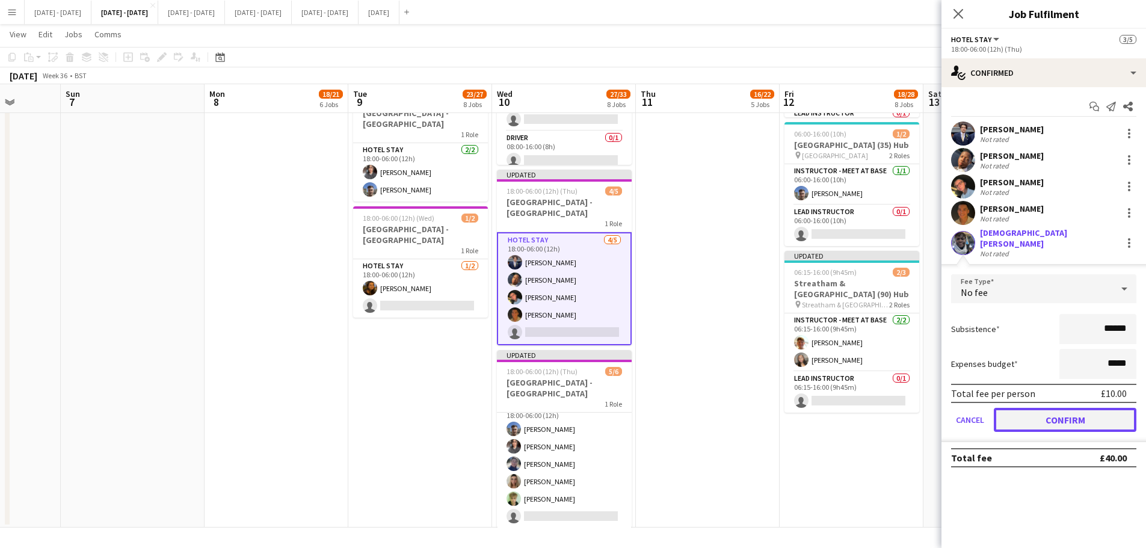
click at [1068, 419] on button "Confirm" at bounding box center [1065, 420] width 143 height 24
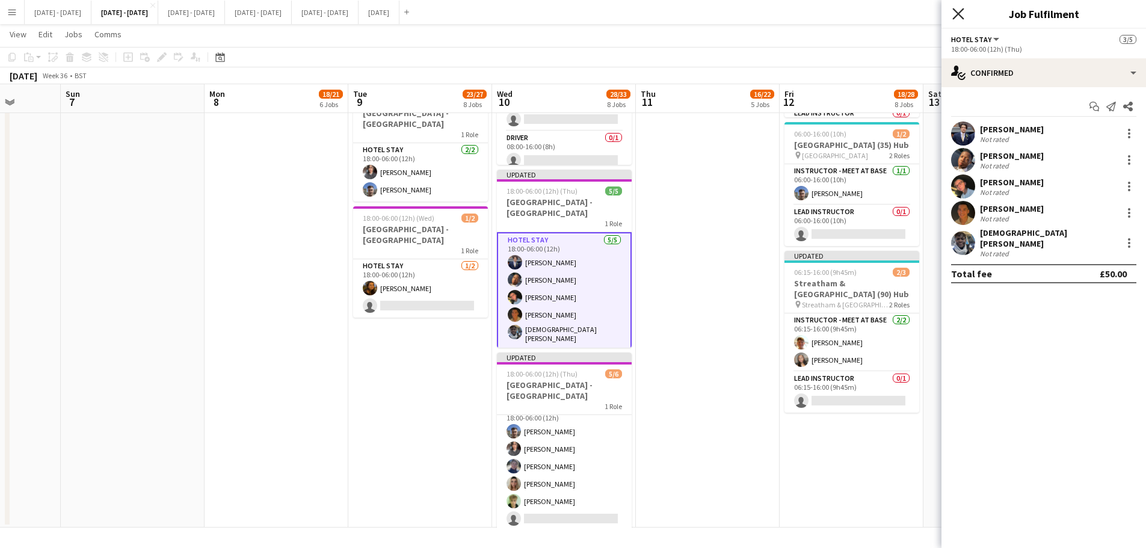
click at [962, 14] on icon "Close pop-in" at bounding box center [958, 13] width 11 height 11
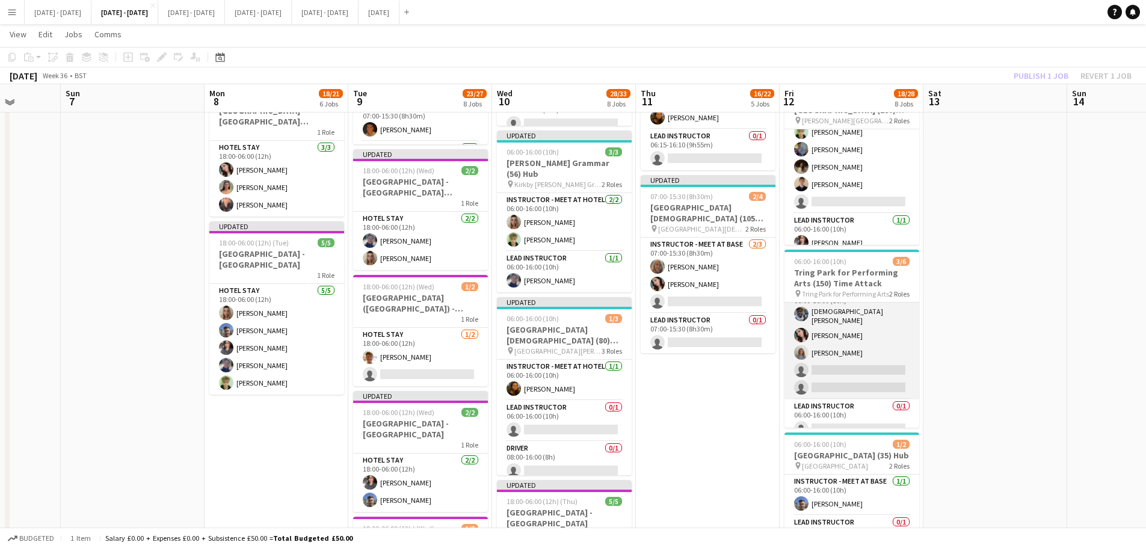
scroll to position [26, 0]
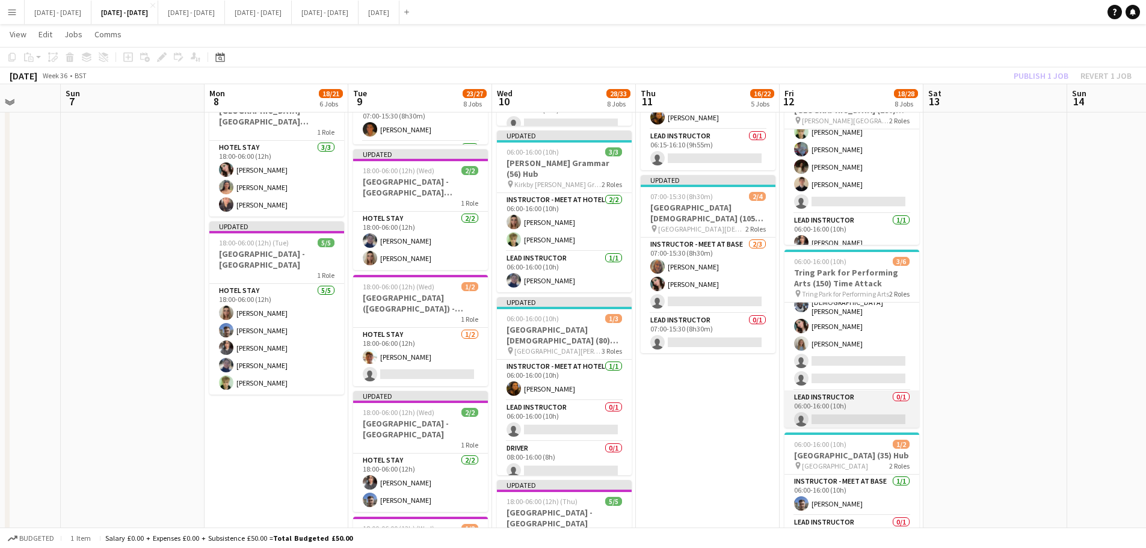
click at [866, 413] on app-card-role "Lead Instructor 0/1 06:00-16:00 (10h) single-neutral-actions" at bounding box center [852, 411] width 135 height 41
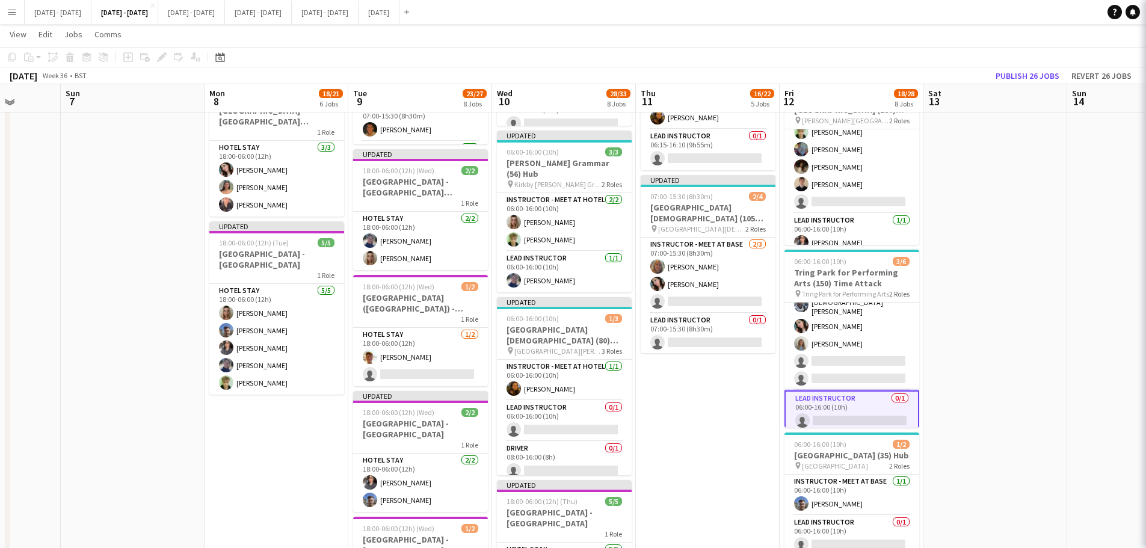
scroll to position [0, 371]
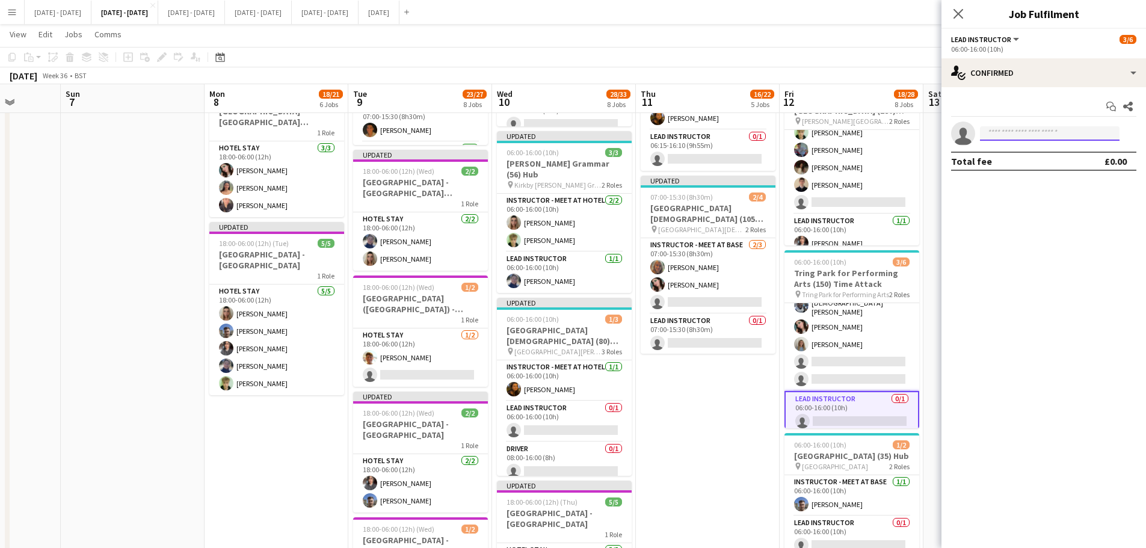
click at [1034, 134] on input at bounding box center [1050, 133] width 140 height 14
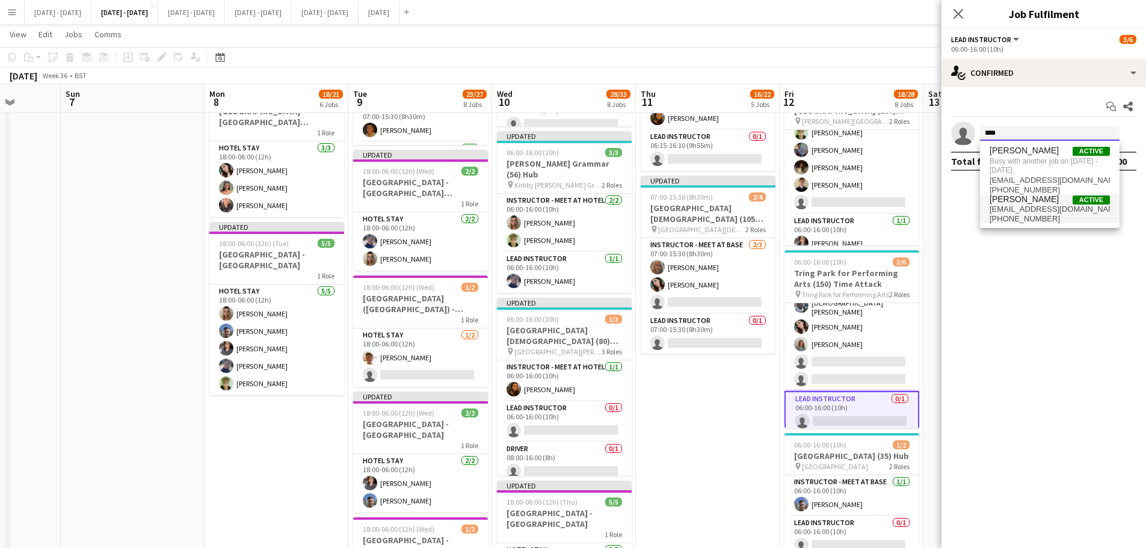
type input "****"
click at [1011, 217] on span "+447749735682" at bounding box center [1050, 219] width 120 height 10
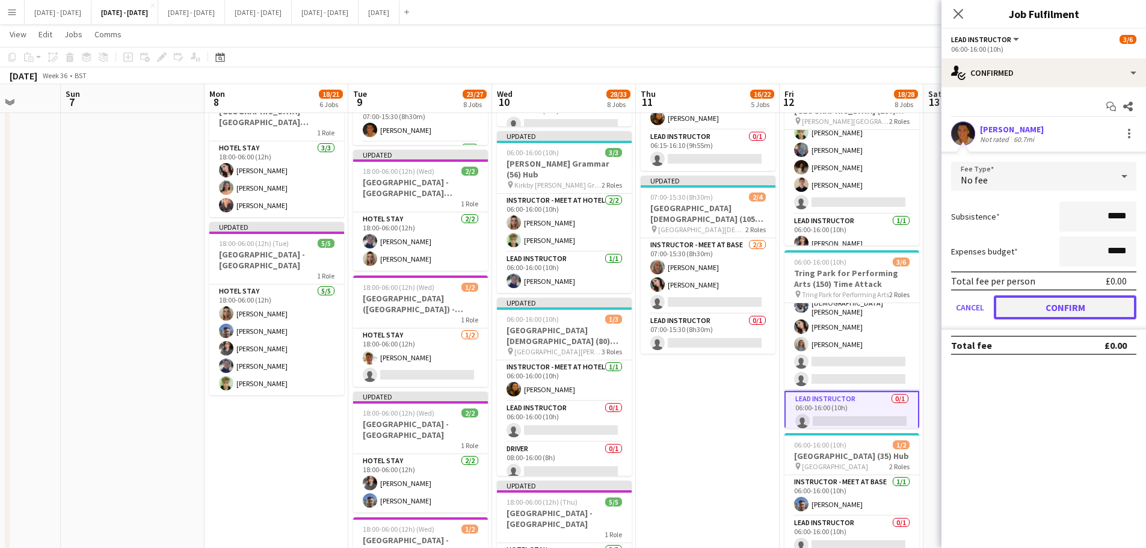
click at [1060, 298] on button "Confirm" at bounding box center [1065, 307] width 143 height 24
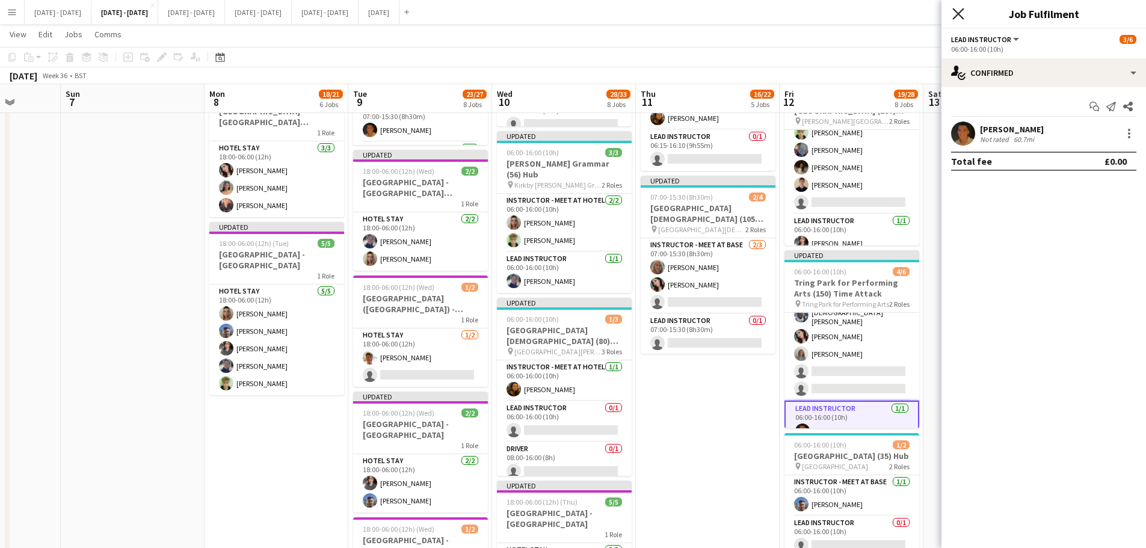
click at [957, 11] on icon "Close pop-in" at bounding box center [958, 13] width 11 height 11
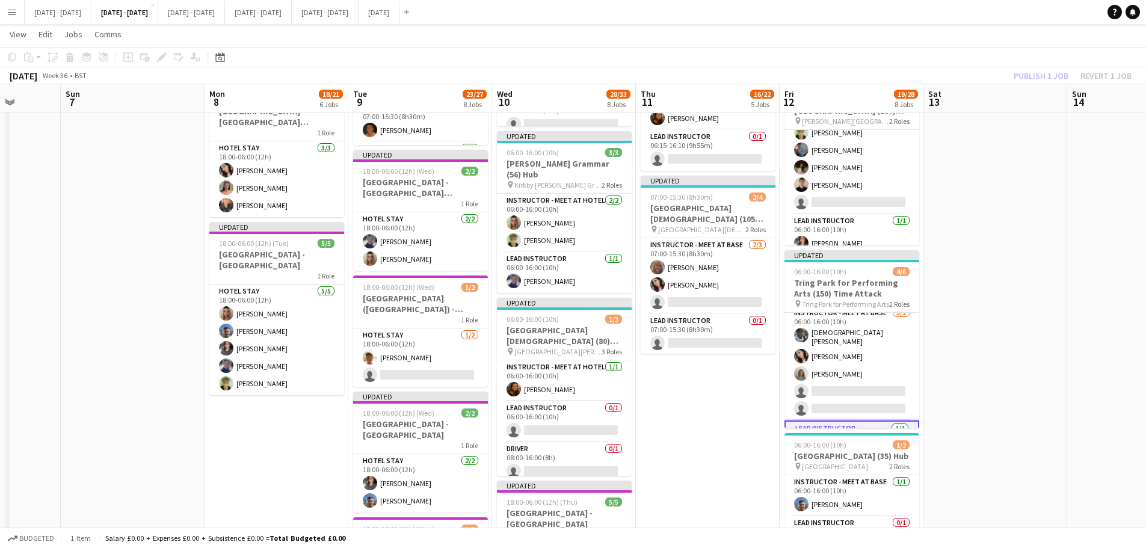
scroll to position [0, 0]
click at [690, 473] on app-date-cell "Updated 06:00-16:00 (10h) 5/5 Alcester Grammar School (155) Hub pin Alcester Gr…" at bounding box center [708, 156] width 144 height 1366
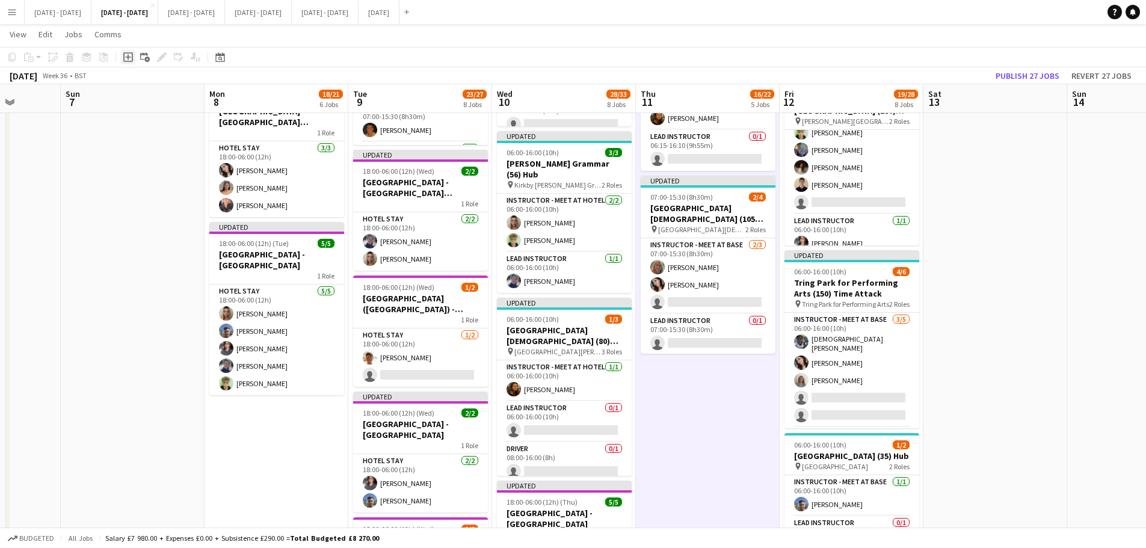
click at [126, 60] on icon "Add job" at bounding box center [128, 57] width 10 height 10
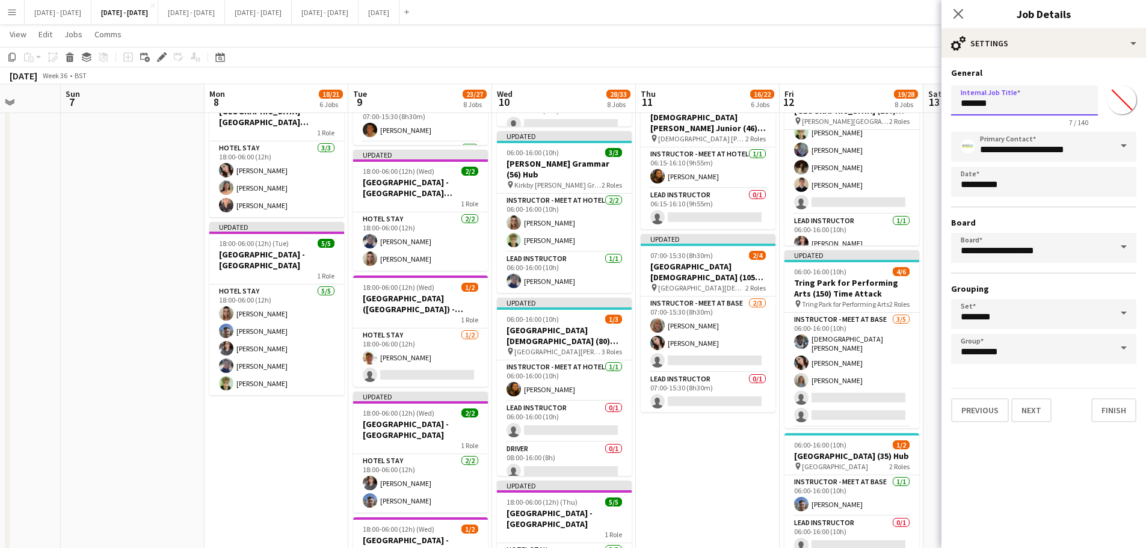
drag, startPoint x: 1016, startPoint y: 107, endPoint x: 910, endPoint y: 110, distance: 106.5
click at [910, 110] on body "Menu Boards Boards Boards All jobs Status Workforce Workforce My Workforce Recr…" at bounding box center [573, 98] width 1146 height 1521
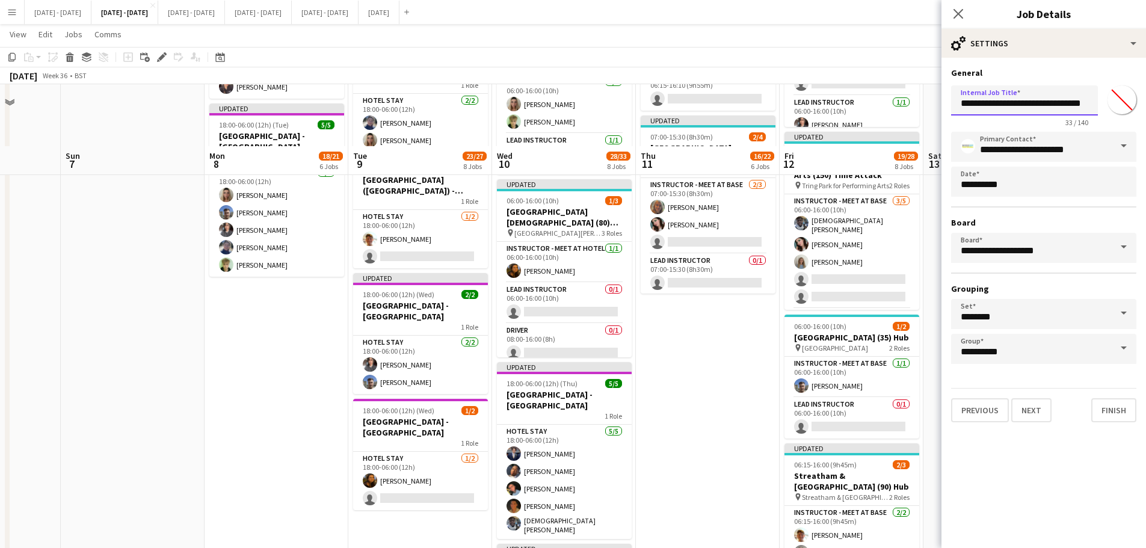
scroll to position [722, 0]
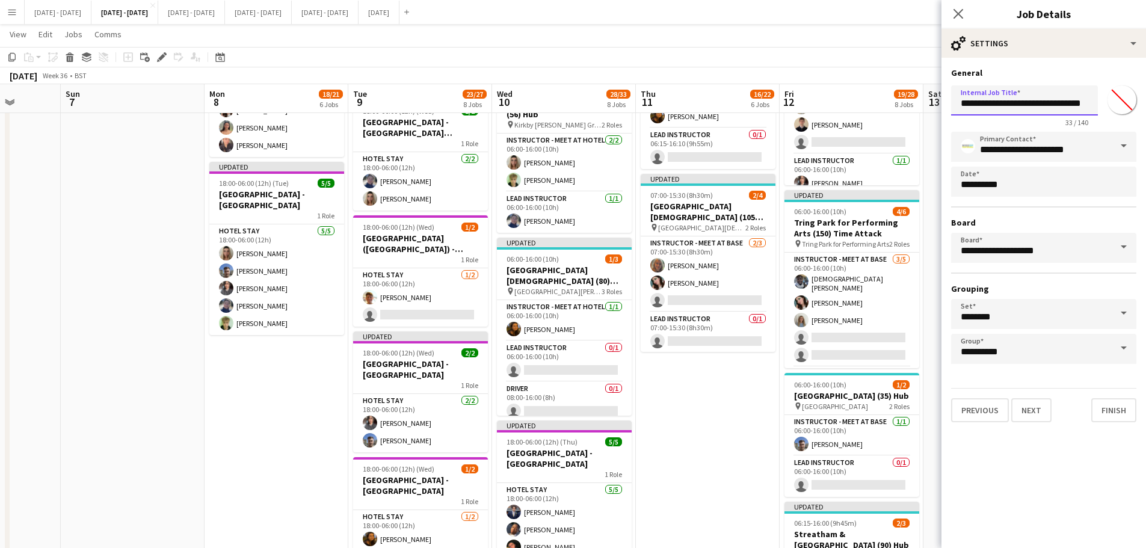
type input "**********"
click at [1115, 105] on input "*******" at bounding box center [1122, 99] width 43 height 43
type input "*******"
click at [1116, 416] on button "Finish" at bounding box center [1114, 410] width 45 height 24
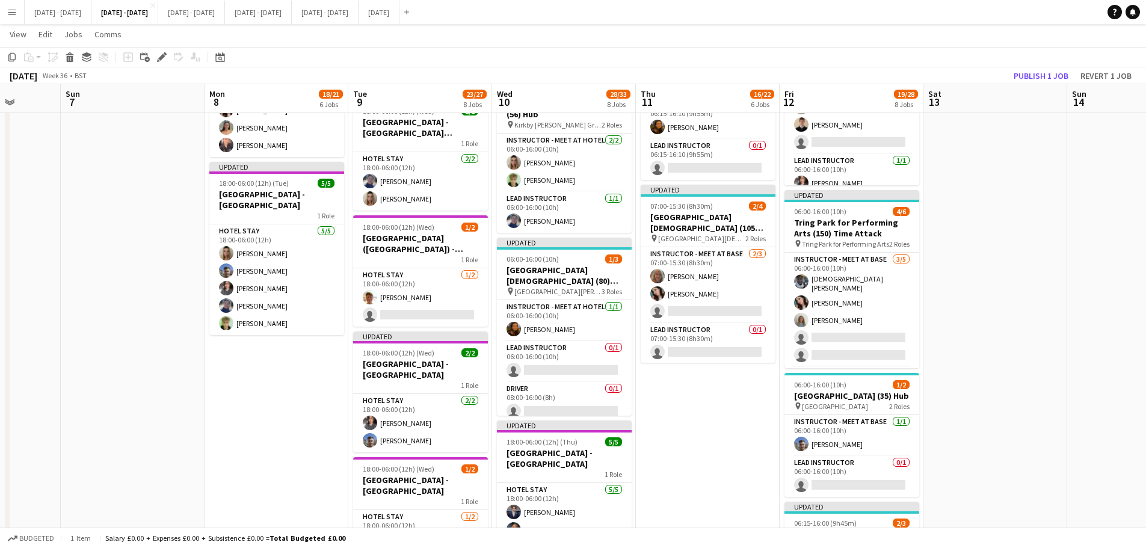
click at [703, 442] on app-date-cell "Draft Hertfordshire Hotel - Tring Park Updated 06:00-16:00 (10h) 5/5 Alcester G…" at bounding box center [708, 96] width 144 height 1366
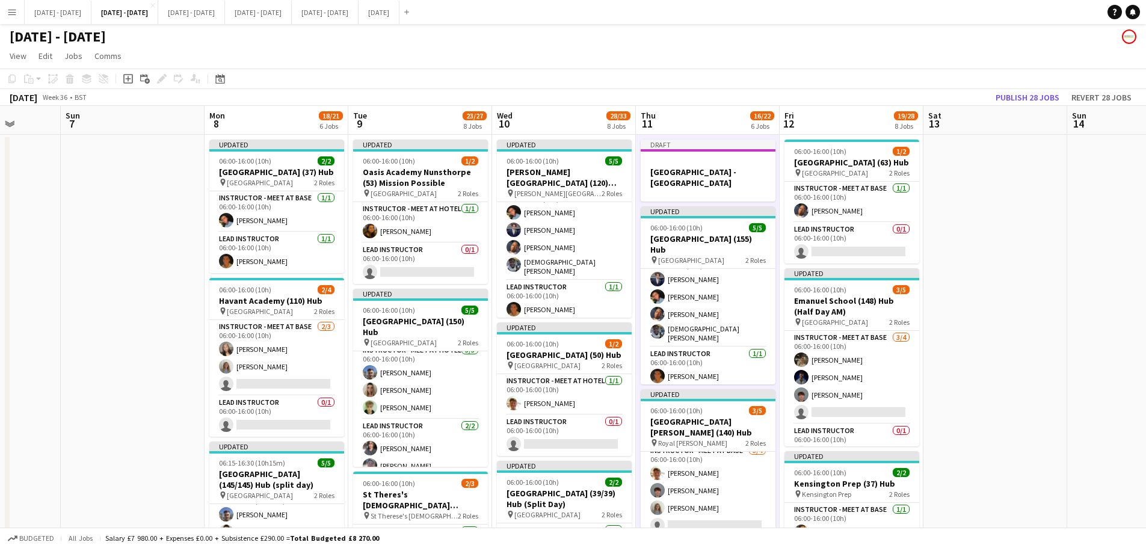
scroll to position [0, 0]
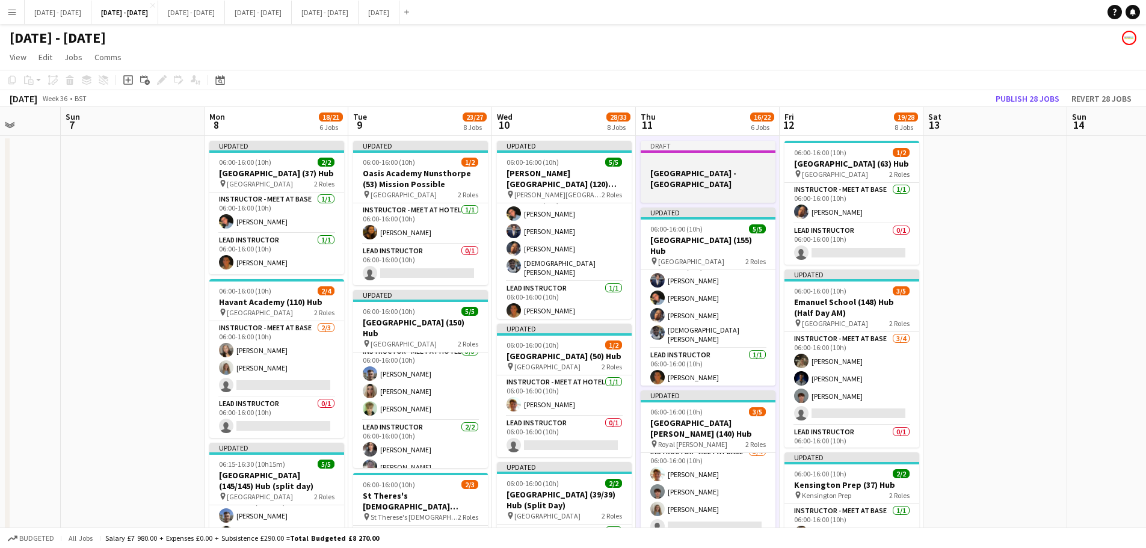
click at [758, 175] on h3 "Hertfordshire Hotel - Tring Park" at bounding box center [708, 179] width 135 height 22
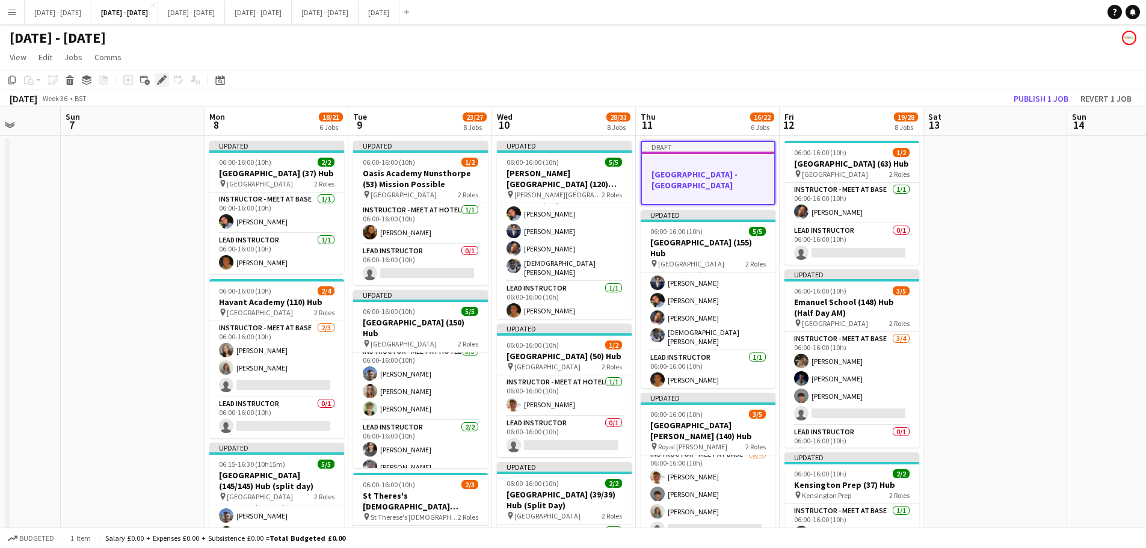
click at [159, 81] on icon "Edit" at bounding box center [162, 80] width 10 height 10
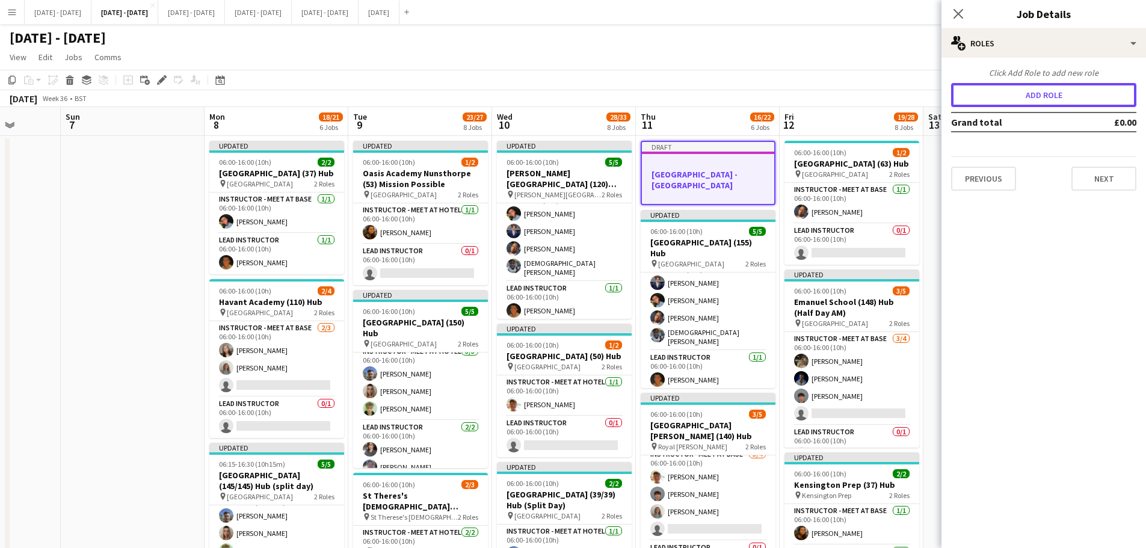
click at [1107, 89] on button "Add role" at bounding box center [1043, 95] width 185 height 24
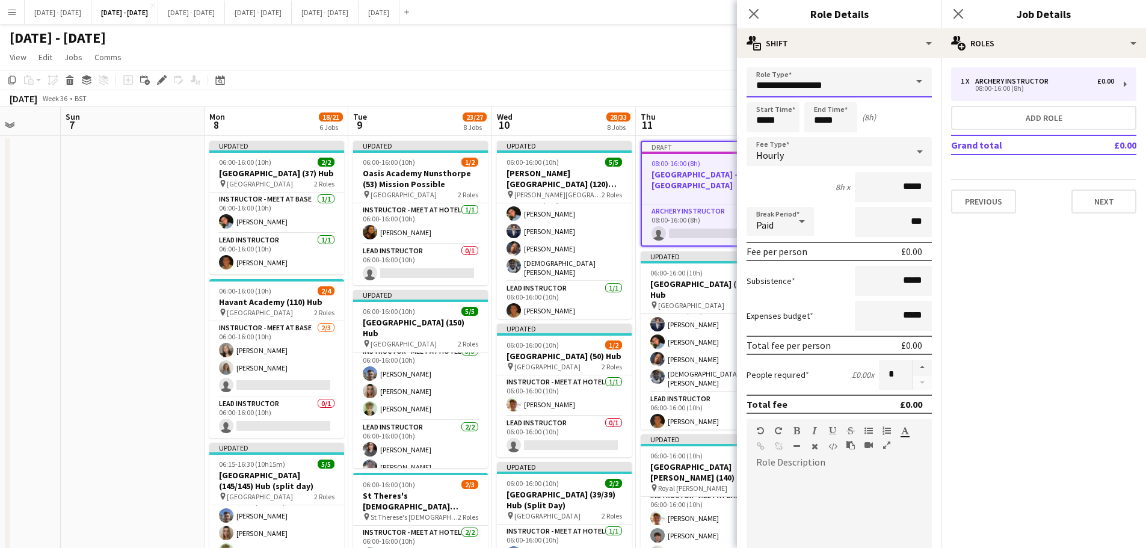
click at [897, 79] on input "**********" at bounding box center [839, 82] width 185 height 30
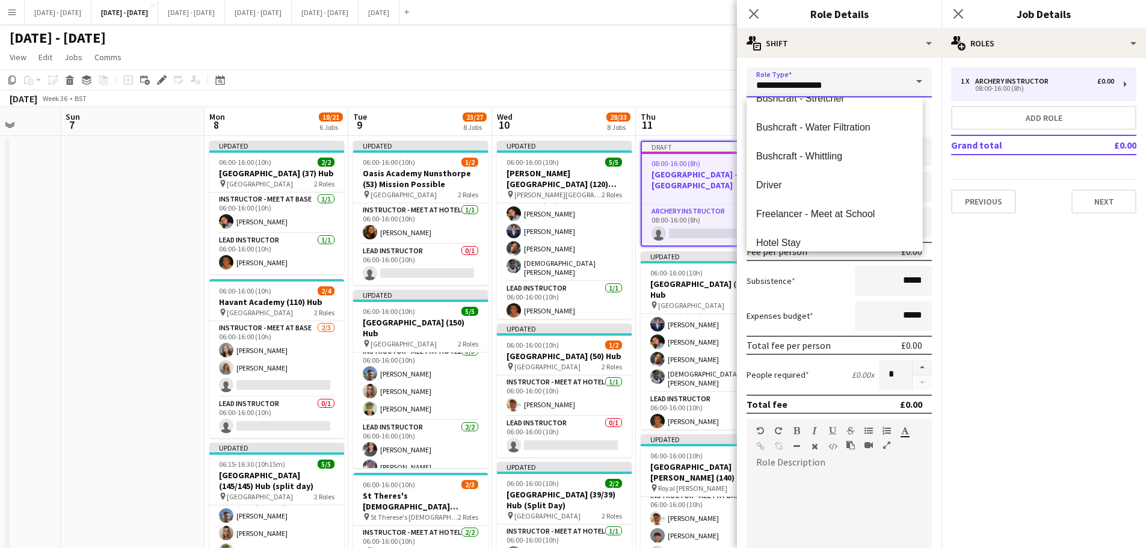
scroll to position [219, 0]
click at [793, 134] on span "Hotel Stay" at bounding box center [834, 128] width 157 height 11
type input "**********"
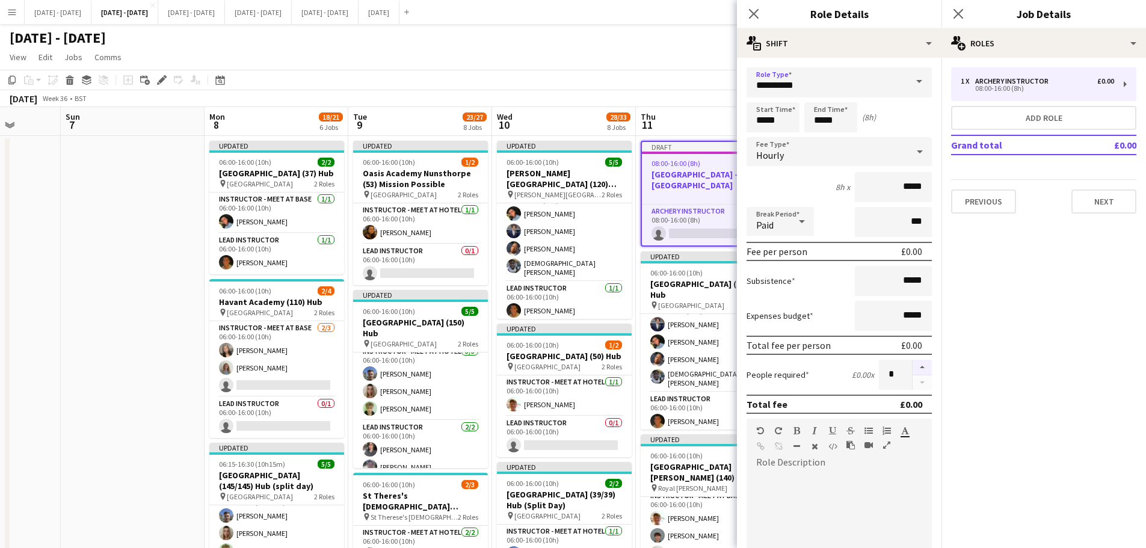
click at [914, 368] on button "button" at bounding box center [922, 368] width 19 height 16
type input "*"
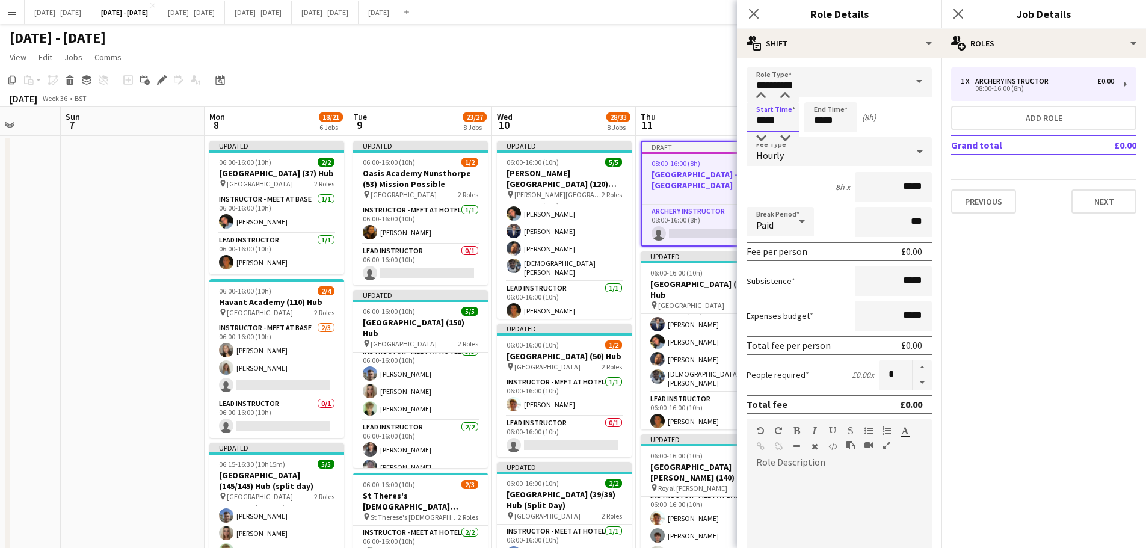
drag, startPoint x: 789, startPoint y: 119, endPoint x: 667, endPoint y: 85, distance: 126.9
type input "*****"
click at [844, 153] on div "Hourly" at bounding box center [827, 151] width 161 height 29
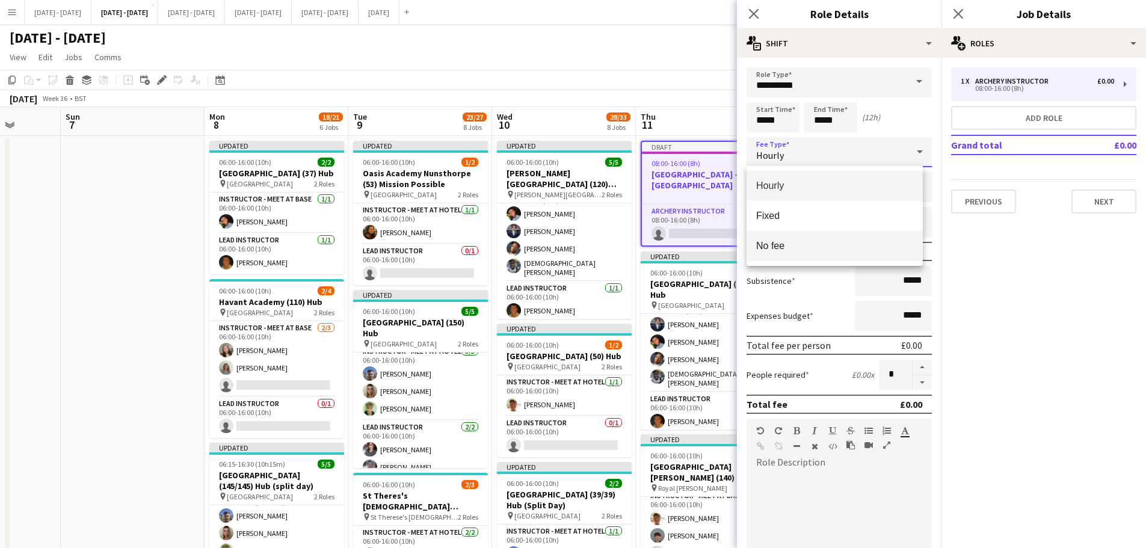
click at [825, 246] on span "No fee" at bounding box center [834, 245] width 157 height 11
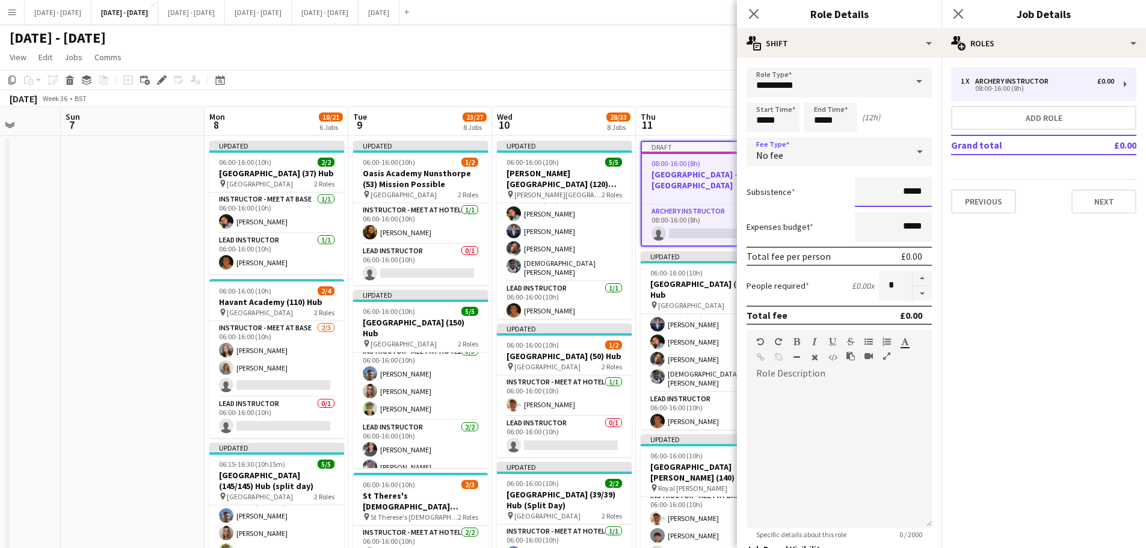
click at [897, 195] on input "*****" at bounding box center [893, 192] width 77 height 30
type input "******"
click at [753, 9] on icon "Close pop-in" at bounding box center [753, 13] width 11 height 11
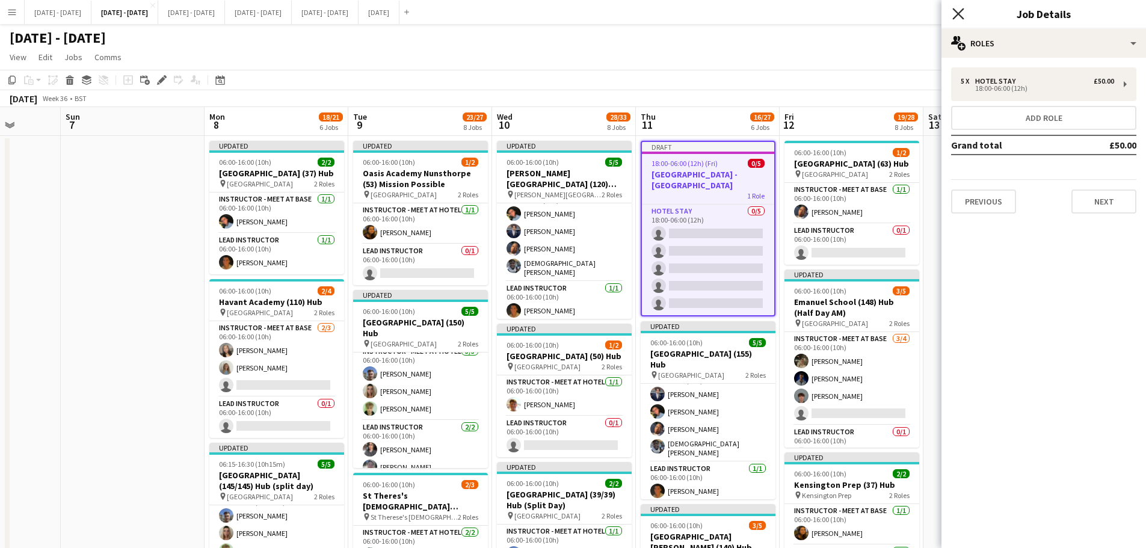
click at [956, 16] on icon at bounding box center [958, 13] width 11 height 11
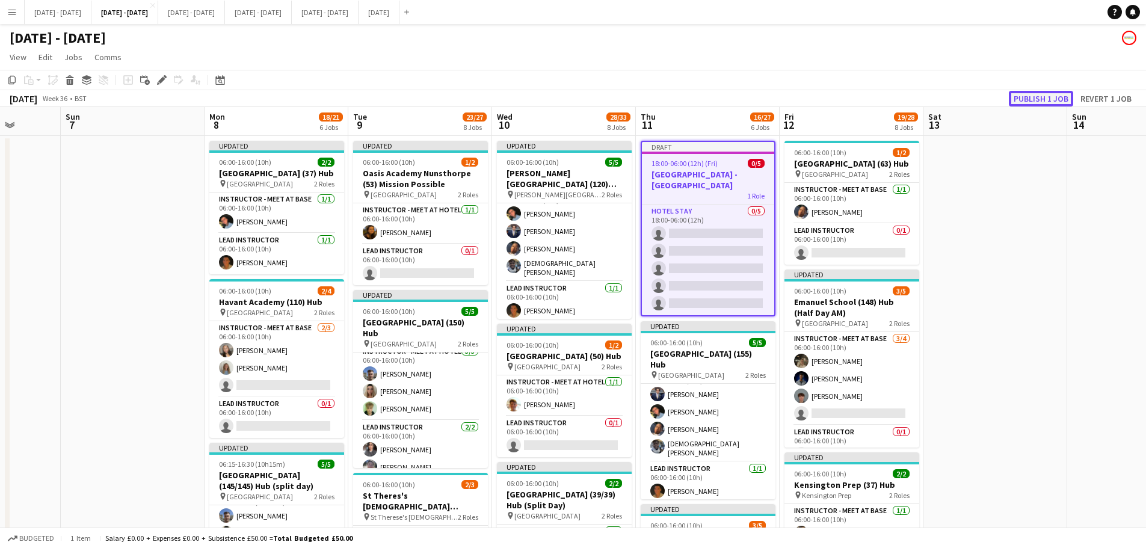
click at [1040, 98] on button "Publish 1 job" at bounding box center [1041, 99] width 64 height 16
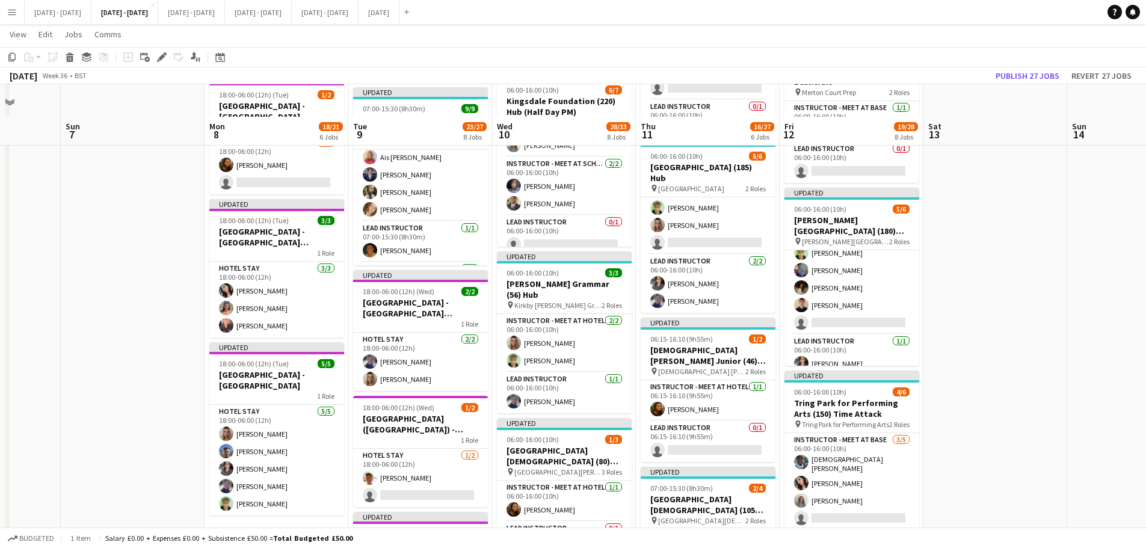
scroll to position [602, 0]
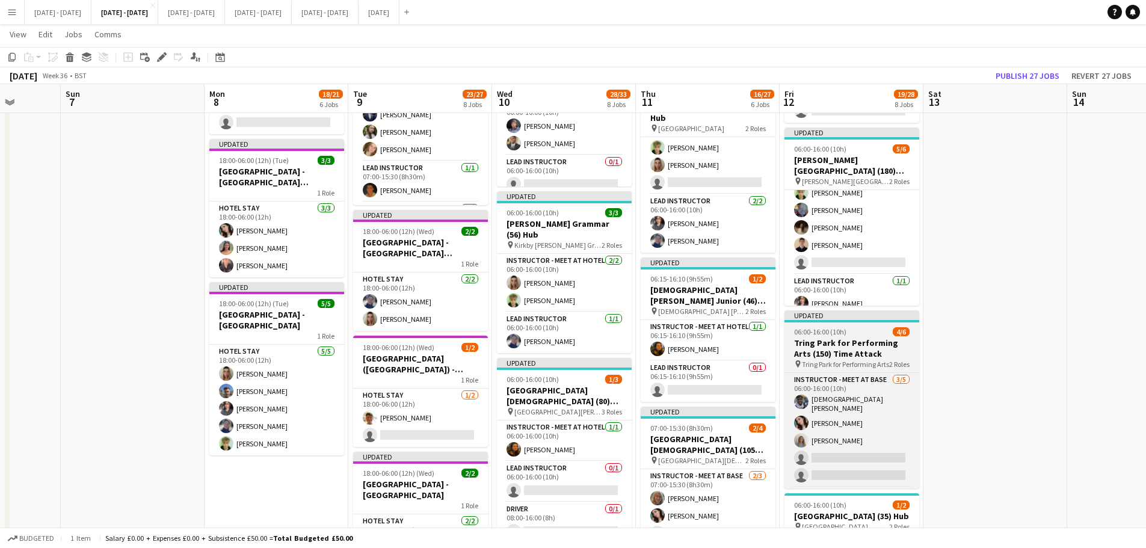
click at [830, 354] on h3 "Tring Park for Performing Arts (150) Time Attack" at bounding box center [852, 349] width 135 height 22
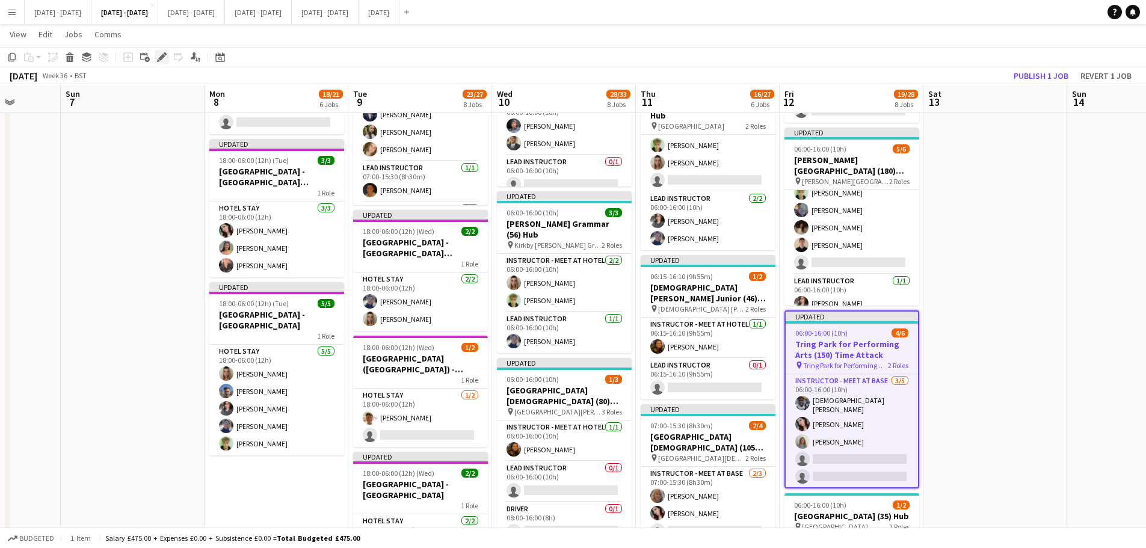
click at [158, 63] on div "Edit" at bounding box center [162, 57] width 14 height 14
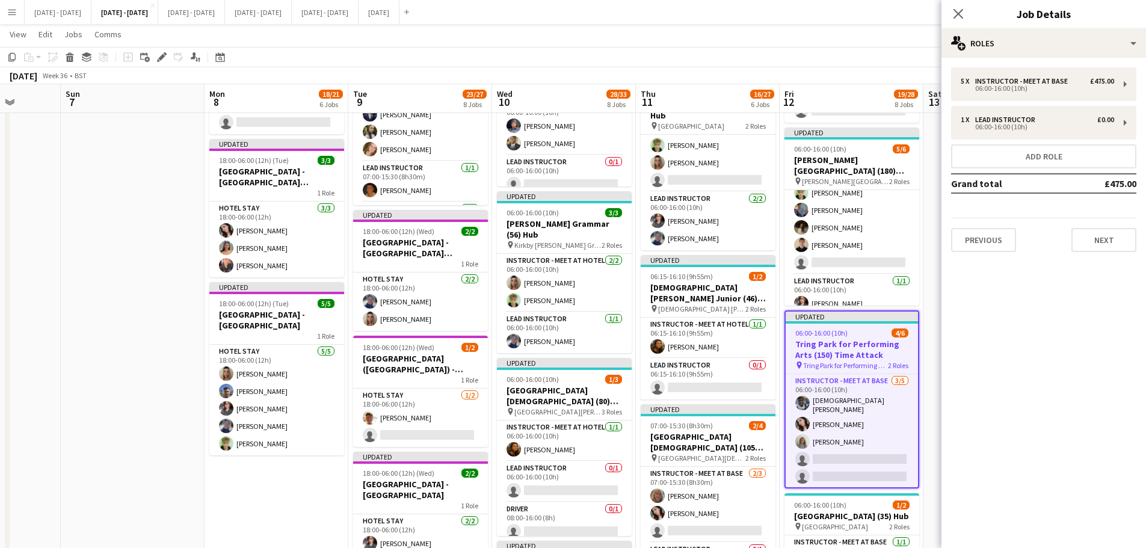
click at [1002, 256] on div "5 x Instructor - Meet at Base £475.00 06:00-16:00 (10h) 1 x Lead Instructor £0.…" at bounding box center [1044, 160] width 205 height 204
click at [998, 247] on button "Previous" at bounding box center [983, 240] width 65 height 24
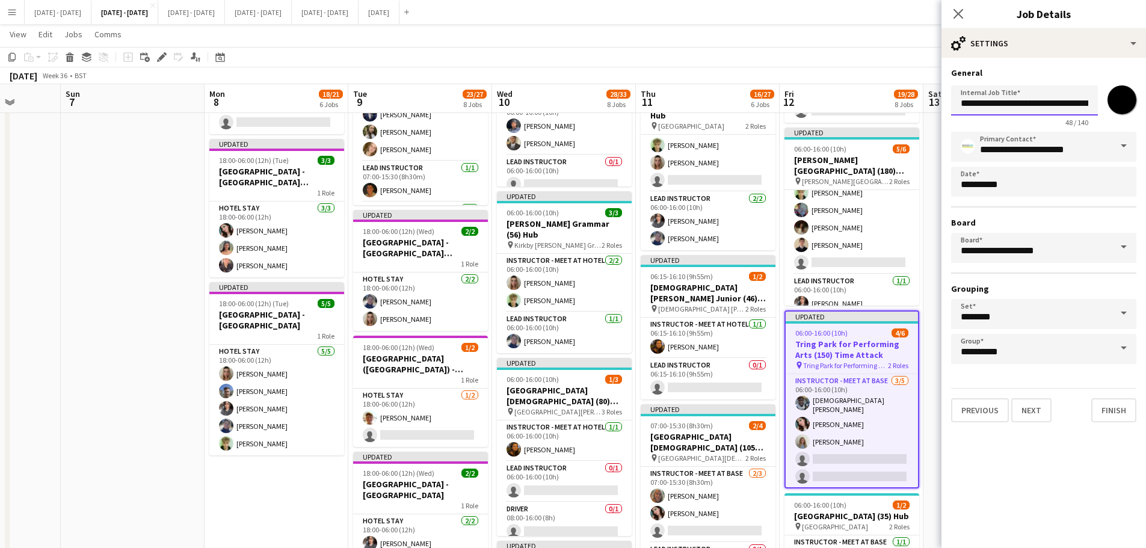
click at [1084, 109] on input "**********" at bounding box center [1024, 100] width 147 height 30
click at [1084, 103] on input "**********" at bounding box center [1024, 100] width 147 height 30
type input "**********"
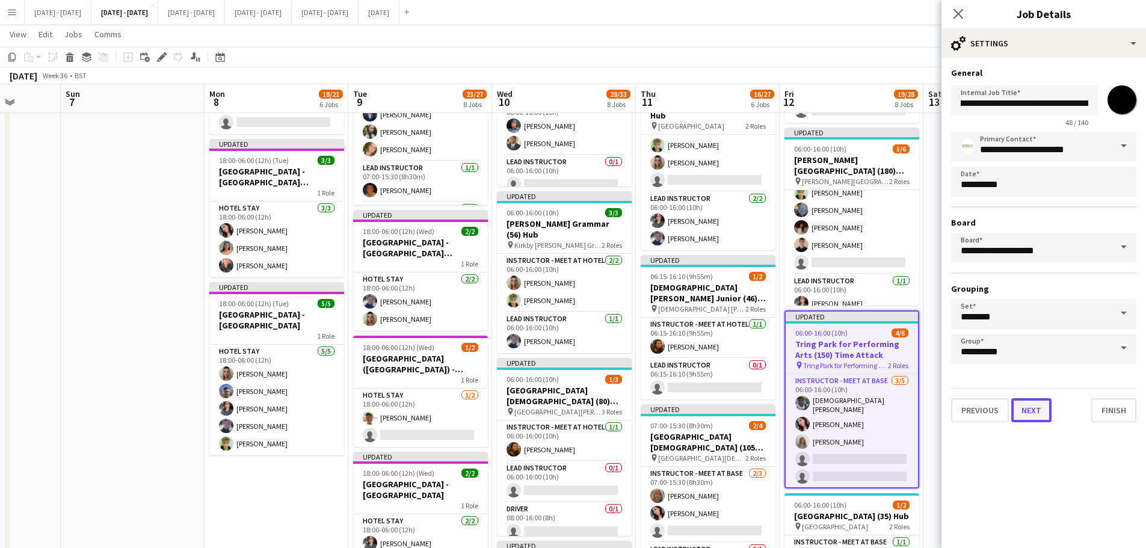
click at [1040, 407] on button "Next" at bounding box center [1032, 410] width 40 height 24
type input "**********"
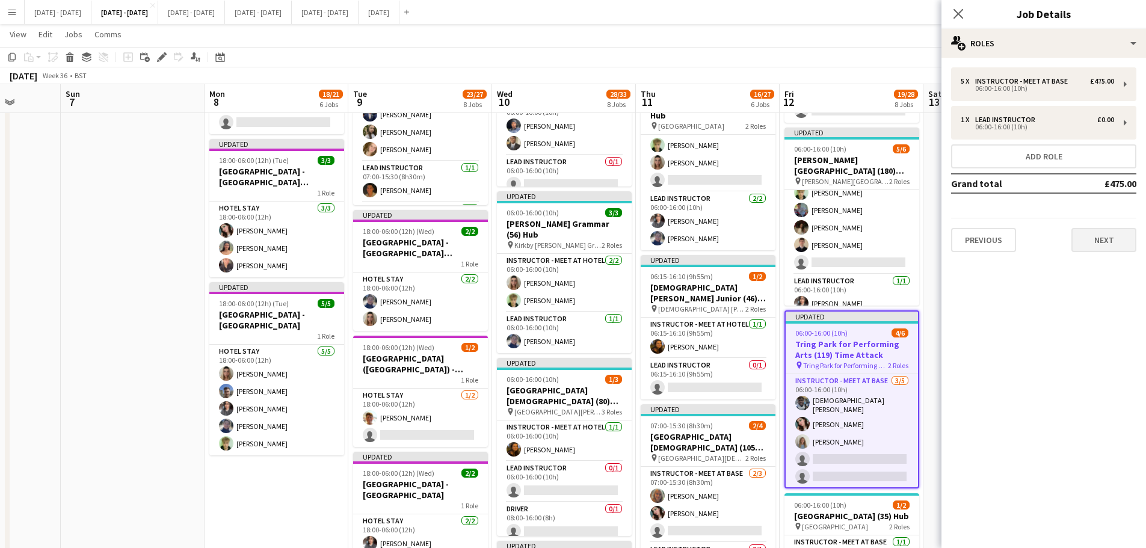
click at [1114, 227] on div "Previous Next" at bounding box center [1043, 235] width 185 height 34
click at [1114, 236] on button "Next" at bounding box center [1104, 240] width 65 height 24
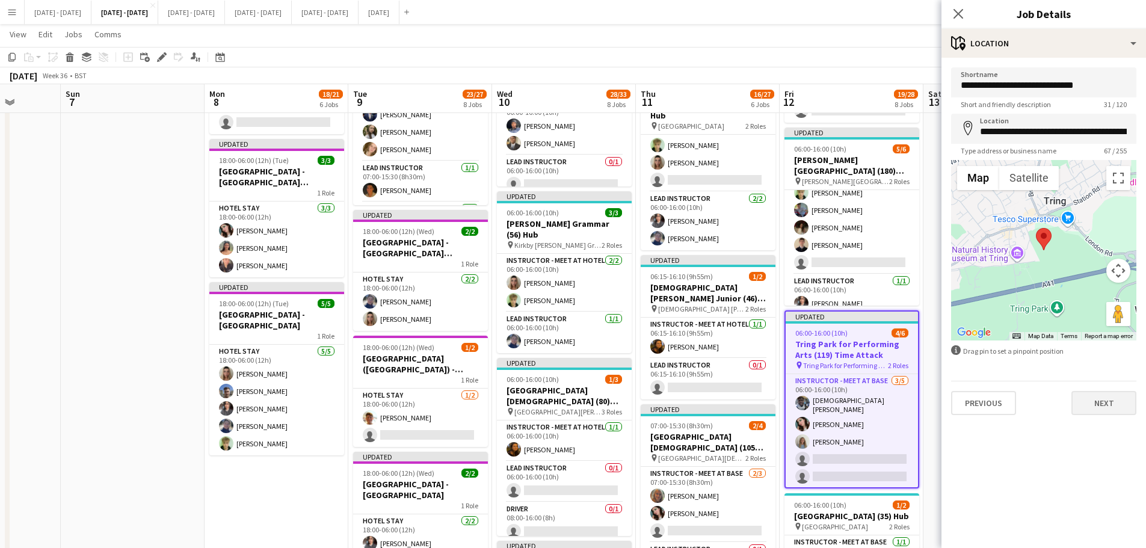
click at [1100, 416] on div "**********" at bounding box center [1044, 241] width 205 height 367
click at [1097, 397] on button "Next" at bounding box center [1104, 403] width 65 height 24
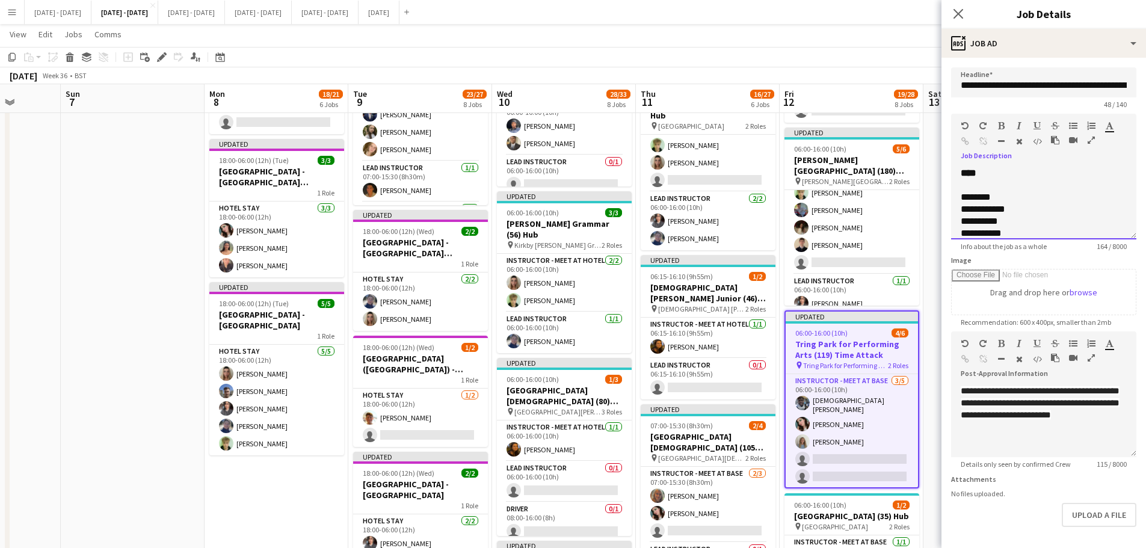
click at [977, 209] on div "**********" at bounding box center [1035, 209] width 148 height 12
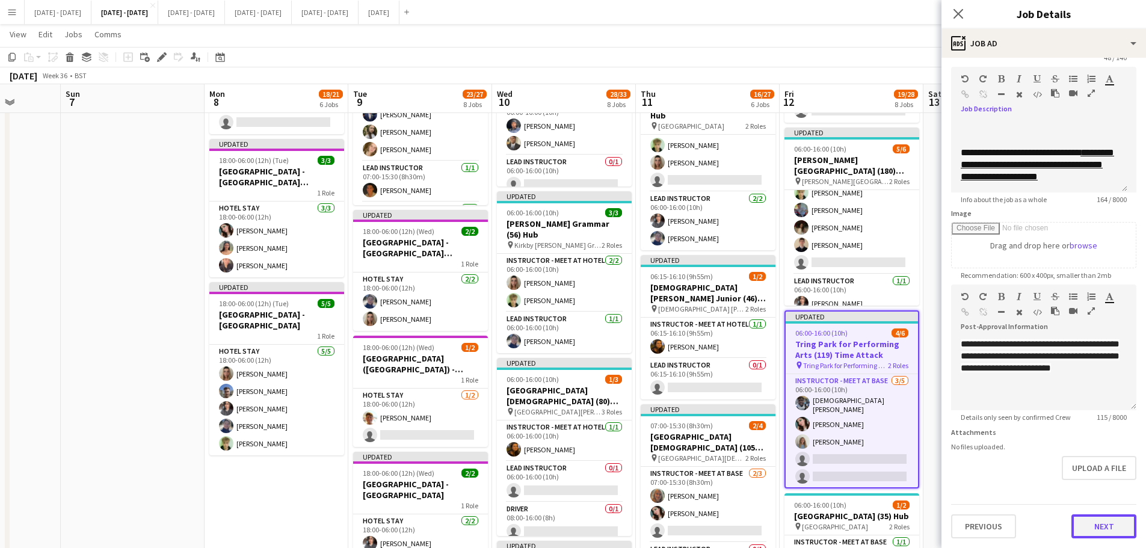
click at [1092, 525] on button "Next" at bounding box center [1104, 526] width 65 height 24
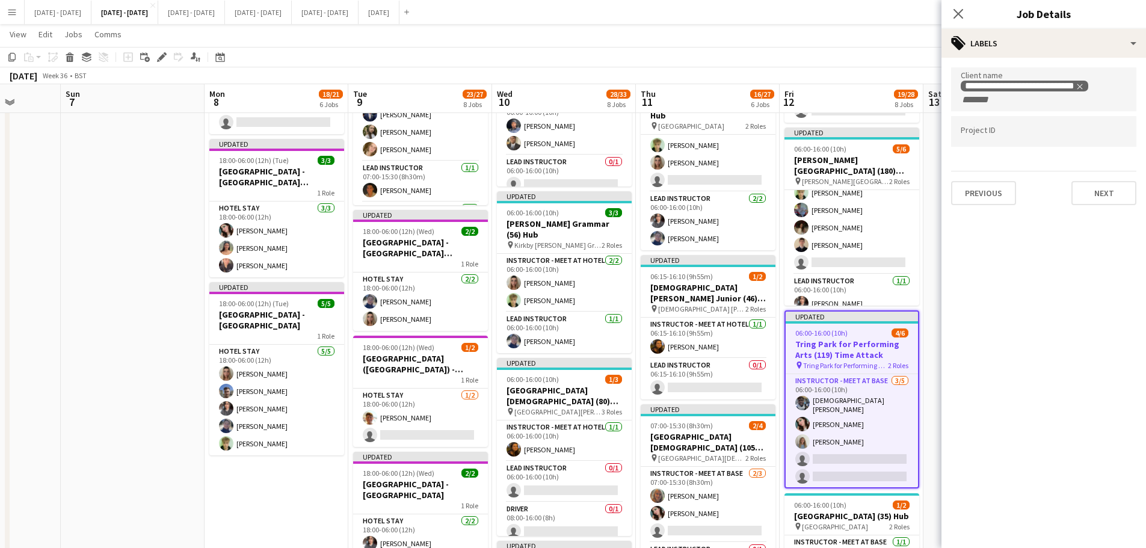
scroll to position [0, 0]
click at [959, 12] on icon "Close pop-in" at bounding box center [958, 13] width 11 height 11
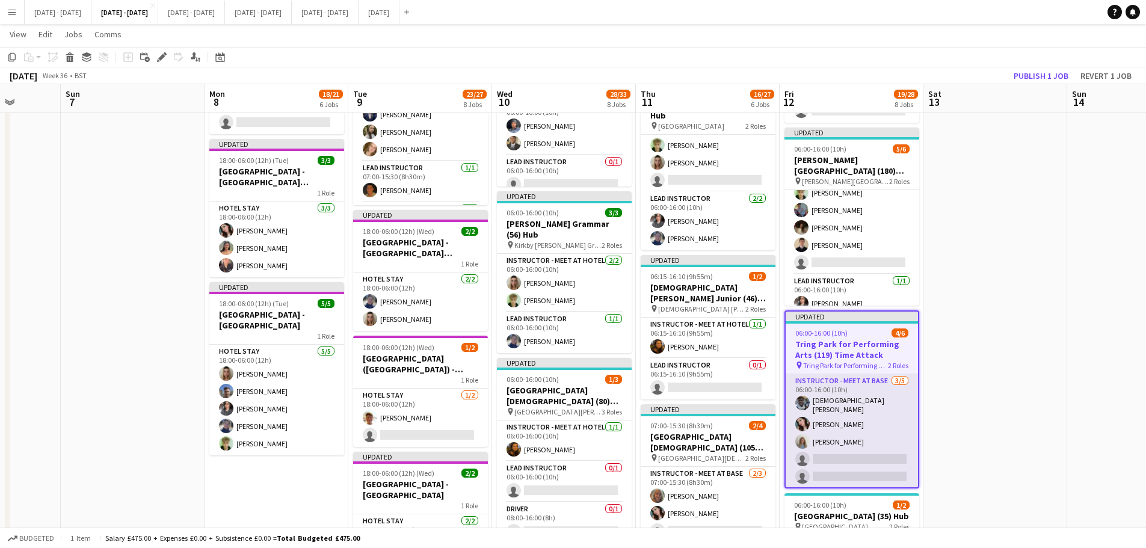
click at [852, 449] on app-card-role "Instructor - Meet at Base 3/5 06:00-16:00 (10h) Adesua Odidison Lucy Cork Laure…" at bounding box center [852, 431] width 132 height 114
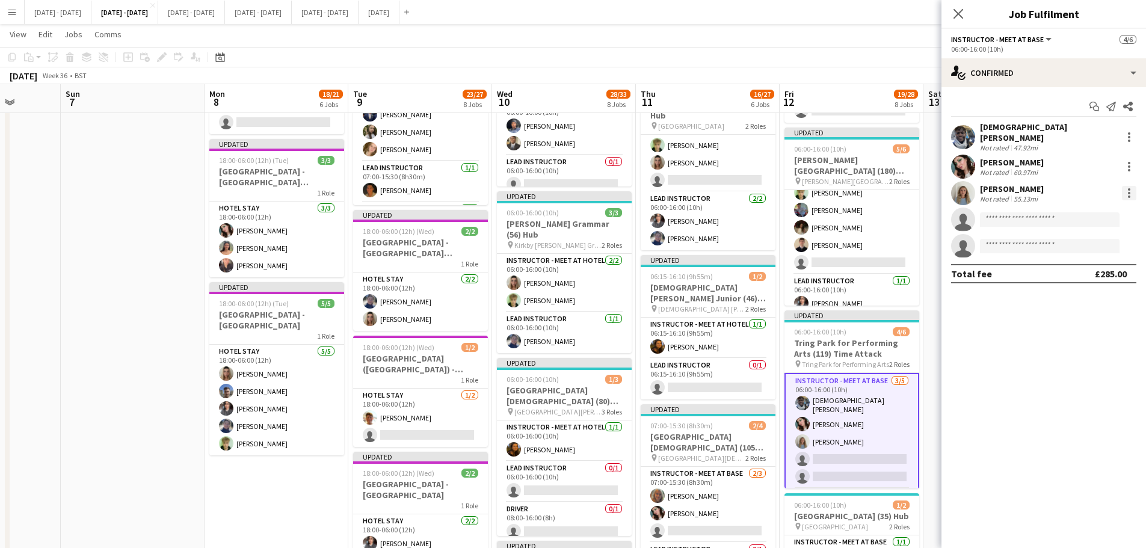
click at [1132, 186] on div at bounding box center [1129, 193] width 14 height 14
click at [1110, 242] on span "Switch crew" at bounding box center [1089, 237] width 75 height 11
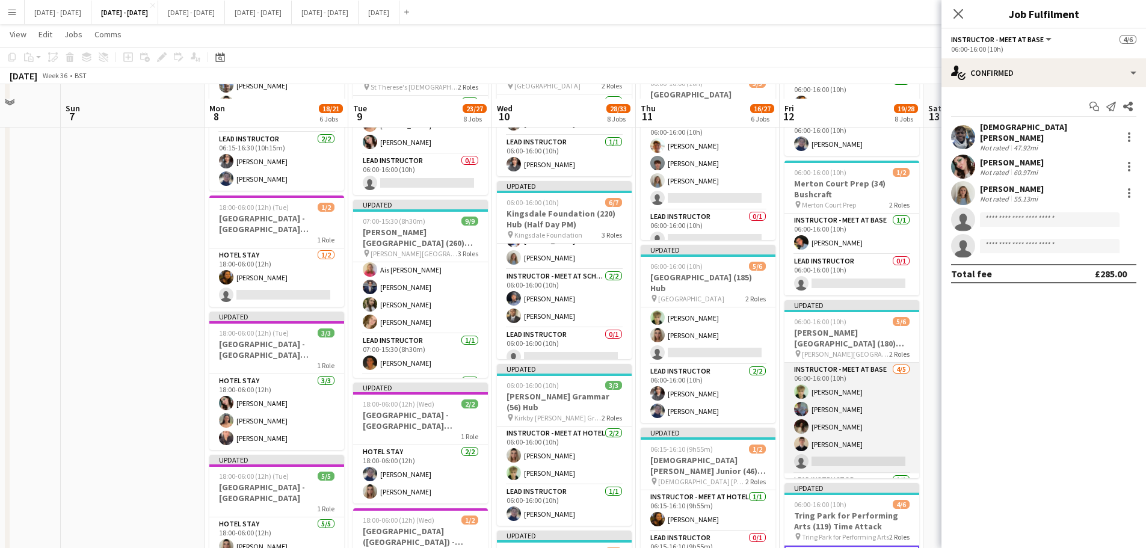
scroll to position [481, 0]
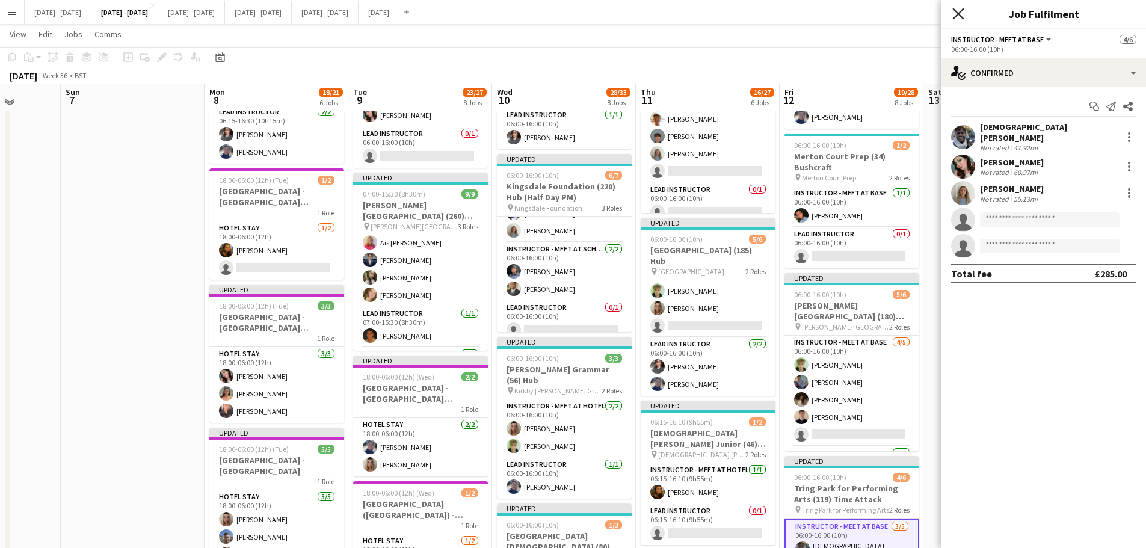
click at [959, 15] on icon "Close pop-in" at bounding box center [958, 13] width 11 height 11
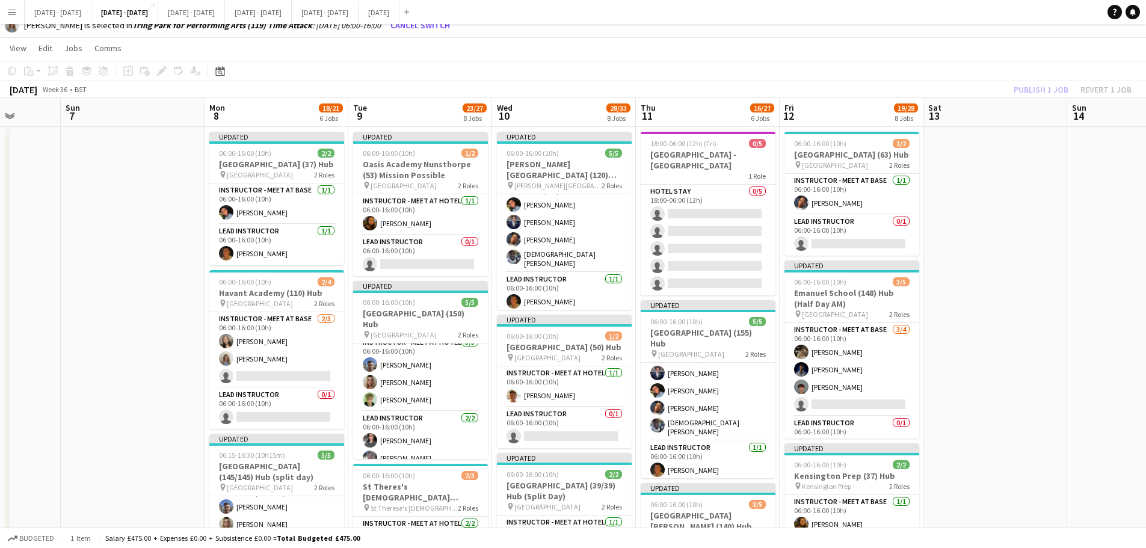
scroll to position [0, 0]
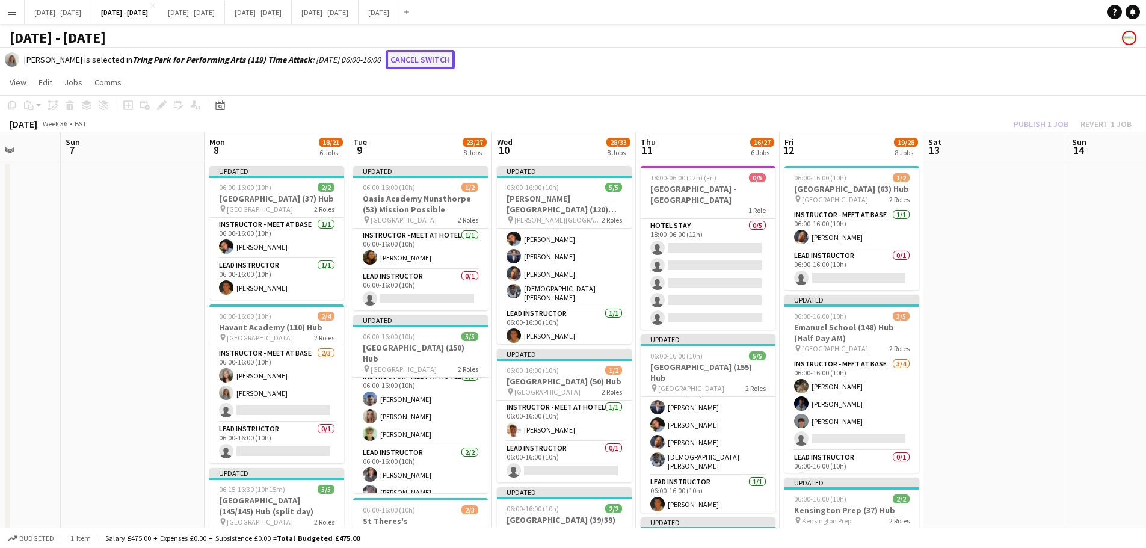
click at [438, 57] on button "Cancel switch" at bounding box center [420, 59] width 69 height 19
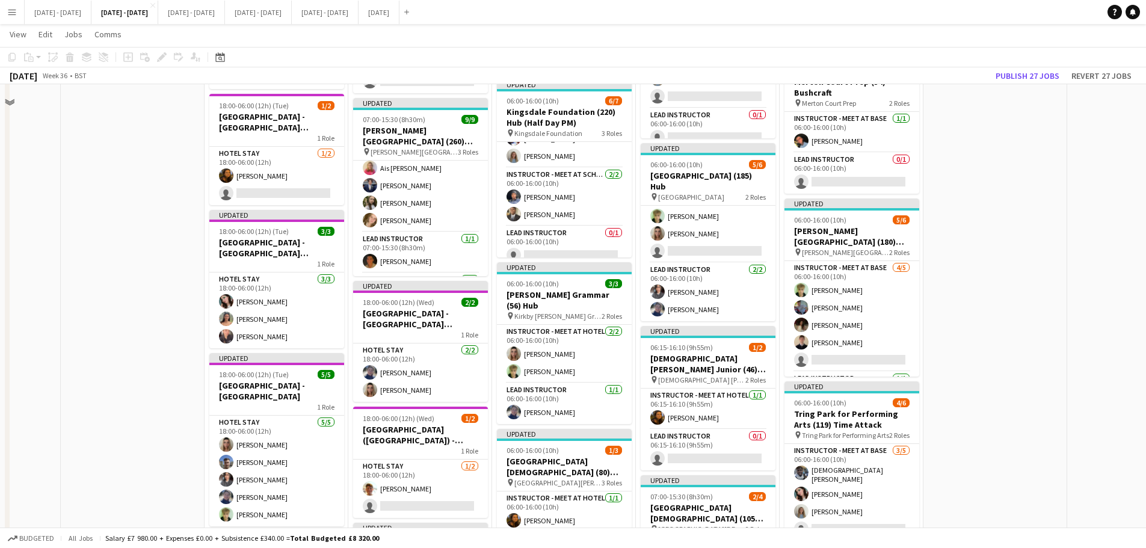
scroll to position [542, 0]
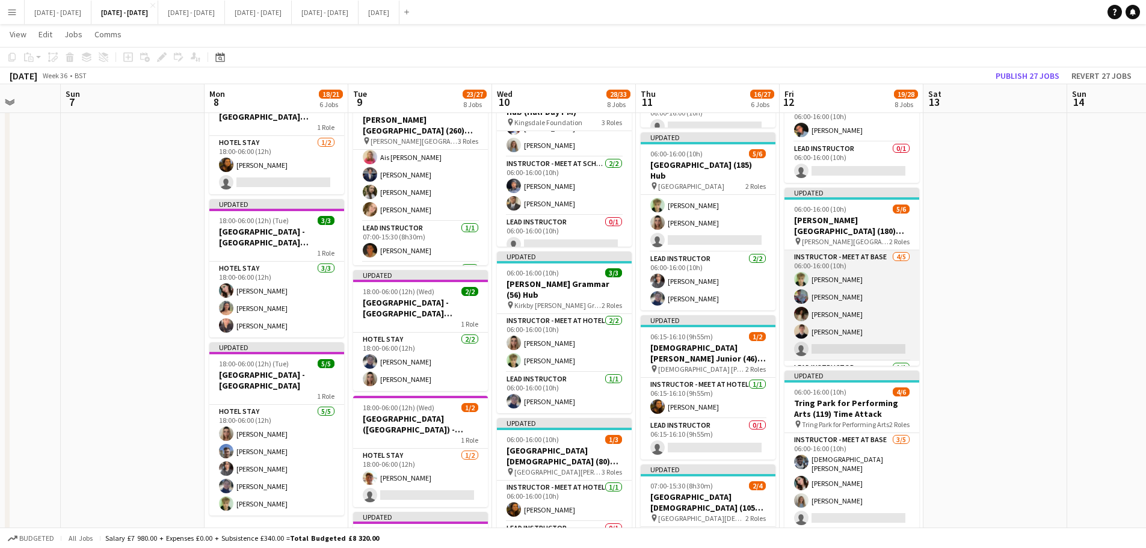
click at [829, 287] on app-card-role "Instructor - Meet at Base 4/5 06:00-16:00 (10h) Ethan Holcombe Josh Fawell Bell…" at bounding box center [852, 305] width 135 height 111
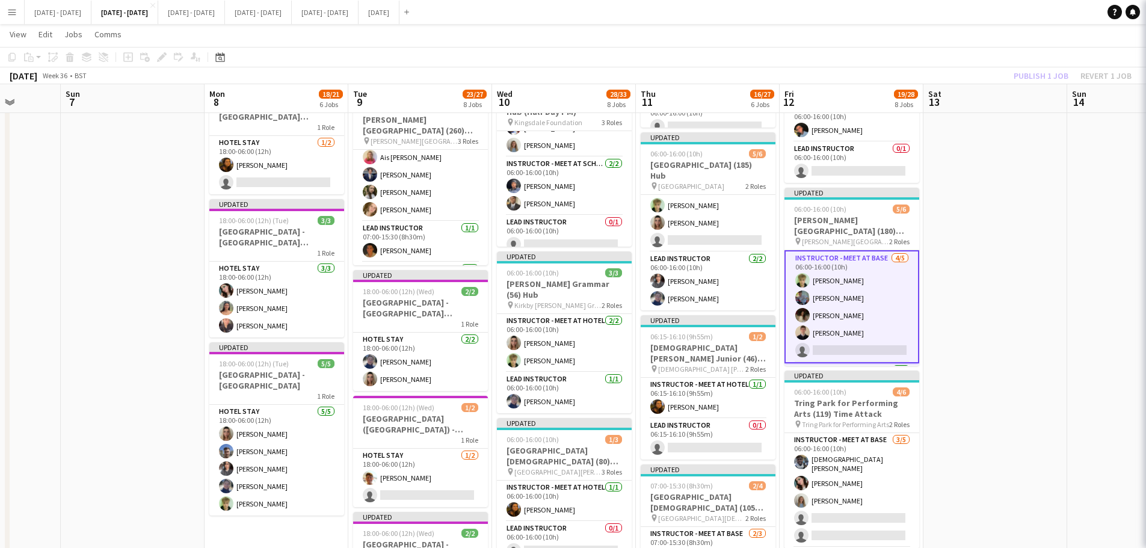
scroll to position [0, 370]
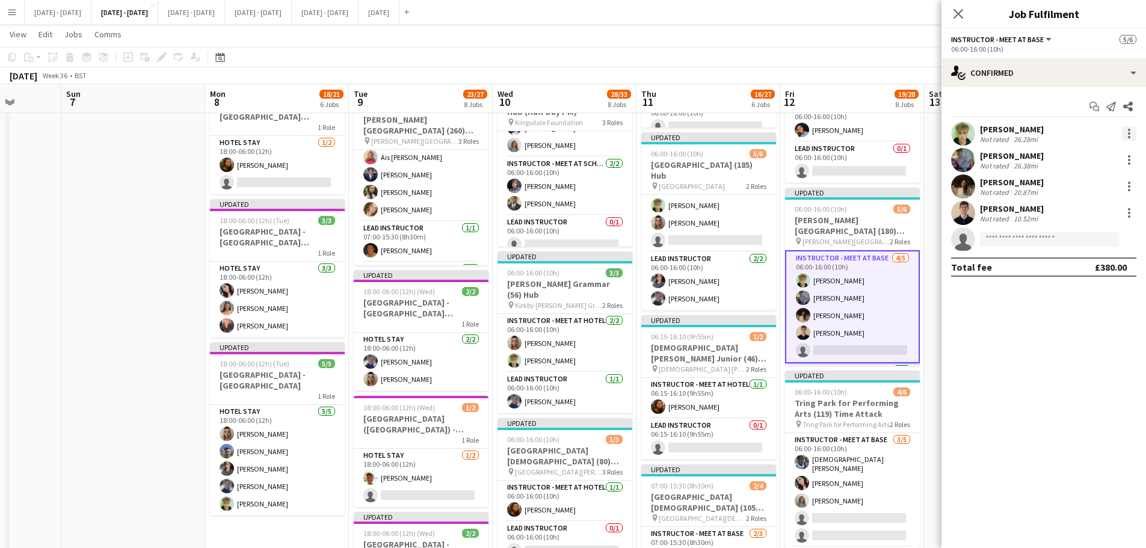
click at [1130, 131] on div at bounding box center [1129, 130] width 2 height 2
click at [1108, 185] on span "Switch crew" at bounding box center [1089, 184] width 75 height 11
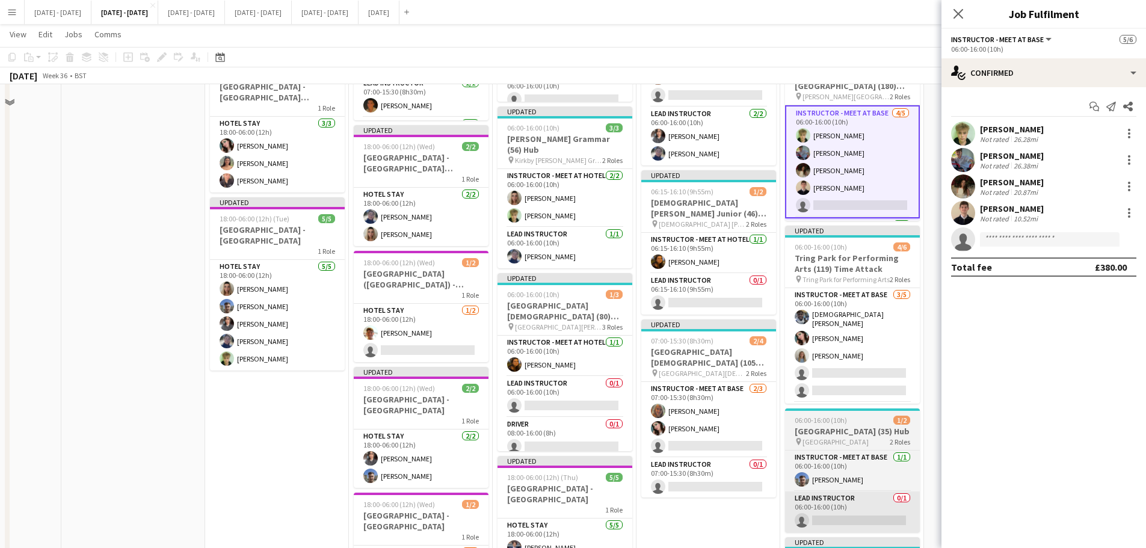
scroll to position [842, 0]
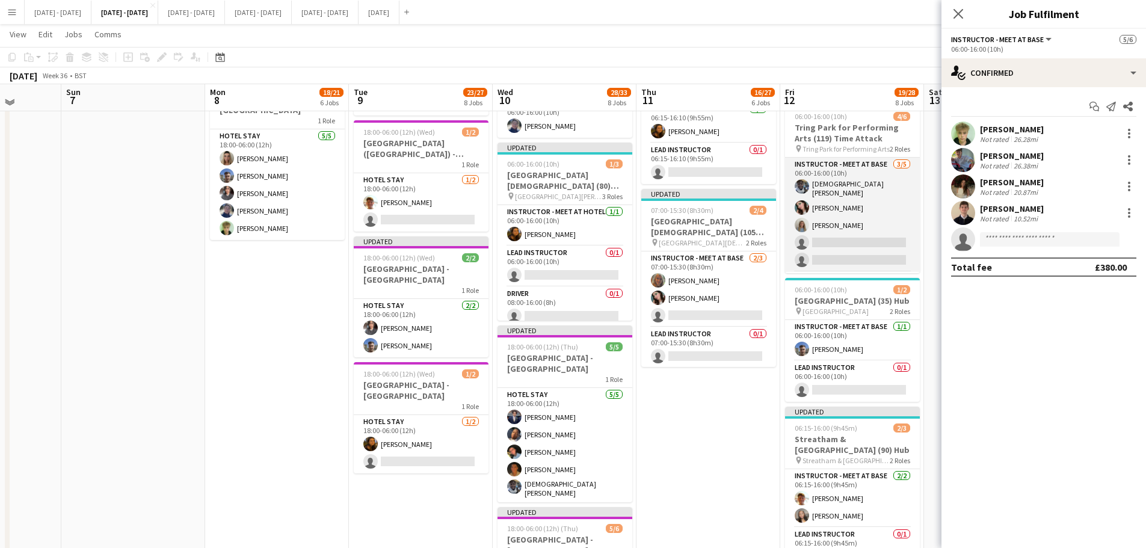
click at [838, 249] on app-card-role "Instructor - Meet at Base 3/5 06:00-16:00 (10h) Adesua Odidison Lucy Cork Laure…" at bounding box center [852, 215] width 135 height 114
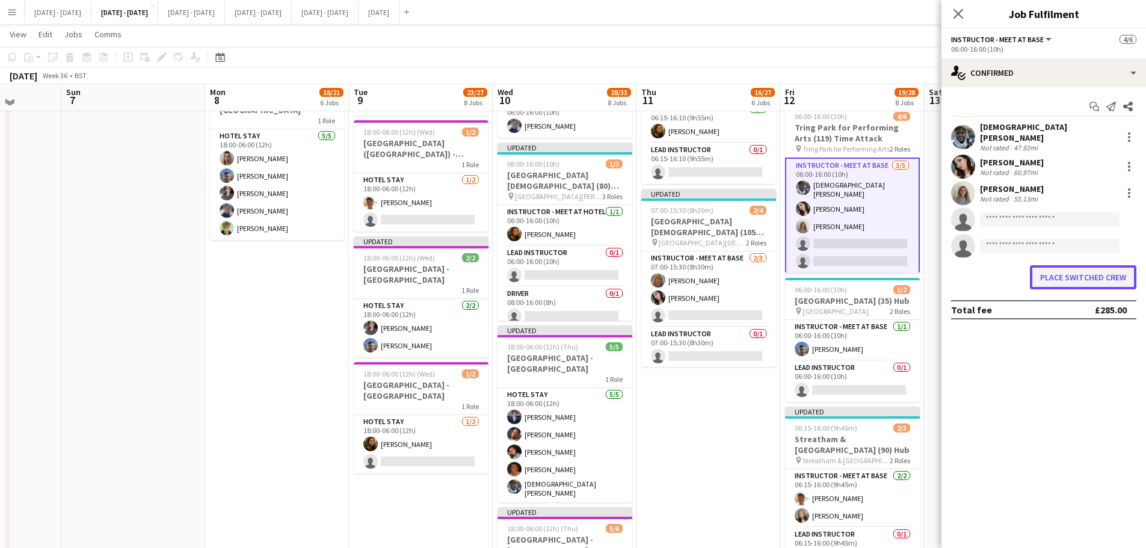
click at [1056, 267] on button "Place switched crew" at bounding box center [1083, 277] width 107 height 24
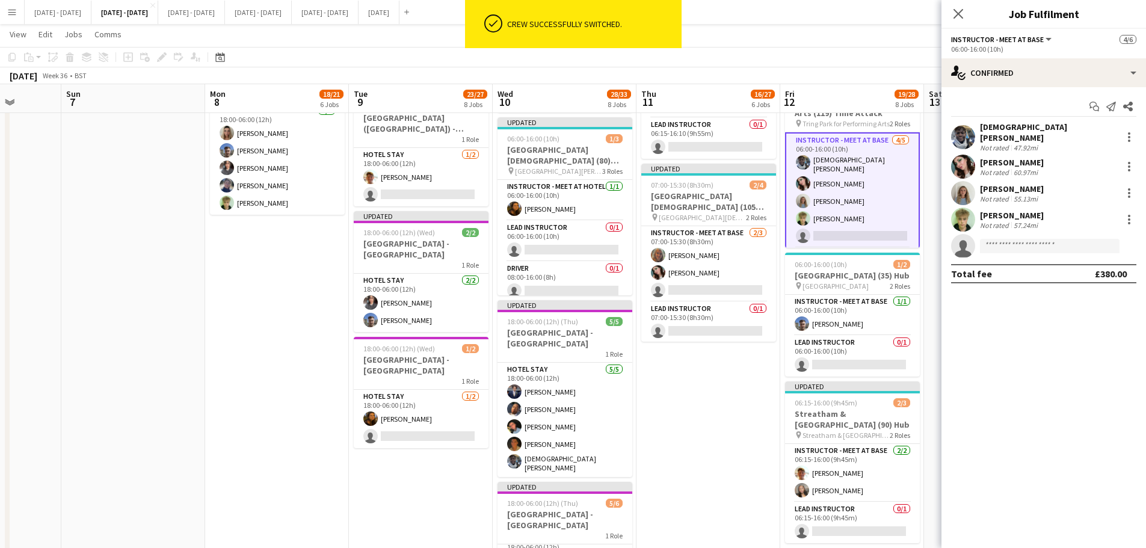
click at [830, 191] on app-card-role "Instructor - Meet at Base 4/5 06:00-16:00 (10h) Adesua Odidison Lucy Cork Laure…" at bounding box center [852, 190] width 135 height 117
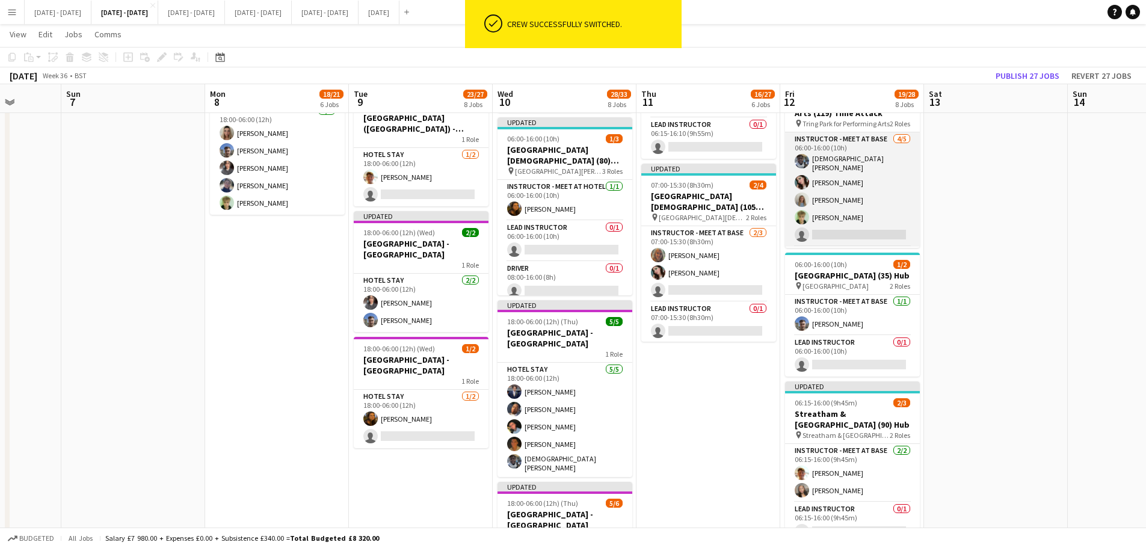
click at [818, 185] on app-card-role "Instructor - Meet at Base 4/5 06:00-16:00 (10h) Adesua Odidison Lucy Cork Laure…" at bounding box center [852, 189] width 135 height 114
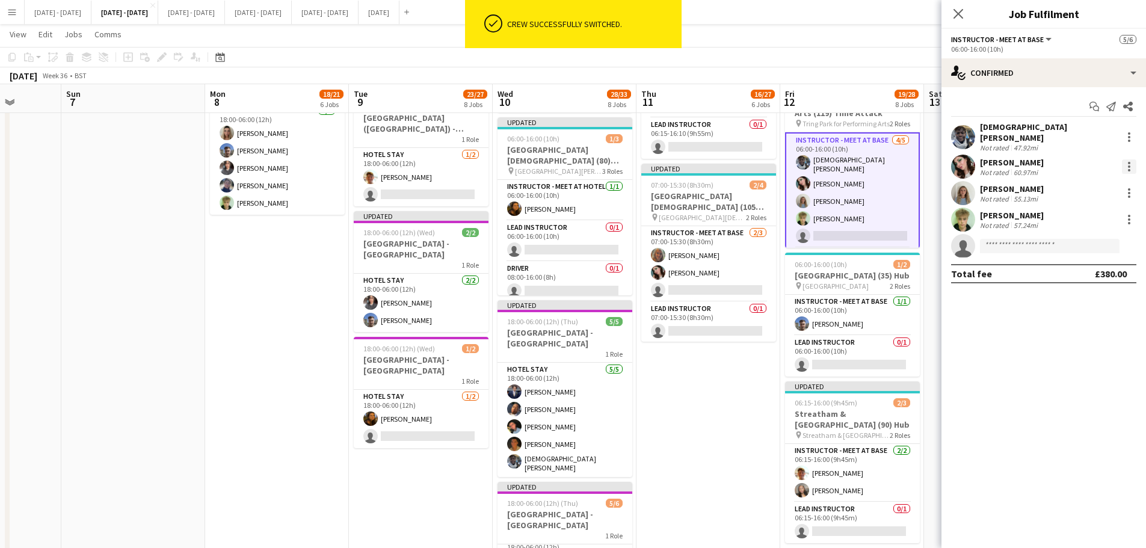
click at [1125, 159] on div at bounding box center [1129, 166] width 14 height 14
drag, startPoint x: 1097, startPoint y: 212, endPoint x: 882, endPoint y: 208, distance: 215.4
click at [1096, 213] on span "Switch crew" at bounding box center [1077, 211] width 51 height 10
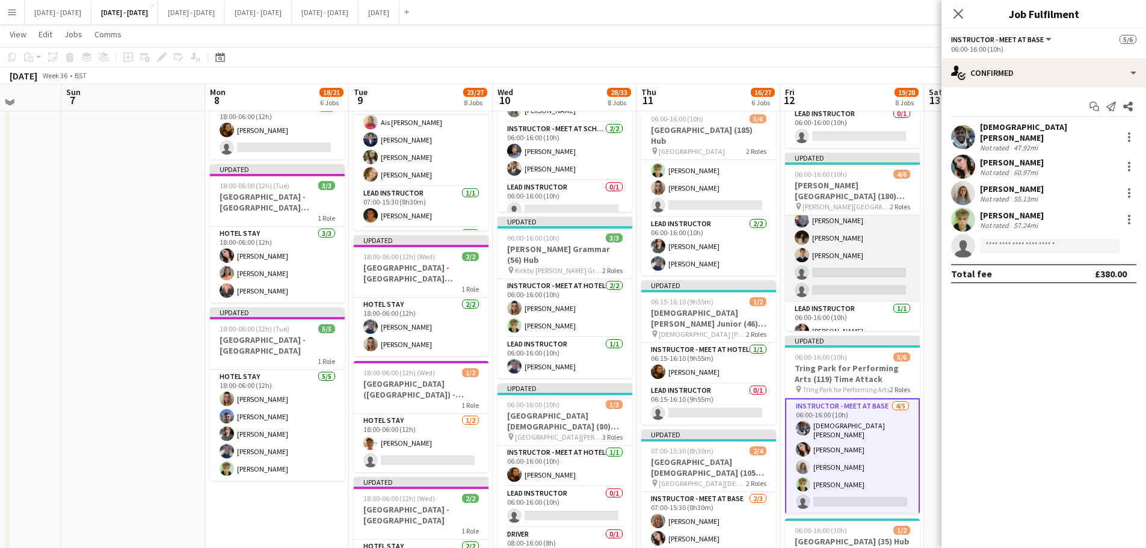
scroll to position [36, 0]
click at [838, 272] on app-card-role "Instructor - Meet at Base 3/5 06:00-16:00 (10h) Josh Fawell Bella Watson Ethan …" at bounding box center [852, 234] width 135 height 111
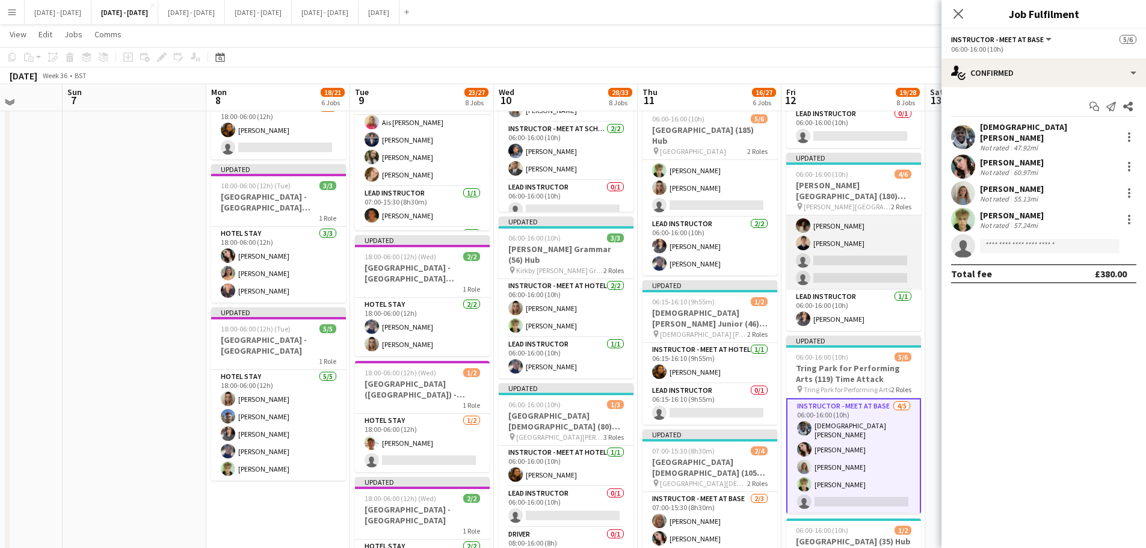
scroll to position [37, 0]
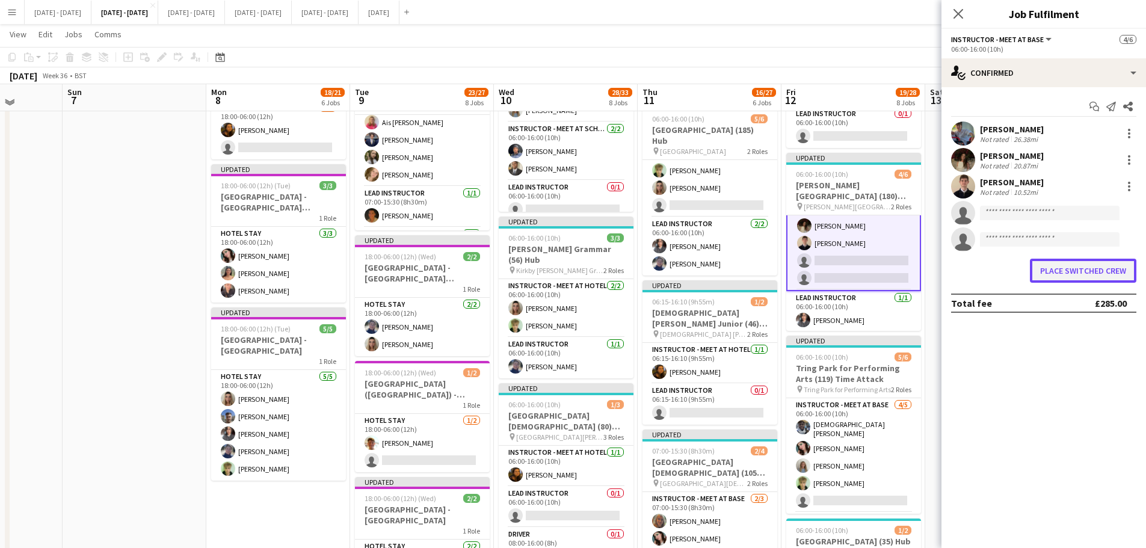
click at [1061, 269] on button "Place switched crew" at bounding box center [1083, 271] width 107 height 24
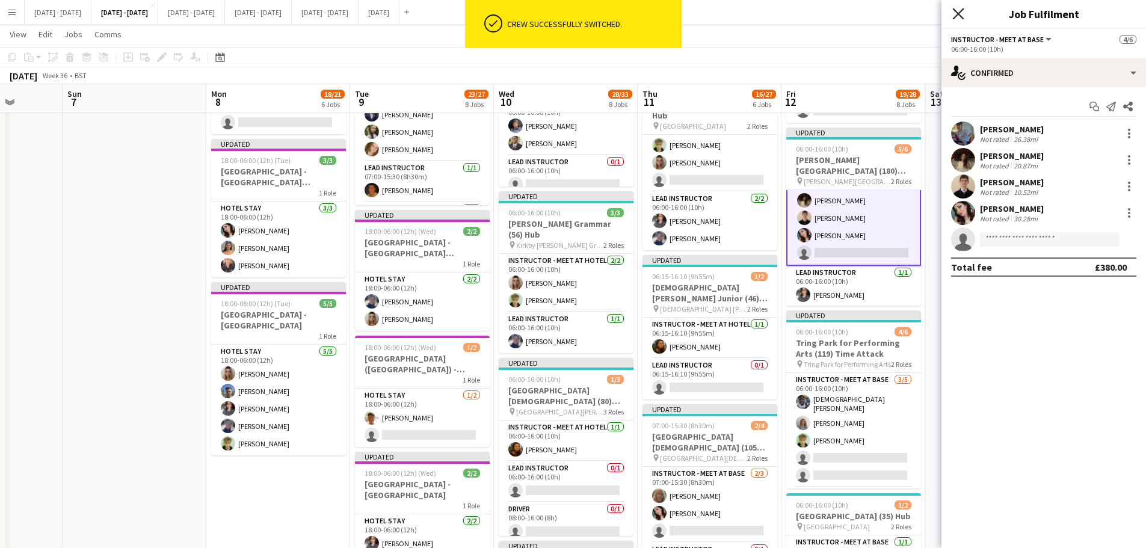
click at [957, 9] on icon "Close pop-in" at bounding box center [958, 13] width 11 height 11
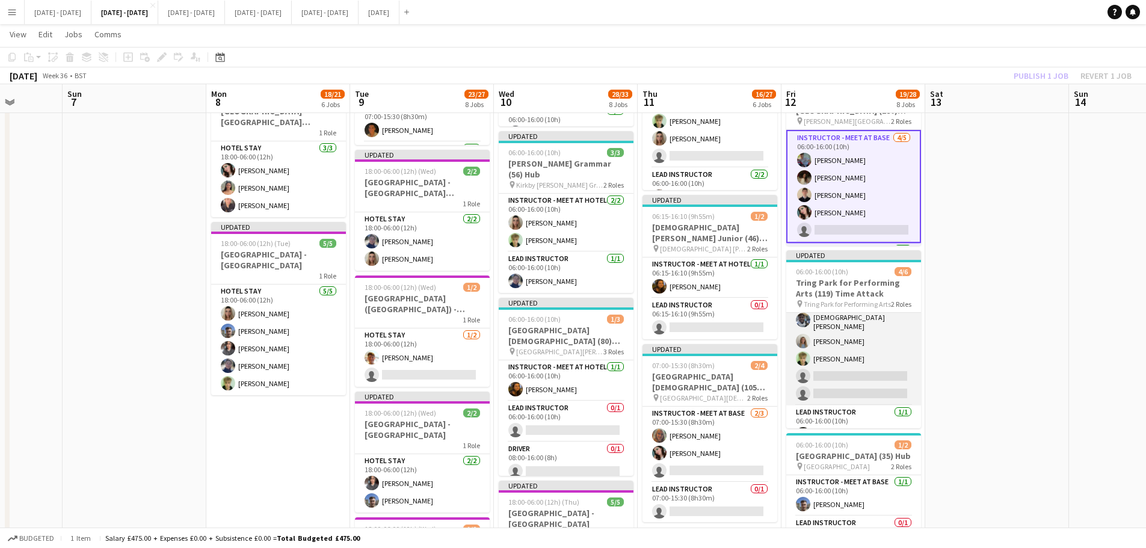
scroll to position [0, 0]
click at [831, 405] on app-card-role "Instructor - Meet at Base 3/5 06:00-16:00 (10h) Adesua Odidison Lauren Vallance…" at bounding box center [853, 370] width 135 height 114
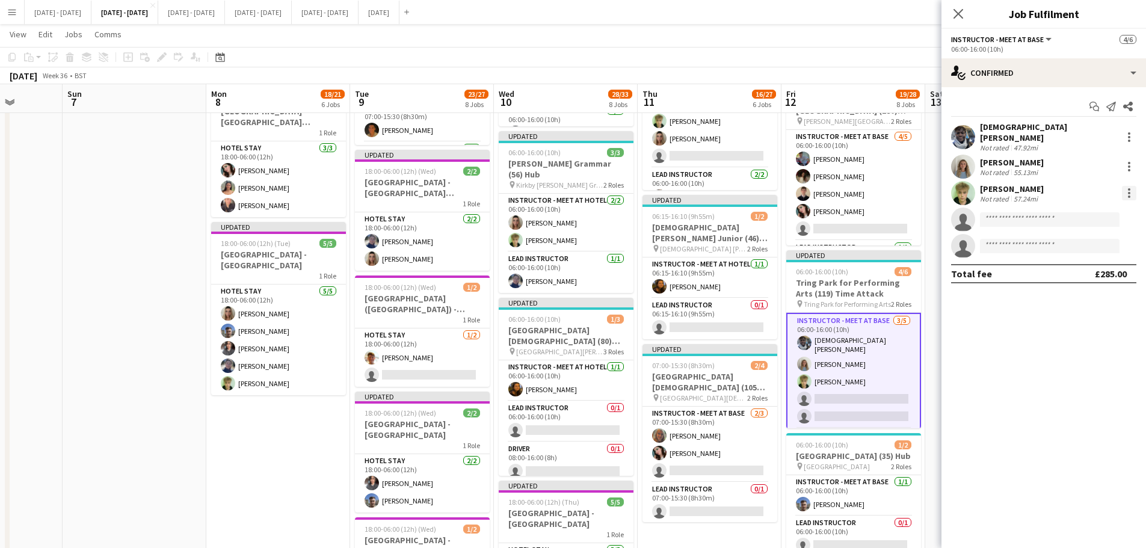
click at [1127, 186] on div at bounding box center [1129, 193] width 14 height 14
click at [1123, 243] on span "Switch crew" at bounding box center [1089, 237] width 75 height 11
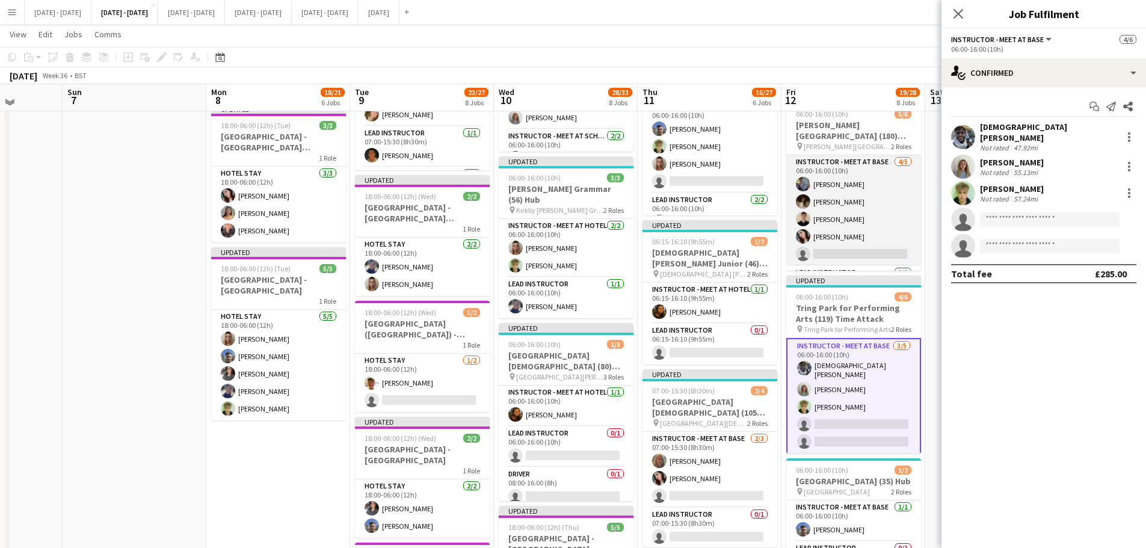
click at [858, 259] on app-card-role "Instructor - Meet at Base 4/5 06:00-16:00 (10h) Josh Fawell Bella Watson Ethan …" at bounding box center [853, 210] width 135 height 111
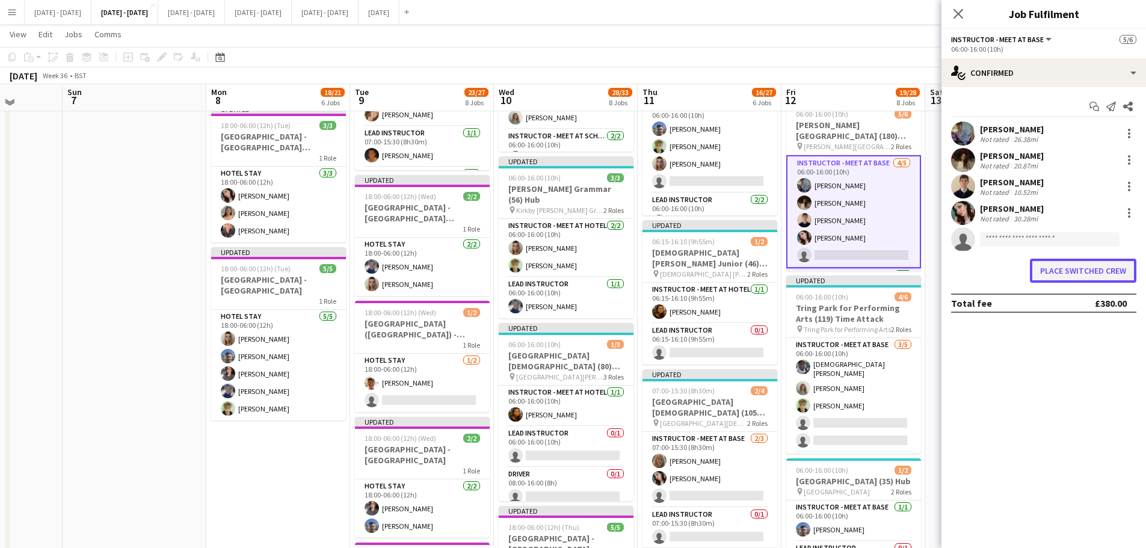
click at [1068, 266] on button "Place switched crew" at bounding box center [1083, 271] width 107 height 24
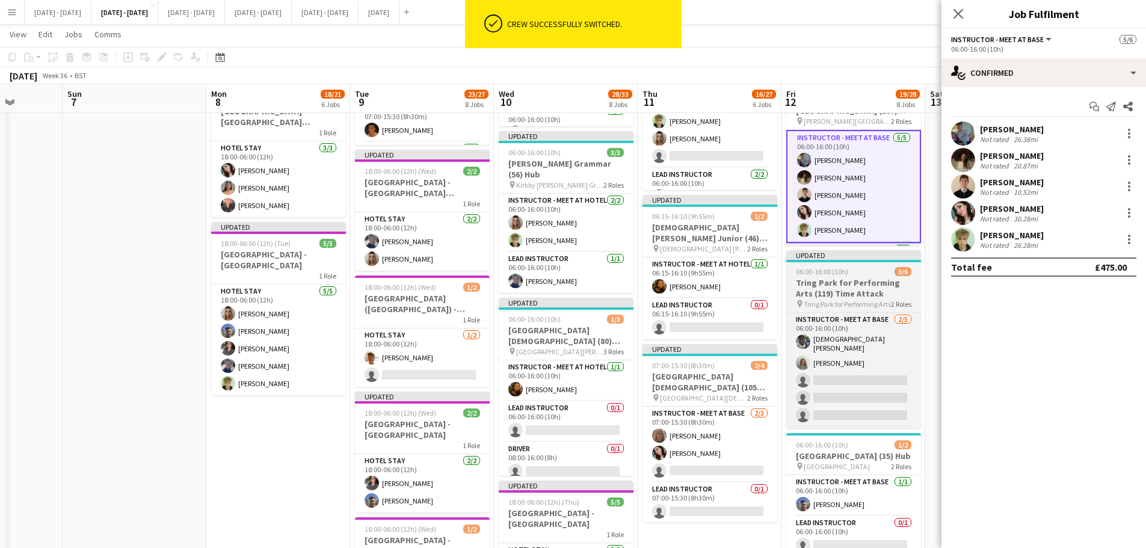
scroll to position [662, 0]
click at [841, 372] on app-card-role "Instructor - Meet at Base 2/5 06:00-16:00 (10h) Adesua Odidison Lauren Vallance…" at bounding box center [853, 370] width 135 height 114
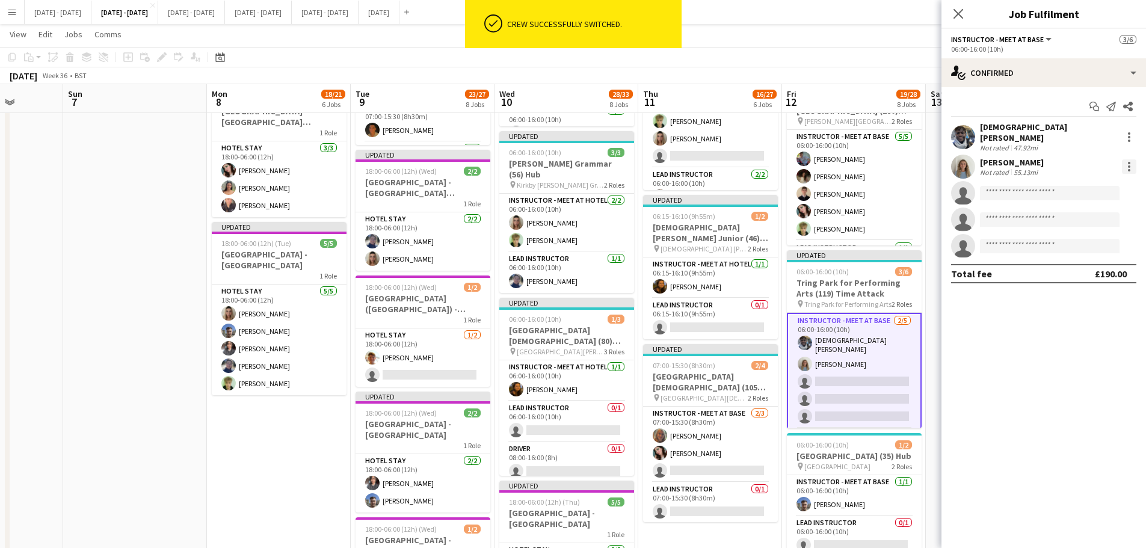
click at [1128, 159] on div at bounding box center [1129, 166] width 14 height 14
click at [1096, 212] on span "Switch crew" at bounding box center [1077, 211] width 51 height 10
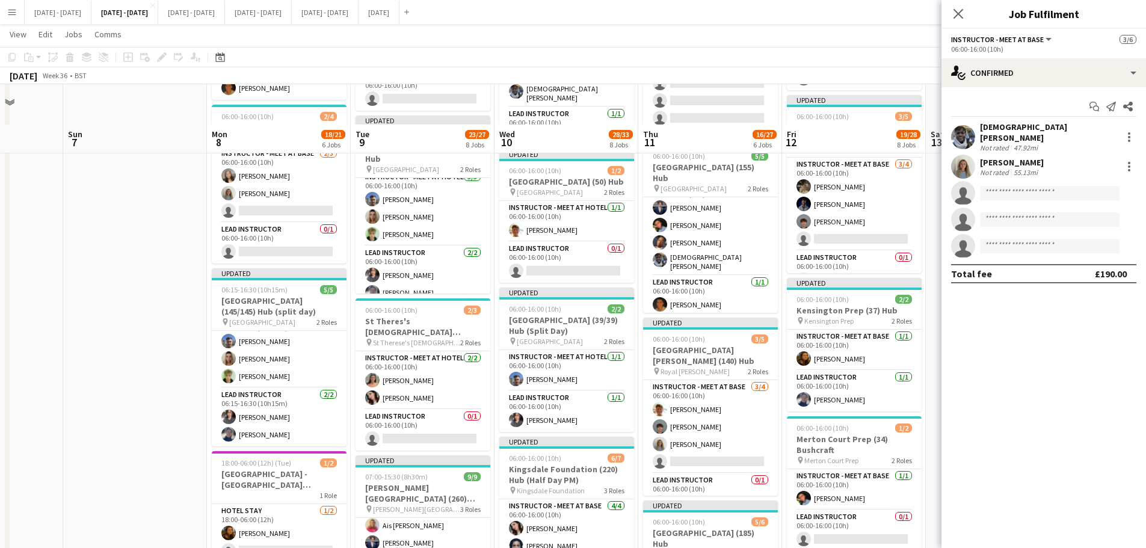
scroll to position [181, 0]
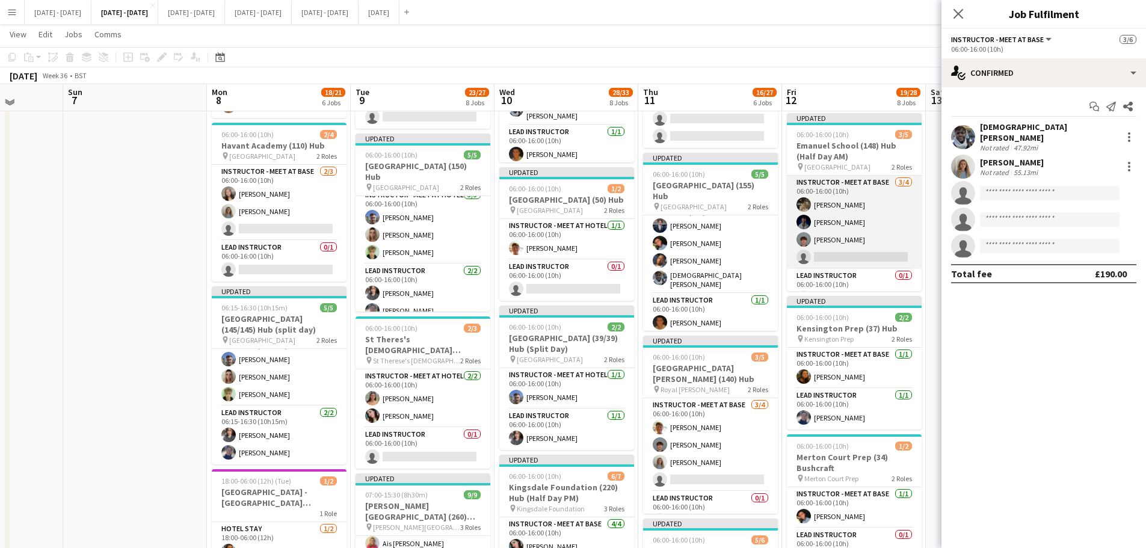
click at [857, 266] on app-card-role "Instructor - Meet at Base 3/4 06:00-16:00 (10h) Emily Pratt Daniel Anenou Finn …" at bounding box center [854, 222] width 135 height 93
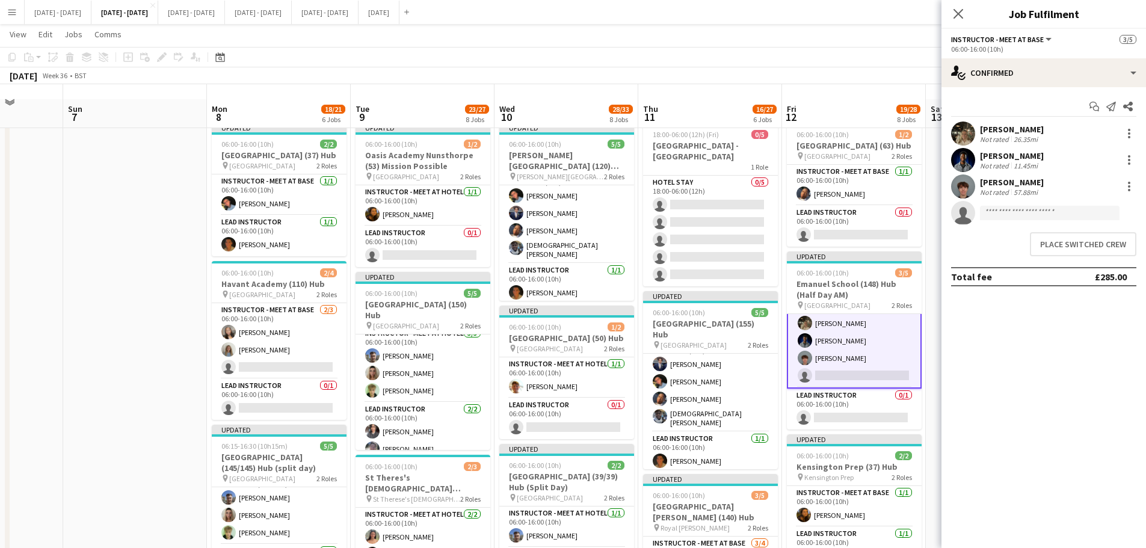
scroll to position [60, 0]
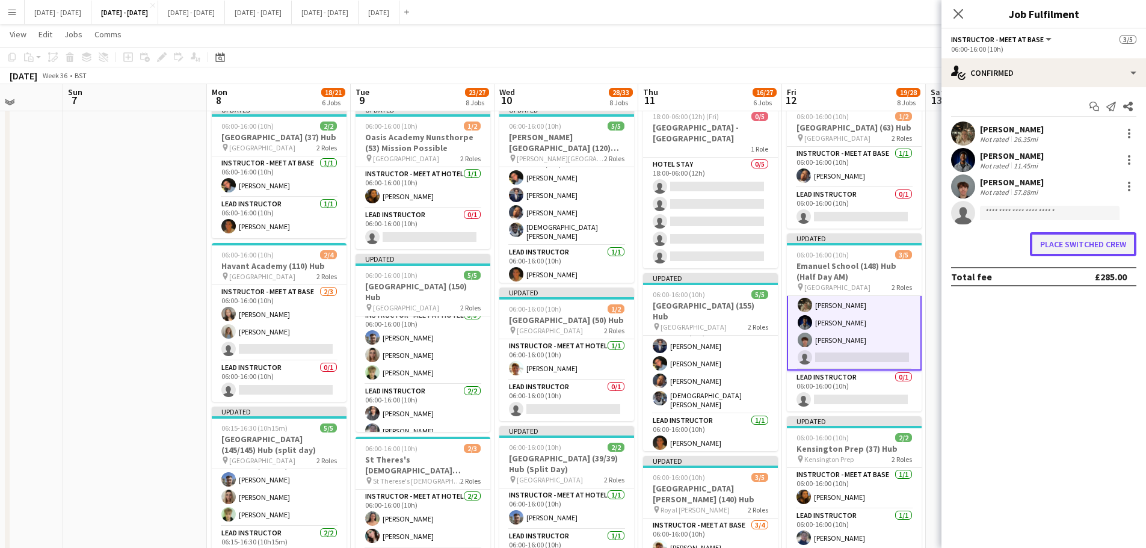
click at [1050, 244] on button "Place switched crew" at bounding box center [1083, 244] width 107 height 24
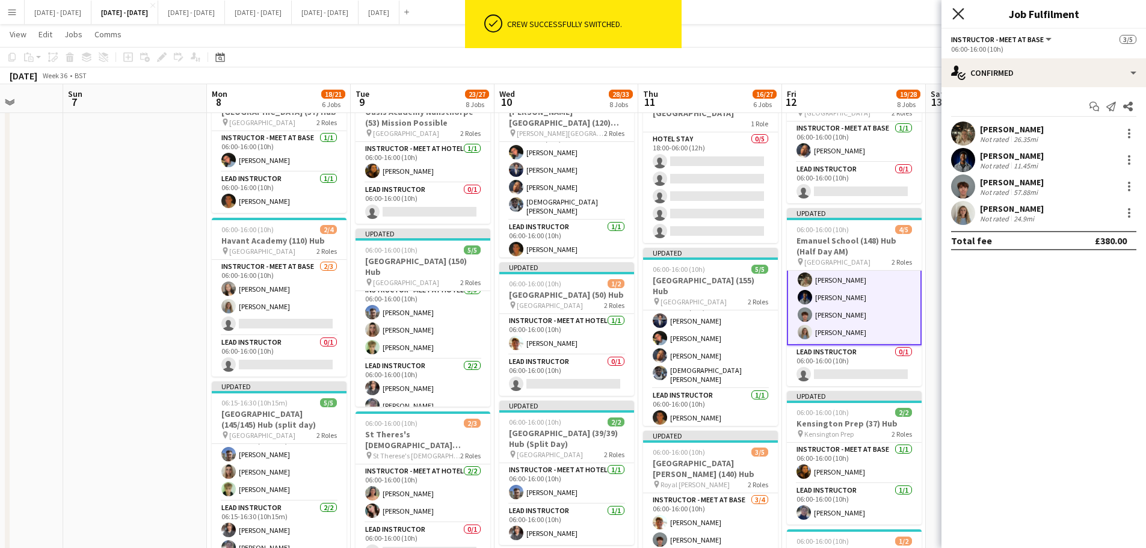
click at [956, 10] on icon "Close pop-in" at bounding box center [958, 13] width 11 height 11
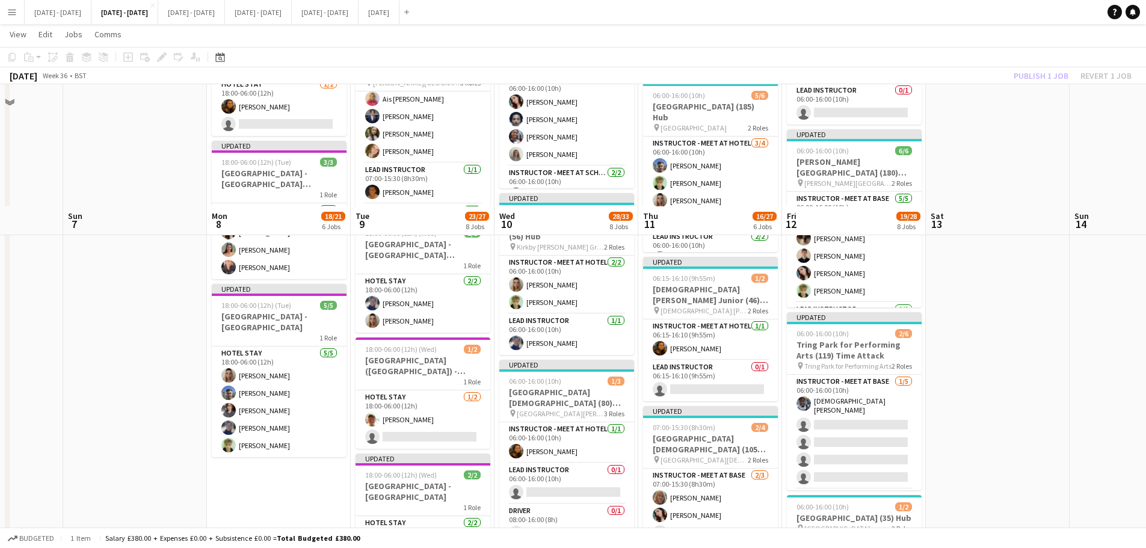
scroll to position [722, 0]
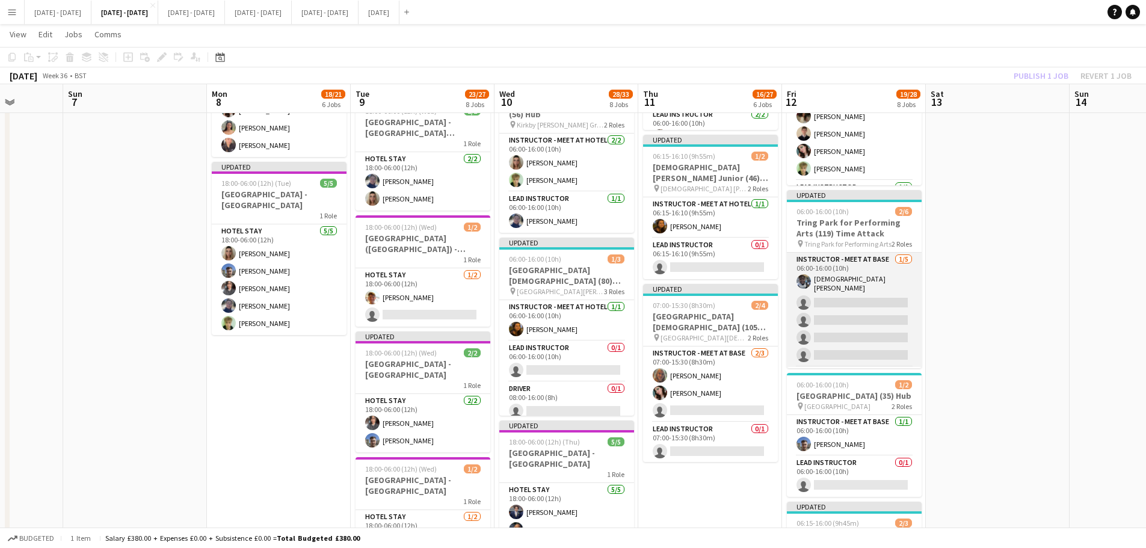
click at [873, 306] on app-card-role "Instructor - Meet at Base 1/5 06:00-16:00 (10h) Adesua Odidison single-neutral-…" at bounding box center [854, 310] width 135 height 114
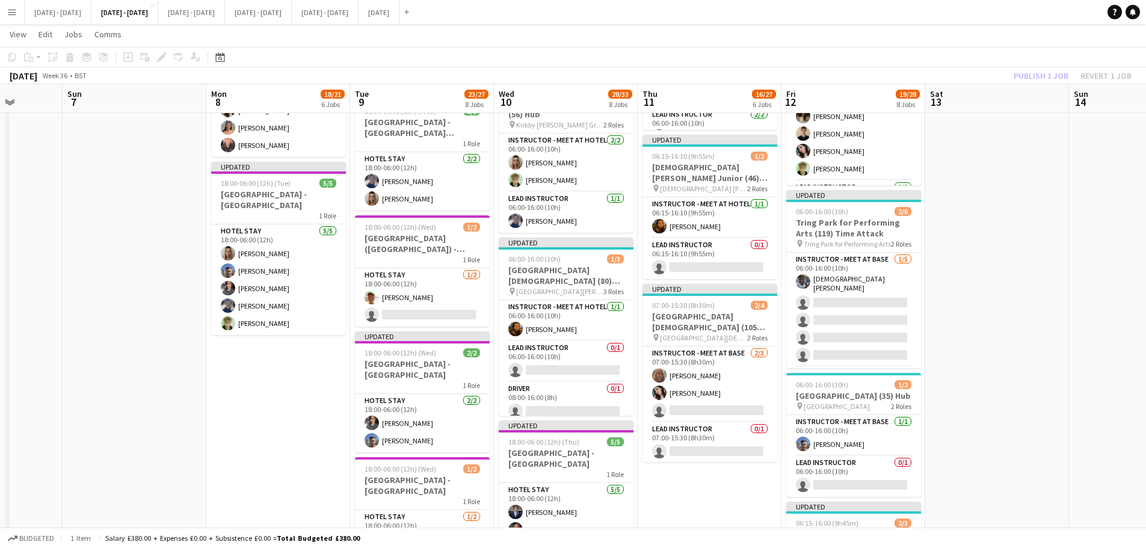
scroll to position [19, 0]
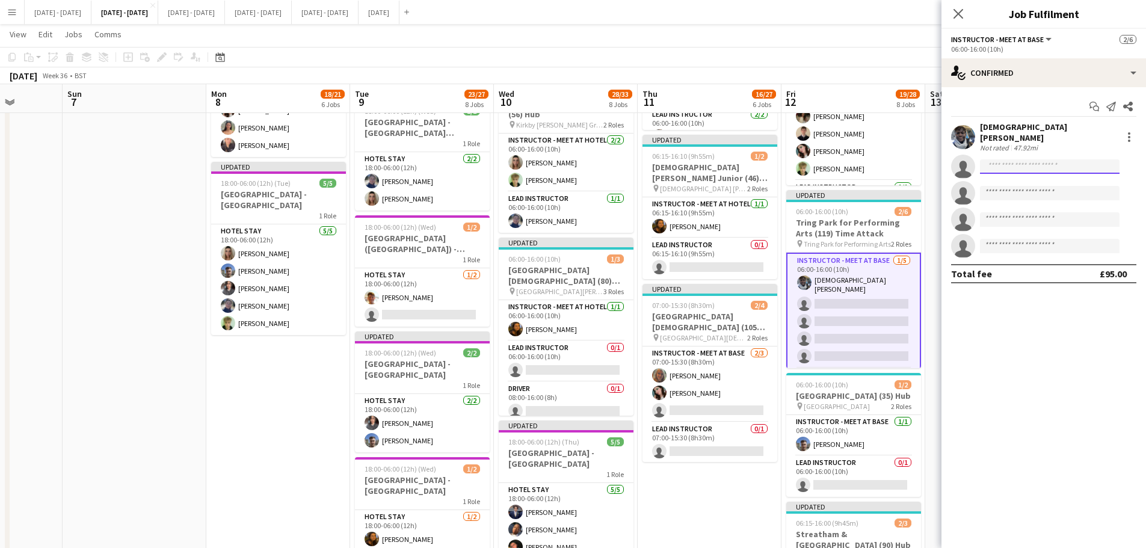
click at [1033, 166] on input at bounding box center [1050, 166] width 140 height 14
type input "****"
click at [1022, 176] on span "[PERSON_NAME]" at bounding box center [1024, 177] width 69 height 10
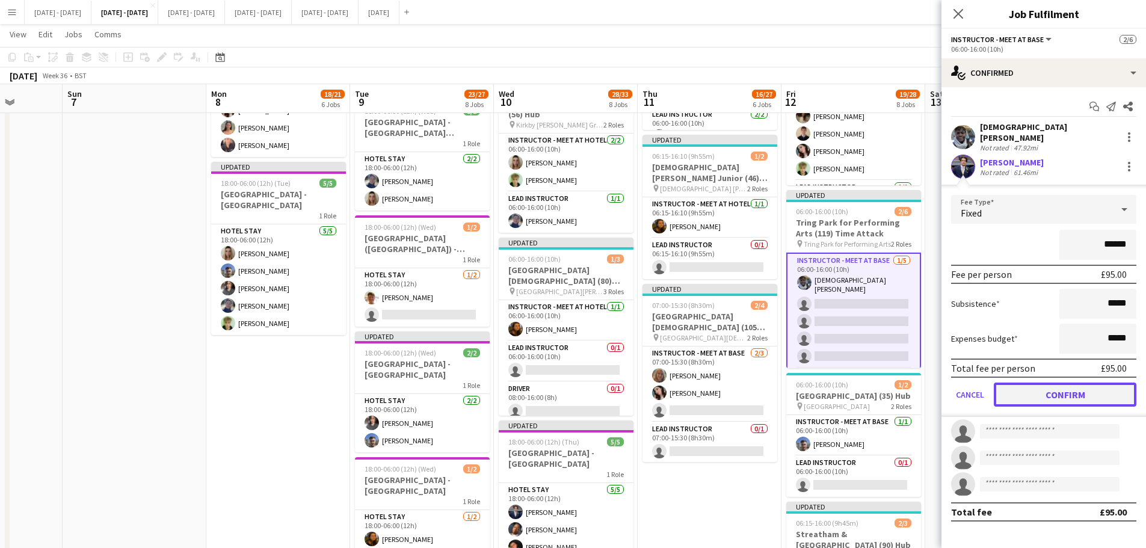
click at [1088, 384] on button "Confirm" at bounding box center [1065, 395] width 143 height 24
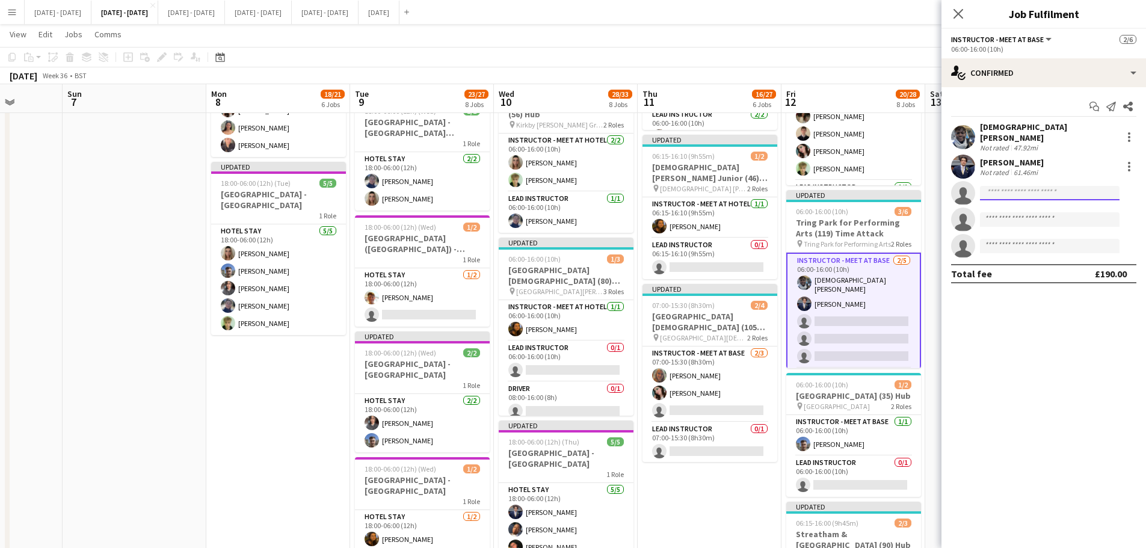
click at [1015, 191] on input at bounding box center [1050, 193] width 140 height 14
type input "****"
click at [961, 8] on icon "Close pop-in" at bounding box center [958, 13] width 11 height 11
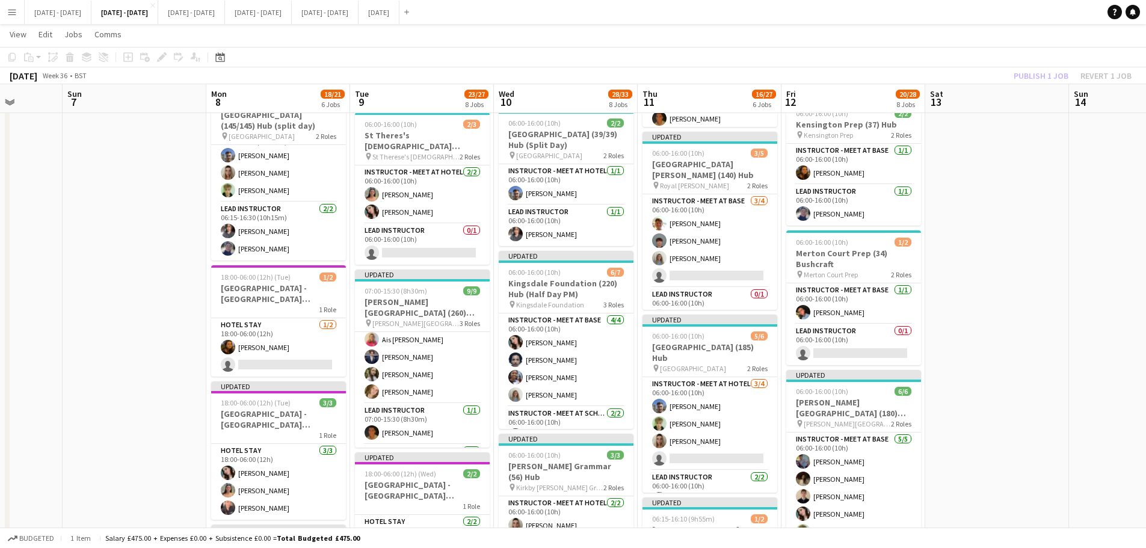
scroll to position [301, 0]
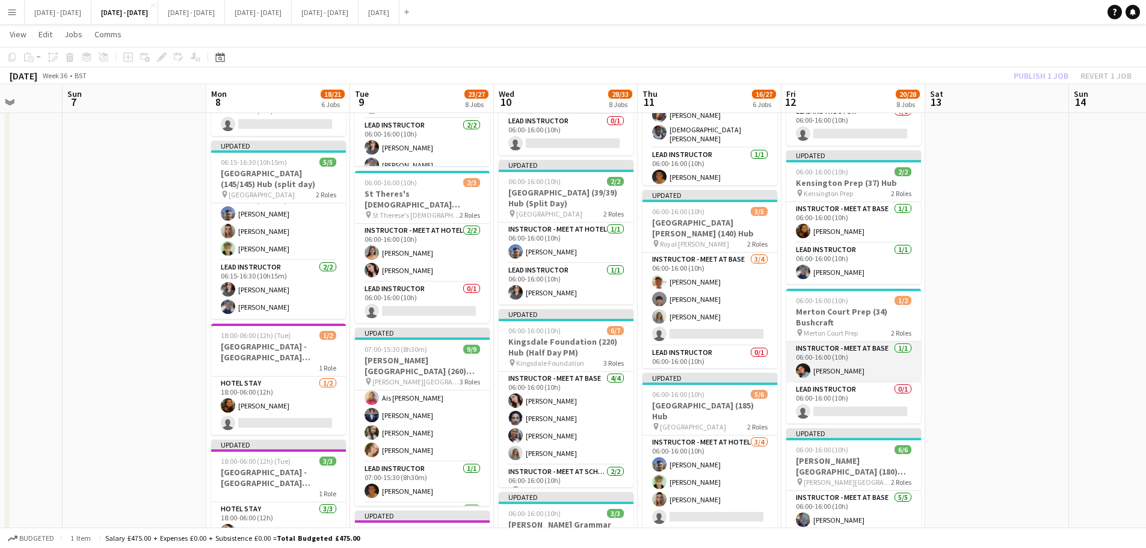
click at [842, 378] on app-card-role "Instructor - Meet at Base 1/1 06:00-16:00 (10h) Eloise Cook" at bounding box center [853, 362] width 135 height 41
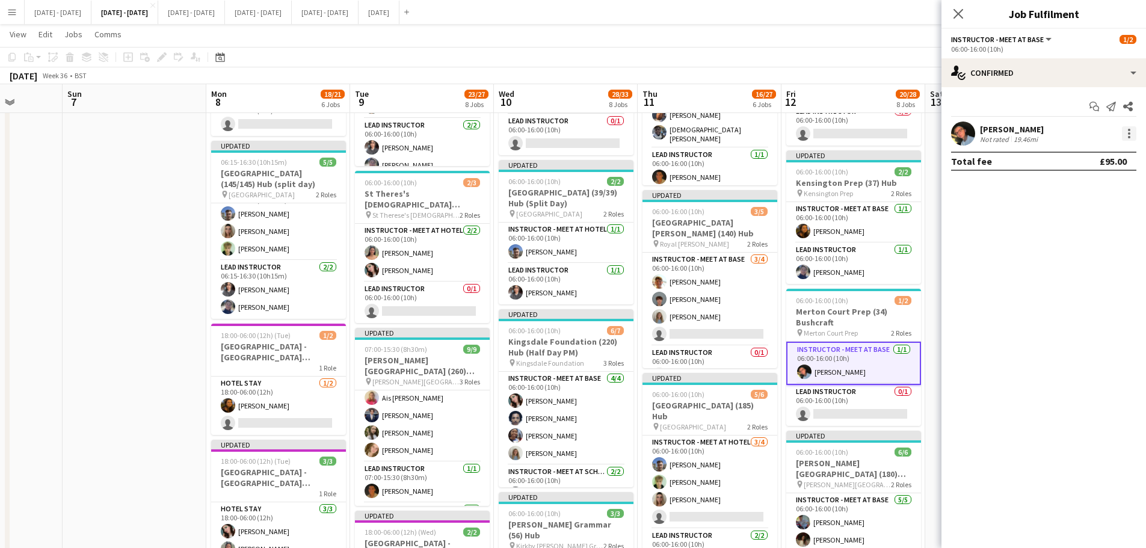
click at [1128, 132] on div at bounding box center [1129, 133] width 14 height 14
click at [1093, 188] on span "Switch crew" at bounding box center [1077, 184] width 51 height 10
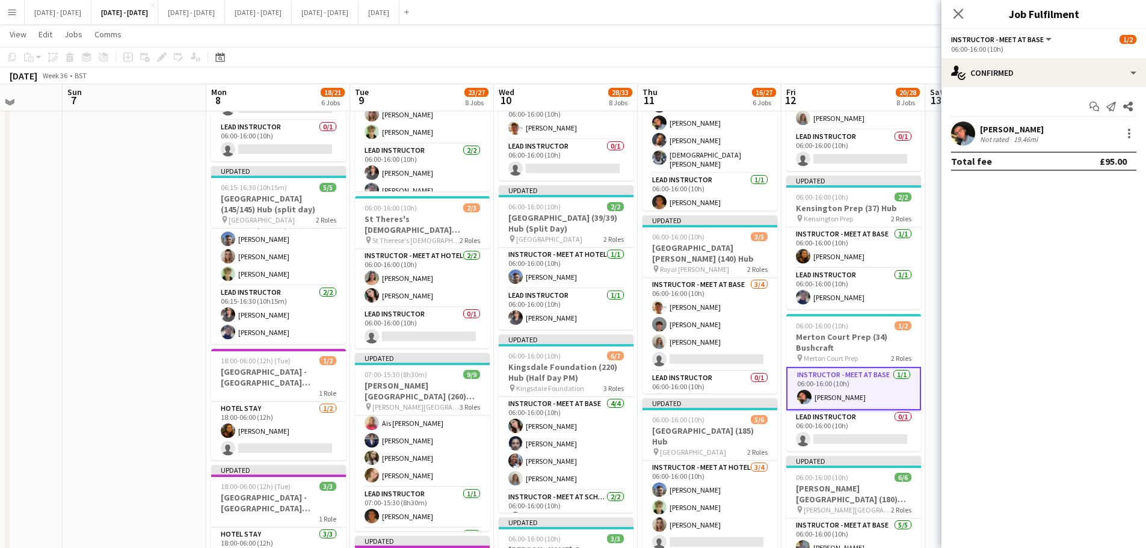
click at [959, 13] on icon at bounding box center [959, 14] width 10 height 10
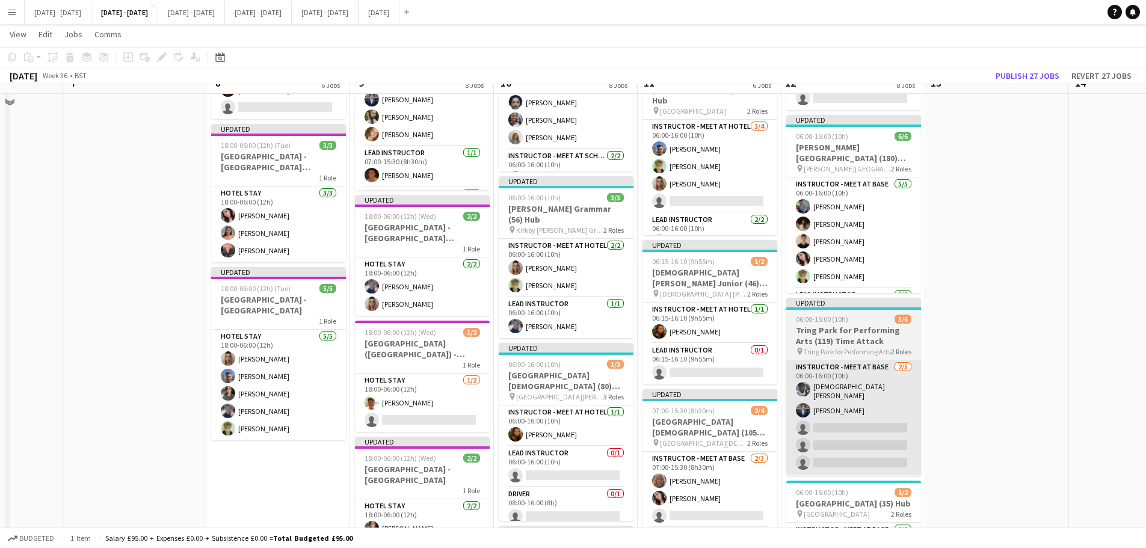
scroll to position [662, 0]
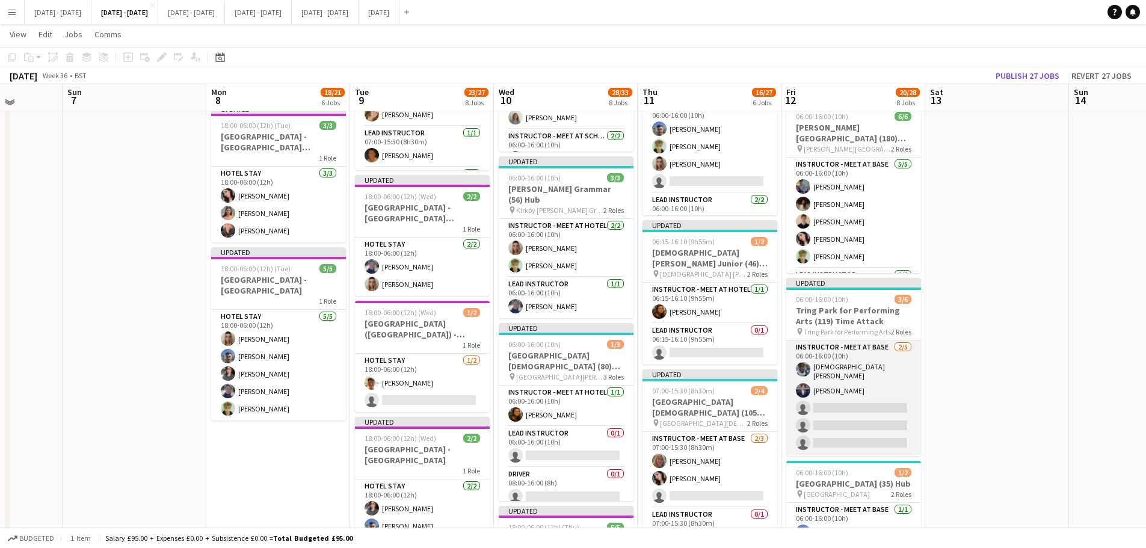
click at [850, 398] on app-card-role "Instructor - Meet at Base 2/5 06:00-16:00 (10h) Adesua Odidison Drew Shelley-Wi…" at bounding box center [853, 398] width 135 height 114
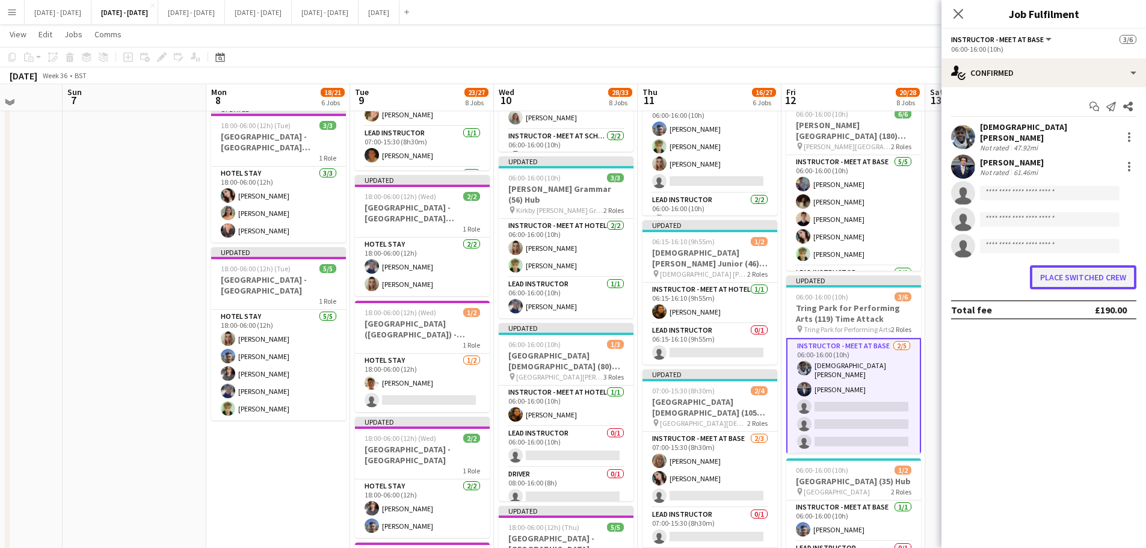
click at [1075, 275] on button "Place switched crew" at bounding box center [1083, 277] width 107 height 24
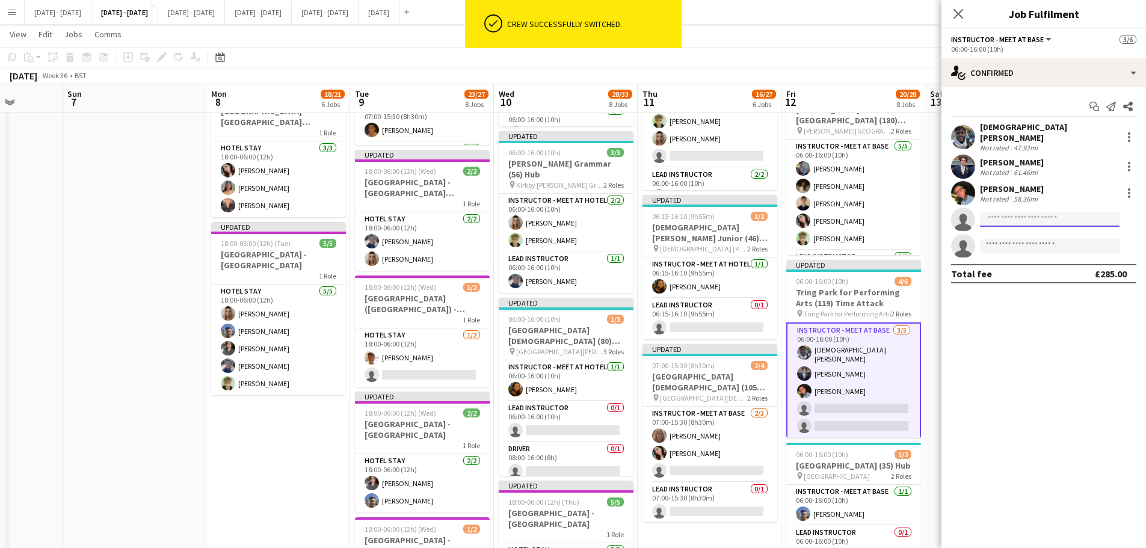
click at [1033, 212] on input at bounding box center [1050, 219] width 140 height 14
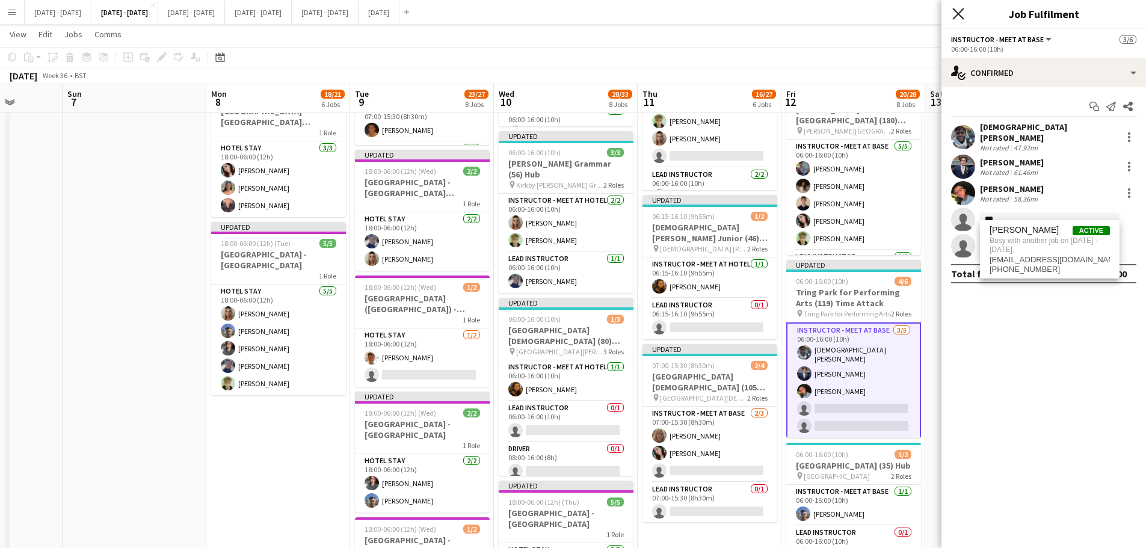
type input "***"
click at [963, 10] on icon at bounding box center [958, 13] width 11 height 11
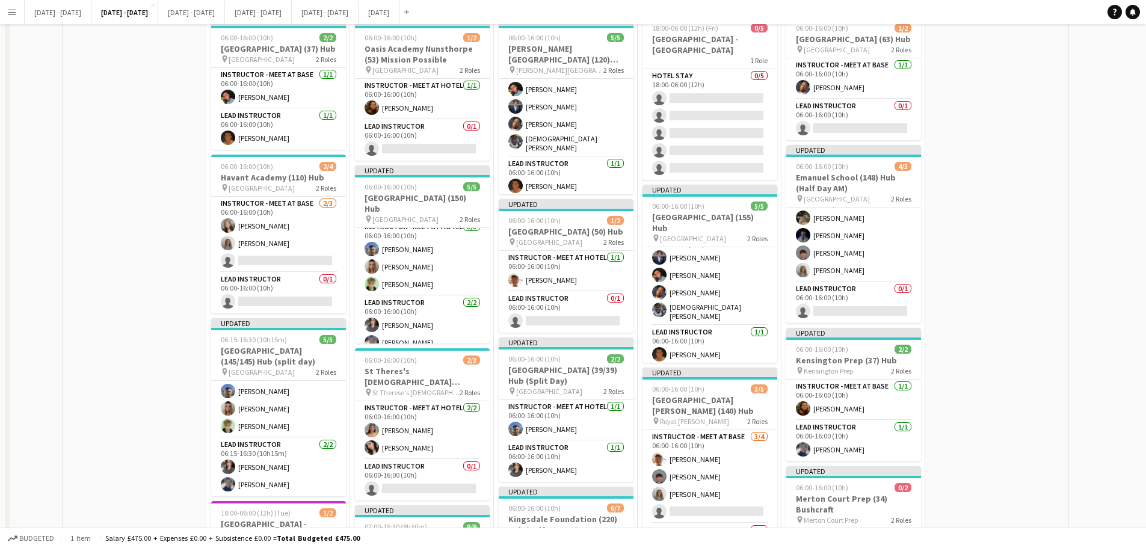
scroll to position [0, 0]
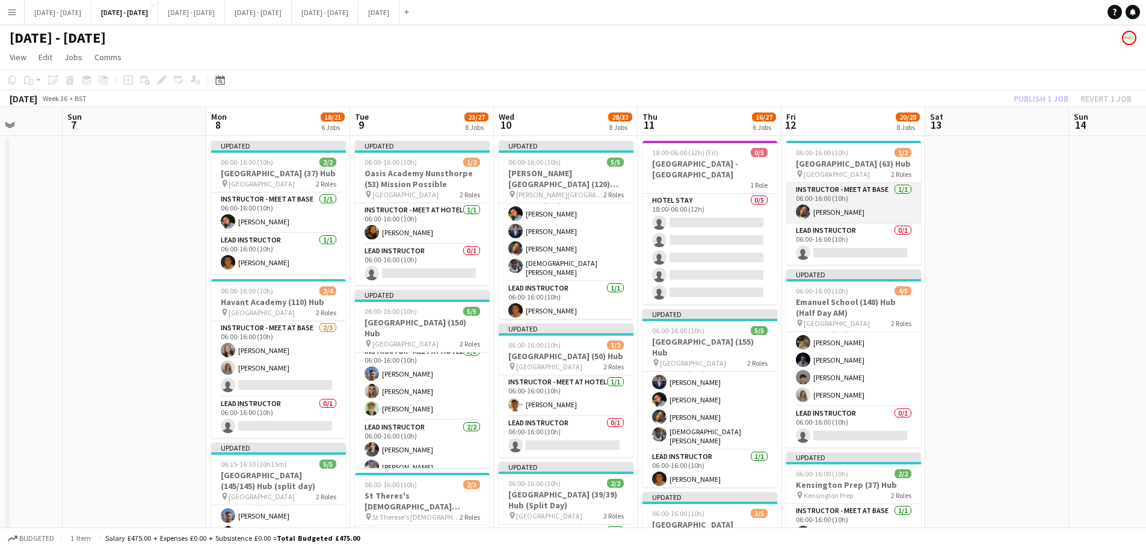
click at [822, 217] on app-card-role "Instructor - Meet at Base 1/1 06:00-16:00 (10h) Oluwapelumi Oguntunde" at bounding box center [853, 203] width 135 height 41
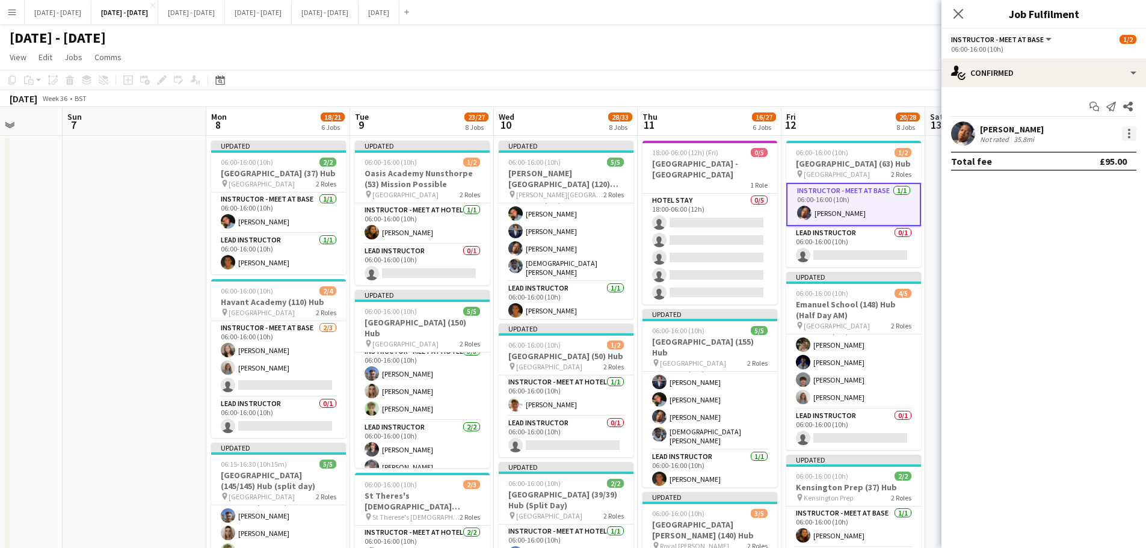
click at [1123, 134] on div at bounding box center [1129, 133] width 14 height 14
click at [1090, 185] on span "Switch crew" at bounding box center [1077, 184] width 51 height 10
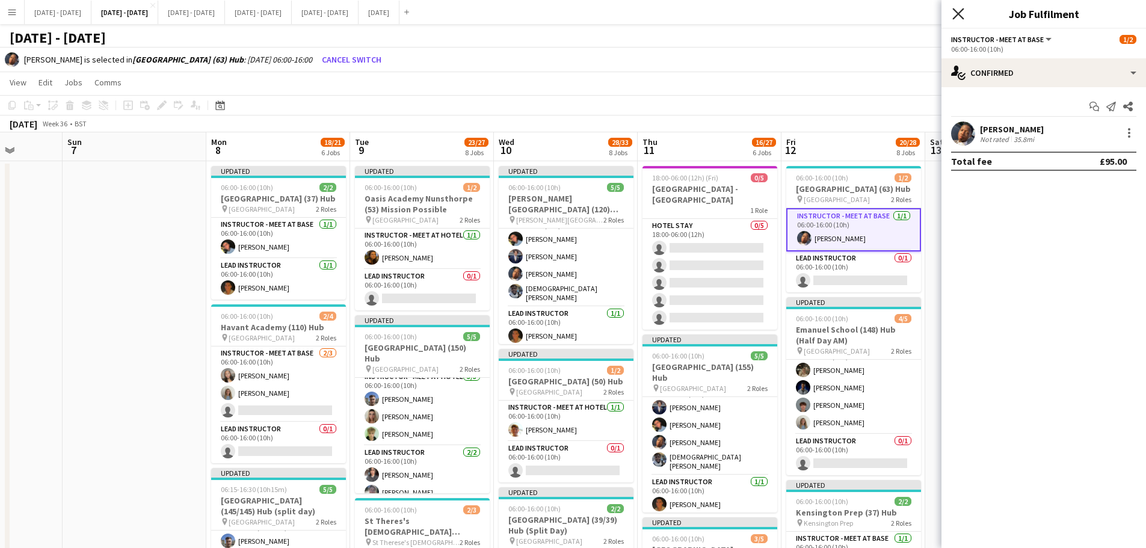
click at [959, 14] on icon at bounding box center [958, 13] width 11 height 11
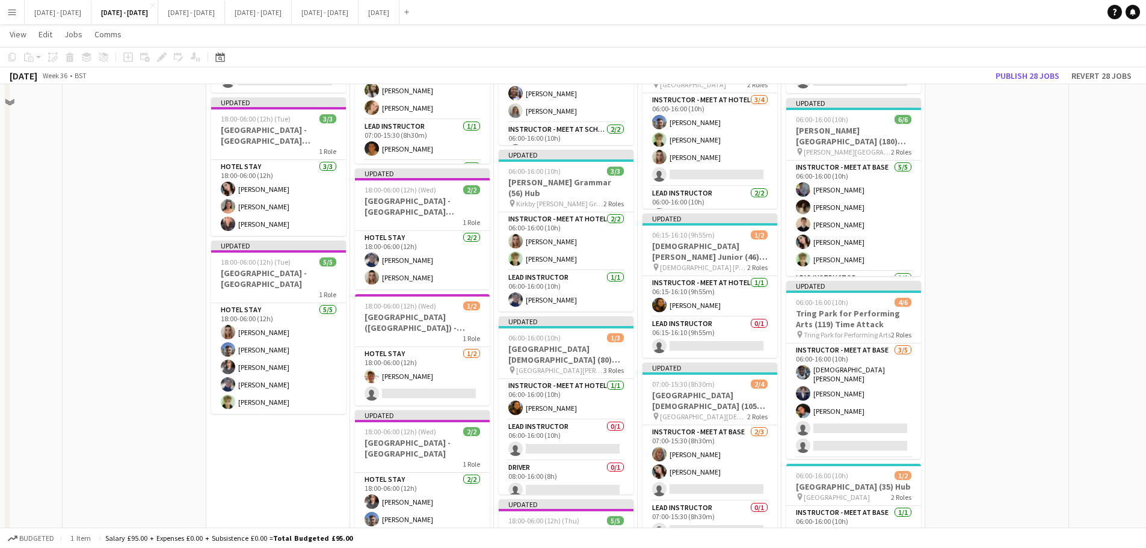
scroll to position [722, 0]
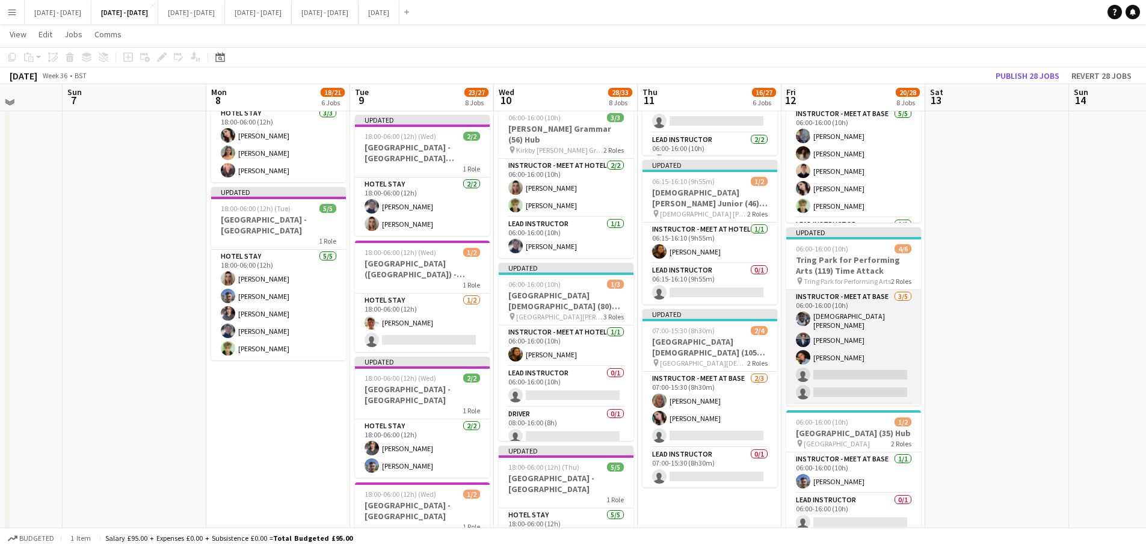
click at [876, 385] on app-card-role "Instructor - Meet at Base 3/5 06:00-16:00 (10h) Adesua Odidison Drew Shelley-Wi…" at bounding box center [853, 347] width 135 height 114
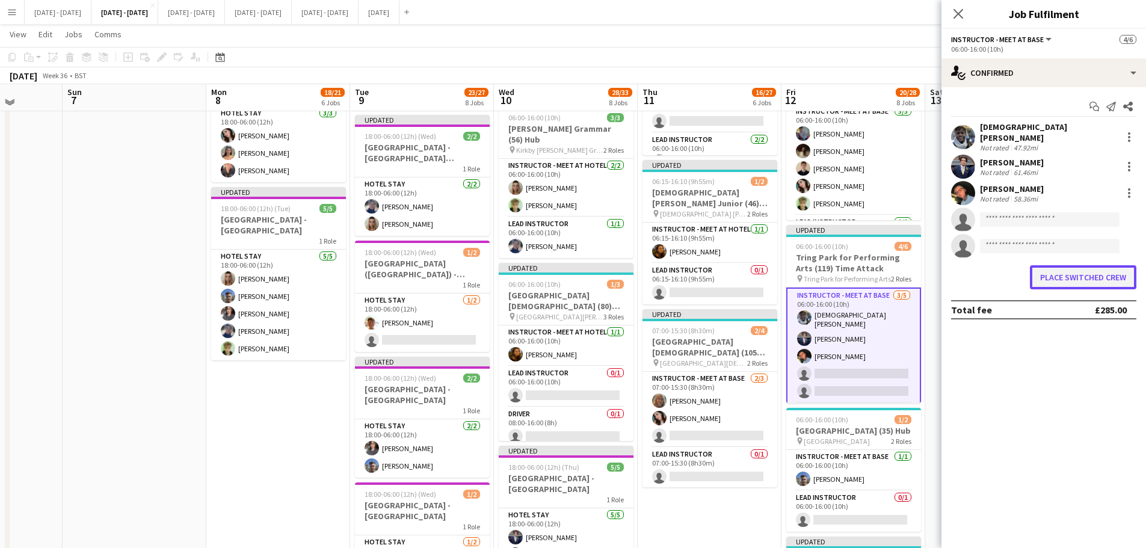
click at [1061, 268] on button "Place switched crew" at bounding box center [1083, 277] width 107 height 24
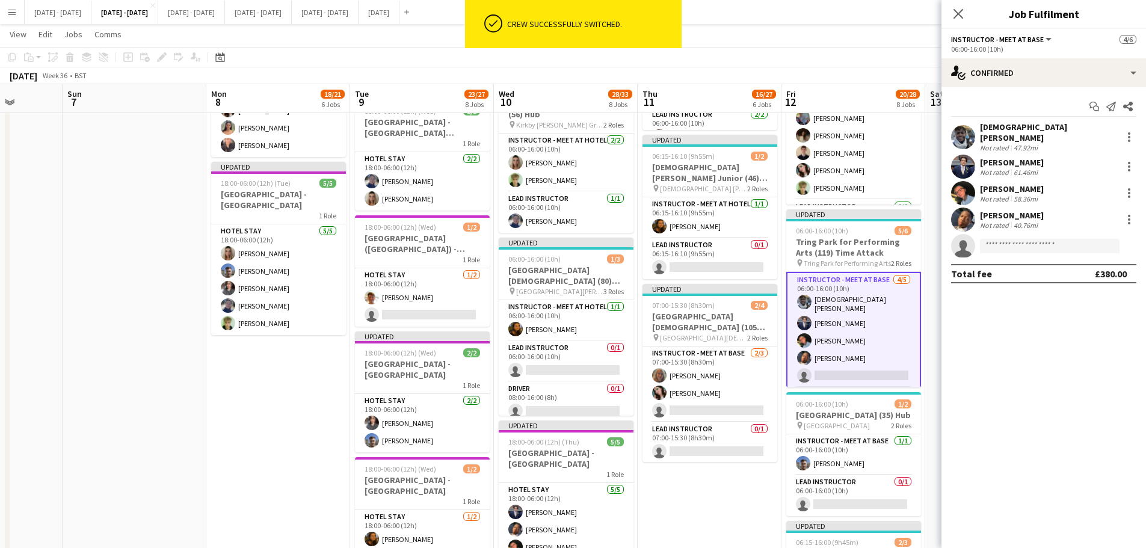
drag, startPoint x: 962, startPoint y: 12, endPoint x: 961, endPoint y: 22, distance: 10.2
click at [961, 12] on icon "Close pop-in" at bounding box center [959, 14] width 10 height 10
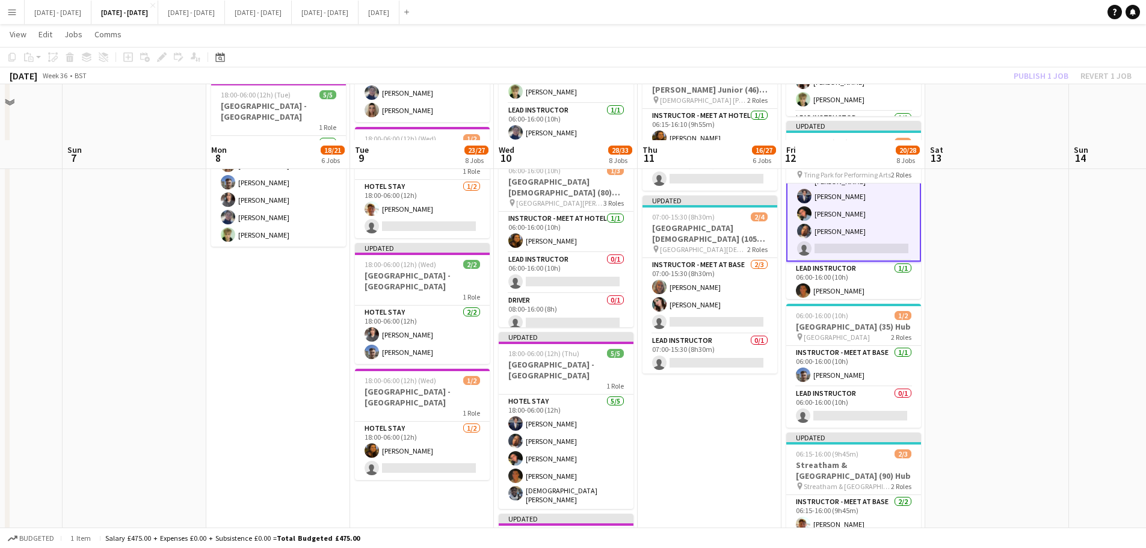
scroll to position [782, 0]
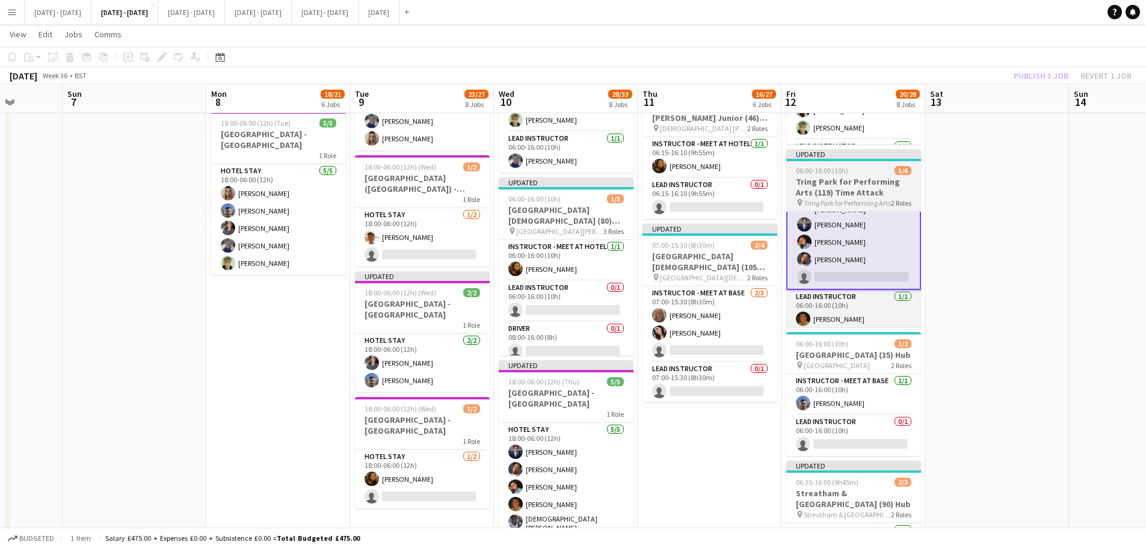
drag, startPoint x: 862, startPoint y: 181, endPoint x: 857, endPoint y: 191, distance: 10.8
click at [862, 175] on div "06:00-16:00 (10h) 5/6" at bounding box center [853, 170] width 135 height 9
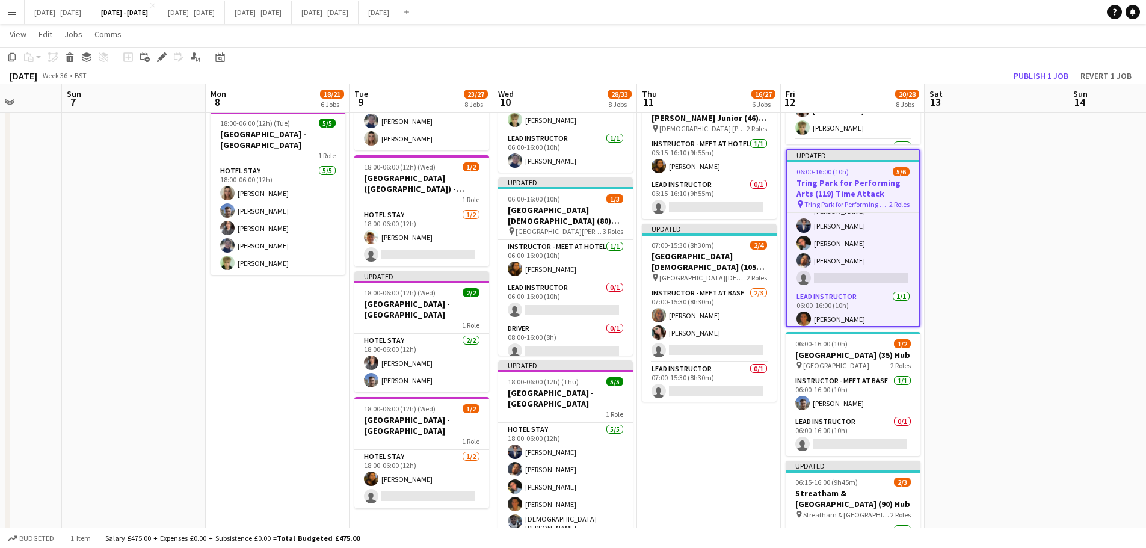
click at [156, 56] on div "Edit" at bounding box center [162, 57] width 14 height 14
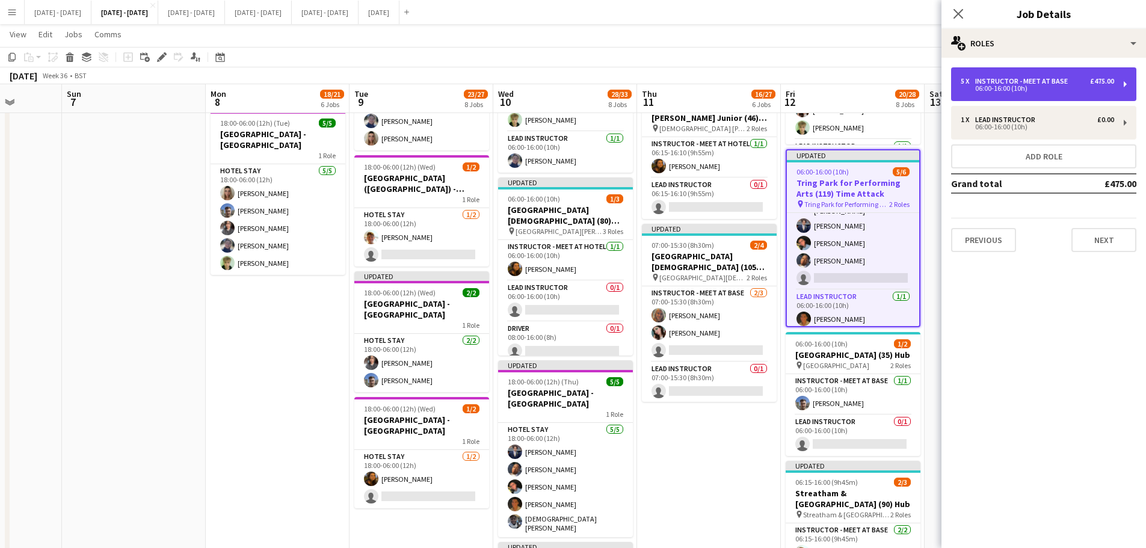
click at [1002, 88] on div "06:00-16:00 (10h)" at bounding box center [1037, 88] width 153 height 6
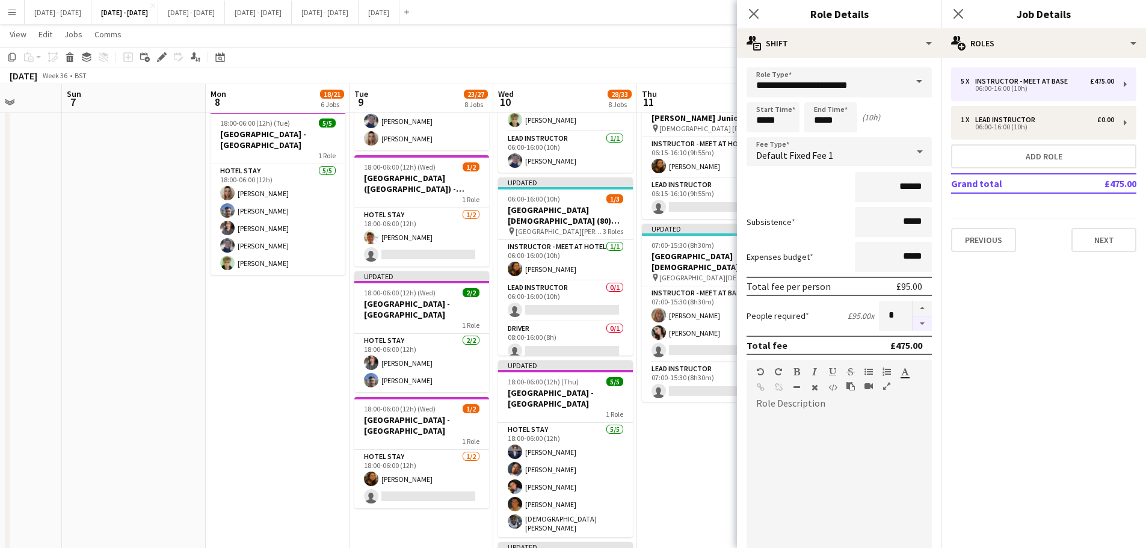
click at [914, 328] on button "button" at bounding box center [922, 324] width 19 height 15
type input "*"
click at [759, 17] on app-icon "Close pop-in" at bounding box center [754, 13] width 17 height 17
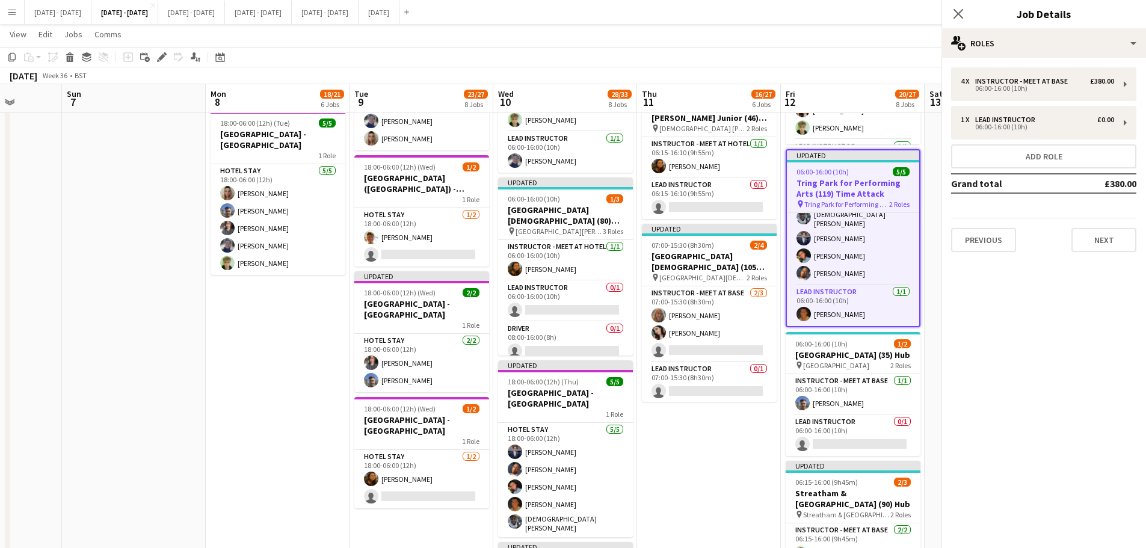
scroll to position [21, 0]
click at [957, 15] on icon at bounding box center [958, 13] width 11 height 11
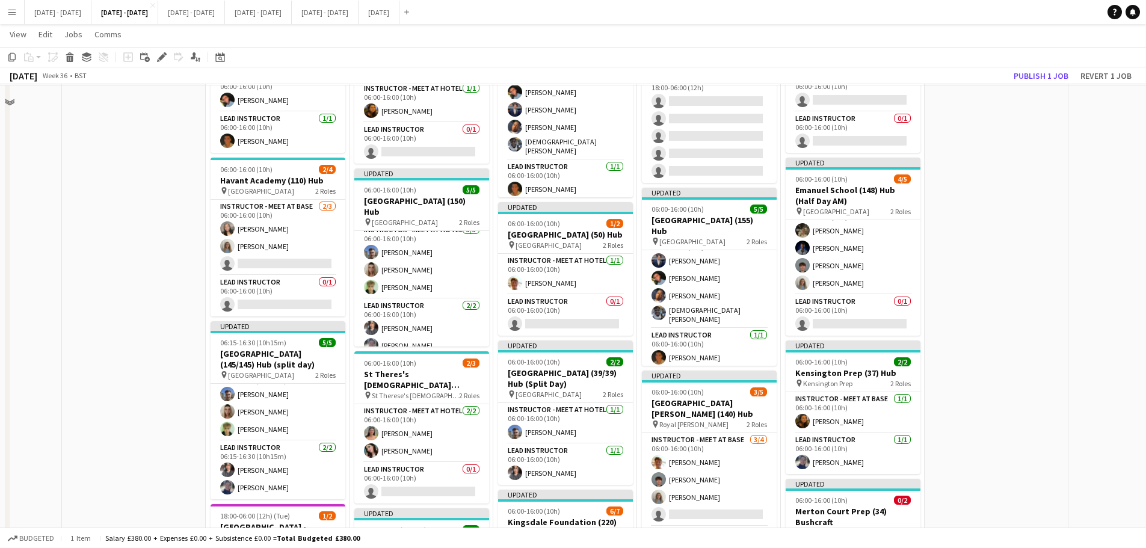
scroll to position [0, 0]
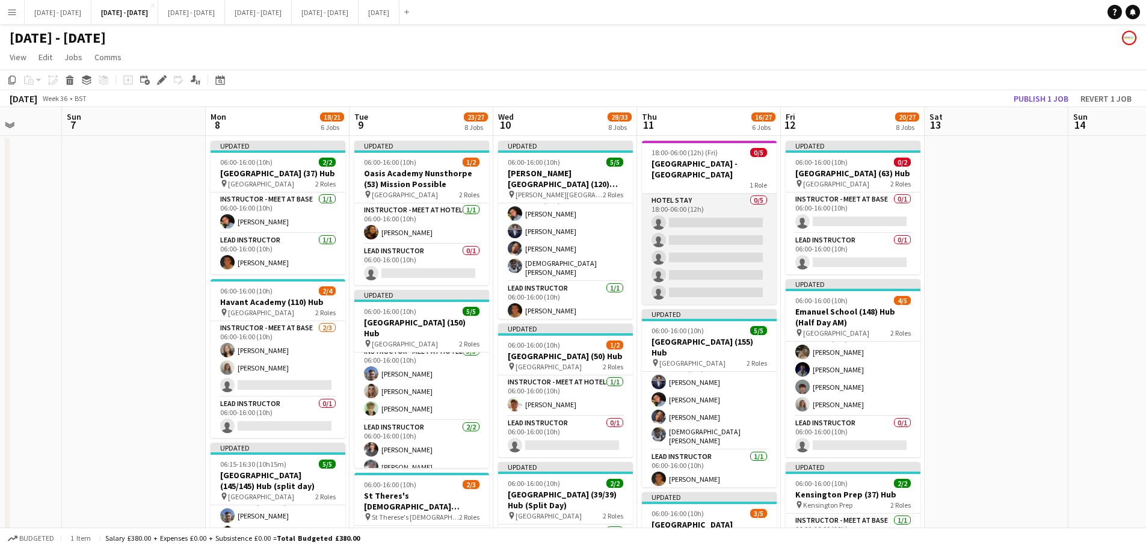
click at [710, 225] on app-card-role "Hotel Stay 0/5 18:00-06:00 (12h) single-neutral-actions single-neutral-actions …" at bounding box center [709, 249] width 135 height 111
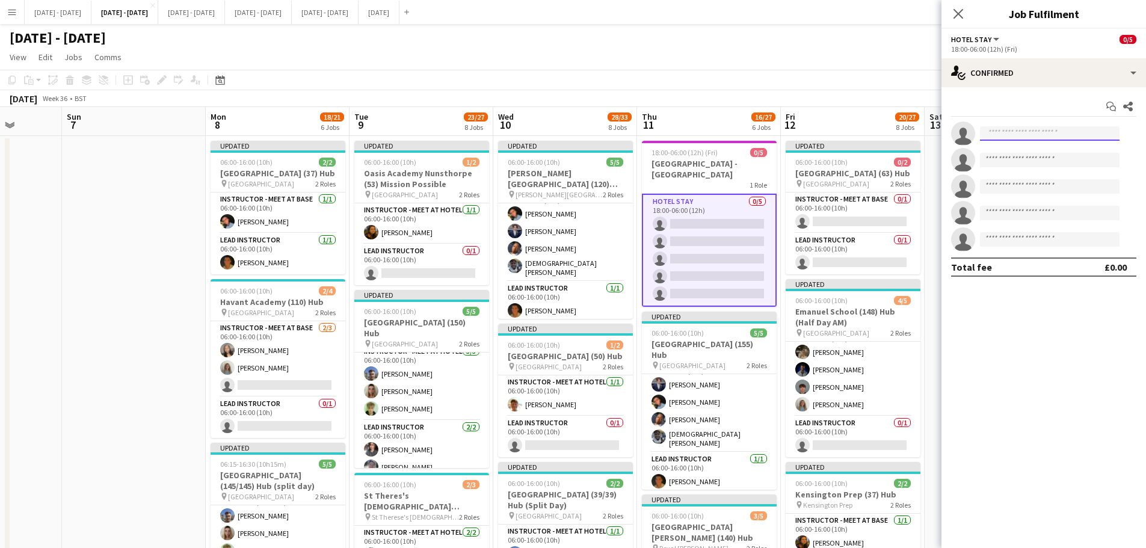
click at [1036, 139] on input at bounding box center [1050, 133] width 140 height 14
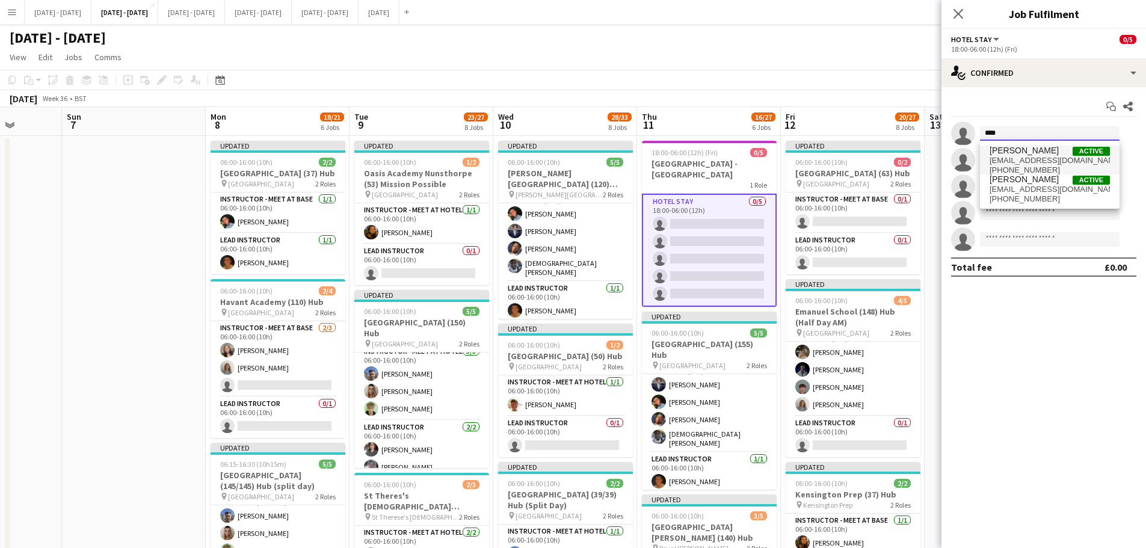
type input "****"
click at [999, 157] on span "matt.dailly99@outlook.com" at bounding box center [1050, 161] width 120 height 10
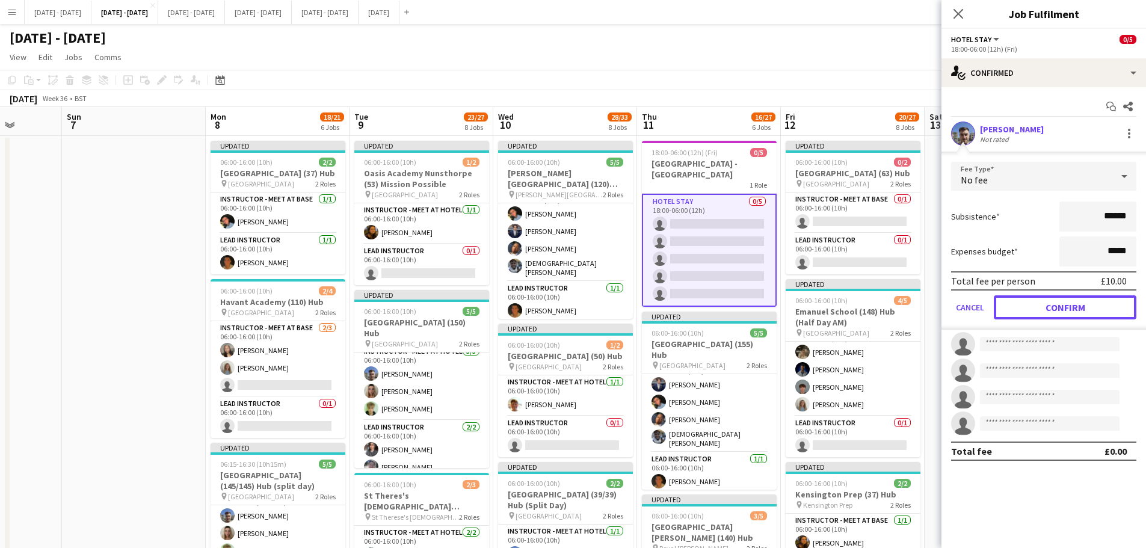
click at [1062, 308] on button "Confirm" at bounding box center [1065, 307] width 143 height 24
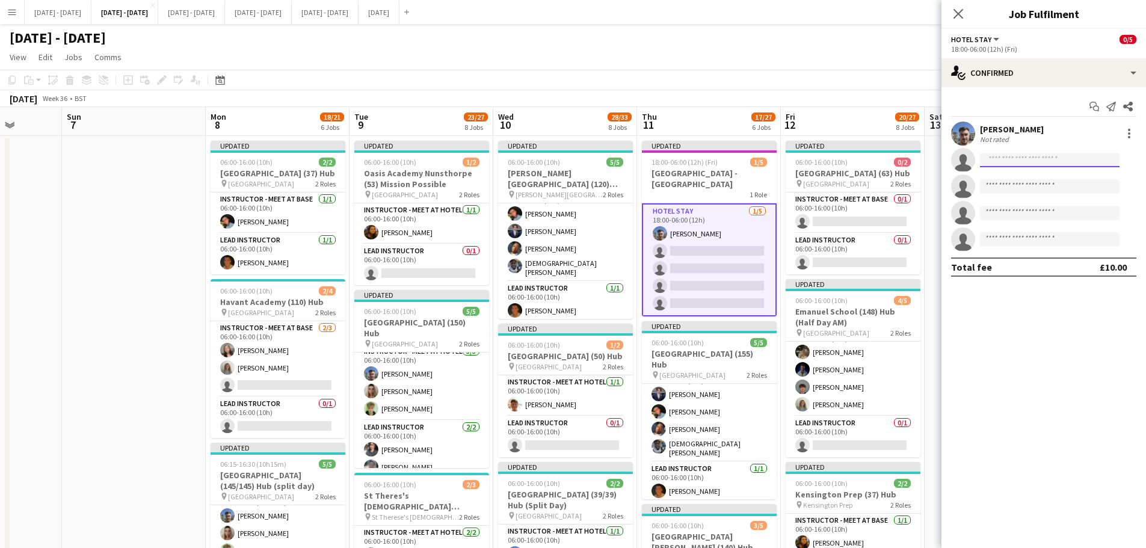
click at [998, 159] on input at bounding box center [1050, 160] width 140 height 14
click at [1134, 131] on div at bounding box center [1129, 133] width 14 height 14
click at [1078, 273] on span "Remove" at bounding box center [1070, 271] width 36 height 10
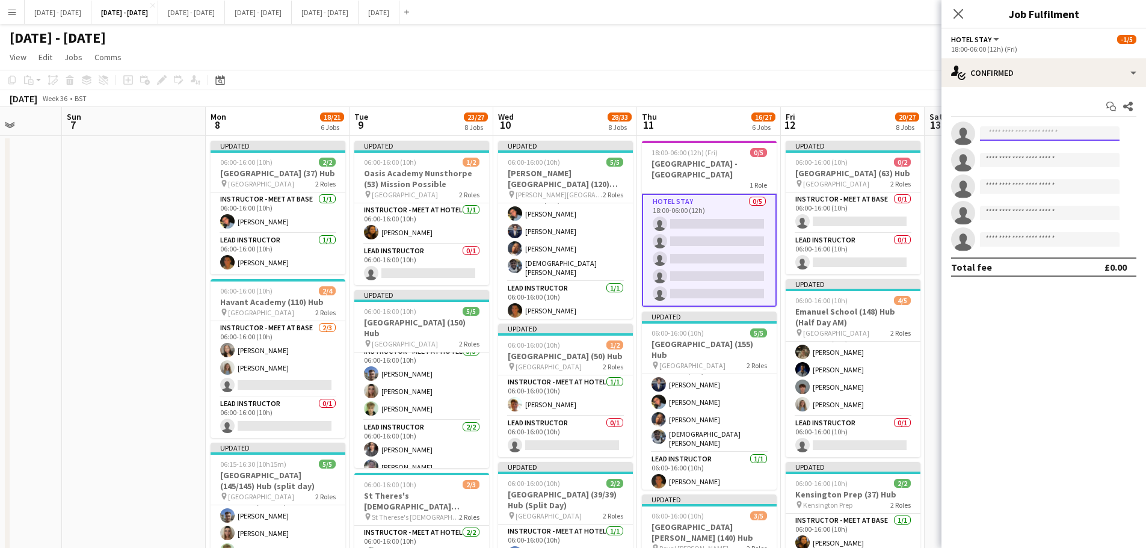
click at [1012, 134] on input at bounding box center [1050, 133] width 140 height 14
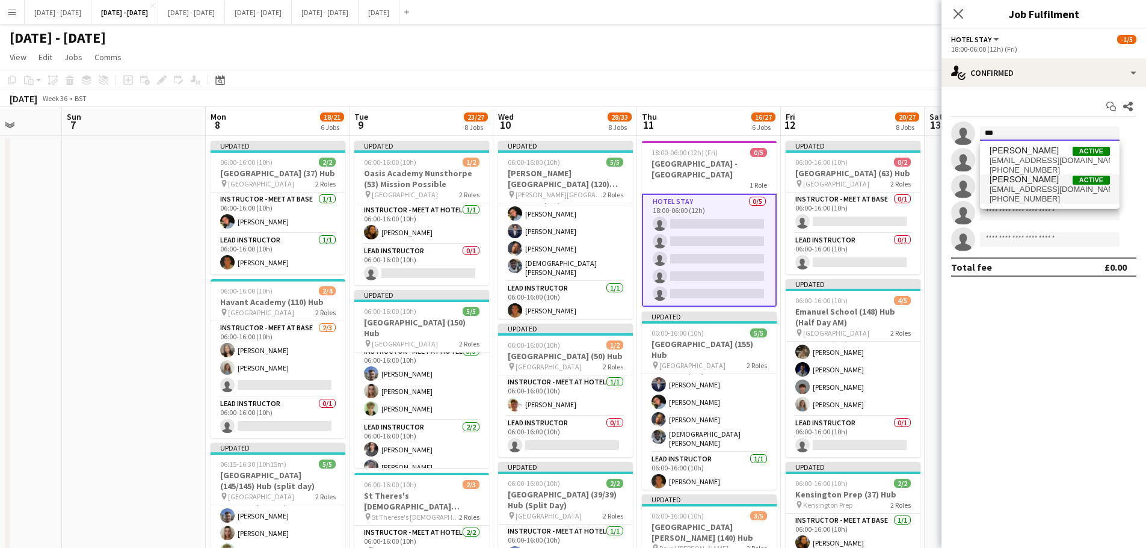
type input "***"
click at [1011, 197] on span "+447749735682" at bounding box center [1050, 199] width 120 height 10
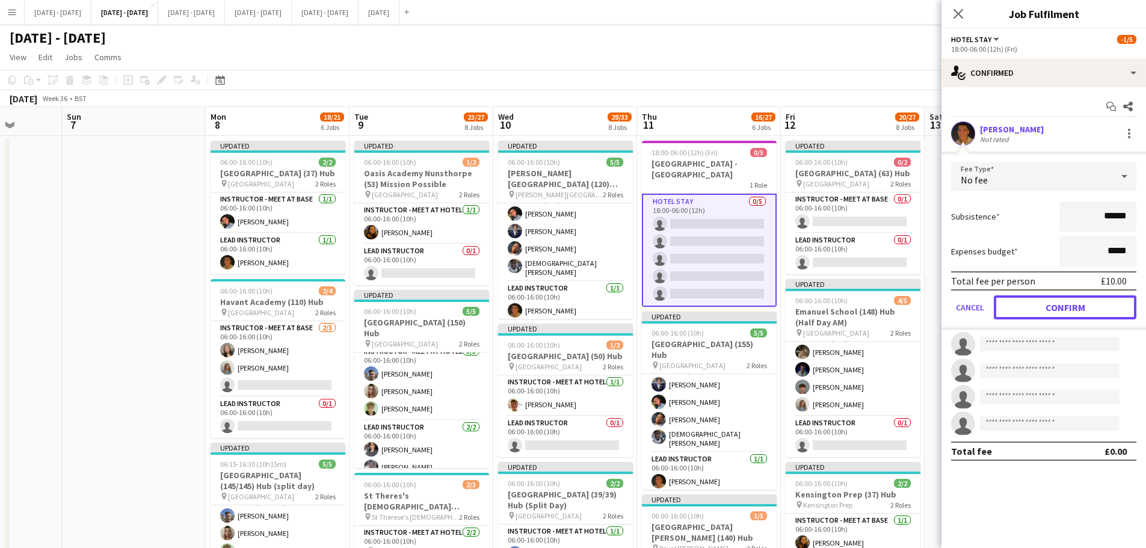
drag, startPoint x: 1055, startPoint y: 303, endPoint x: 1013, endPoint y: 274, distance: 50.2
click at [1055, 303] on button "Confirm" at bounding box center [1065, 307] width 143 height 24
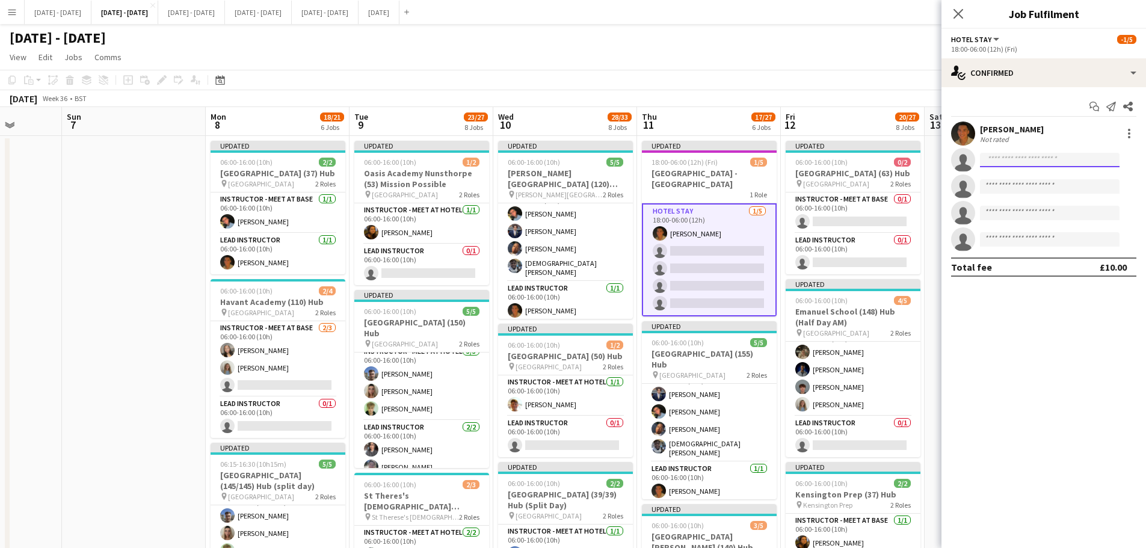
click at [997, 162] on input at bounding box center [1050, 160] width 140 height 14
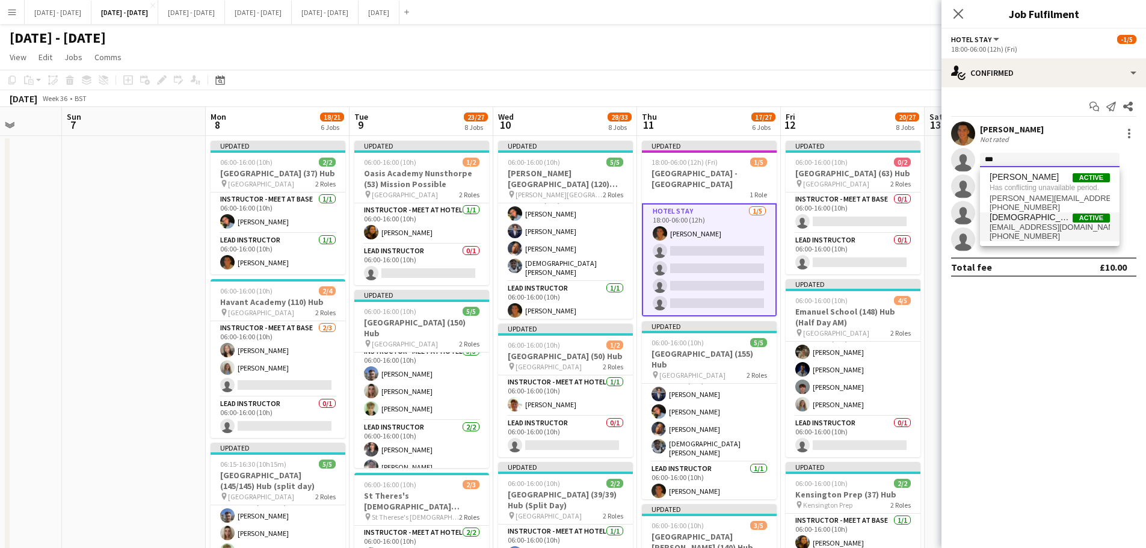
type input "***"
click at [1017, 227] on span "[EMAIL_ADDRESS][DOMAIN_NAME]" at bounding box center [1050, 228] width 120 height 10
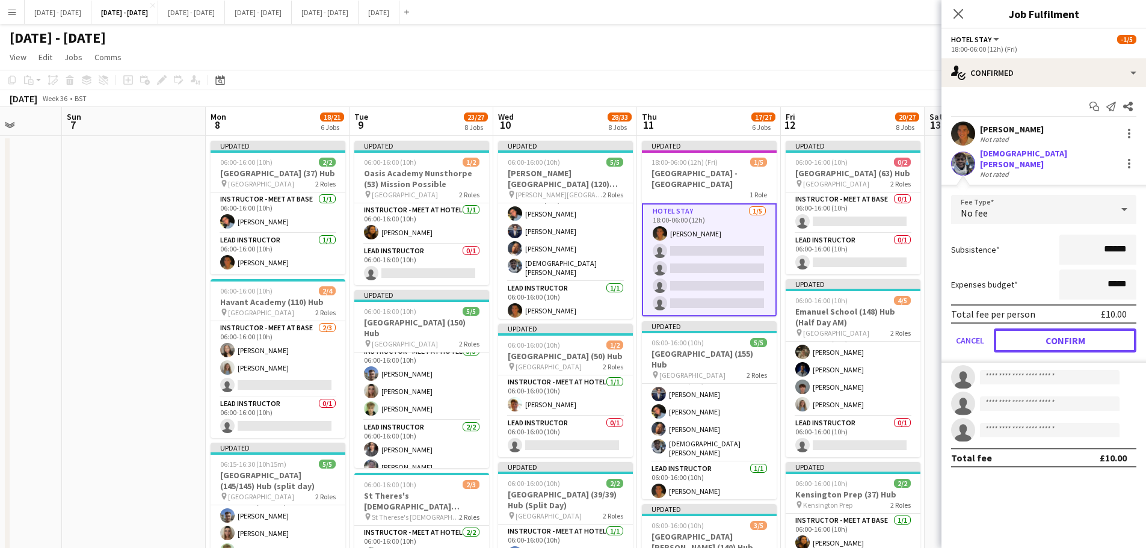
click at [1034, 339] on button "Confirm" at bounding box center [1065, 341] width 143 height 24
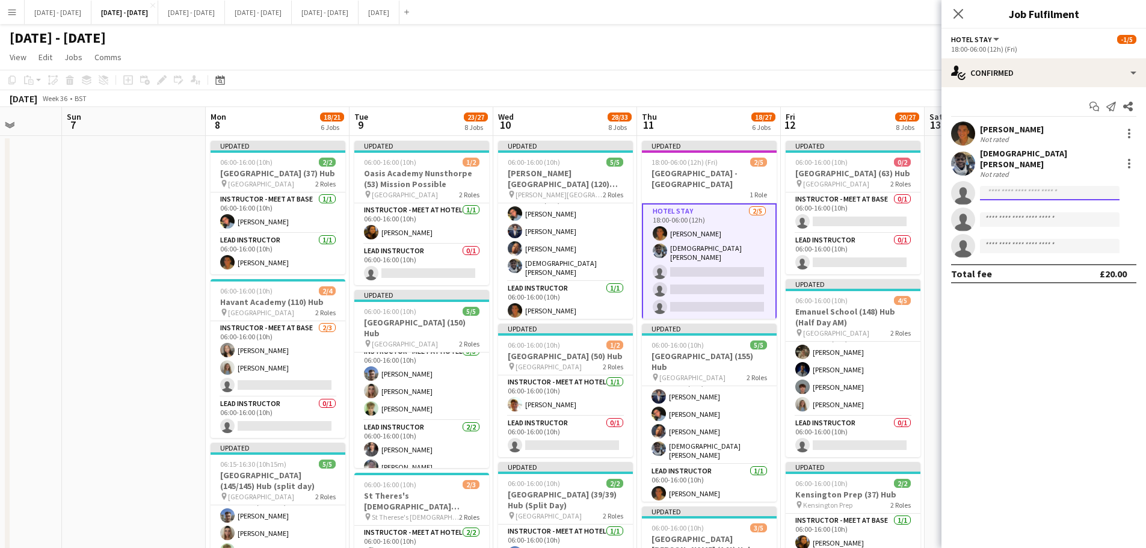
click at [1008, 186] on input at bounding box center [1050, 193] width 140 height 14
type input "****"
click at [996, 212] on span "[EMAIL_ADDRESS][DOMAIN_NAME]" at bounding box center [1050, 214] width 120 height 10
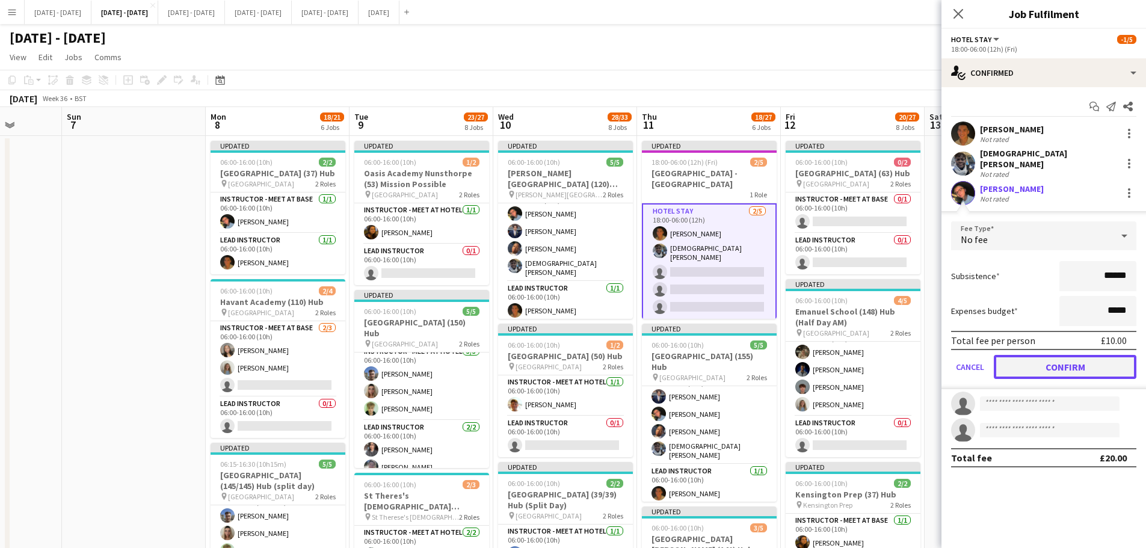
click at [1056, 358] on button "Confirm" at bounding box center [1065, 367] width 143 height 24
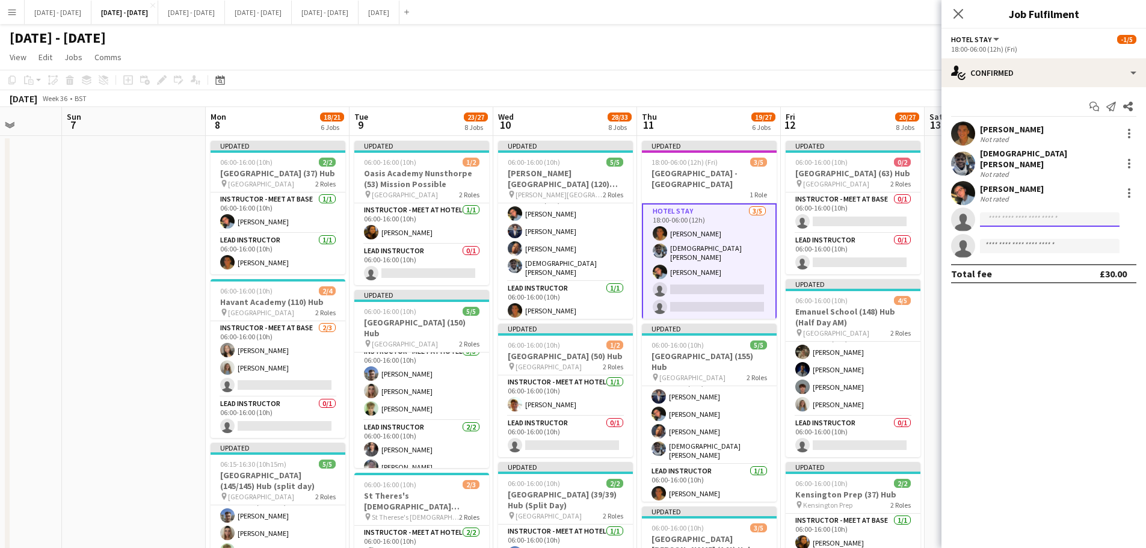
click at [1007, 214] on input at bounding box center [1050, 219] width 140 height 14
type input "****"
click at [1007, 236] on span "[EMAIL_ADDRESS][DOMAIN_NAME]" at bounding box center [1050, 240] width 120 height 10
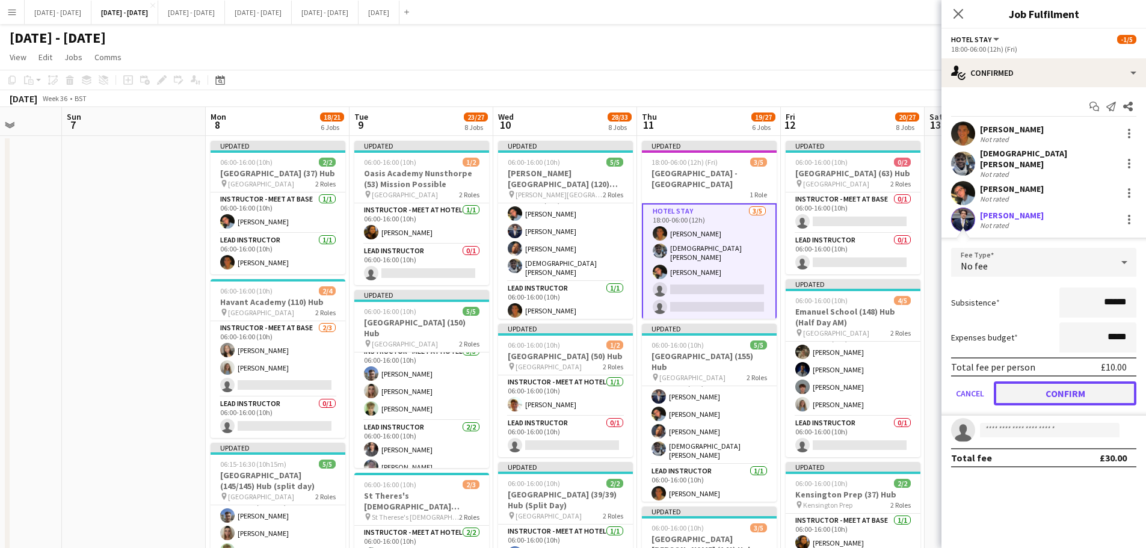
click at [1058, 385] on button "Confirm" at bounding box center [1065, 393] width 143 height 24
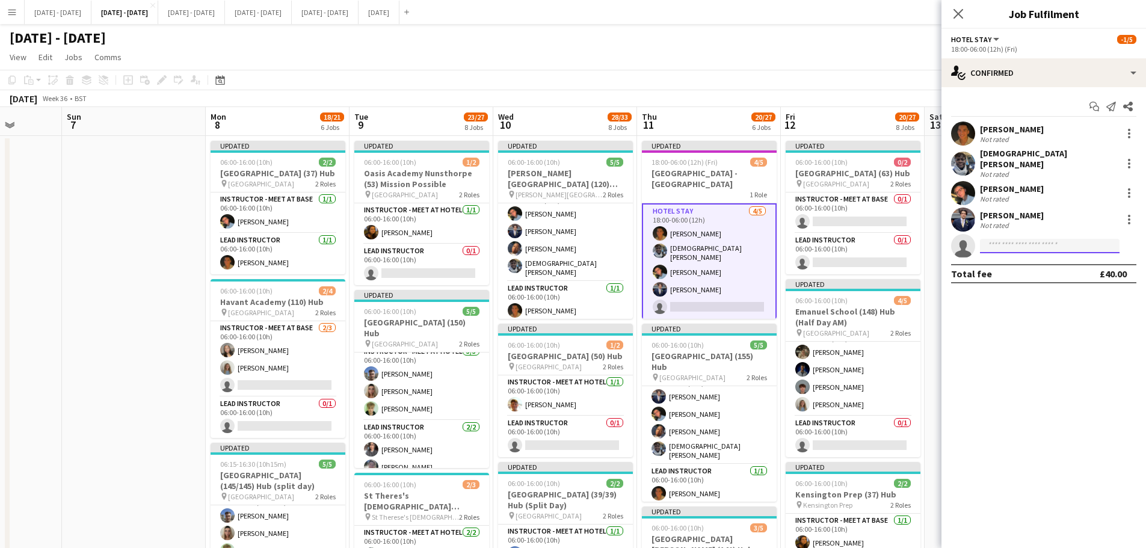
click at [1028, 240] on input at bounding box center [1050, 246] width 140 height 14
type input "***"
click at [1000, 267] on span "pelumio34@gmail.com" at bounding box center [1050, 267] width 120 height 10
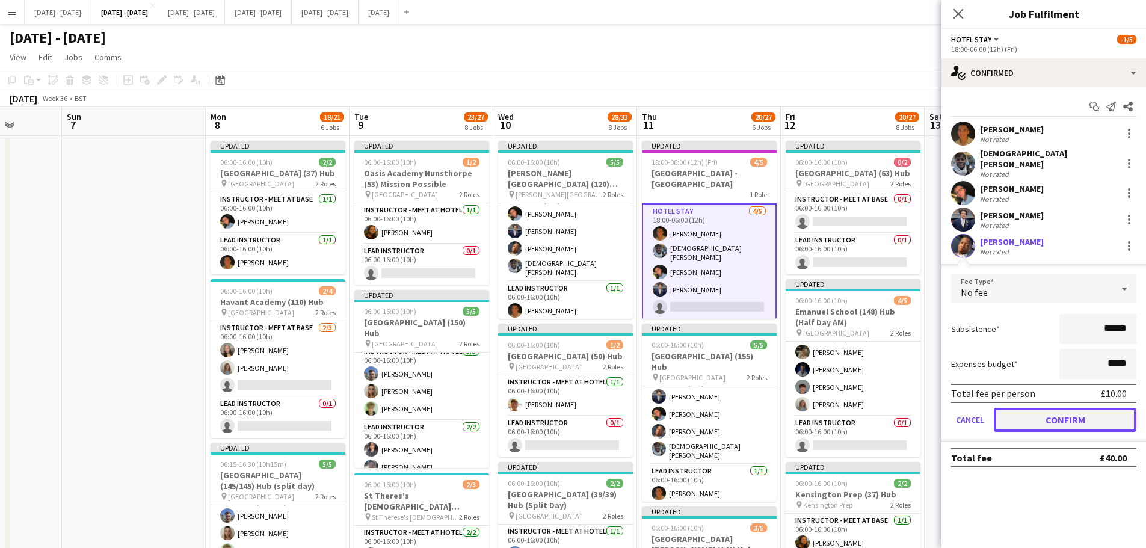
click at [1051, 416] on button "Confirm" at bounding box center [1065, 420] width 143 height 24
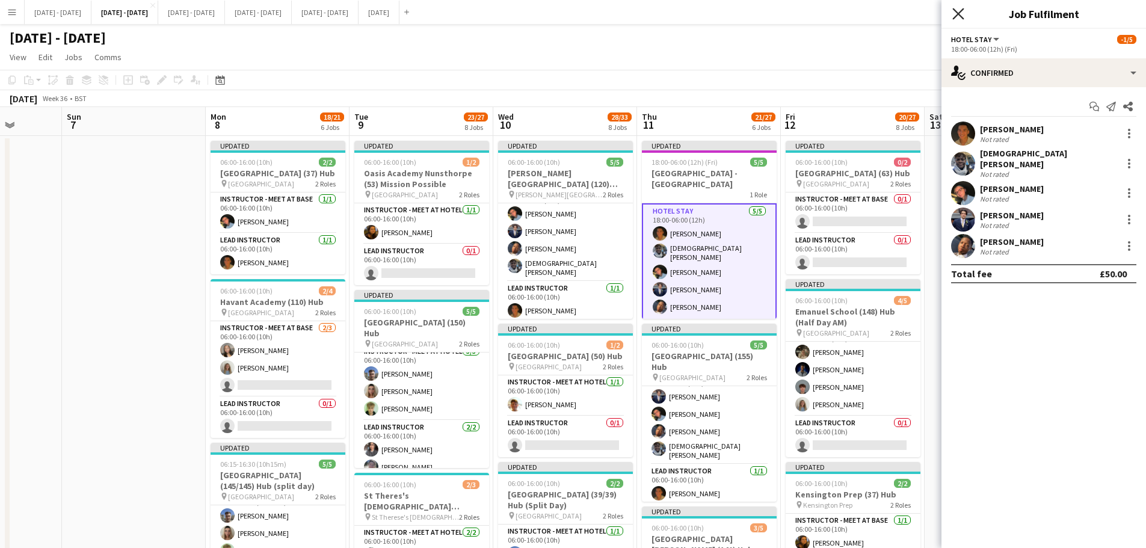
click at [963, 9] on icon at bounding box center [958, 13] width 11 height 11
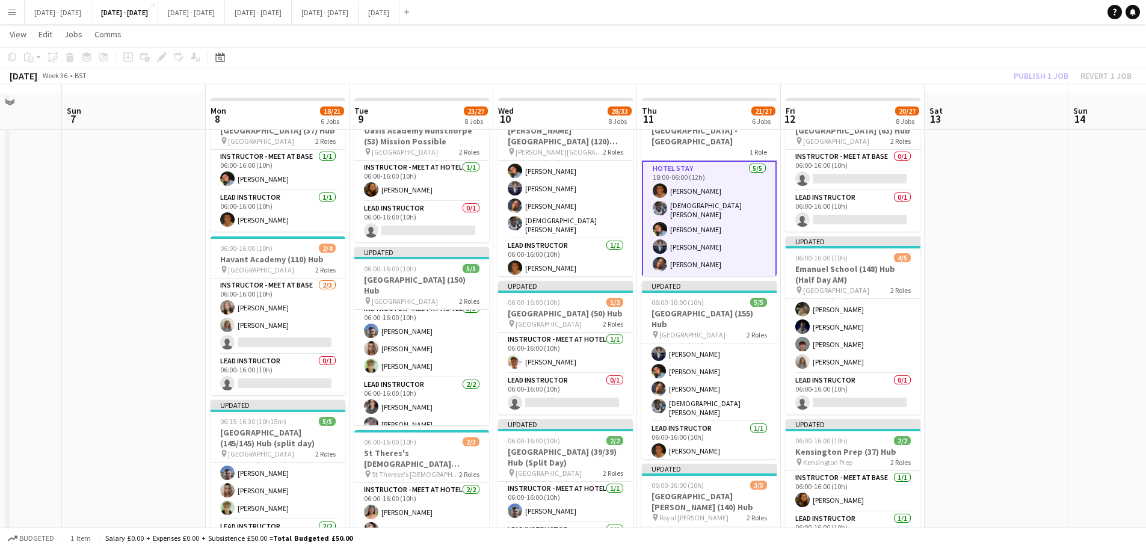
scroll to position [60, 0]
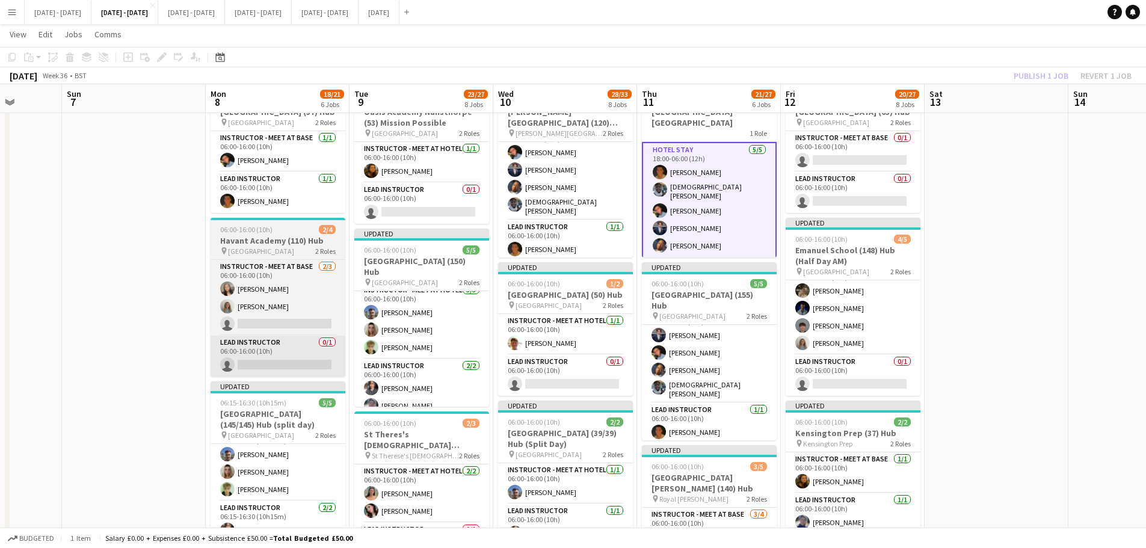
click at [265, 376] on app-card-role "Lead Instructor 0/1 06:00-16:00 (10h) single-neutral-actions" at bounding box center [278, 356] width 135 height 41
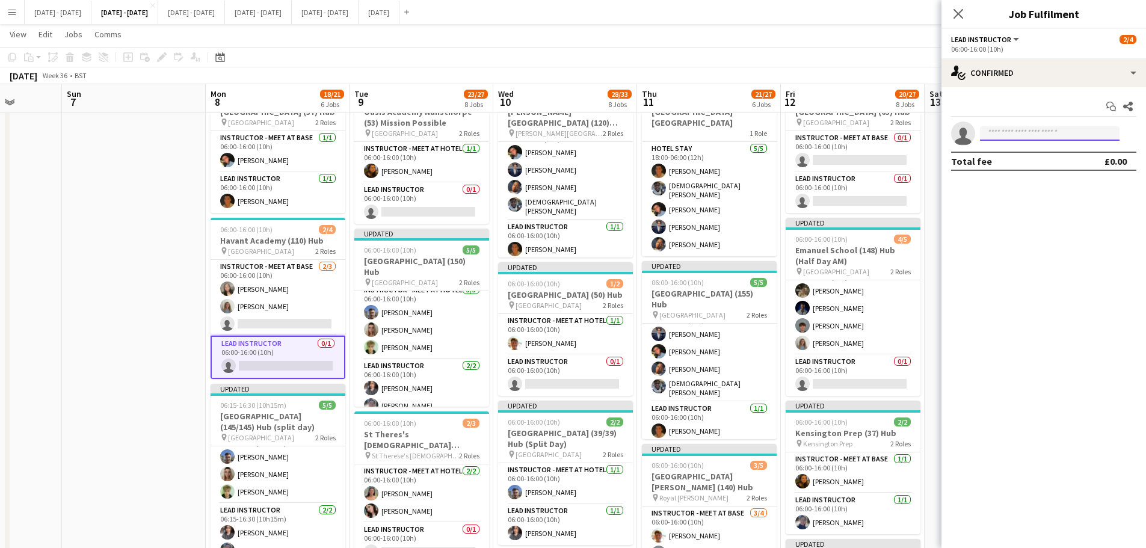
click at [1021, 134] on input at bounding box center [1050, 133] width 140 height 14
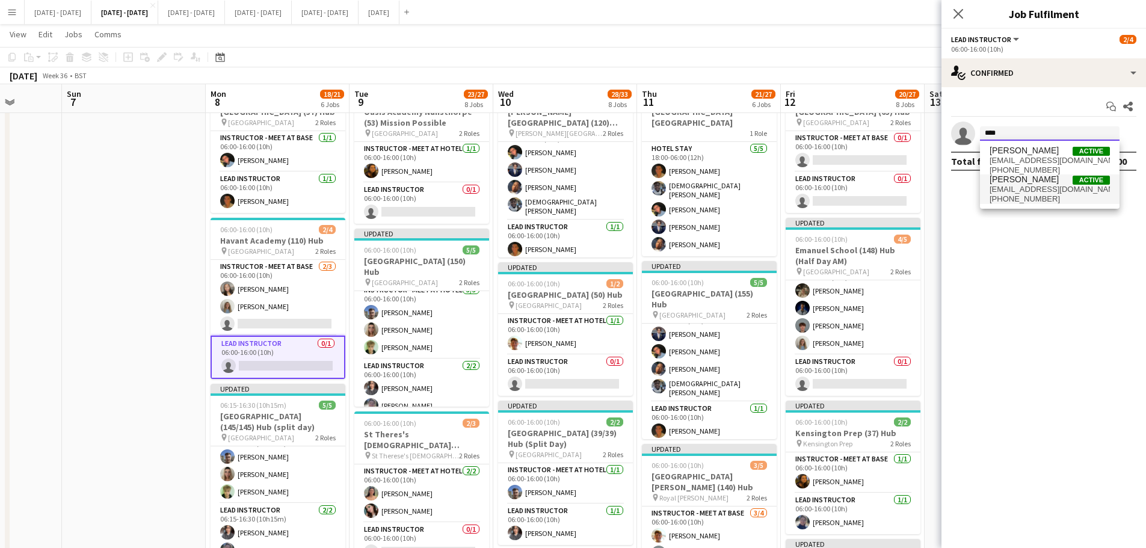
type input "****"
click at [1019, 193] on span "[EMAIL_ADDRESS][DOMAIN_NAME]" at bounding box center [1050, 190] width 120 height 10
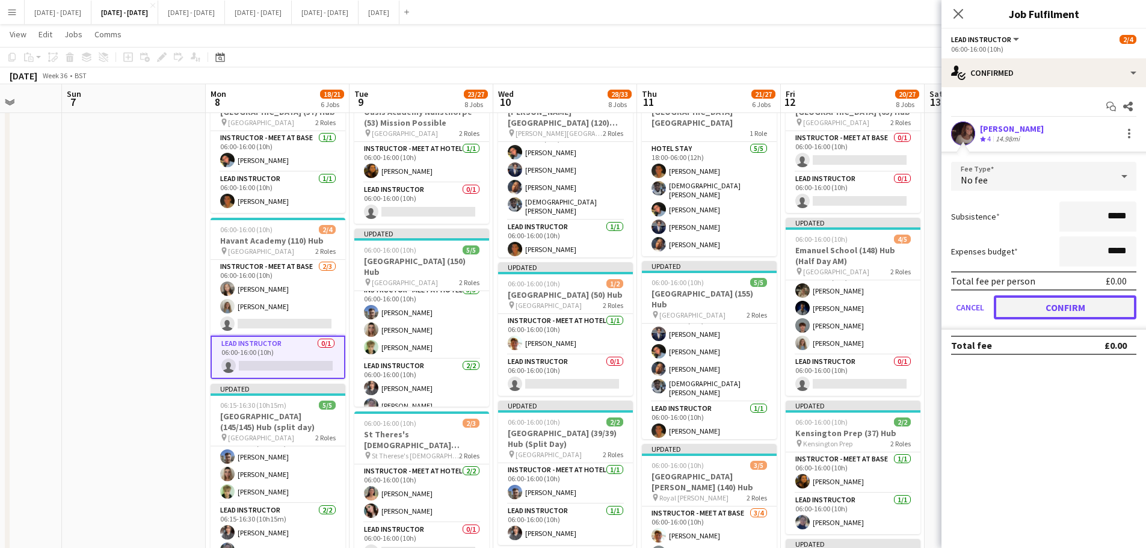
click at [1045, 304] on button "Confirm" at bounding box center [1065, 307] width 143 height 24
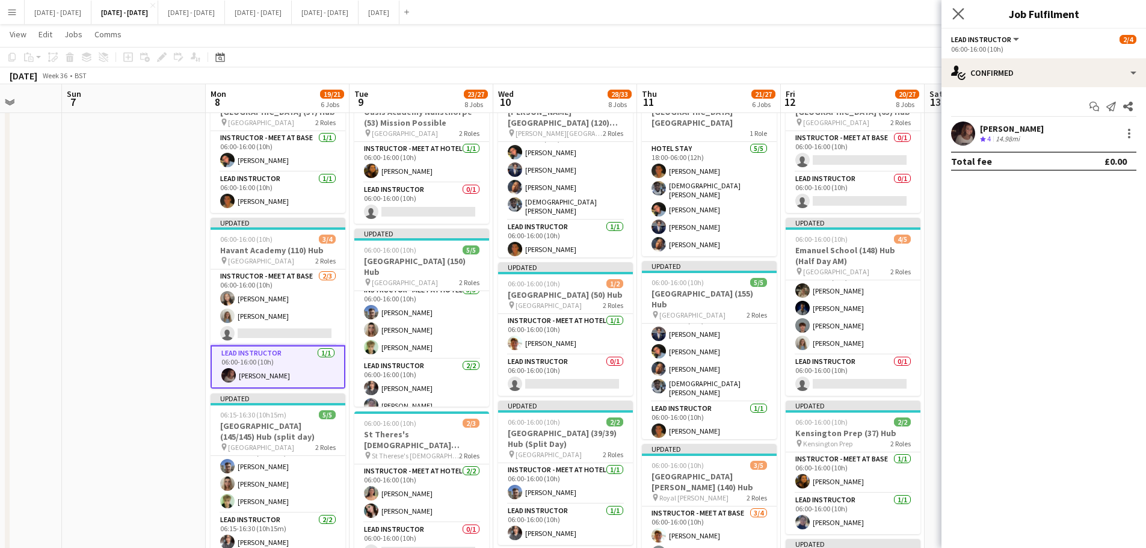
click at [959, 7] on app-icon "Close pop-in" at bounding box center [958, 13] width 17 height 17
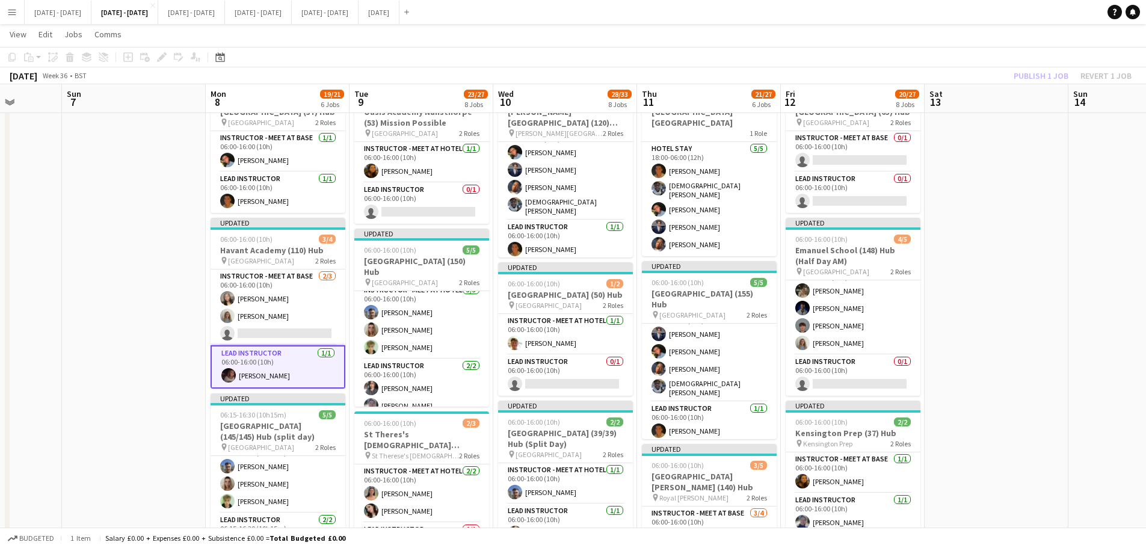
click at [283, 368] on app-card-role "Lead Instructor 1/1 06:00-16:00 (10h) Emily Rowe Smythe" at bounding box center [278, 366] width 135 height 43
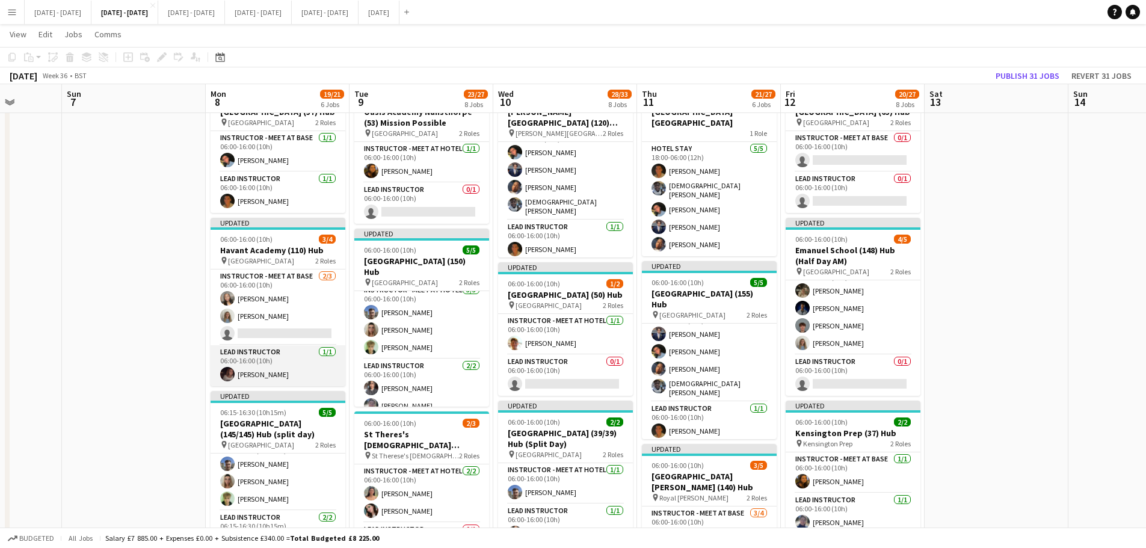
click at [258, 377] on app-card-role "Lead Instructor 1/1 06:00-16:00 (10h) Emily Rowe Smythe" at bounding box center [278, 365] width 135 height 41
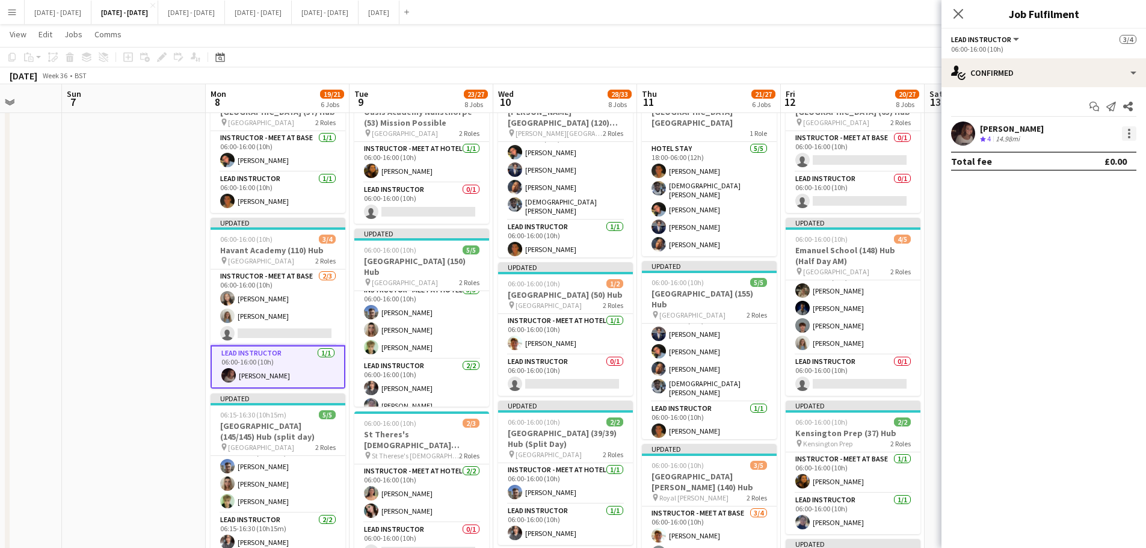
click at [1131, 131] on div at bounding box center [1129, 133] width 14 height 14
click at [1015, 122] on div at bounding box center [573, 274] width 1146 height 548
click at [1016, 129] on div "[PERSON_NAME]" at bounding box center [1012, 128] width 64 height 11
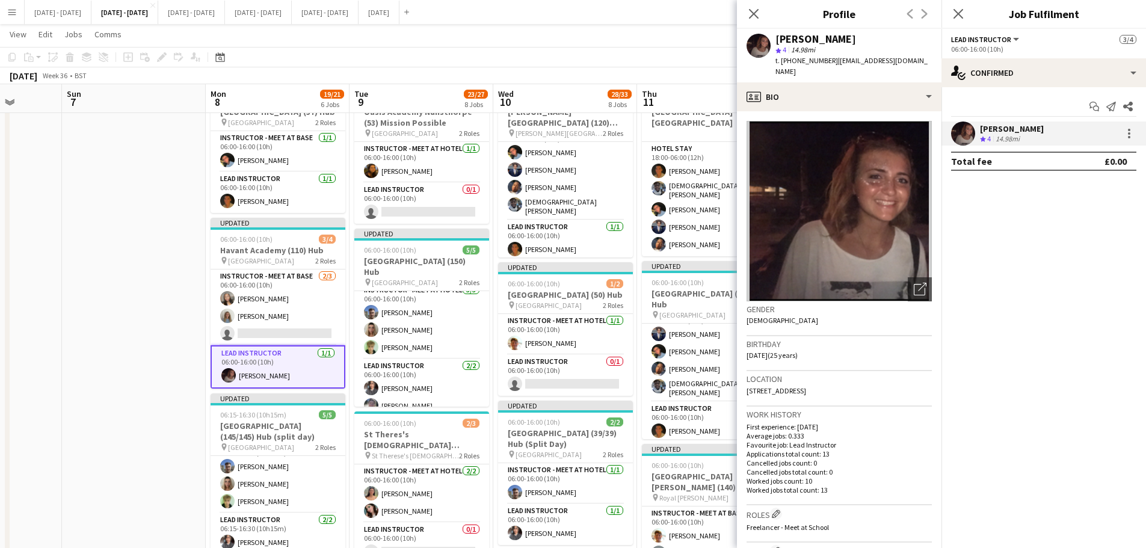
drag, startPoint x: 797, startPoint y: 380, endPoint x: 910, endPoint y: 377, distance: 113.2
click at [910, 377] on div "Location 48 Granada Road, Southampton, SO30 4AN" at bounding box center [839, 388] width 185 height 35
click at [755, 11] on icon "Close pop-in" at bounding box center [753, 13] width 11 height 11
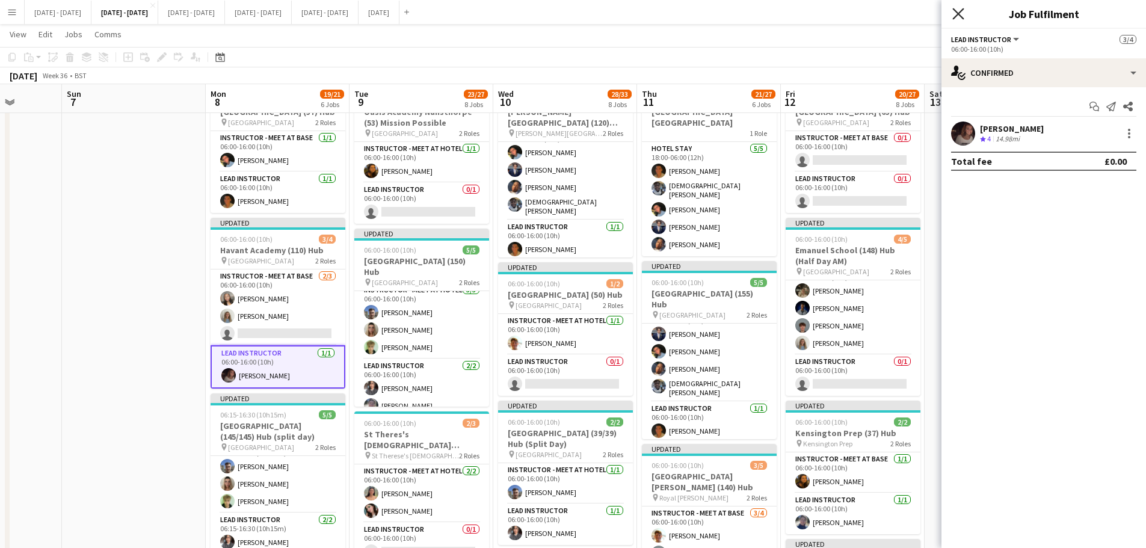
click at [957, 13] on icon at bounding box center [958, 13] width 11 height 11
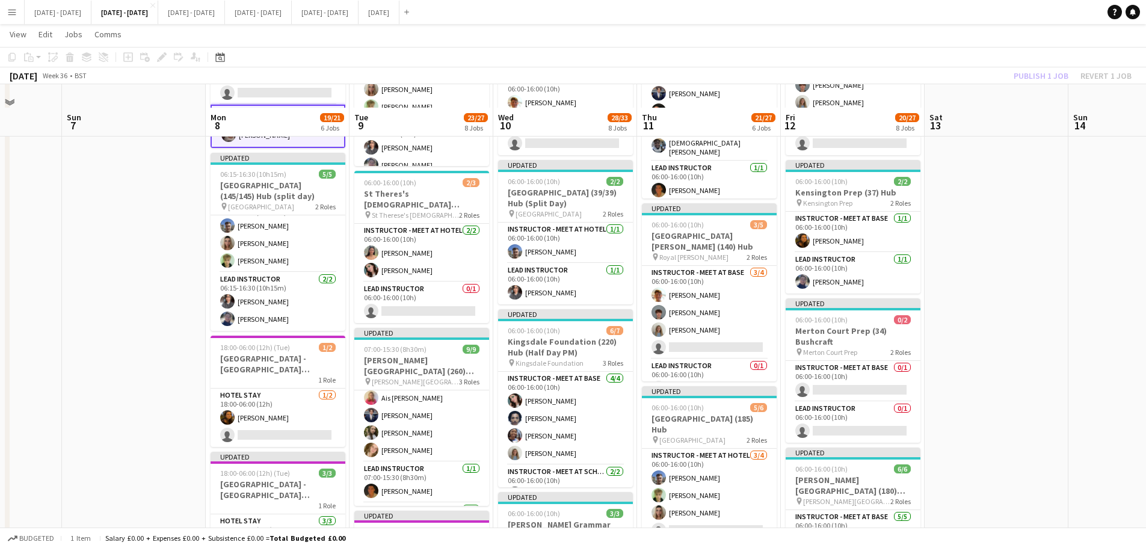
scroll to position [361, 0]
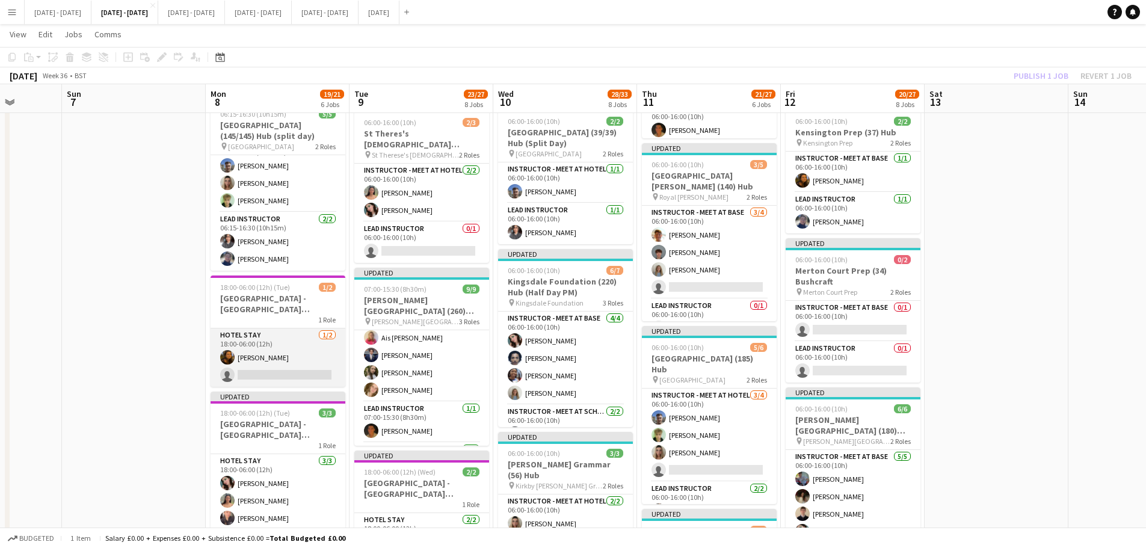
click at [265, 357] on app-card-role "Hotel Stay 1/2 18:00-06:00 (12h) Olivia Best single-neutral-actions" at bounding box center [278, 358] width 135 height 58
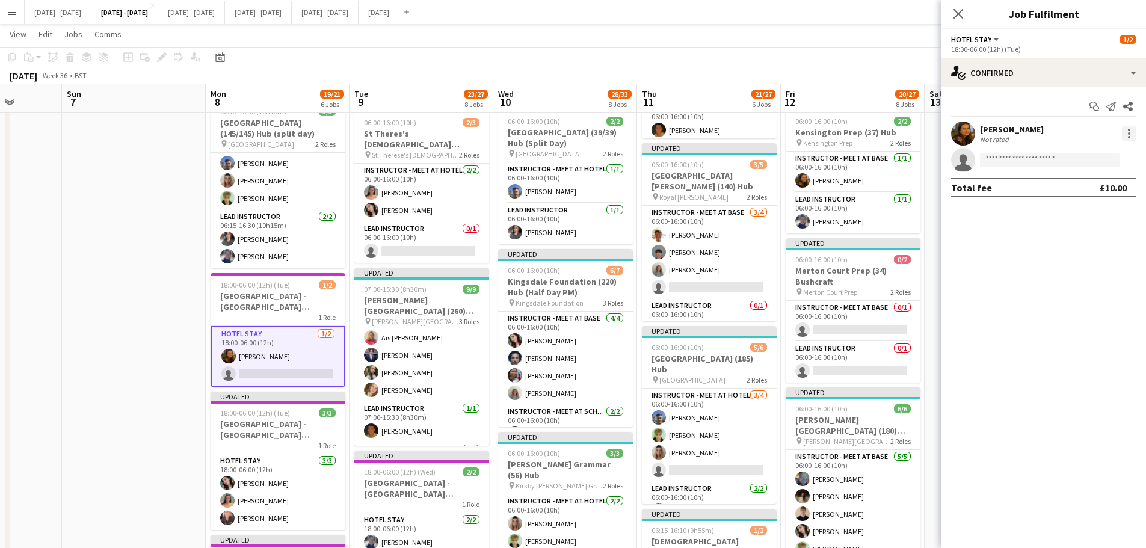
click at [1129, 129] on div at bounding box center [1129, 130] width 2 height 2
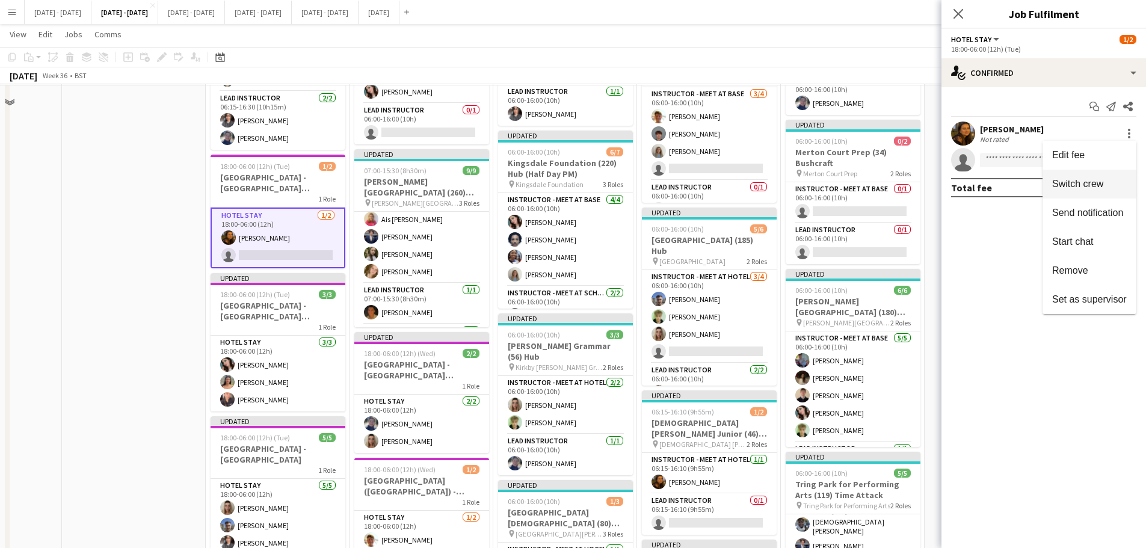
scroll to position [481, 0]
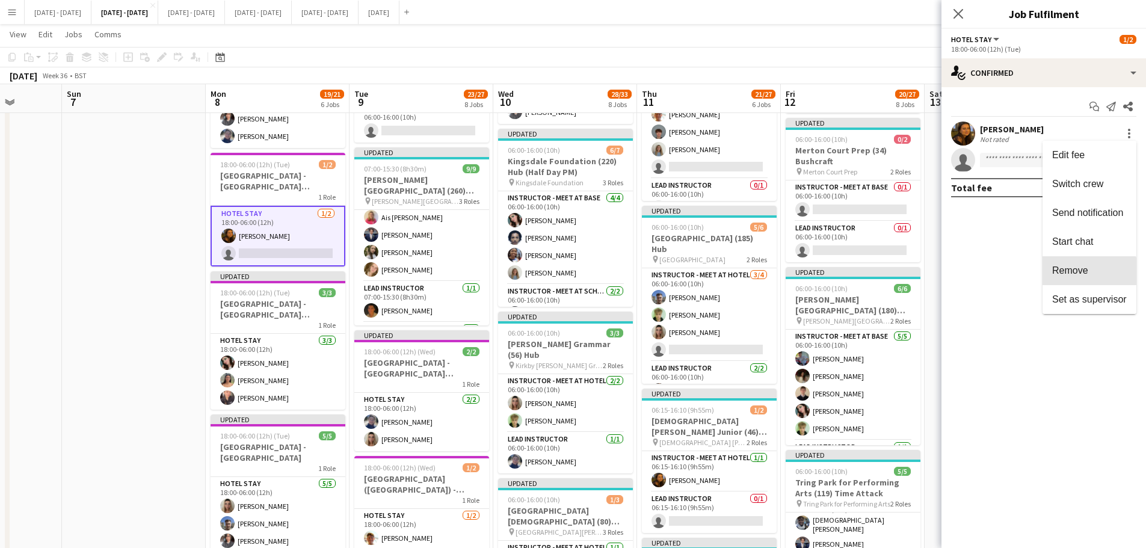
click at [1084, 272] on span "Remove" at bounding box center [1070, 270] width 36 height 10
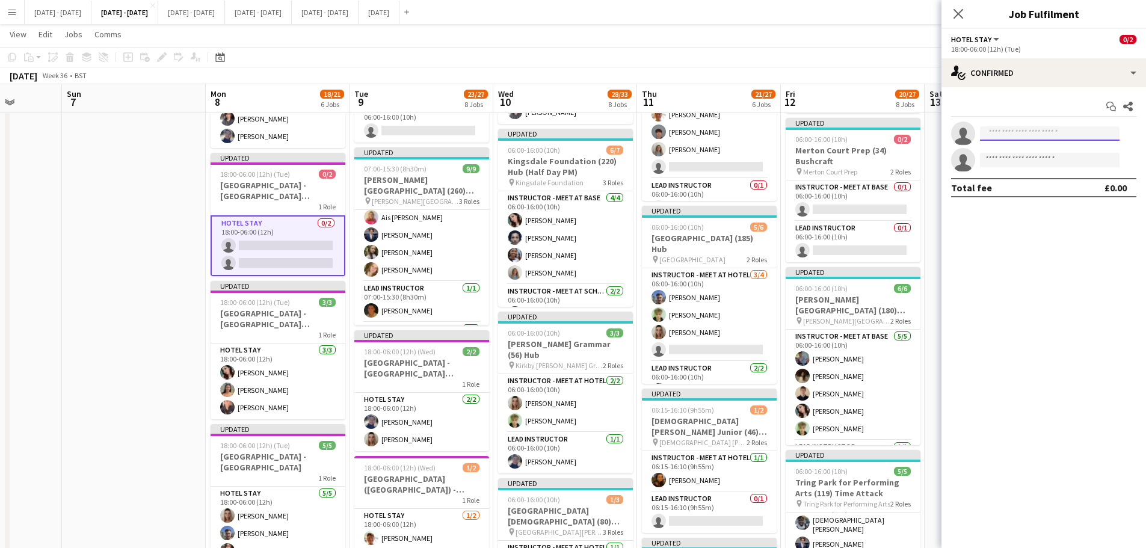
click at [1027, 133] on input at bounding box center [1050, 133] width 140 height 14
type input "****"
click at [961, 8] on icon "Close pop-in" at bounding box center [958, 13] width 11 height 11
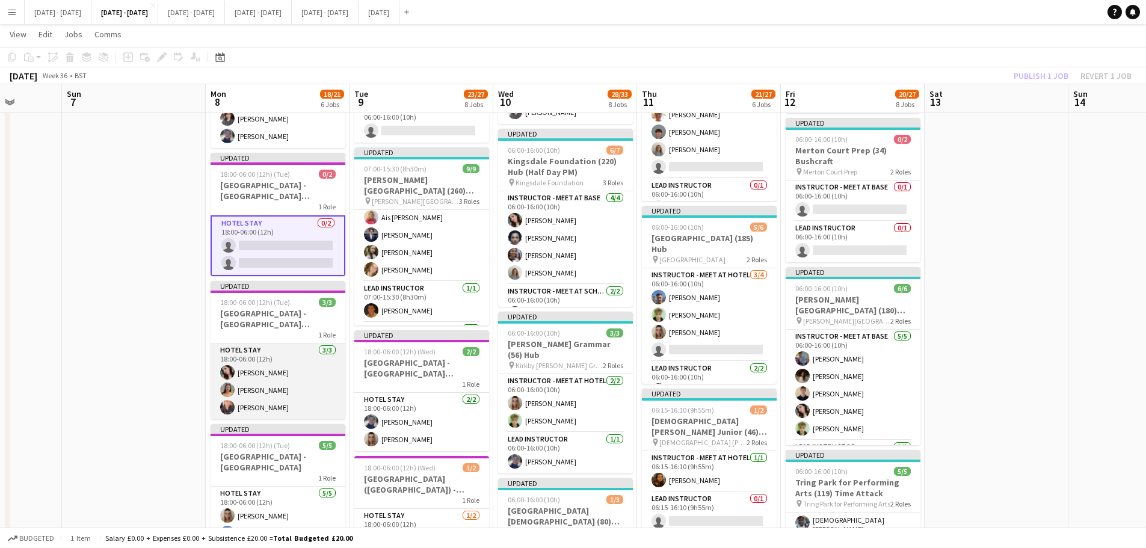
click at [251, 366] on app-card-role "Hotel Stay 3/3 18:00-06:00 (12h) Lucy Cork Keira Horton Ellie-Marie Mankelow" at bounding box center [278, 382] width 135 height 76
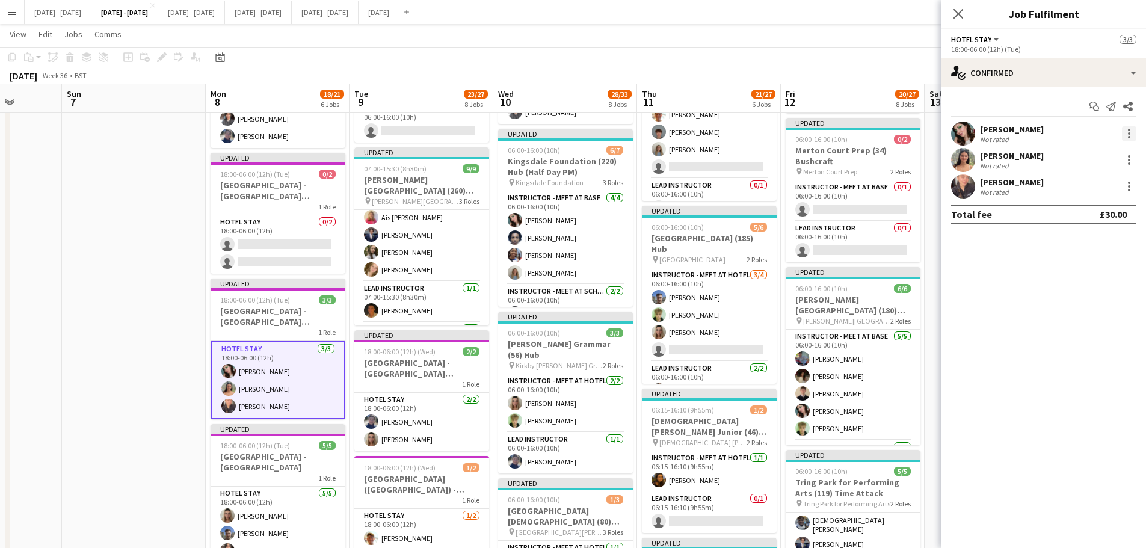
click at [1131, 132] on div at bounding box center [1129, 133] width 14 height 14
click at [1105, 185] on span "Switch crew" at bounding box center [1089, 184] width 75 height 11
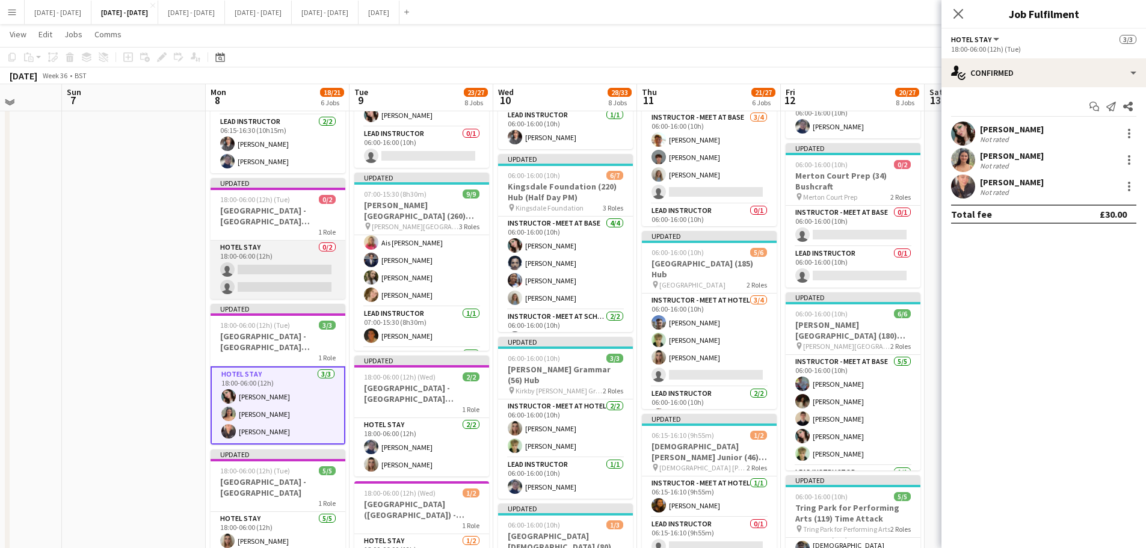
click at [298, 262] on app-card-role "Hotel Stay 0/2 18:00-06:00 (12h) single-neutral-actions single-neutral-actions" at bounding box center [278, 270] width 135 height 58
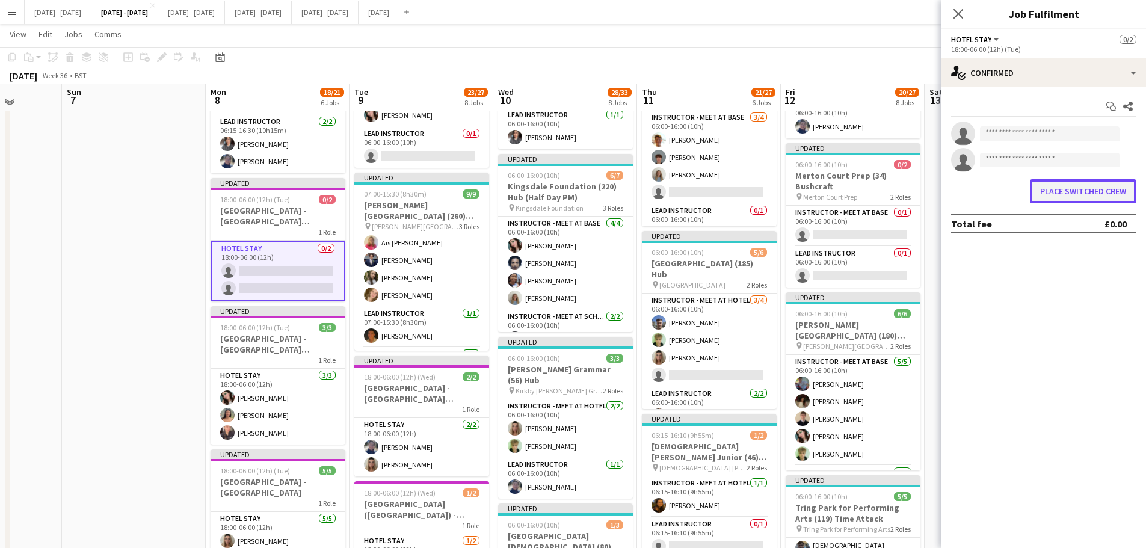
click at [1083, 195] on button "Place switched crew" at bounding box center [1083, 191] width 107 height 24
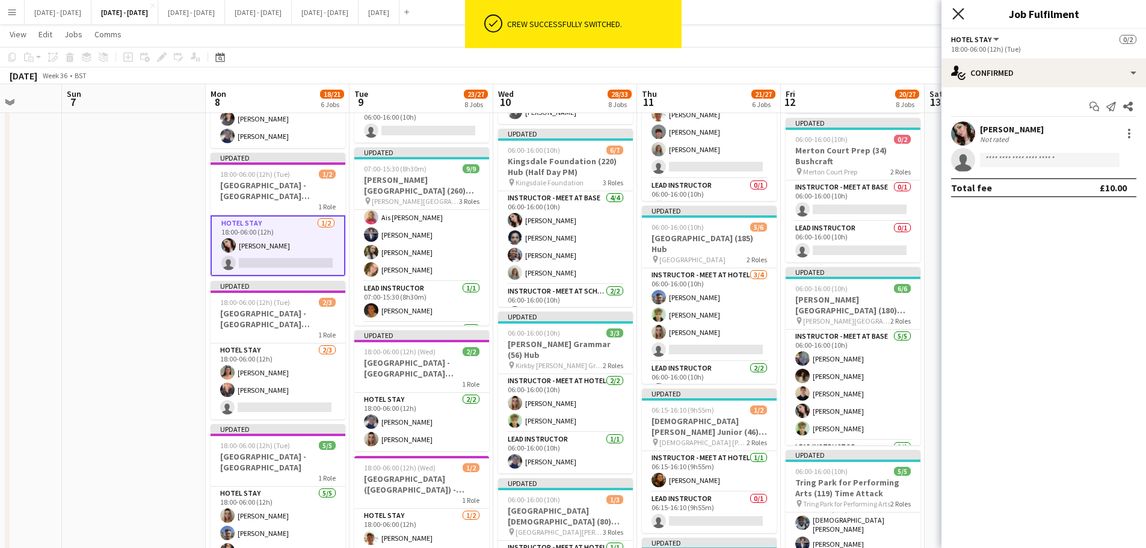
click at [956, 14] on icon "Close pop-in" at bounding box center [958, 13] width 11 height 11
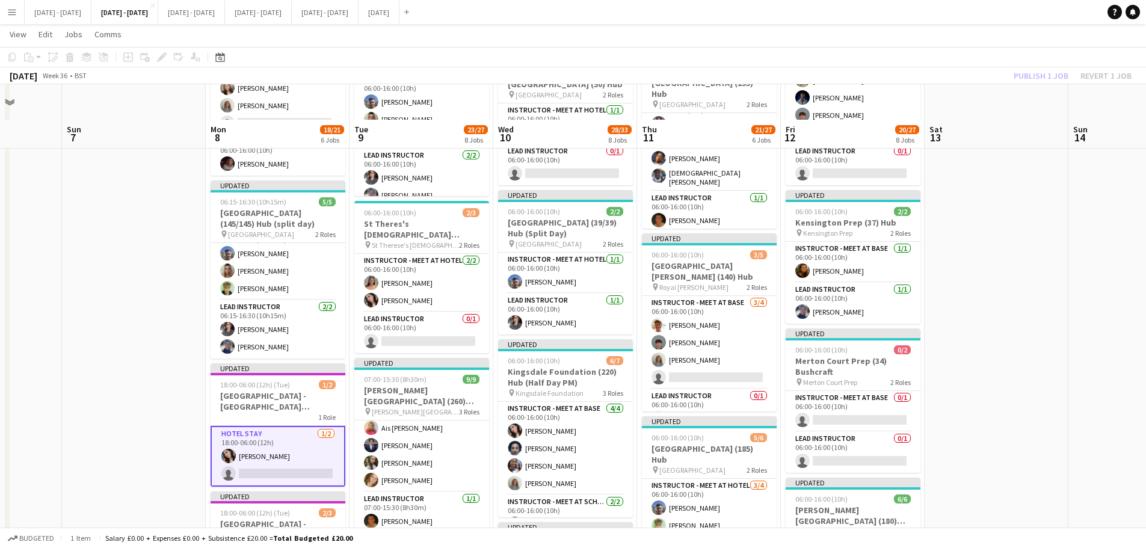
scroll to position [241, 0]
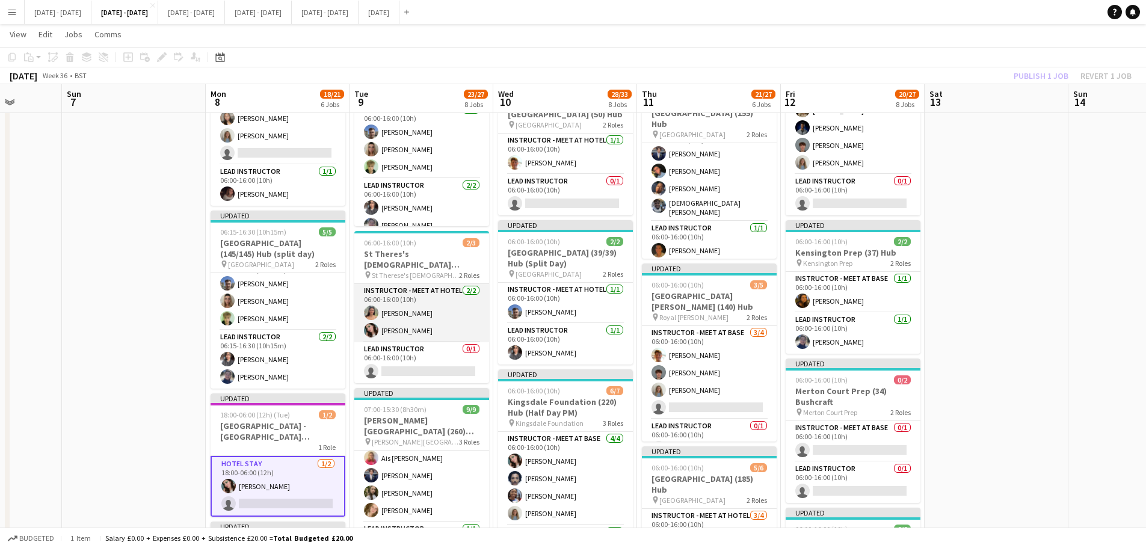
click at [401, 332] on app-card-role "Instructor - Meet at Hotel 2/2 06:00-16:00 (10h) Keira Horton Lucy Cork" at bounding box center [421, 313] width 135 height 58
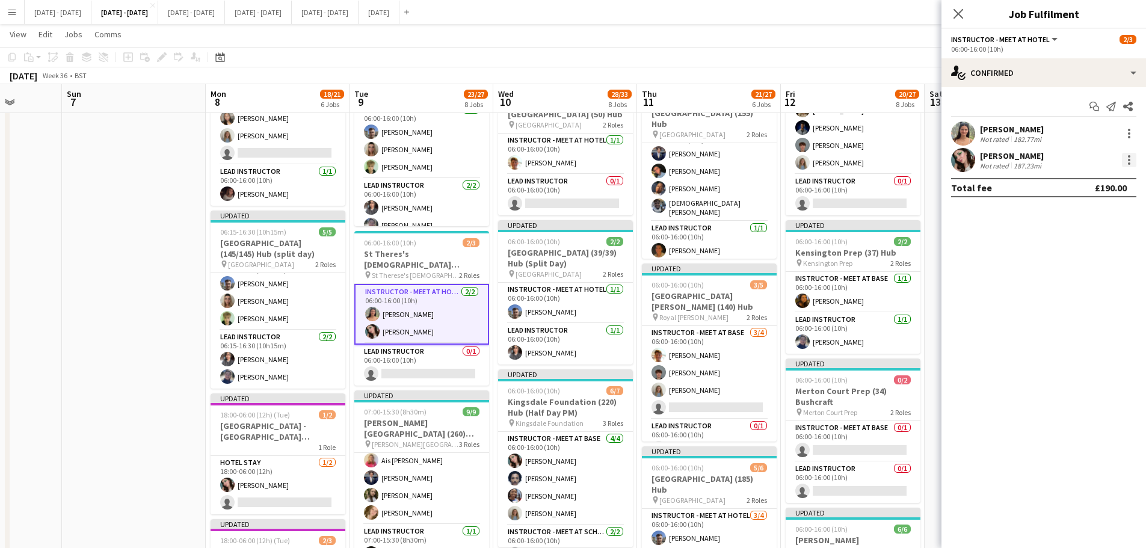
click at [1130, 163] on div at bounding box center [1129, 163] width 2 height 2
click at [1104, 215] on span "Switch crew" at bounding box center [1077, 211] width 51 height 10
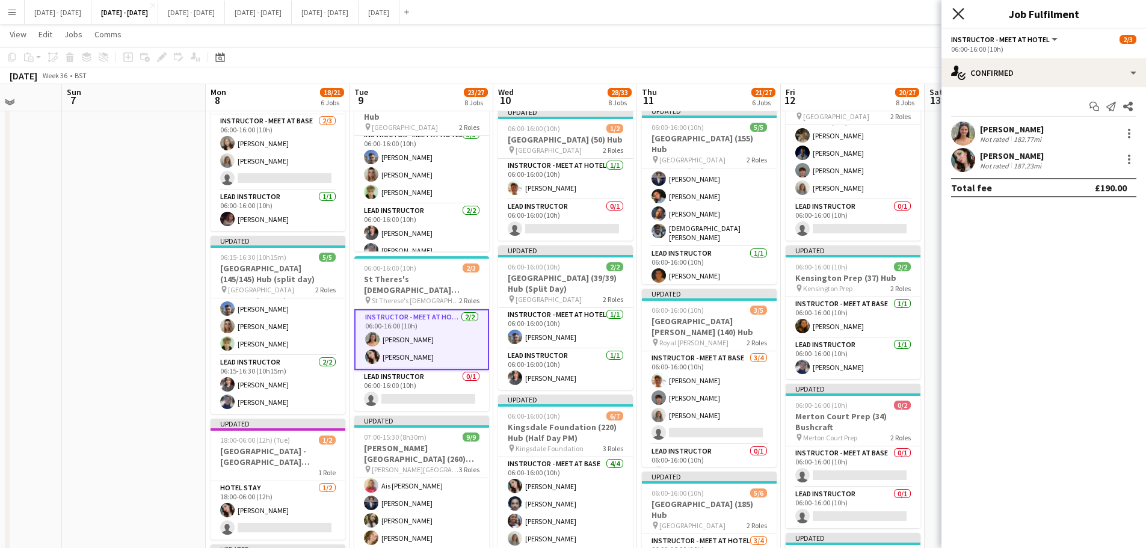
click at [957, 12] on icon at bounding box center [958, 13] width 11 height 11
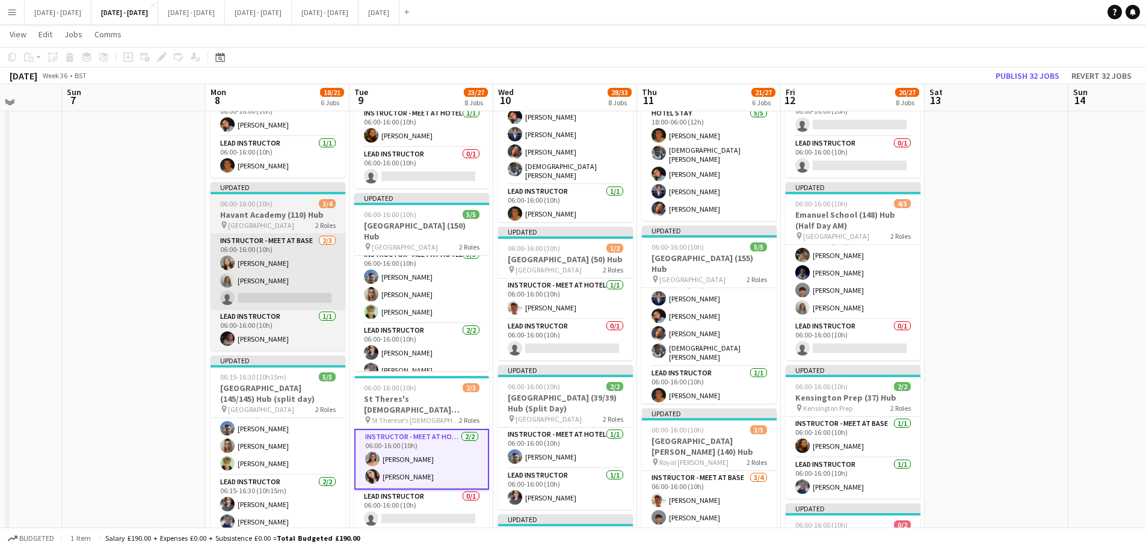
scroll to position [120, 0]
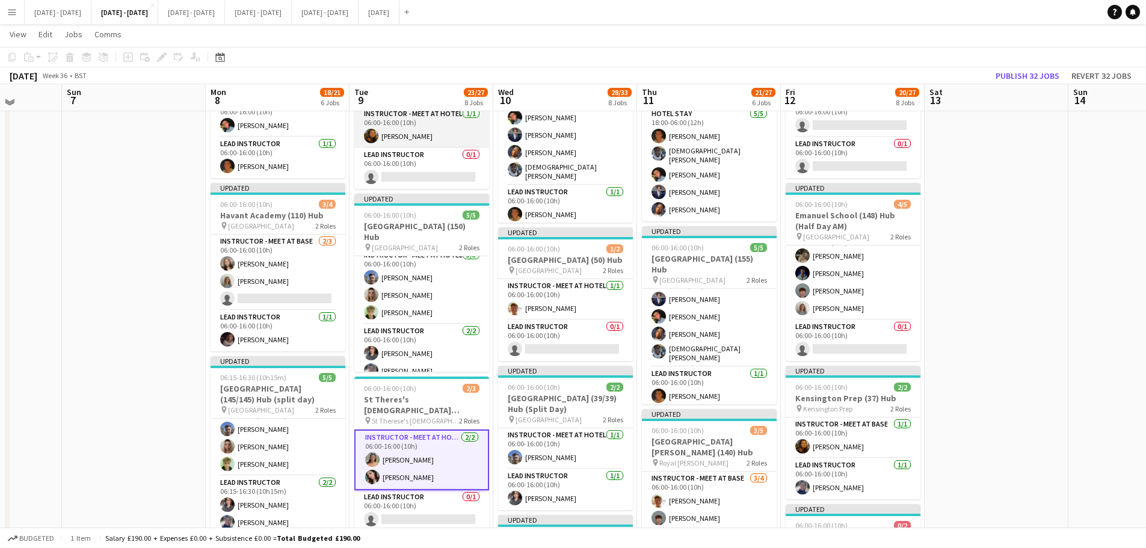
click at [415, 138] on app-card-role "Instructor - Meet at Hotel 1/1 06:00-16:00 (10h) Olivia Best" at bounding box center [421, 127] width 135 height 41
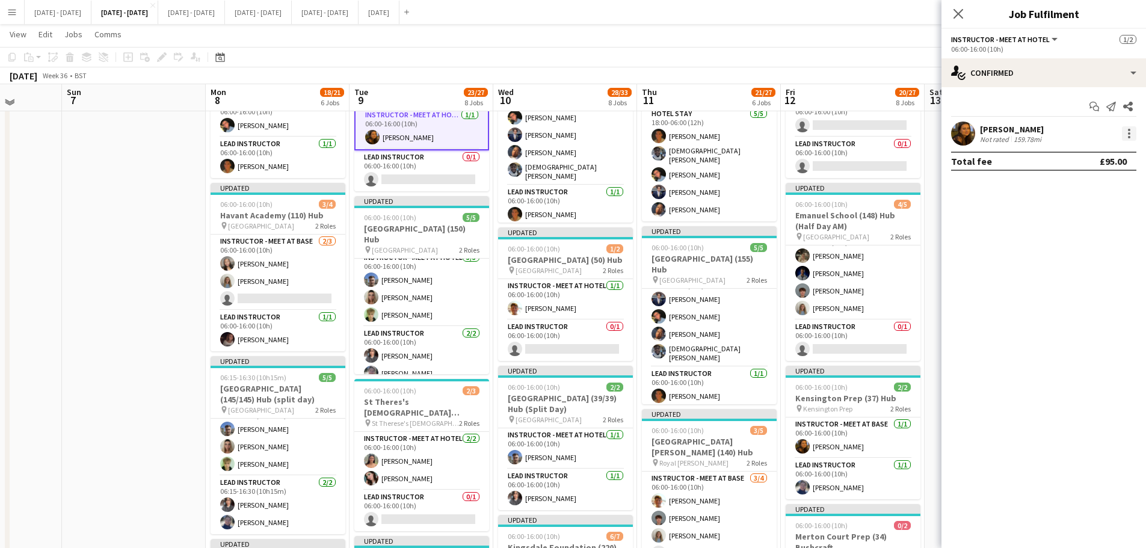
click at [1134, 137] on div at bounding box center [1129, 133] width 14 height 14
click at [1108, 191] on button "Switch with" at bounding box center [1090, 184] width 94 height 29
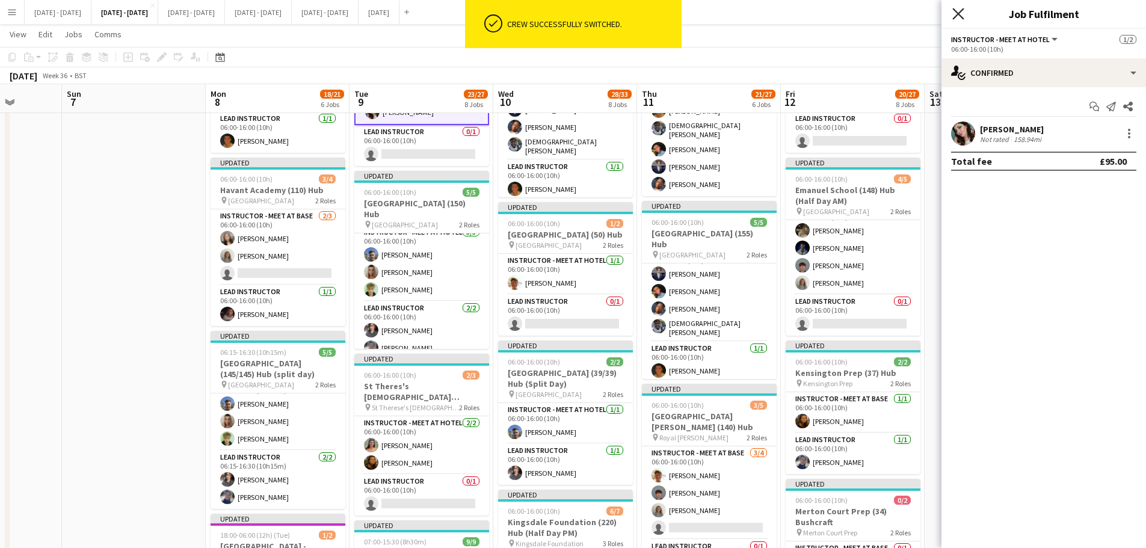
click at [957, 14] on icon "Close pop-in" at bounding box center [958, 13] width 11 height 11
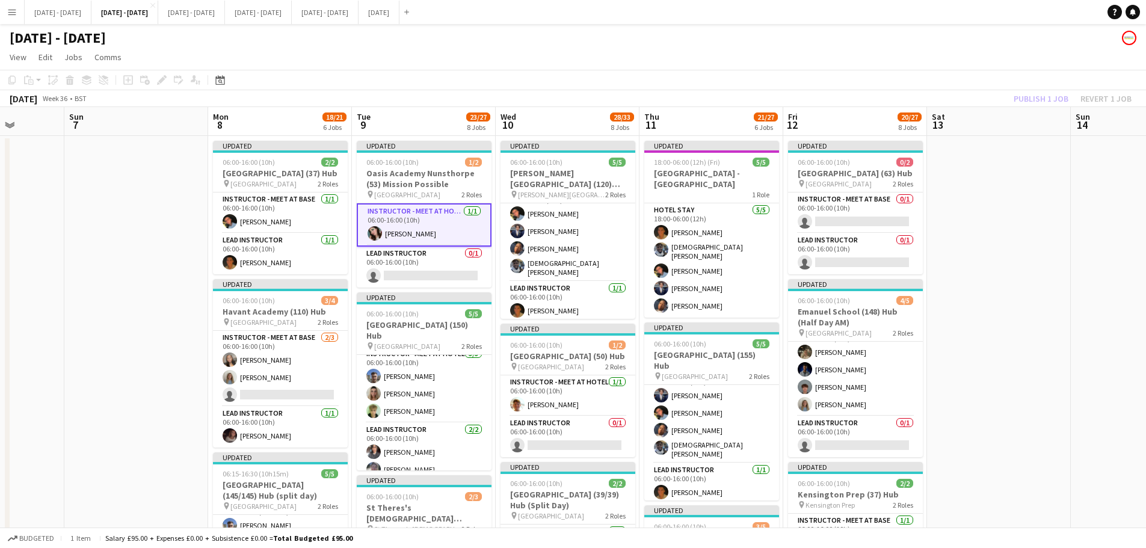
scroll to position [0, 369]
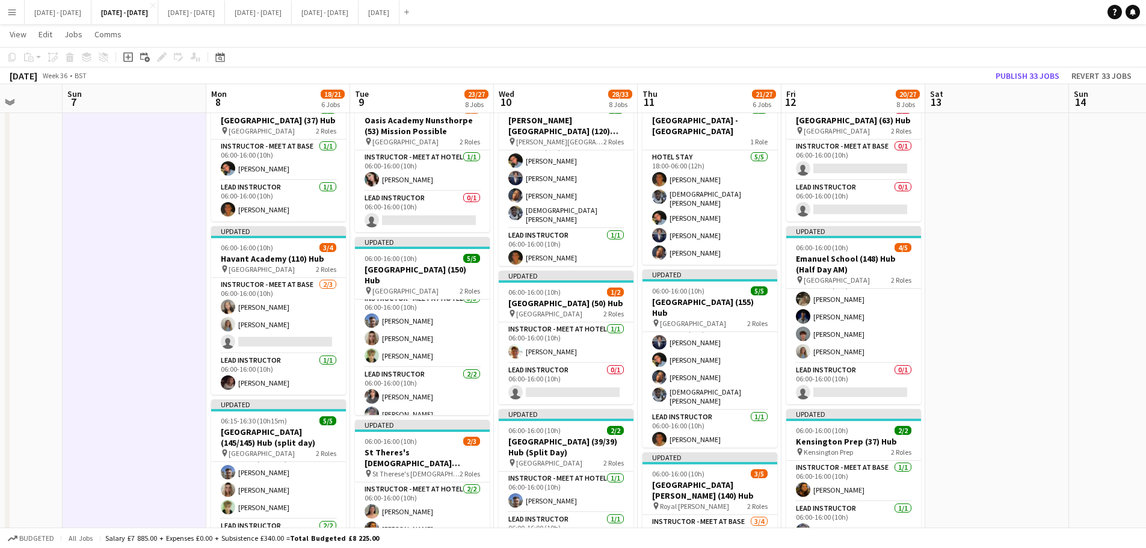
scroll to position [0, 0]
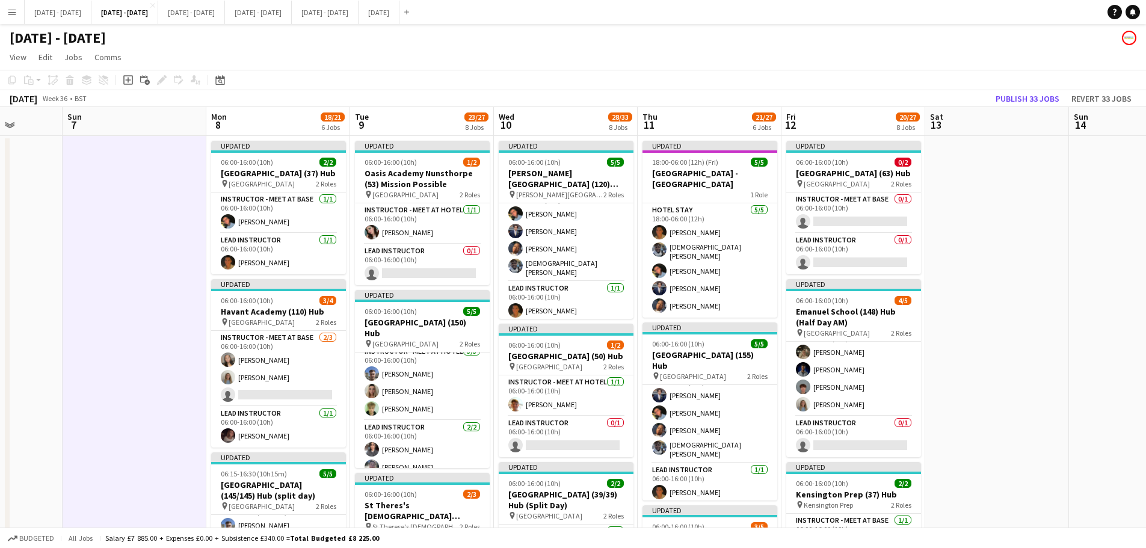
click at [404, 114] on app-board-header-date "Tue 9 23/27 8 Jobs" at bounding box center [422, 121] width 144 height 29
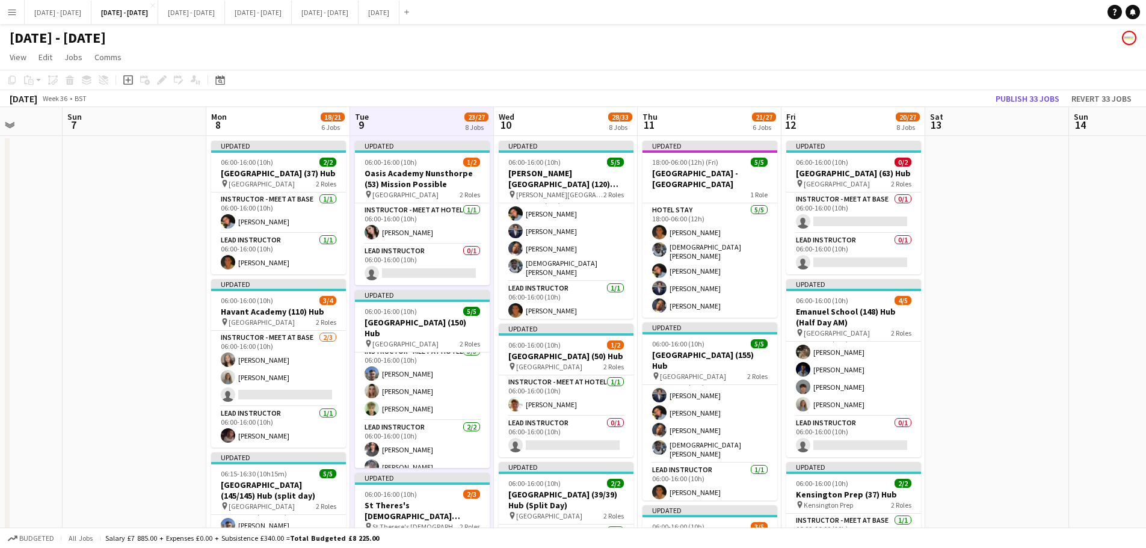
click at [293, 122] on app-board-header-date "Mon 8 18/21 6 Jobs" at bounding box center [278, 121] width 144 height 29
click at [415, 122] on app-board-header-date "Tue 9 23/27 8 Jobs" at bounding box center [422, 121] width 144 height 29
click at [564, 127] on app-board-header-date "Wed 10 28/33 8 Jobs" at bounding box center [566, 121] width 144 height 29
click at [258, 123] on app-board-header-date "Mon 8 18/21 6 Jobs" at bounding box center [278, 121] width 144 height 29
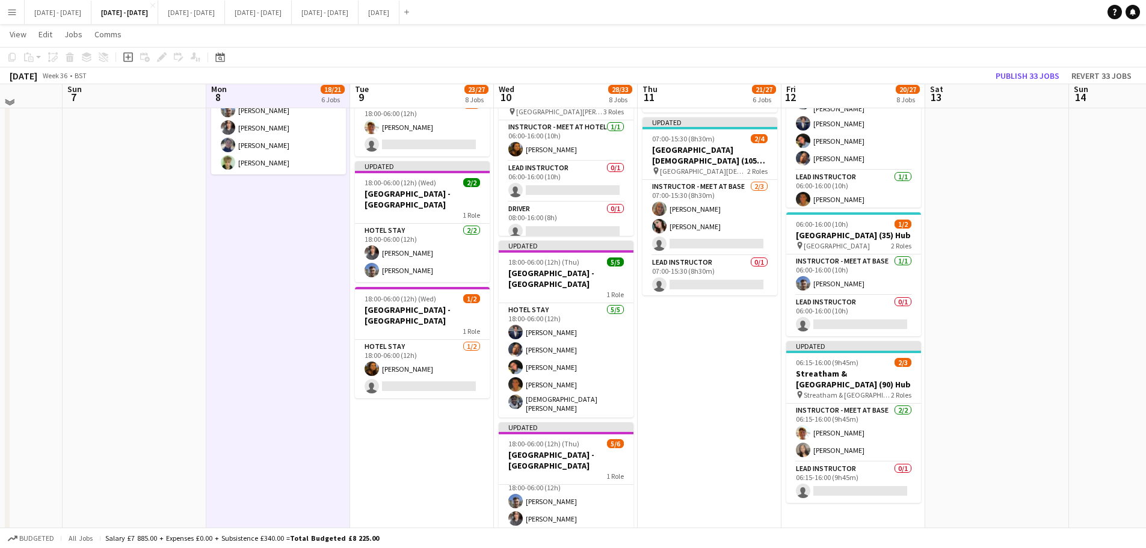
scroll to position [903, 0]
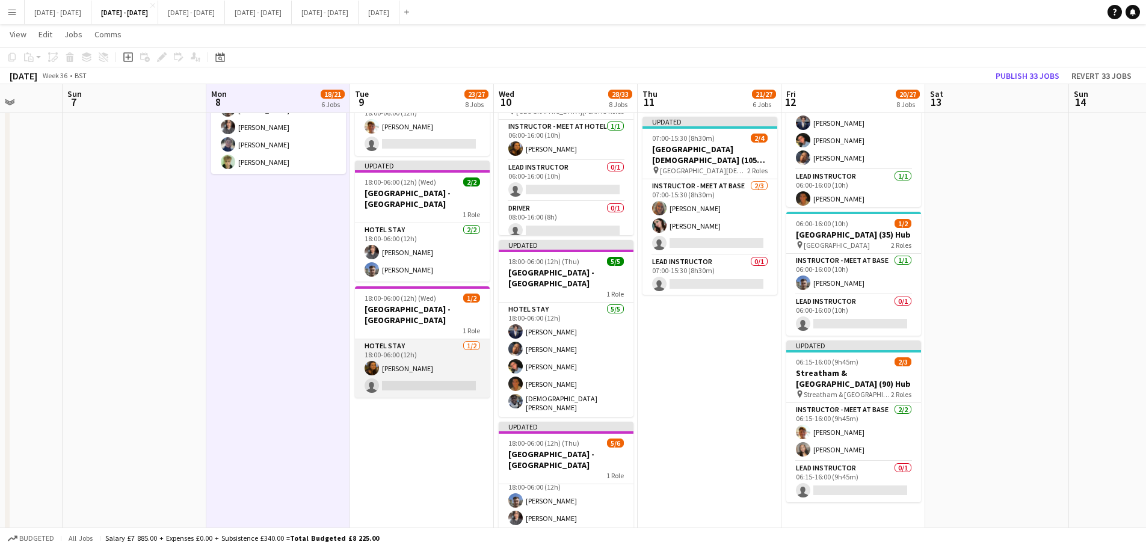
click at [413, 369] on app-card-role "Hotel Stay 1/2 18:00-06:00 (12h) Olivia Best single-neutral-actions" at bounding box center [422, 368] width 135 height 58
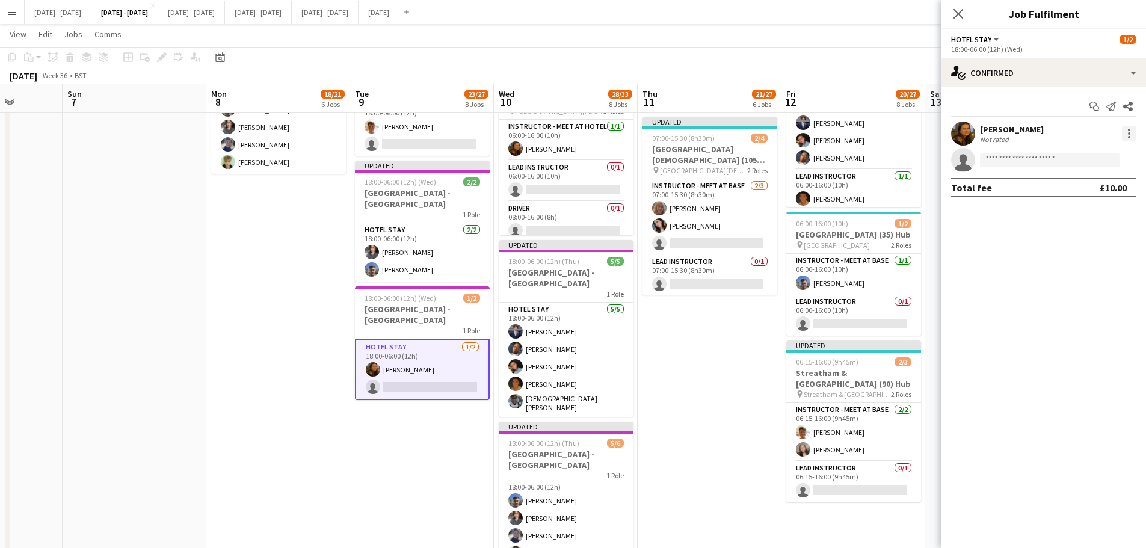
click at [1132, 134] on div at bounding box center [1129, 133] width 14 height 14
drag, startPoint x: 1088, startPoint y: 271, endPoint x: 1030, endPoint y: 207, distance: 86.5
click at [1087, 271] on span "Remove" at bounding box center [1070, 271] width 36 height 10
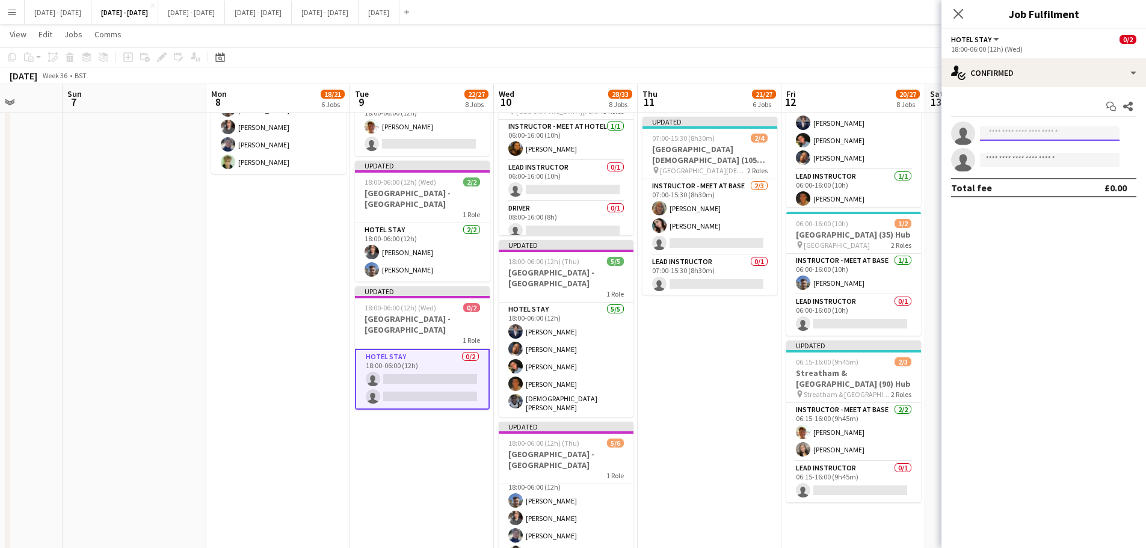
click at [1026, 131] on input at bounding box center [1050, 133] width 140 height 14
type input "****"
click at [1022, 148] on span "[PERSON_NAME]" at bounding box center [1024, 151] width 69 height 10
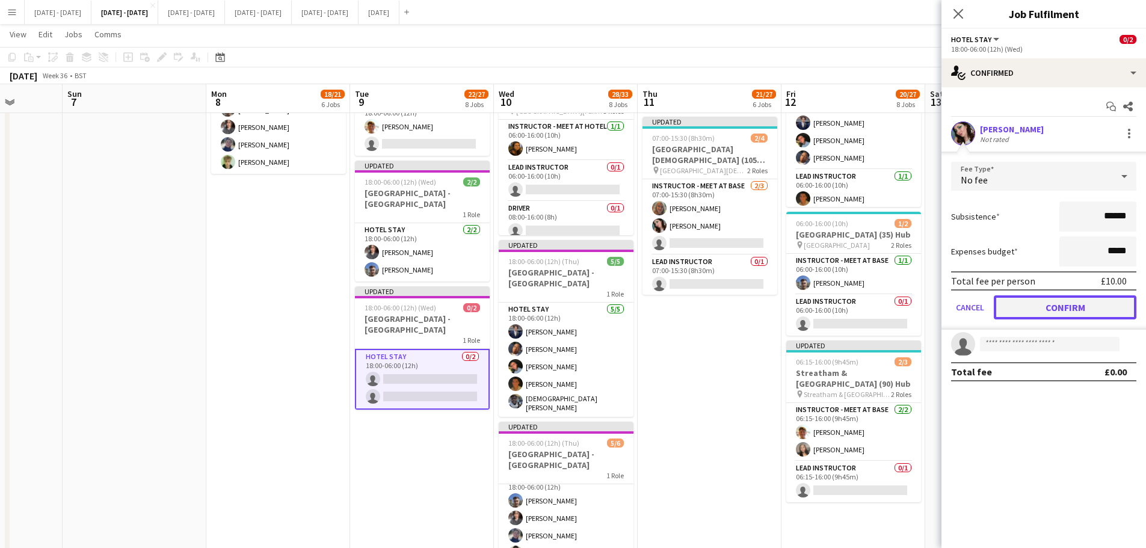
click at [1054, 298] on button "Confirm" at bounding box center [1065, 307] width 143 height 24
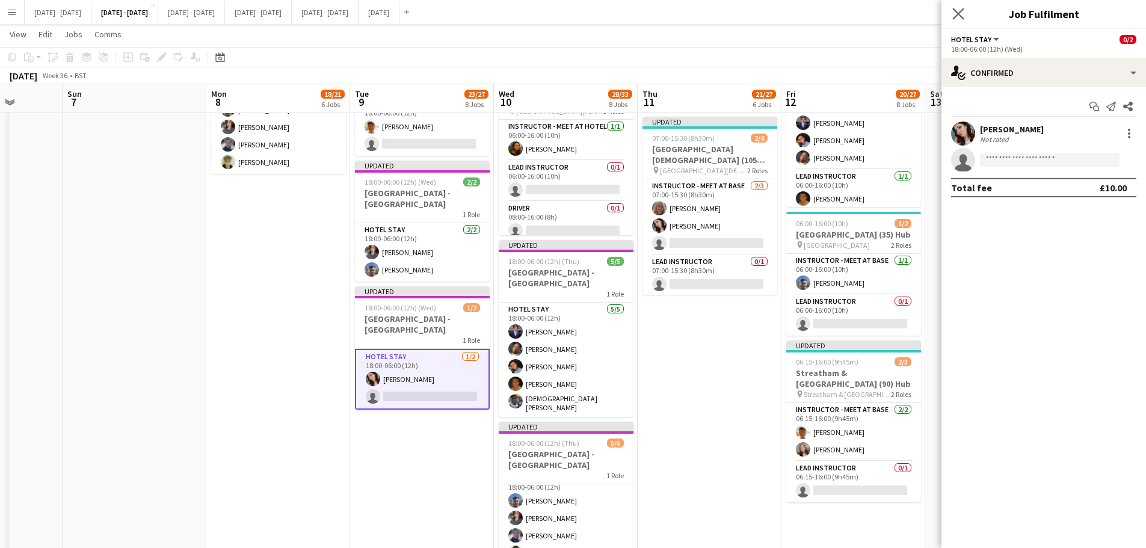
click at [953, 13] on icon "Close pop-in" at bounding box center [958, 13] width 11 height 11
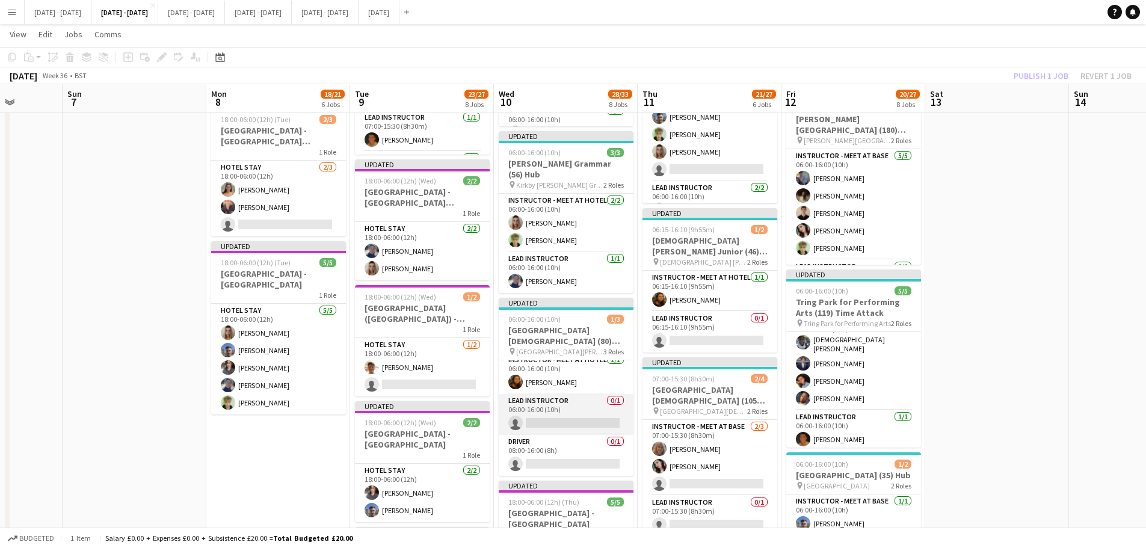
scroll to position [0, 0]
click at [554, 463] on app-card-role "Driver 0/1 08:00-16:00 (8h) single-neutral-actions" at bounding box center [566, 462] width 135 height 41
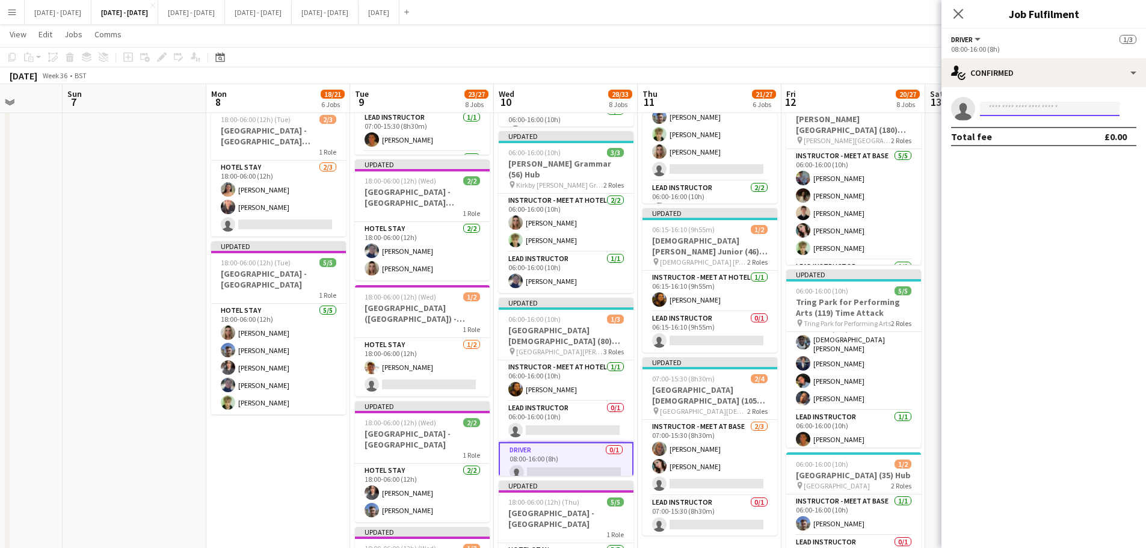
click at [1004, 108] on input at bounding box center [1050, 109] width 140 height 14
drag, startPoint x: 958, startPoint y: 6, endPoint x: 944, endPoint y: 17, distance: 17.6
click at [957, 7] on div "Close pop-in" at bounding box center [959, 14] width 34 height 28
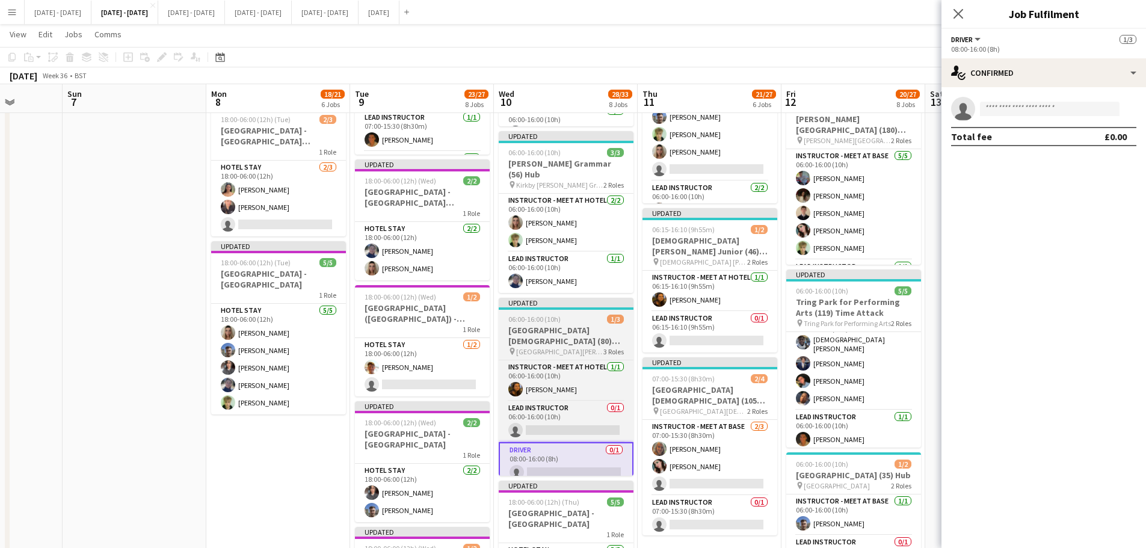
click at [536, 339] on h3 "[GEOGRAPHIC_DATA][DEMOGRAPHIC_DATA] (80) Hub (Half Day AM)" at bounding box center [566, 336] width 135 height 22
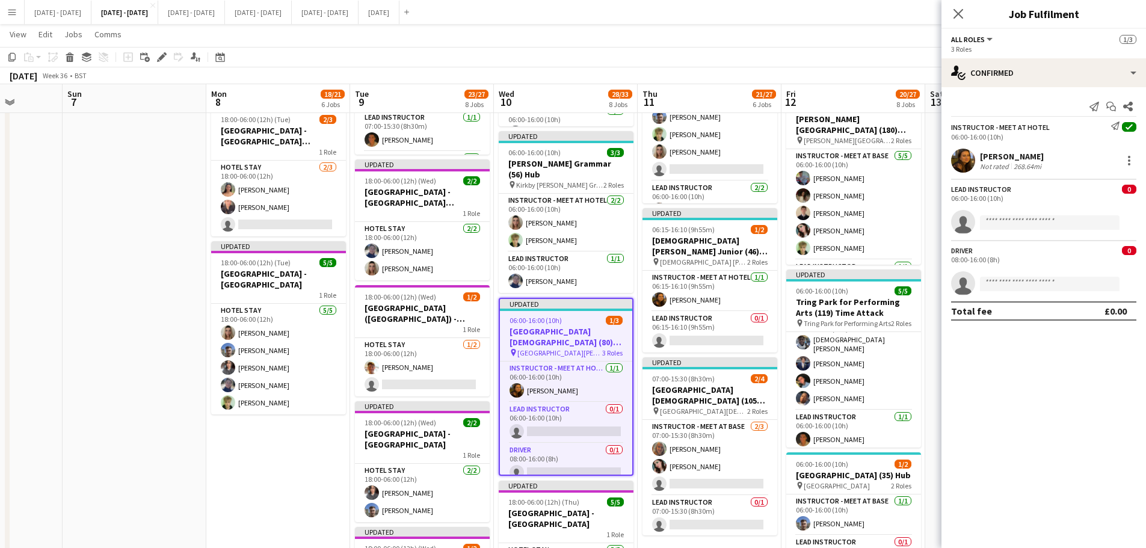
click at [164, 60] on icon "Edit" at bounding box center [162, 57] width 10 height 10
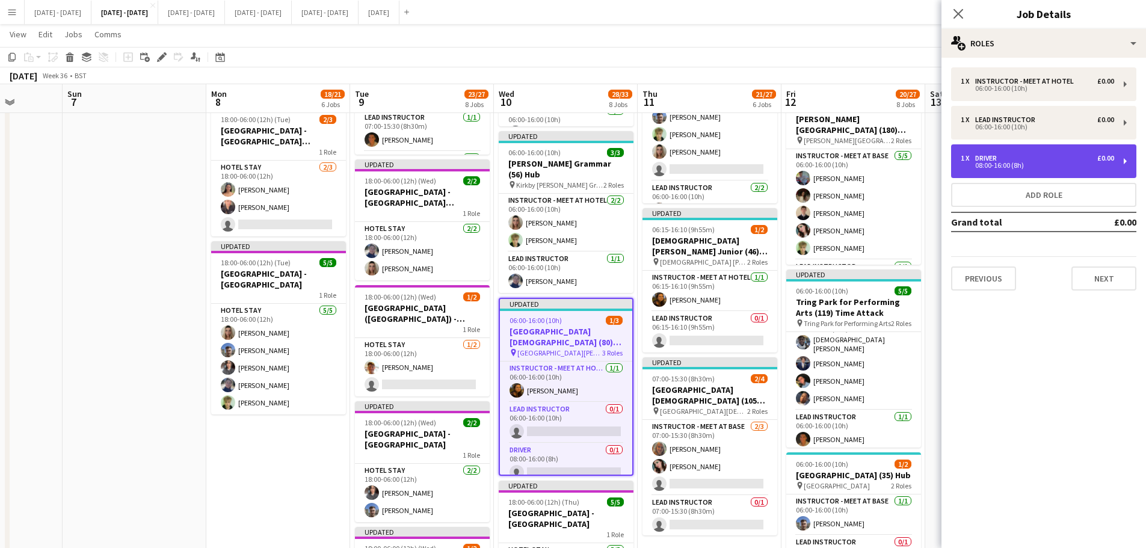
click at [1015, 171] on div "1 x Driver £0.00 08:00-16:00 (8h)" at bounding box center [1043, 161] width 185 height 34
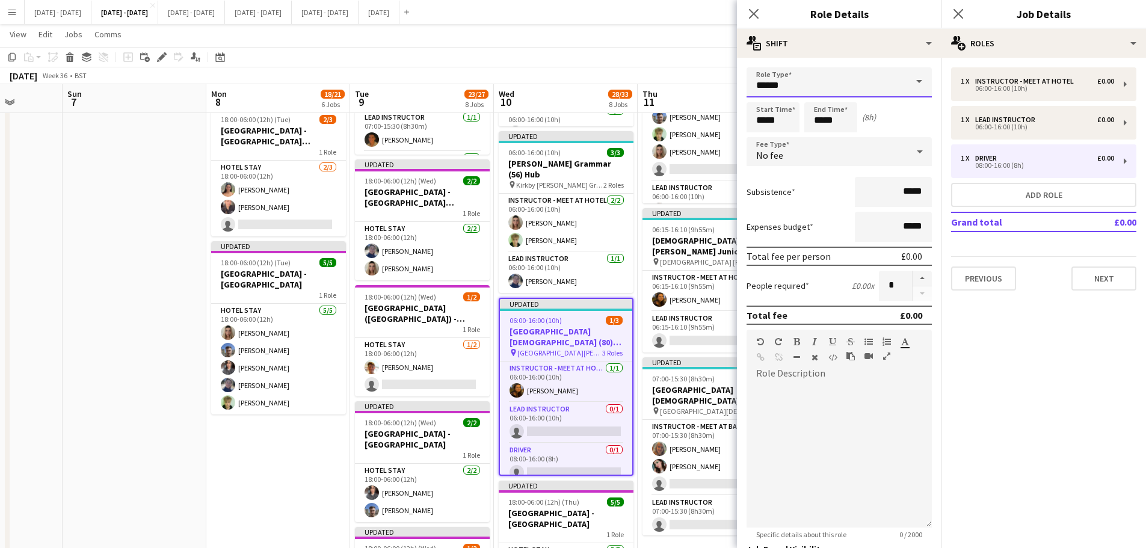
click at [814, 82] on input "******" at bounding box center [839, 82] width 185 height 30
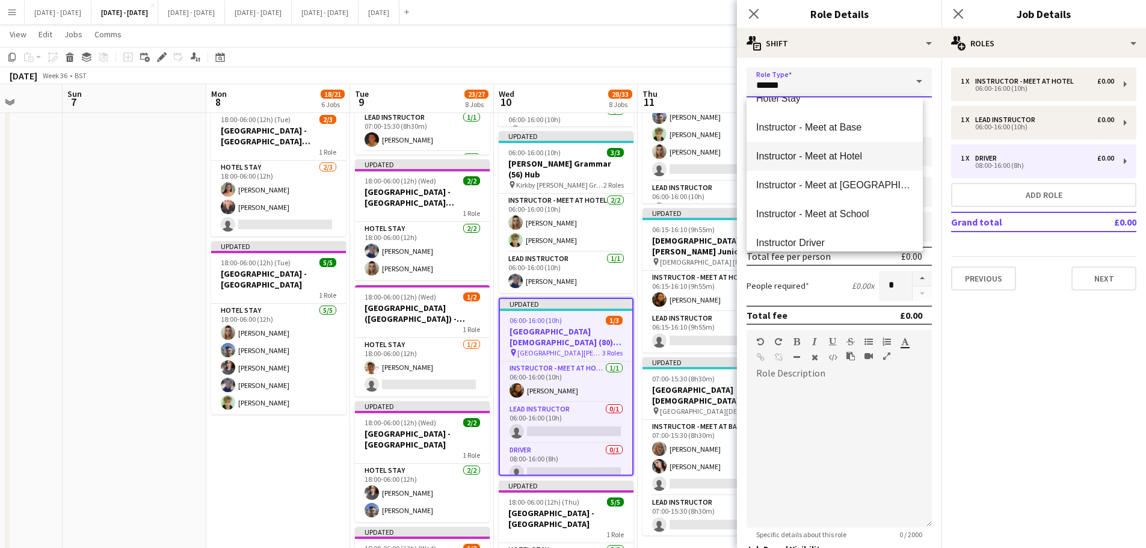
scroll to position [301, 0]
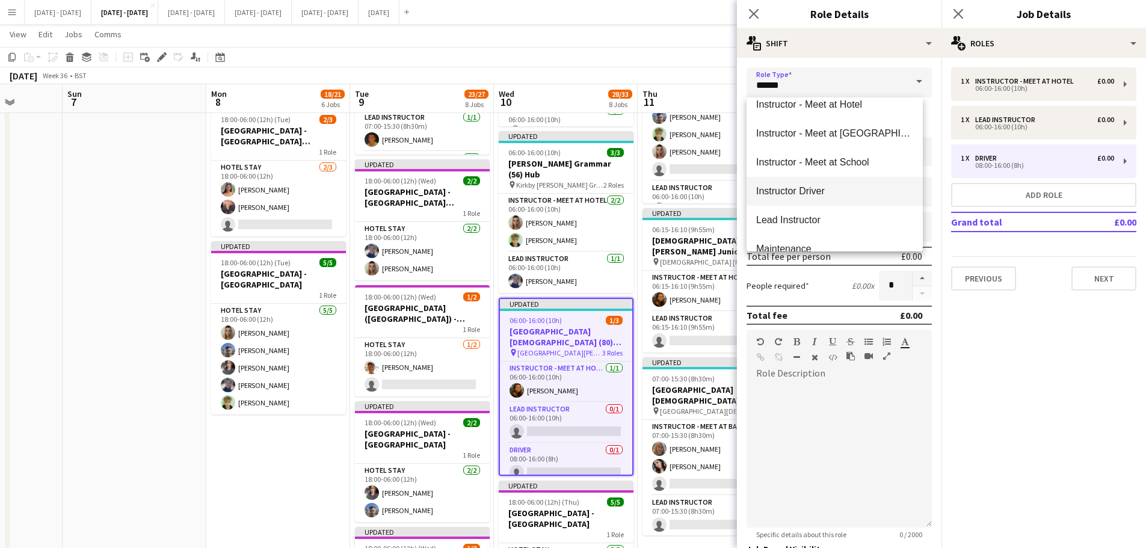
click at [845, 194] on span "Instructor Driver" at bounding box center [834, 190] width 157 height 11
type input "**********"
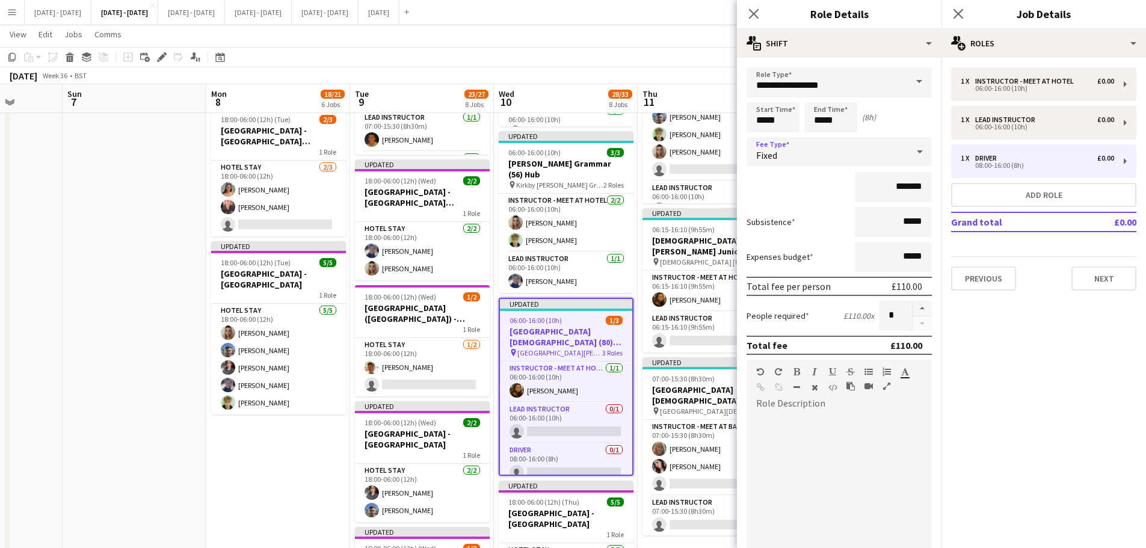
click at [808, 140] on div "Fixed" at bounding box center [827, 151] width 161 height 29
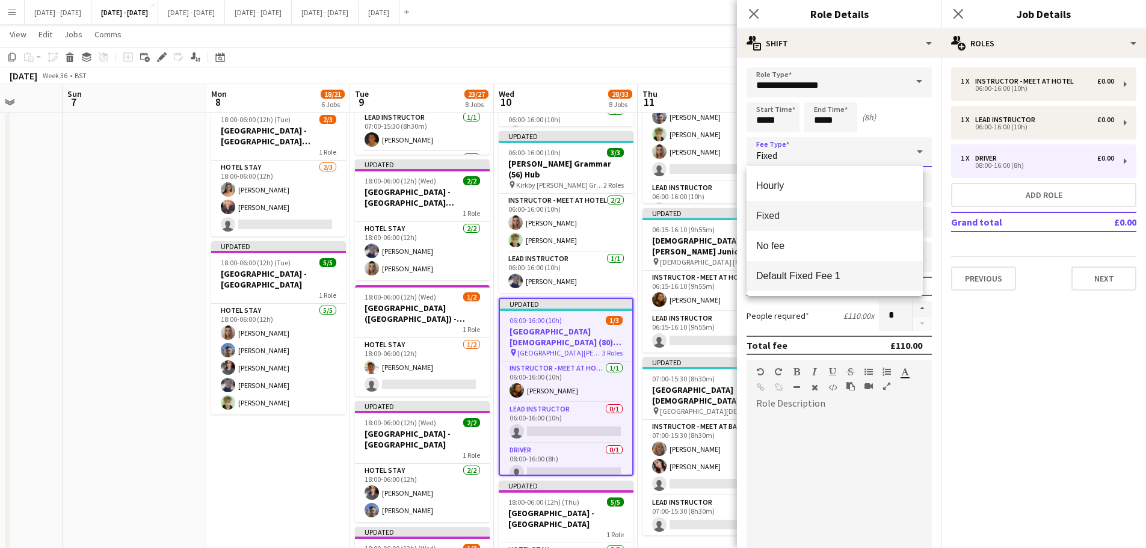
click at [814, 279] on span "Default Fixed Fee 1" at bounding box center [834, 275] width 157 height 11
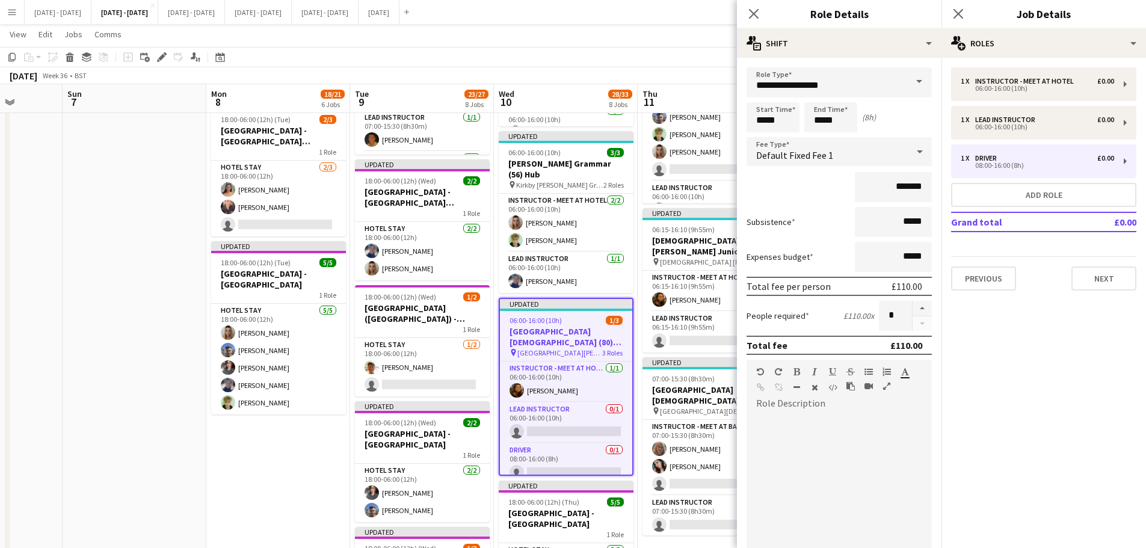
click at [749, 4] on div "Close pop-in" at bounding box center [754, 14] width 34 height 28
click at [754, 13] on icon "Close pop-in" at bounding box center [753, 13] width 11 height 11
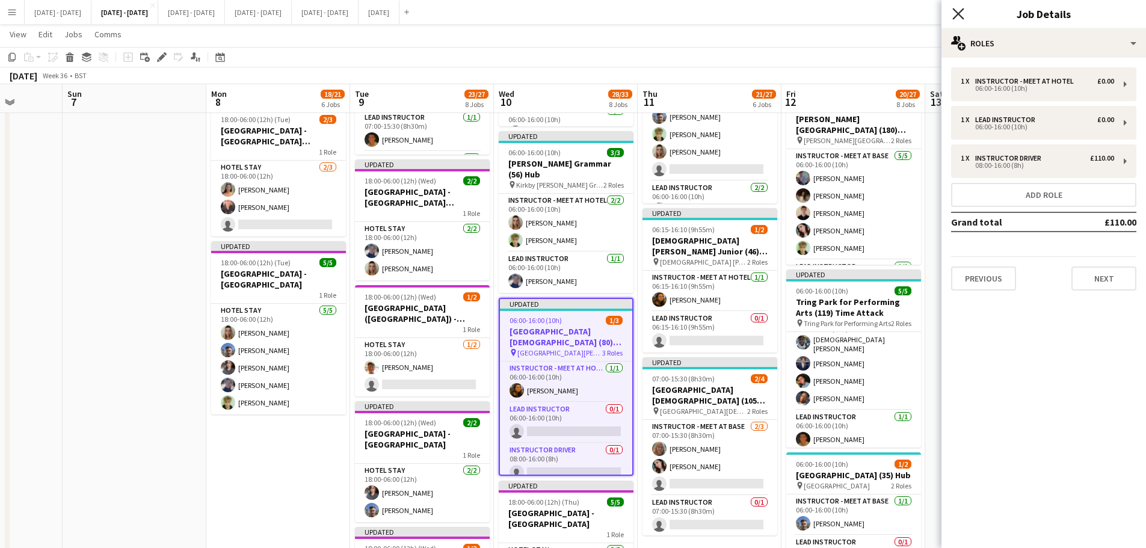
drag, startPoint x: 958, startPoint y: 14, endPoint x: 853, endPoint y: 110, distance: 141.9
click at [957, 14] on icon "Close pop-in" at bounding box center [959, 14] width 10 height 10
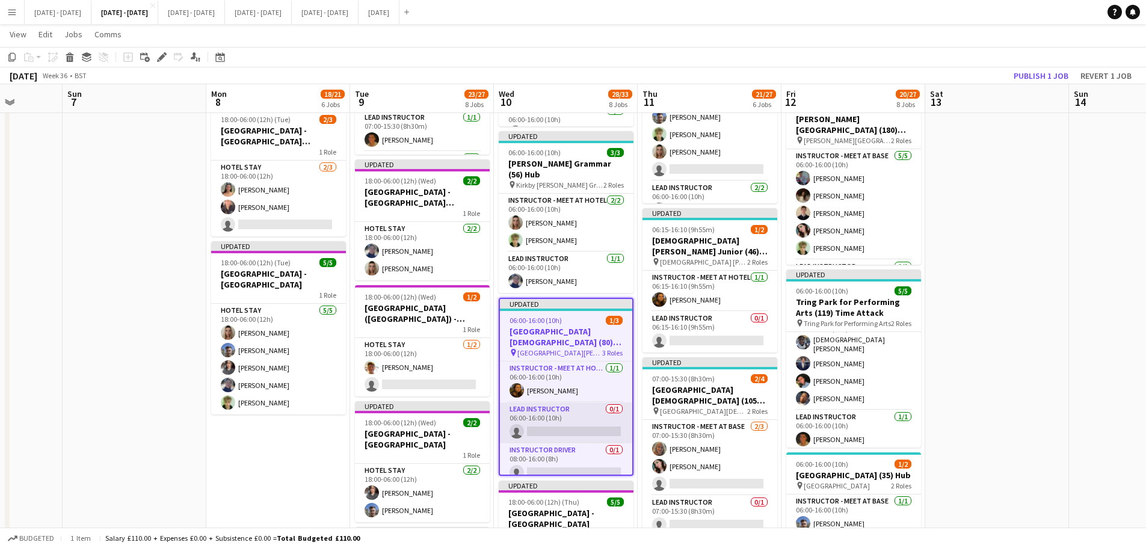
click at [576, 429] on app-card-role "Lead Instructor 0/1 06:00-16:00 (10h) single-neutral-actions" at bounding box center [566, 423] width 132 height 41
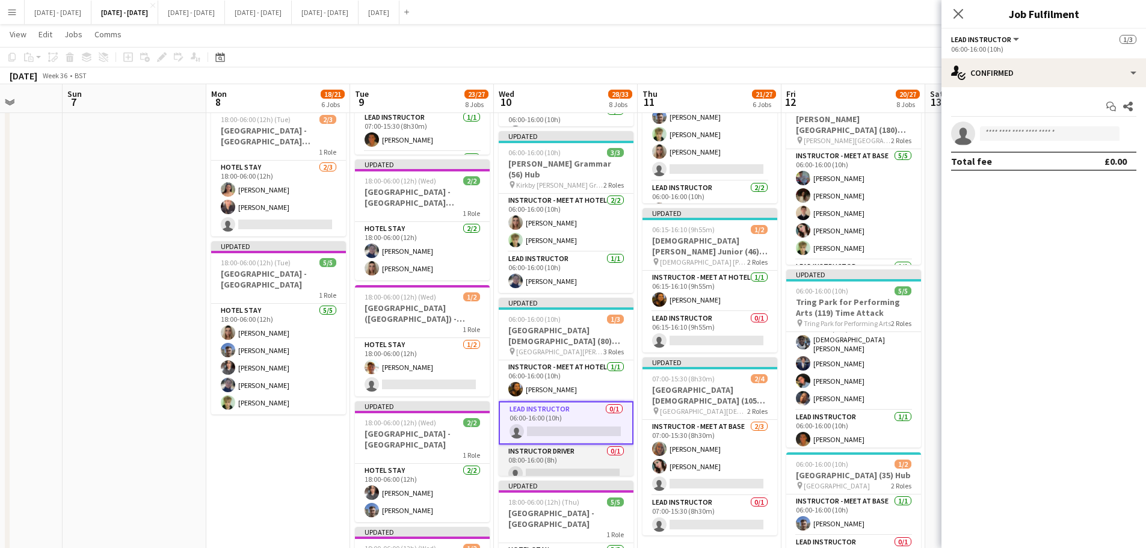
click at [594, 462] on app-card-role "Instructor Driver 0/1 08:00-16:00 (8h) single-neutral-actions" at bounding box center [566, 465] width 135 height 41
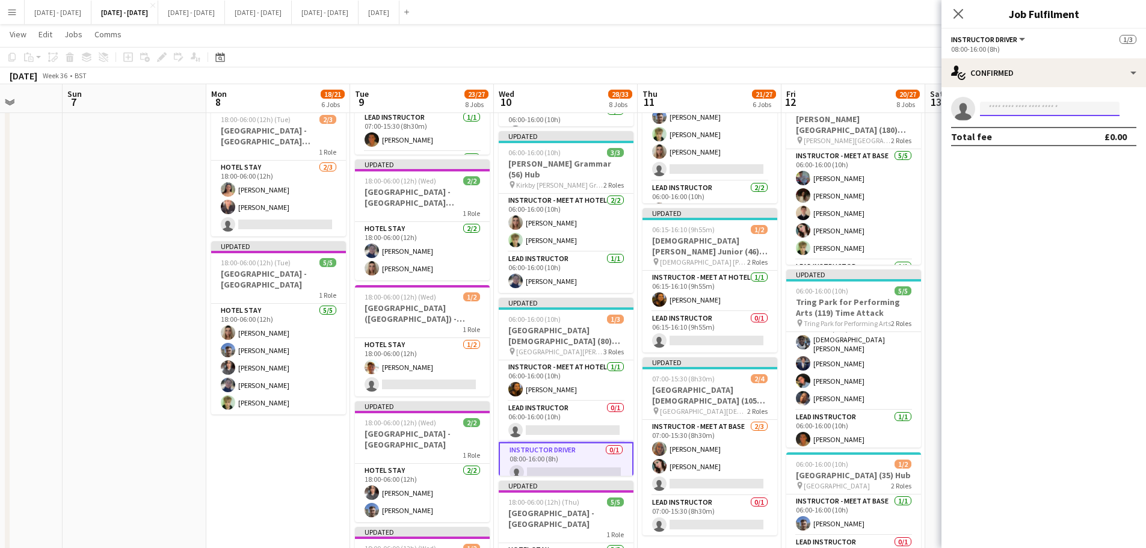
click at [1021, 104] on input at bounding box center [1050, 109] width 140 height 14
type input "****"
click at [957, 16] on icon at bounding box center [959, 14] width 10 height 10
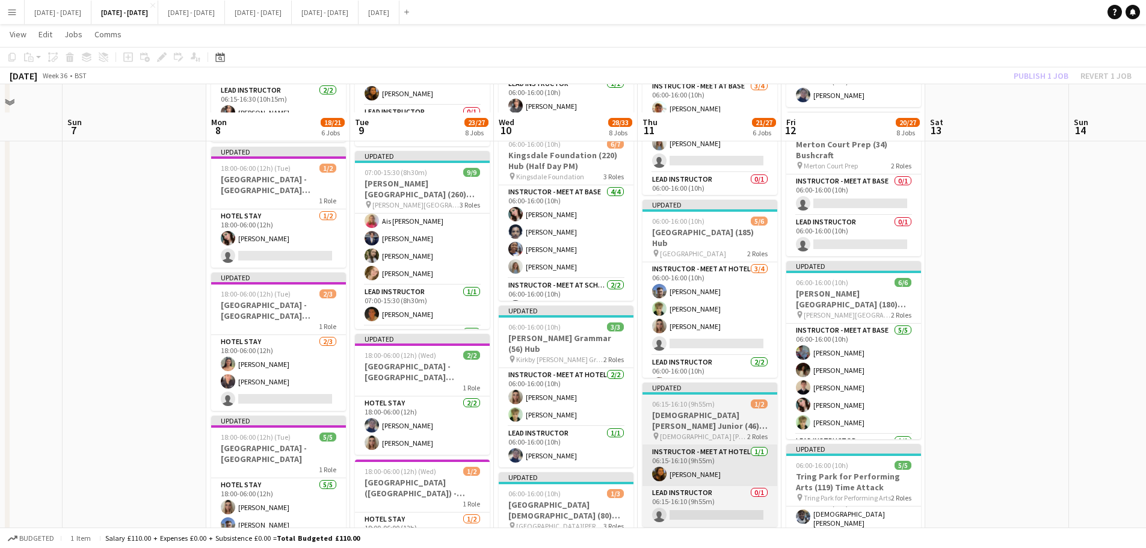
scroll to position [481, 0]
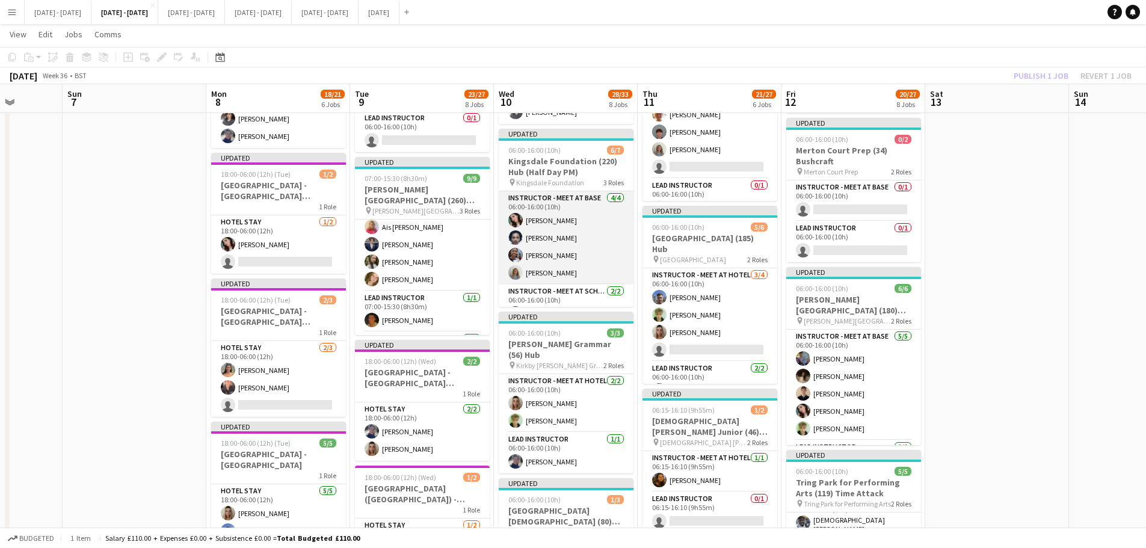
click at [545, 220] on app-card-role "Instructor - Meet at Base 4/4 06:00-16:00 (10h) Lucy Cork Levi Edwards Ogechukw…" at bounding box center [566, 237] width 135 height 93
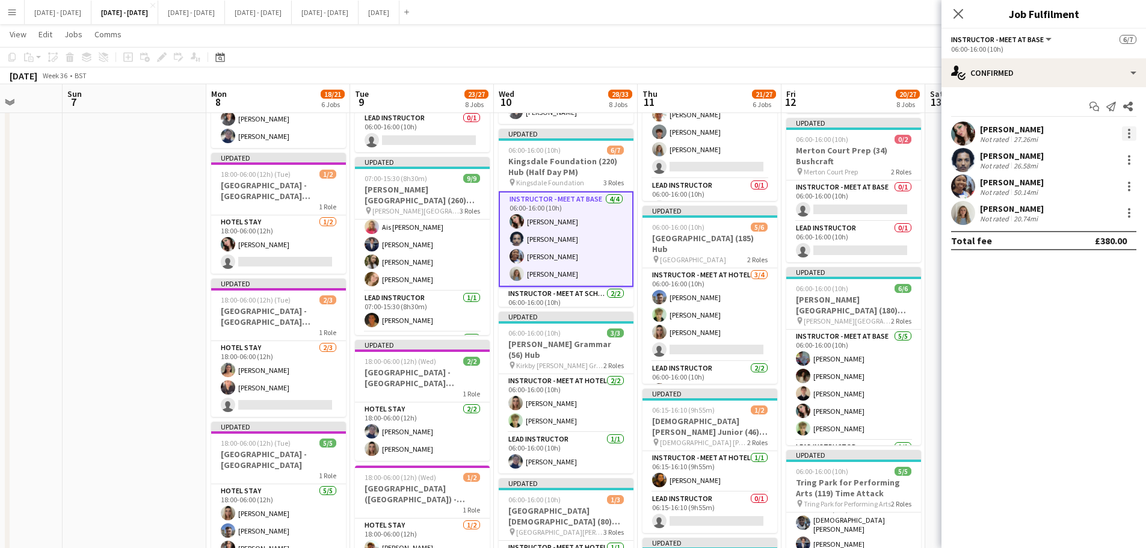
click at [1127, 131] on div at bounding box center [1129, 133] width 14 height 14
click at [1109, 181] on span "Switch crew" at bounding box center [1089, 184] width 75 height 11
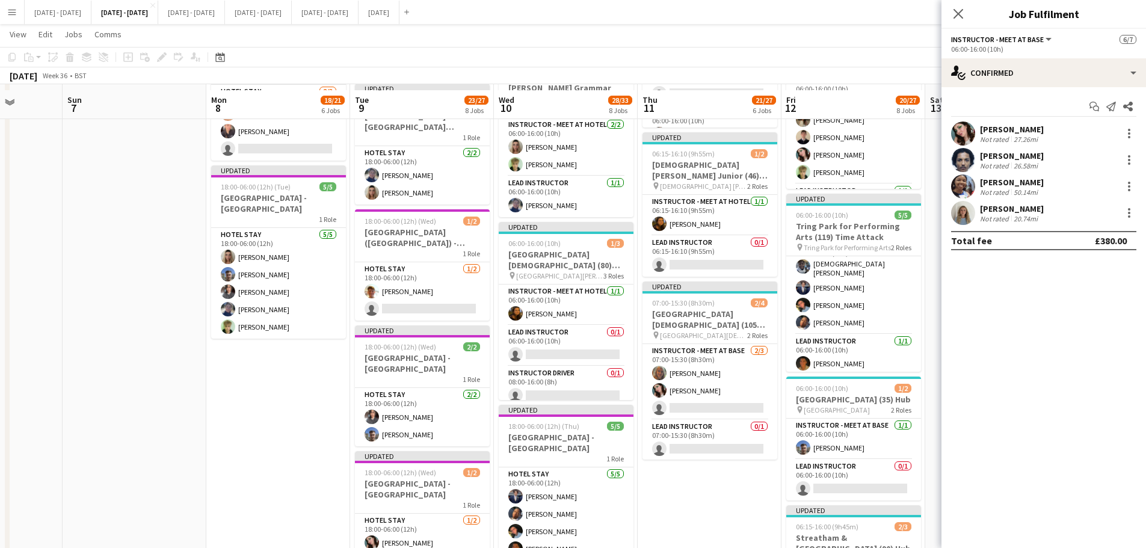
scroll to position [782, 0]
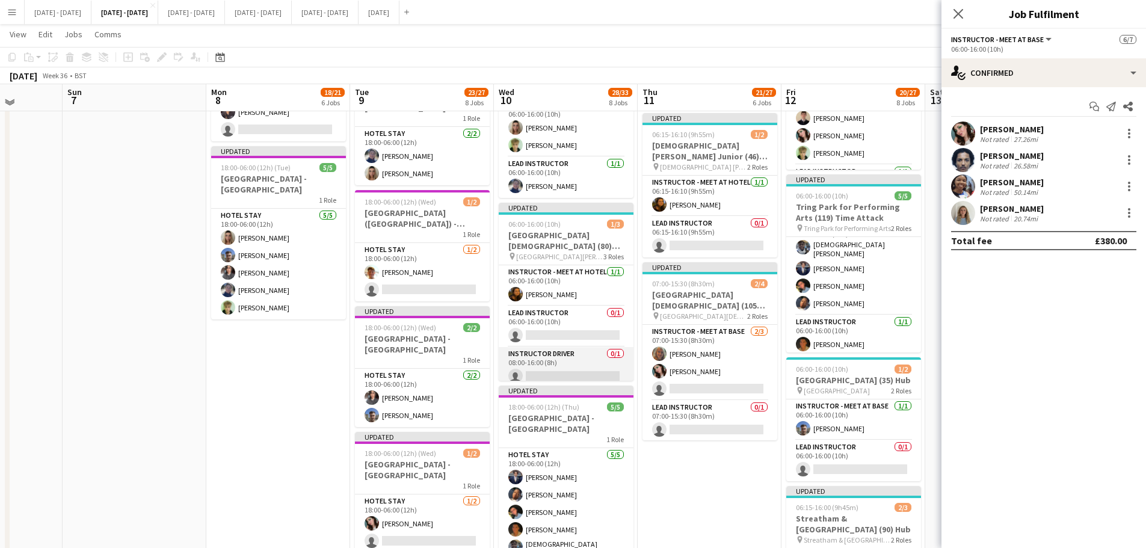
click at [576, 372] on app-card-role "Instructor Driver 0/1 08:00-16:00 (8h) single-neutral-actions" at bounding box center [566, 367] width 135 height 41
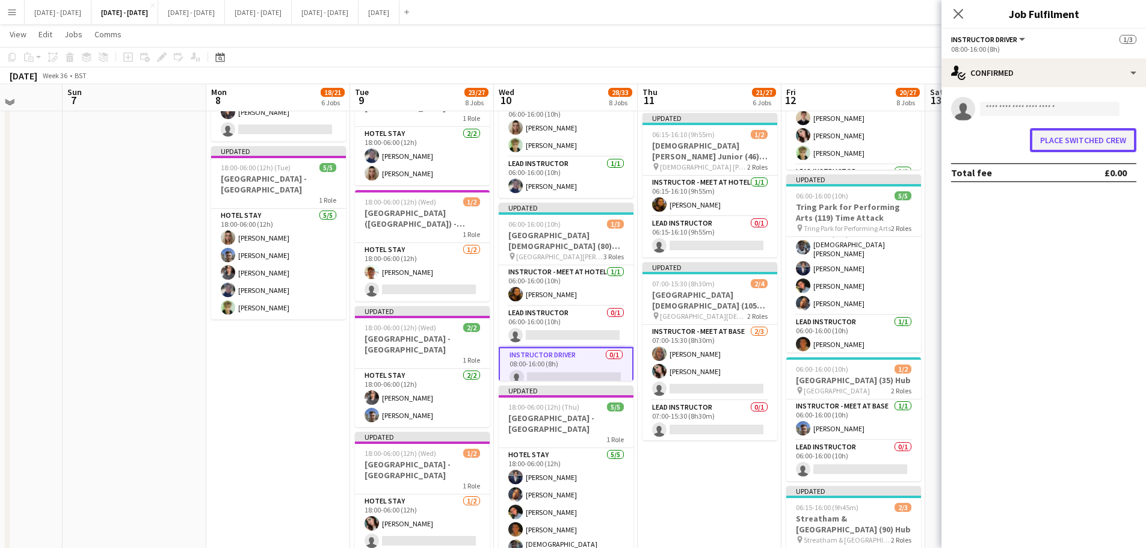
click at [1065, 139] on button "Place switched crew" at bounding box center [1083, 140] width 107 height 24
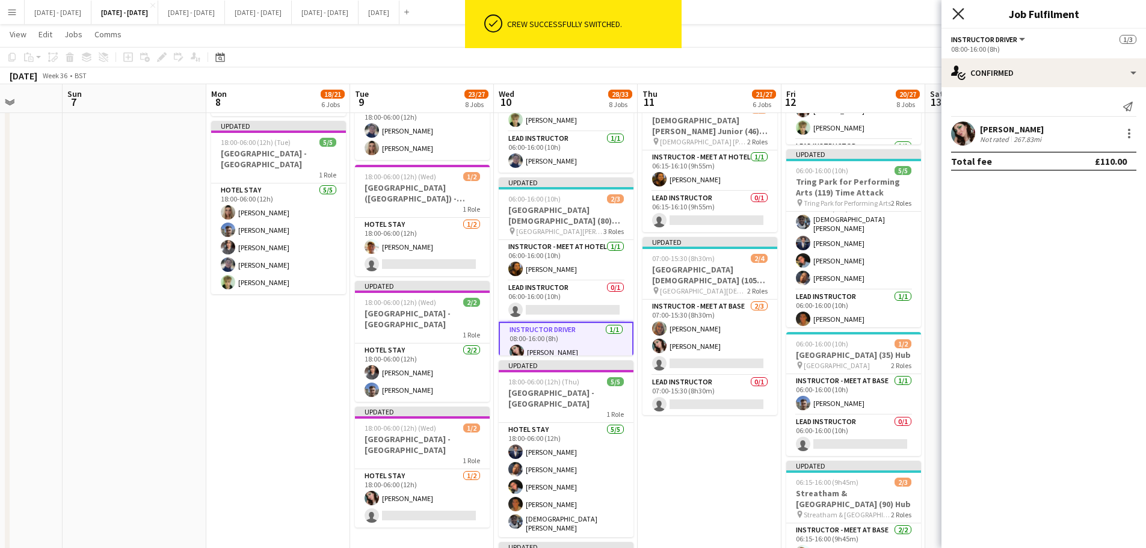
click at [962, 14] on icon "Close pop-in" at bounding box center [958, 13] width 11 height 11
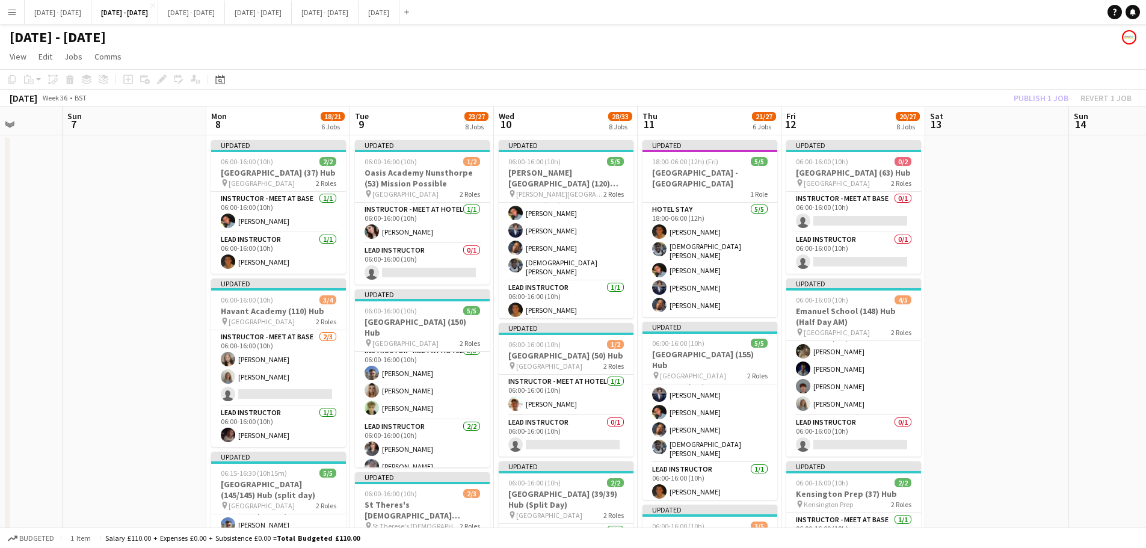
scroll to position [0, 0]
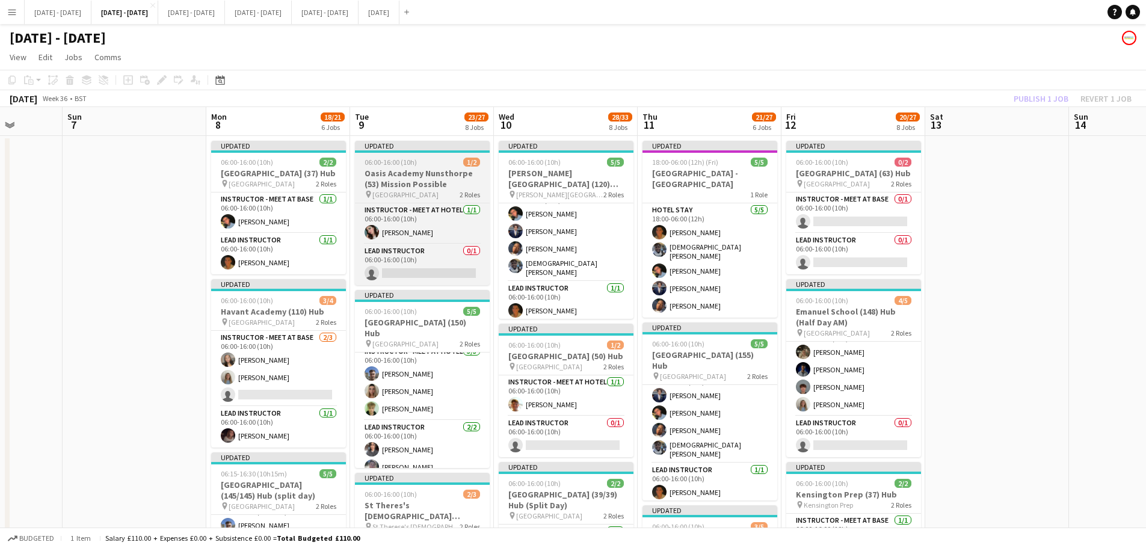
click at [417, 171] on h3 "Oasis Academy Nunsthorpe (53) Mission Possible" at bounding box center [422, 179] width 135 height 22
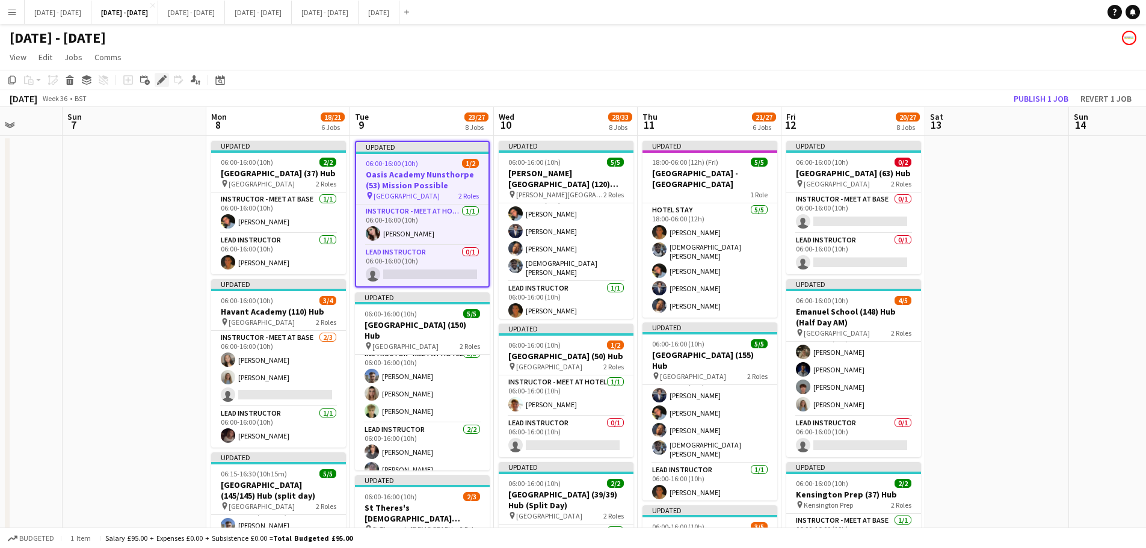
click at [163, 80] on icon at bounding box center [161, 80] width 7 height 7
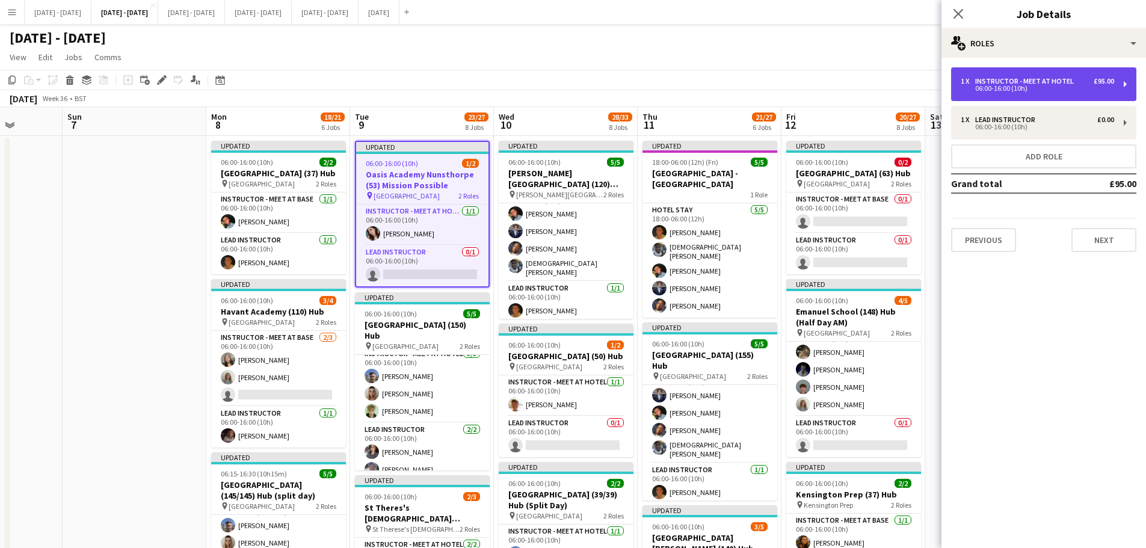
click at [1073, 85] on div "Instructor - Meet at Hotel" at bounding box center [1026, 81] width 103 height 8
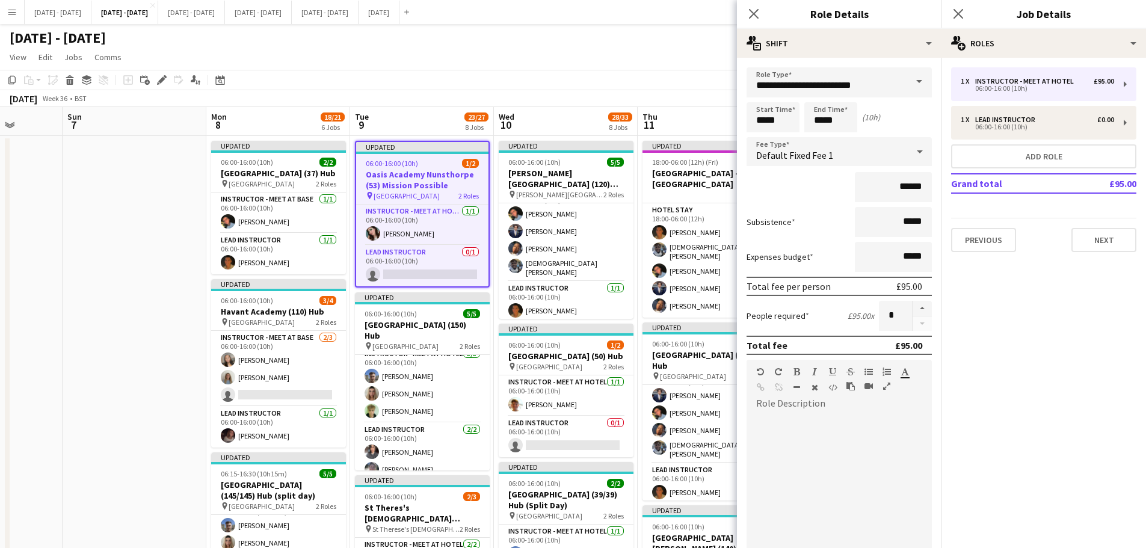
click at [889, 100] on form "**********" at bounding box center [839, 380] width 205 height 627
click at [891, 84] on input "**********" at bounding box center [839, 82] width 185 height 30
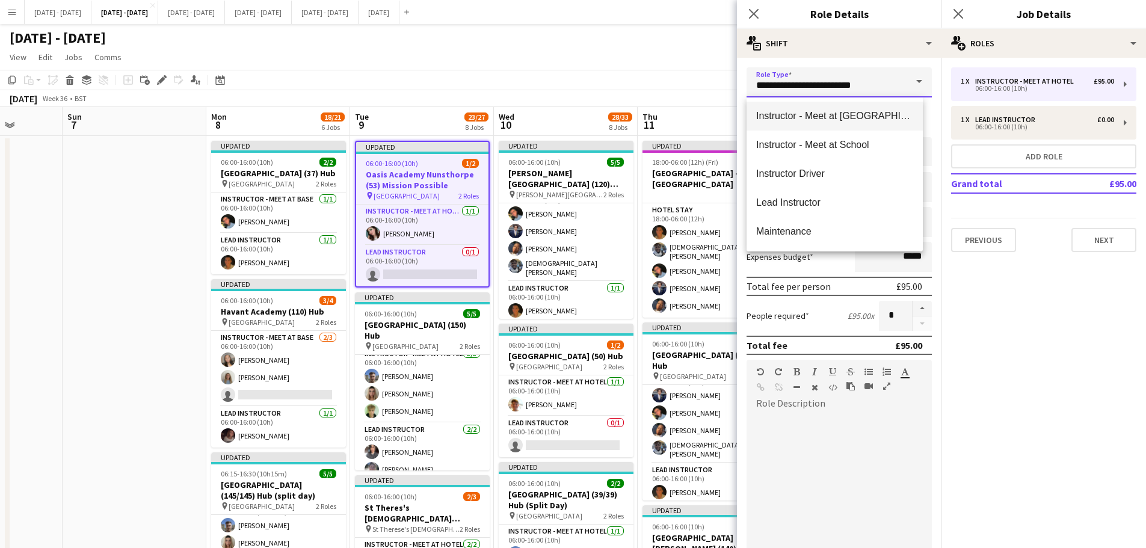
scroll to position [301, 0]
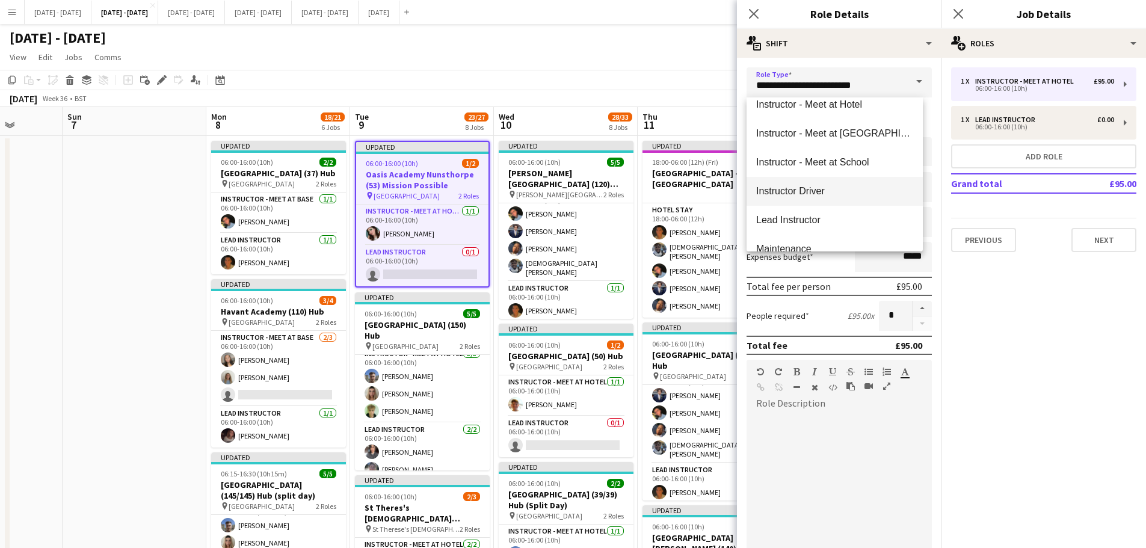
click at [825, 190] on span "Instructor Driver" at bounding box center [834, 190] width 157 height 11
type input "**********"
type input "*******"
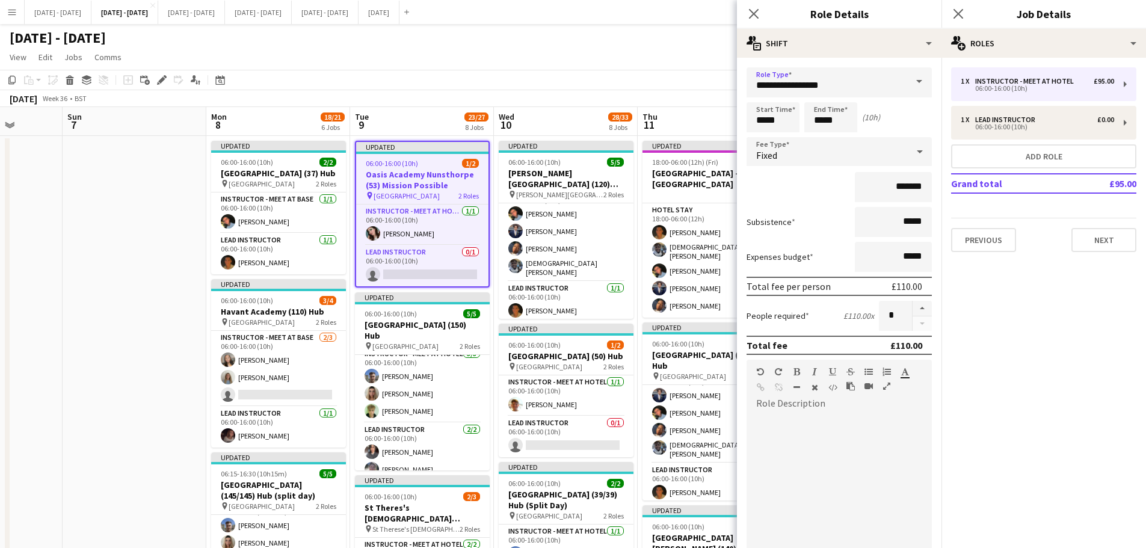
click at [891, 149] on div "Fixed" at bounding box center [827, 151] width 161 height 29
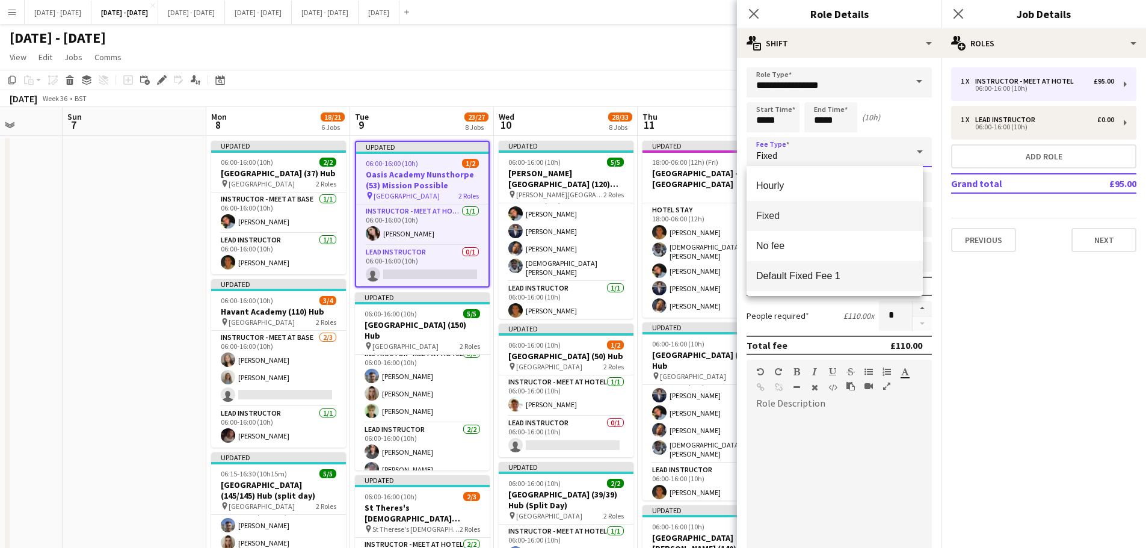
click at [821, 279] on span "Default Fixed Fee 1" at bounding box center [834, 275] width 157 height 11
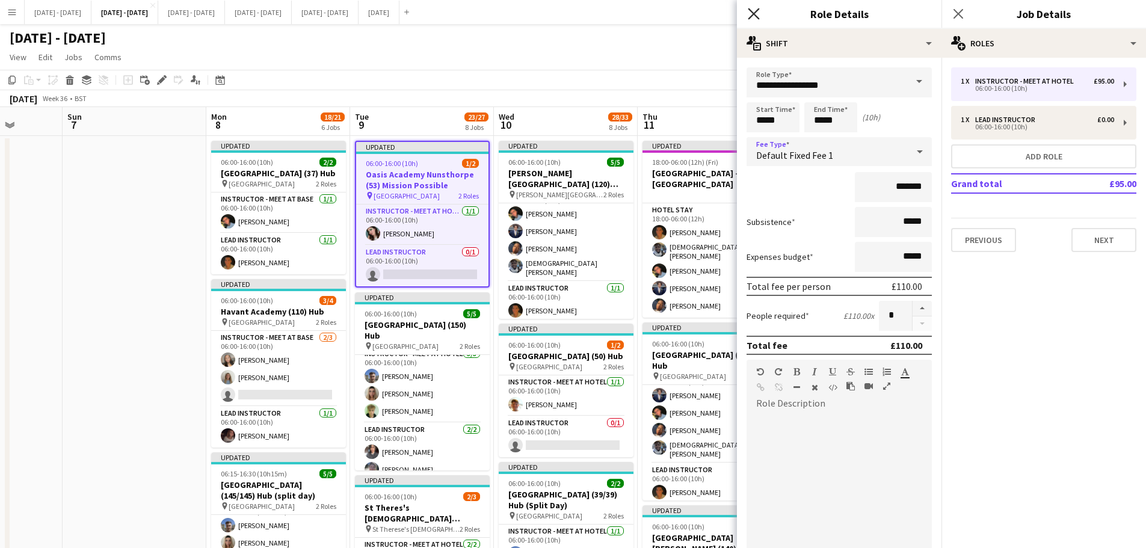
click at [755, 8] on icon "Close pop-in" at bounding box center [753, 13] width 11 height 11
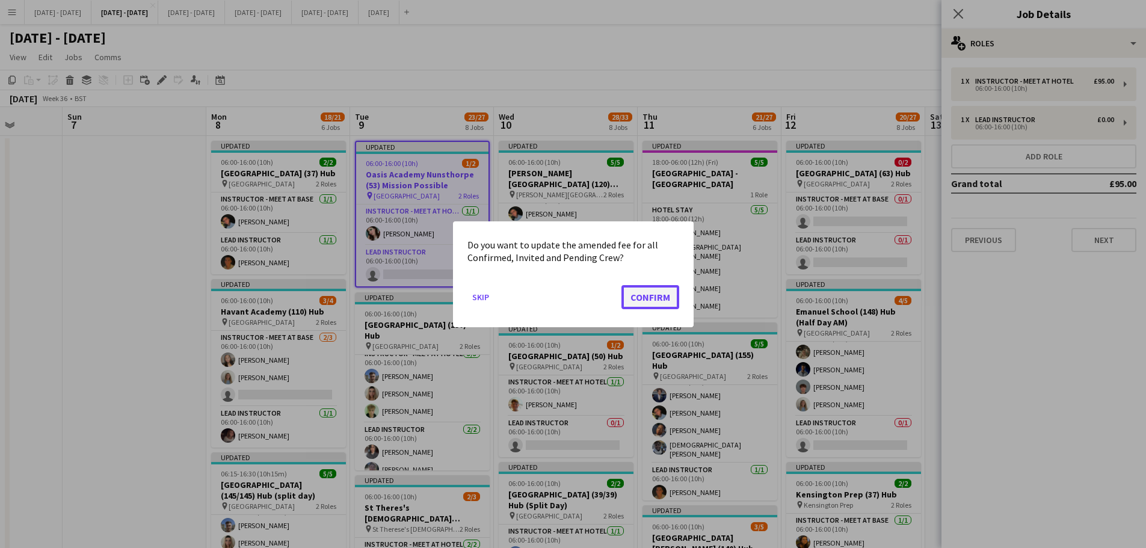
click at [655, 294] on button "Confirm" at bounding box center [651, 297] width 58 height 24
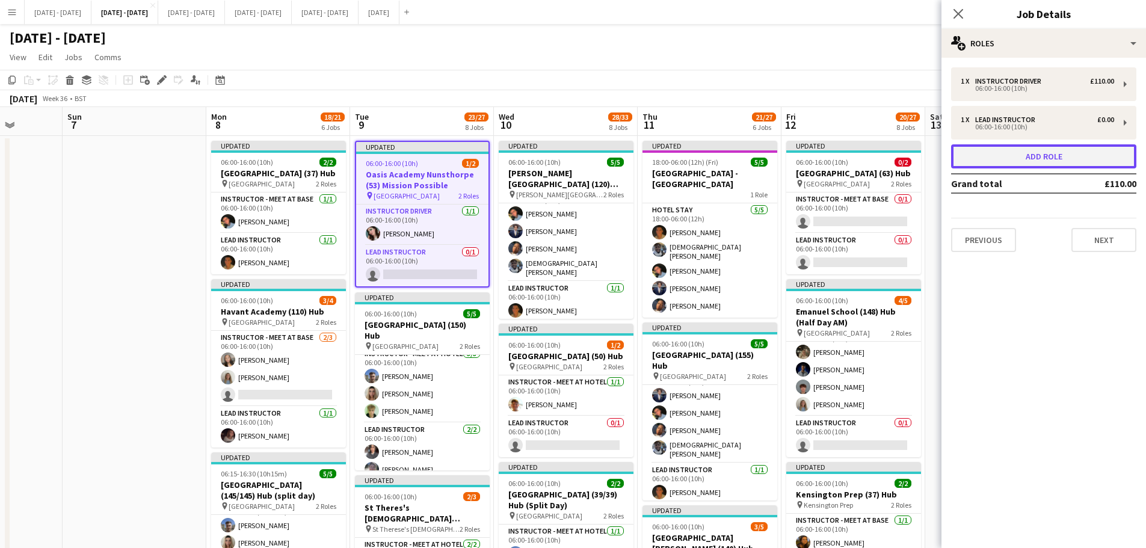
click at [1033, 159] on button "Add role" at bounding box center [1043, 156] width 185 height 24
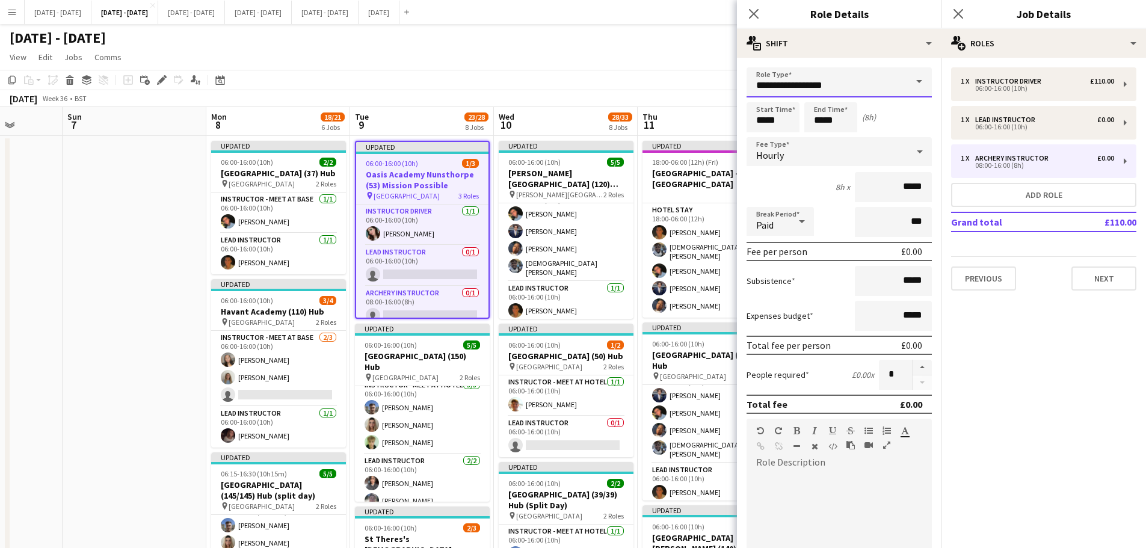
click at [851, 80] on input "**********" at bounding box center [839, 82] width 185 height 30
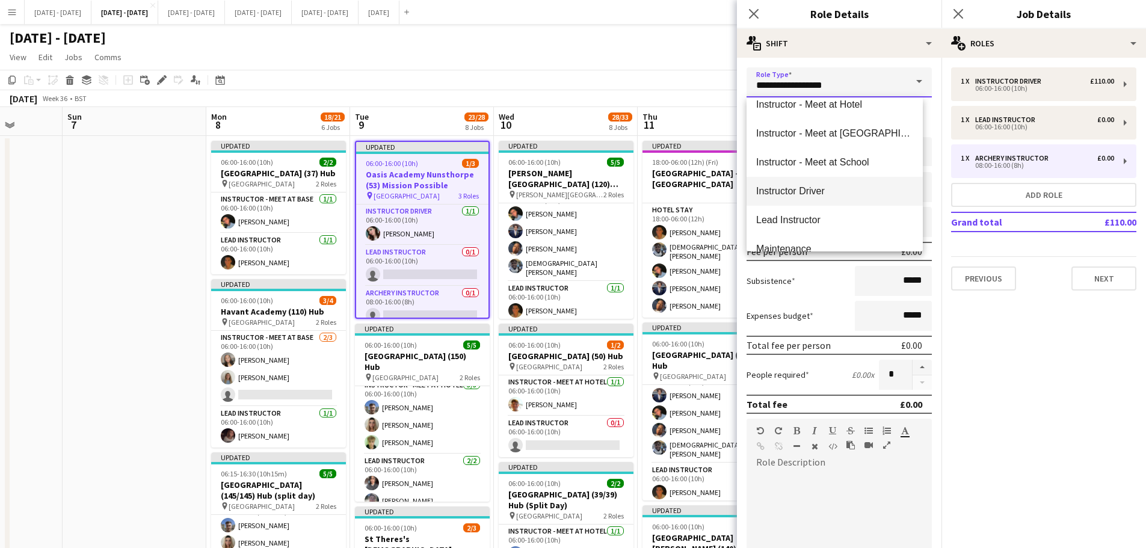
scroll to position [241, 0]
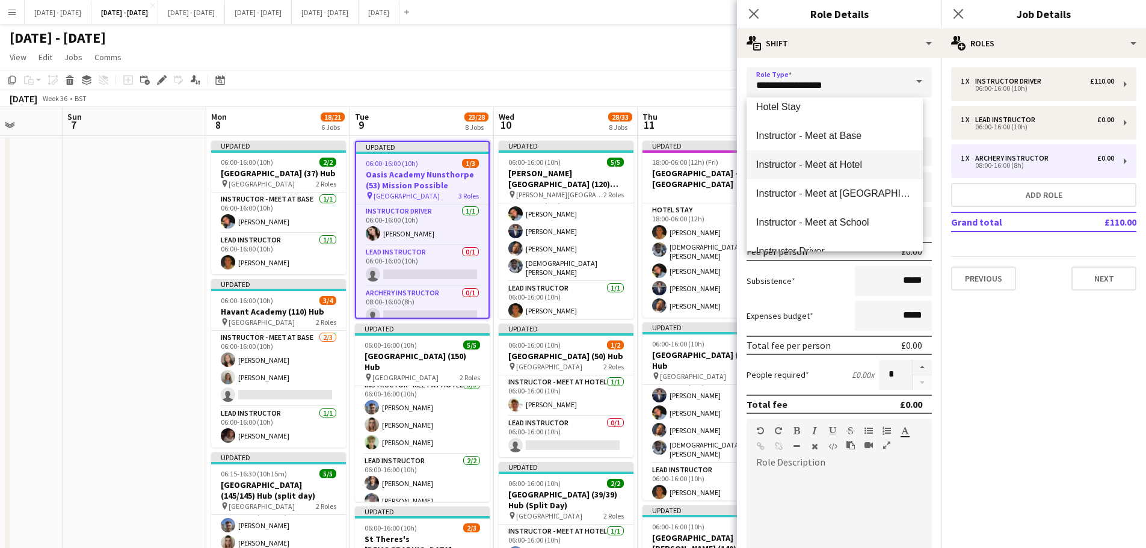
click at [823, 168] on span "Instructor - Meet at Hotel" at bounding box center [834, 164] width 157 height 11
type input "**********"
type input "******"
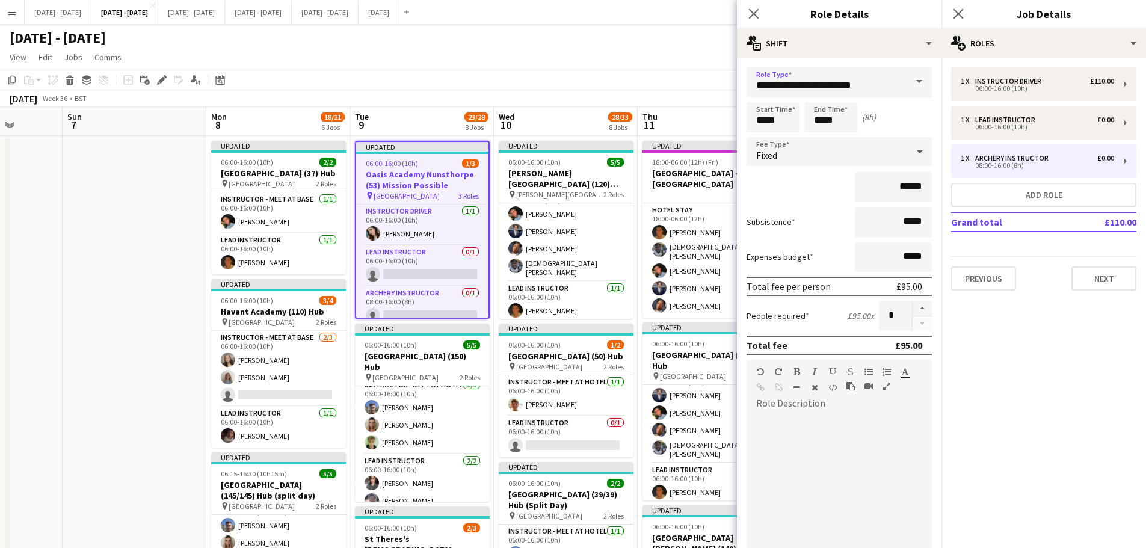
click at [786, 159] on div "Fixed" at bounding box center [827, 151] width 161 height 29
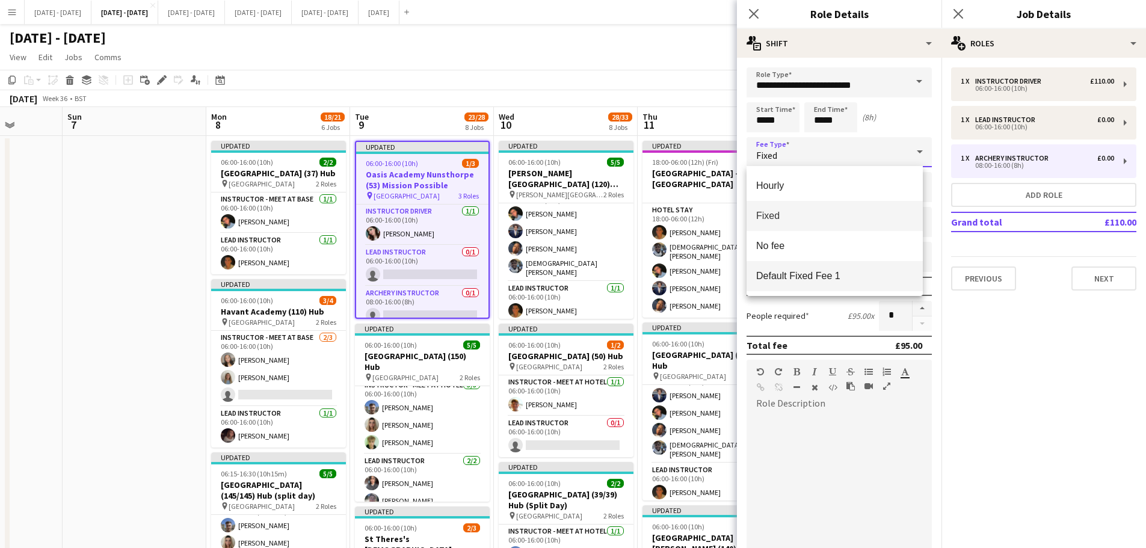
click at [794, 271] on span "Default Fixed Fee 1" at bounding box center [834, 275] width 157 height 11
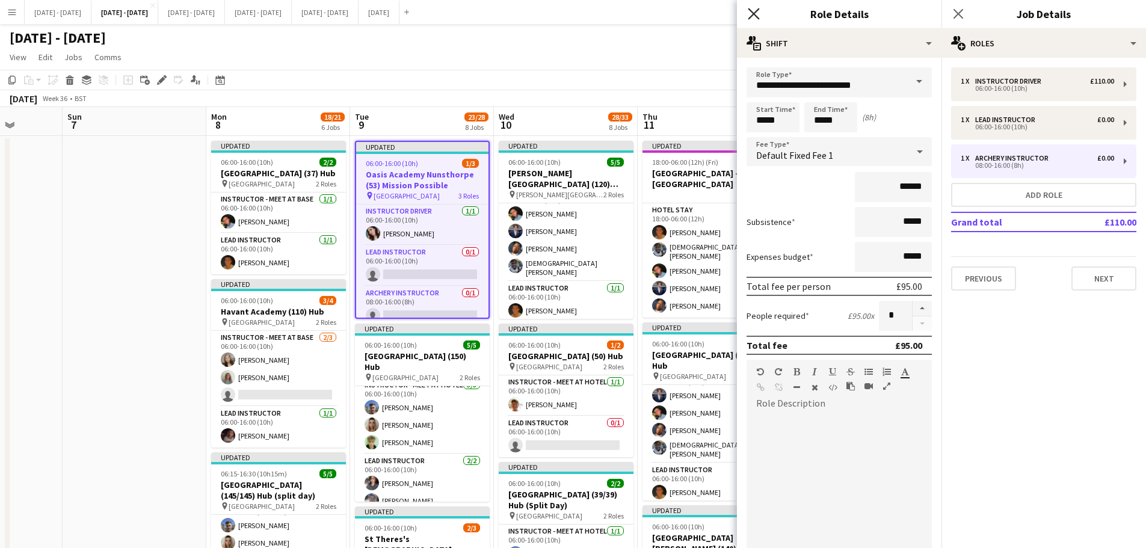
click at [756, 16] on icon at bounding box center [753, 13] width 11 height 11
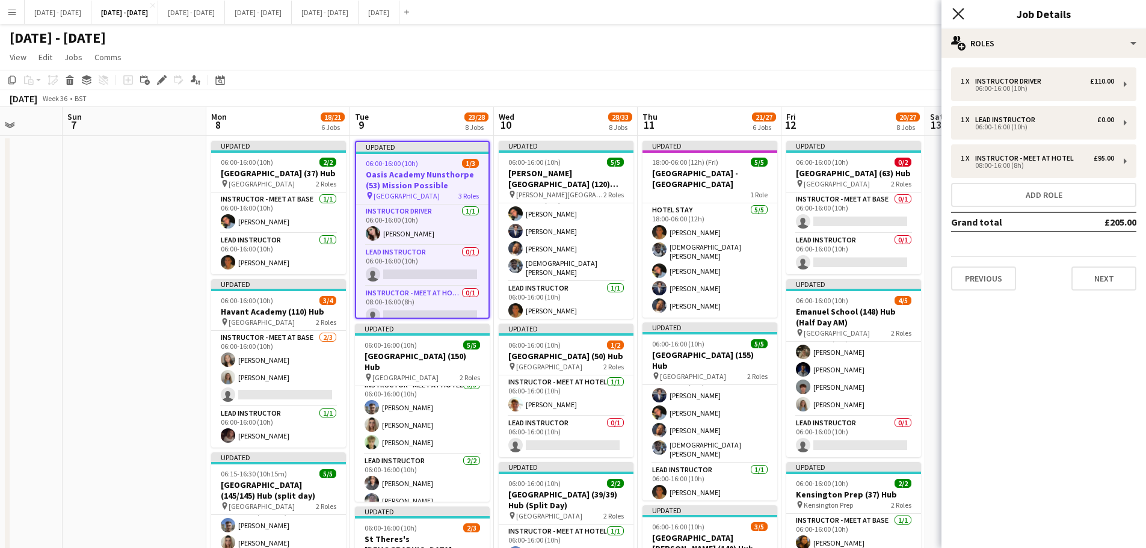
click at [959, 10] on icon "Close pop-in" at bounding box center [958, 13] width 11 height 11
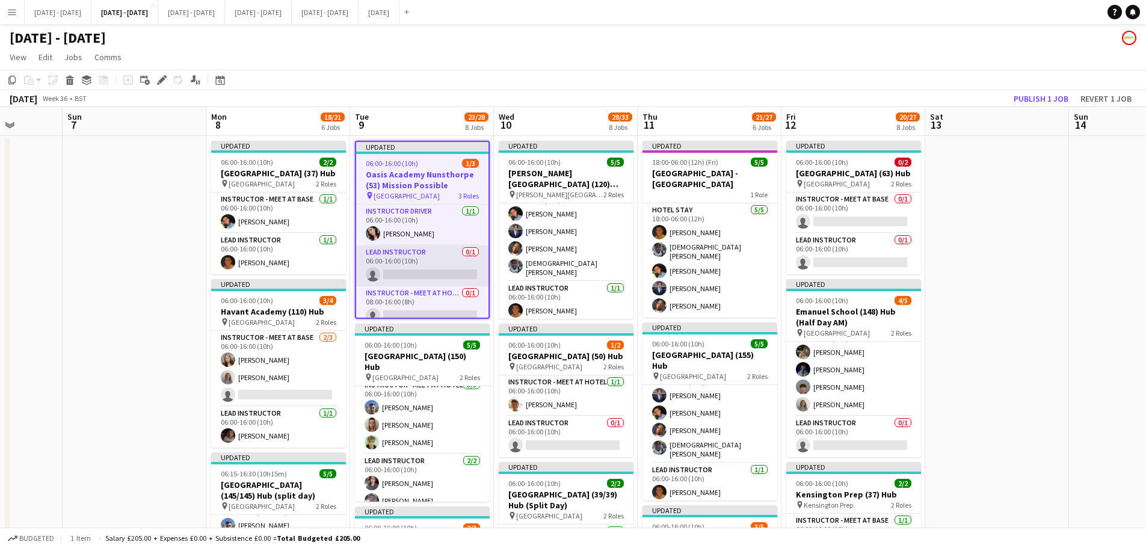
scroll to position [10, 0]
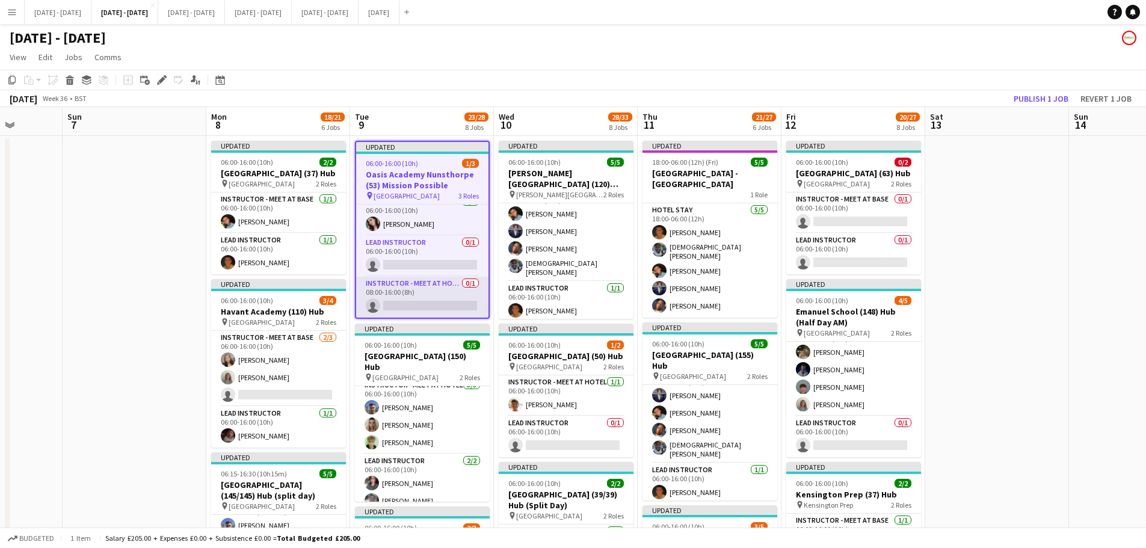
click at [442, 300] on app-card-role "Instructor - Meet at Hotel 0/1 08:00-16:00 (8h) single-neutral-actions" at bounding box center [422, 297] width 132 height 41
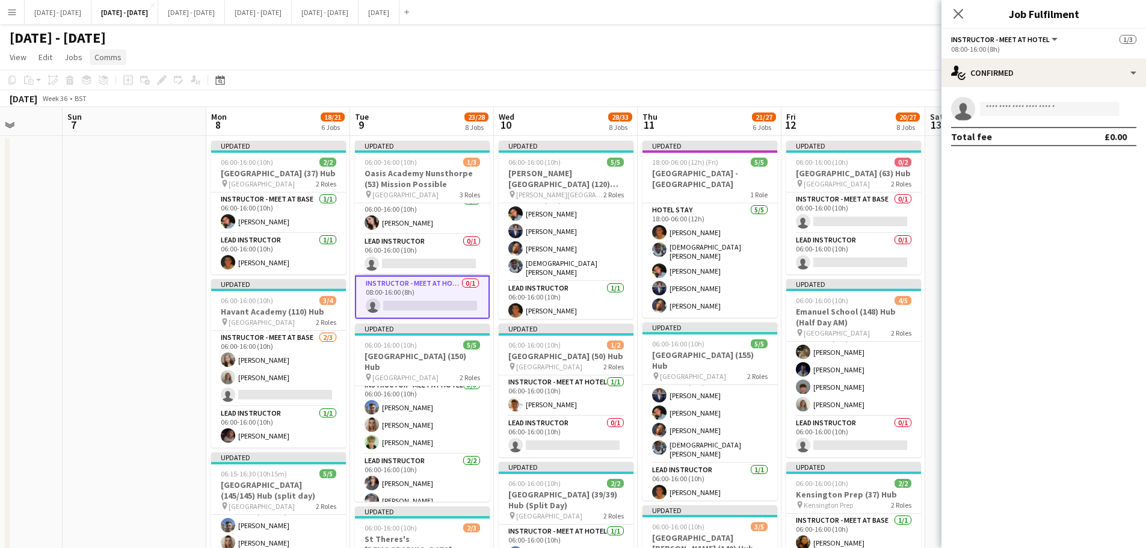
drag, startPoint x: 433, startPoint y: 173, endPoint x: 103, endPoint y: 63, distance: 347.6
click at [432, 172] on h3 "Oasis Academy Nunsthorpe (53) Mission Possible" at bounding box center [422, 179] width 135 height 22
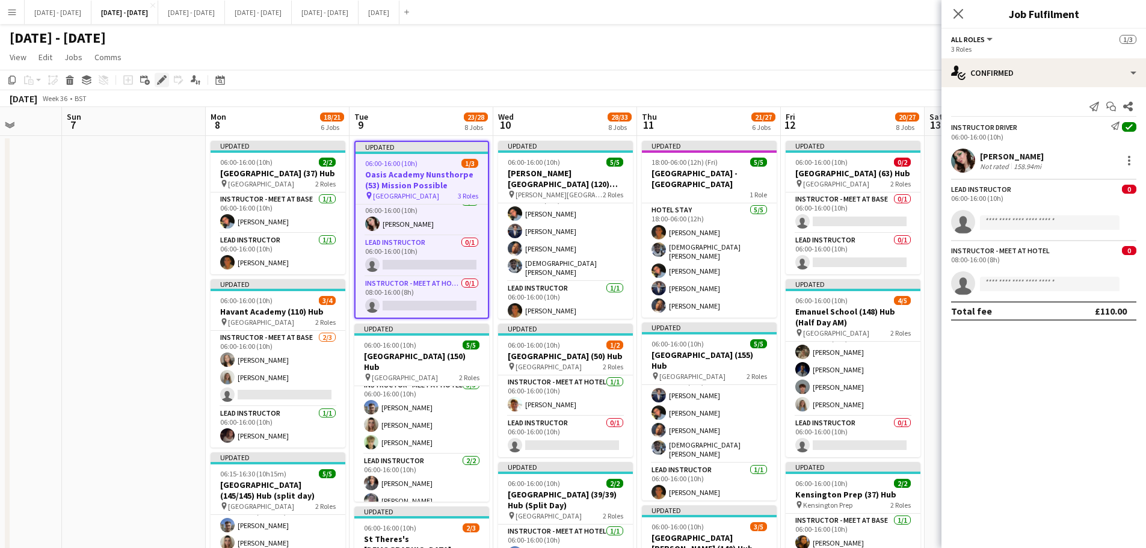
click at [160, 78] on icon "Edit" at bounding box center [162, 80] width 10 height 10
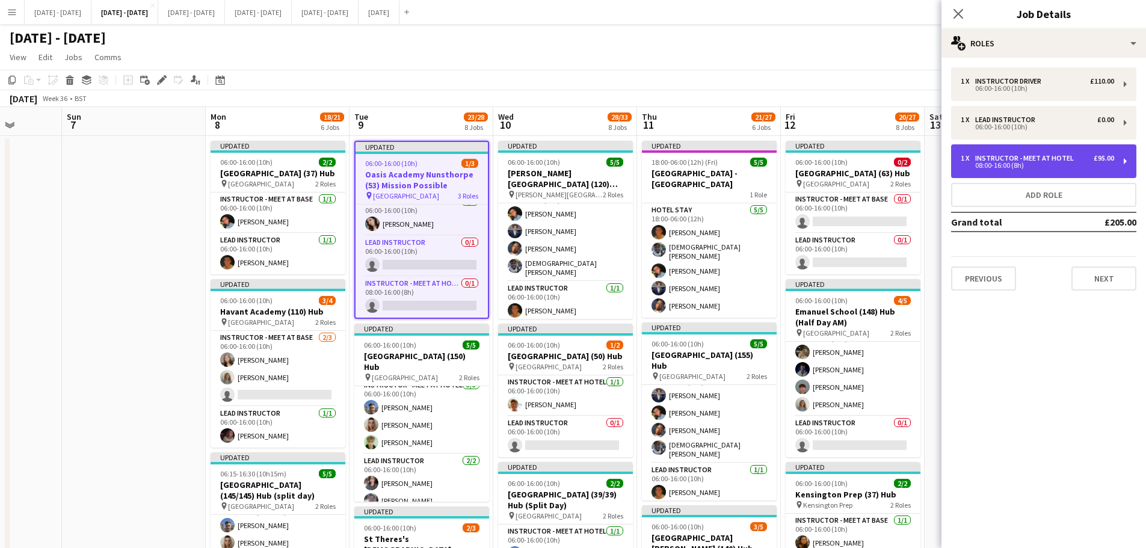
click at [1048, 171] on div "1 x Instructor - Meet at Hotel £95.00 08:00-16:00 (8h)" at bounding box center [1043, 161] width 185 height 34
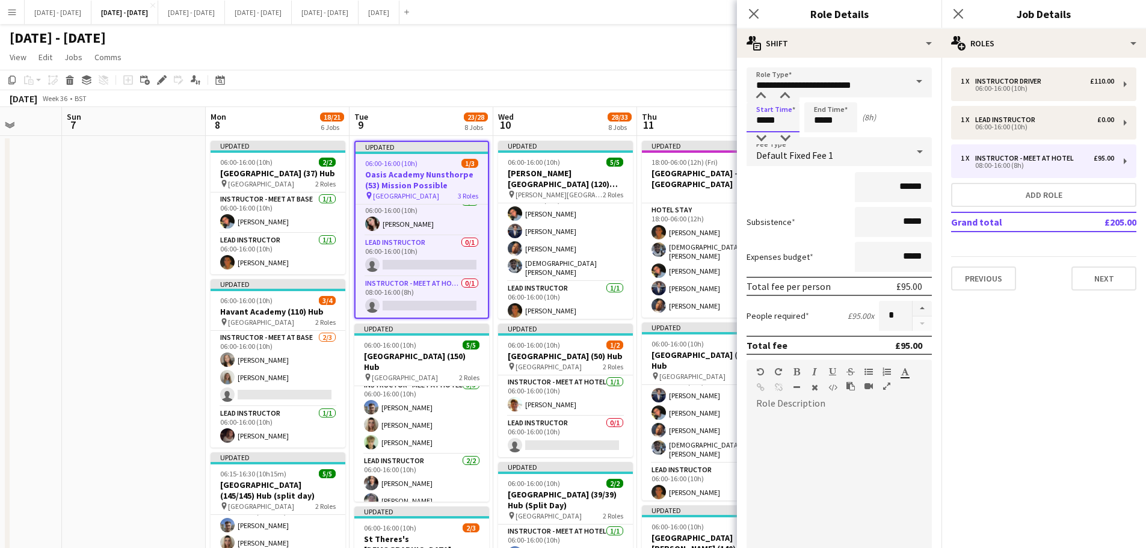
drag, startPoint x: 778, startPoint y: 122, endPoint x: 705, endPoint y: 122, distance: 73.4
type input "*****"
click at [753, 14] on icon "Close pop-in" at bounding box center [753, 13] width 11 height 11
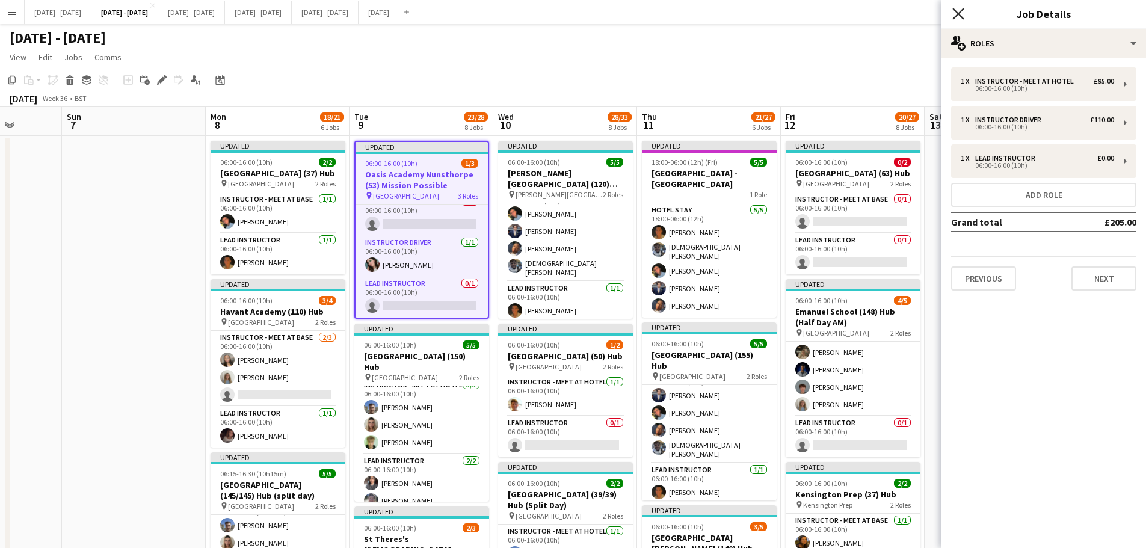
click at [959, 9] on icon "Close pop-in" at bounding box center [958, 13] width 11 height 11
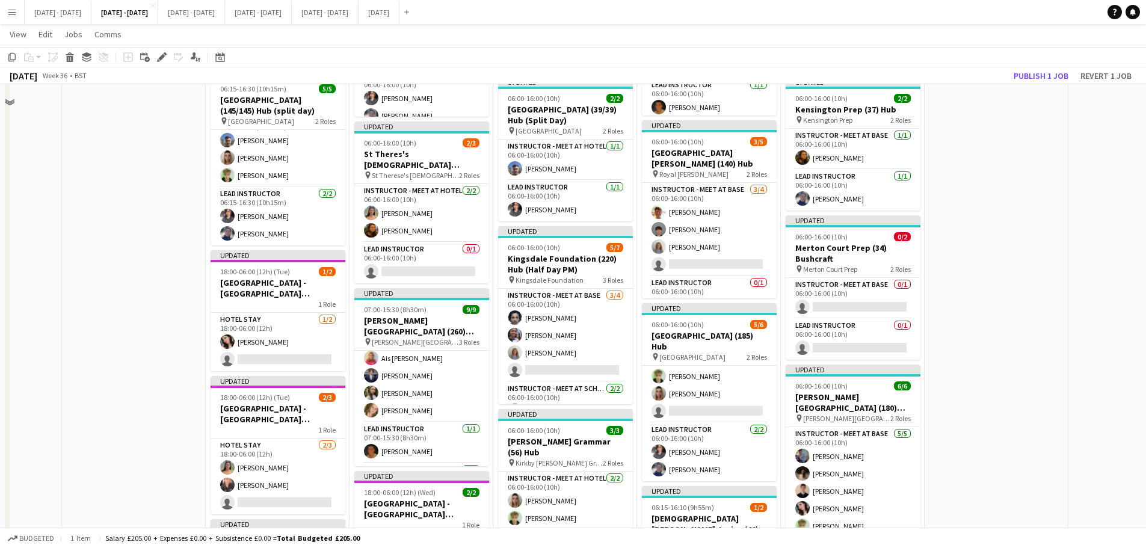
scroll to position [421, 0]
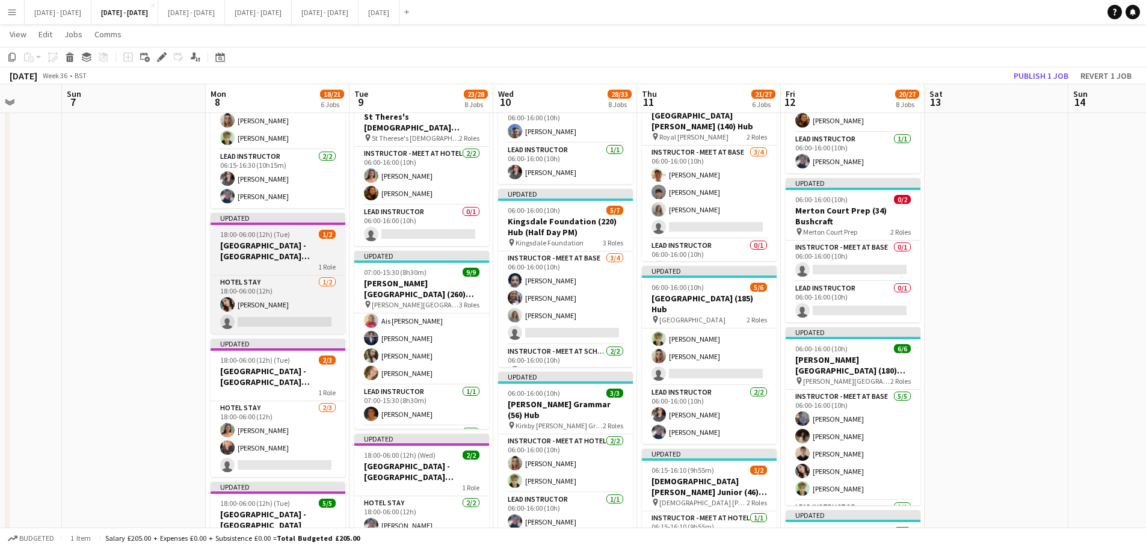
click at [247, 239] on app-job-card "Updated 18:00-06:00 (12h) (Tue) 1/2 Grimsby Hotel - Oasis Academy Nunsthorpe 1 …" at bounding box center [278, 273] width 135 height 121
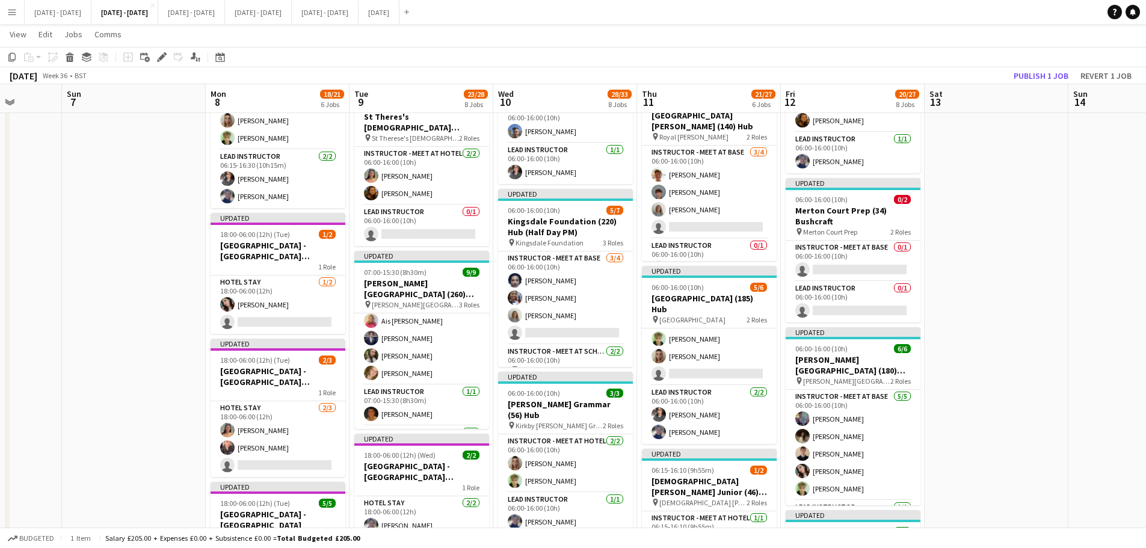
scroll to position [7, 0]
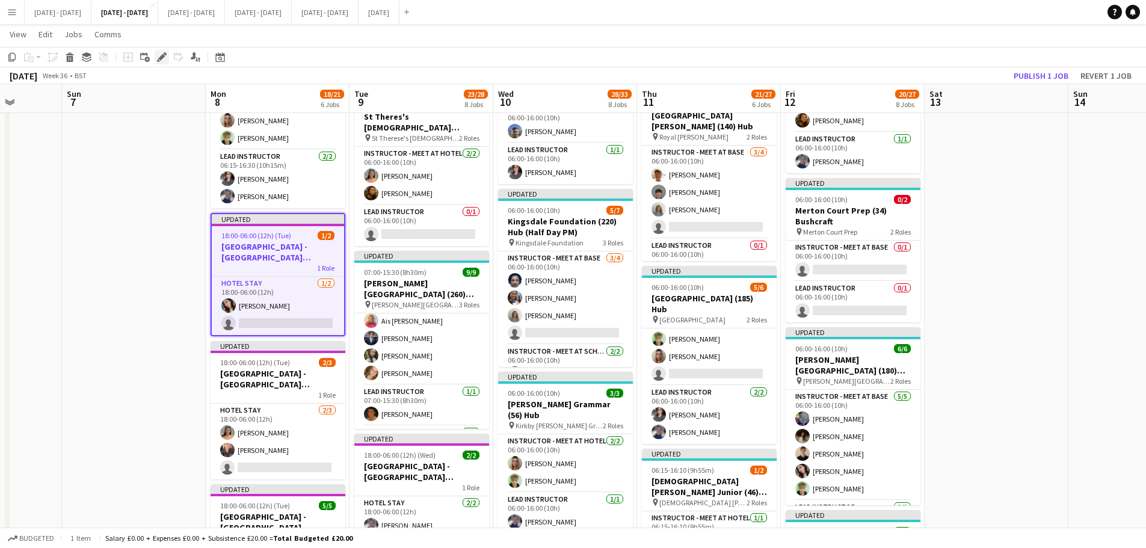
click at [163, 60] on icon "Edit" at bounding box center [162, 57] width 10 height 10
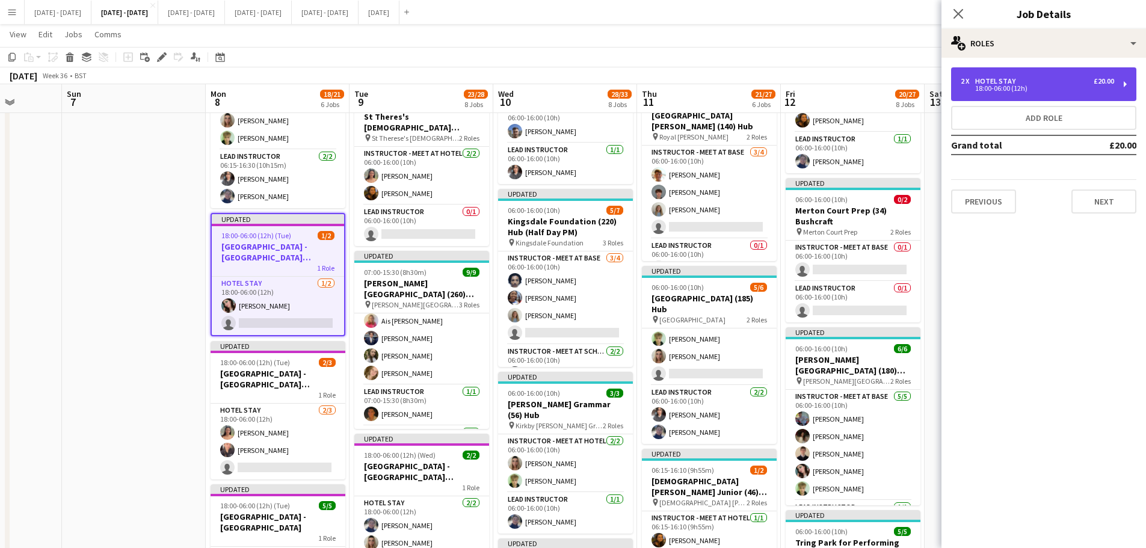
click at [1036, 79] on div "2 x Hotel Stay £20.00" at bounding box center [1037, 81] width 153 height 8
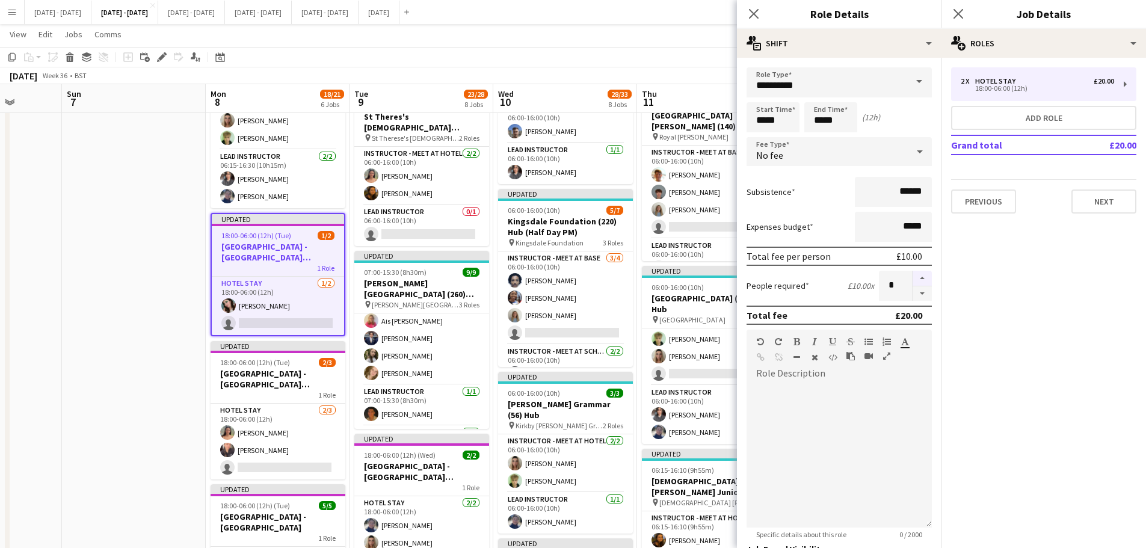
click at [917, 277] on button "button" at bounding box center [922, 279] width 19 height 16
type input "*"
click at [759, 13] on app-icon "Close pop-in" at bounding box center [754, 13] width 17 height 17
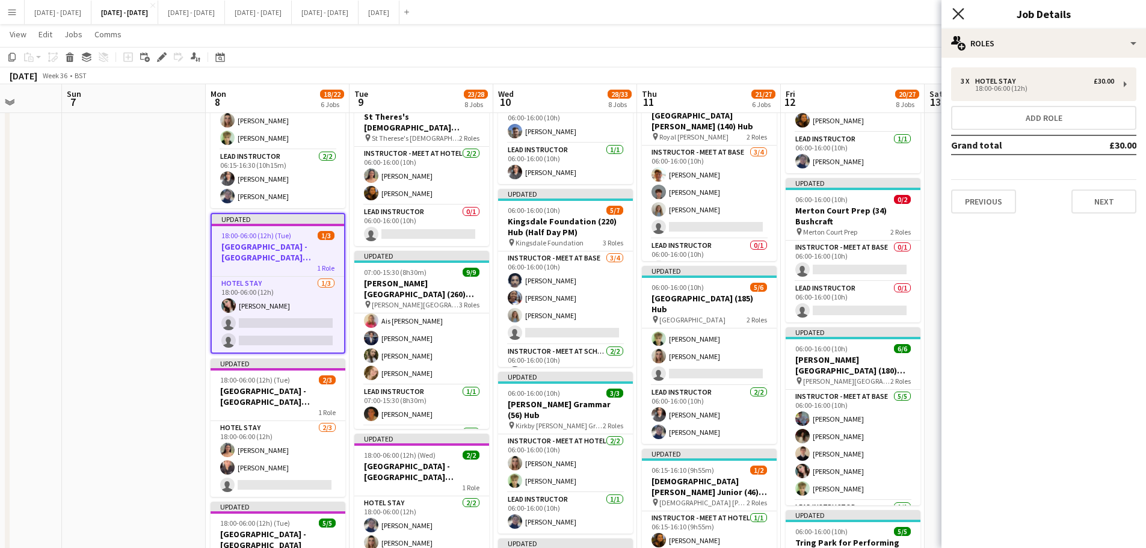
click at [959, 15] on icon at bounding box center [958, 13] width 11 height 11
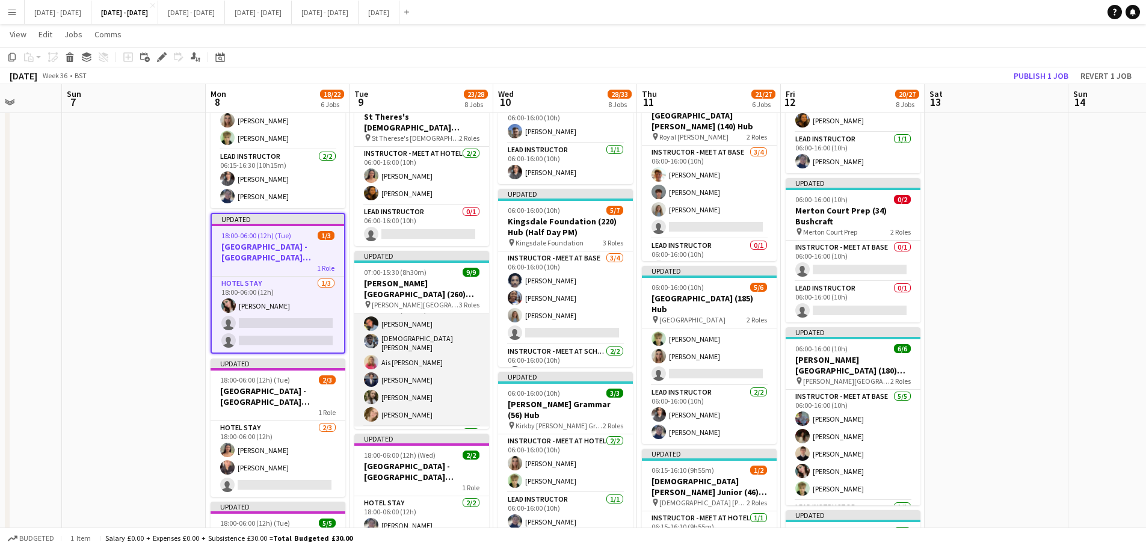
scroll to position [0, 0]
click at [403, 332] on app-card-role "Instructor - Meet at Base 6/6 07:00-15:30 (8h30m) Eloise Cook Adesua Odidison A…" at bounding box center [421, 380] width 135 height 132
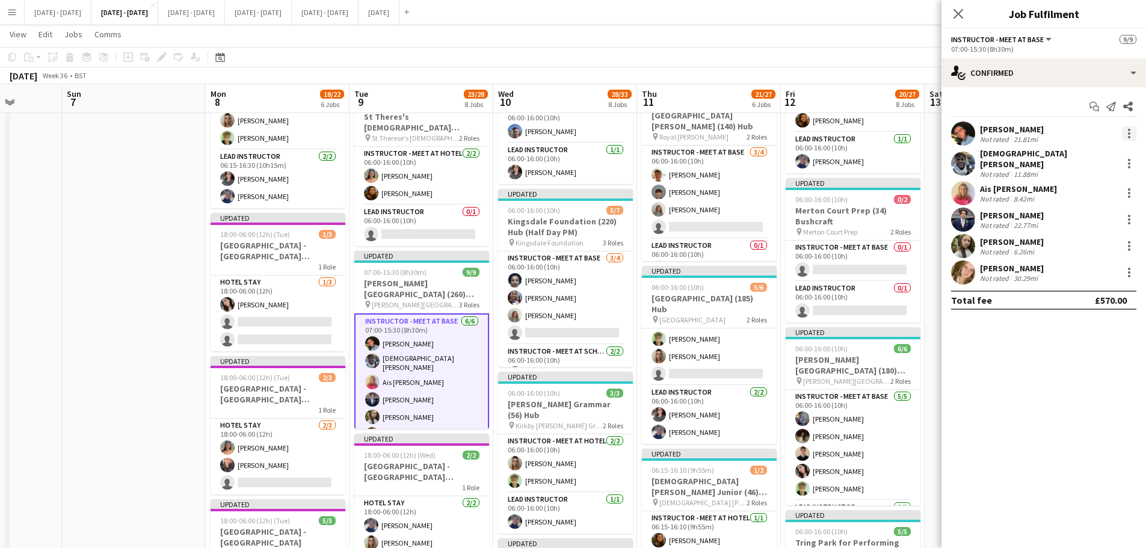
click at [1132, 132] on div at bounding box center [1129, 133] width 14 height 14
click at [1096, 180] on span "Switch crew" at bounding box center [1077, 184] width 51 height 10
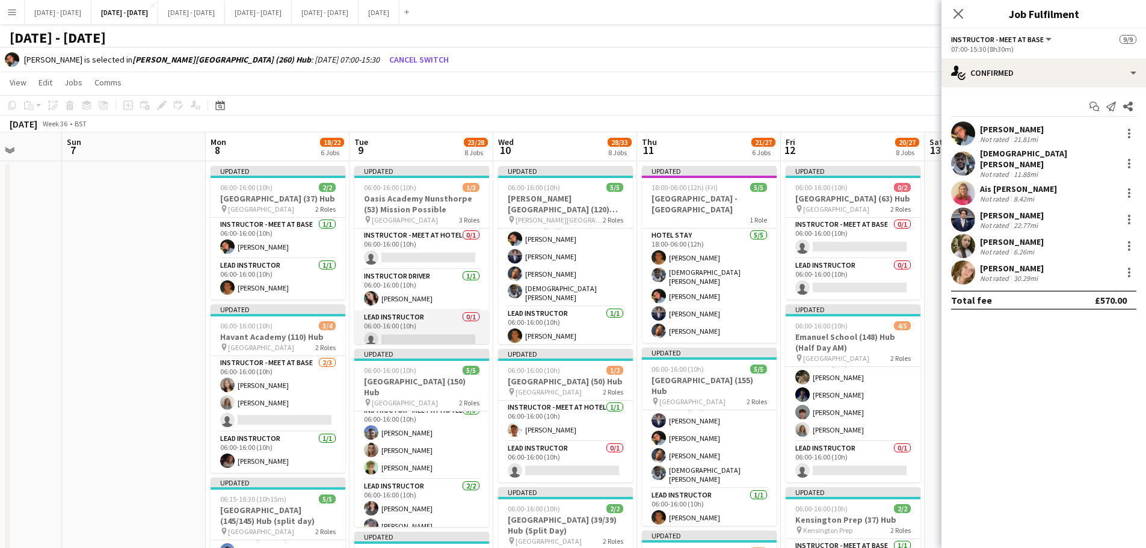
click at [413, 324] on app-card-role "Lead Instructor 0/1 06:00-16:00 (10h) single-neutral-actions" at bounding box center [421, 330] width 135 height 41
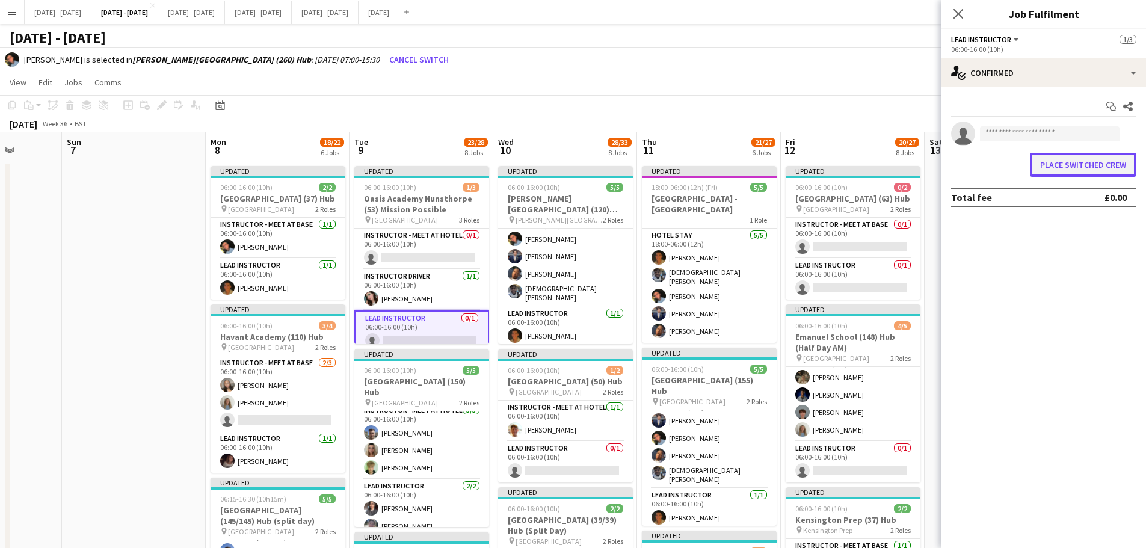
click at [1069, 167] on button "Place switched crew" at bounding box center [1083, 165] width 107 height 24
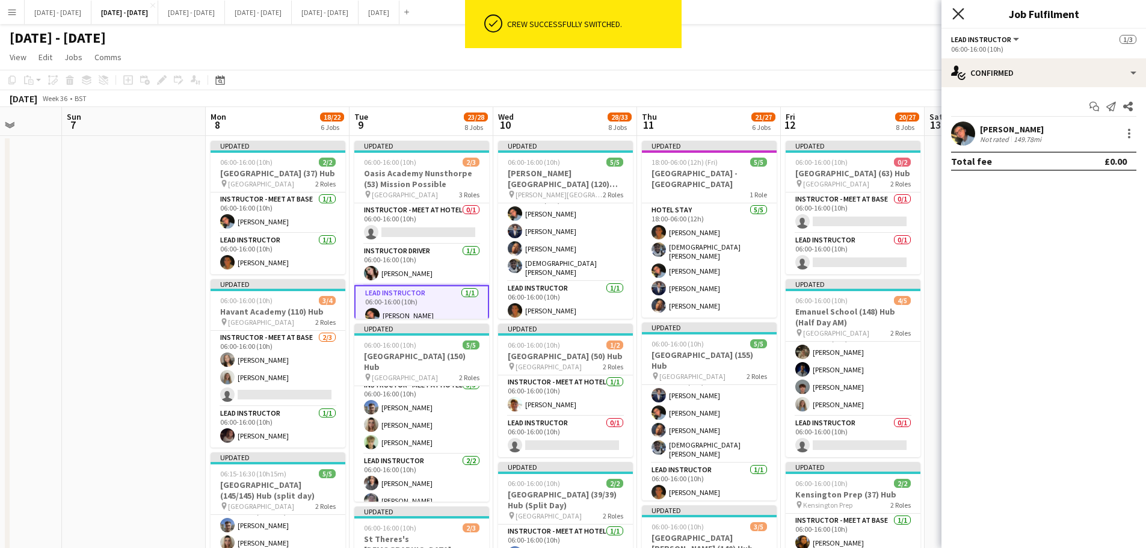
click at [962, 10] on icon at bounding box center [958, 13] width 11 height 11
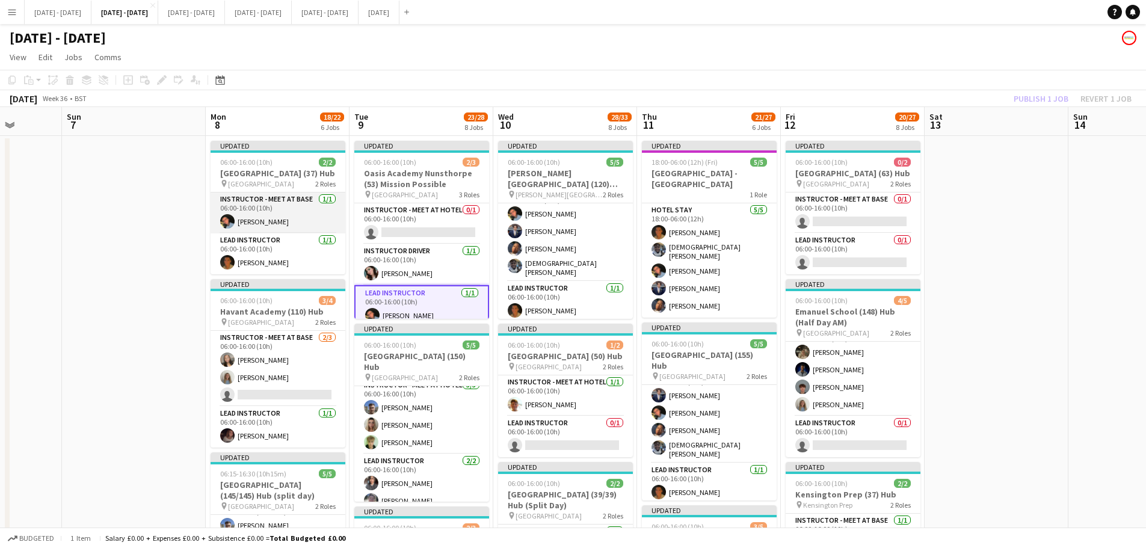
click at [261, 213] on app-card-role "Instructor - Meet at Base 1/1 06:00-16:00 (10h) Eloise Cook" at bounding box center [278, 213] width 135 height 41
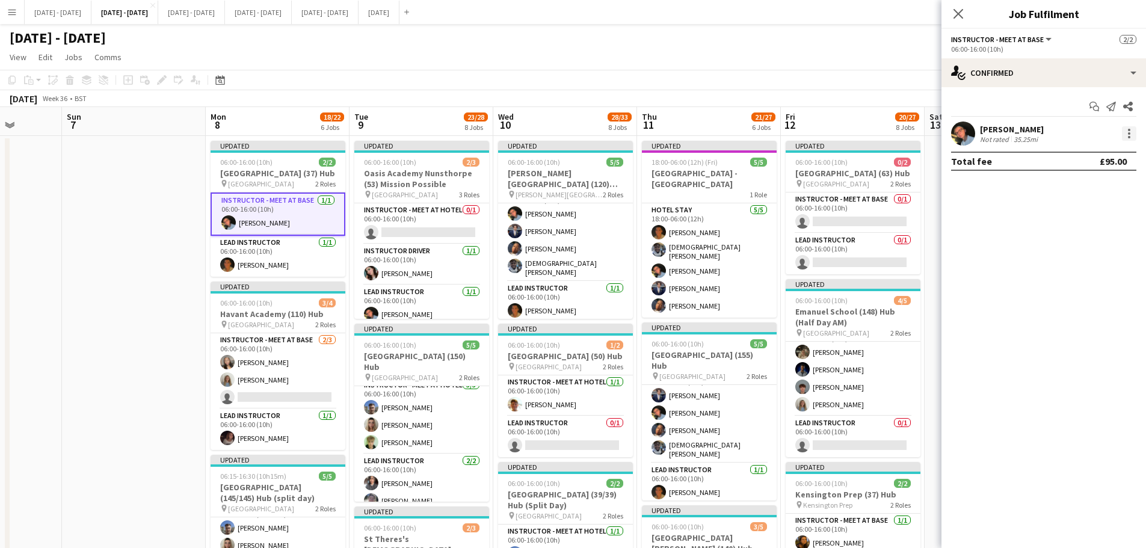
click at [1125, 134] on div at bounding box center [1129, 133] width 14 height 14
click at [1101, 182] on span "Switch crew" at bounding box center [1077, 184] width 51 height 10
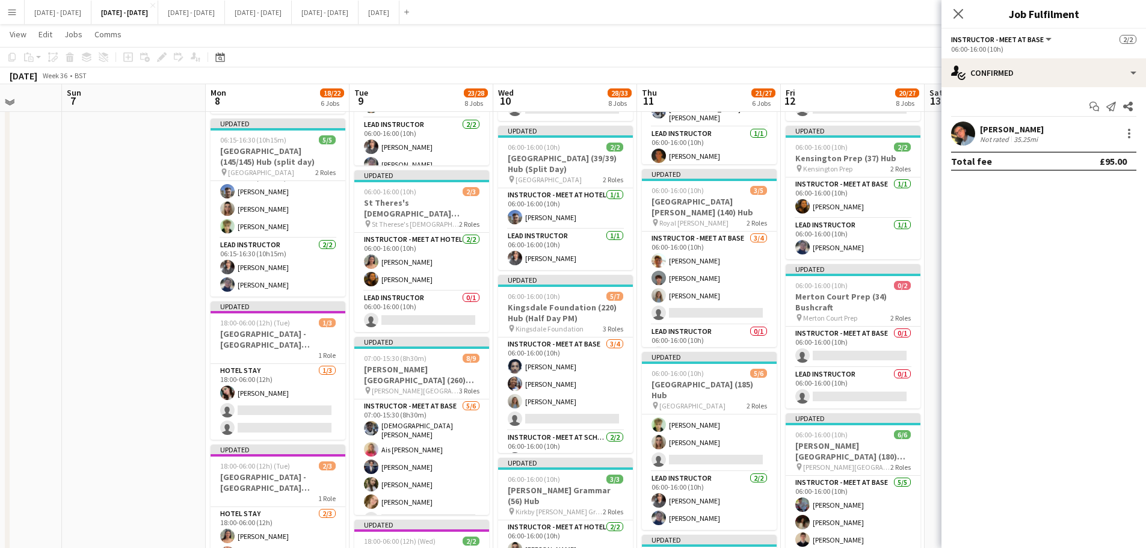
scroll to position [361, 0]
click at [284, 402] on app-card-role "Hotel Stay 1/3 18:00-06:00 (12h) Lucy Cork single-neutral-actions single-neutra…" at bounding box center [278, 401] width 135 height 76
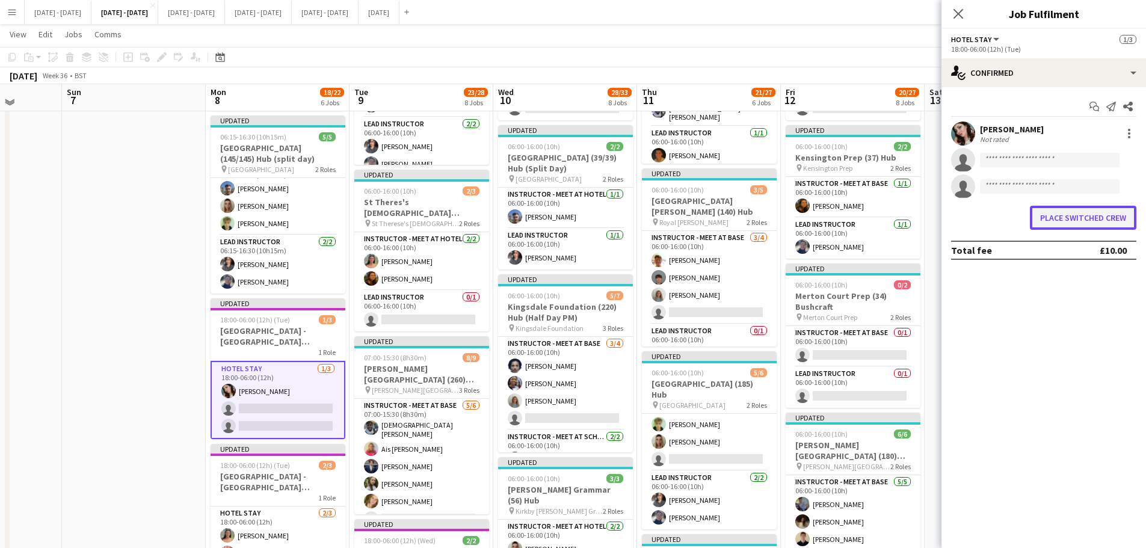
click at [1080, 215] on button "Place switched crew" at bounding box center [1083, 218] width 107 height 24
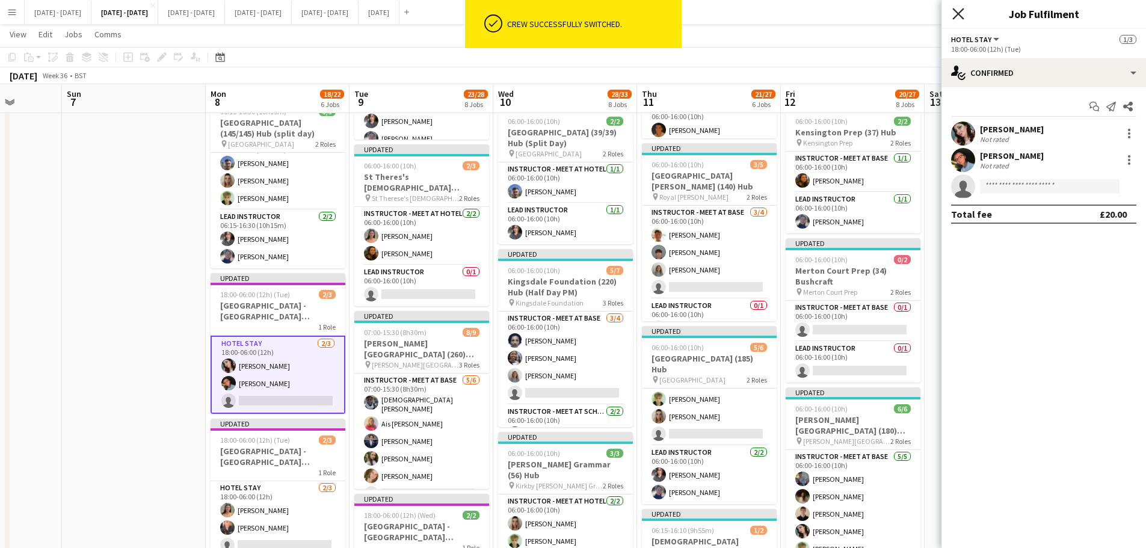
click at [955, 16] on icon "Close pop-in" at bounding box center [958, 13] width 11 height 11
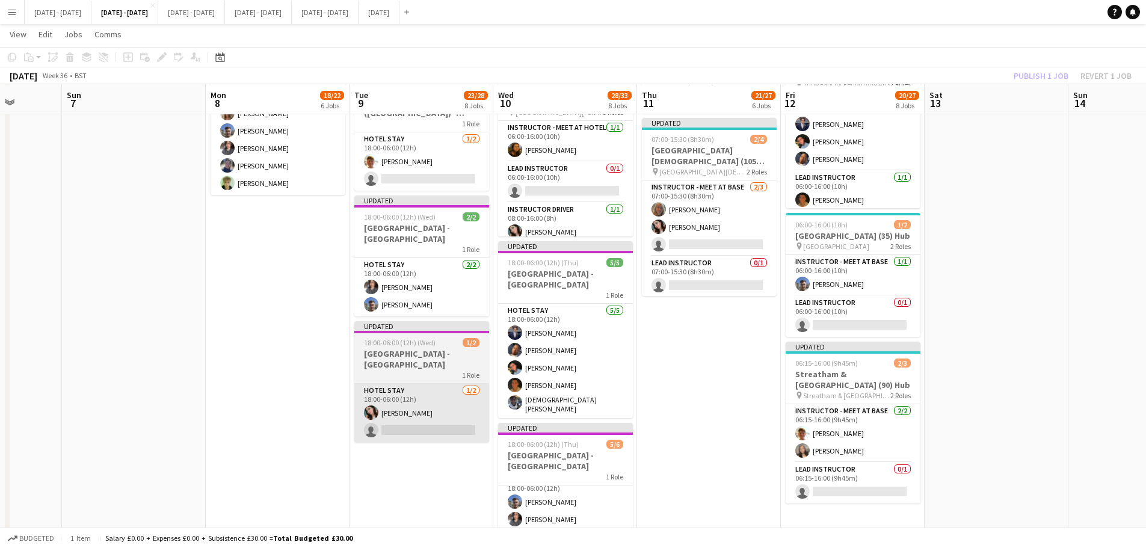
scroll to position [903, 0]
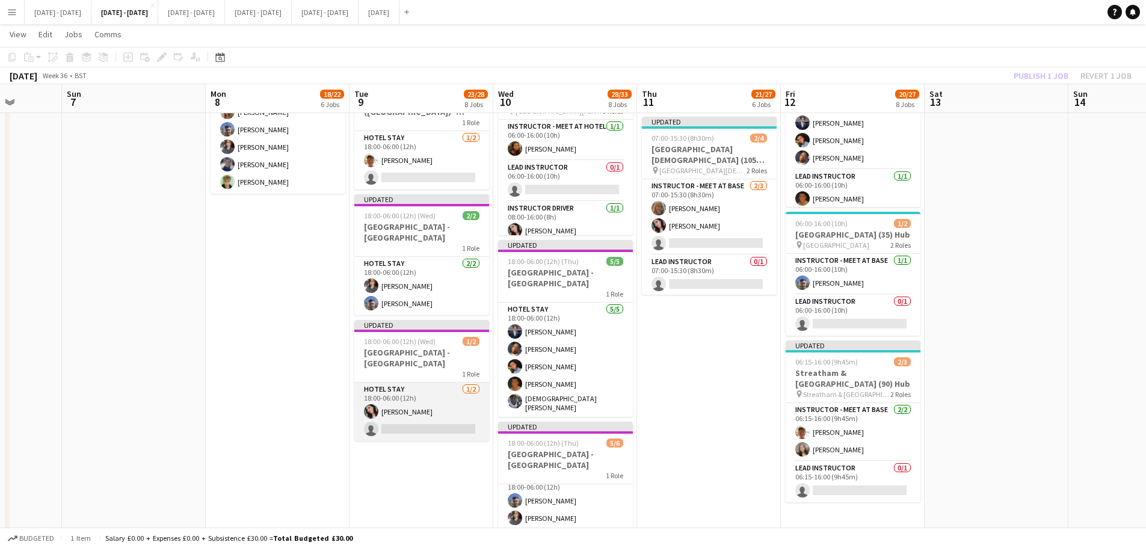
click at [415, 430] on app-card-role "Hotel Stay 1/2 18:00-06:00 (12h) Lucy Cork single-neutral-actions" at bounding box center [421, 412] width 135 height 58
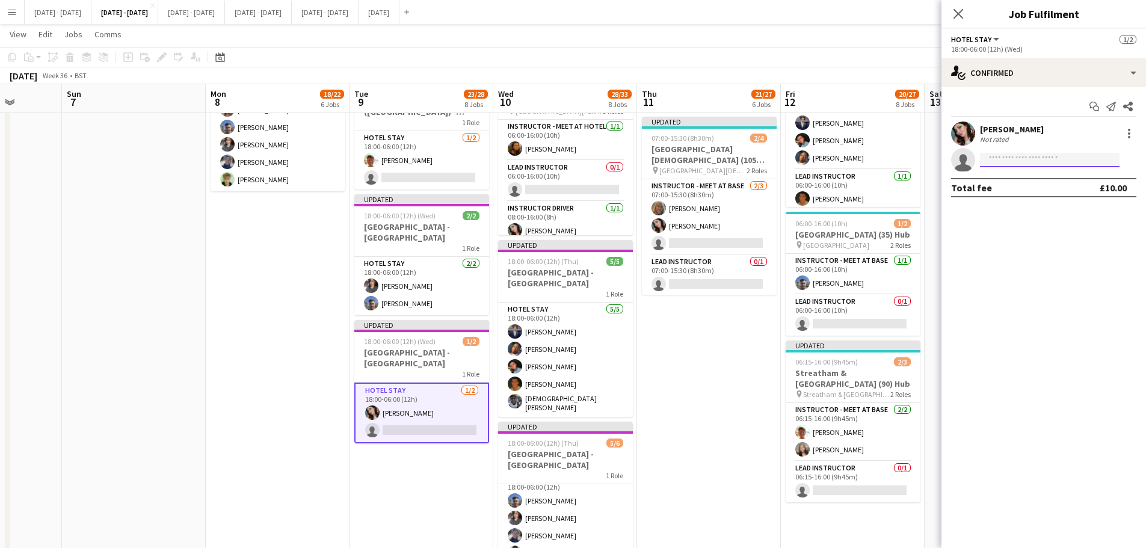
click at [1037, 157] on input at bounding box center [1050, 160] width 140 height 14
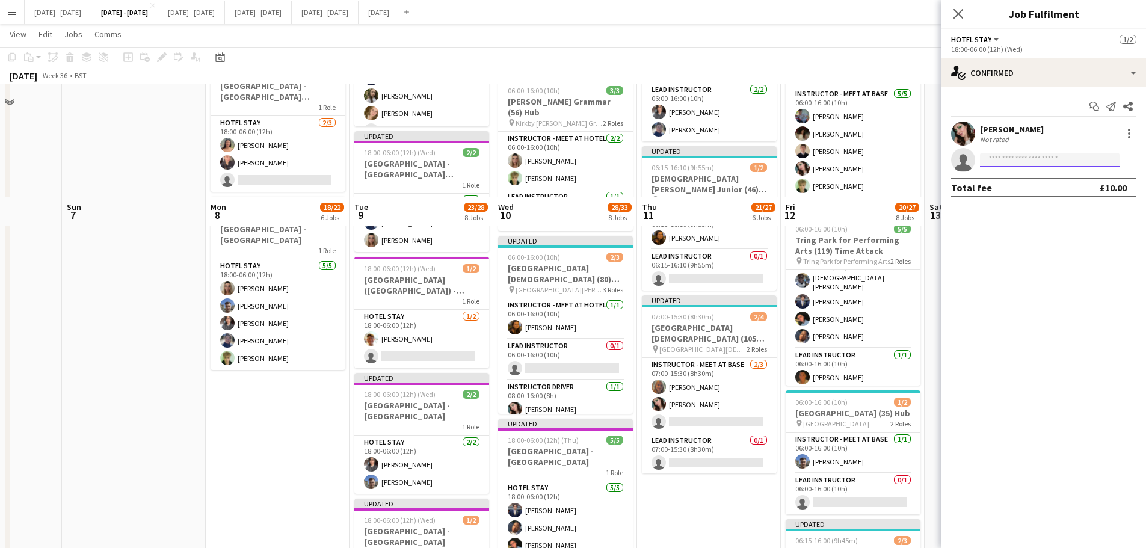
scroll to position [722, 0]
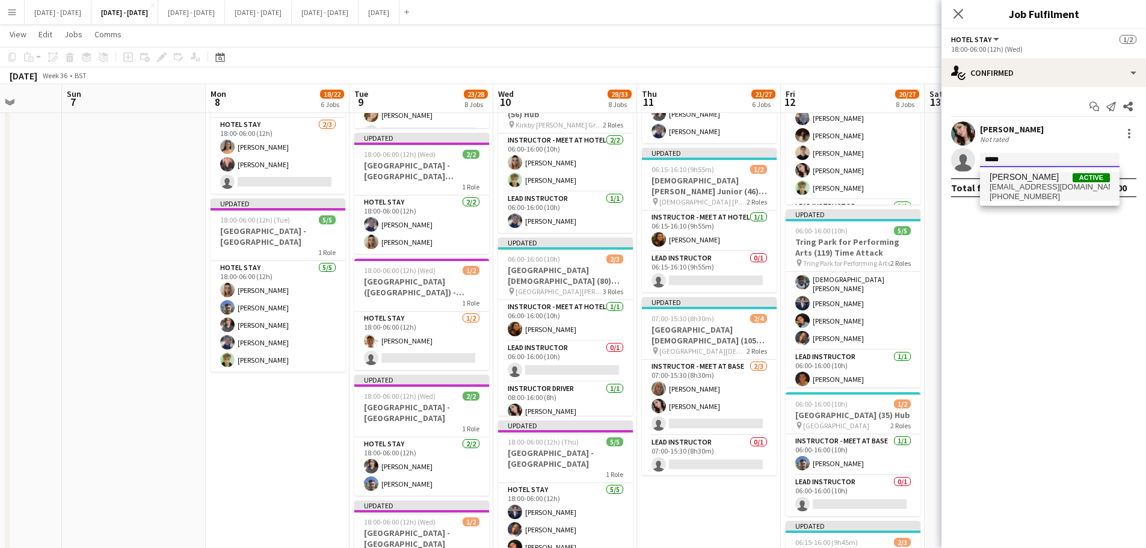
type input "*****"
click at [1039, 182] on span "[EMAIL_ADDRESS][DOMAIN_NAME]" at bounding box center [1050, 187] width 120 height 10
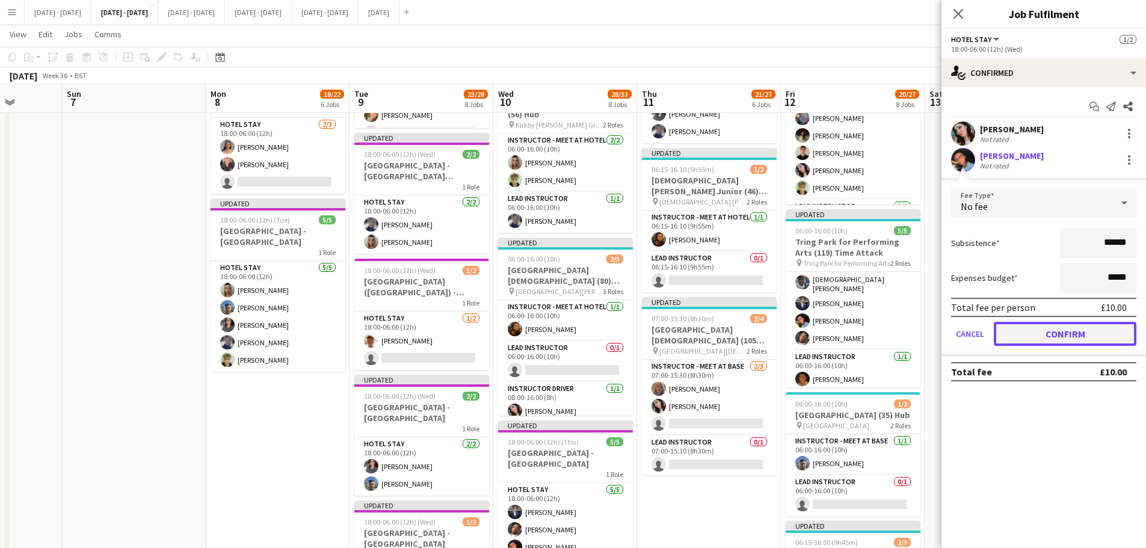
click at [1032, 335] on button "Confirm" at bounding box center [1065, 334] width 143 height 24
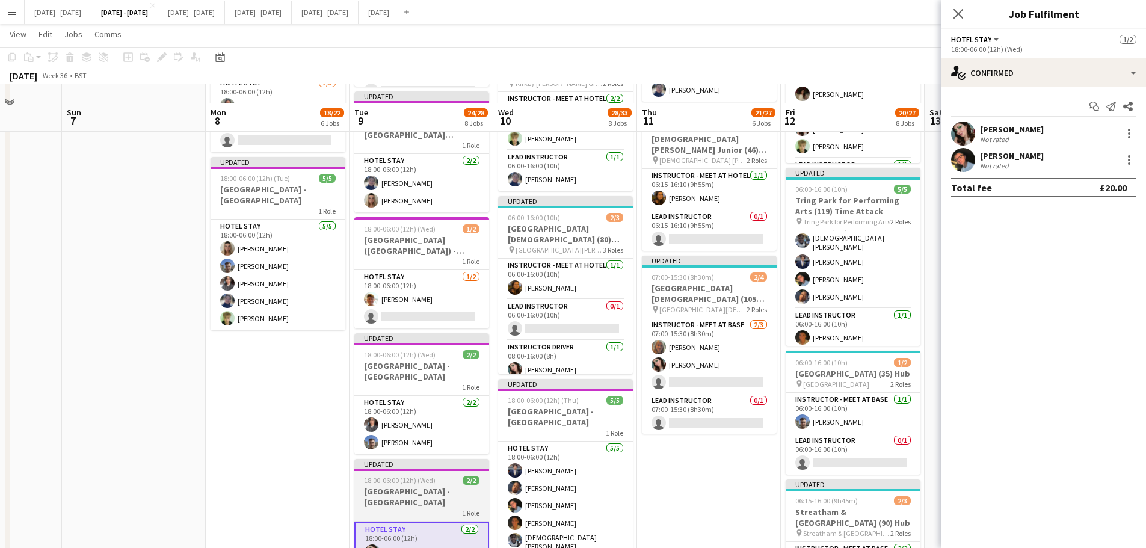
scroll to position [782, 0]
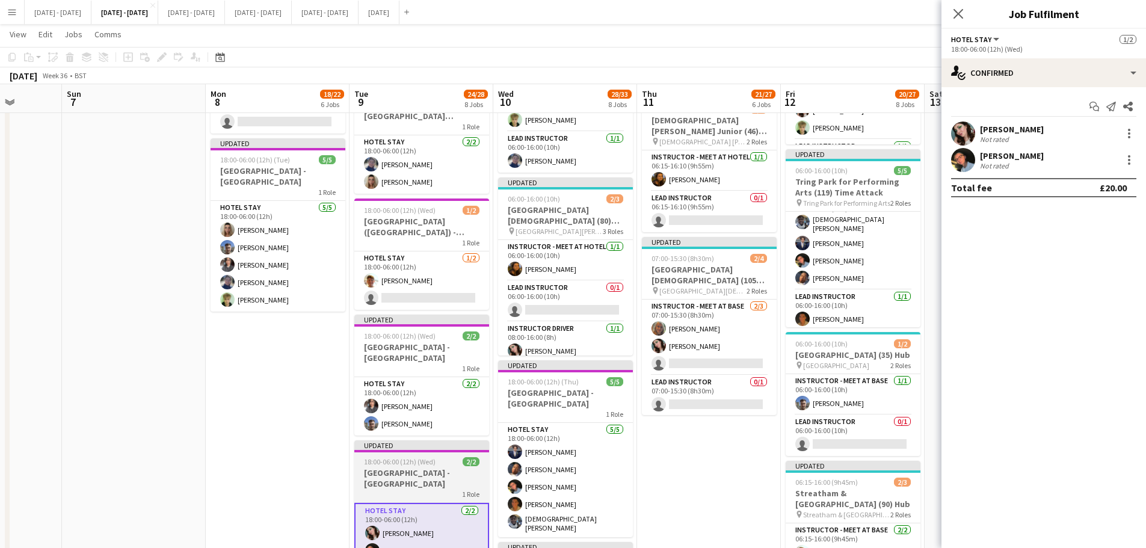
click at [446, 475] on h3 "[GEOGRAPHIC_DATA] - [GEOGRAPHIC_DATA]" at bounding box center [421, 479] width 135 height 22
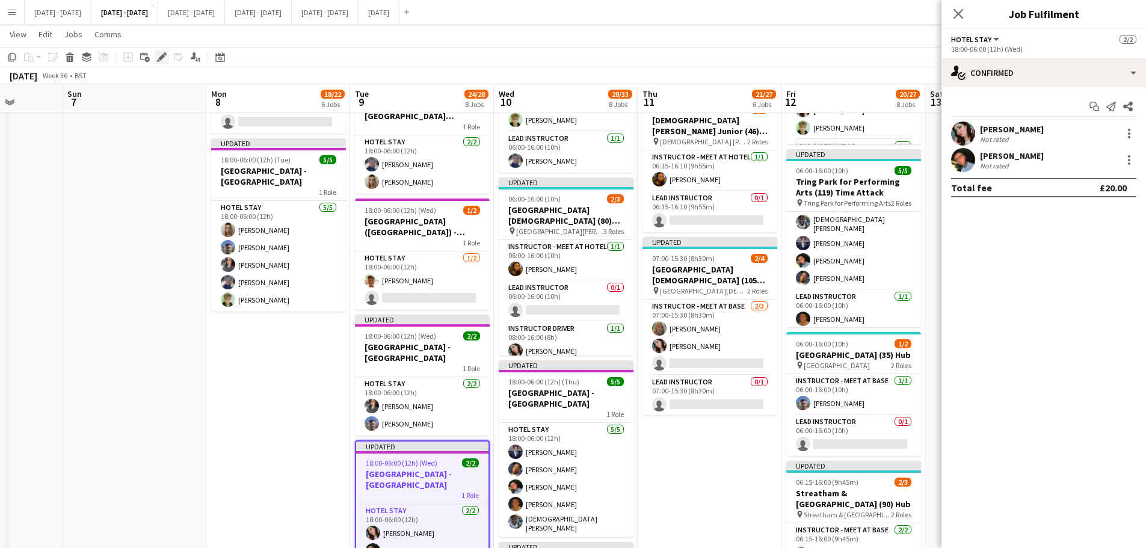
click at [162, 58] on icon at bounding box center [161, 57] width 7 height 7
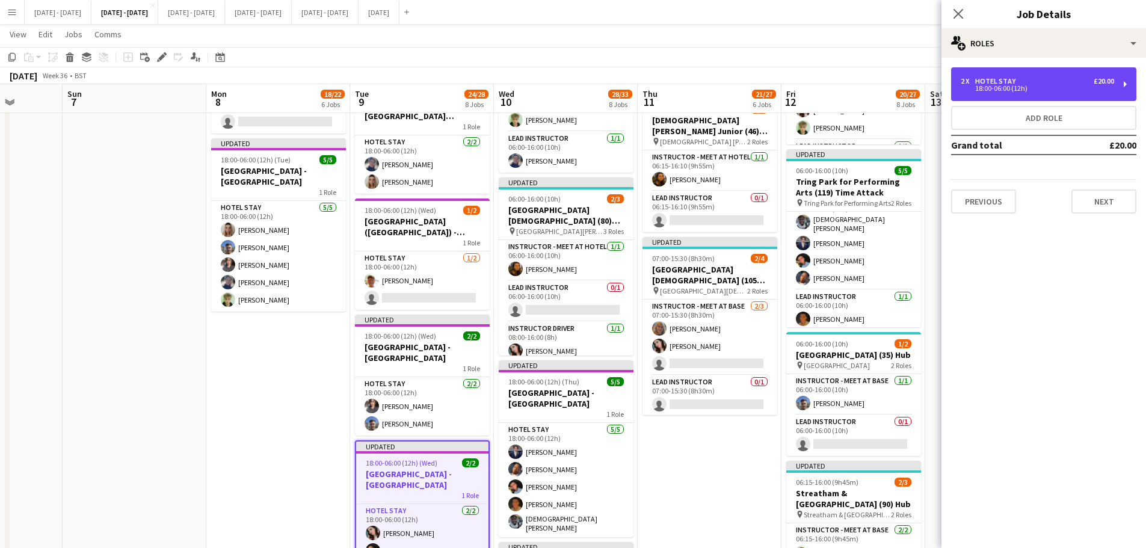
drag, startPoint x: 1090, startPoint y: 90, endPoint x: 1087, endPoint y: 105, distance: 15.3
click at [1090, 90] on div "18:00-06:00 (12h)" at bounding box center [1037, 88] width 153 height 6
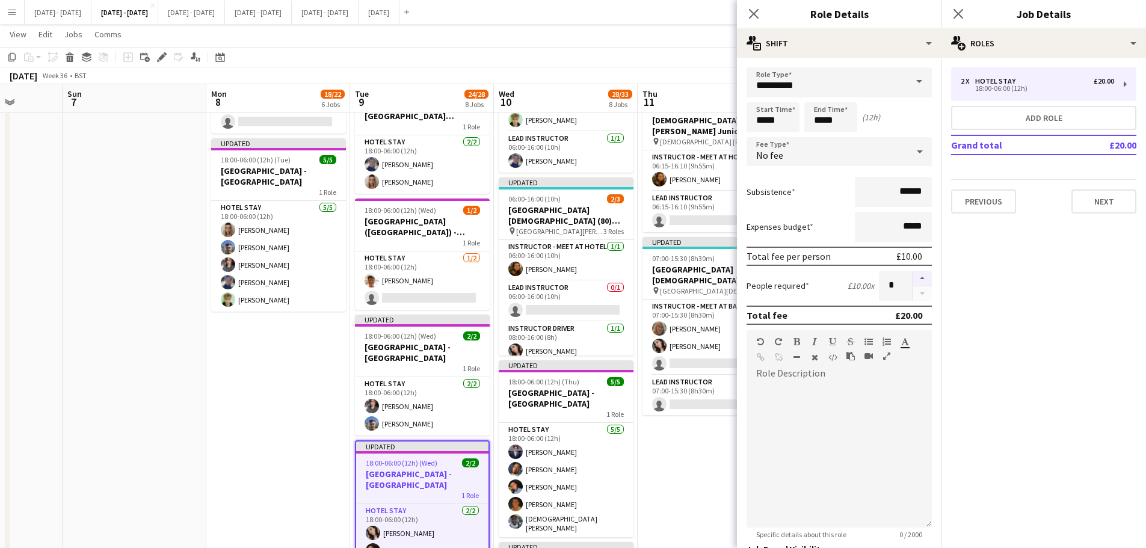
click at [913, 276] on button "button" at bounding box center [922, 279] width 19 height 16
type input "*"
click at [758, 15] on icon "Close pop-in" at bounding box center [753, 13] width 11 height 11
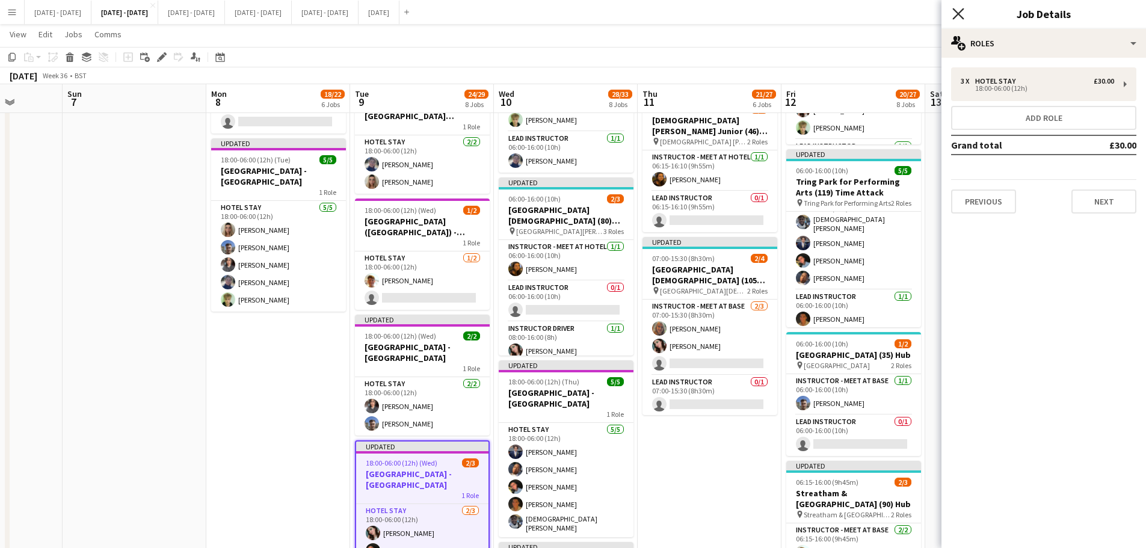
click at [959, 13] on icon at bounding box center [958, 13] width 11 height 11
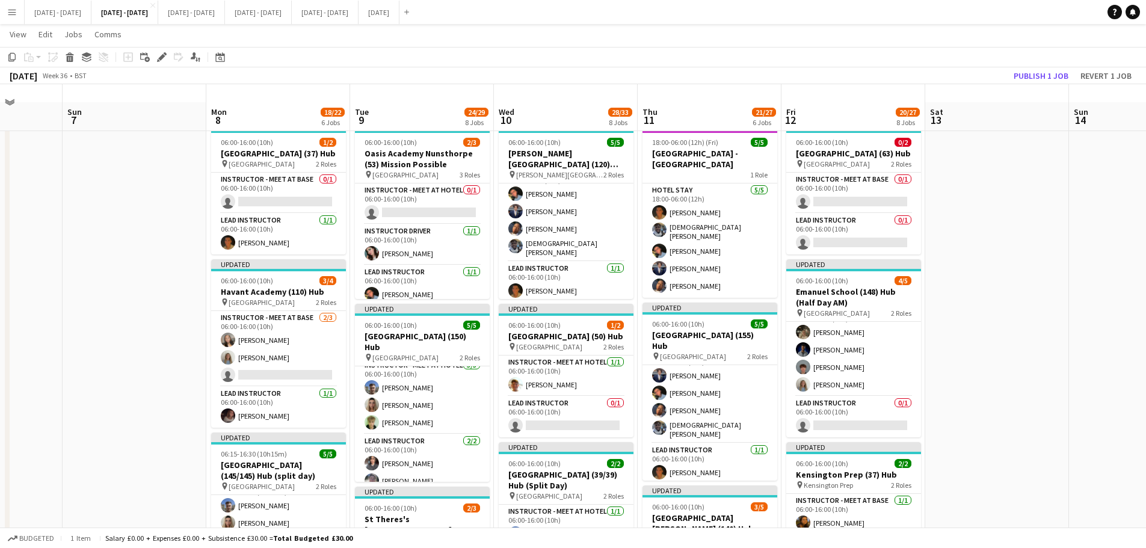
scroll to position [0, 0]
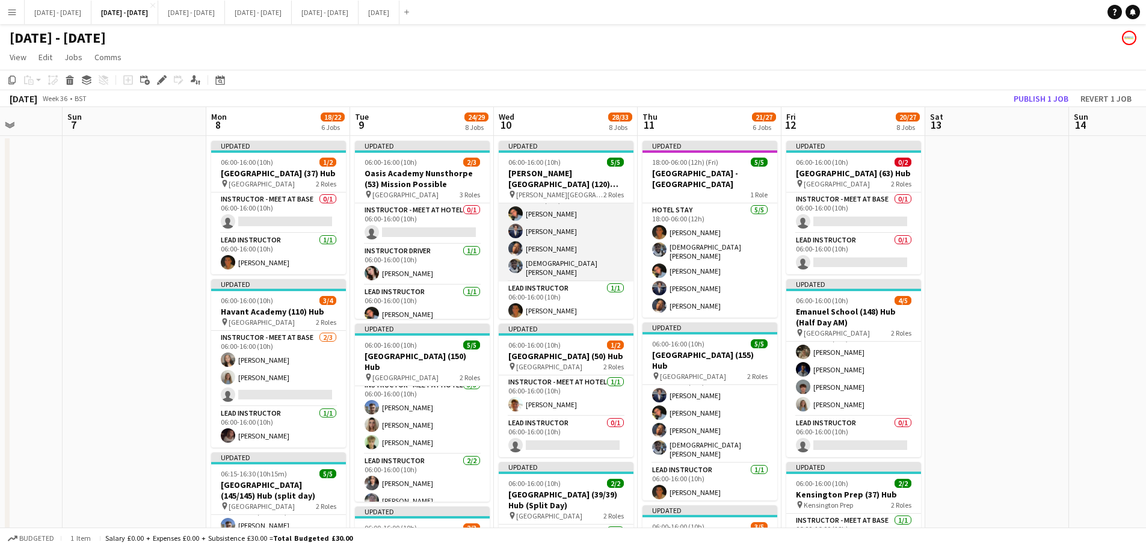
click at [561, 217] on app-card-role "Instructor - Meet at Base 4/4 06:00-16:00 (10h) Eloise Cook Drew Shelley-Winfie…" at bounding box center [566, 233] width 135 height 97
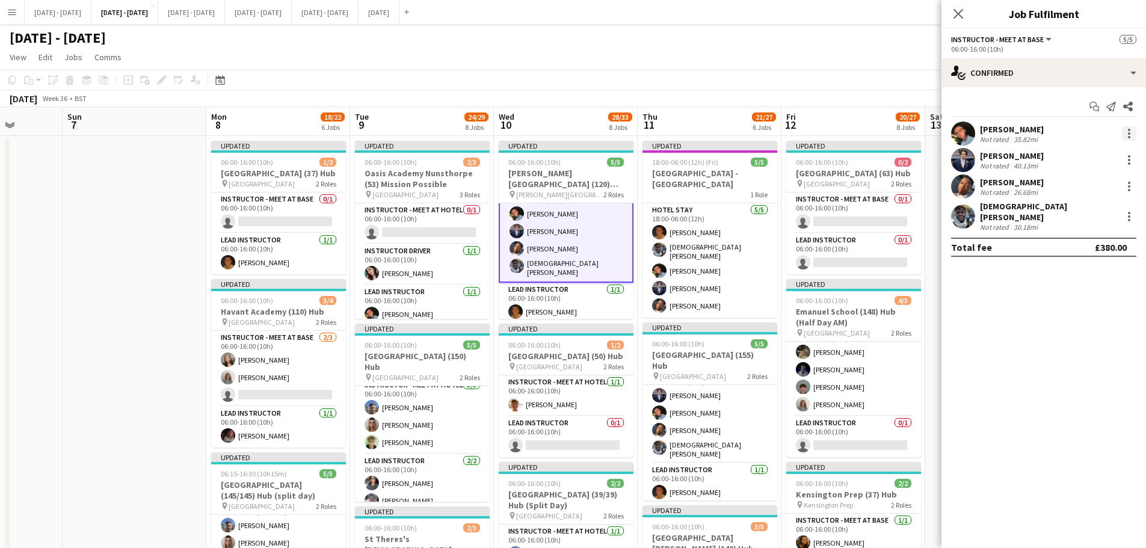
click at [1125, 132] on div at bounding box center [1129, 133] width 14 height 14
click at [1105, 182] on span "Switch crew" at bounding box center [1089, 184] width 75 height 11
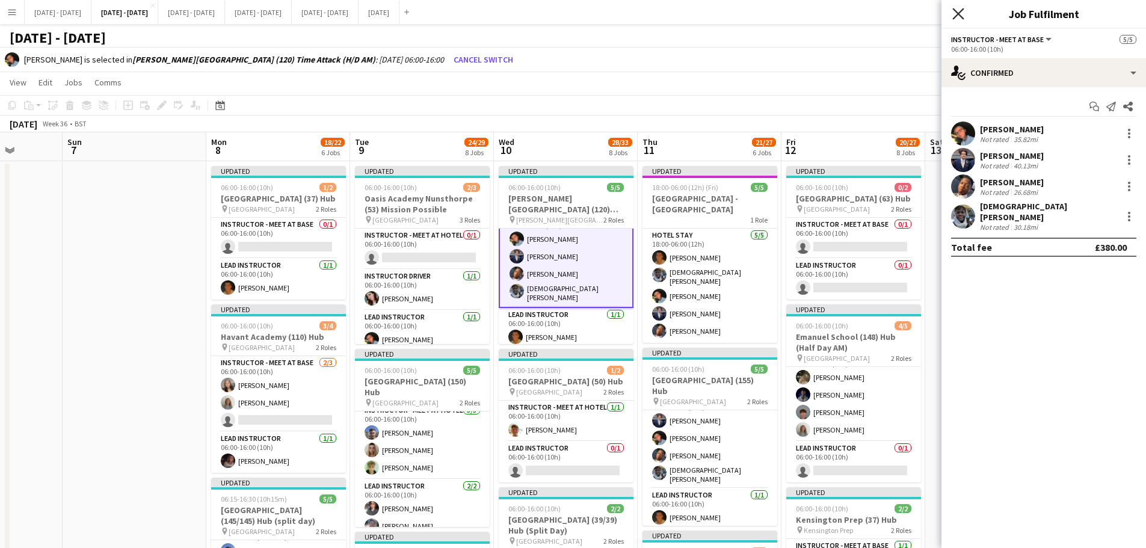
click at [962, 13] on icon "Close pop-in" at bounding box center [958, 13] width 11 height 11
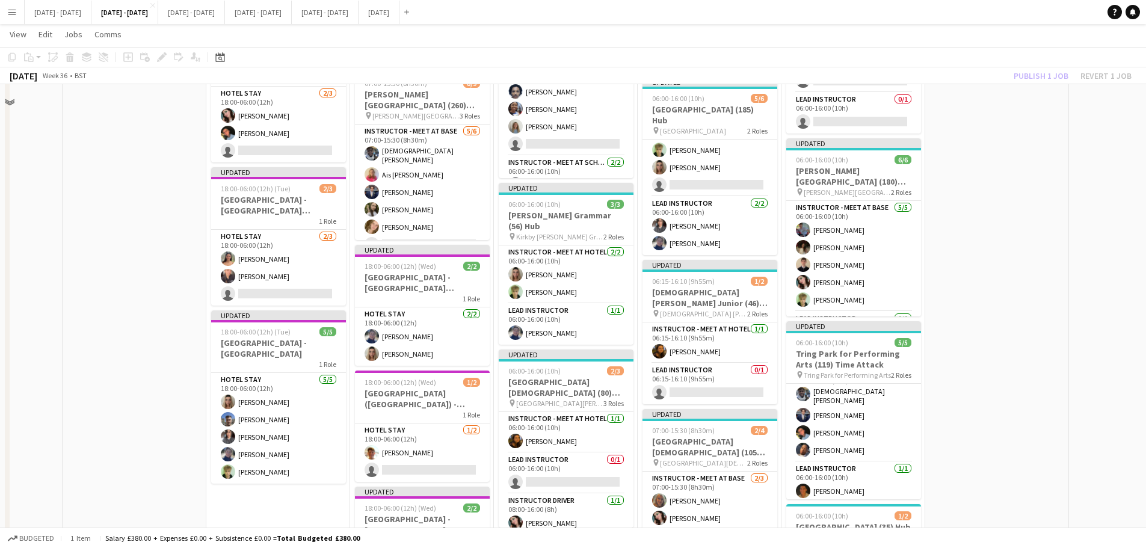
scroll to position [662, 0]
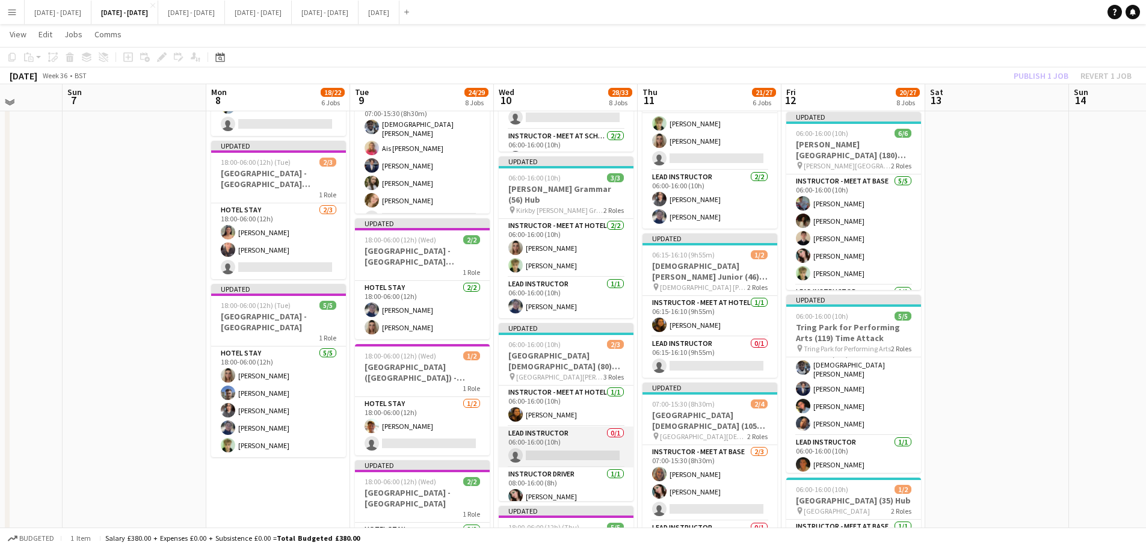
click at [582, 442] on app-card-role "Lead Instructor 0/1 06:00-16:00 (10h) single-neutral-actions" at bounding box center [566, 447] width 135 height 41
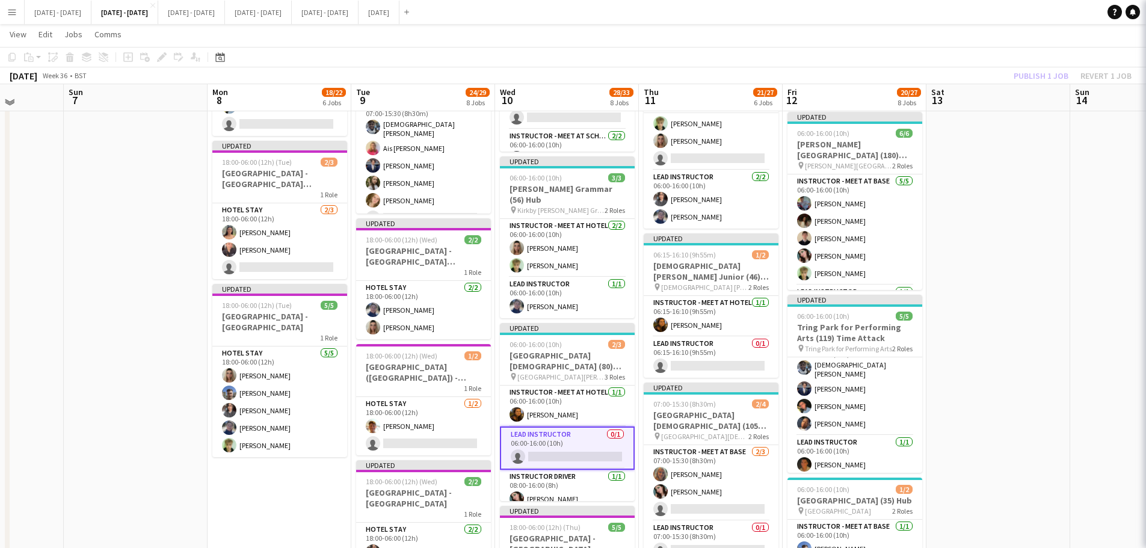
scroll to position [19, 0]
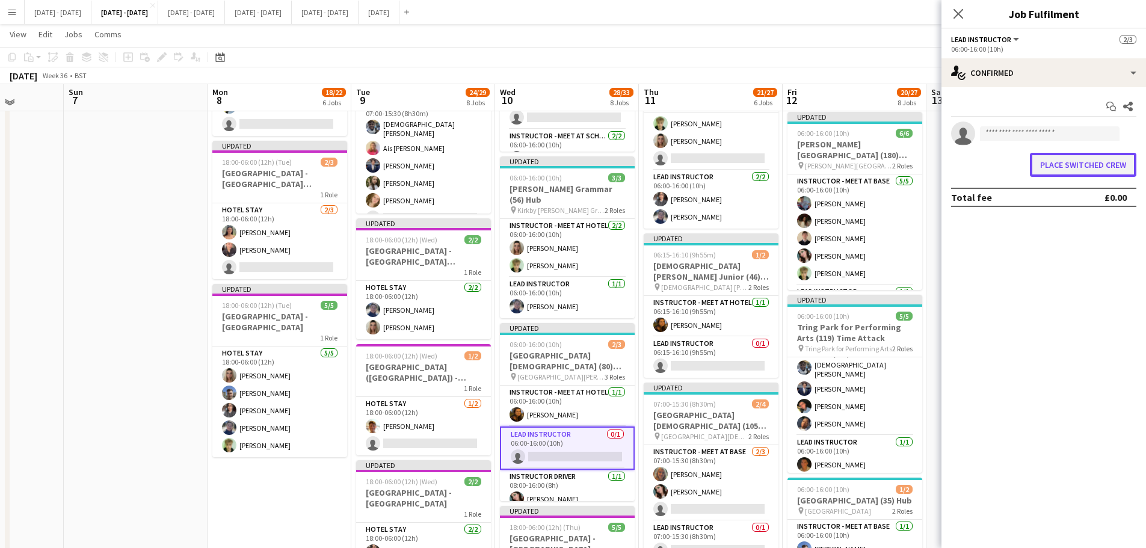
click at [1092, 158] on button "Place switched crew" at bounding box center [1083, 165] width 107 height 24
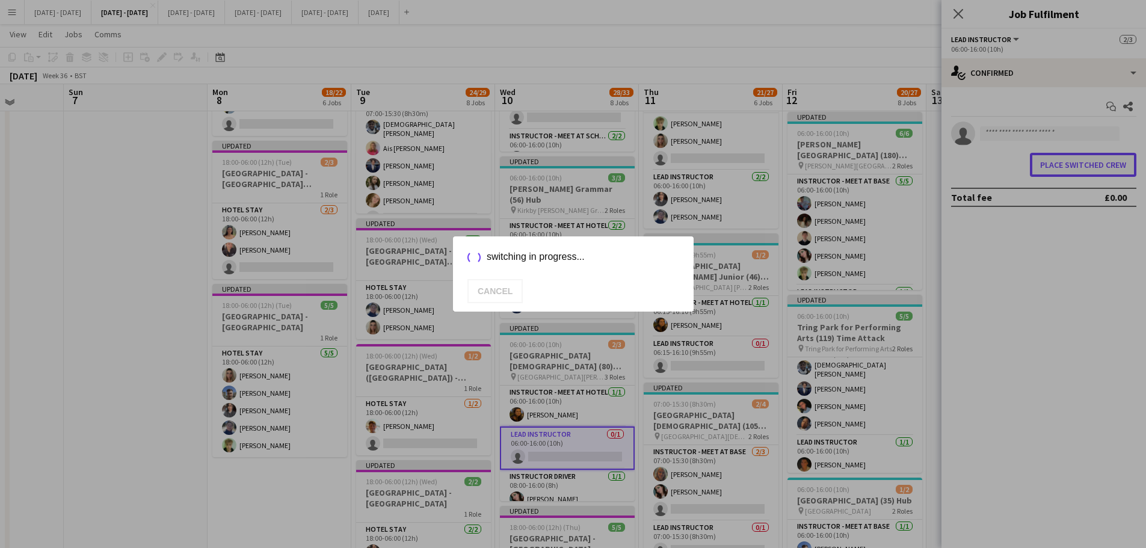
scroll to position [662, 0]
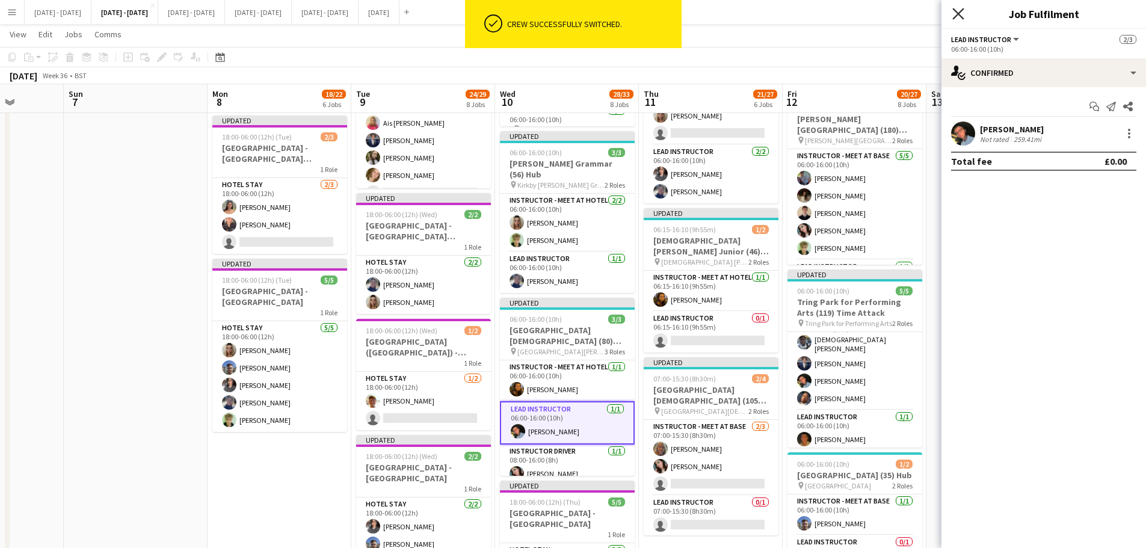
drag, startPoint x: 959, startPoint y: 8, endPoint x: 740, endPoint y: 181, distance: 278.5
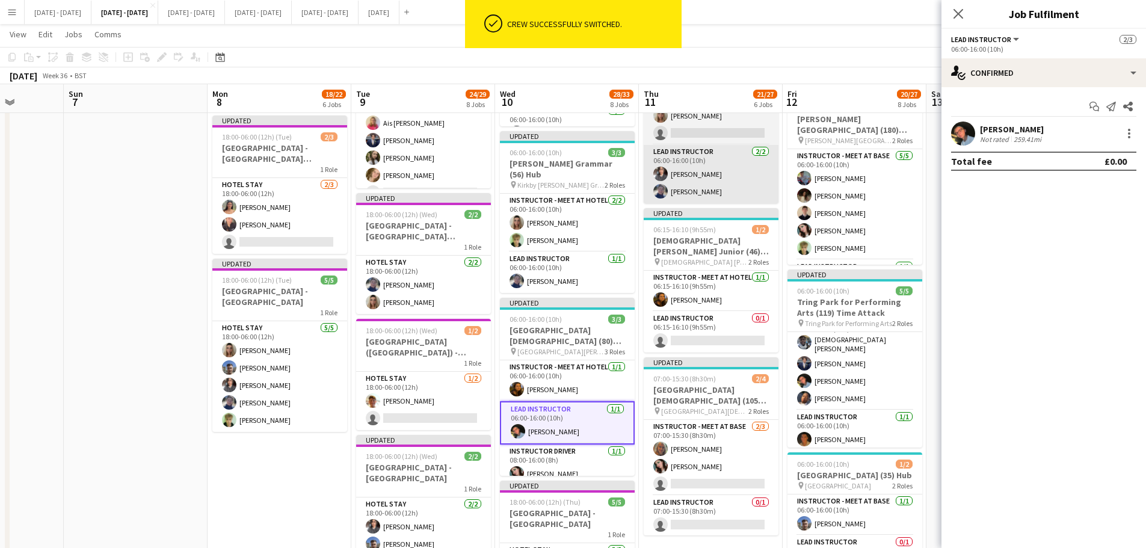
click at [957, 9] on icon "Close pop-in" at bounding box center [959, 14] width 10 height 10
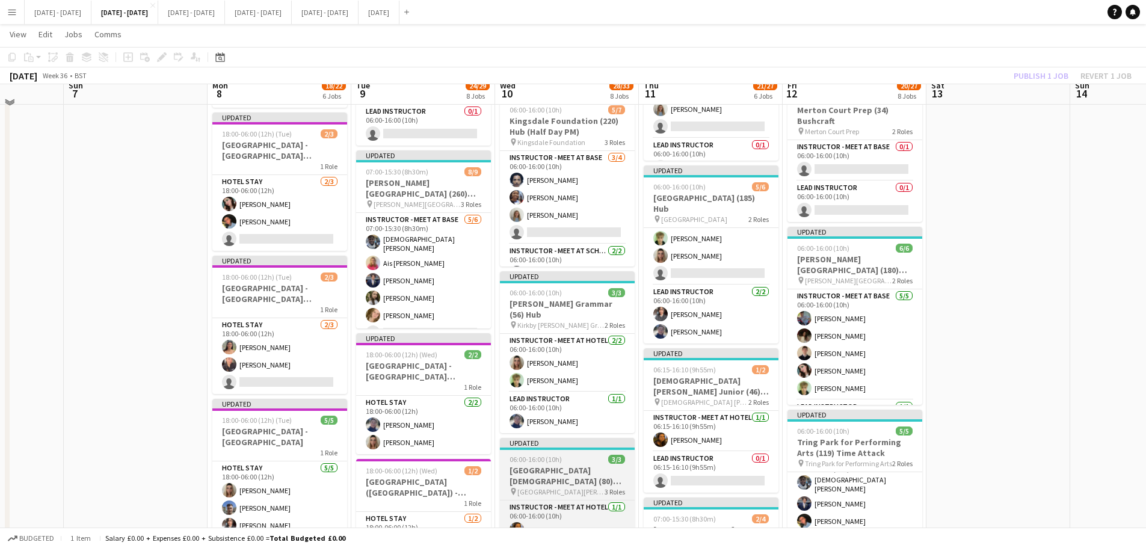
scroll to position [542, 0]
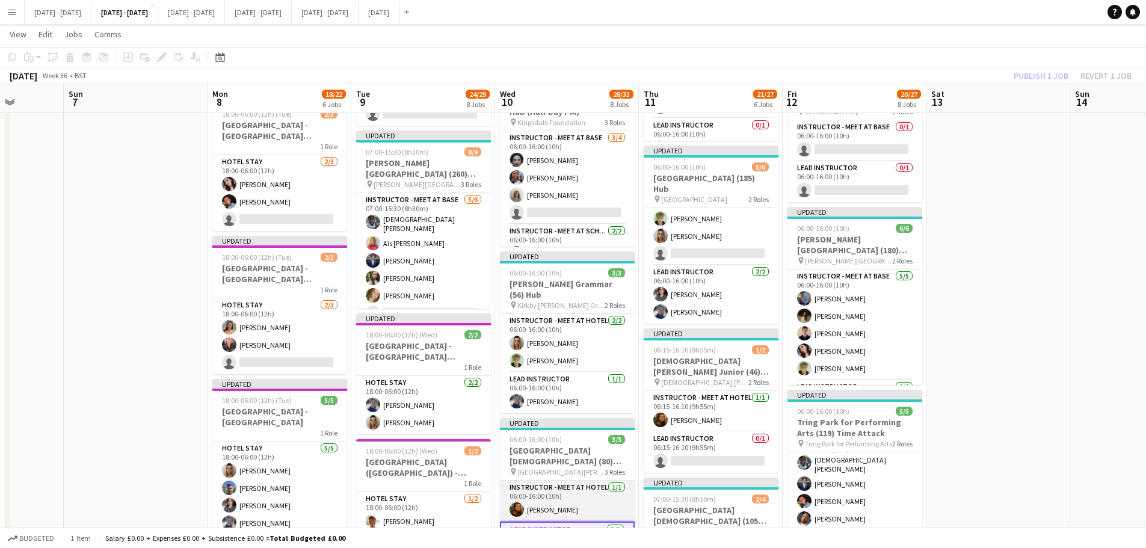
click at [551, 510] on app-card-role "Instructor - Meet at Hotel 1/1 06:00-16:00 (10h) Olivia Best" at bounding box center [567, 501] width 135 height 41
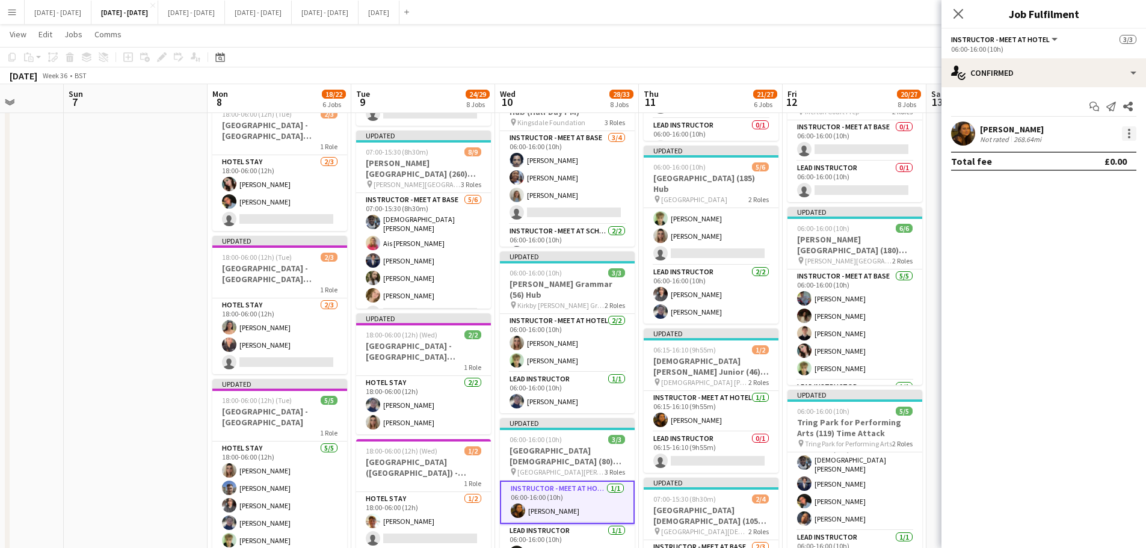
click at [1133, 137] on div at bounding box center [1129, 133] width 14 height 14
drag, startPoint x: 1114, startPoint y: 185, endPoint x: 668, endPoint y: 205, distance: 446.3
click at [1113, 185] on span "Switch crew" at bounding box center [1089, 184] width 75 height 11
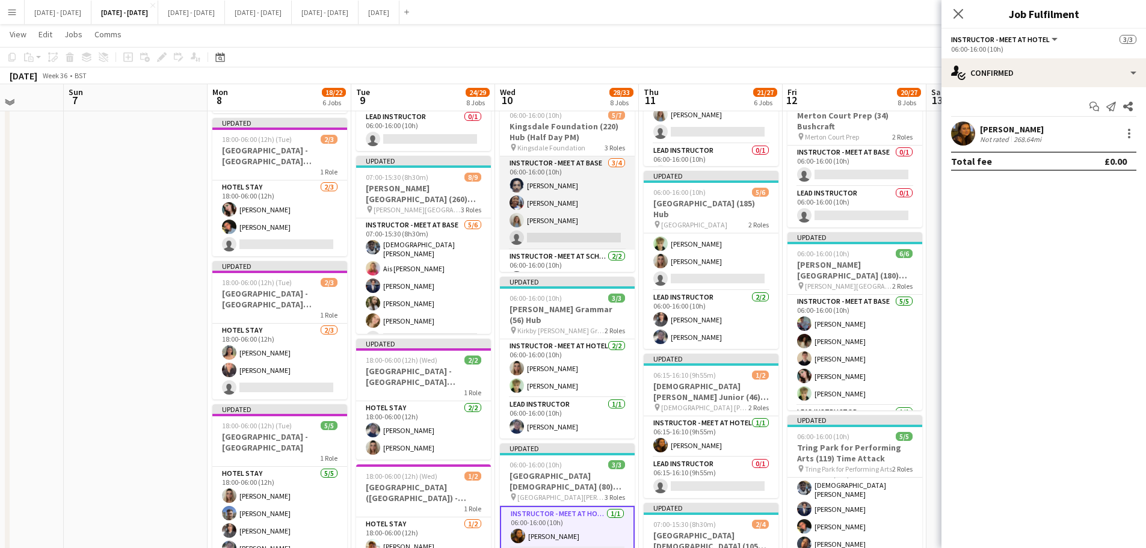
click at [529, 238] on app-card-role "Instructor - Meet at Base 3/4 06:00-16:00 (10h) Levi Edwards Ogechukwu Ohakwe L…" at bounding box center [567, 202] width 135 height 93
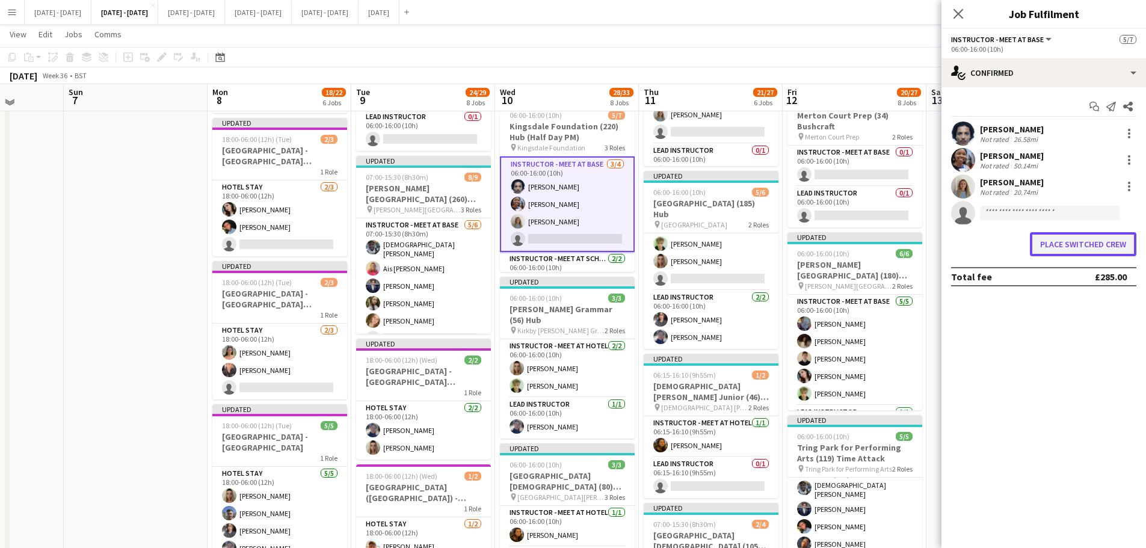
click at [1087, 247] on button "Place switched crew" at bounding box center [1083, 244] width 107 height 24
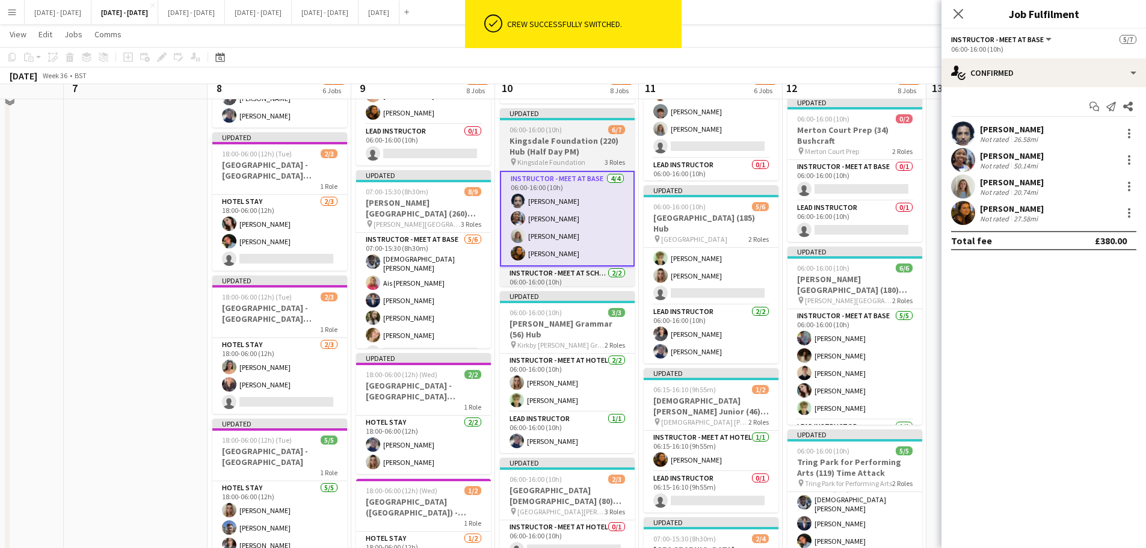
scroll to position [481, 0]
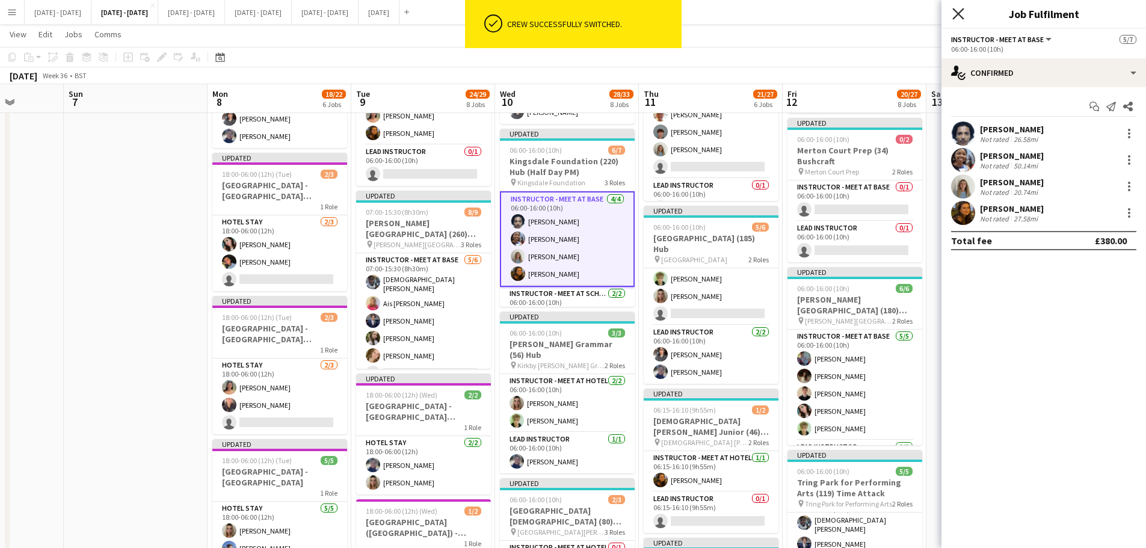
click at [961, 17] on icon at bounding box center [958, 13] width 11 height 11
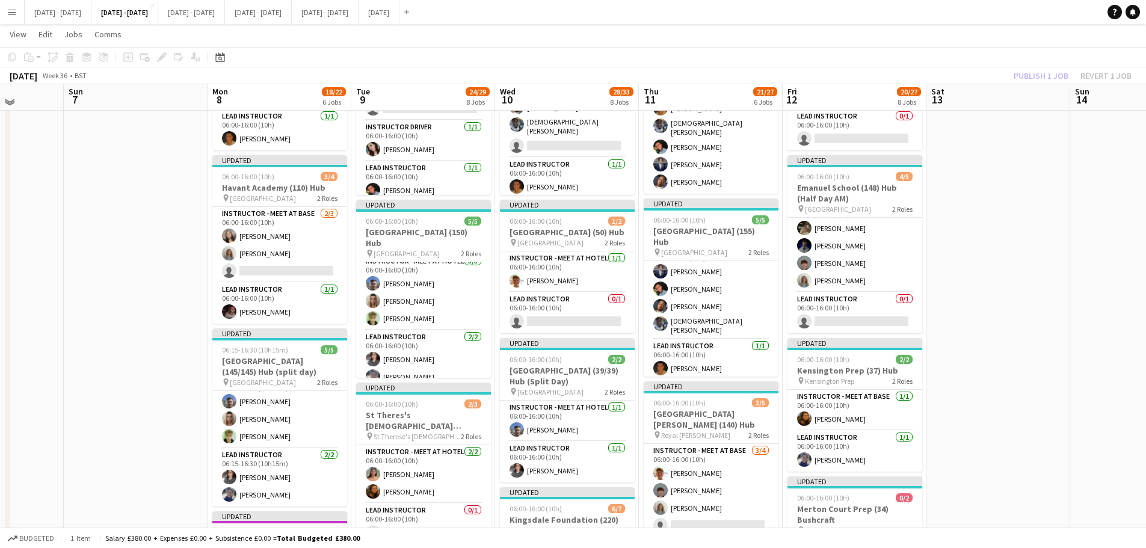
scroll to position [120, 0]
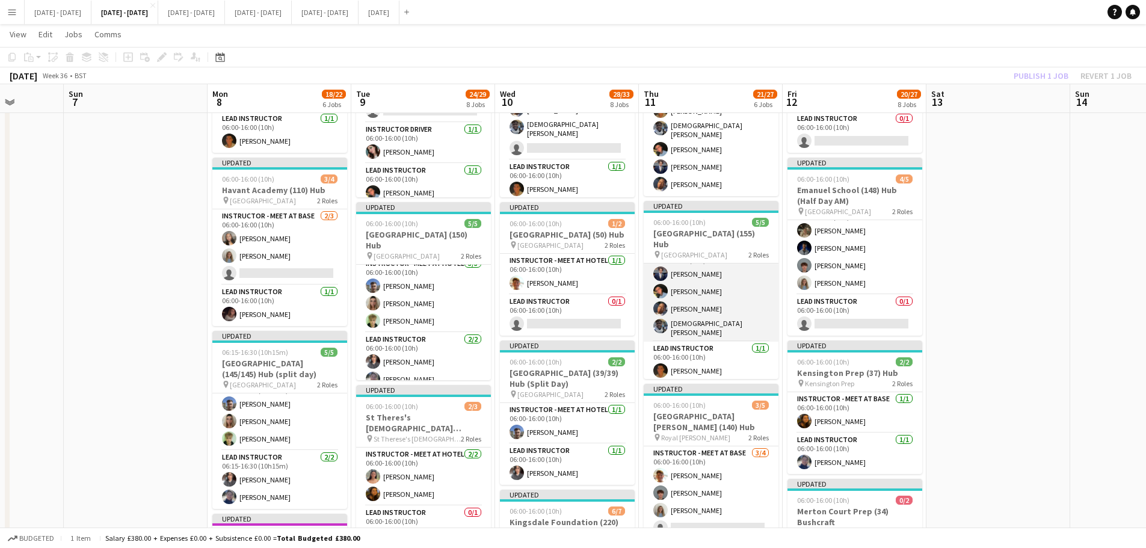
click at [691, 288] on app-card-role "Instructor - Meet at Hotel 4/4 06:00-16:00 (10h) Drew Shelley-Winfield Eloise C…" at bounding box center [711, 293] width 135 height 97
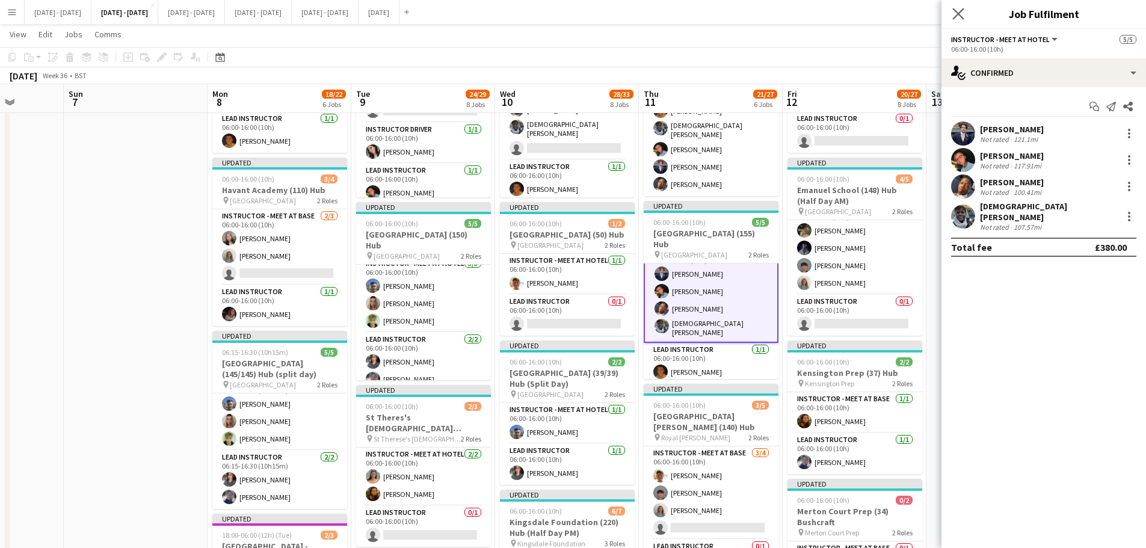
click at [953, 6] on app-icon "Close pop-in" at bounding box center [958, 13] width 17 height 17
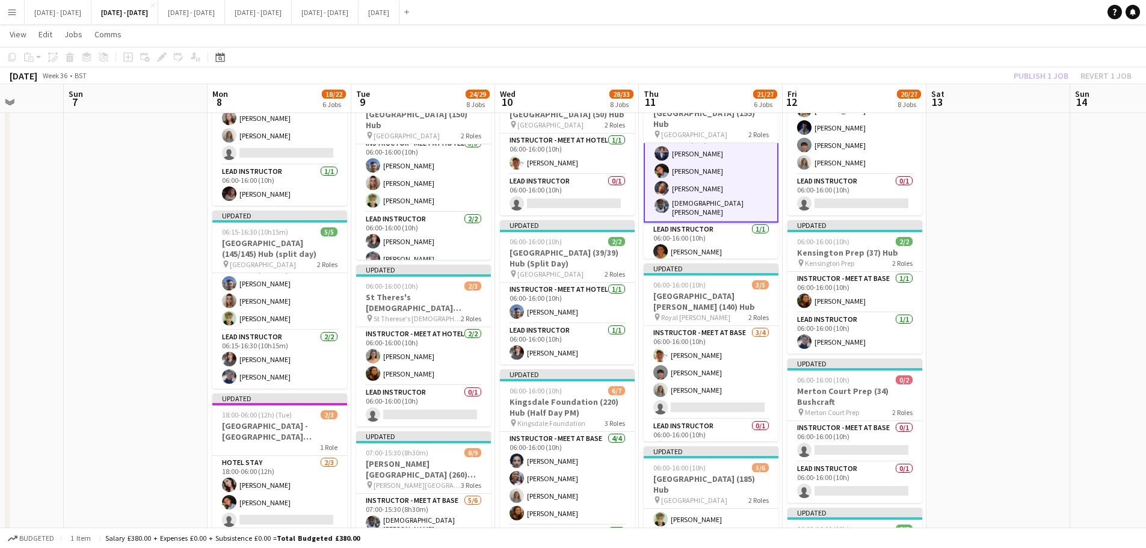
scroll to position [181, 0]
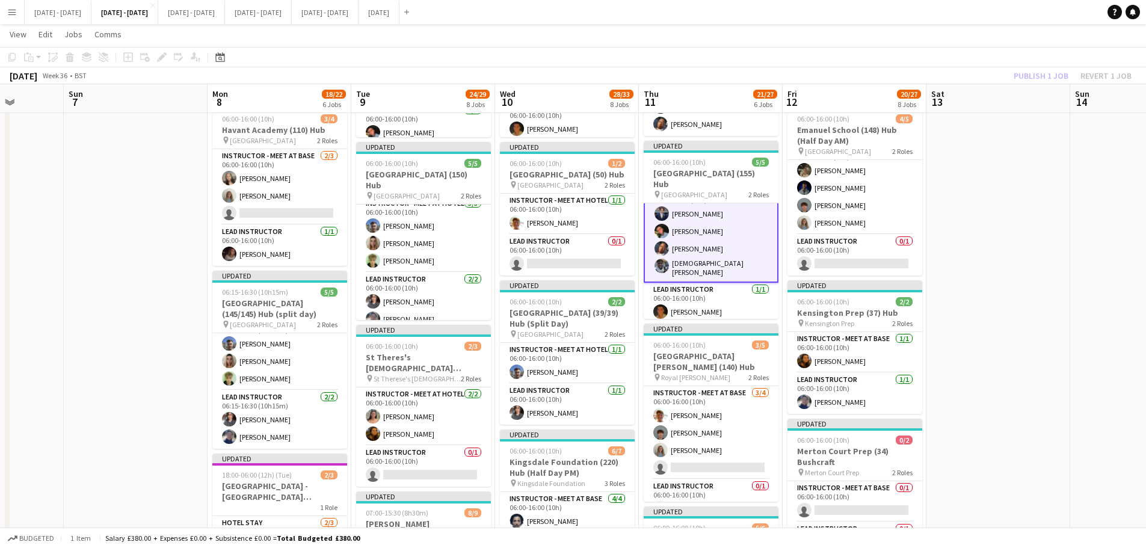
click at [688, 230] on app-card-role "Instructor - Meet at Hotel 4/4 06:00-16:00 (10h) Drew Shelley-Winfield Eloise C…" at bounding box center [711, 233] width 135 height 99
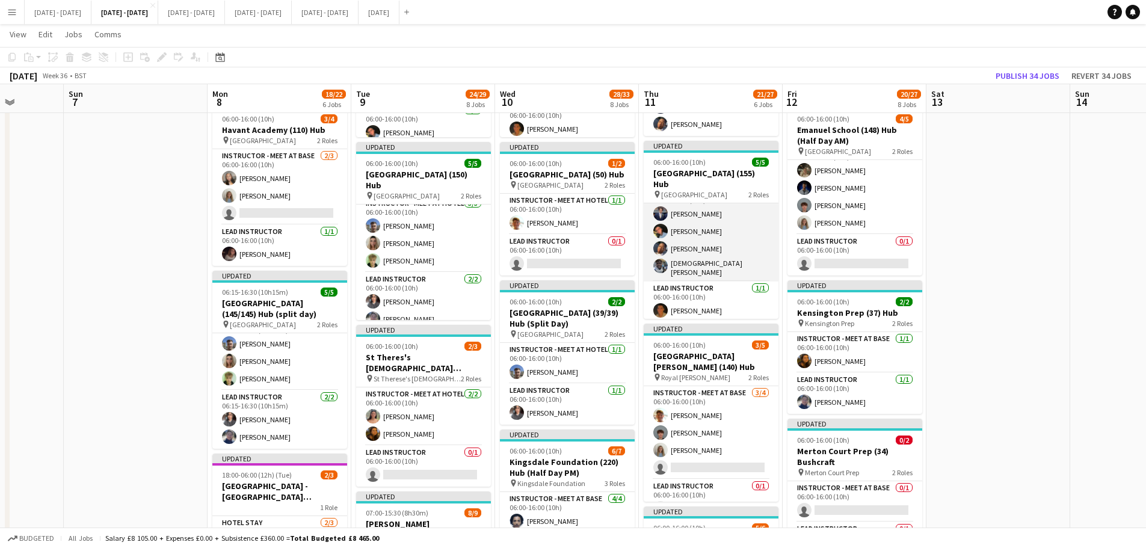
click at [678, 226] on app-card-role "Instructor - Meet at Hotel 4/4 06:00-16:00 (10h) Drew Shelley-Winfield Eloise C…" at bounding box center [711, 233] width 135 height 97
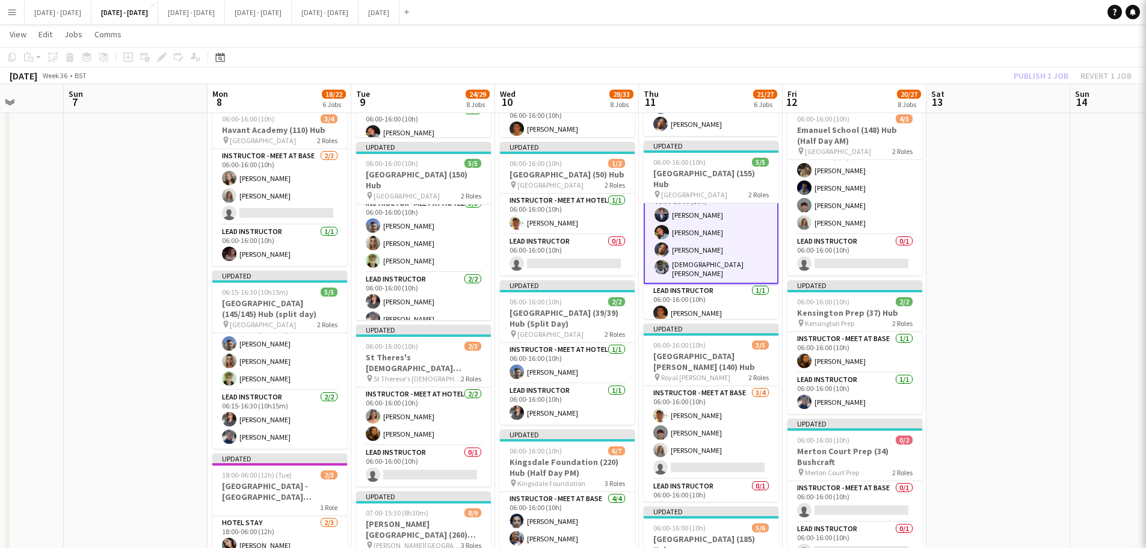
scroll to position [20, 0]
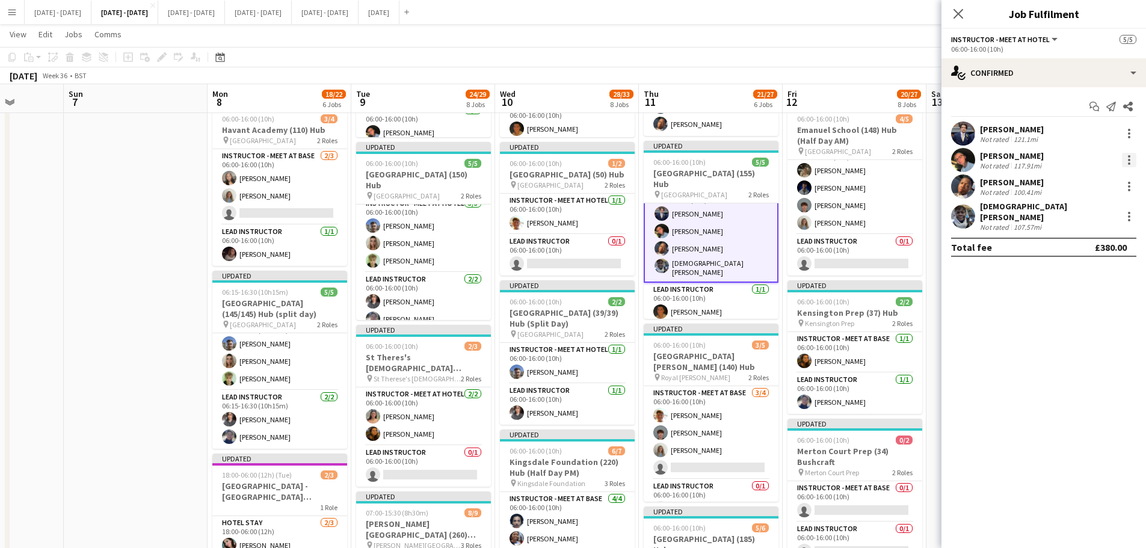
click at [1129, 158] on div at bounding box center [1129, 160] width 14 height 14
click at [1117, 212] on span "Switch crew" at bounding box center [1089, 211] width 75 height 11
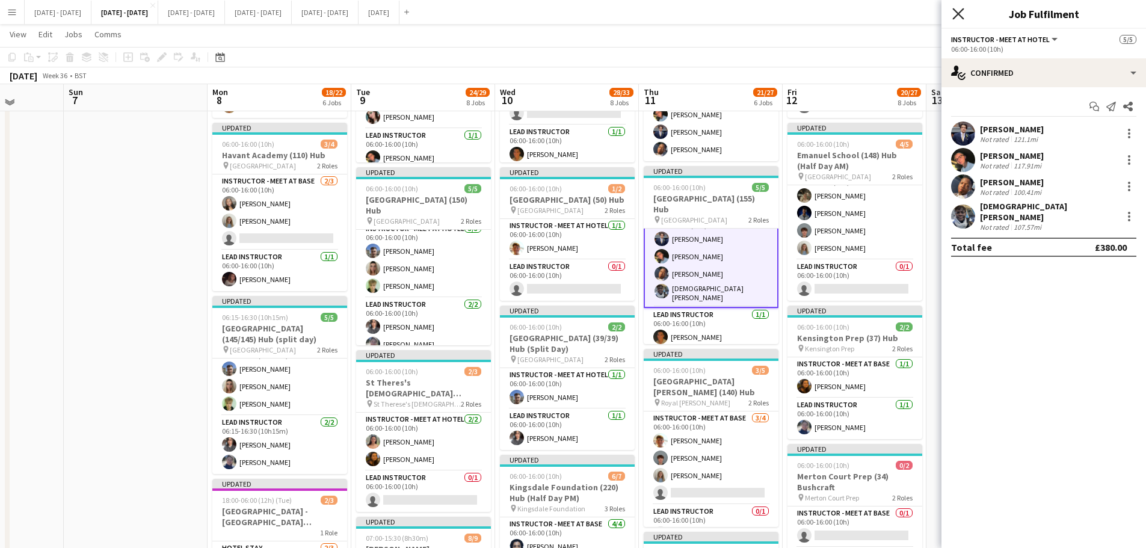
click at [962, 13] on icon "Close pop-in" at bounding box center [958, 13] width 11 height 11
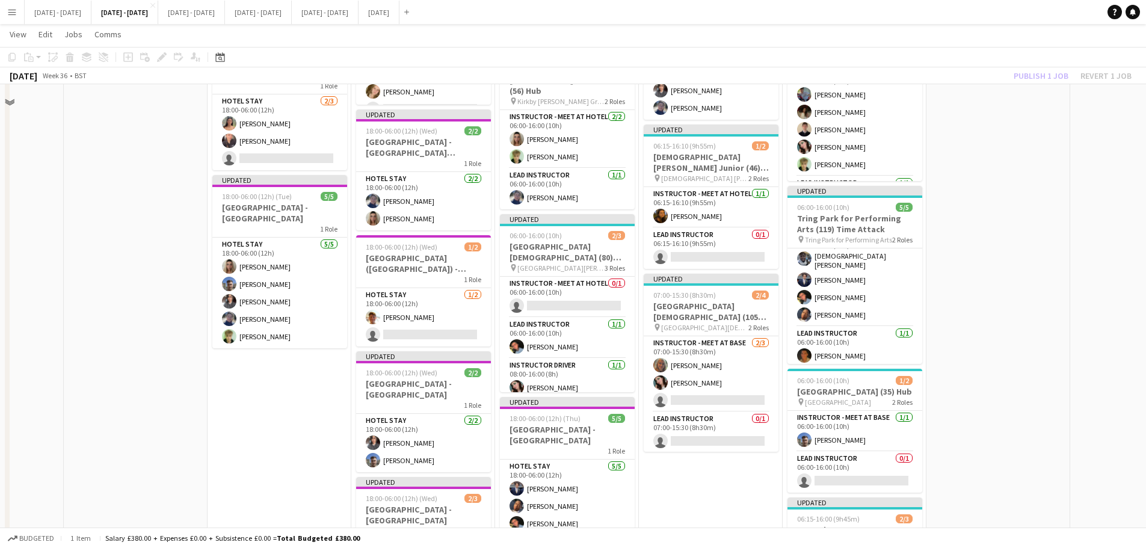
scroll to position [782, 0]
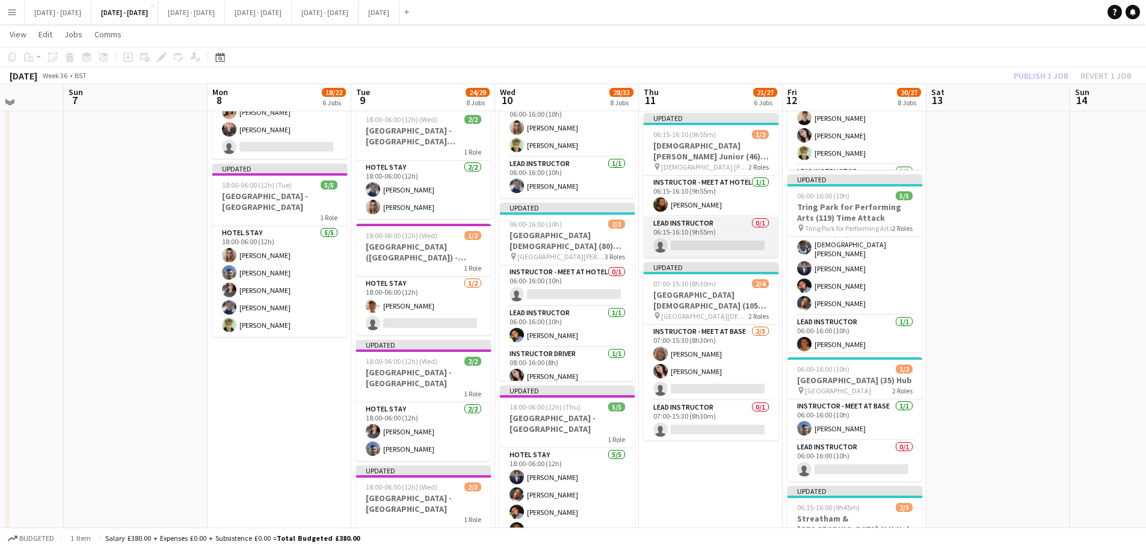
click at [721, 242] on app-card-role "Lead Instructor 0/1 06:15-16:10 (9h55m) single-neutral-actions" at bounding box center [711, 237] width 135 height 41
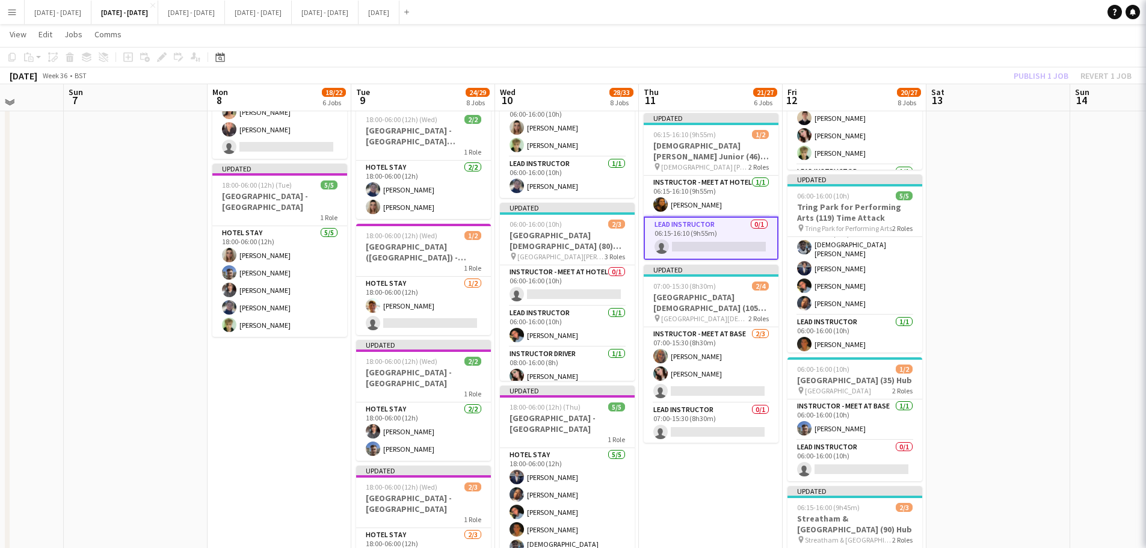
scroll to position [19, 0]
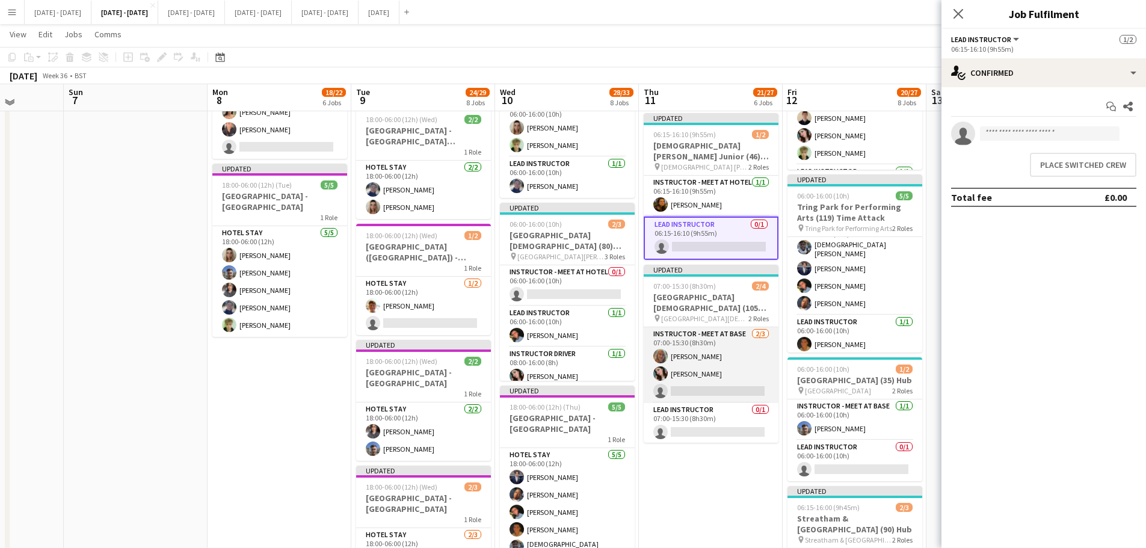
click at [707, 389] on app-card-role "Instructor - Meet at Base 2/3 07:00-15:30 (8h30m) Chloe Rice Lucy Cork single-n…" at bounding box center [711, 365] width 135 height 76
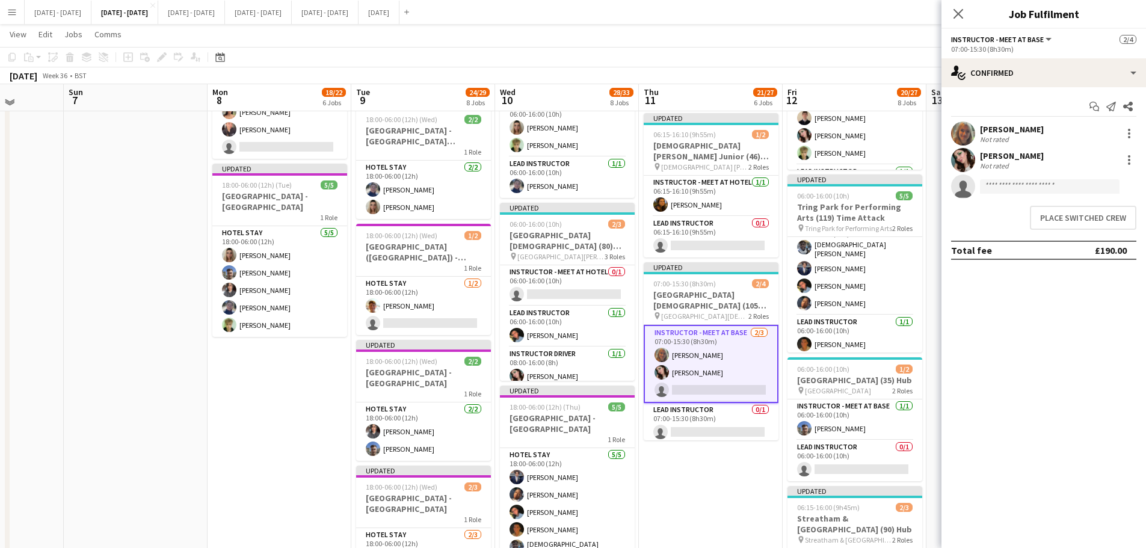
scroll to position [0, 367]
click at [1074, 214] on button "Place switched crew" at bounding box center [1083, 218] width 107 height 24
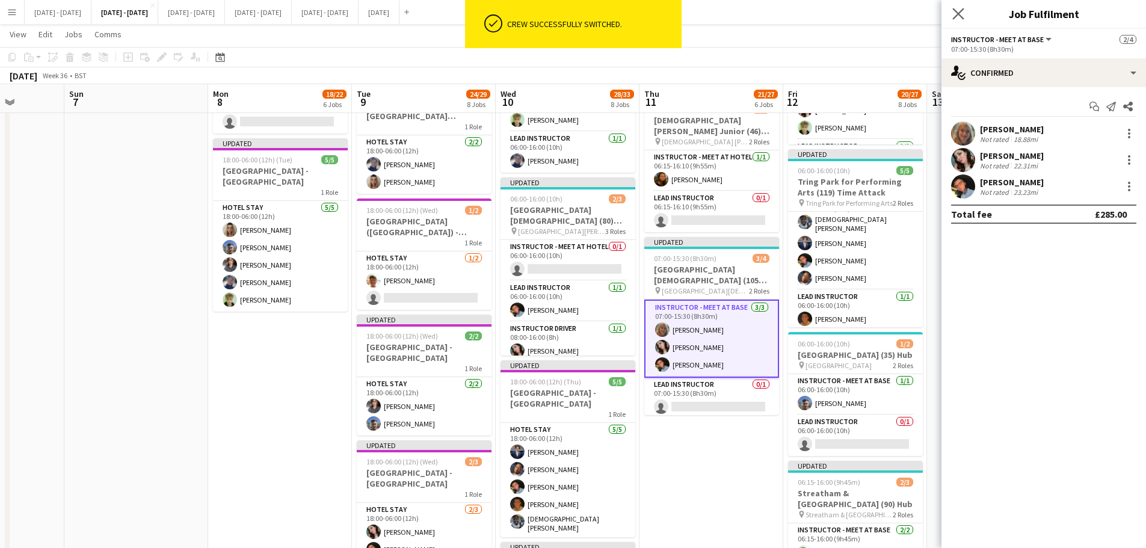
click at [965, 16] on div "Close pop-in" at bounding box center [959, 14] width 34 height 28
click at [963, 17] on app-icon "Close pop-in" at bounding box center [958, 14] width 14 height 14
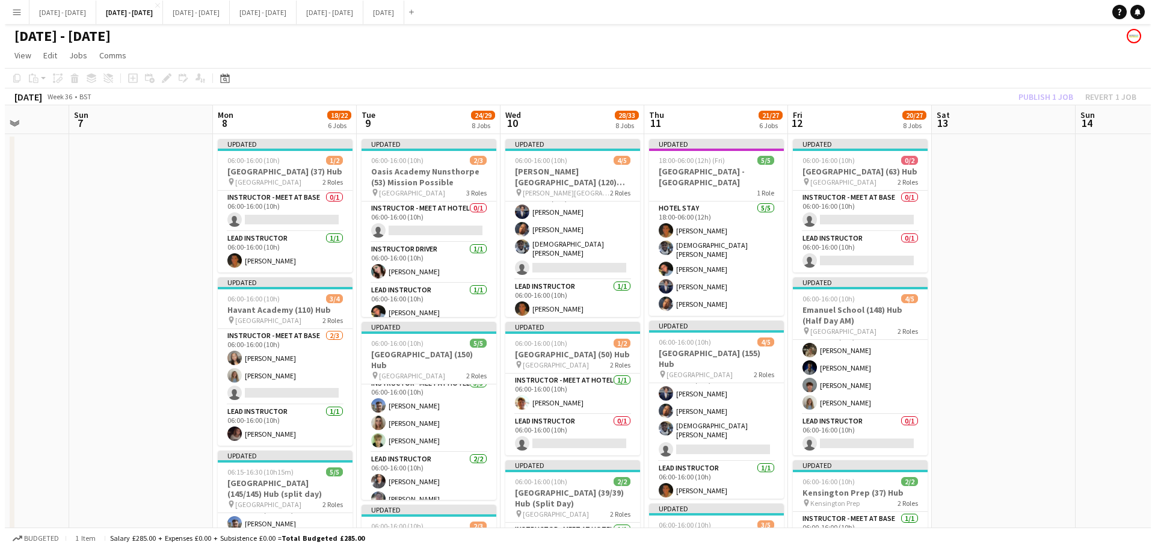
scroll to position [0, 0]
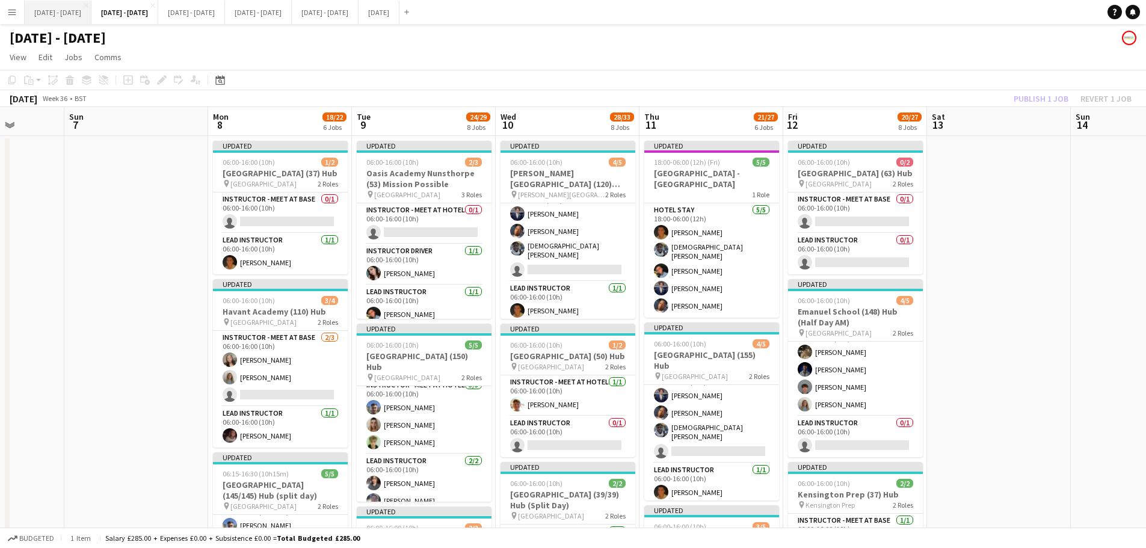
click at [60, 14] on button "Sept 1st - 5th 2025 Close" at bounding box center [58, 12] width 67 height 23
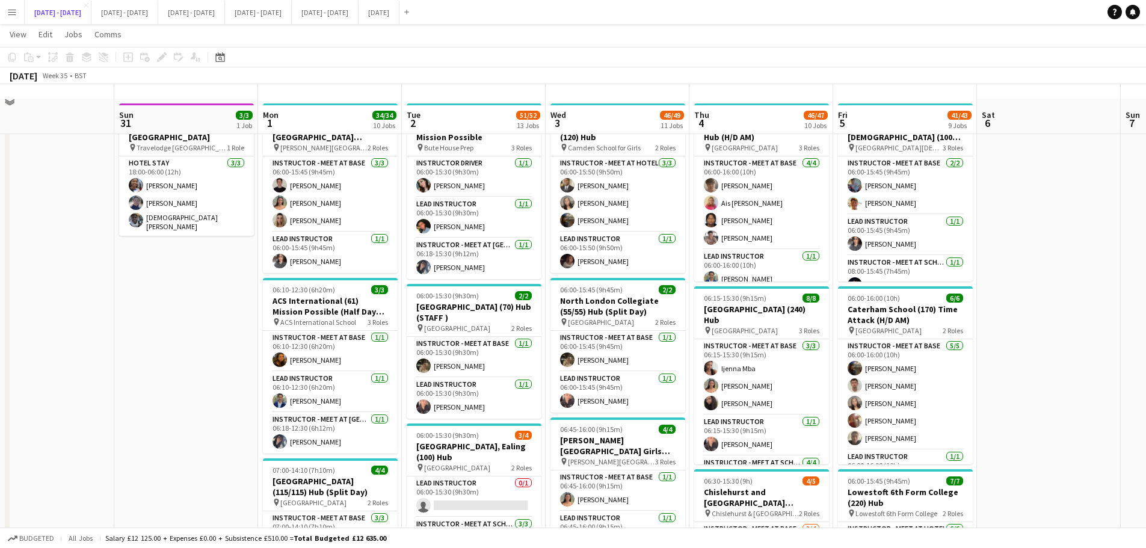
scroll to position [60, 0]
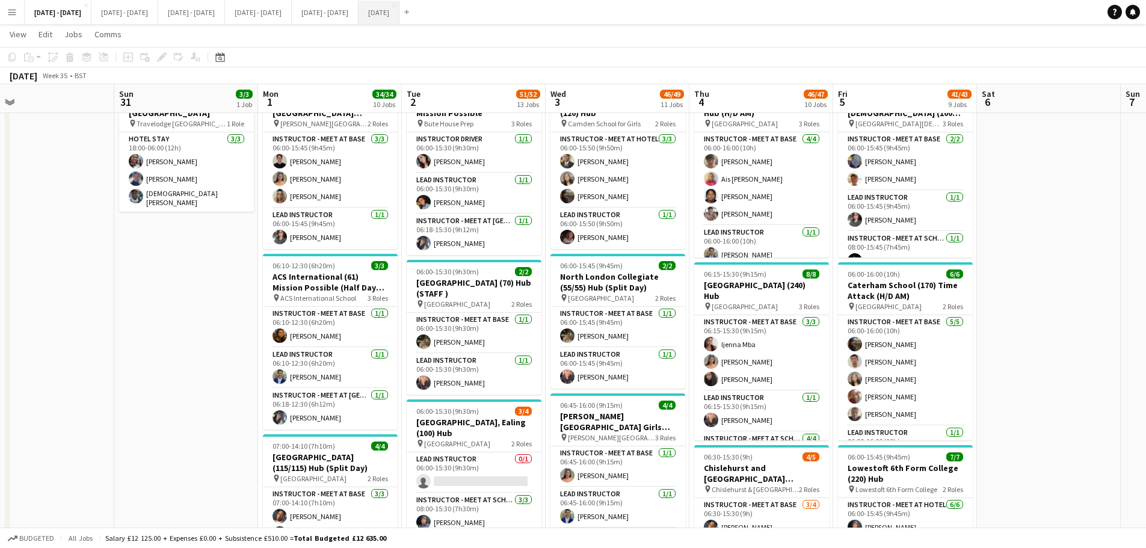
drag, startPoint x: 474, startPoint y: 15, endPoint x: 468, endPoint y: 22, distance: 8.6
click at [400, 15] on button "August 2025 Close" at bounding box center [379, 12] width 41 height 23
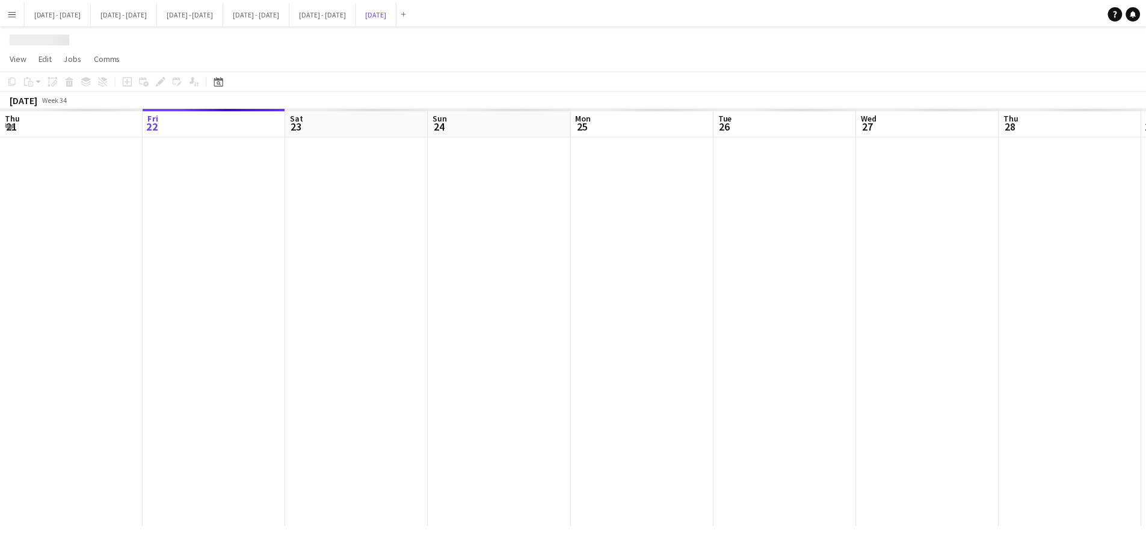
scroll to position [0, 389]
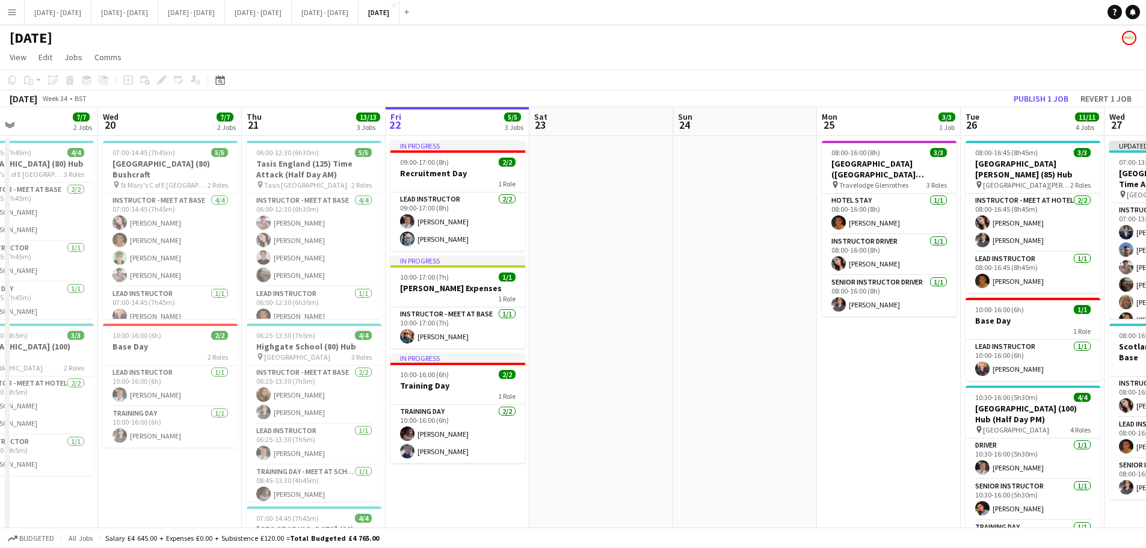
drag, startPoint x: 180, startPoint y: 433, endPoint x: 811, endPoint y: 400, distance: 632.1
click at [811, 400] on app-calendar-viewport "Sun 17 Mon 18 6/6 2 Jobs Tue 19 7/7 2 Jobs Wed 20 7/7 2 Jobs Thu 21 13/13 3 Job…" at bounding box center [573, 443] width 1146 height 673
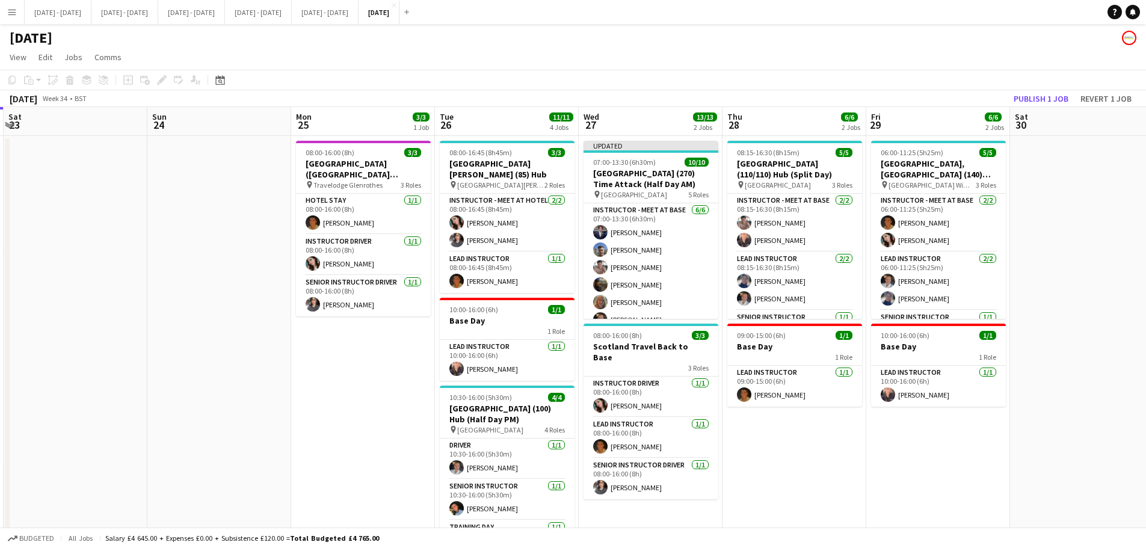
scroll to position [0, 449]
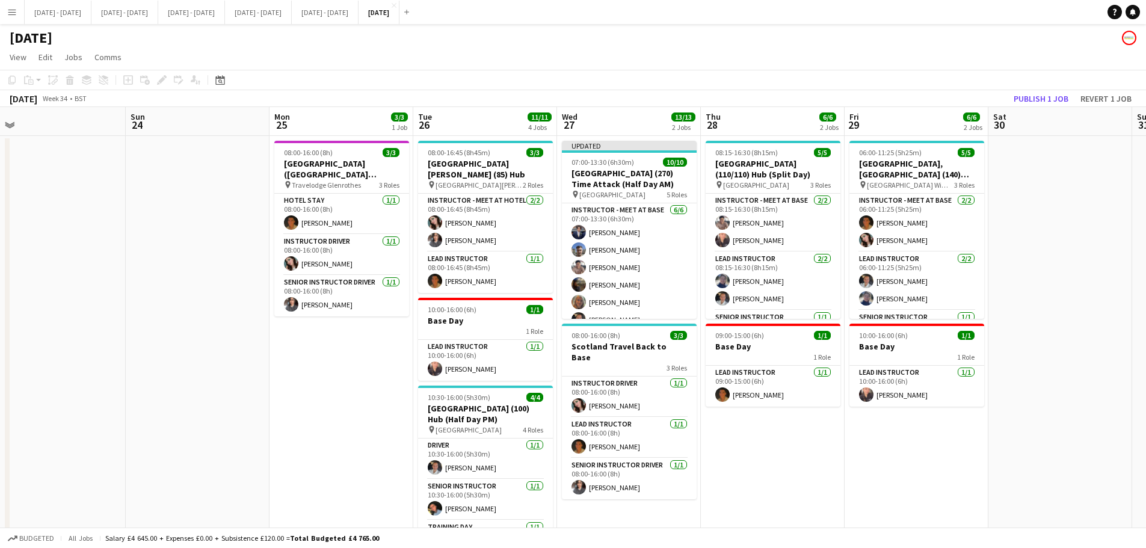
drag, startPoint x: 697, startPoint y: 431, endPoint x: 150, endPoint y: 465, distance: 548.6
click at [150, 465] on app-calendar-viewport "Wed 20 7/7 2 Jobs Thu 21 13/13 3 Jobs Fri 22 5/5 3 Jobs Sat 23 Sun 24 Mon 25 3/…" at bounding box center [573, 443] width 1146 height 673
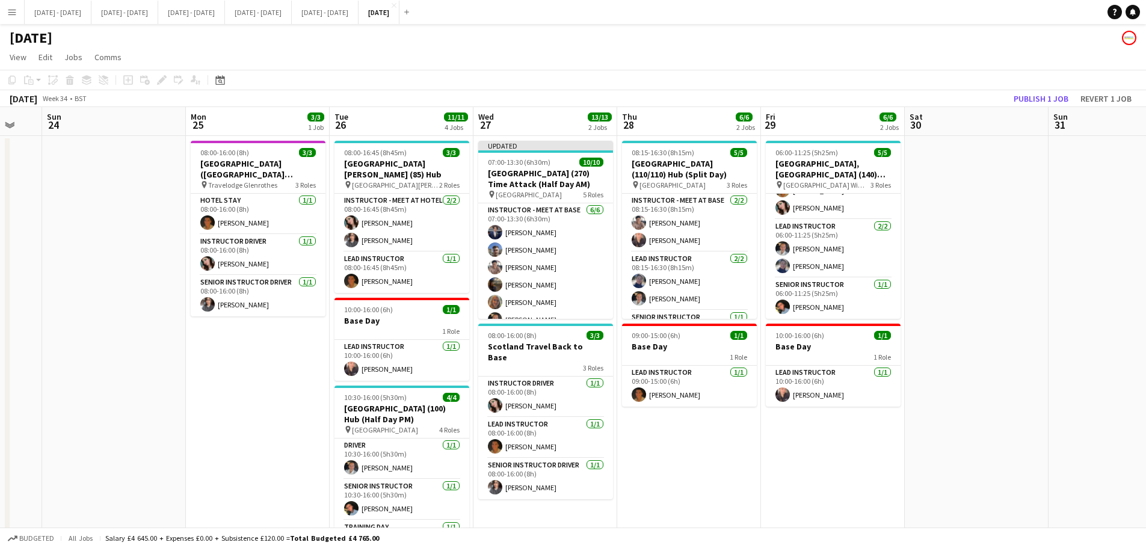
drag, startPoint x: 1058, startPoint y: 215, endPoint x: 969, endPoint y: 282, distance: 111.7
click at [972, 282] on app-calendar-viewport "Thu 21 13/13 3 Jobs Fri 22 5/5 3 Jobs Sat 23 Sun 24 Mon 25 3/3 1 Job Tue 26 11/…" at bounding box center [573, 443] width 1146 height 673
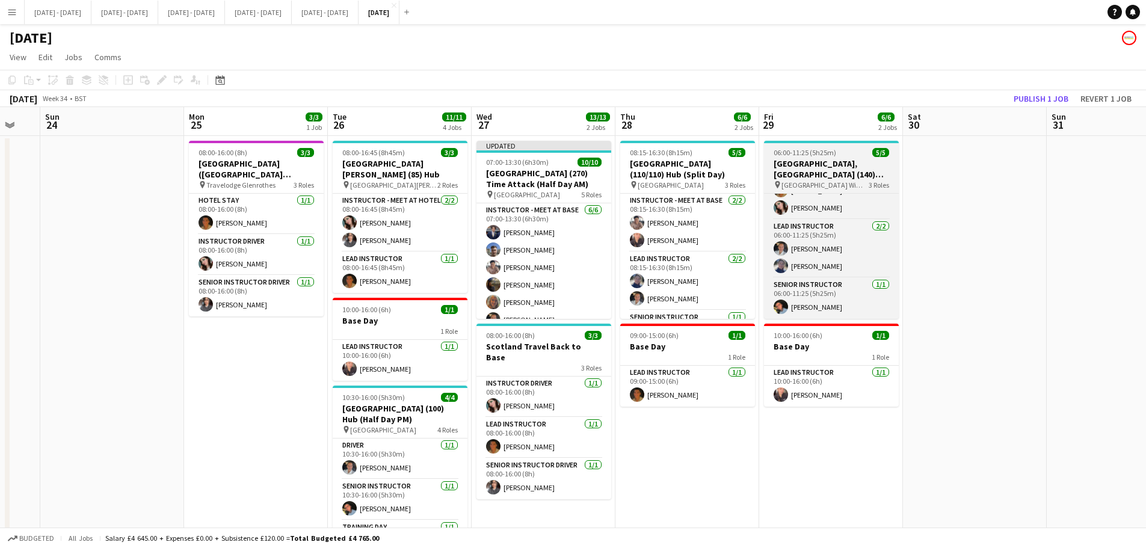
click at [827, 156] on span "06:00-11:25 (5h25m)" at bounding box center [805, 152] width 63 height 9
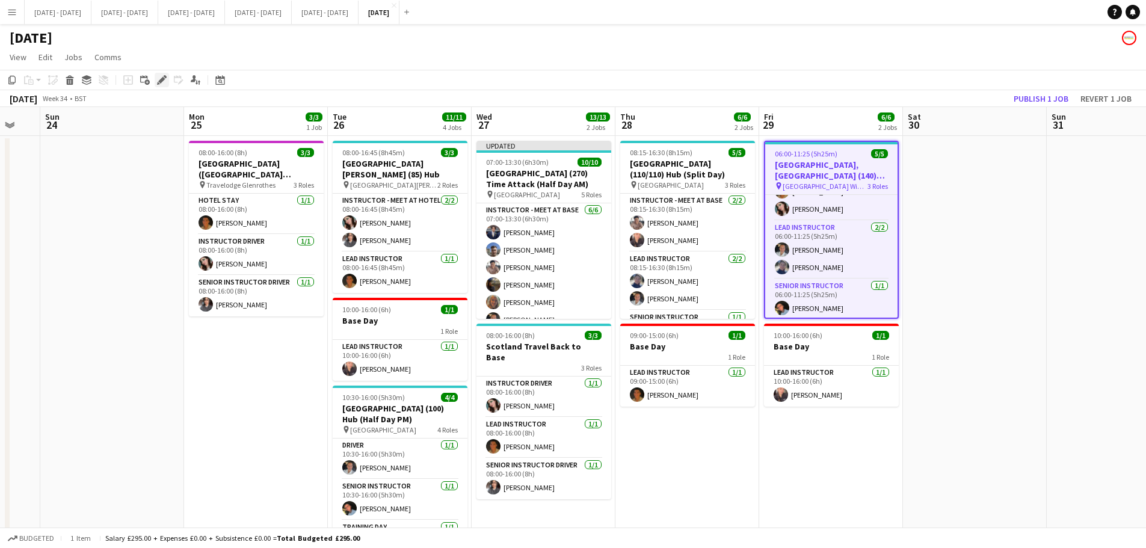
click at [164, 75] on div "Edit" at bounding box center [162, 80] width 14 height 14
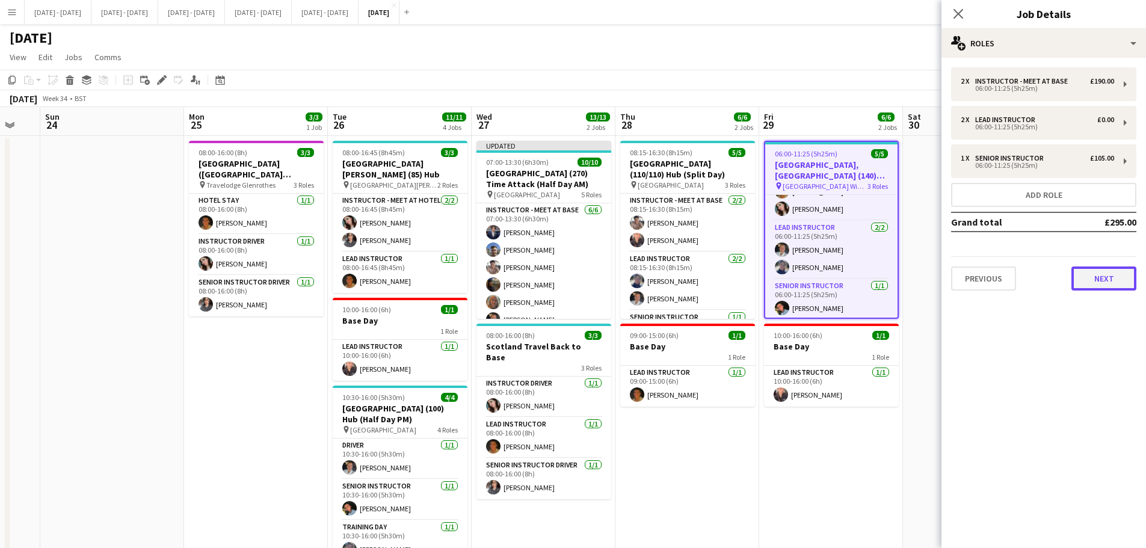
click at [1098, 274] on button "Next" at bounding box center [1104, 279] width 65 height 24
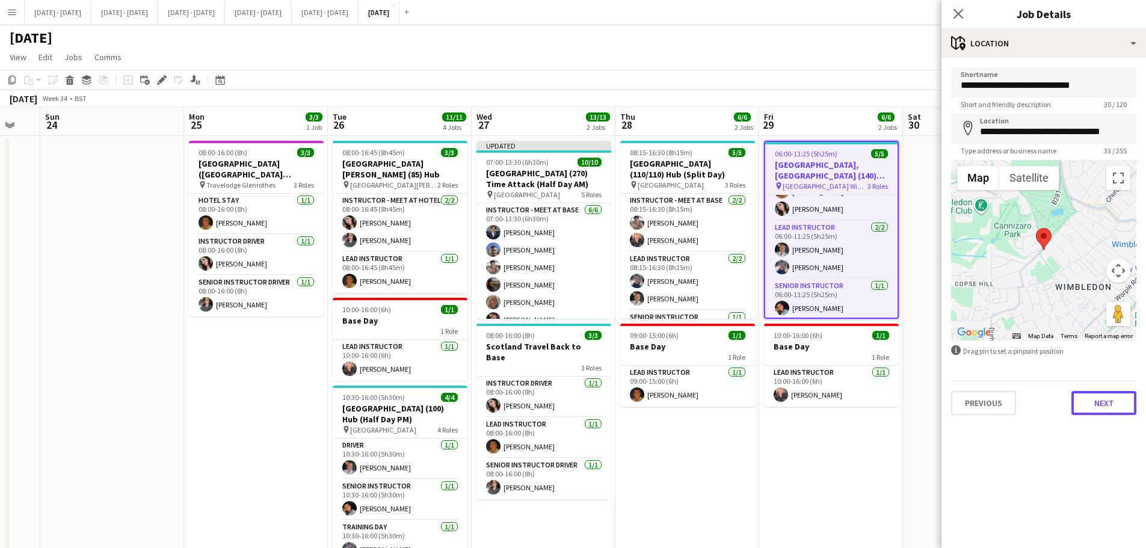
click at [1101, 398] on button "Next" at bounding box center [1104, 403] width 65 height 24
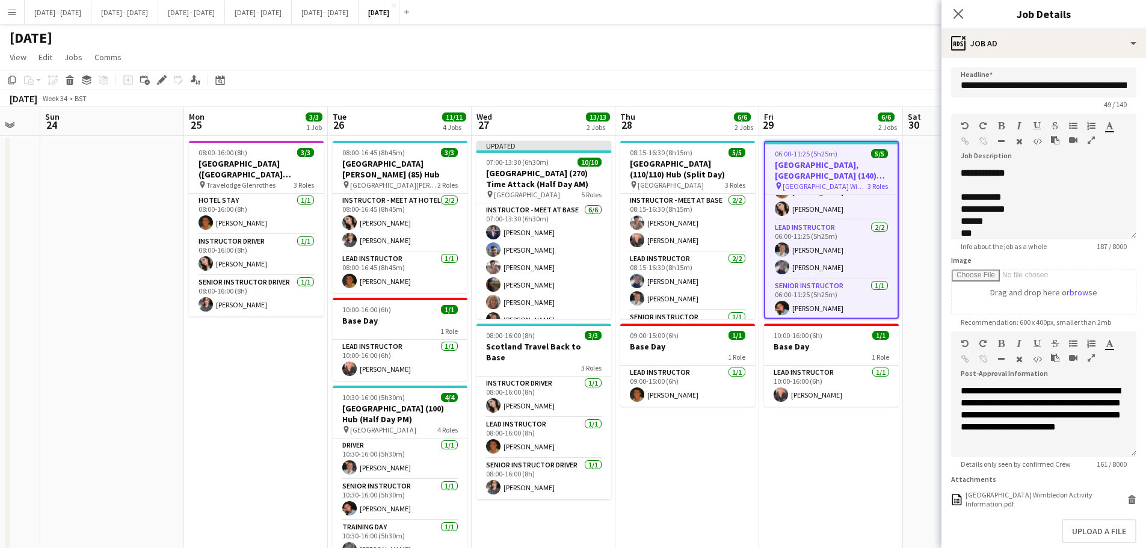
scroll to position [1, 0]
click at [998, 508] on div "King's College School Wimbledon Activity Information.pdf" at bounding box center [1045, 499] width 159 height 18
click at [956, 13] on icon "Close pop-in" at bounding box center [958, 13] width 11 height 11
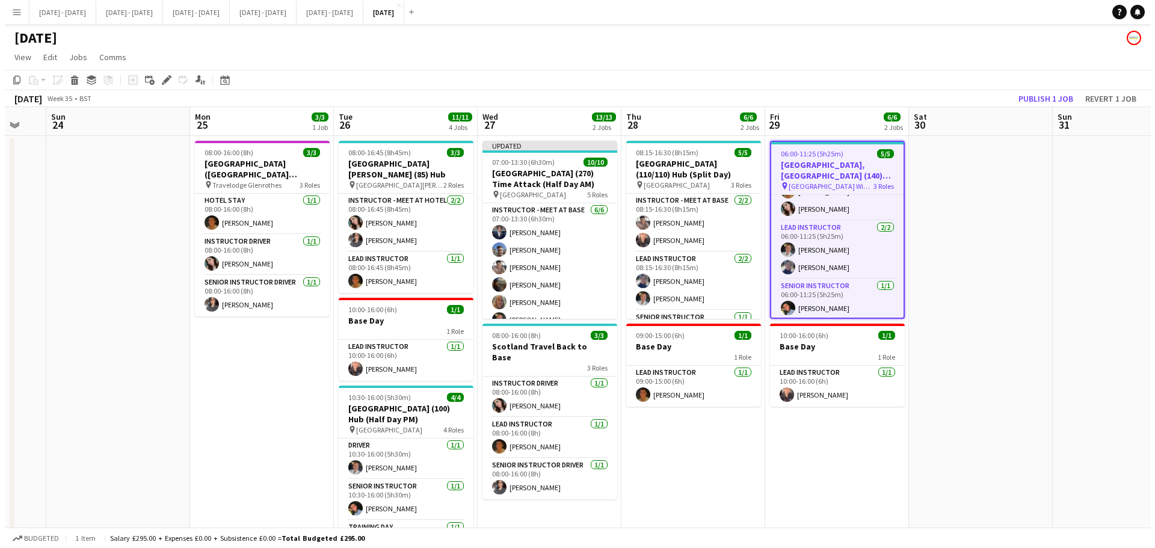
scroll to position [0, 242]
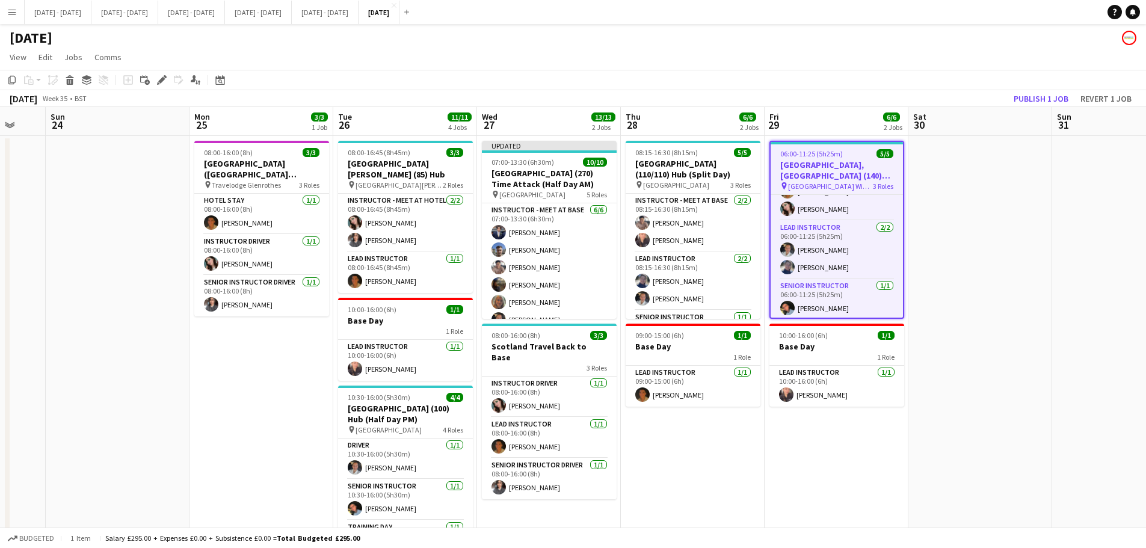
drag, startPoint x: 969, startPoint y: 237, endPoint x: 975, endPoint y: 282, distance: 44.9
click at [975, 282] on app-calendar-viewport "Fri 22 5/5 3 Jobs Sat 23 Sun 24 Mon 25 3/3 1 Job Tue 26 11/11 4 Jobs Wed 27 13/…" at bounding box center [573, 443] width 1146 height 673
click at [66, 14] on button "Sept 1st - 5th 2025 Close" at bounding box center [58, 12] width 67 height 23
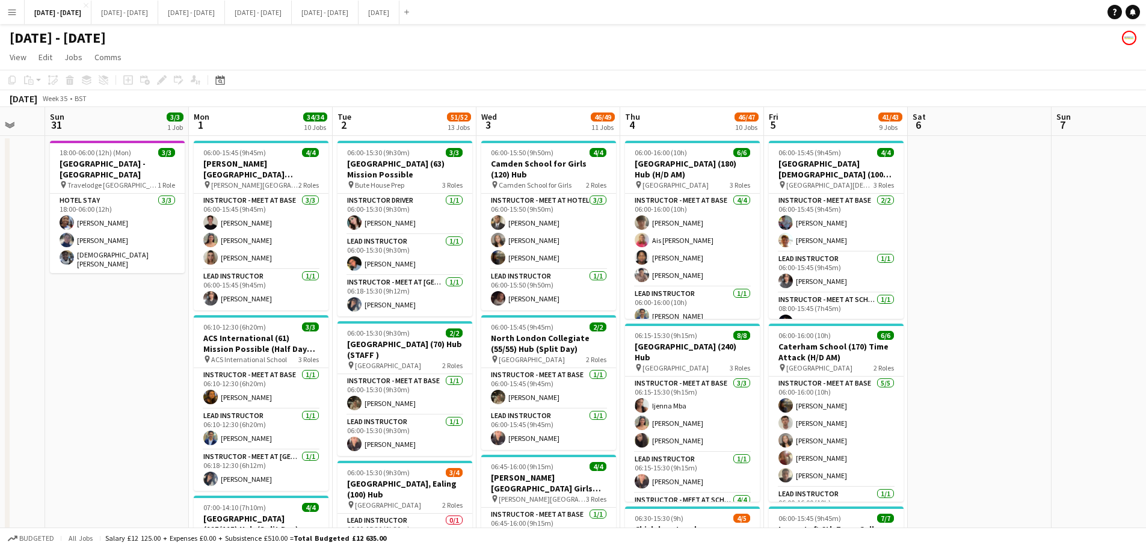
scroll to position [0, 384]
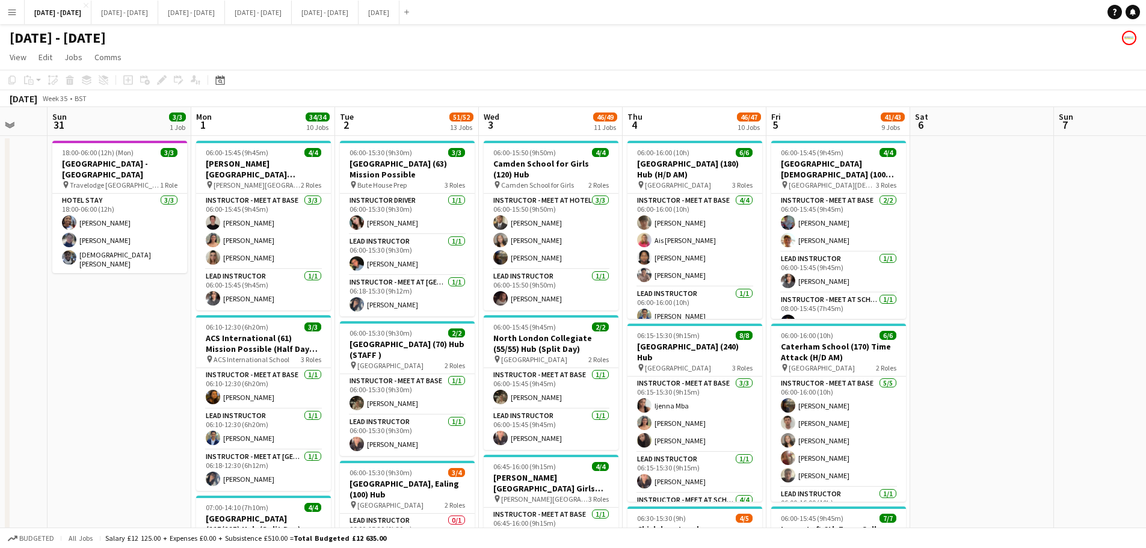
drag, startPoint x: 166, startPoint y: 381, endPoint x: 100, endPoint y: 391, distance: 66.4
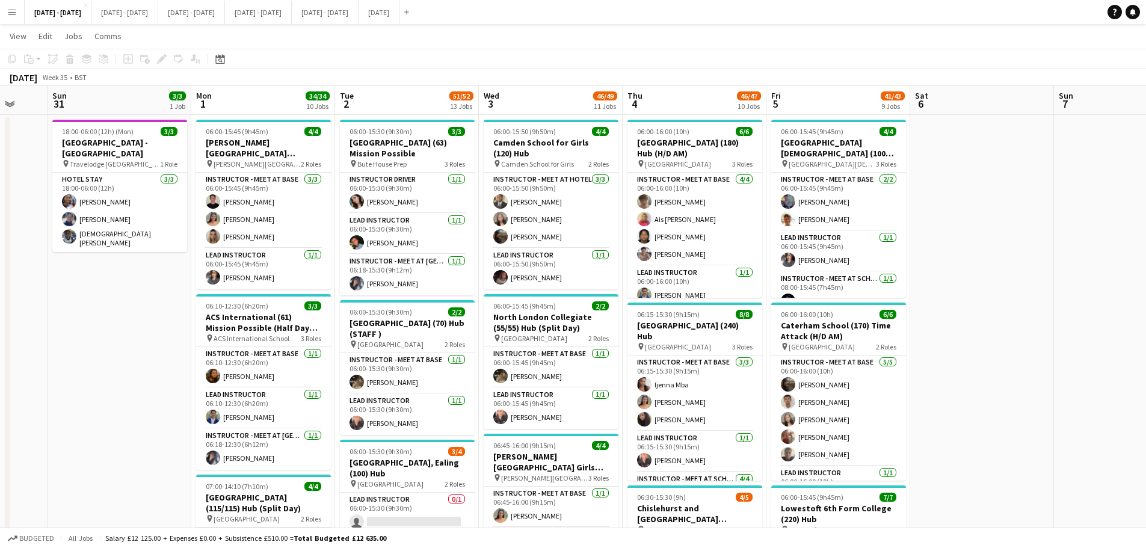
scroll to position [0, 0]
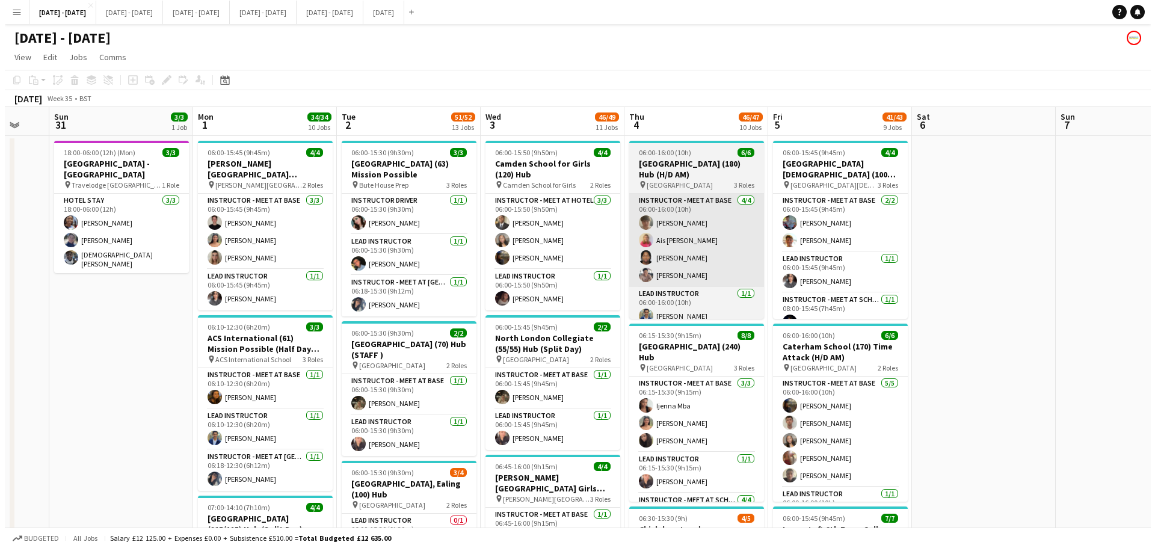
scroll to position [0, 386]
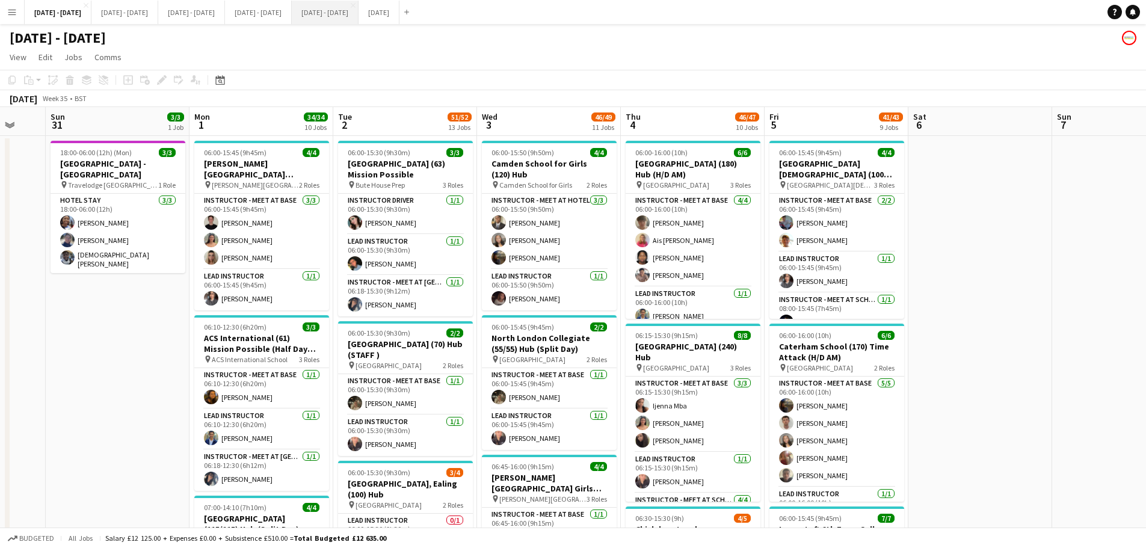
click at [359, 17] on button "Sept 29th - 30th 2025 Close" at bounding box center [325, 12] width 67 height 23
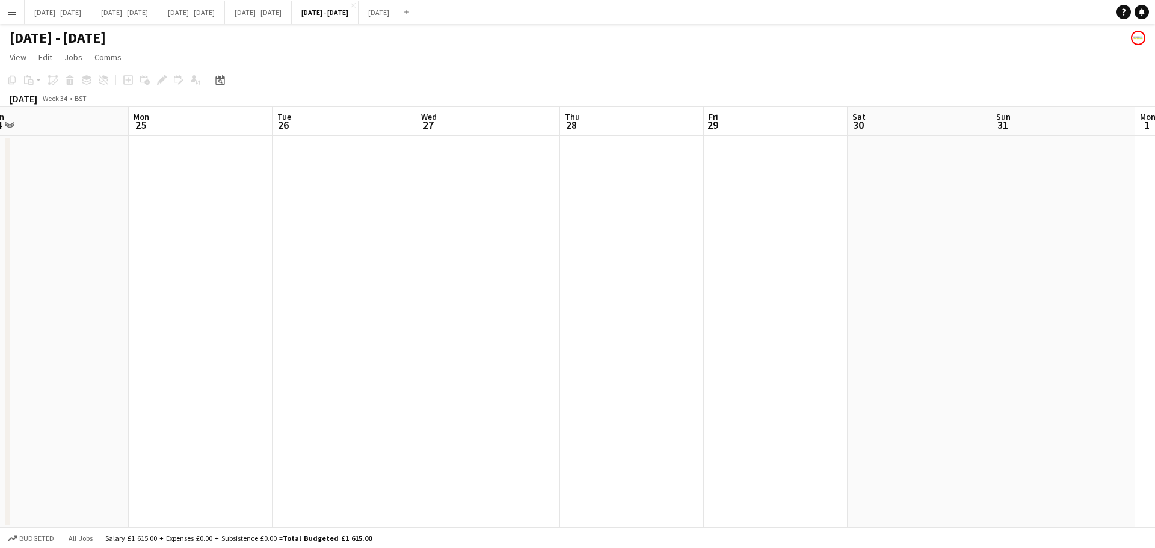
scroll to position [0, 360]
drag, startPoint x: 763, startPoint y: 246, endPoint x: 547, endPoint y: 313, distance: 226.1
click at [547, 313] on app-calendar-viewport "Fri 22 Sat 23 Sun 24 Mon 25 Tue 26 Wed 27 Thu 28 Fri 29 Sat 30 Sun 31 Mon 1 Tue…" at bounding box center [577, 317] width 1155 height 421
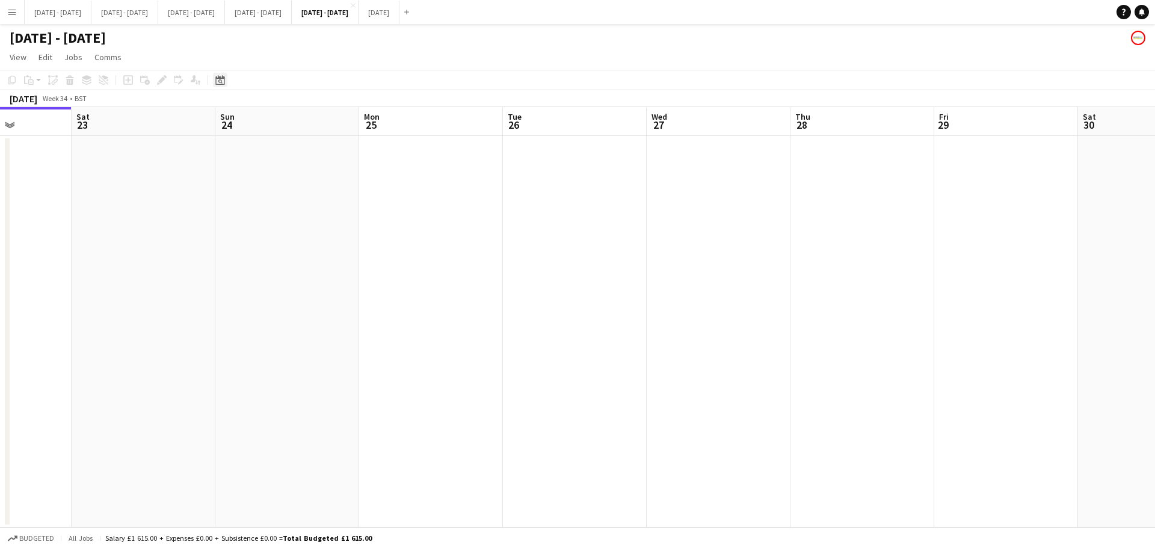
click at [213, 76] on div "Date picker" at bounding box center [220, 80] width 14 height 14
click at [317, 122] on span "Next month" at bounding box center [318, 122] width 24 height 24
click at [224, 232] on span "22" at bounding box center [222, 230] width 14 height 14
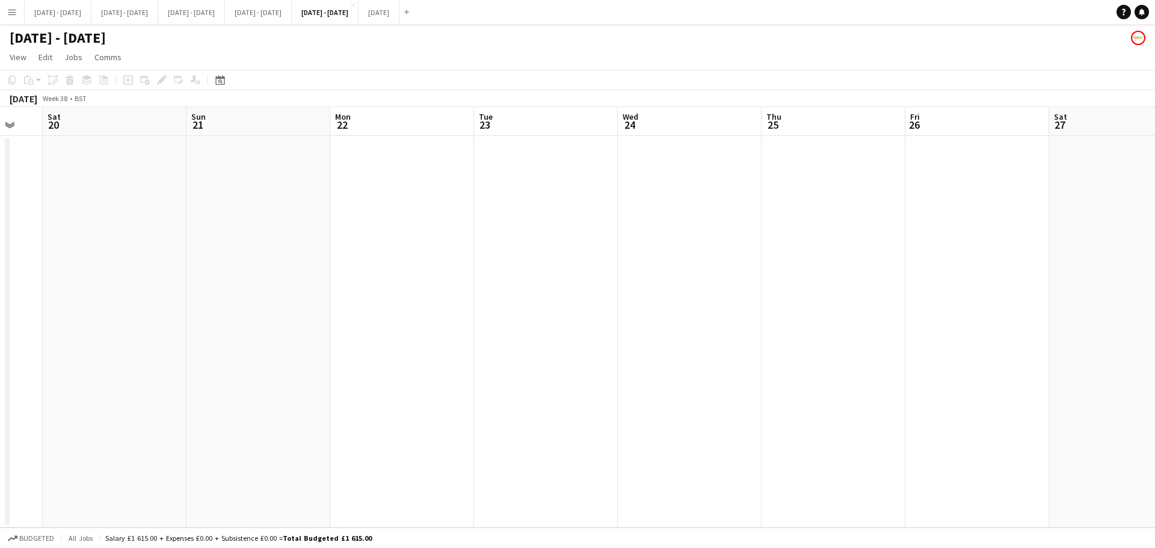
scroll to position [0, 404]
drag, startPoint x: 729, startPoint y: 256, endPoint x: 596, endPoint y: 281, distance: 136.0
click at [596, 281] on app-calendar-viewport "Thu 18 Fri 19 Sat 20 Sun 21 Mon 22 Tue 23 Wed 24 Thu 25 Fri 26 Sat 27 Sun 28 Mo…" at bounding box center [573, 388] width 1146 height 562
click at [292, 15] on button "Sept 22nd - 26th 2025 Close" at bounding box center [258, 12] width 67 height 23
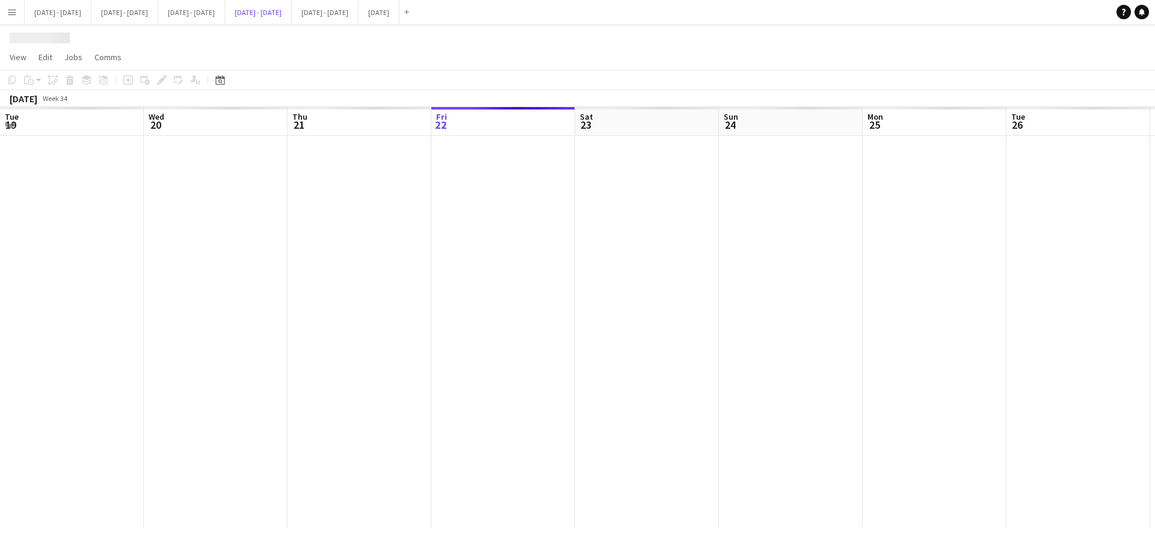
scroll to position [0, 288]
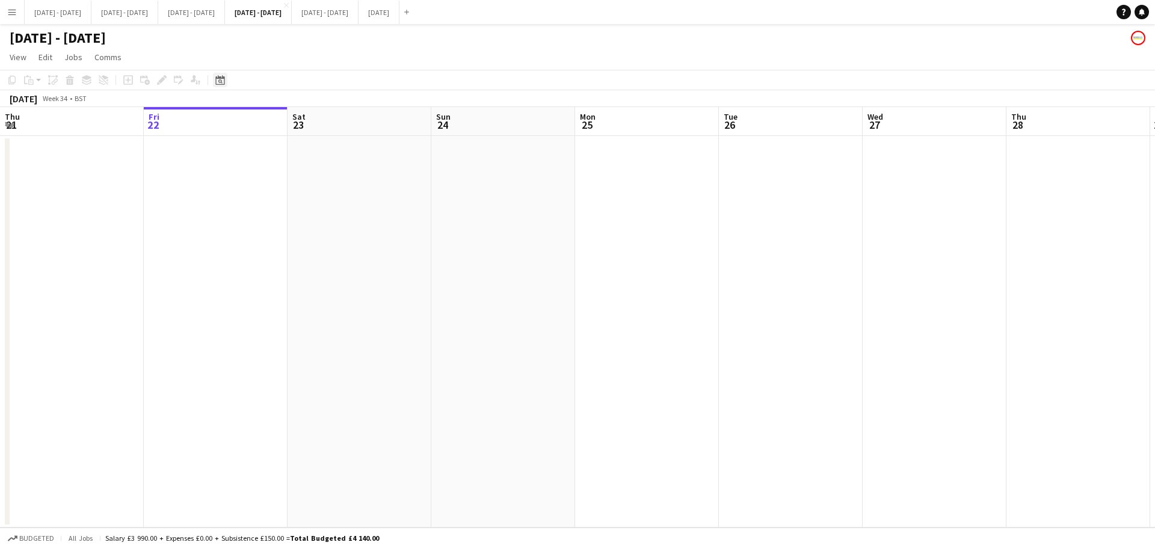
click at [221, 81] on icon at bounding box center [220, 81] width 4 height 4
click at [315, 122] on span "Next month" at bounding box center [318, 122] width 24 height 24
click at [223, 227] on span "22" at bounding box center [222, 230] width 14 height 14
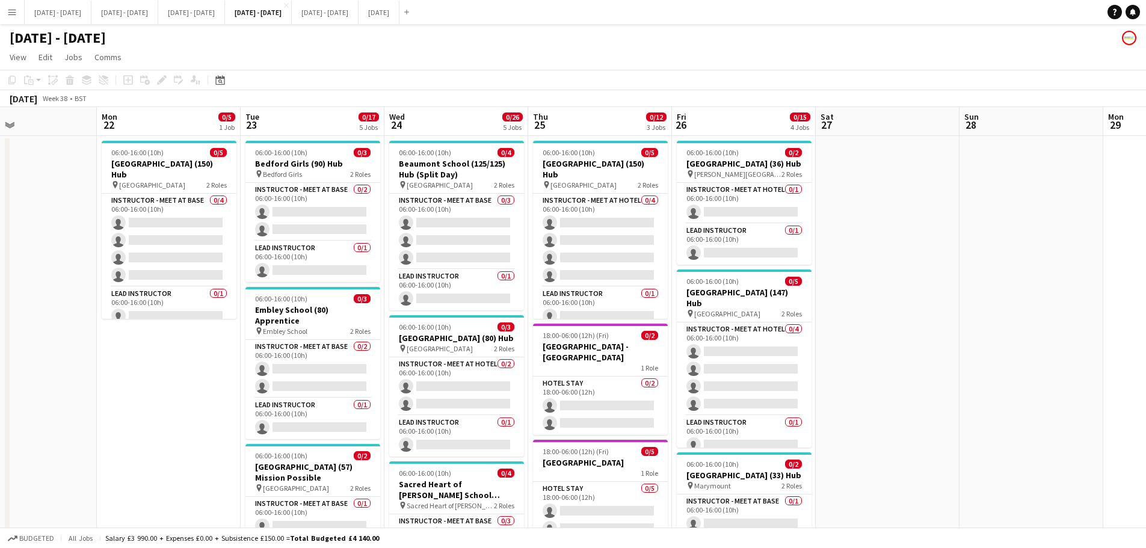
scroll to position [0, 341]
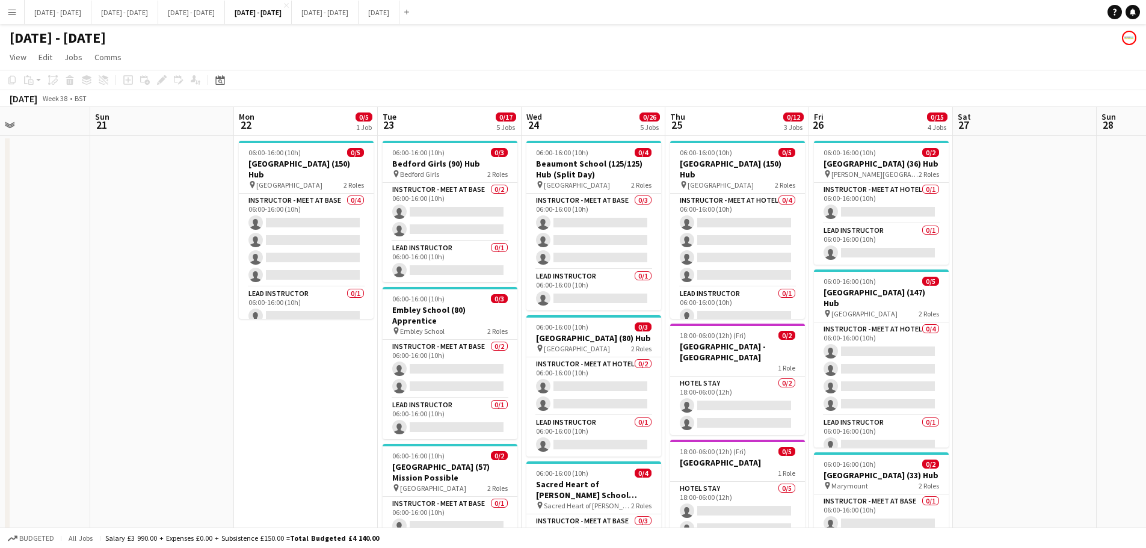
drag, startPoint x: 353, startPoint y: 391, endPoint x: 282, endPoint y: 400, distance: 71.7
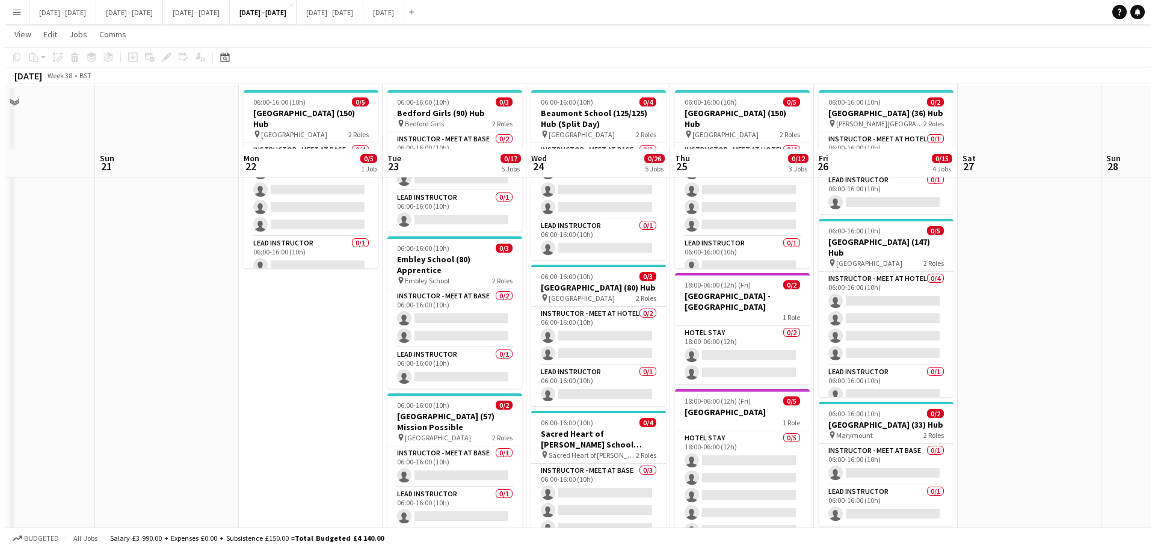
scroll to position [0, 0]
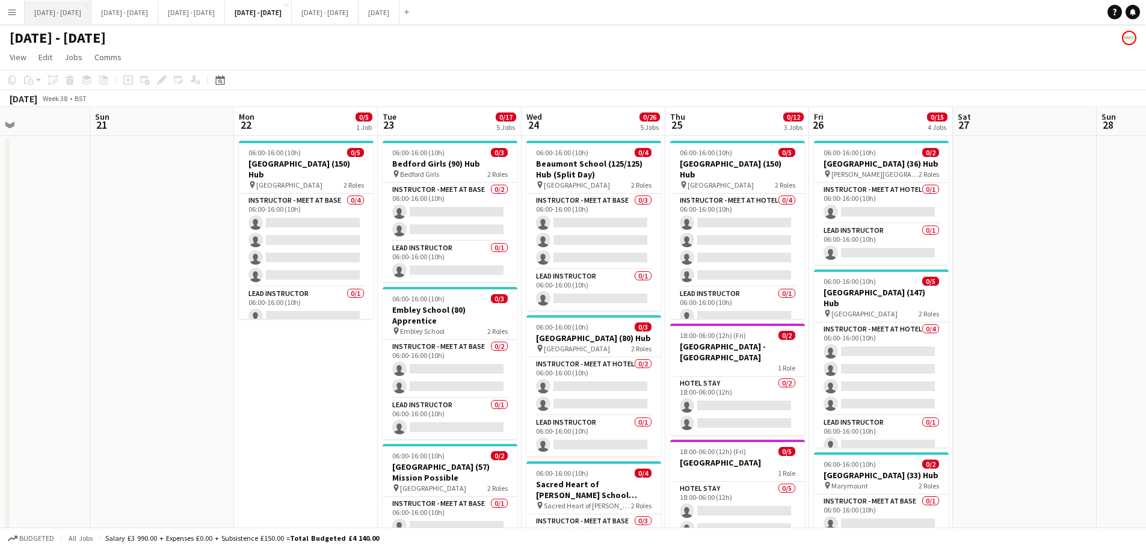
click at [53, 7] on button "Sept 1st - 5th 2025 Close" at bounding box center [58, 12] width 67 height 23
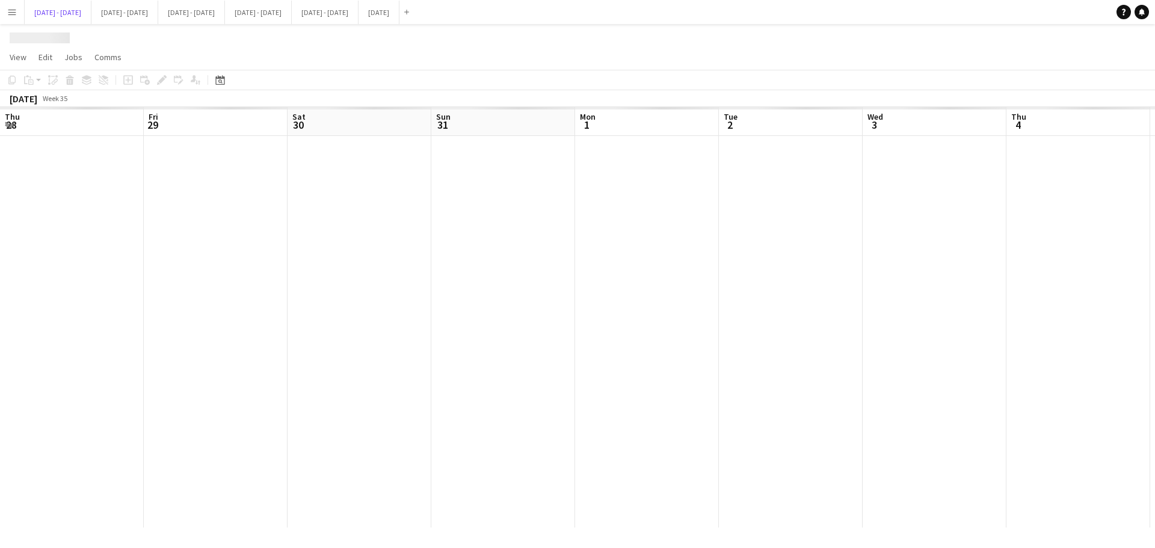
scroll to position [0, 386]
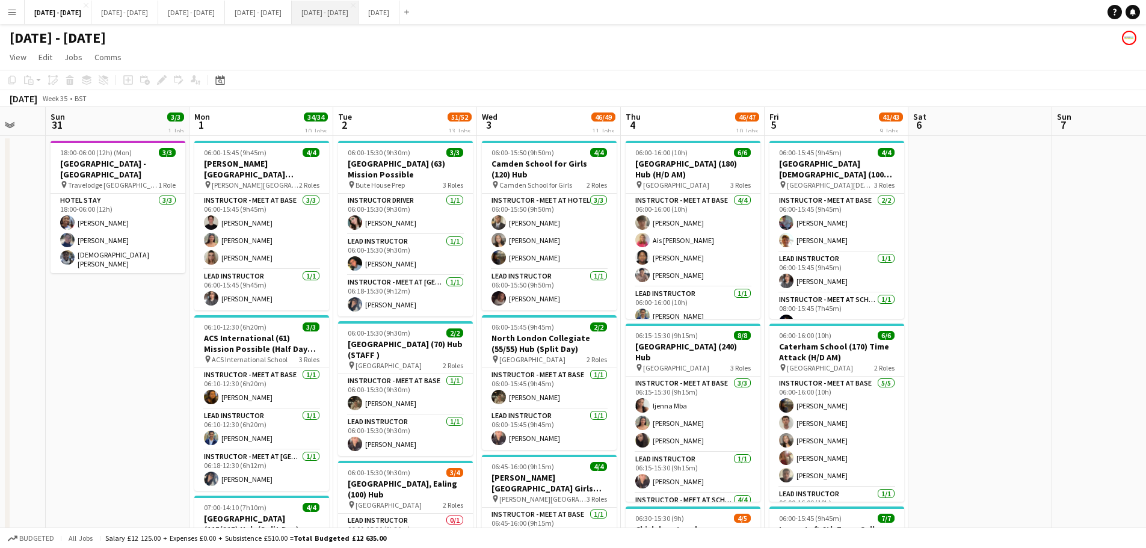
click at [359, 18] on button "Sept 29th - 30th 2025 Close" at bounding box center [325, 12] width 67 height 23
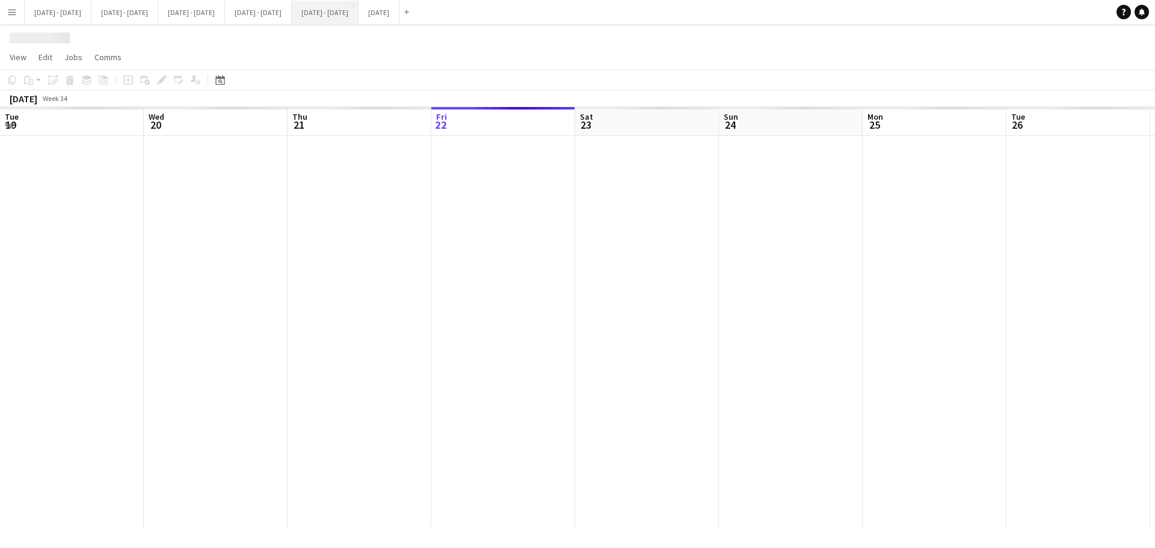
scroll to position [0, 288]
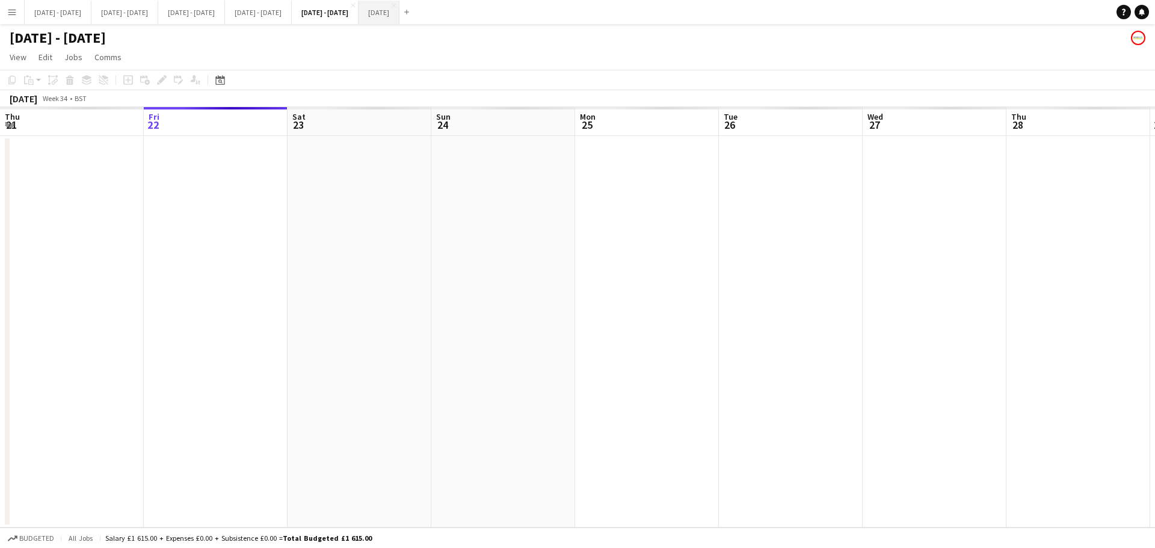
click at [400, 14] on button "August 2025 Close" at bounding box center [379, 12] width 41 height 23
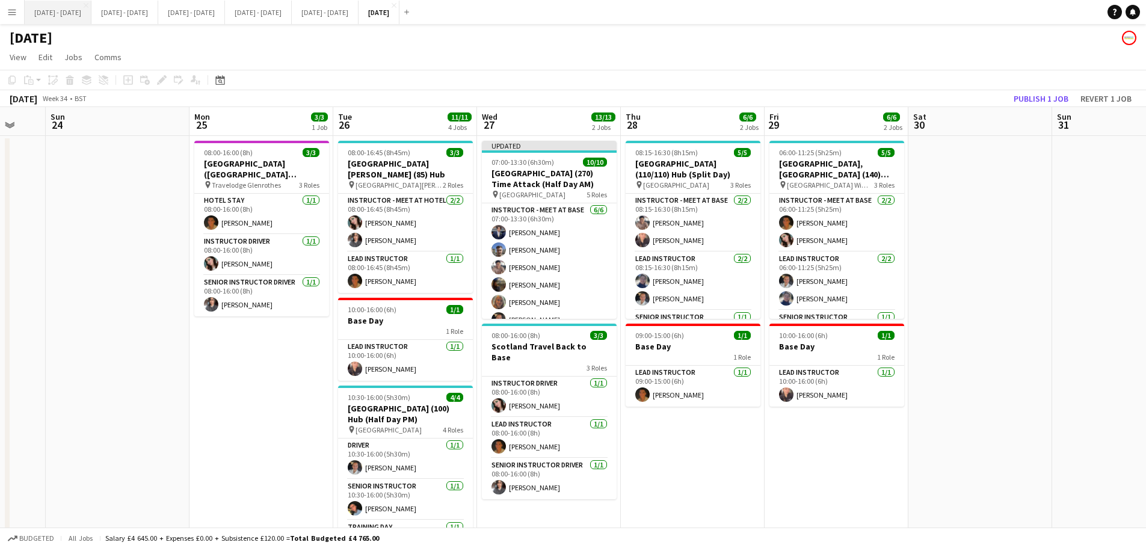
click at [38, 5] on button "Sept 1st - 5th 2025 Close" at bounding box center [58, 12] width 67 height 23
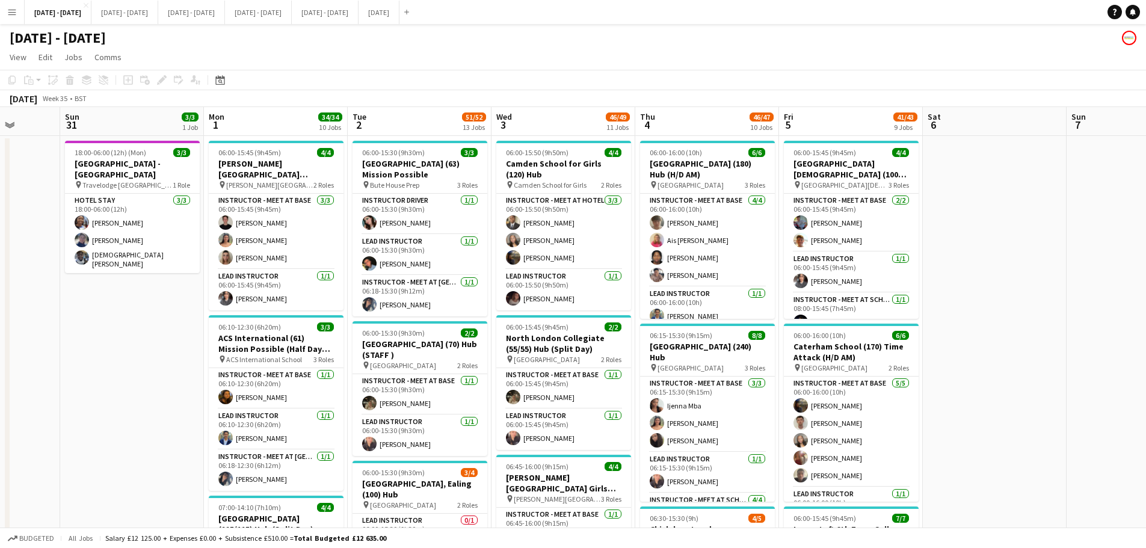
scroll to position [0, 368]
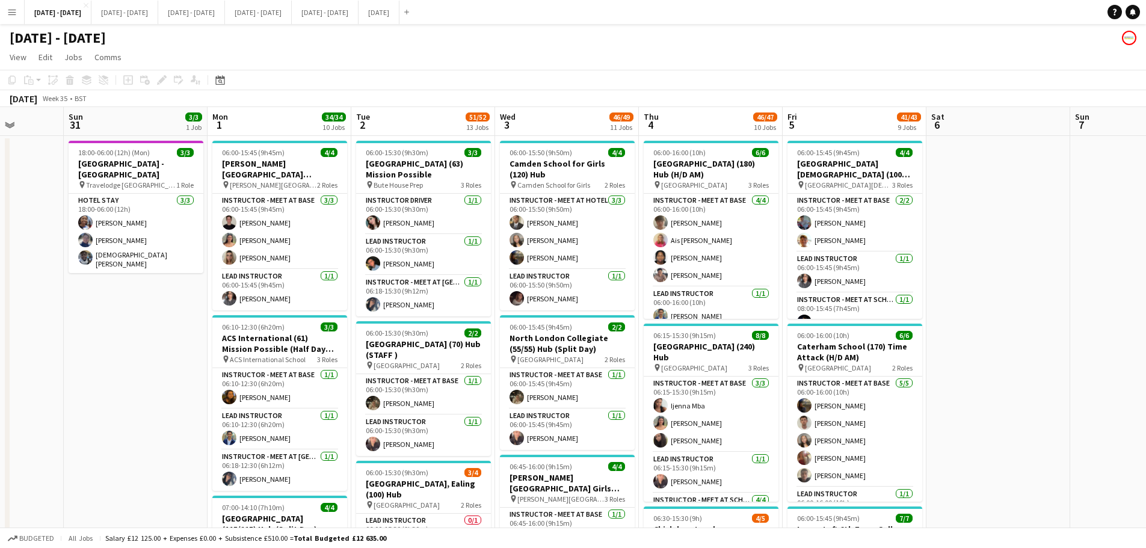
drag, startPoint x: 97, startPoint y: 378, endPoint x: 116, endPoint y: 377, distance: 18.1
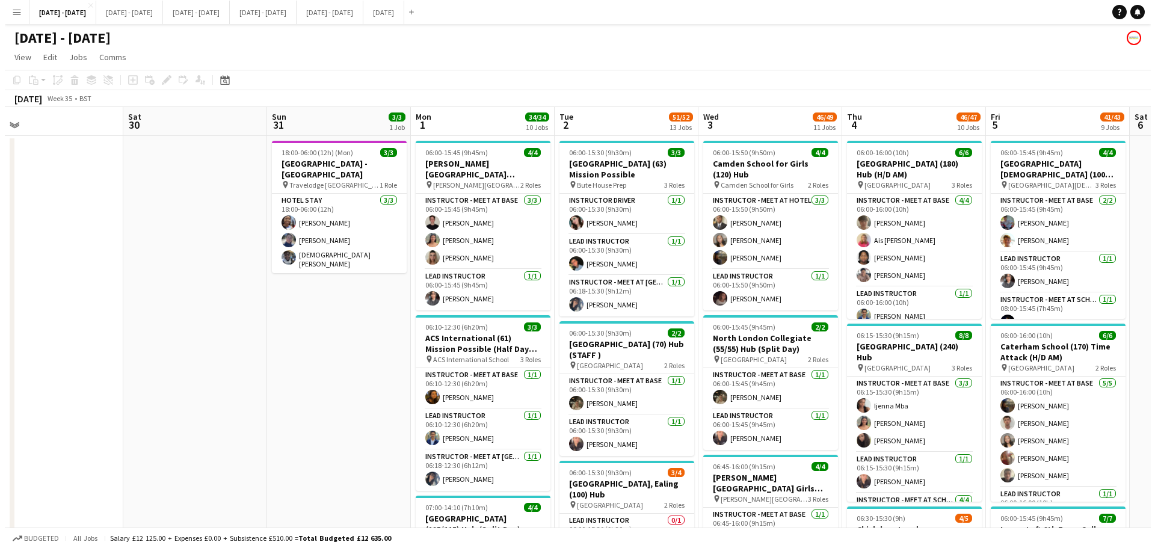
scroll to position [0, 353]
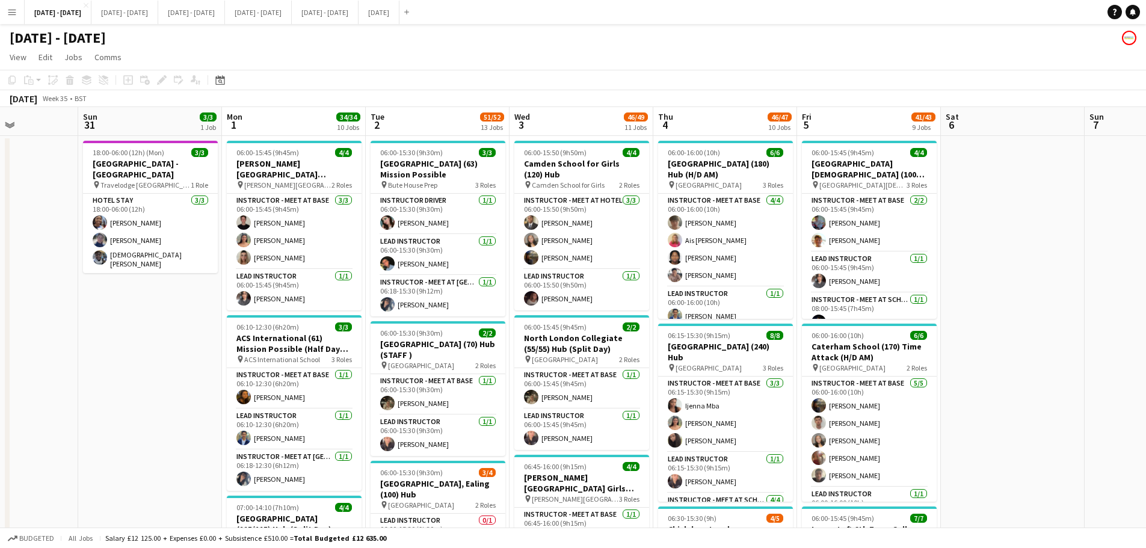
drag, startPoint x: 154, startPoint y: 388, endPoint x: 168, endPoint y: 477, distance: 90.2
click at [400, 5] on button "August 2025 Close" at bounding box center [379, 12] width 41 height 23
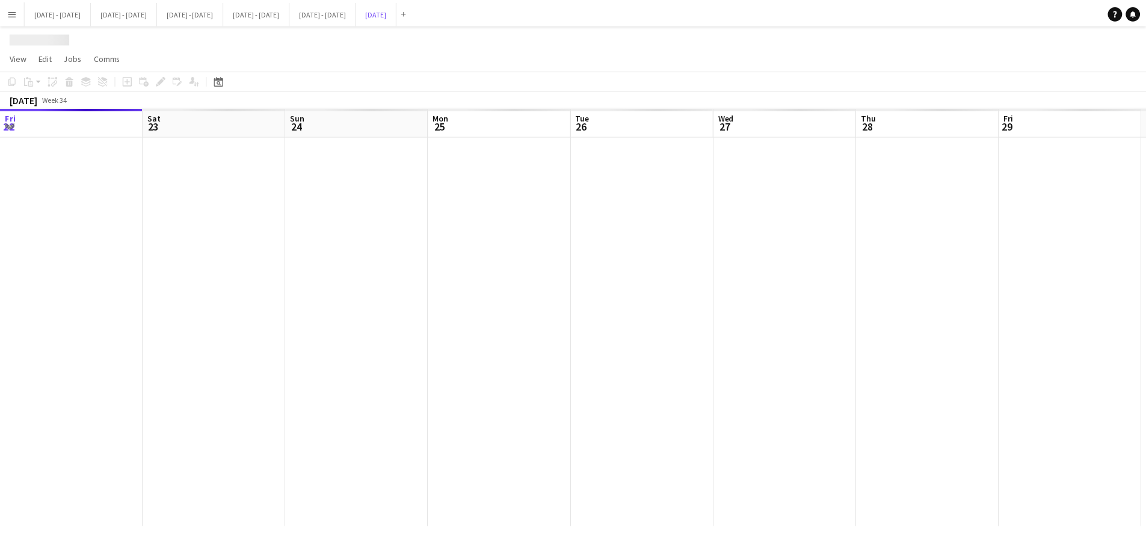
scroll to position [0, 242]
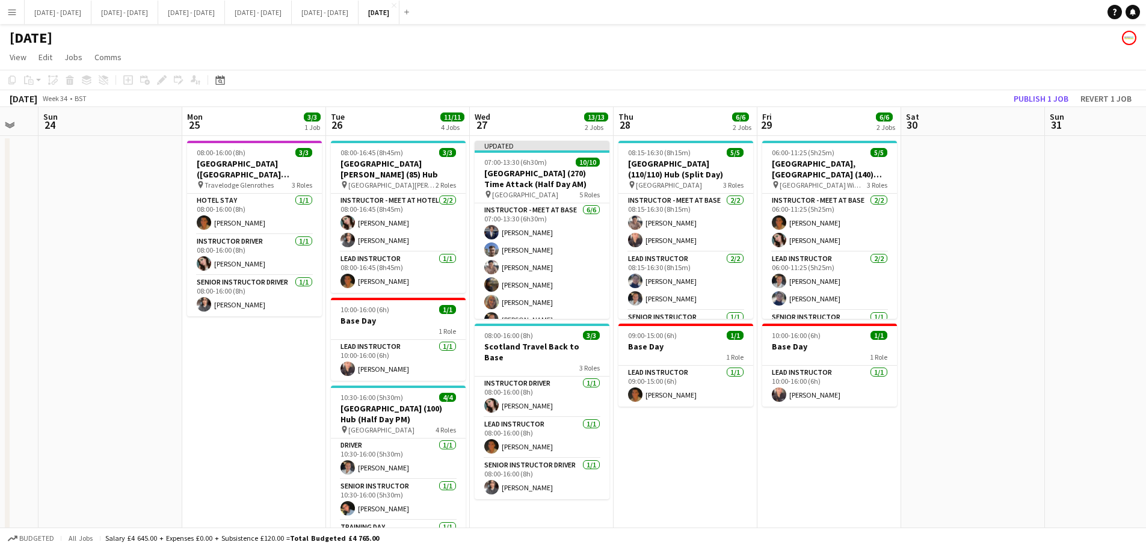
drag, startPoint x: 1010, startPoint y: 327, endPoint x: 1002, endPoint y: 375, distance: 48.7
click at [1002, 375] on app-calendar-viewport "Thu 21 13/13 3 Jobs Fri 22 5/5 3 Jobs Sat 23 Sun 24 Mon 25 3/3 1 Job Tue 26 11/…" at bounding box center [573, 443] width 1146 height 673
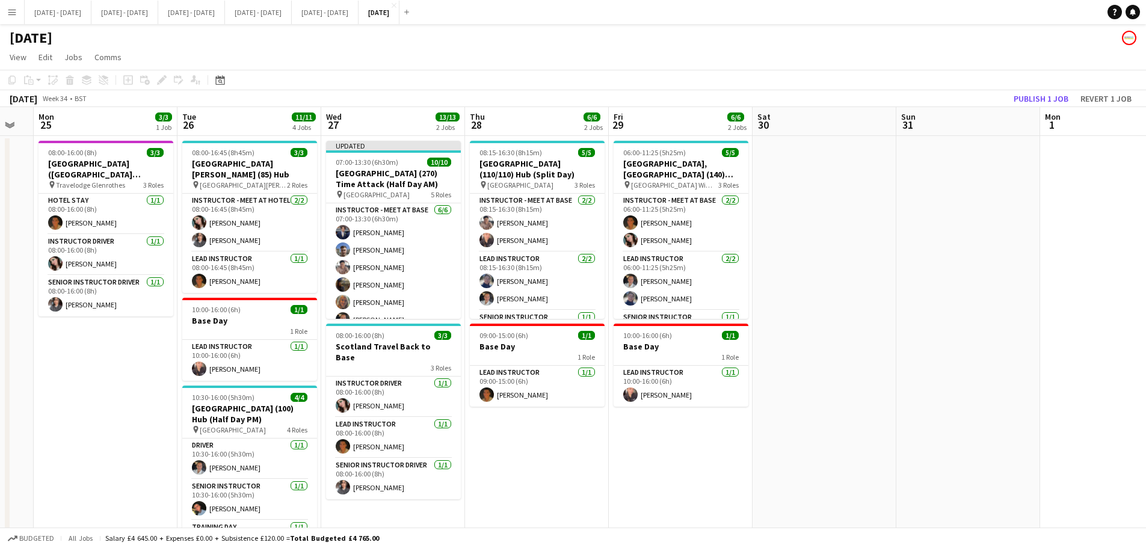
scroll to position [0, 409]
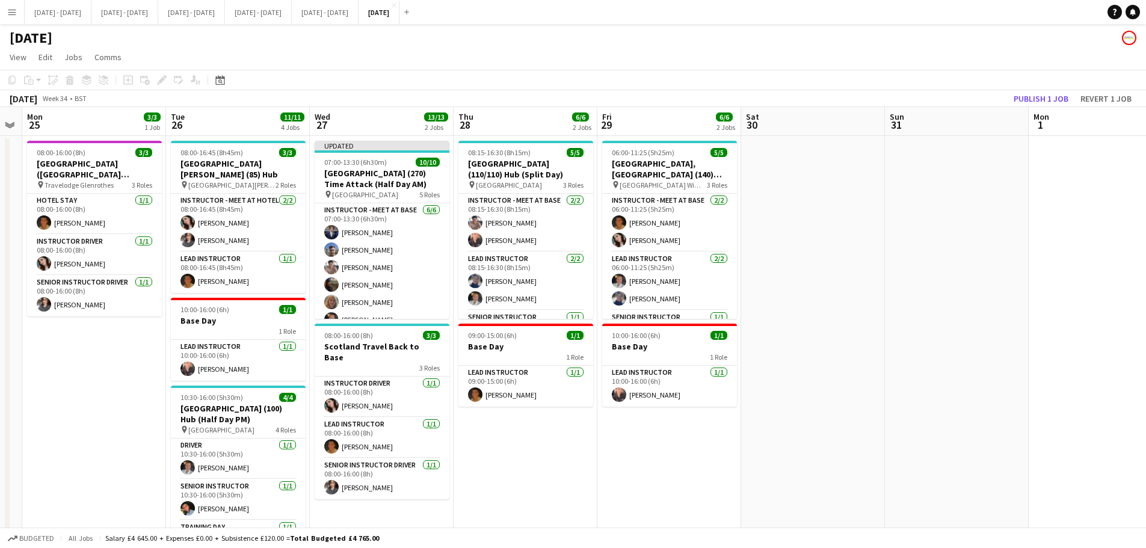
drag, startPoint x: 1002, startPoint y: 375, endPoint x: 842, endPoint y: 413, distance: 164.5
click at [842, 413] on app-calendar-viewport "Fri 22 5/5 3 Jobs Sat 23 Sun 24 Mon 25 3/3 1 Job Tue 26 11/11 4 Jobs Wed 27 13/…" at bounding box center [573, 443] width 1146 height 673
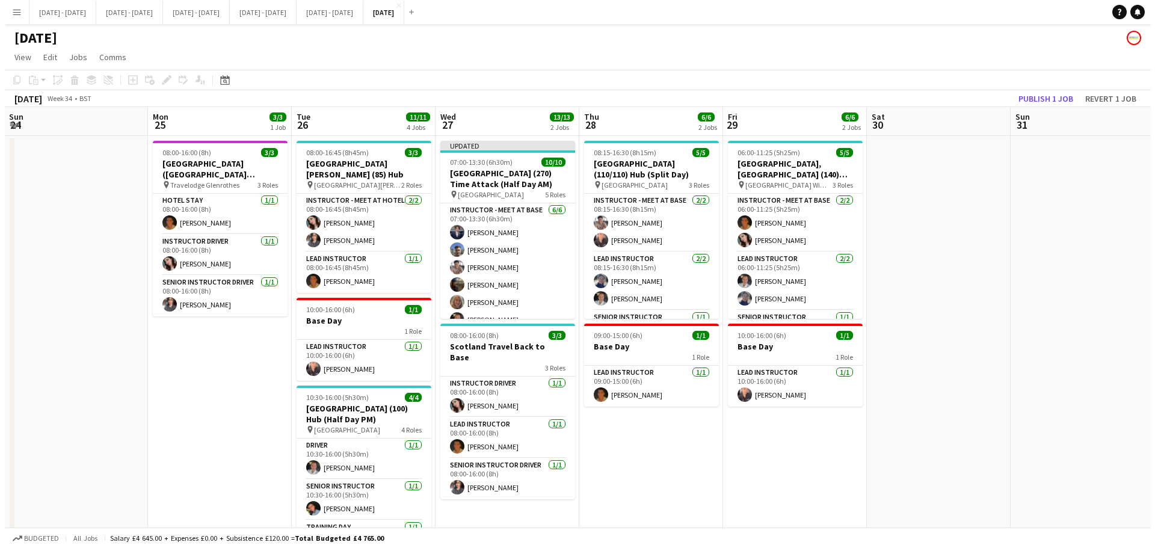
scroll to position [0, 264]
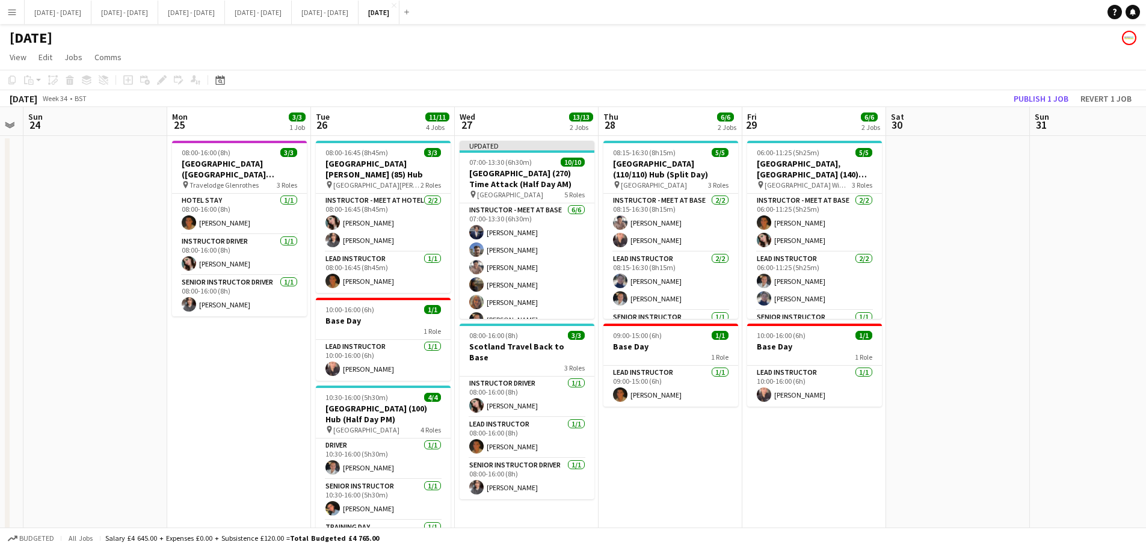
drag, startPoint x: 869, startPoint y: 422, endPoint x: 992, endPoint y: 395, distance: 126.3
click at [992, 395] on app-calendar-viewport "Fri 22 5/5 3 Jobs Sat 23 Sun 24 Mon 25 3/3 1 Job Tue 26 11/11 4 Jobs Wed 27 13/…" at bounding box center [573, 443] width 1146 height 673
click at [41, 11] on button "Sept 1st - 5th 2025 Close" at bounding box center [58, 12] width 67 height 23
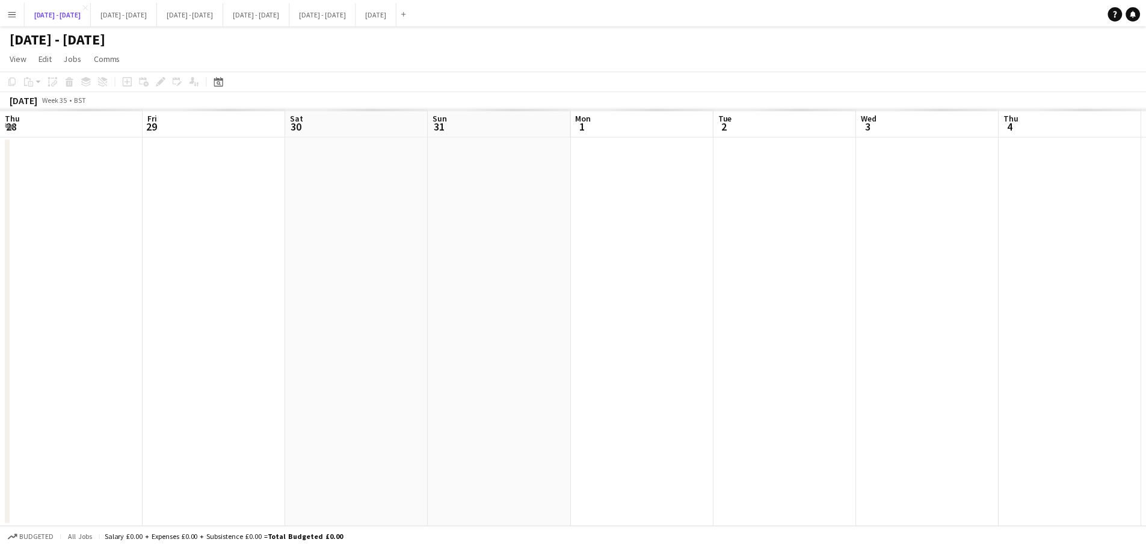
scroll to position [0, 353]
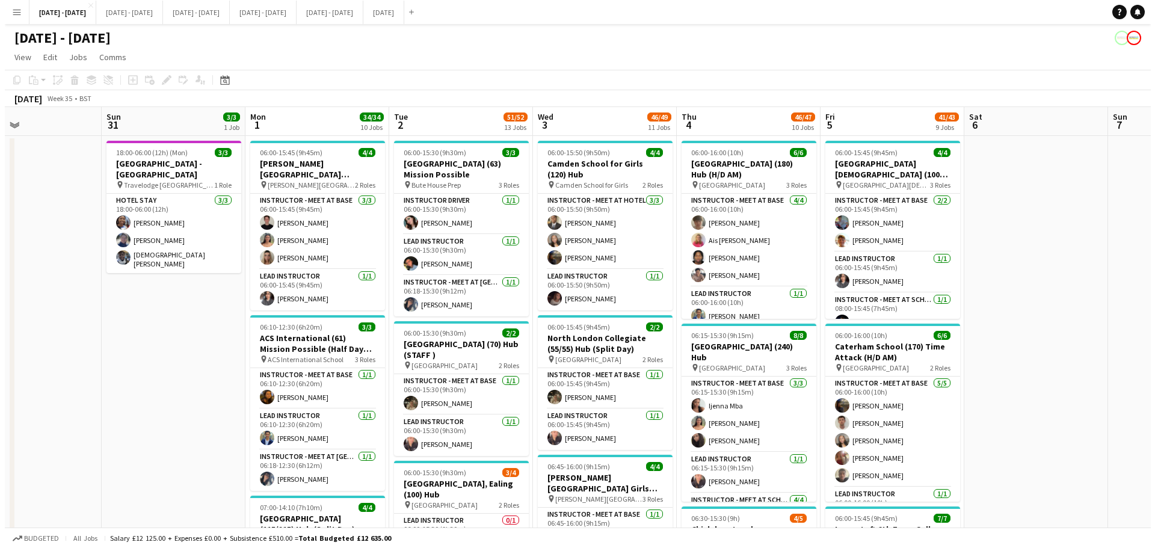
scroll to position [0, 325]
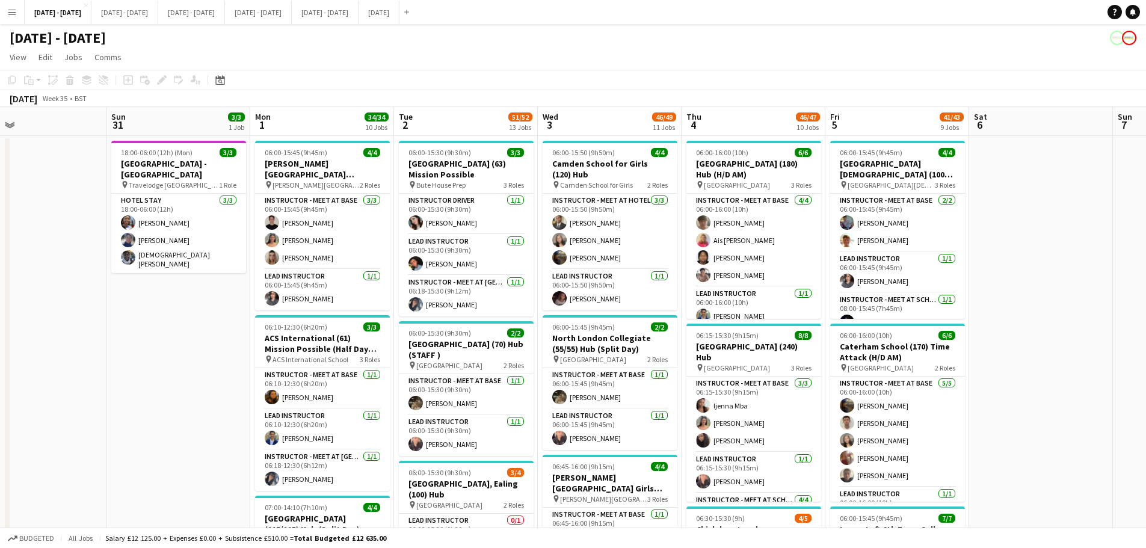
drag, startPoint x: 301, startPoint y: 129, endPoint x: 329, endPoint y: 128, distance: 28.3
click at [400, 13] on button "August 2025 Close" at bounding box center [379, 12] width 41 height 23
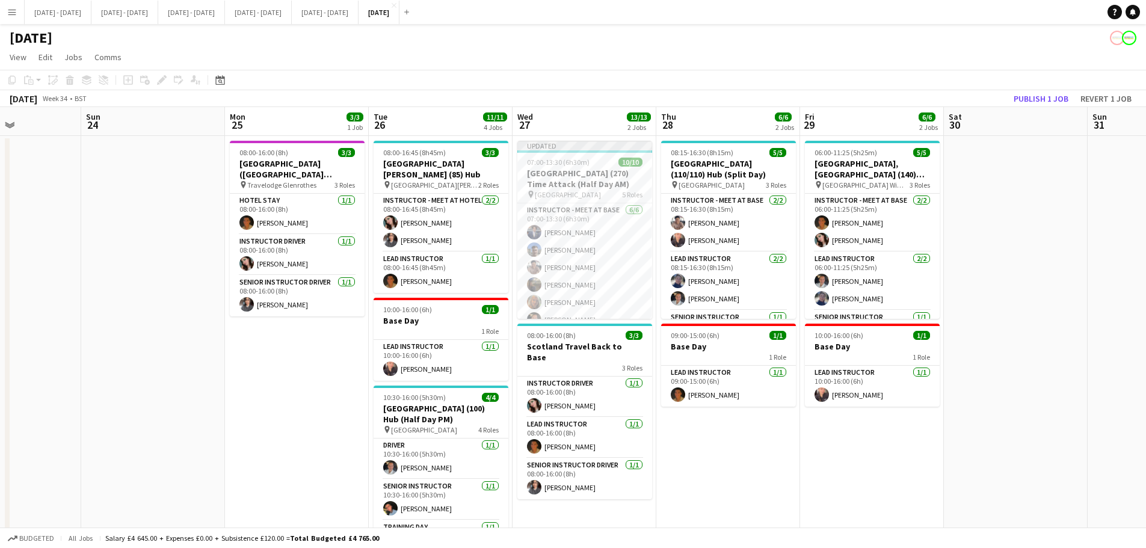
scroll to position [0, 349]
drag, startPoint x: 721, startPoint y: 487, endPoint x: 780, endPoint y: 476, distance: 60.0
click at [780, 476] on app-calendar-viewport "Thu 21 13/13 3 Jobs Fri 22 5/5 3 Jobs Sat 23 Sun 24 Mon 25 3/3 1 Job Tue 26 11/…" at bounding box center [573, 443] width 1146 height 673
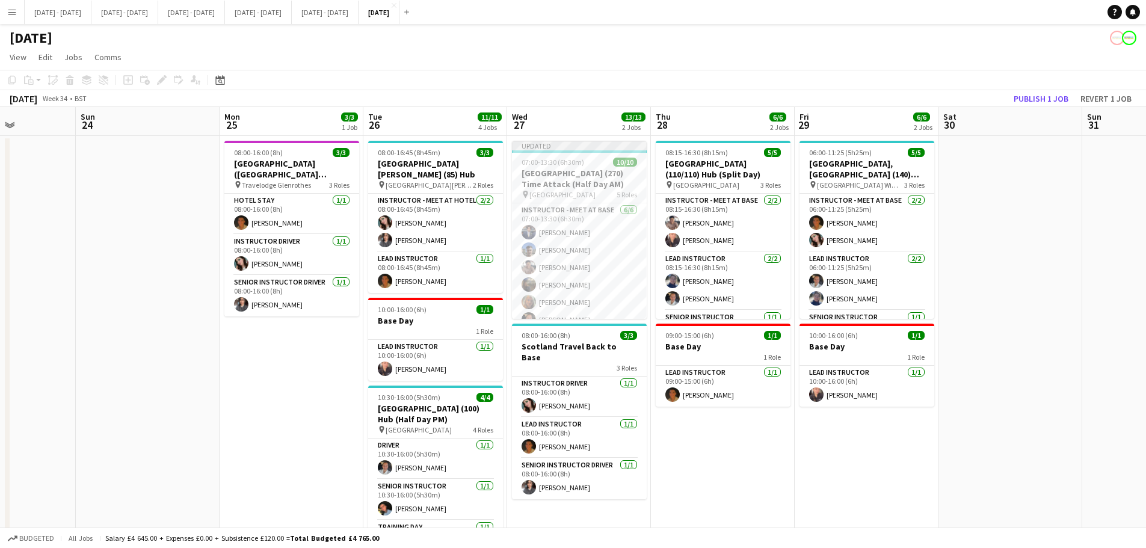
scroll to position [0, 356]
drag, startPoint x: 284, startPoint y: 449, endPoint x: 277, endPoint y: 460, distance: 12.5
click at [277, 460] on app-calendar-viewport "Thu 21 13/13 3 Jobs Fri 22 5/5 3 Jobs Sat 23 Sun 24 Mon 25 3/3 1 Job Tue 26 11/…" at bounding box center [573, 443] width 1146 height 673
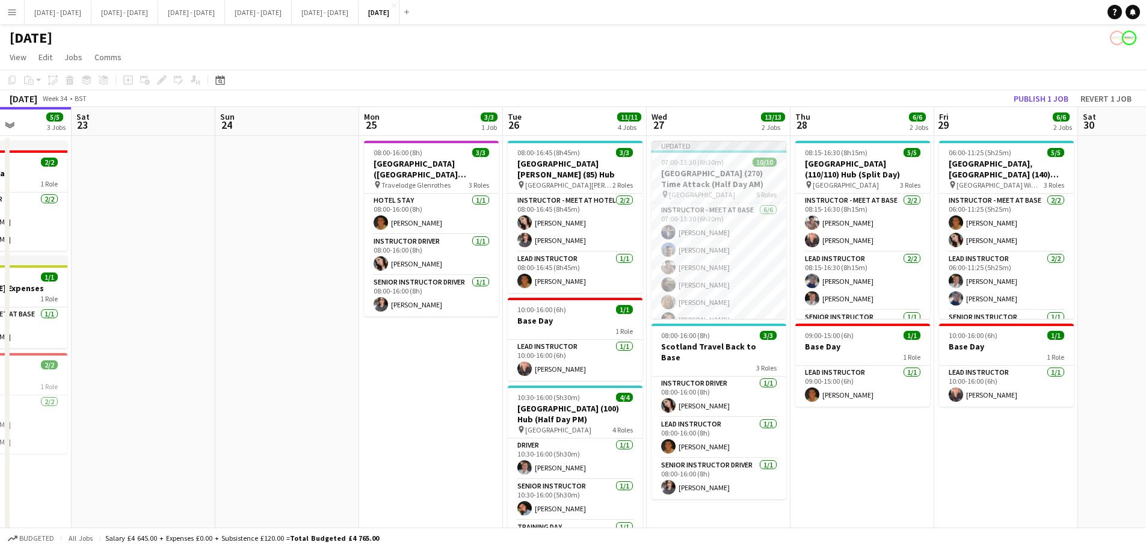
scroll to position [0, 389]
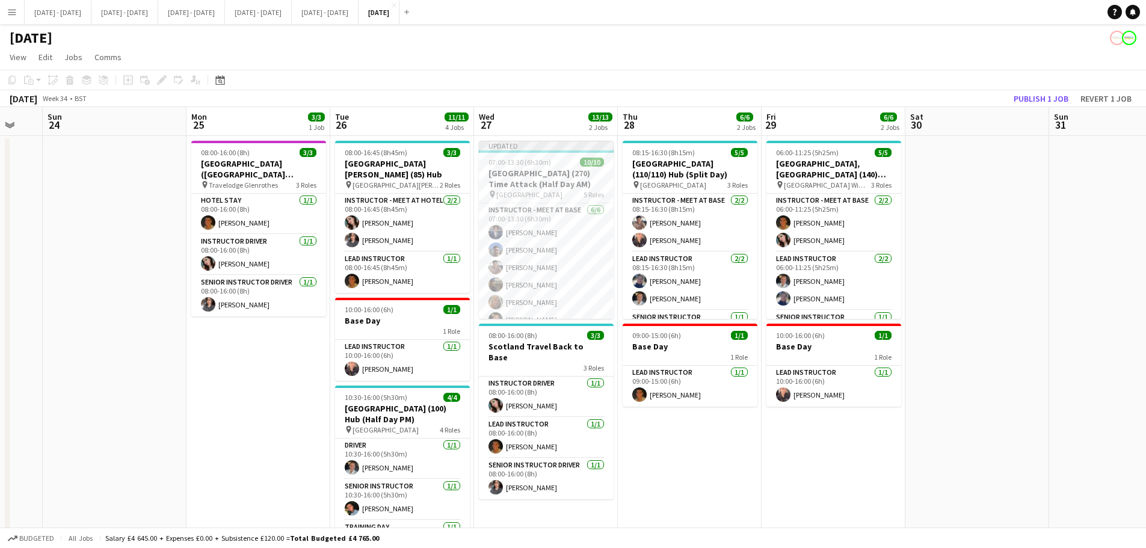
drag, startPoint x: 223, startPoint y: 465, endPoint x: 191, endPoint y: 469, distance: 32.8
click at [191, 469] on app-calendar-viewport "Thu 21 13/13 3 Jobs Fri 22 5/5 3 Jobs Sat 23 Sun 24 Mon 25 3/3 1 Job Tue 26 11/…" at bounding box center [573, 443] width 1146 height 673
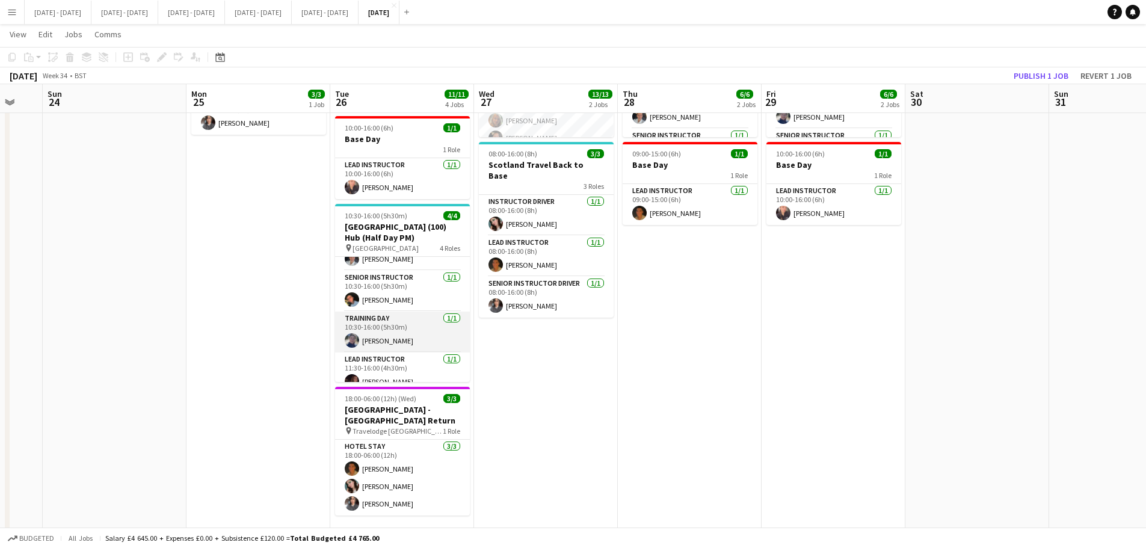
scroll to position [39, 0]
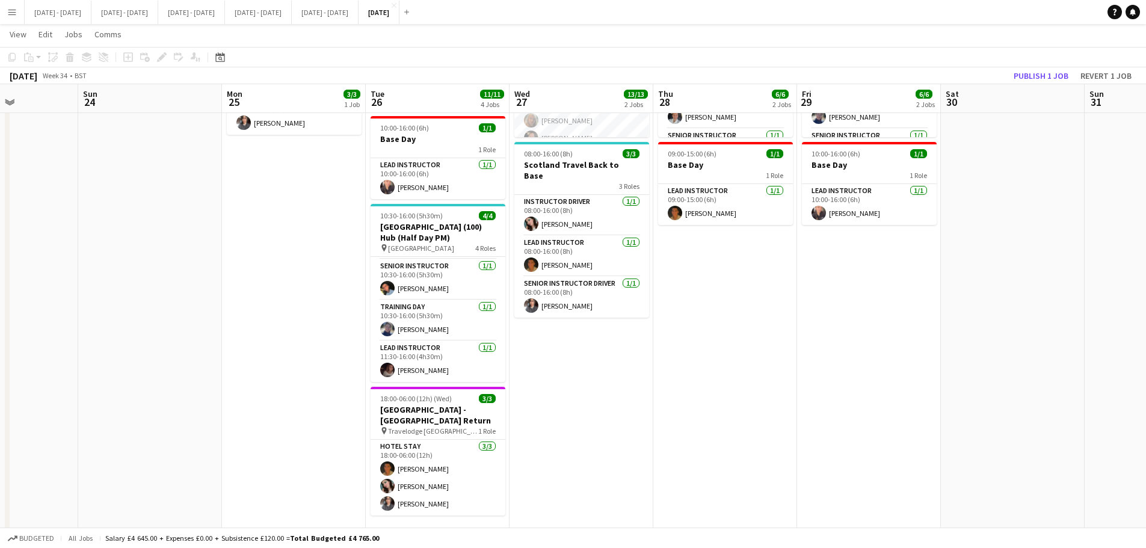
drag, startPoint x: 273, startPoint y: 351, endPoint x: 309, endPoint y: 345, distance: 36.6
click at [309, 345] on app-calendar-viewport "Thu 21 13/13 3 Jobs Fri 22 5/5 3 Jobs Sat 23 Sun 24 Mon 25 3/3 1 Job Tue 26 11/…" at bounding box center [573, 232] width 1146 height 732
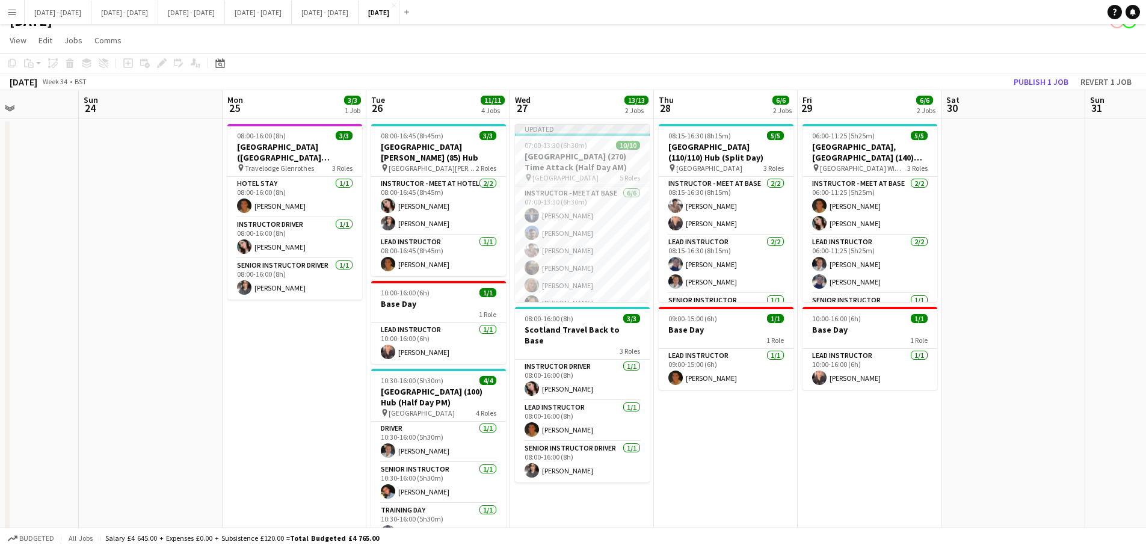
scroll to position [0, 0]
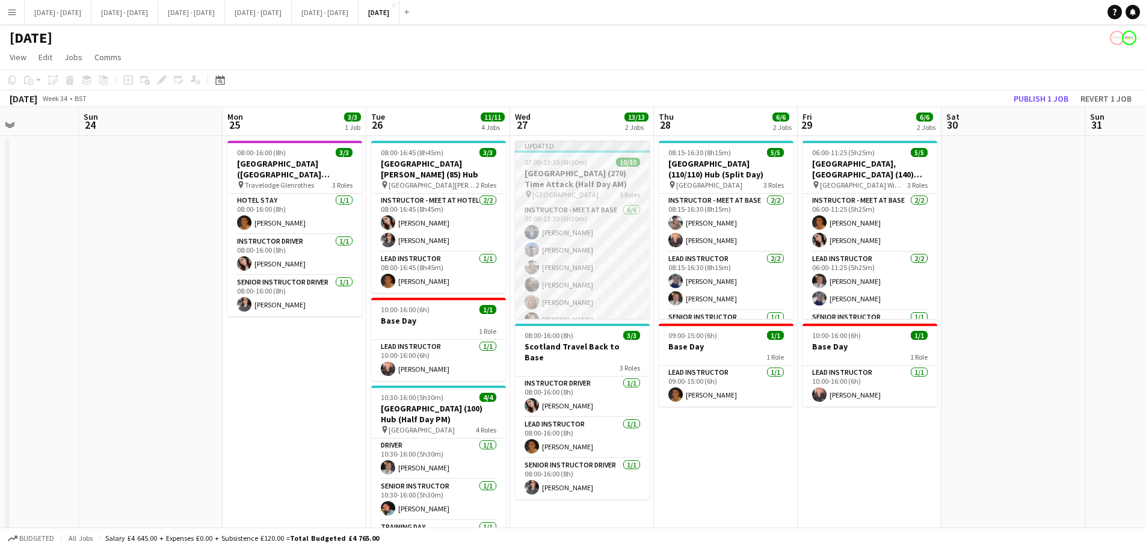
click at [607, 184] on h3 "[GEOGRAPHIC_DATA] (270) Time Attack (Half Day AM)" at bounding box center [582, 179] width 135 height 22
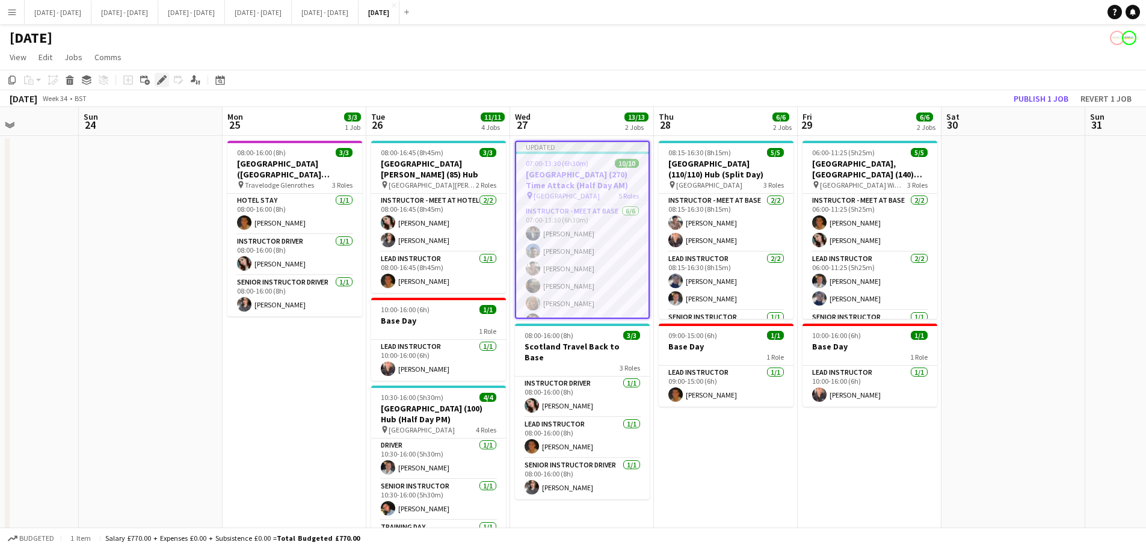
drag, startPoint x: 158, startPoint y: 78, endPoint x: 356, endPoint y: 108, distance: 200.8
click at [157, 78] on icon "Edit" at bounding box center [162, 80] width 10 height 10
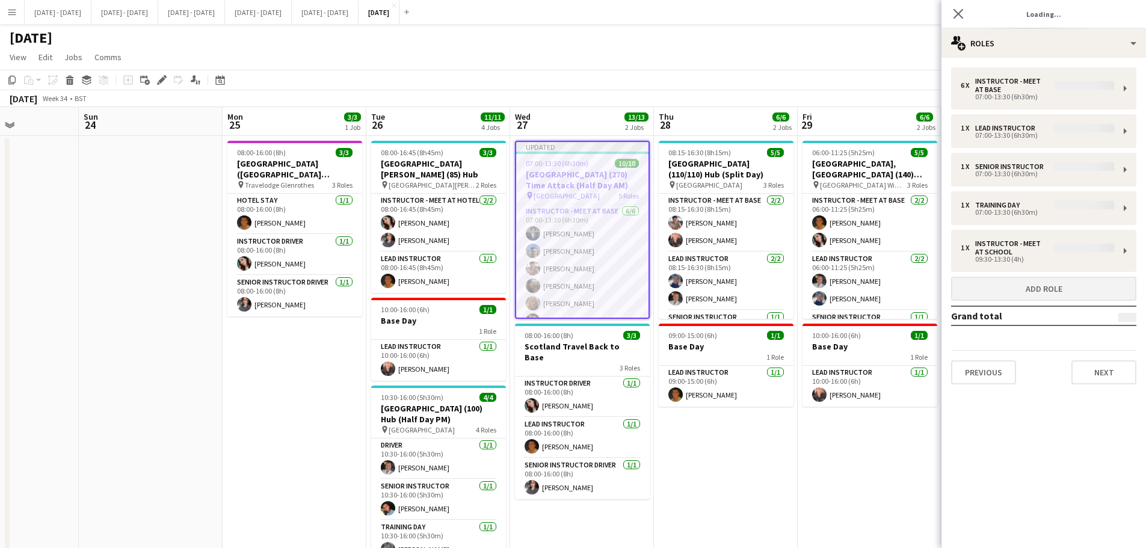
type input "**********"
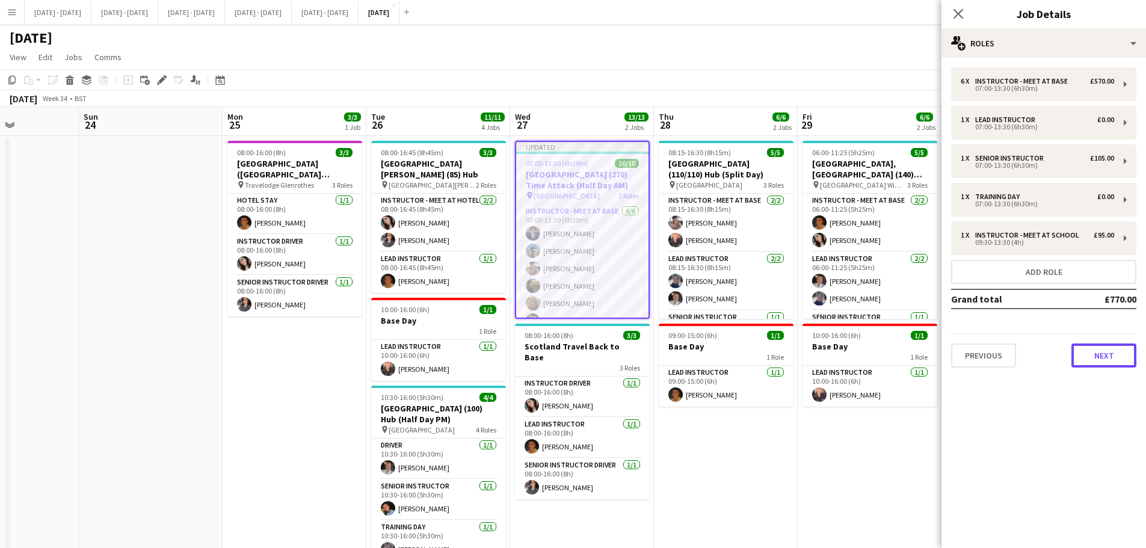
drag, startPoint x: 1081, startPoint y: 360, endPoint x: 1079, endPoint y: 413, distance: 53.0
click at [1081, 358] on button "Next" at bounding box center [1104, 356] width 65 height 24
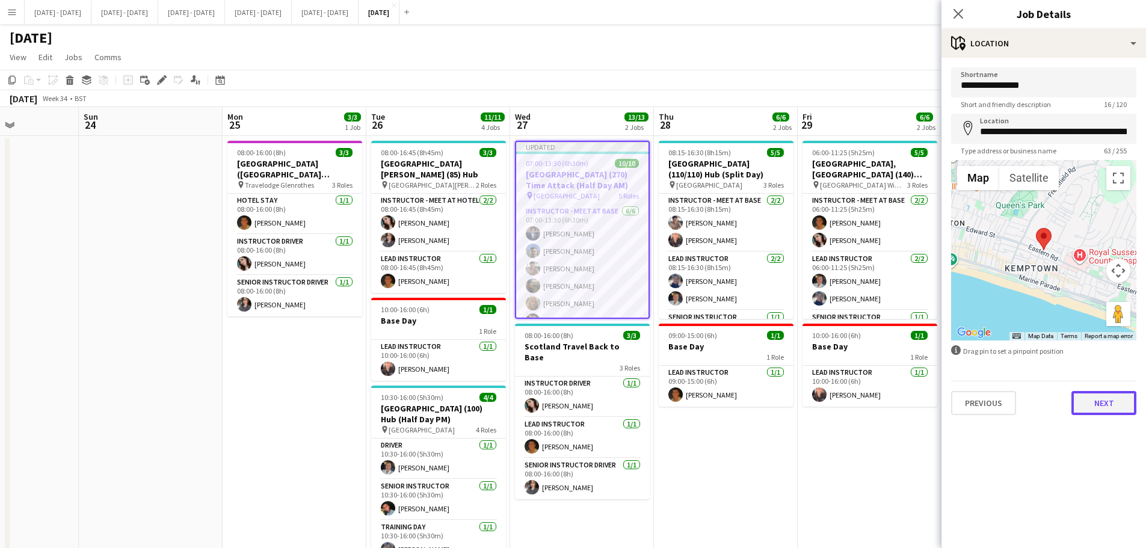
click at [1098, 398] on button "Next" at bounding box center [1104, 403] width 65 height 24
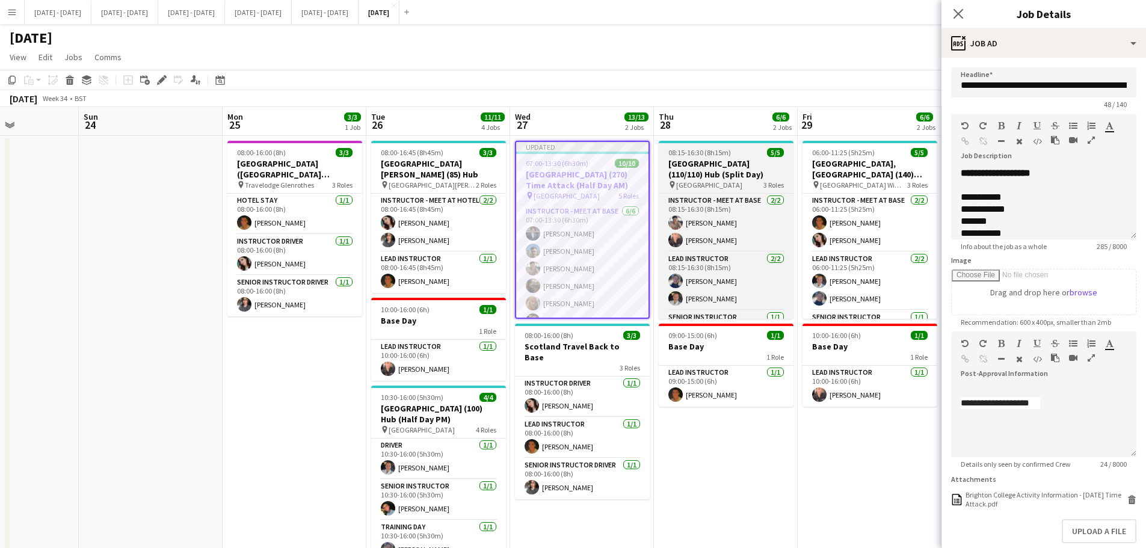
drag, startPoint x: 736, startPoint y: 167, endPoint x: 760, endPoint y: 179, distance: 26.6
click at [736, 164] on h3 "Brighton College (110/110) Hub (Split Day)" at bounding box center [726, 169] width 135 height 22
type input "**********"
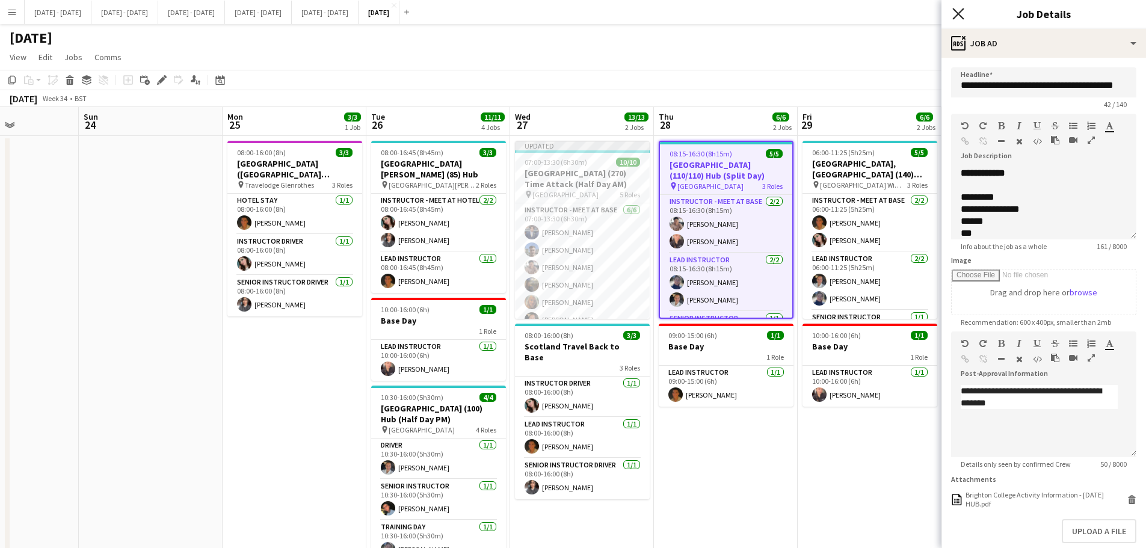
click at [958, 14] on icon at bounding box center [958, 13] width 11 height 11
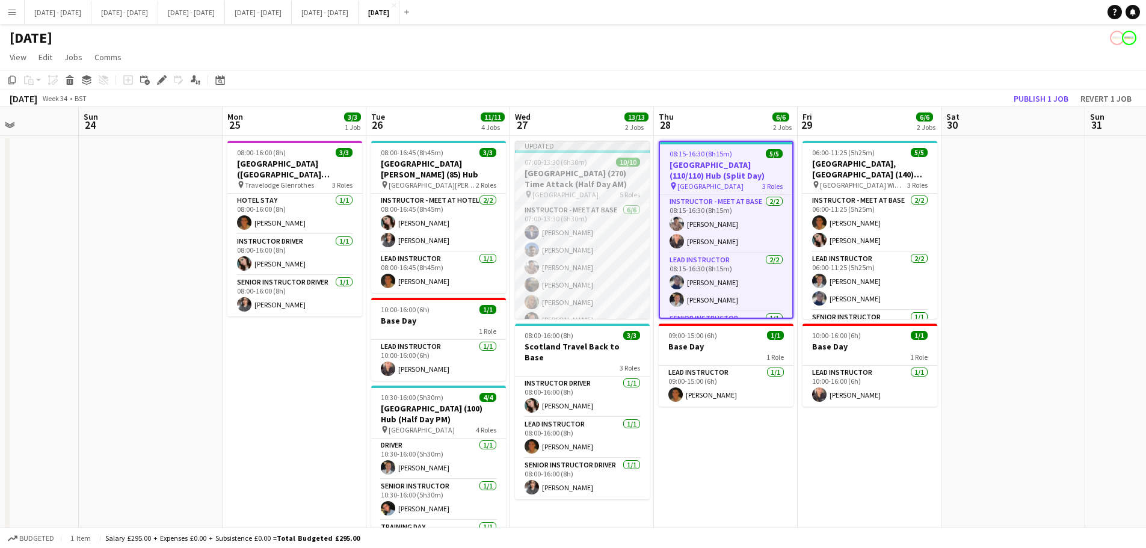
click at [578, 173] on h3 "[GEOGRAPHIC_DATA] (270) Time Attack (Half Day AM)" at bounding box center [582, 179] width 135 height 22
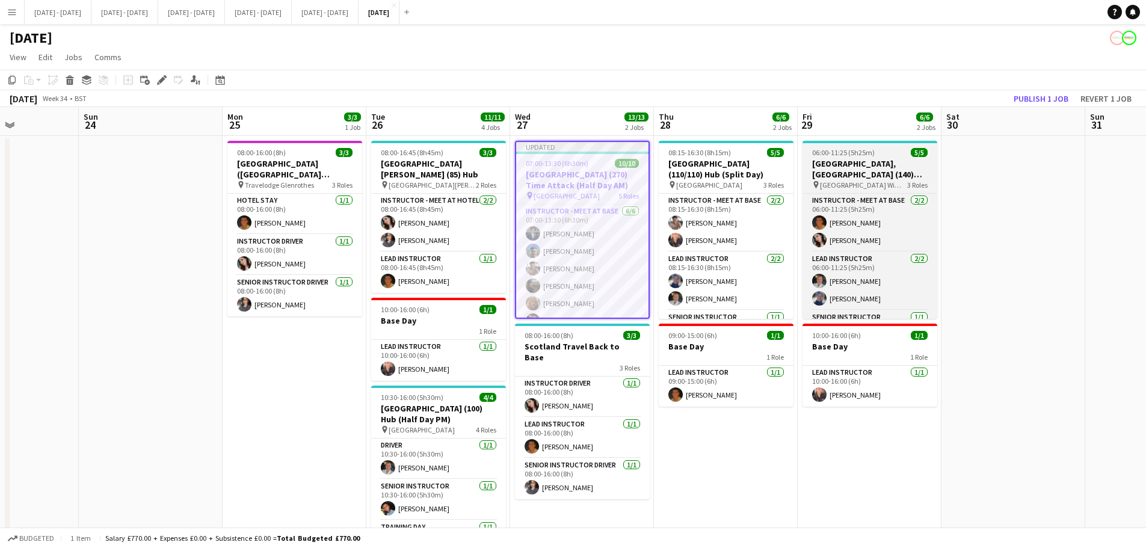
click at [846, 175] on h3 "King's College, Wimbledon (140) Hub (Half Day AM)" at bounding box center [870, 169] width 135 height 22
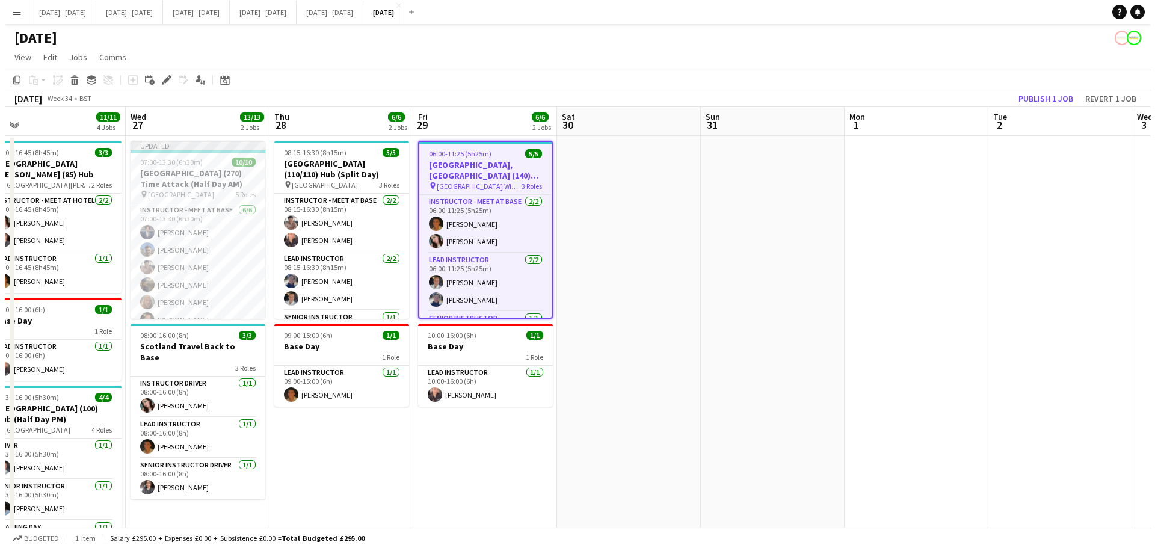
scroll to position [0, 326]
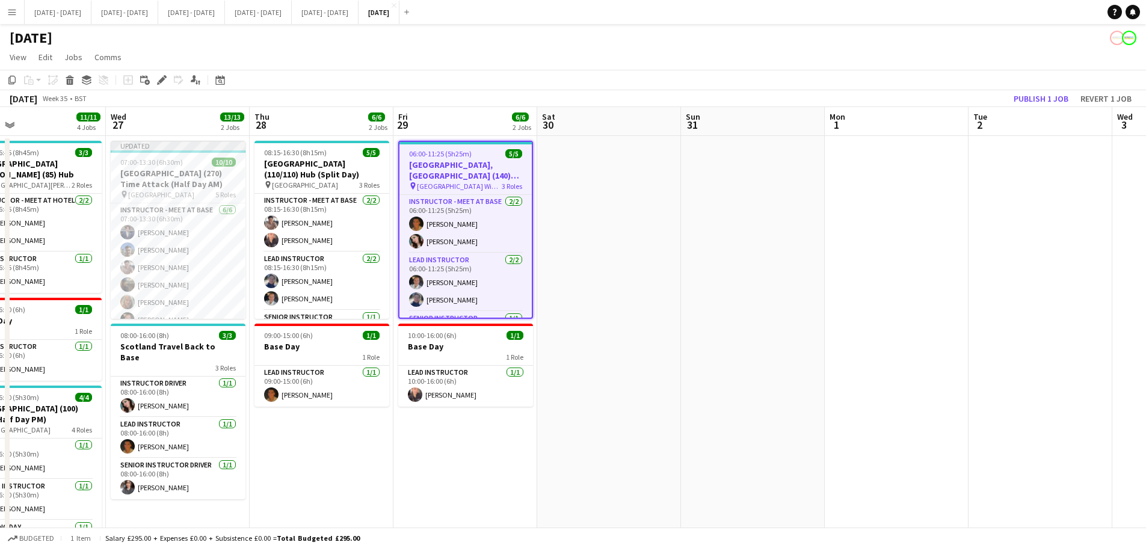
drag, startPoint x: 1002, startPoint y: 414, endPoint x: 598, endPoint y: 437, distance: 405.0
click at [598, 437] on app-calendar-viewport "Sun 24 Mon 25 3/3 1 Job Tue 26 11/11 4 Jobs Wed 27 13/13 2 Jobs Thu 28 6/6 2 Jo…" at bounding box center [573, 443] width 1146 height 673
click at [49, 16] on button "Sept 1st - 5th 2025 Close" at bounding box center [58, 12] width 67 height 23
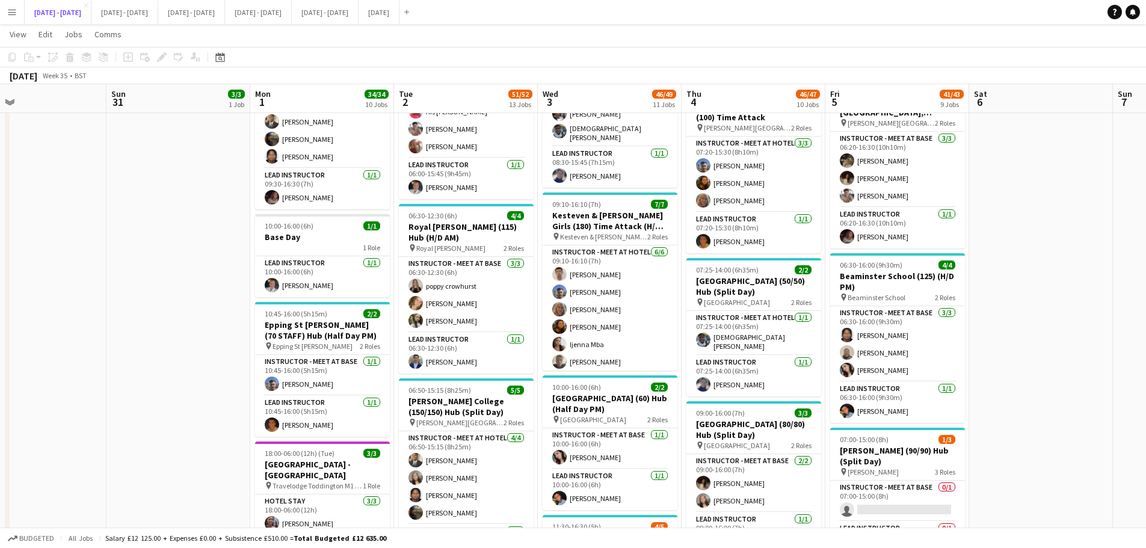
scroll to position [782, 0]
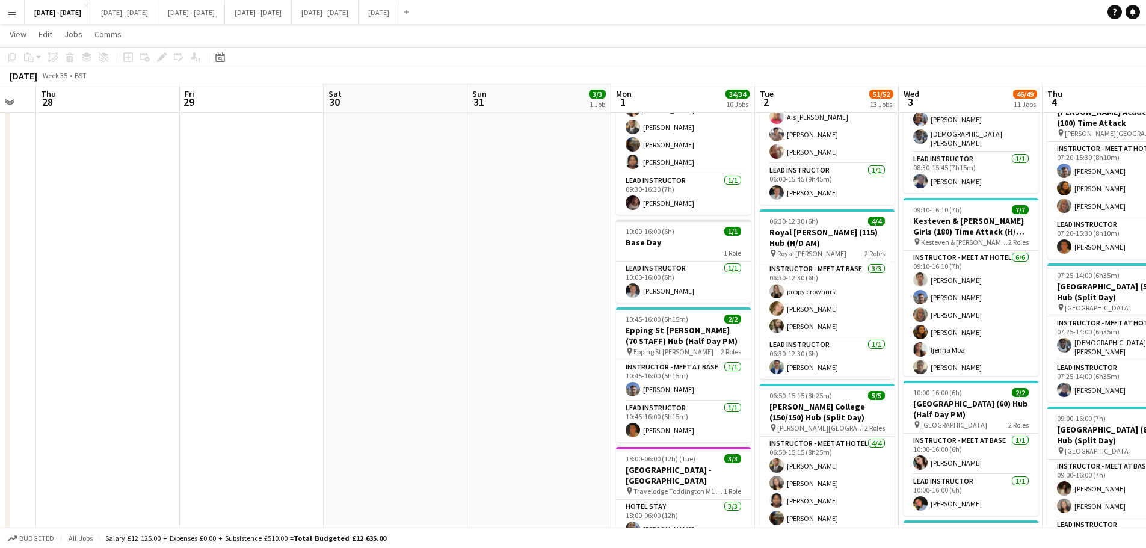
drag, startPoint x: 201, startPoint y: 324, endPoint x: 308, endPoint y: 326, distance: 107.1
click at [573, 328] on app-calendar-viewport "Tue 26 Wed 27 Thu 28 Fri 29 Sat 30 Sun 31 3/3 1 Job Mon 1 34/34 10 Jobs Tue 2 5…" at bounding box center [573, 388] width 1146 height 2246
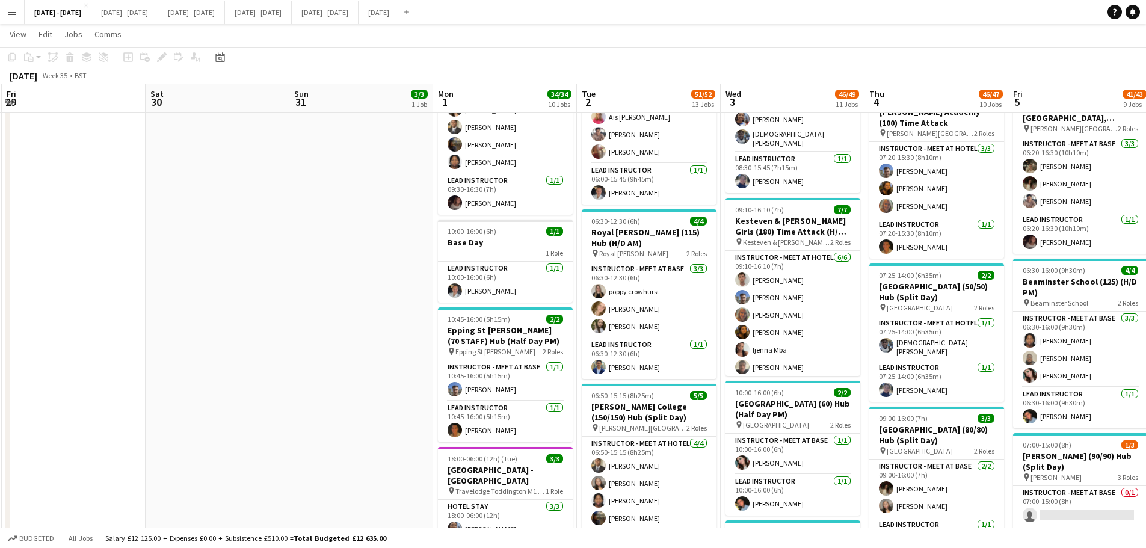
drag, startPoint x: 271, startPoint y: 326, endPoint x: 211, endPoint y: 330, distance: 60.9
click at [79, 356] on app-calendar-viewport "Tue 26 Wed 27 Thu 28 Fri 29 Sat 30 Sun 31 3/3 1 Job Mon 1 34/34 10 Jobs Tue 2 5…" at bounding box center [573, 388] width 1146 height 2246
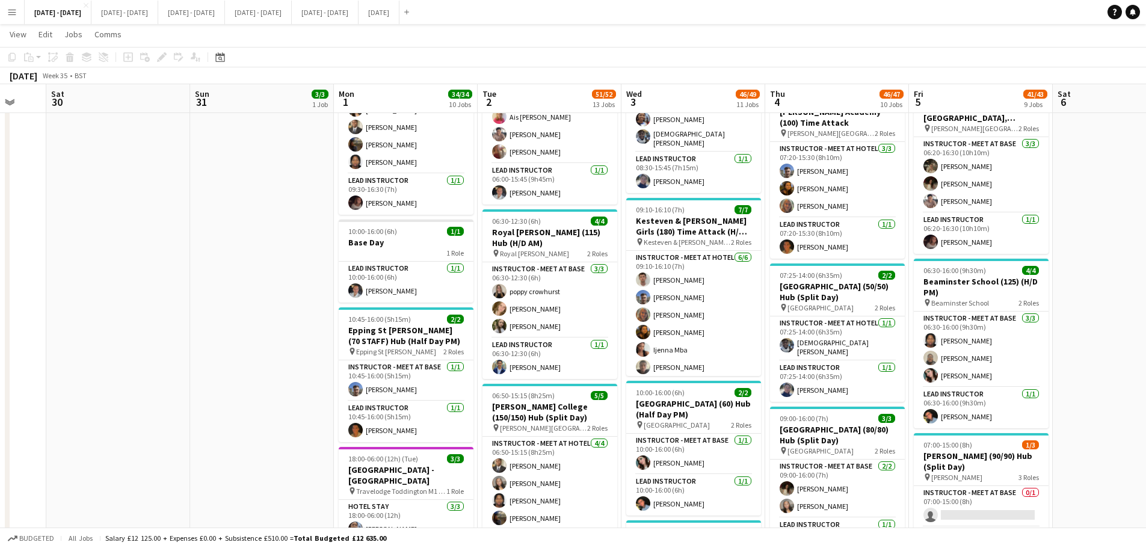
scroll to position [0, 385]
drag, startPoint x: 365, startPoint y: 301, endPoint x: 270, endPoint y: 353, distance: 108.8
click at [270, 353] on app-calendar-viewport "Wed 27 Thu 28 Fri 29 Sat 30 Sun 31 3/3 1 Job Mon 1 34/34 10 Jobs Tue 2 51/52 13…" at bounding box center [573, 388] width 1146 height 2246
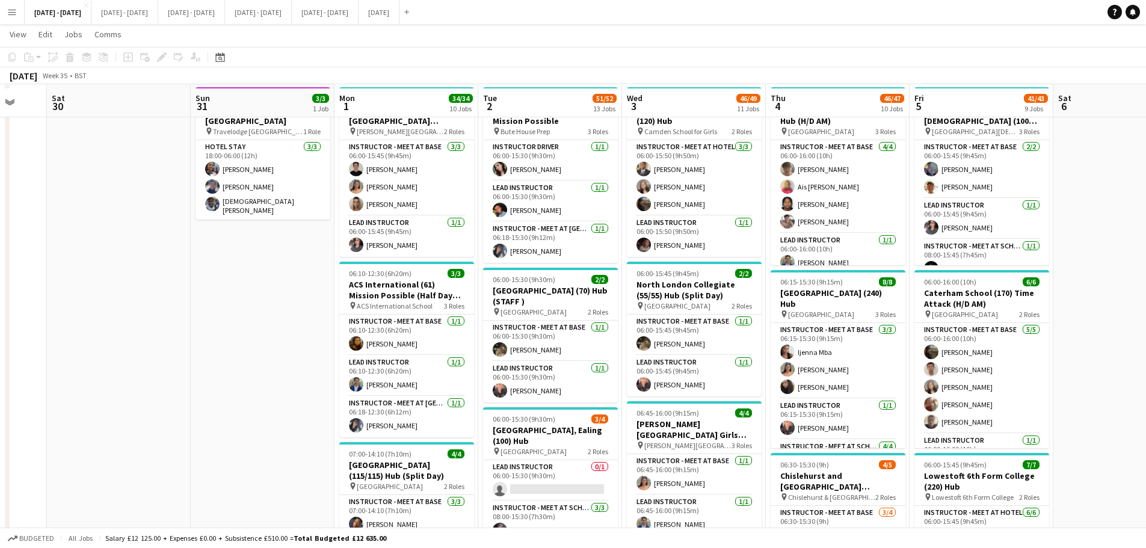
scroll to position [0, 0]
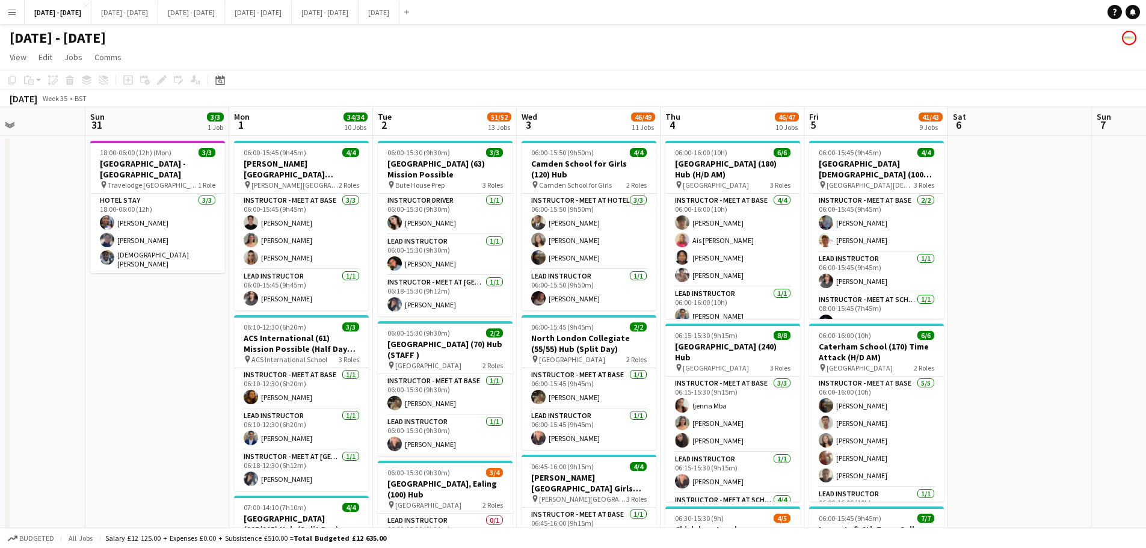
drag, startPoint x: 300, startPoint y: 417, endPoint x: 206, endPoint y: 428, distance: 95.1
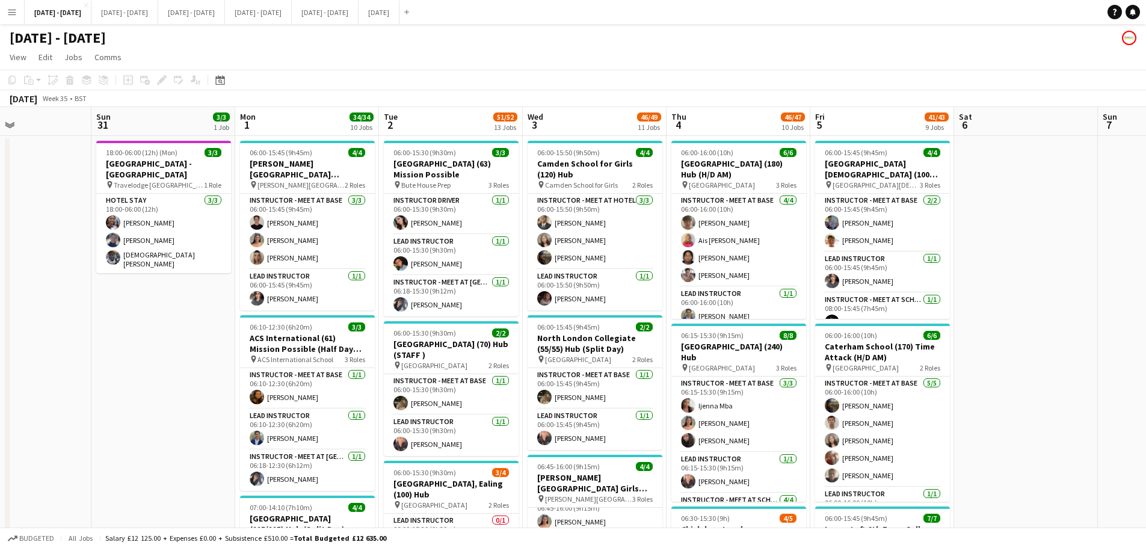
scroll to position [0, 300]
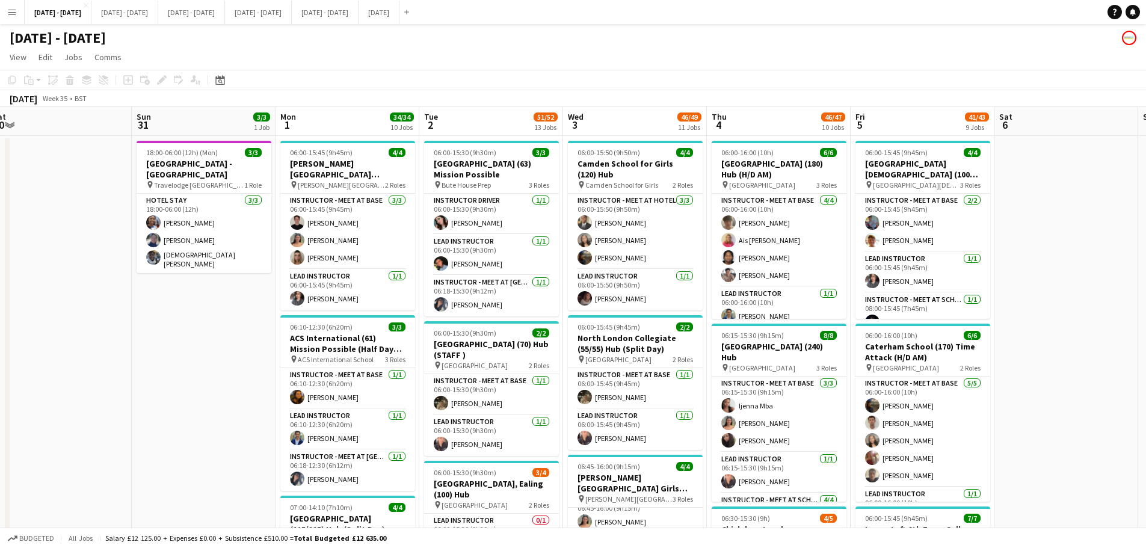
drag, startPoint x: 216, startPoint y: 436, endPoint x: 256, endPoint y: 428, distance: 41.1
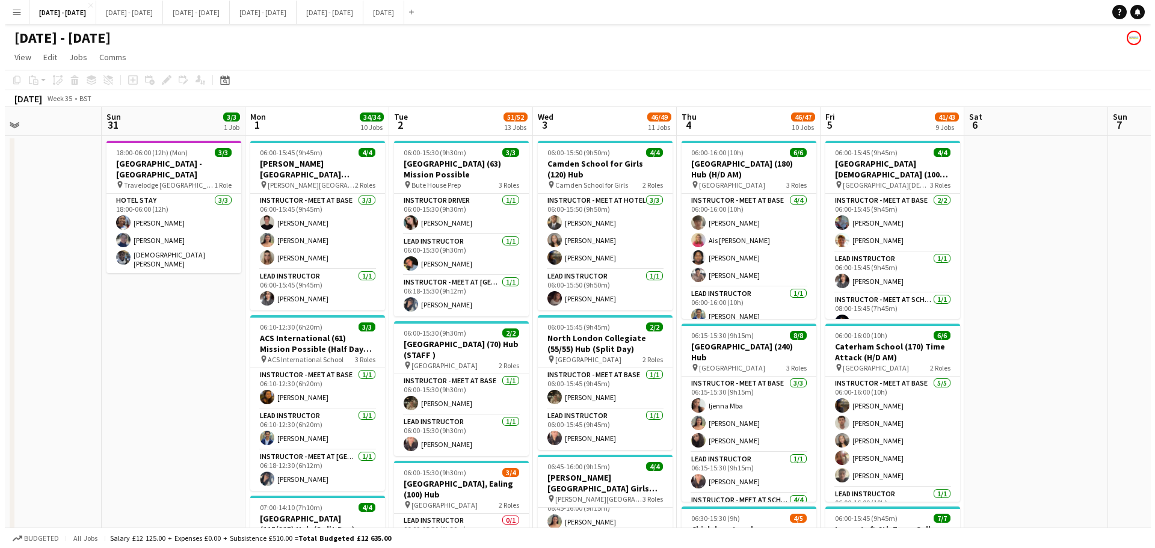
scroll to position [0, 274]
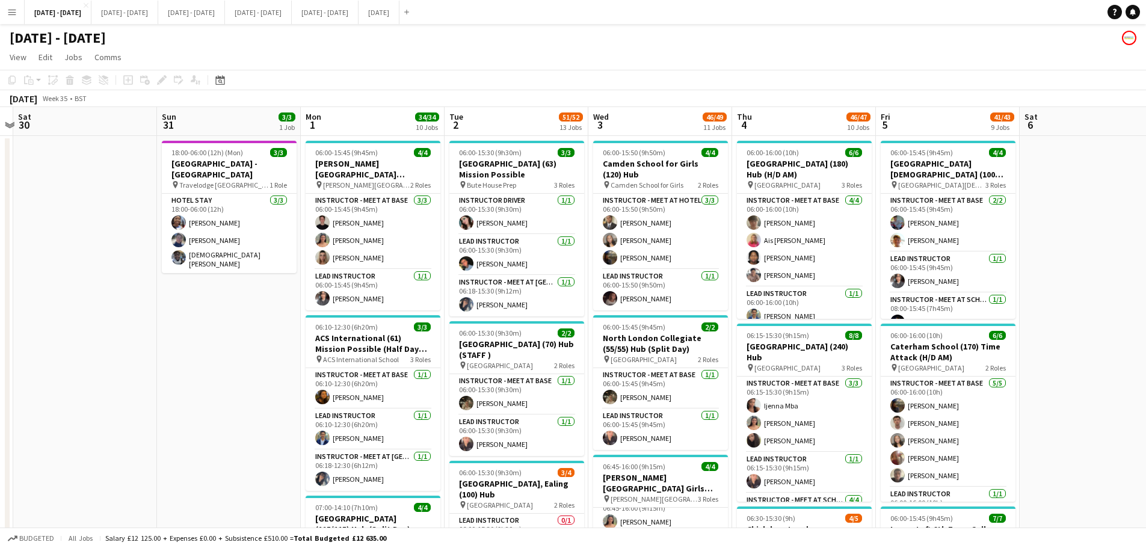
drag, startPoint x: 212, startPoint y: 384, endPoint x: 237, endPoint y: 377, distance: 26.3
click at [16, 11] on app-icon "Menu" at bounding box center [12, 12] width 10 height 10
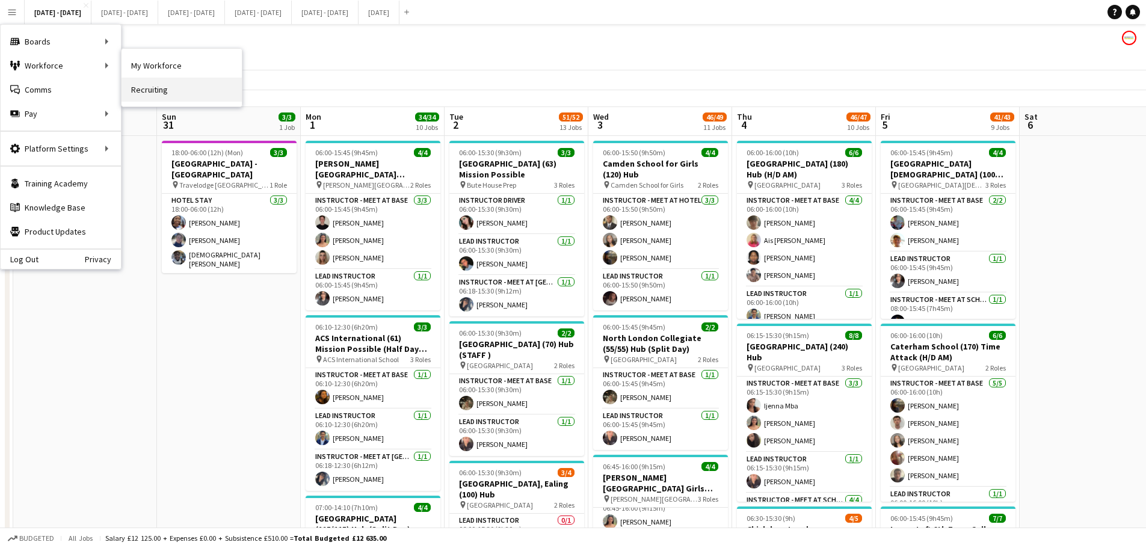
click at [151, 86] on link "Recruiting" at bounding box center [182, 90] width 120 height 24
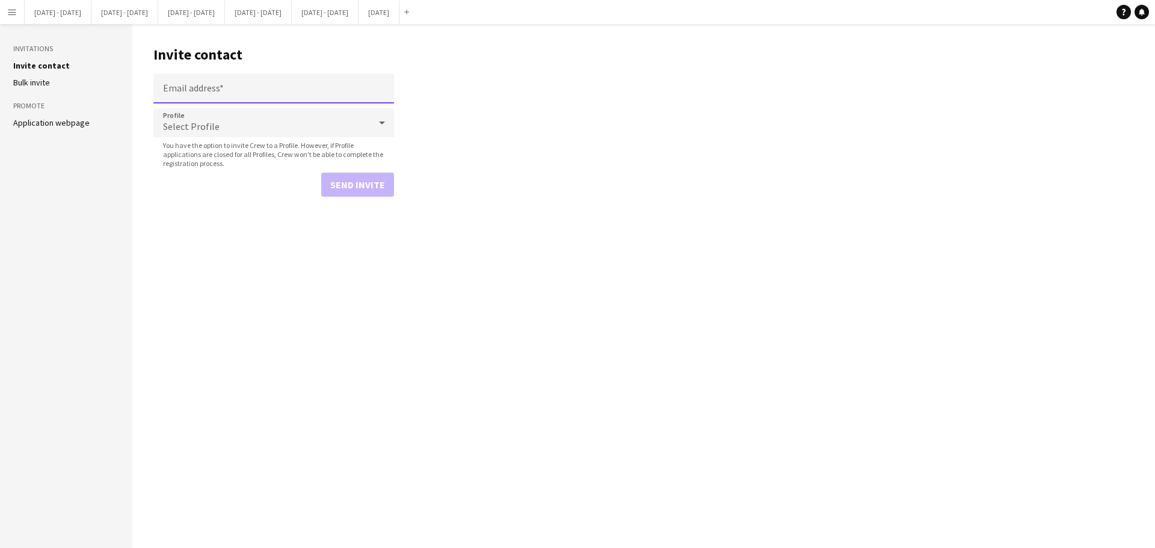
click at [229, 96] on input "Email address" at bounding box center [273, 88] width 241 height 30
type input "**********"
click at [343, 122] on div "Select Profile" at bounding box center [261, 122] width 217 height 29
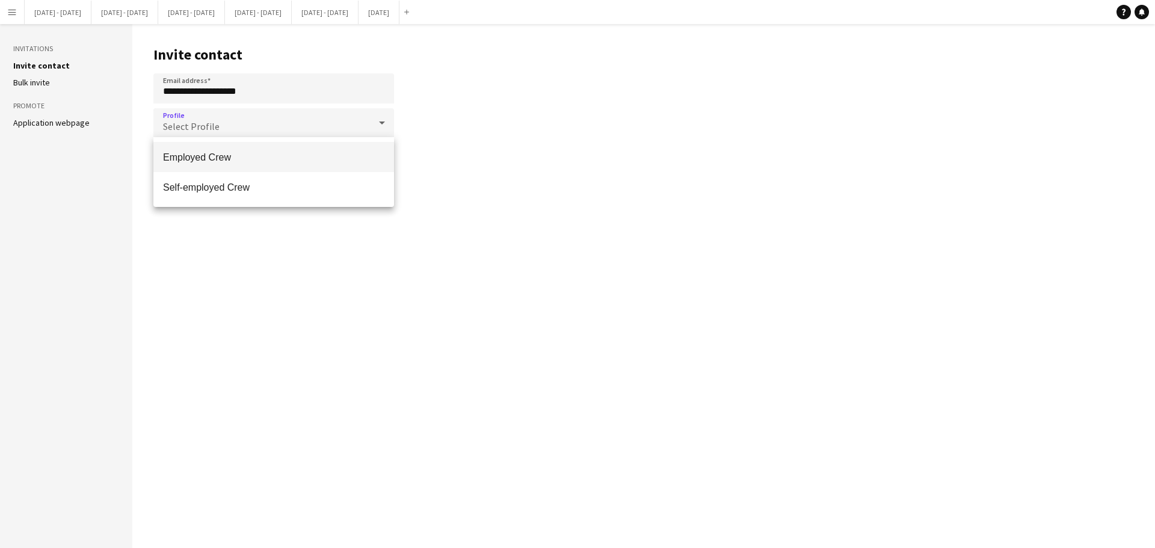
click at [215, 158] on span "Employed Crew" at bounding box center [273, 157] width 221 height 11
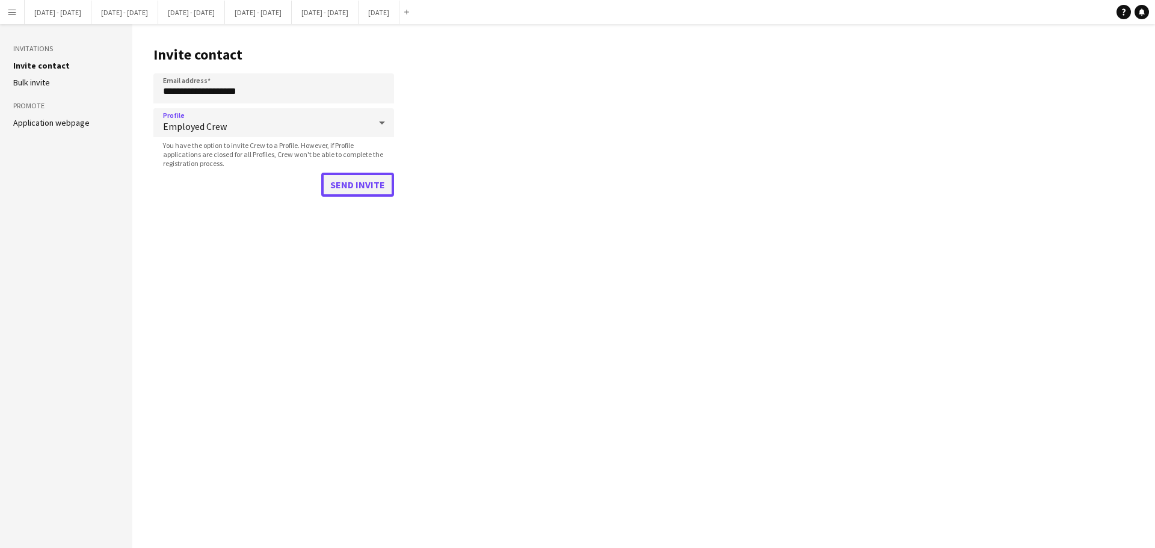
click at [350, 188] on button "Send invite" at bounding box center [357, 185] width 73 height 24
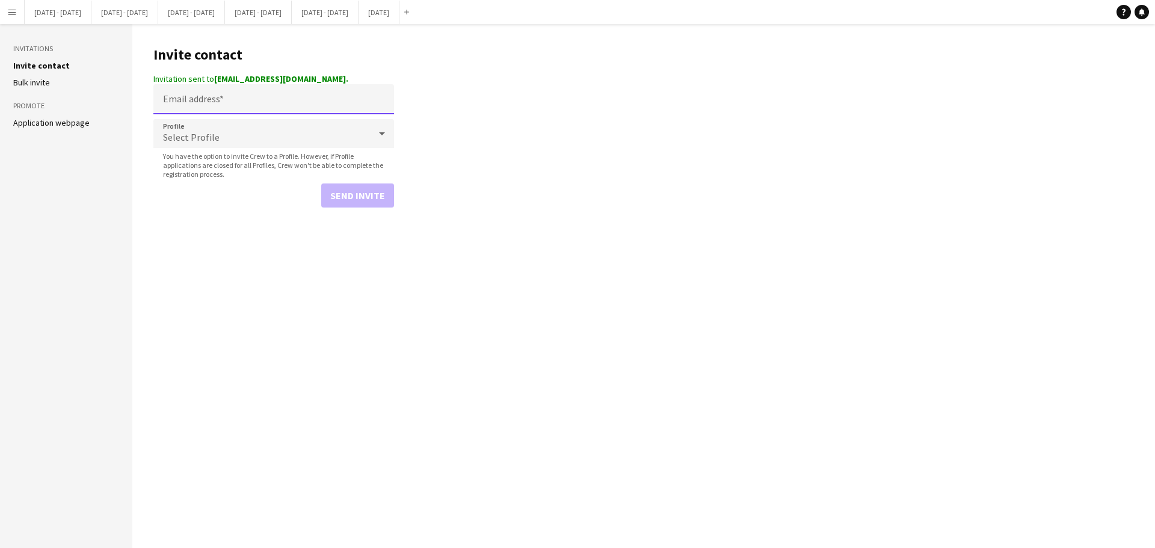
click at [229, 100] on input "Email address" at bounding box center [273, 99] width 241 height 30
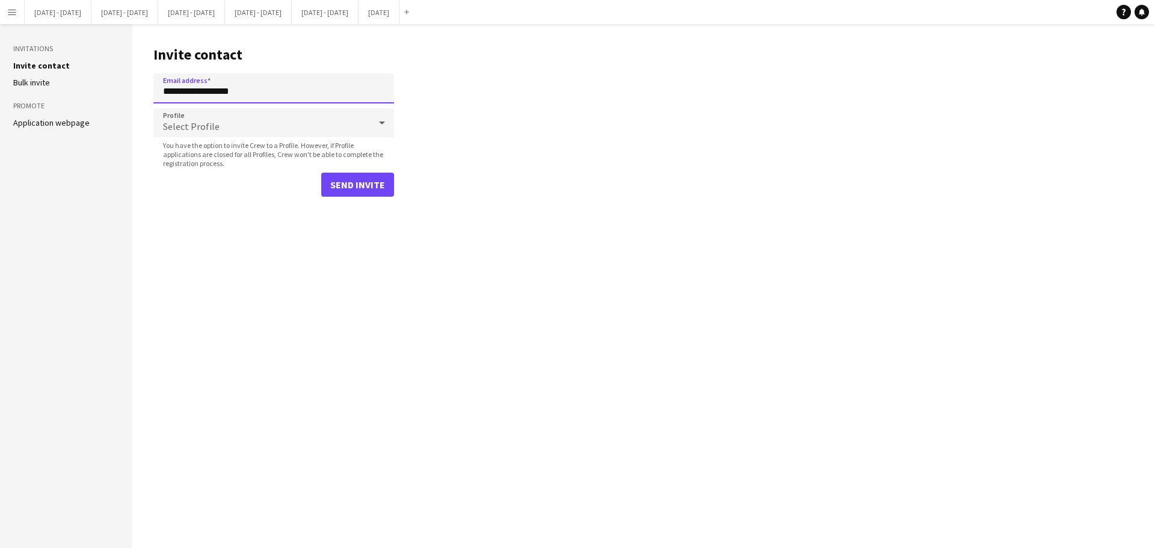
type input "**********"
click at [224, 128] on div "Select Profile" at bounding box center [261, 122] width 217 height 29
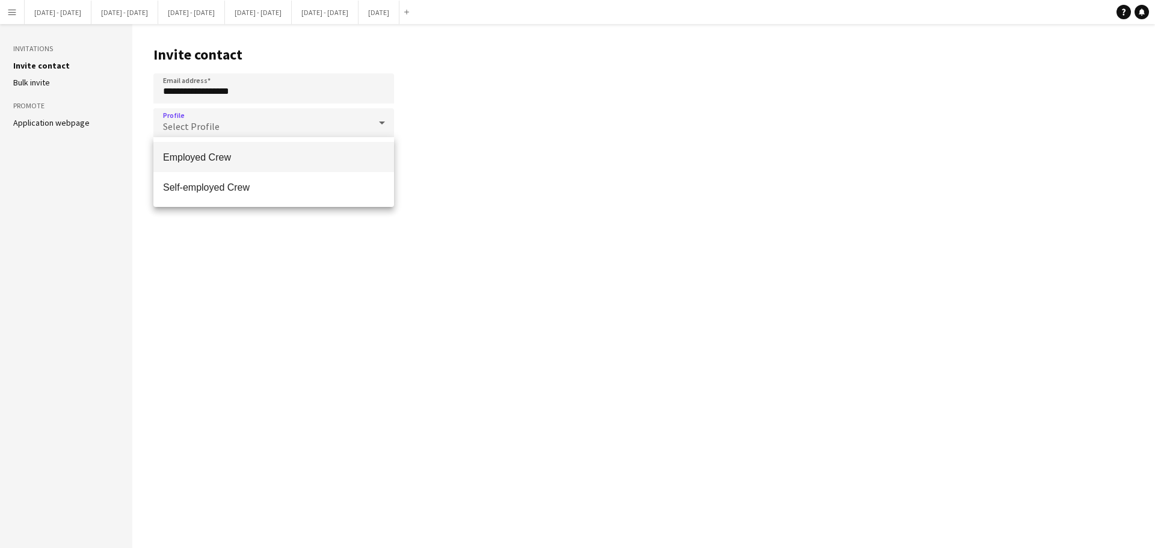
click at [221, 155] on span "Employed Crew" at bounding box center [273, 157] width 221 height 11
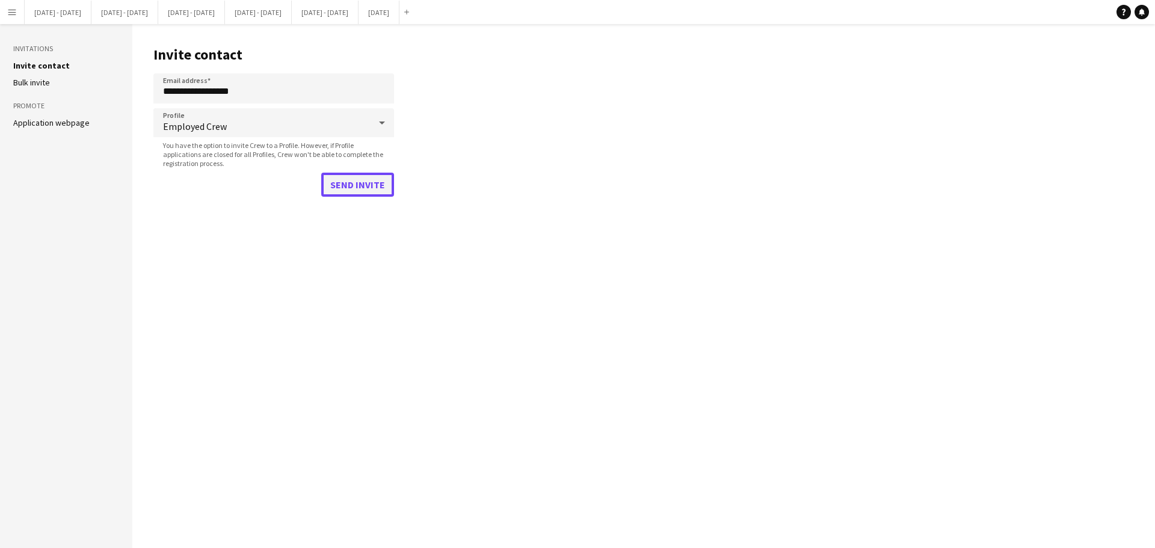
click at [353, 182] on button "Send invite" at bounding box center [357, 185] width 73 height 24
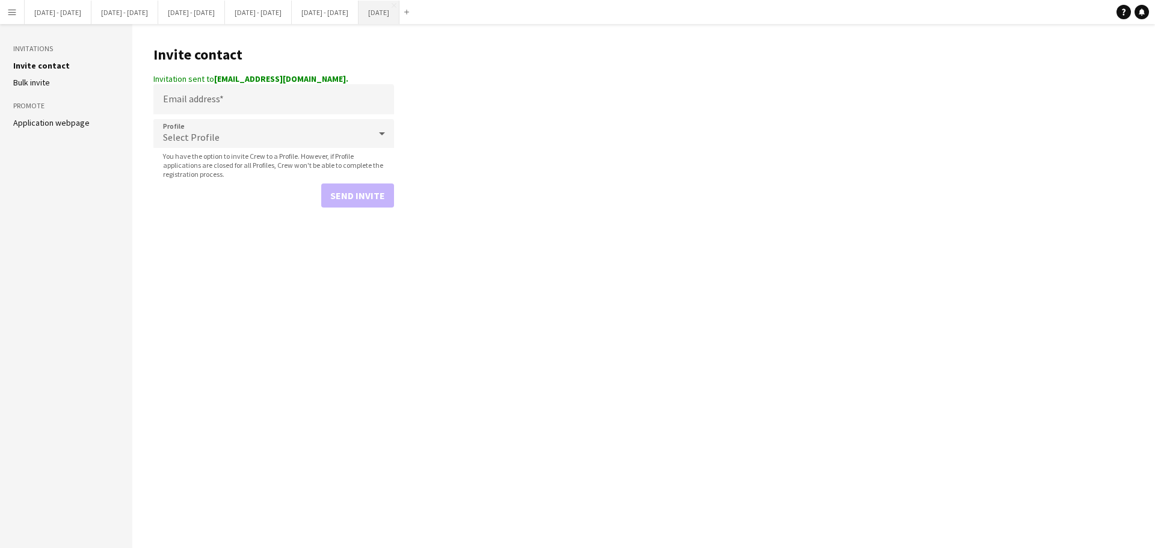
click at [400, 17] on button "August 2025 Close" at bounding box center [379, 12] width 41 height 23
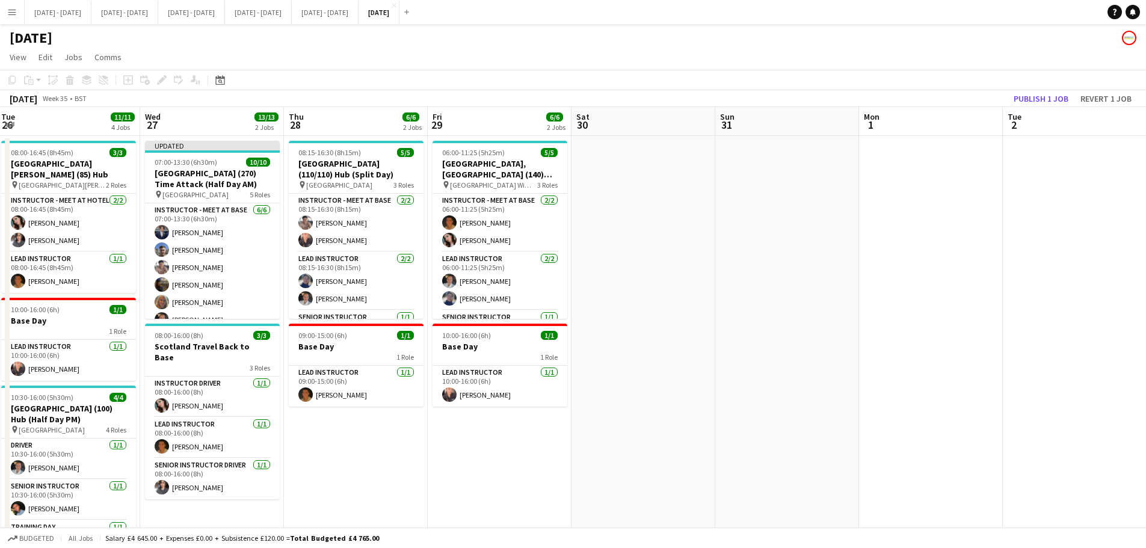
drag, startPoint x: 617, startPoint y: 383, endPoint x: 939, endPoint y: 336, distance: 325.4
click at [939, 336] on app-calendar-viewport "Sun 24 Mon 25 3/3 1 Job Tue 26 11/11 4 Jobs Wed 27 13/13 2 Jobs Thu 28 6/6 2 Jo…" at bounding box center [573, 443] width 1146 height 673
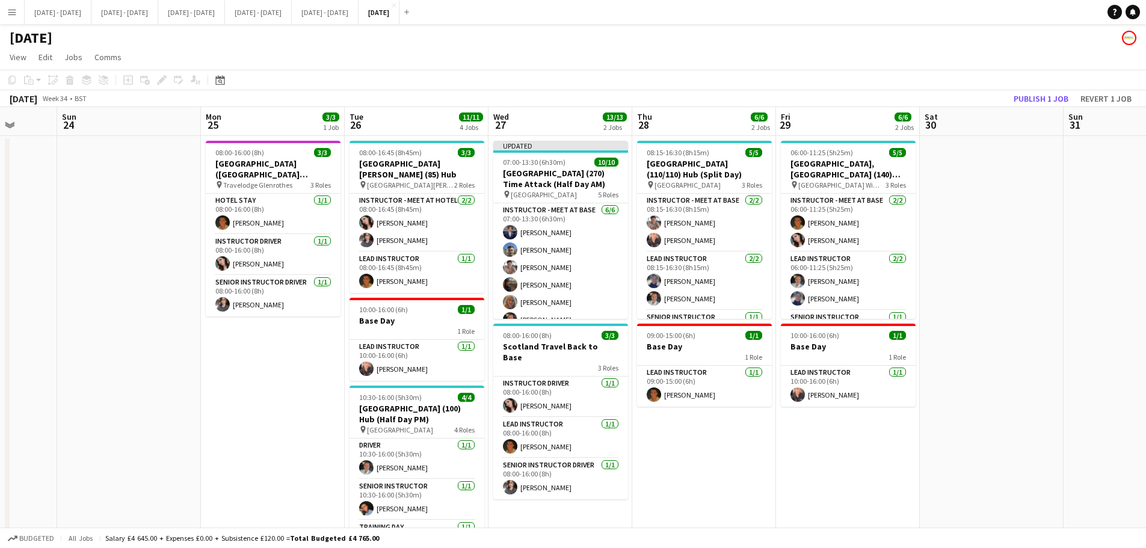
scroll to position [0, 383]
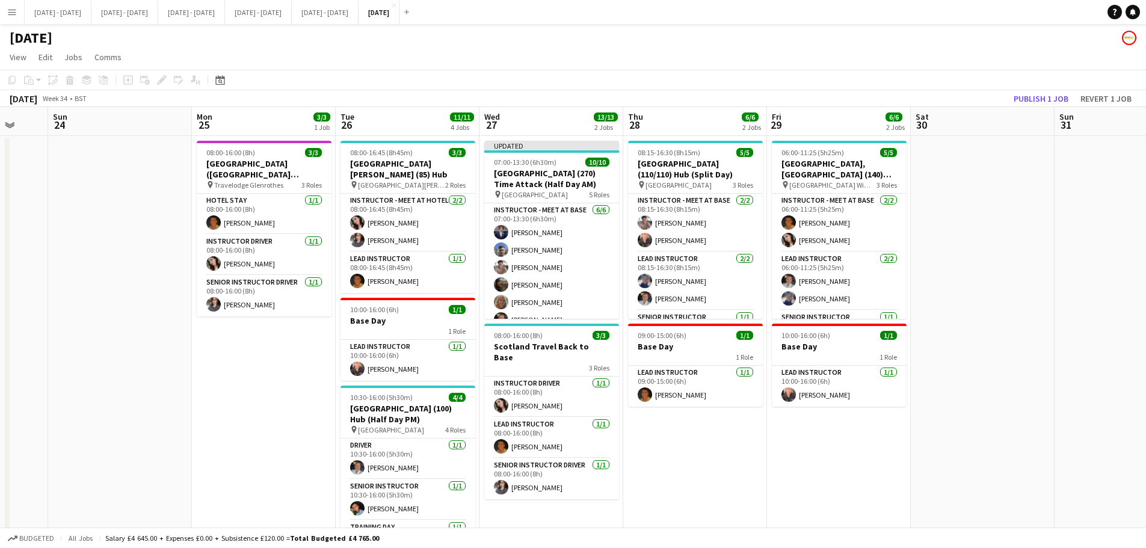
drag, startPoint x: 179, startPoint y: 452, endPoint x: 231, endPoint y: 444, distance: 52.3
click at [231, 444] on app-calendar-viewport "Thu 21 13/13 3 Jobs Fri 22 5/5 3 Jobs Sat 23 Sun 24 Mon 25 3/3 1 Job Tue 26 11/…" at bounding box center [573, 443] width 1146 height 673
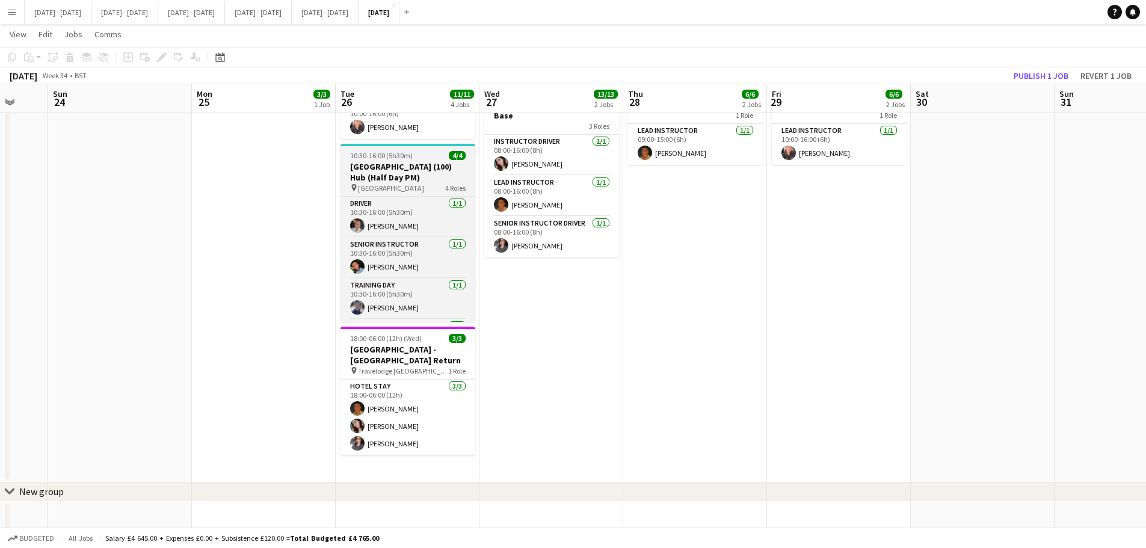
scroll to position [39, 0]
click at [413, 161] on h3 "Orchard Park High (100) Hub (Half Day PM)" at bounding box center [408, 172] width 135 height 22
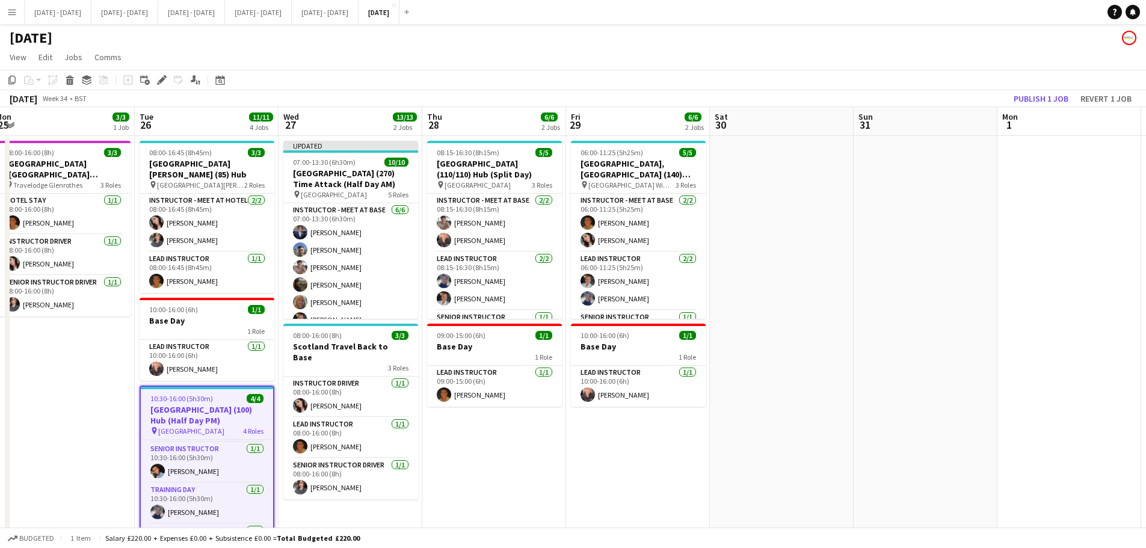
scroll to position [0, 294]
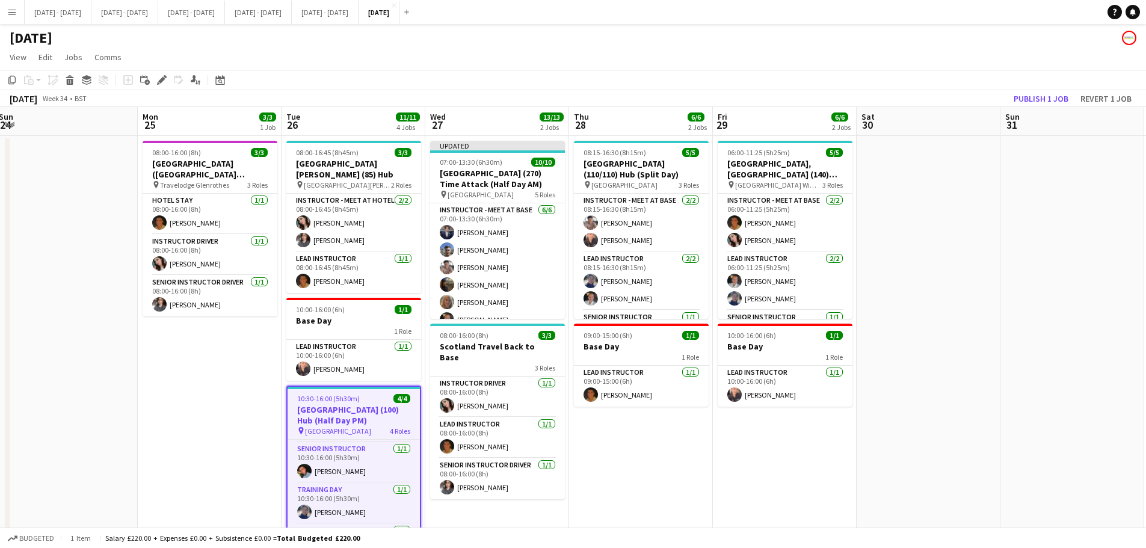
drag, startPoint x: 860, startPoint y: 457, endPoint x: 692, endPoint y: 542, distance: 188.1
click at [692, 542] on app-board "August 2025 View Day view expanded Day view collapsed Month view Date picker Ju…" at bounding box center [573, 412] width 1146 height 776
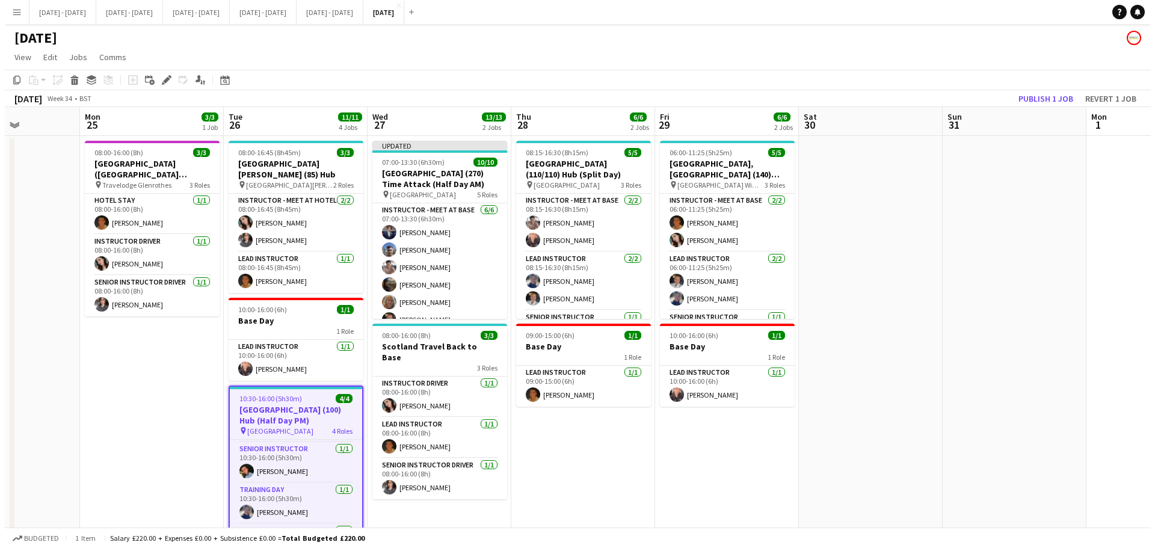
scroll to position [0, 433]
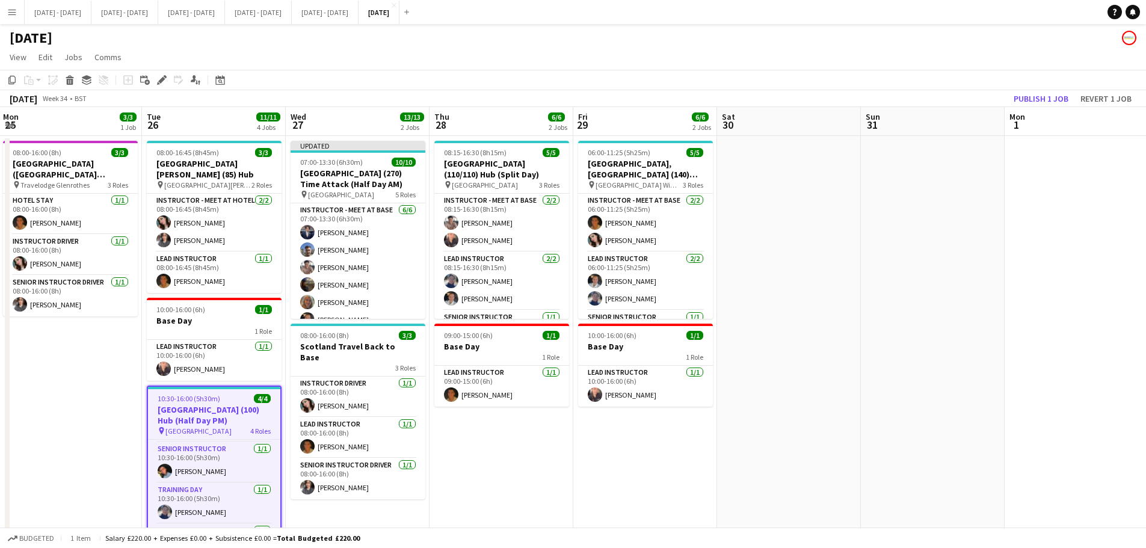
drag, startPoint x: 740, startPoint y: 466, endPoint x: 601, endPoint y: 477, distance: 140.0
click at [601, 477] on app-calendar-viewport "Fri 22 5/5 3 Jobs Sat 23 Sun 24 Mon 25 3/3 1 Job Tue 26 11/11 4 Jobs Wed 27 13/…" at bounding box center [573, 443] width 1146 height 673
click at [82, 18] on button "Sept 1st - 5th 2025 Close" at bounding box center [58, 12] width 67 height 23
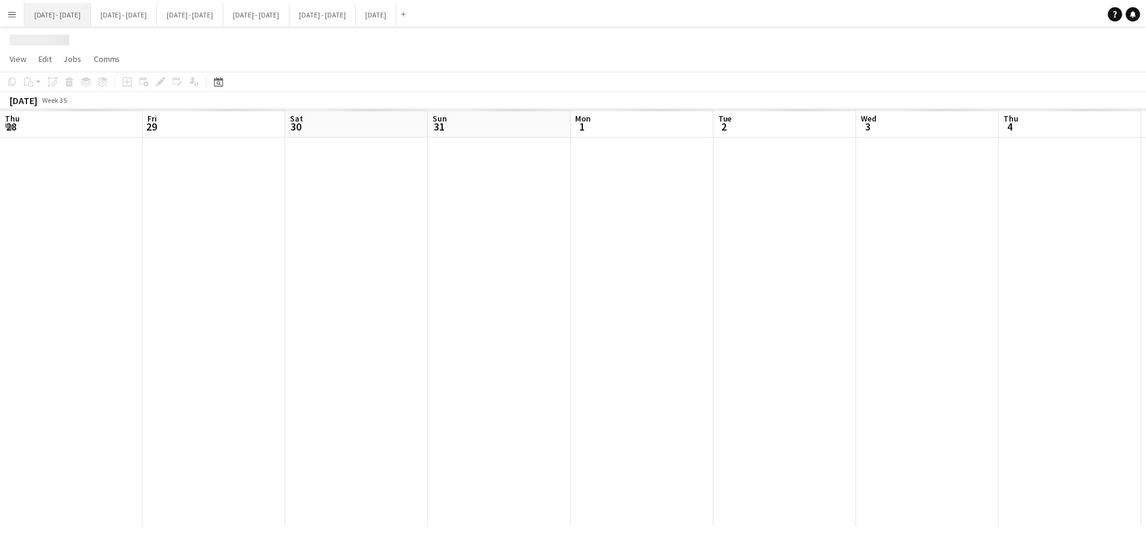
scroll to position [0, 274]
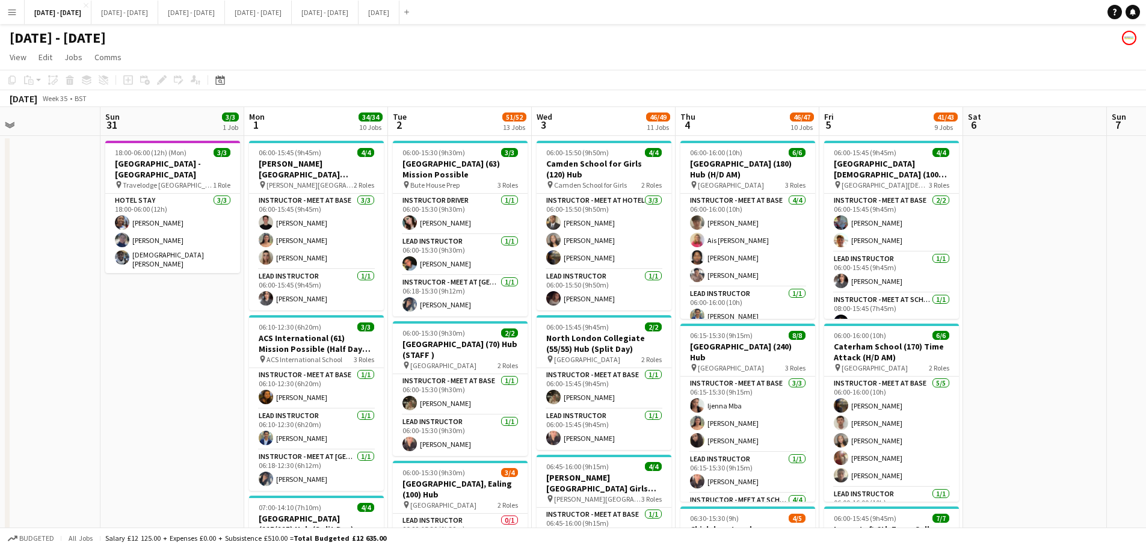
drag, startPoint x: 211, startPoint y: 378, endPoint x: 175, endPoint y: 378, distance: 36.7
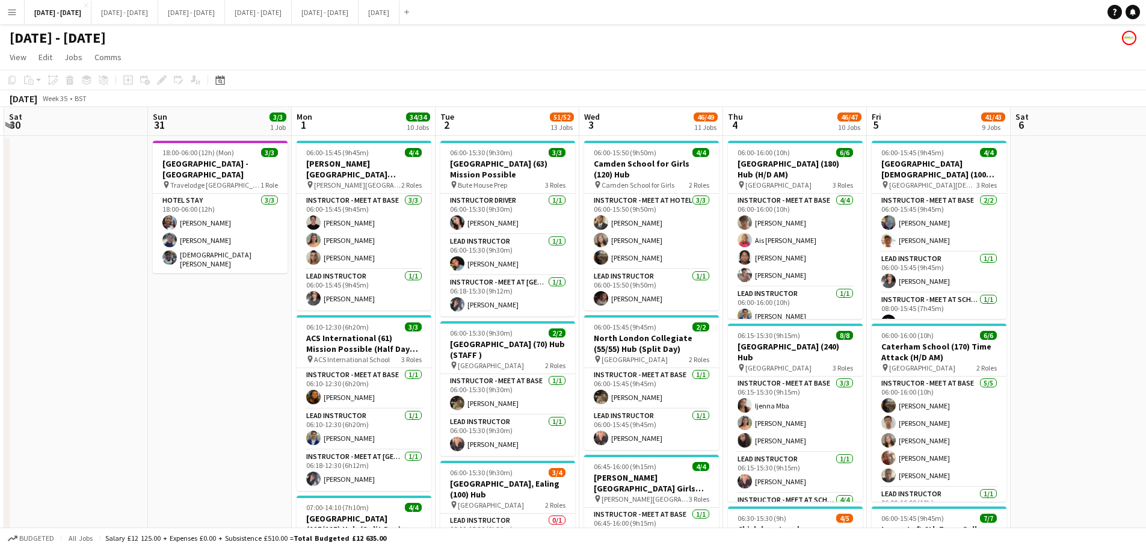
drag, startPoint x: 182, startPoint y: 376, endPoint x: 230, endPoint y: 374, distance: 47.6
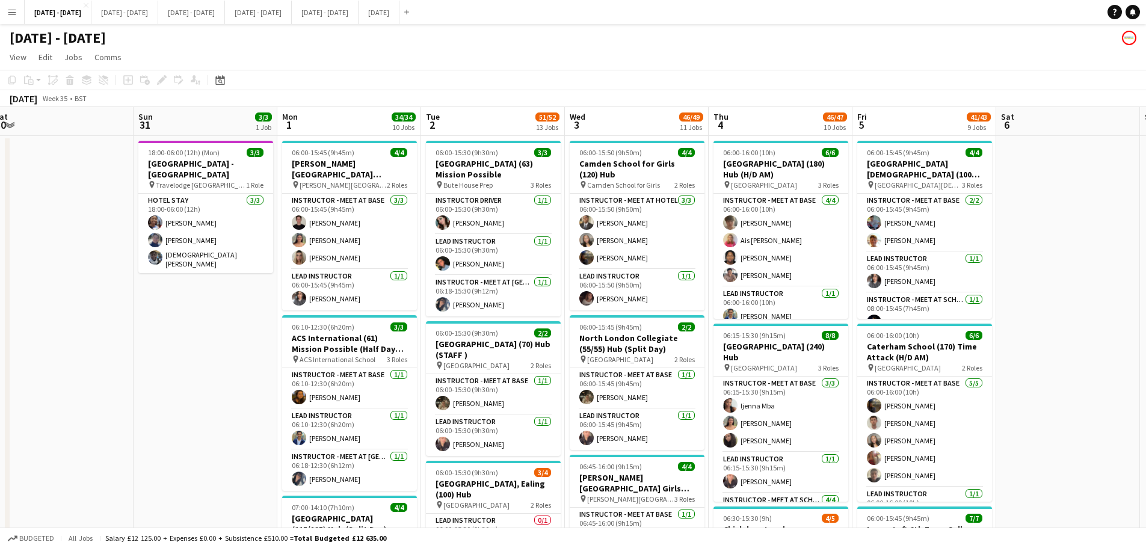
scroll to position [0, 297]
drag, startPoint x: 206, startPoint y: 365, endPoint x: 191, endPoint y: 367, distance: 15.2
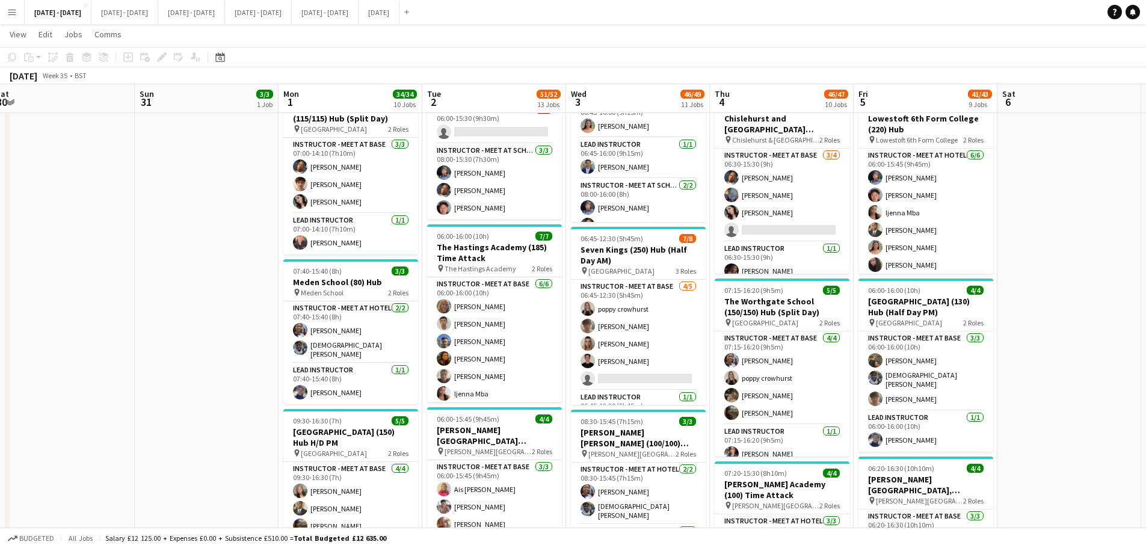
scroll to position [481, 0]
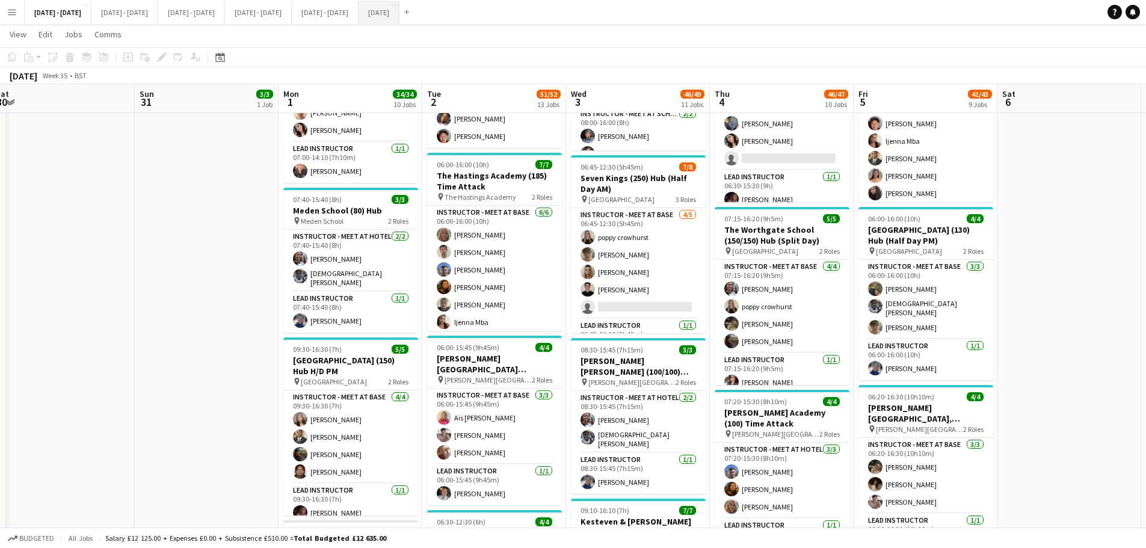
click at [400, 11] on button "August 2025 Close" at bounding box center [379, 12] width 41 height 23
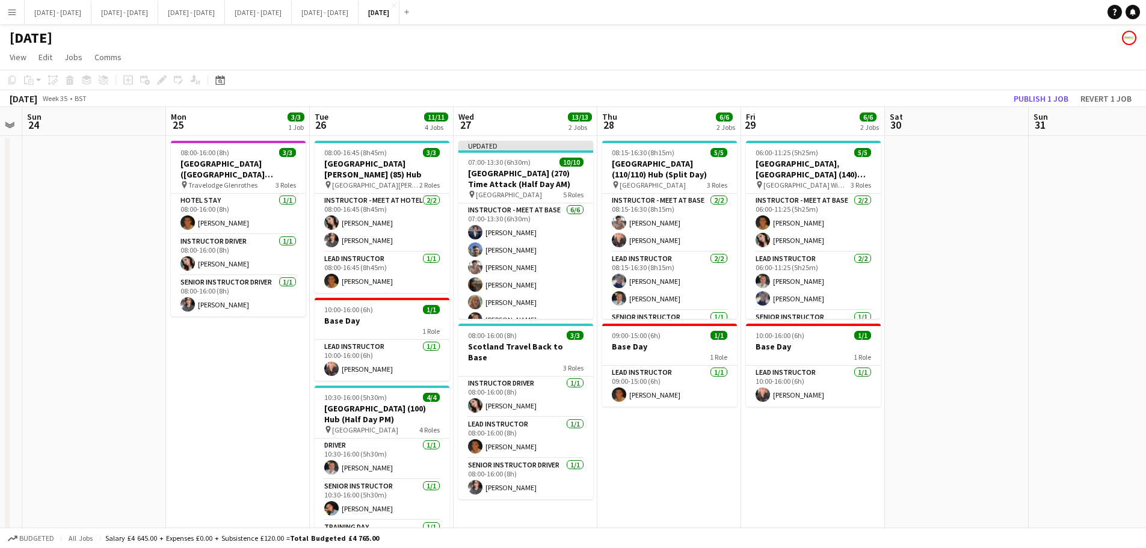
scroll to position [0, 262]
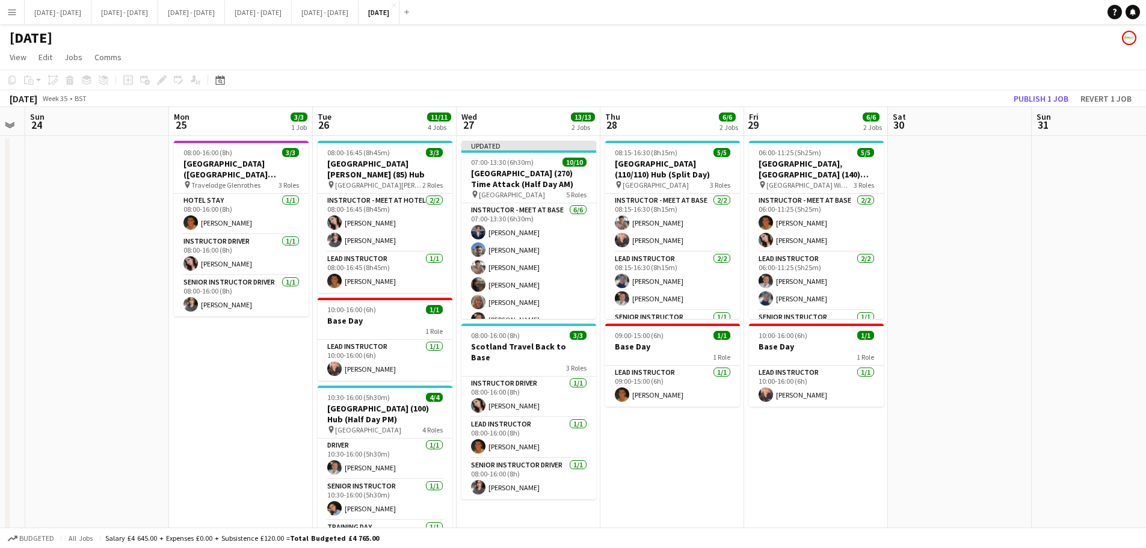
drag, startPoint x: 554, startPoint y: 492, endPoint x: 725, endPoint y: 449, distance: 176.2
click at [725, 449] on app-calendar-viewport "Fri 22 5/5 3 Jobs Sat 23 Sun 24 Mon 25 3/3 1 Job Tue 26 11/11 4 Jobs Wed 27 13/…" at bounding box center [573, 443] width 1146 height 673
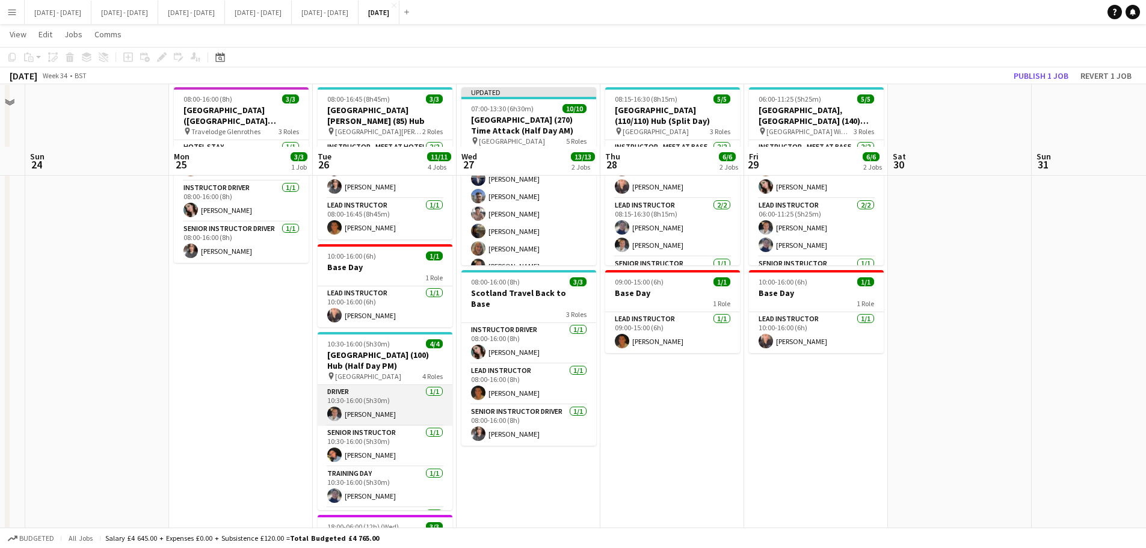
scroll to position [120, 0]
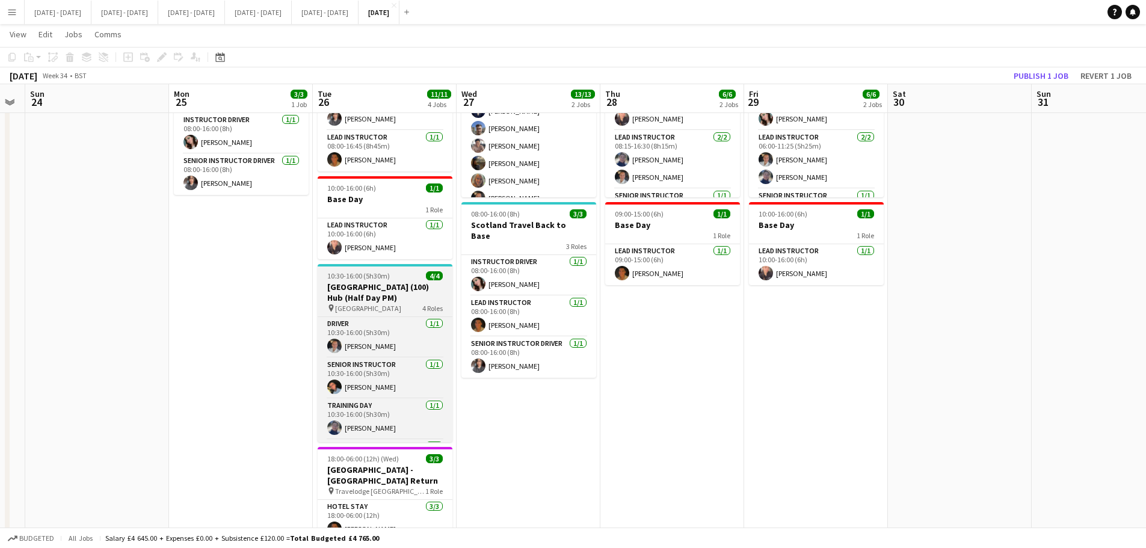
click at [382, 282] on h3 "Orchard Park High (100) Hub (Half Day PM)" at bounding box center [385, 293] width 135 height 22
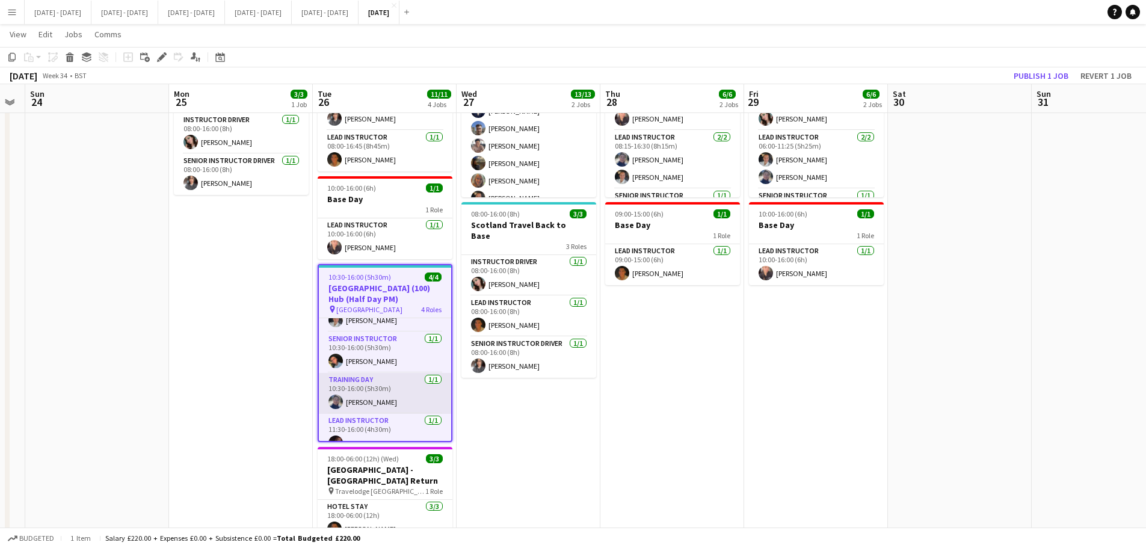
scroll to position [41, 0]
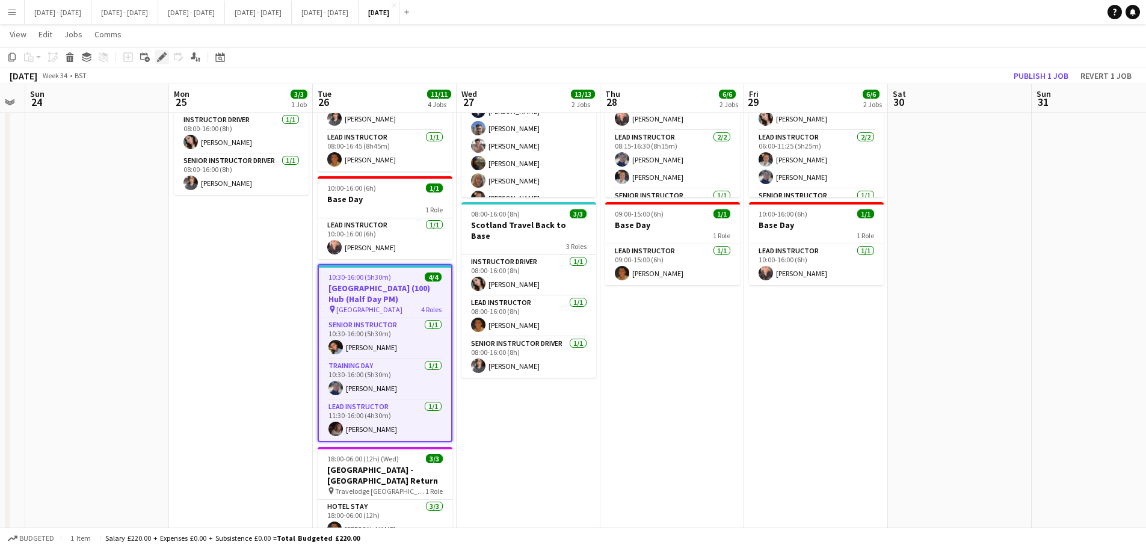
click at [159, 55] on icon "Edit" at bounding box center [162, 57] width 10 height 10
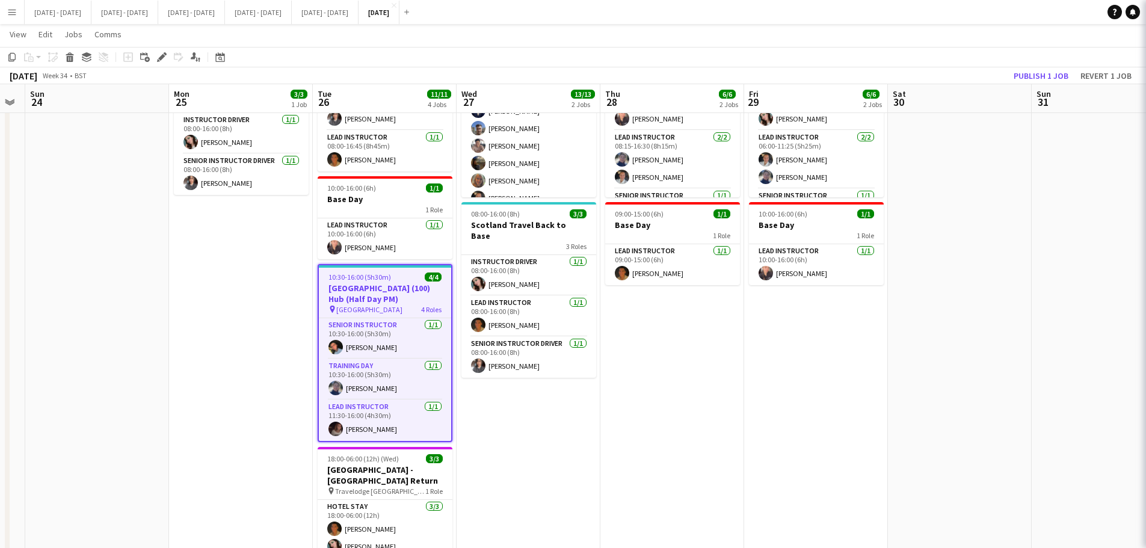
type input "**********"
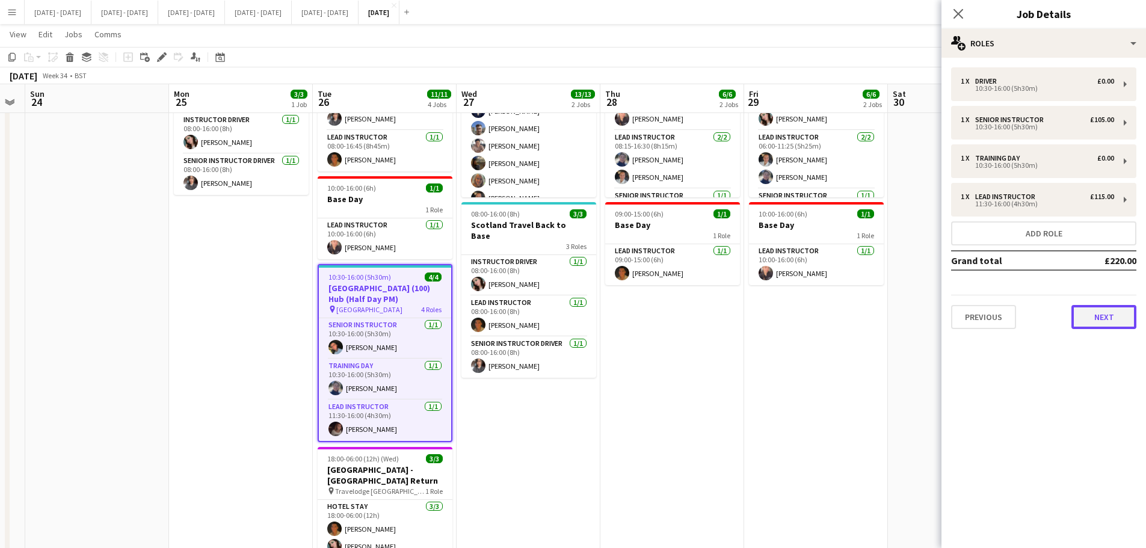
click at [1095, 311] on button "Next" at bounding box center [1104, 317] width 65 height 24
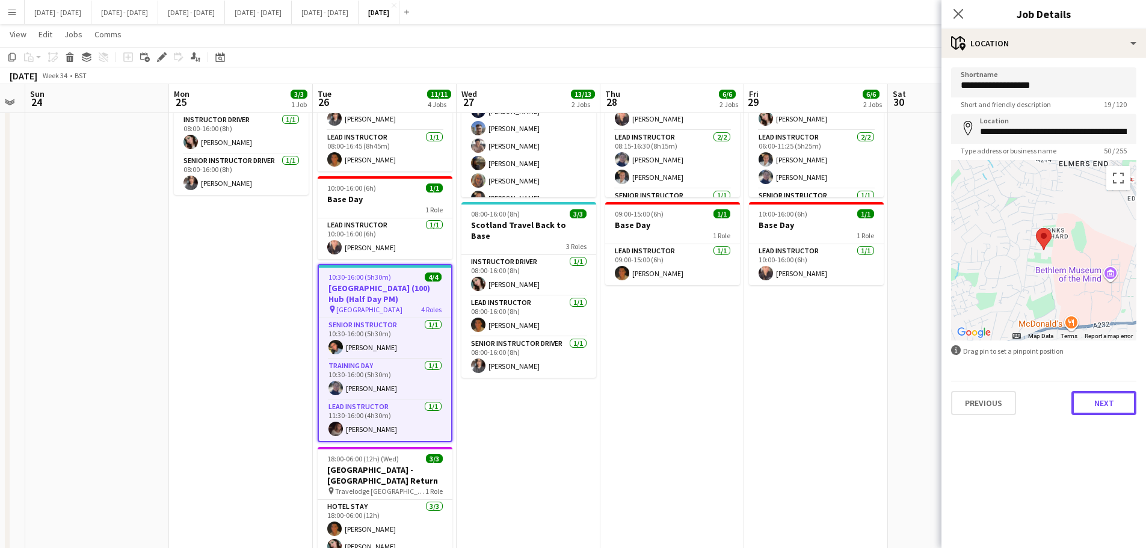
drag, startPoint x: 1094, startPoint y: 401, endPoint x: 1084, endPoint y: 401, distance: 9.6
click at [1095, 400] on button "Next" at bounding box center [1104, 403] width 65 height 24
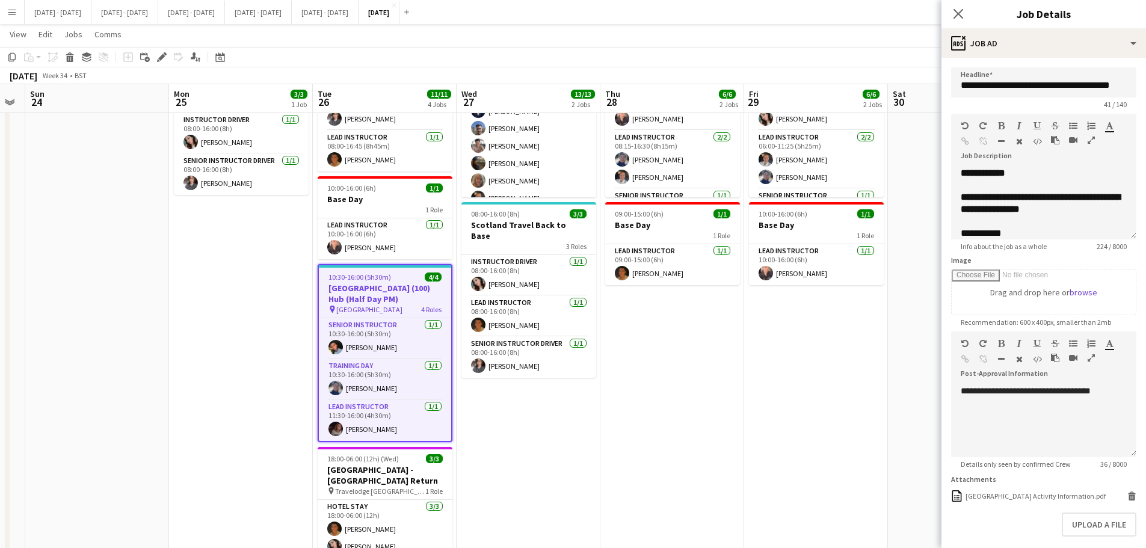
scroll to position [38, 0]
click at [961, 17] on icon at bounding box center [958, 13] width 11 height 11
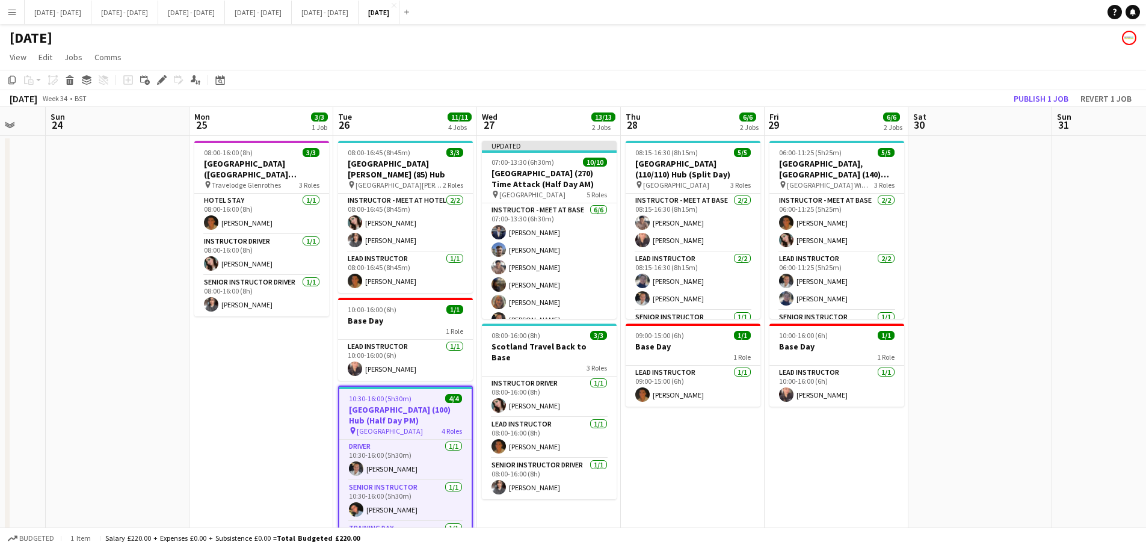
scroll to position [0, 400]
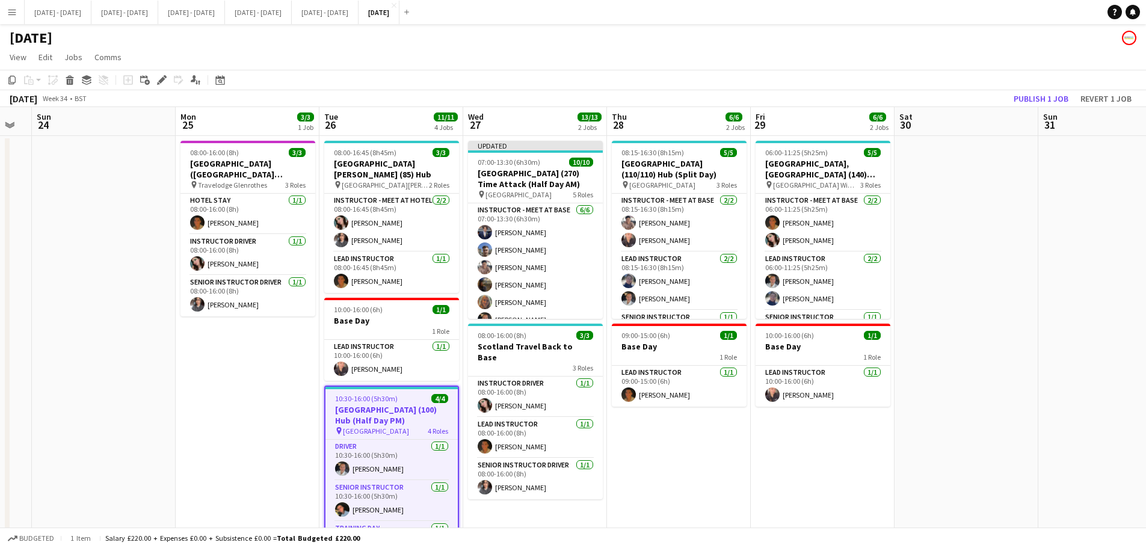
drag, startPoint x: 703, startPoint y: 467, endPoint x: 708, endPoint y: 463, distance: 6.4
click at [708, 463] on app-calendar-viewport "Thu 21 13/13 3 Jobs Fri 22 5/5 3 Jobs Sat 23 Sun 24 Mon 25 3/3 1 Job Tue 26 11/…" at bounding box center [573, 443] width 1146 height 673
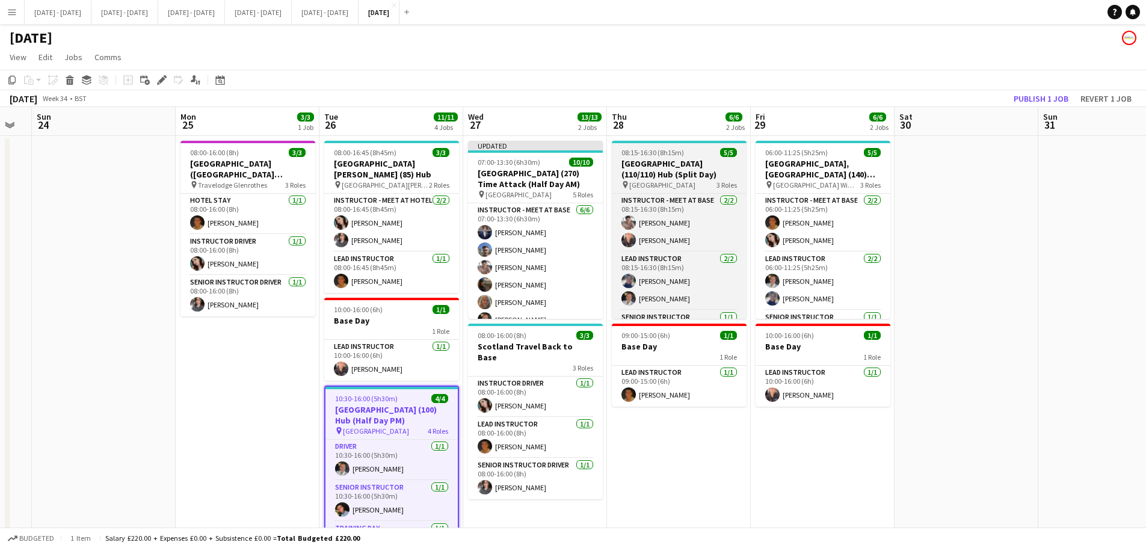
click at [701, 181] on div "pin Brighton College 3 Roles" at bounding box center [679, 185] width 135 height 10
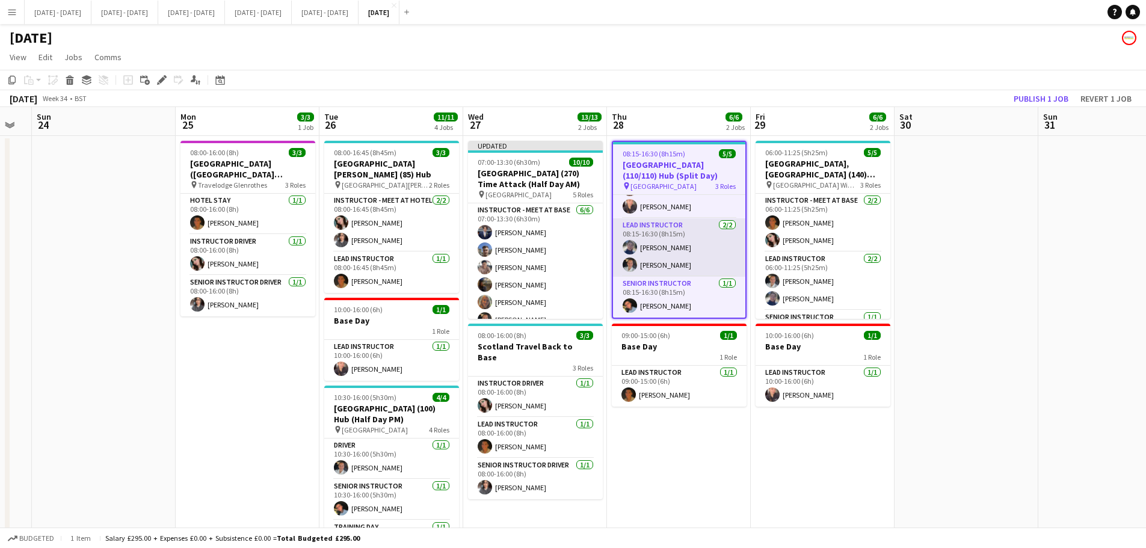
scroll to position [0, 0]
